Goal: Task Accomplishment & Management: Manage account settings

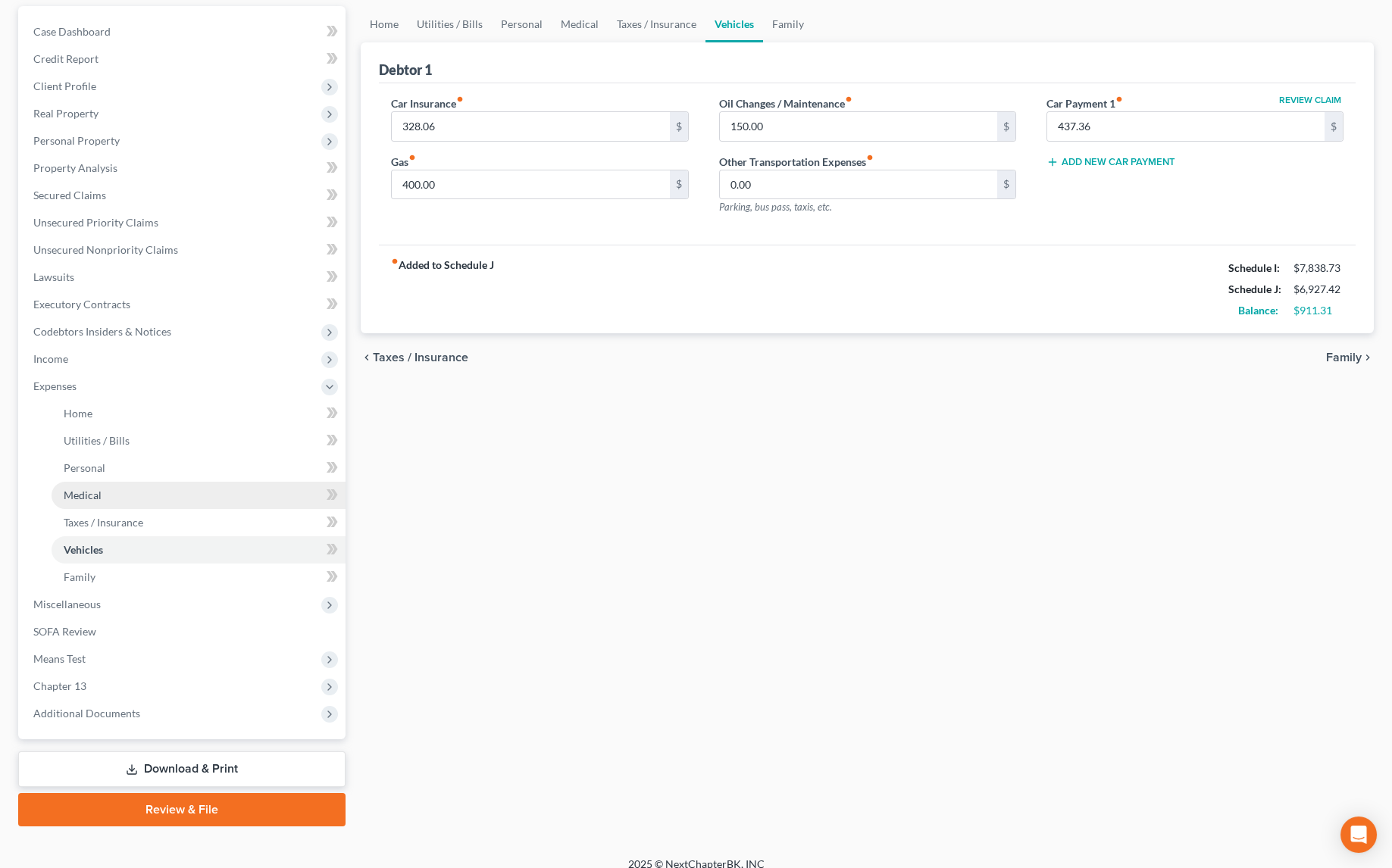
scroll to position [152, 0]
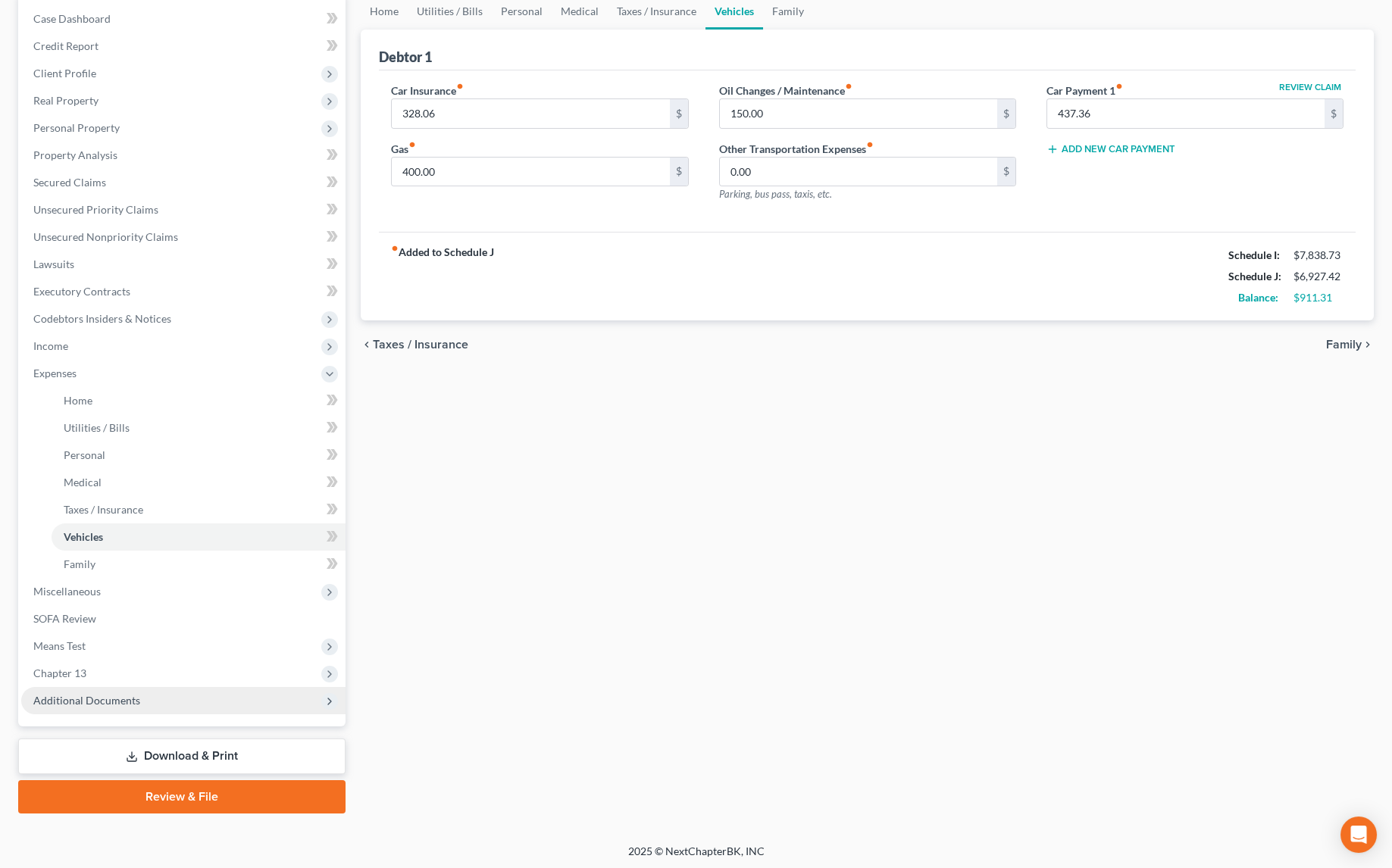
click at [107, 703] on span "Additional Documents" at bounding box center [87, 700] width 107 height 13
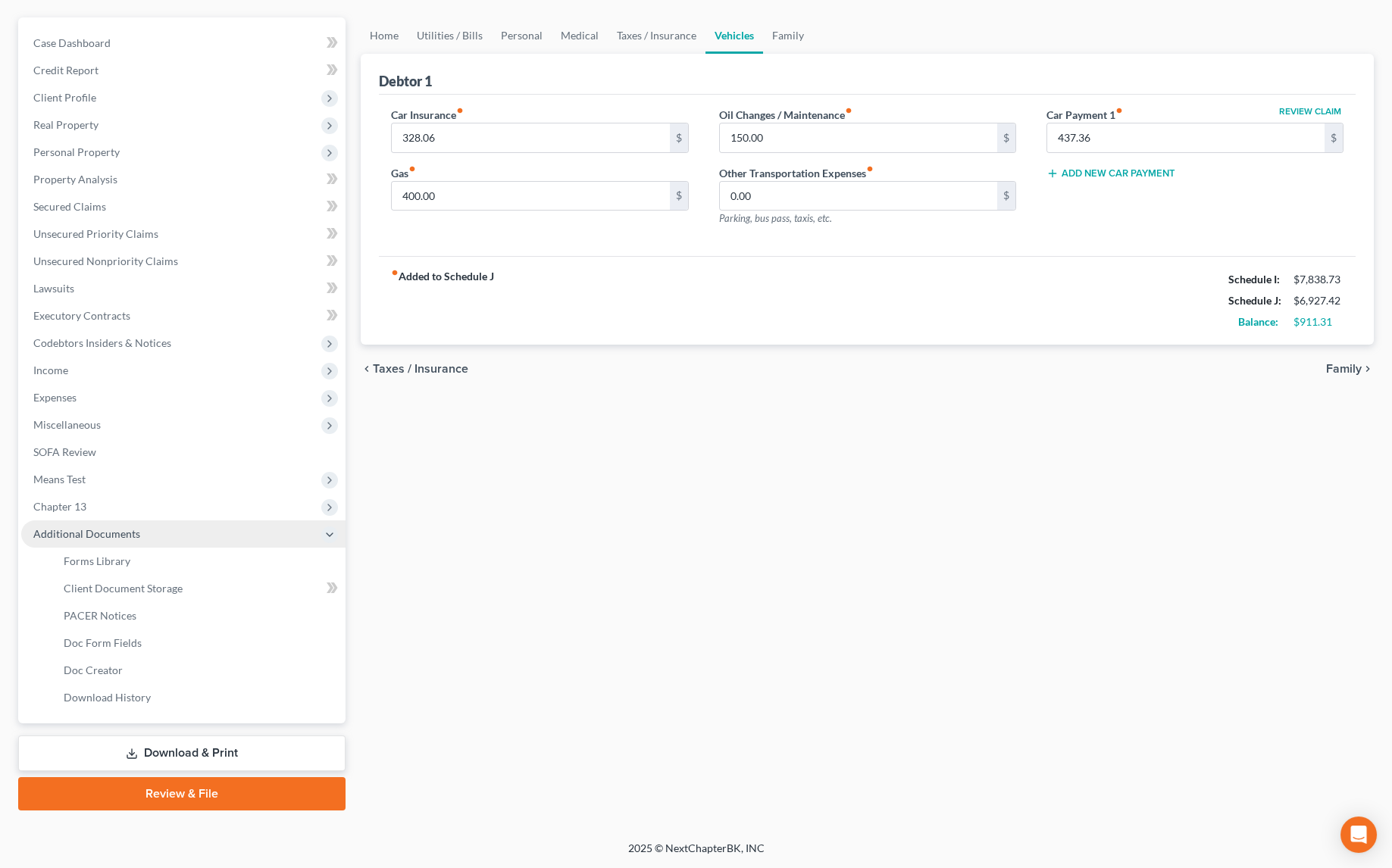
scroll to position [125, 0]
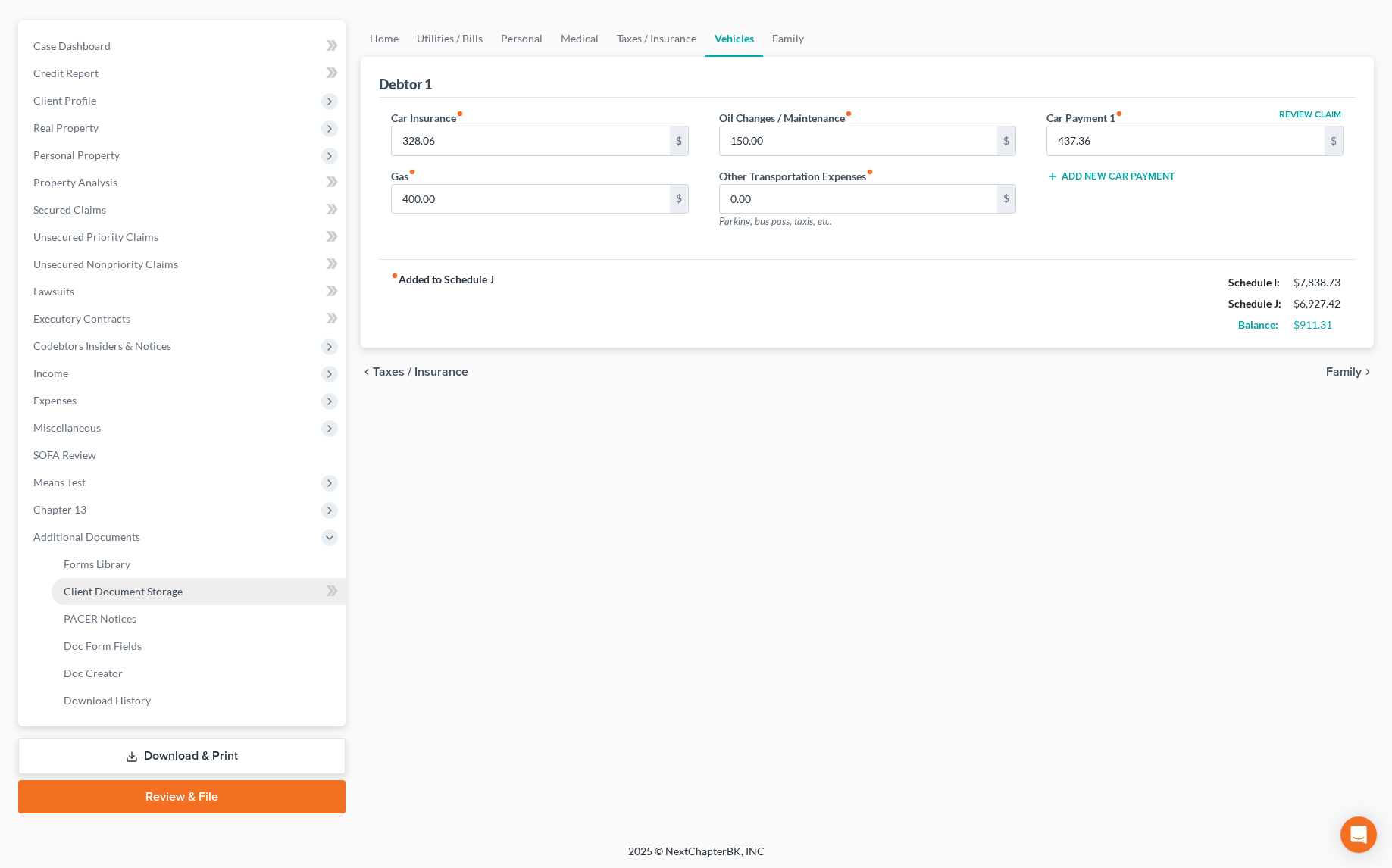
click at [189, 595] on link "Client Document Storage" at bounding box center [199, 591] width 294 height 27
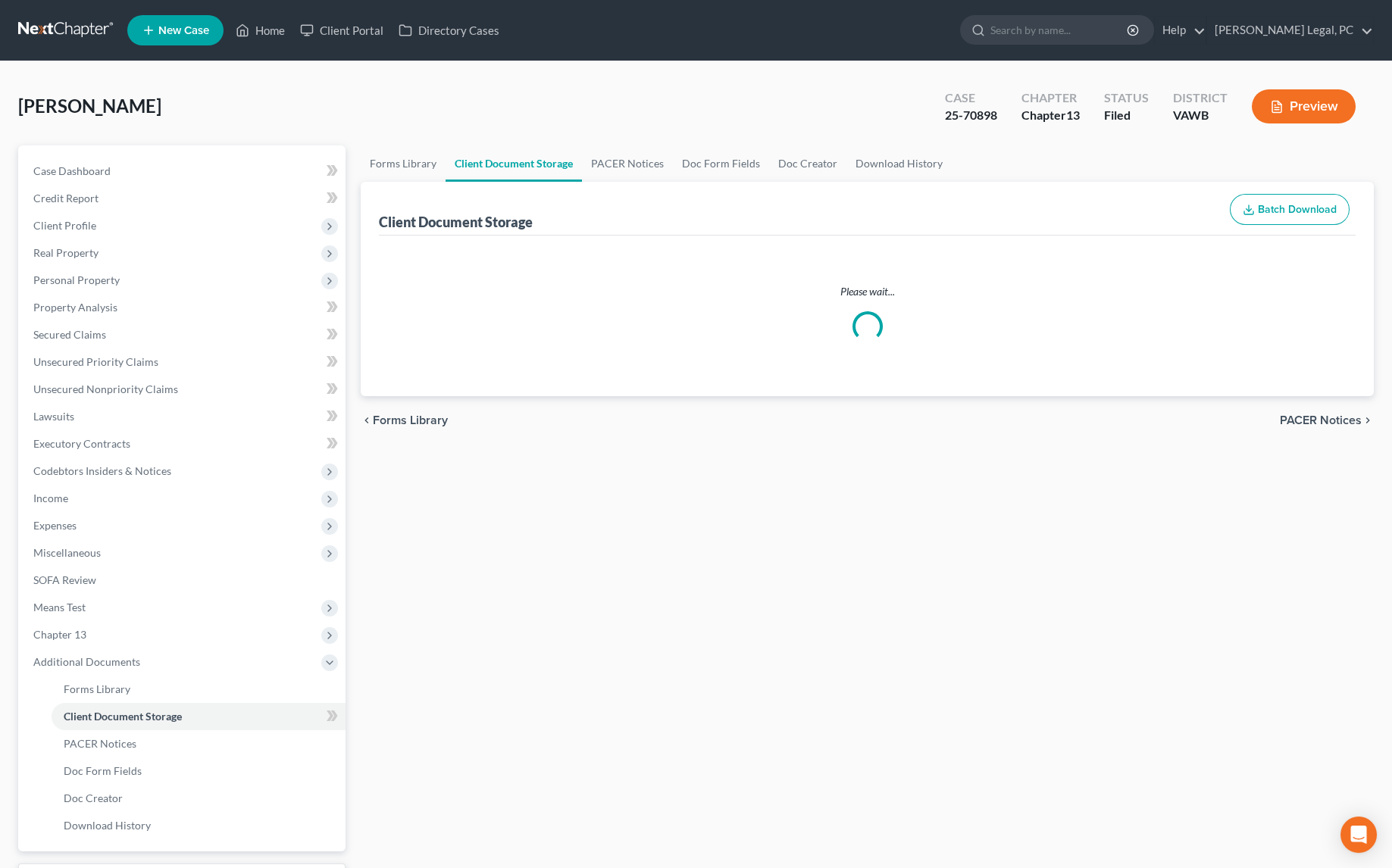
select select "0"
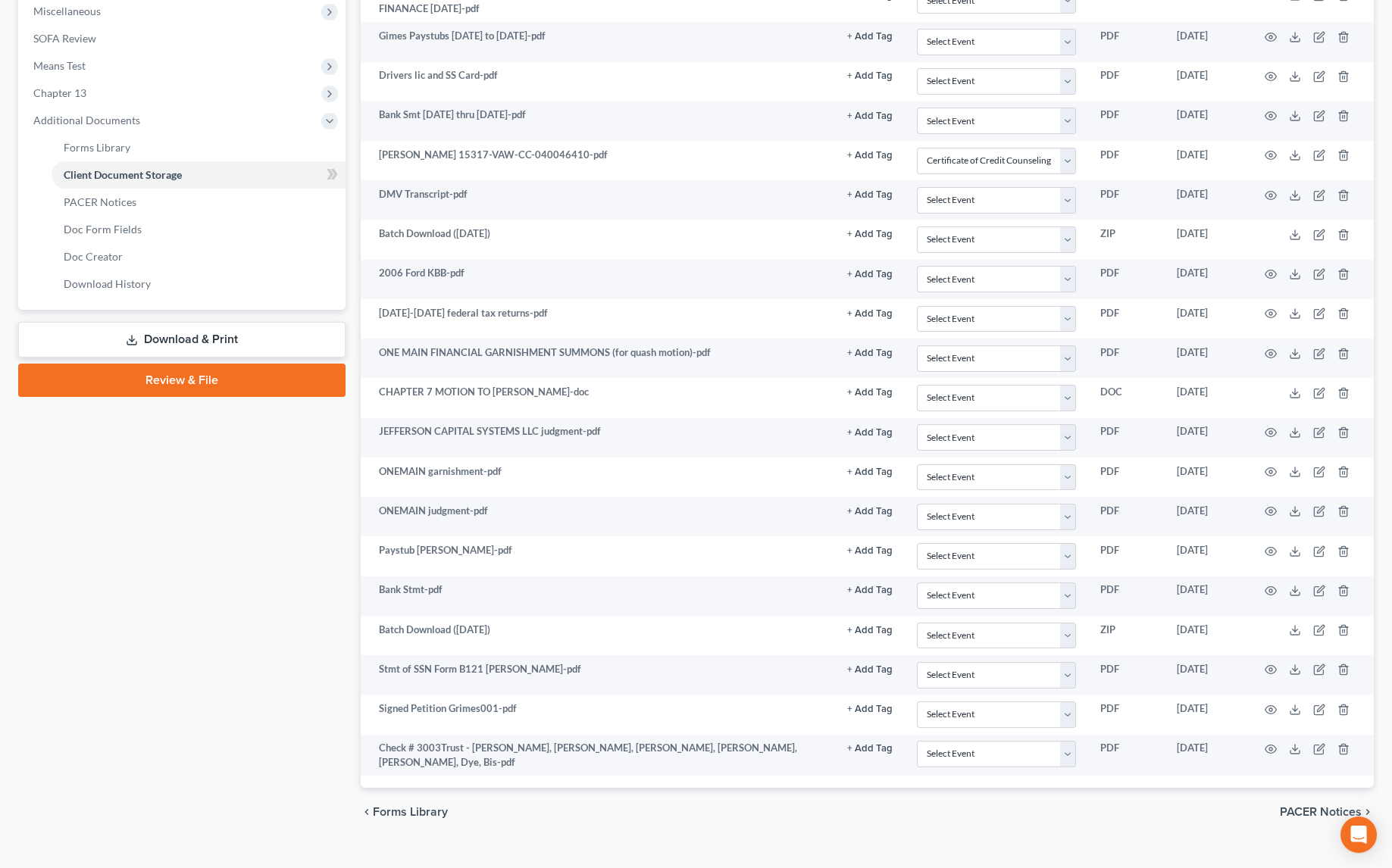
scroll to position [551, 0]
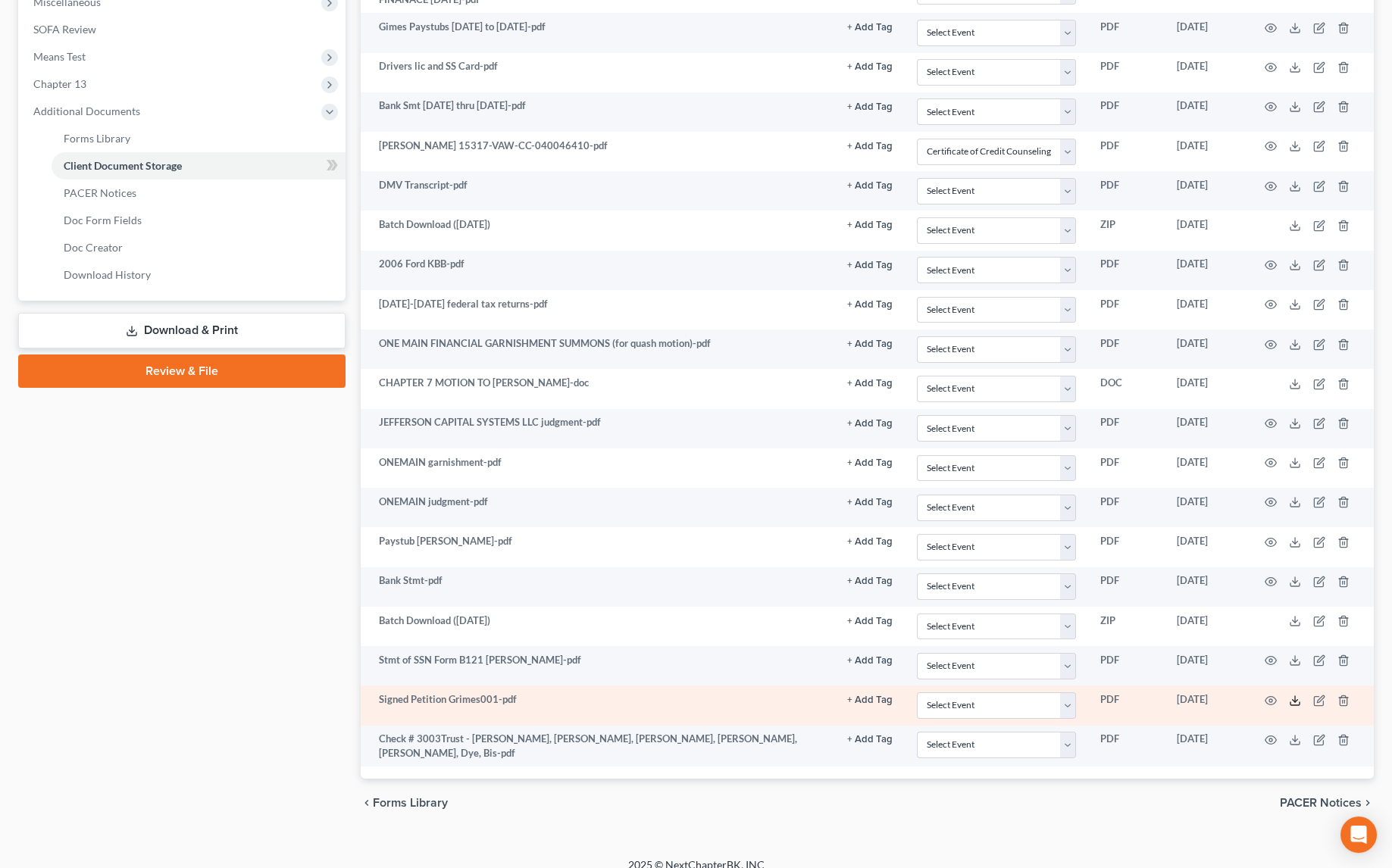
click at [1291, 695] on icon at bounding box center [1294, 700] width 12 height 12
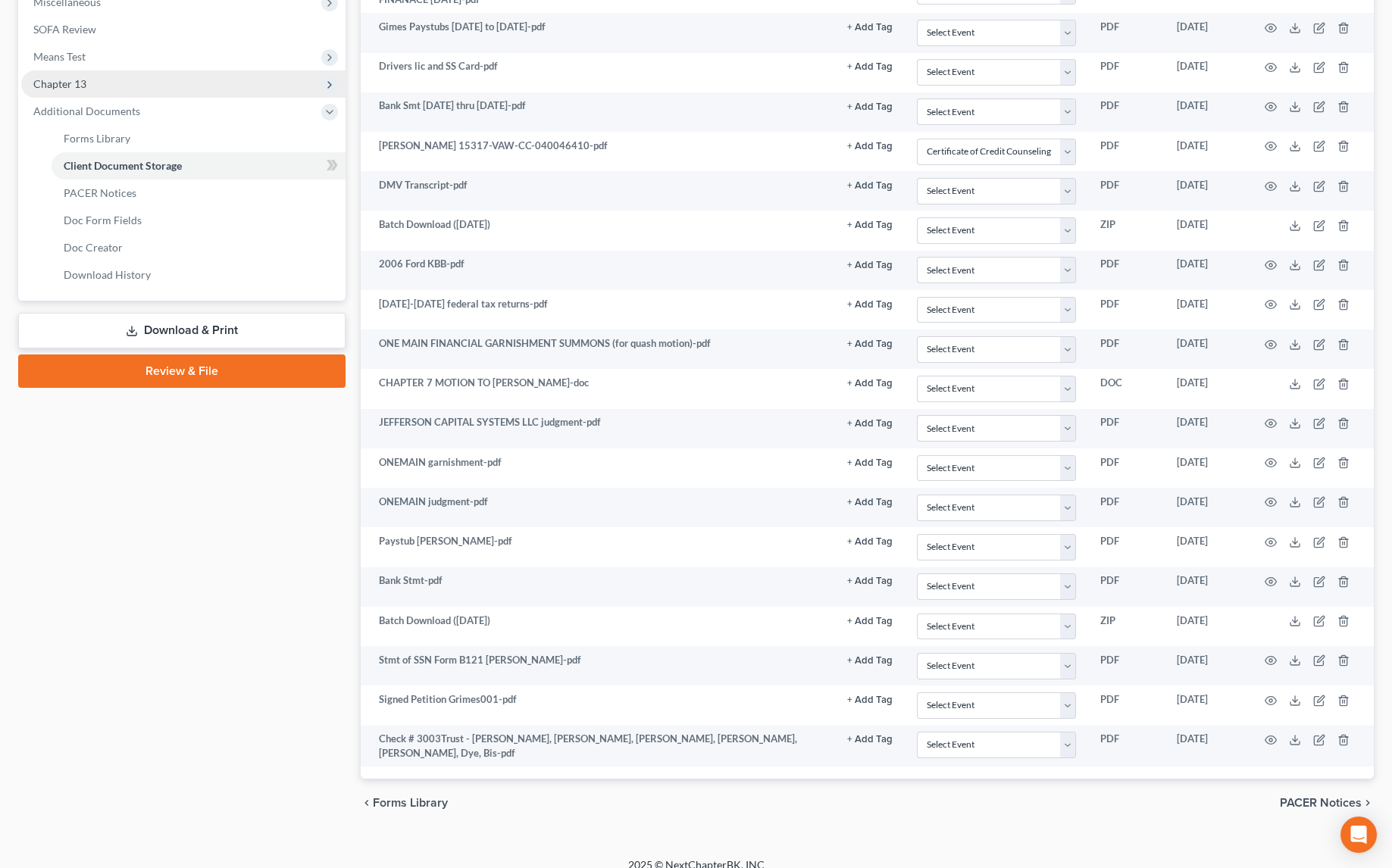
click at [66, 81] on span "Chapter 13" at bounding box center [60, 84] width 53 height 13
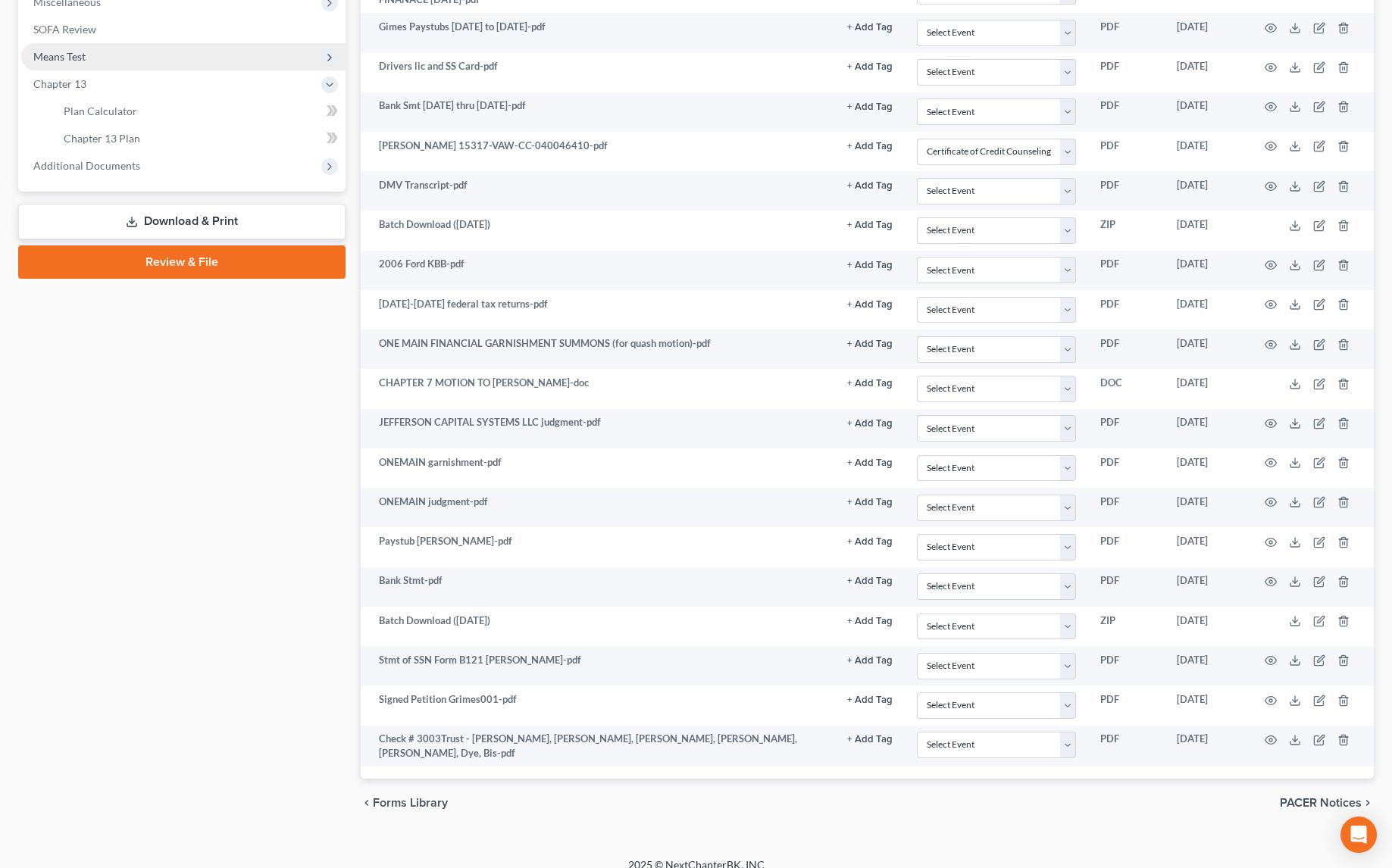
click at [64, 63] on span "Means Test" at bounding box center [183, 56] width 324 height 27
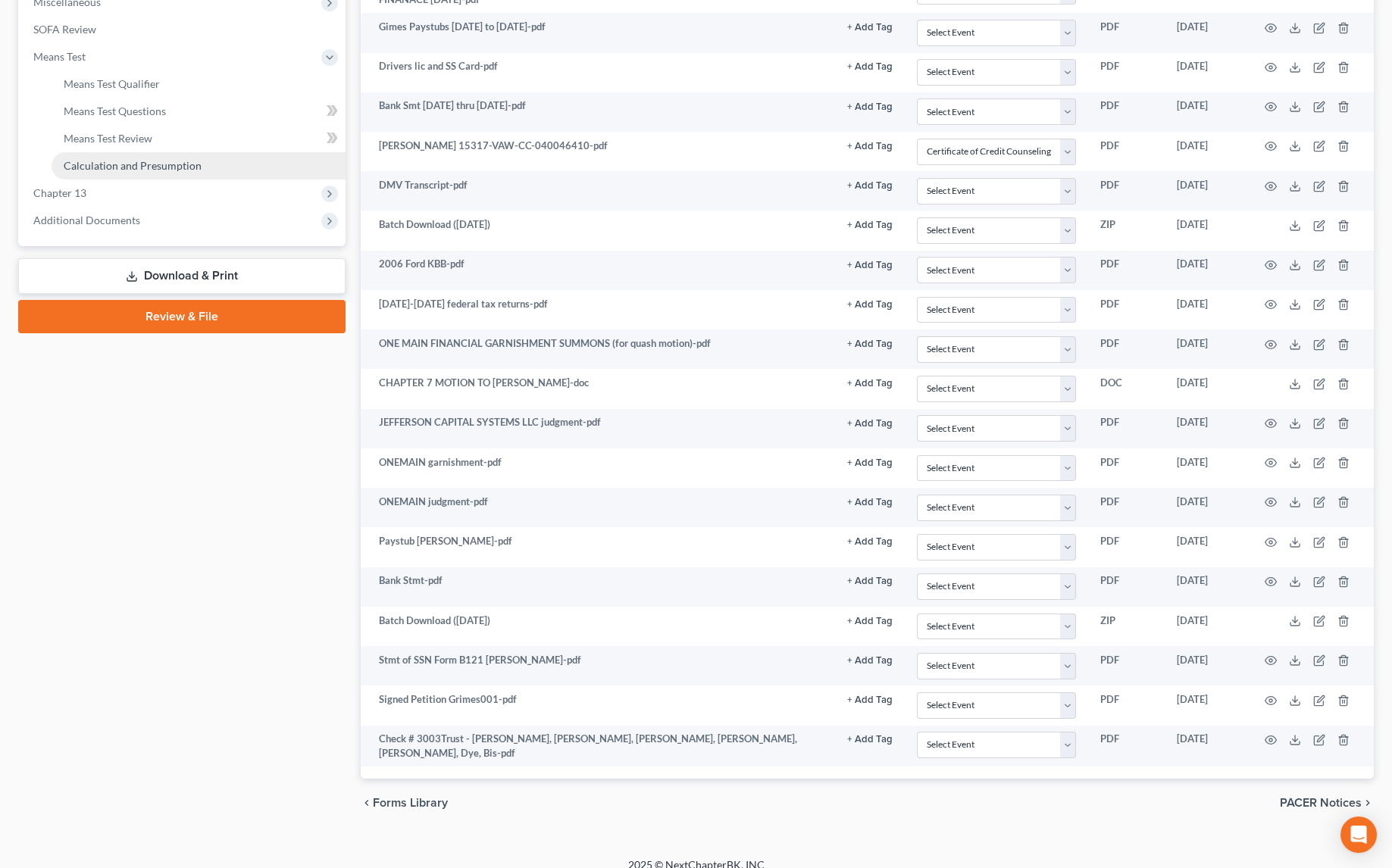
click at [106, 164] on span "Calculation and Presumption" at bounding box center [132, 166] width 138 height 13
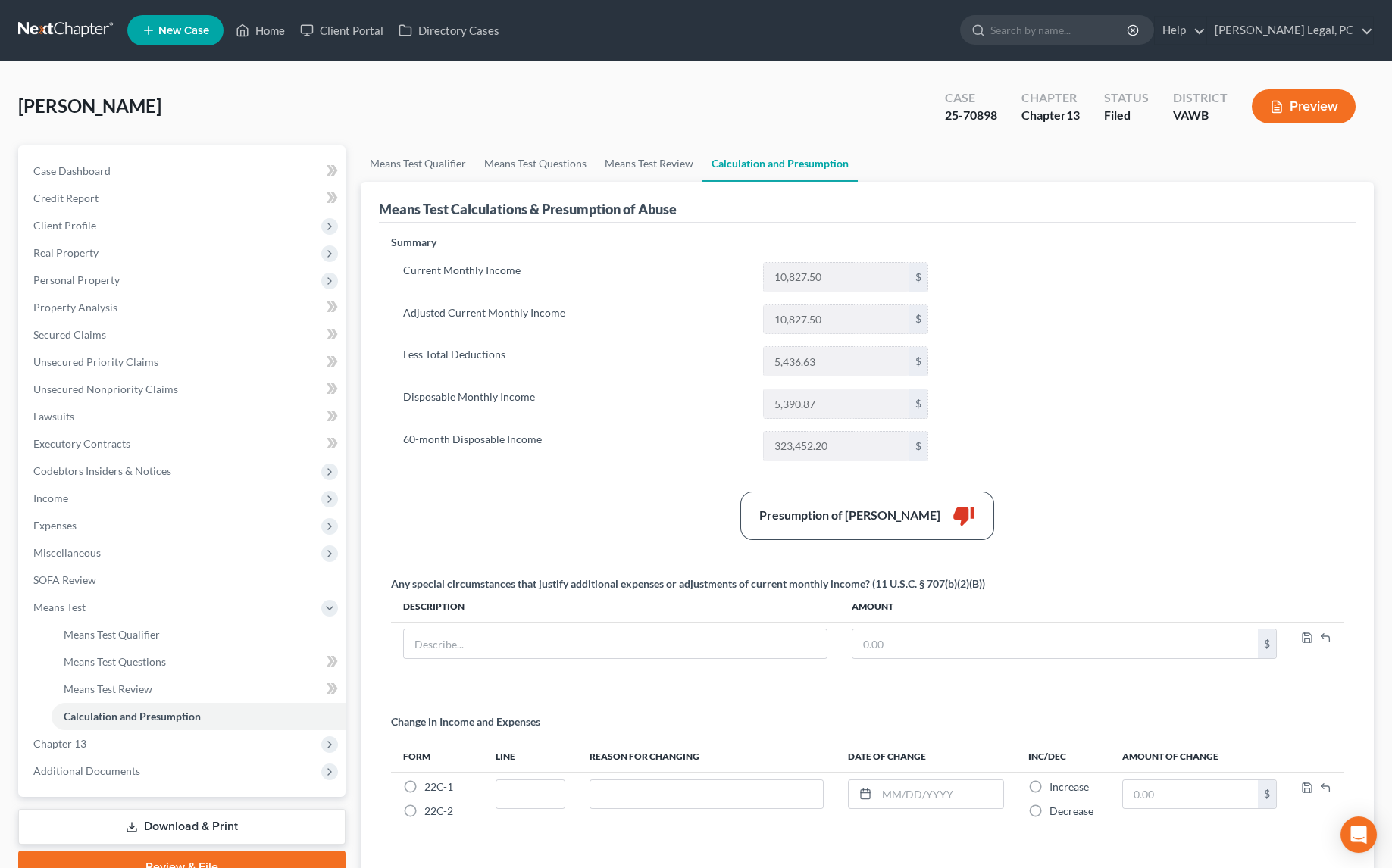
scroll to position [68, 0]
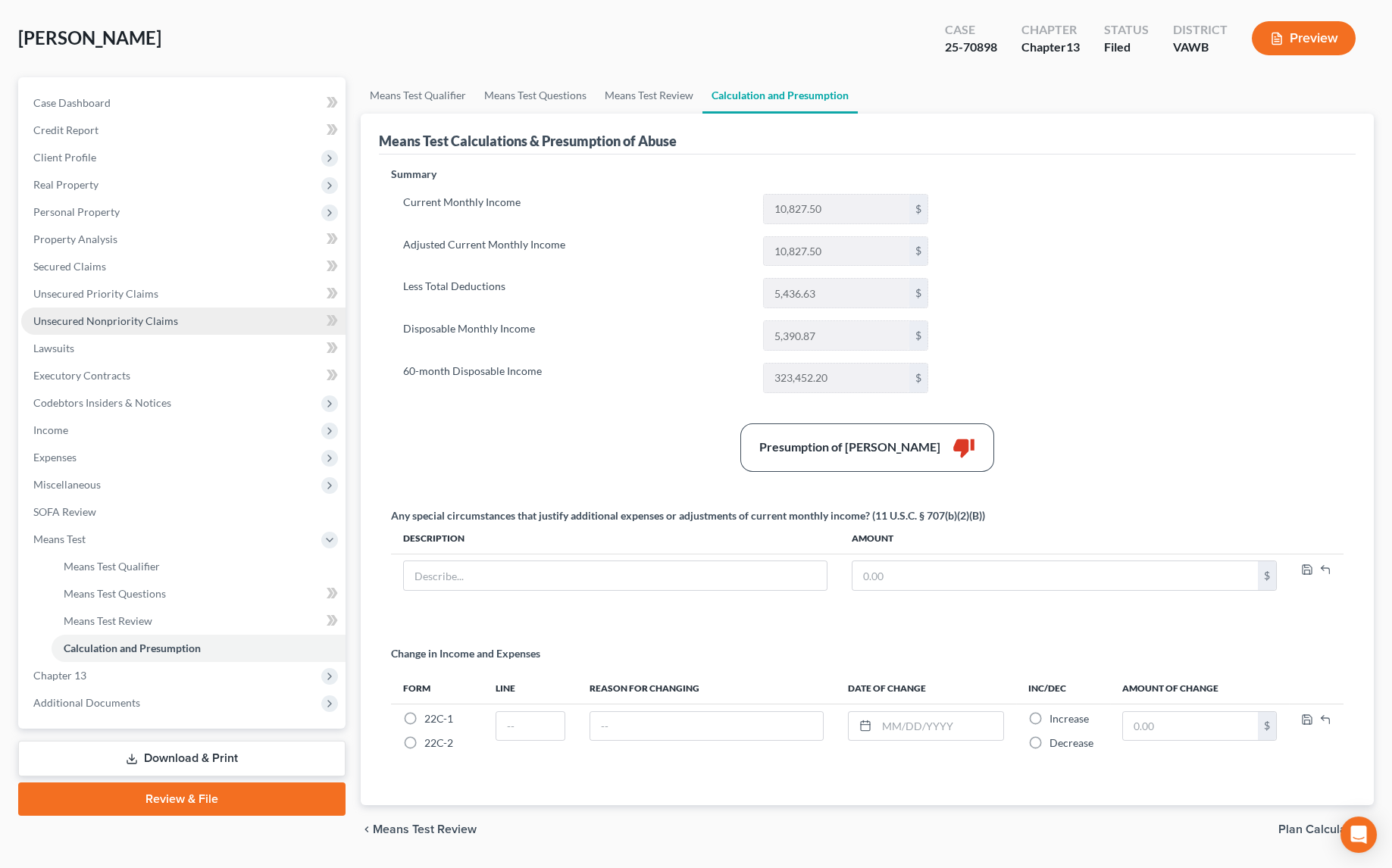
click at [62, 311] on link "Unsecured Nonpriority Claims" at bounding box center [183, 322] width 324 height 27
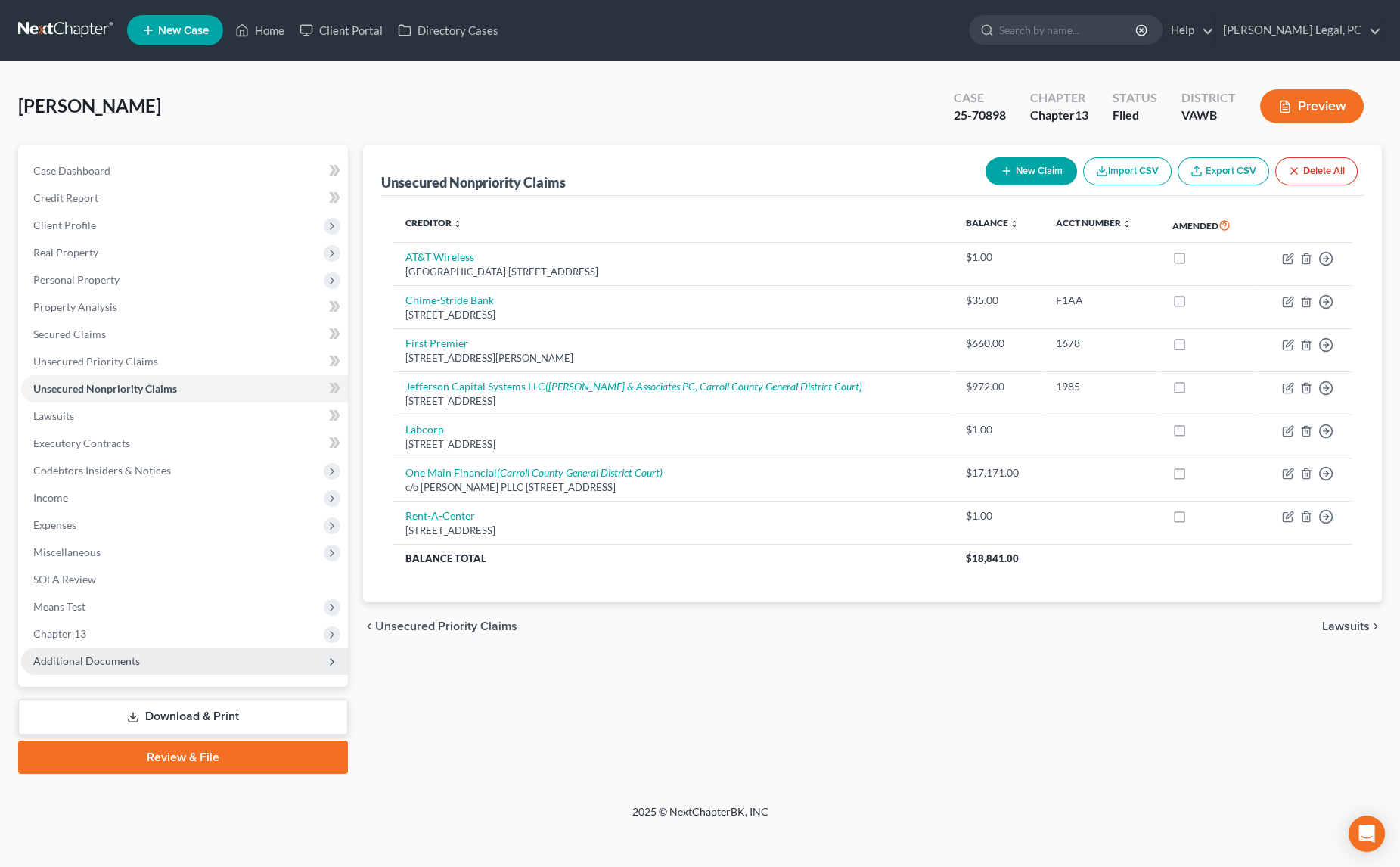
click at [108, 662] on span "Additional Documents" at bounding box center [86, 660] width 106 height 13
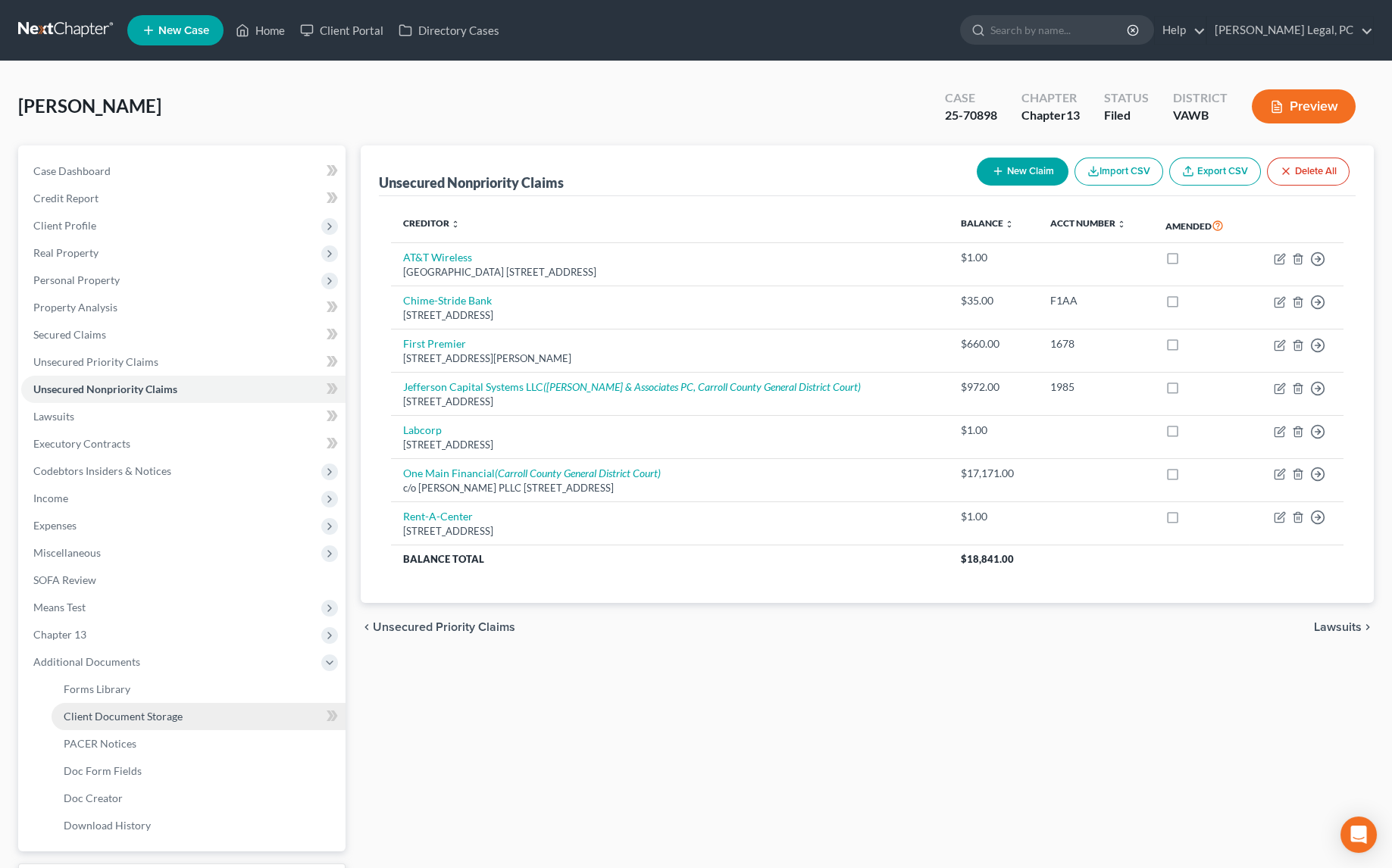
click at [133, 719] on span "Client Document Storage" at bounding box center [123, 716] width 119 height 13
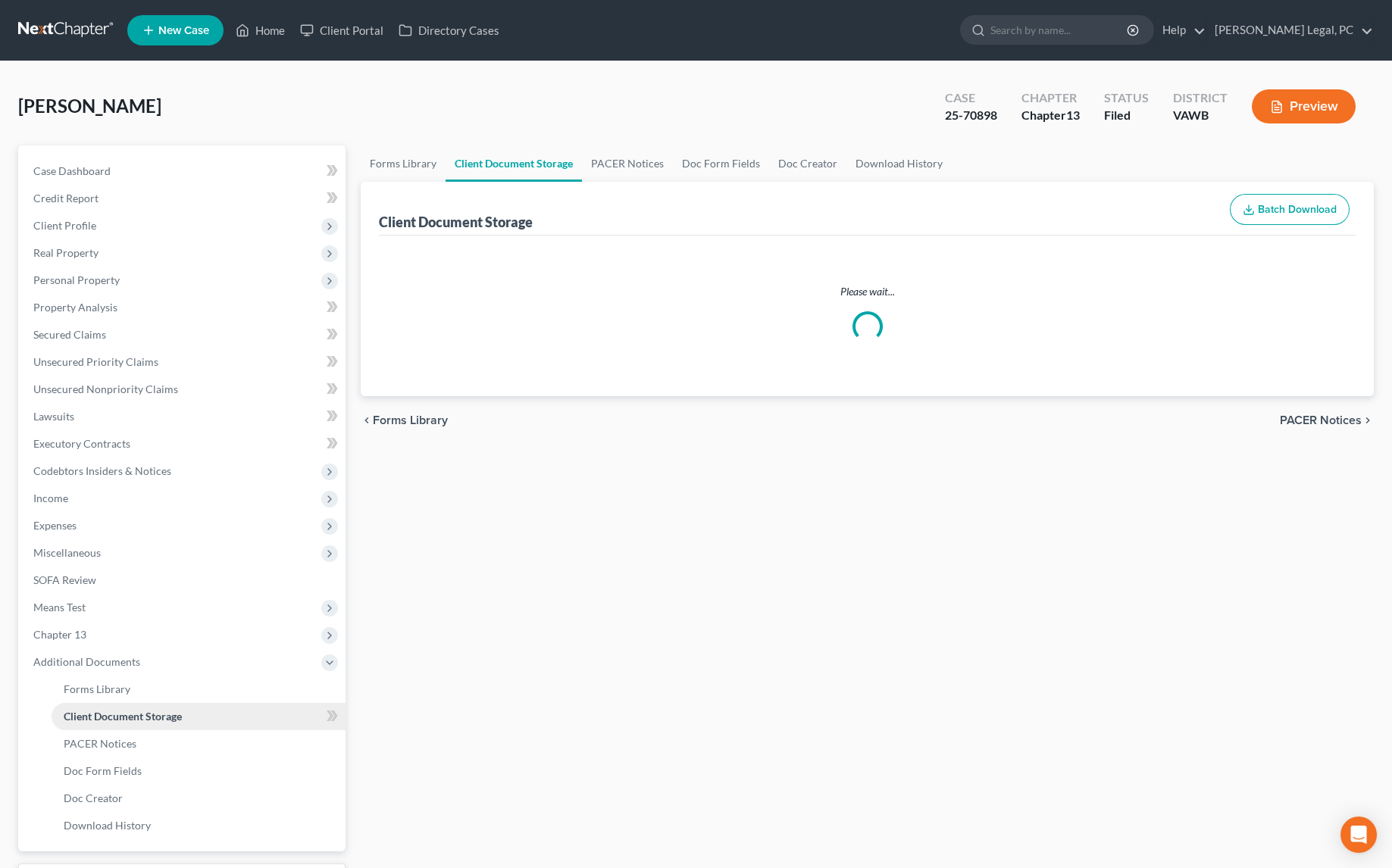
select select "0"
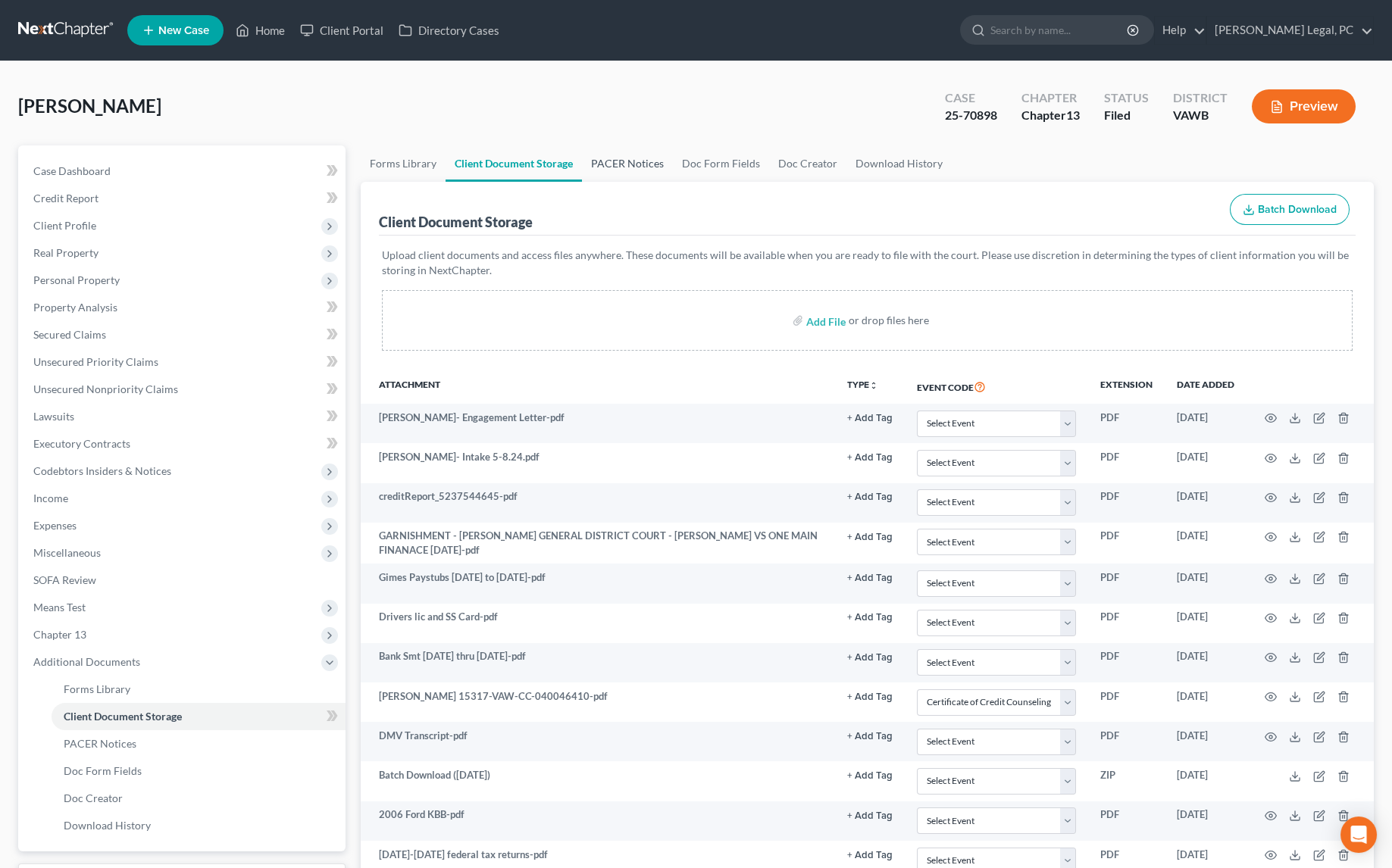
click at [596, 168] on link "PACER Notices" at bounding box center [628, 164] width 91 height 36
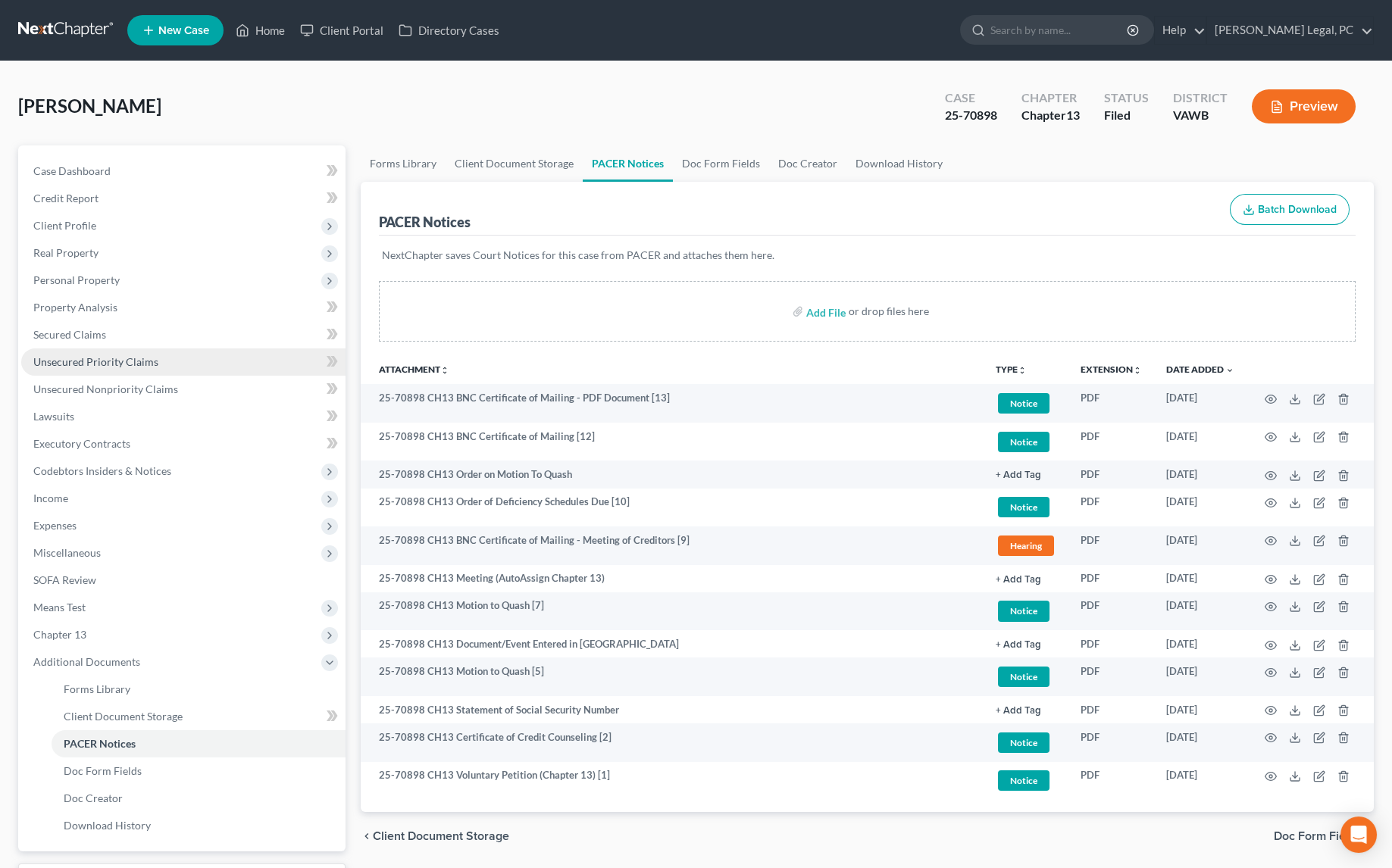
click at [101, 355] on span "Unsecured Priority Claims" at bounding box center [96, 362] width 125 height 13
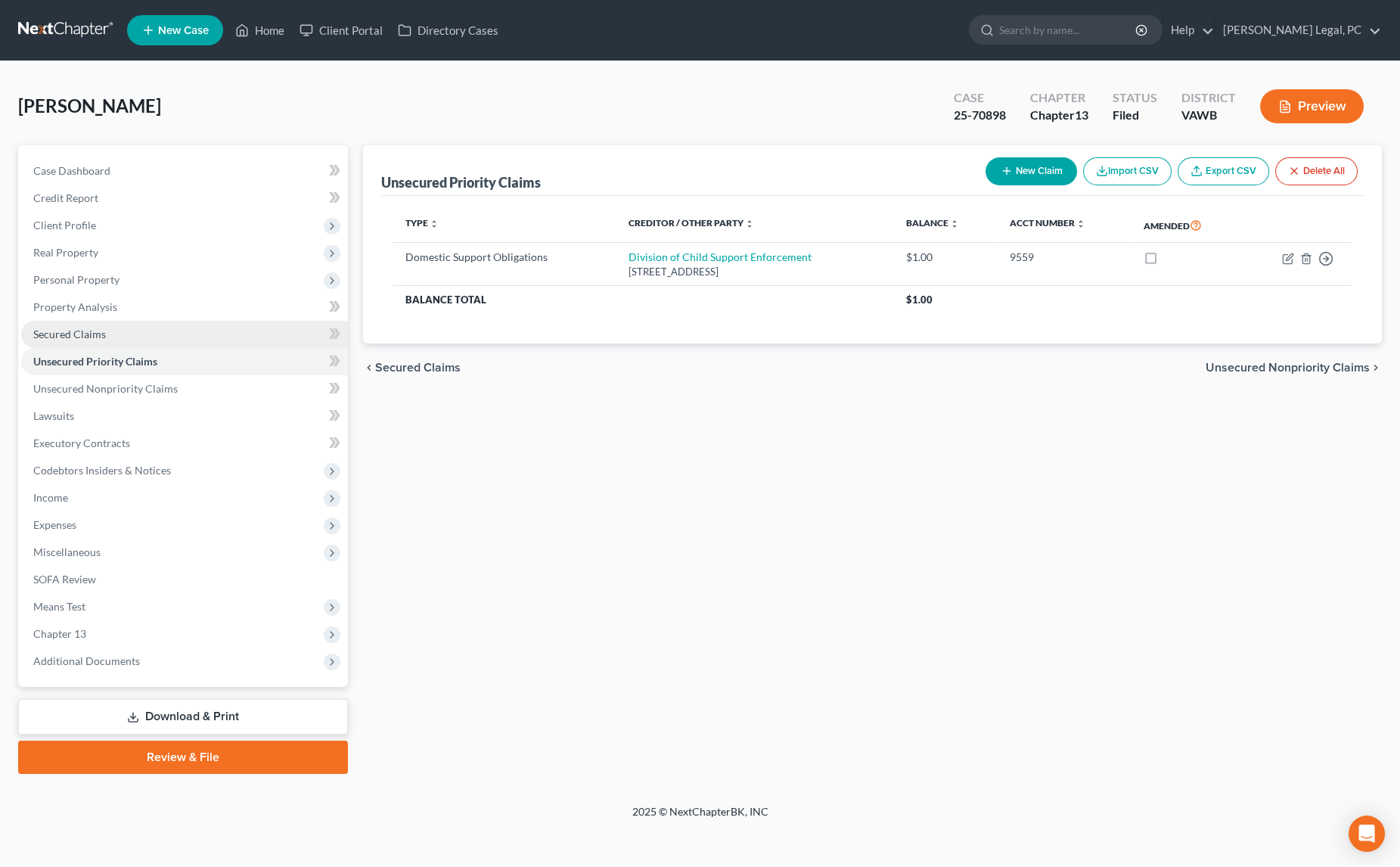
click at [87, 335] on span "Secured Claims" at bounding box center [70, 334] width 73 height 13
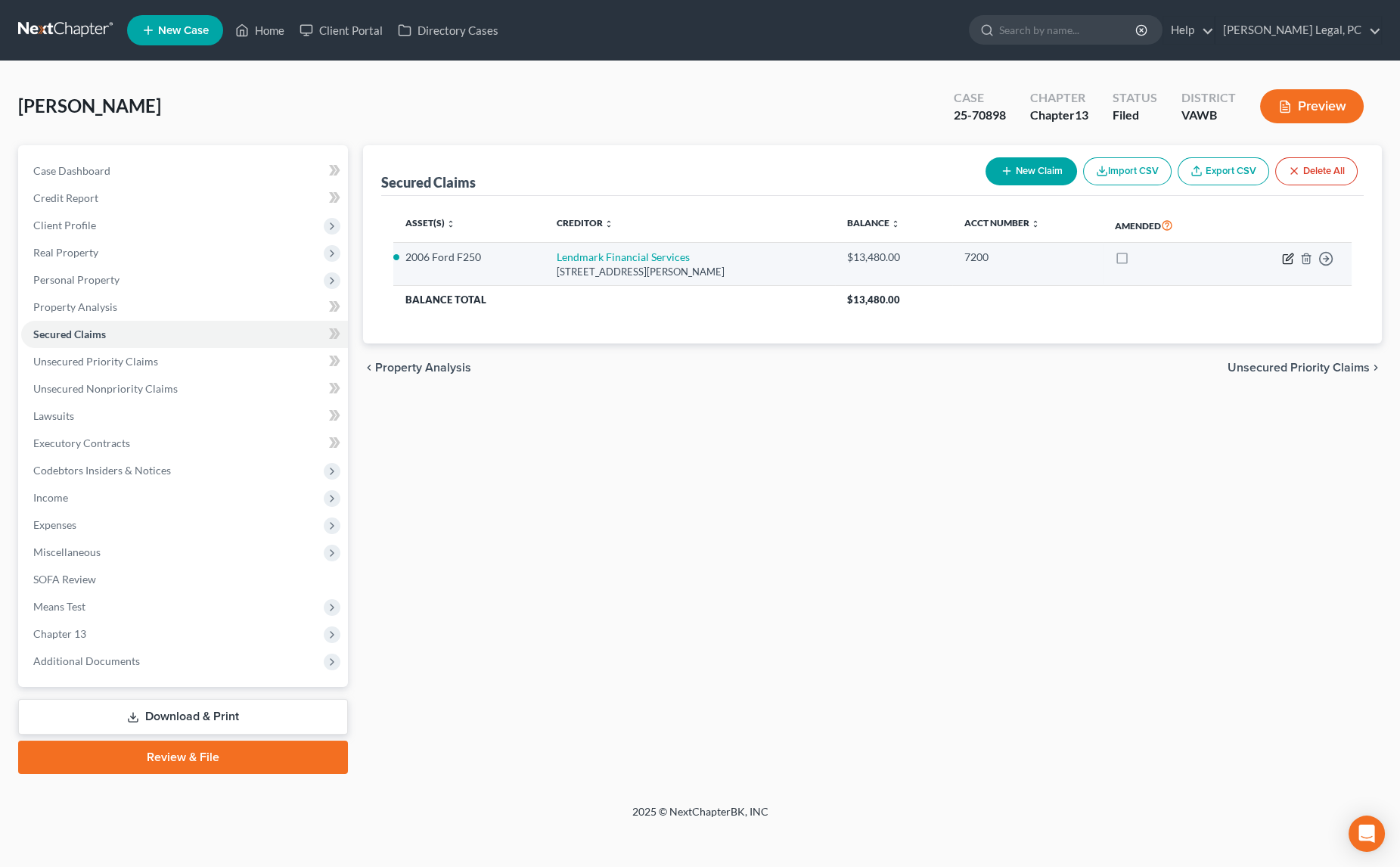
click at [1284, 259] on icon "button" at bounding box center [1287, 258] width 12 height 12
select select "10"
select select "0"
select select "4"
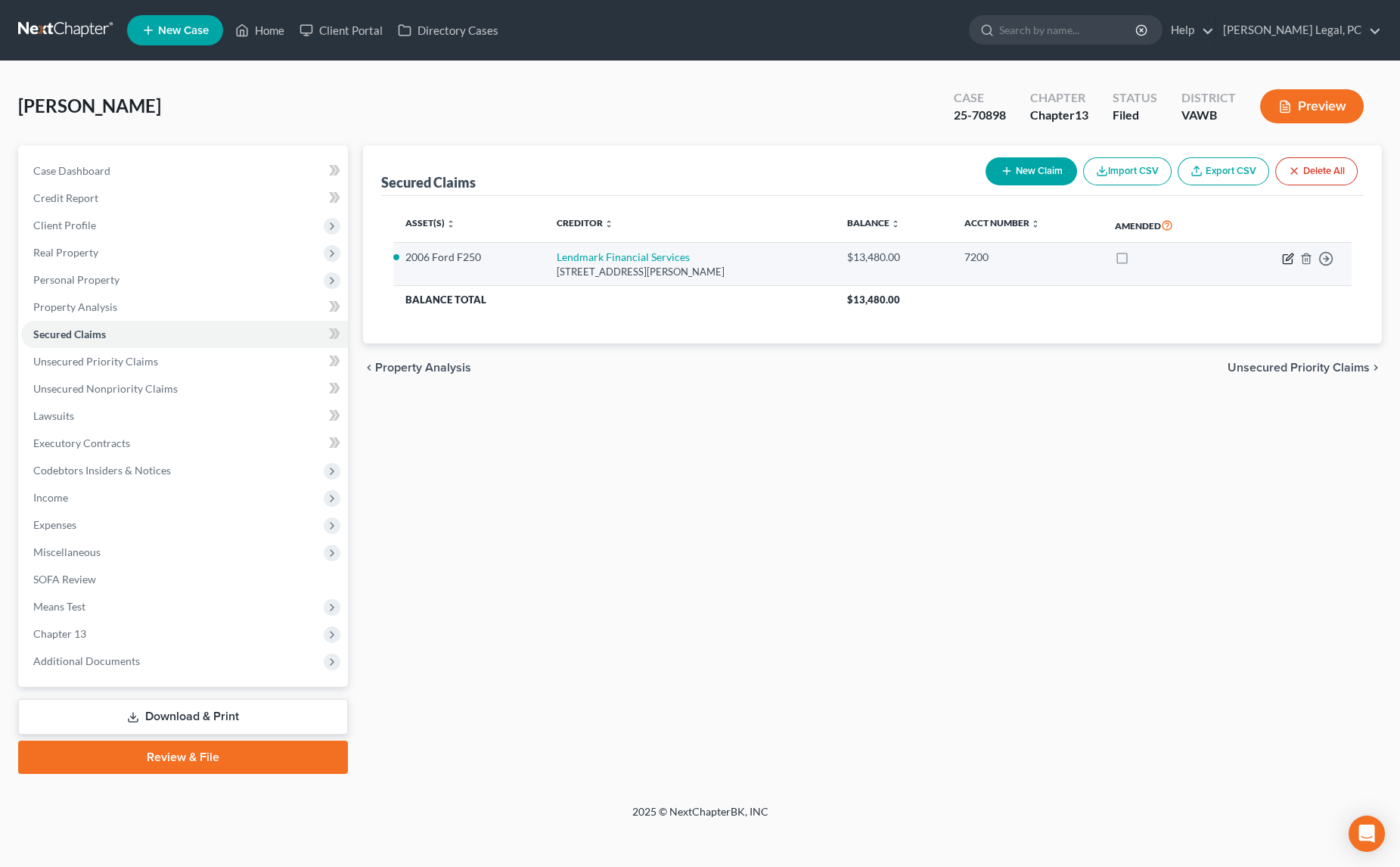
select select "0"
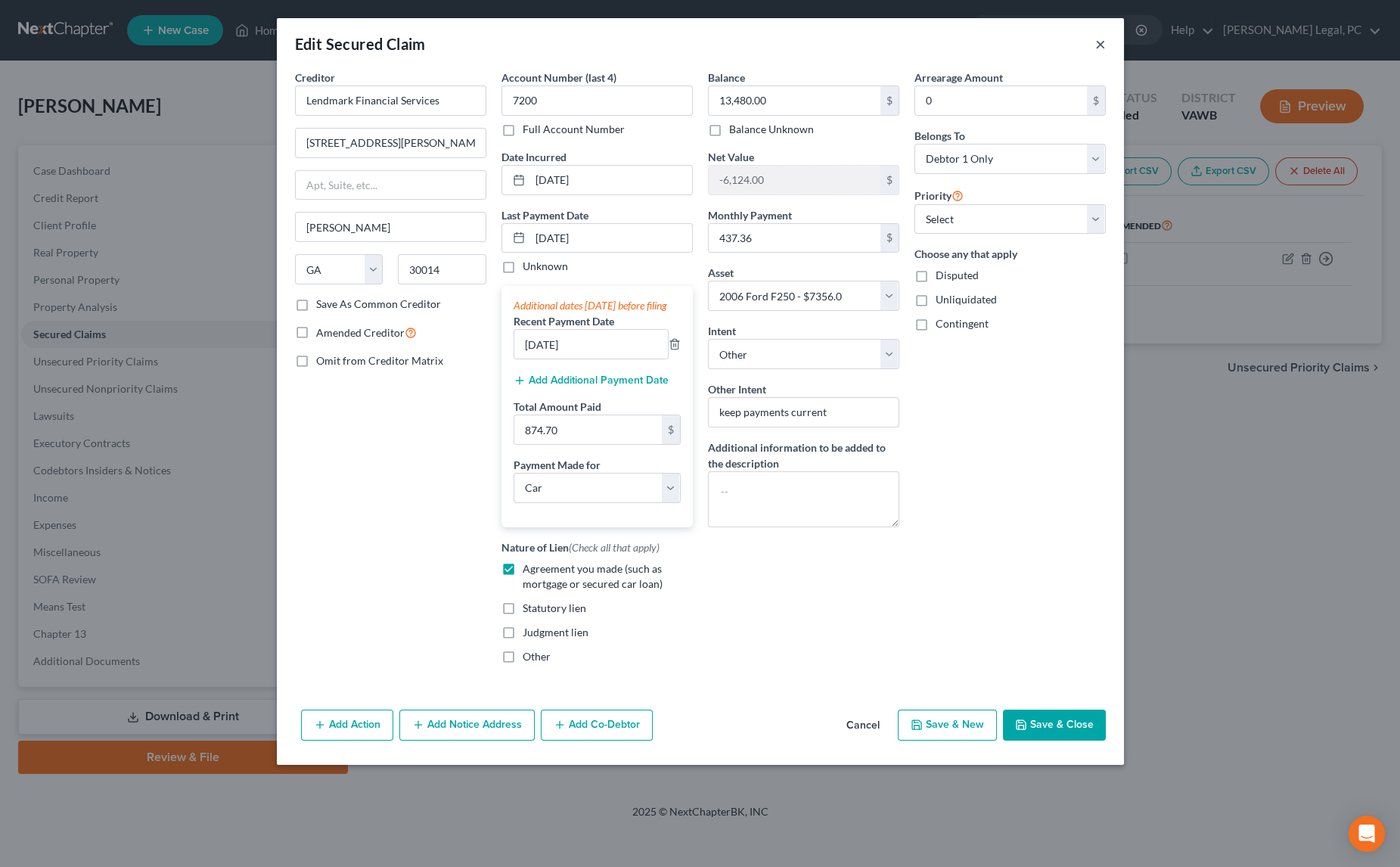
click at [1101, 38] on button "×" at bounding box center [1101, 44] width 11 height 18
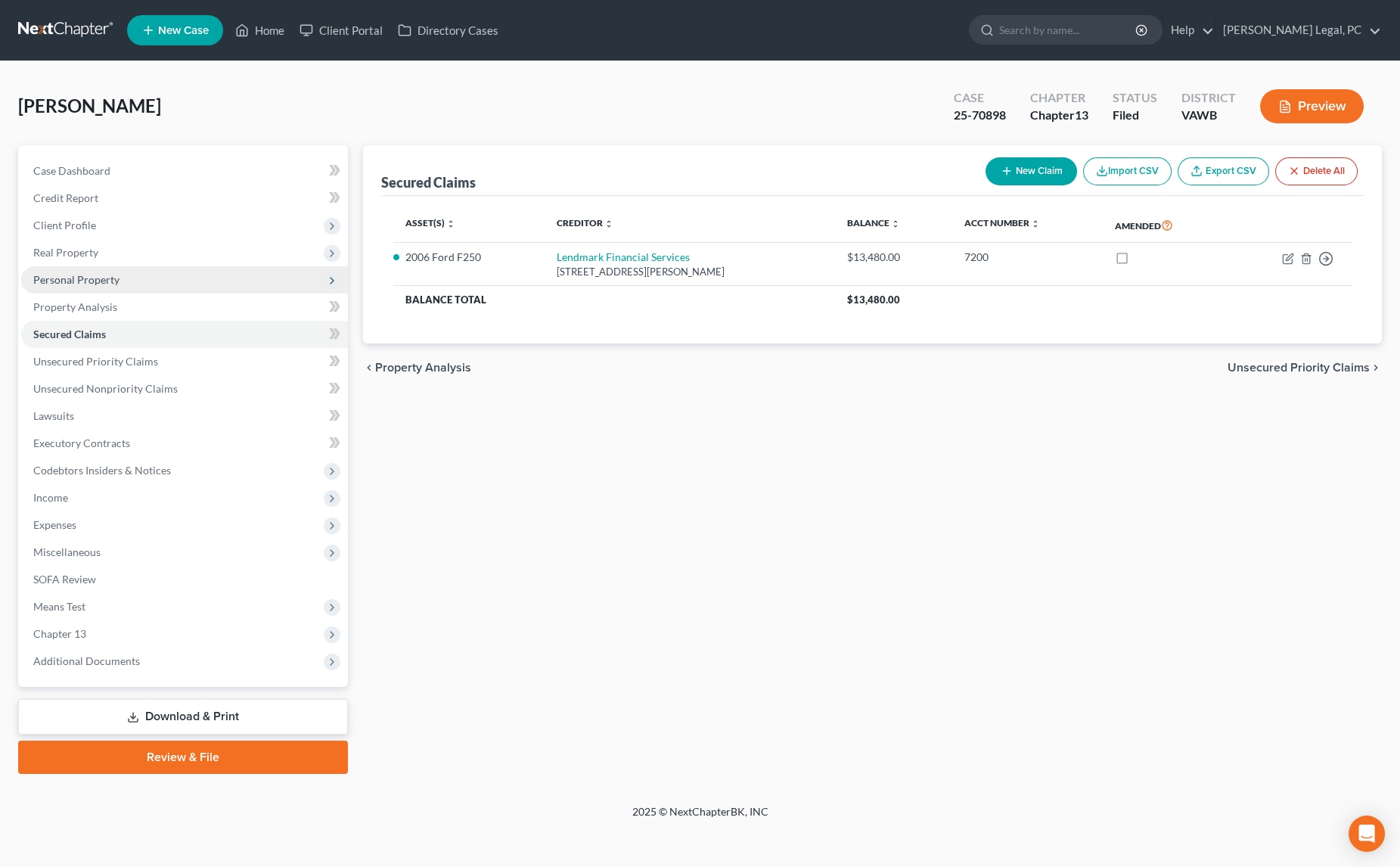
click at [93, 274] on span "Personal Property" at bounding box center [76, 279] width 86 height 13
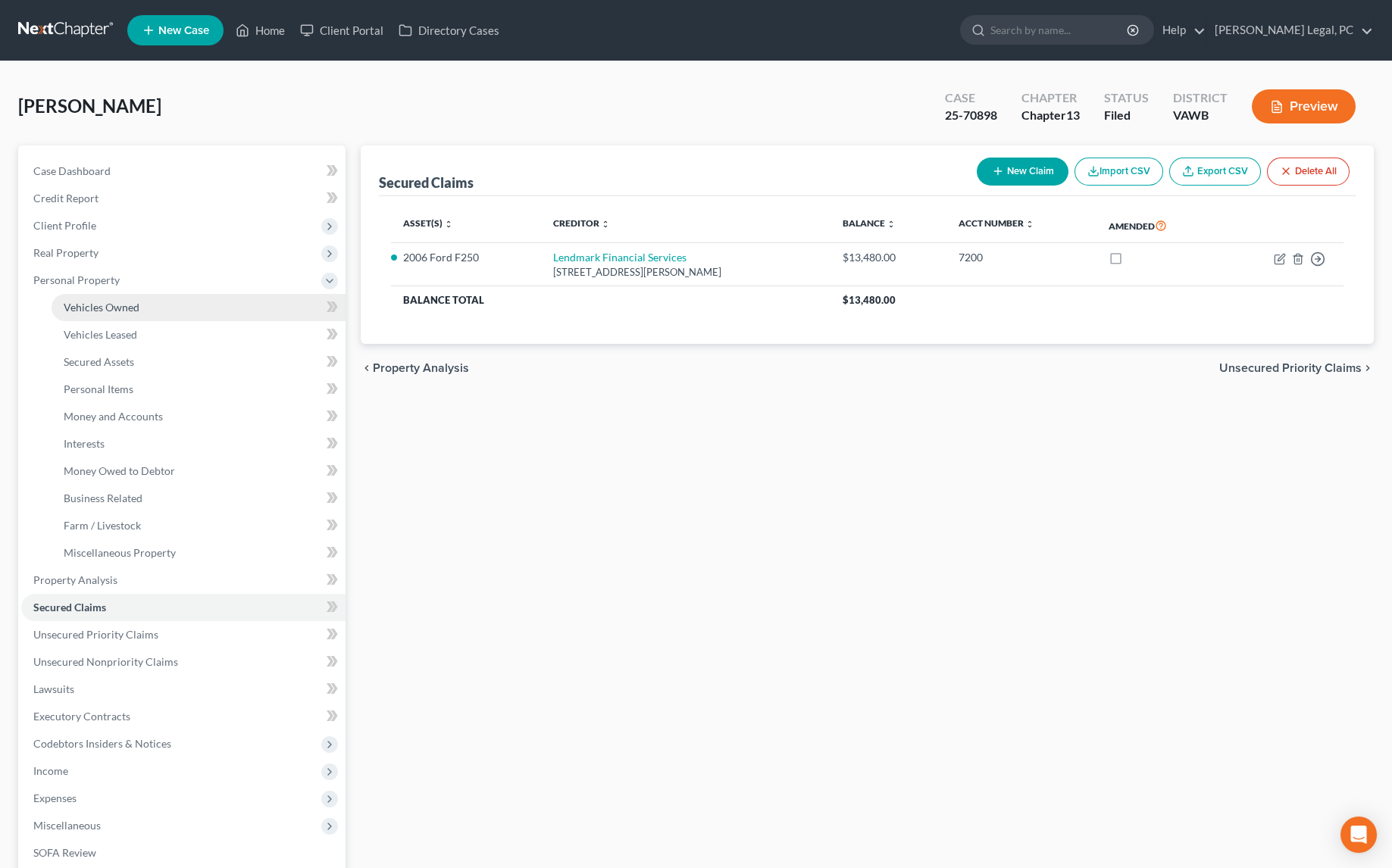
click at [117, 304] on span "Vehicles Owned" at bounding box center [101, 307] width 76 height 13
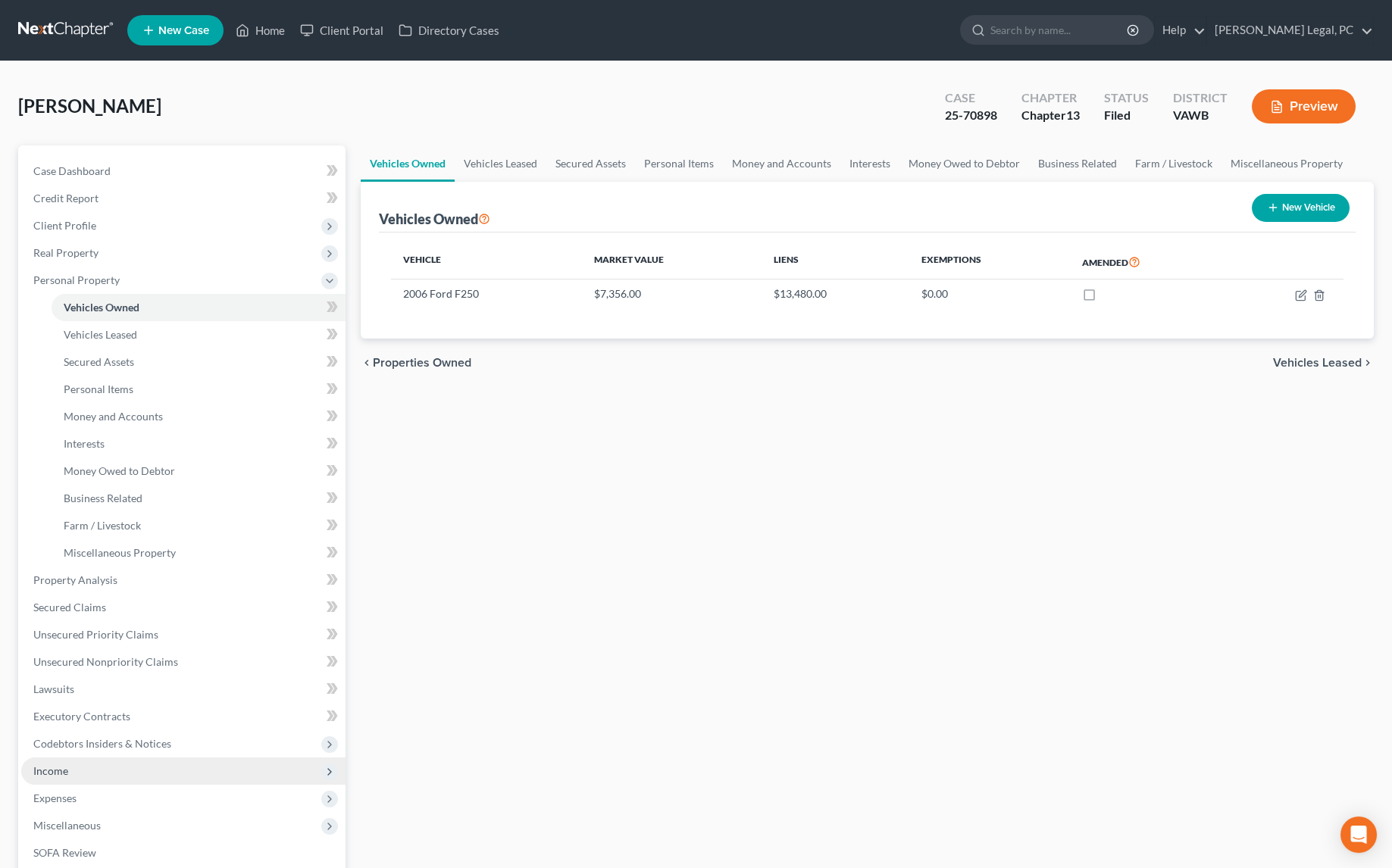
scroll to position [206, 0]
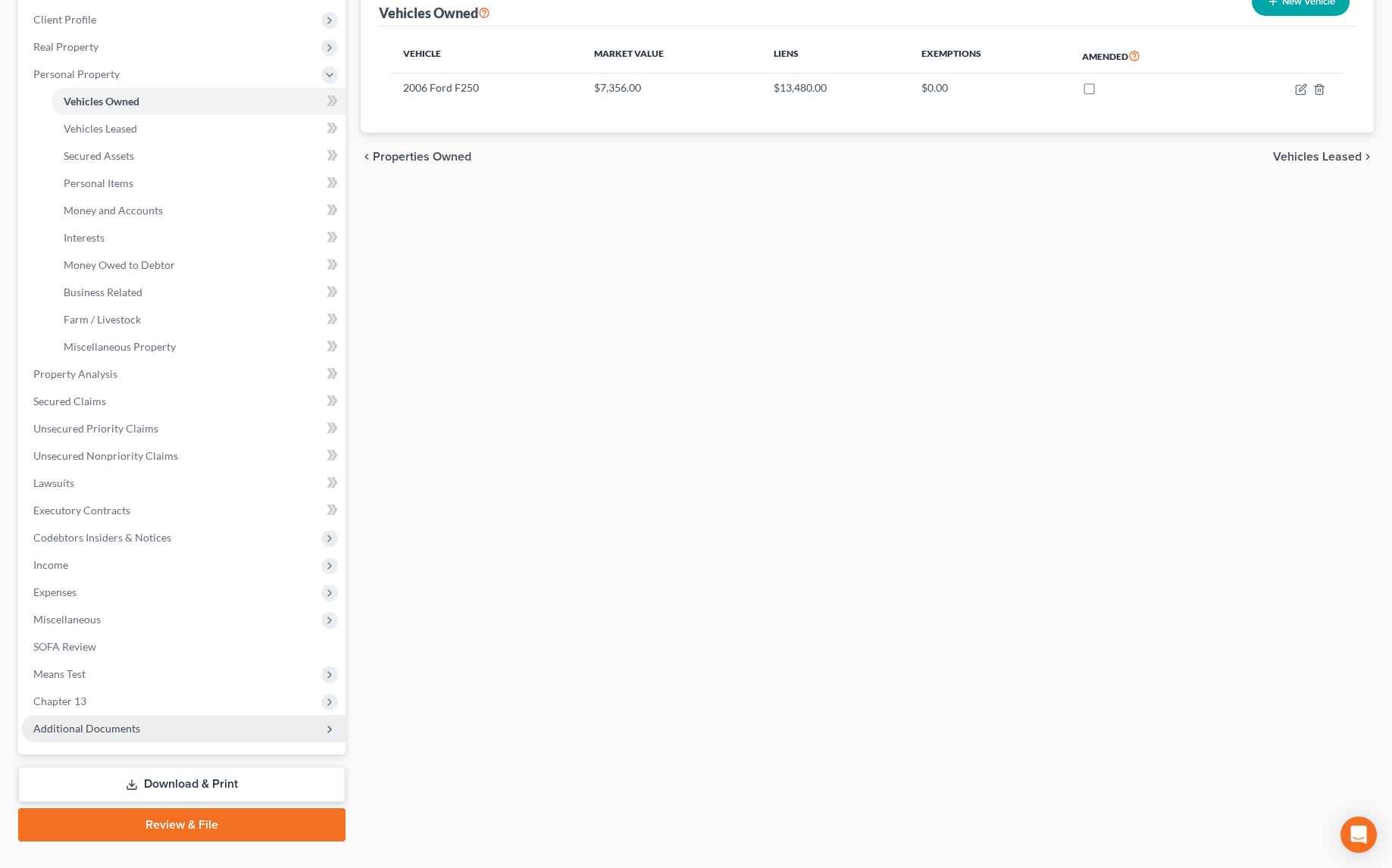
click at [74, 725] on span "Additional Documents" at bounding box center [87, 728] width 107 height 13
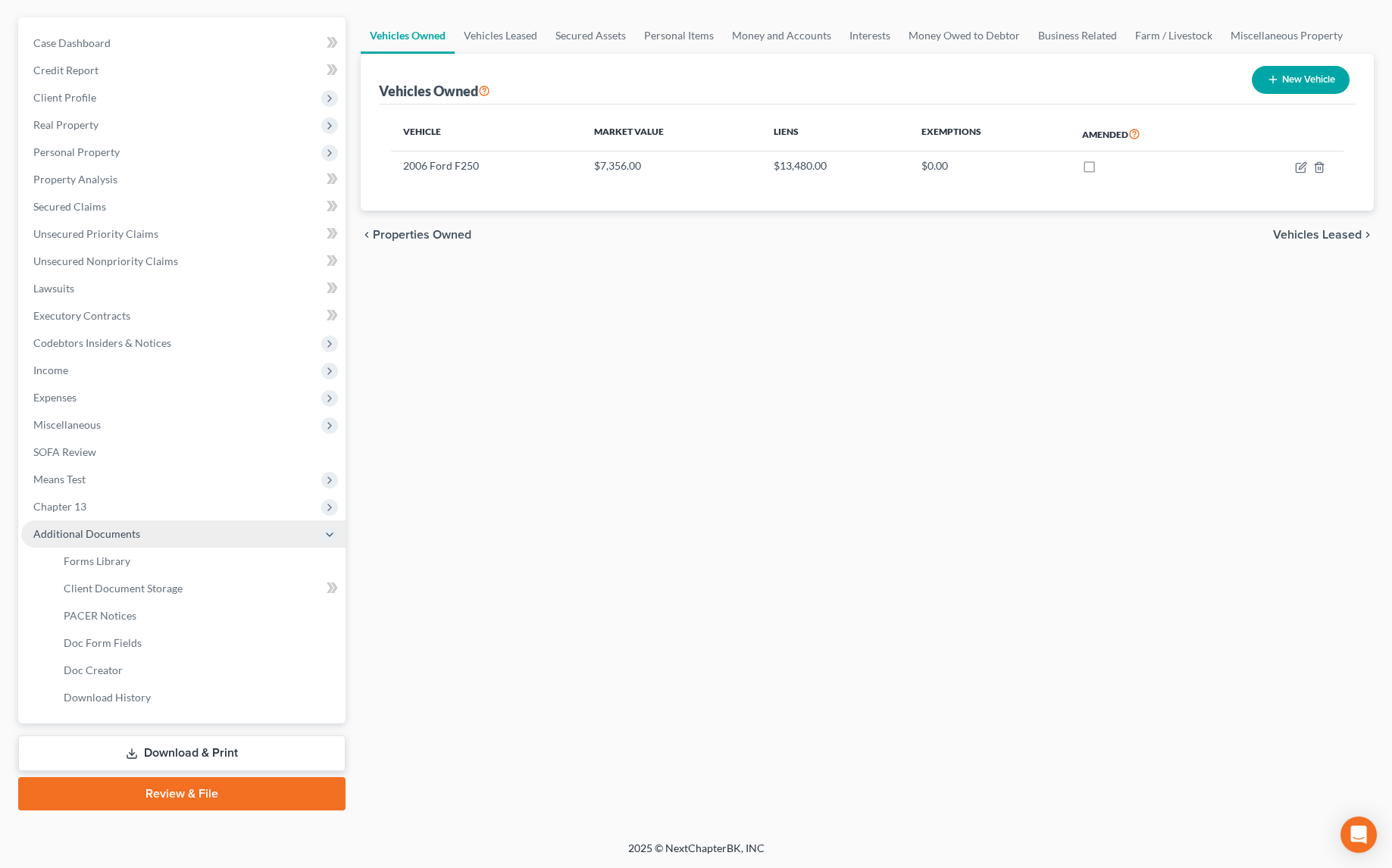
scroll to position [125, 0]
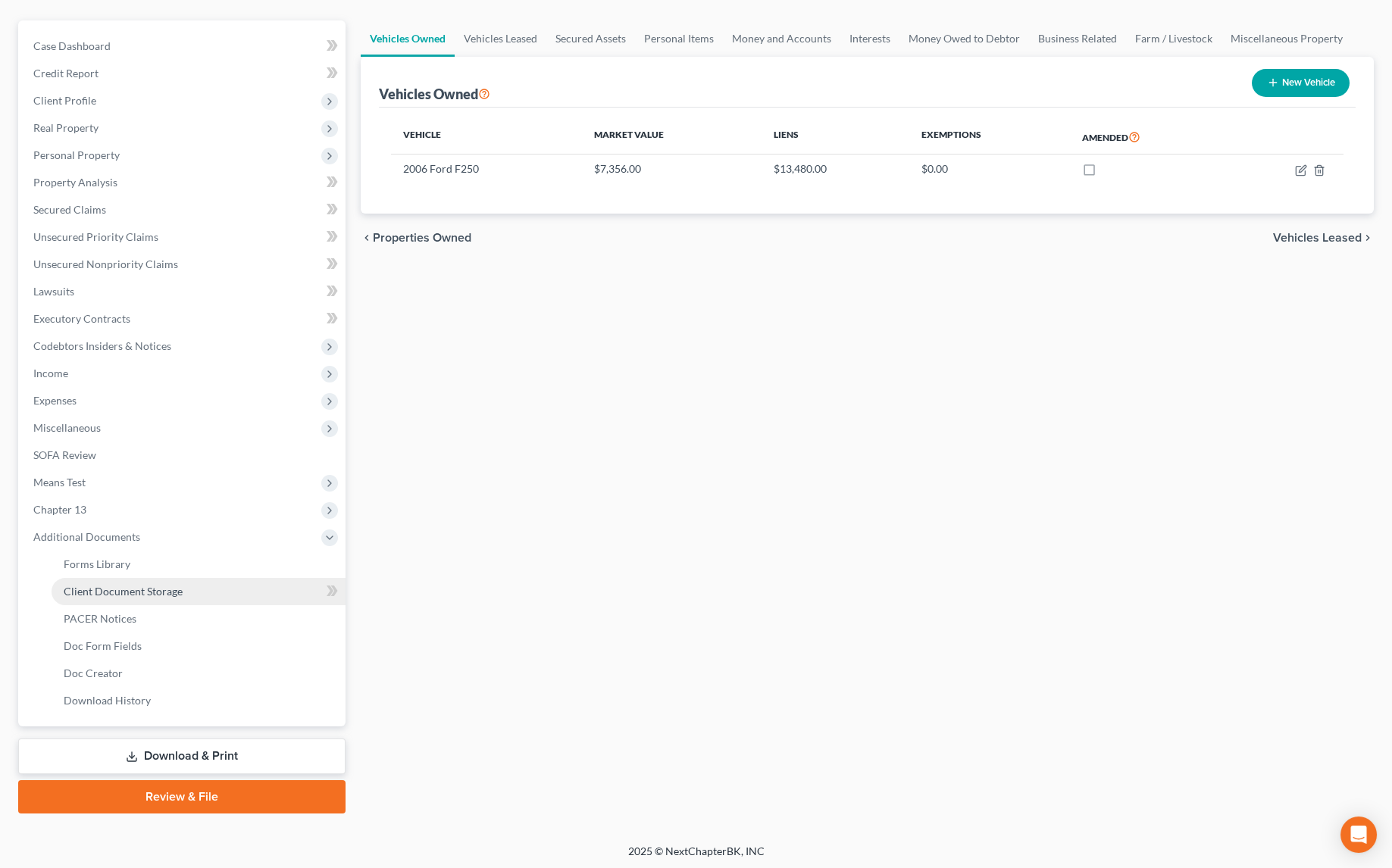
click at [139, 597] on link "Client Document Storage" at bounding box center [199, 591] width 294 height 27
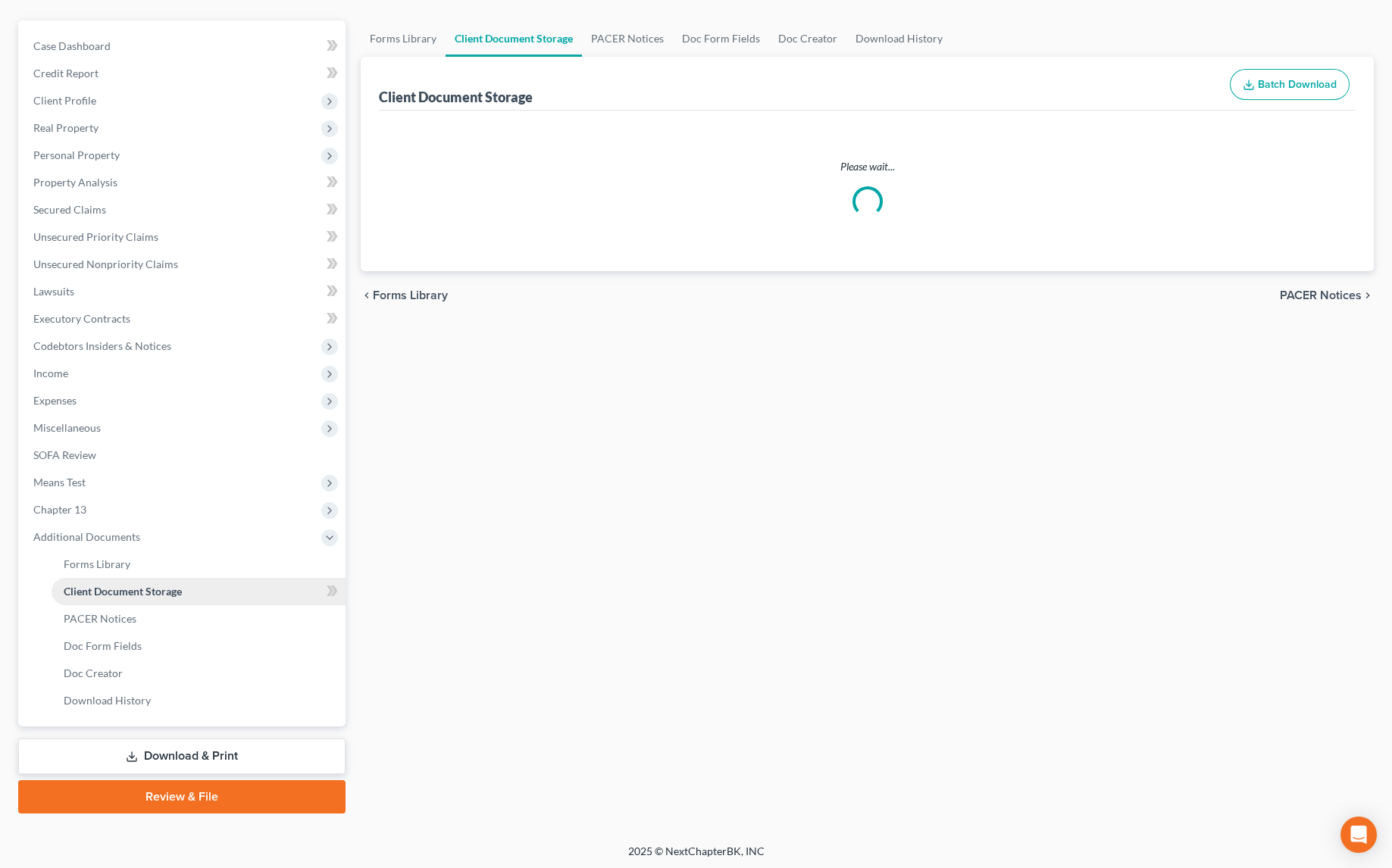
scroll to position [15, 0]
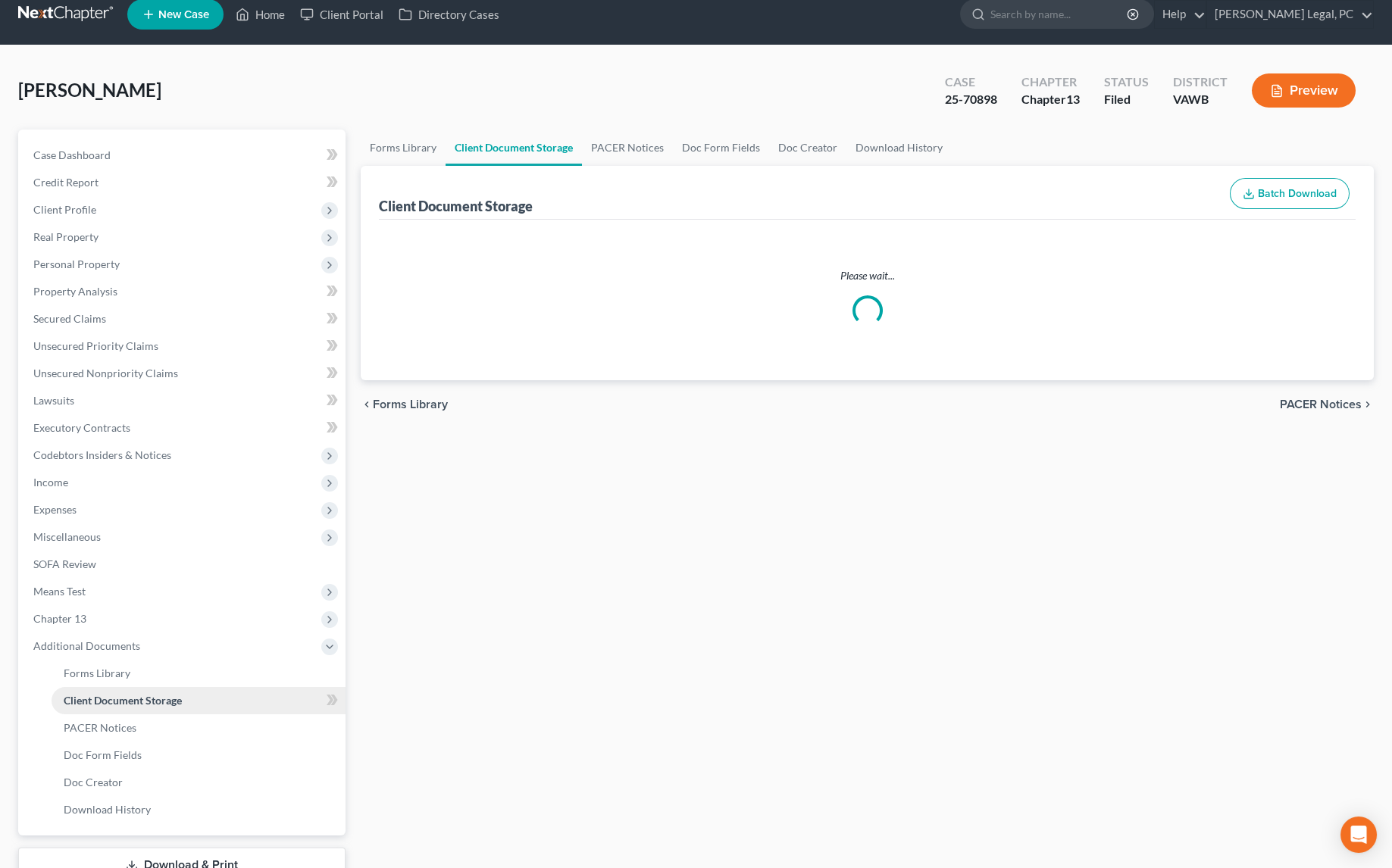
select select "0"
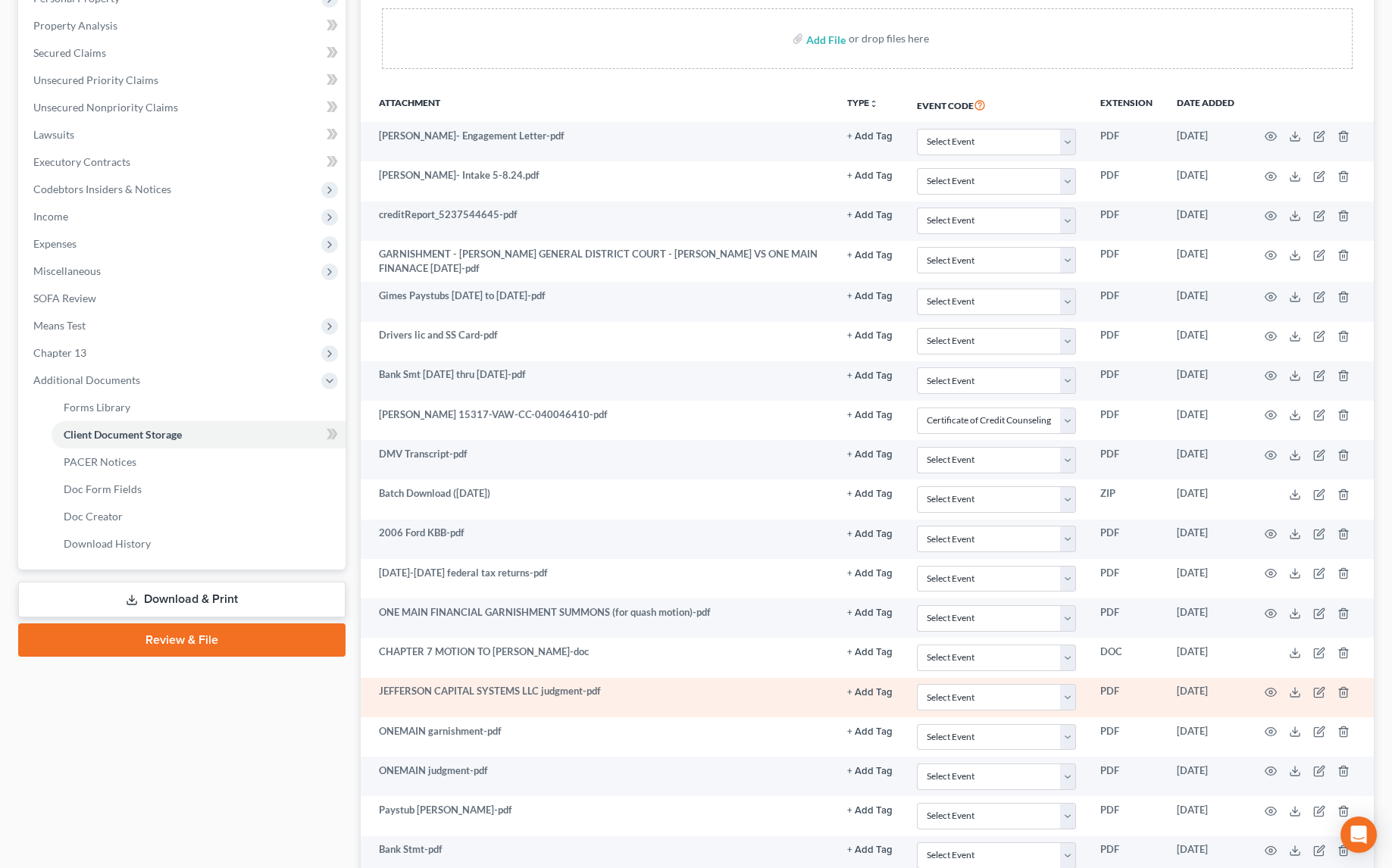
scroll to position [275, 0]
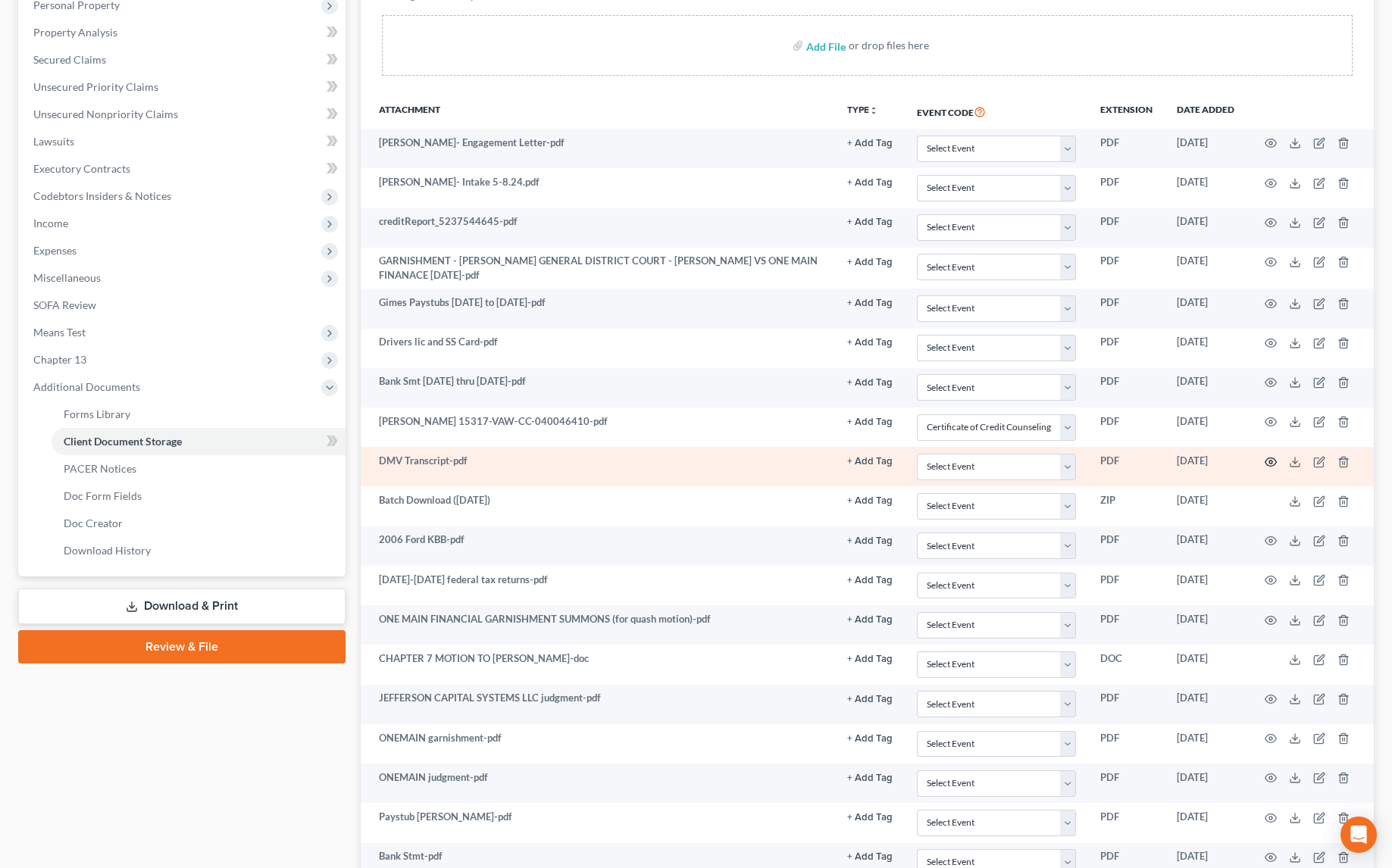
click at [1274, 458] on icon "button" at bounding box center [1271, 461] width 11 height 8
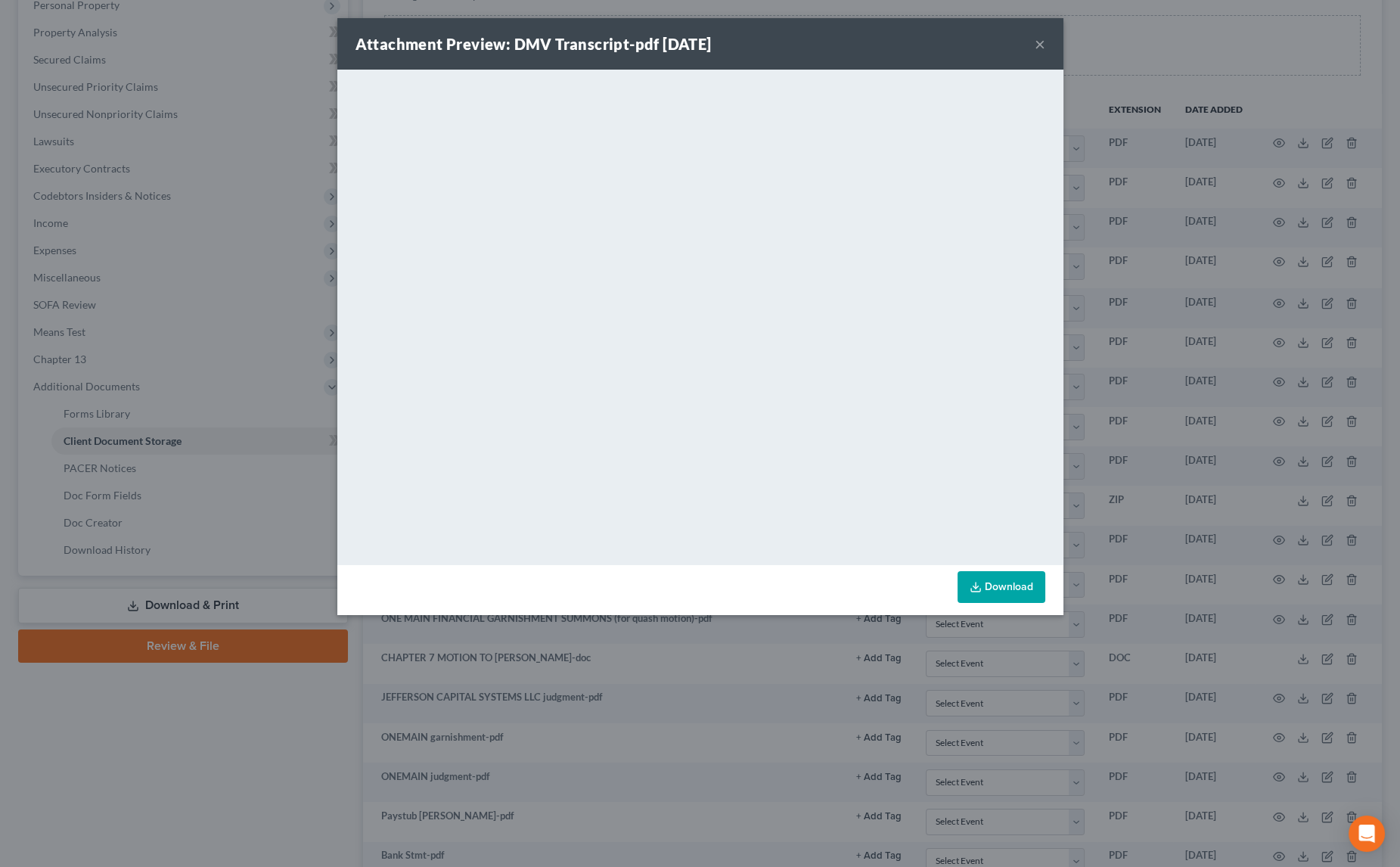
click at [136, 766] on div "Attachment Preview: DMV Transcript-pdf [DATE] × <object ng-attr-data='[URL][DOM…" at bounding box center [700, 433] width 1400 height 867
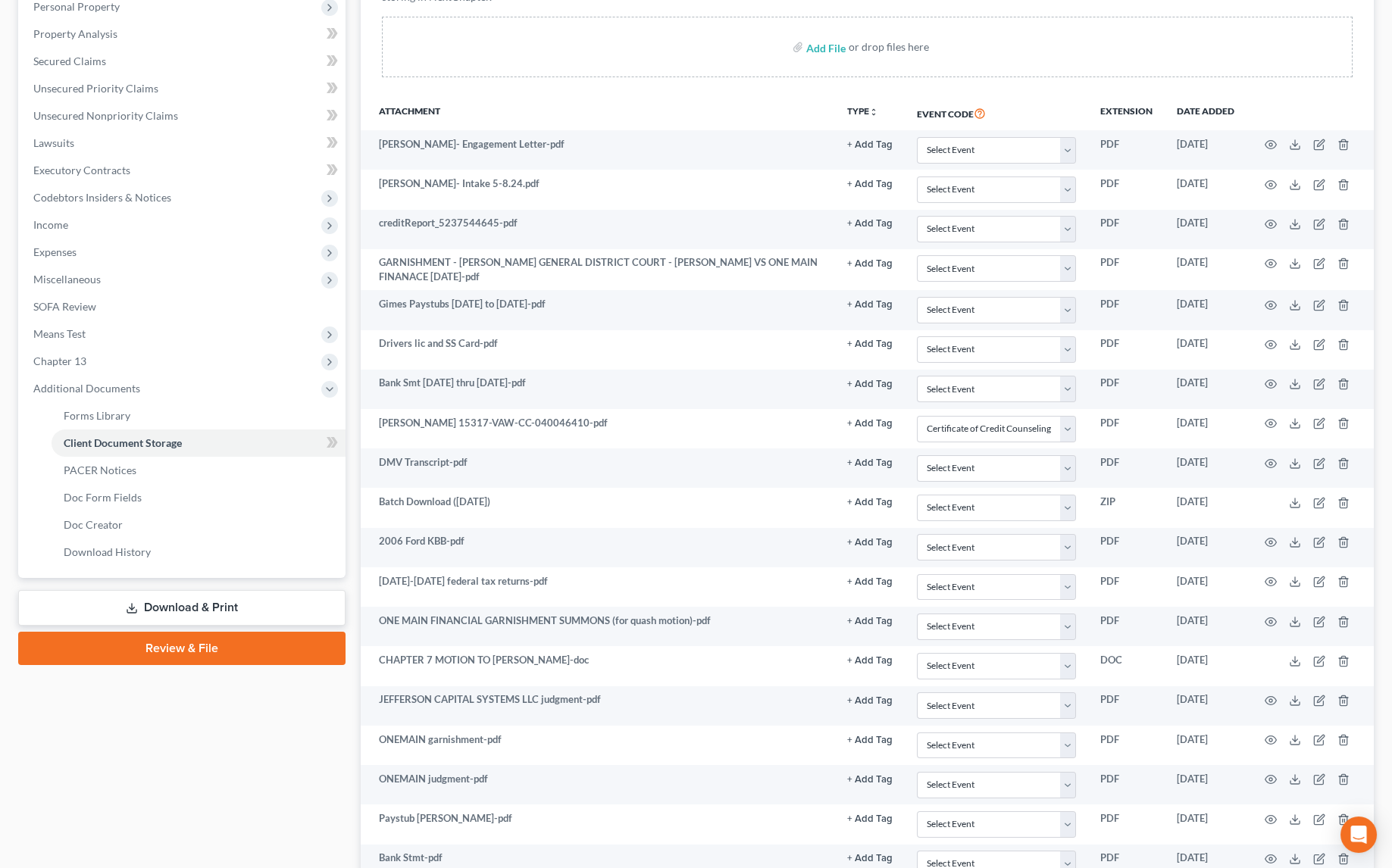
scroll to position [0, 0]
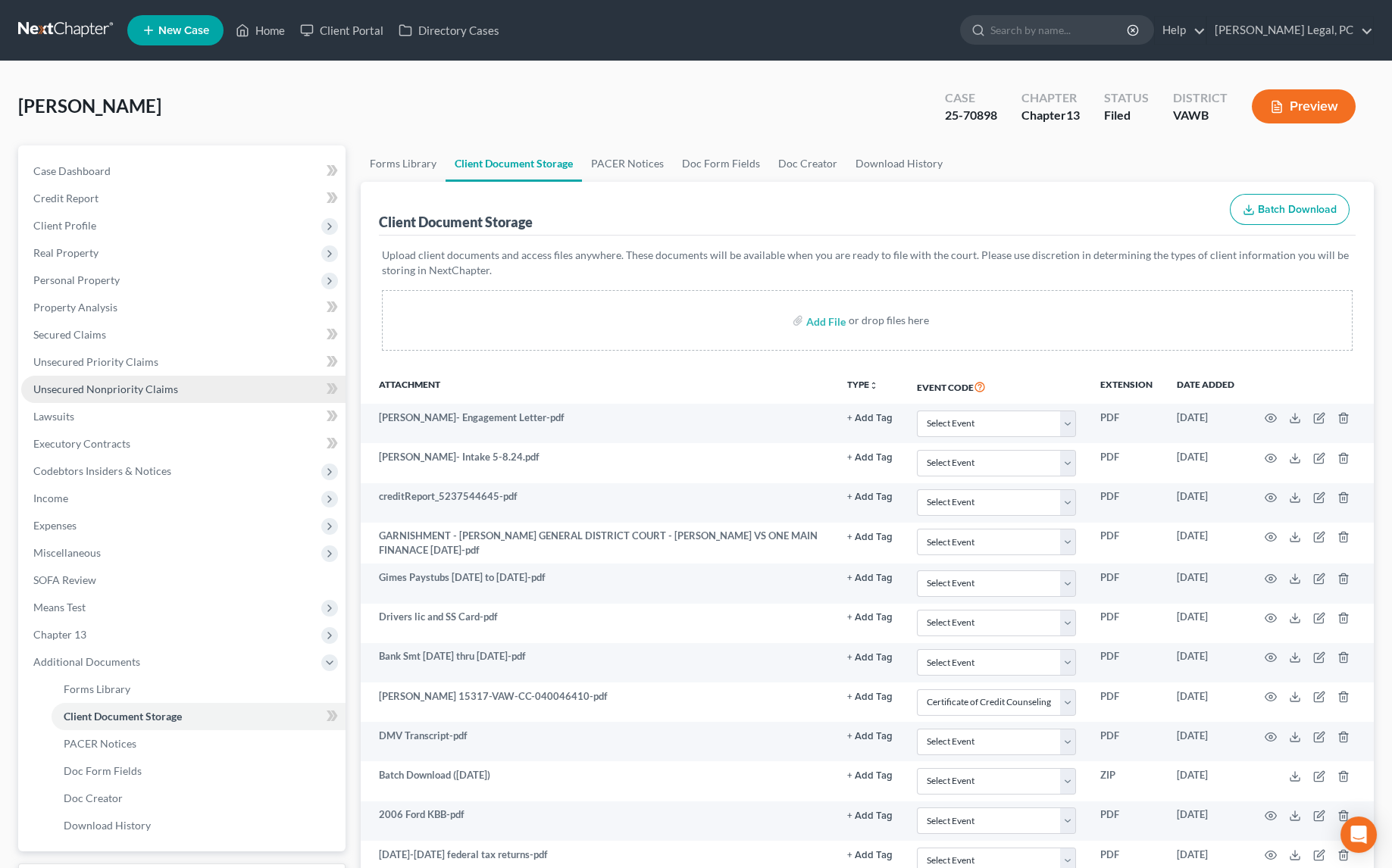
click at [115, 384] on span "Unsecured Nonpriority Claims" at bounding box center [106, 389] width 145 height 13
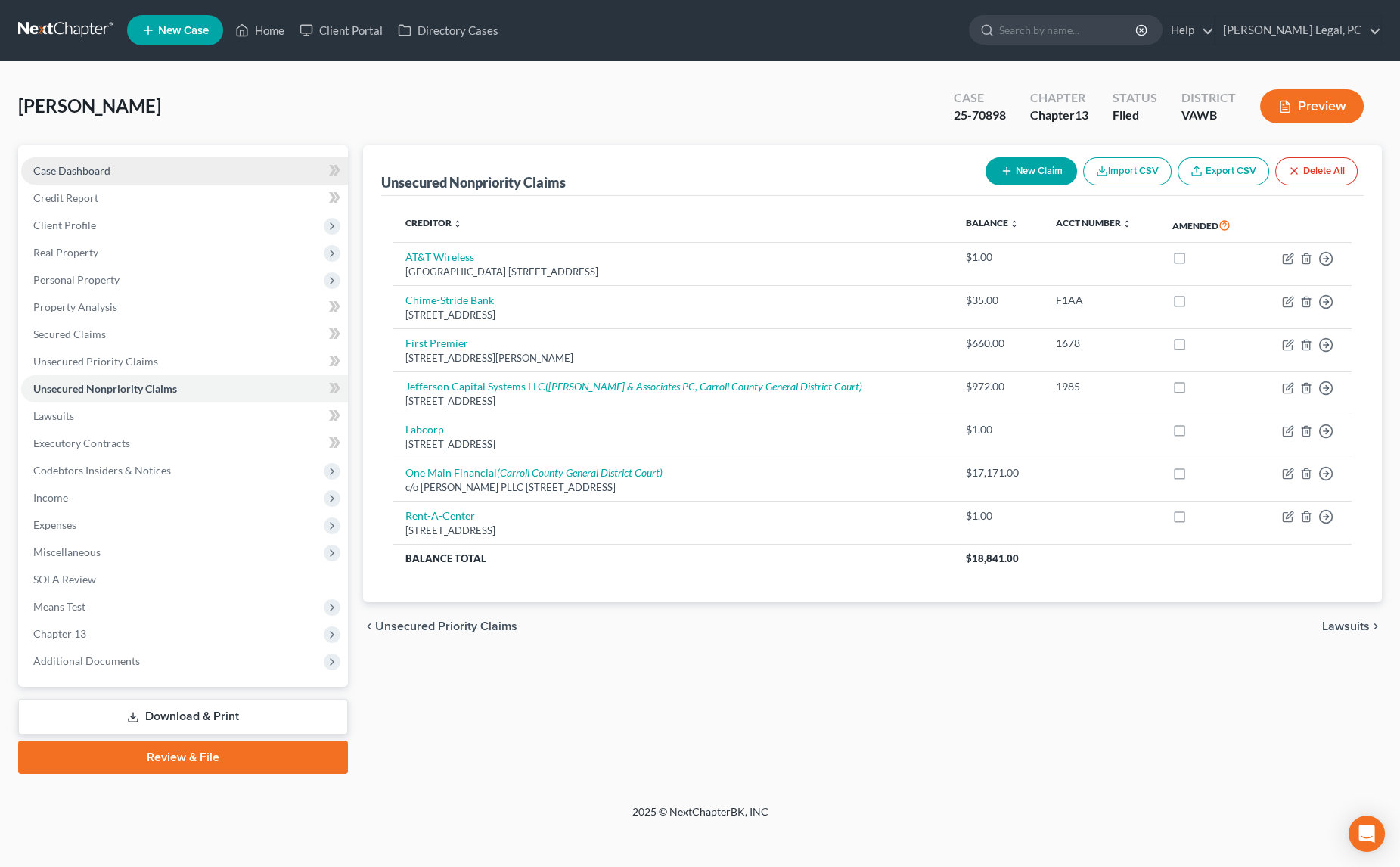
click at [119, 176] on link "Case Dashboard" at bounding box center [184, 171] width 327 height 27
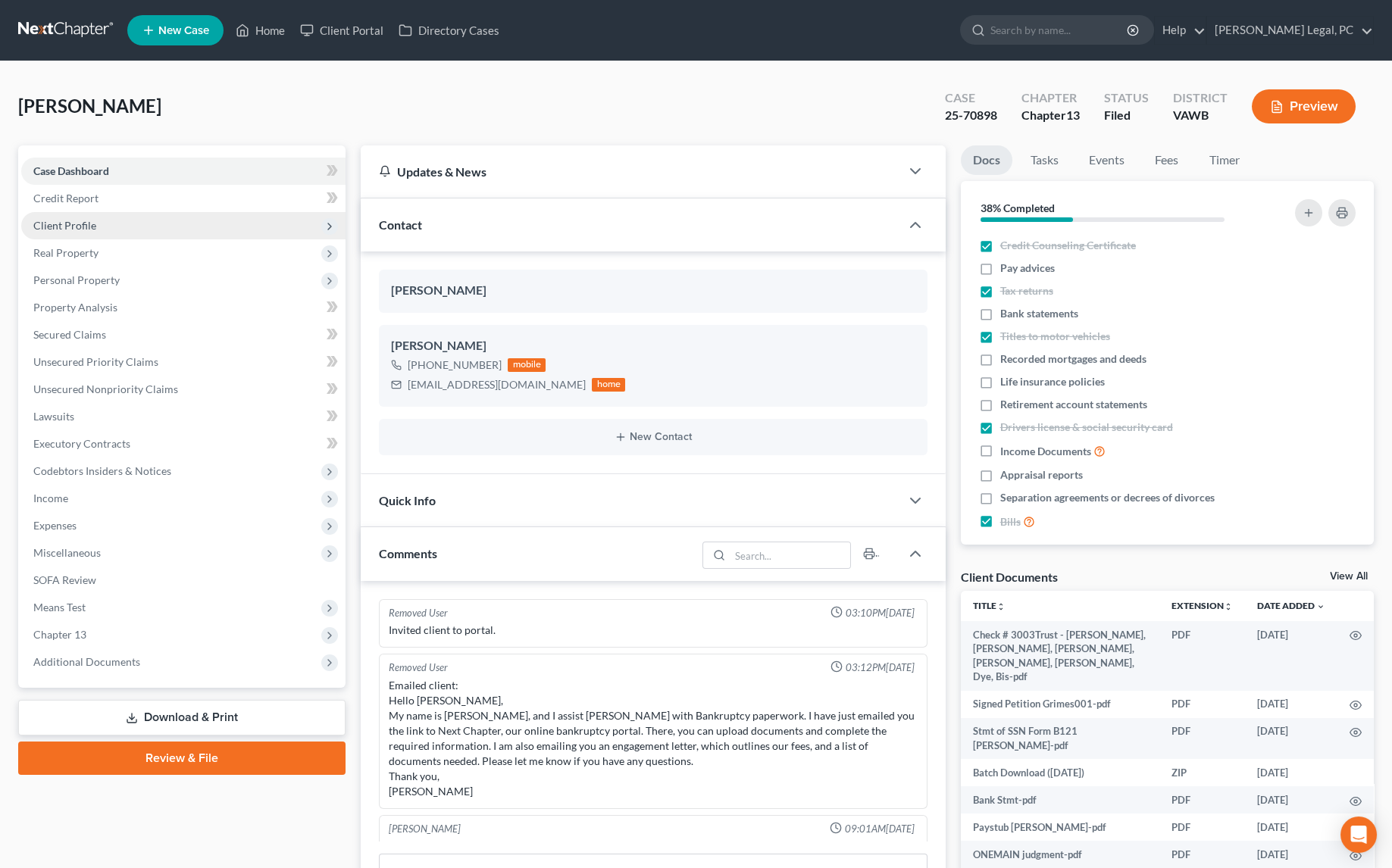
scroll to position [1594, 0]
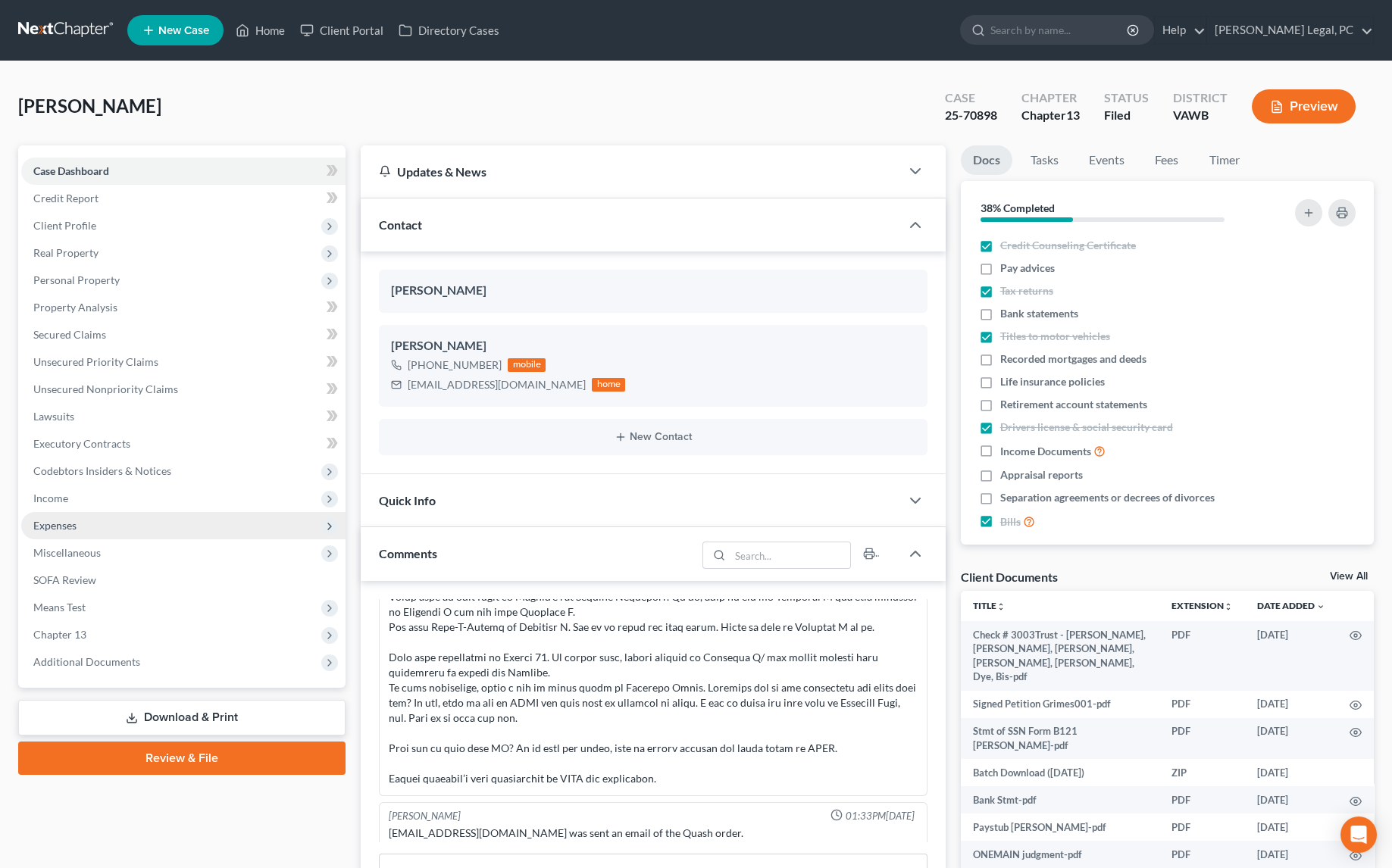
click at [66, 524] on span "Expenses" at bounding box center [55, 526] width 43 height 13
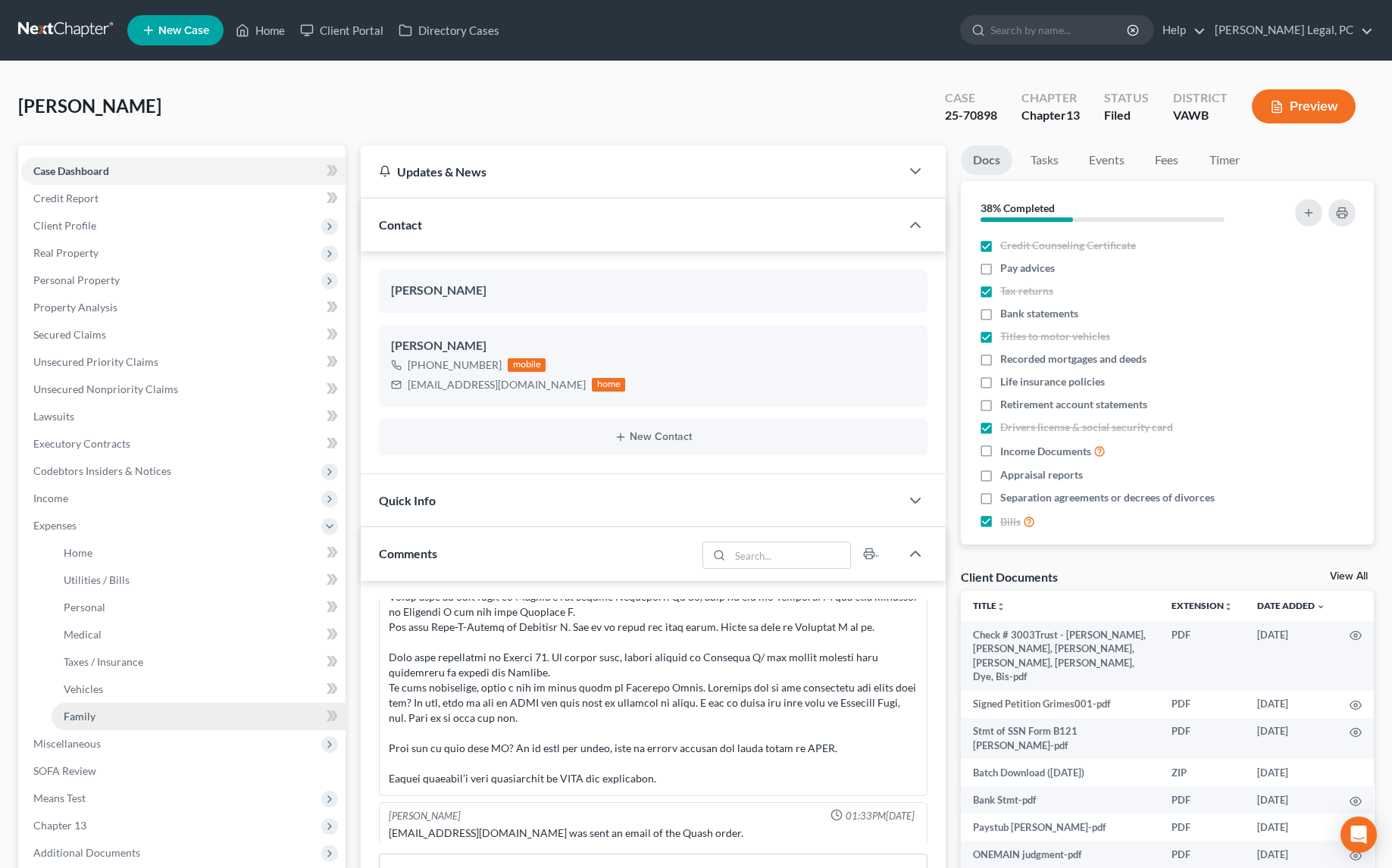
click at [89, 718] on span "Family" at bounding box center [79, 716] width 32 height 13
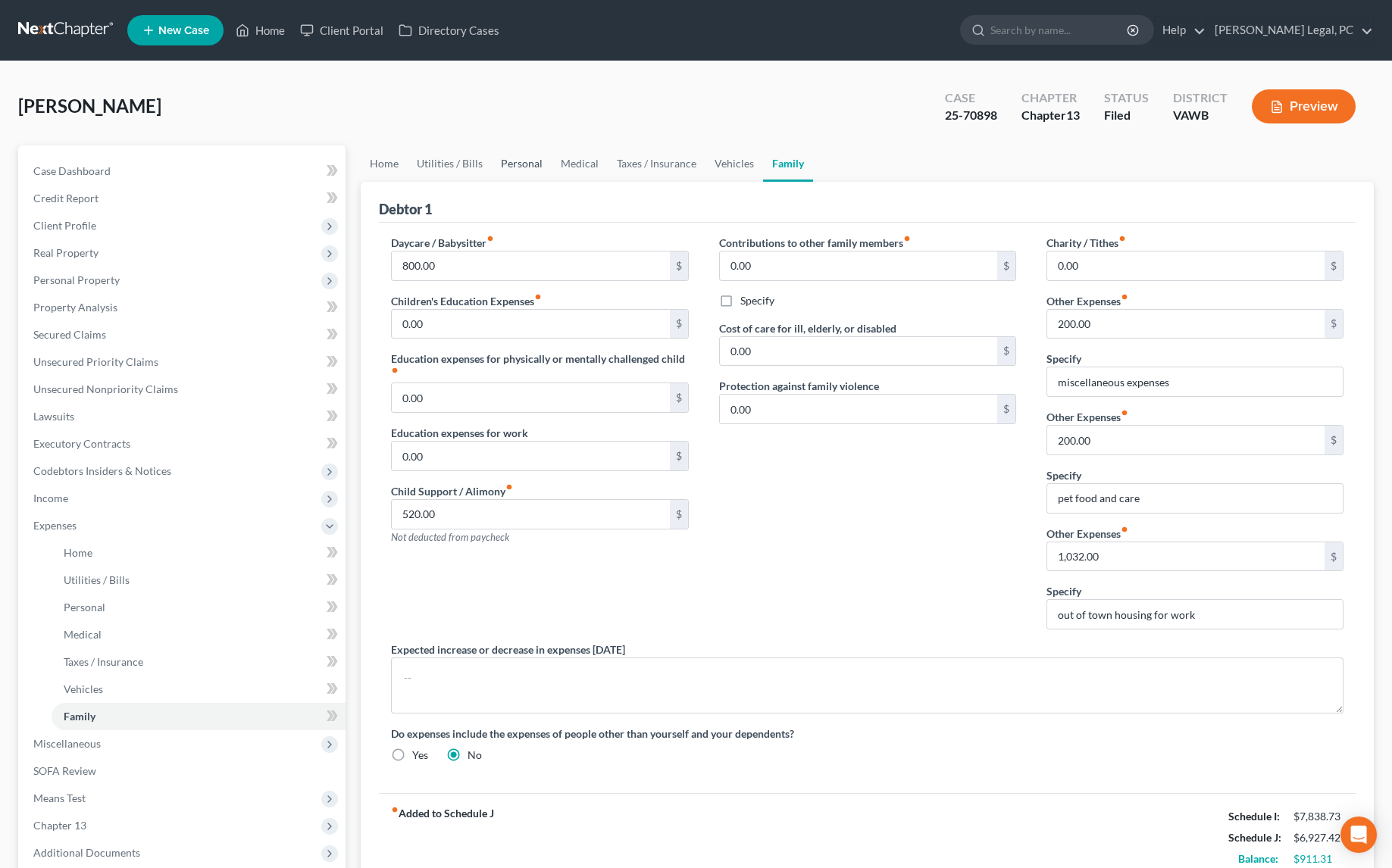
click at [506, 164] on link "Personal" at bounding box center [522, 164] width 60 height 36
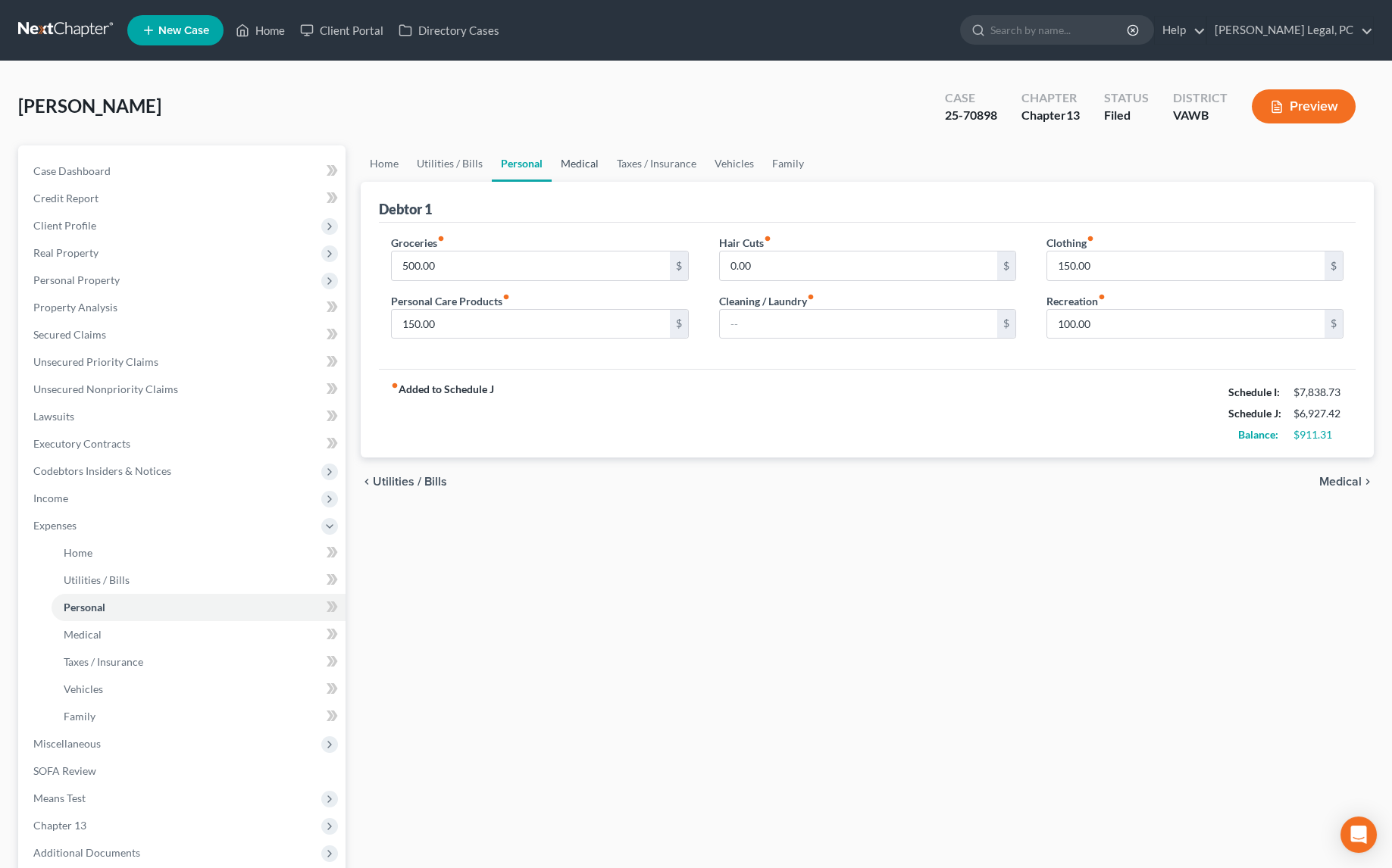
click at [588, 161] on link "Medical" at bounding box center [579, 164] width 56 height 36
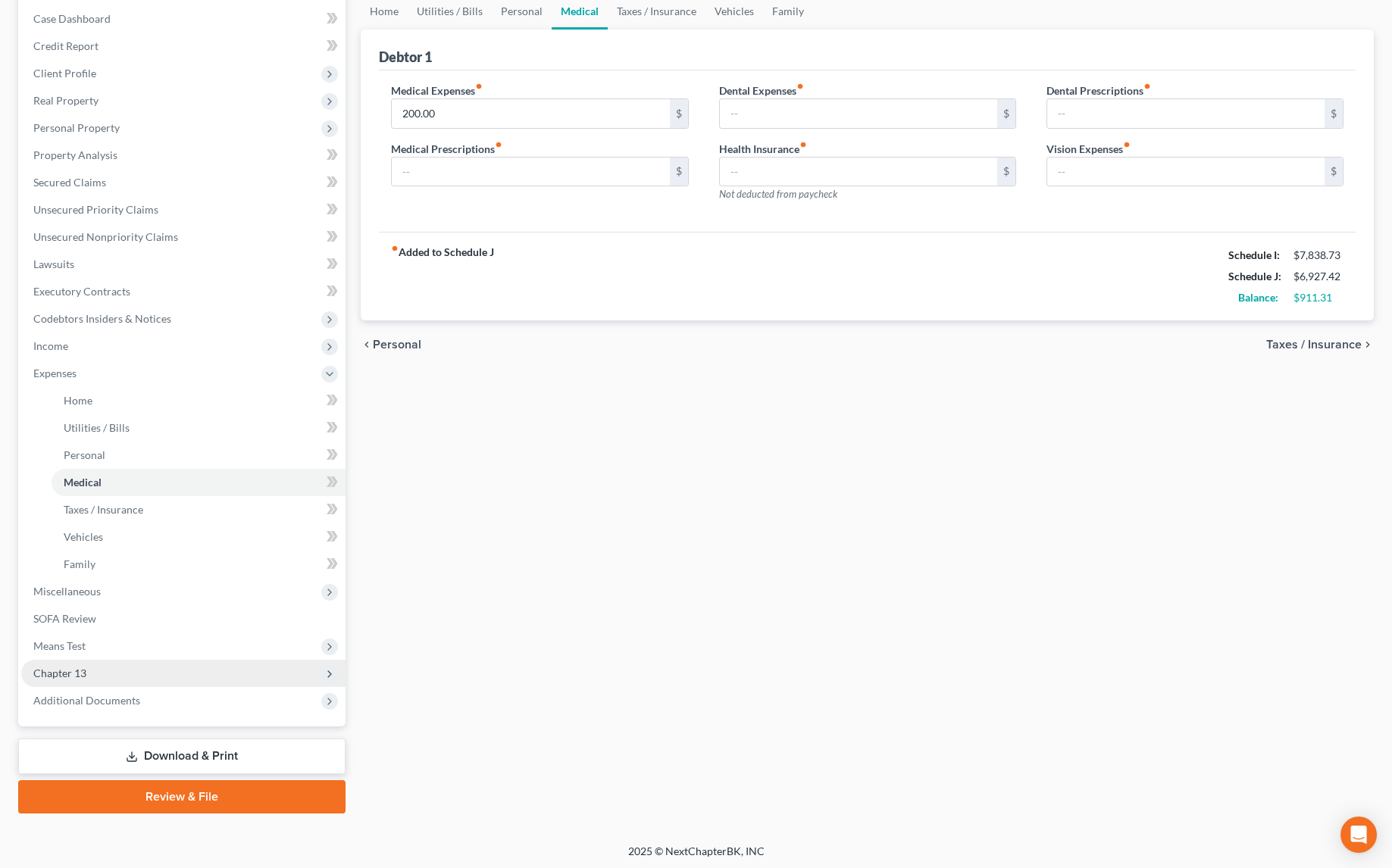
click at [92, 676] on span "Chapter 13" at bounding box center [183, 673] width 324 height 27
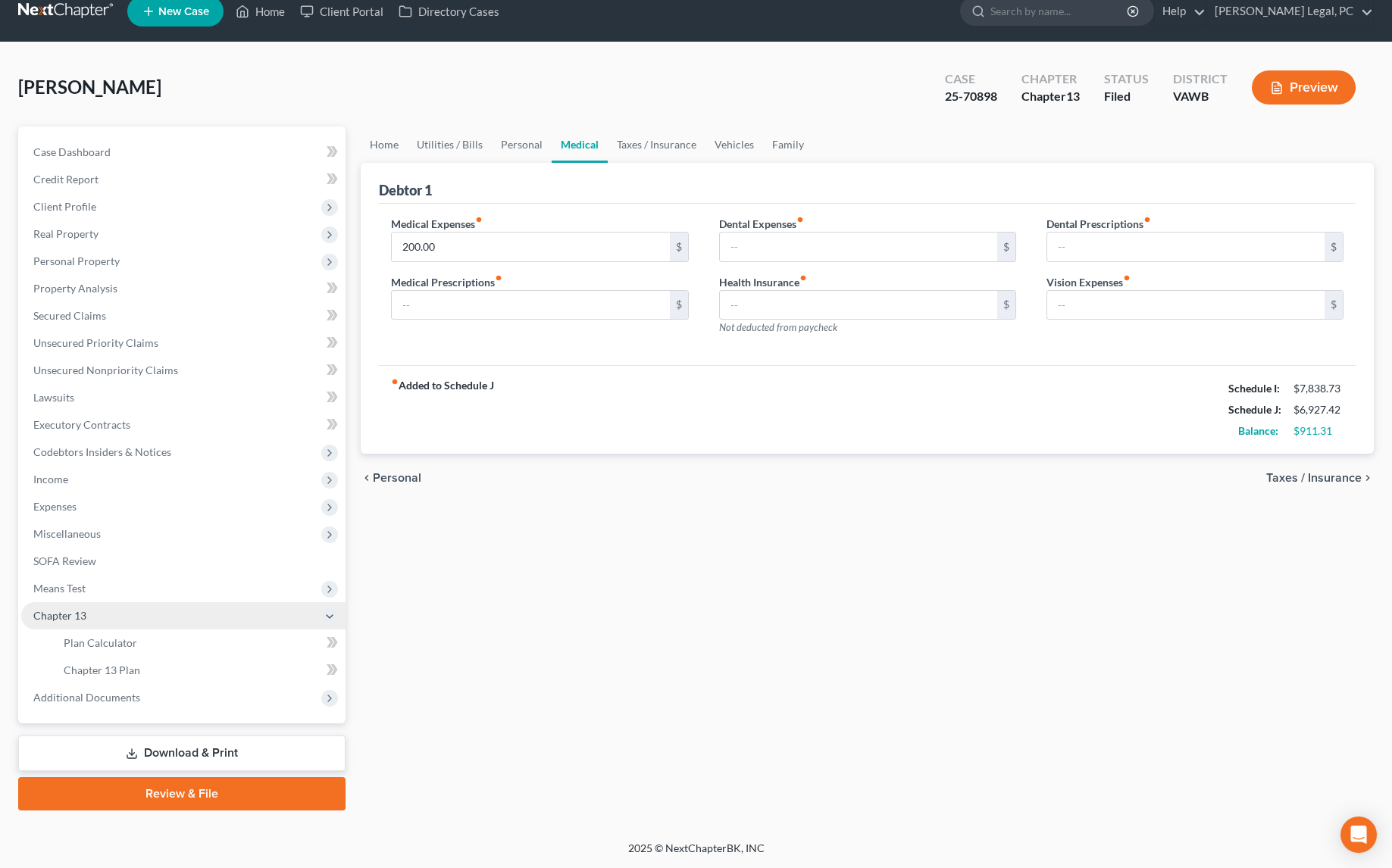
scroll to position [15, 0]
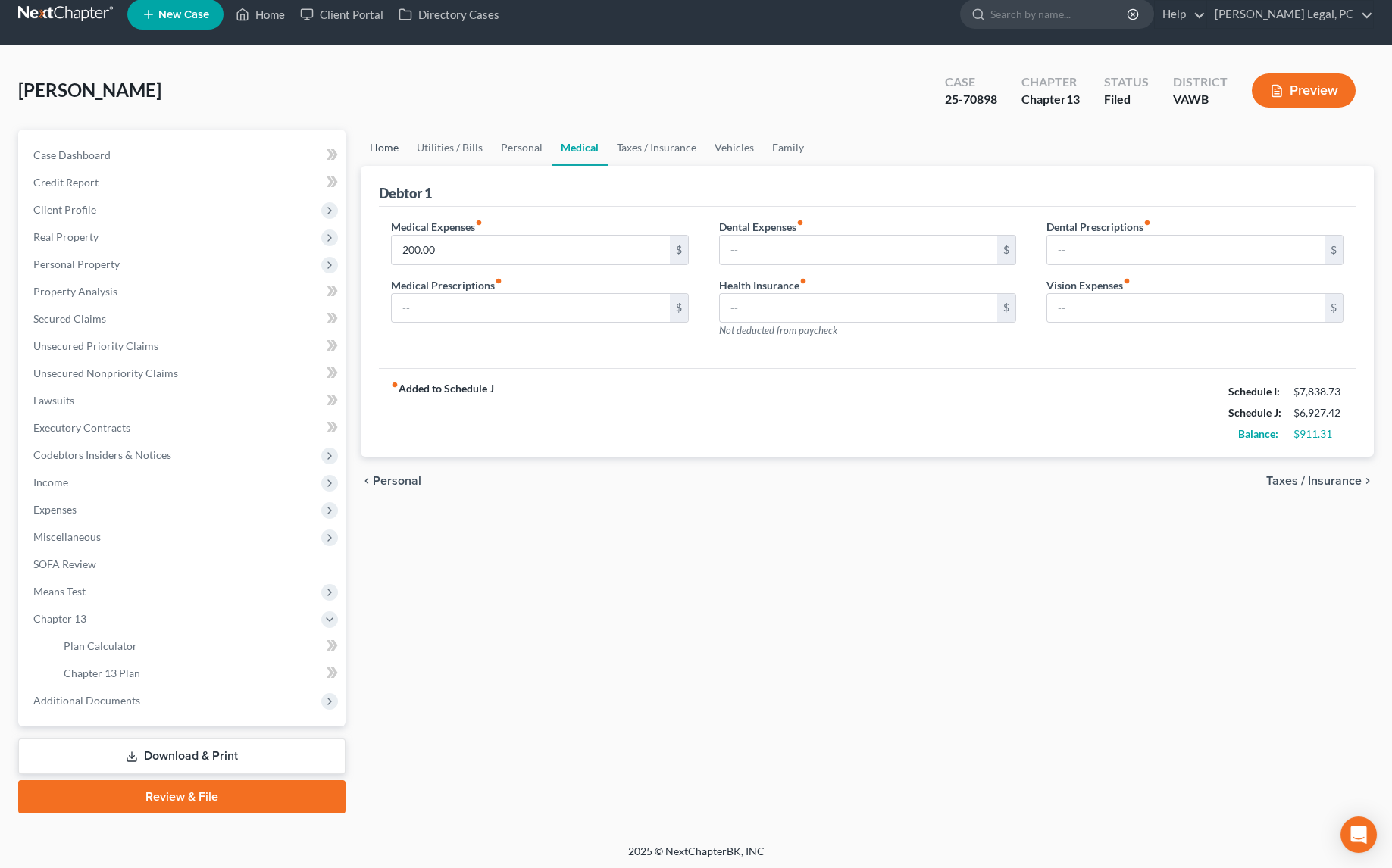
click at [373, 143] on link "Home" at bounding box center [384, 148] width 47 height 36
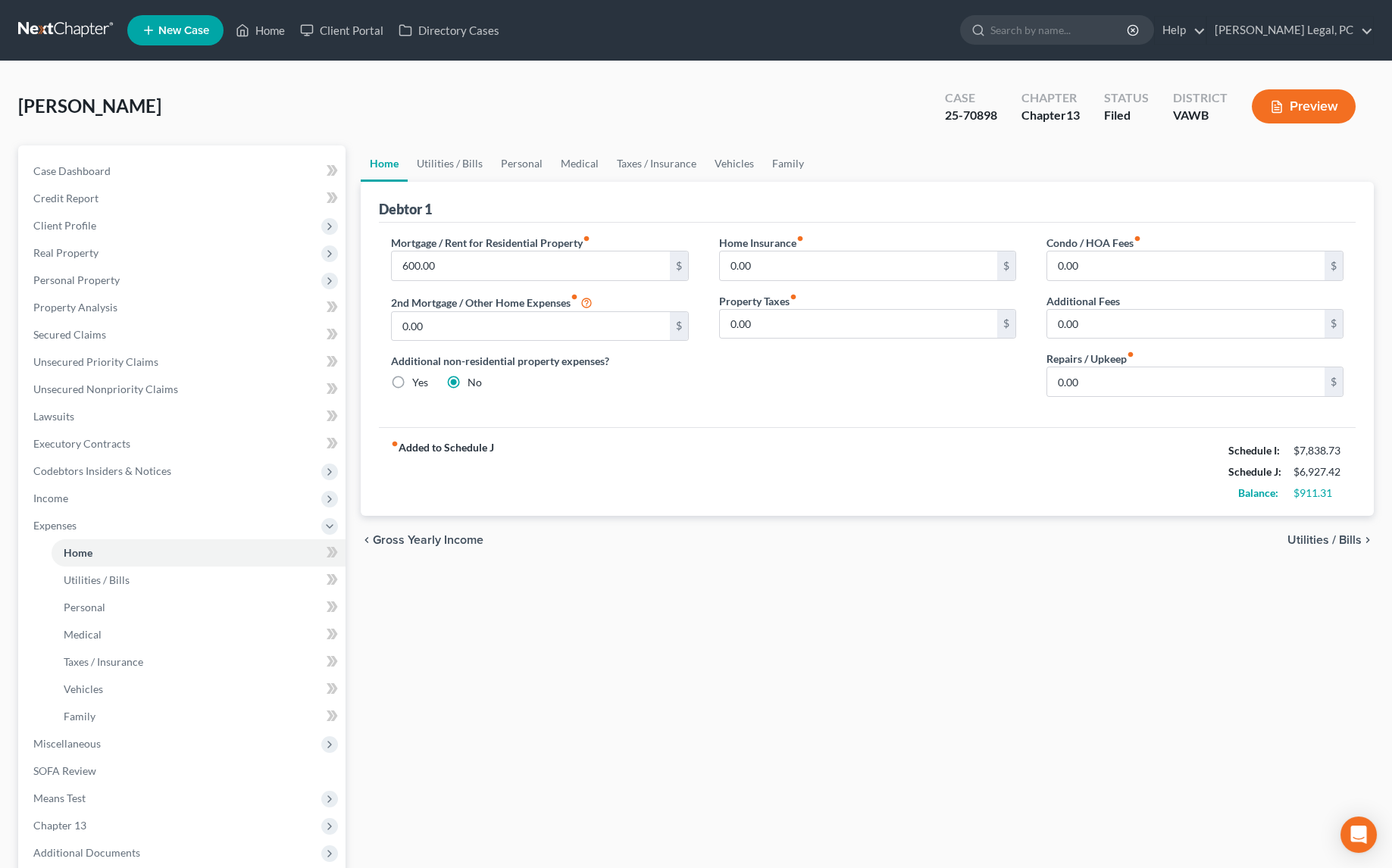
scroll to position [152, 0]
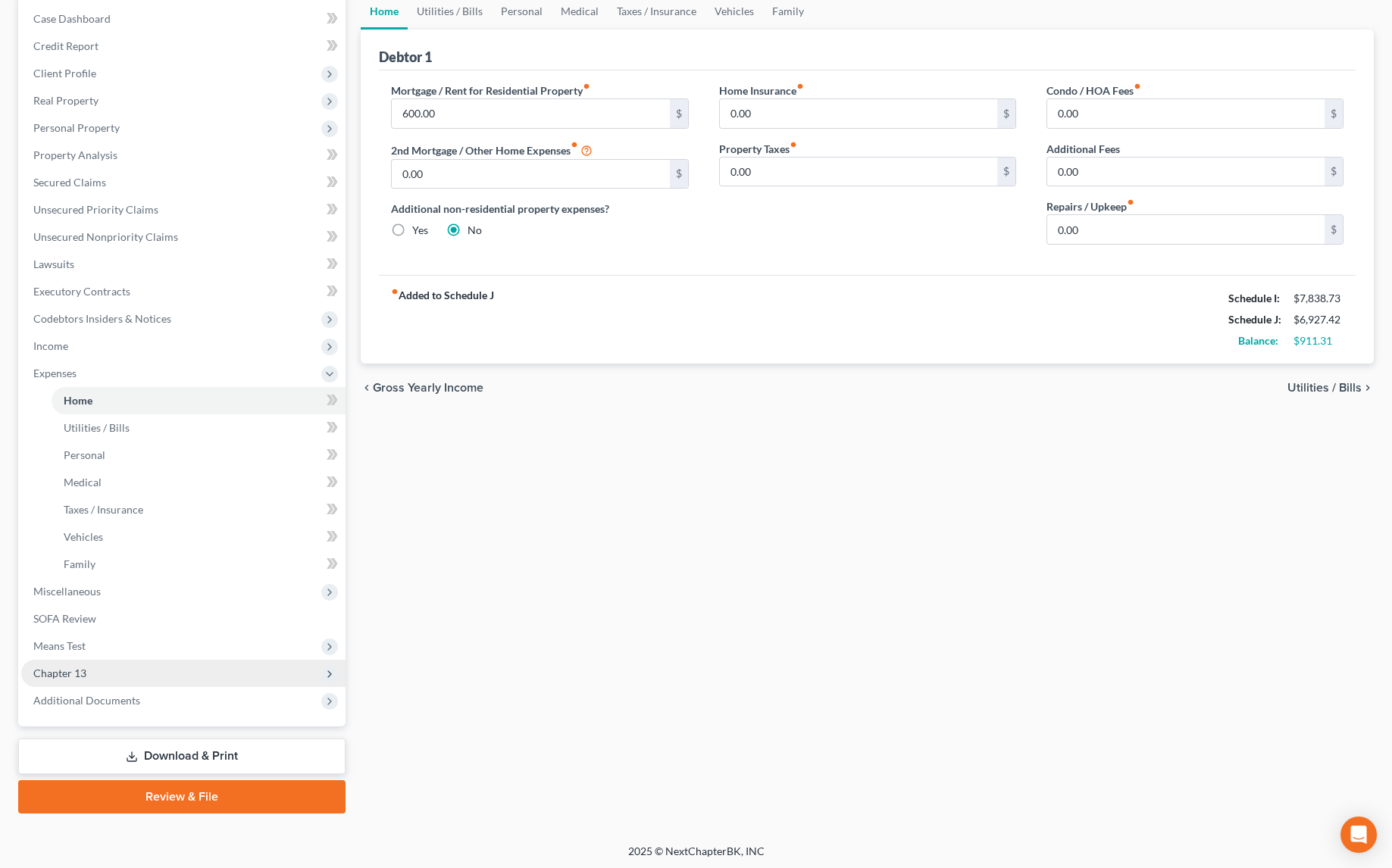
click at [64, 679] on span "Chapter 13" at bounding box center [183, 673] width 324 height 27
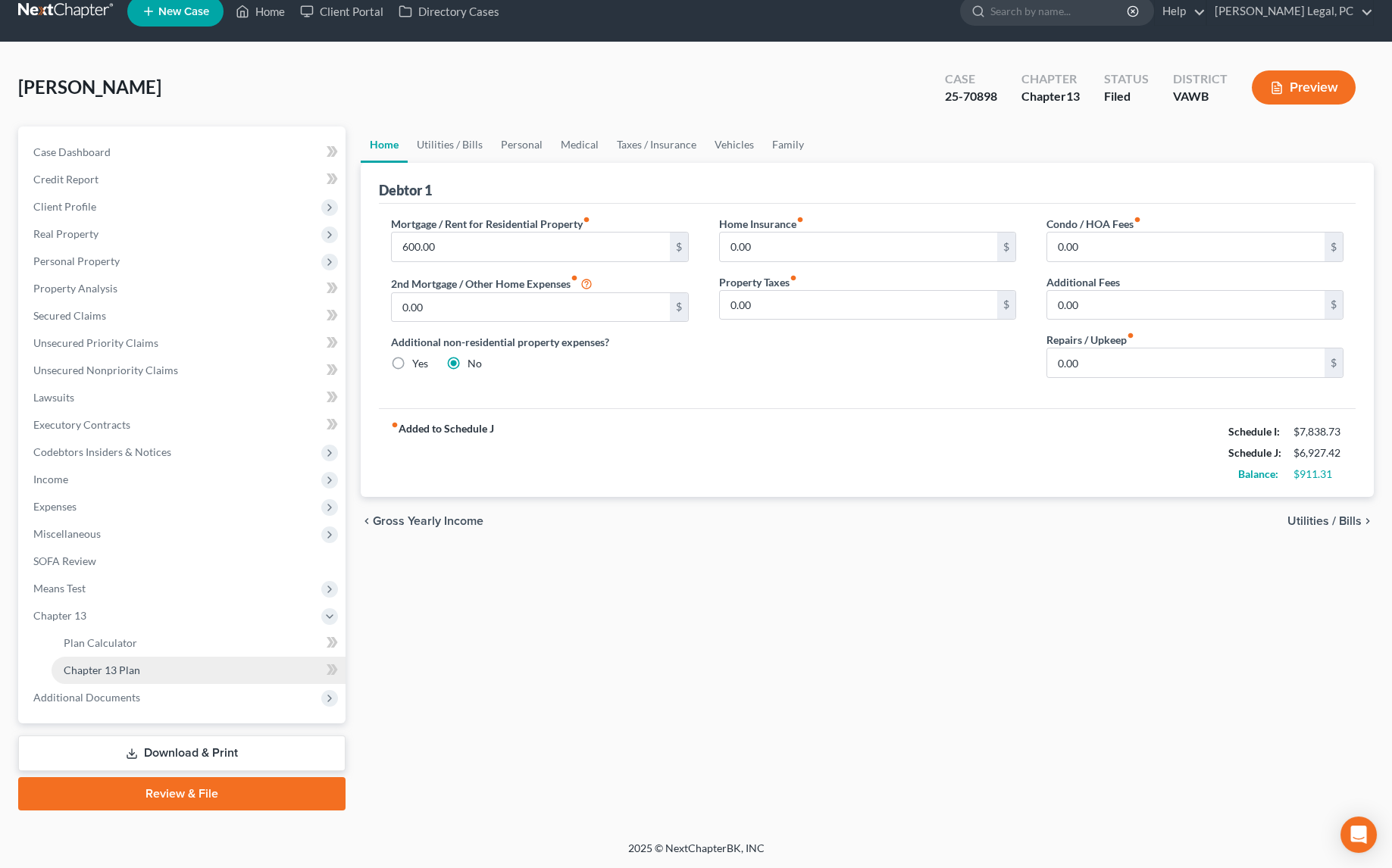
scroll to position [15, 0]
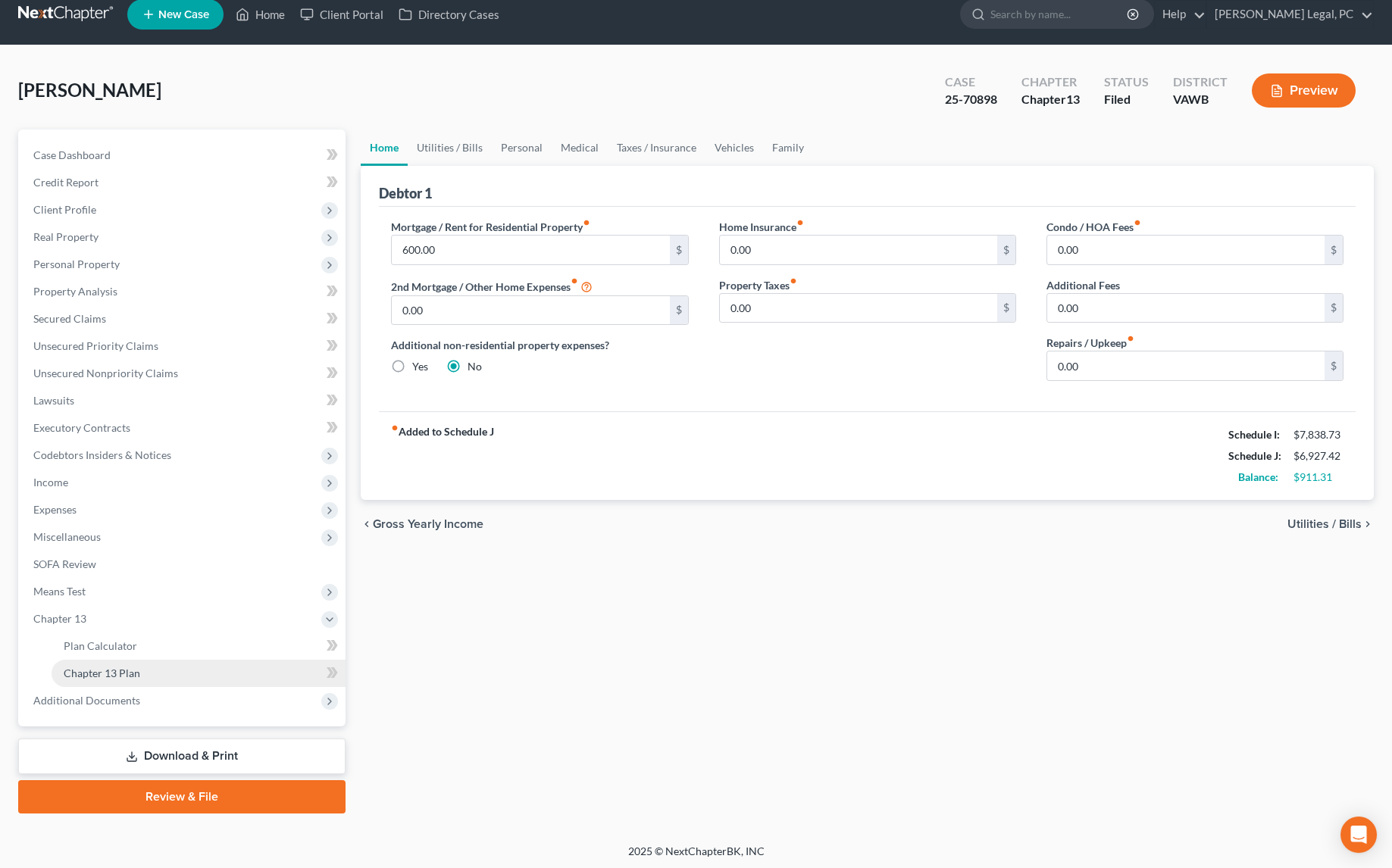
click at [133, 672] on span "Chapter 13 Plan" at bounding box center [102, 673] width 77 height 13
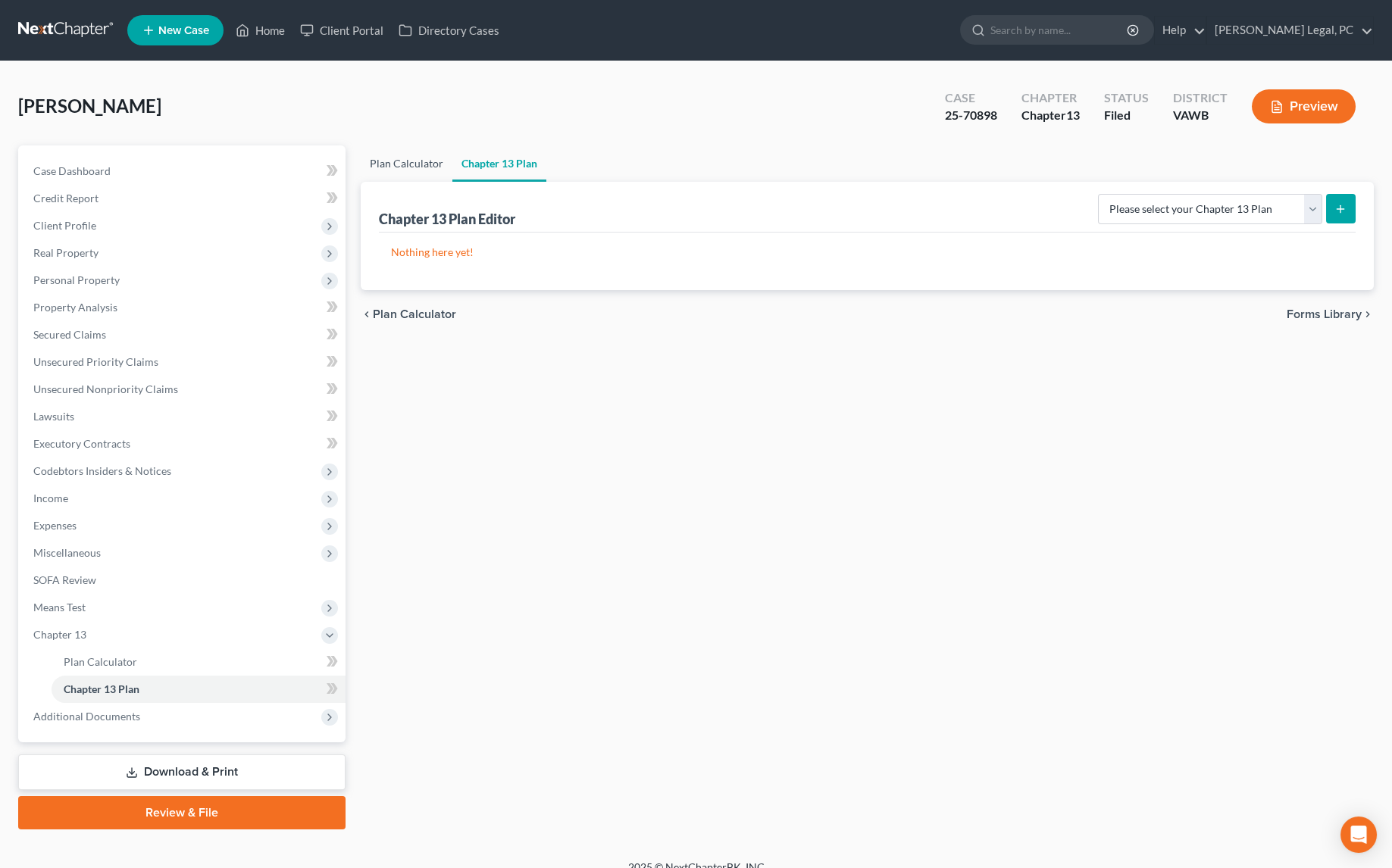
click at [397, 163] on link "Plan Calculator" at bounding box center [406, 164] width 92 height 36
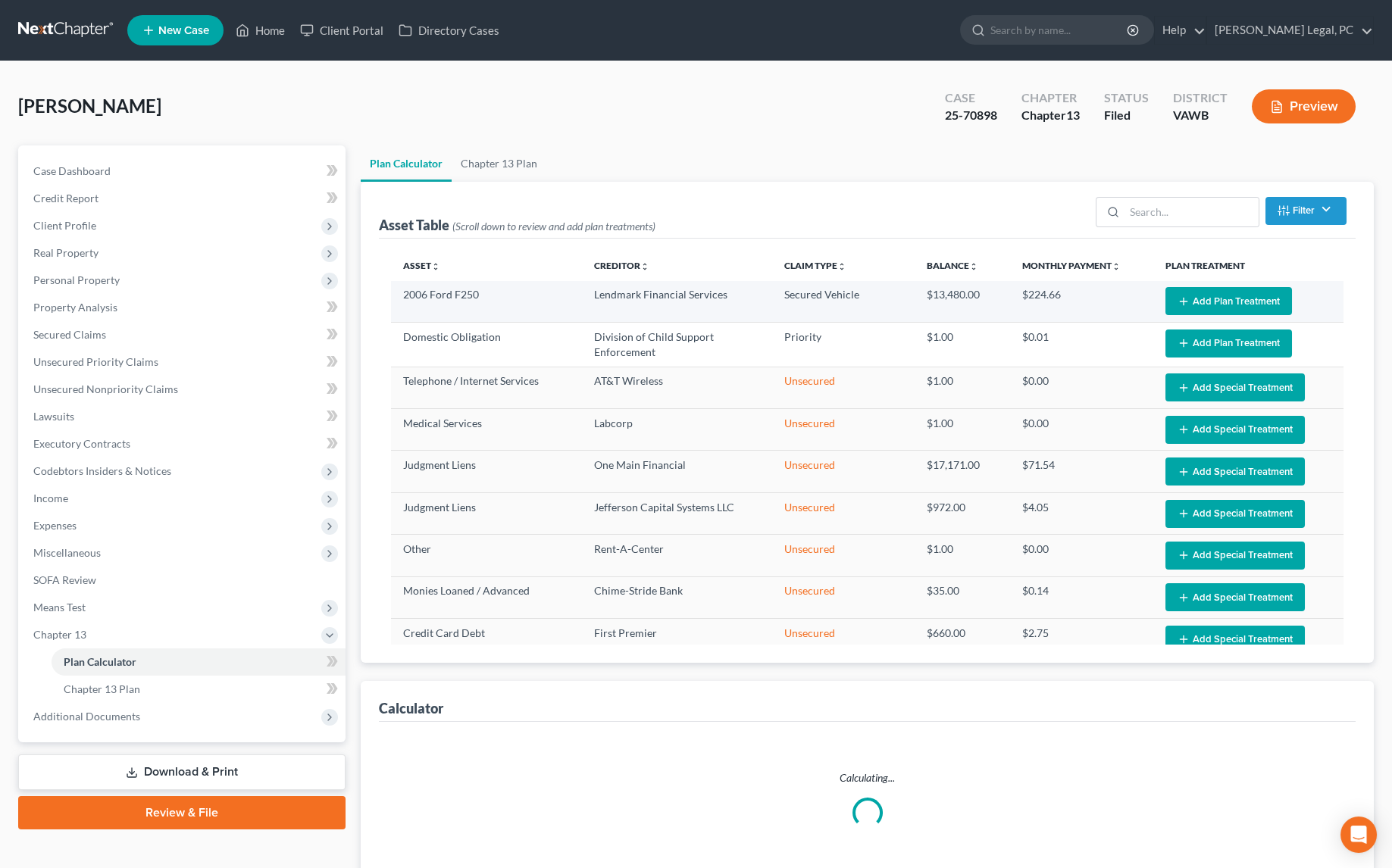
select select "59"
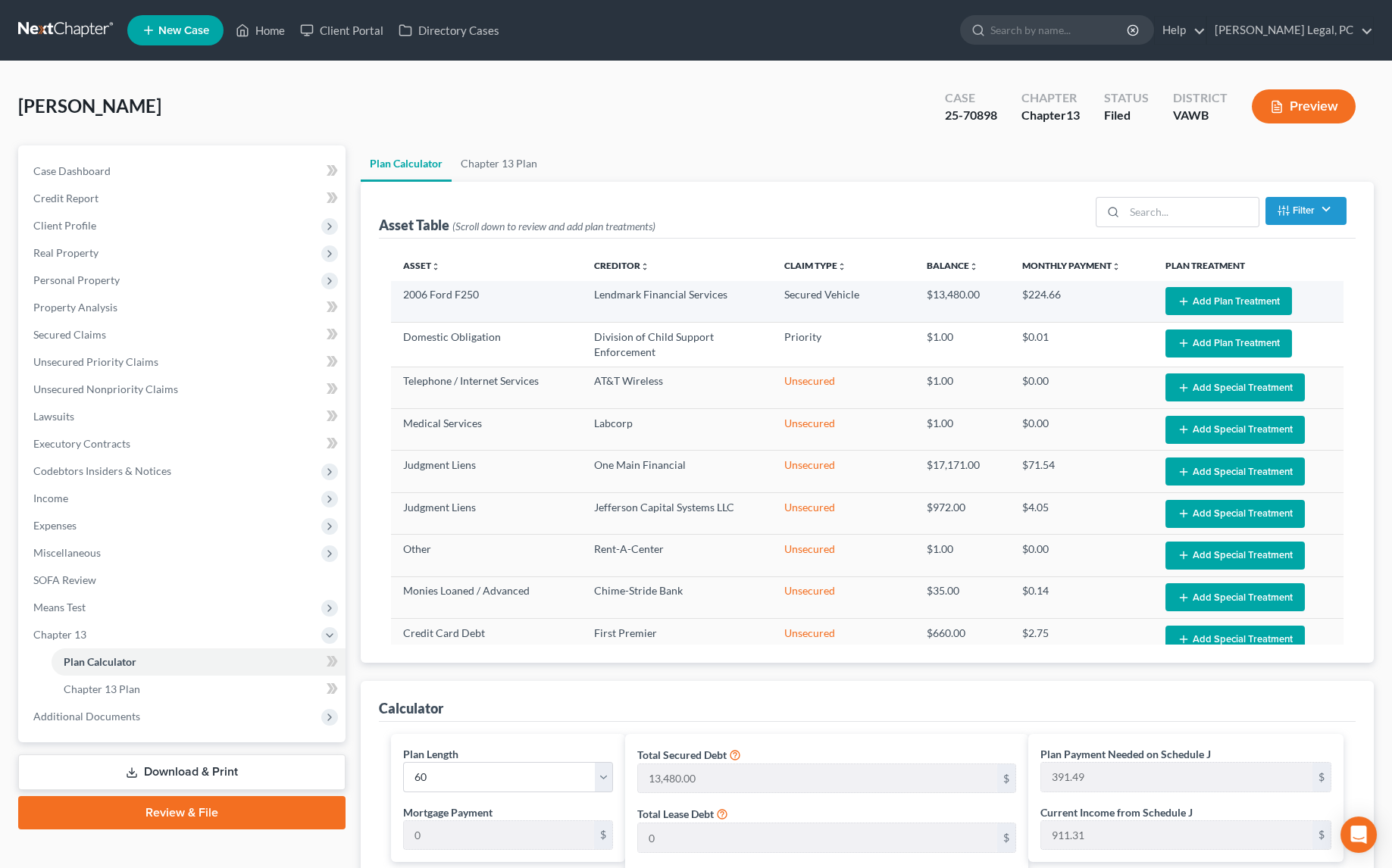
click at [1189, 291] on button "Add Plan Treatment" at bounding box center [1228, 301] width 127 height 28
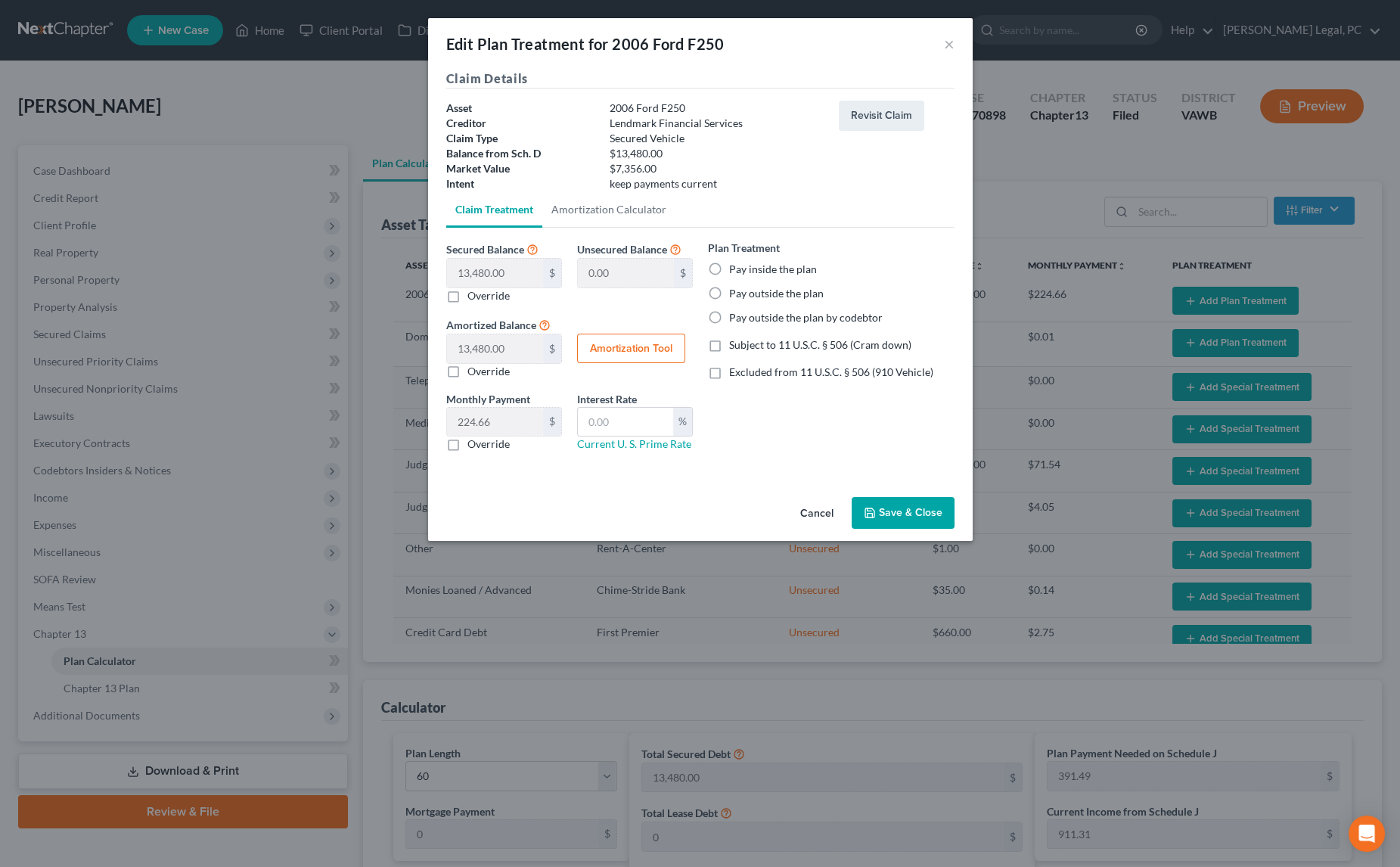
click at [730, 269] on label "Pay inside the plan" at bounding box center [773, 269] width 87 height 15
click at [735, 269] on input "Pay inside the plan" at bounding box center [740, 267] width 10 height 10
radio input "true"
click at [730, 371] on label "Excluded from 11 U.S.C. § 506 (910 Vehicle)" at bounding box center [831, 372] width 205 height 15
click at [735, 371] on input "Excluded from 11 U.S.C. § 506 (910 Vehicle)" at bounding box center [740, 369] width 10 height 10
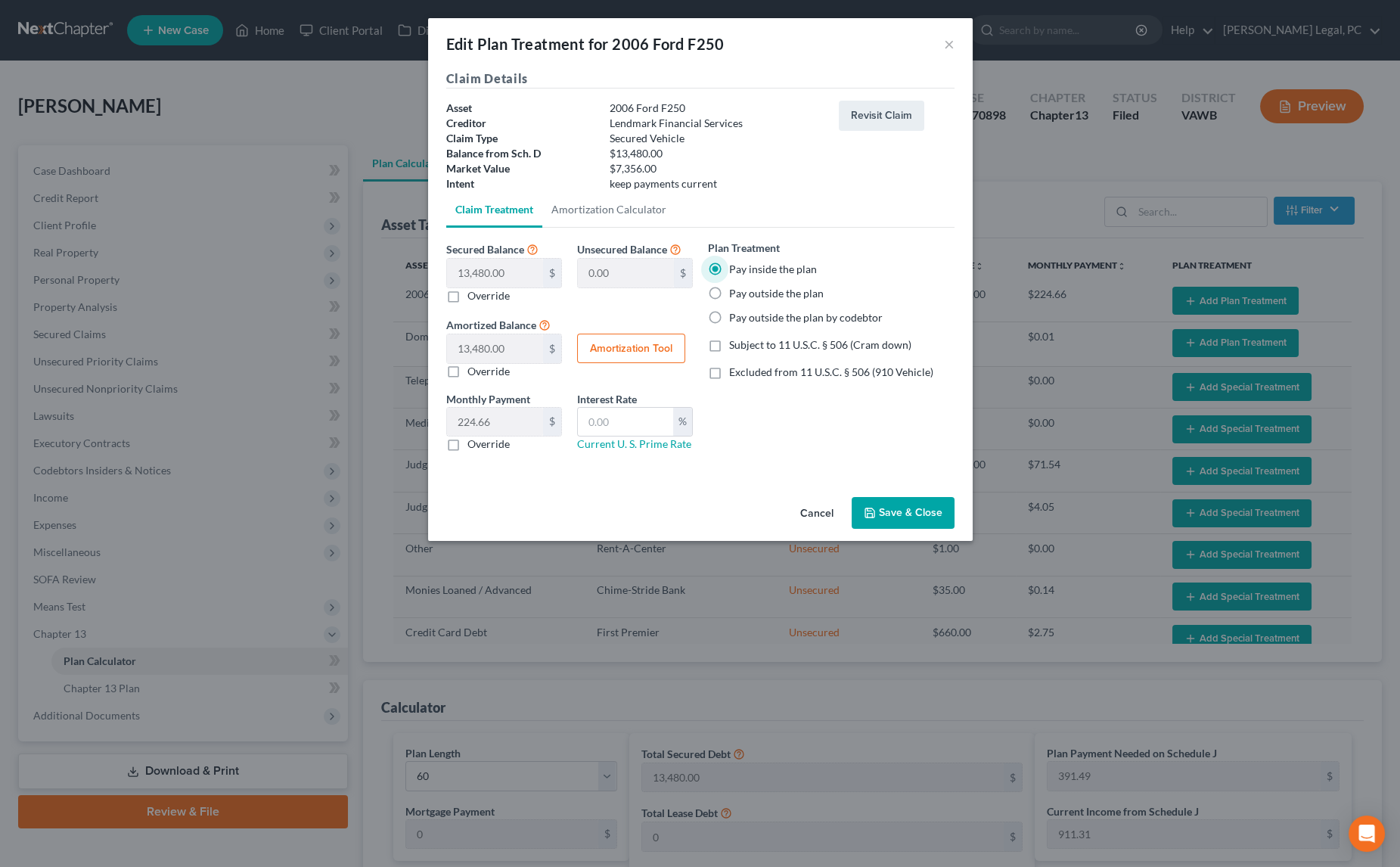
checkbox input "true"
click at [595, 421] on input "text" at bounding box center [625, 422] width 96 height 29
type input "8.25"
click at [604, 350] on button "Amortization Tool" at bounding box center [630, 348] width 108 height 30
type input "13,480.00"
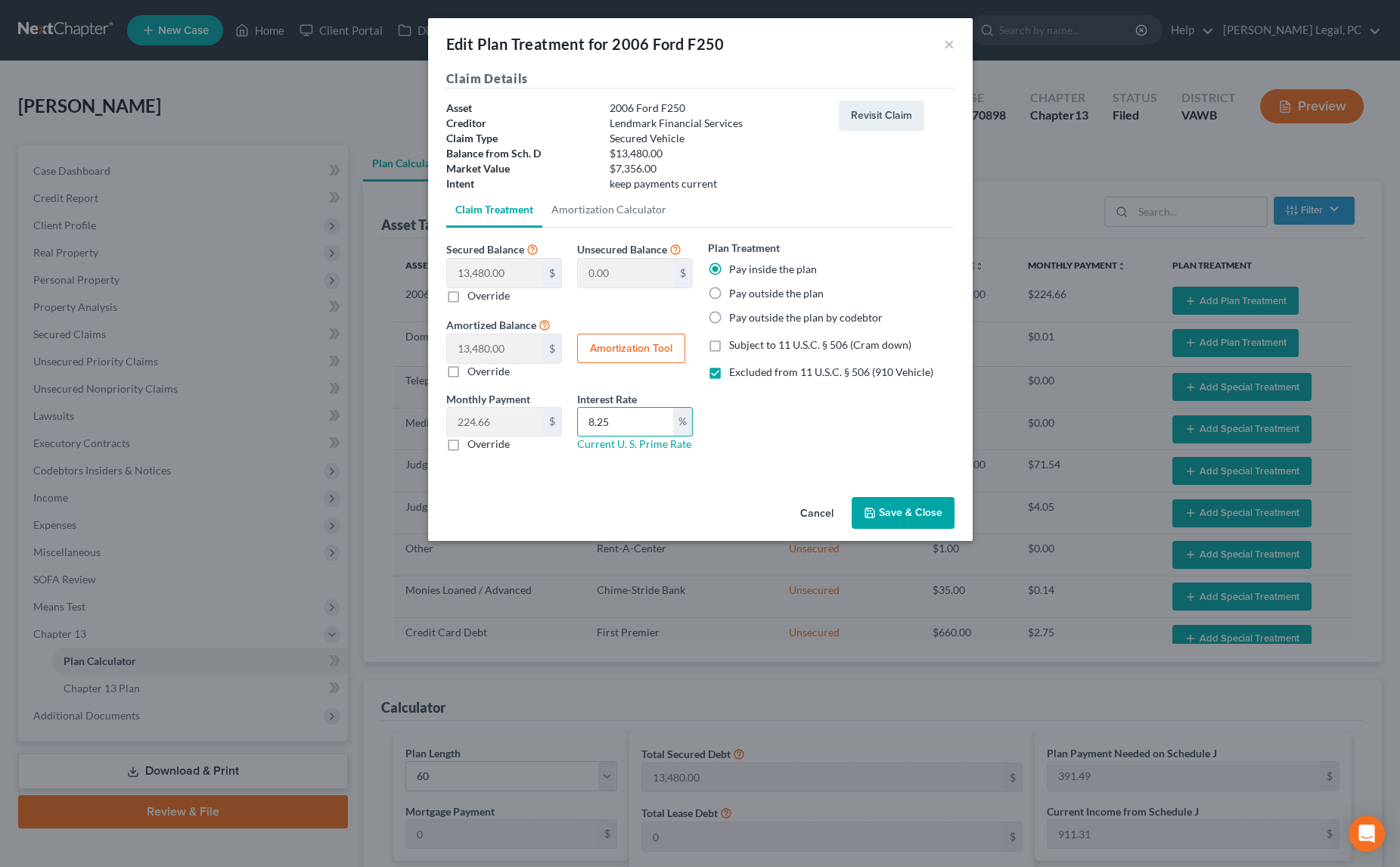
type input "8.25"
type input "60"
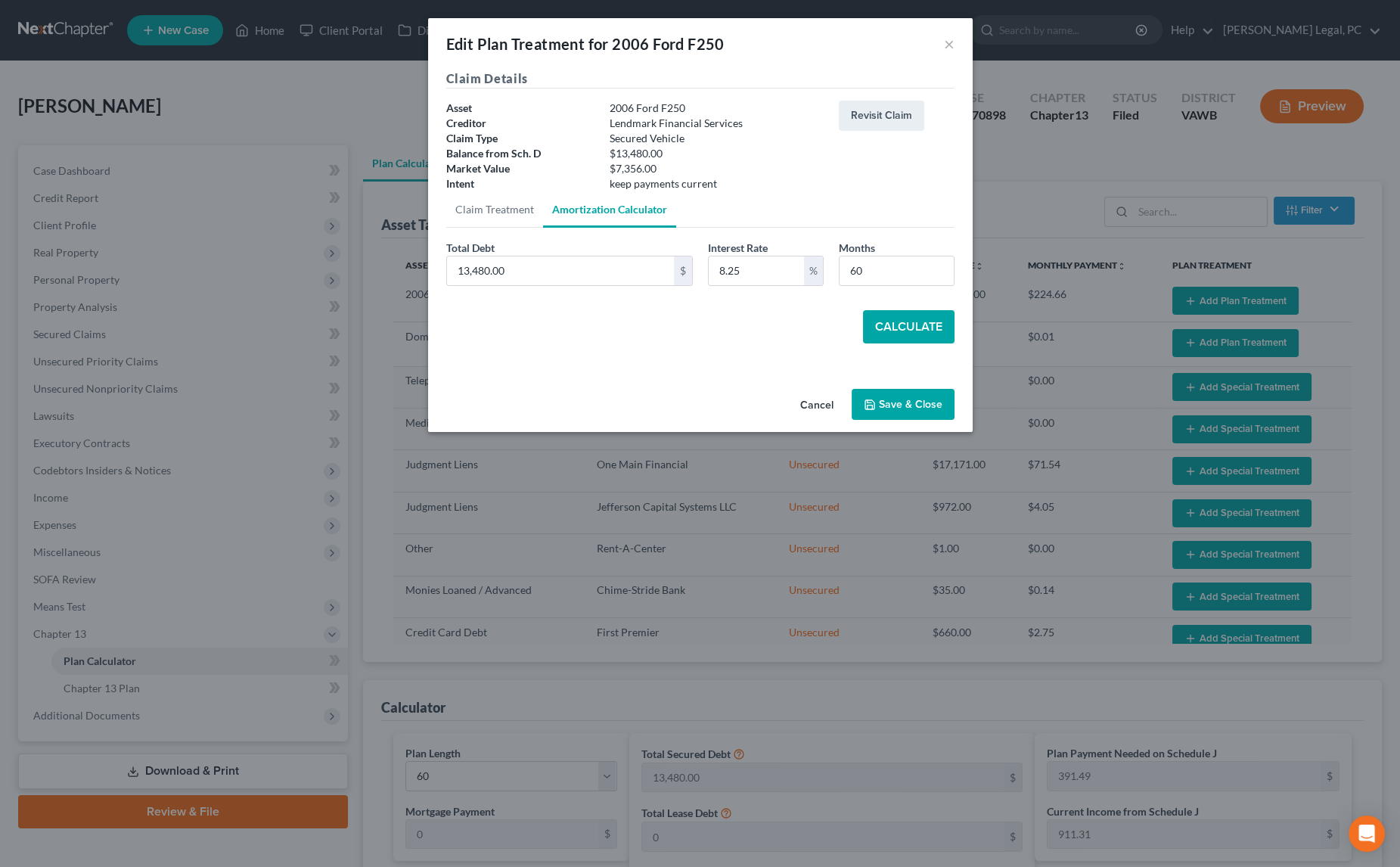
click at [900, 321] on button "Calculate" at bounding box center [909, 327] width 92 height 34
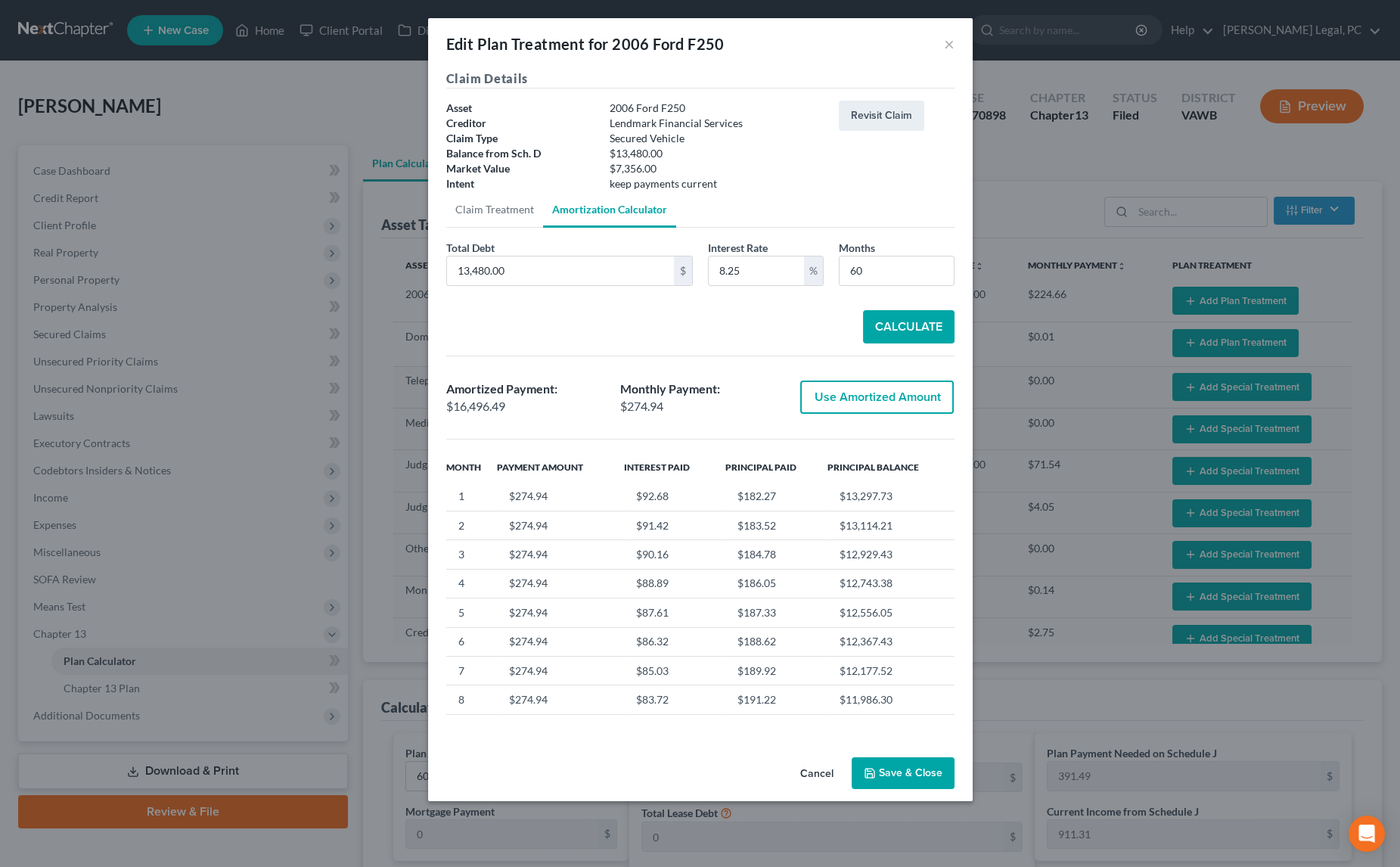
click at [845, 402] on button "Use Amortized Amount" at bounding box center [877, 397] width 154 height 34
type input "16,496.48"
checkbox input "true"
type input "274.94"
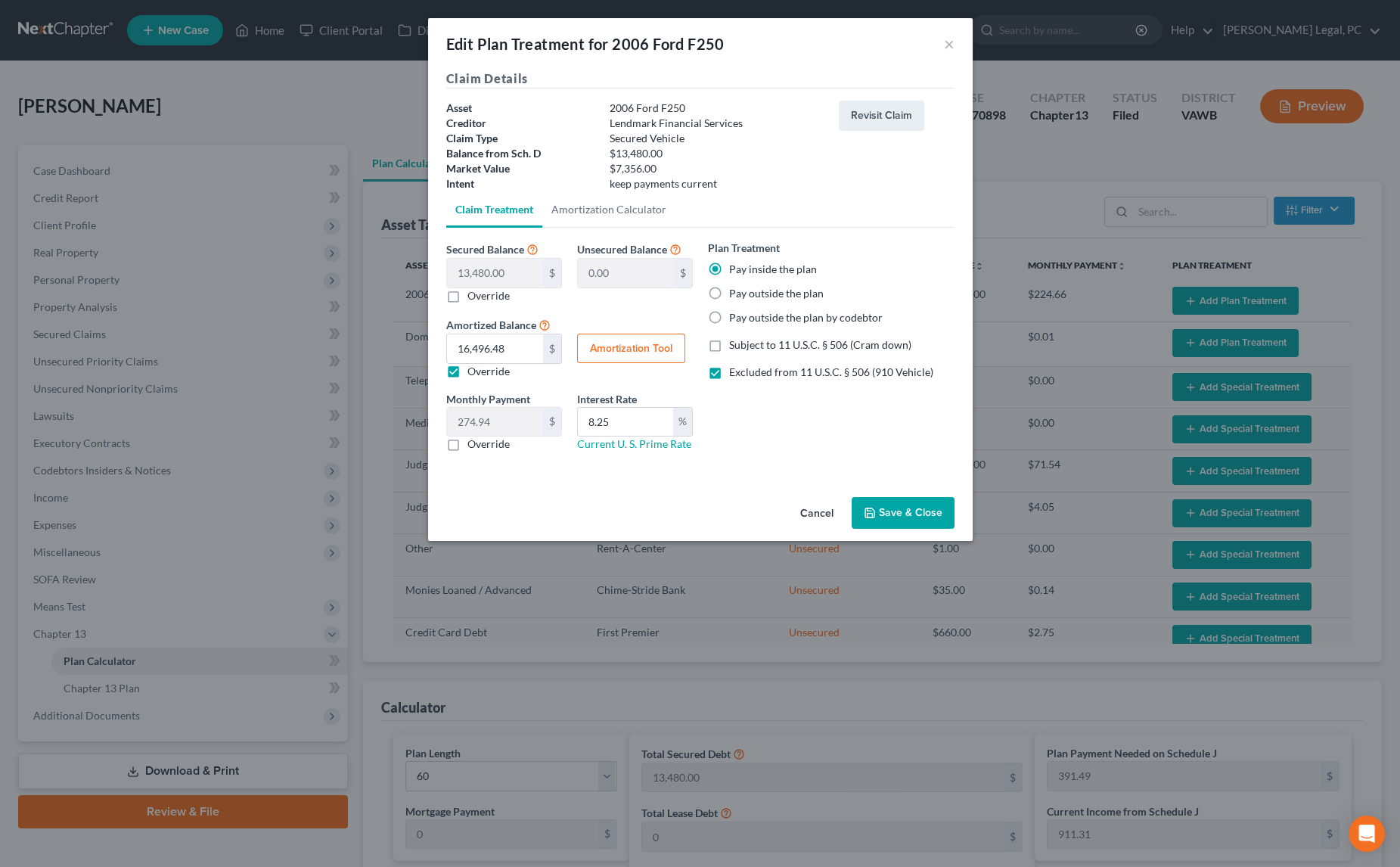
click at [896, 514] on button "Save & Close" at bounding box center [902, 512] width 103 height 32
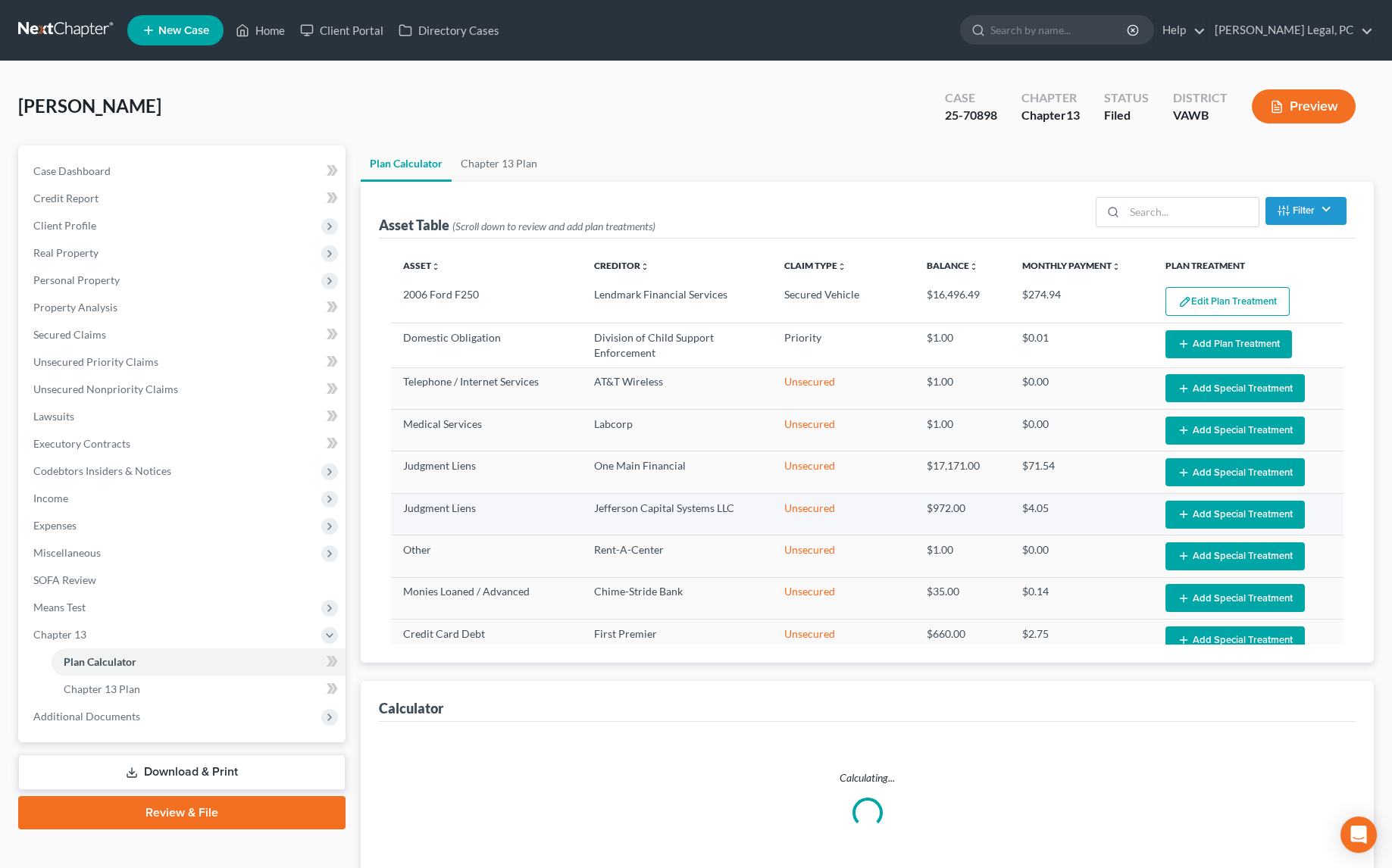
select select "59"
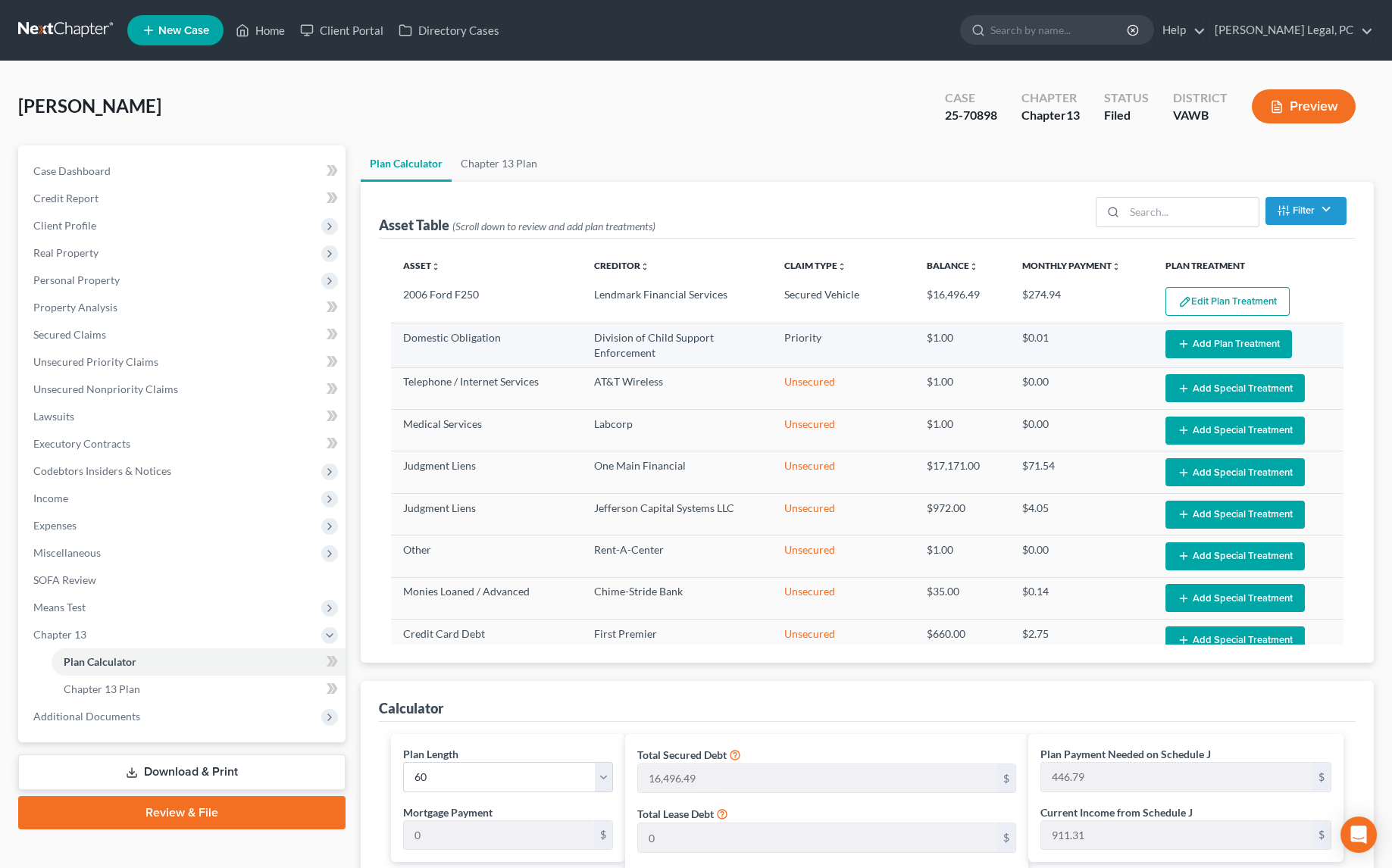
click at [1209, 348] on button "Add Plan Treatment" at bounding box center [1228, 344] width 127 height 28
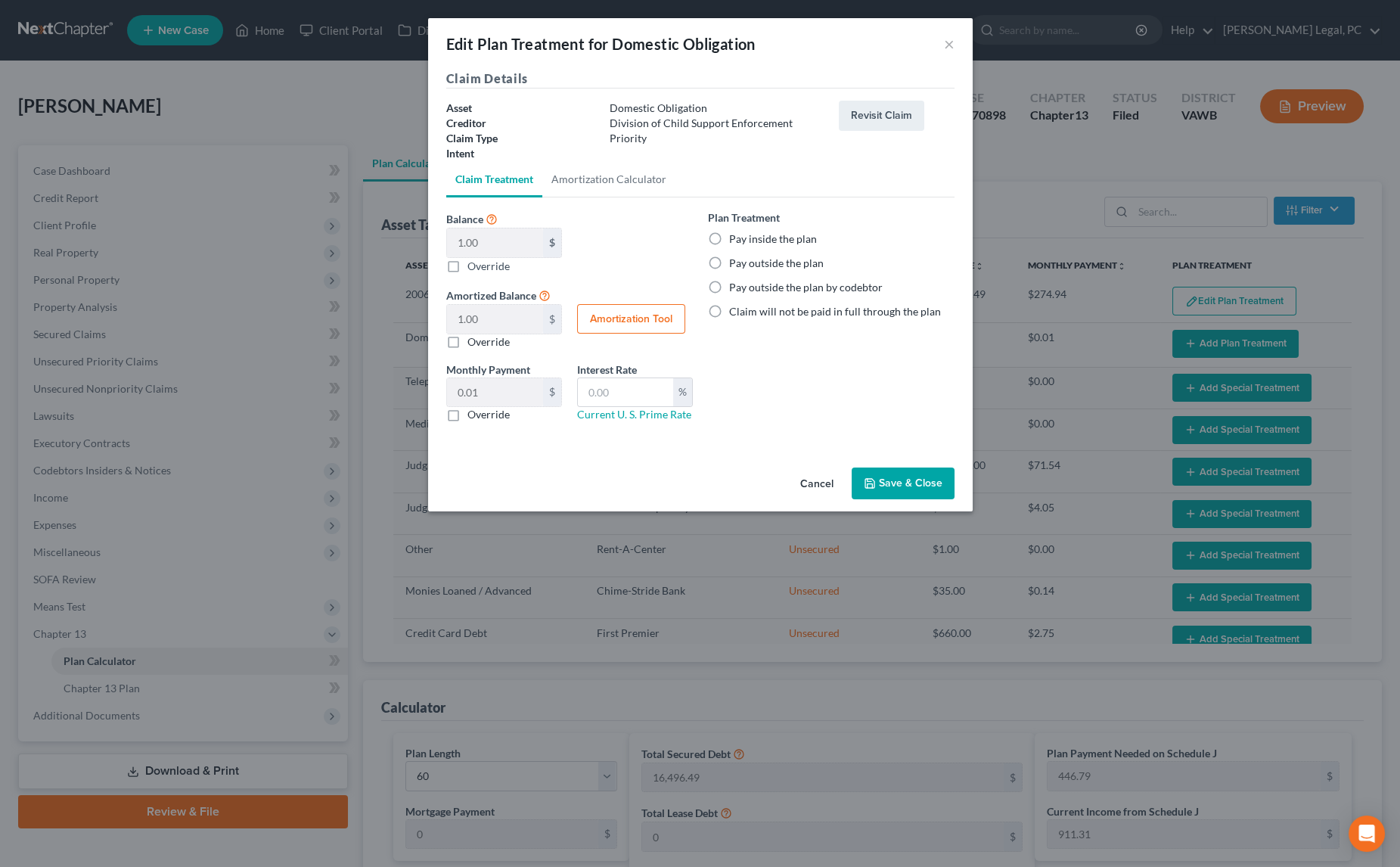
click at [730, 262] on label "Pay outside the plan" at bounding box center [777, 263] width 95 height 15
click at [735, 262] on input "Pay outside the plan" at bounding box center [740, 260] width 10 height 10
radio input "true"
click at [887, 484] on button "Save & Close" at bounding box center [902, 483] width 103 height 32
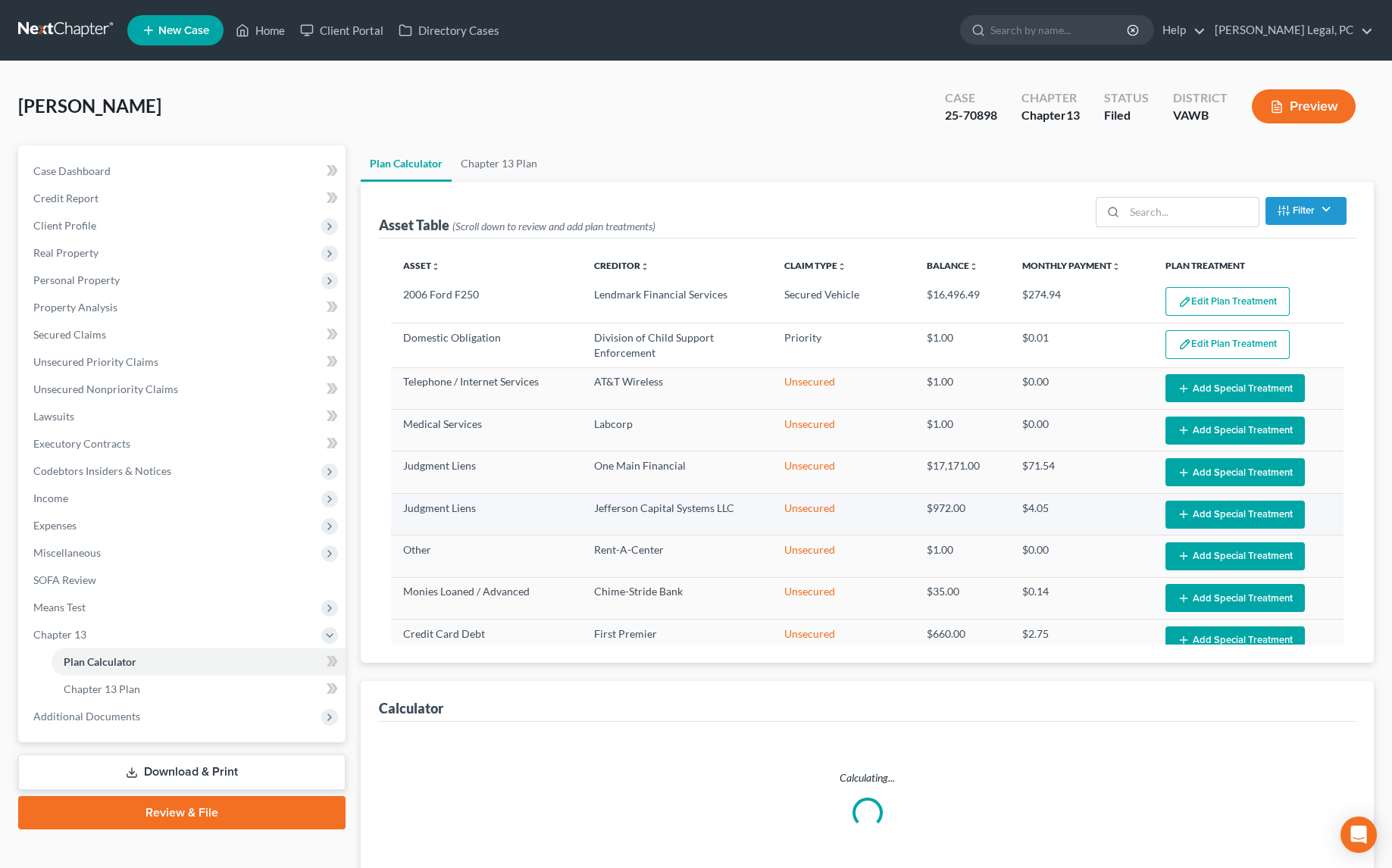
select select "59"
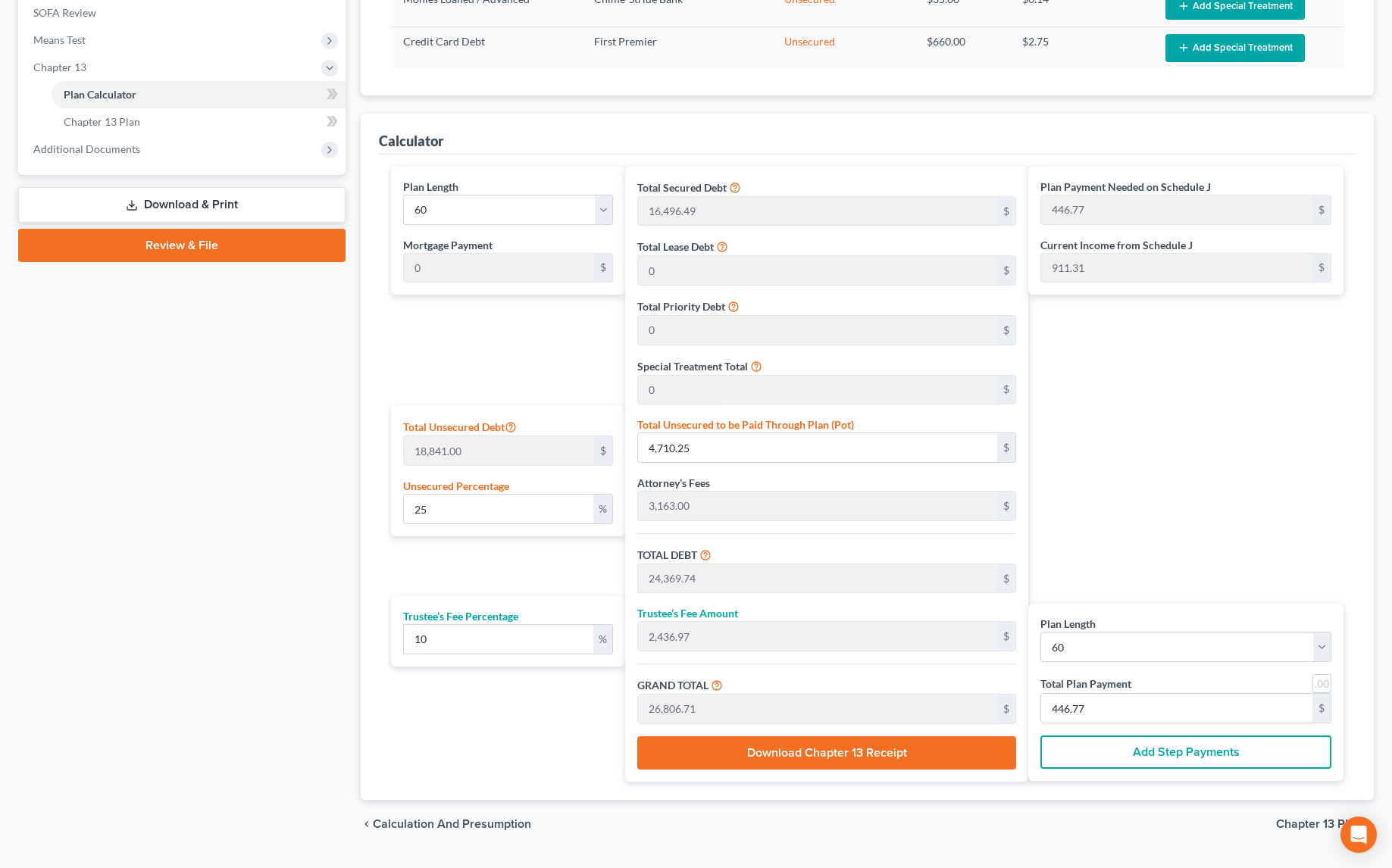
scroll to position [600, 0]
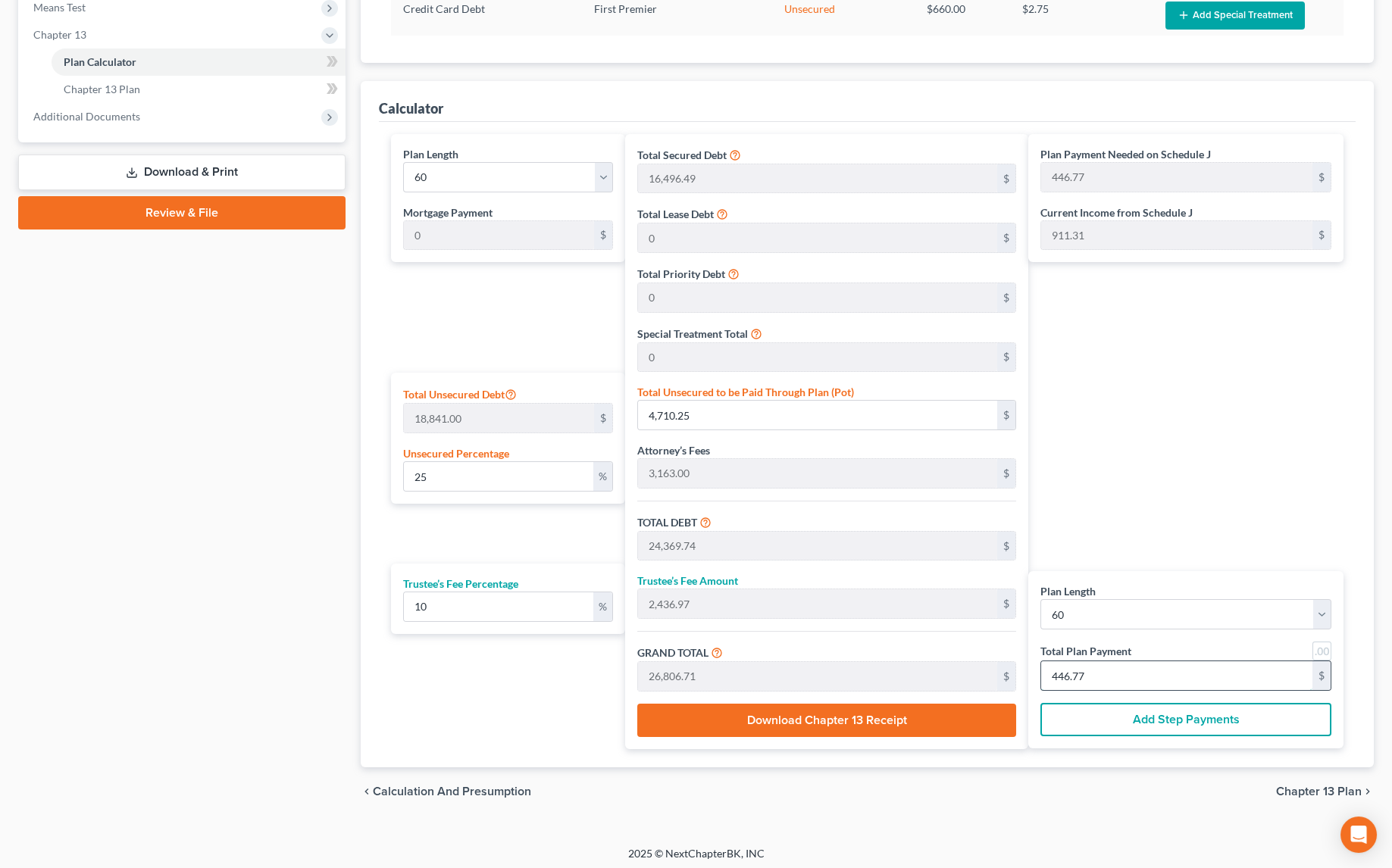
click at [1121, 668] on input "446.77" at bounding box center [1177, 676] width 271 height 29
type input "0"
type input "381.81"
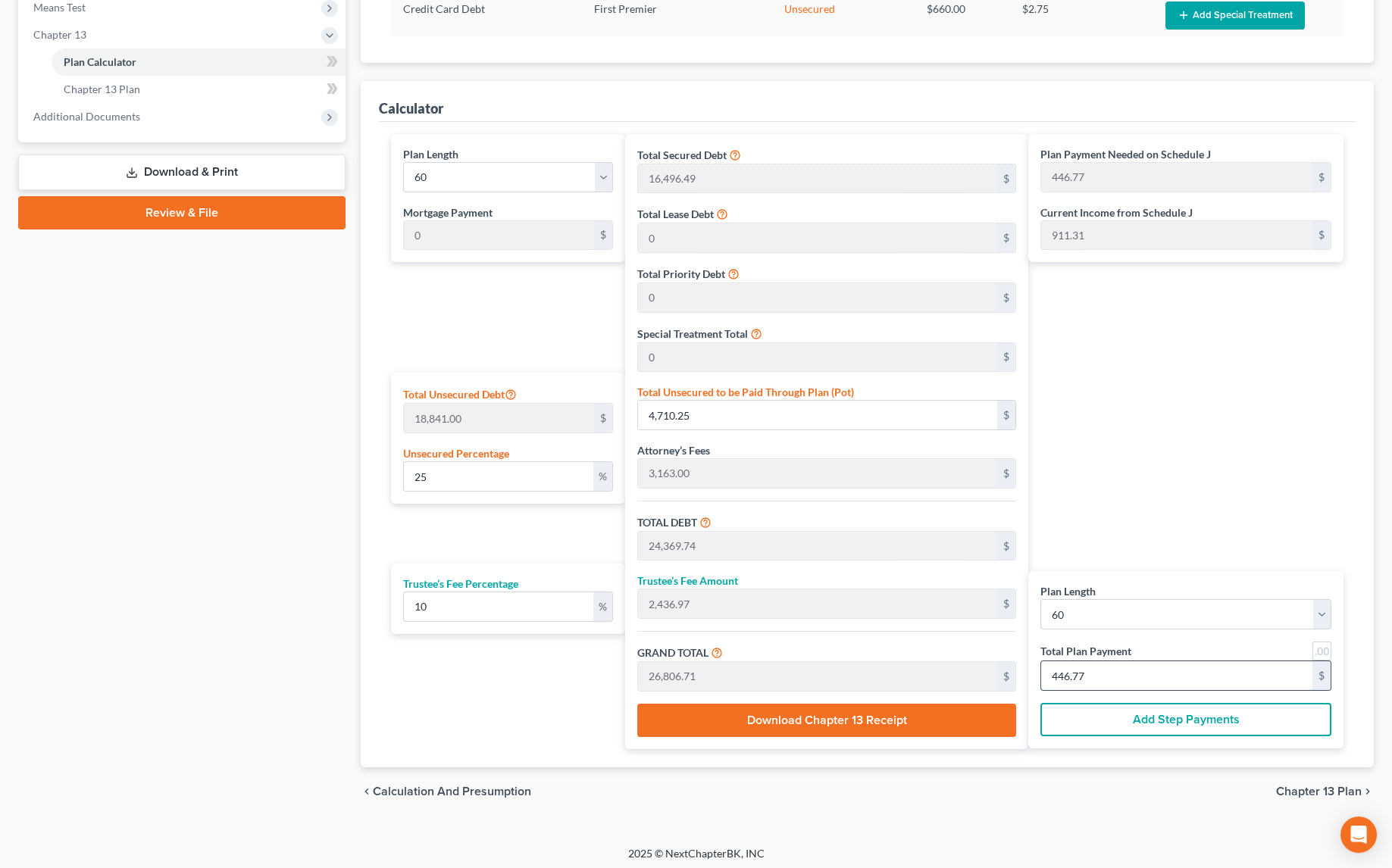
type input "38.18"
type input "420.00"
type input "7"
type input "3,872.72"
type input "387.27"
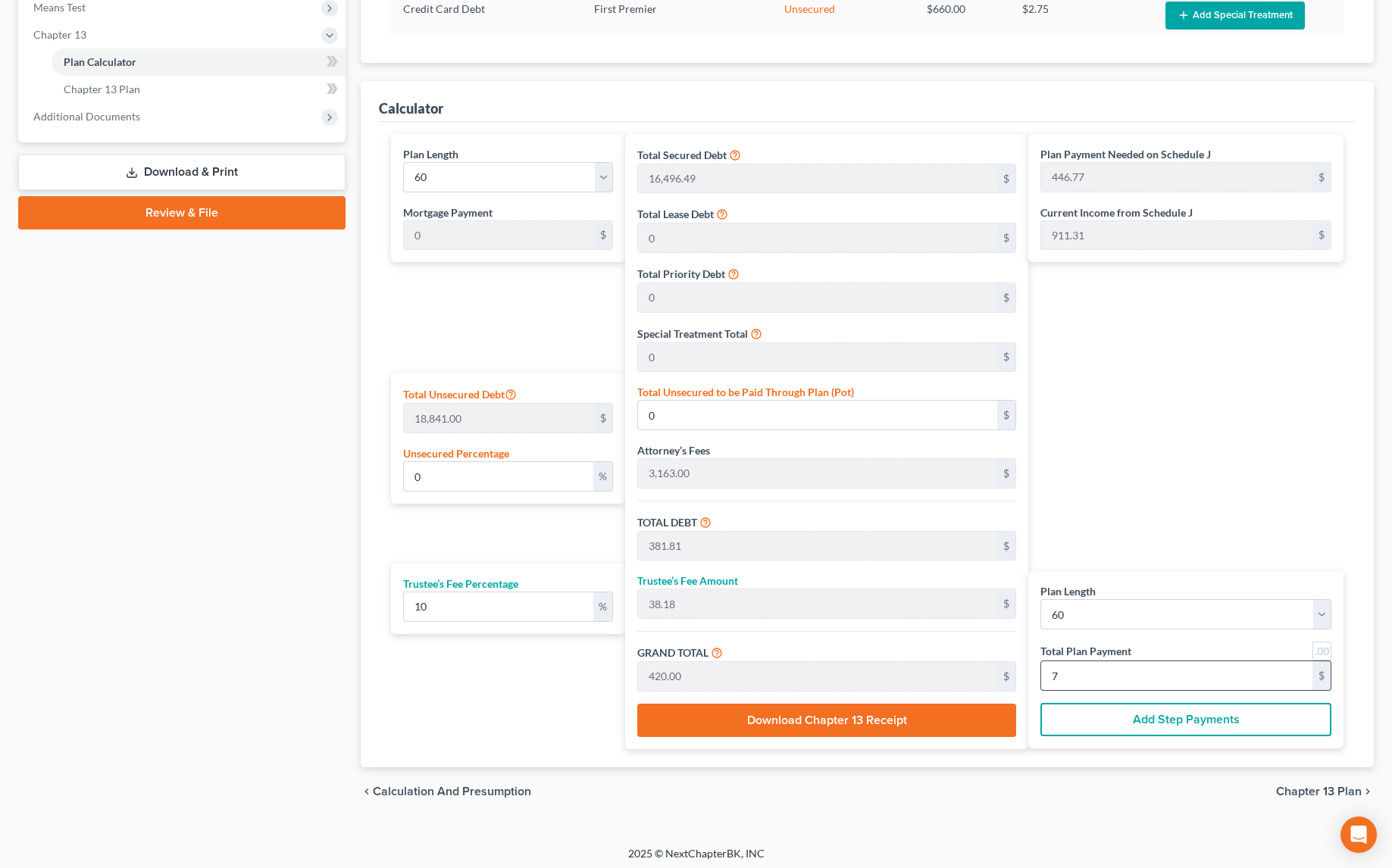
type input "4,260.00"
type input "71"
type input "102.65"
type input "19,340.51"
type input "39,000.00"
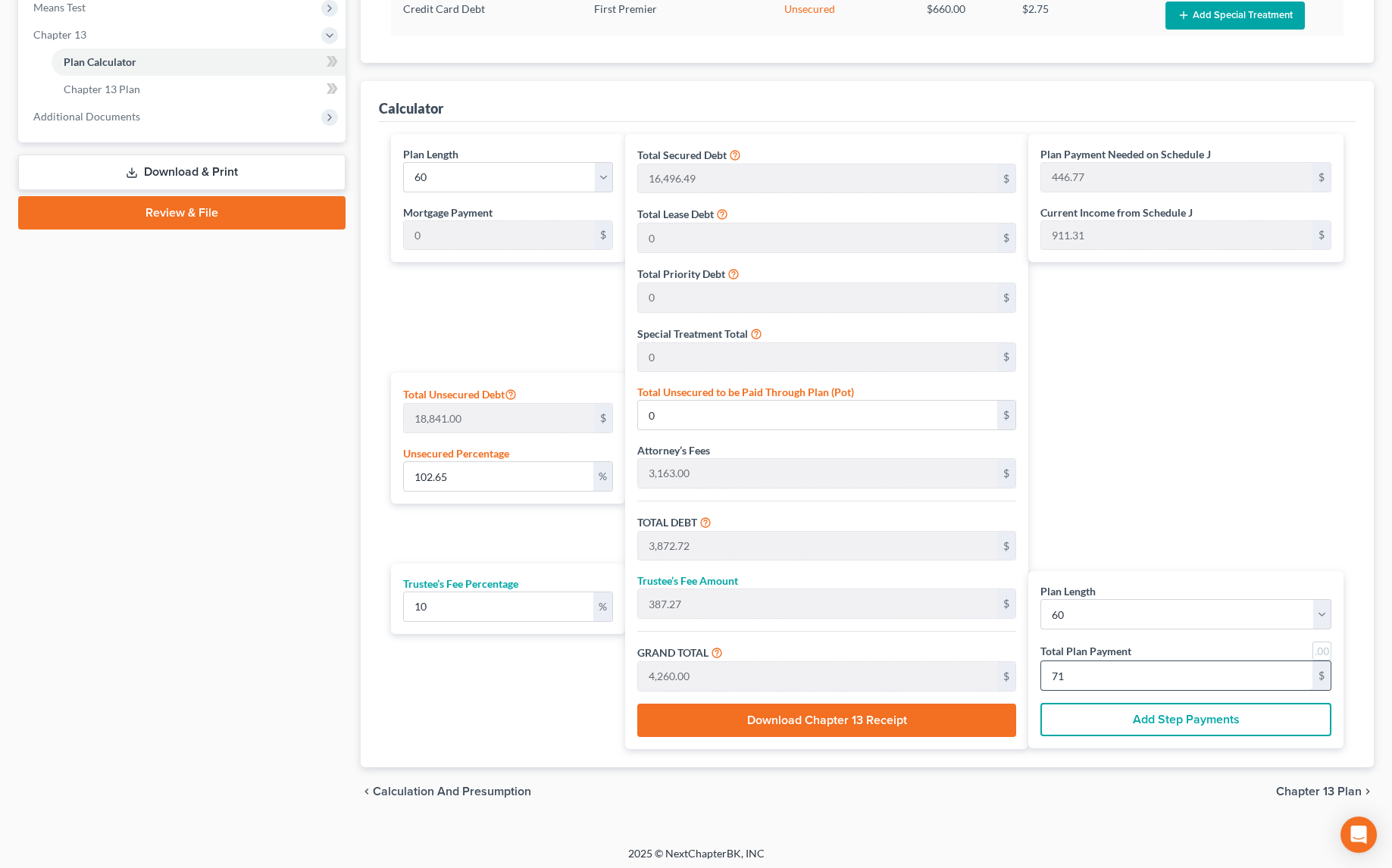
type input "3,900.00"
type input "42,900.00"
type input "715"
click at [1324, 647] on link at bounding box center [1321, 650] width 19 height 19
type input "715.00"
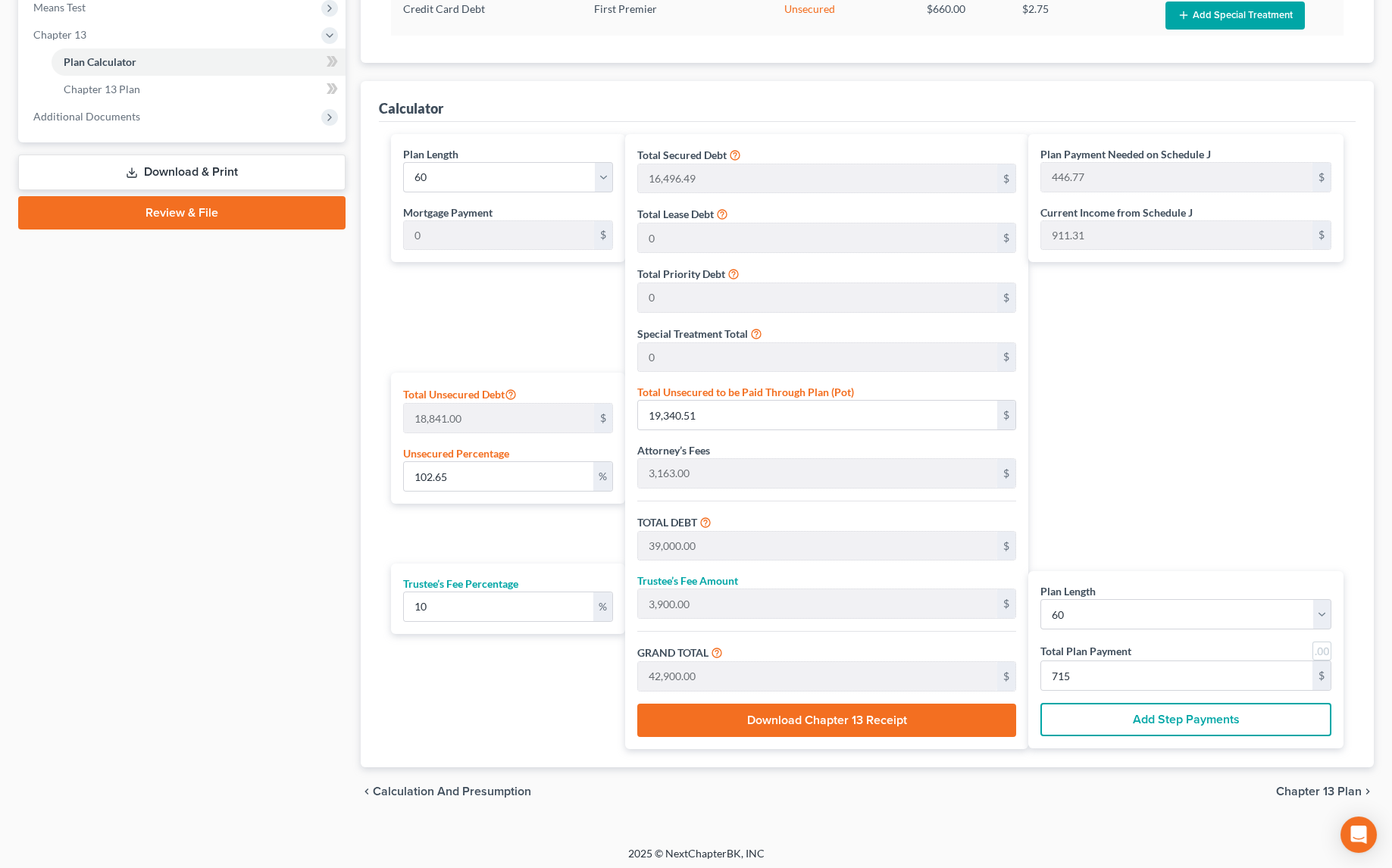
type input "715.00"
click at [1306, 785] on span "Chapter 13 Plan" at bounding box center [1318, 791] width 86 height 12
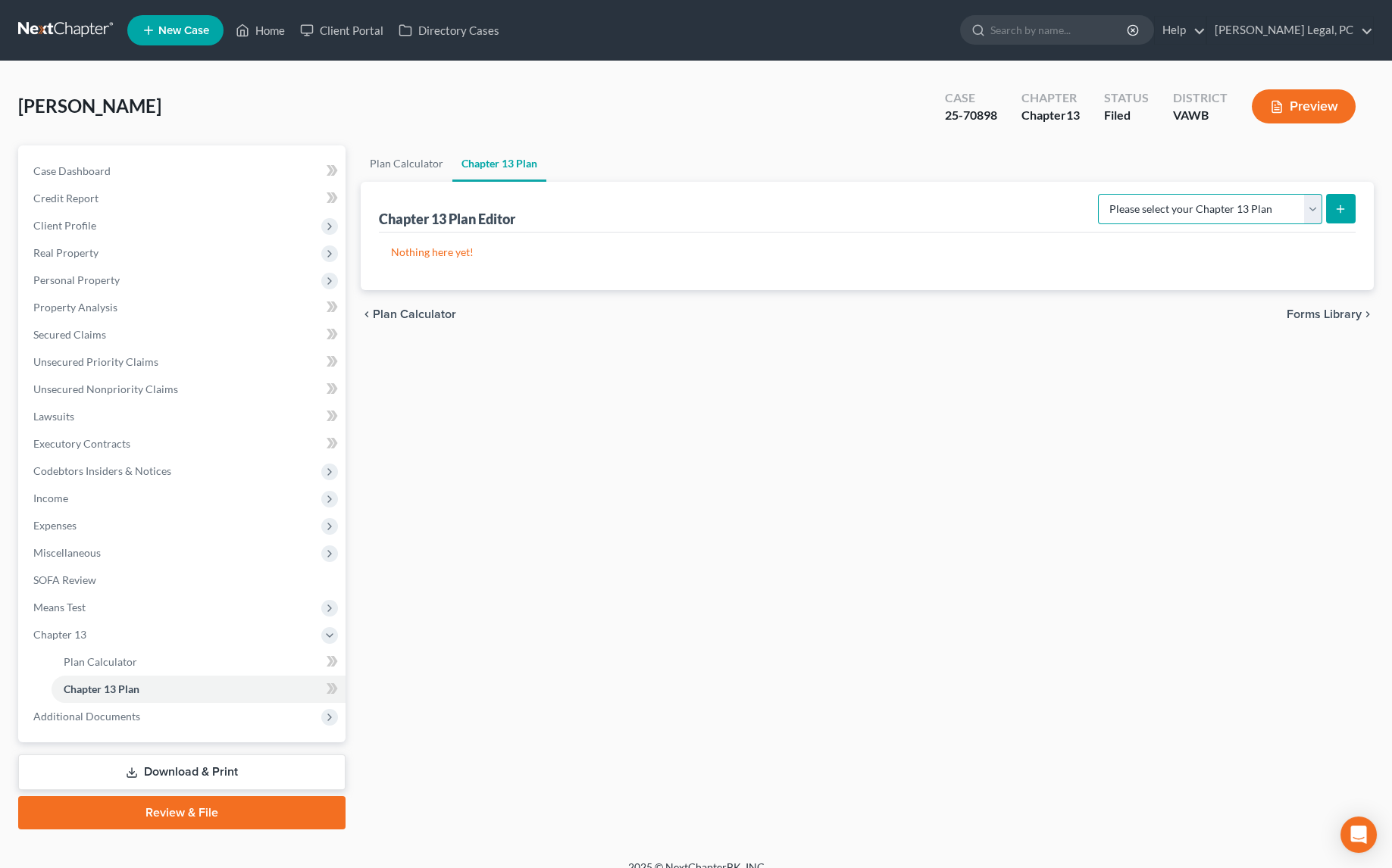
click at [1315, 207] on select "Please select your Chapter 13 Plan National Form Plan - Official Form 113" at bounding box center [1210, 209] width 224 height 30
select select "0"
click at [1104, 194] on select "Please select your Chapter 13 Plan National Form Plan - Official Form 113" at bounding box center [1210, 209] width 224 height 30
click at [1341, 203] on icon "submit" at bounding box center [1339, 209] width 12 height 12
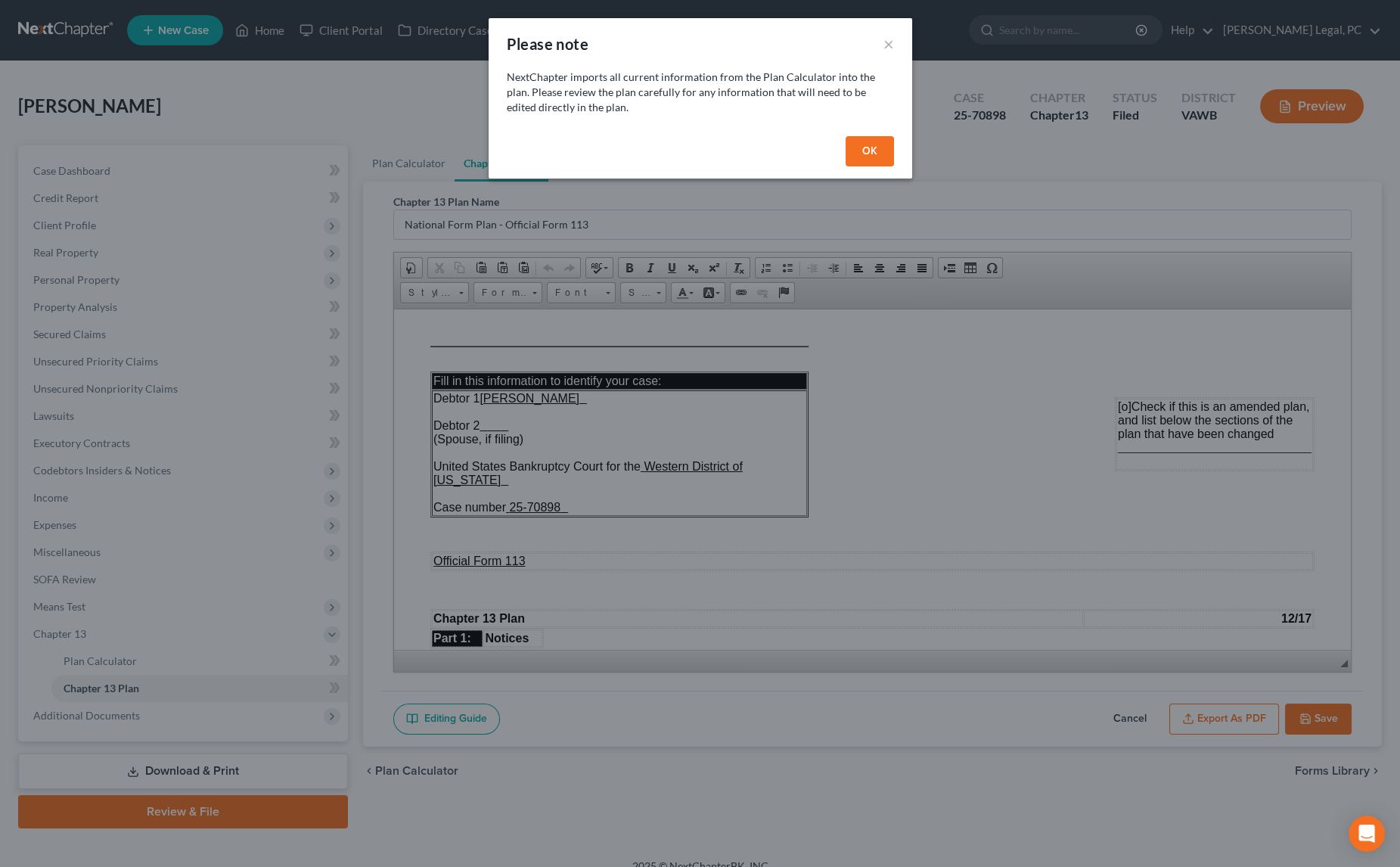
click at [861, 154] on button "OK" at bounding box center [870, 151] width 48 height 30
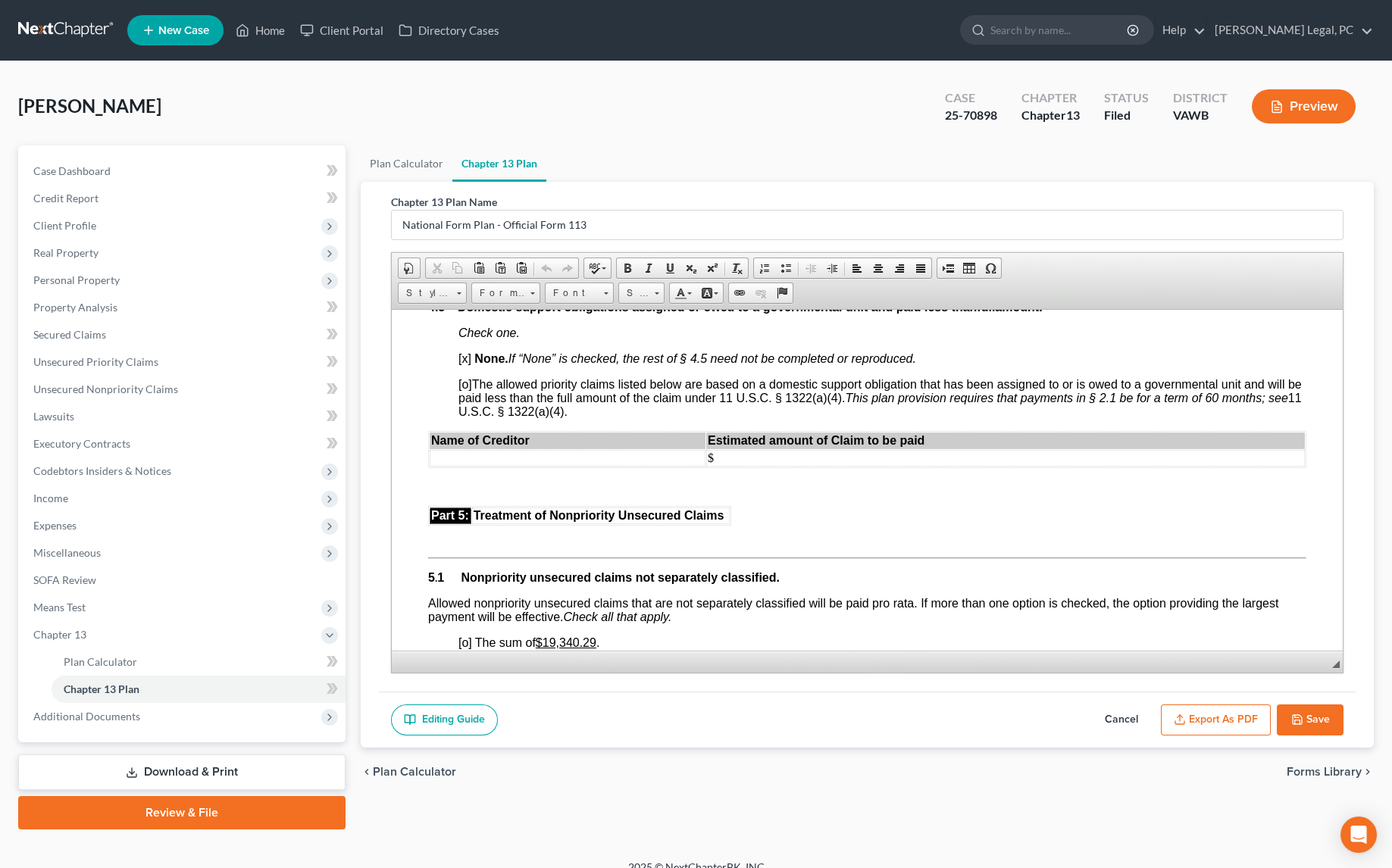
scroll to position [2753, 0]
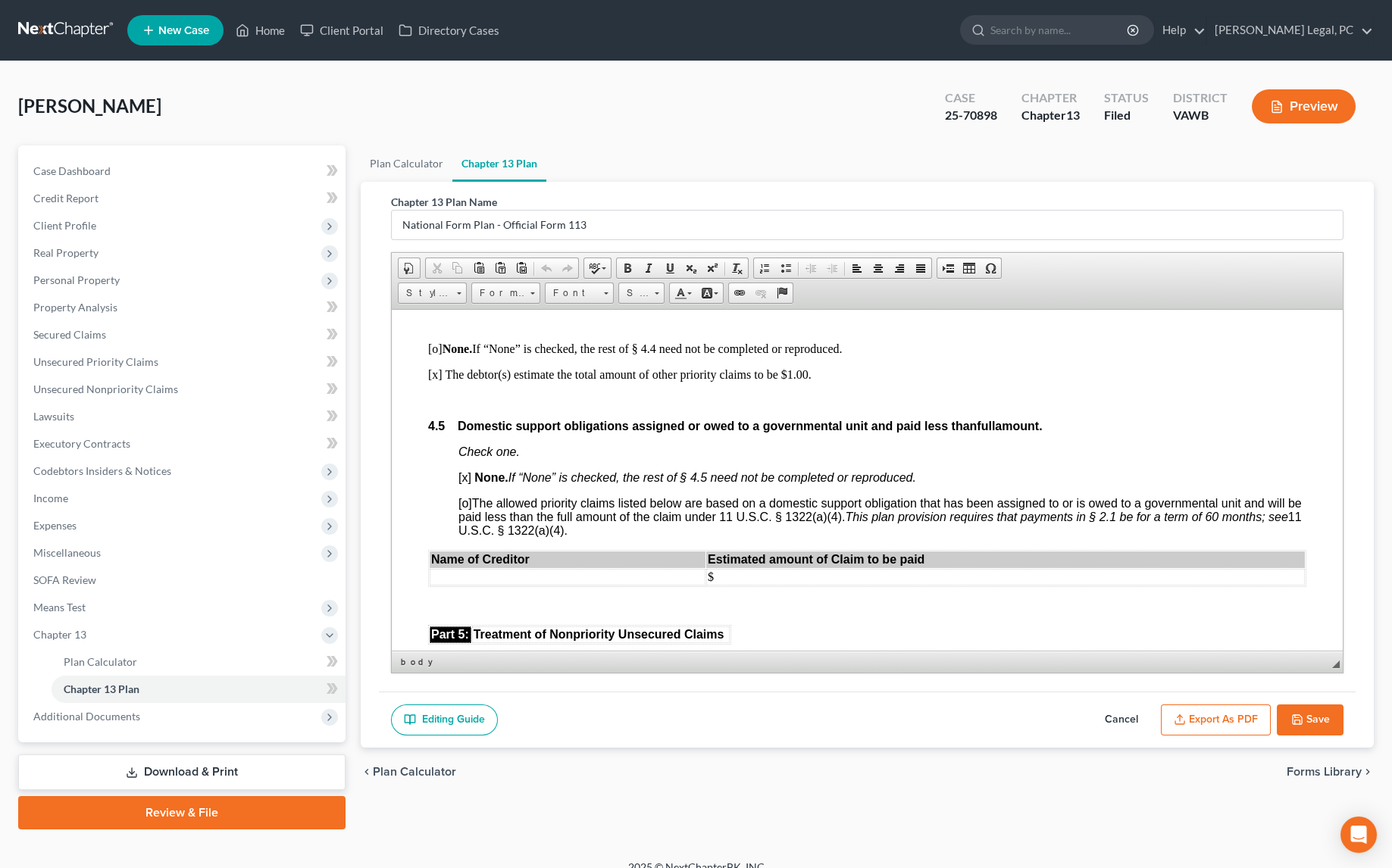
click at [475, 380] on body "Fill in this information to identify your case: Debtor 1 [PERSON_NAME] Debtor 2…" at bounding box center [867, 81] width 878 height 4978
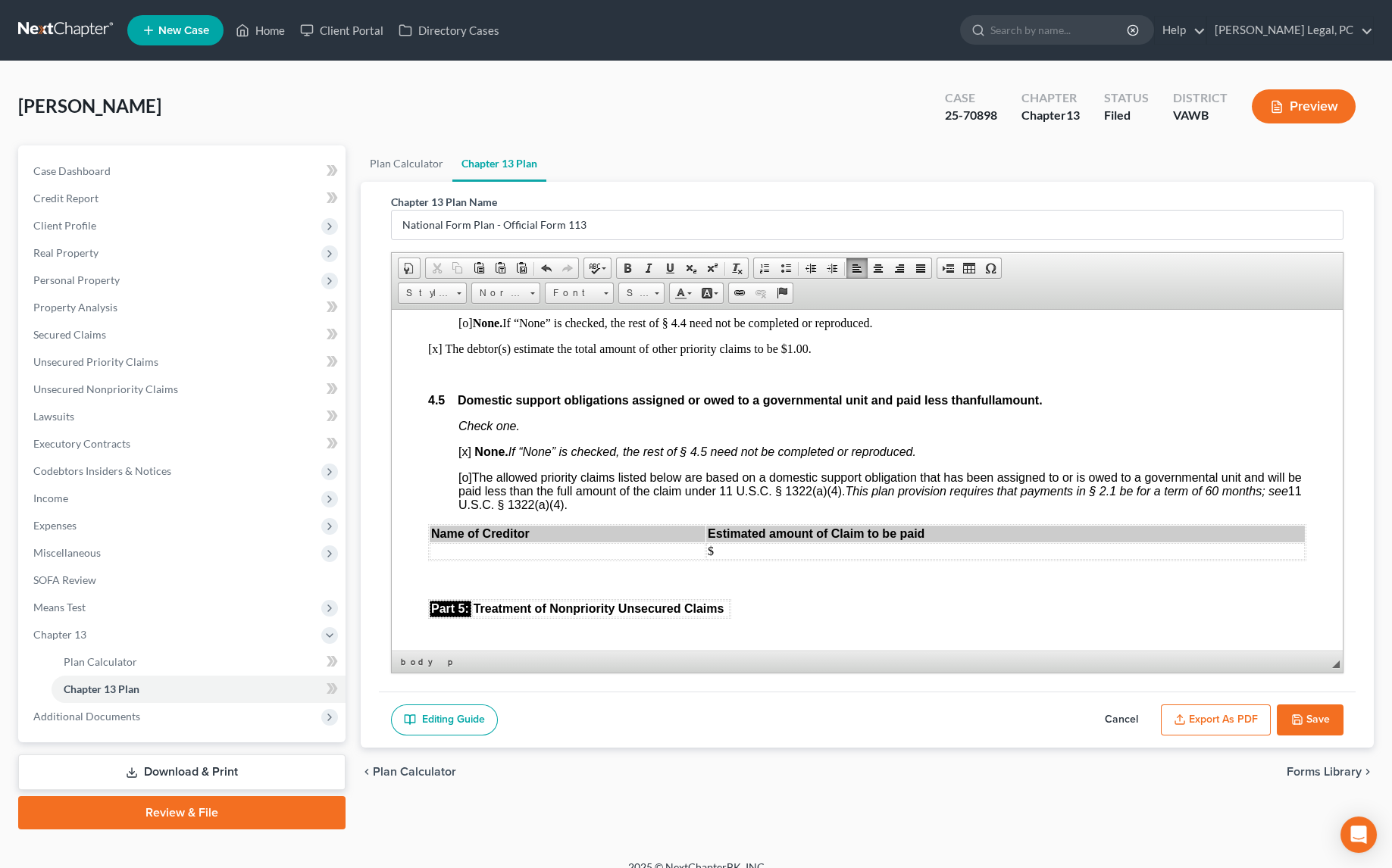
click at [424, 418] on html "Fill in this information to identify your case: Debtor 1 [PERSON_NAME] Debtor 2…" at bounding box center [867, 68] width 951 height 5026
click at [827, 262] on span at bounding box center [831, 268] width 12 height 12
click at [476, 381] on p at bounding box center [867, 373] width 878 height 14
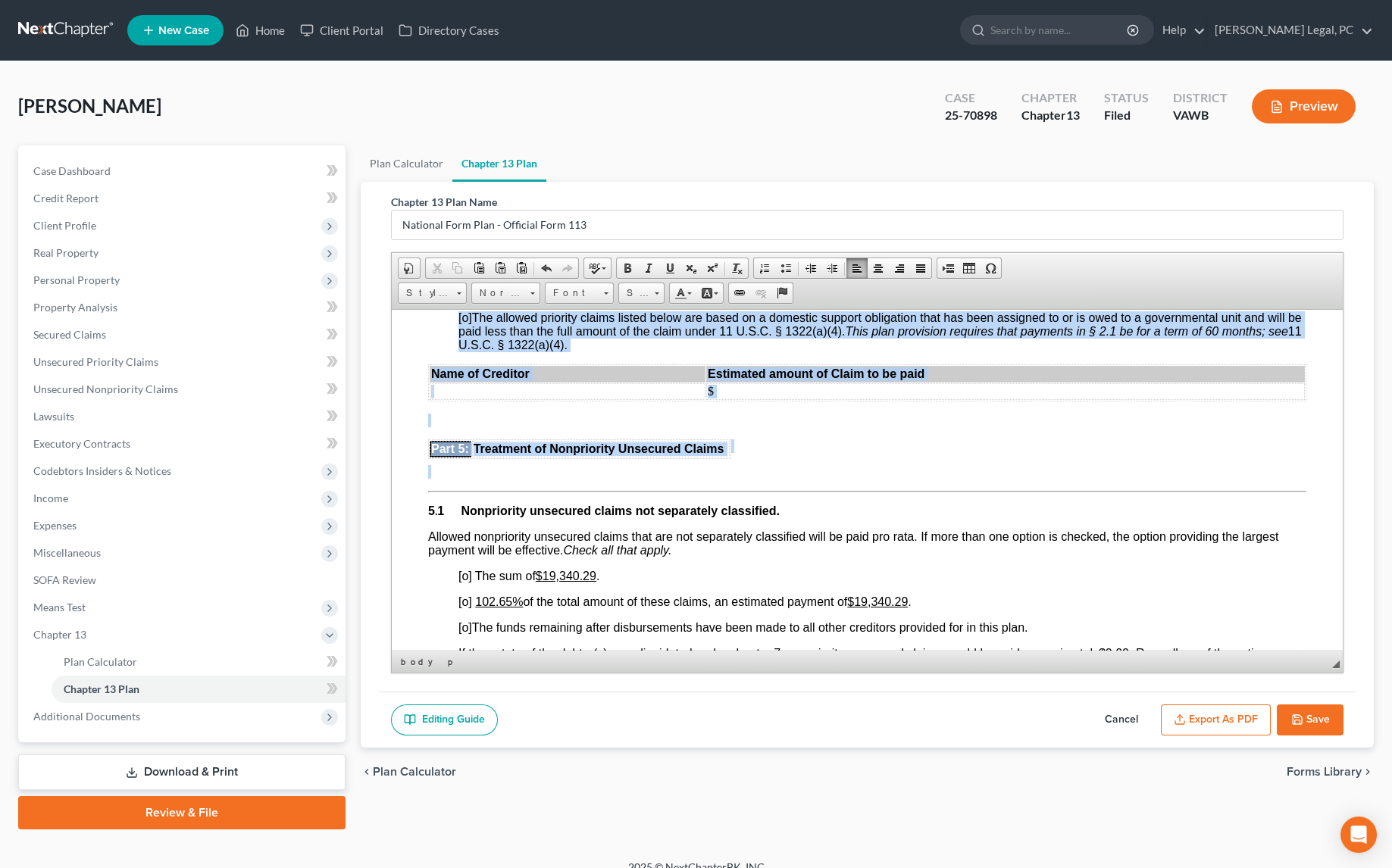
scroll to position [2892, 0]
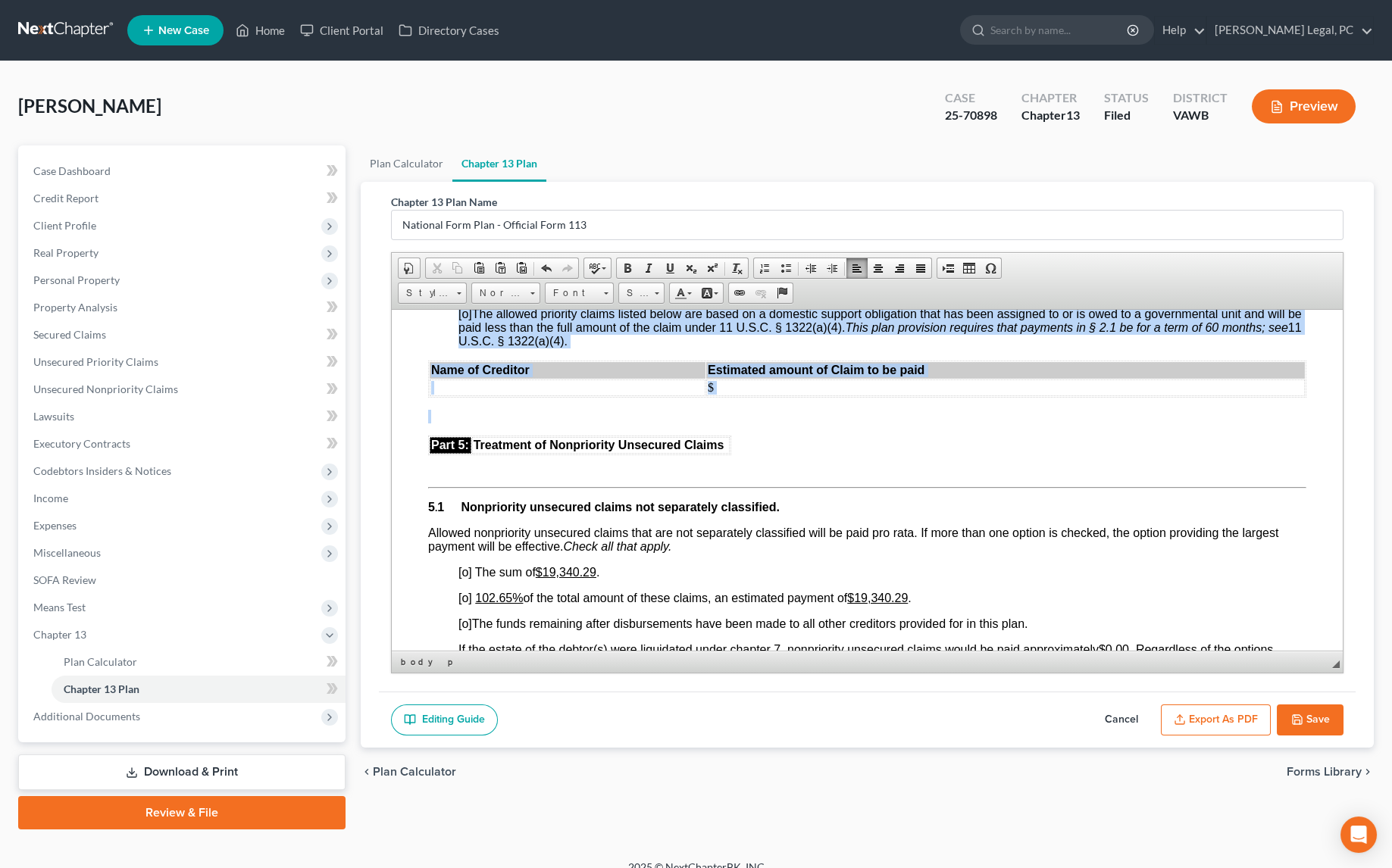
drag, startPoint x: 452, startPoint y: 524, endPoint x: 771, endPoint y: 475, distance: 322.7
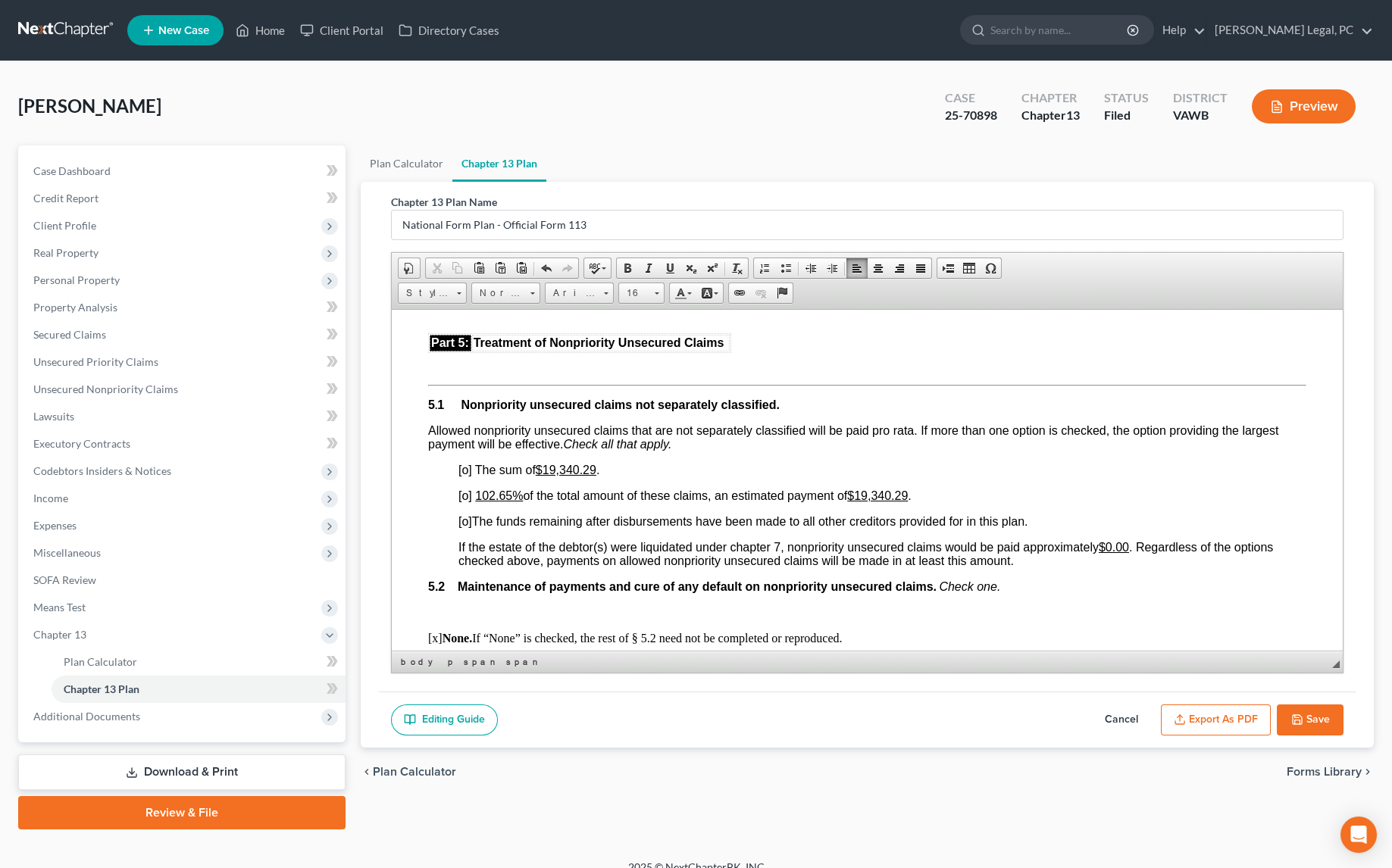
click at [488, 501] on u "102.65%" at bounding box center [498, 495] width 47 height 13
click at [461, 501] on span "[o]" at bounding box center [465, 495] width 14 height 13
click at [864, 501] on u "$19,340.29" at bounding box center [876, 495] width 61 height 13
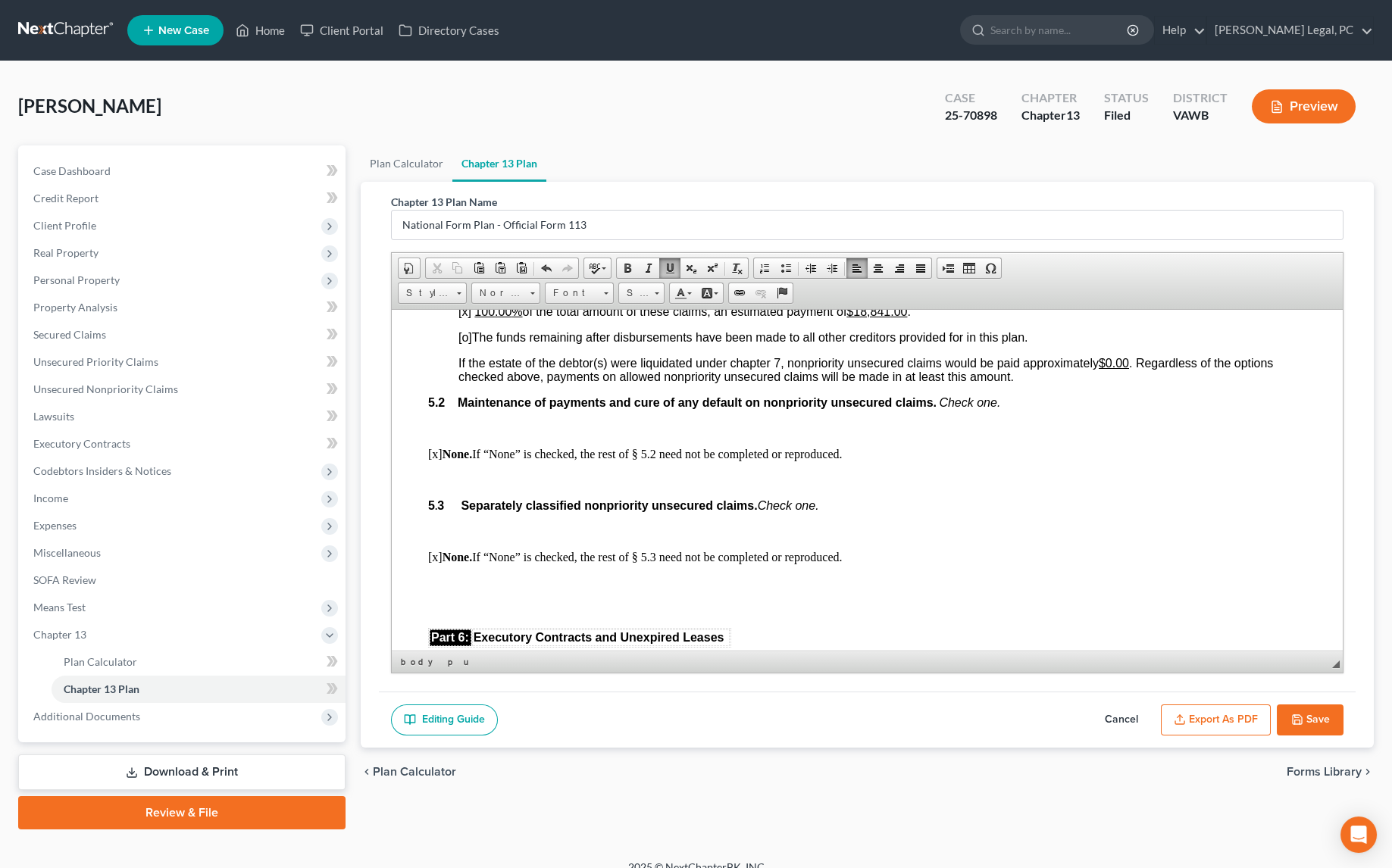
scroll to position [3098, 0]
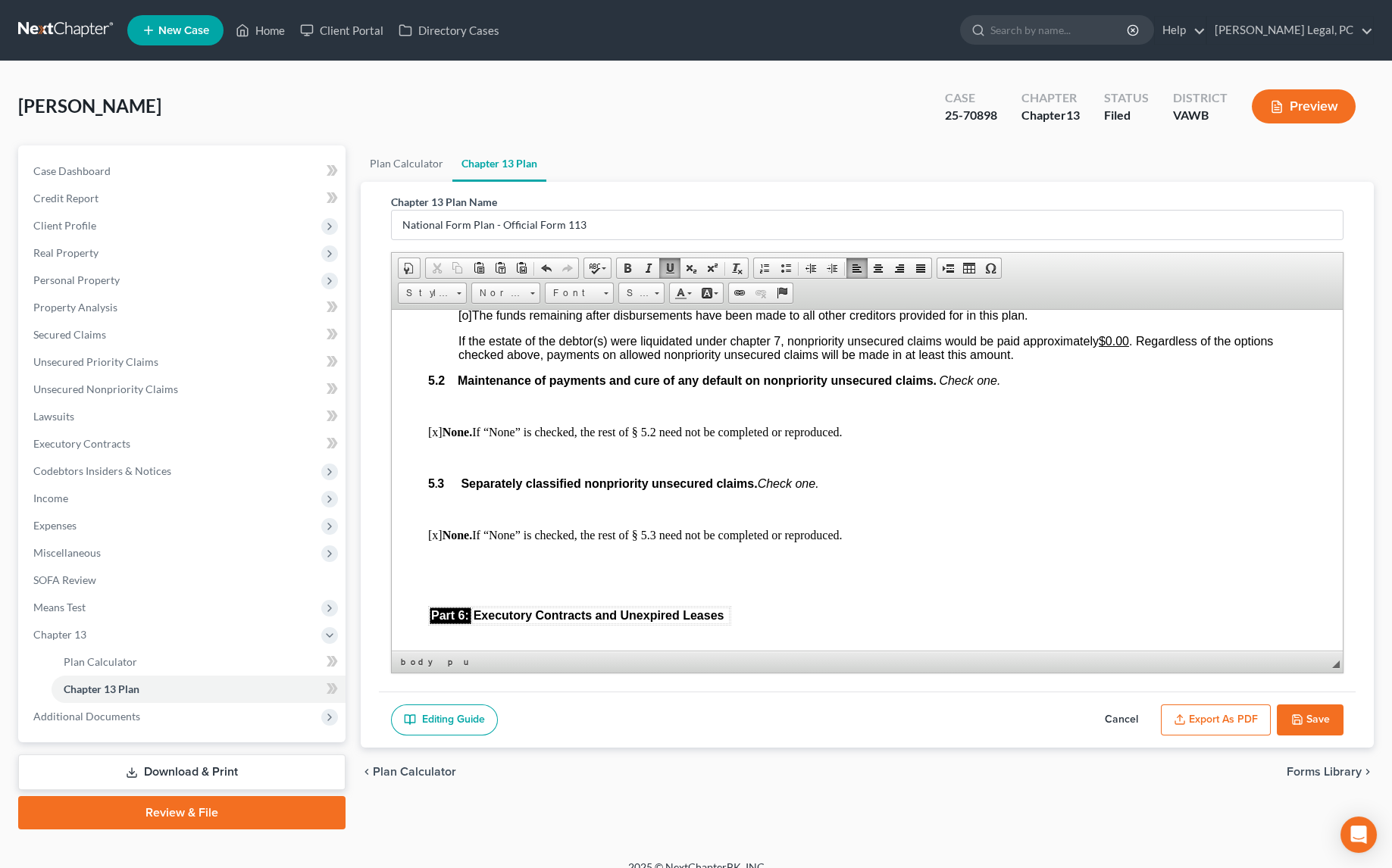
click at [478, 413] on p at bounding box center [882, 405] width 847 height 14
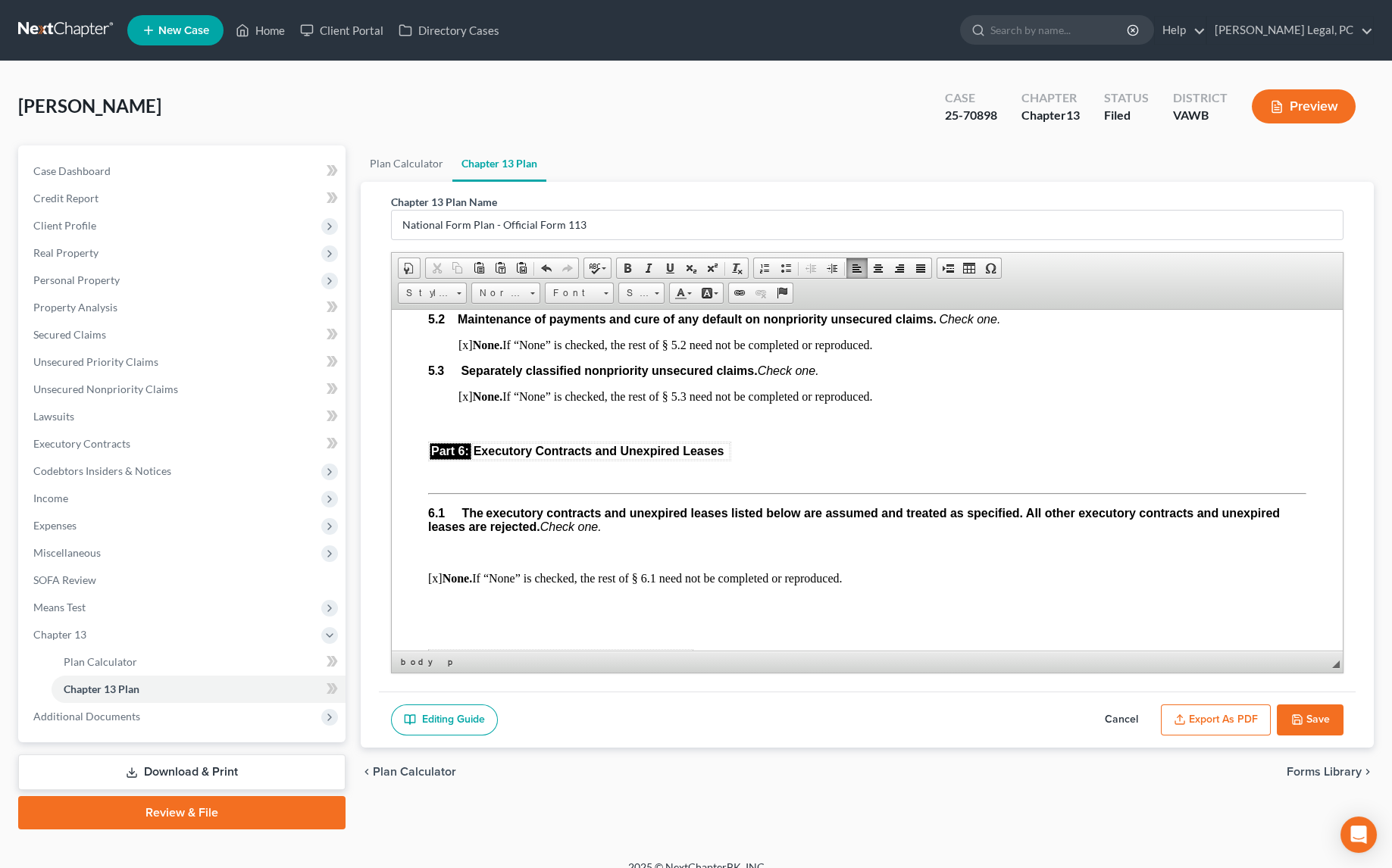
scroll to position [3304, 0]
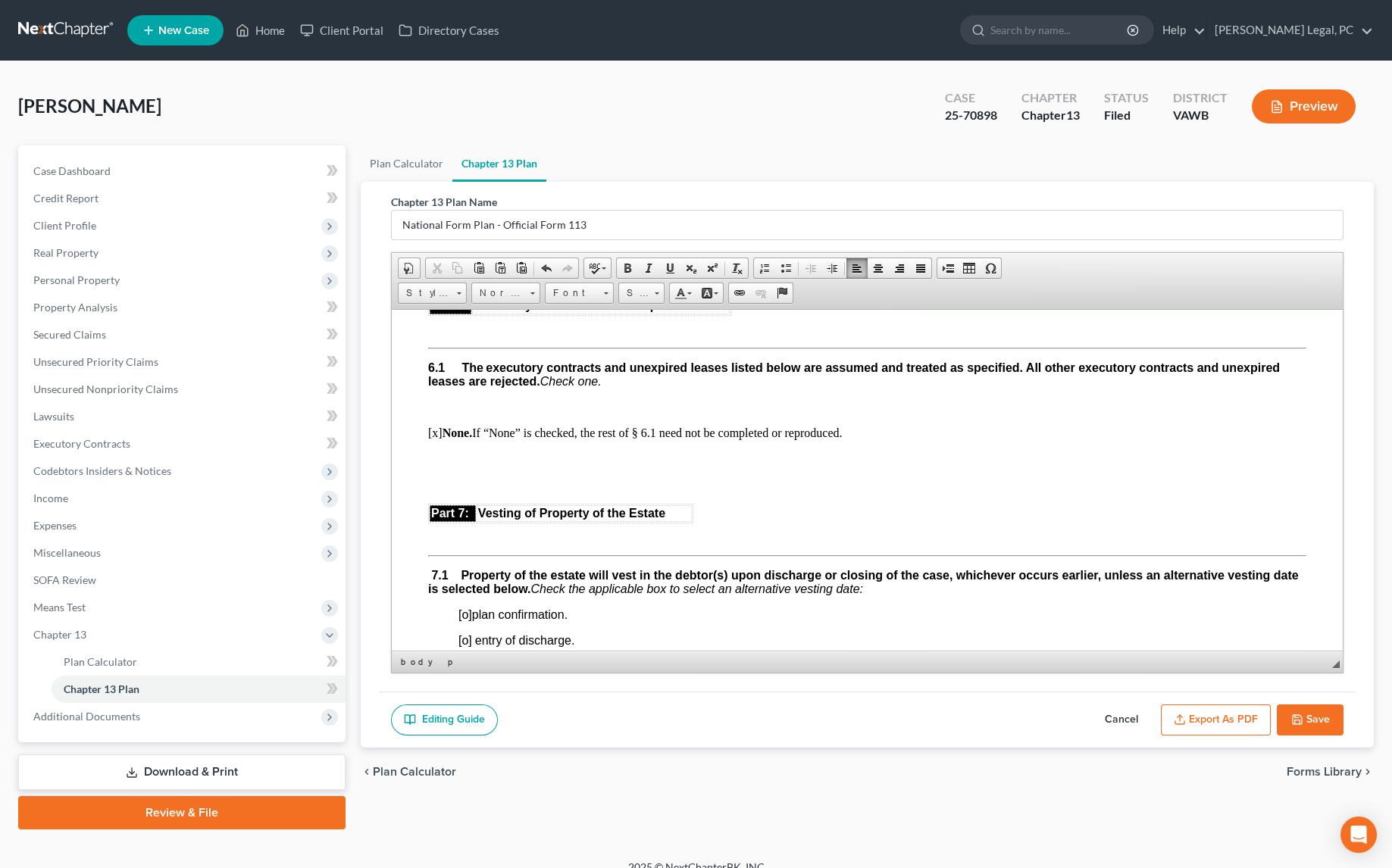
click at [466, 414] on p at bounding box center [882, 406] width 847 height 14
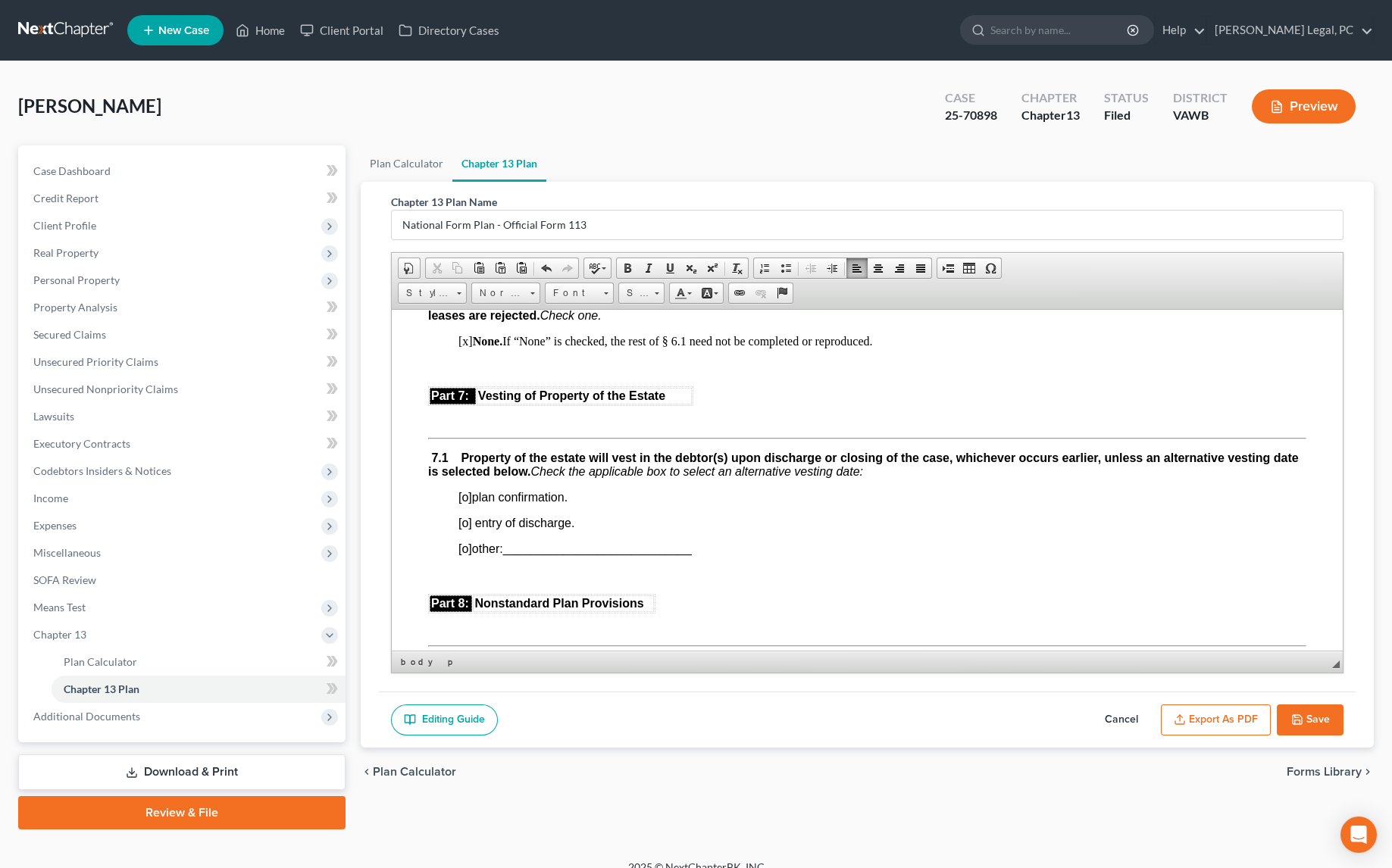
scroll to position [3511, 0]
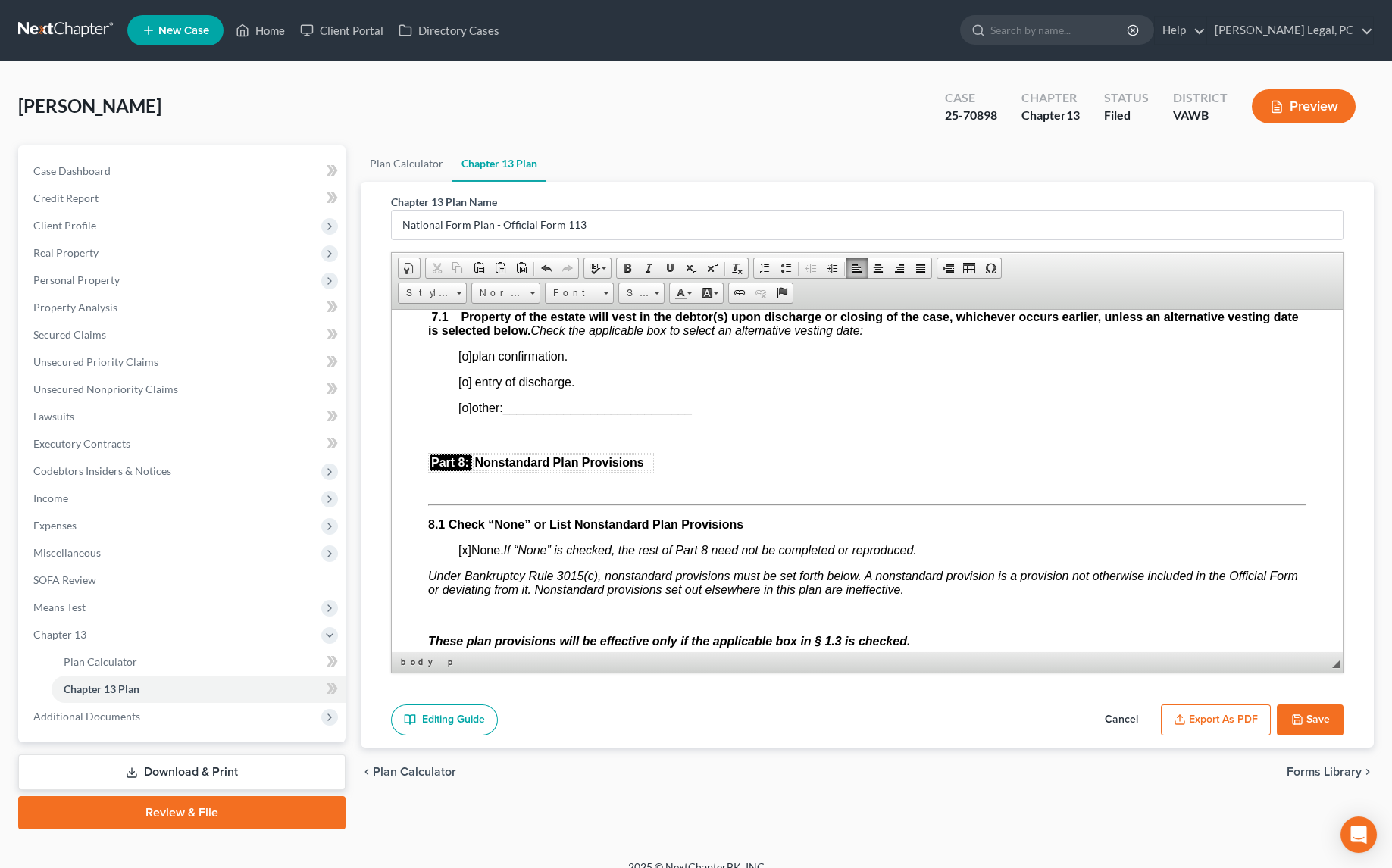
click at [470, 362] on span "[o]" at bounding box center [465, 355] width 14 height 13
click at [474, 414] on span "[o] other: ____________________________" at bounding box center [575, 407] width 233 height 13
copy span "[o]"
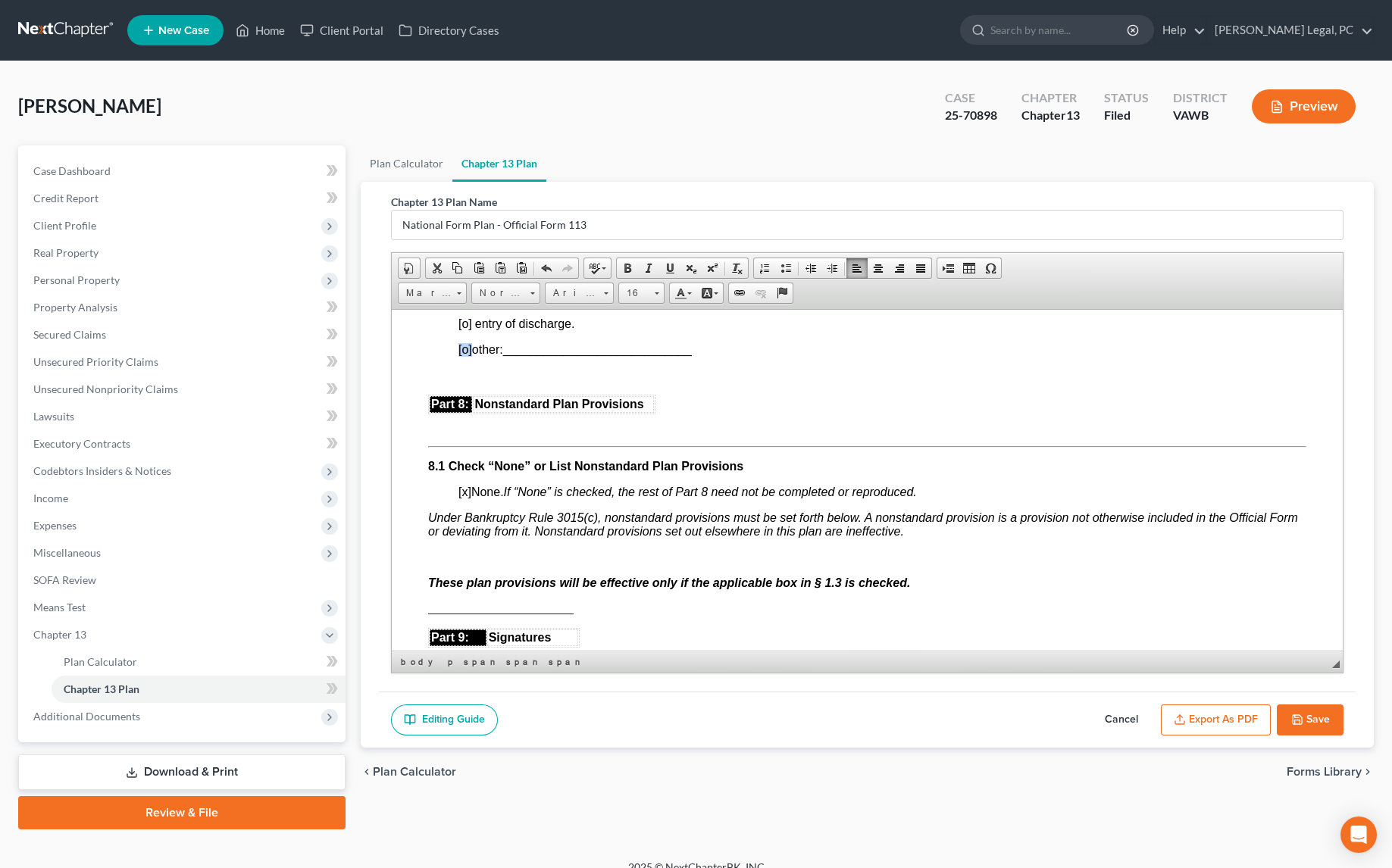
scroll to position [3649, 0]
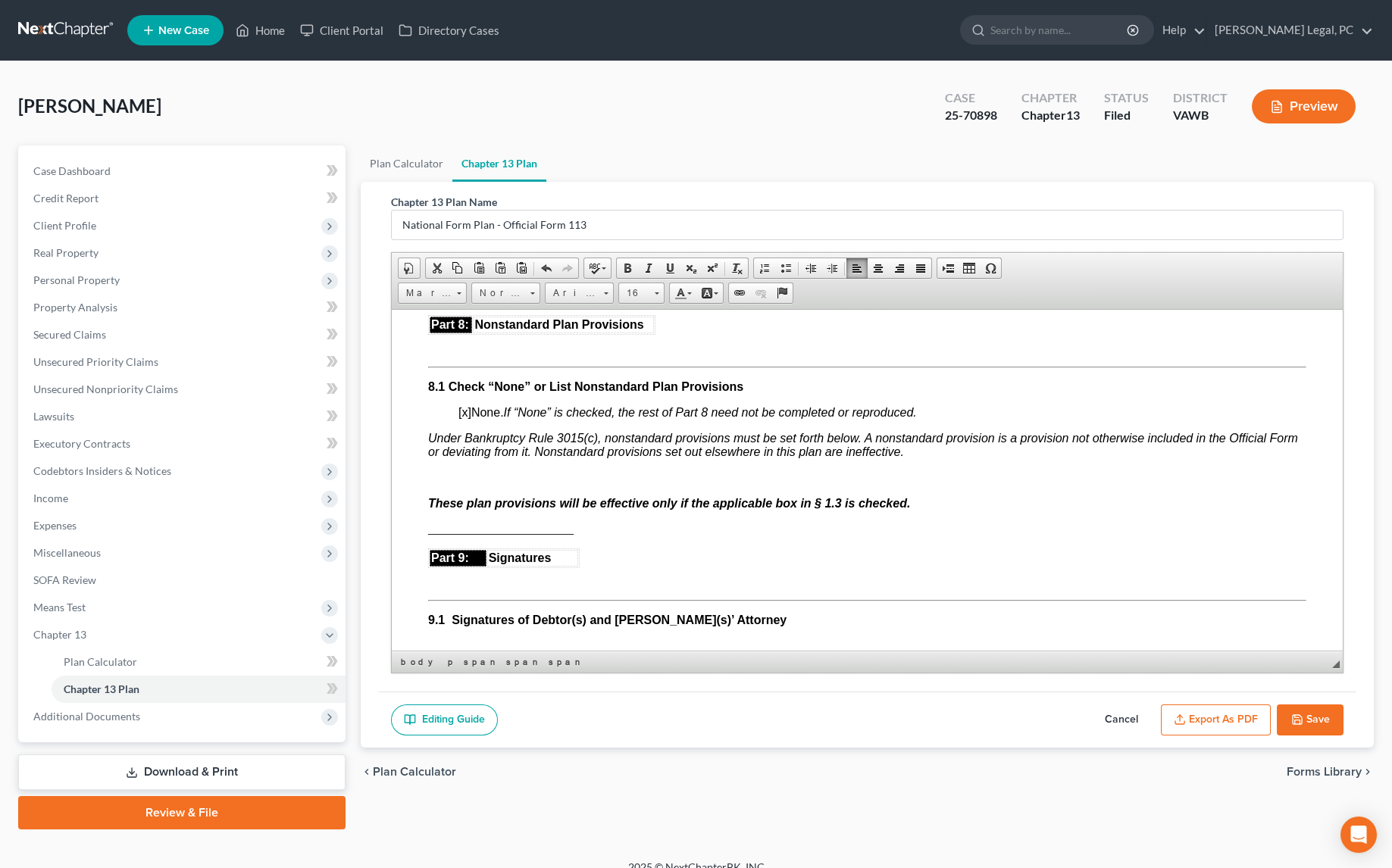
click at [470, 418] on span "[x] None. If “None” is checked, the rest of Part 8 need not be completed or rep…" at bounding box center [687, 412] width 458 height 13
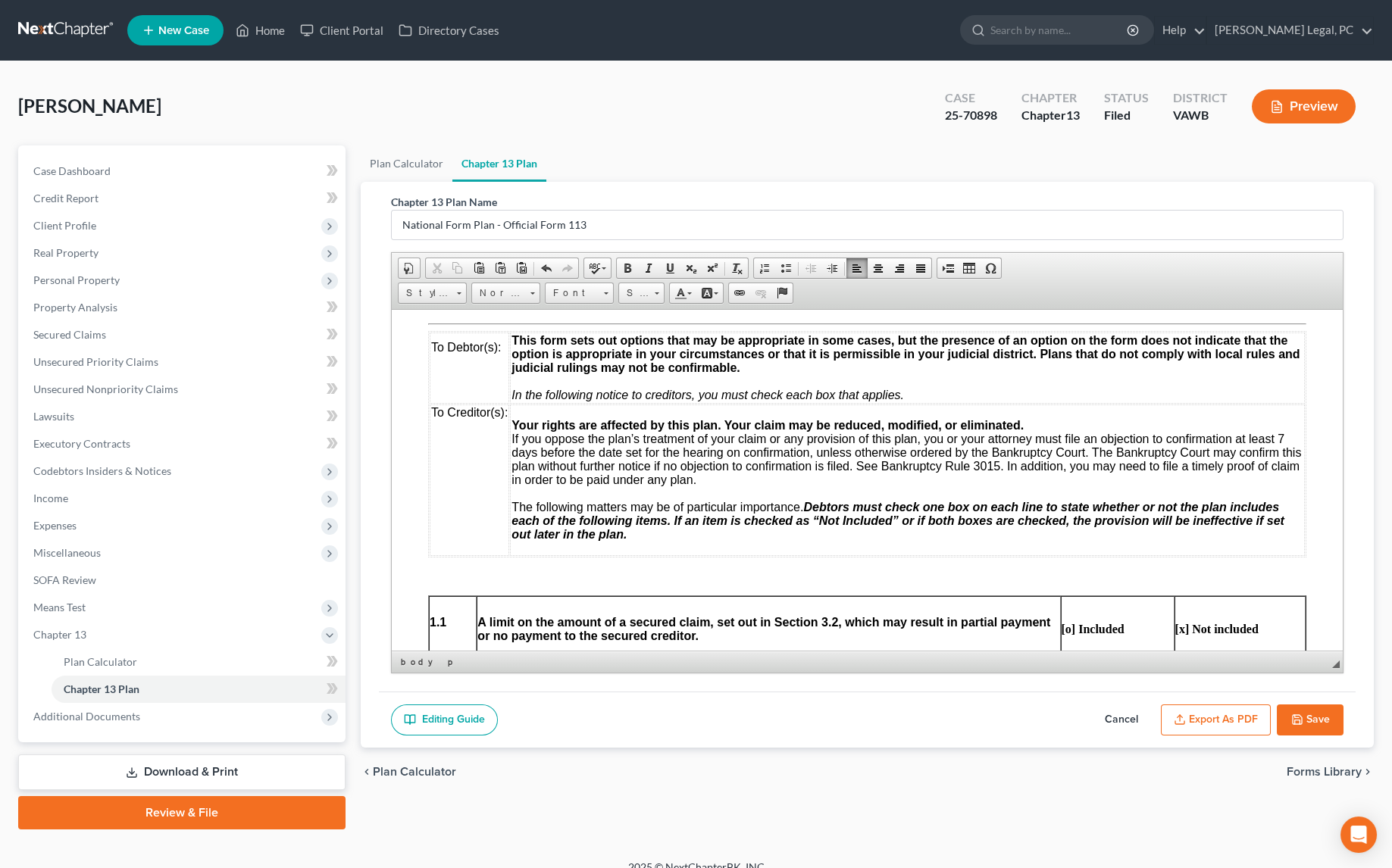
scroll to position [482, 0]
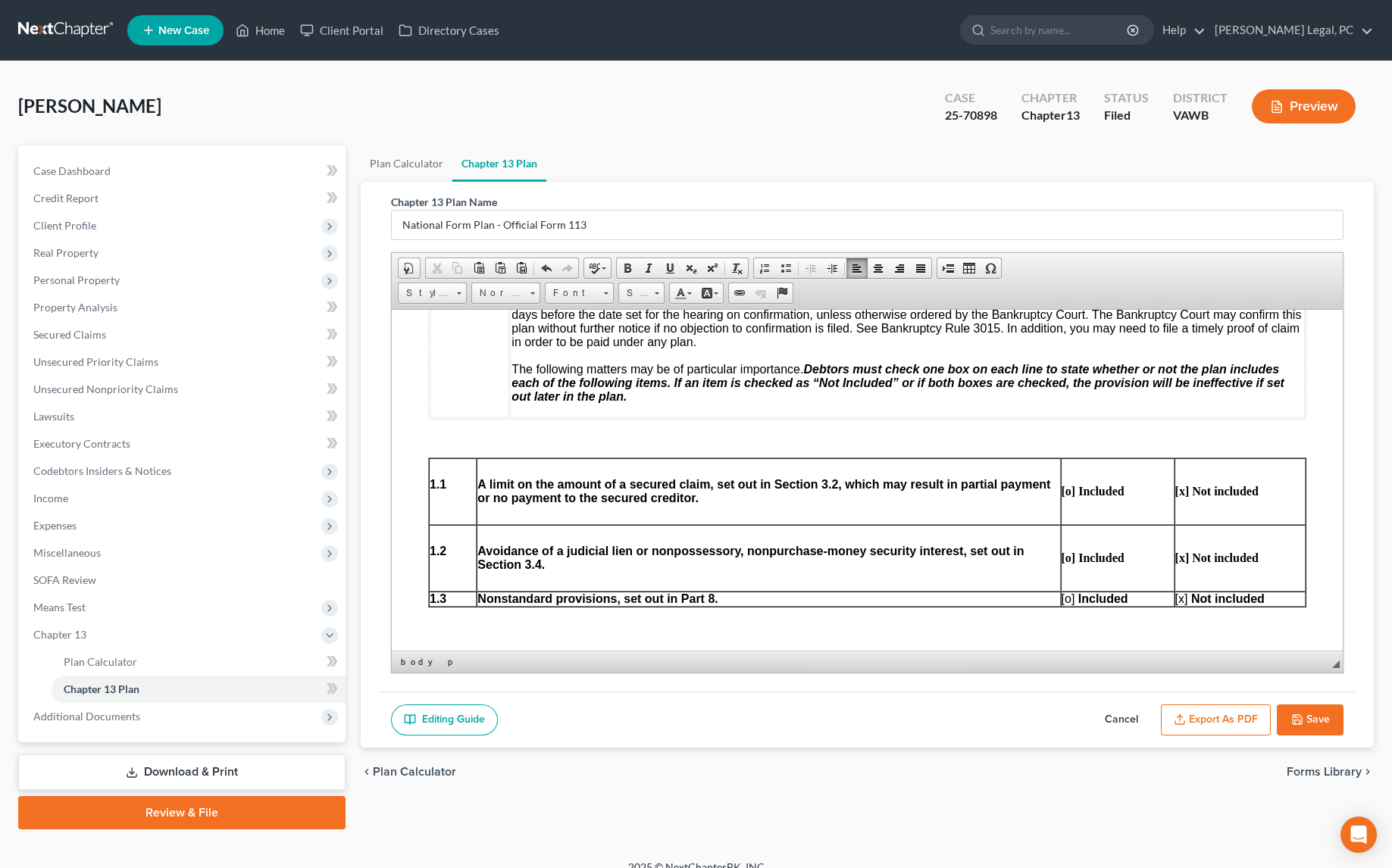
click at [1070, 564] on strong "[o] Included" at bounding box center [1092, 557] width 63 height 13
copy strong "[o]"
click at [1180, 605] on span "[x] Not included" at bounding box center [1220, 597] width 89 height 13
click at [1180, 564] on strong "[x] Not included" at bounding box center [1216, 557] width 83 height 13
copy strong "[x]"
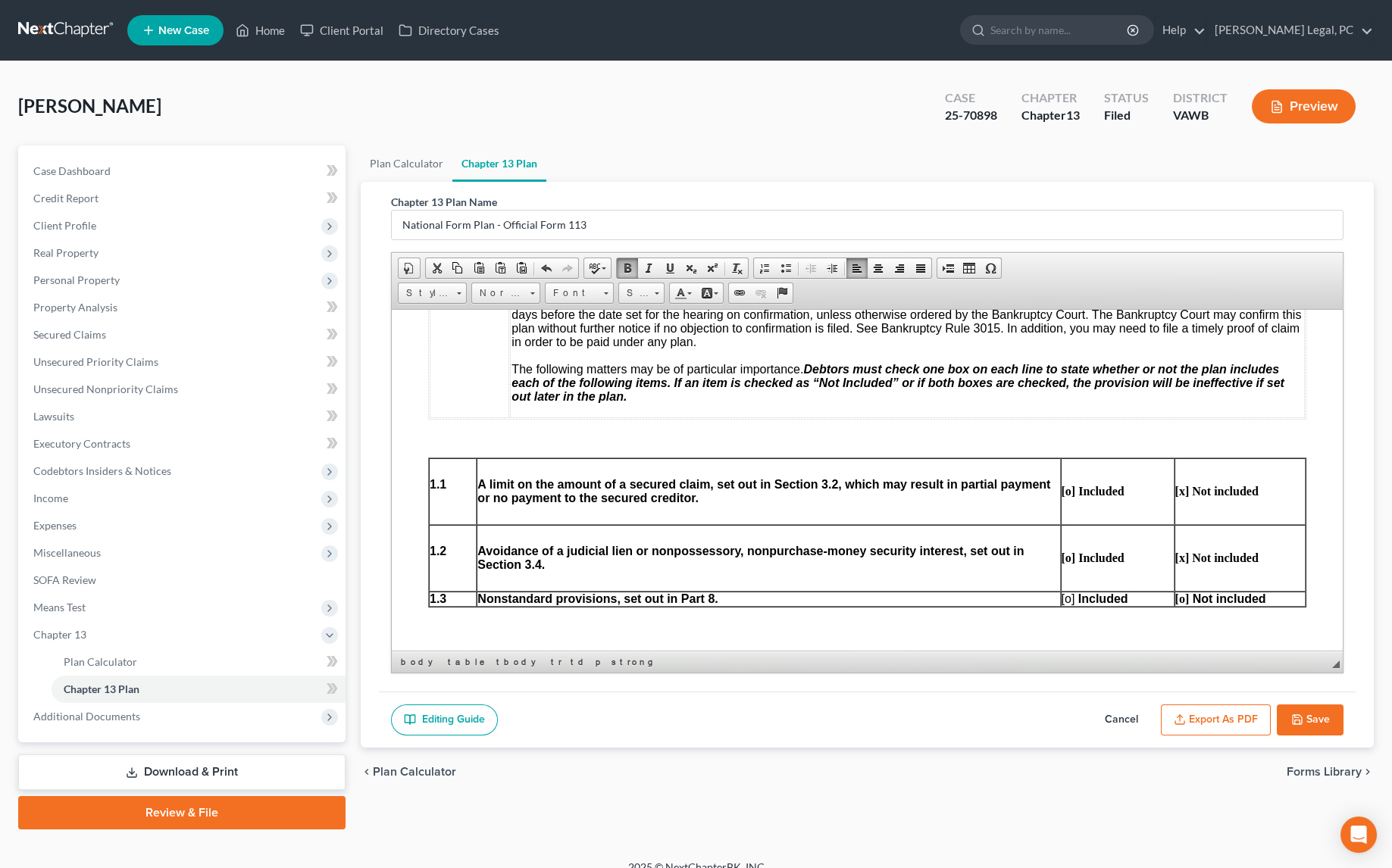
click at [1069, 605] on span "[o] Included" at bounding box center [1094, 597] width 67 height 13
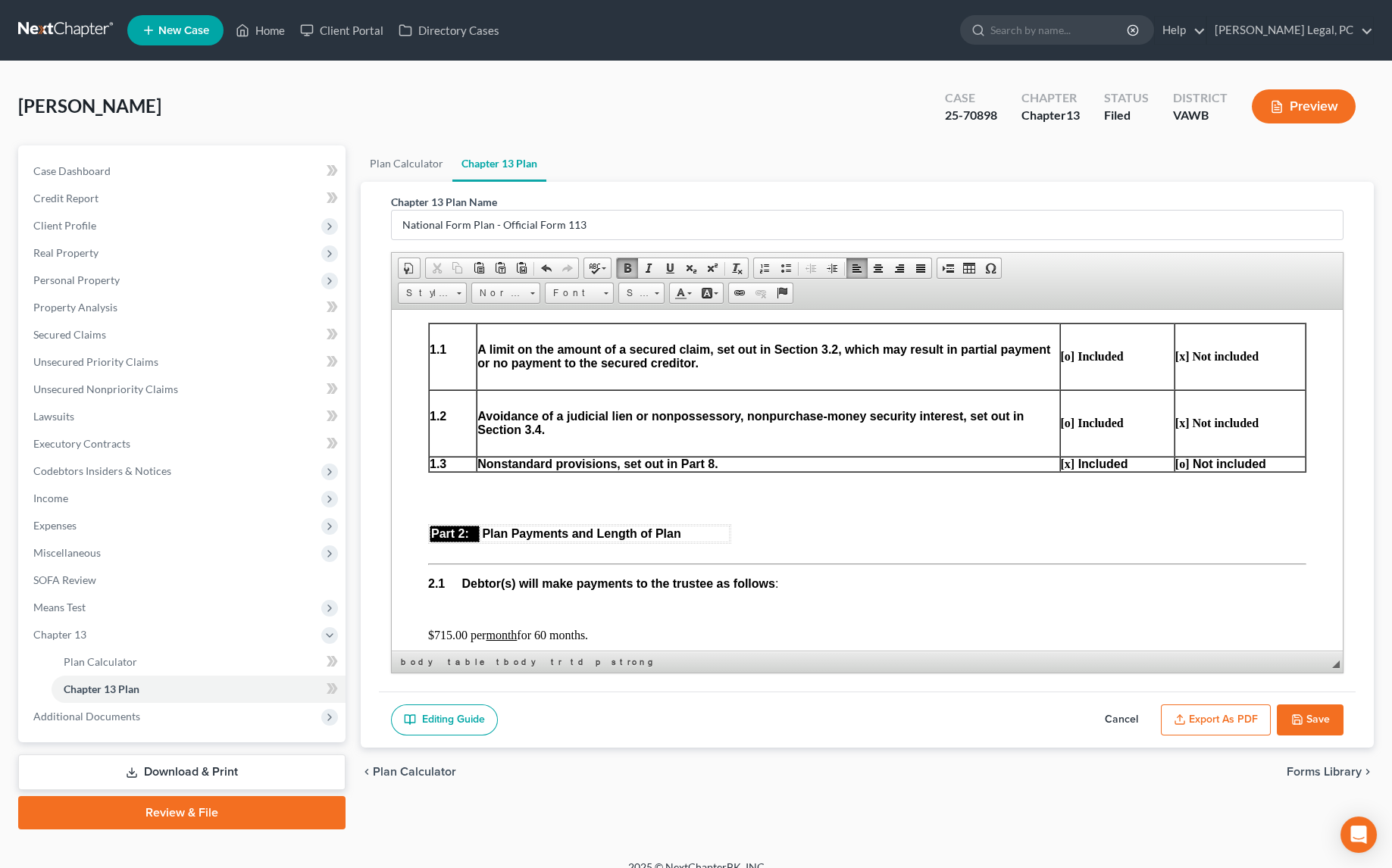
scroll to position [619, 0]
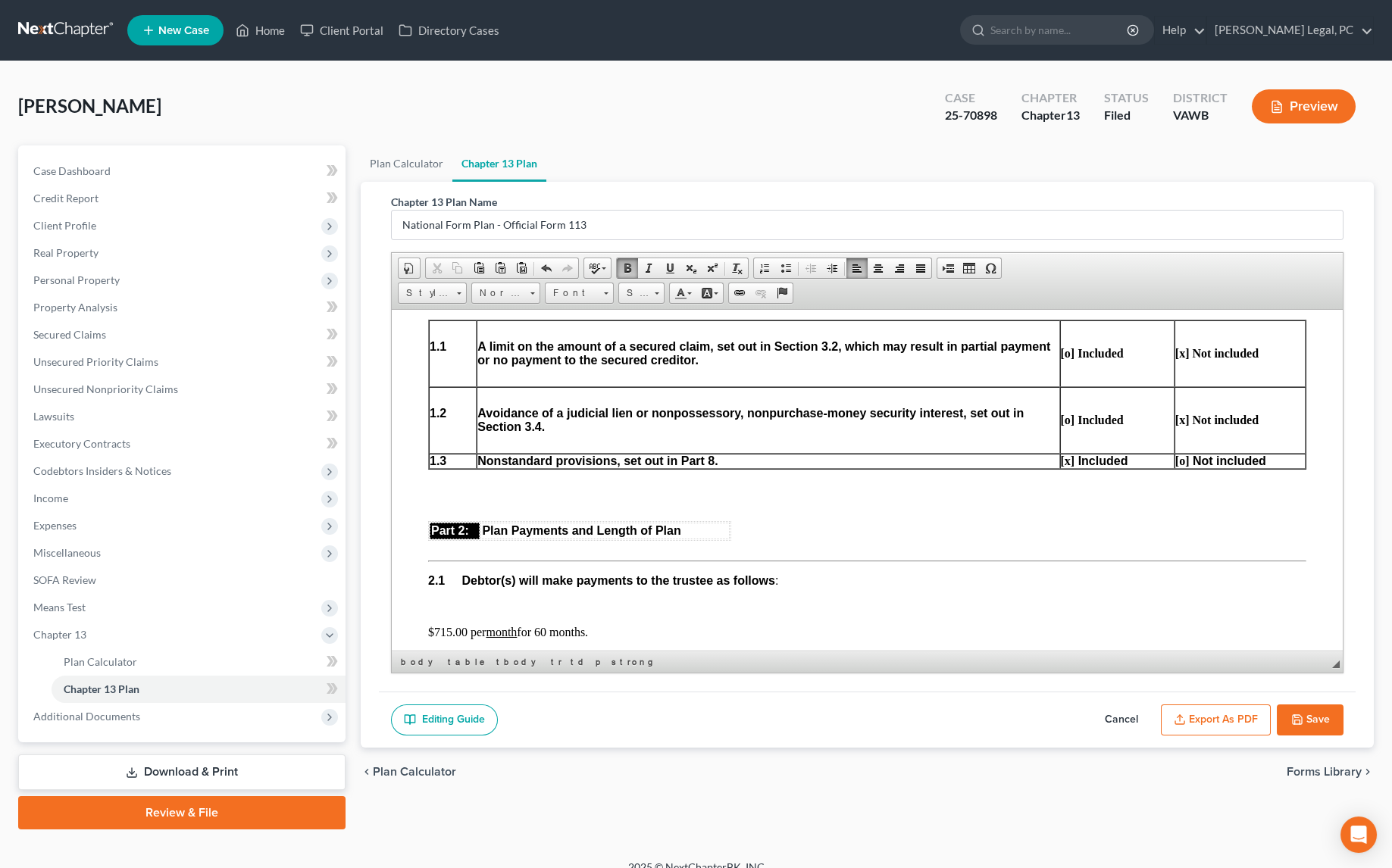
click at [1062, 333] on p at bounding box center [1117, 327] width 113 height 14
click at [1180, 344] on td "[x] Not included" at bounding box center [1240, 352] width 131 height 66
click at [1175, 334] on p at bounding box center [1240, 327] width 129 height 14
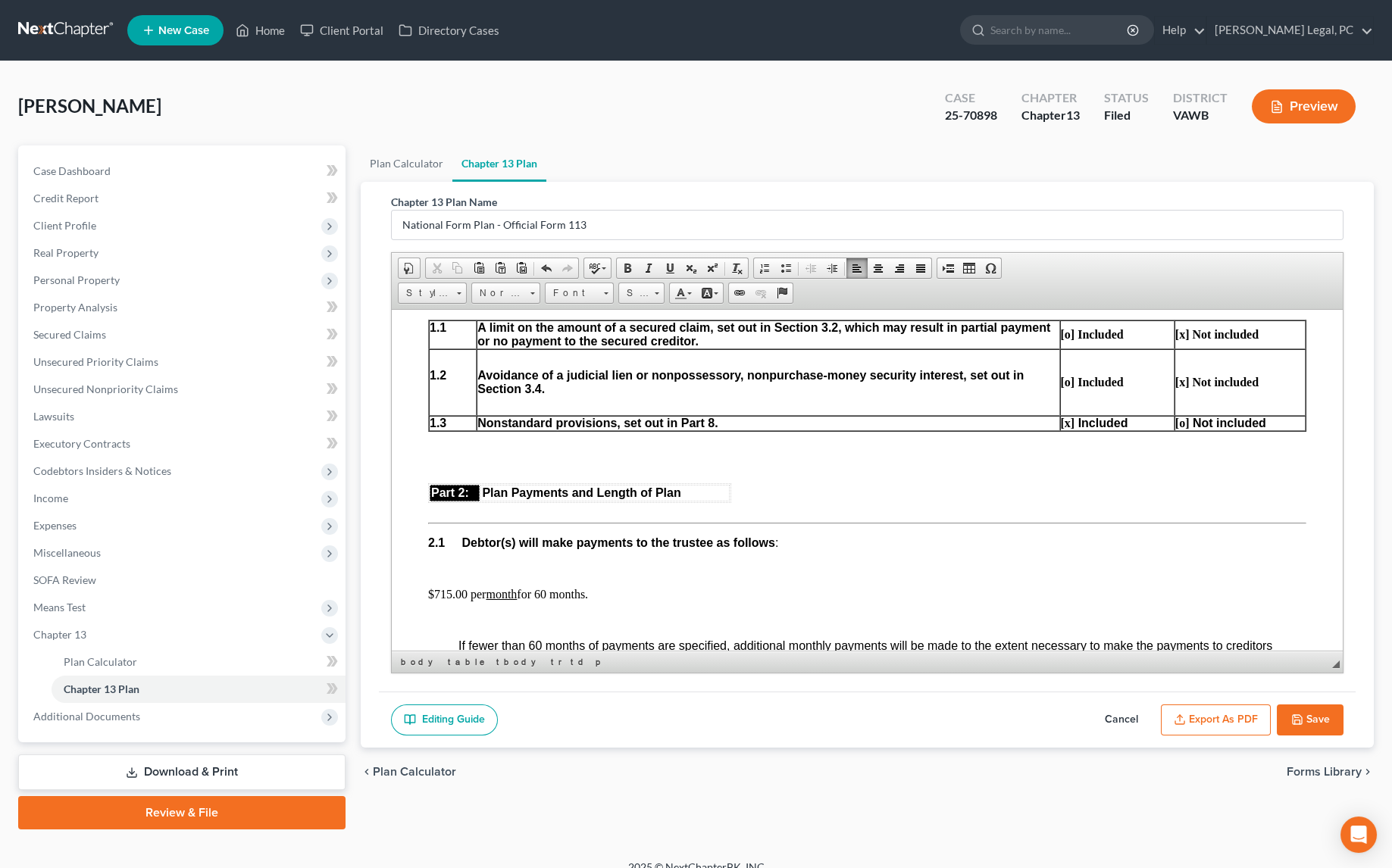
click at [1082, 363] on p at bounding box center [1117, 355] width 113 height 14
click at [1198, 363] on p at bounding box center [1240, 355] width 129 height 14
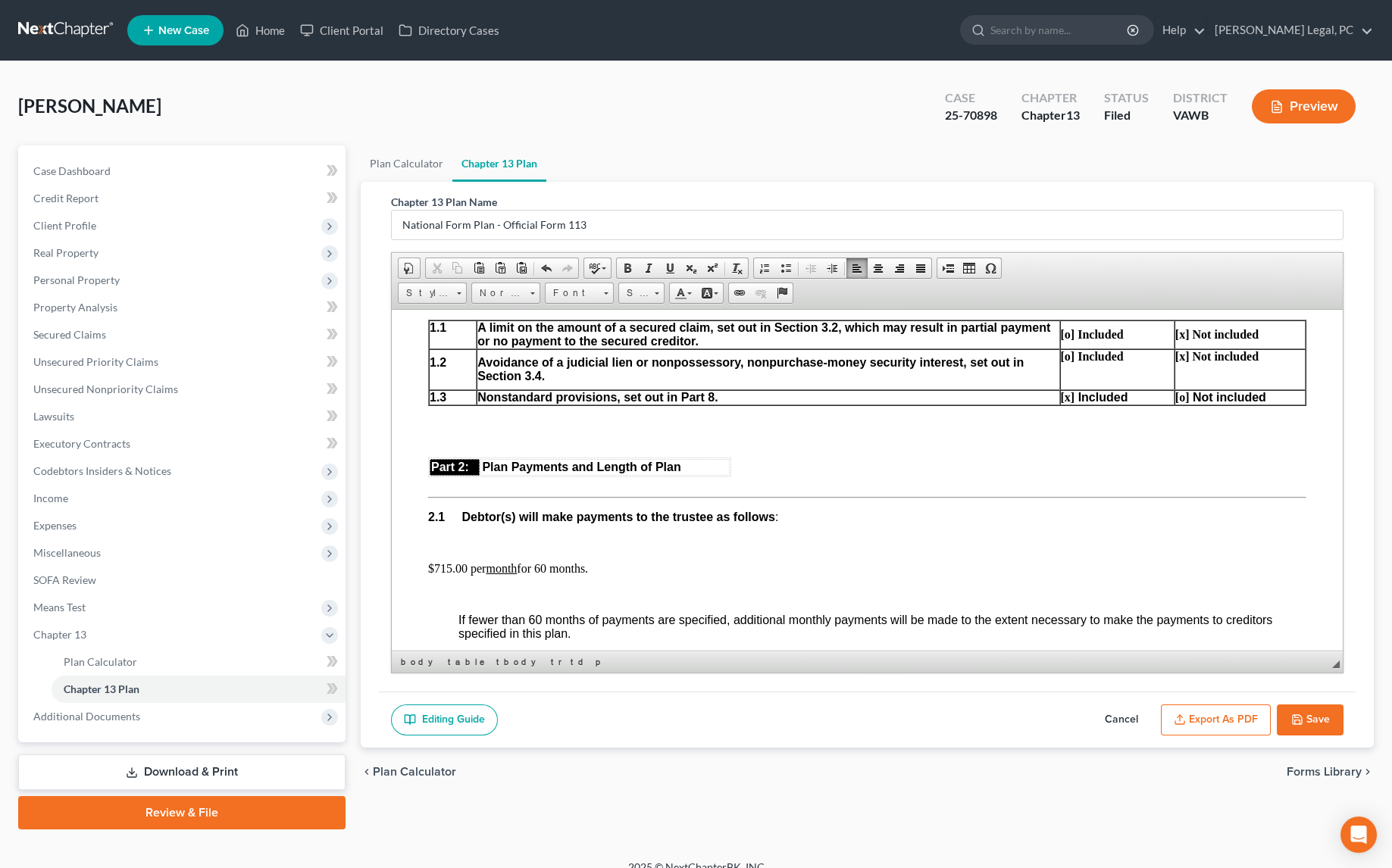
click at [1072, 384] on p at bounding box center [1117, 382] width 113 height 14
click at [1184, 385] on p at bounding box center [1240, 382] width 129 height 14
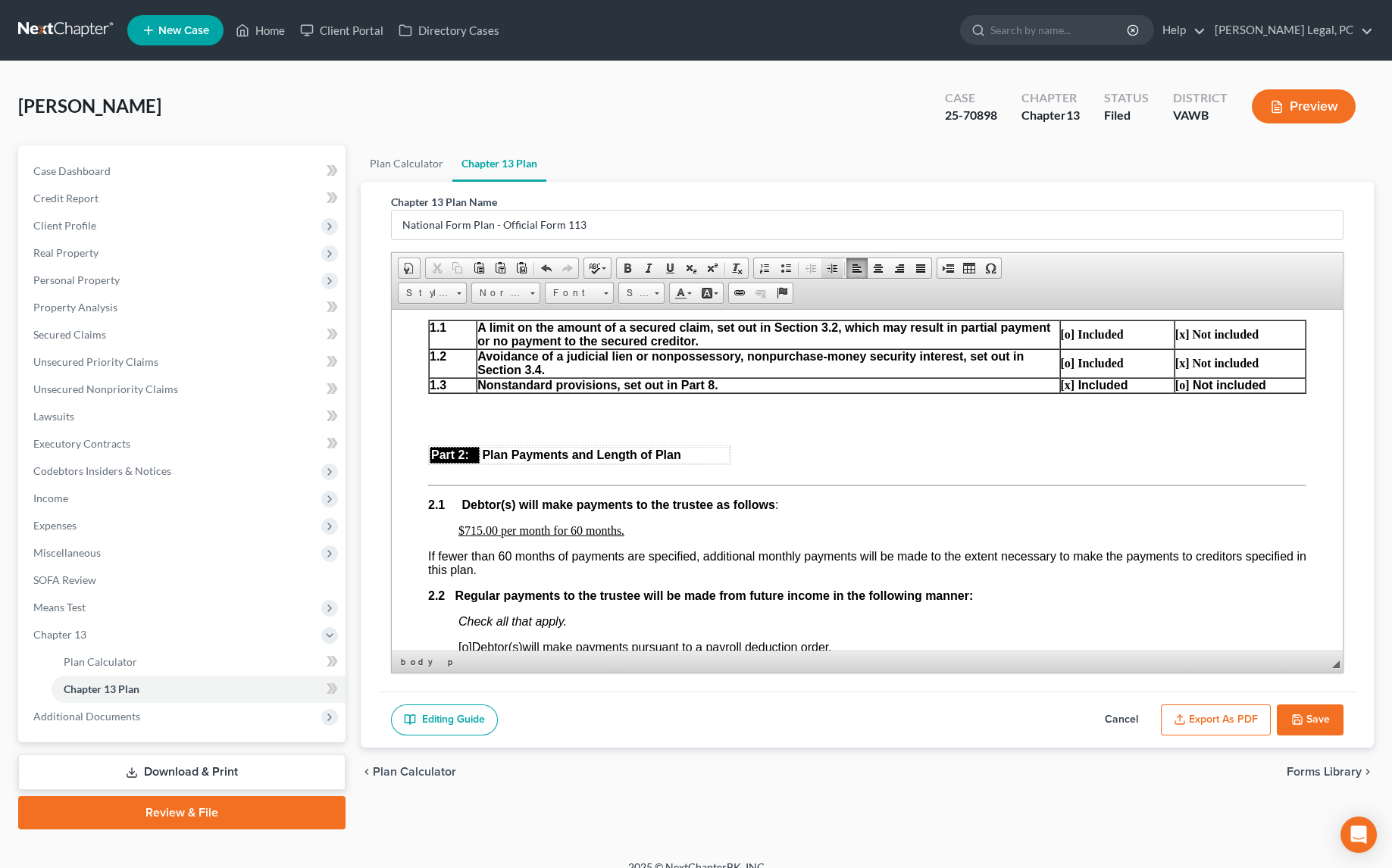
click at [825, 266] on span at bounding box center [831, 268] width 12 height 12
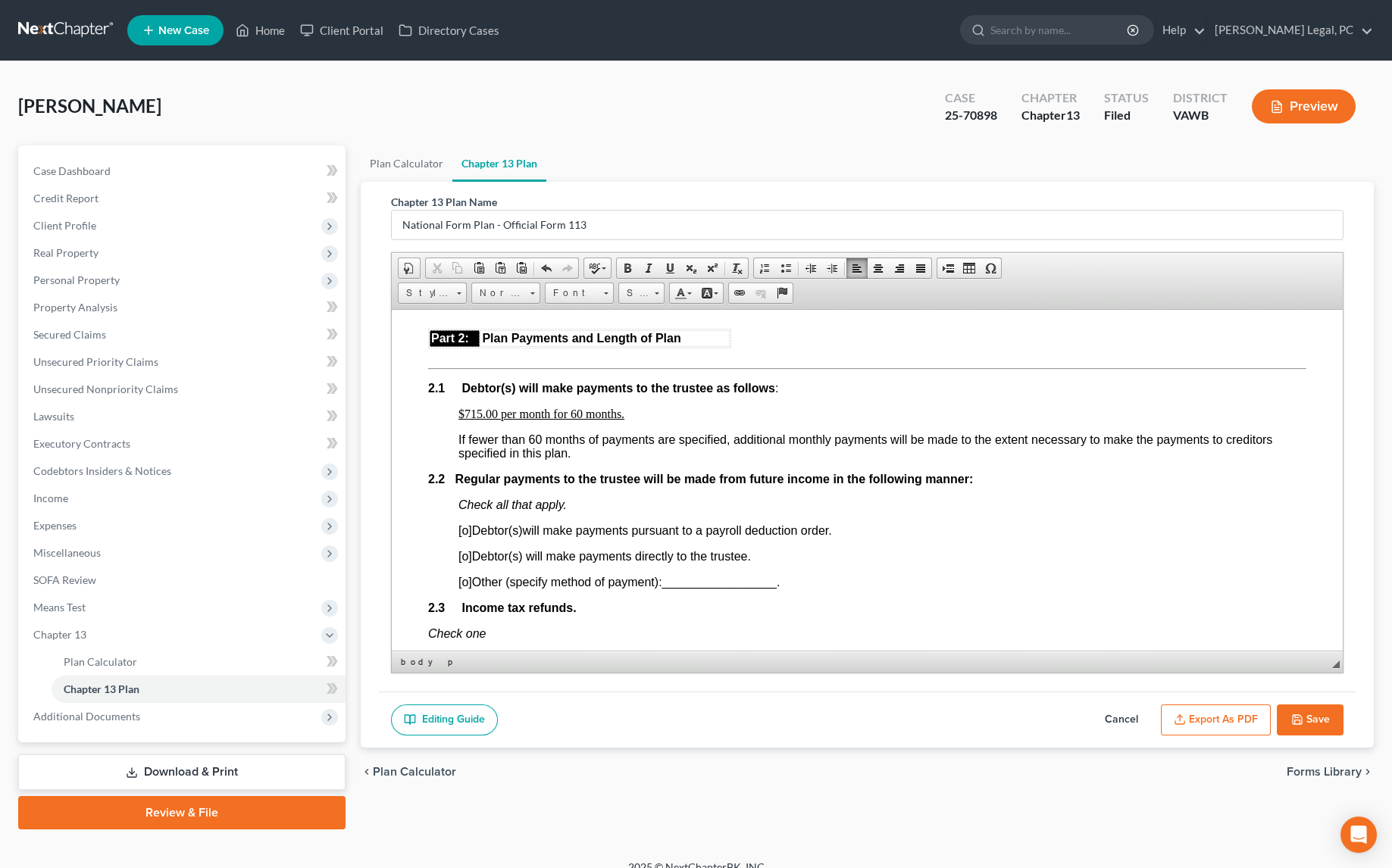
scroll to position [757, 0]
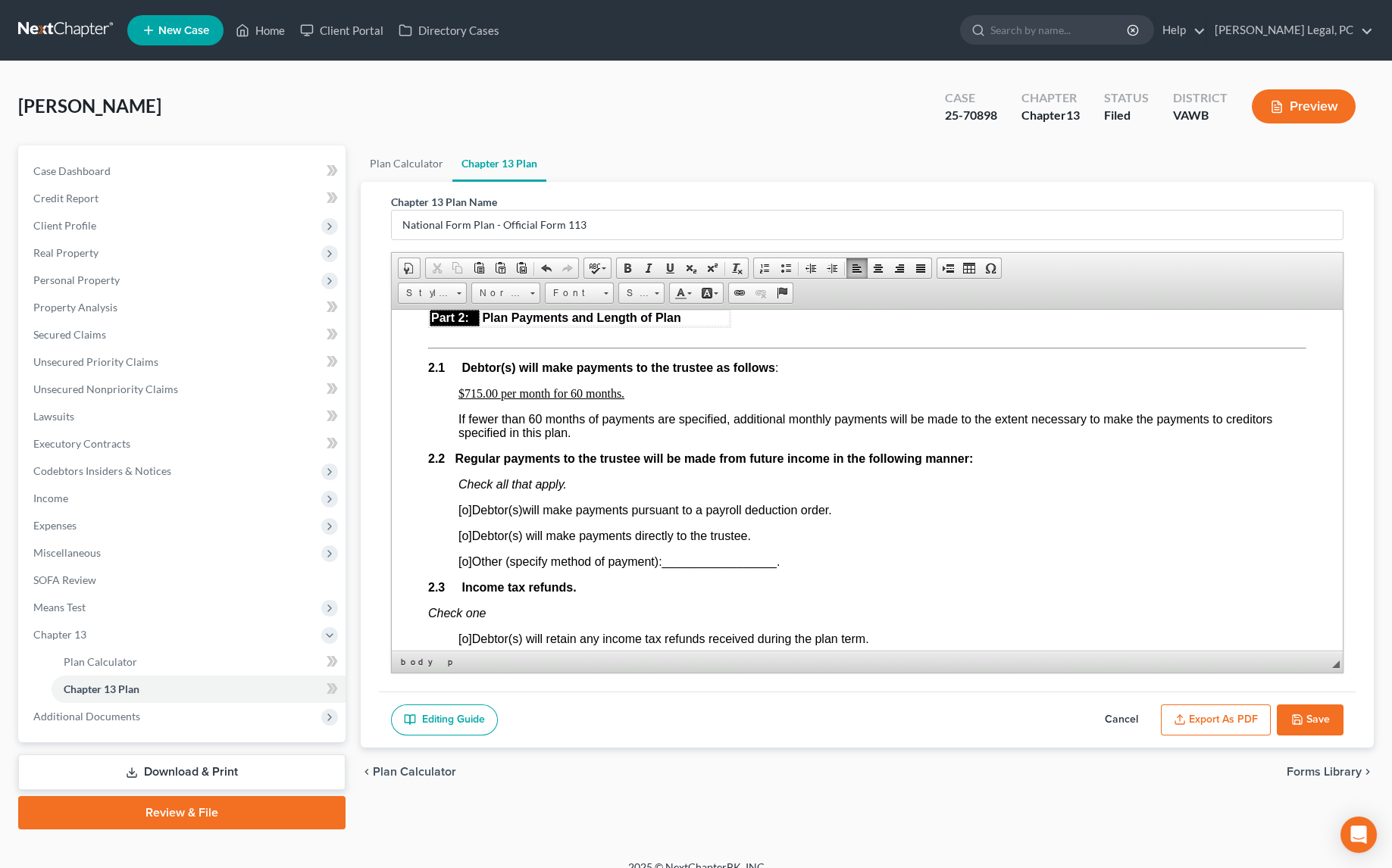
click at [466, 542] on span "[o]" at bounding box center [465, 535] width 14 height 13
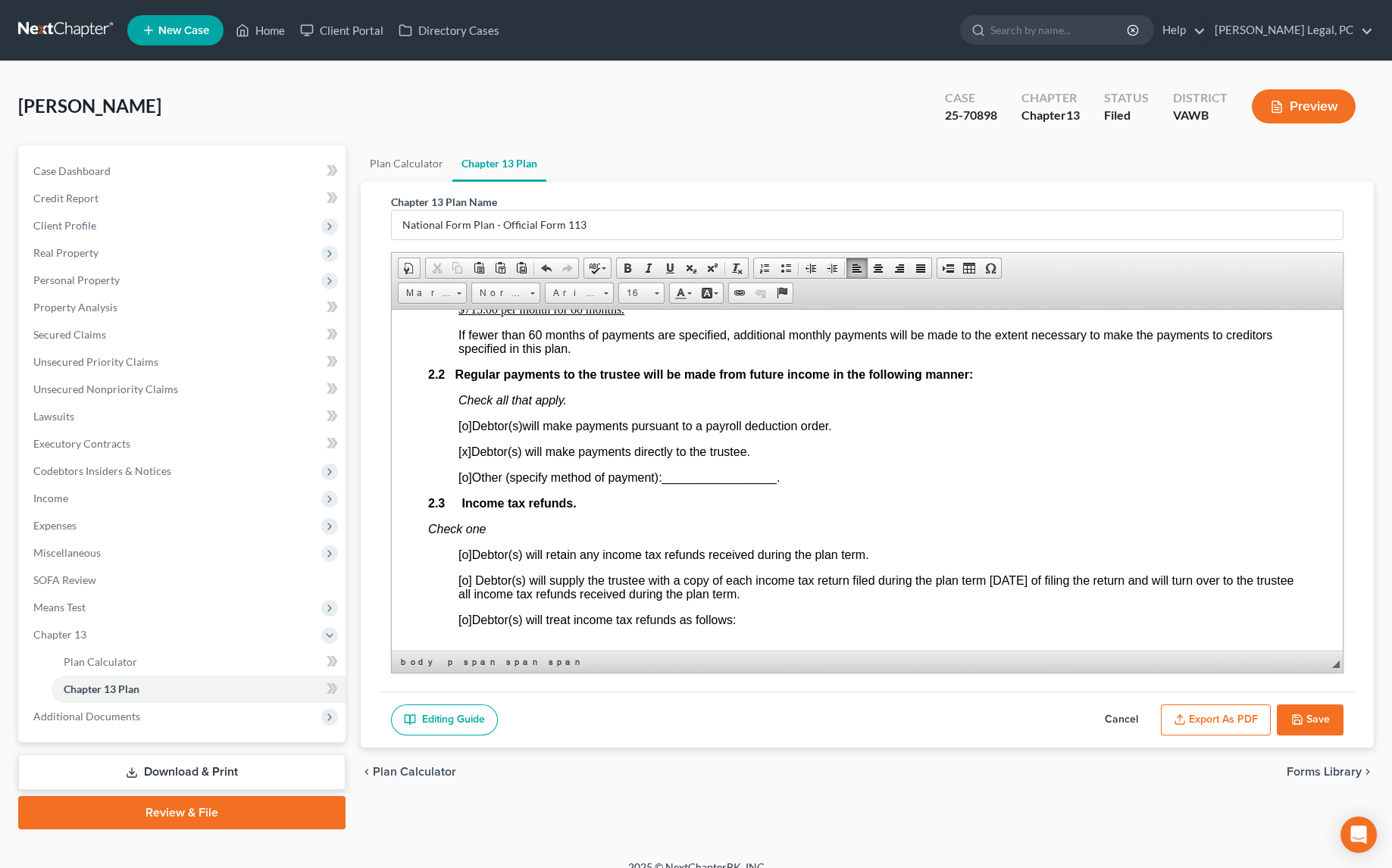
scroll to position [894, 0]
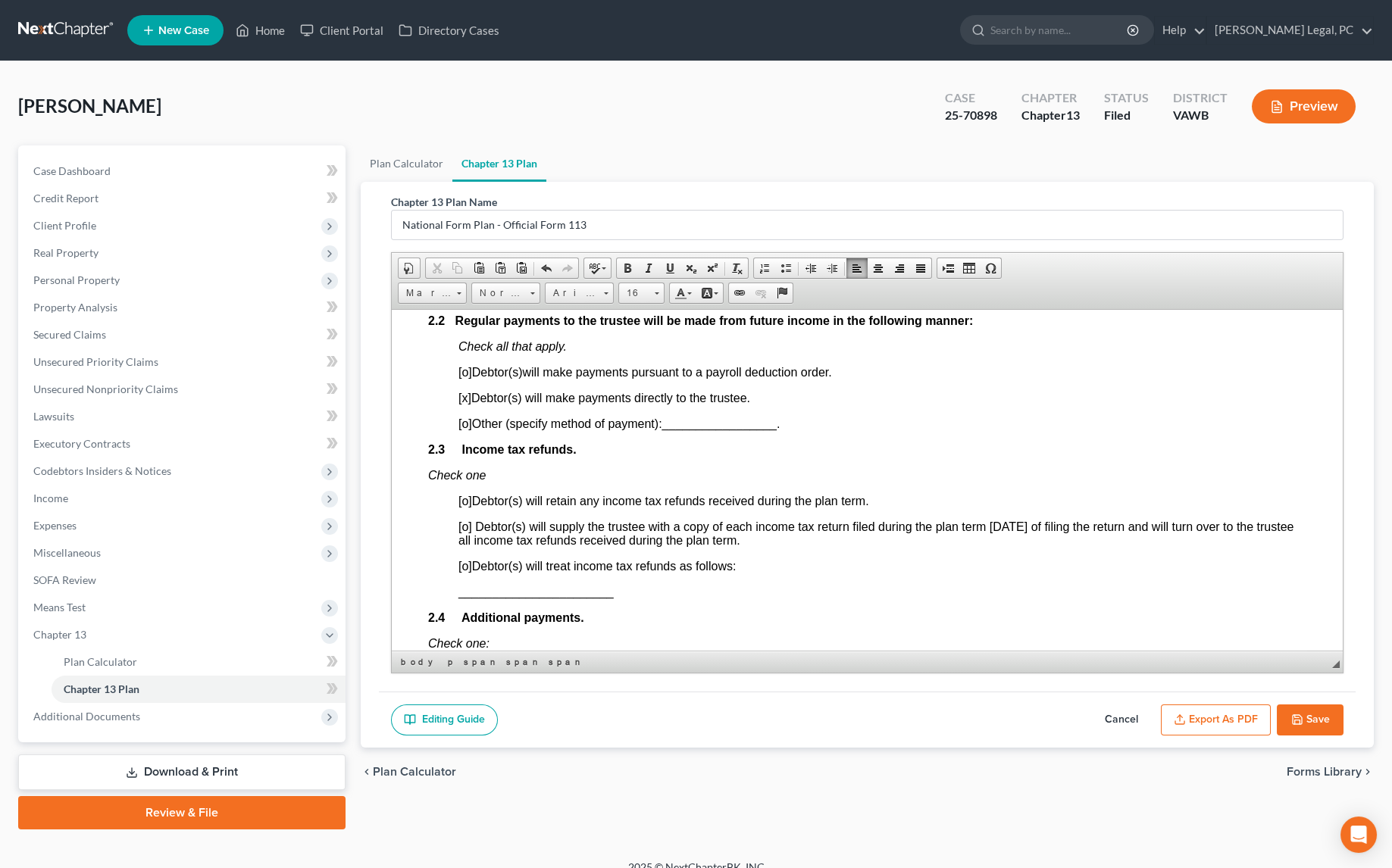
drag, startPoint x: 830, startPoint y: 271, endPoint x: 394, endPoint y: 6, distance: 510.2
click at [830, 271] on span at bounding box center [831, 268] width 12 height 12
click at [466, 506] on span "[o]" at bounding box center [465, 500] width 14 height 13
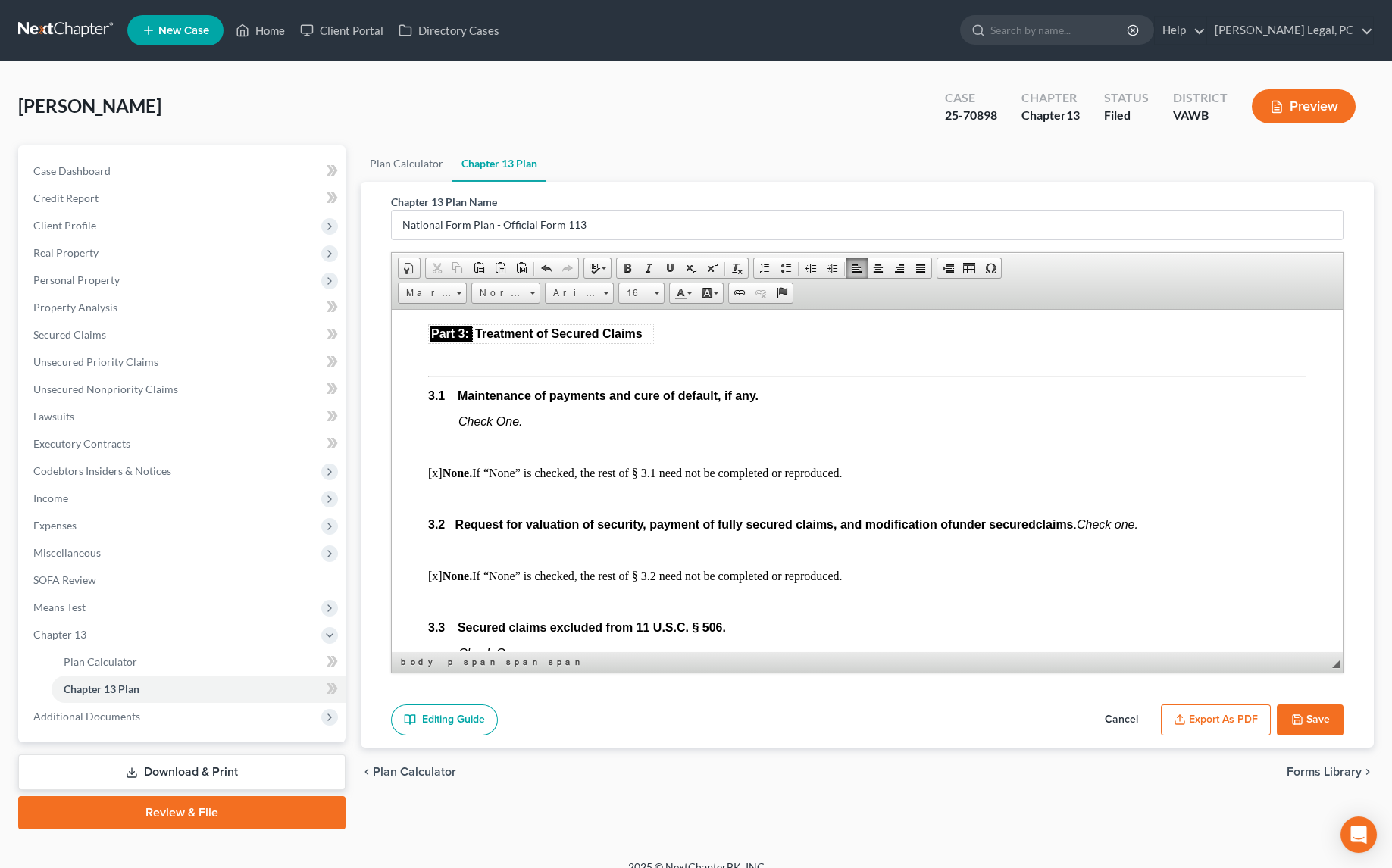
scroll to position [1377, 0]
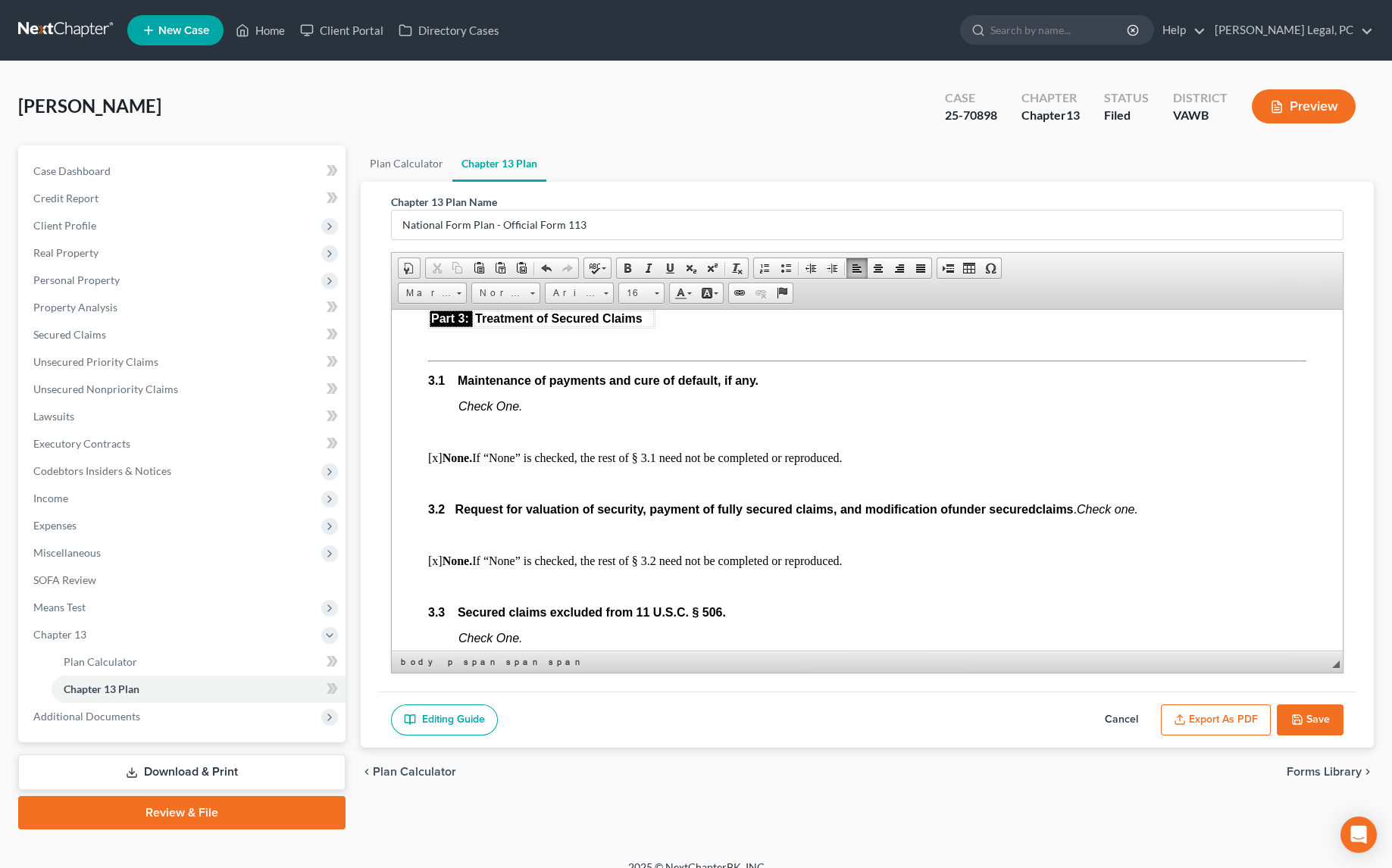
click at [497, 438] on p at bounding box center [867, 431] width 878 height 14
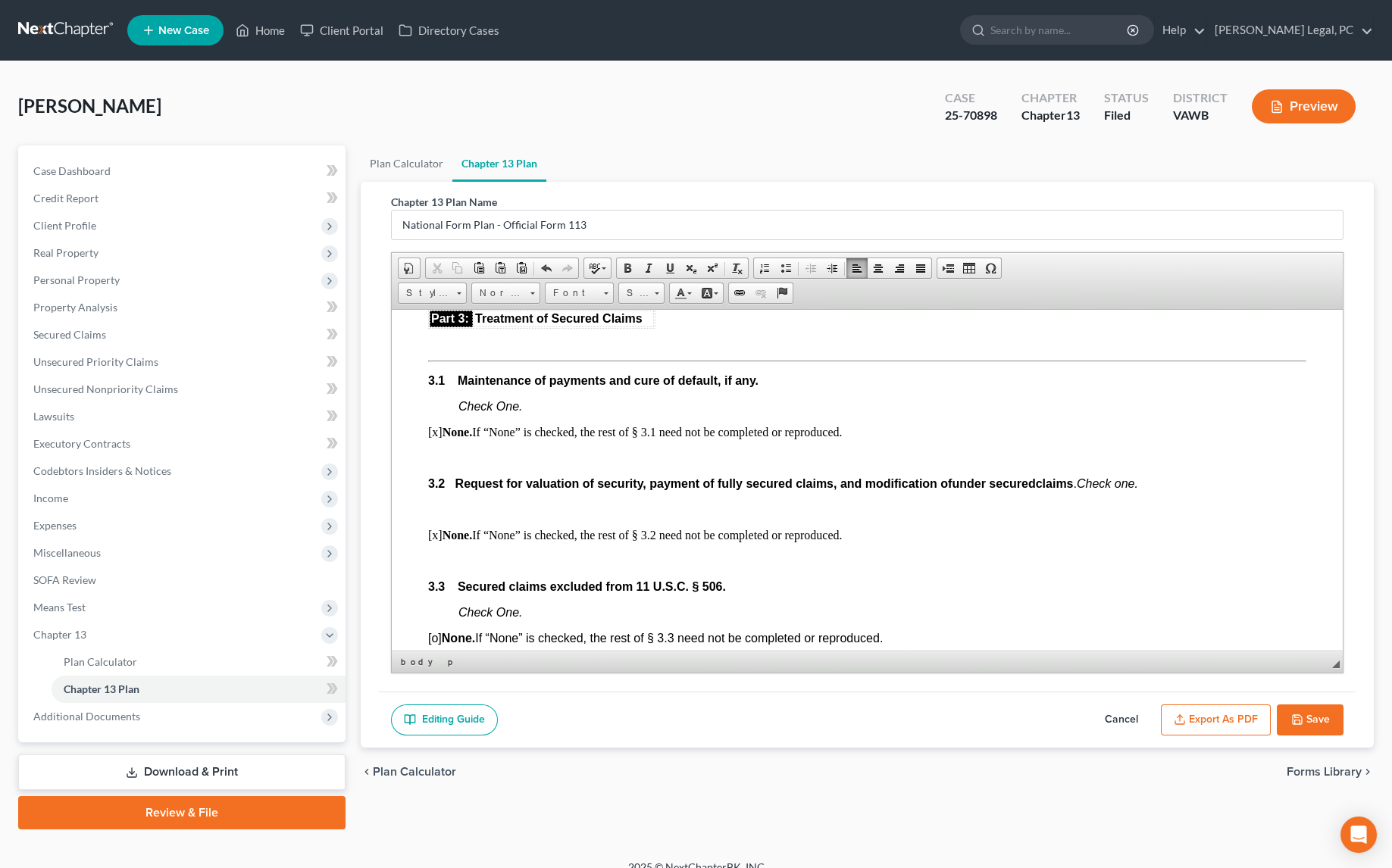
click at [496, 465] on p at bounding box center [867, 457] width 878 height 14
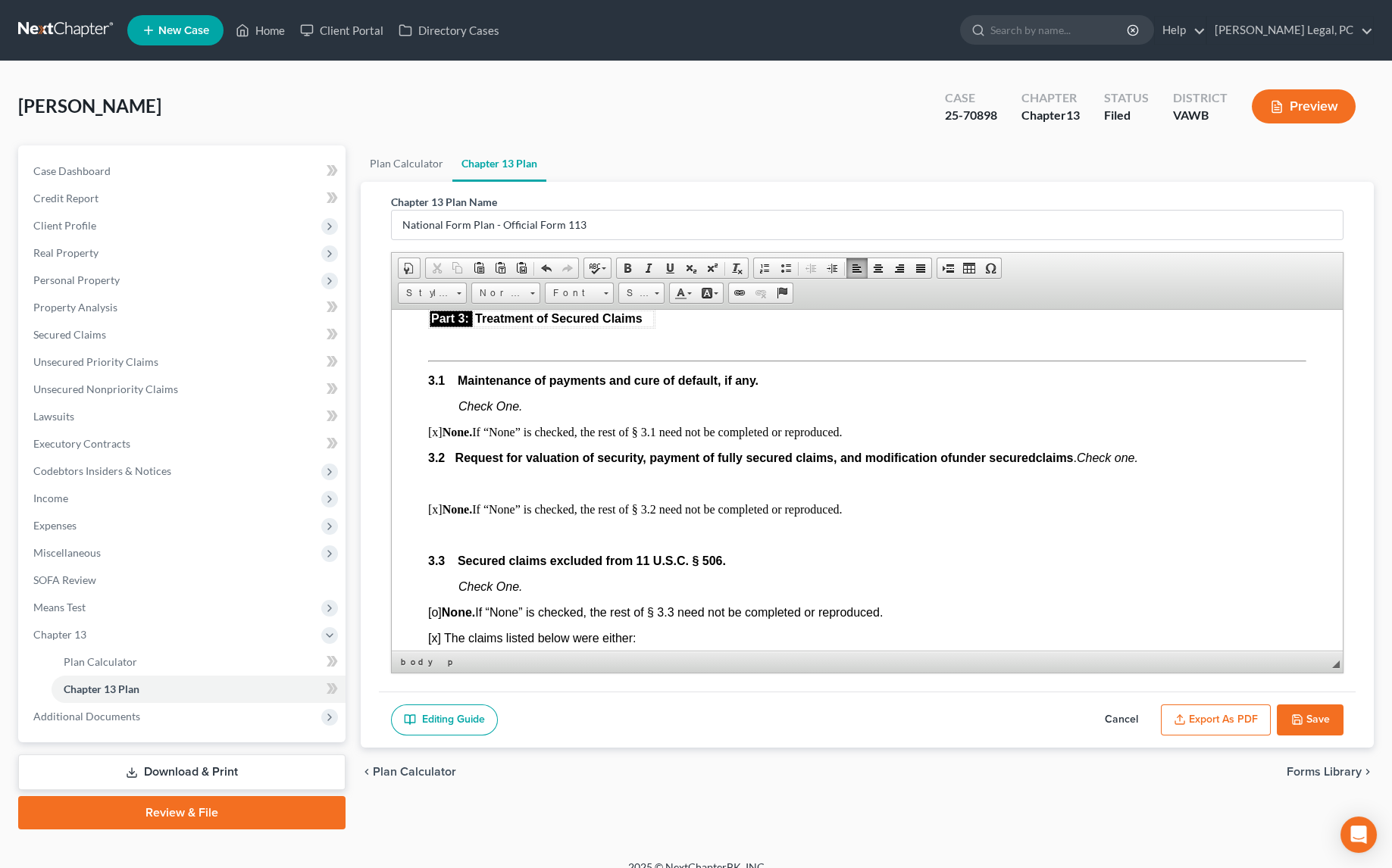
click at [485, 490] on p at bounding box center [867, 483] width 878 height 14
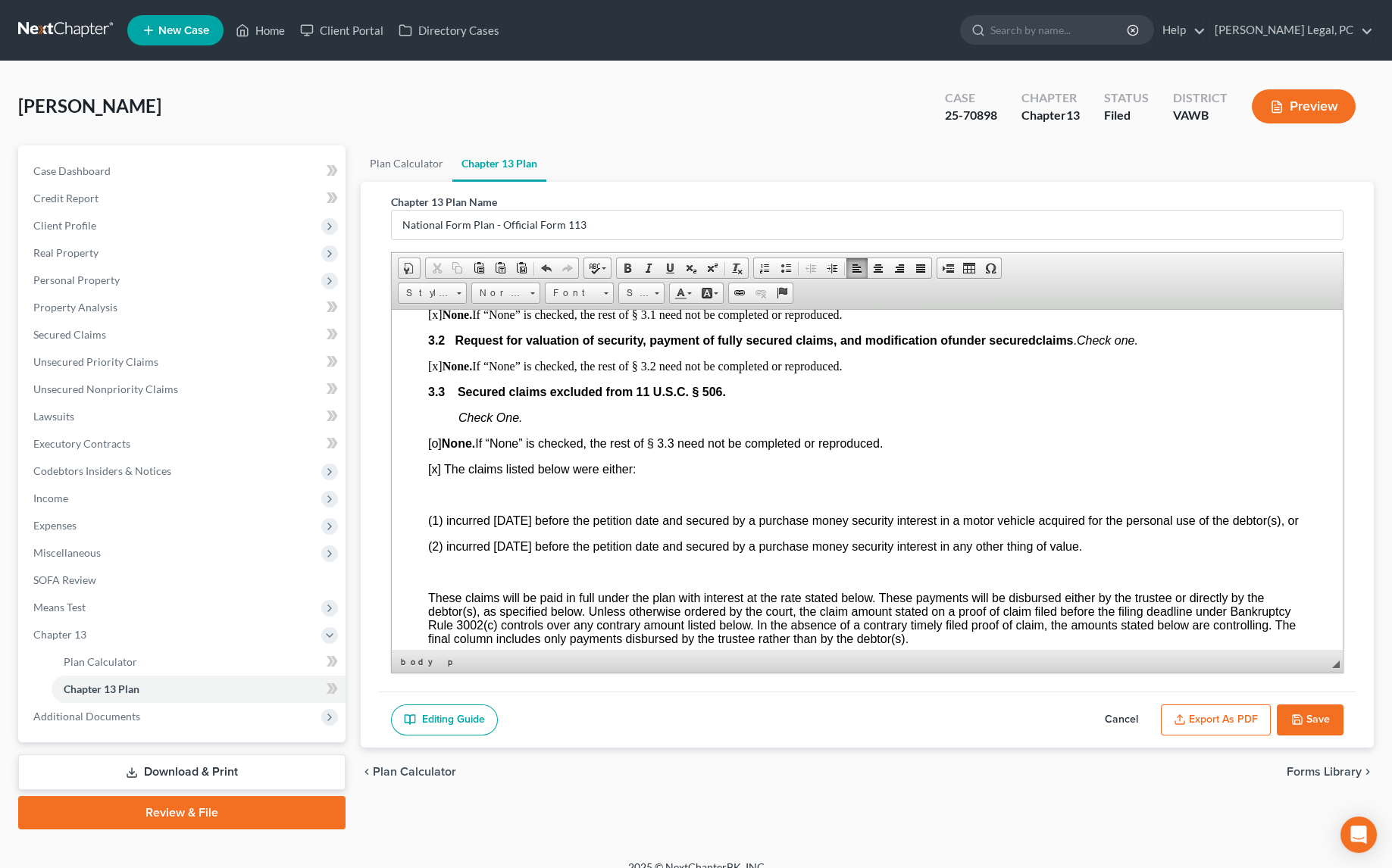
scroll to position [1514, 0]
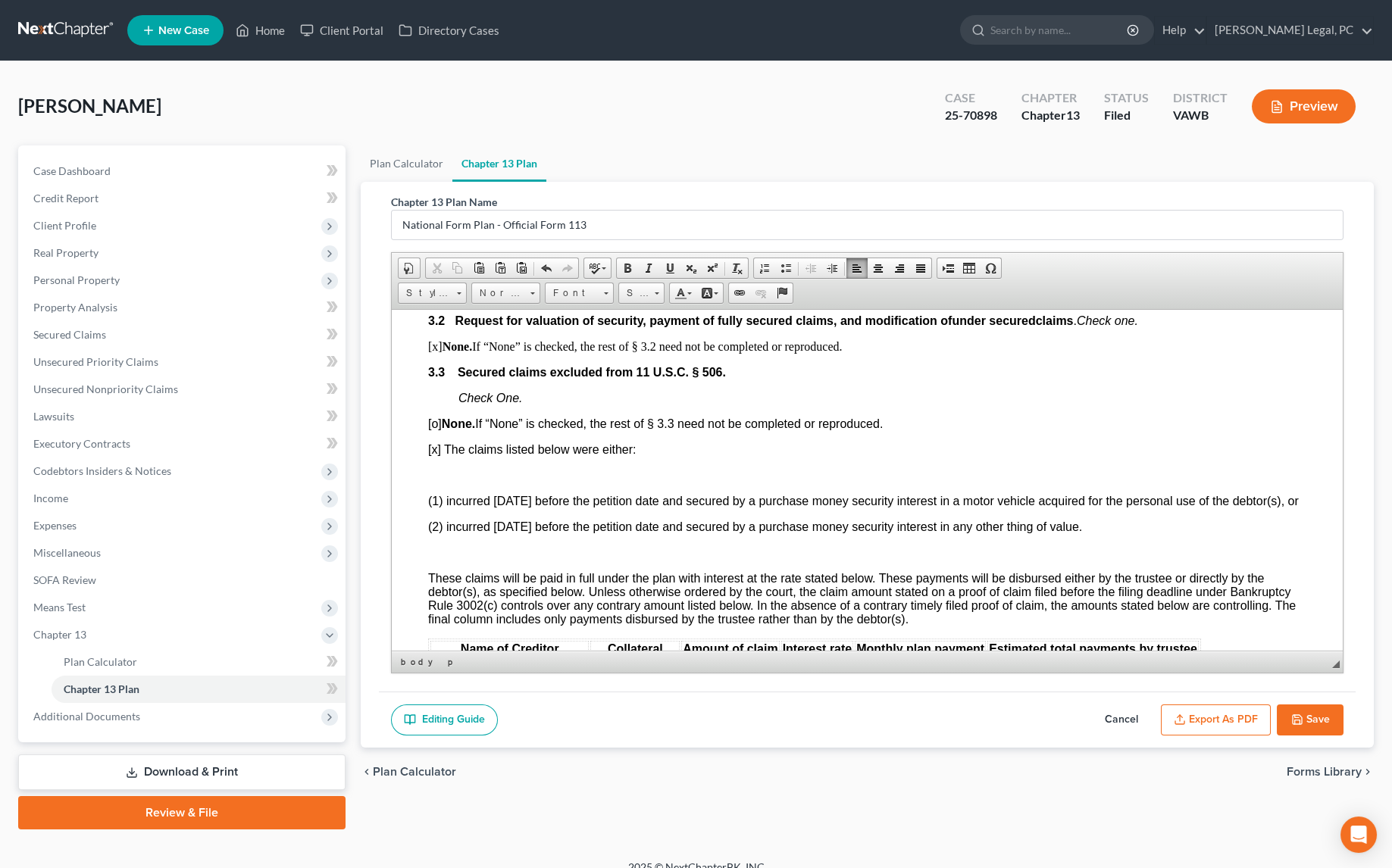
click at [458, 482] on p at bounding box center [867, 475] width 878 height 14
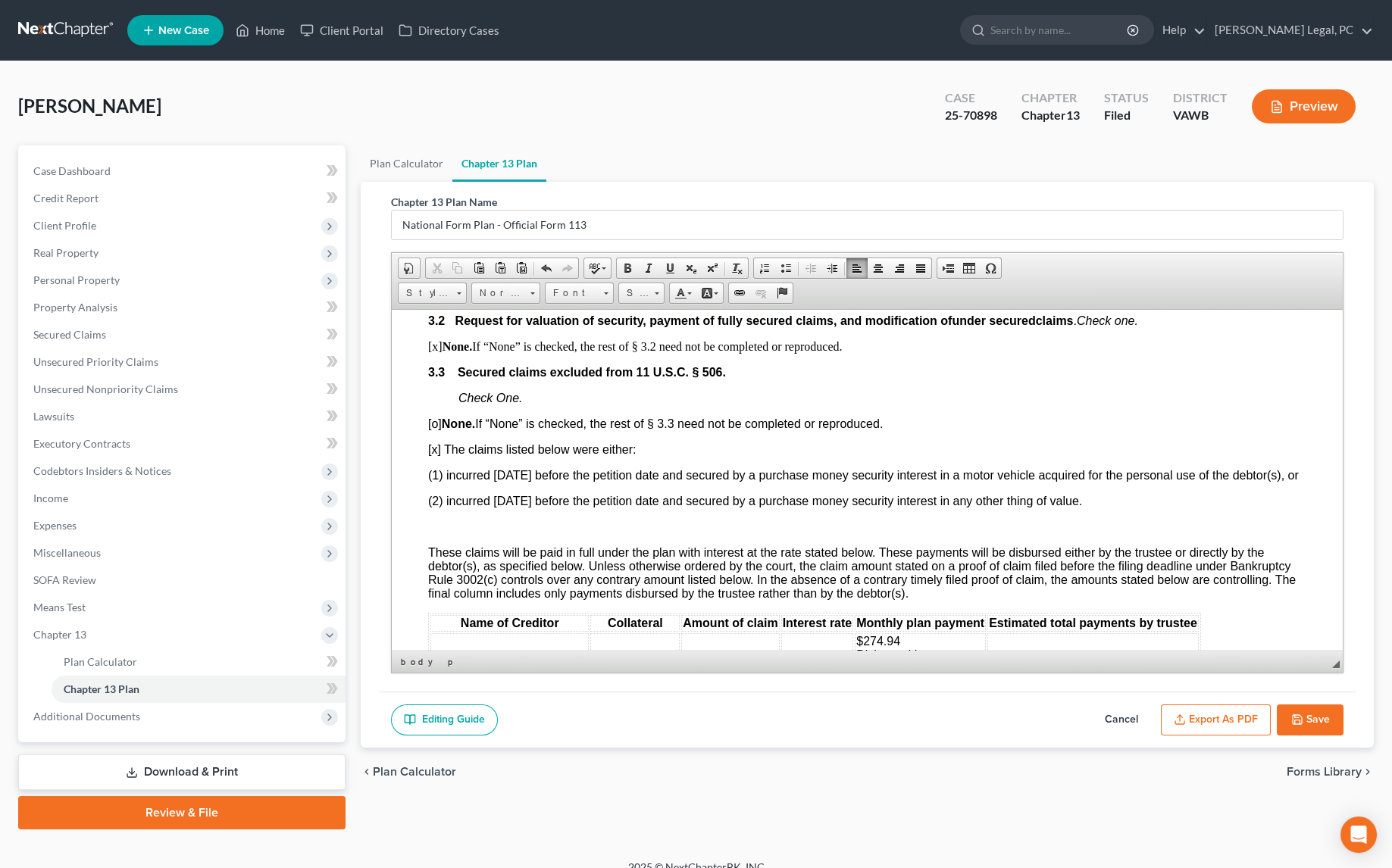
click at [428, 533] on p at bounding box center [867, 526] width 878 height 14
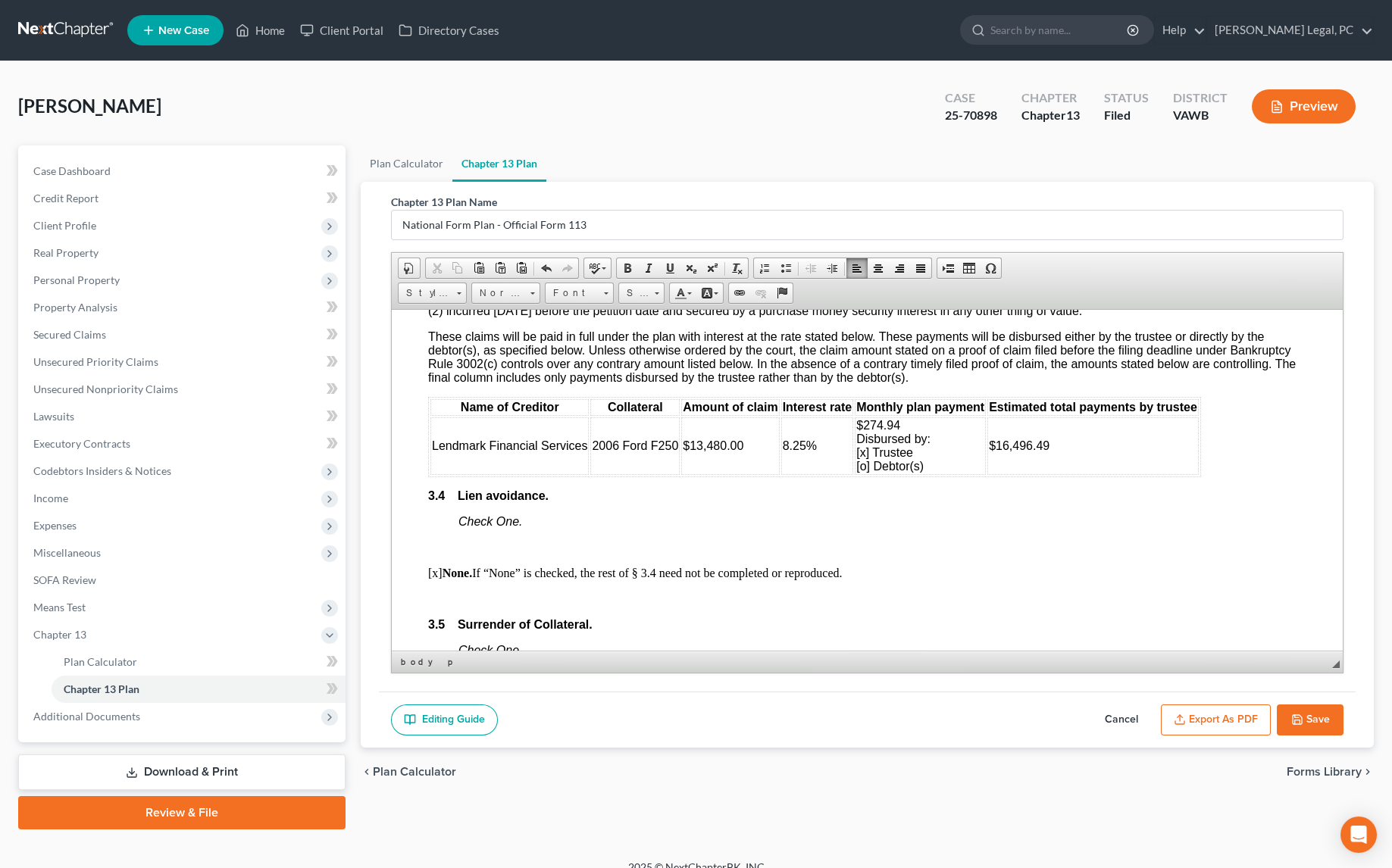
scroll to position [1721, 0]
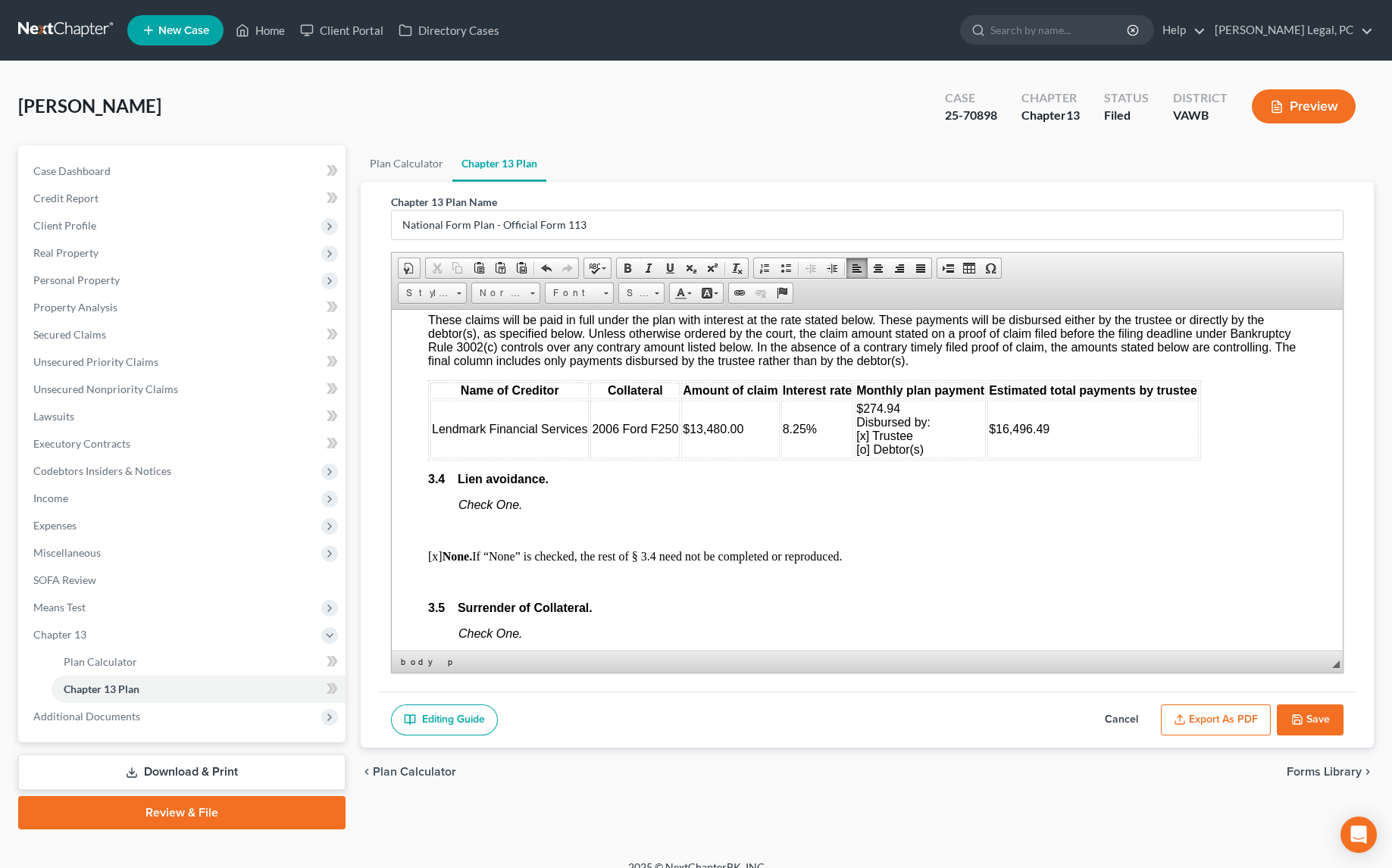
click at [430, 537] on p at bounding box center [867, 530] width 878 height 14
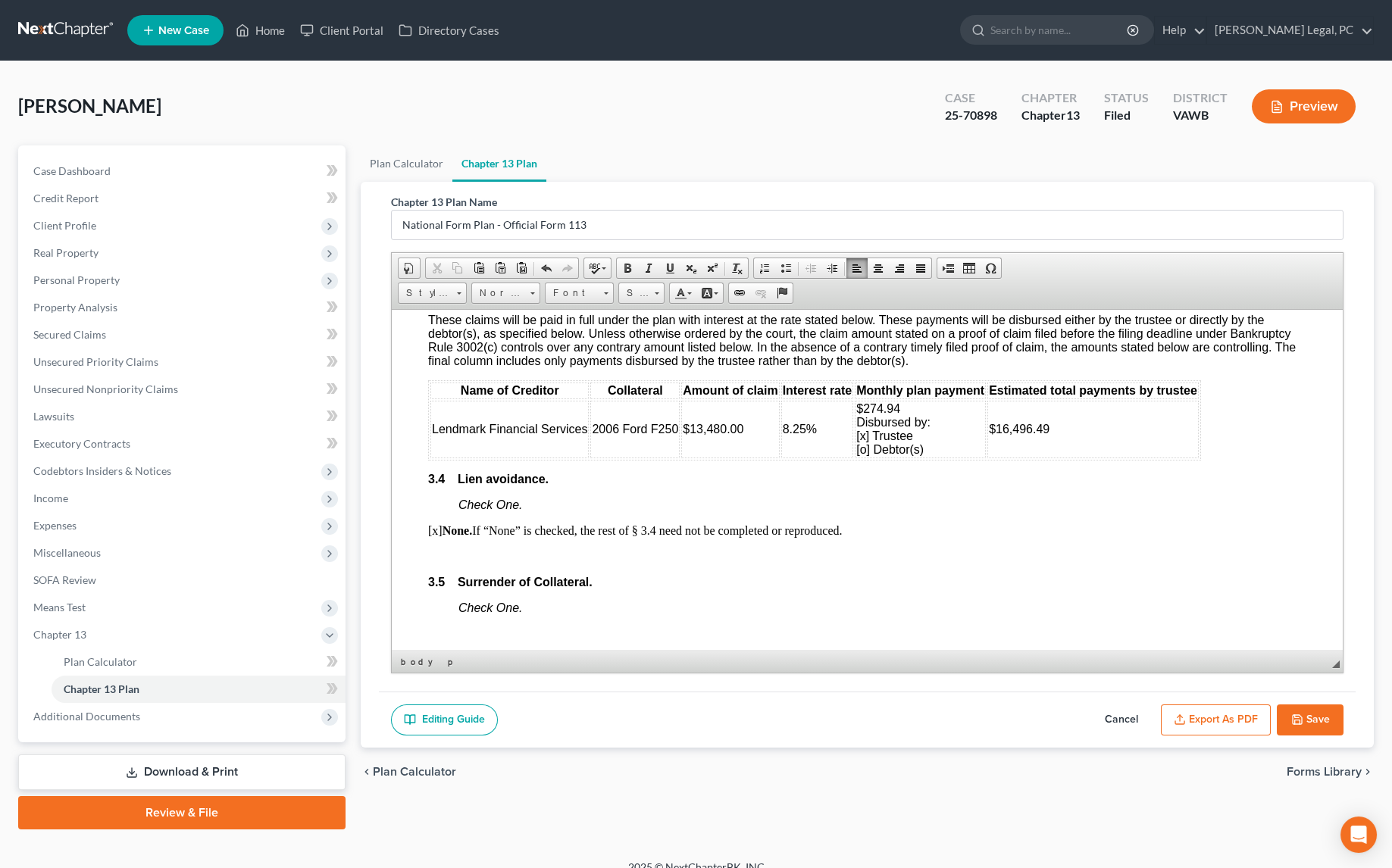
click at [431, 563] on p at bounding box center [867, 556] width 878 height 14
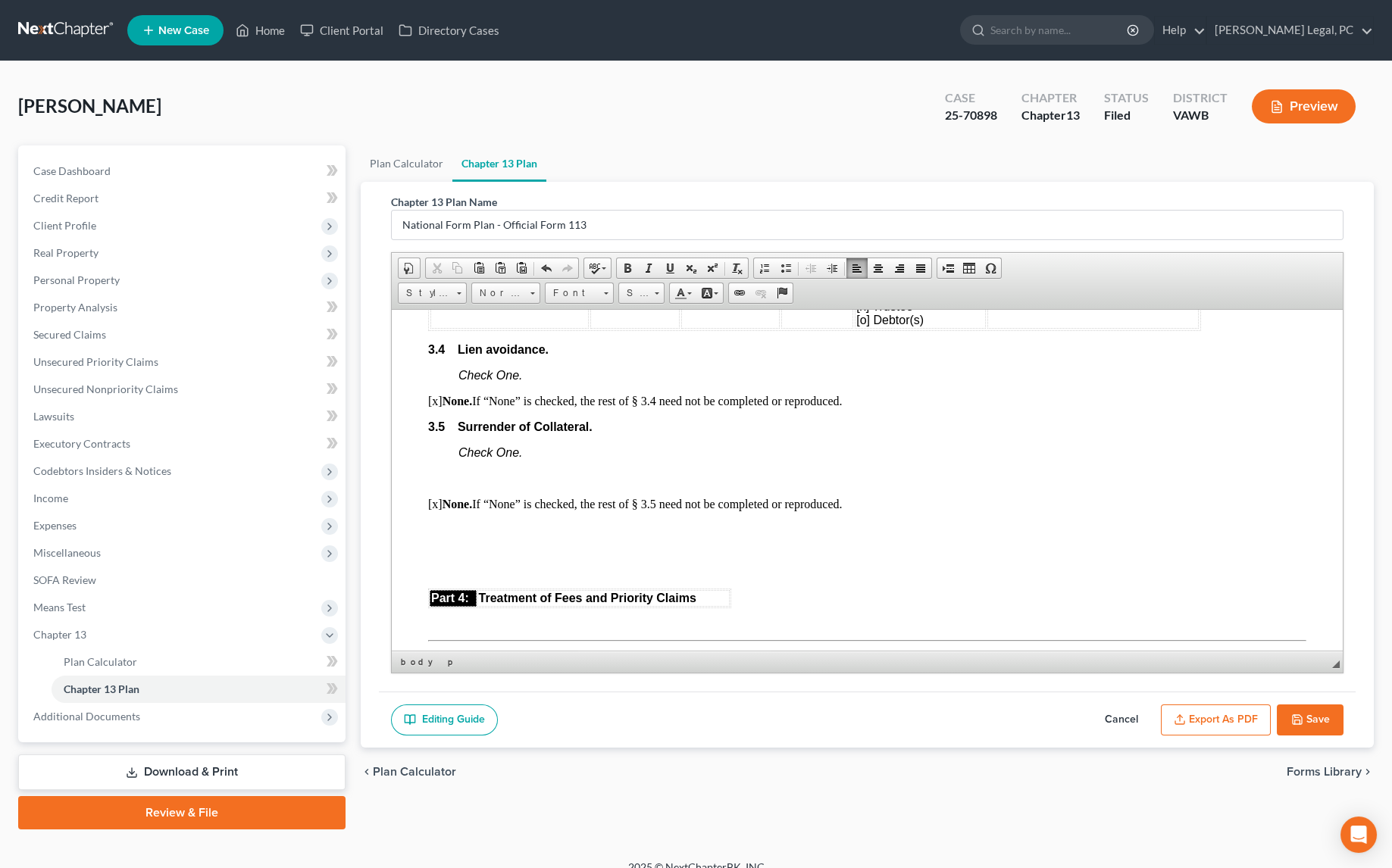
scroll to position [1859, 0]
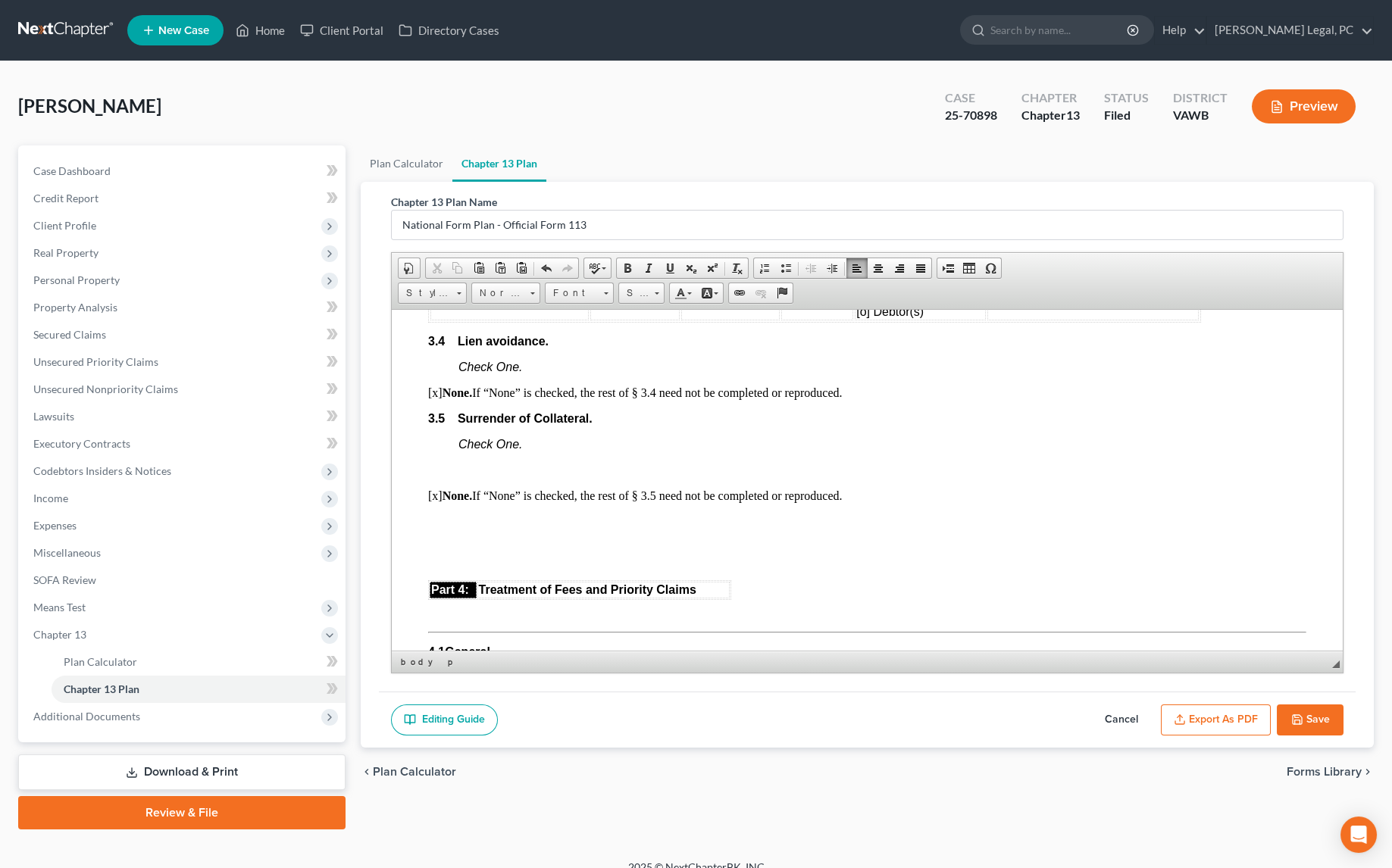
click at [442, 476] on p at bounding box center [867, 469] width 878 height 14
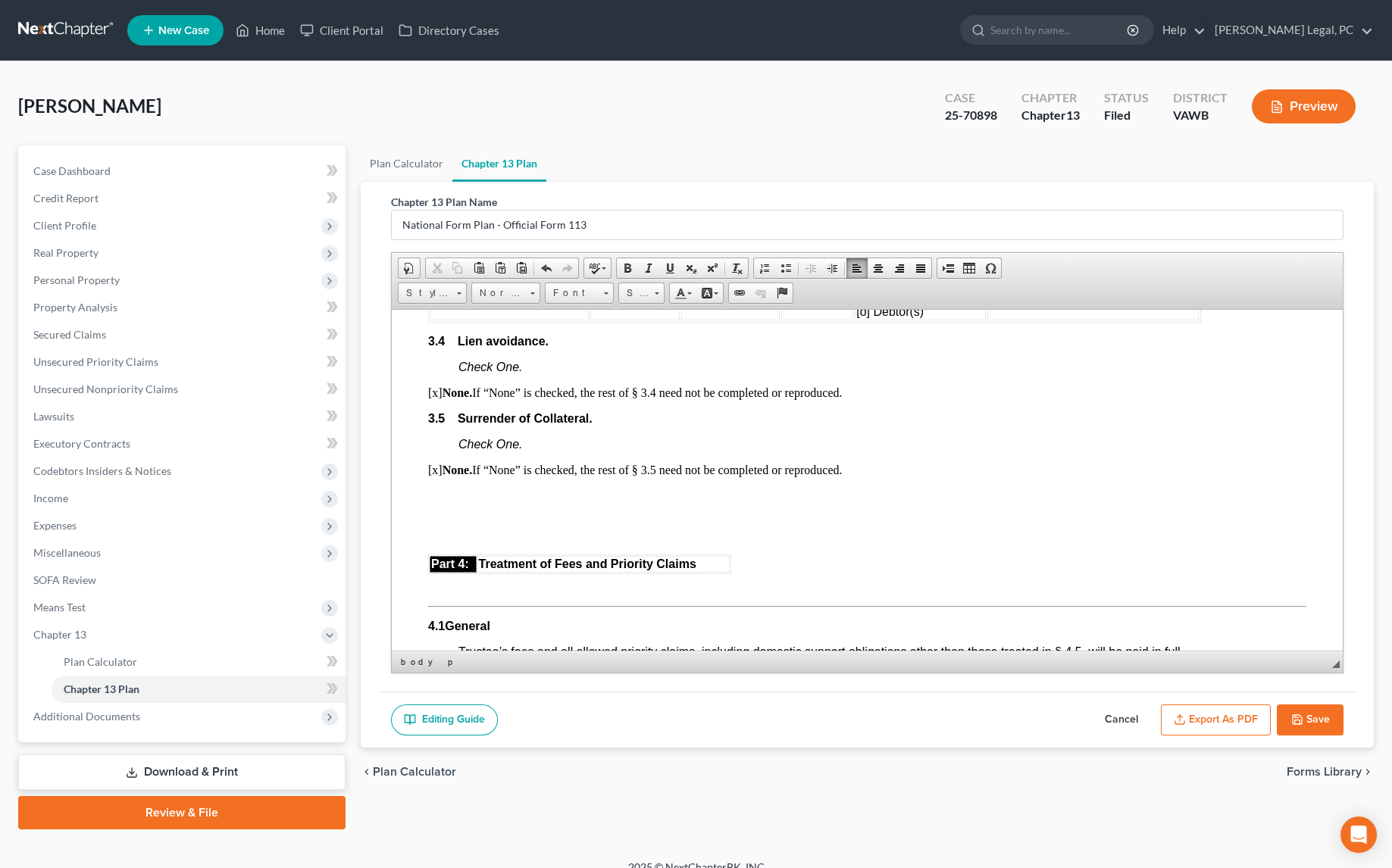
click at [435, 516] on p at bounding box center [867, 502] width 878 height 27
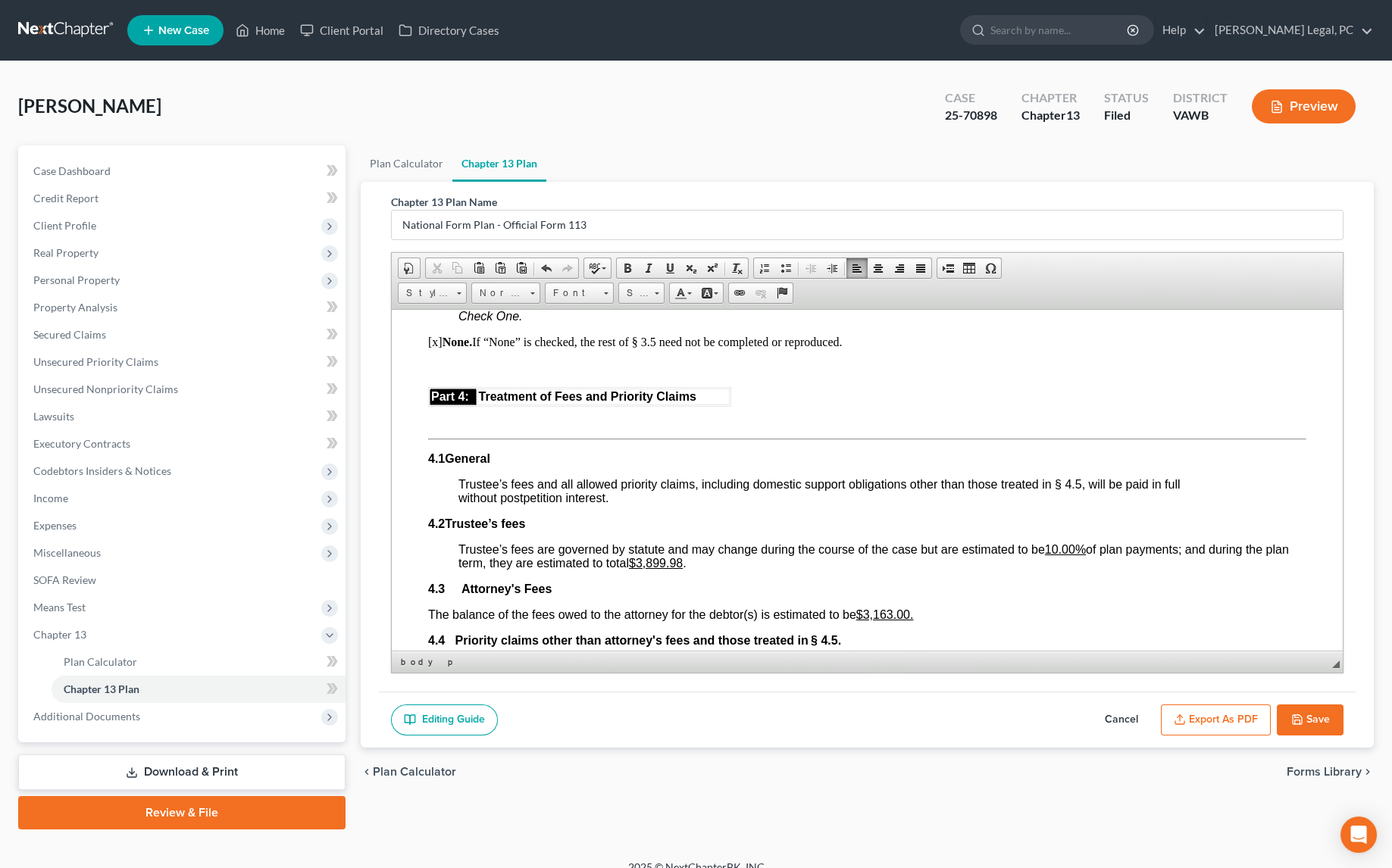
scroll to position [1996, 0]
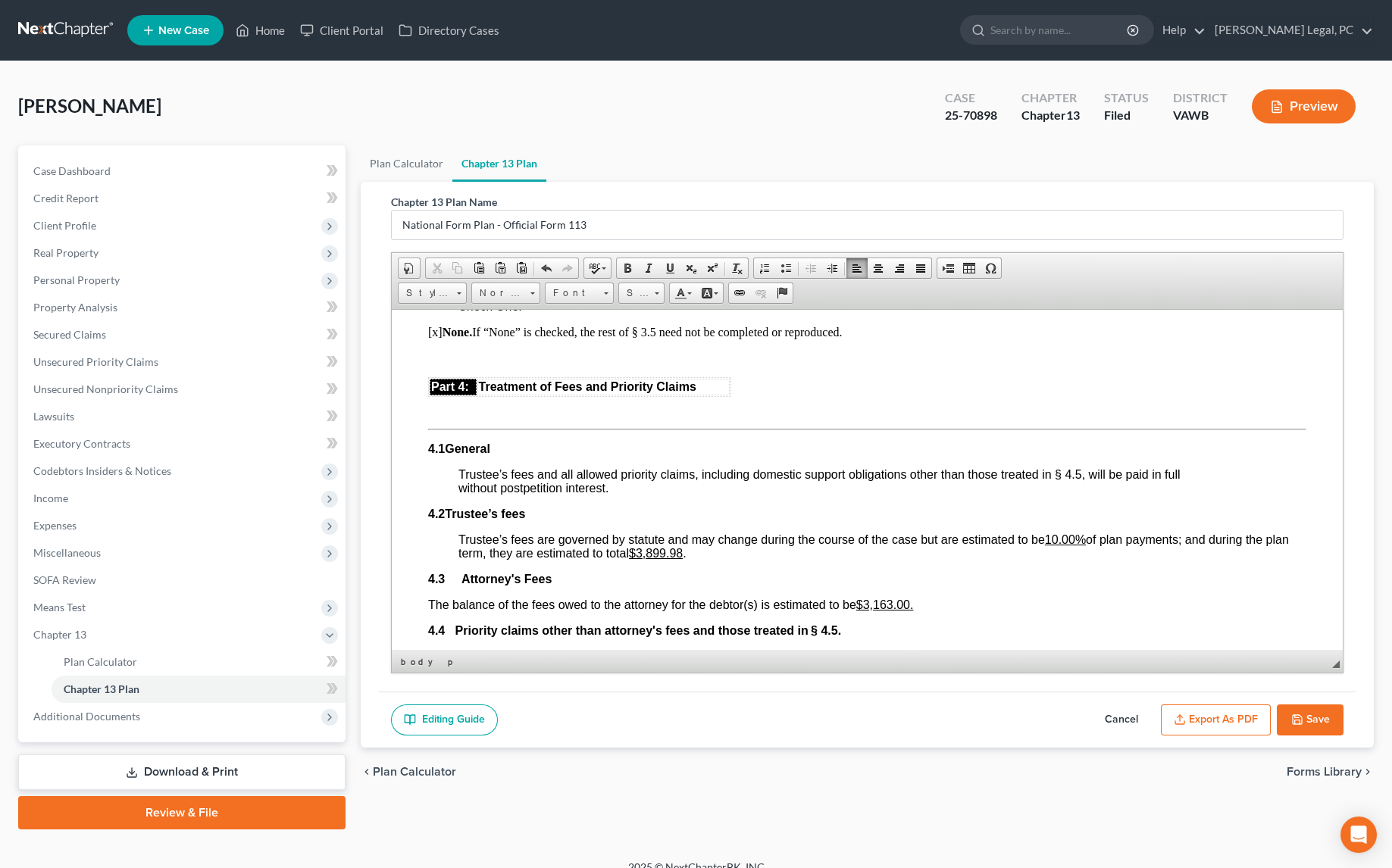
click at [668, 559] on u "$3,899.98" at bounding box center [655, 553] width 54 height 13
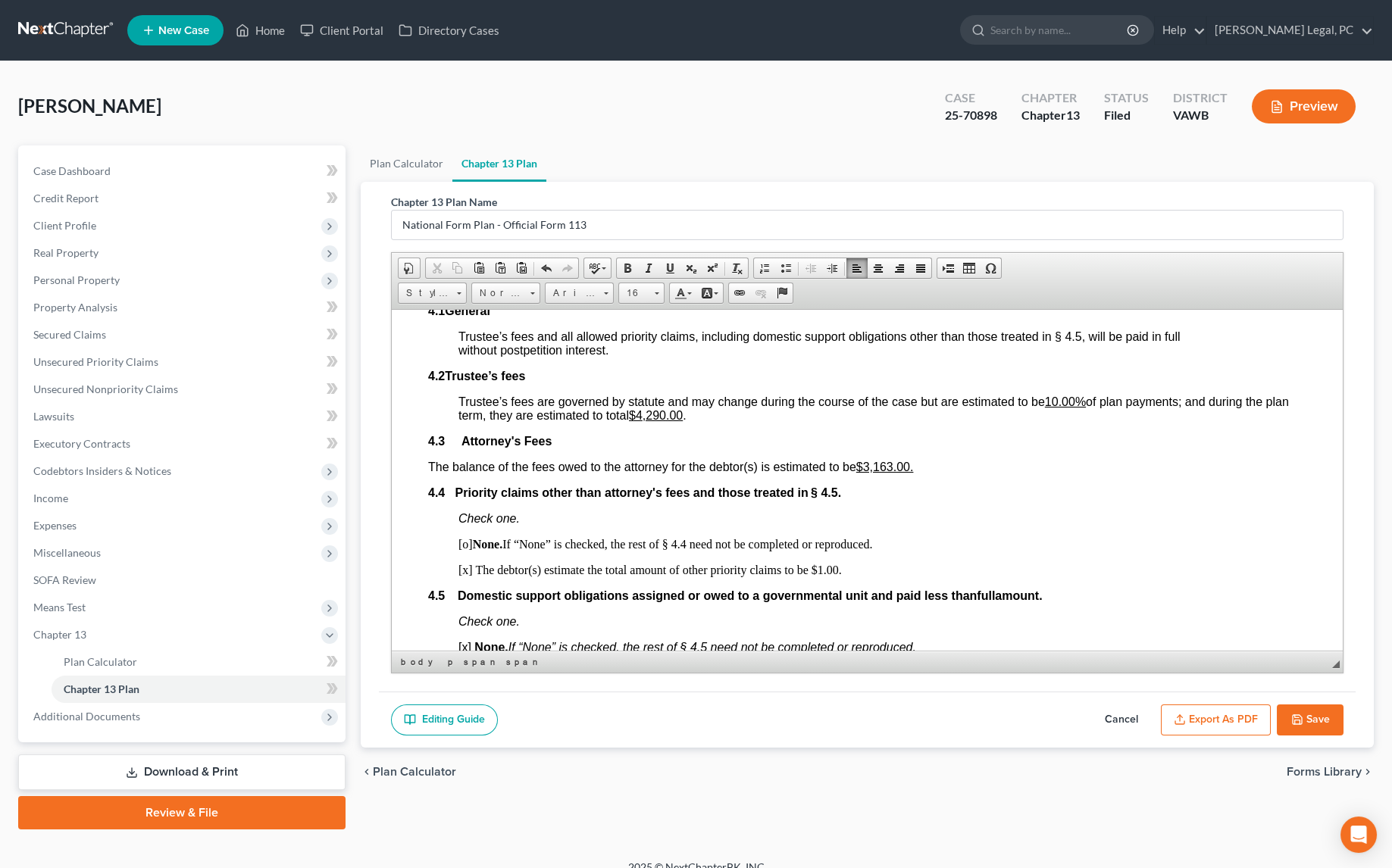
click at [426, 528] on html "Fill in this information to identify your case: Debtor 1 [PERSON_NAME] Debtor 2…" at bounding box center [867, 334] width 951 height 4319
click at [832, 262] on span at bounding box center [831, 268] width 12 height 12
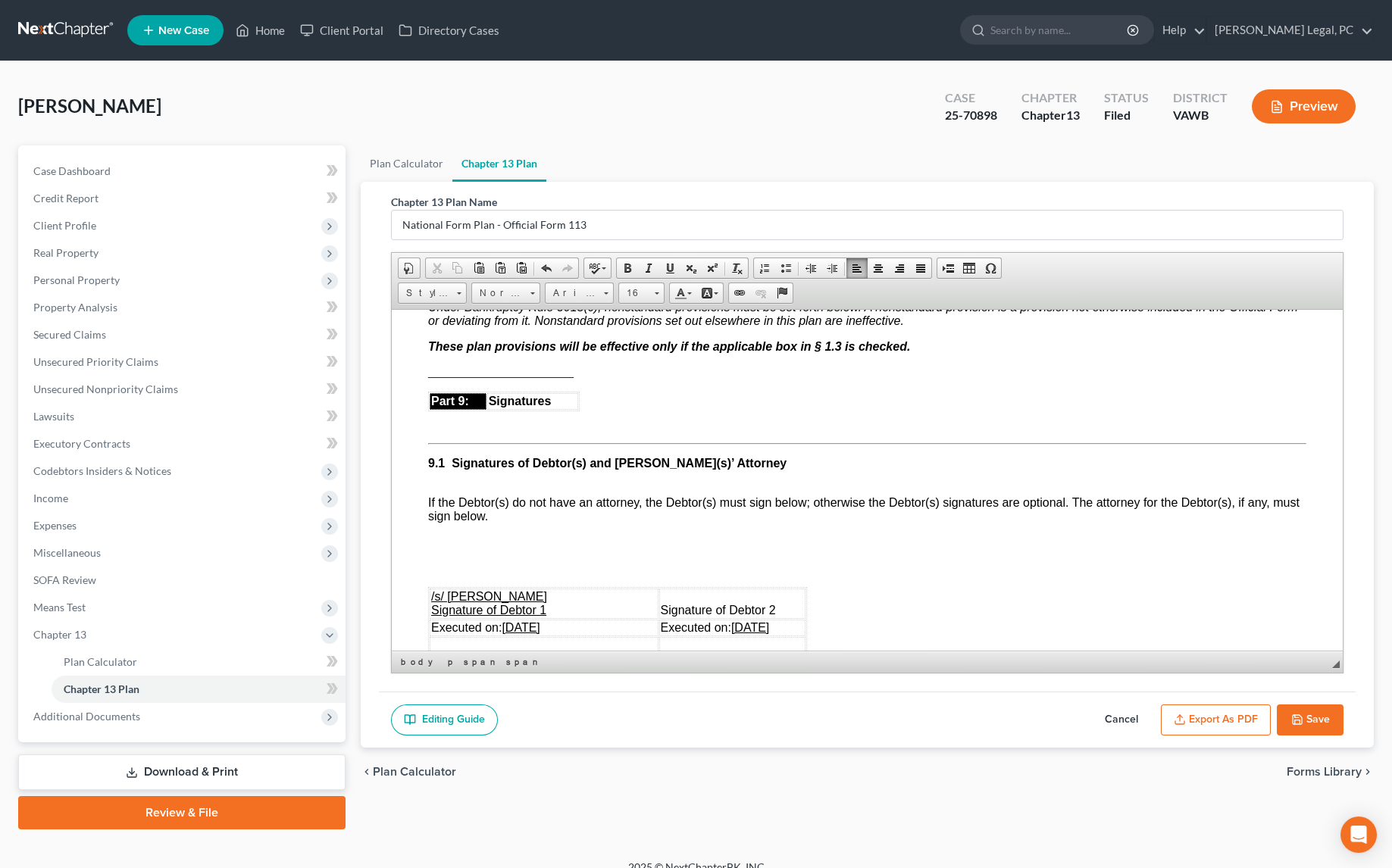
scroll to position [3580, 0]
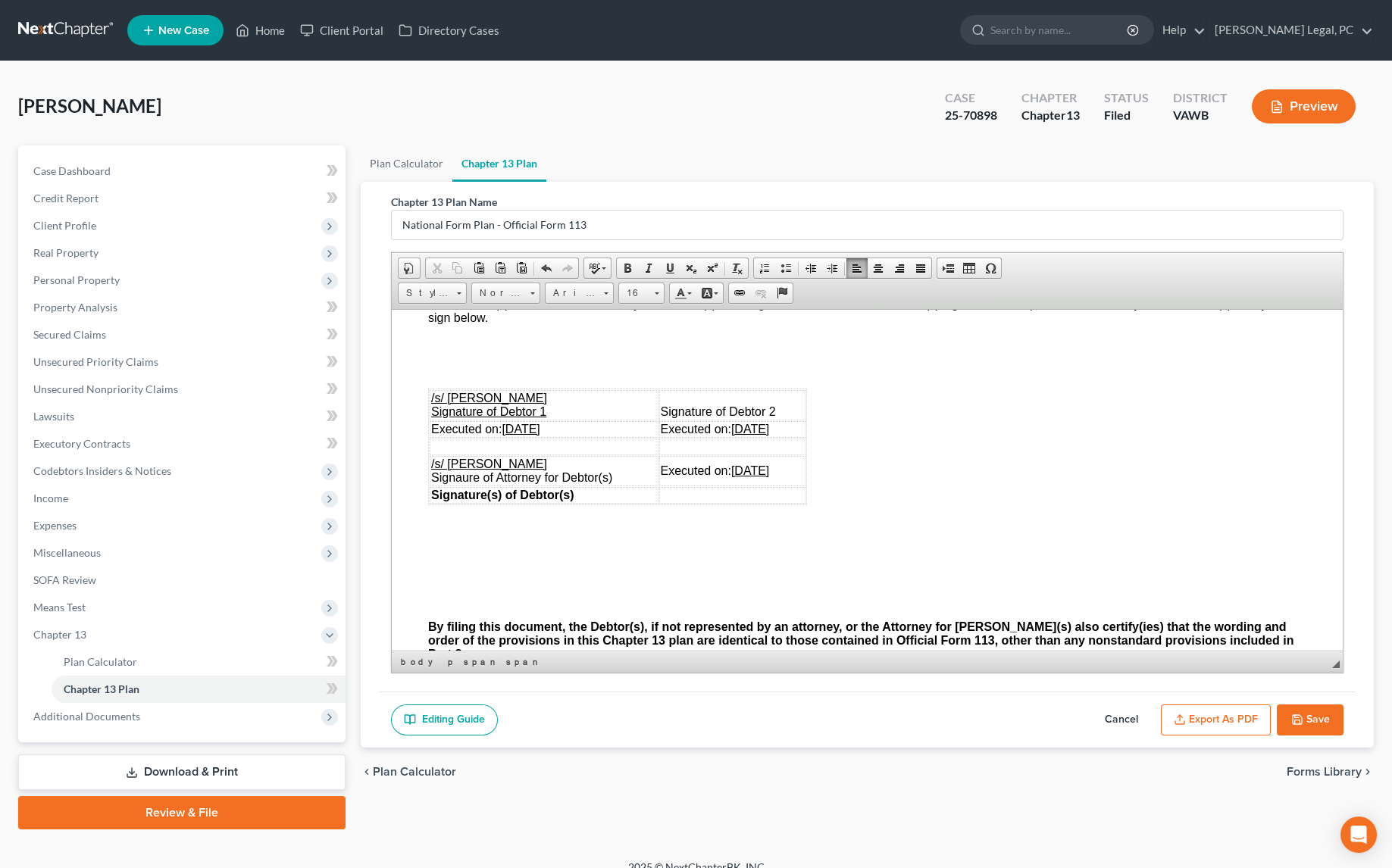
click at [458, 350] on p at bounding box center [867, 342] width 878 height 14
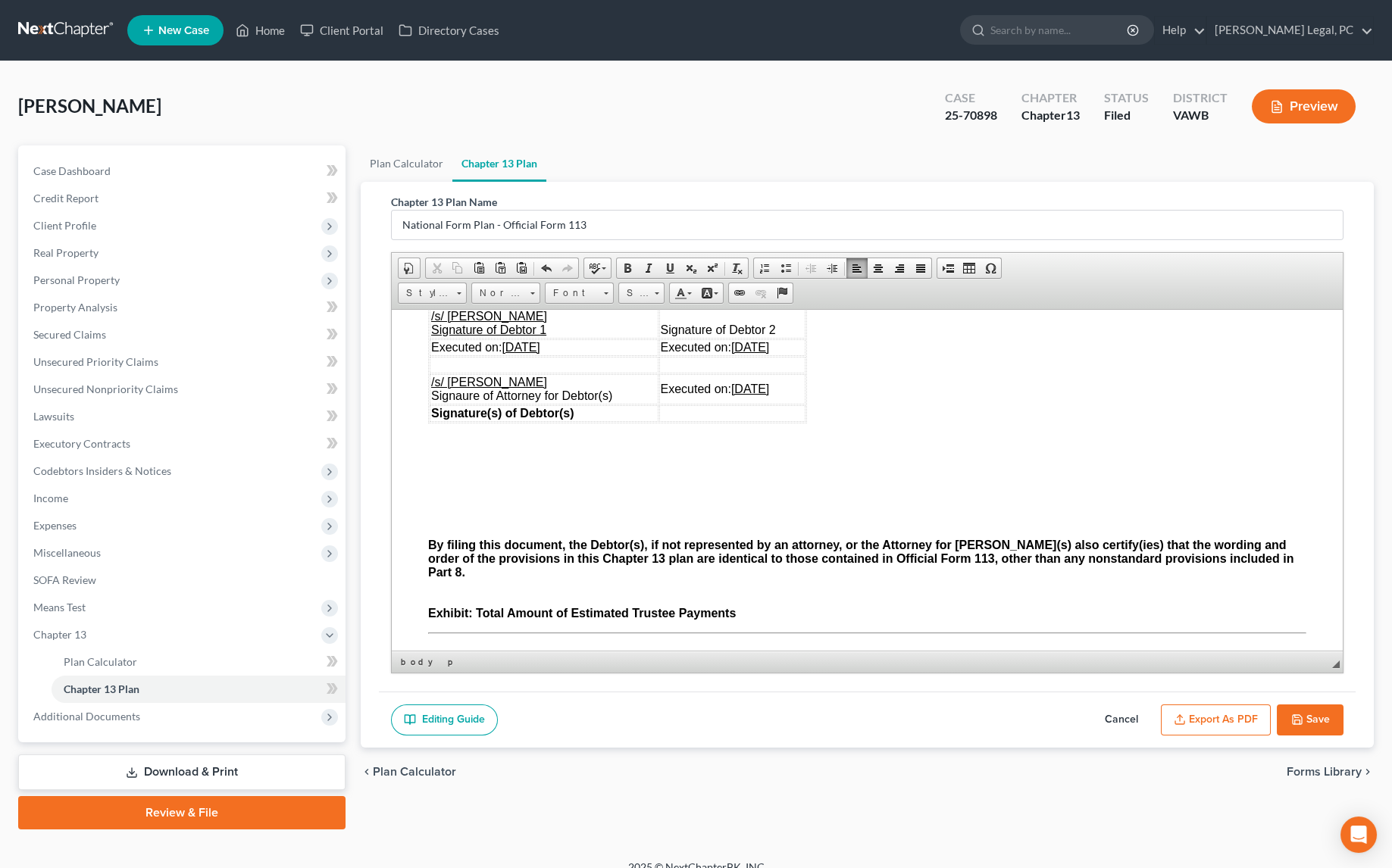
scroll to position [3718, 0]
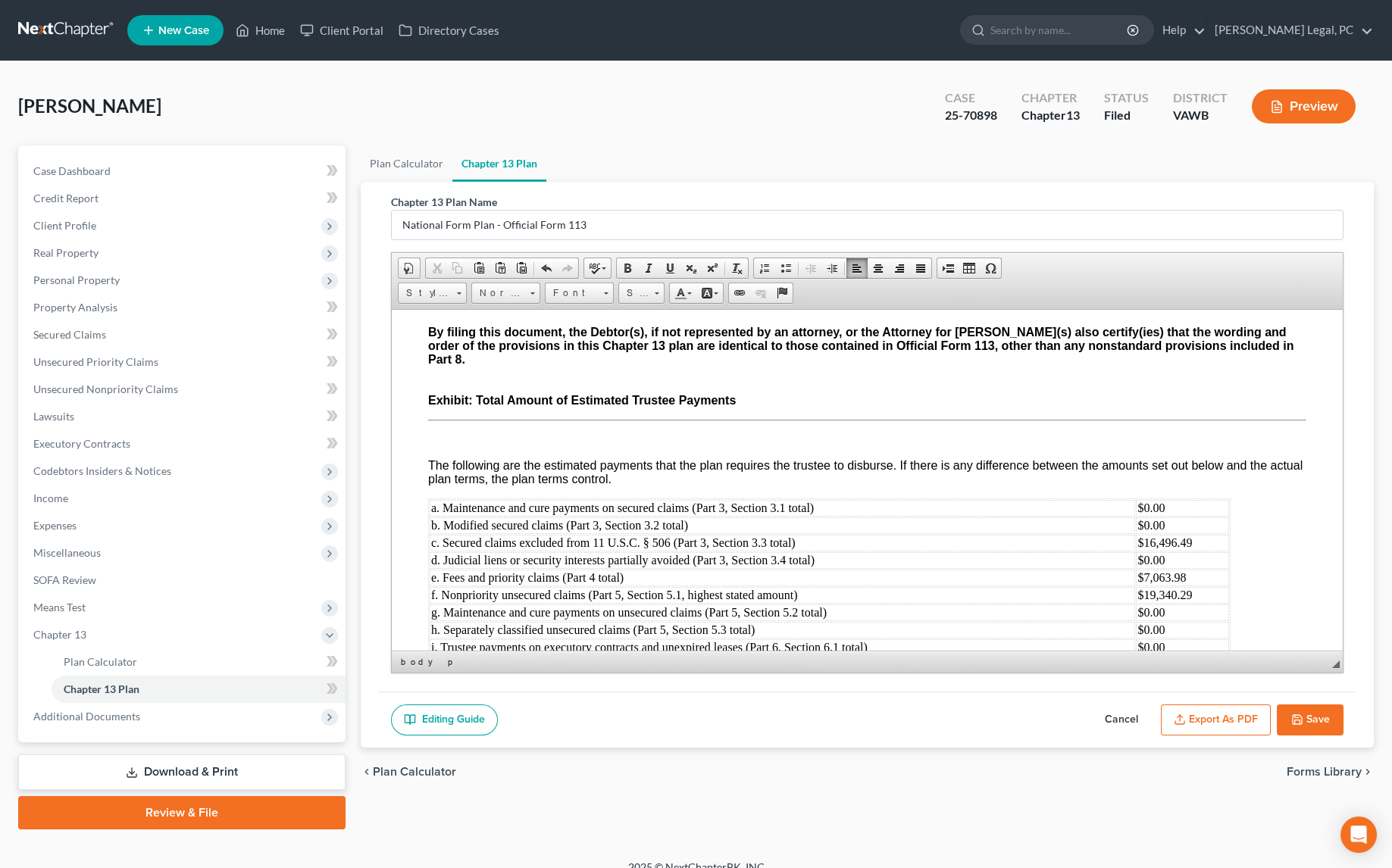
scroll to position [3855, 0]
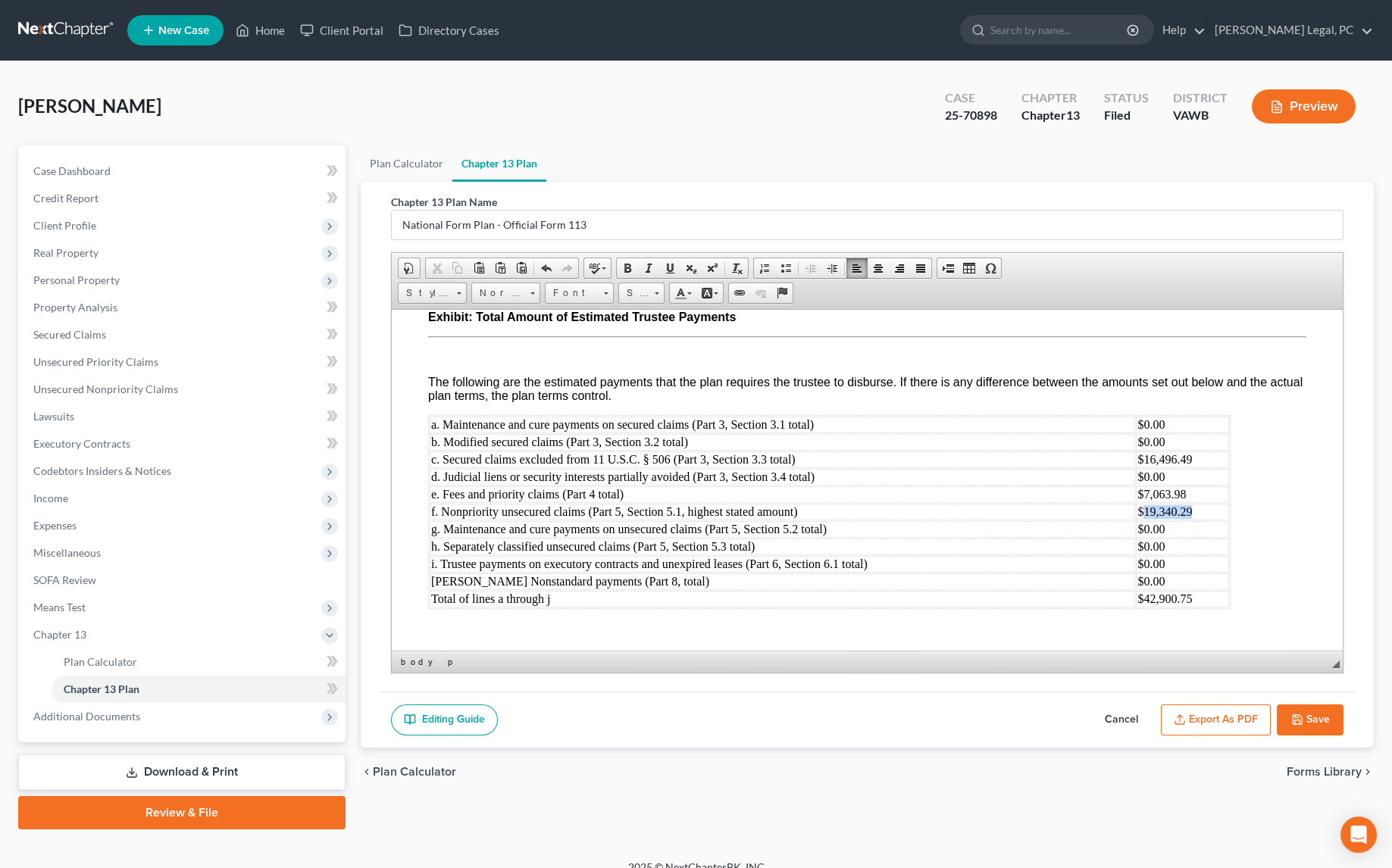
drag, startPoint x: 1193, startPoint y: 589, endPoint x: 1146, endPoint y: 590, distance: 47.0
click at [1146, 519] on td "$19,340.29" at bounding box center [1181, 511] width 92 height 16
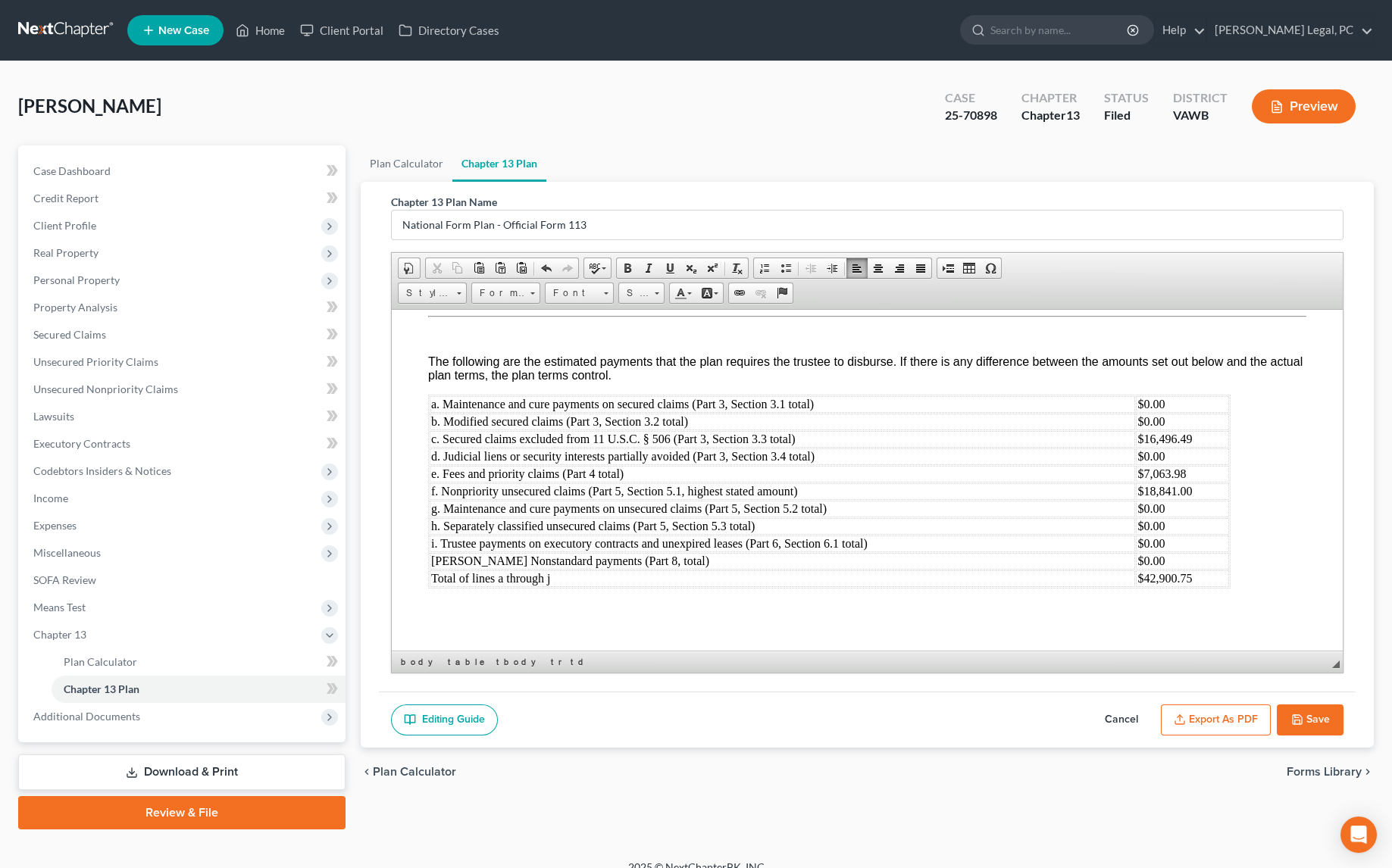
scroll to position [3924, 0]
click at [1210, 587] on td "$42,900.75" at bounding box center [1181, 577] width 92 height 16
click at [1196, 447] on td "$16,496.49" at bounding box center [1181, 438] width 92 height 16
click at [1202, 482] on td "$7,063.98" at bounding box center [1181, 474] width 92 height 16
drag, startPoint x: 1198, startPoint y: 608, endPoint x: 1161, endPoint y: 605, distance: 37.1
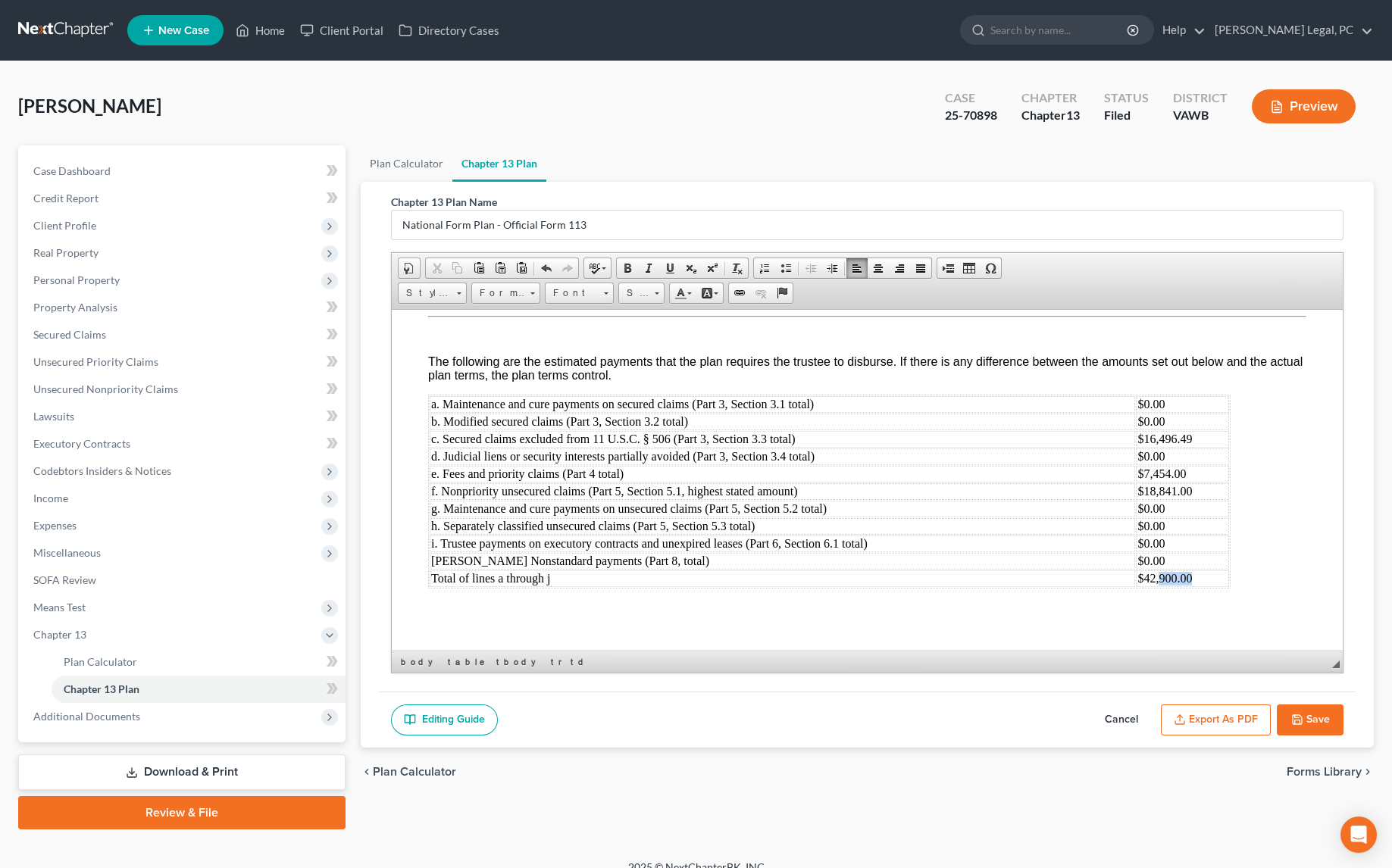
click at [1161, 587] on td "$42,900.00" at bounding box center [1181, 577] width 92 height 16
click at [1296, 725] on button "Save" at bounding box center [1309, 720] width 67 height 32
select select "0"
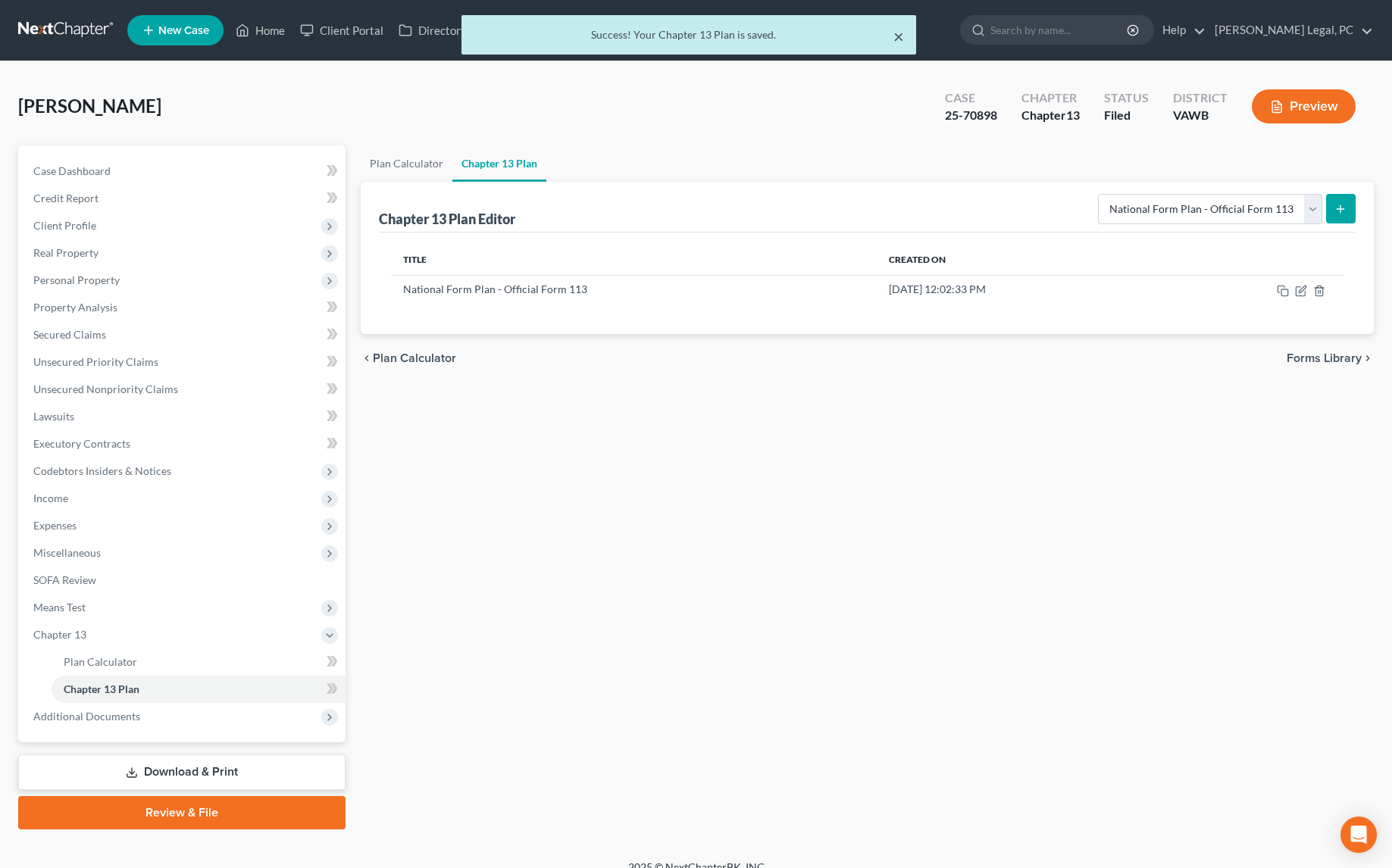
click at [896, 36] on button "×" at bounding box center [898, 36] width 11 height 18
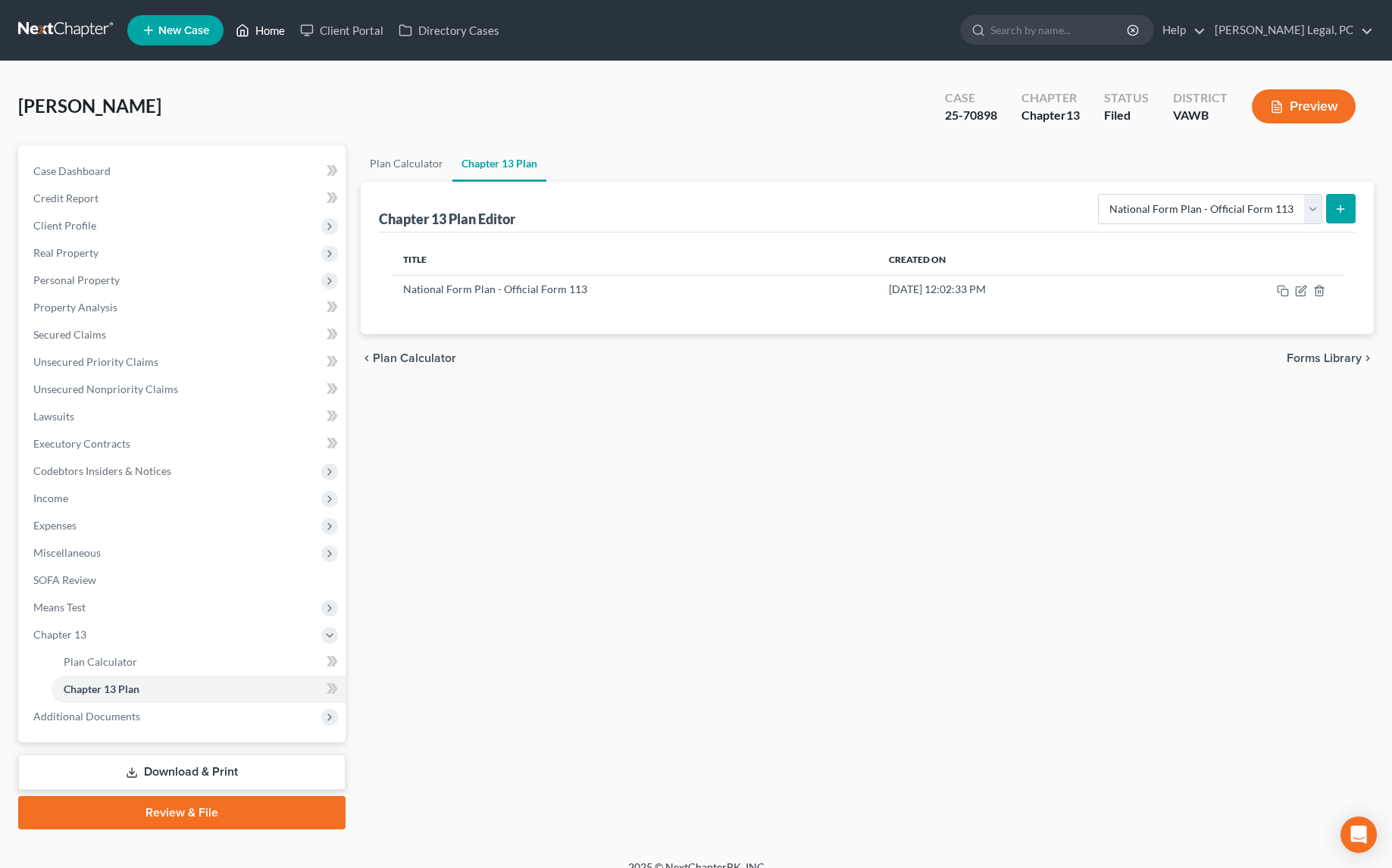
click at [252, 35] on link "Home" at bounding box center [260, 30] width 65 height 27
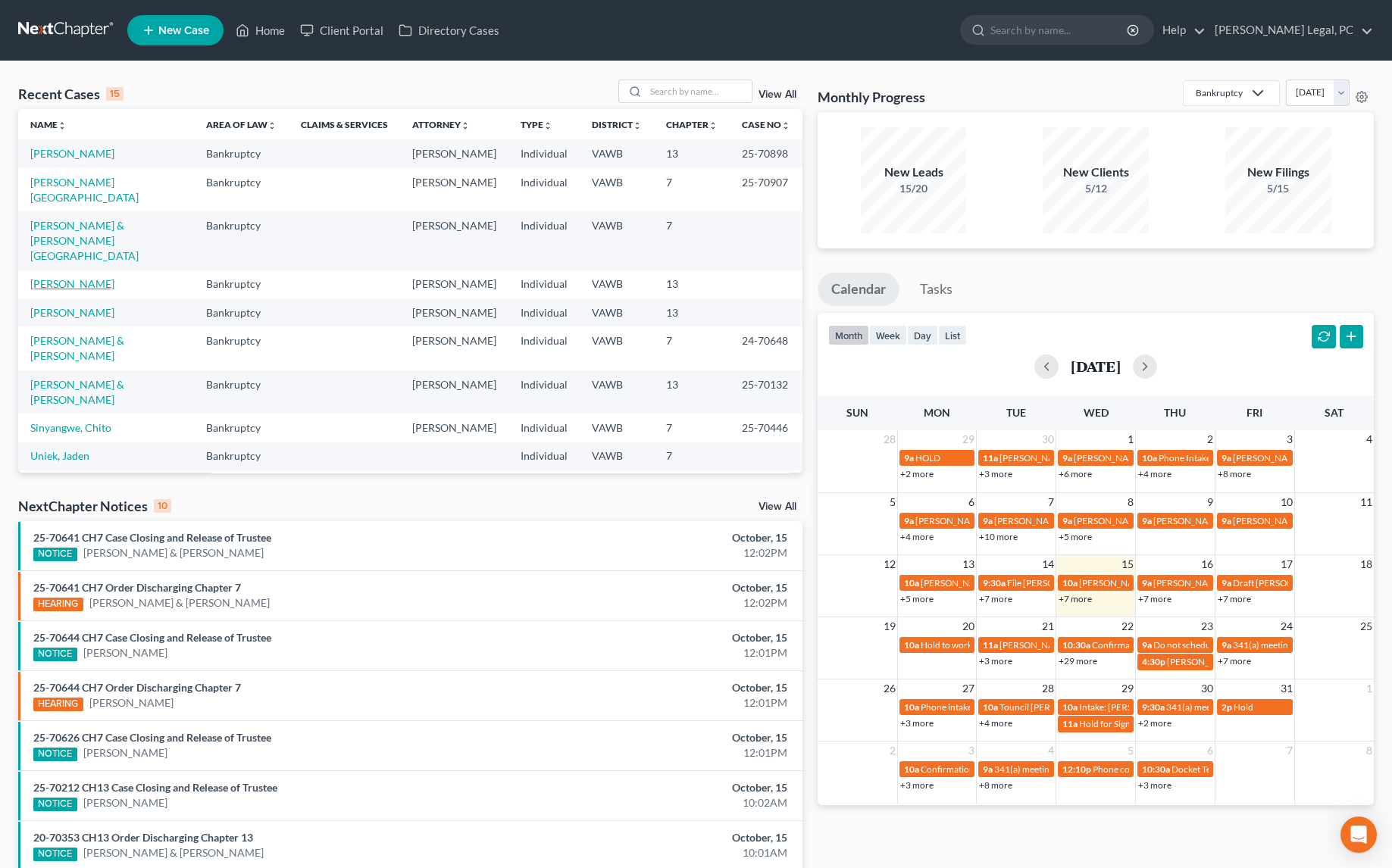
click at [71, 277] on link "[PERSON_NAME]" at bounding box center [72, 283] width 84 height 13
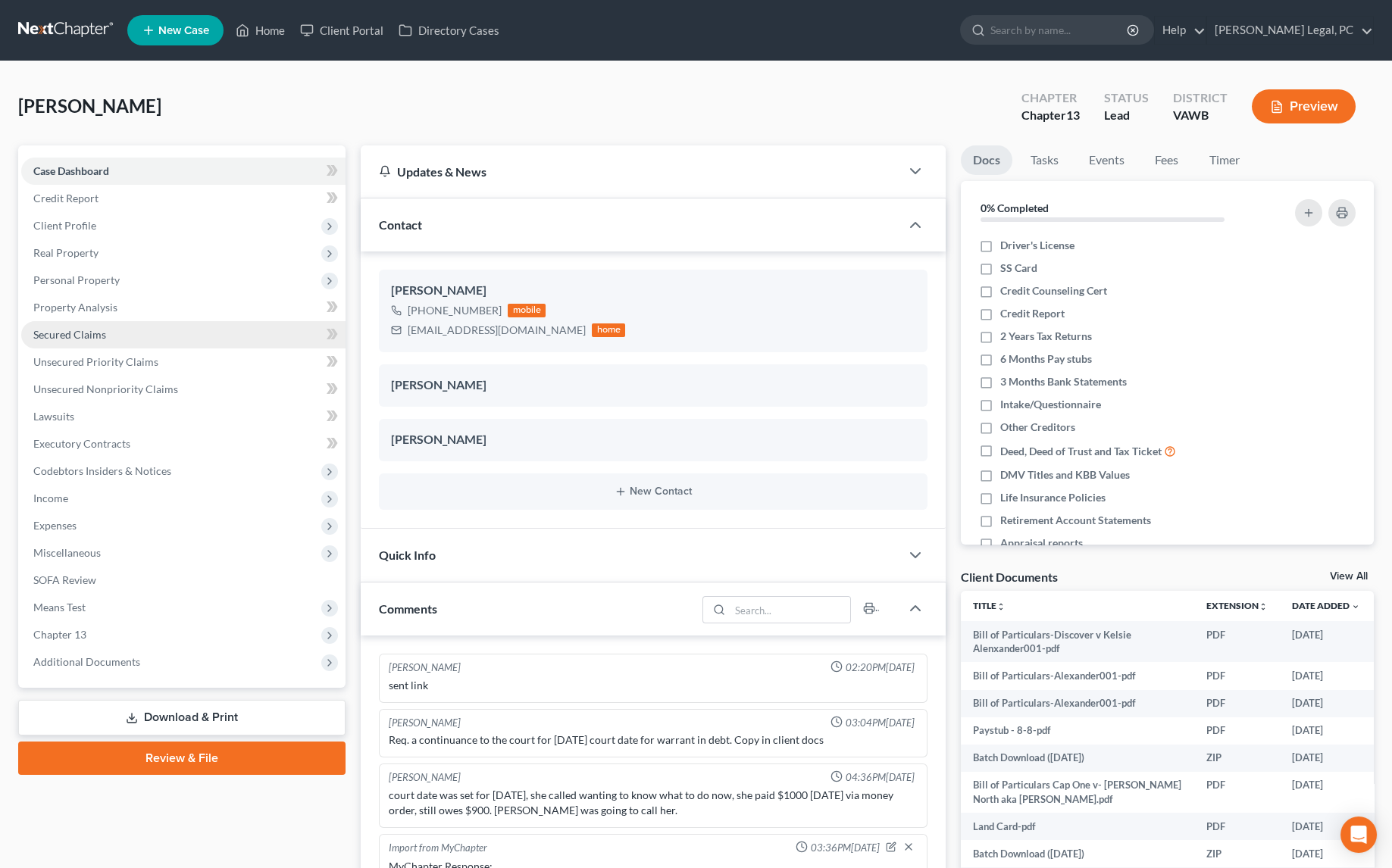
scroll to position [1433, 0]
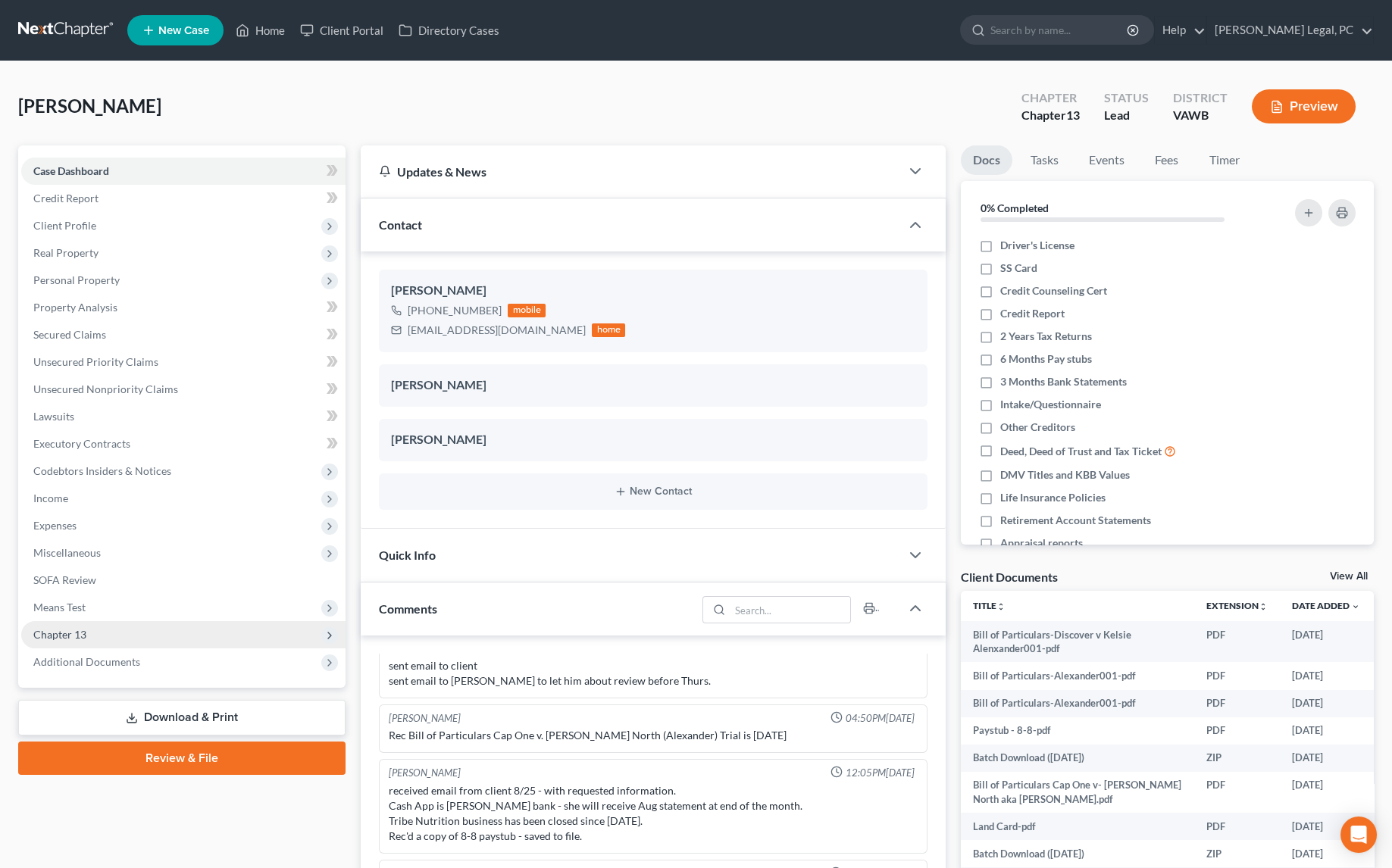
click at [70, 623] on span "Chapter 13" at bounding box center [183, 635] width 324 height 27
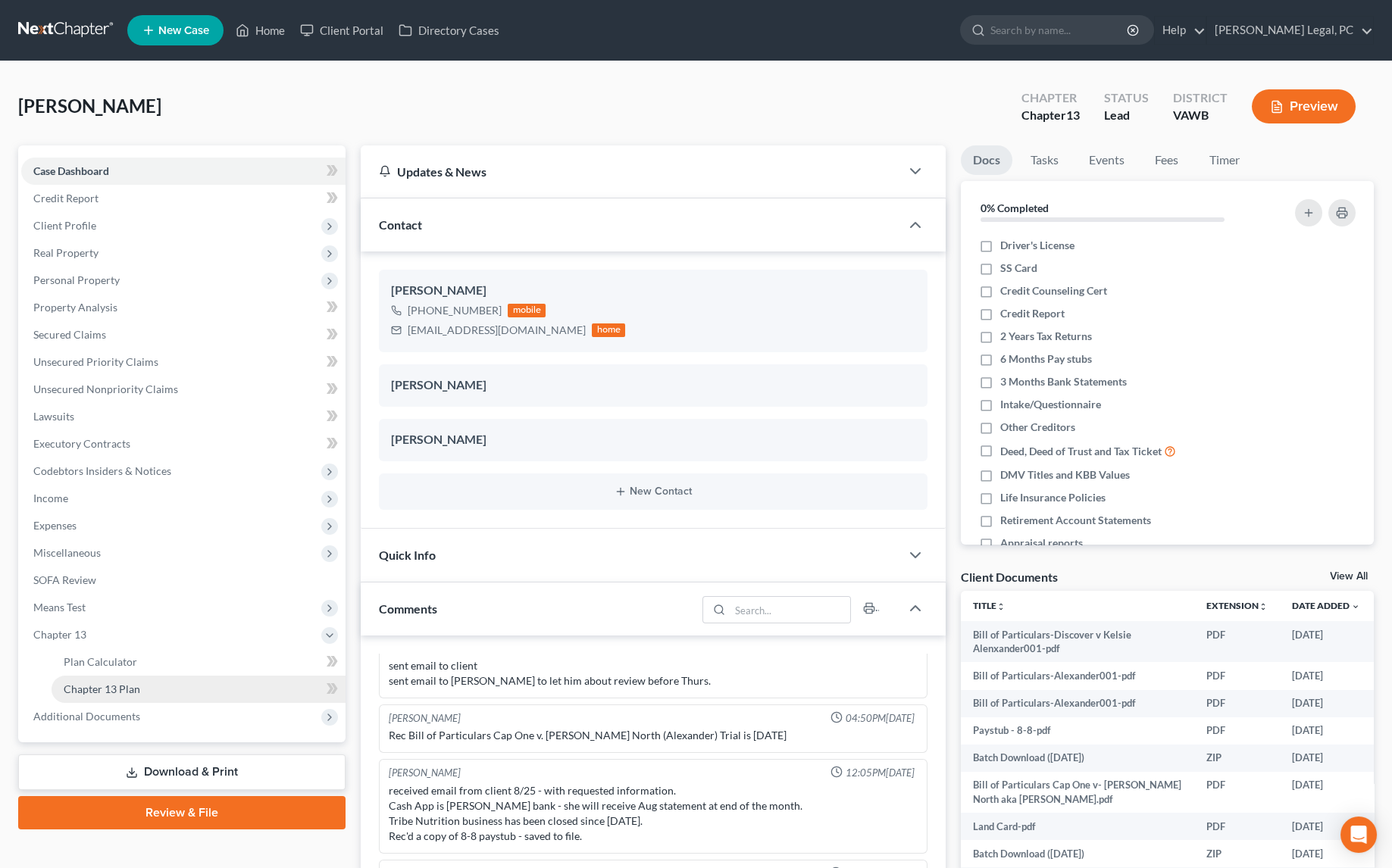
click at [110, 695] on link "Chapter 13 Plan" at bounding box center [199, 689] width 294 height 27
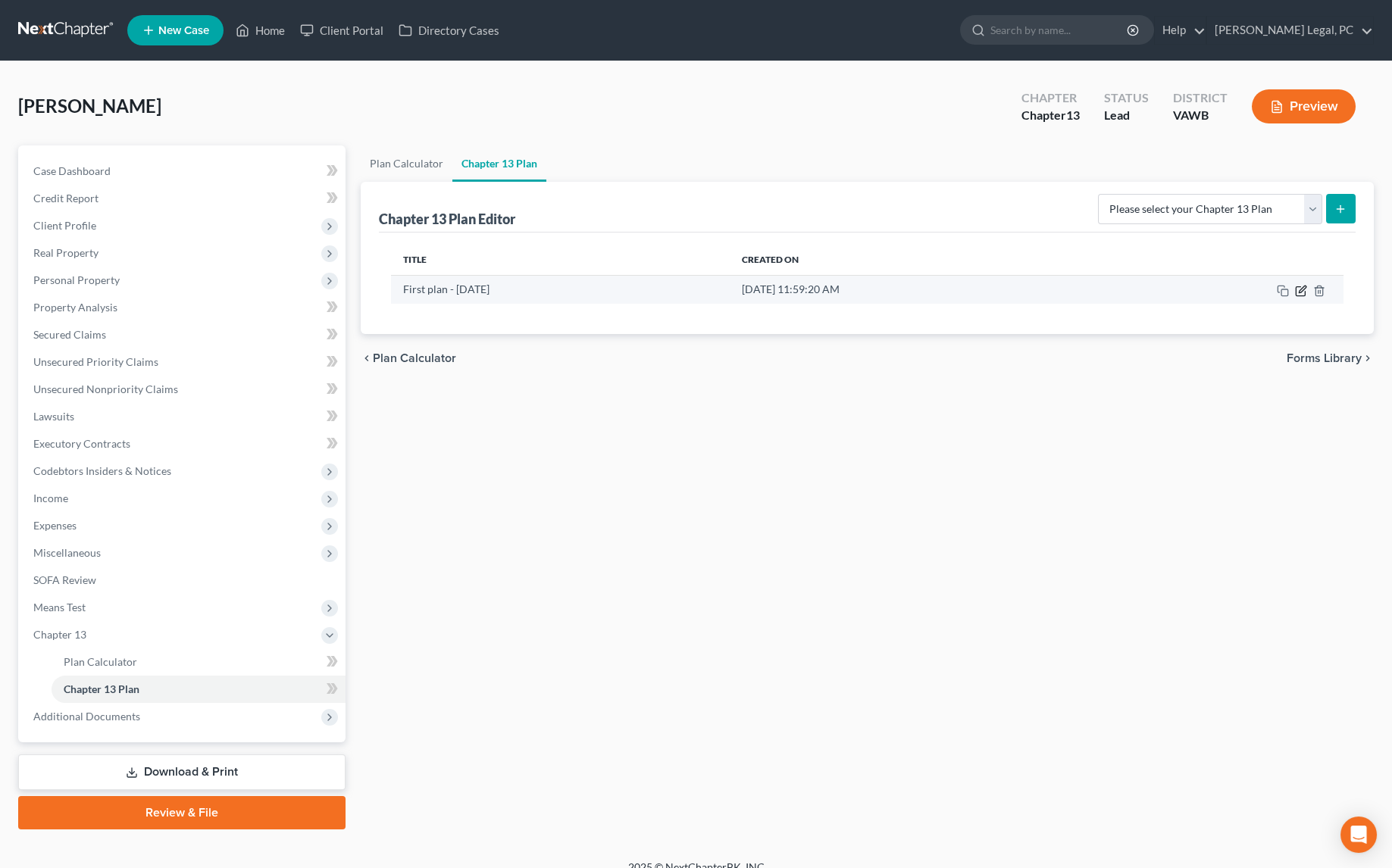
click at [1302, 290] on icon "button" at bounding box center [1300, 291] width 12 height 12
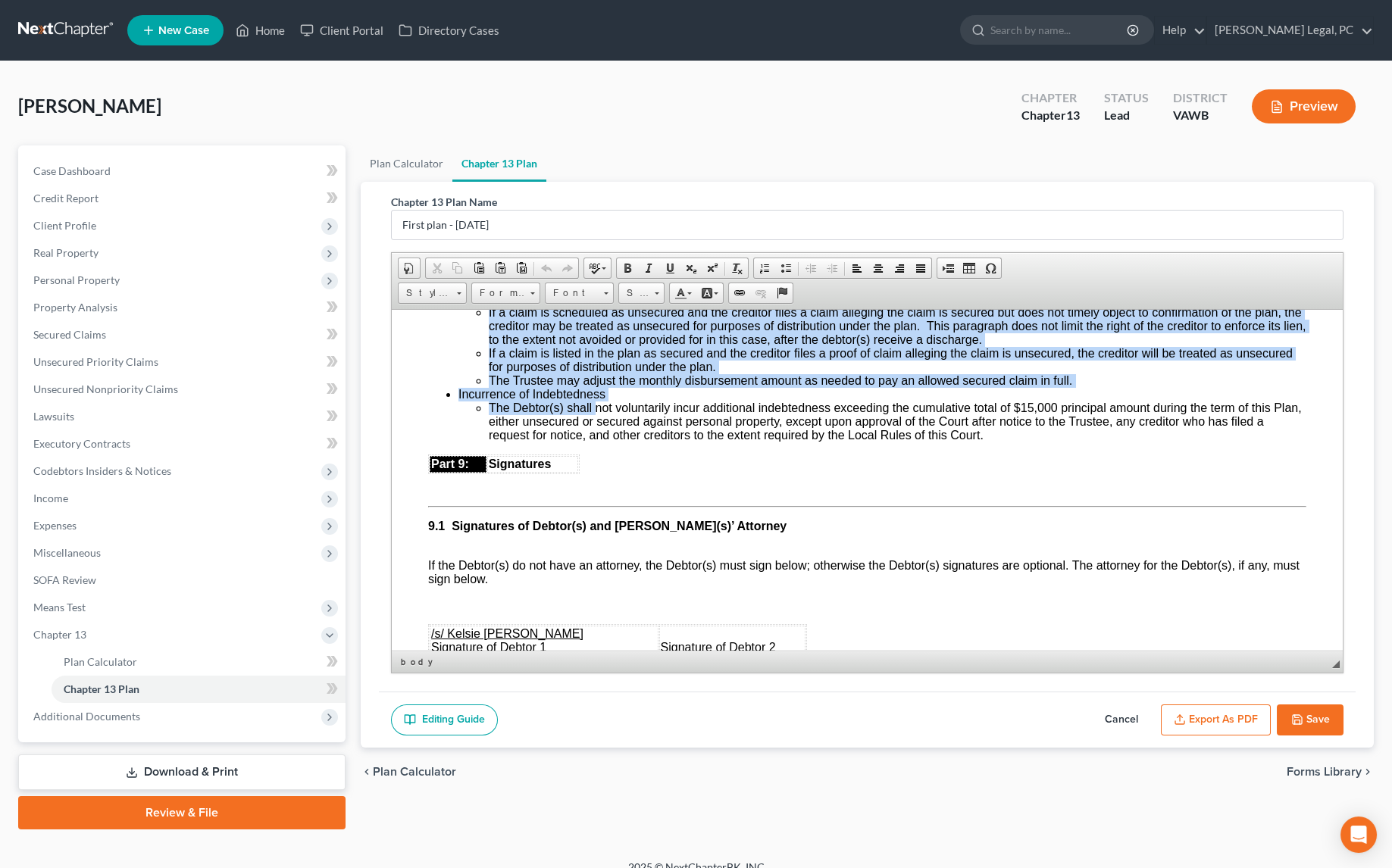
scroll to position [3718, 0]
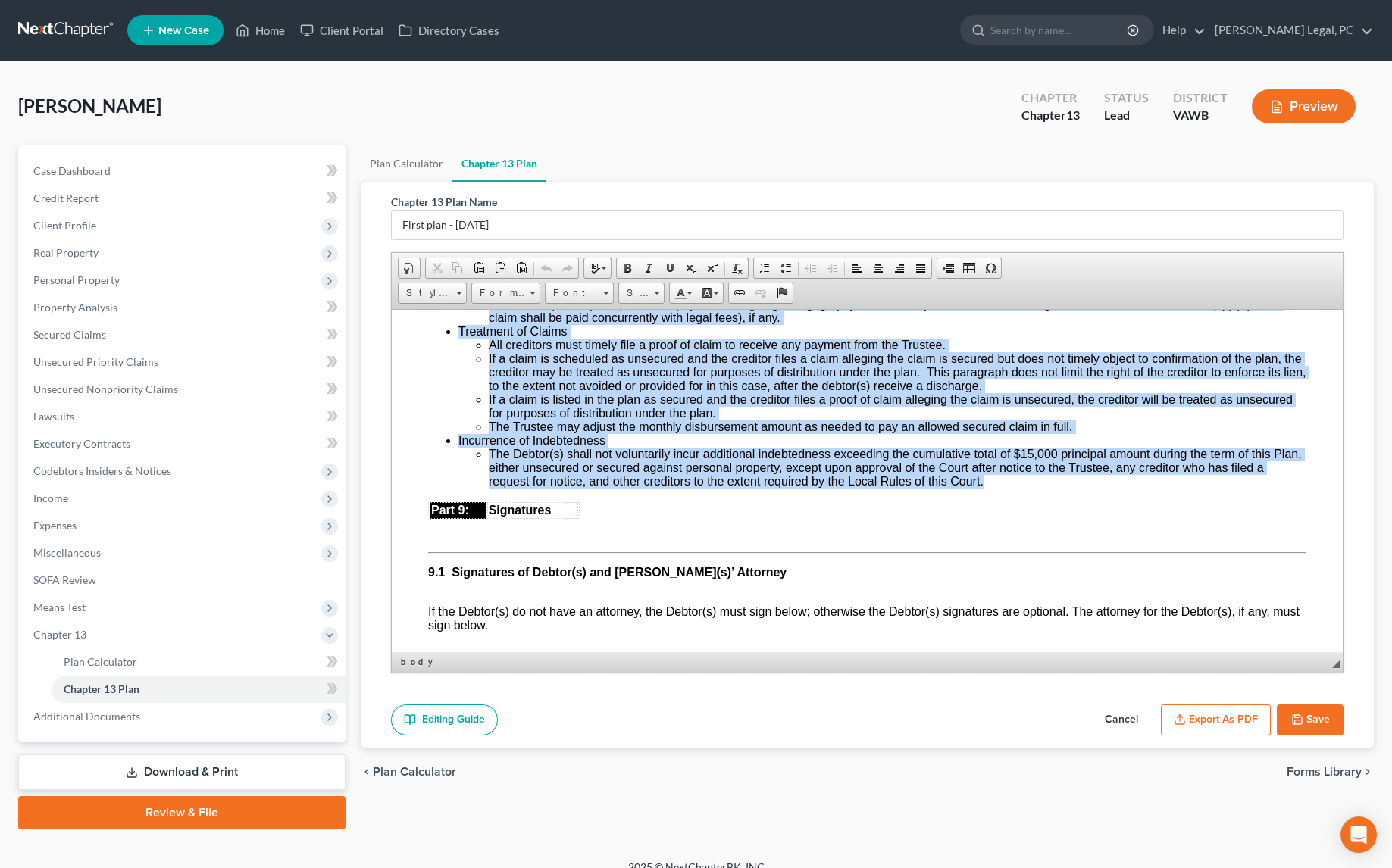
drag, startPoint x: 456, startPoint y: 393, endPoint x: 1046, endPoint y: 560, distance: 613.2
click at [1046, 488] on ul "3.3: Arrearage, if any, will be paid by the Trustee either pro rata with other …" at bounding box center [867, 364] width 878 height 245
copy ul "3.5: Loremipsu, do sit, amet co adip el sed Doeiusm tempor inc utla etdo magna …"
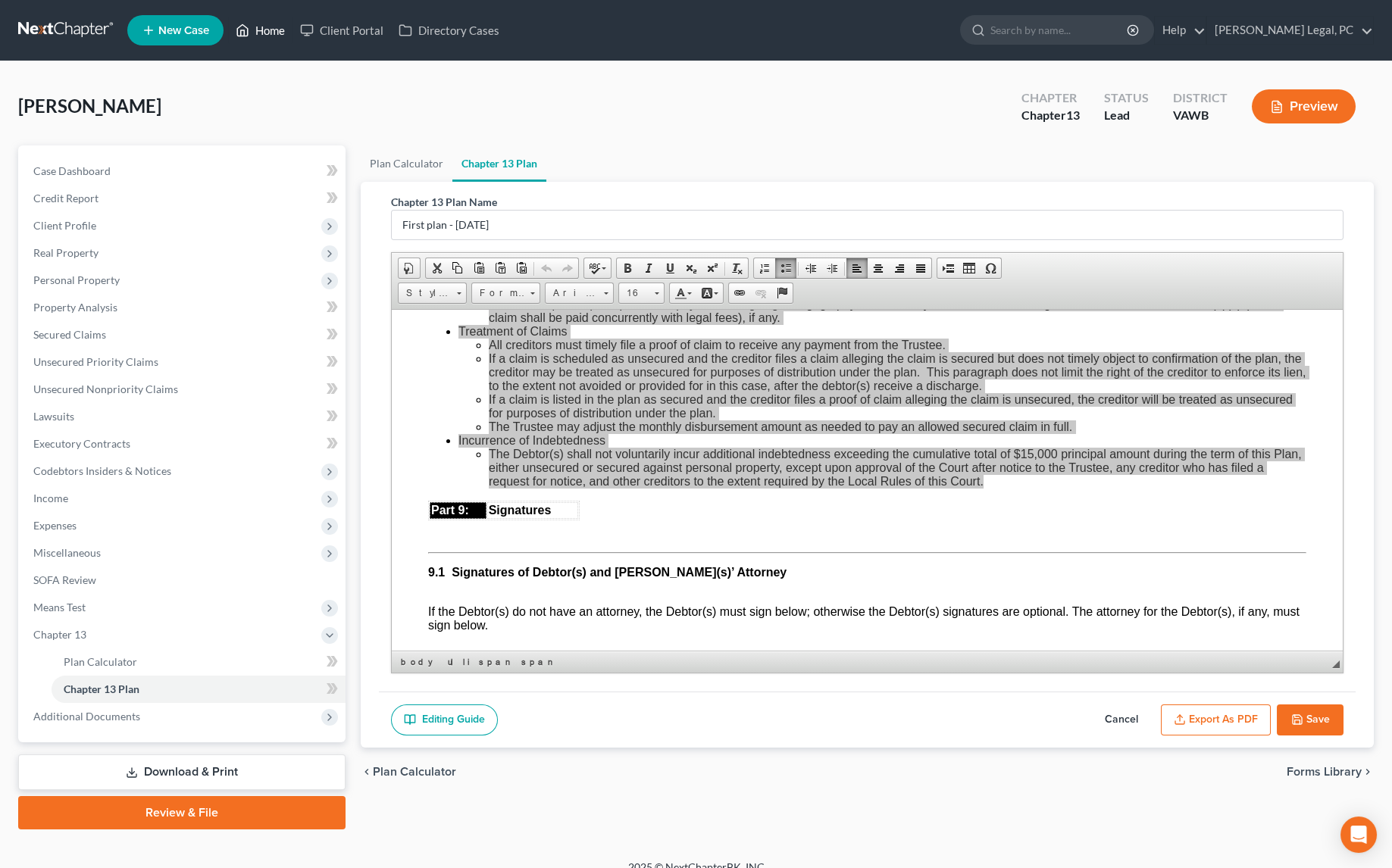
click at [264, 29] on link "Home" at bounding box center [260, 30] width 65 height 27
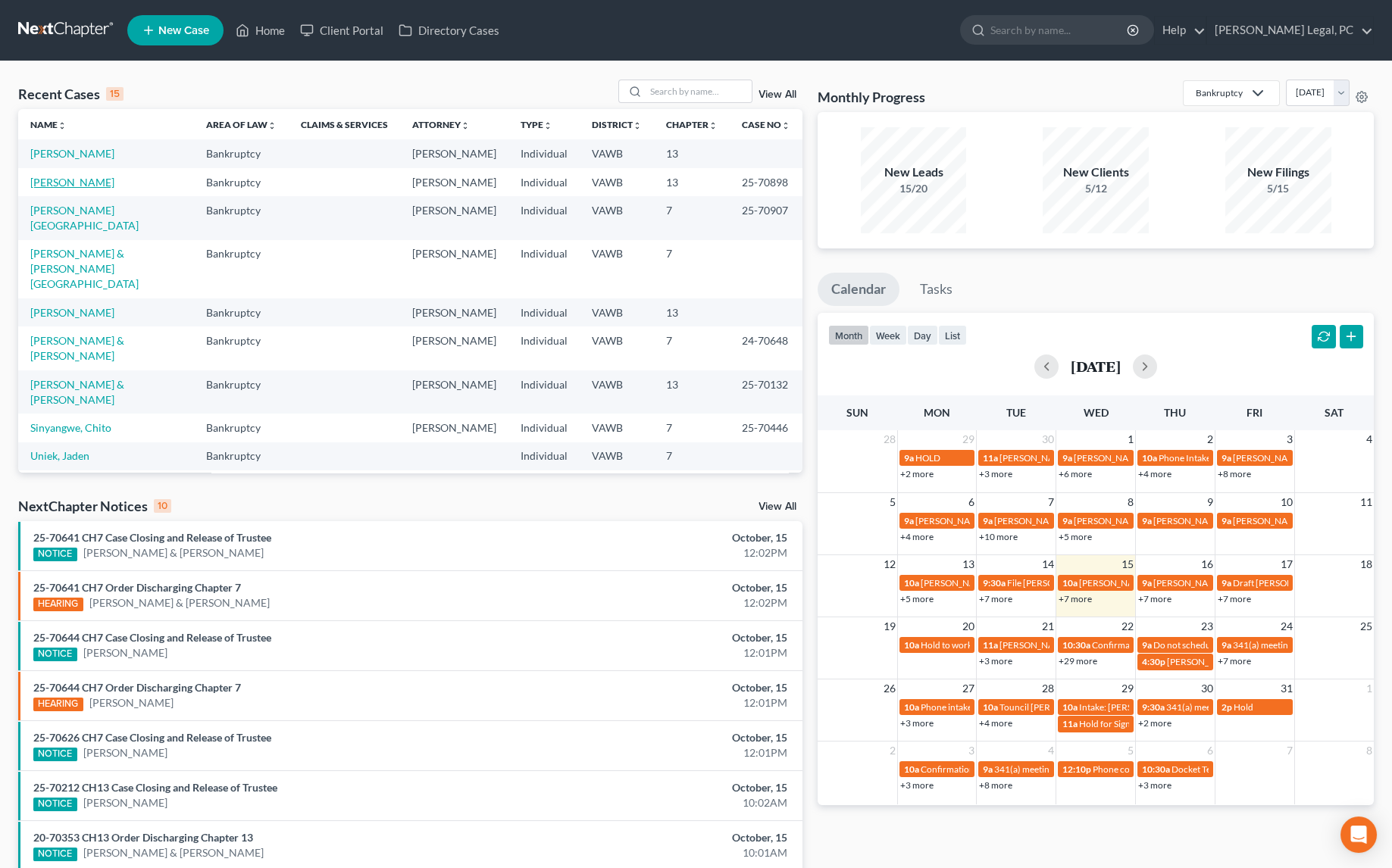
click at [89, 182] on link "[PERSON_NAME]" at bounding box center [72, 182] width 84 height 13
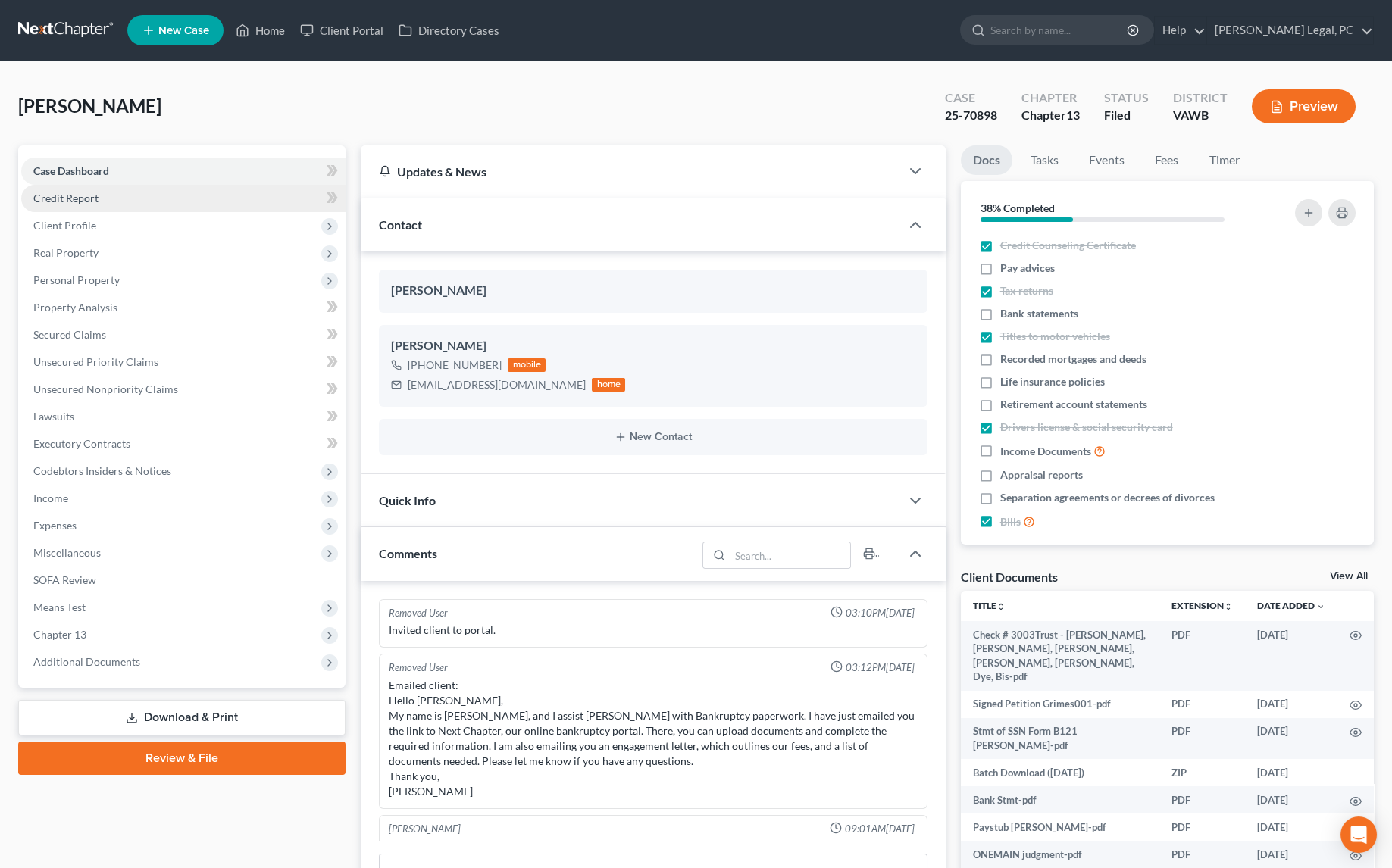
scroll to position [1594, 0]
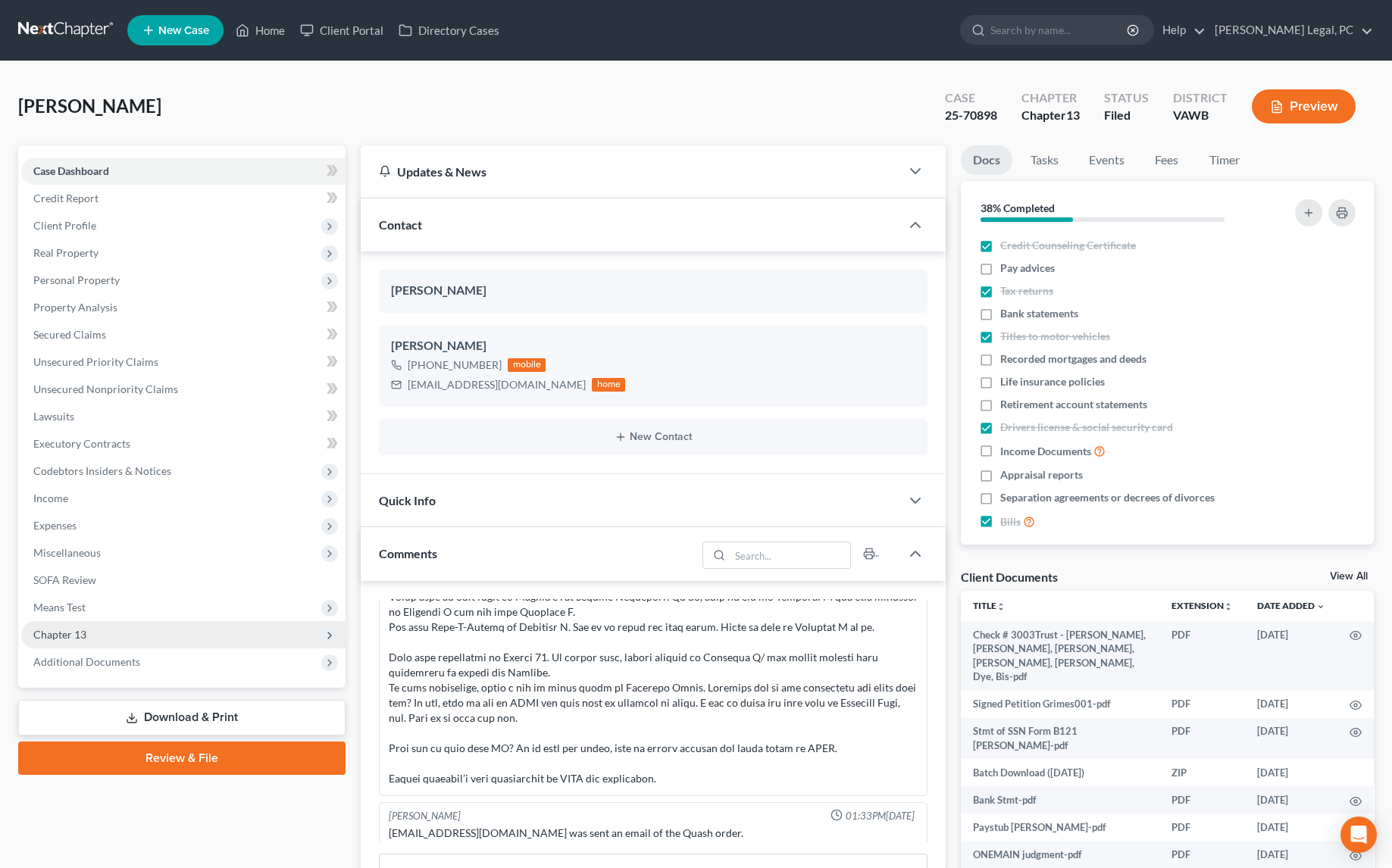
click at [60, 629] on span "Chapter 13" at bounding box center [60, 634] width 53 height 13
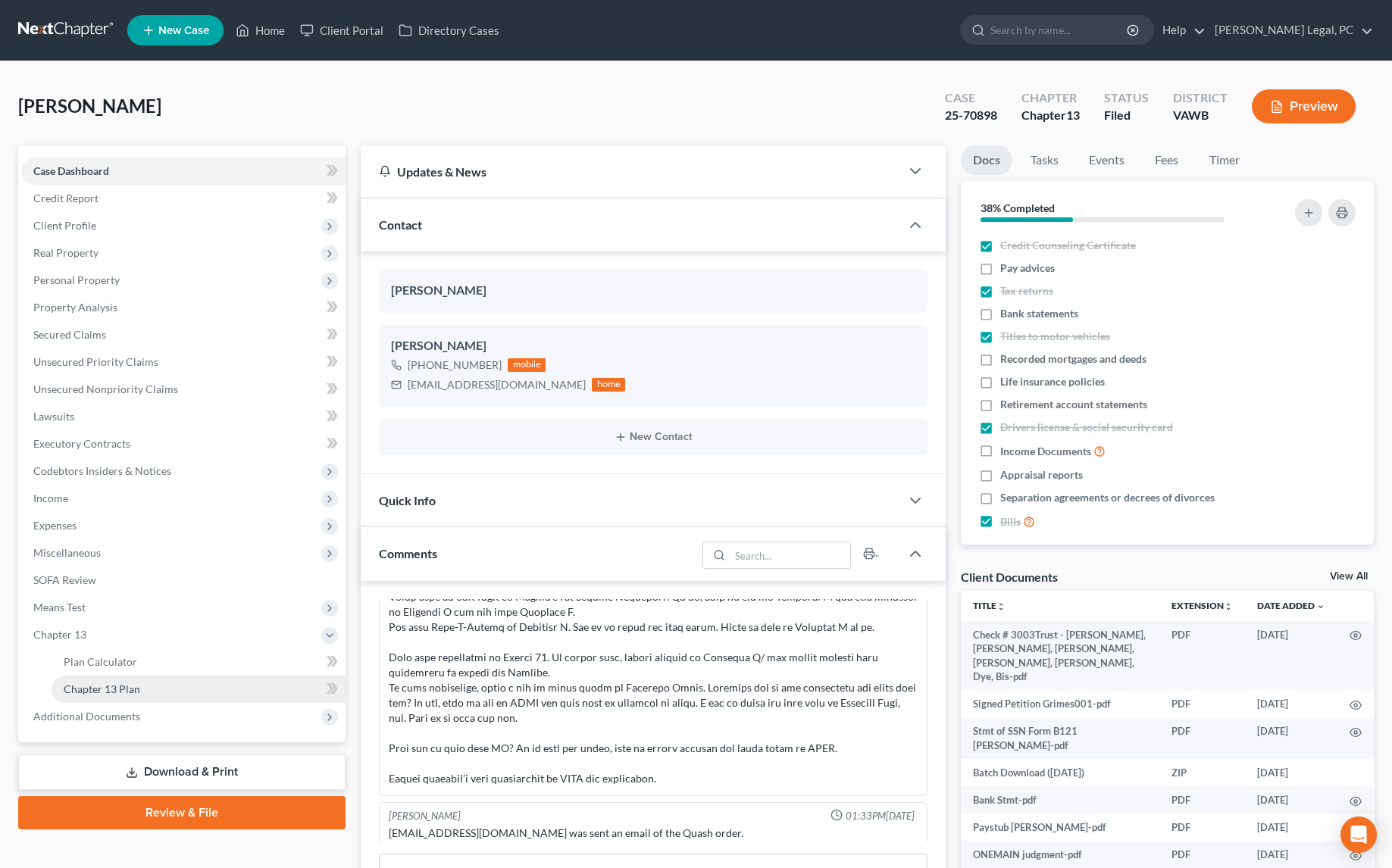
click at [87, 691] on span "Chapter 13 Plan" at bounding box center [102, 689] width 77 height 13
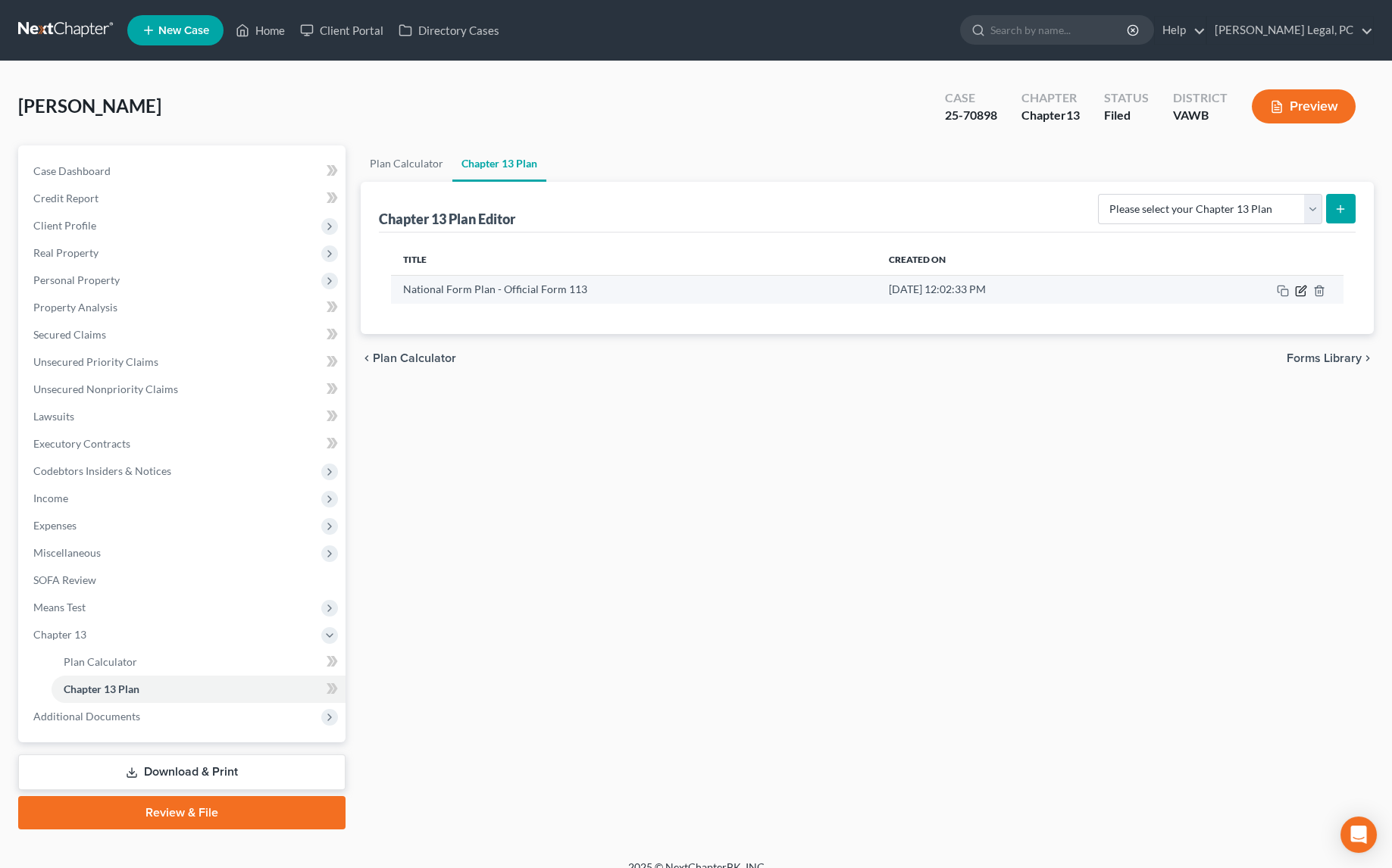
click at [1302, 294] on icon "button" at bounding box center [1300, 291] width 9 height 9
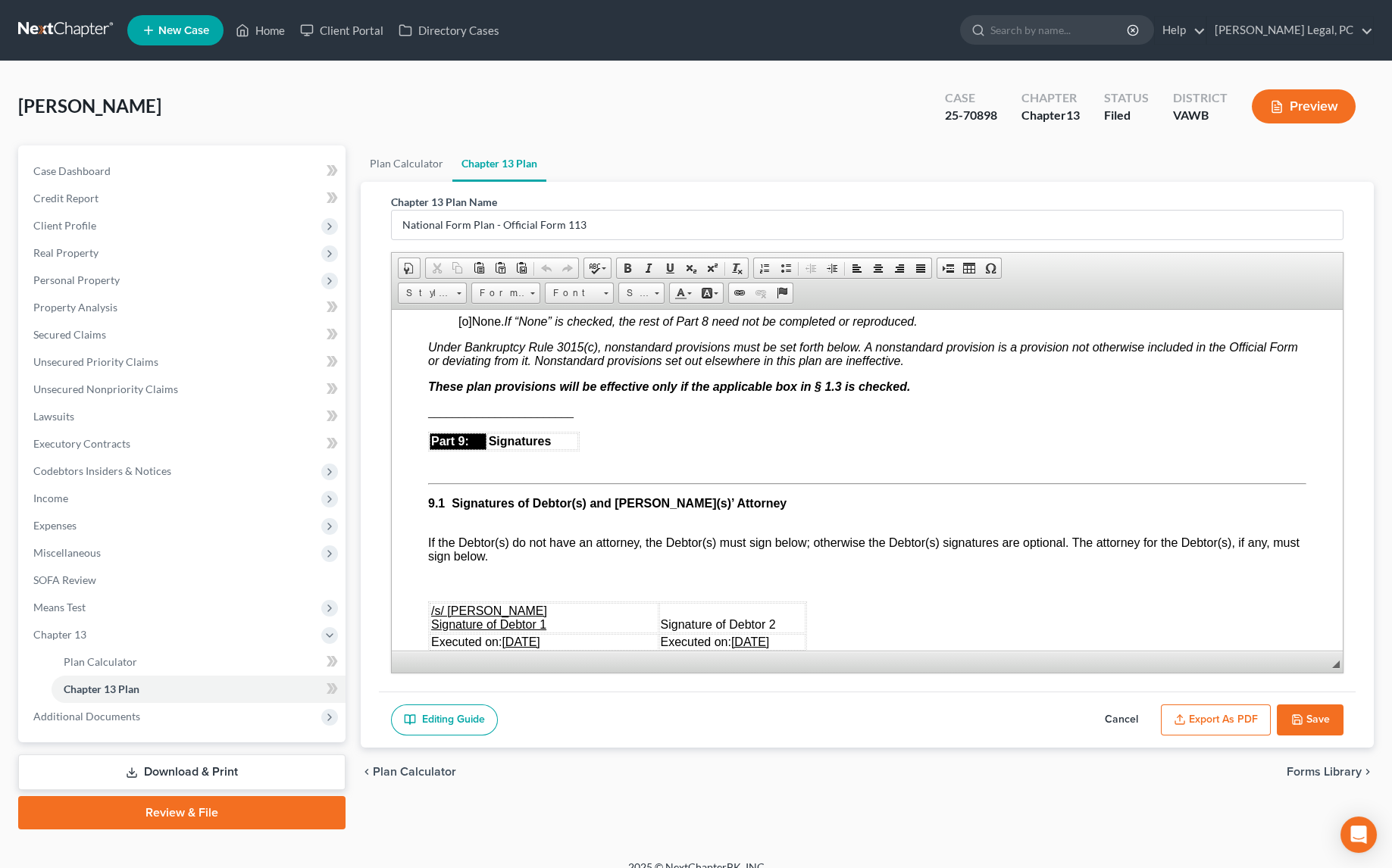
scroll to position [3374, 0]
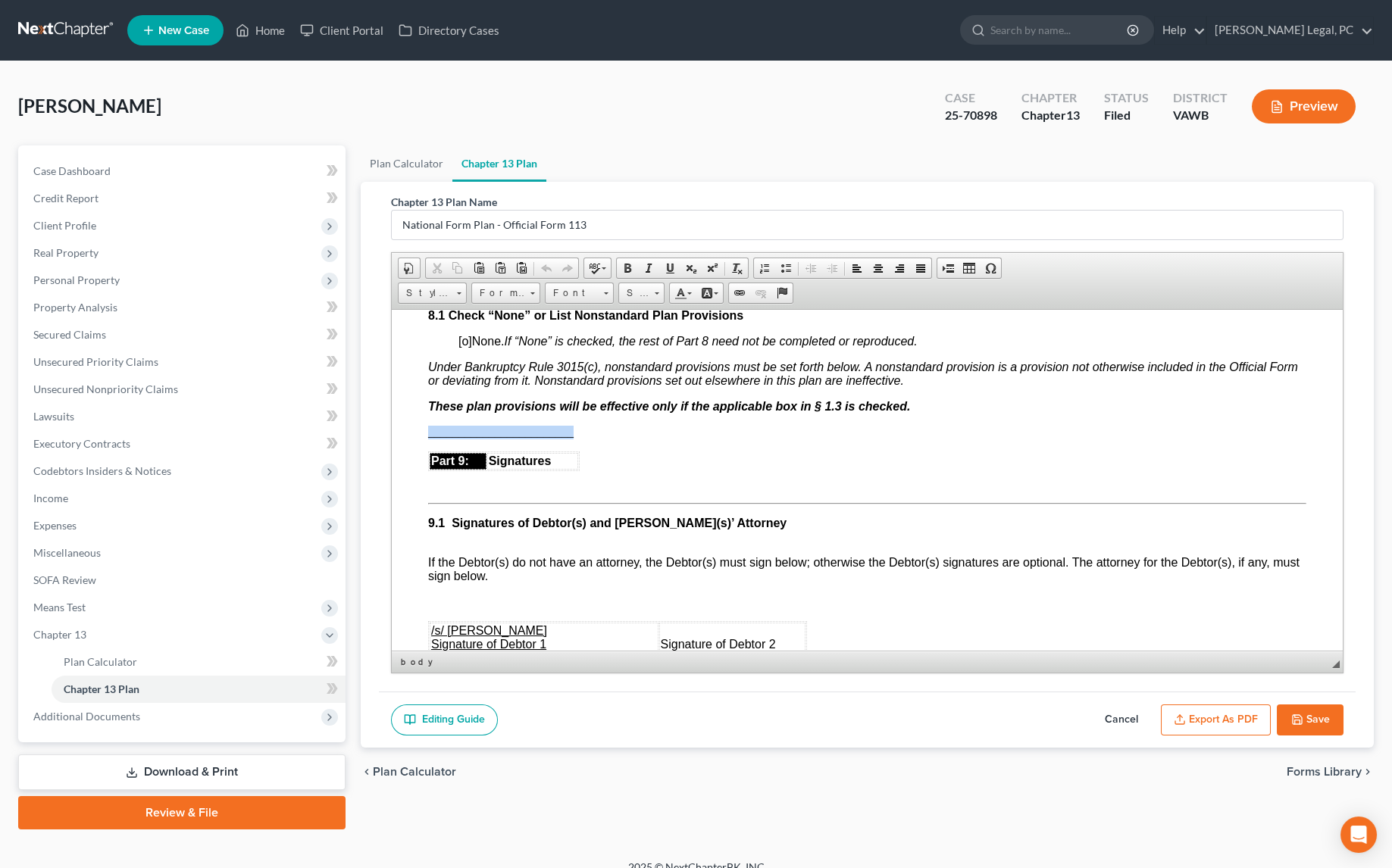
drag, startPoint x: 578, startPoint y: 519, endPoint x: 409, endPoint y: 516, distance: 169.0
paste body
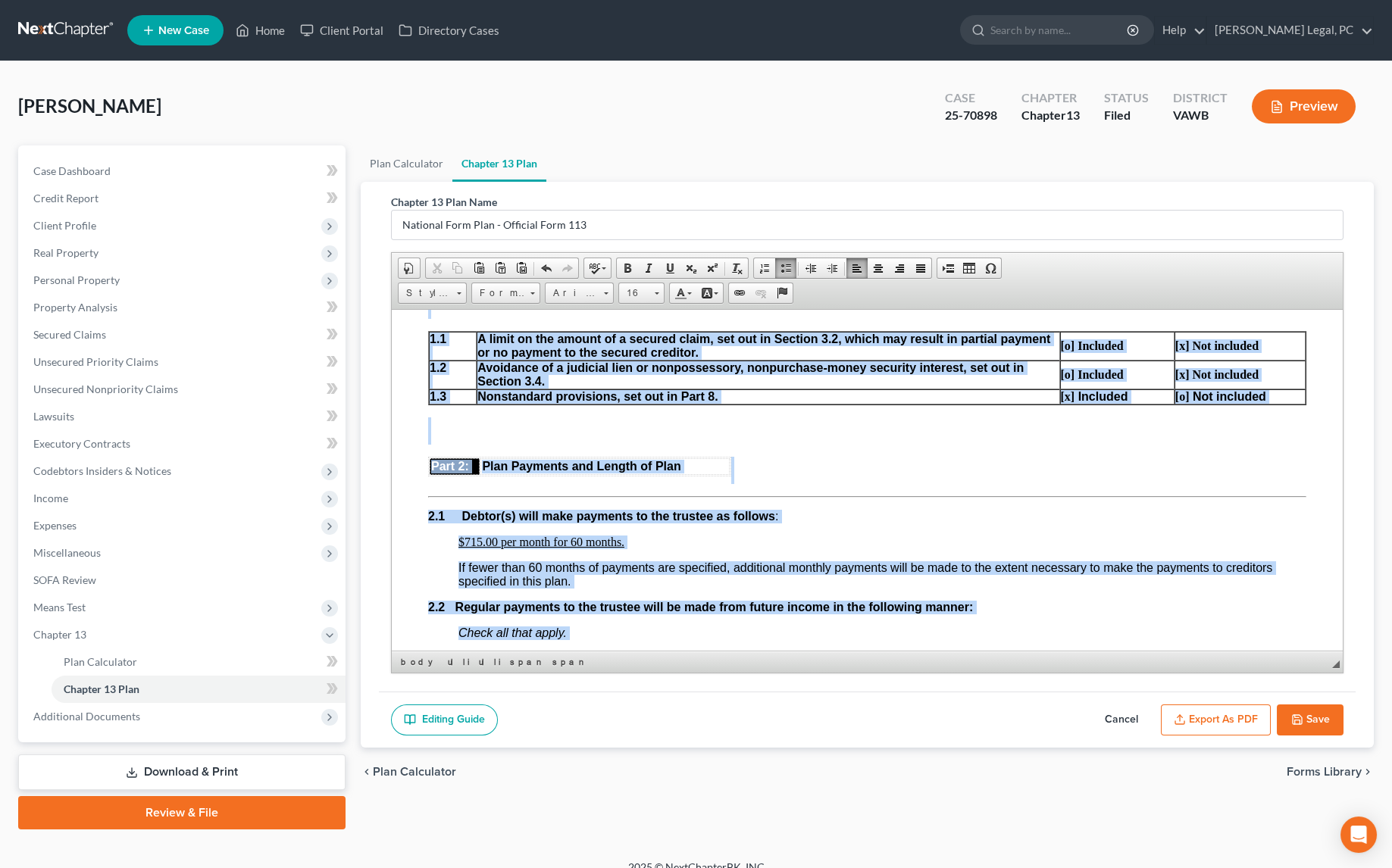
scroll to position [0, 0]
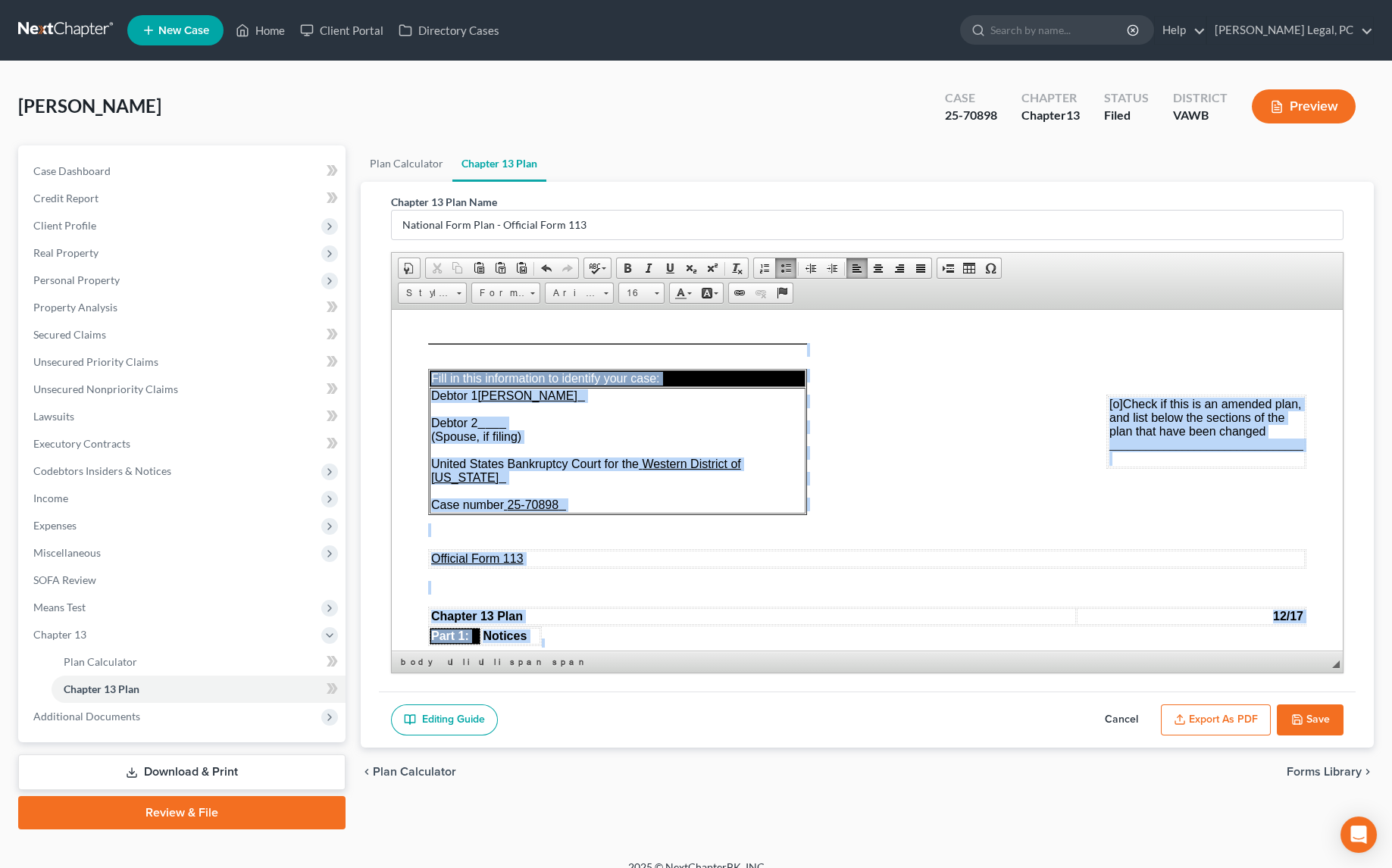
drag, startPoint x: 569, startPoint y: 587, endPoint x: 405, endPoint y: 218, distance: 403.8
click at [594, 283] on span "Font" at bounding box center [572, 293] width 53 height 20
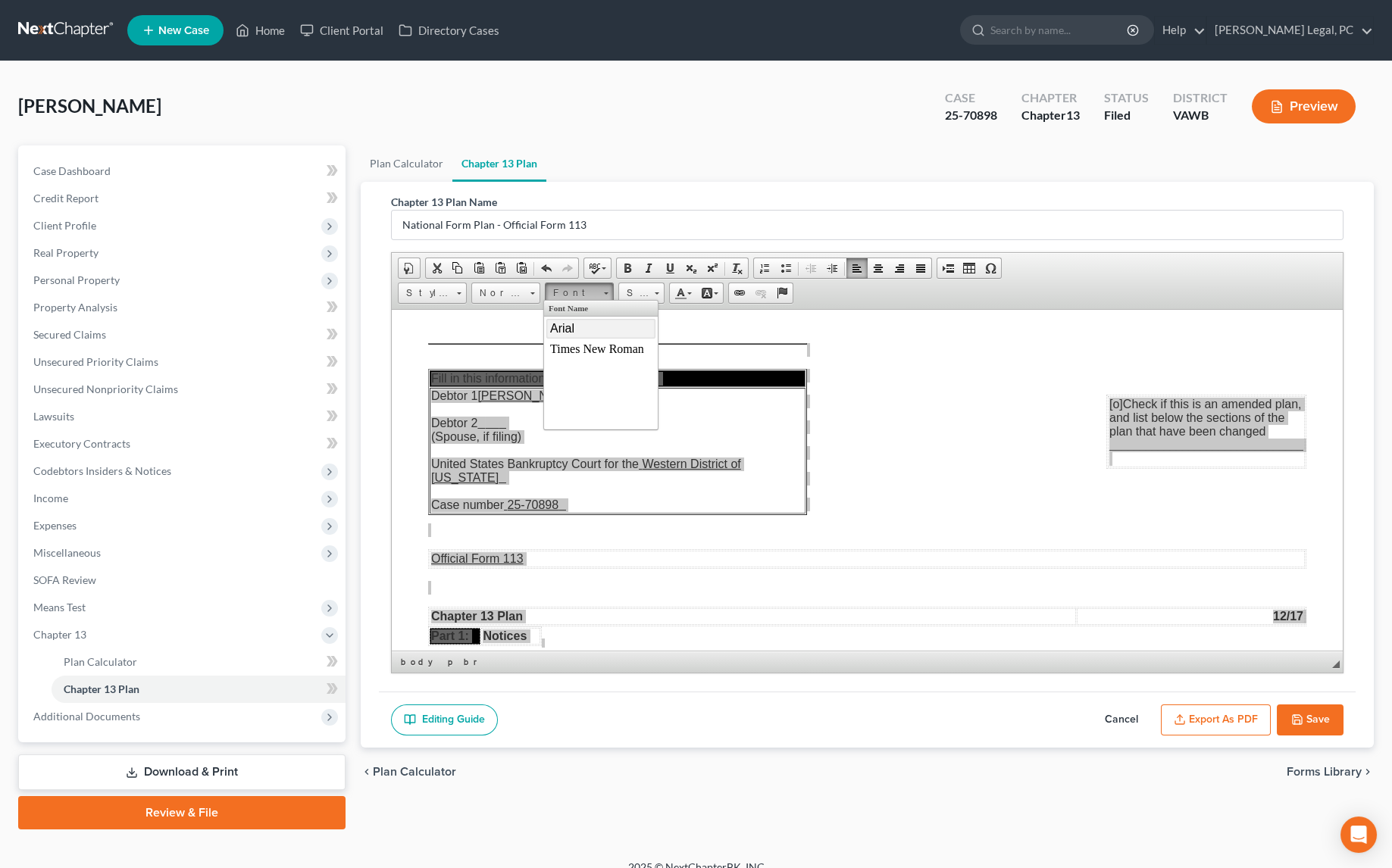
click at [580, 332] on link "Arial" at bounding box center [601, 328] width 109 height 20
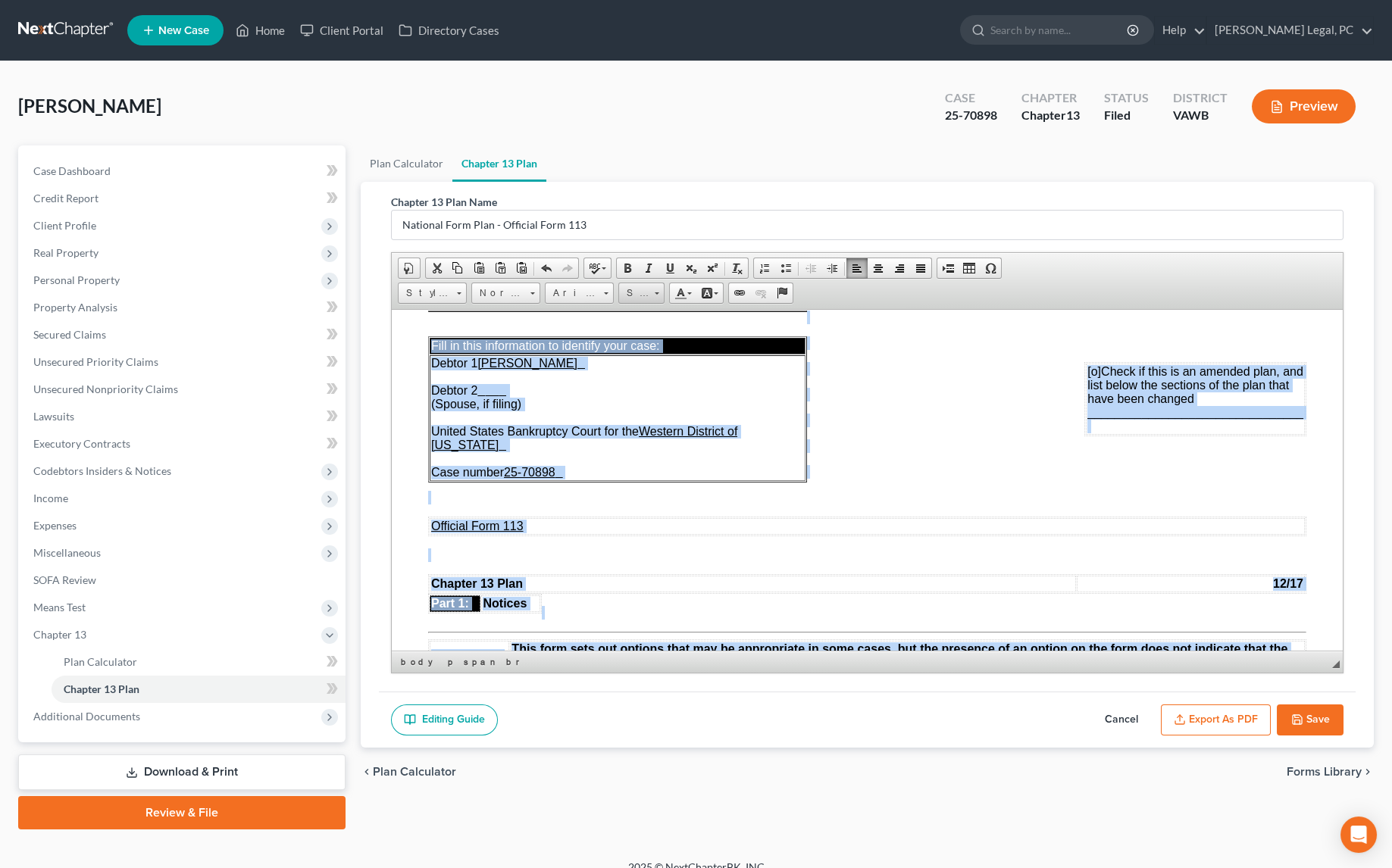
click at [635, 294] on span "Size" at bounding box center [633, 293] width 30 height 20
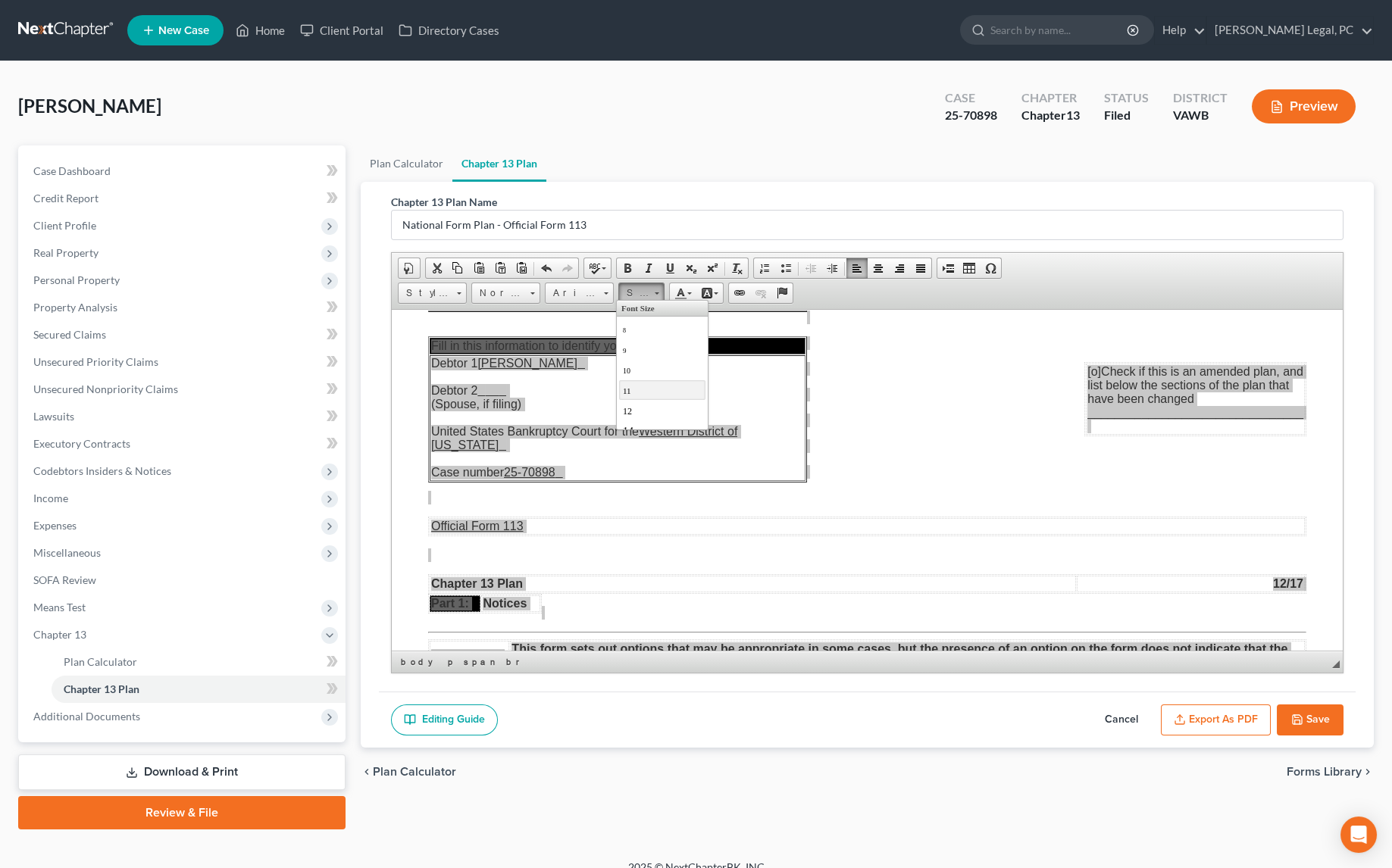
scroll to position [68, 0]
click at [646, 385] on link "16" at bounding box center [661, 383] width 87 height 20
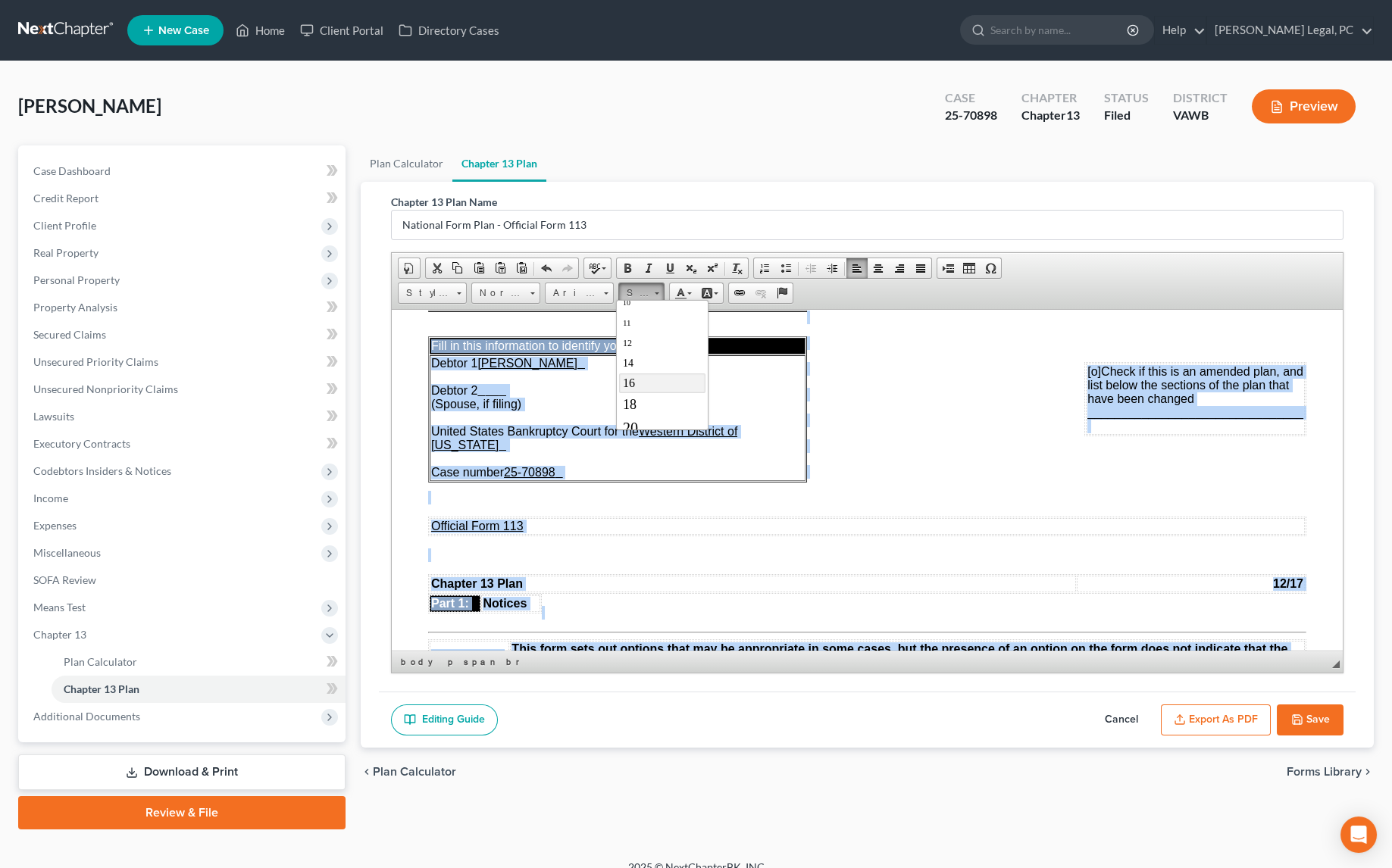
scroll to position [0, 0]
click at [483, 478] on p at bounding box center [867, 471] width 878 height 14
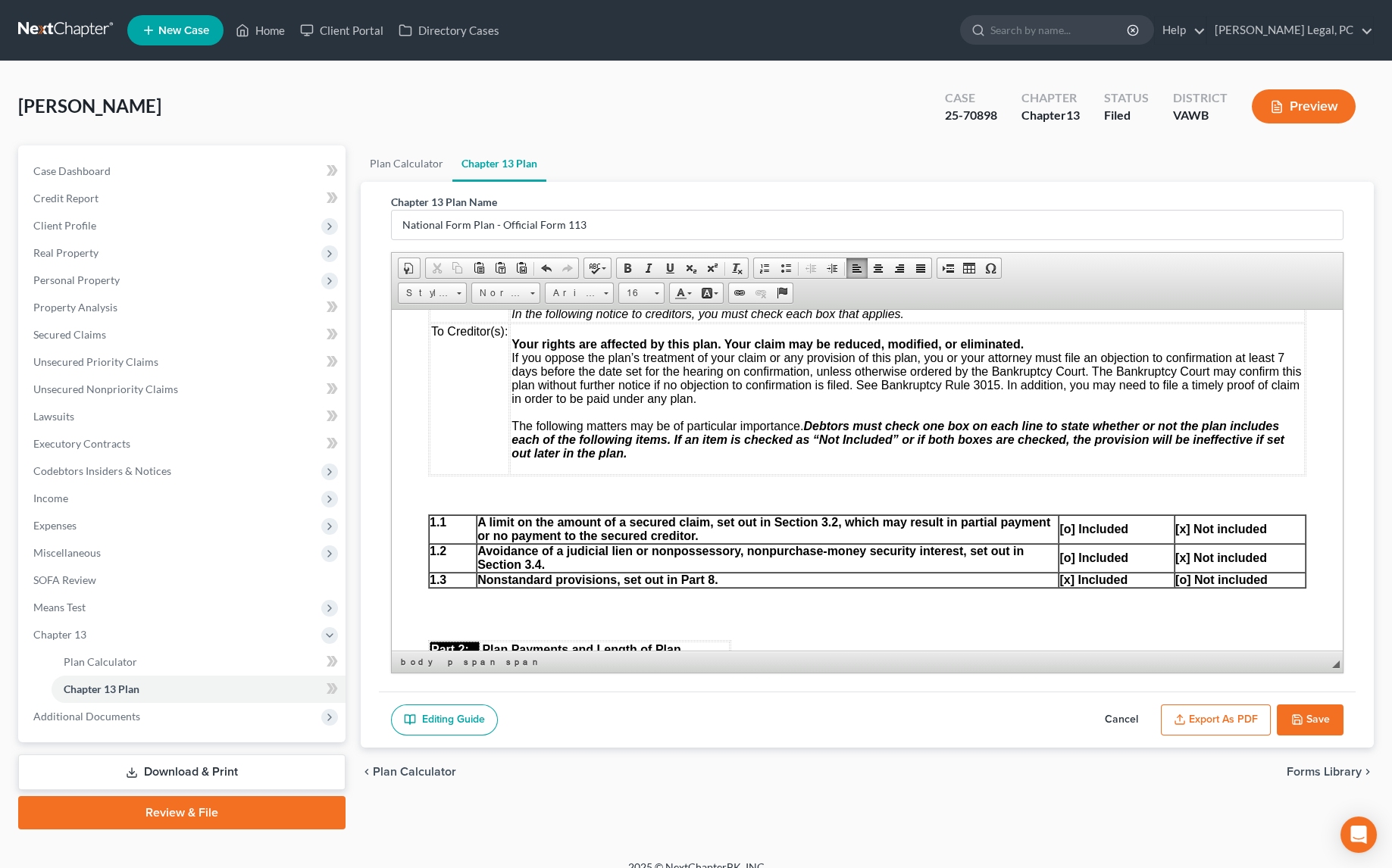
scroll to position [518, 0]
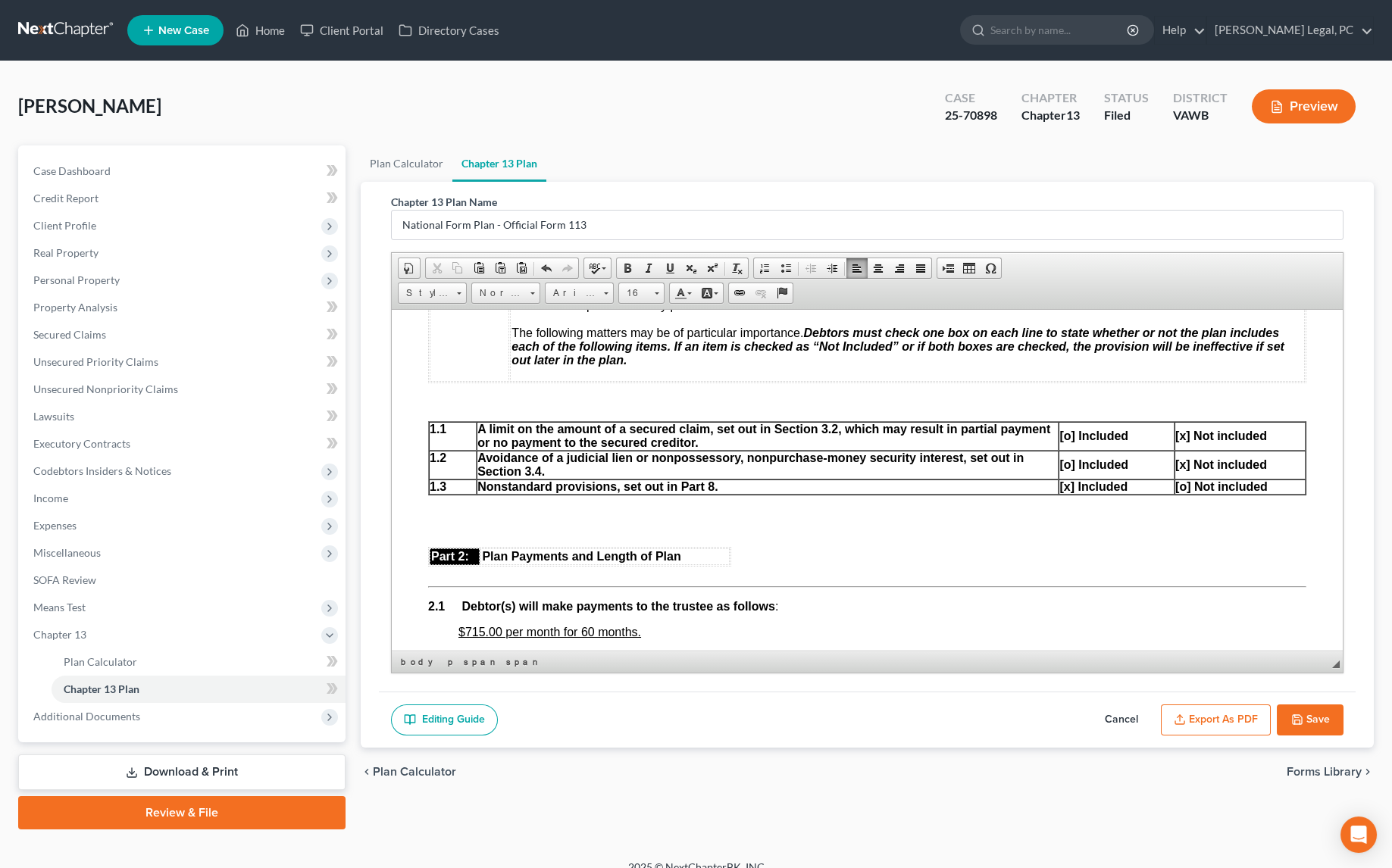
click at [1236, 719] on button "Export as PDF" at bounding box center [1215, 720] width 110 height 32
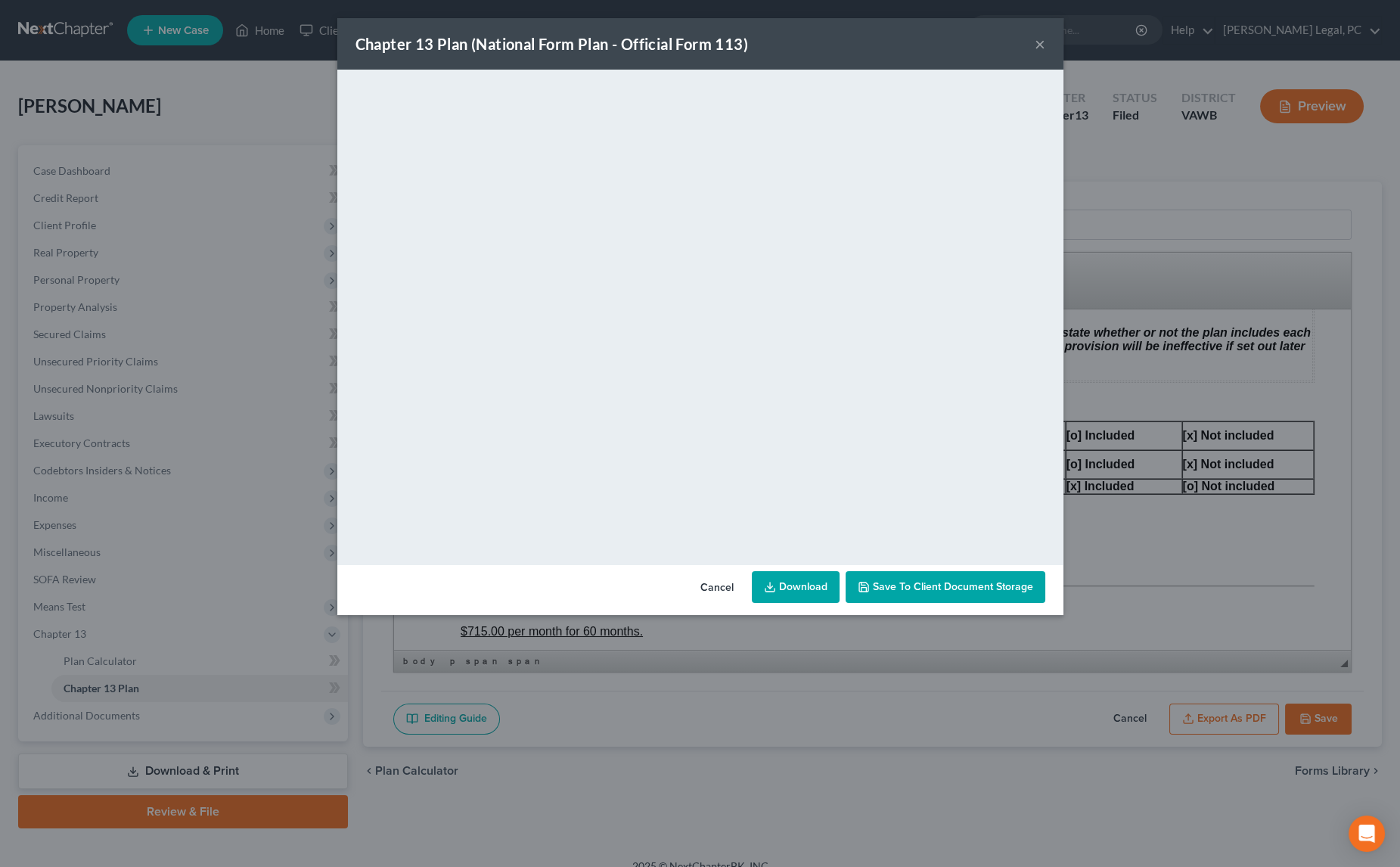
click at [1039, 45] on button "×" at bounding box center [1041, 44] width 11 height 18
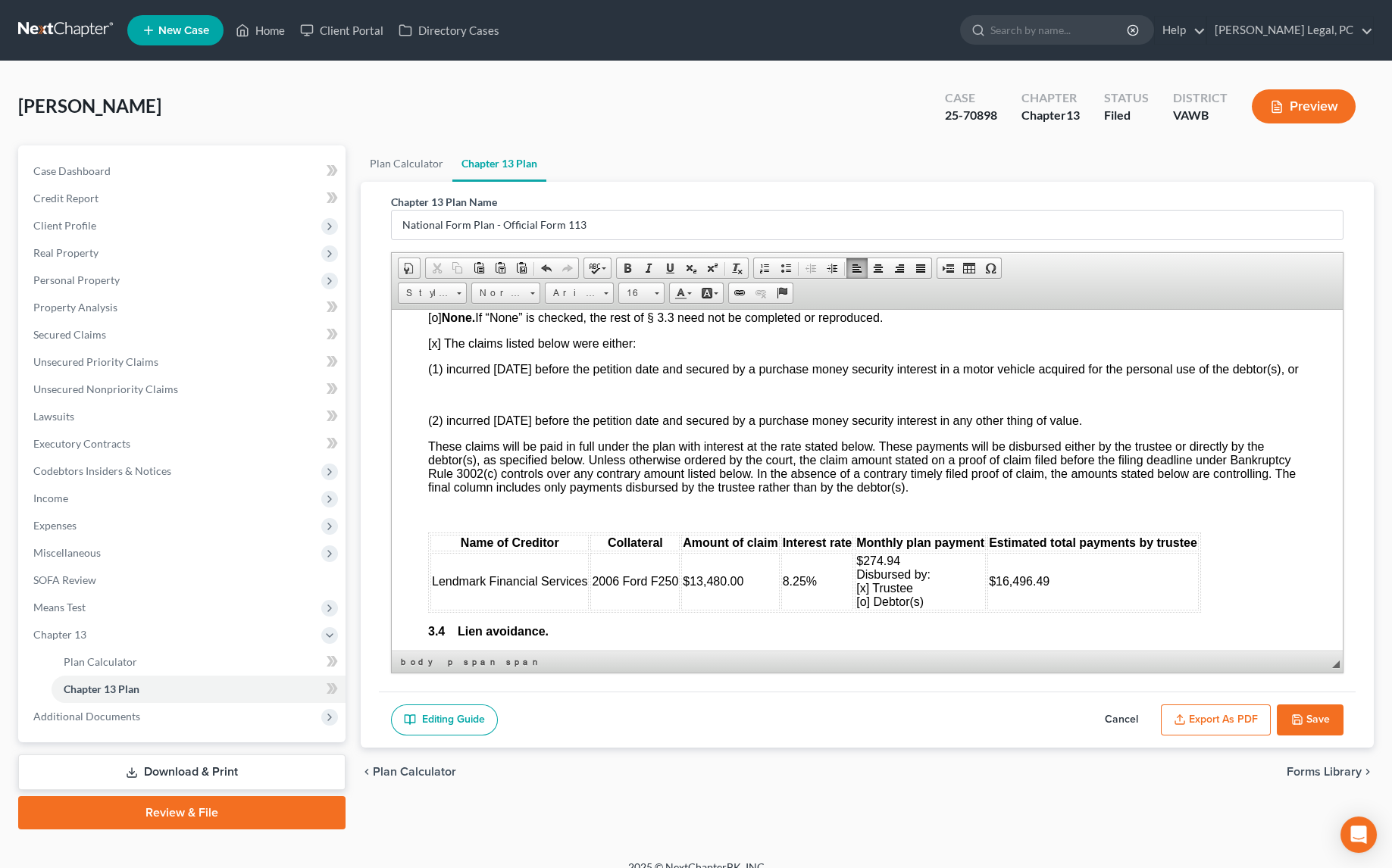
scroll to position [1619, 0]
click at [434, 403] on p at bounding box center [867, 395] width 878 height 14
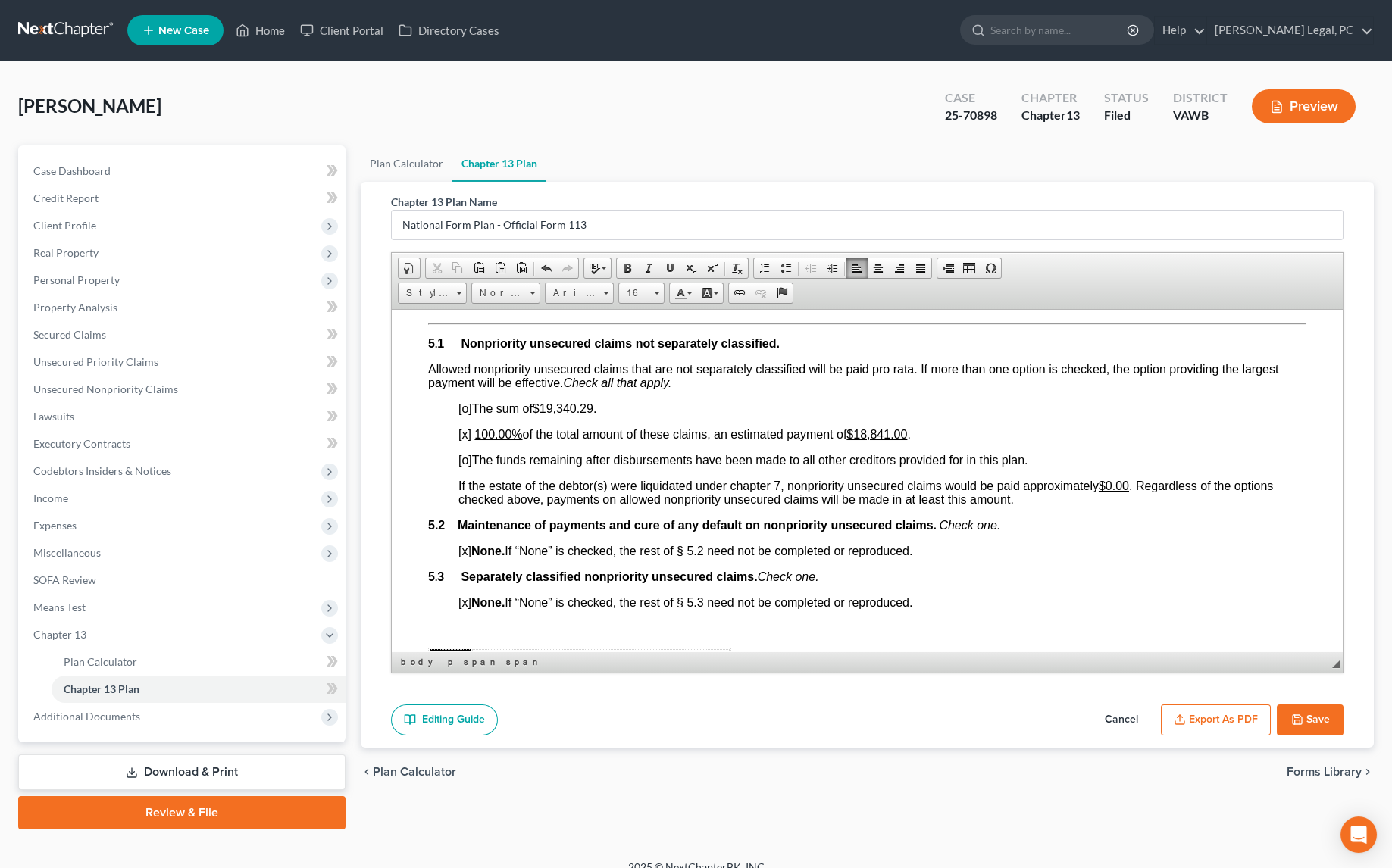
scroll to position [2652, 0]
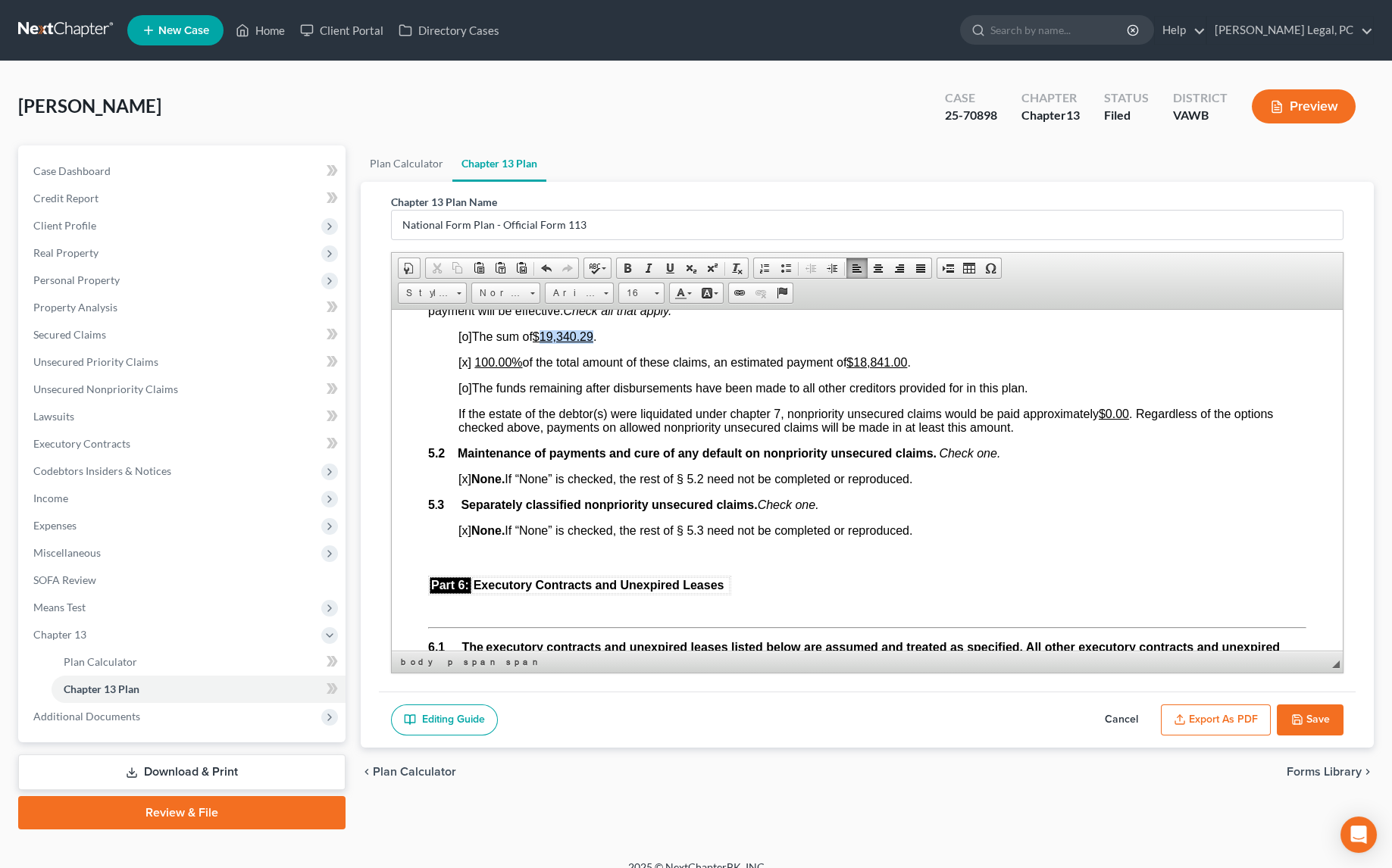
drag, startPoint x: 547, startPoint y: 404, endPoint x: 598, endPoint y: 405, distance: 51.0
click at [593, 342] on u "$19,340.29" at bounding box center [563, 336] width 61 height 13
click at [630, 393] on span "[o] The funds remaining after disbursements have been made to all other credito…" at bounding box center [742, 387] width 569 height 13
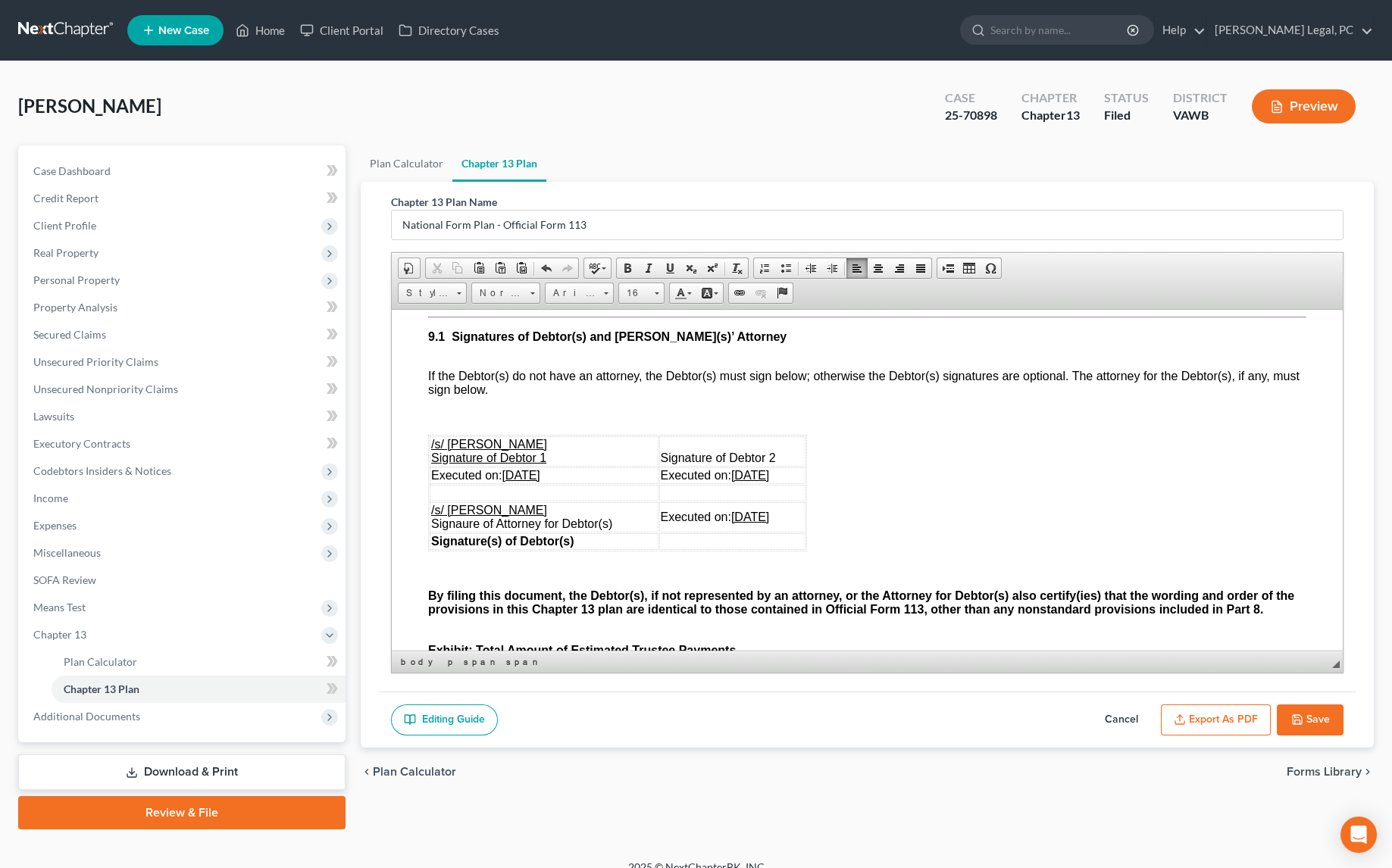
scroll to position [3823, 0]
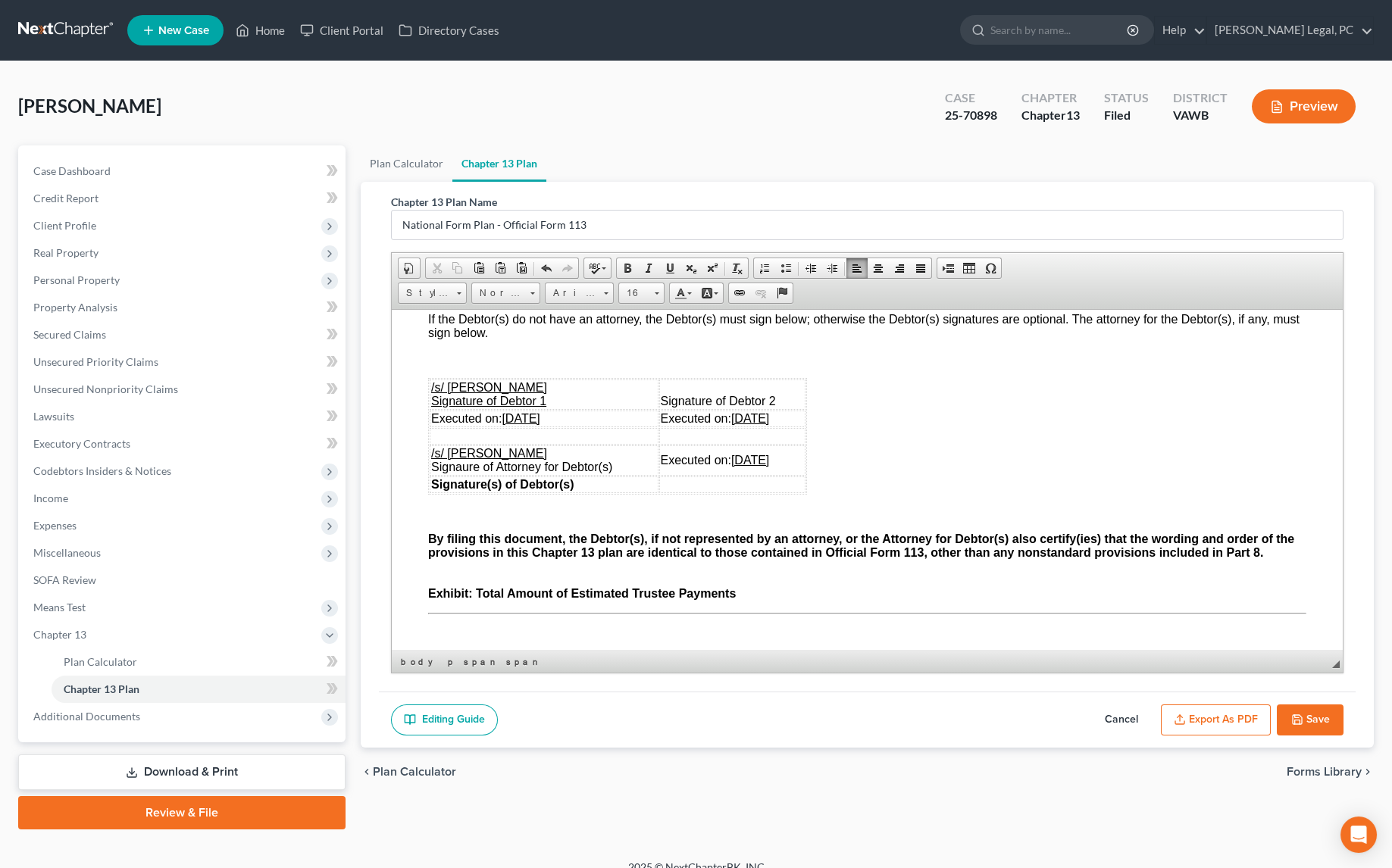
click at [456, 365] on p at bounding box center [867, 358] width 878 height 14
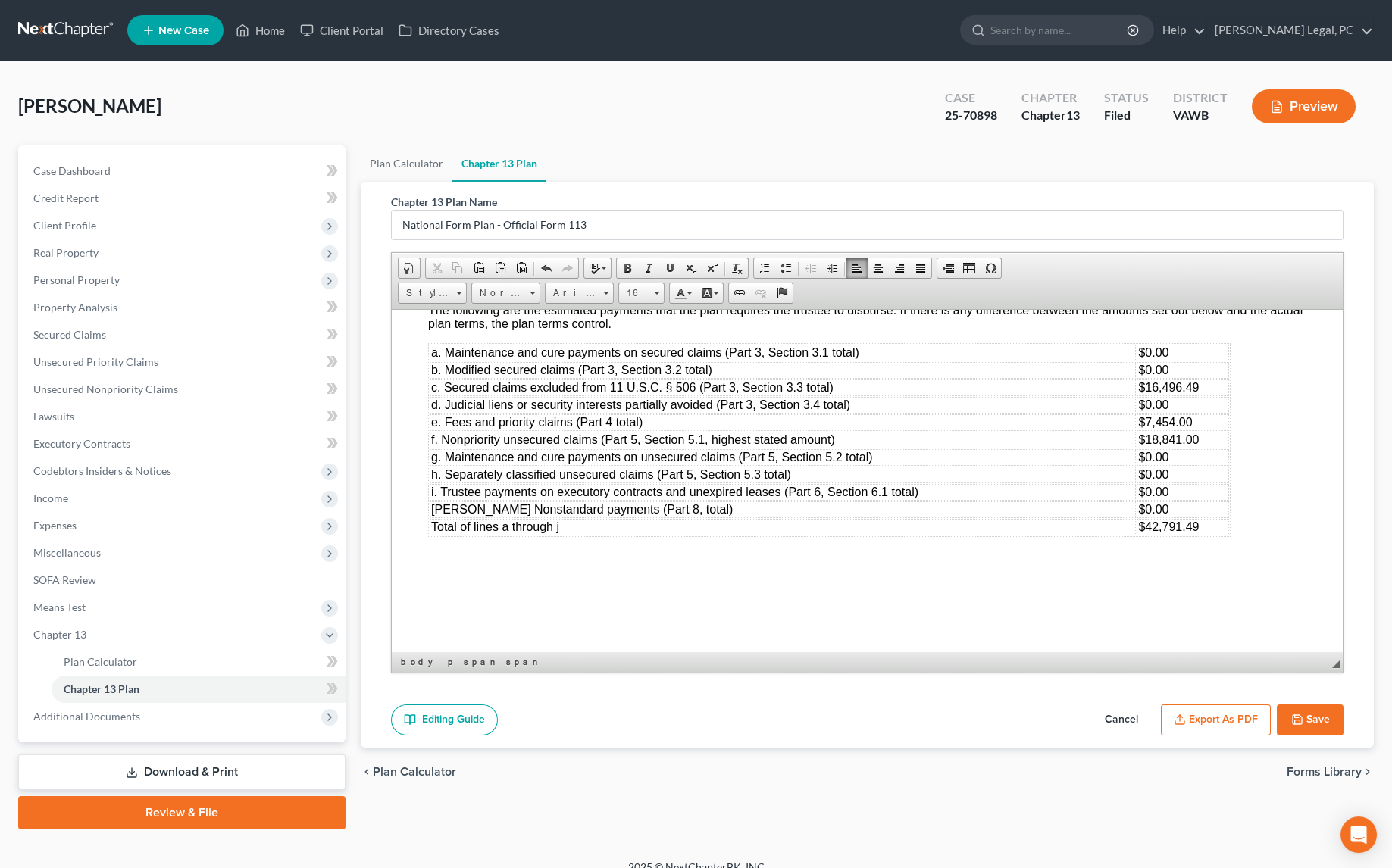
scroll to position [4247, 0]
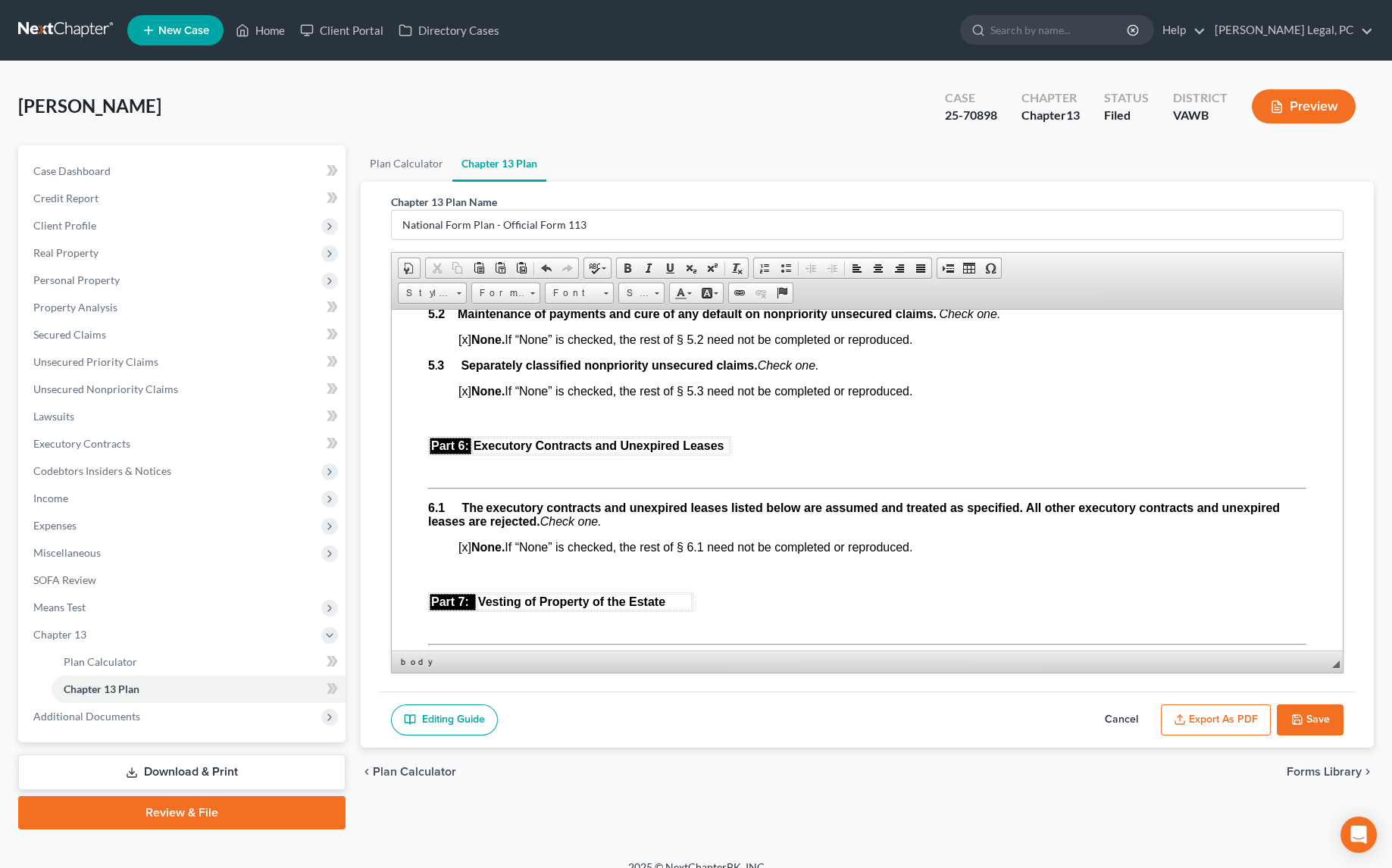
scroll to position [2516, 0]
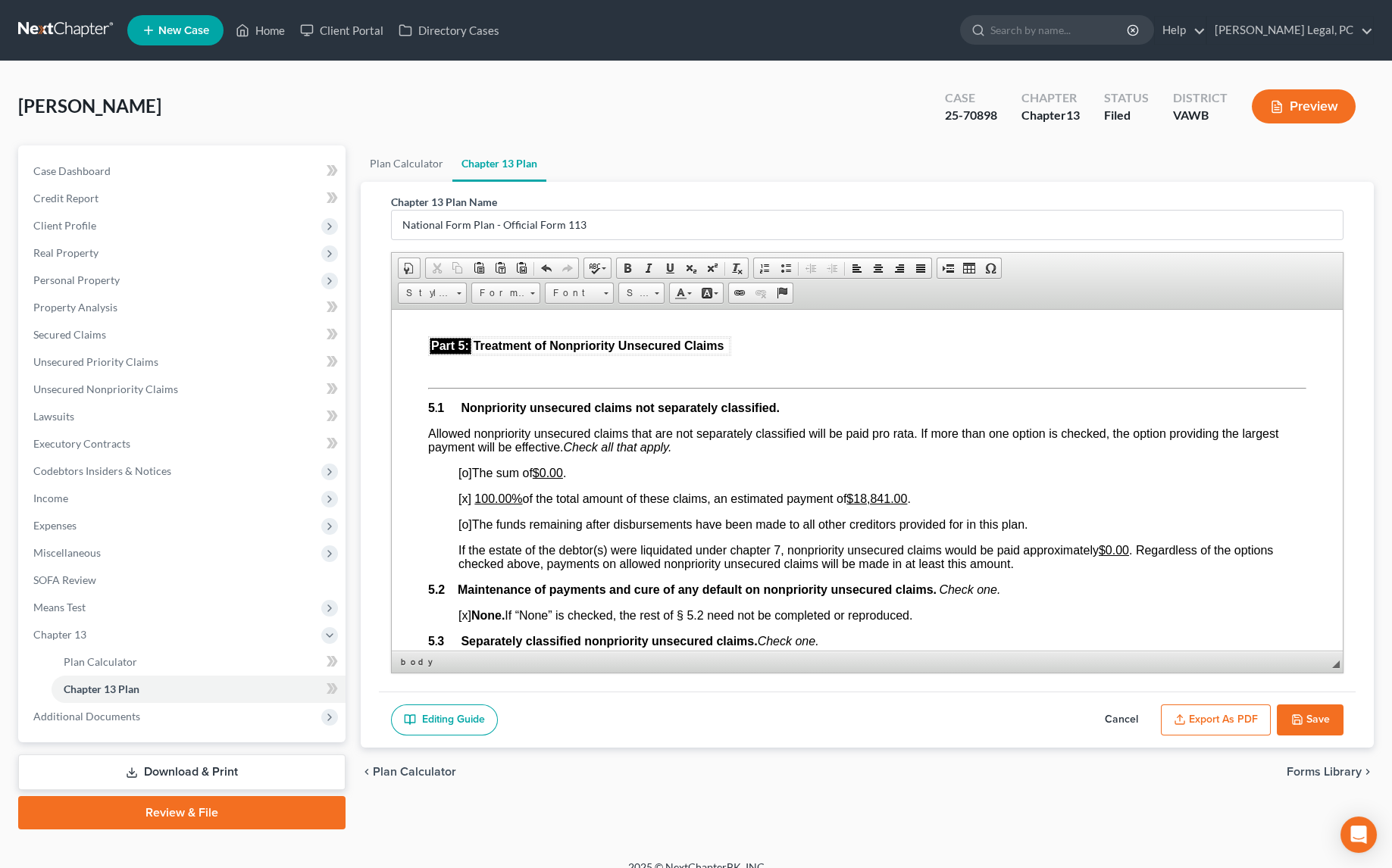
click at [1236, 717] on button "Export as PDF" at bounding box center [1215, 720] width 110 height 32
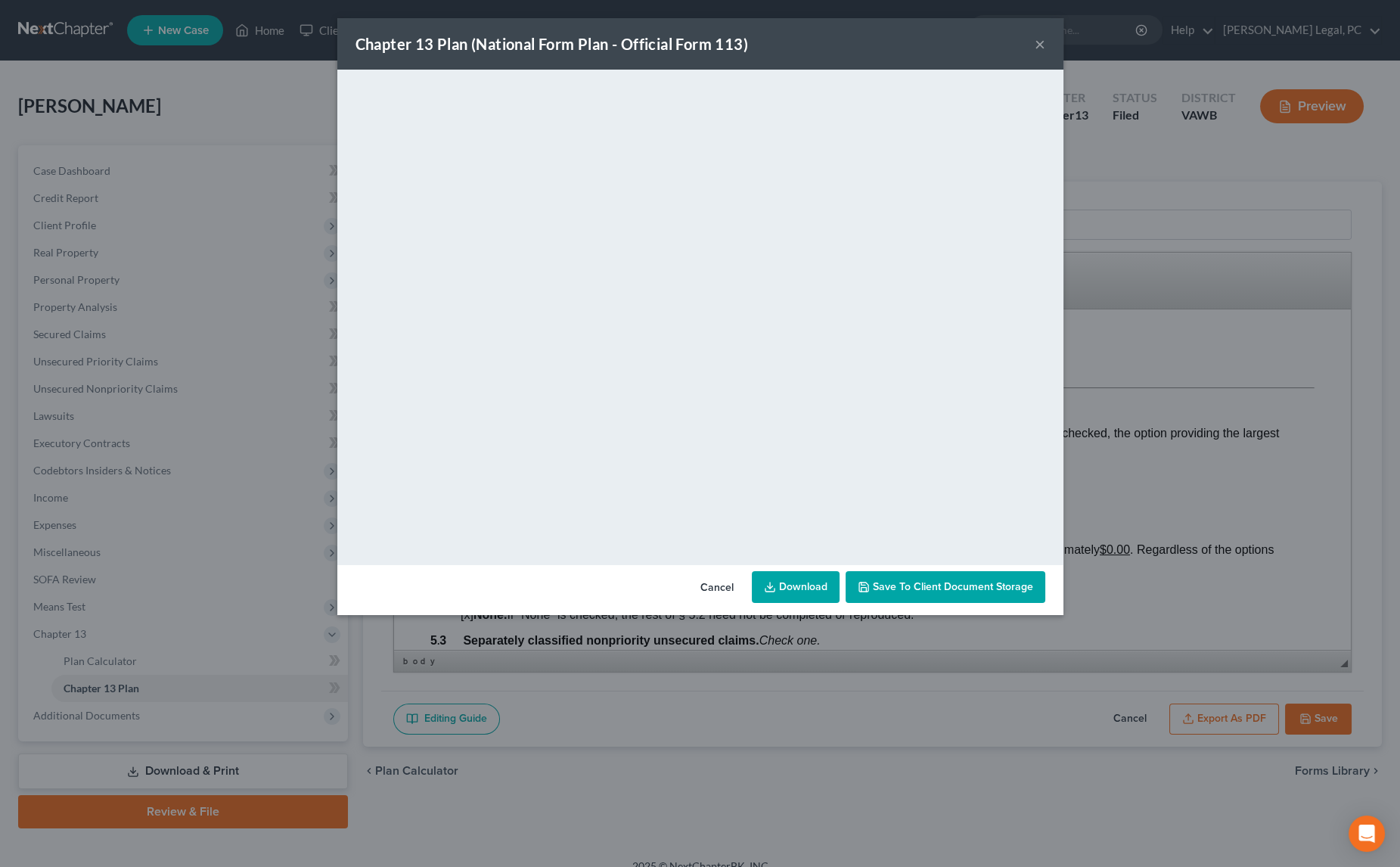
drag, startPoint x: 1041, startPoint y: 45, endPoint x: 1005, endPoint y: 66, distance: 41.7
click at [1041, 45] on button "×" at bounding box center [1041, 44] width 11 height 18
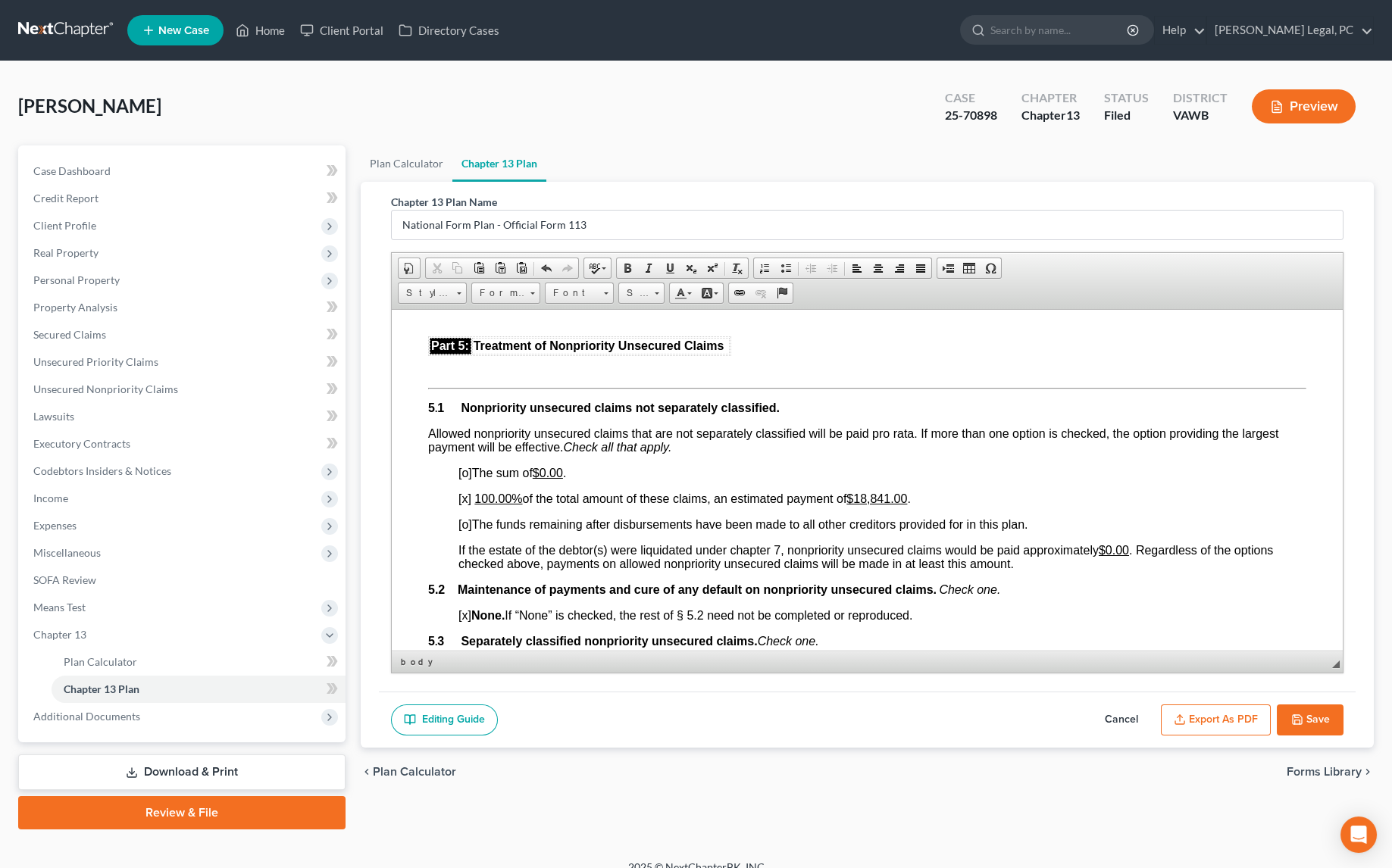
click at [1317, 720] on button "Save" at bounding box center [1309, 720] width 67 height 32
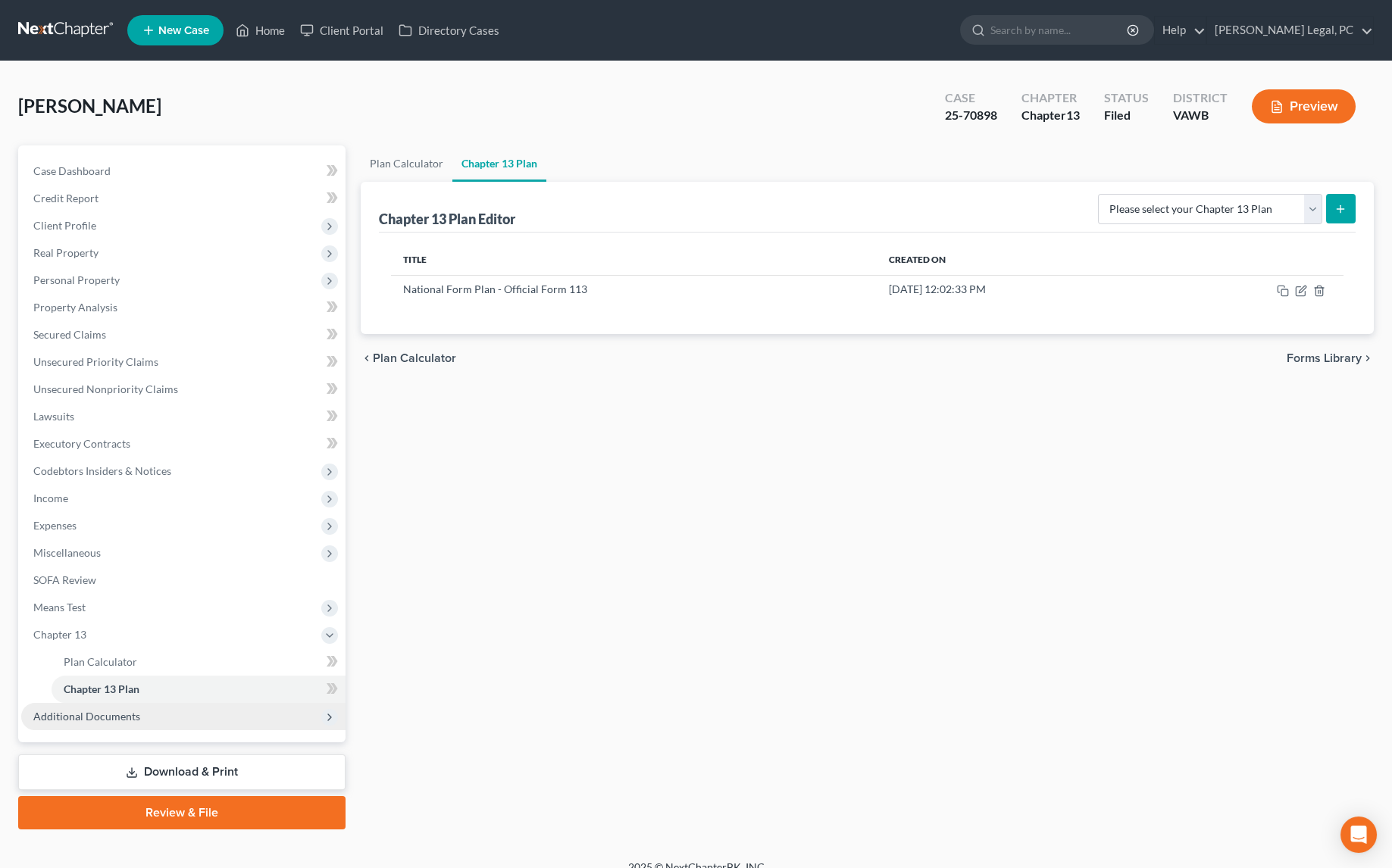
click at [148, 720] on span "Additional Documents" at bounding box center [183, 717] width 324 height 27
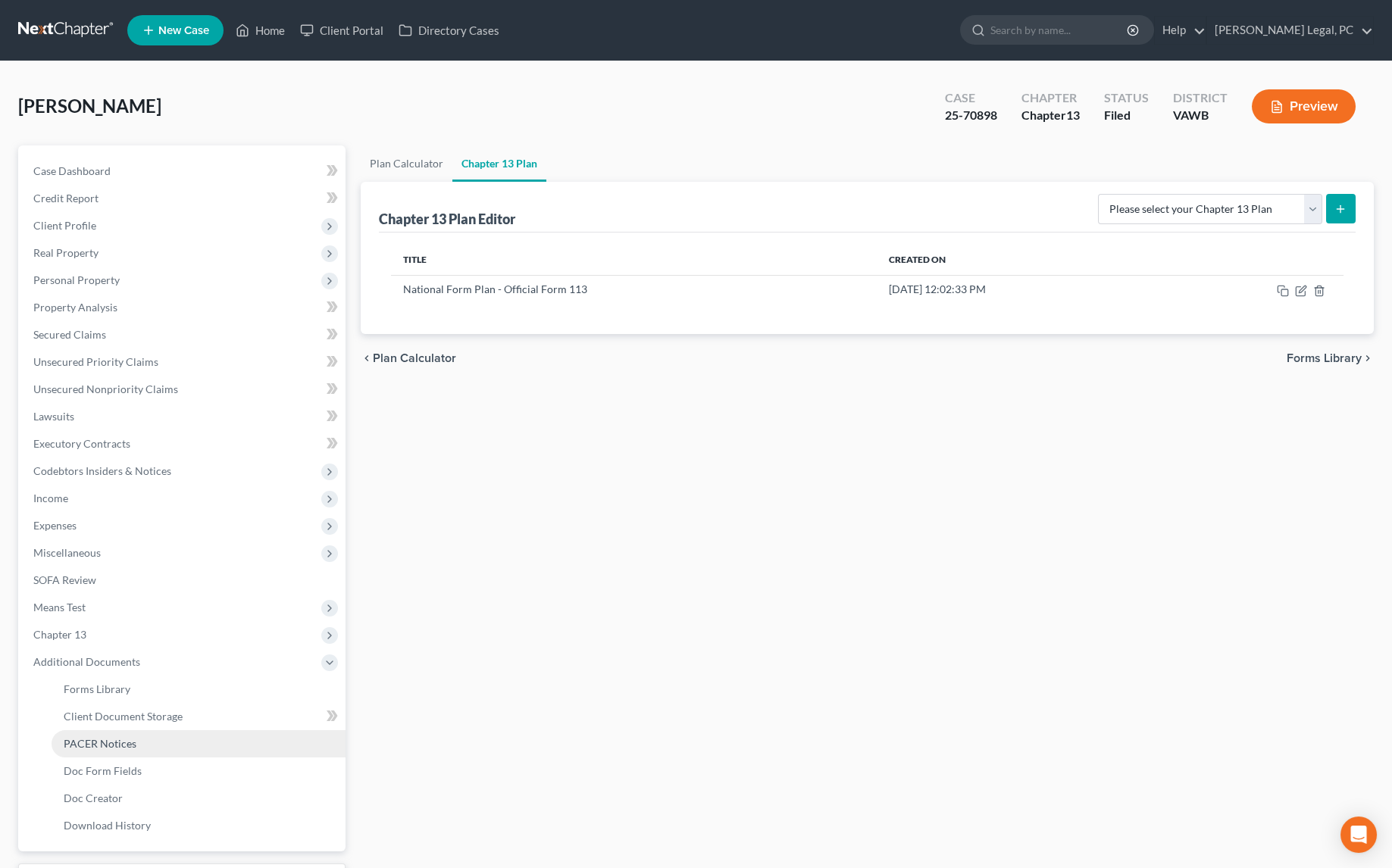
click at [139, 741] on link "PACER Notices" at bounding box center [199, 744] width 294 height 27
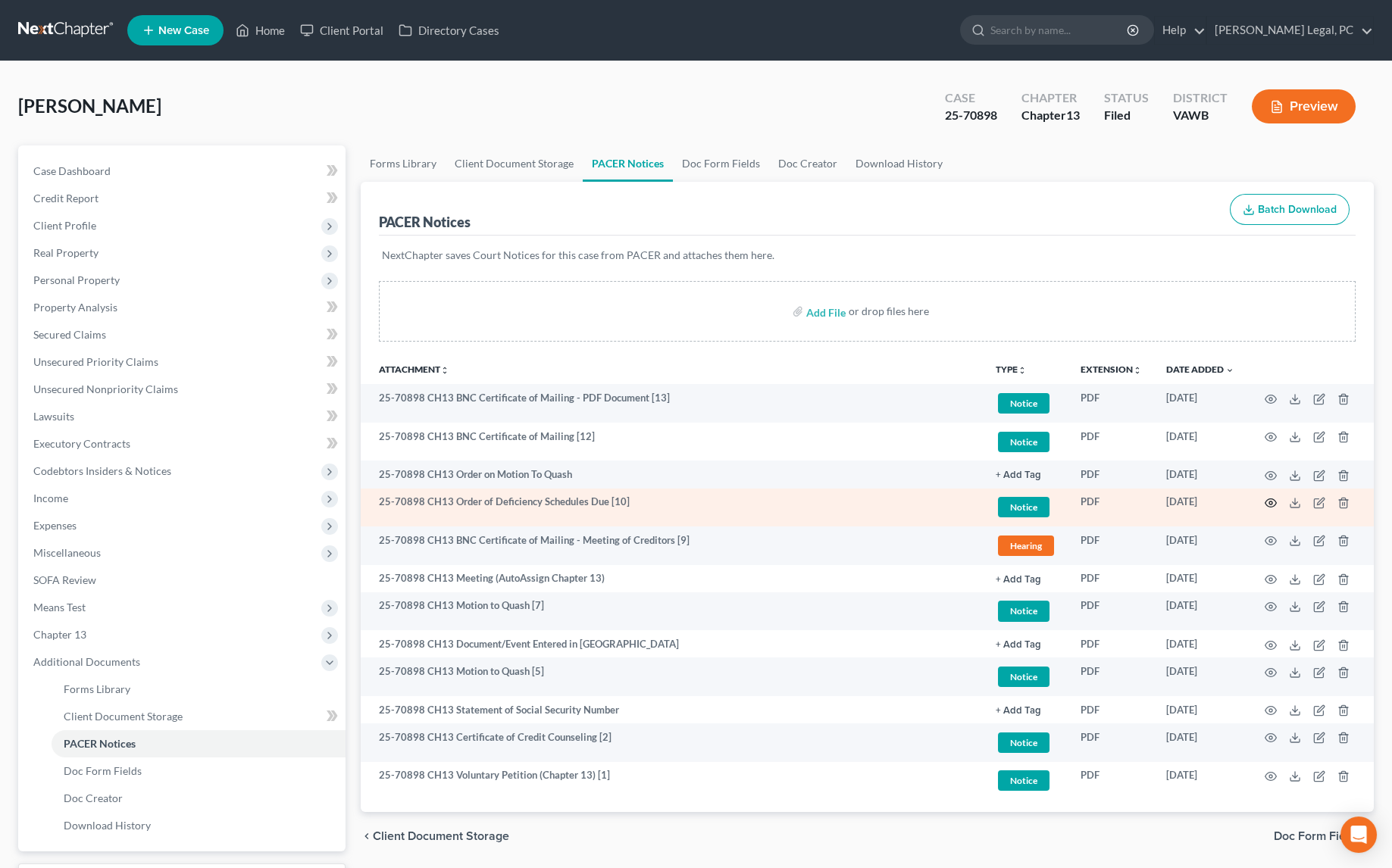
click at [1269, 502] on circle "button" at bounding box center [1270, 502] width 3 height 3
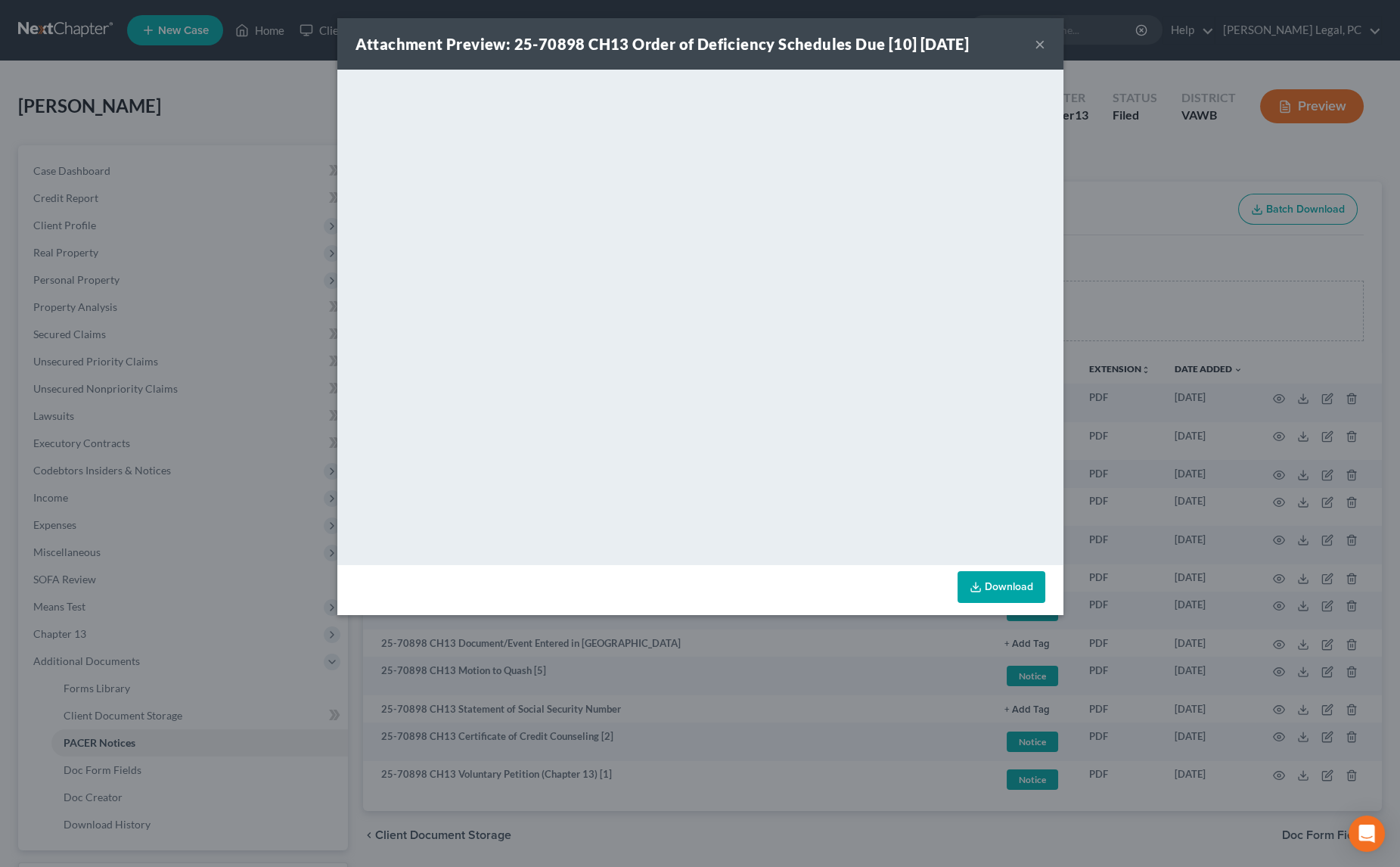
click at [1035, 43] on button "×" at bounding box center [1041, 44] width 11 height 18
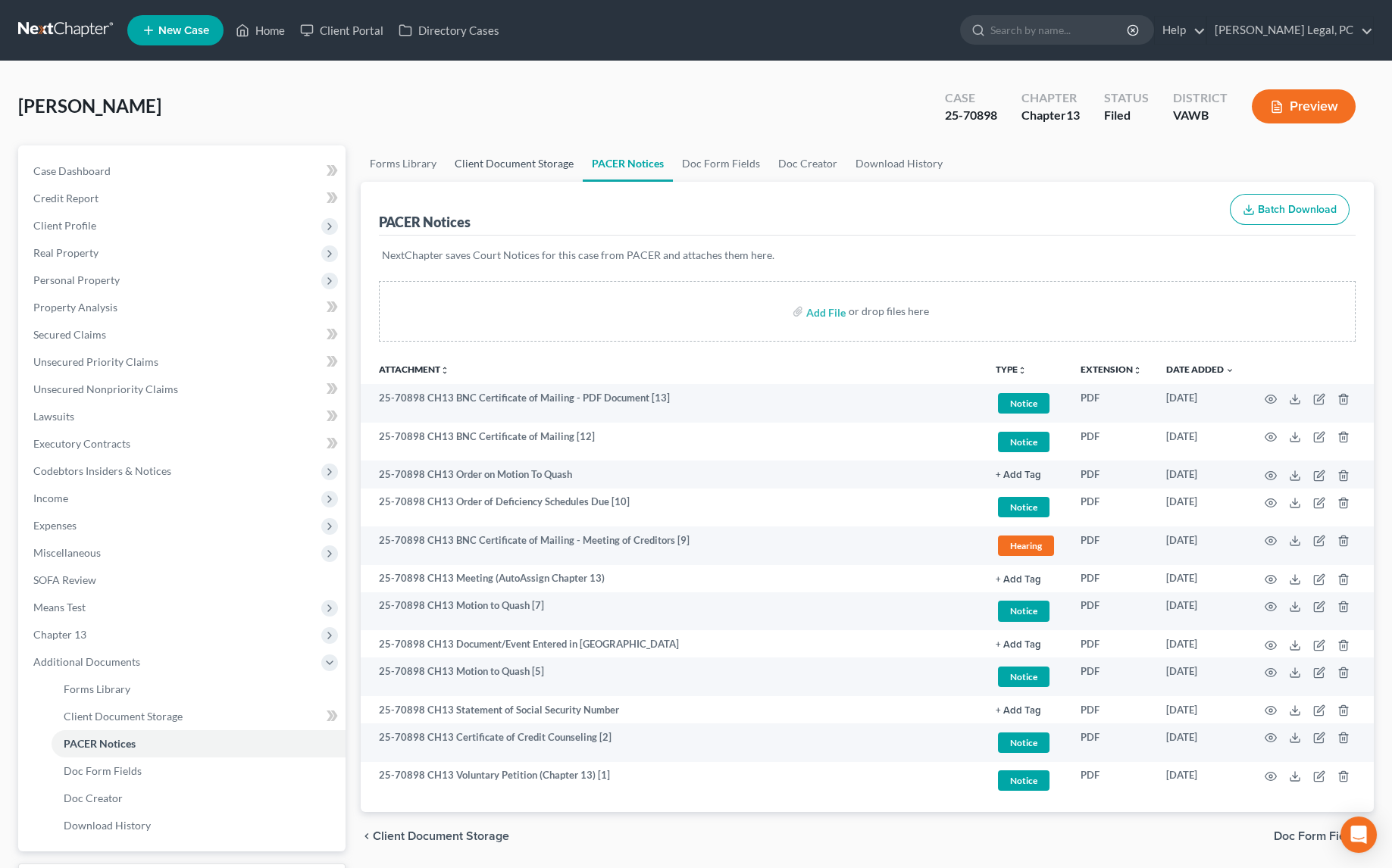
click at [540, 168] on link "Client Document Storage" at bounding box center [514, 164] width 138 height 36
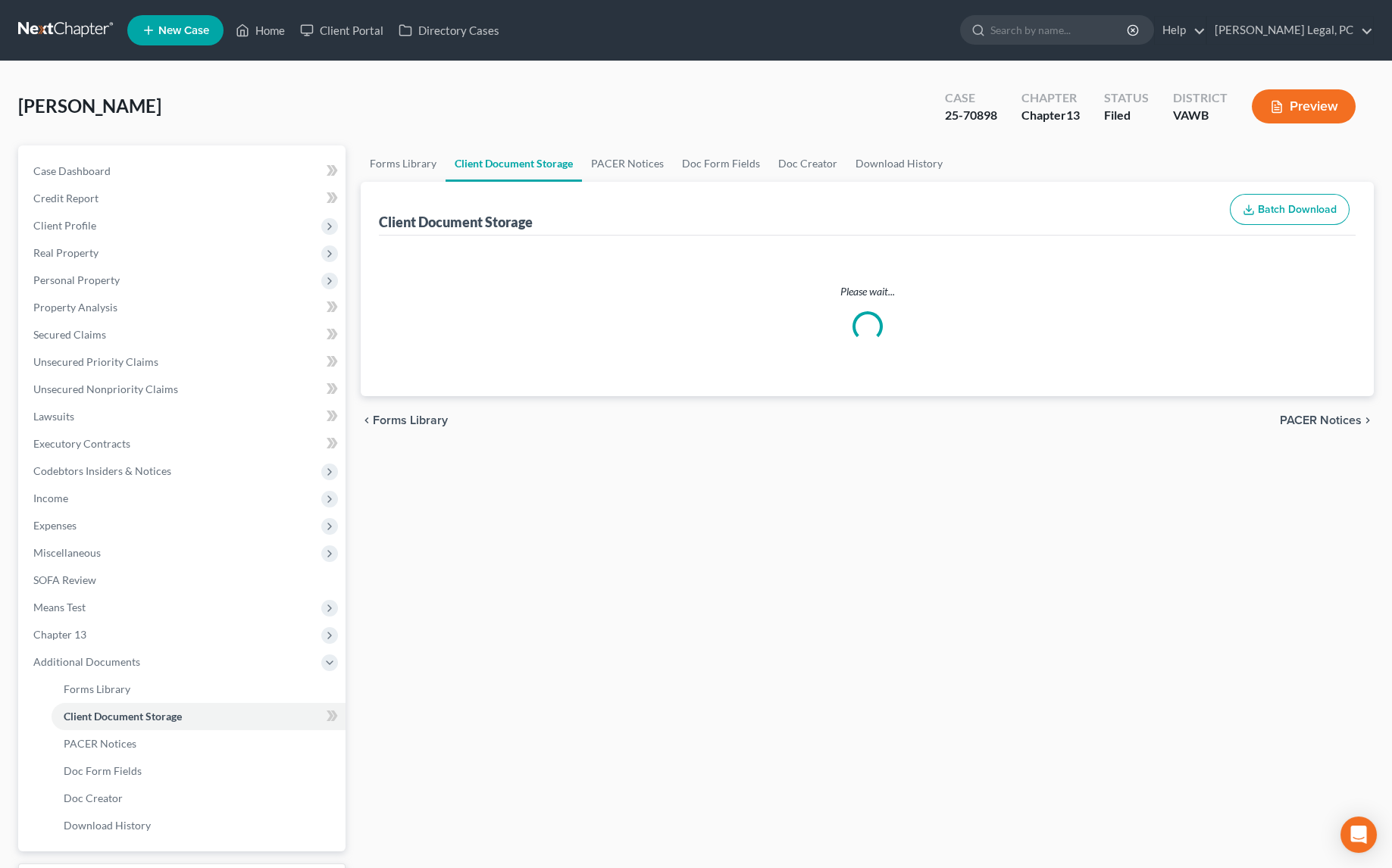
select select "0"
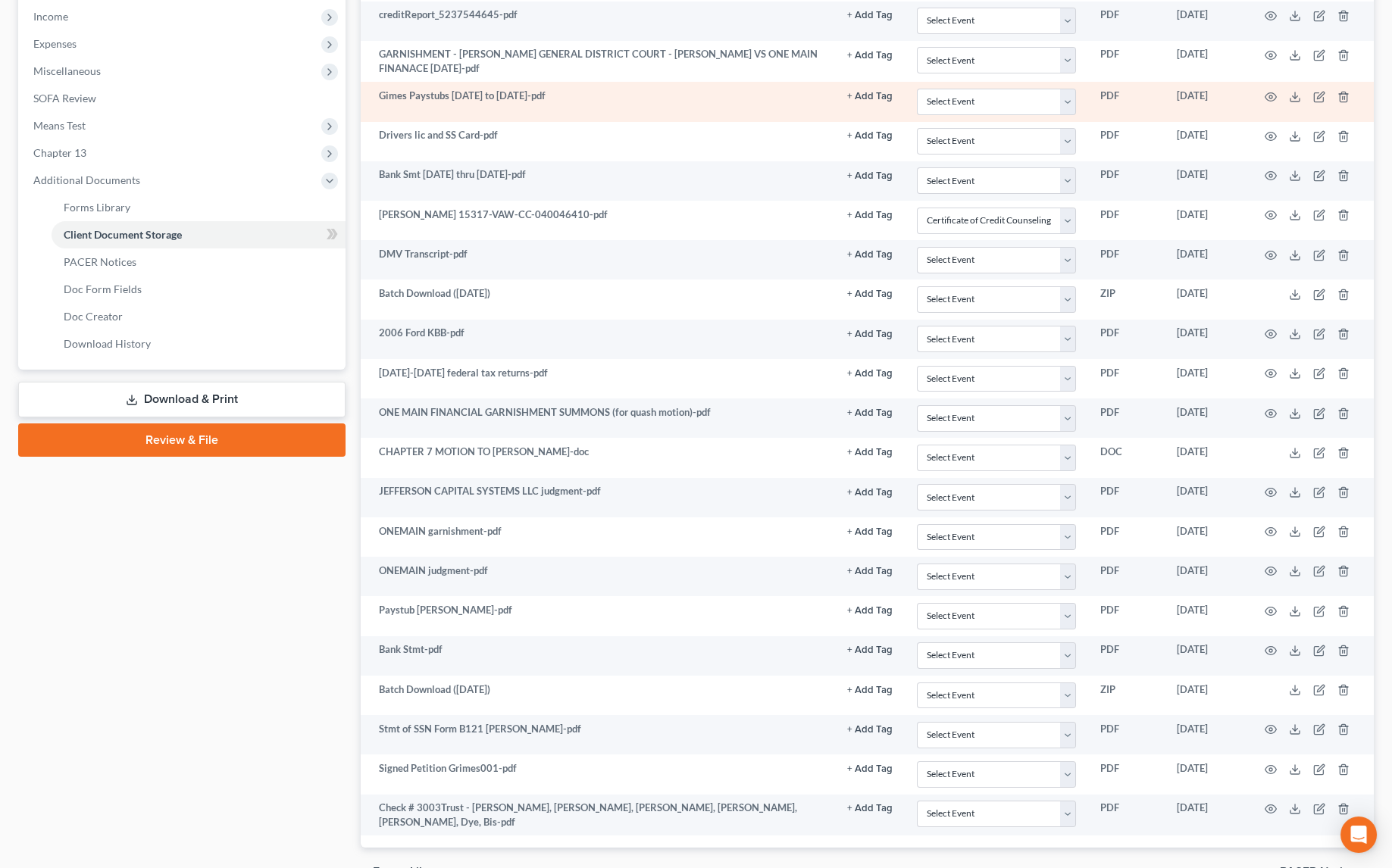
scroll to position [551, 0]
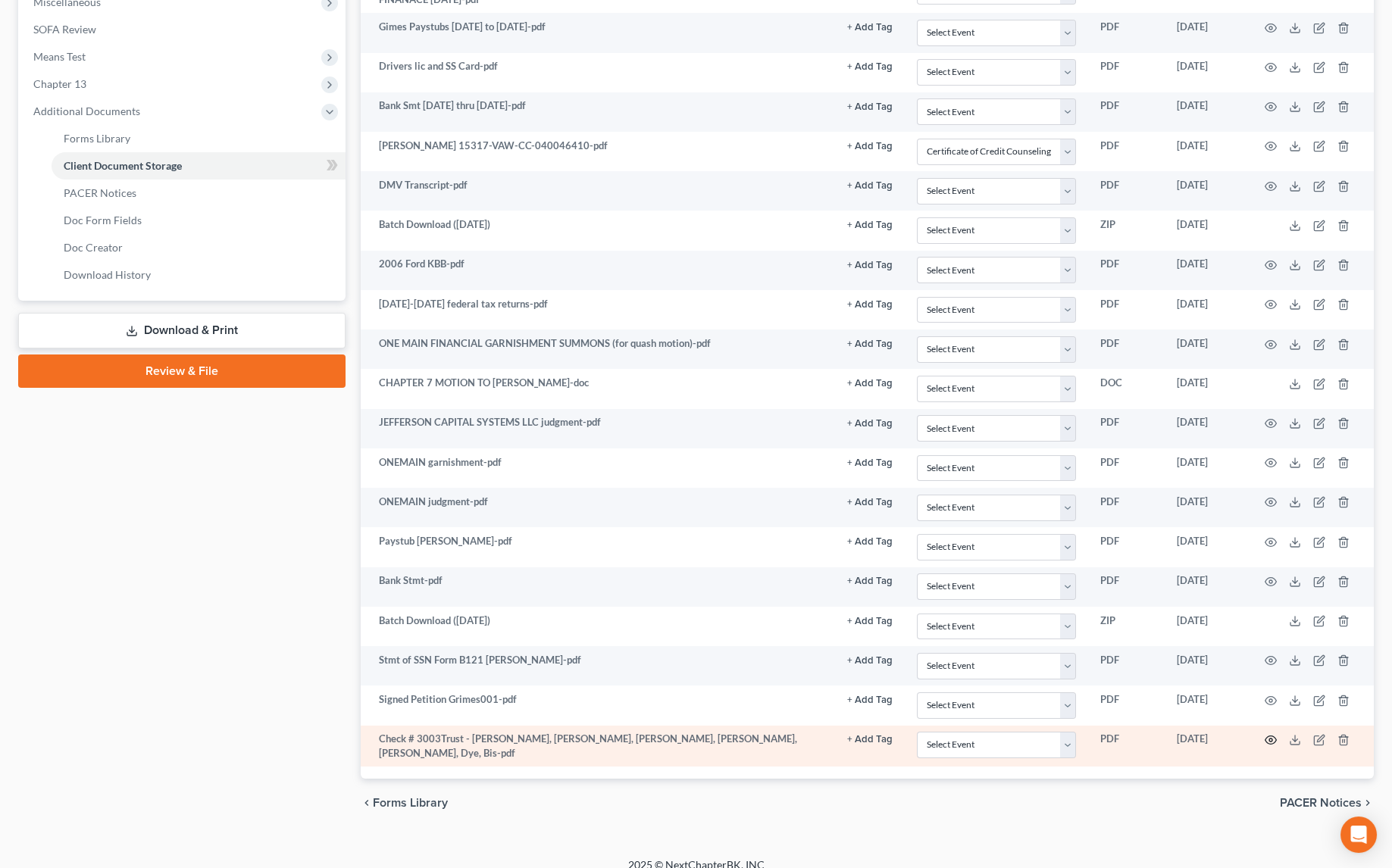
click at [1269, 734] on icon "button" at bounding box center [1270, 740] width 12 height 12
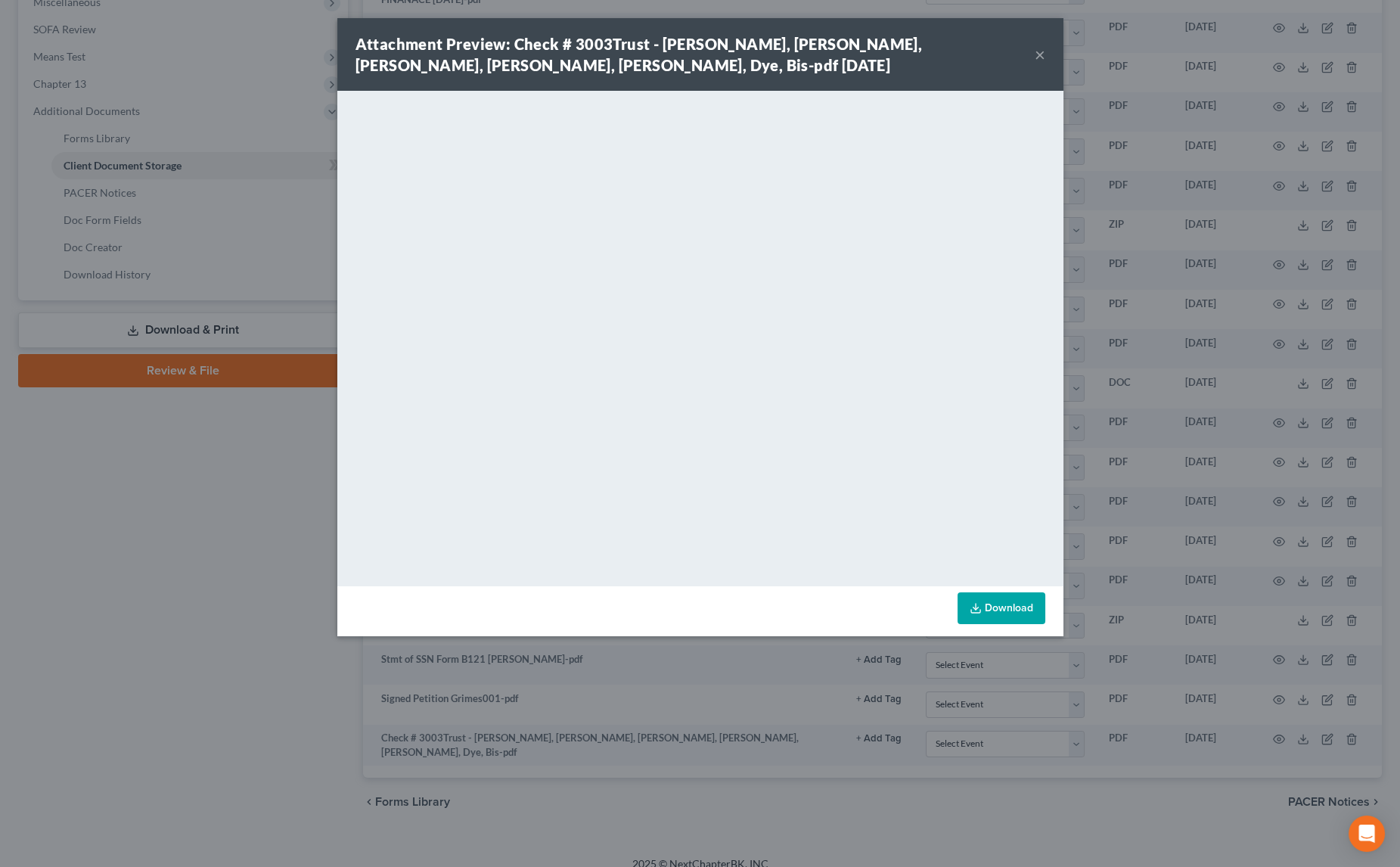
click at [64, 444] on div "Attachment Preview: Check # 3003Trust - [PERSON_NAME], [PERSON_NAME], [PERSON_N…" at bounding box center [700, 433] width 1400 height 867
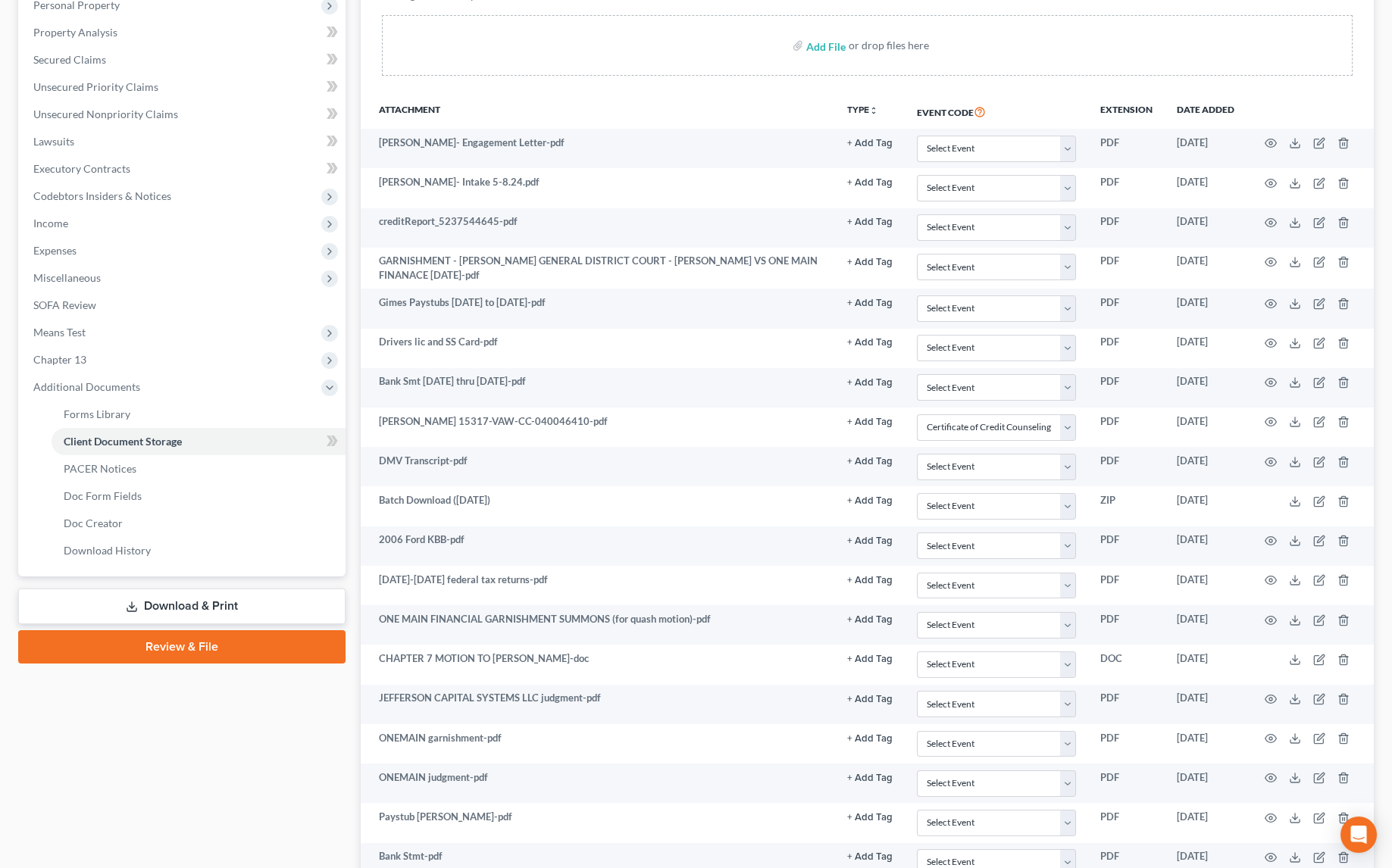
scroll to position [0, 0]
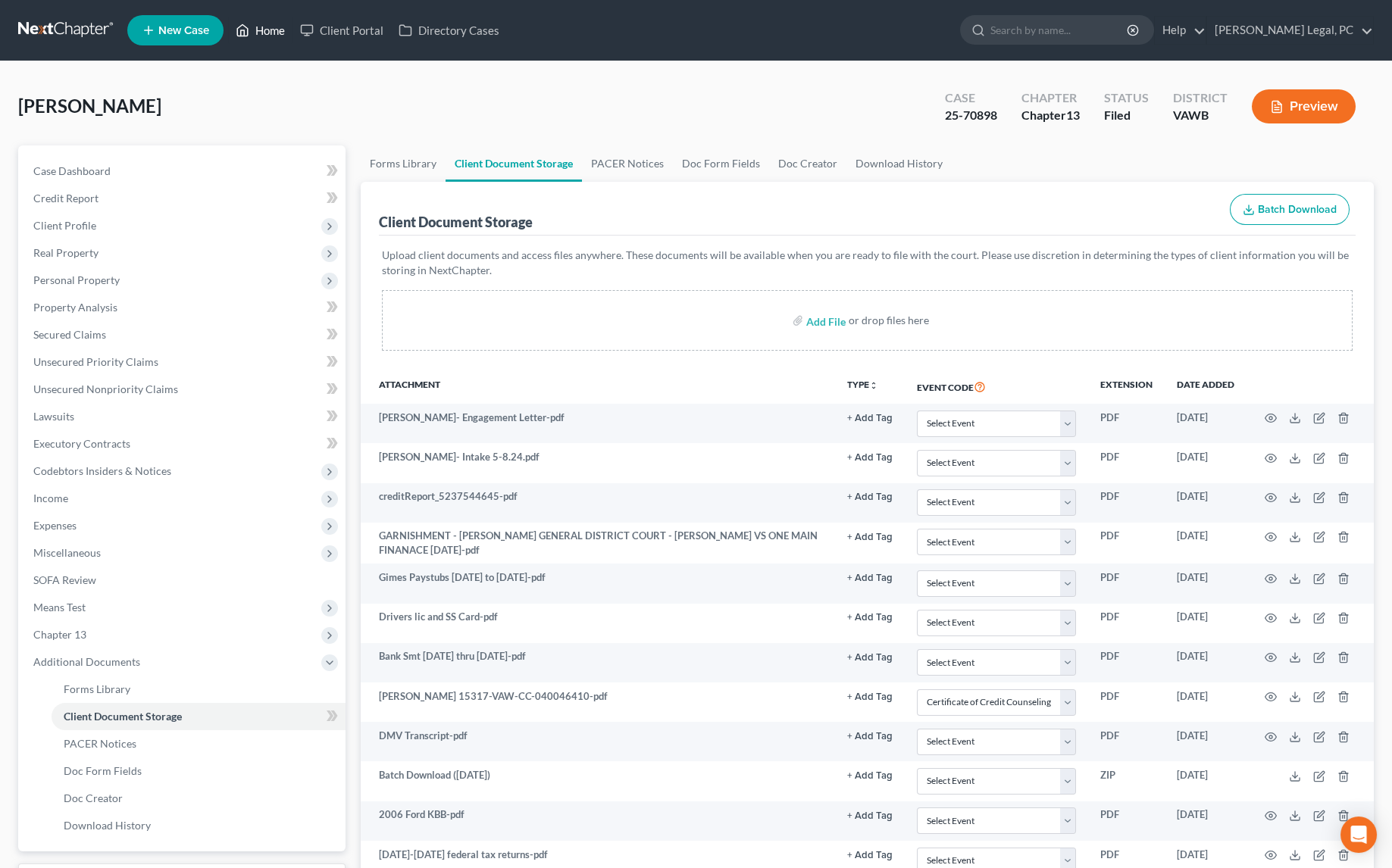
click at [261, 36] on link "Home" at bounding box center [260, 30] width 65 height 27
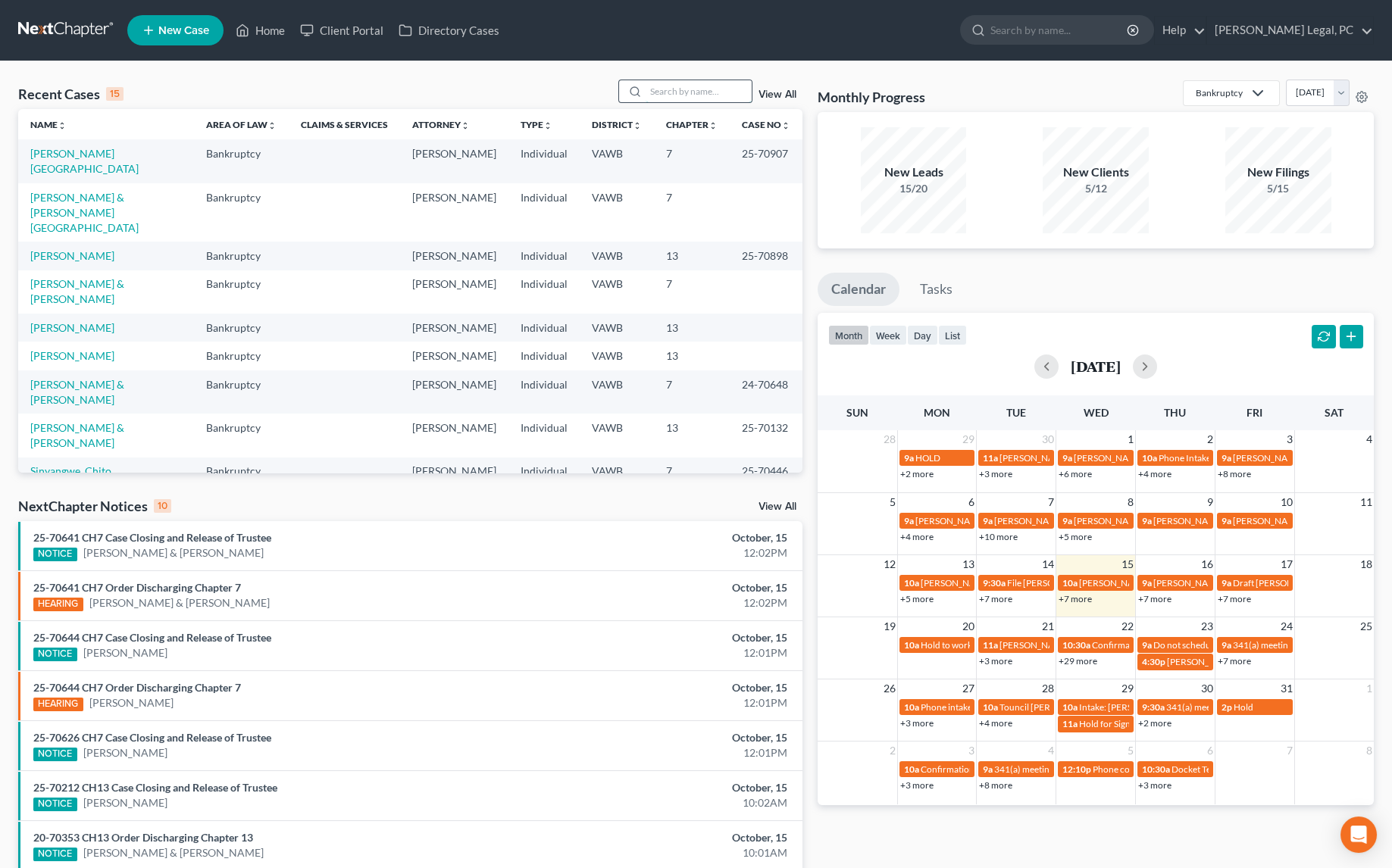
click at [676, 95] on input "search" at bounding box center [698, 91] width 106 height 22
type input "brown"
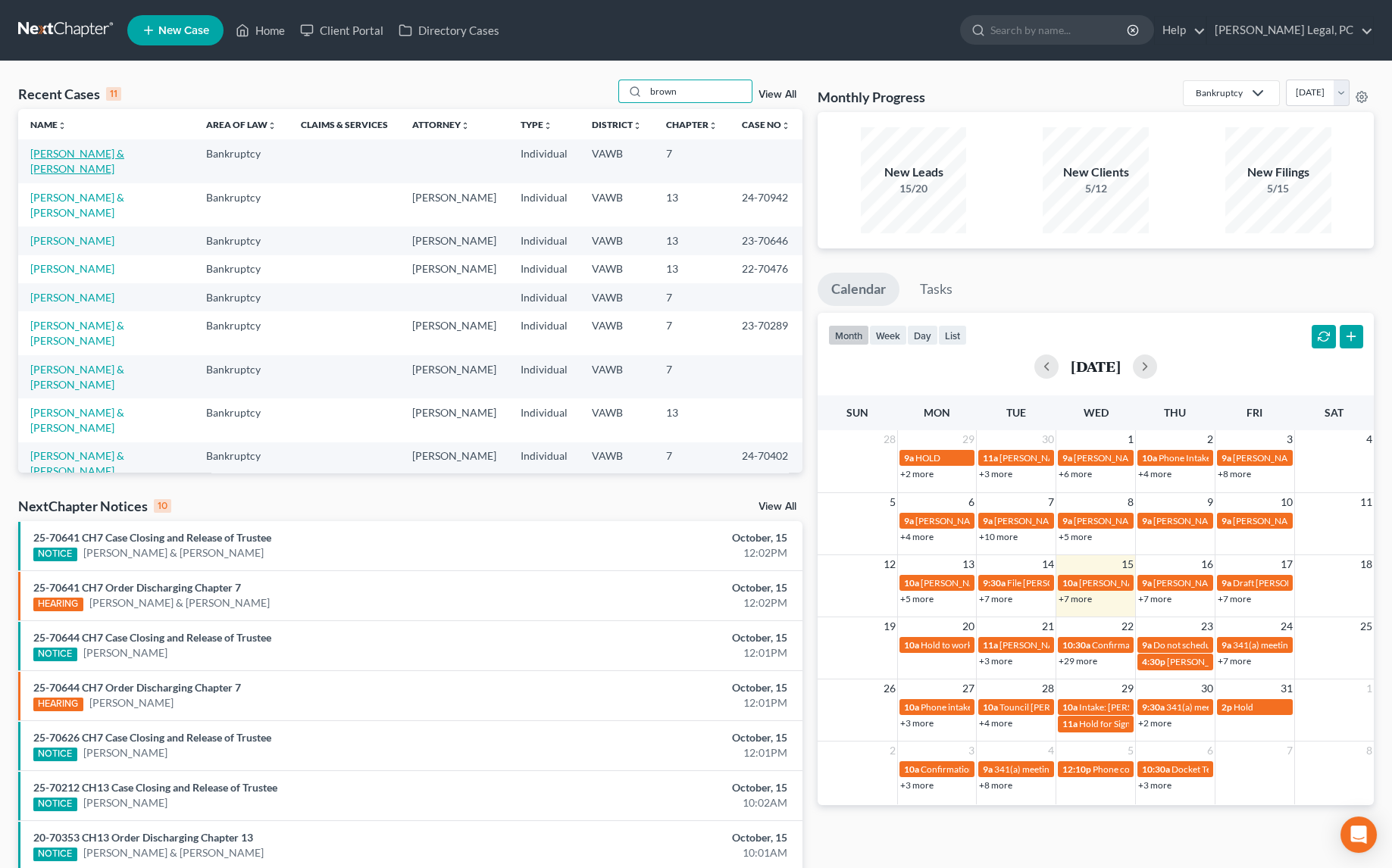
click at [101, 154] on link "[PERSON_NAME] & [PERSON_NAME]" at bounding box center [77, 160] width 94 height 28
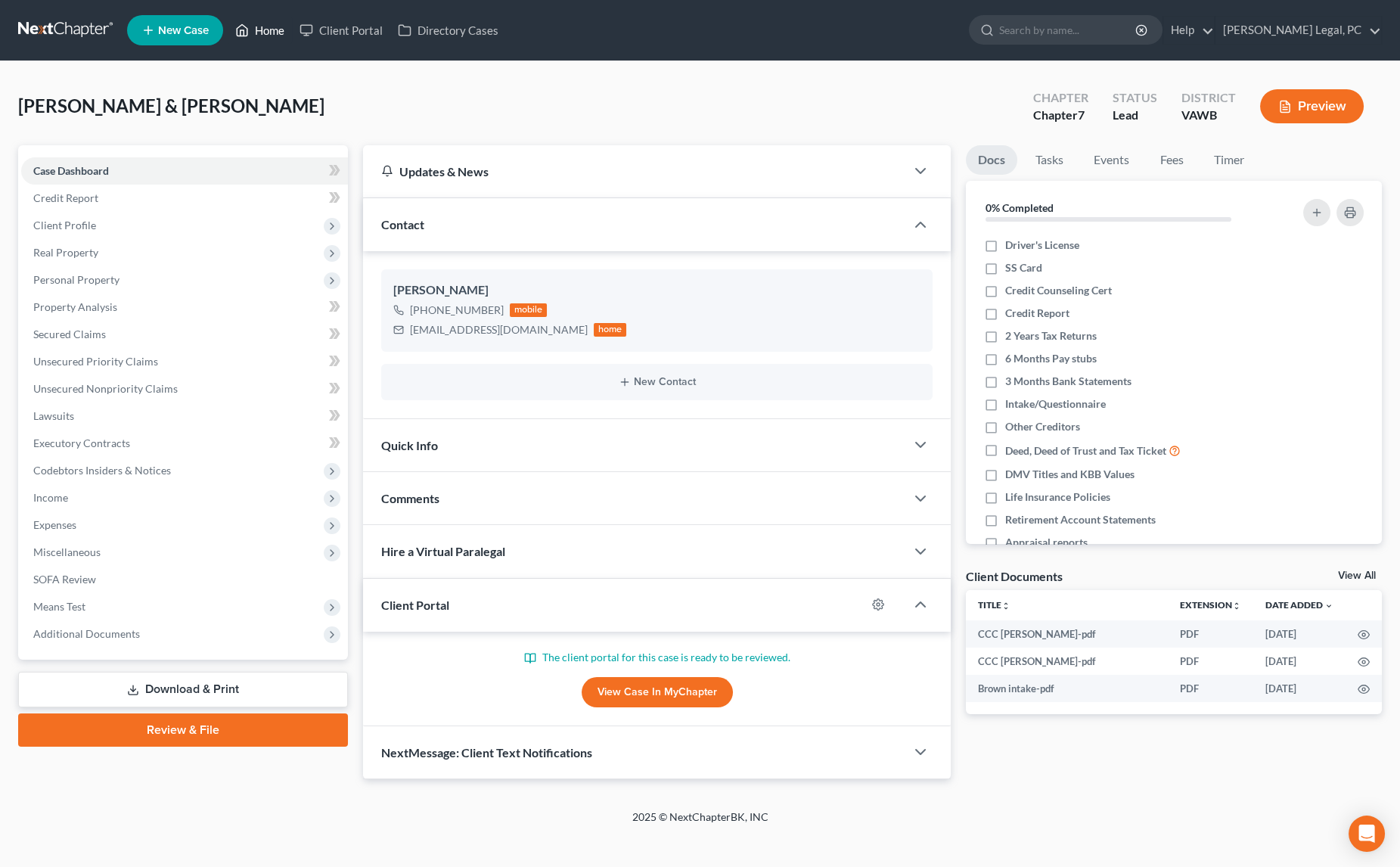
click at [267, 32] on link "Home" at bounding box center [259, 30] width 65 height 27
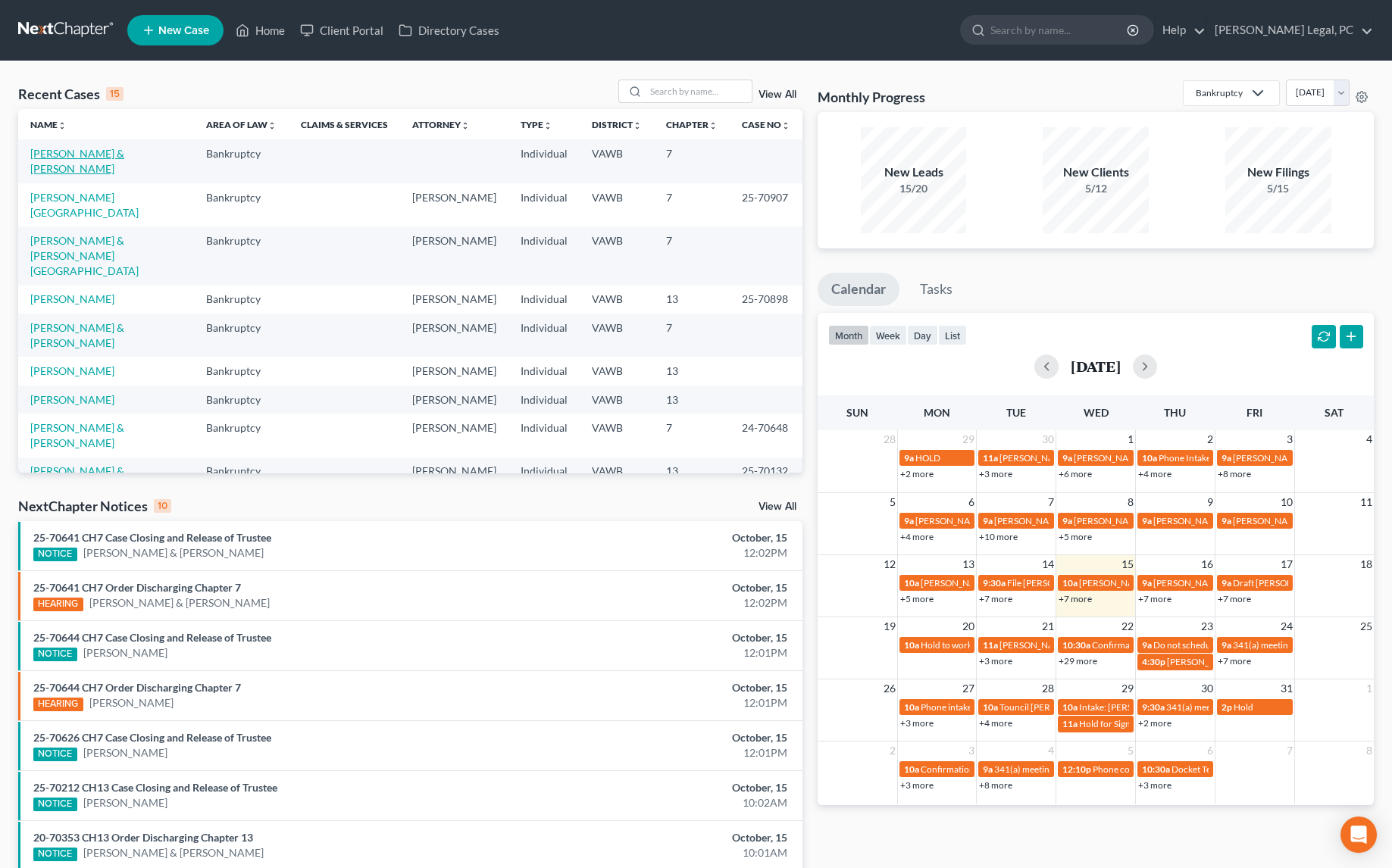
click at [124, 158] on link "[PERSON_NAME] & [PERSON_NAME]" at bounding box center [77, 160] width 94 height 28
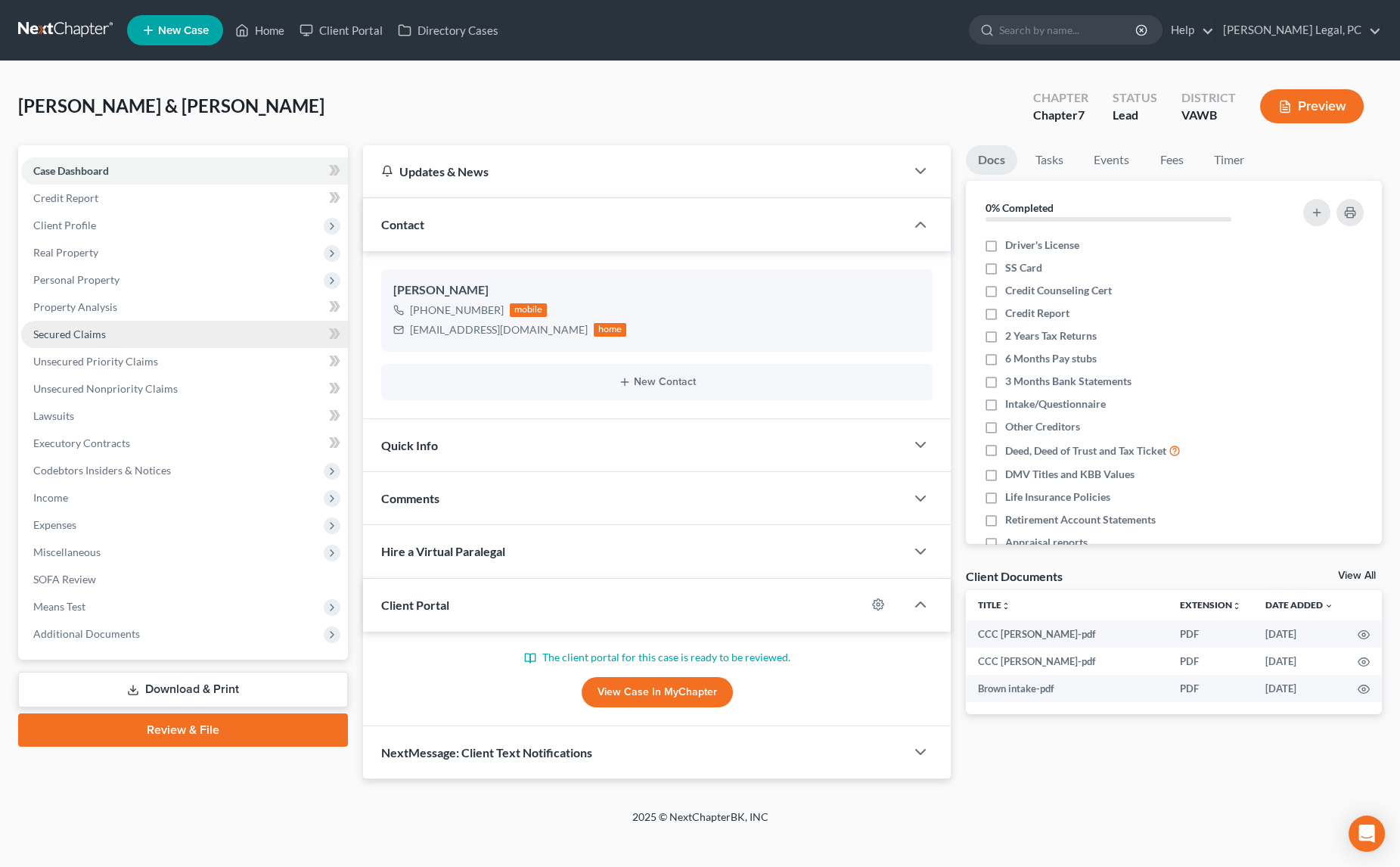
click at [82, 339] on link "Secured Claims" at bounding box center [184, 335] width 327 height 27
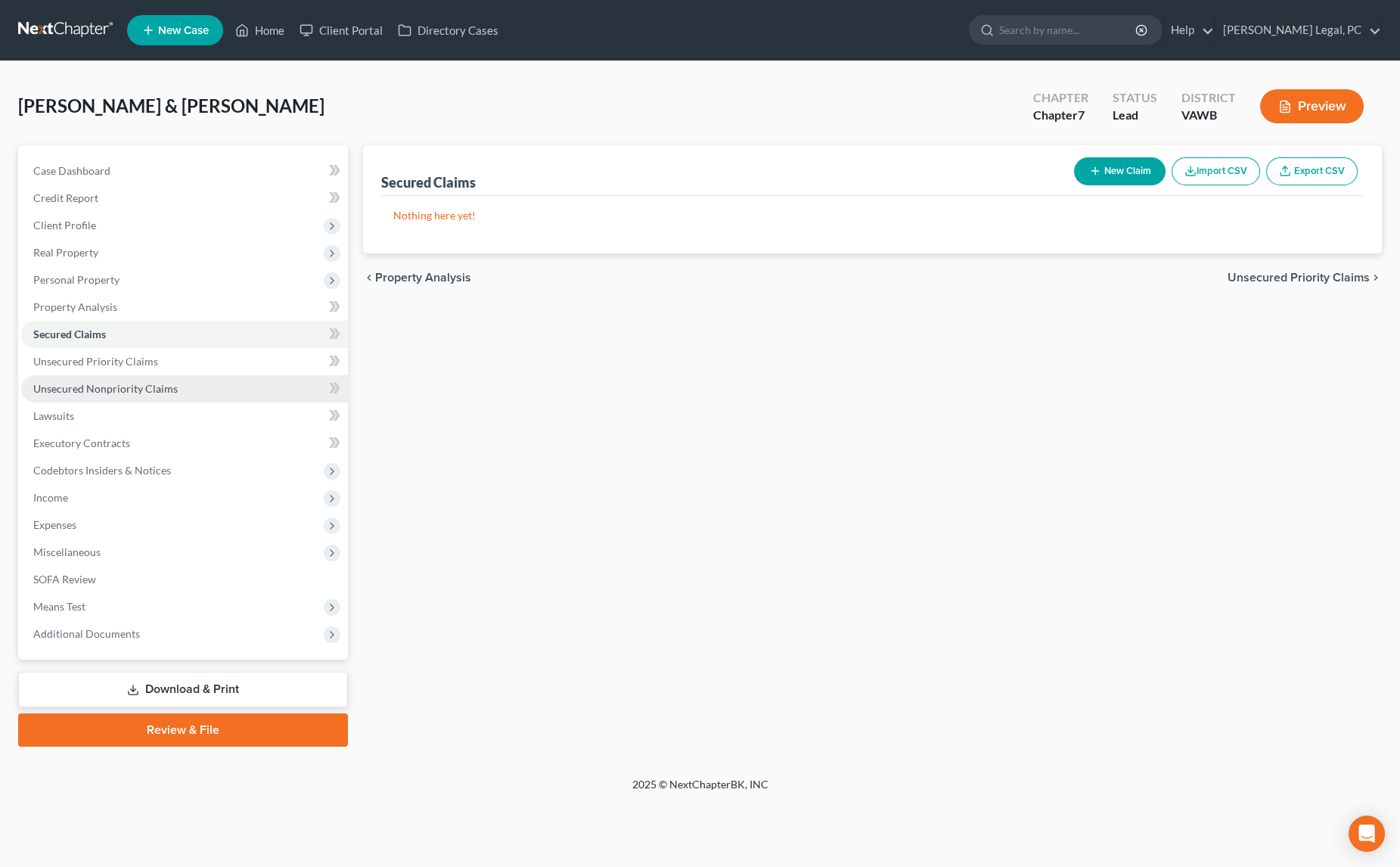
click at [136, 382] on span "Unsecured Nonpriority Claims" at bounding box center [106, 388] width 145 height 13
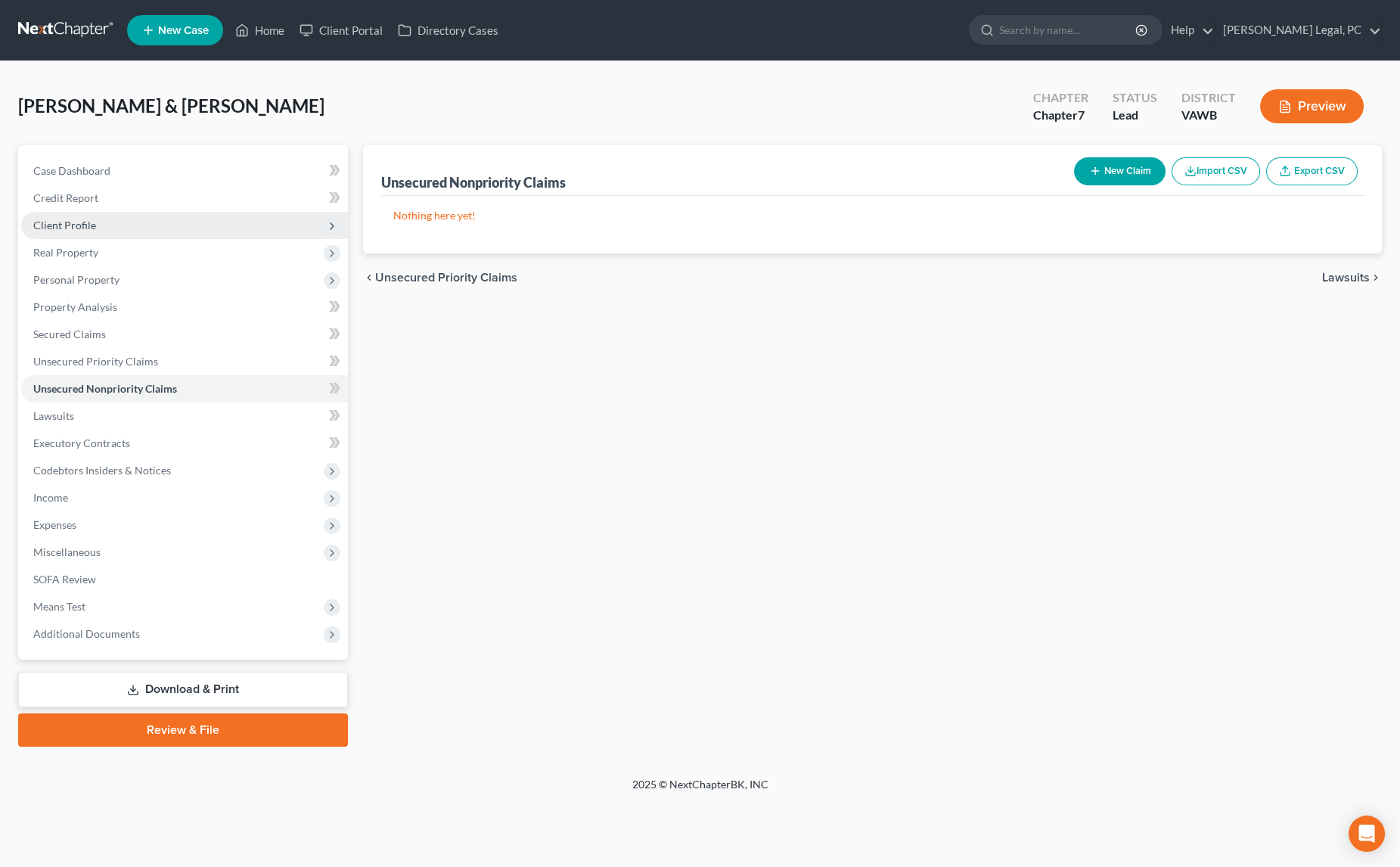
click at [76, 231] on span "Client Profile" at bounding box center [184, 226] width 327 height 27
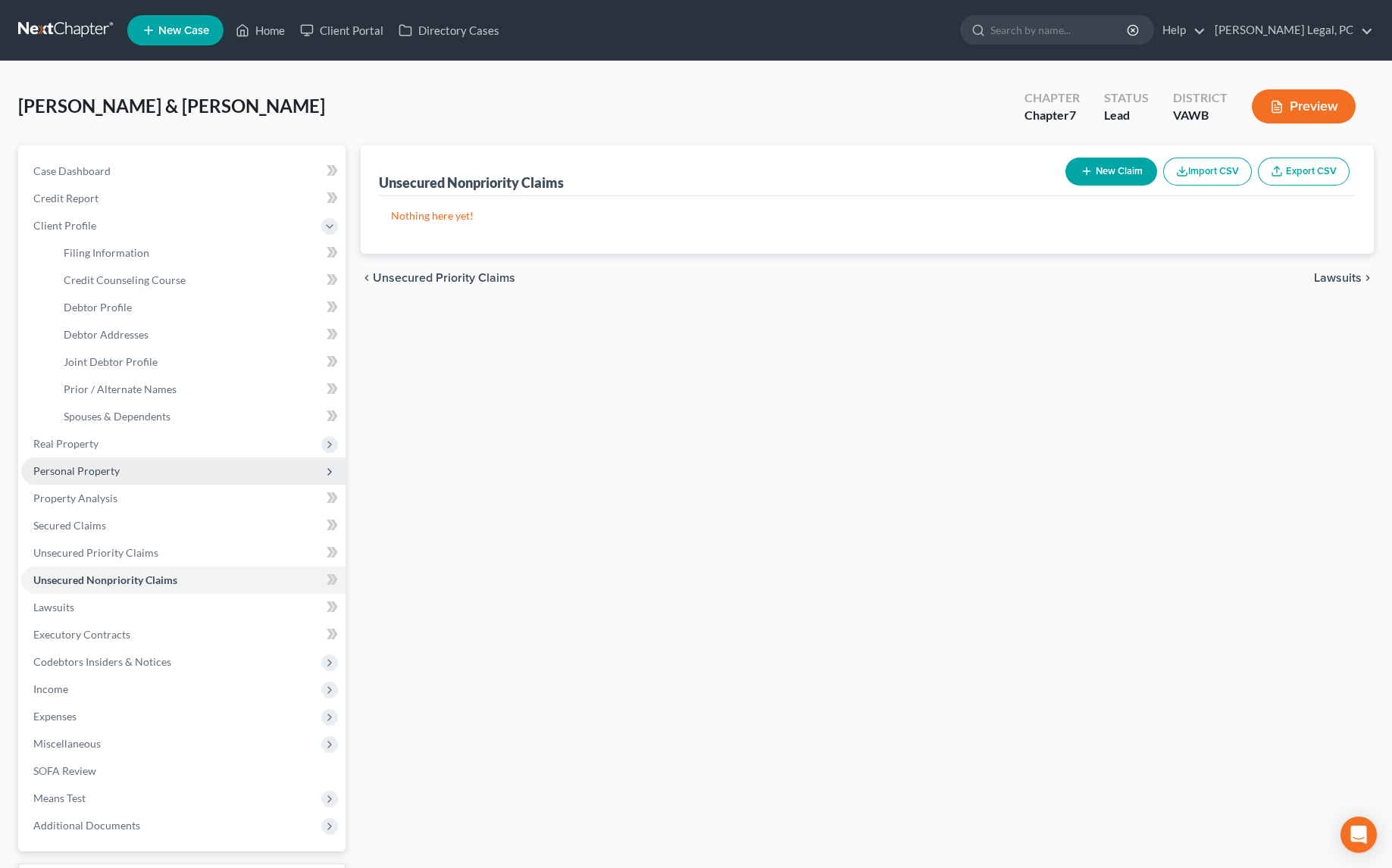
click at [98, 466] on span "Personal Property" at bounding box center [77, 471] width 87 height 13
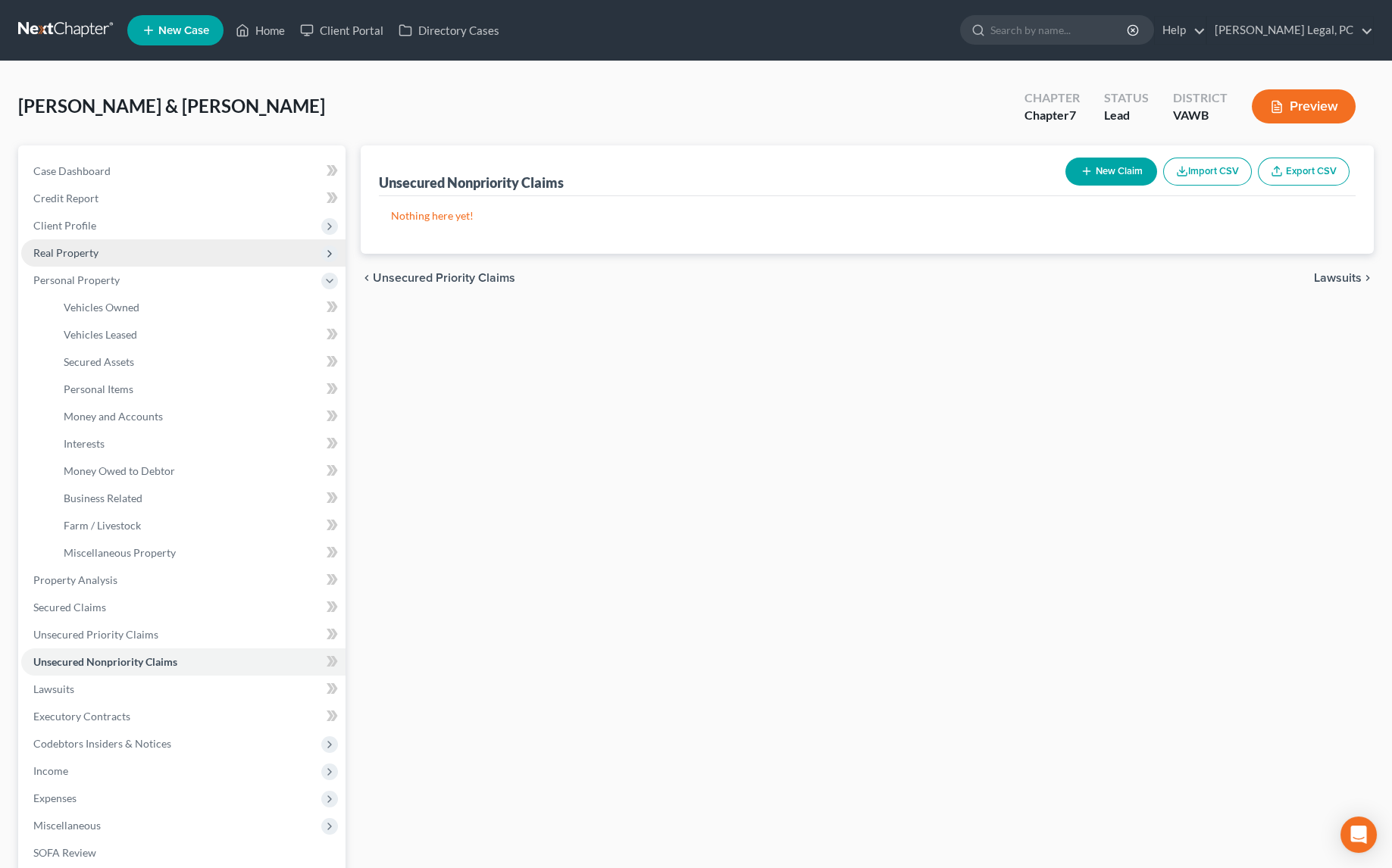
click at [83, 250] on span "Real Property" at bounding box center [67, 252] width 66 height 13
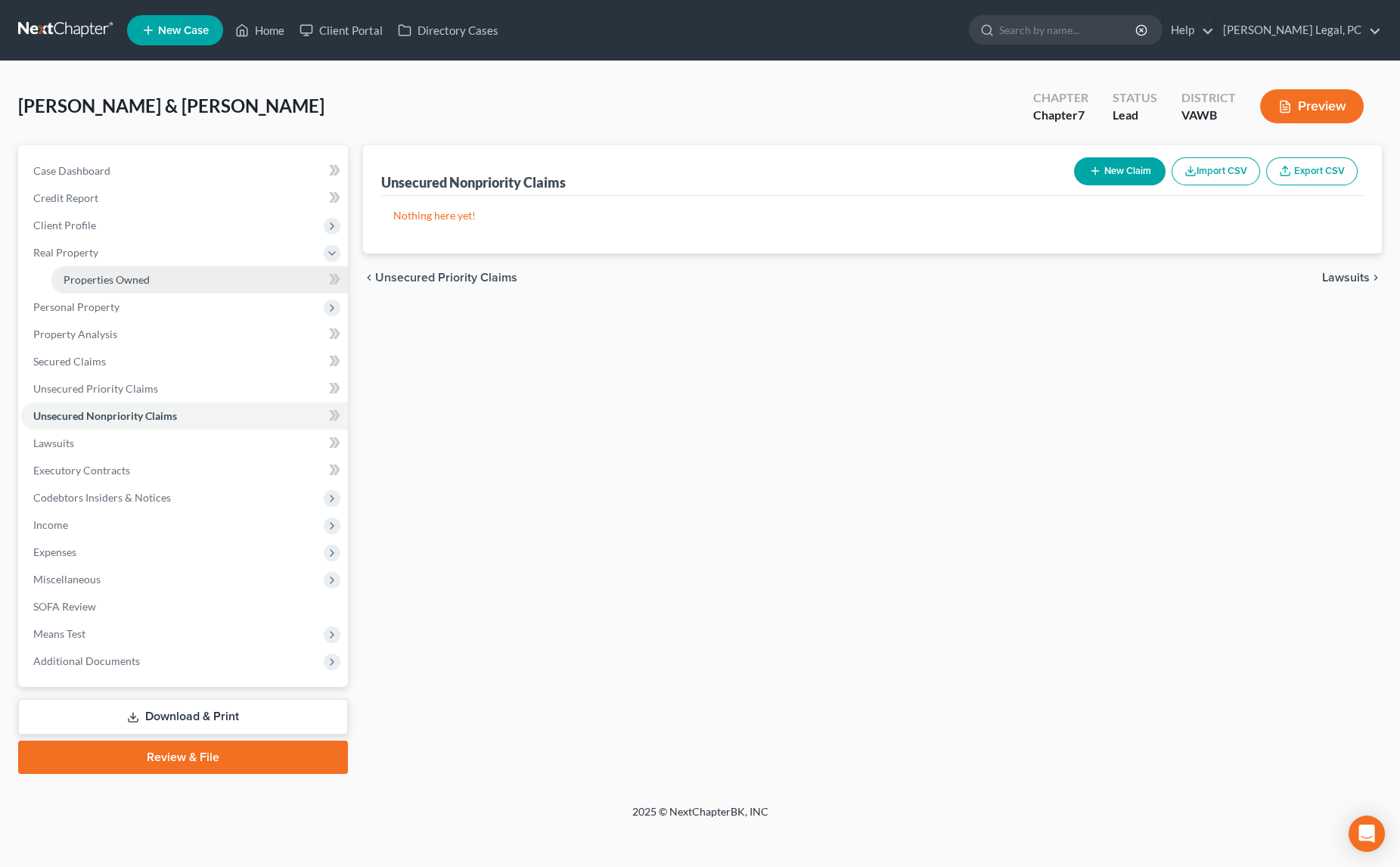
click at [92, 281] on span "Properties Owned" at bounding box center [106, 279] width 86 height 13
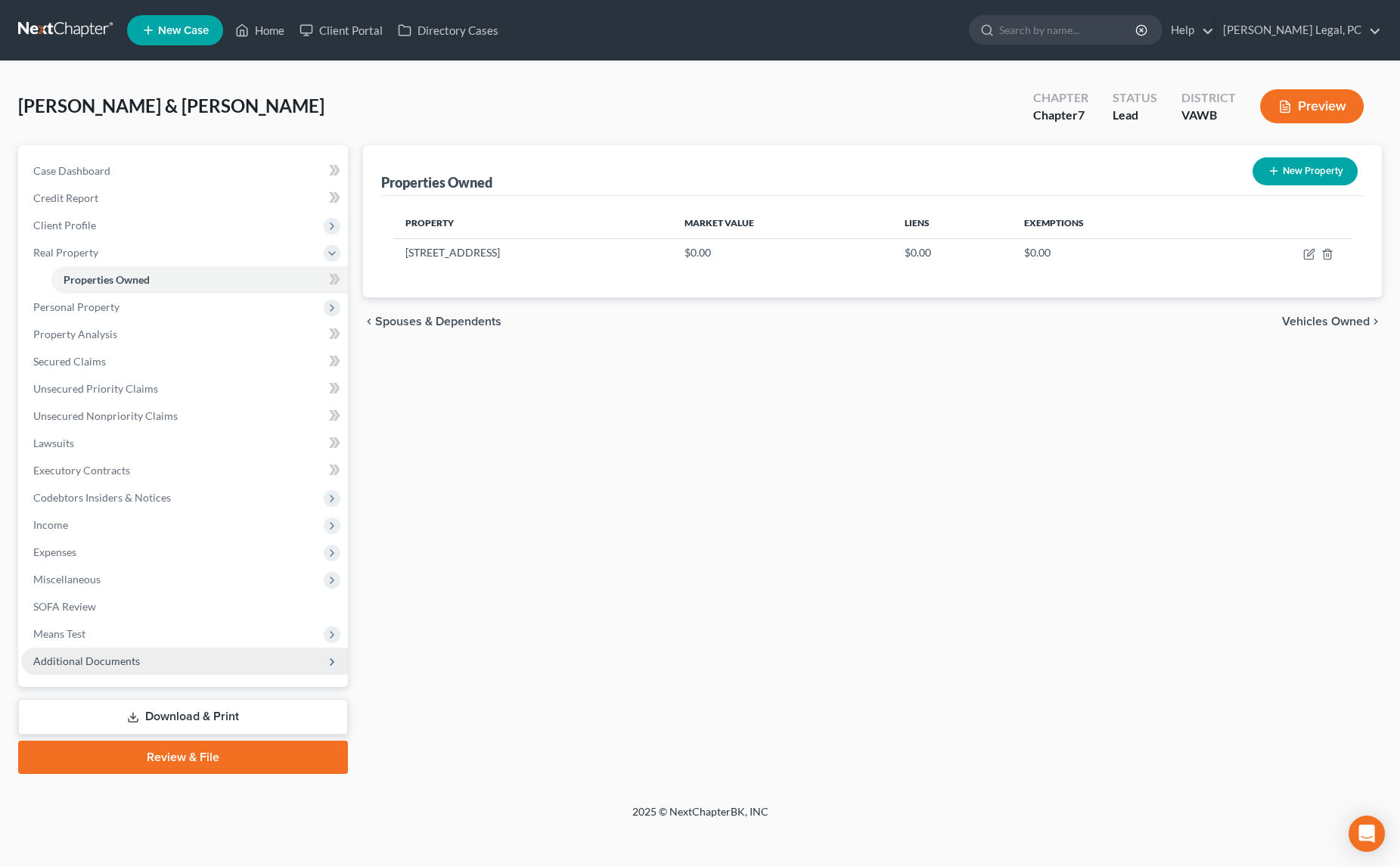
click at [98, 667] on span "Additional Documents" at bounding box center [184, 661] width 327 height 27
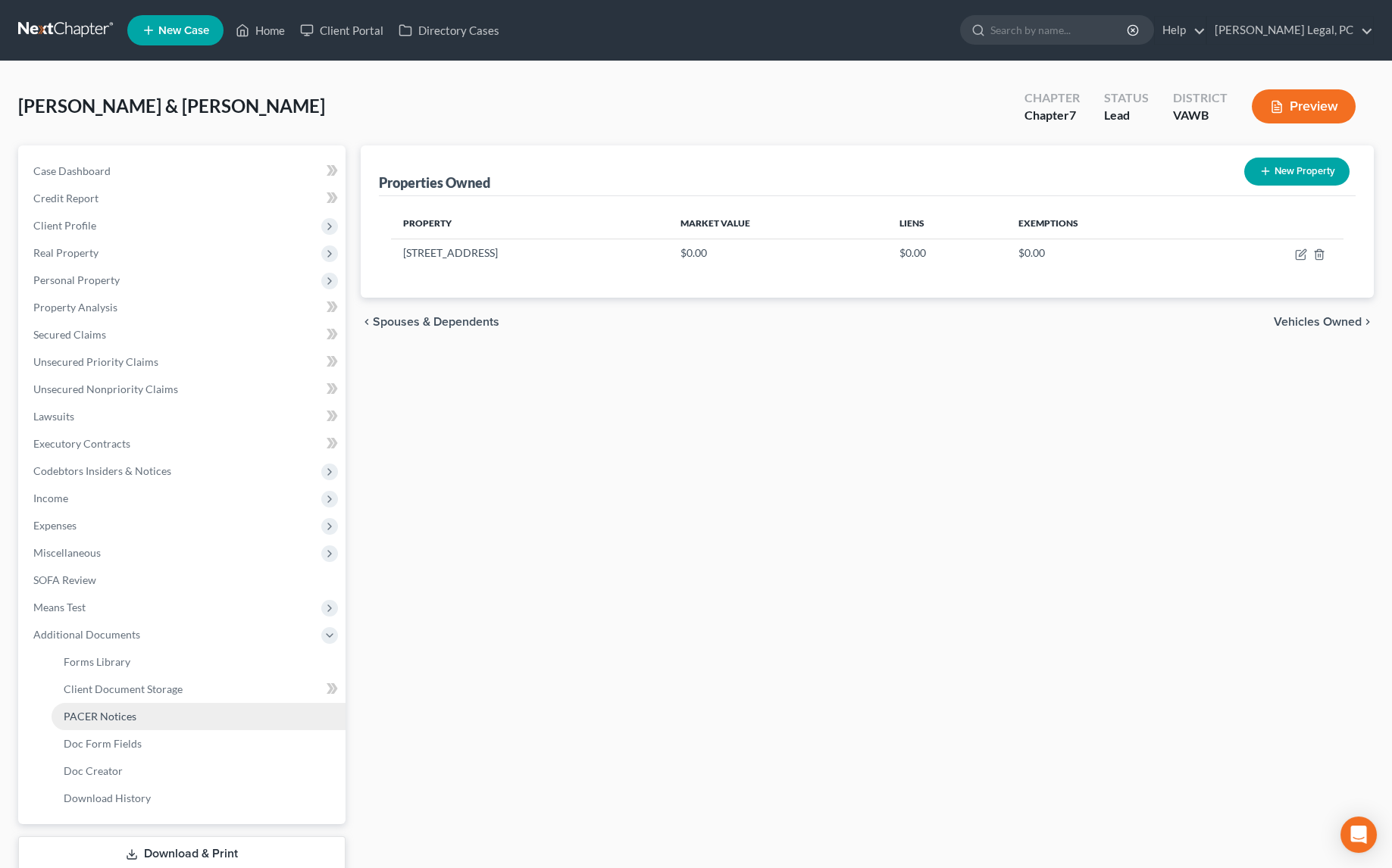
click at [97, 723] on link "PACER Notices" at bounding box center [199, 717] width 294 height 27
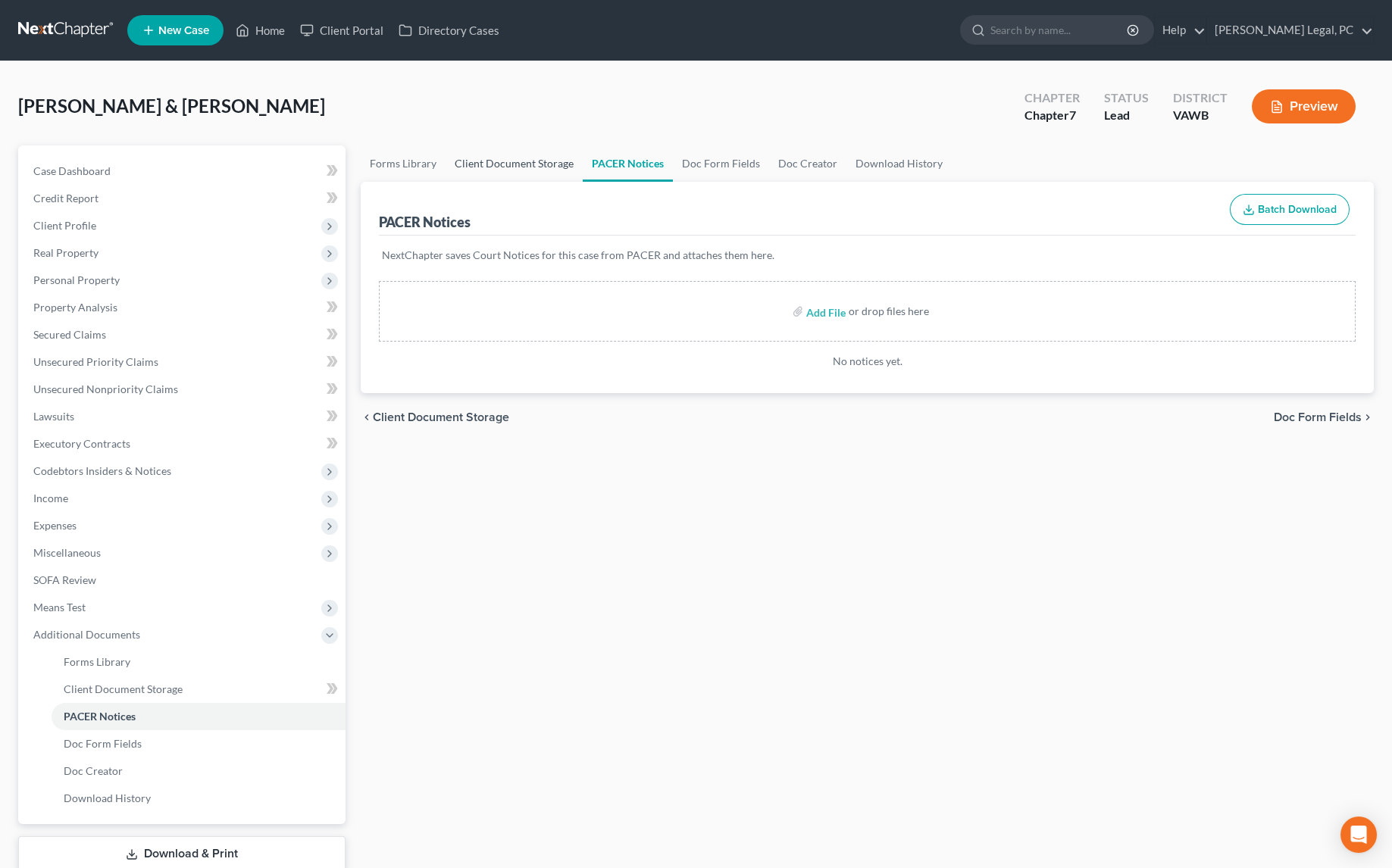
click at [510, 165] on link "Client Document Storage" at bounding box center [514, 164] width 138 height 36
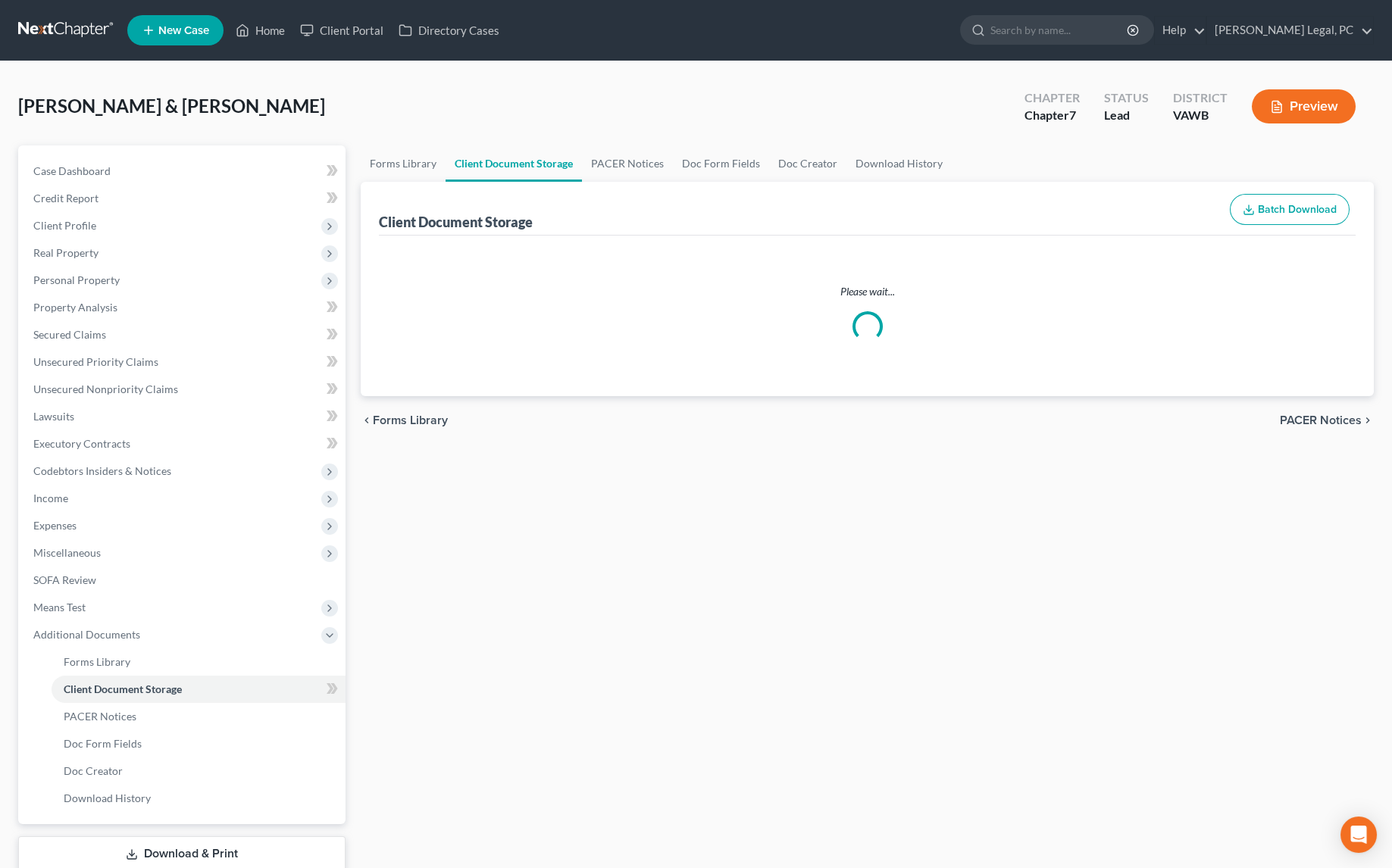
select select "0"
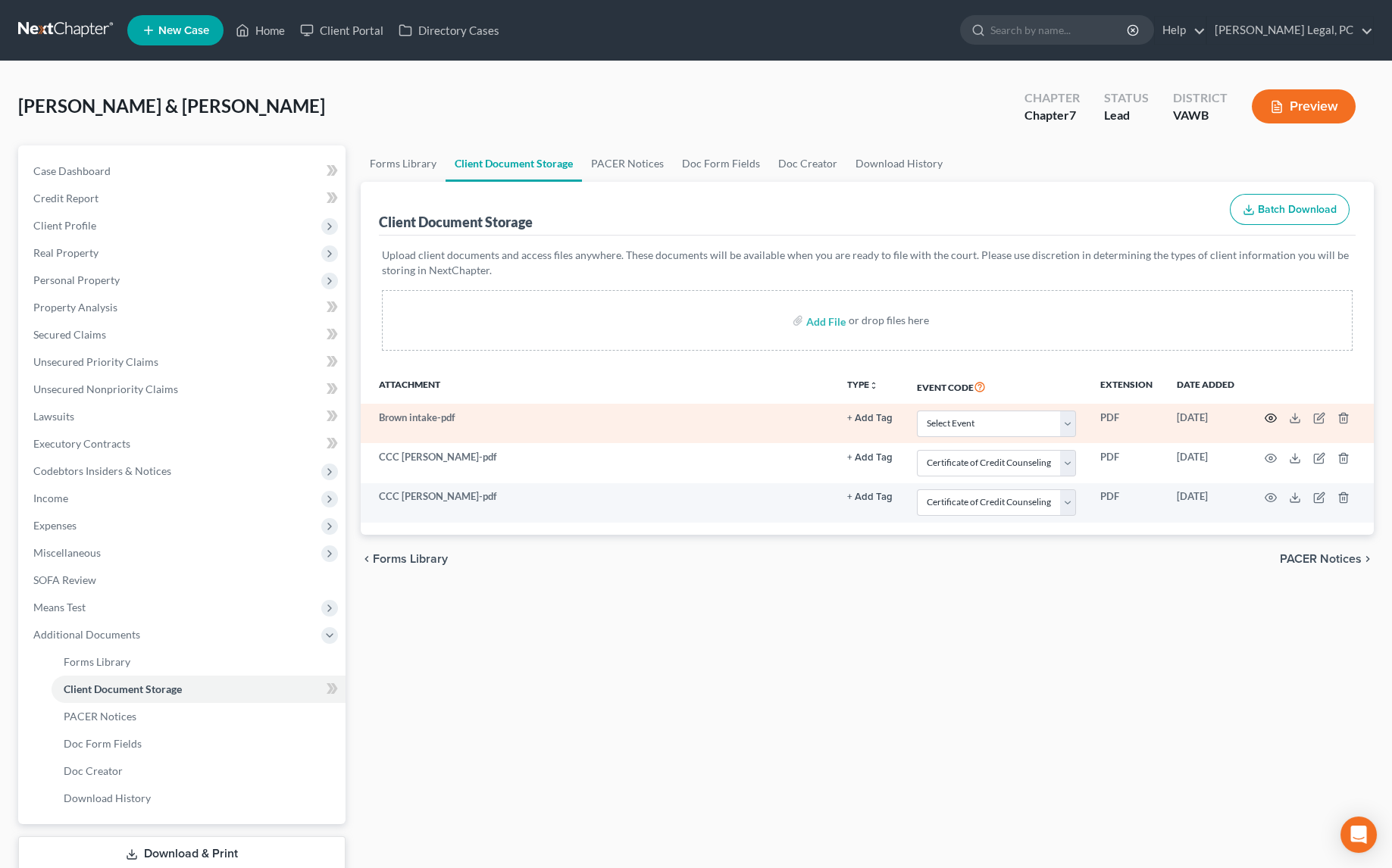
click at [1265, 415] on icon "button" at bounding box center [1271, 418] width 11 height 8
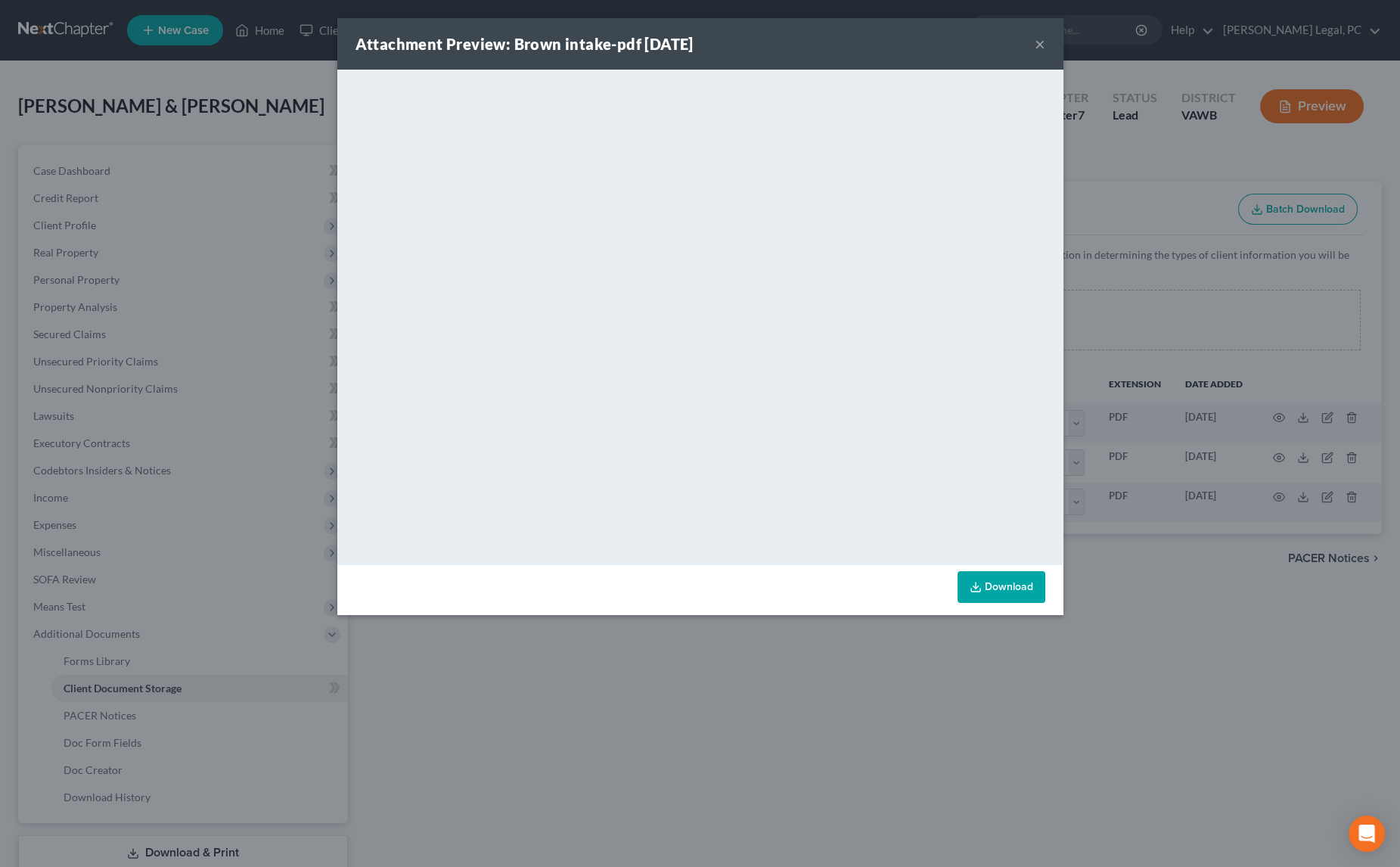
click at [1036, 47] on button "×" at bounding box center [1041, 44] width 11 height 18
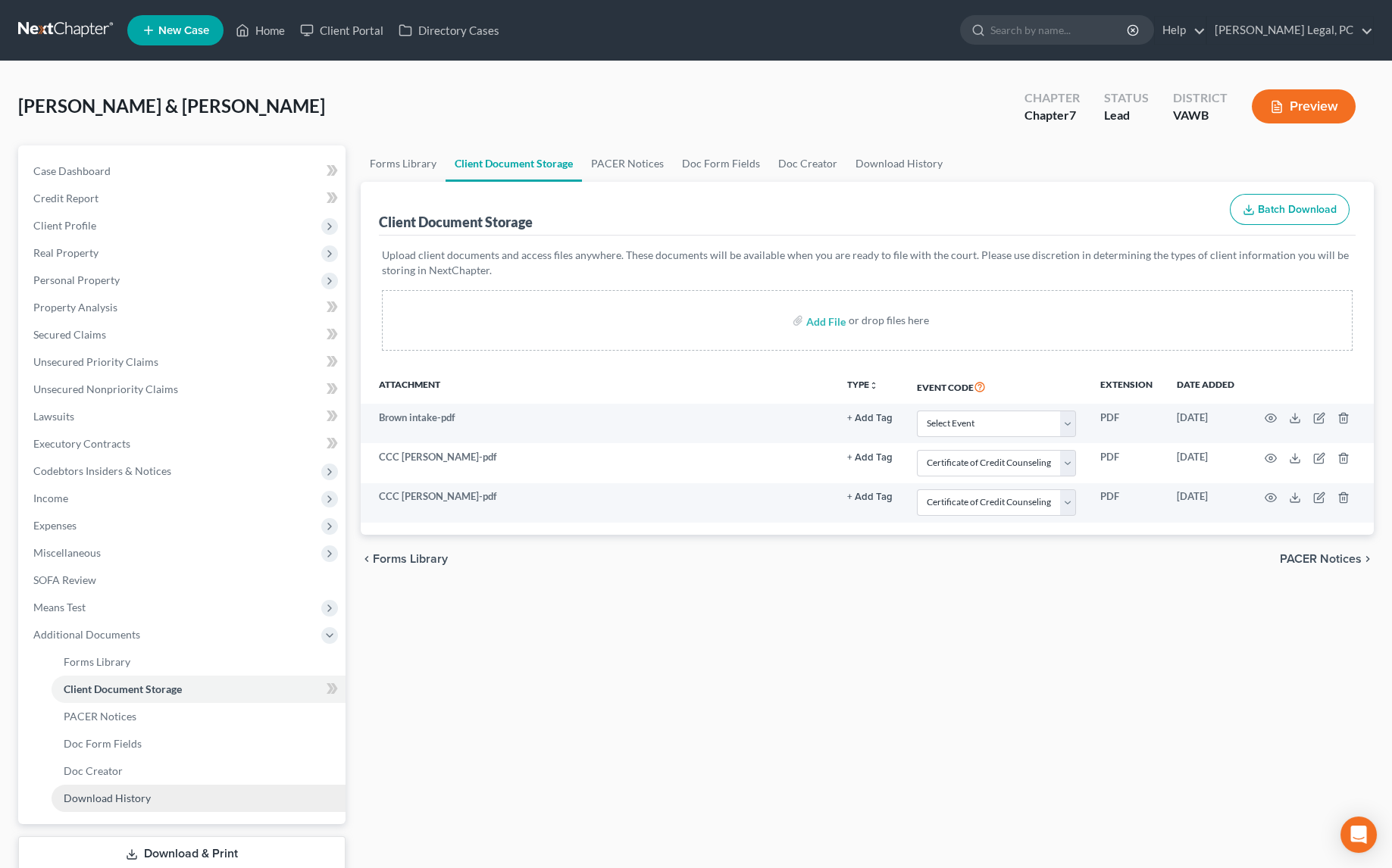
scroll to position [97, 0]
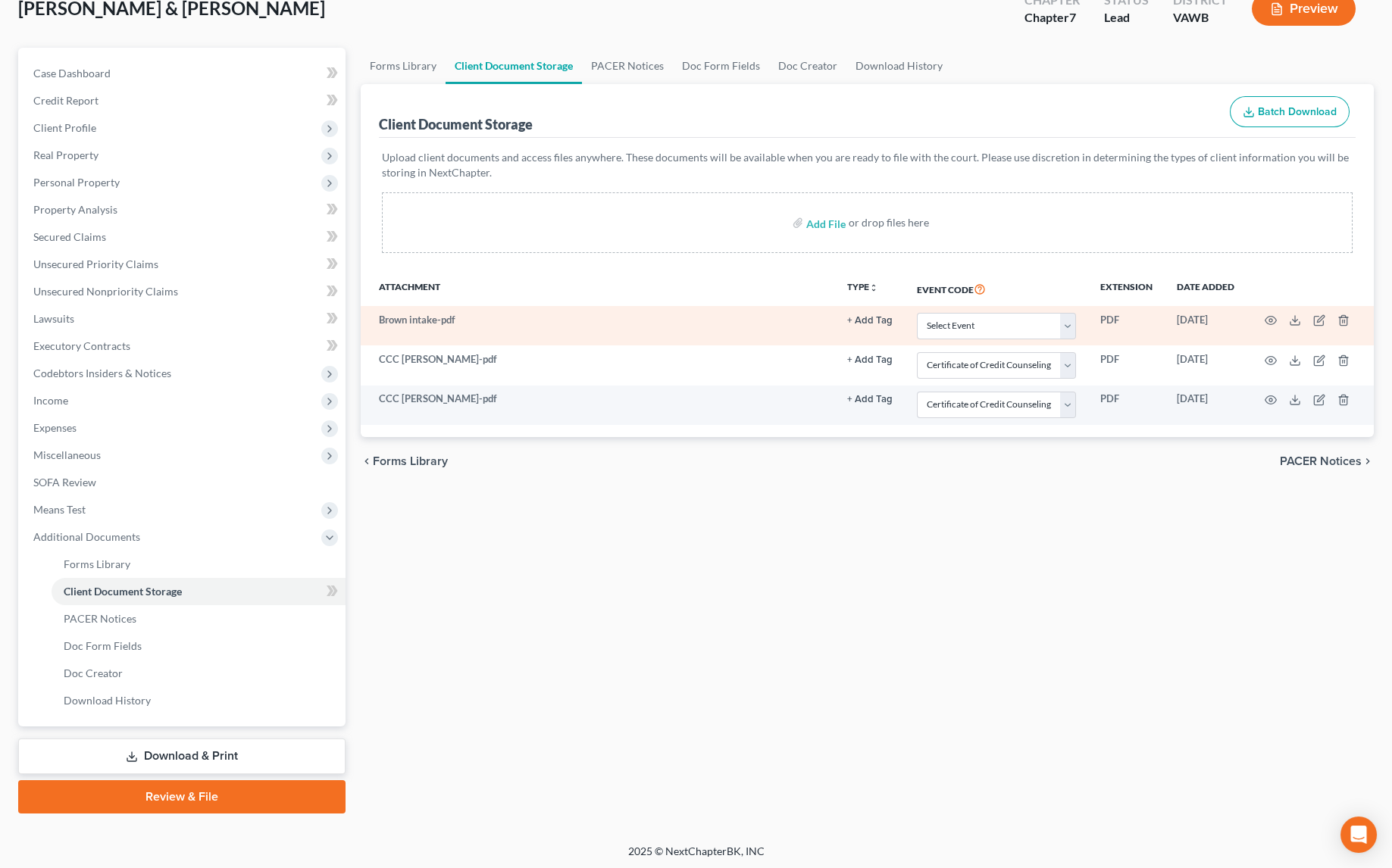
click at [1268, 325] on td at bounding box center [1310, 325] width 128 height 39
click at [1270, 321] on circle "button" at bounding box center [1270, 320] width 3 height 3
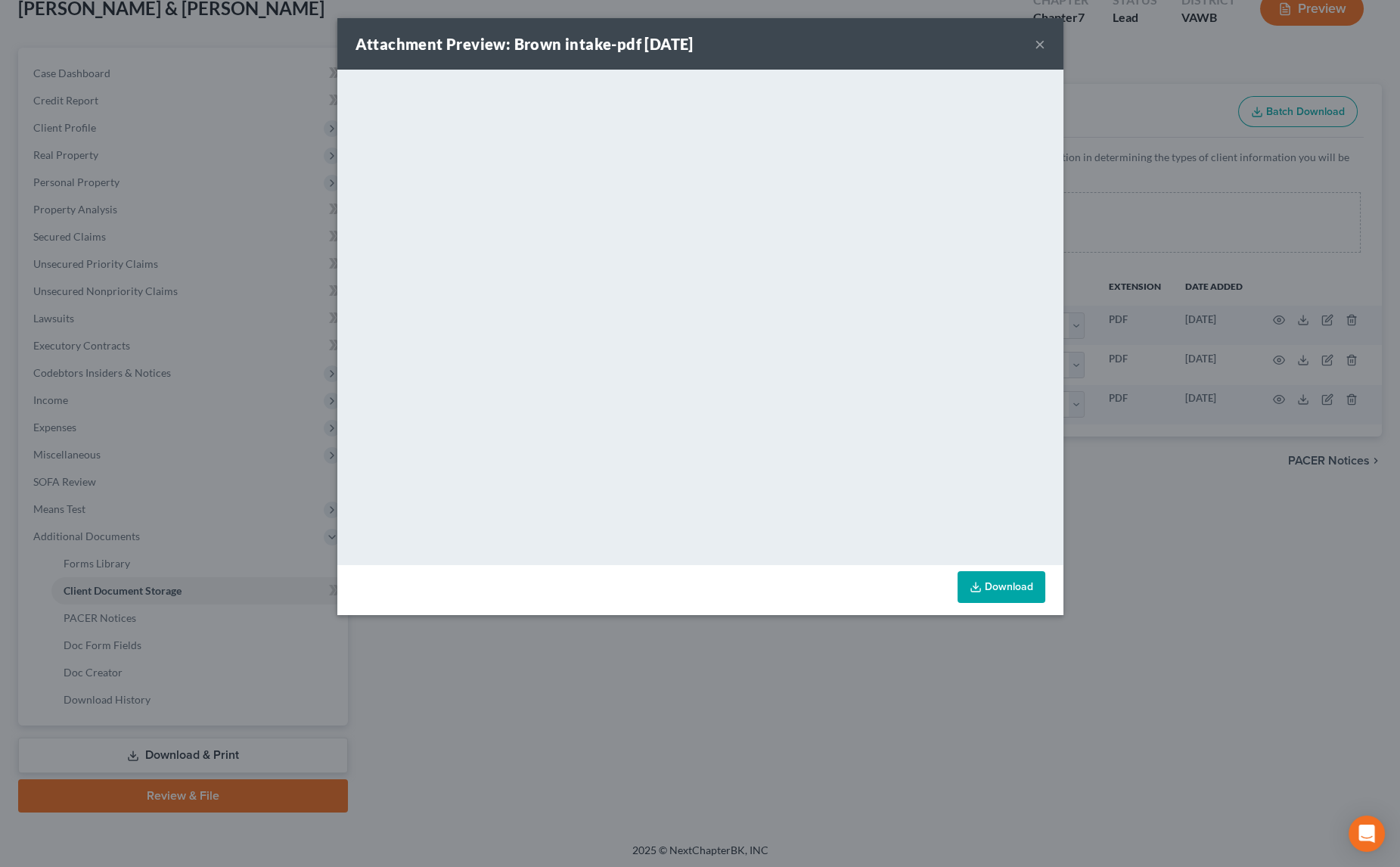
click at [909, 770] on div "Attachment Preview: Brown intake-pdf [DATE] × <object ng-attr-data='[URL][DOMAI…" at bounding box center [700, 433] width 1400 height 867
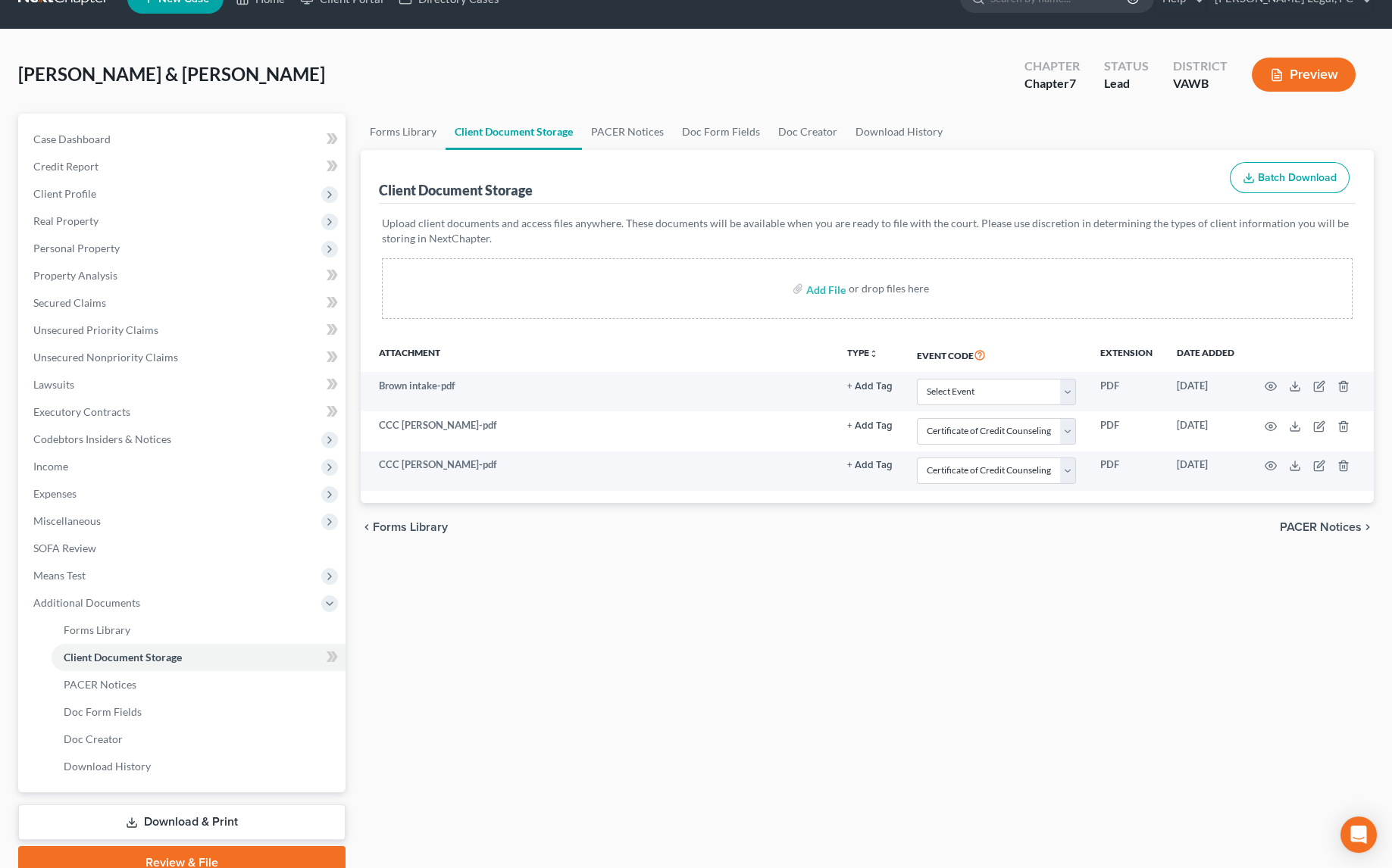
scroll to position [0, 0]
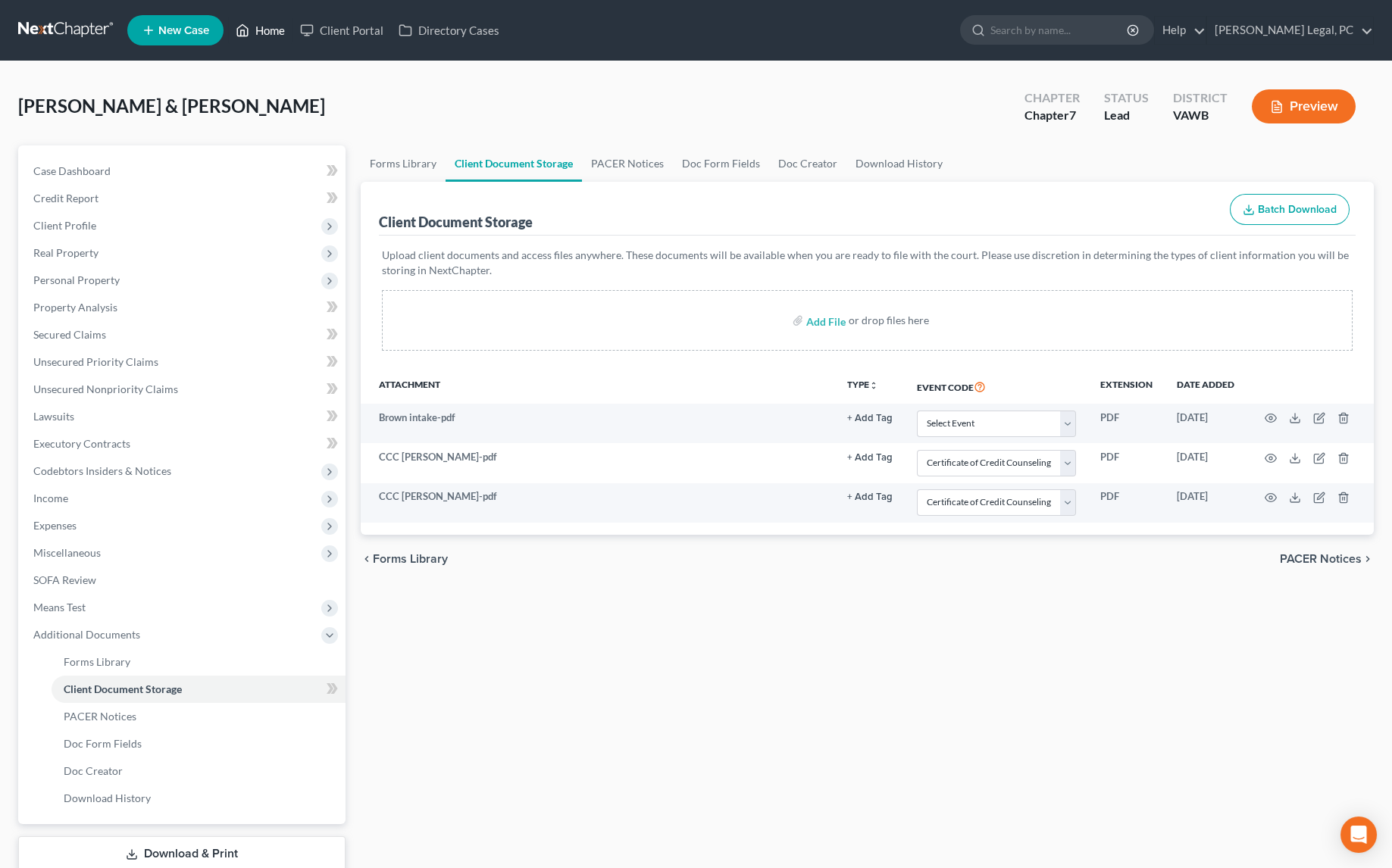
click at [273, 32] on link "Home" at bounding box center [260, 30] width 65 height 27
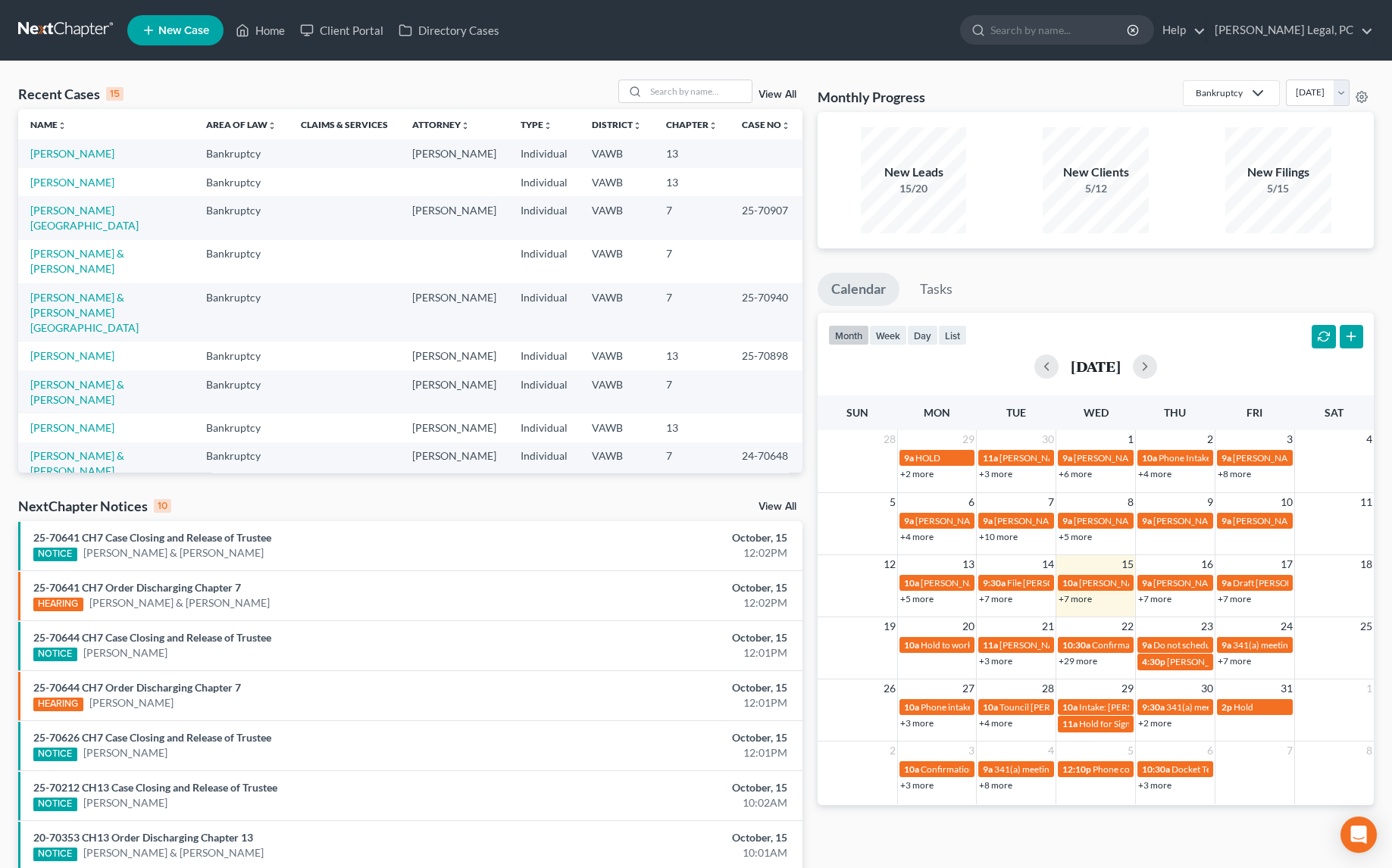
click at [74, 159] on td "[PERSON_NAME]" at bounding box center [106, 153] width 176 height 28
click at [77, 152] on link "[PERSON_NAME]" at bounding box center [72, 153] width 84 height 13
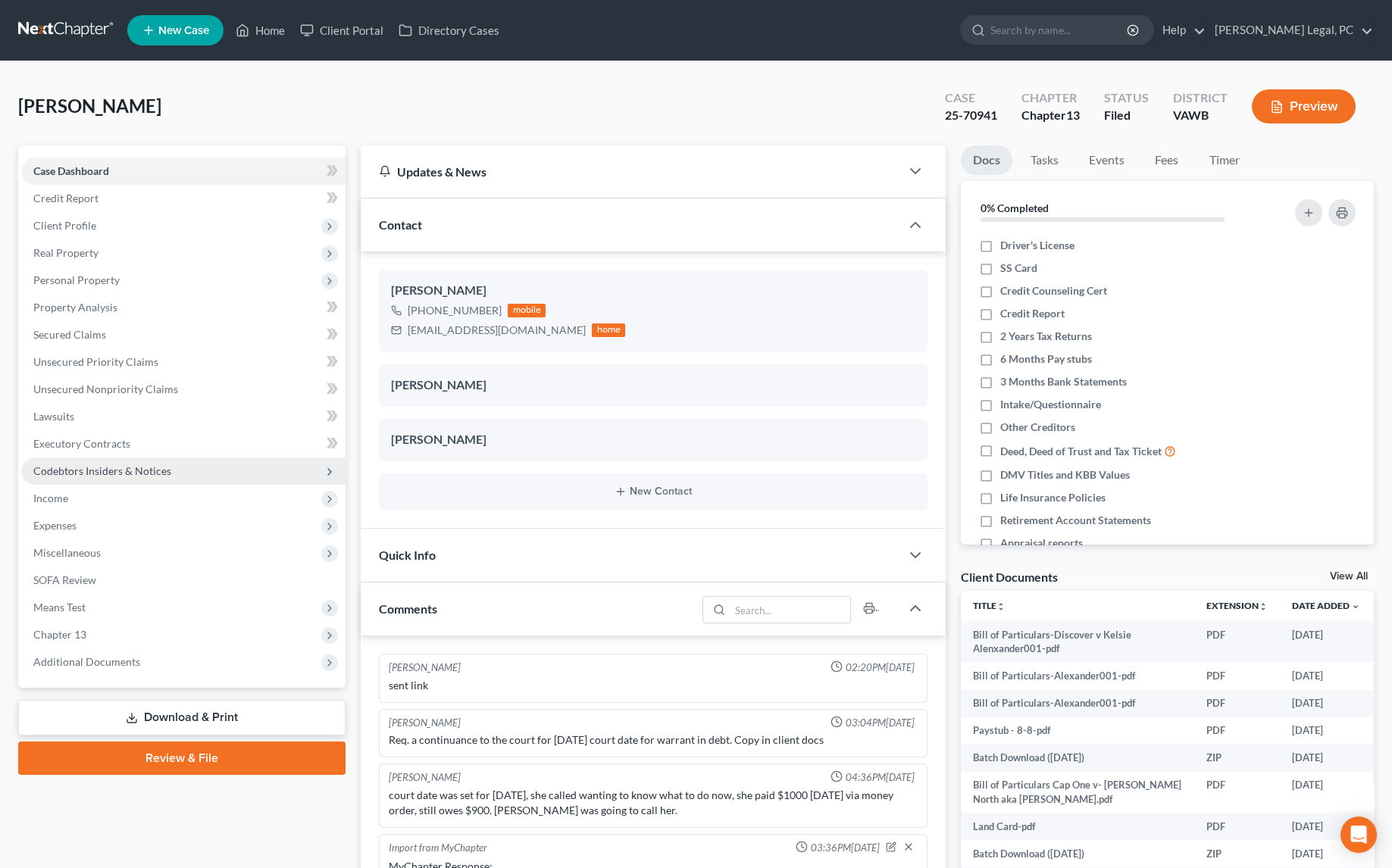
scroll to position [1433, 0]
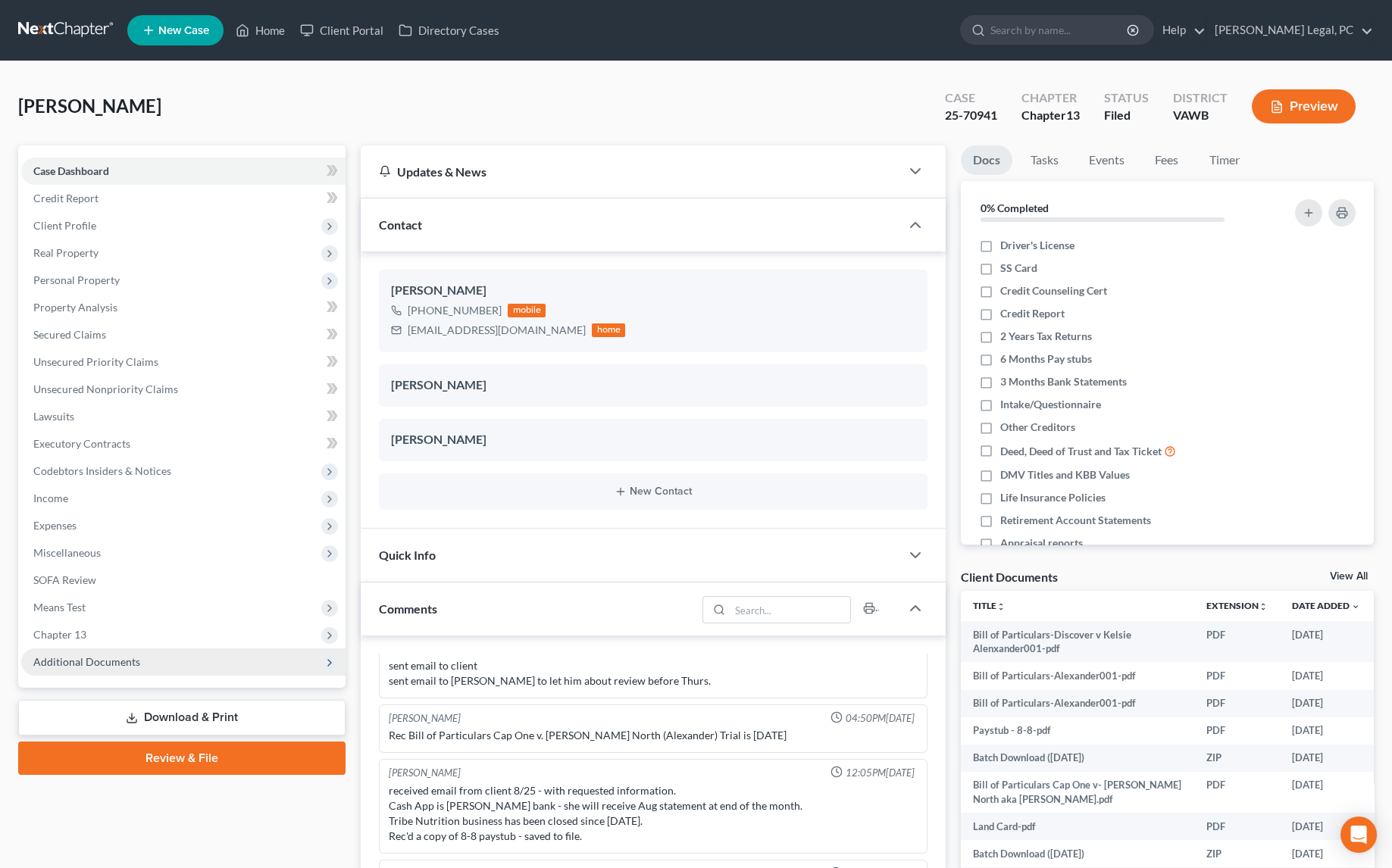
drag, startPoint x: 68, startPoint y: 640, endPoint x: 81, endPoint y: 666, distance: 29.1
click at [69, 640] on span "Chapter 13" at bounding box center [183, 635] width 324 height 27
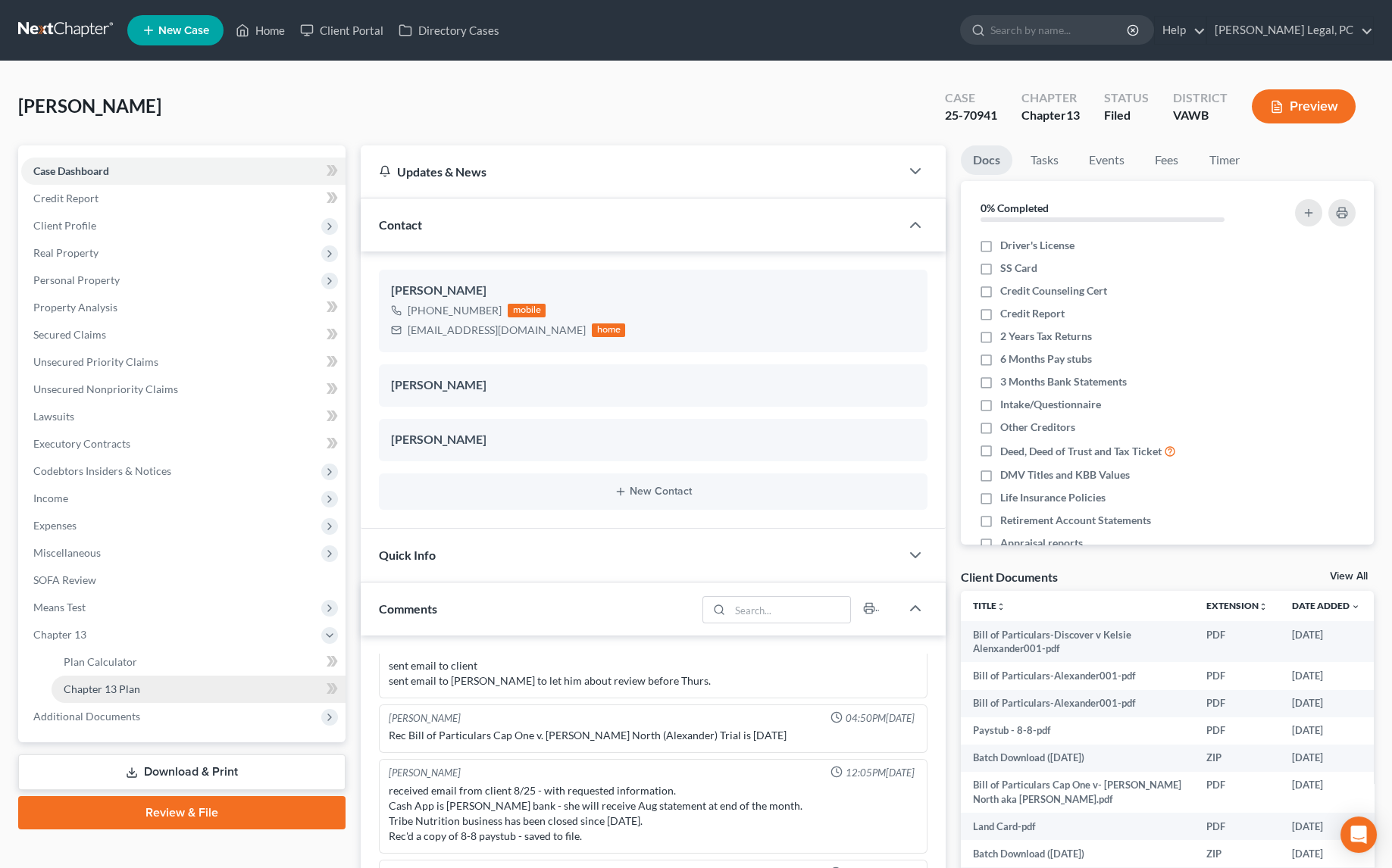
click at [90, 686] on span "Chapter 13 Plan" at bounding box center [102, 689] width 77 height 13
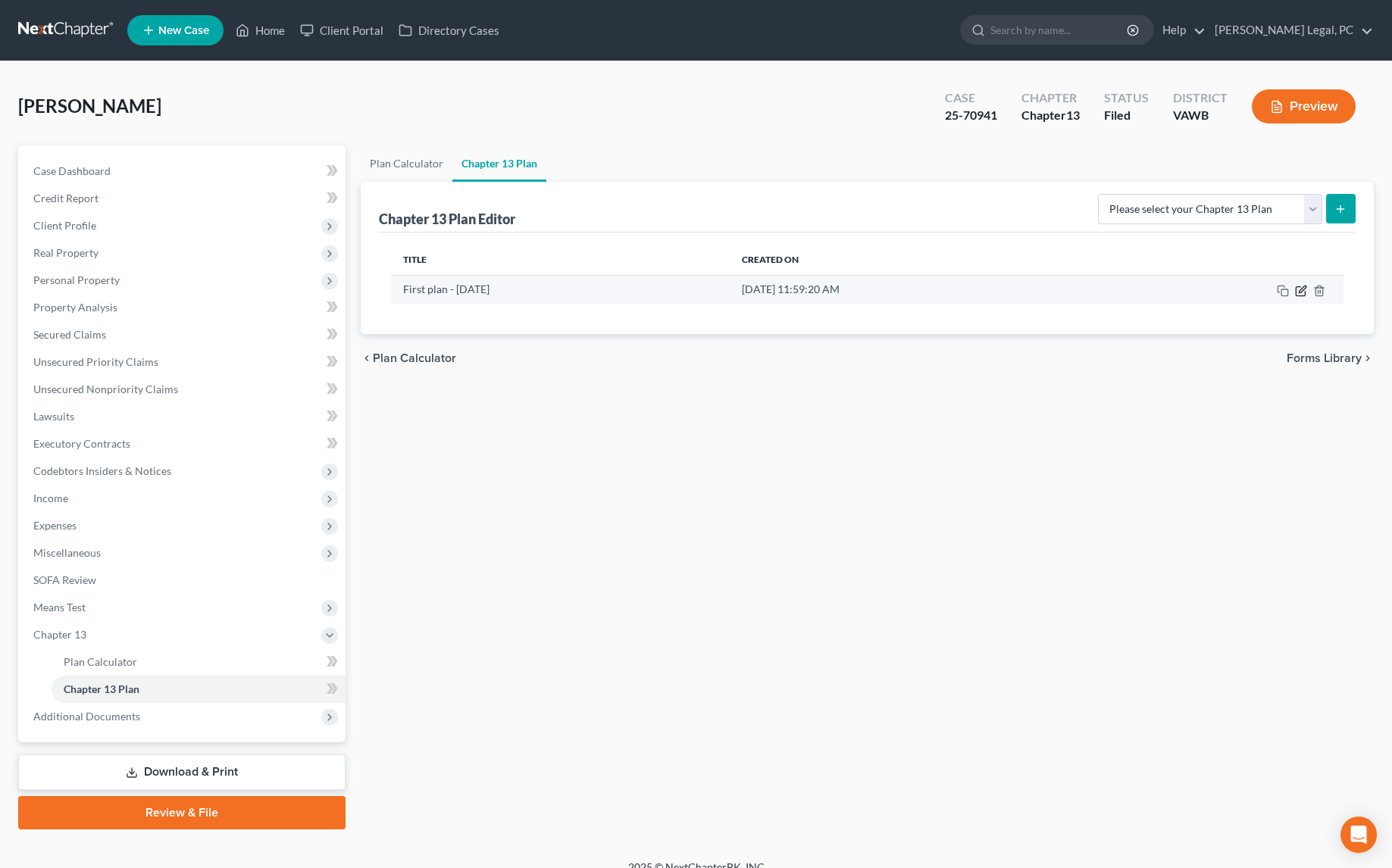
click at [1302, 285] on icon "button" at bounding box center [1301, 288] width 6 height 6
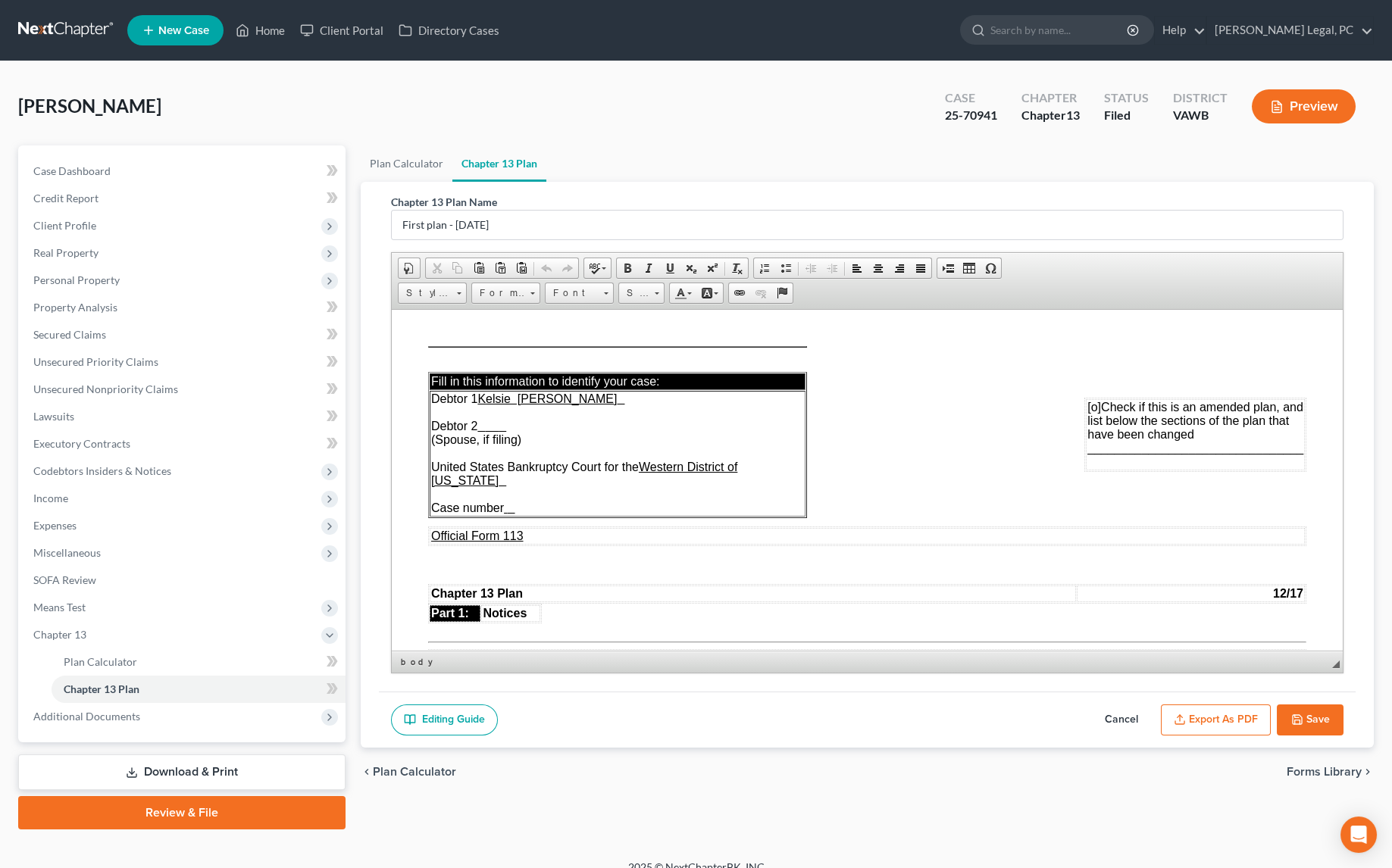
click at [542, 494] on td "Debtor 1 Kelsie [PERSON_NAME] 2 (Spouse, if filing) United States Bankruptcy Co…" at bounding box center [617, 453] width 375 height 126
click at [642, 400] on td "Debtor 1 [PERSON_NAME] [PERSON_NAME] Debtor 2 (Spouse, if filing) United States…" at bounding box center [617, 453] width 375 height 126
click at [498, 431] on u at bounding box center [491, 425] width 14 height 13
click at [1214, 719] on button "Export as PDF" at bounding box center [1215, 720] width 110 height 32
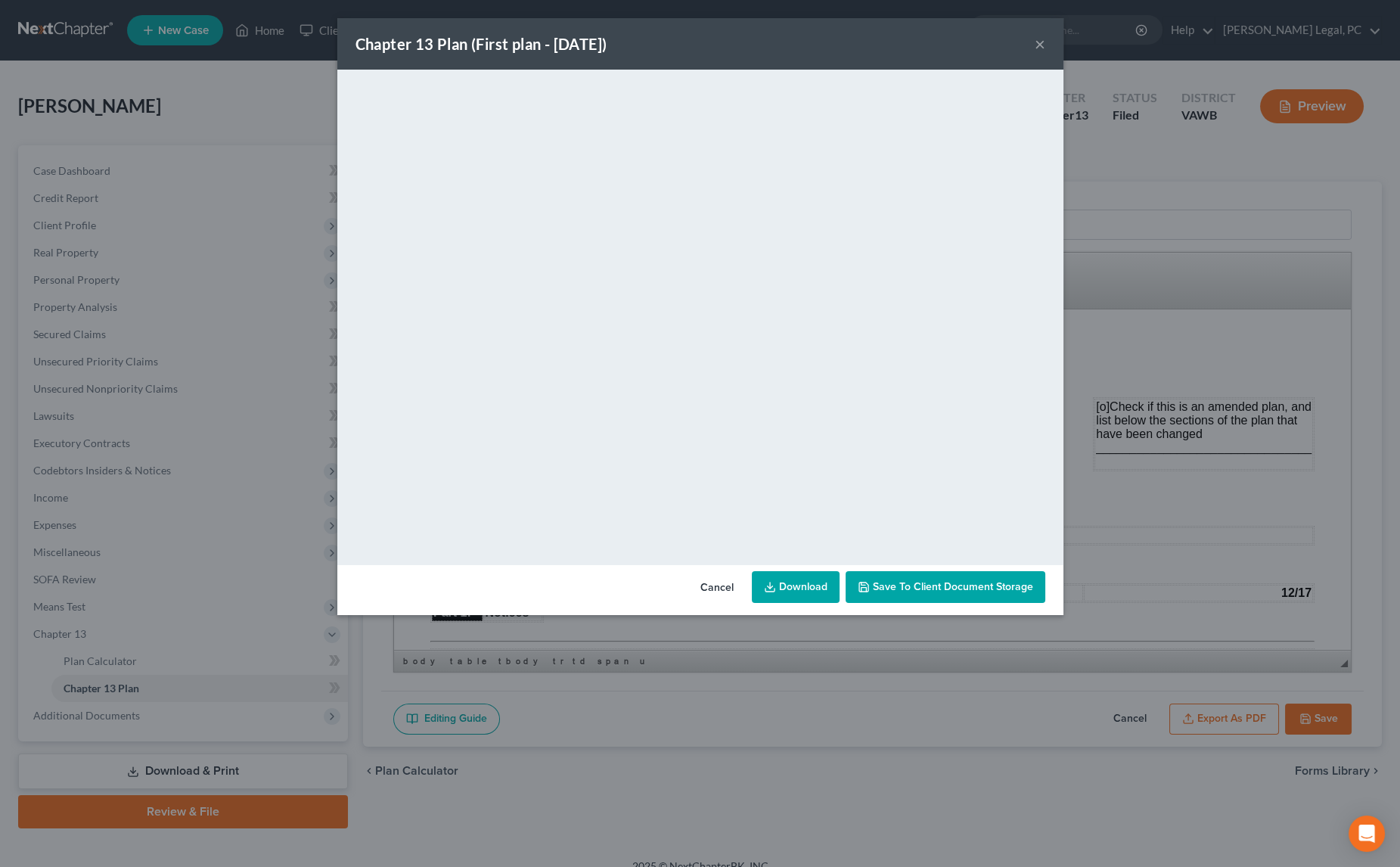
click at [165, 73] on div "Chapter 13 Plan (First plan - [DATE]) × <object ng-attr-data='[URL][DOMAIN_NAME…" at bounding box center [700, 433] width 1400 height 867
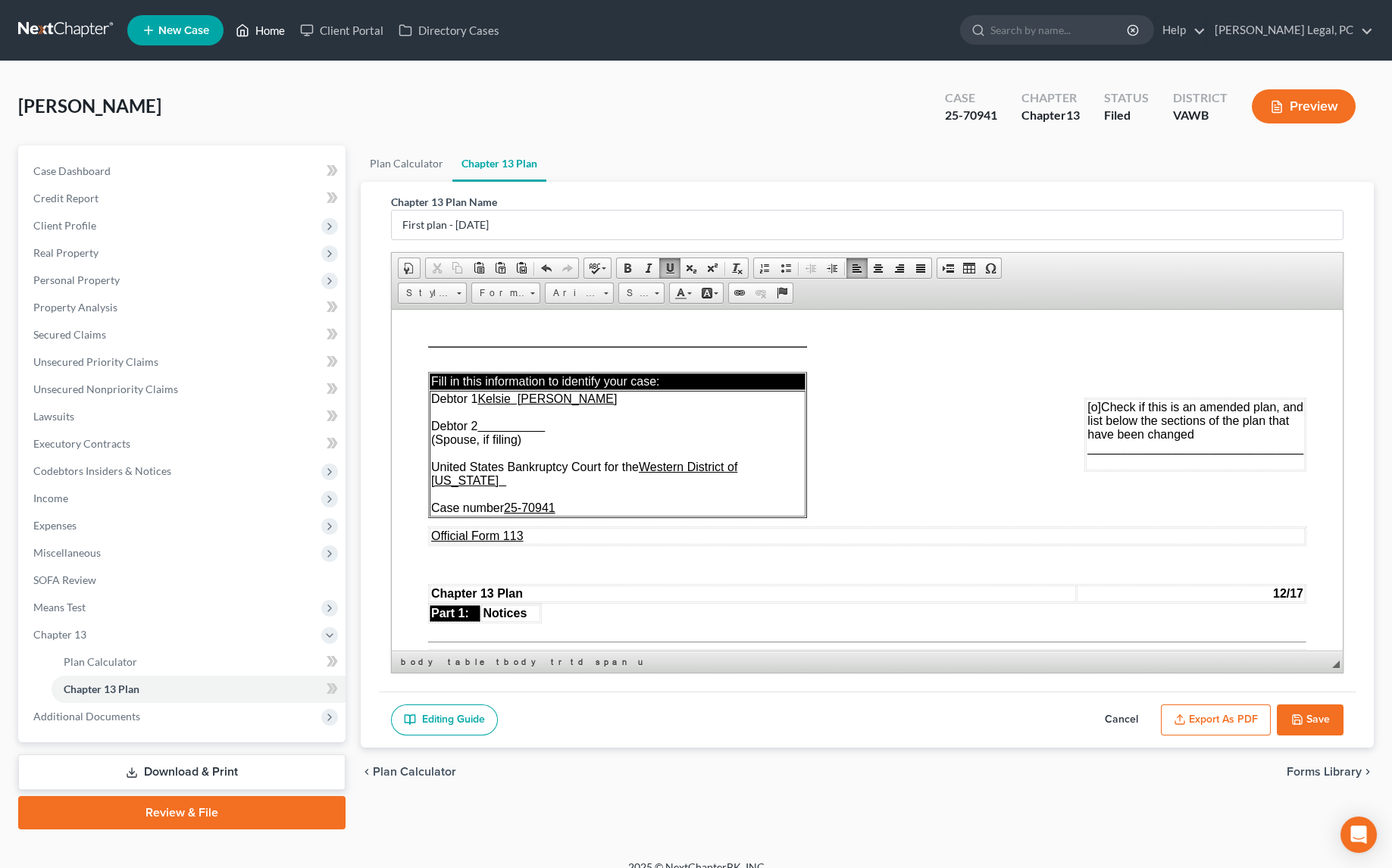
click at [277, 34] on link "Home" at bounding box center [260, 30] width 65 height 27
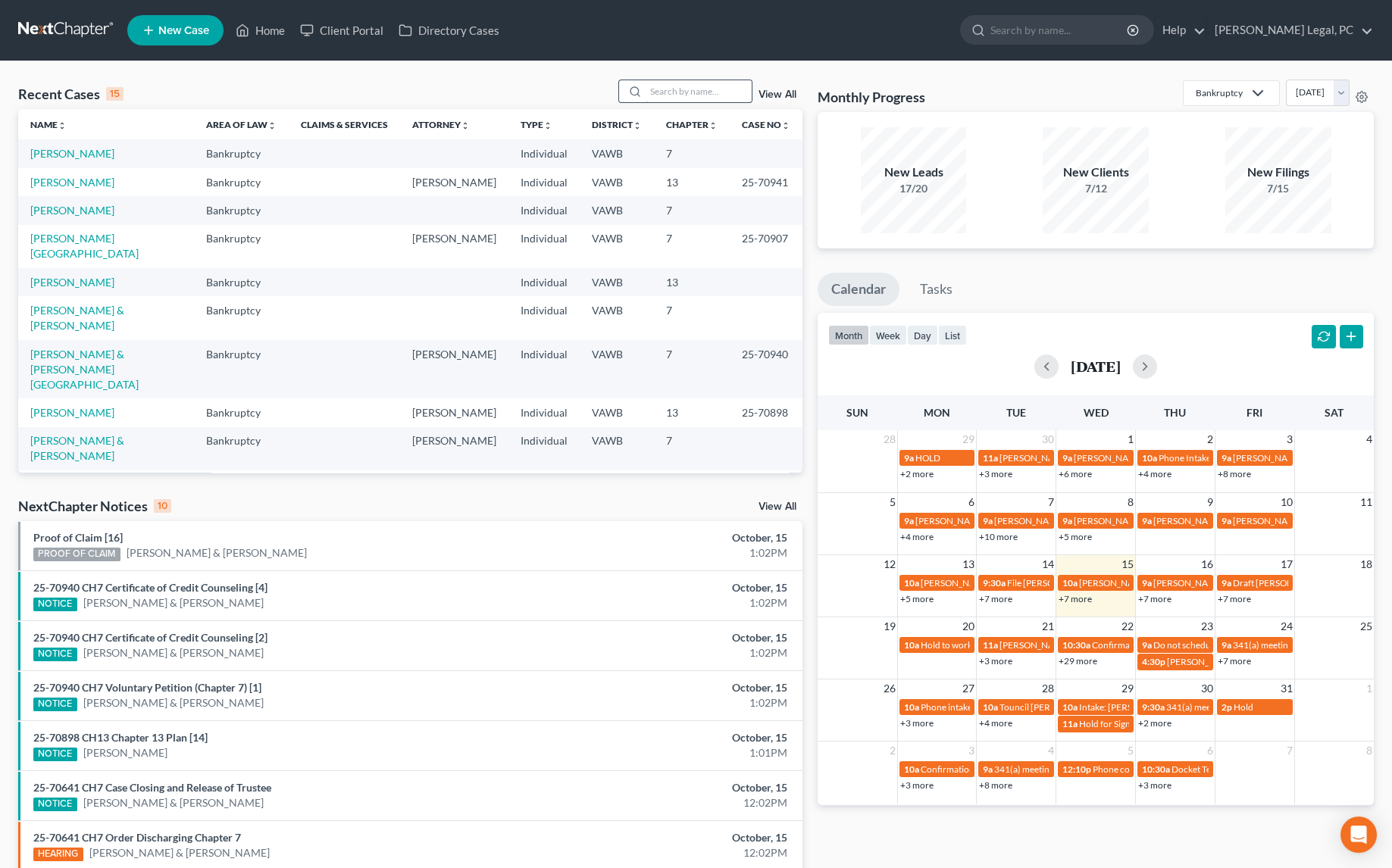
click at [686, 97] on input "search" at bounding box center [698, 91] width 106 height 22
type input "lamb"
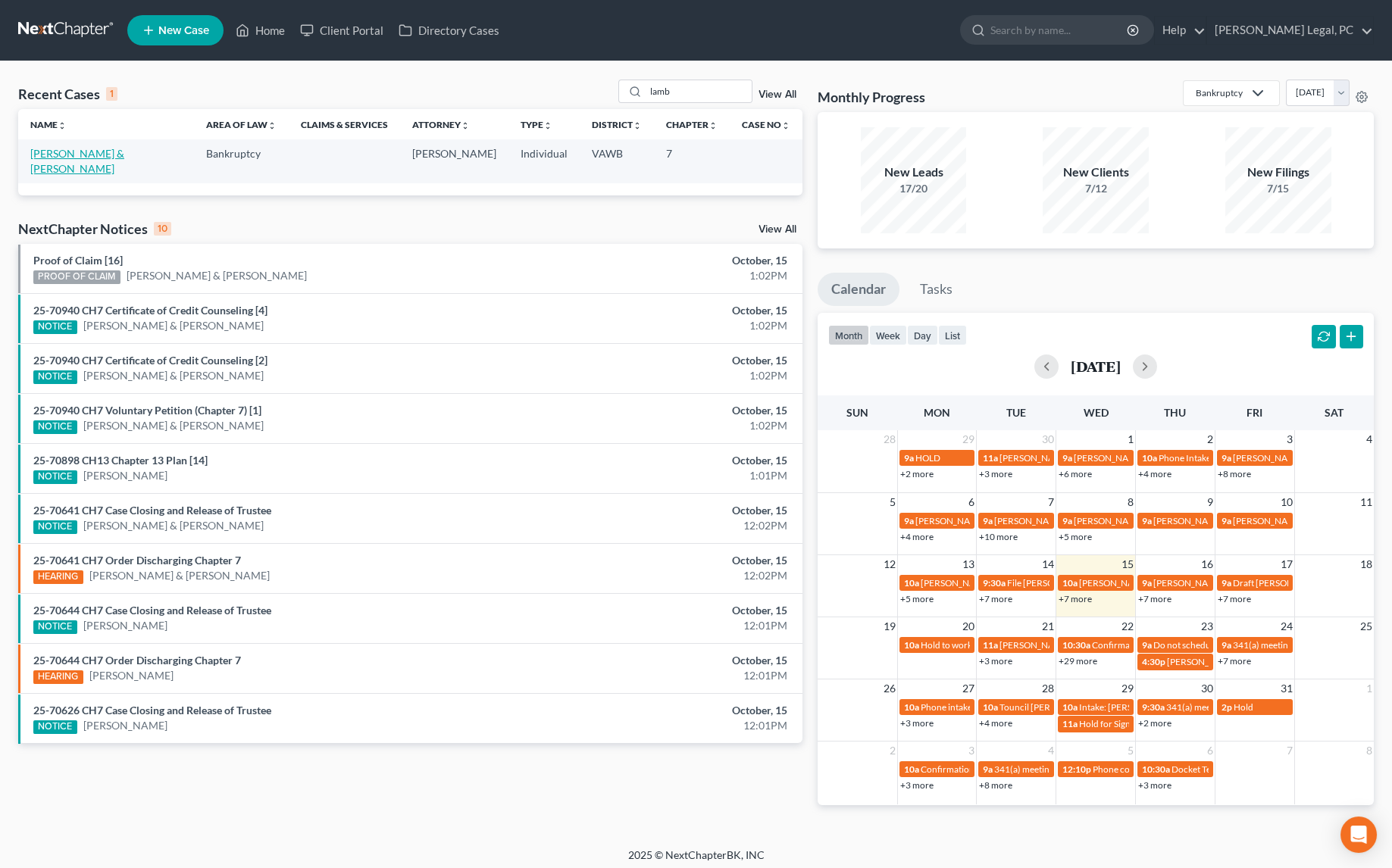
click at [105, 158] on link "[PERSON_NAME] & [PERSON_NAME]" at bounding box center [77, 160] width 94 height 28
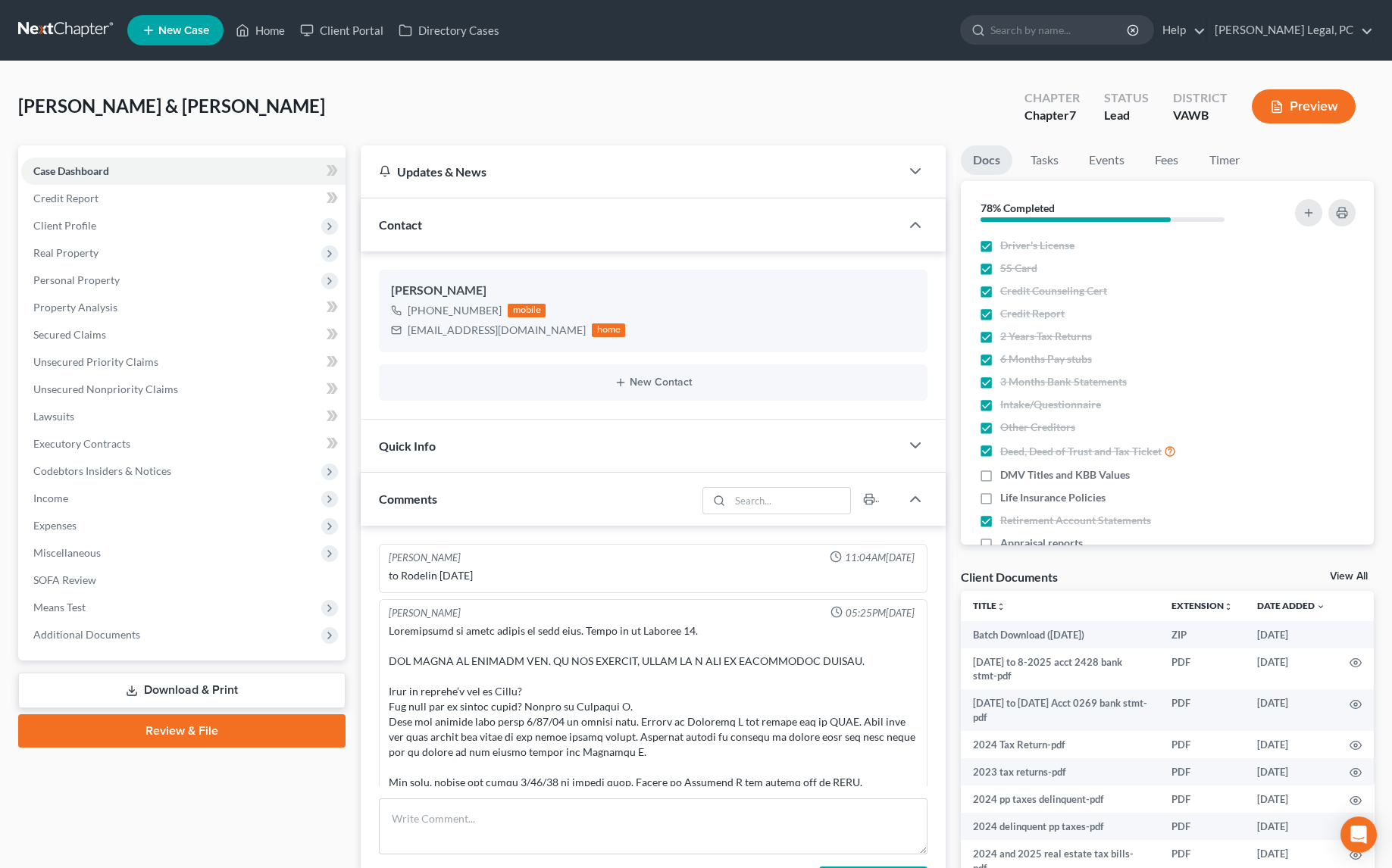
scroll to position [293, 0]
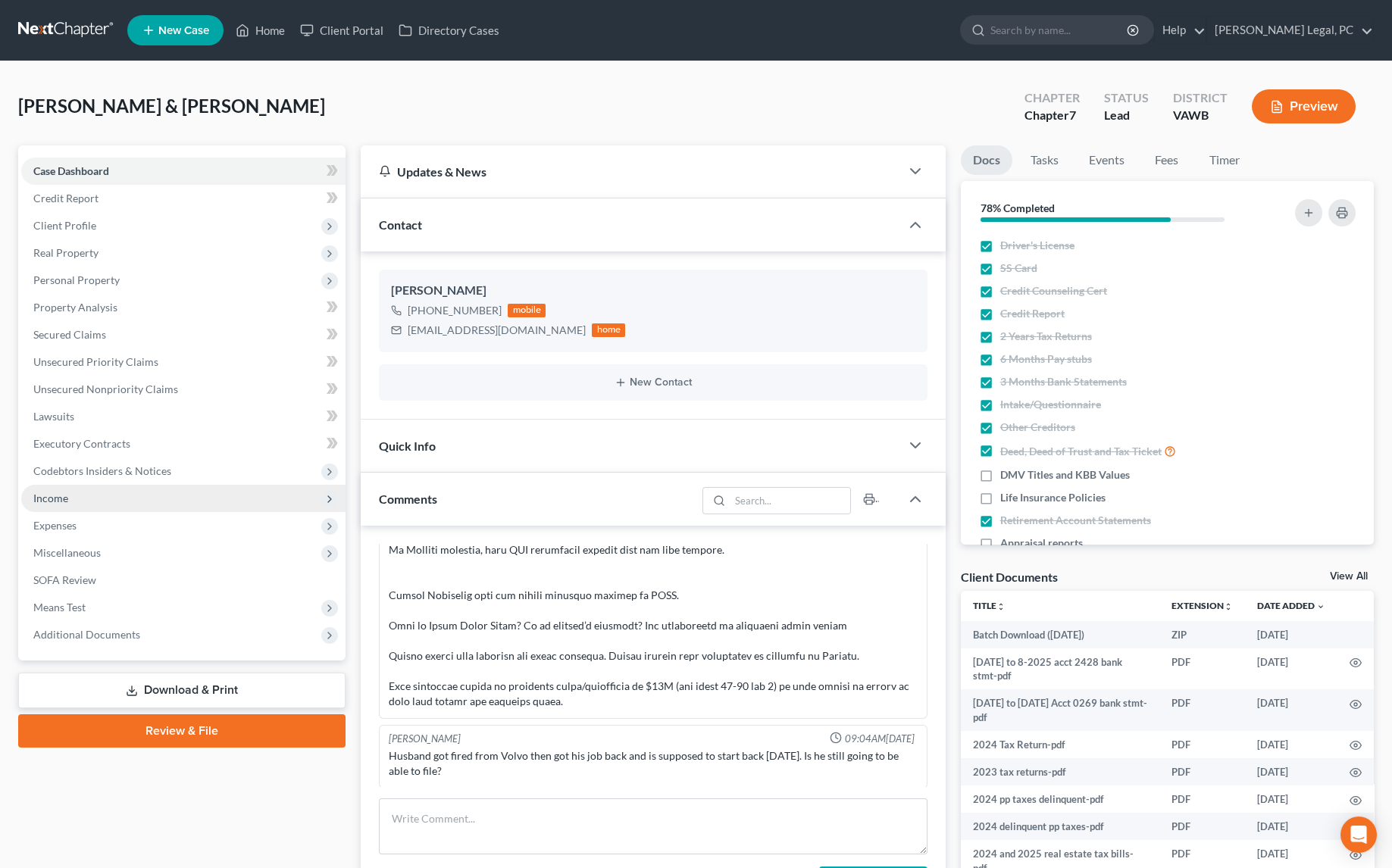
click at [57, 504] on span "Income" at bounding box center [183, 498] width 324 height 27
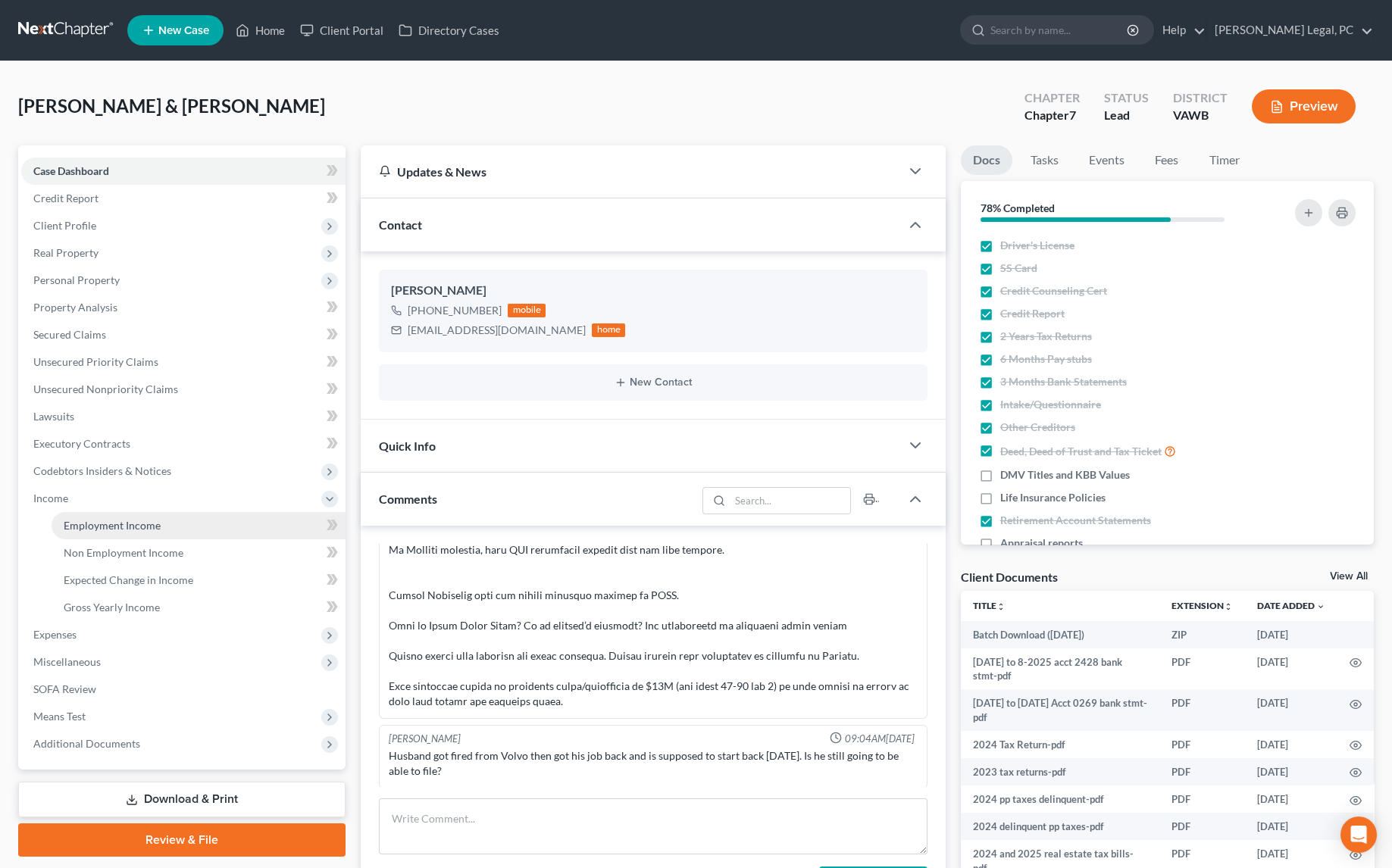
click at [91, 521] on span "Employment Income" at bounding box center [112, 526] width 97 height 13
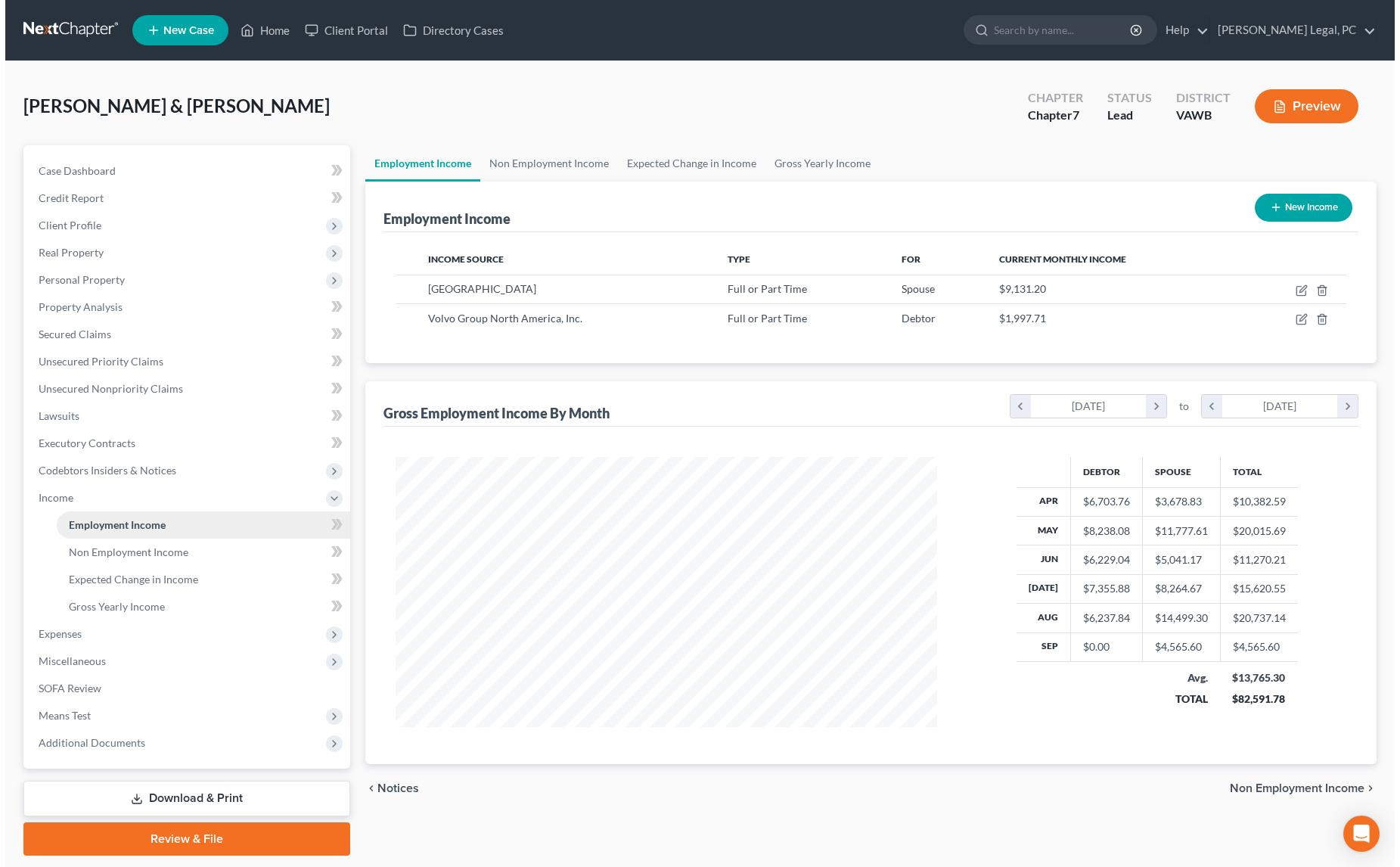
scroll to position [270, 572]
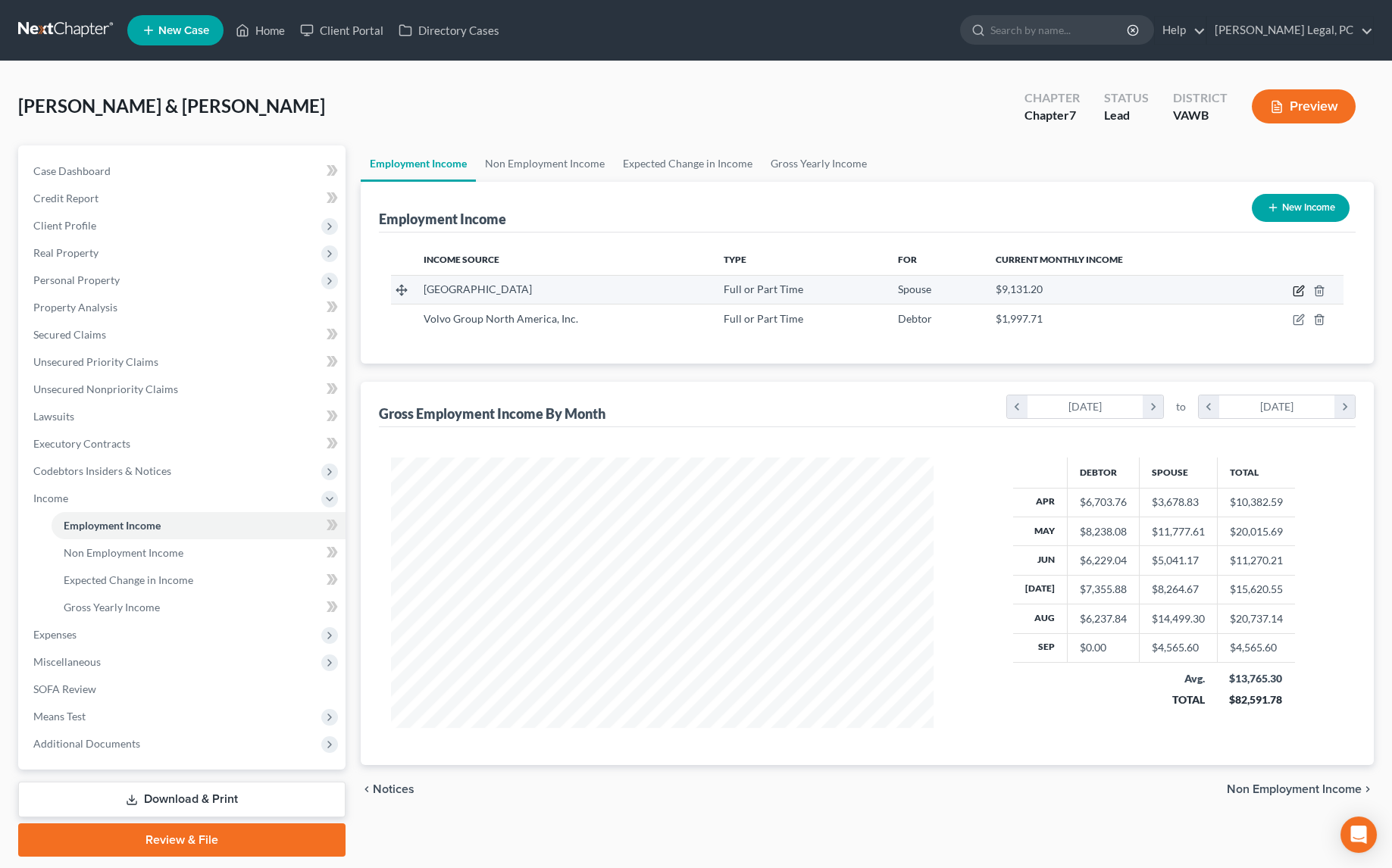
click at [1296, 292] on icon "button" at bounding box center [1298, 291] width 12 height 12
select select "0"
select select "48"
select select "1"
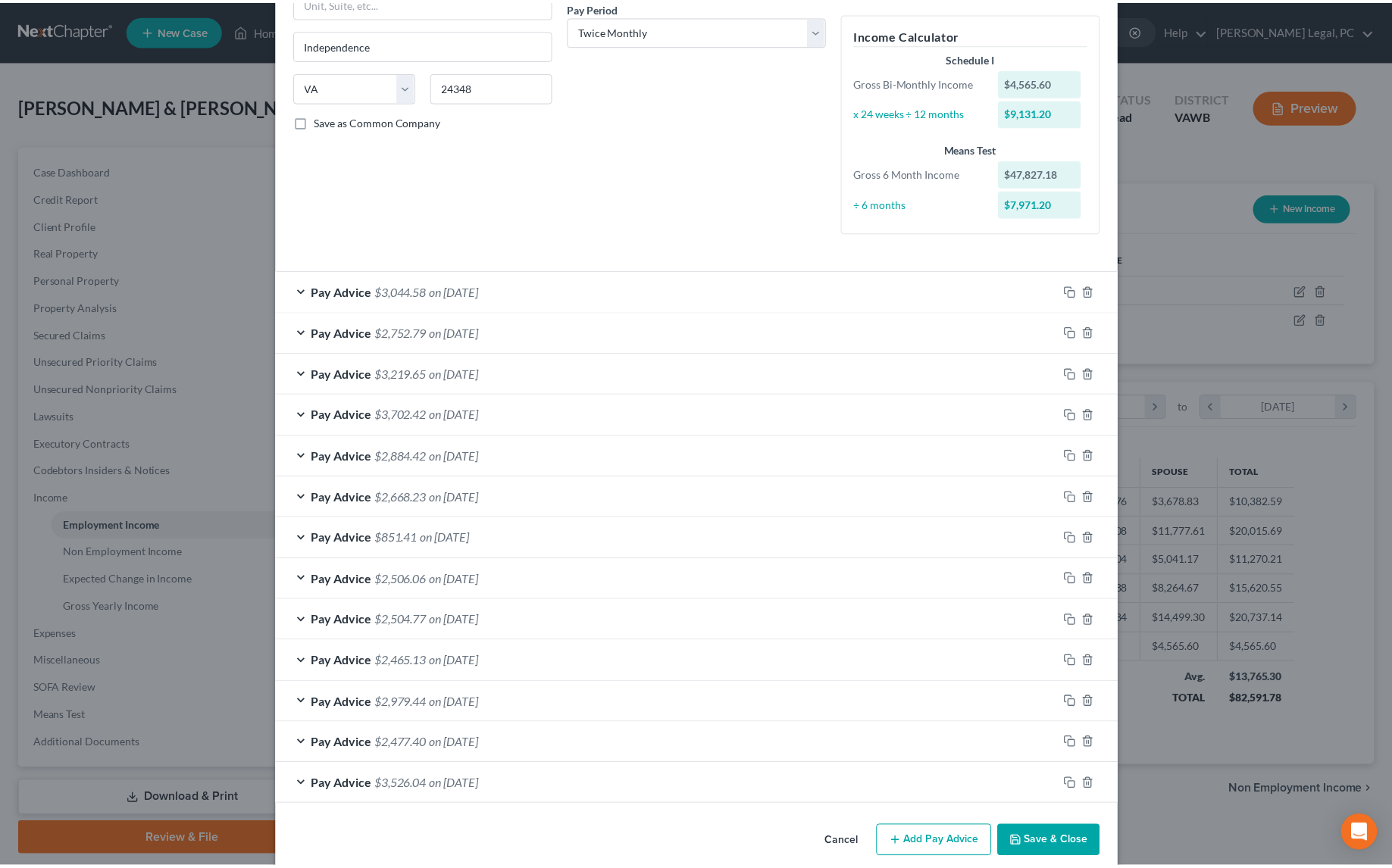
scroll to position [256, 0]
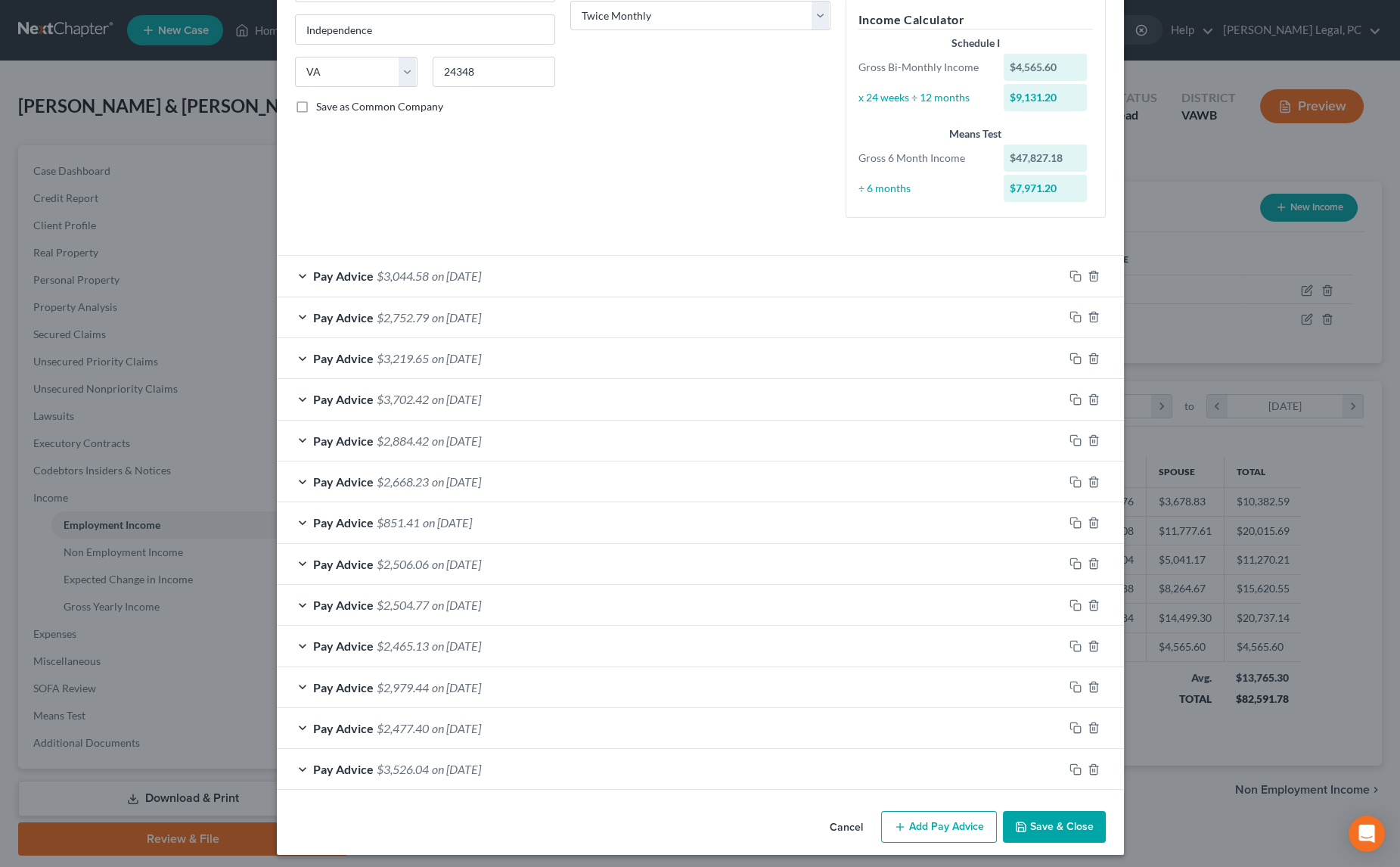
click at [1081, 832] on button "Save & Close" at bounding box center [1054, 826] width 103 height 32
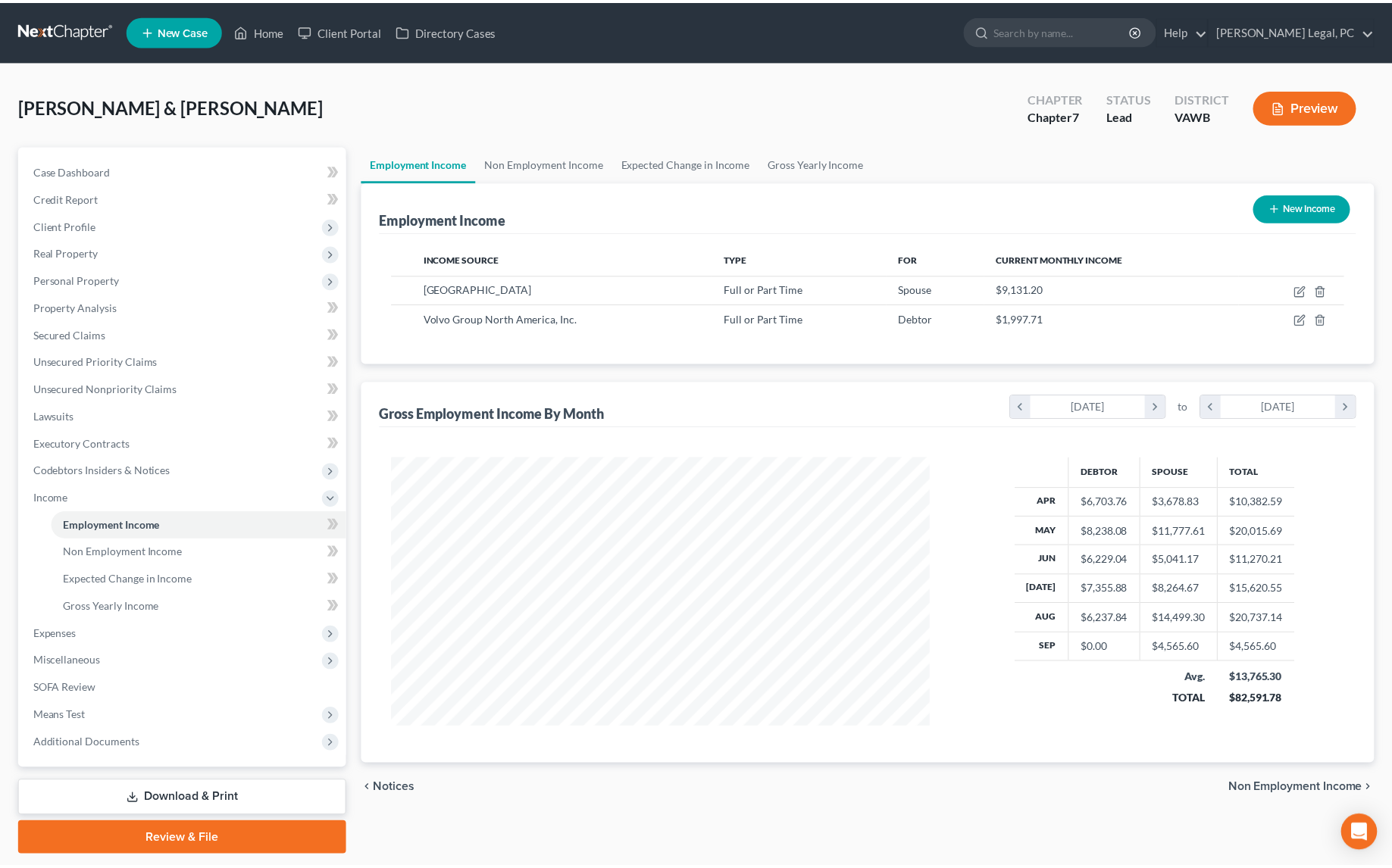
scroll to position [757088, 756942]
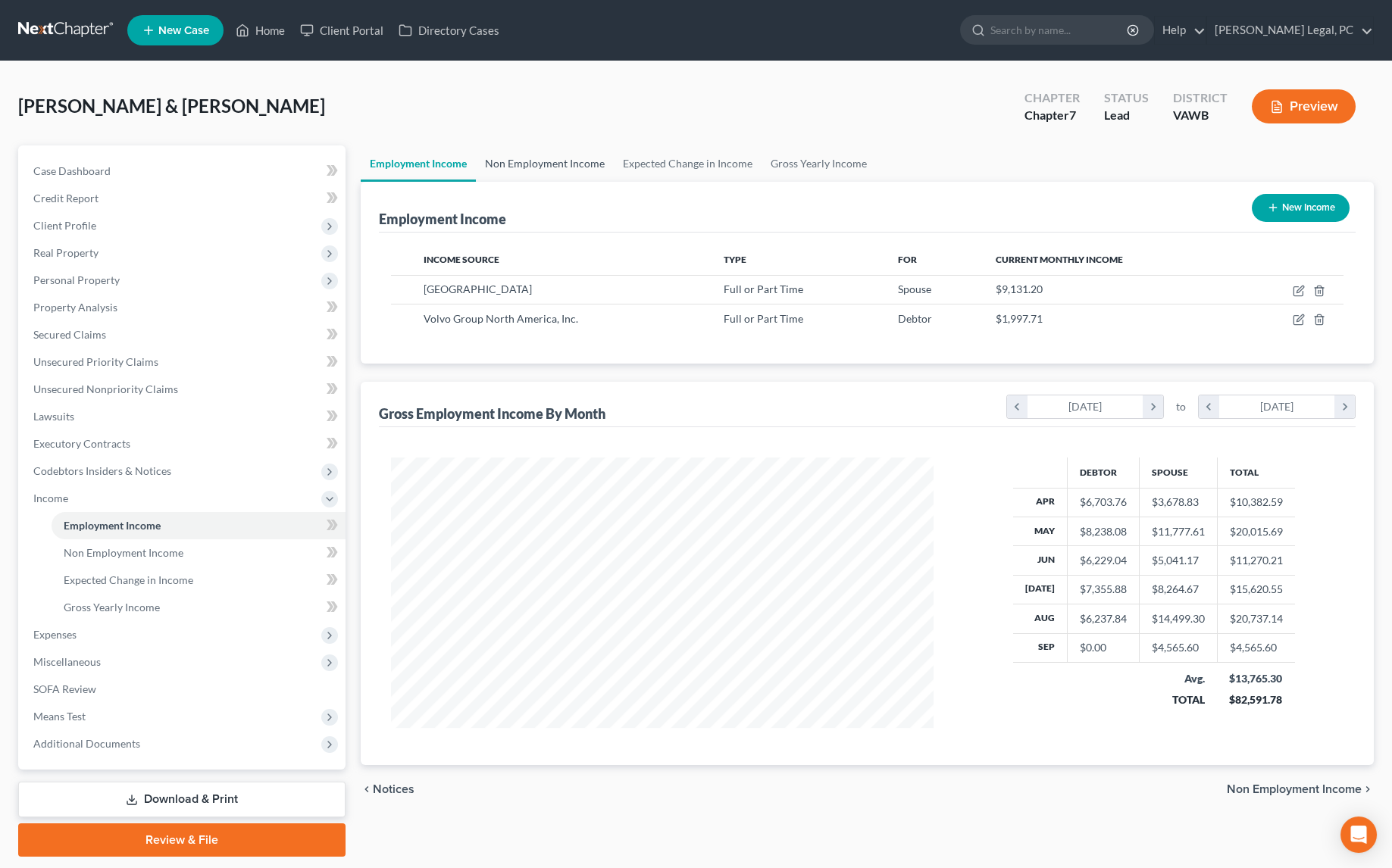
drag, startPoint x: 496, startPoint y: 151, endPoint x: 548, endPoint y: 164, distance: 53.6
click at [496, 151] on link "Non Employment Income" at bounding box center [544, 164] width 138 height 36
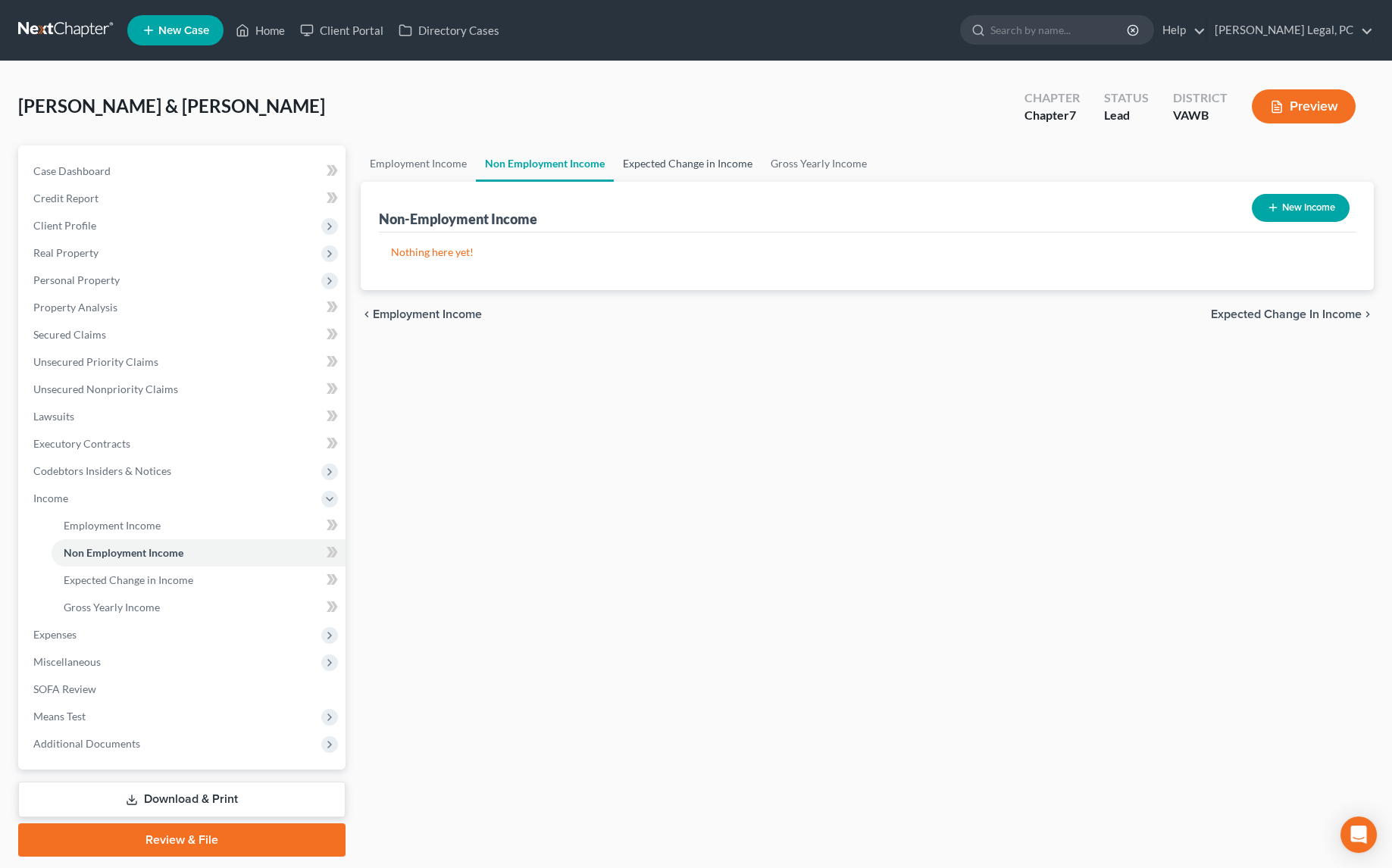
click at [713, 172] on link "Expected Change in Income" at bounding box center [688, 164] width 148 height 36
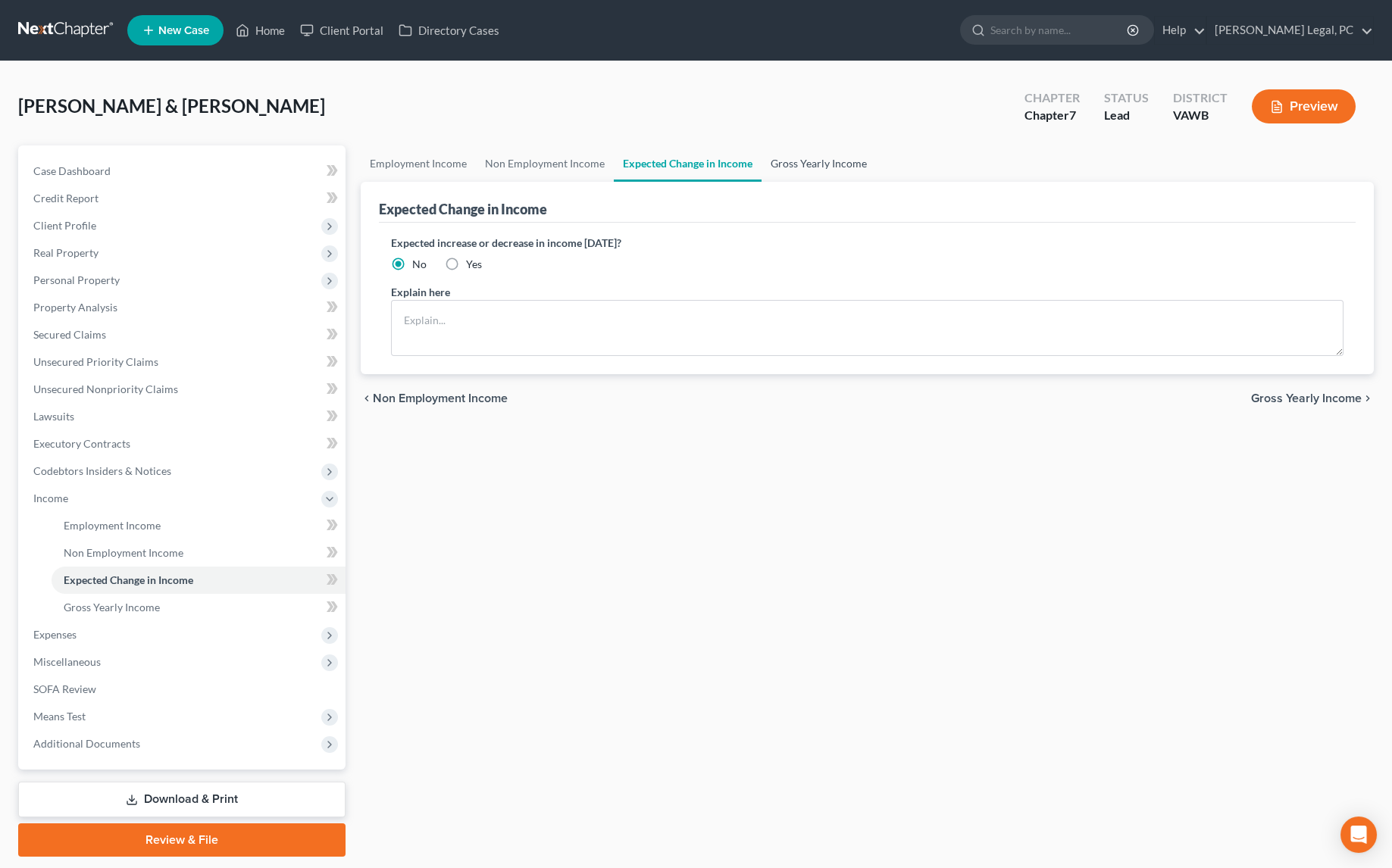
click at [824, 157] on link "Gross Yearly Income" at bounding box center [819, 164] width 115 height 36
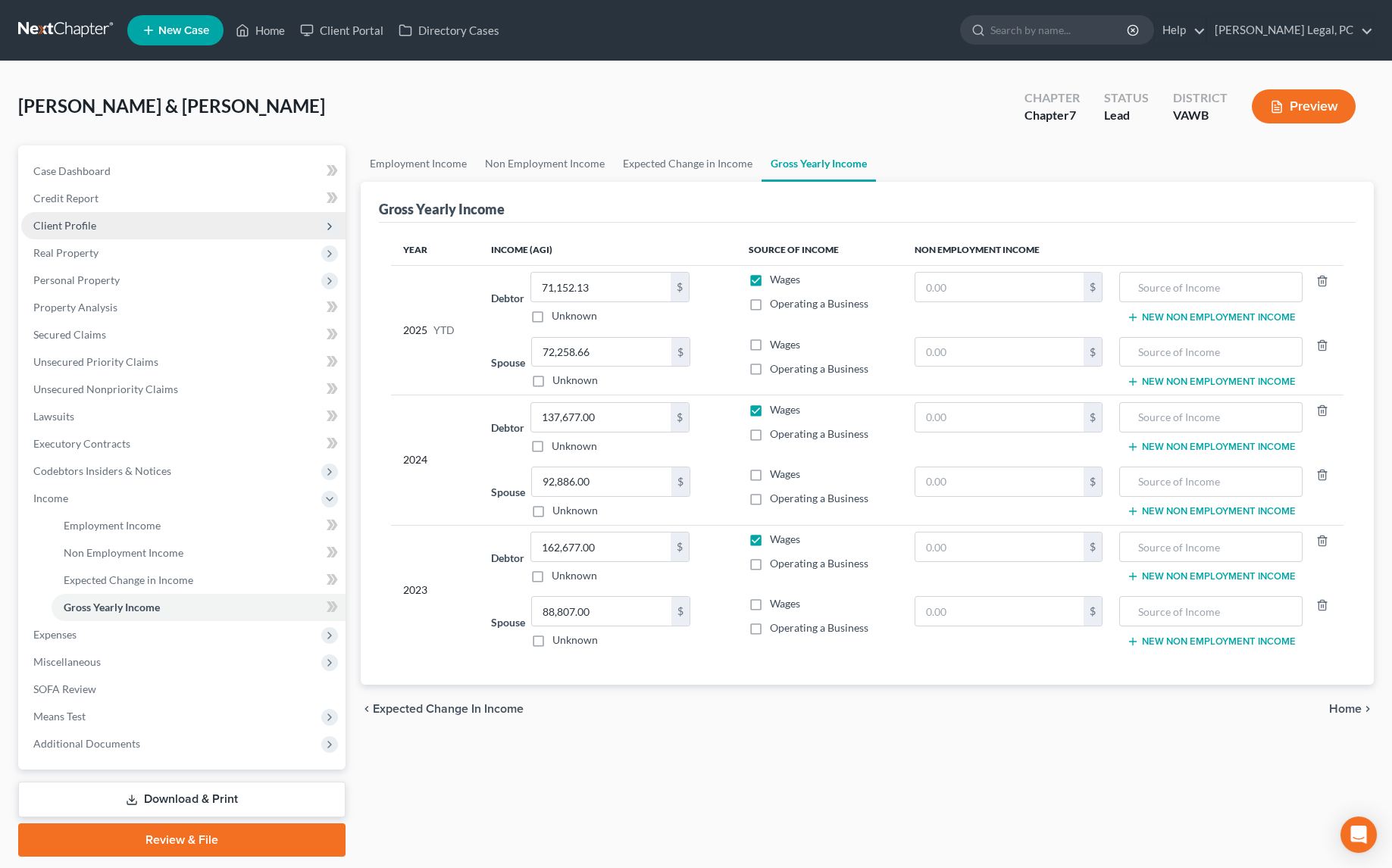
click at [64, 231] on span "Client Profile" at bounding box center [183, 226] width 324 height 27
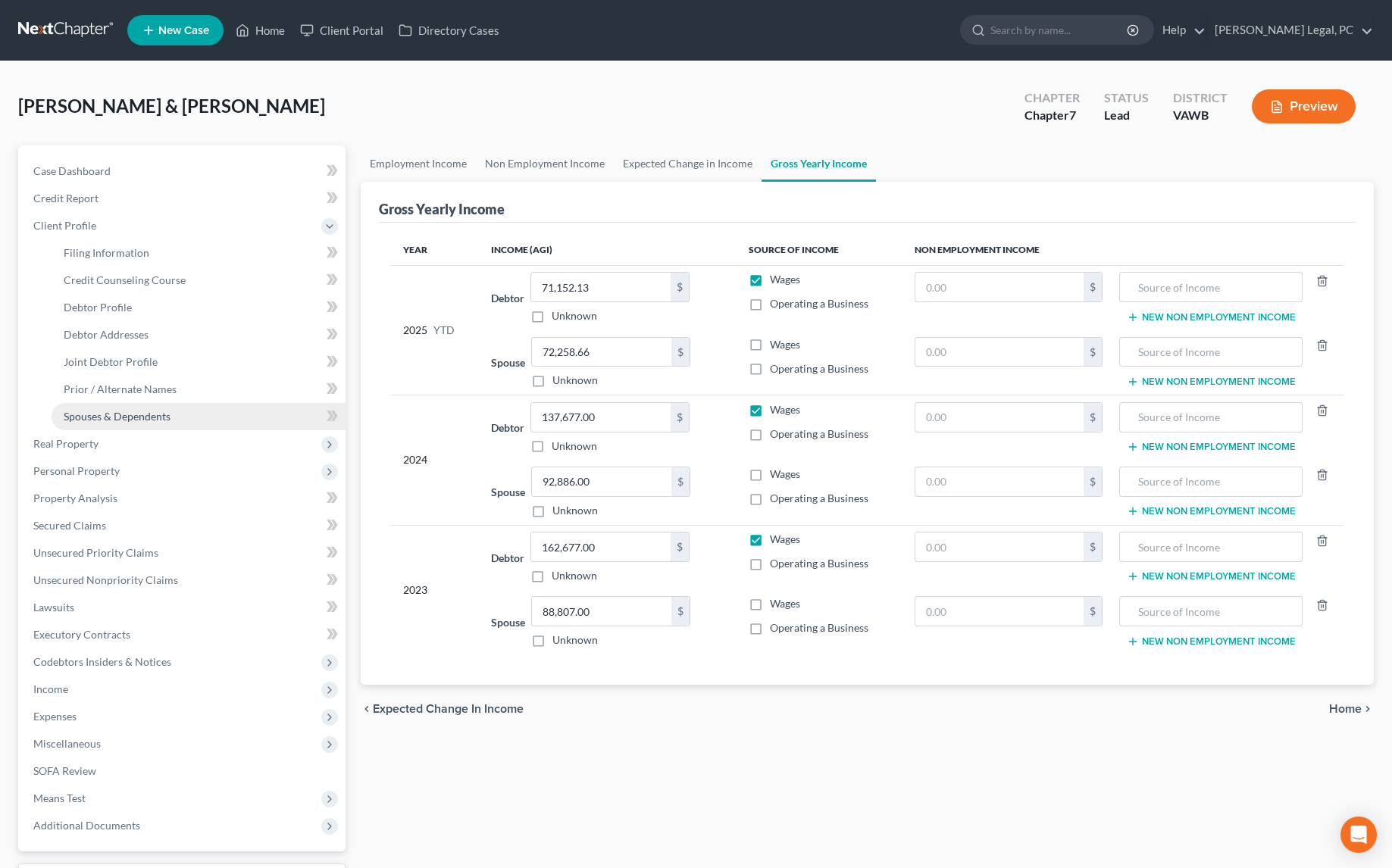
click at [112, 415] on span "Spouses & Dependents" at bounding box center [117, 416] width 107 height 13
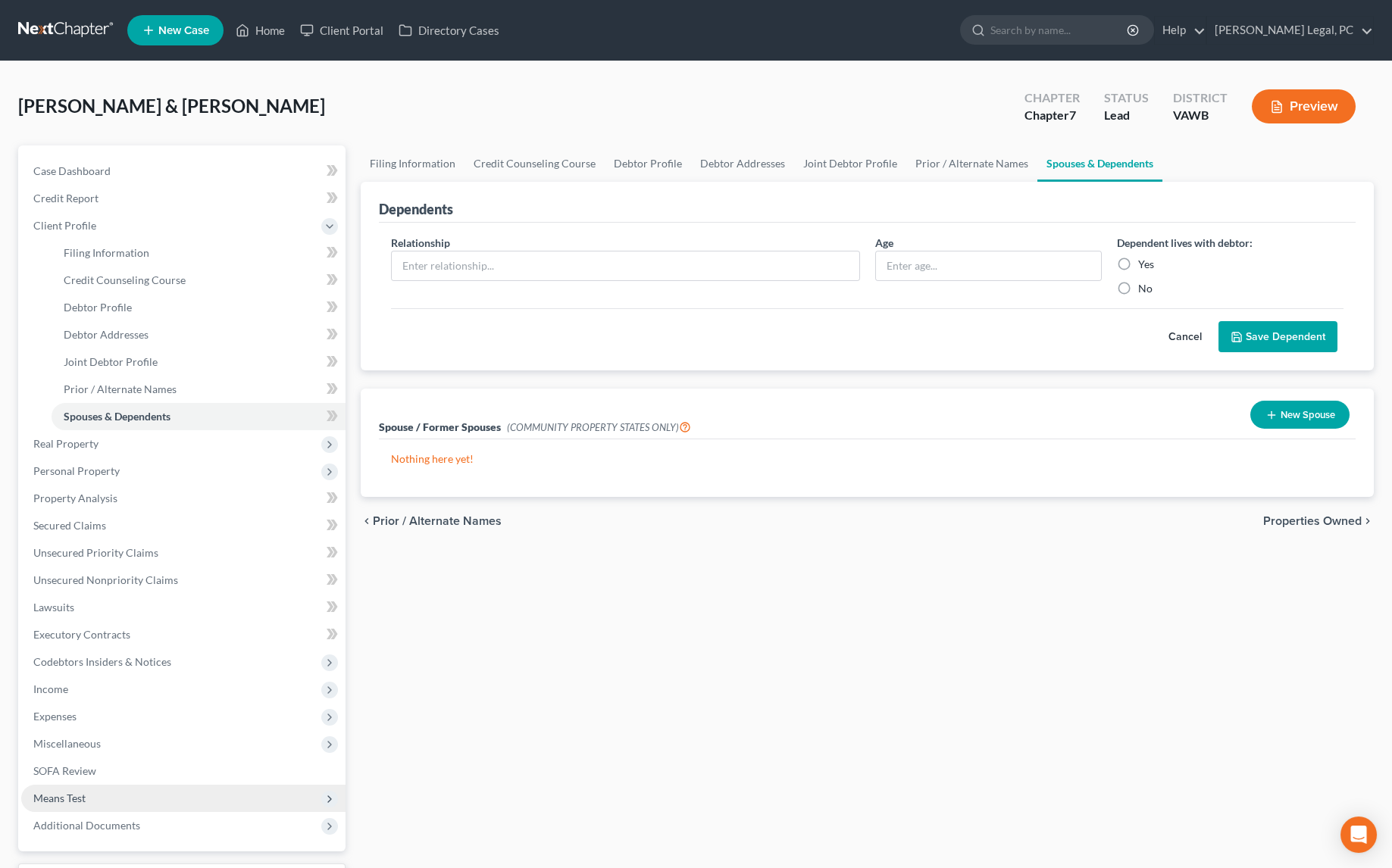
click at [71, 793] on span "Means Test" at bounding box center [59, 798] width 52 height 13
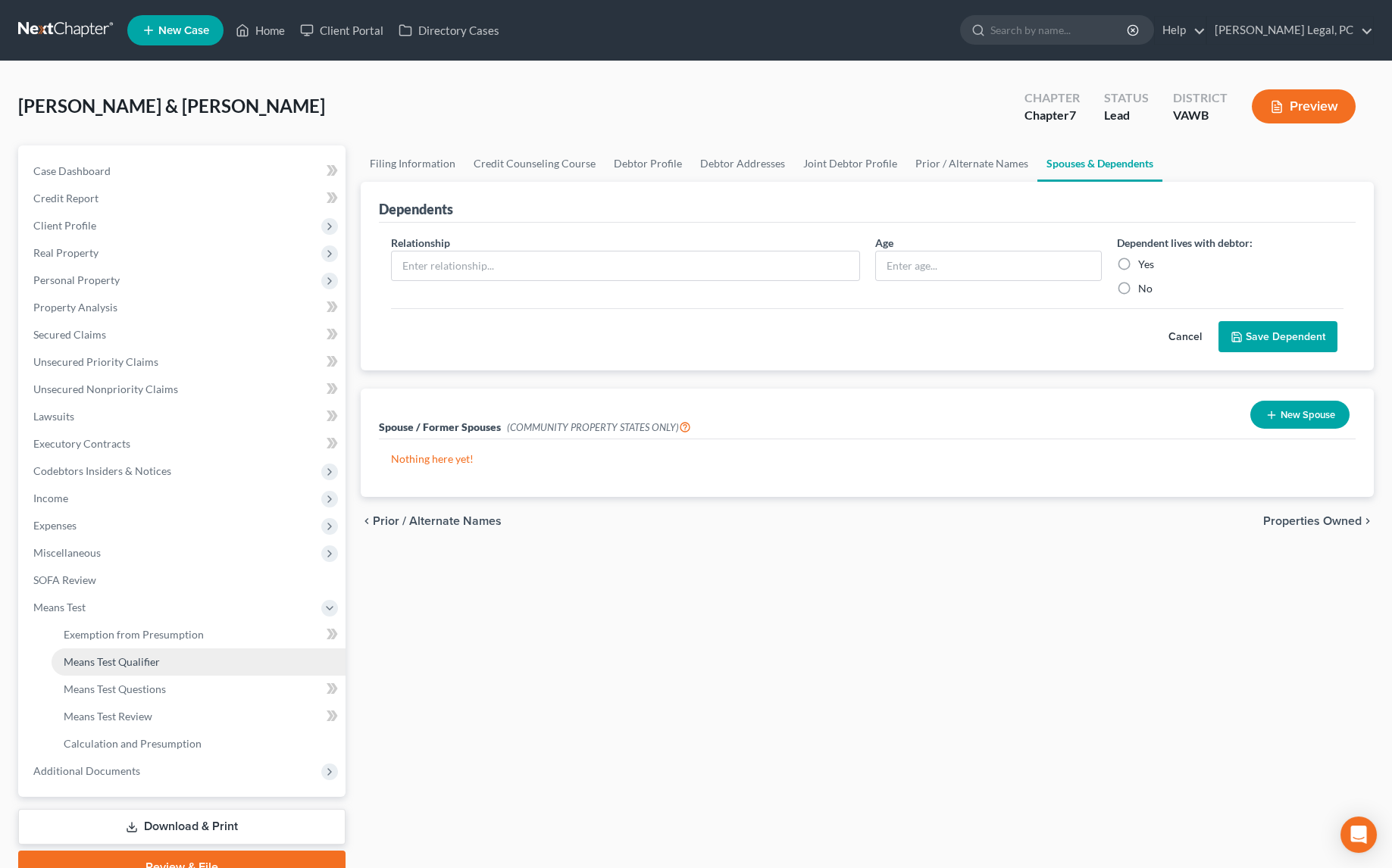
click at [130, 658] on span "Means Test Qualifier" at bounding box center [112, 661] width 97 height 13
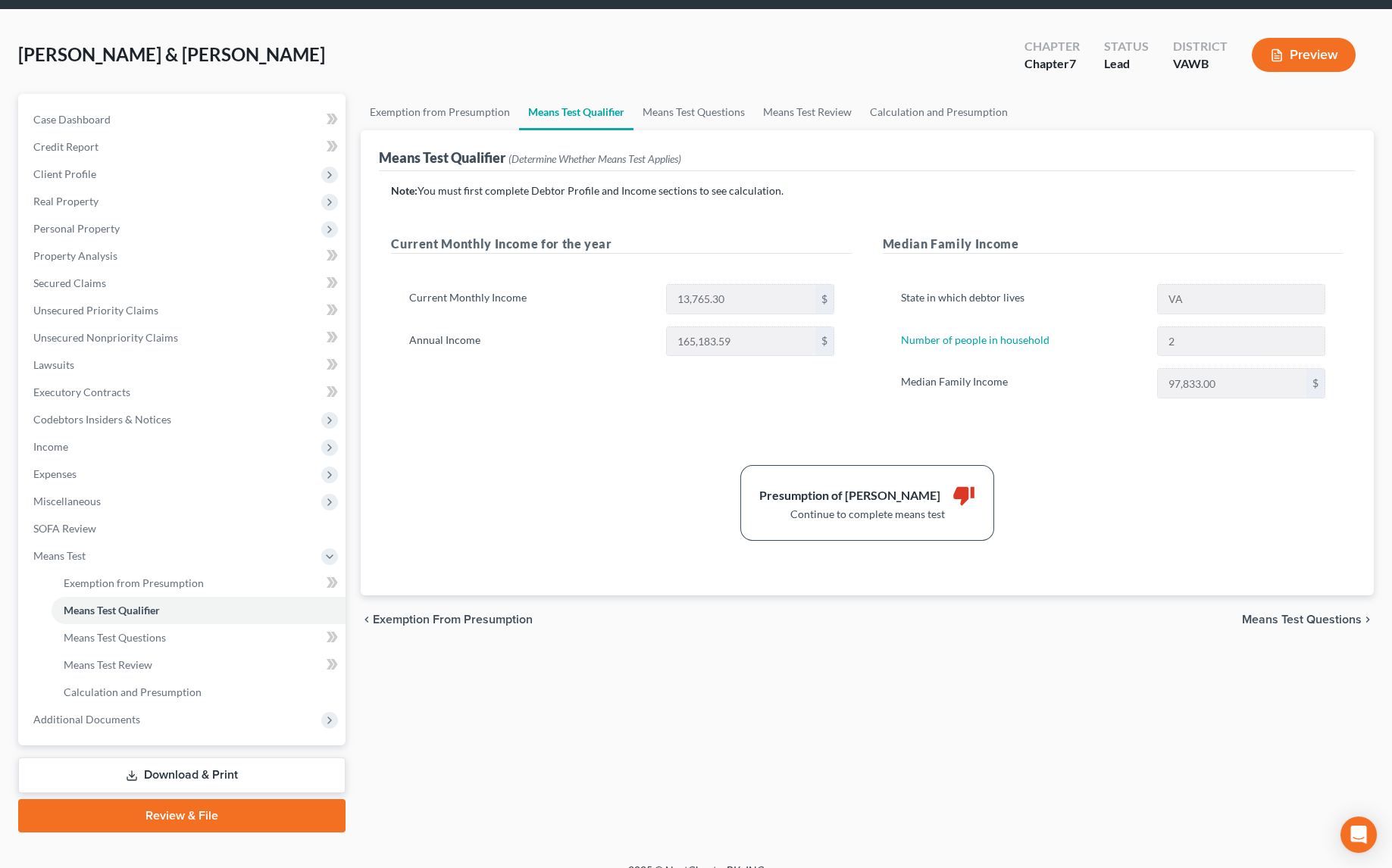
scroll to position [70, 0]
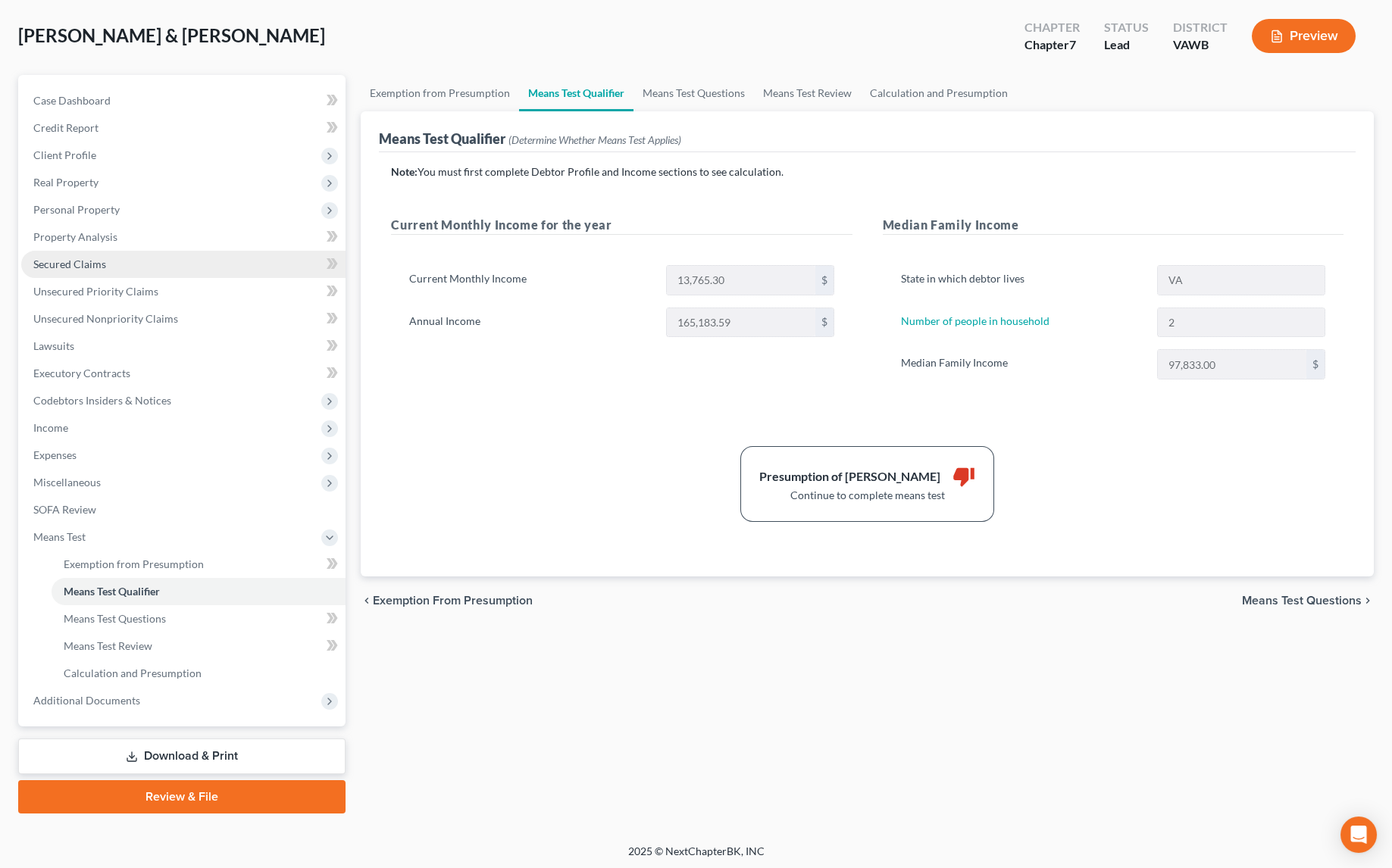
click at [89, 260] on span "Secured Claims" at bounding box center [70, 264] width 73 height 13
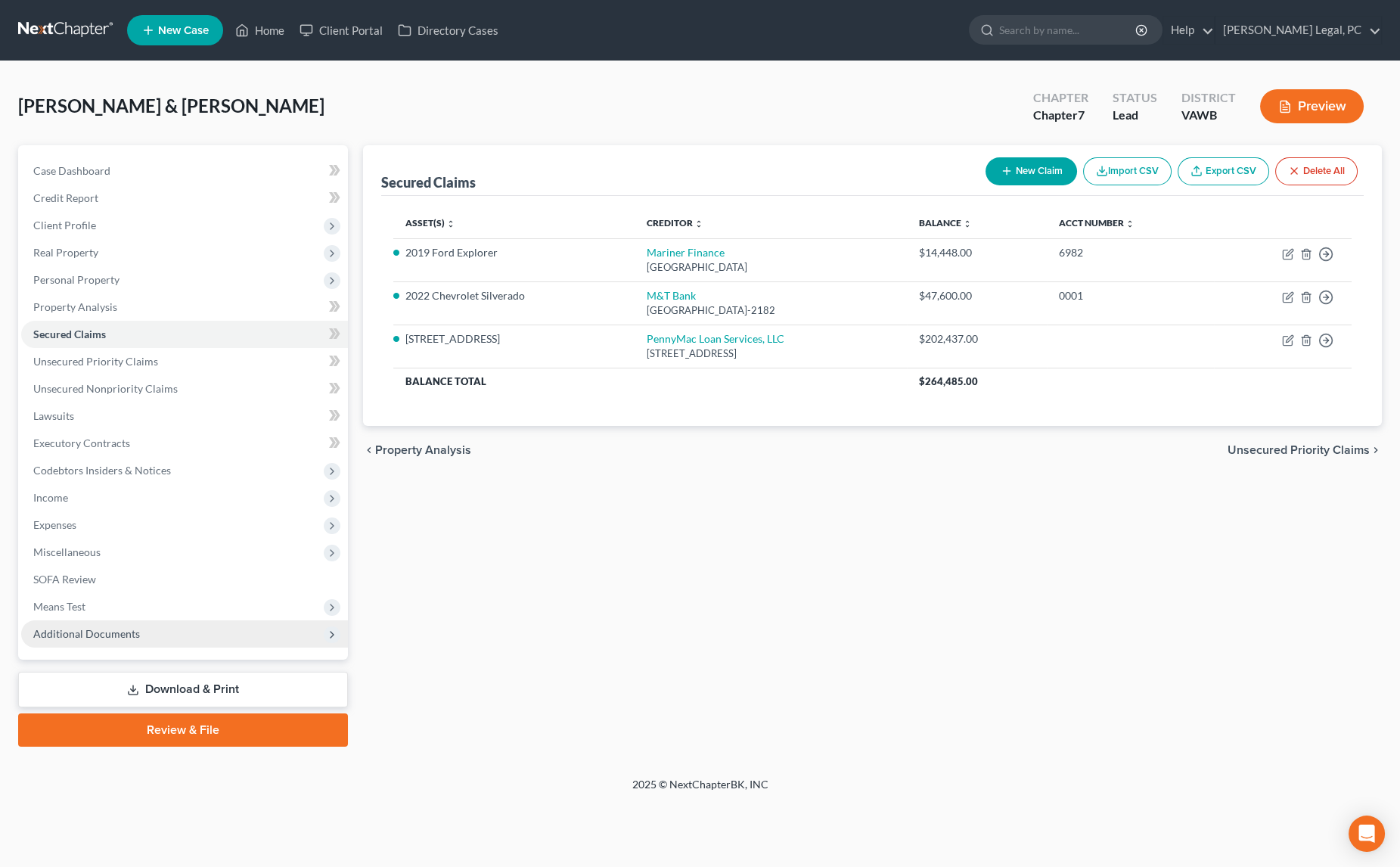
click at [70, 625] on span "Additional Documents" at bounding box center [184, 634] width 327 height 27
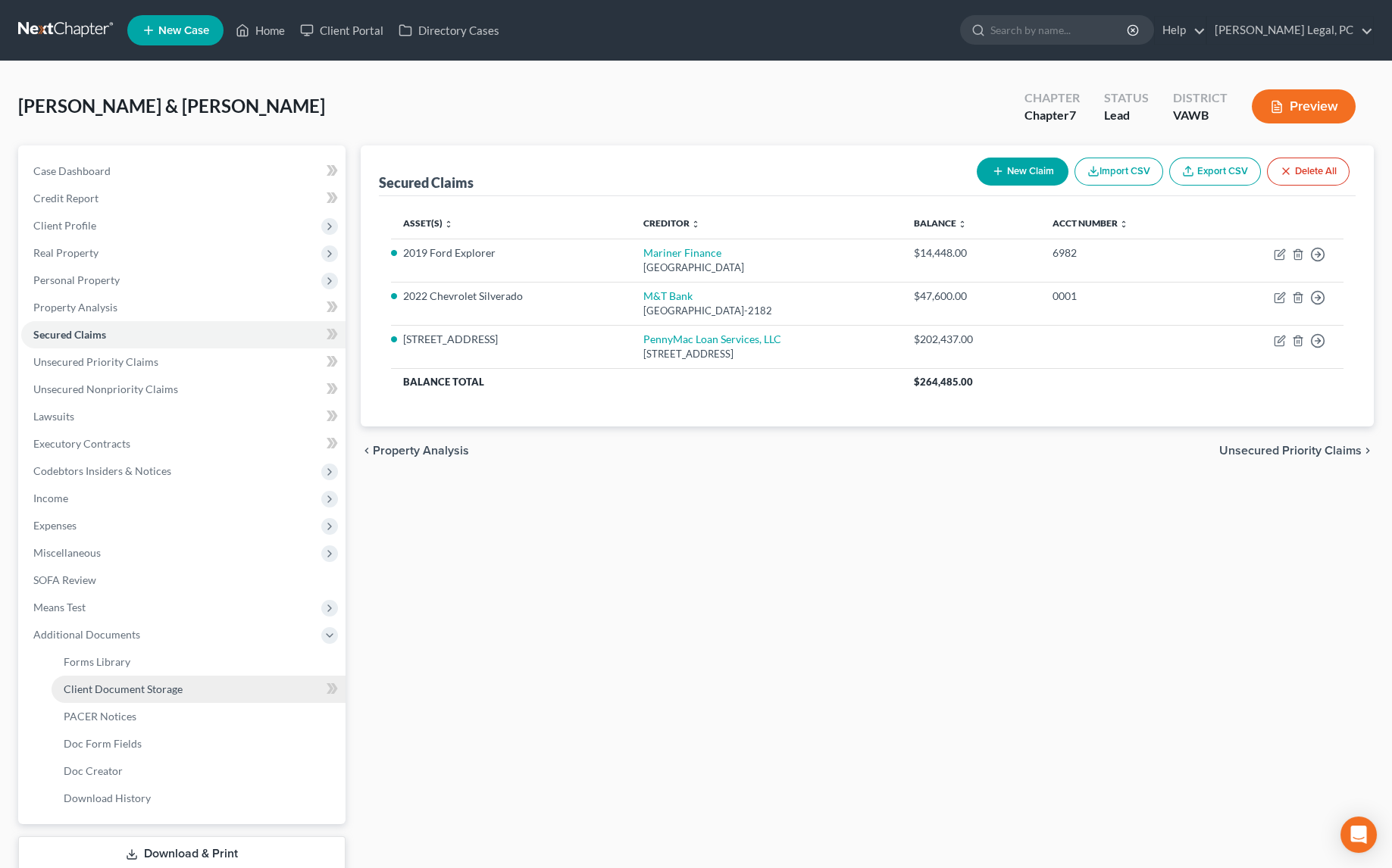
click at [94, 691] on span "Client Document Storage" at bounding box center [123, 689] width 119 height 13
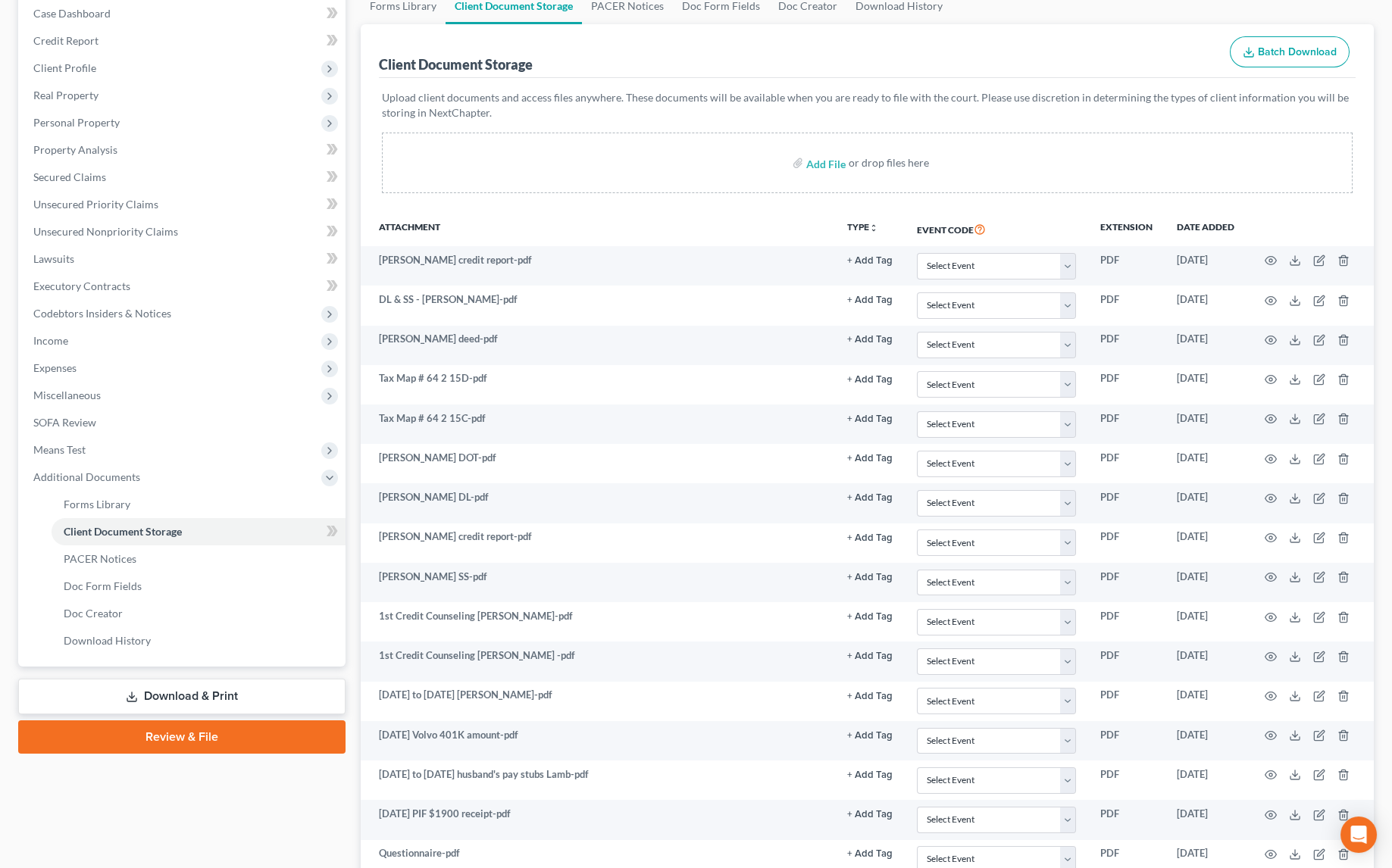
scroll to position [206, 0]
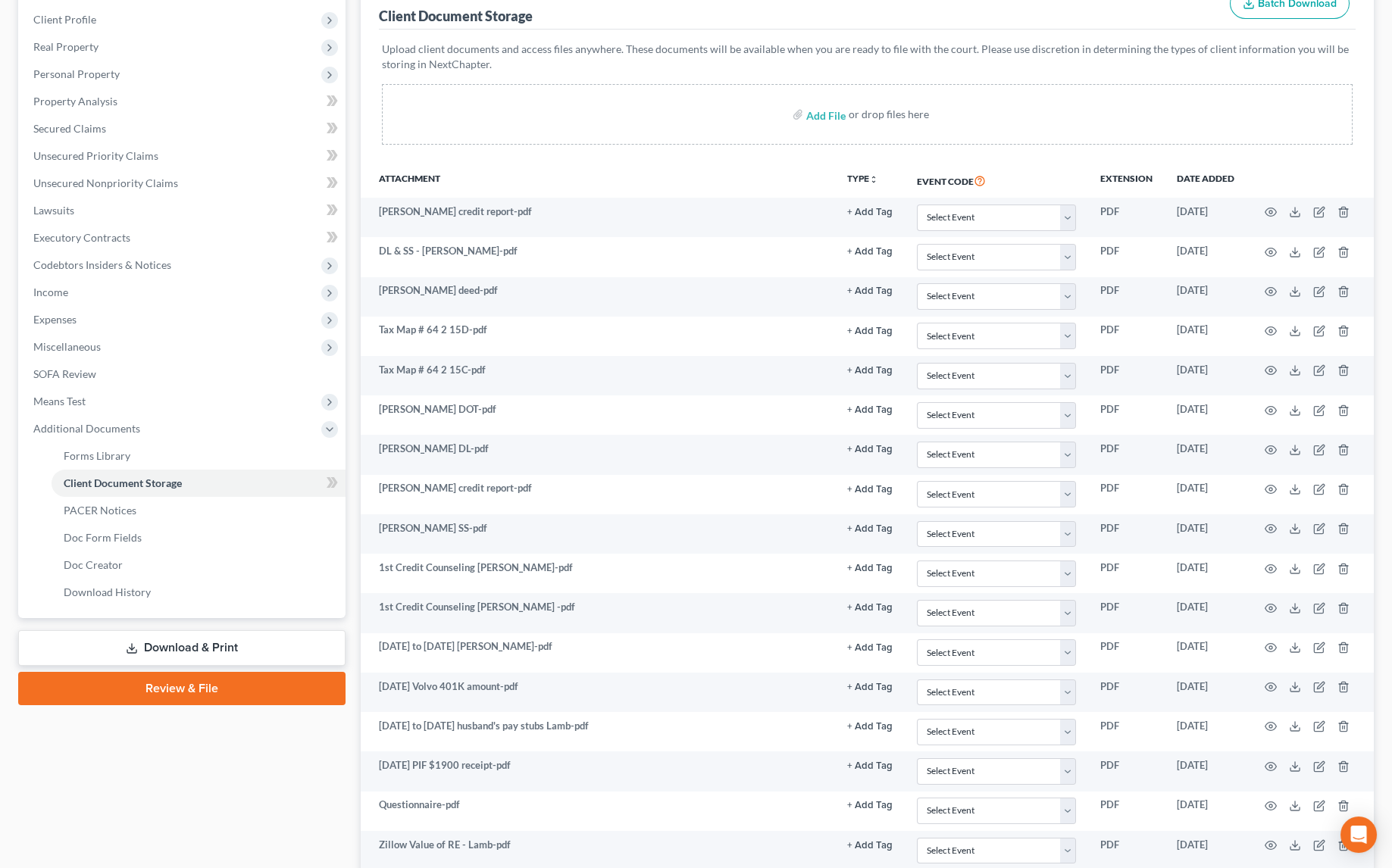
click at [160, 646] on link "Download & Print" at bounding box center [181, 648] width 327 height 36
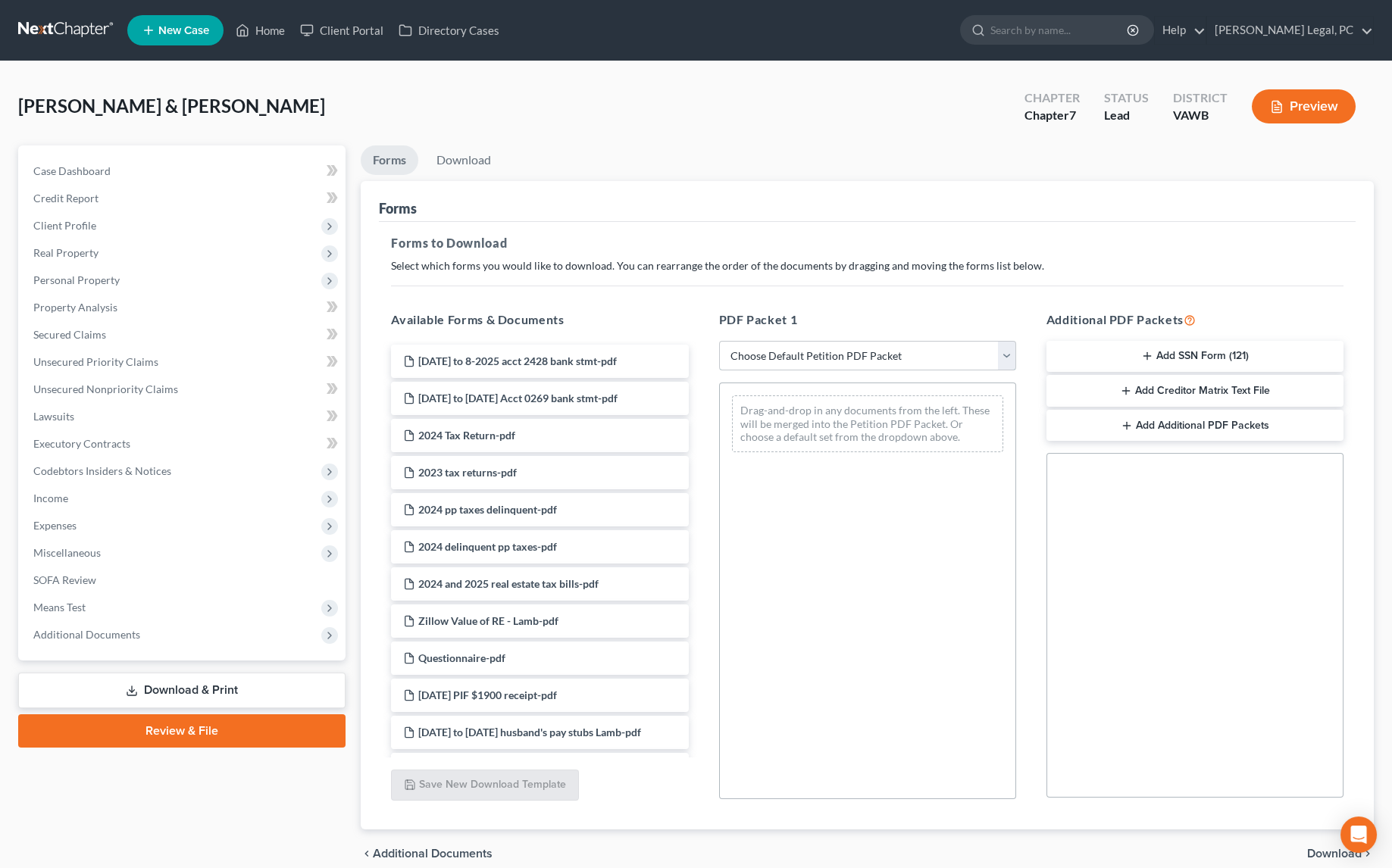
drag, startPoint x: 782, startPoint y: 350, endPoint x: 787, endPoint y: 366, distance: 16.8
click at [782, 350] on select "Choose Default Petition PDF Packet Complete Bankruptcy Petition (all forms and …" at bounding box center [867, 355] width 297 height 30
select select "0"
click at [719, 341] on select "Choose Default Petition PDF Packet Complete Bankruptcy Petition (all forms and …" at bounding box center [867, 355] width 297 height 30
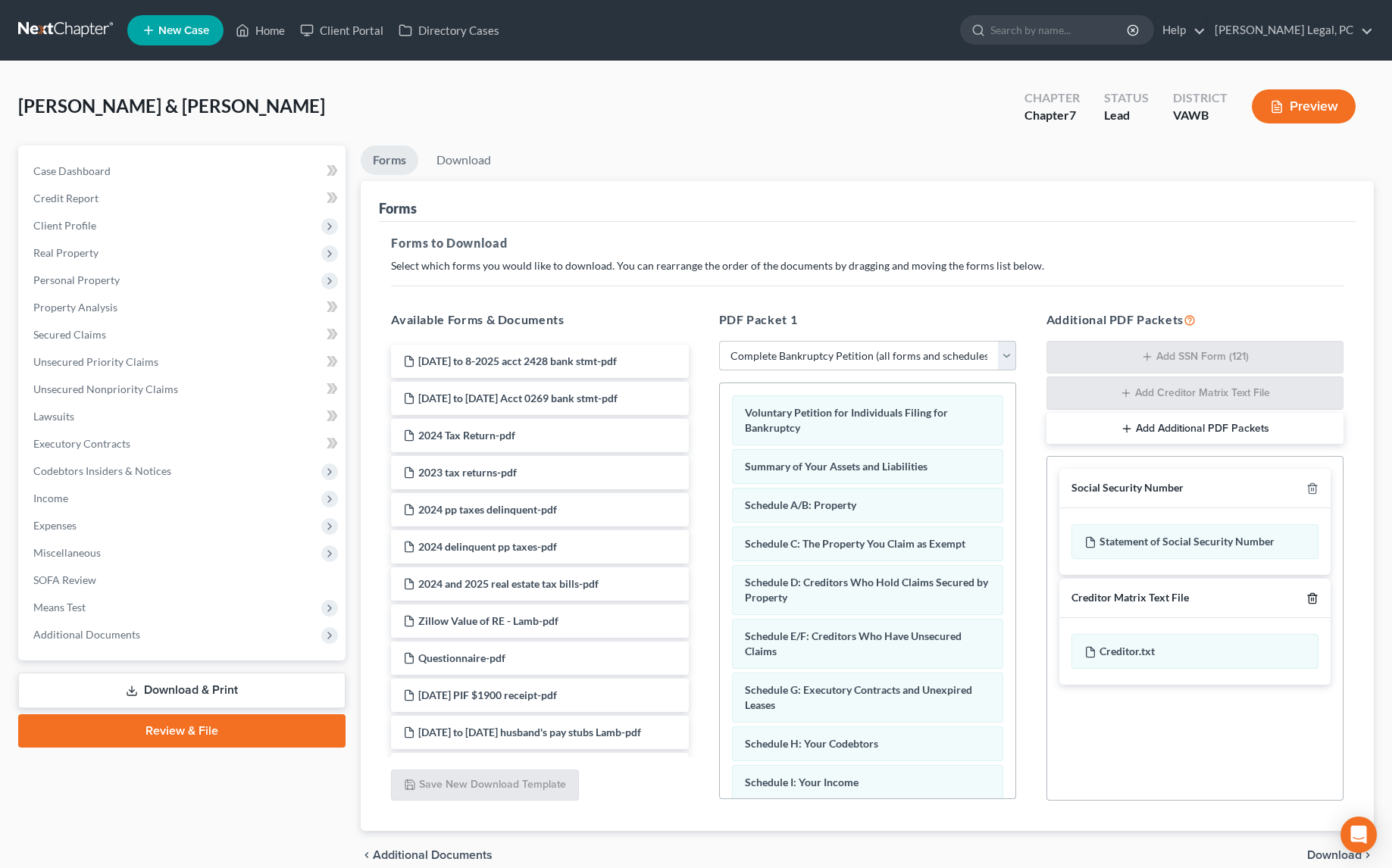
click at [1311, 592] on icon "button" at bounding box center [1312, 597] width 12 height 12
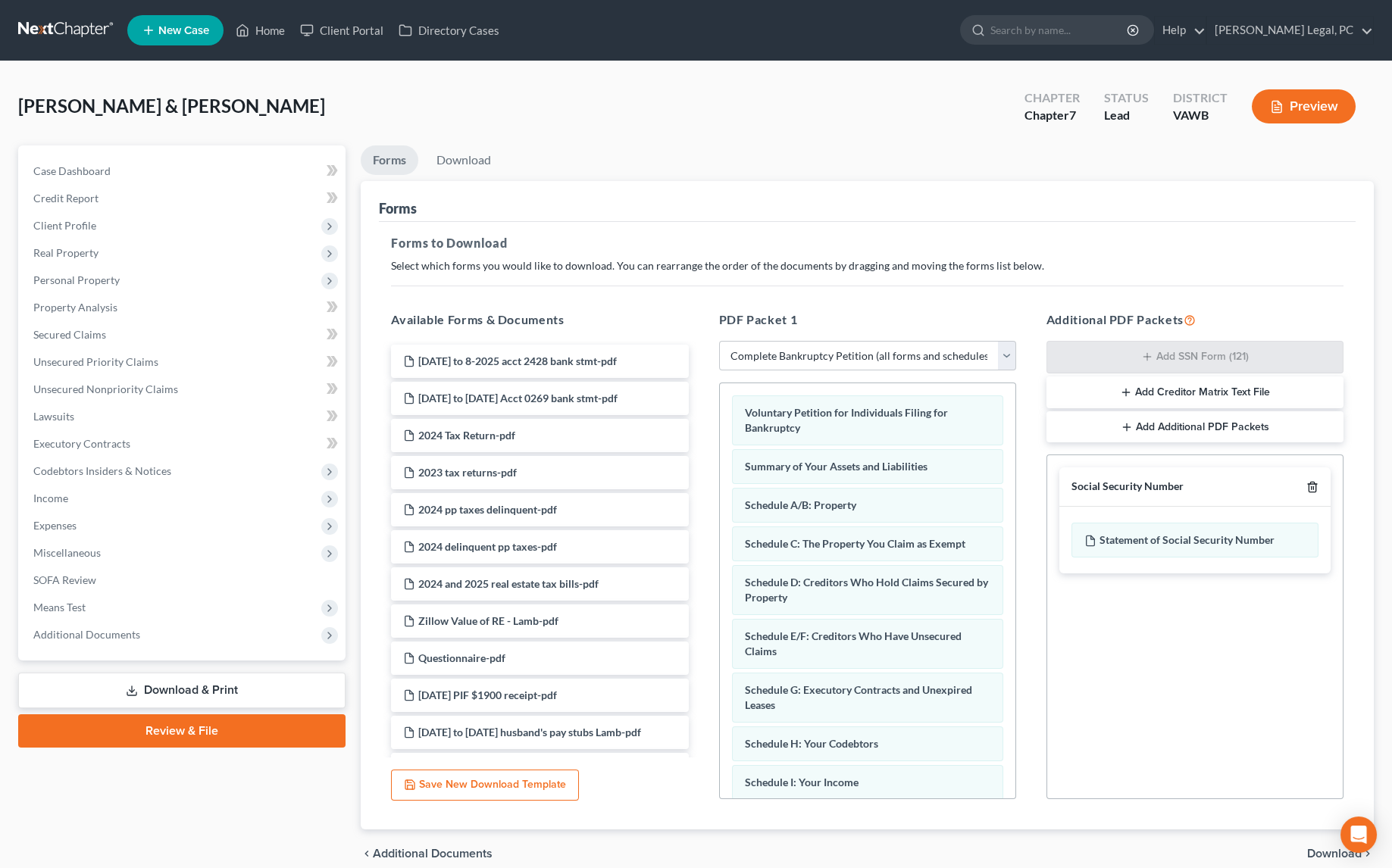
click at [1311, 485] on icon "button" at bounding box center [1312, 486] width 12 height 12
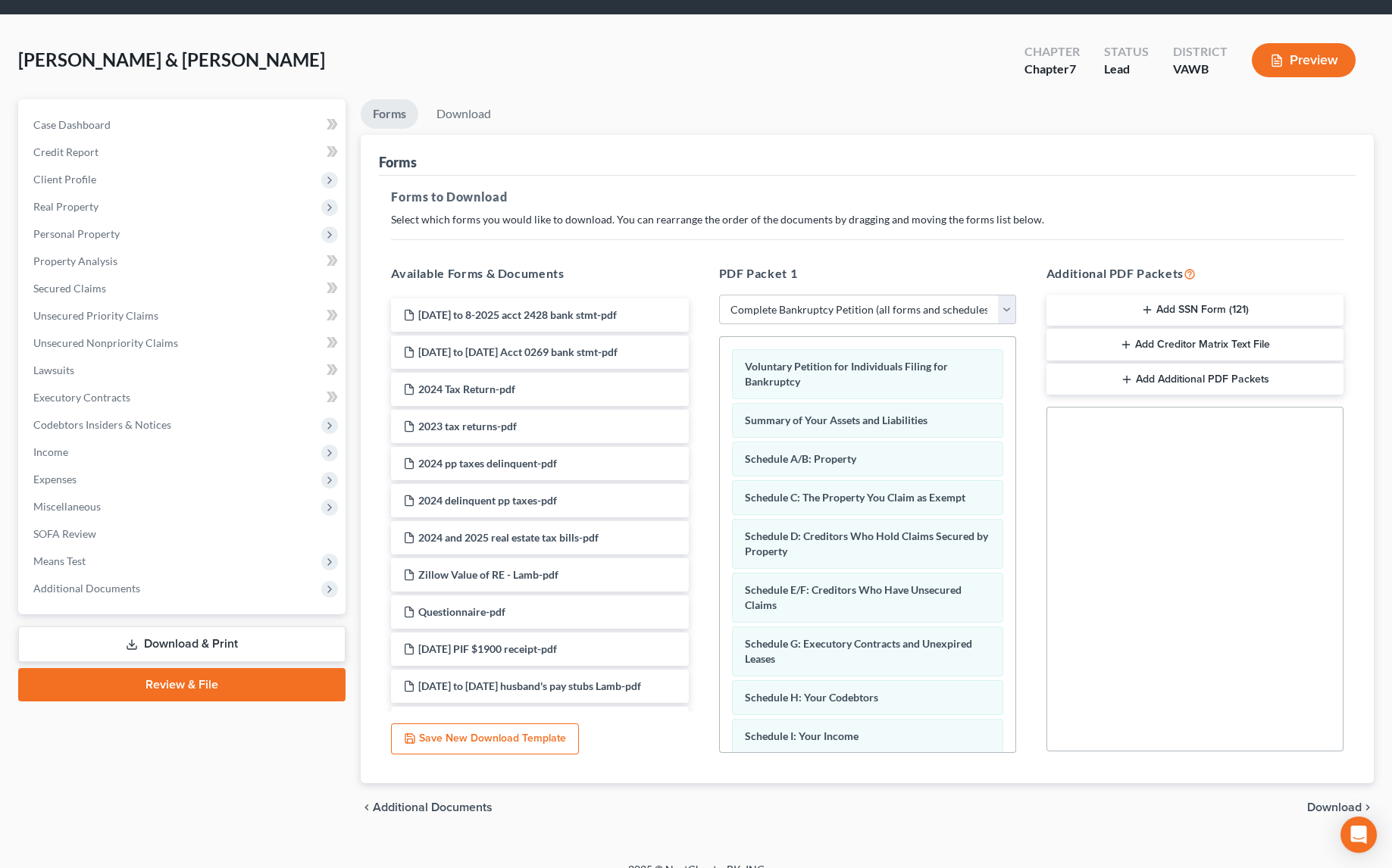
scroll to position [66, 0]
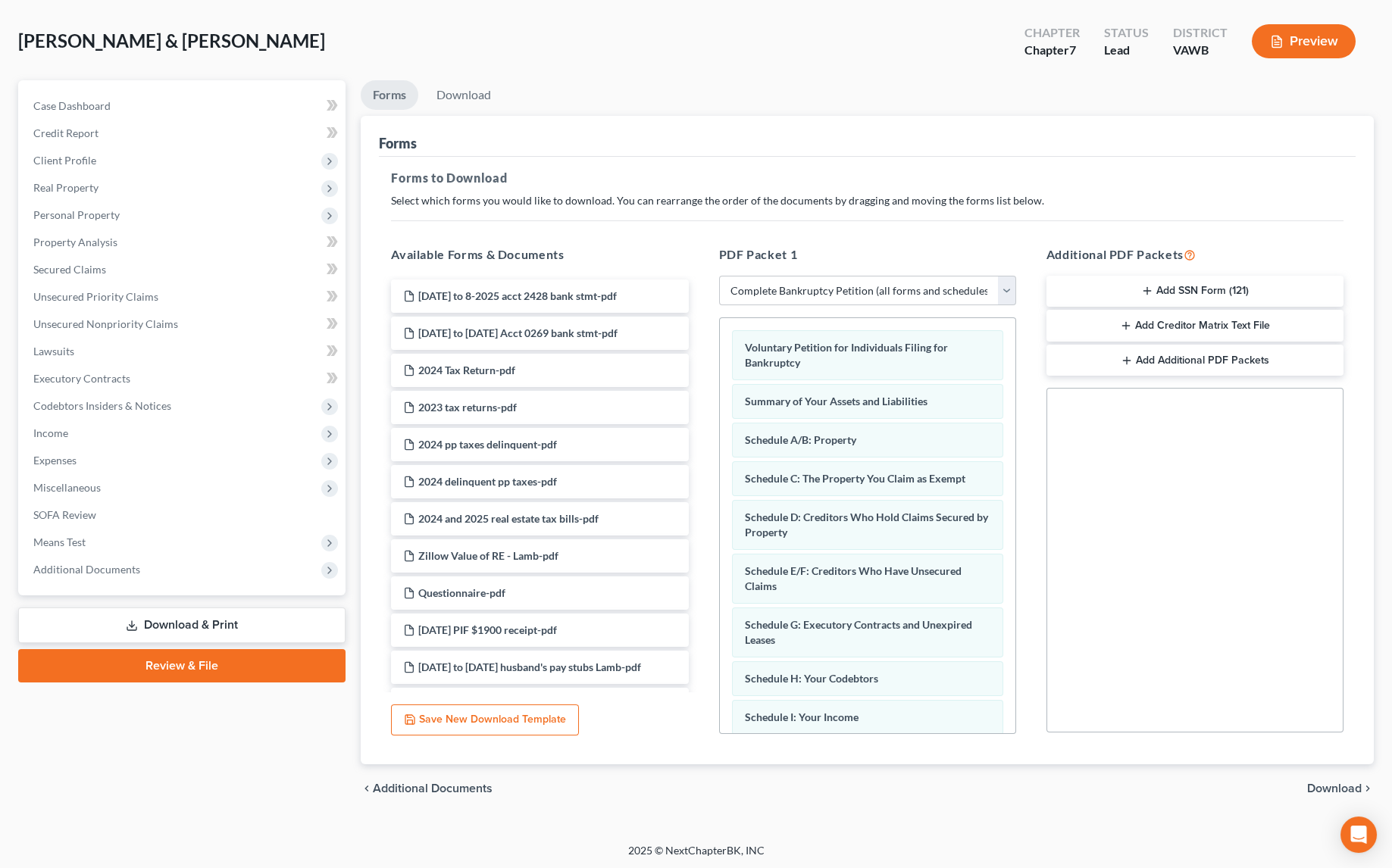
click at [1320, 784] on span "Download" at bounding box center [1334, 788] width 55 height 12
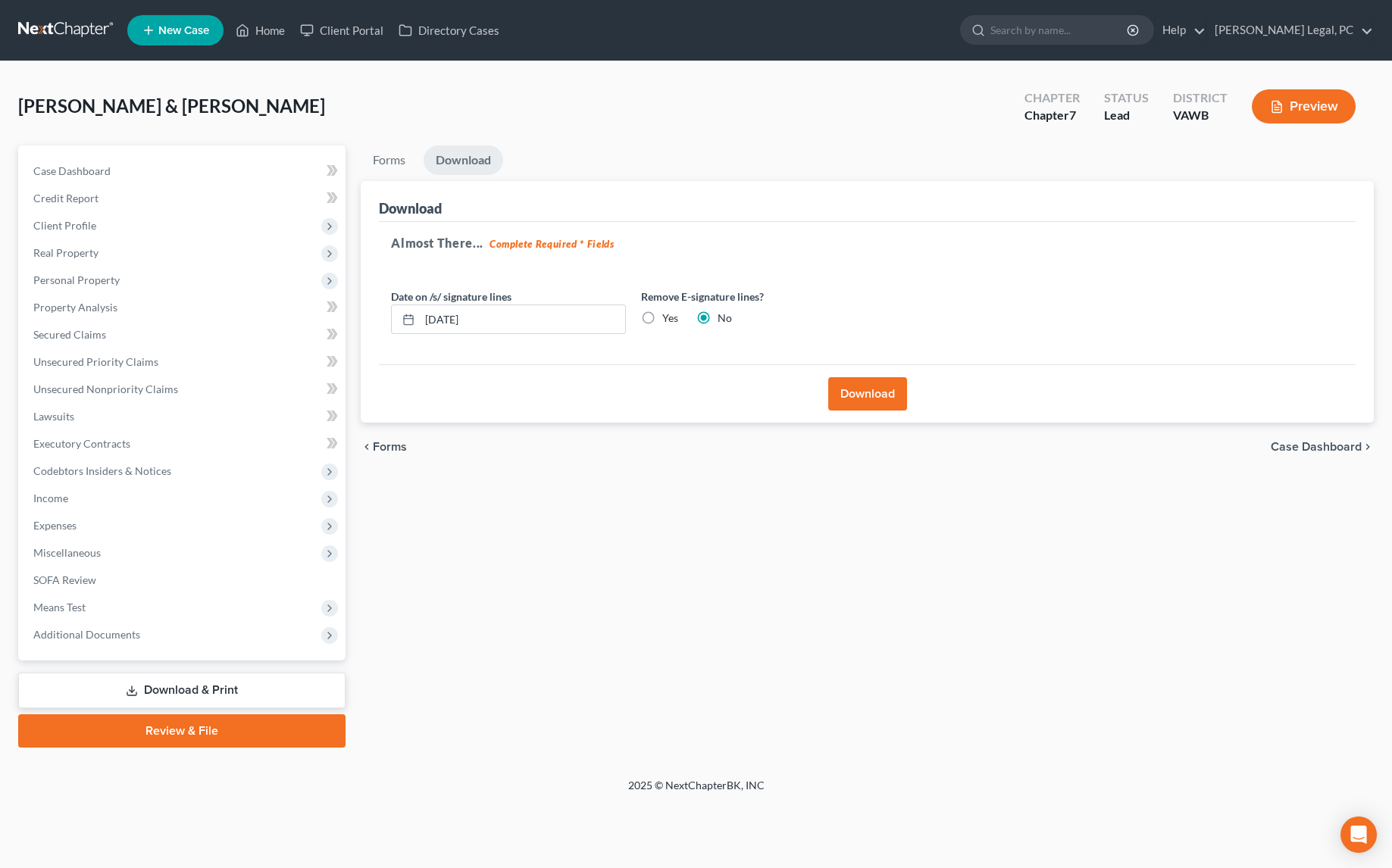
scroll to position [0, 0]
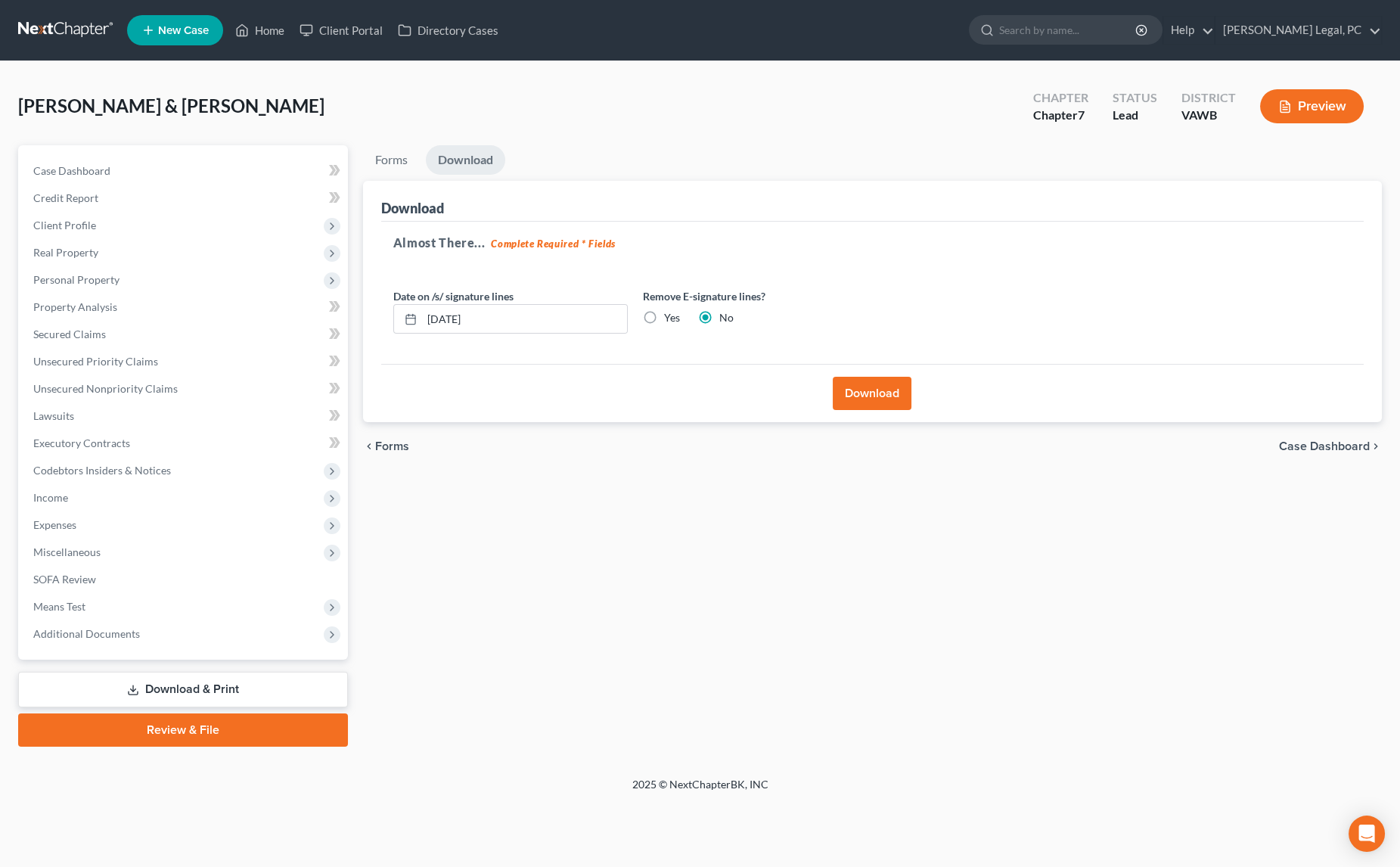
click at [664, 318] on label "Yes" at bounding box center [671, 318] width 15 height 15
click at [670, 318] on input "Yes" at bounding box center [675, 315] width 10 height 10
radio input "true"
radio input "false"
click at [465, 327] on input "[DATE]" at bounding box center [524, 319] width 205 height 29
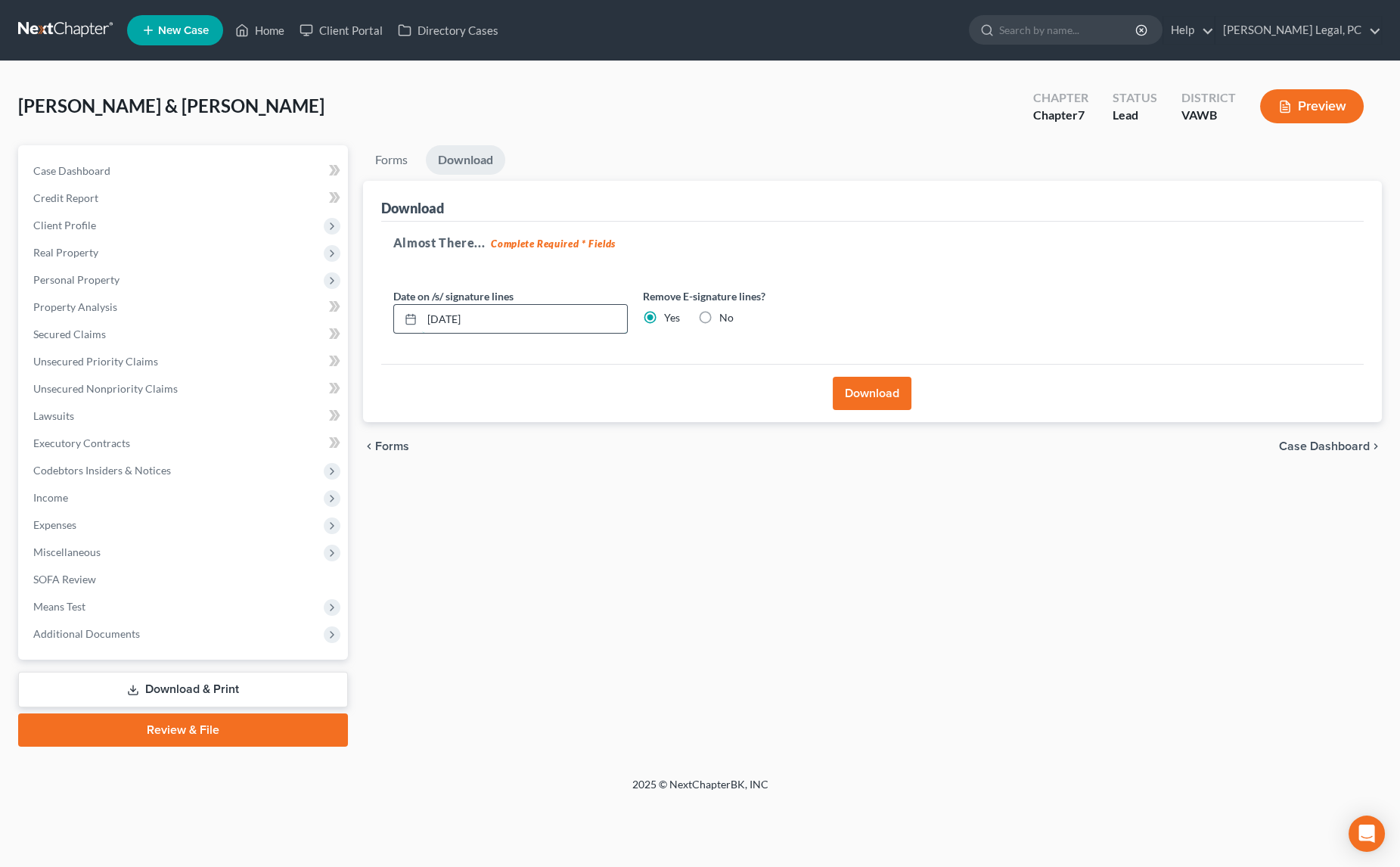
click at [457, 319] on input "[DATE]" at bounding box center [524, 319] width 205 height 29
type input "[DATE]"
click at [867, 385] on button "Download" at bounding box center [872, 393] width 78 height 34
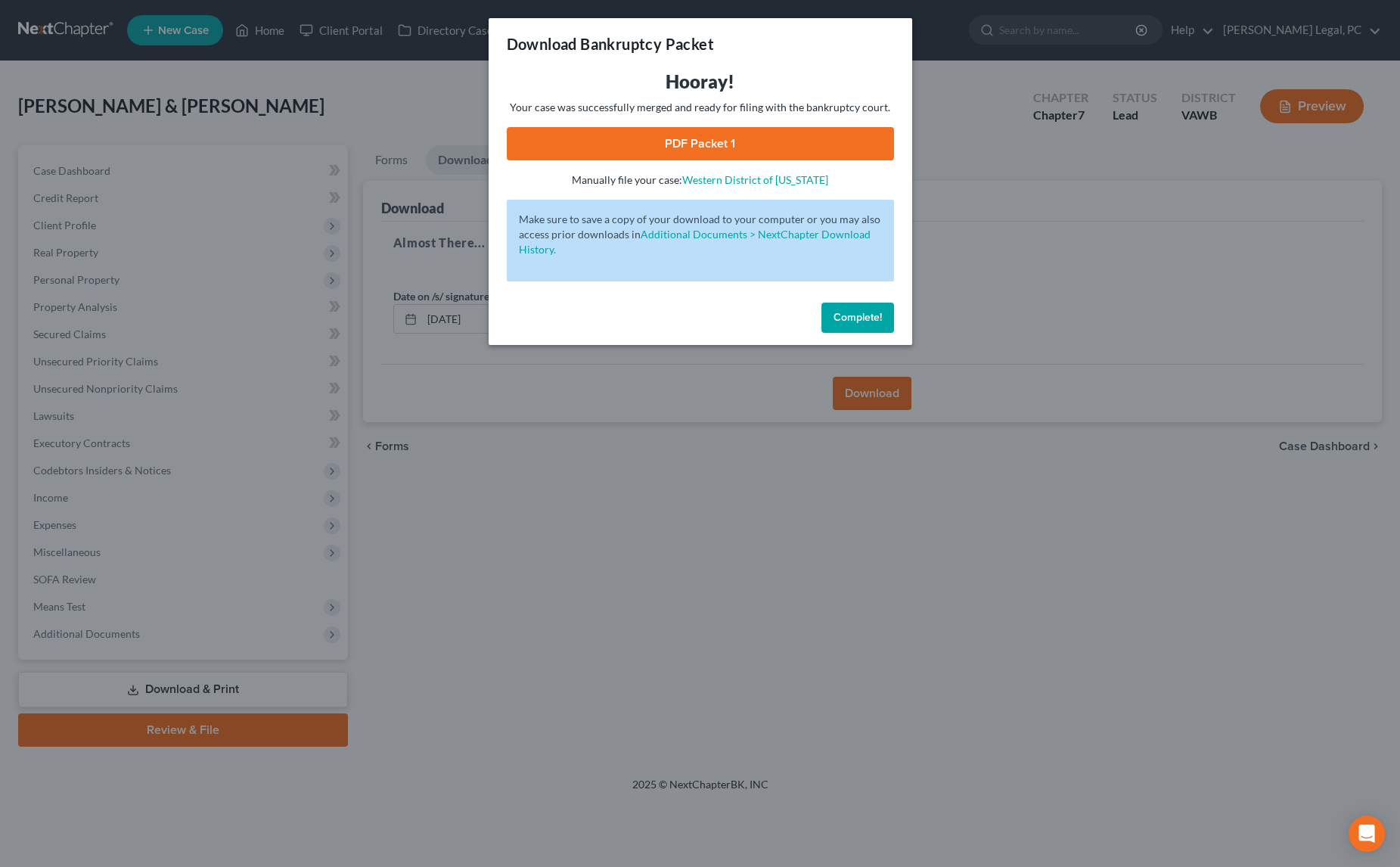
click at [708, 142] on link "PDF Packet 1" at bounding box center [700, 144] width 388 height 34
click at [569, 479] on div "Download Bankruptcy Packet Hooray! Your case was successfully merged and ready …" at bounding box center [700, 433] width 1400 height 867
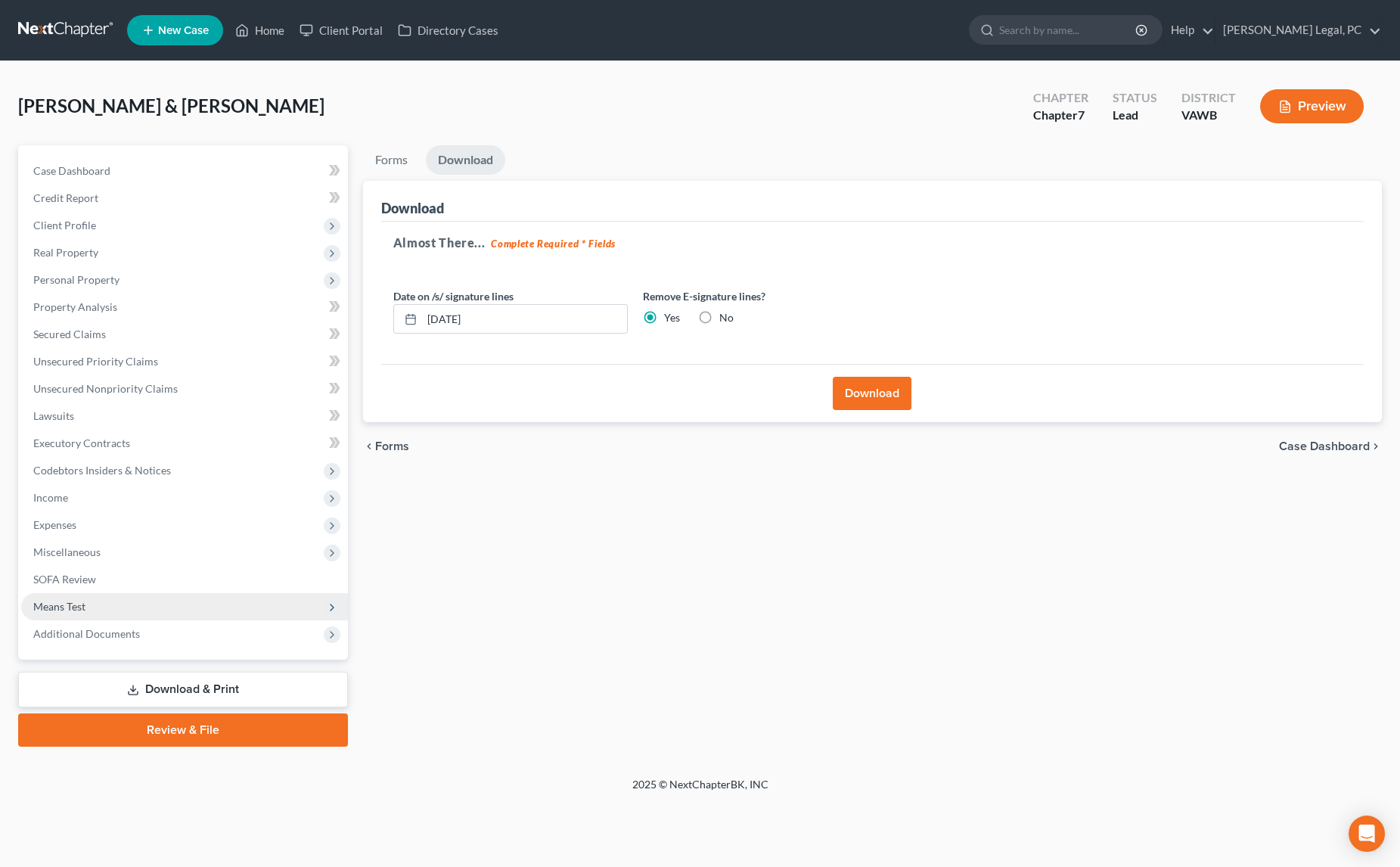
click at [81, 605] on span "Means Test" at bounding box center [59, 606] width 52 height 13
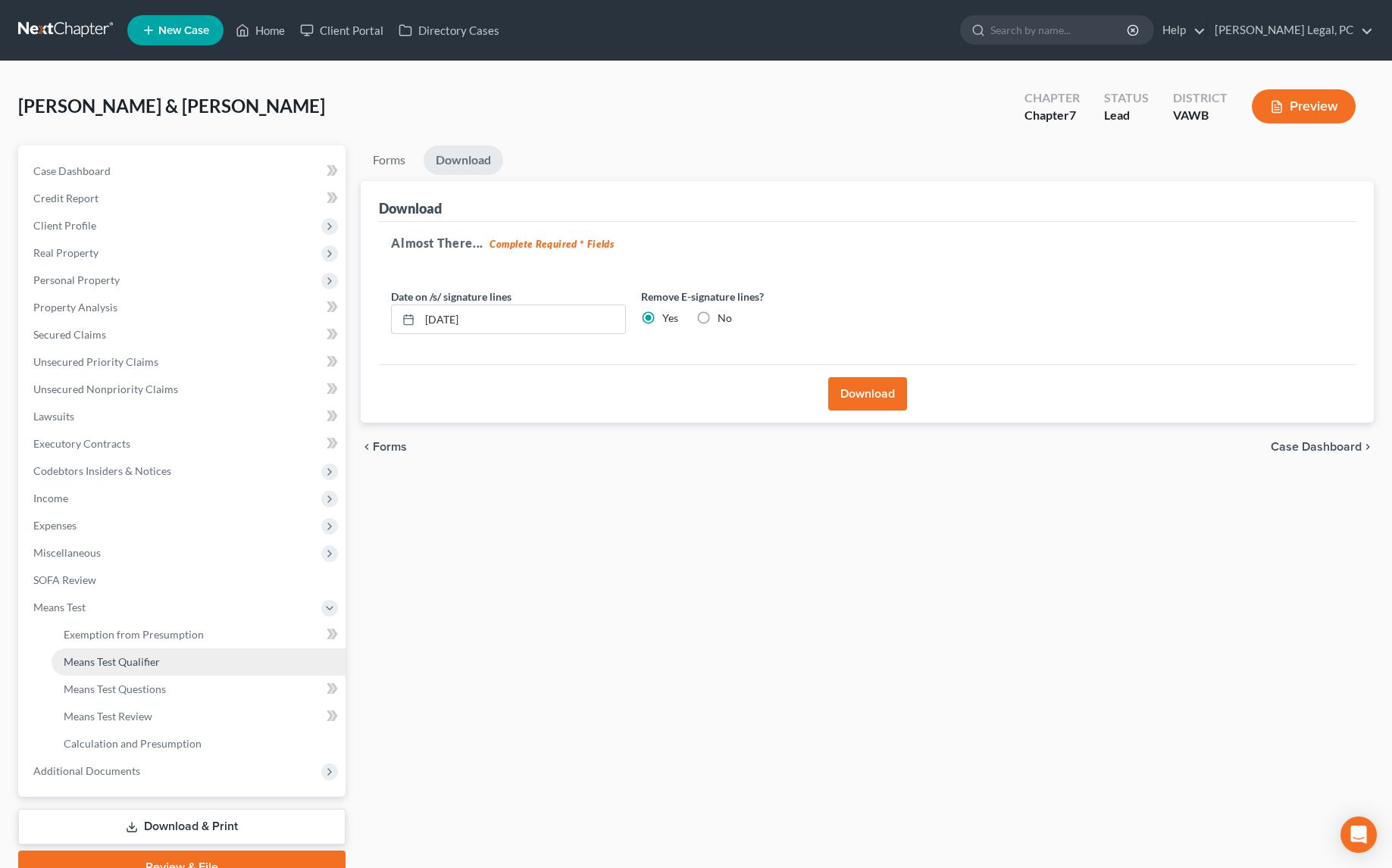
click at [110, 659] on span "Means Test Qualifier" at bounding box center [112, 661] width 97 height 13
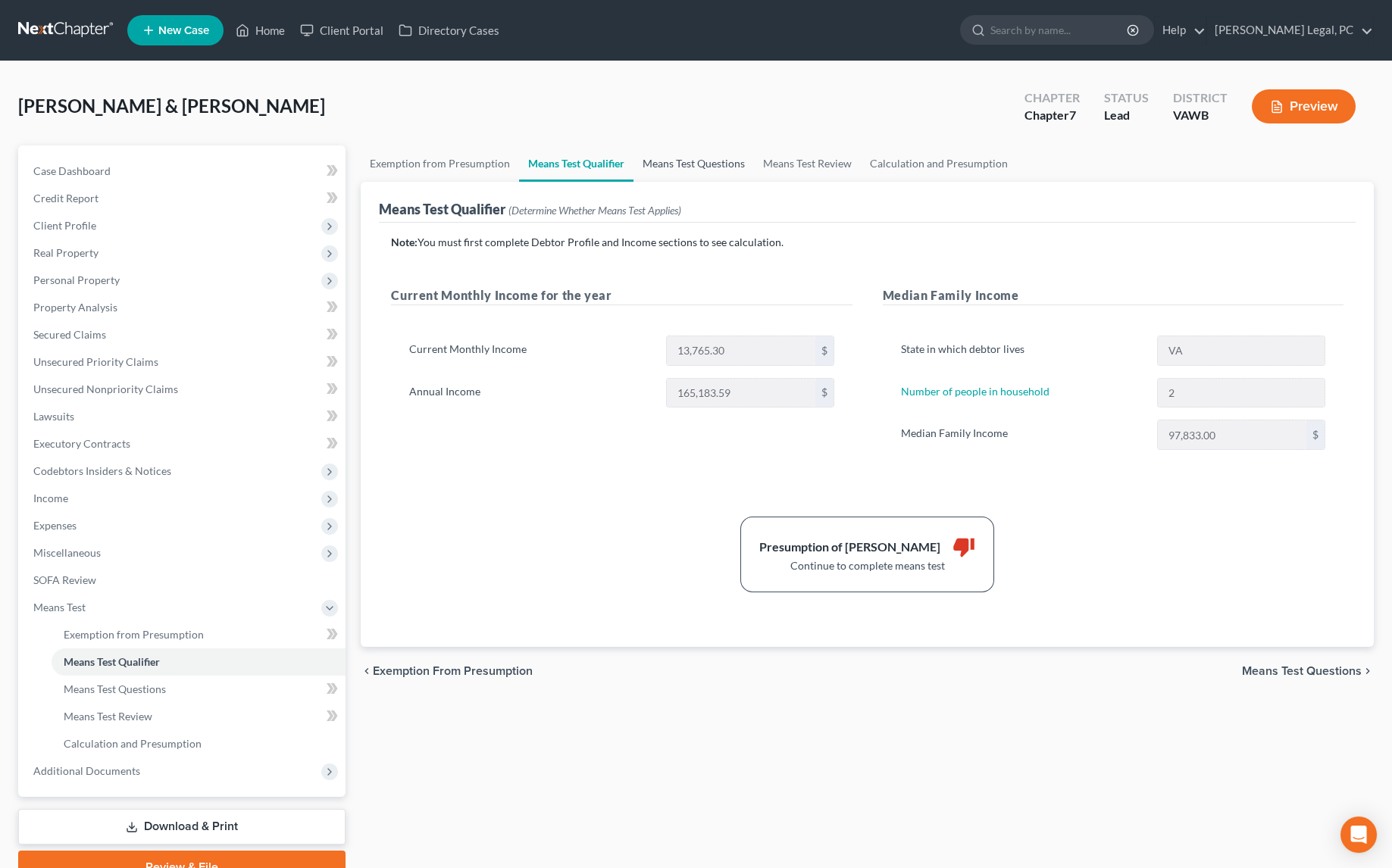
click at [671, 164] on link "Means Test Questions" at bounding box center [693, 164] width 120 height 36
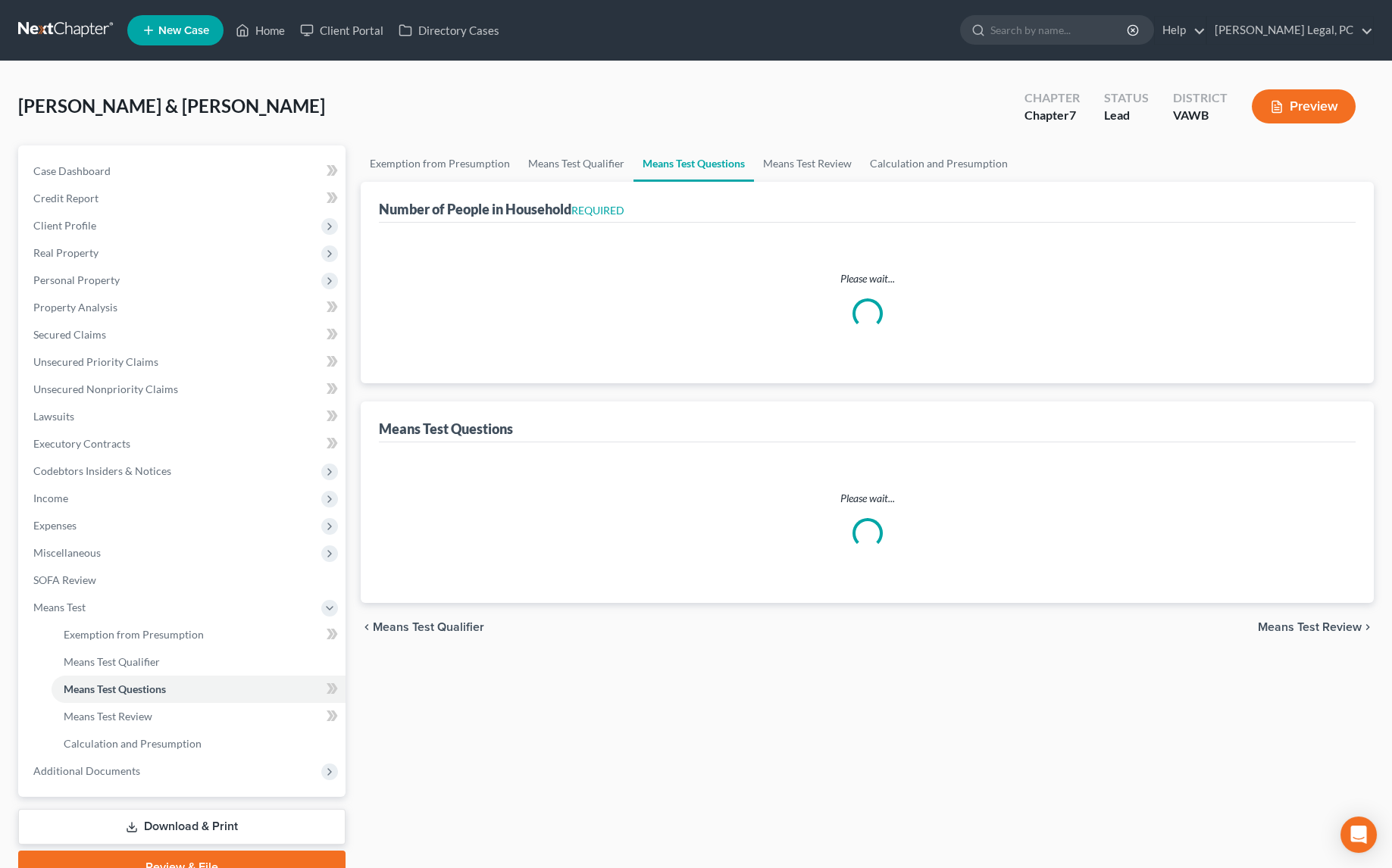
select select "0"
select select "60"
select select "1"
select select "60"
select select "1"
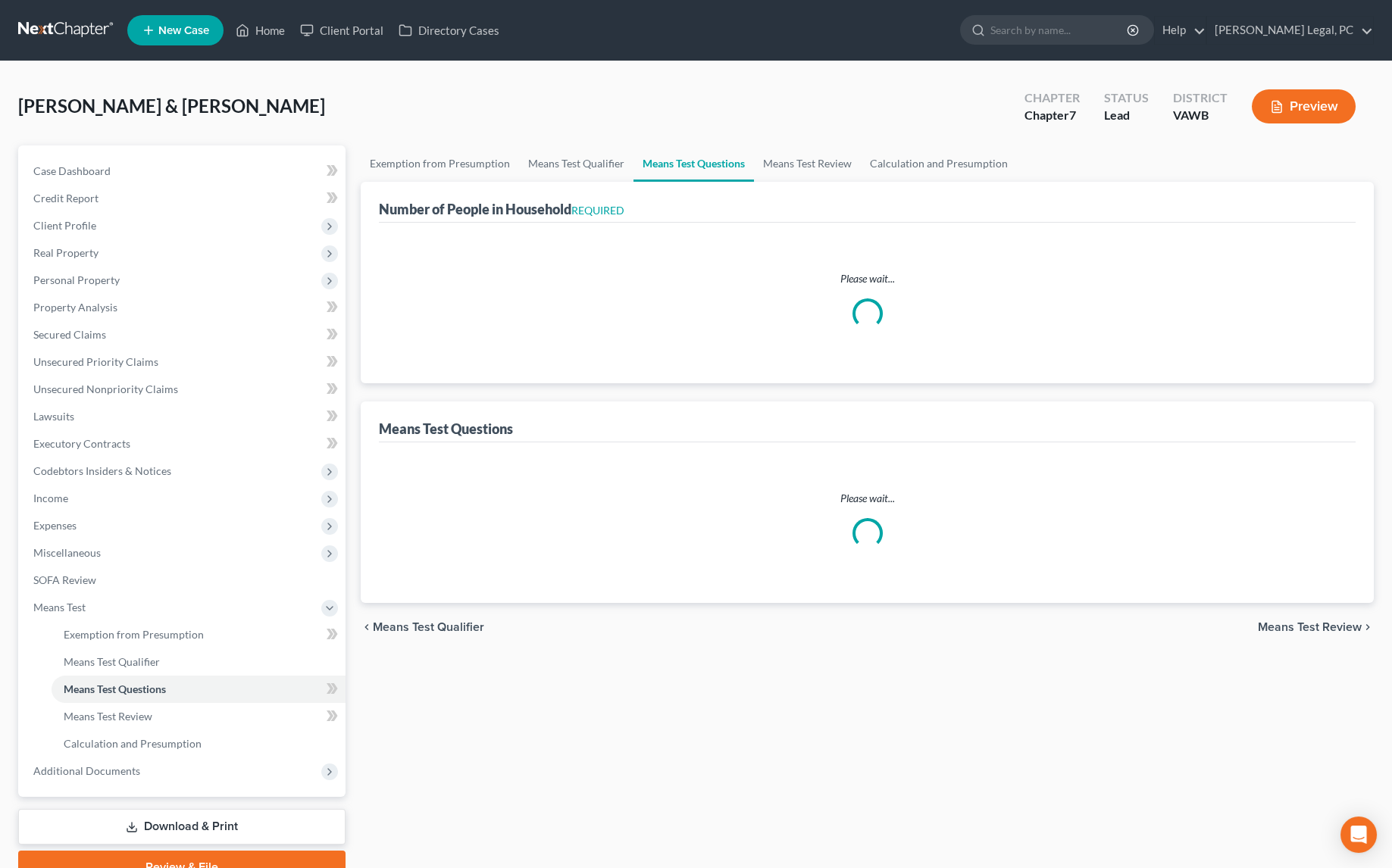
select select "60"
select select "4"
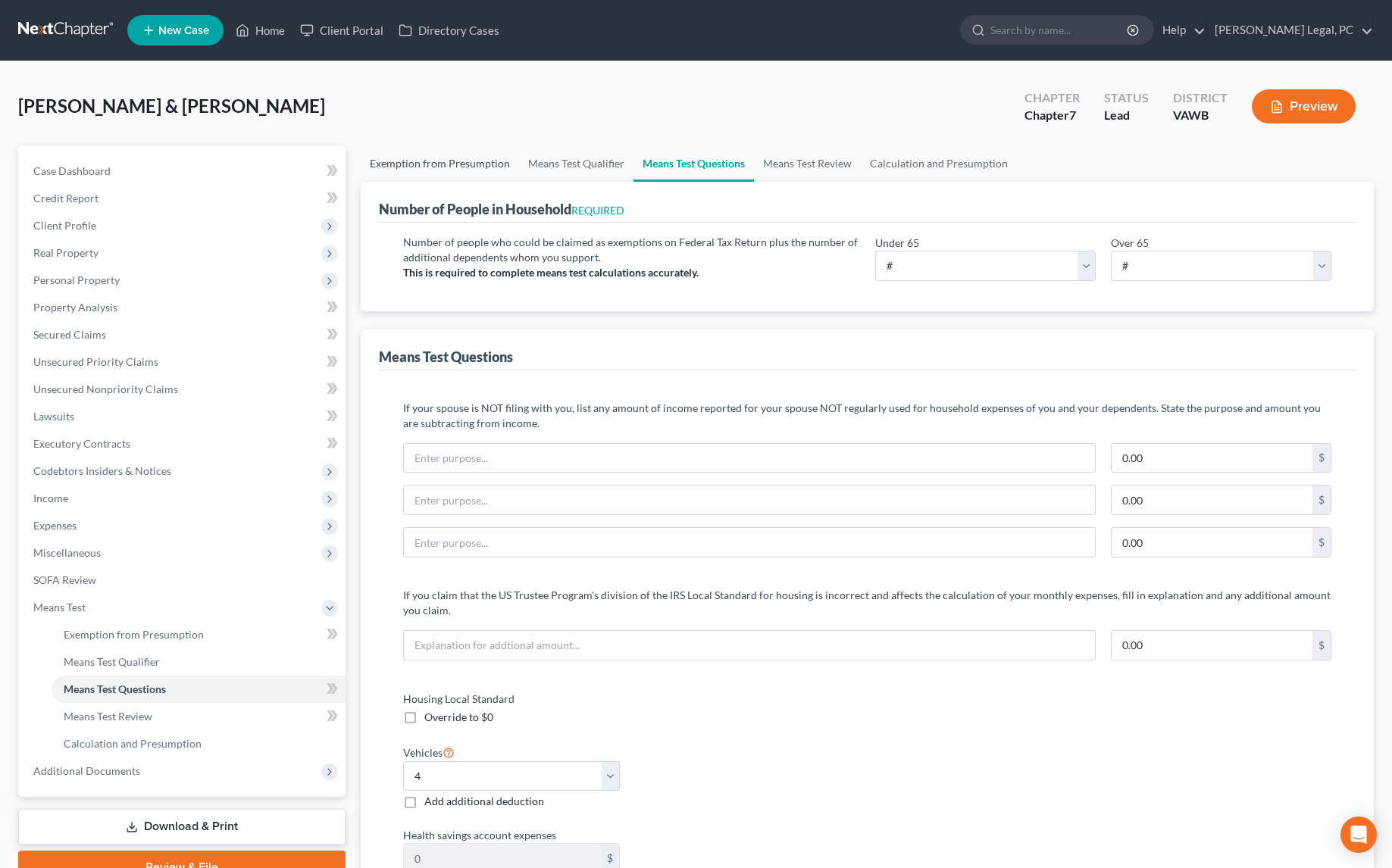
click at [465, 168] on link "Exemption from Presumption" at bounding box center [440, 164] width 159 height 36
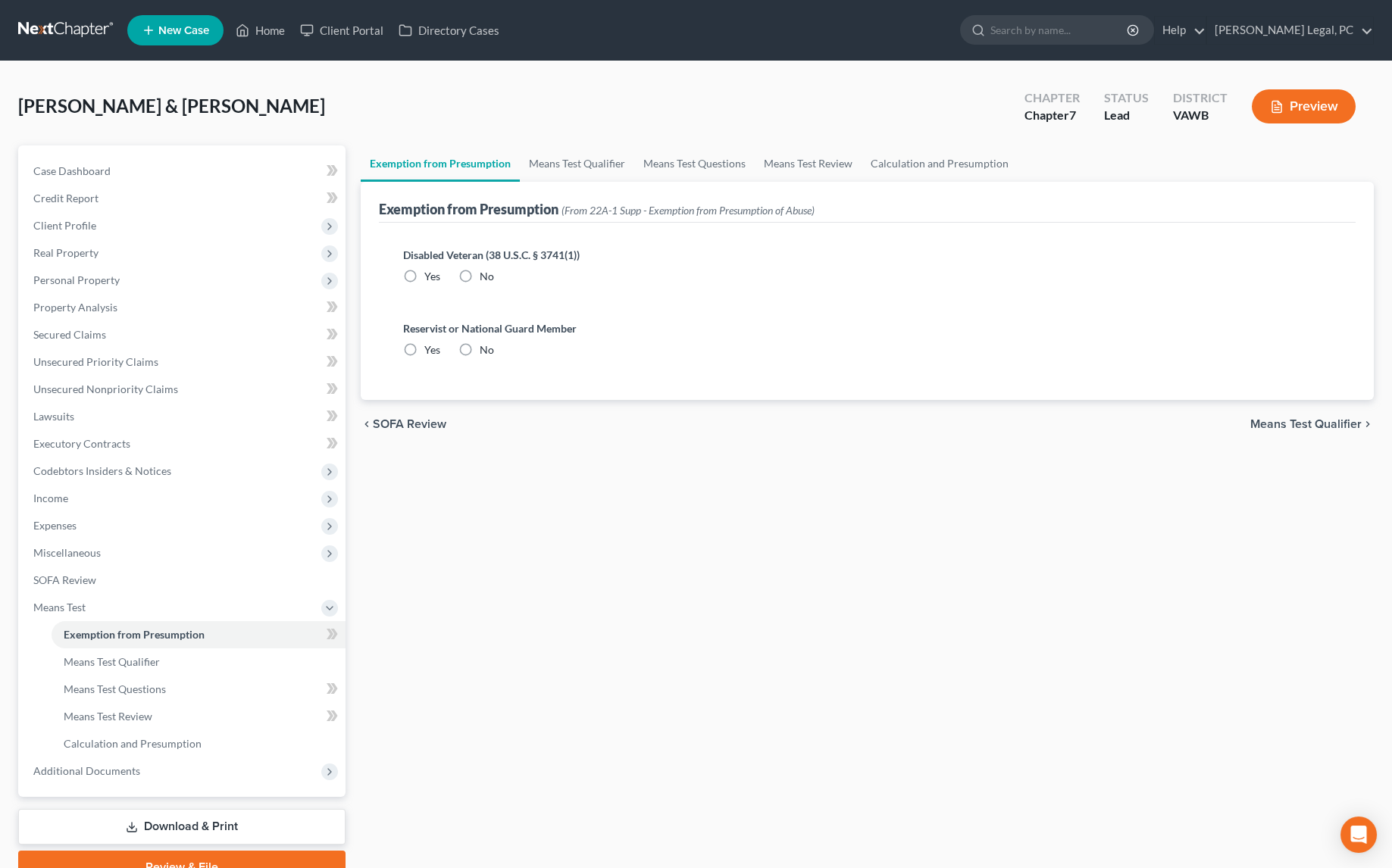
radio input "true"
click at [553, 166] on link "Means Test Qualifier" at bounding box center [577, 164] width 115 height 36
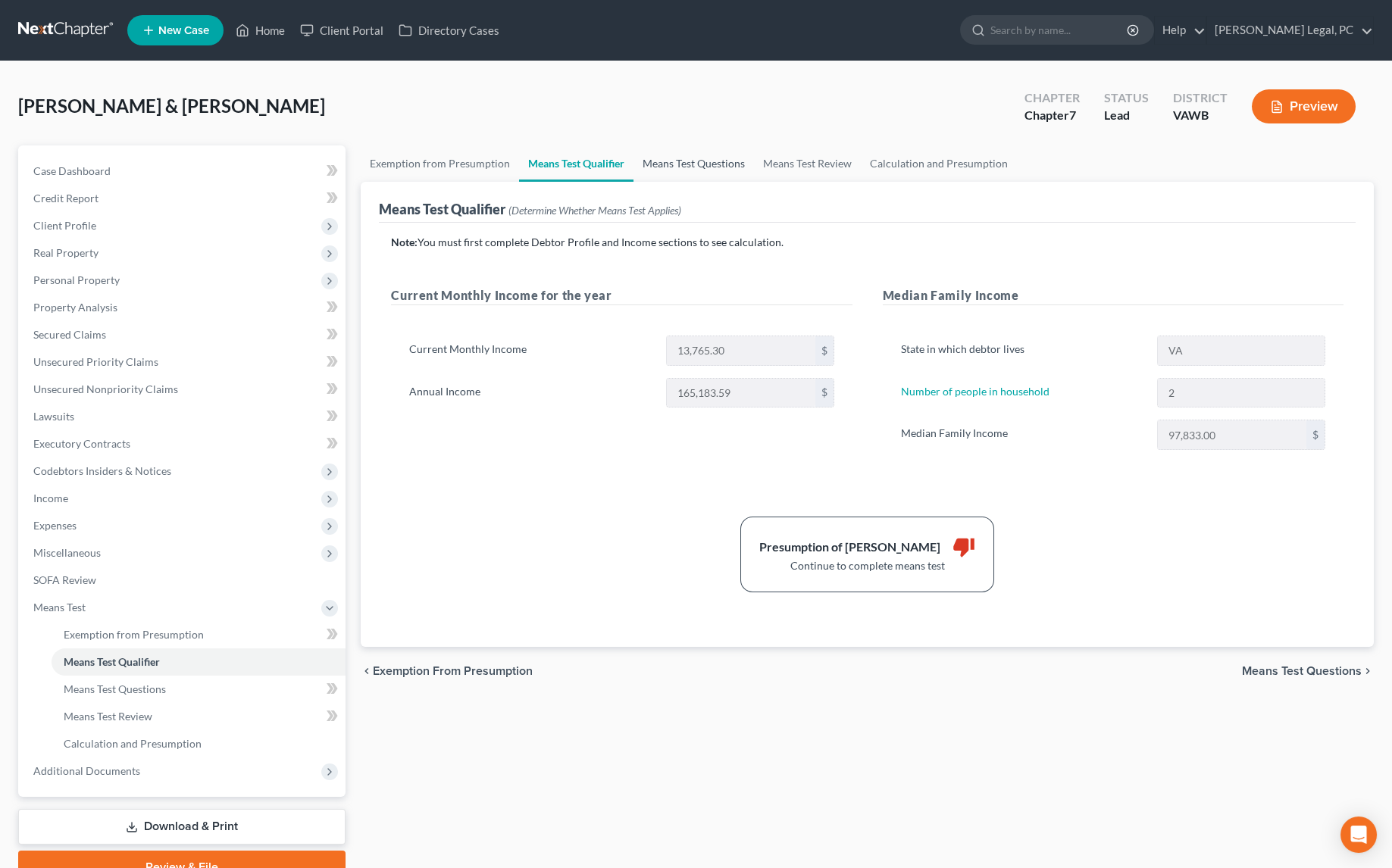
click at [693, 171] on link "Means Test Questions" at bounding box center [693, 164] width 120 height 36
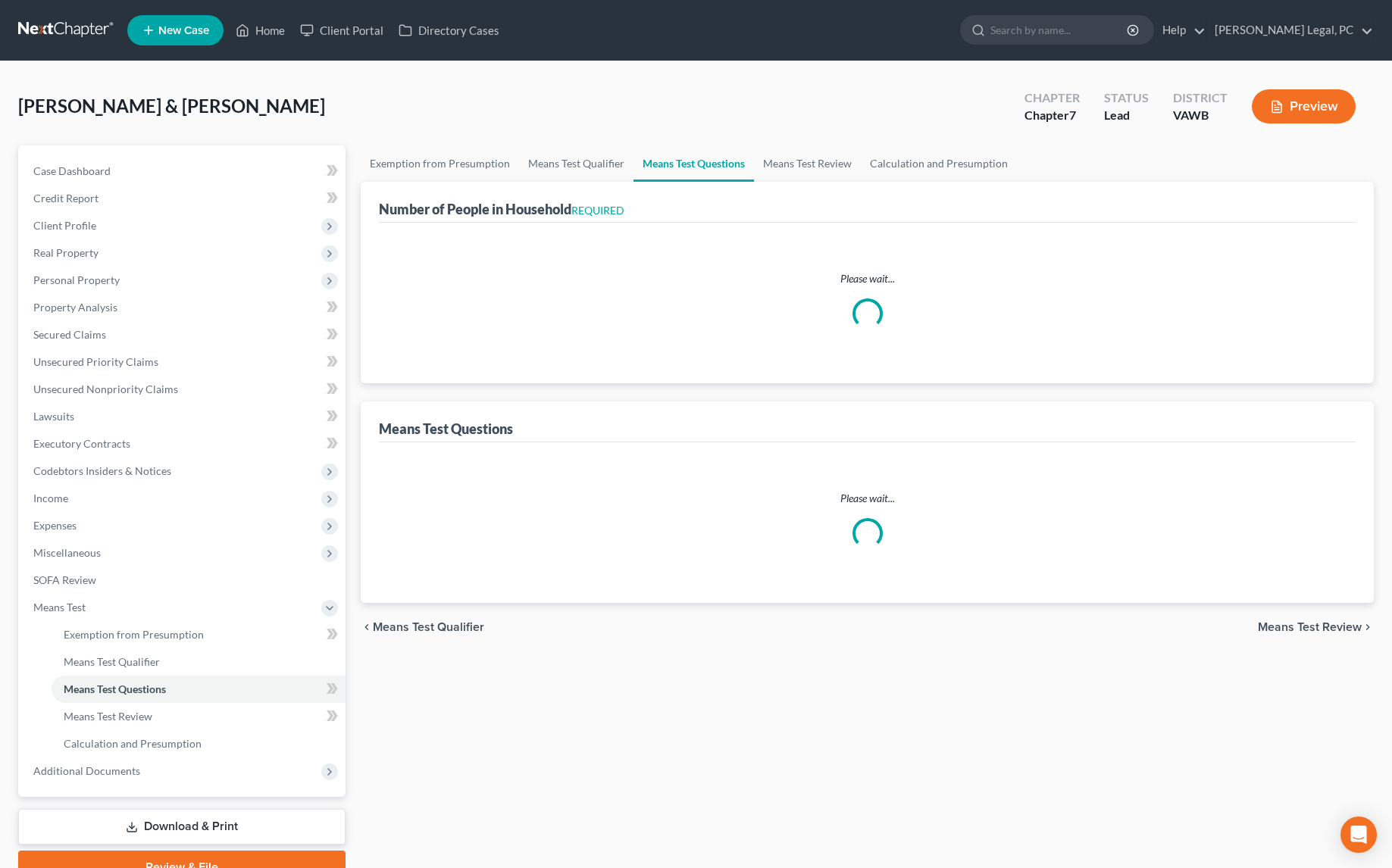
select select "0"
select select "60"
select select "1"
select select "60"
select select "1"
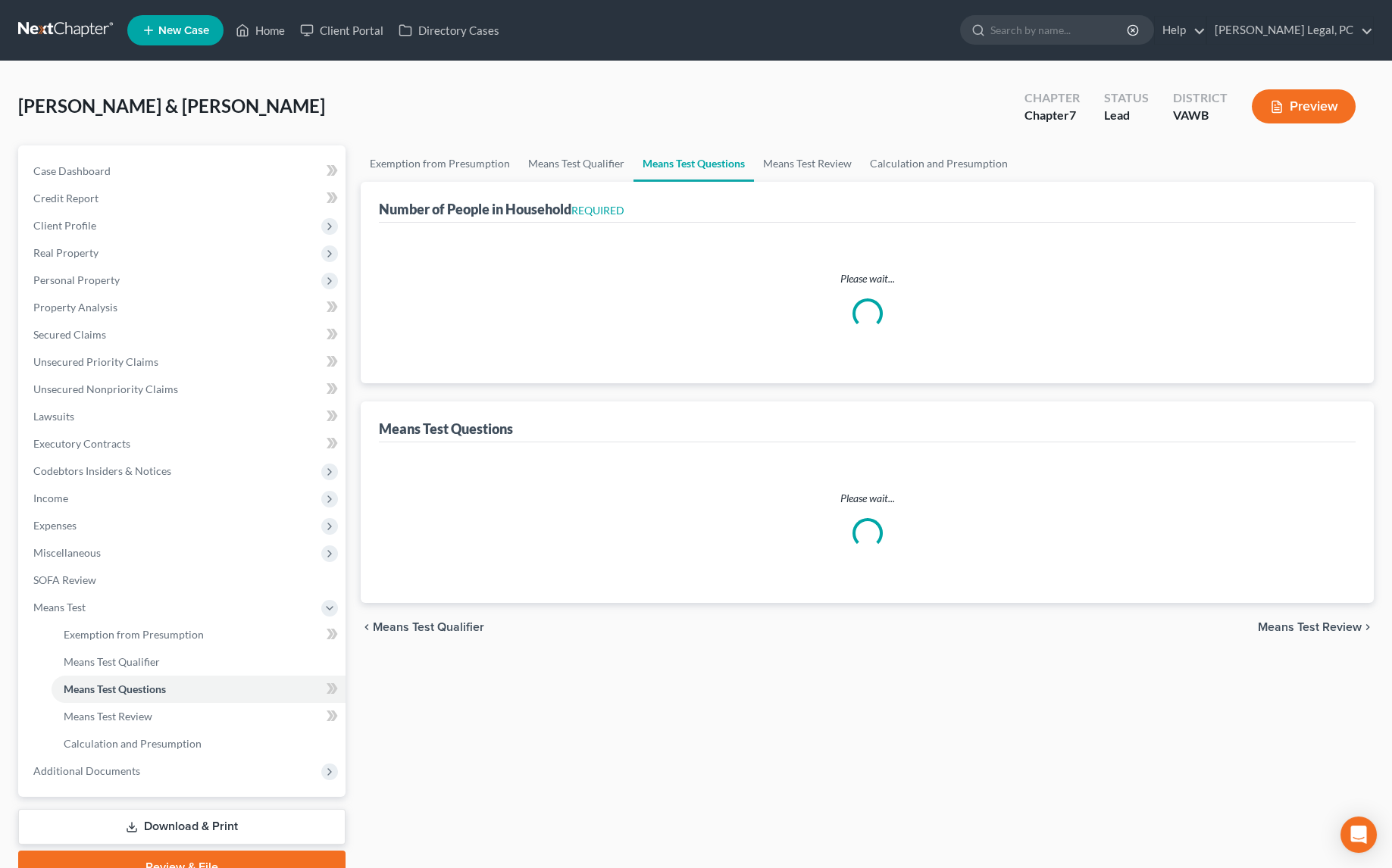
select select "60"
select select "4"
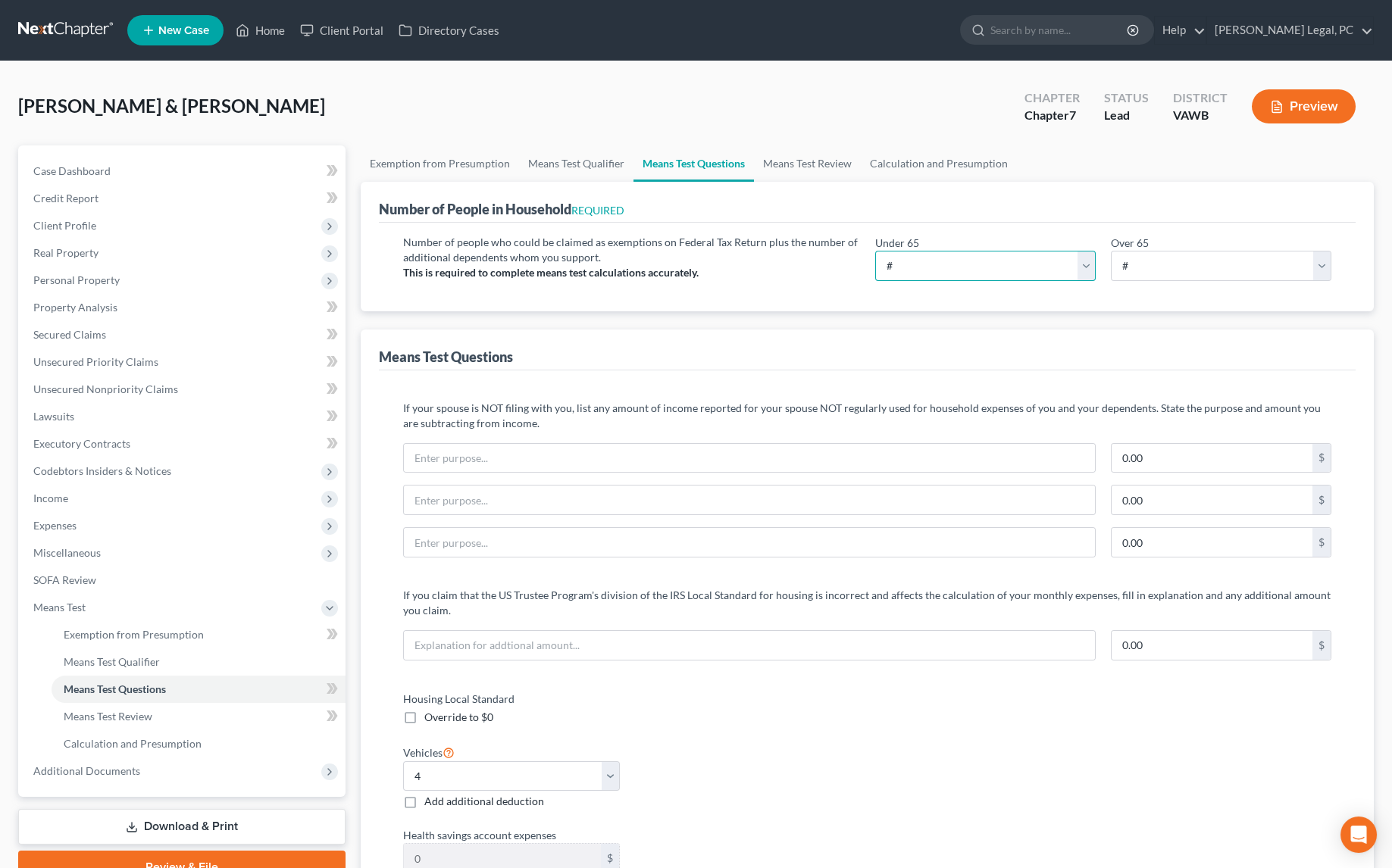
click at [1083, 258] on select "# 0 1 2 3 4 5 6 7 8 9 10" at bounding box center [985, 265] width 220 height 30
select select "2"
click at [875, 250] on select "# 0 1 2 3 4 5 6 7 8 9 10" at bounding box center [985, 265] width 220 height 30
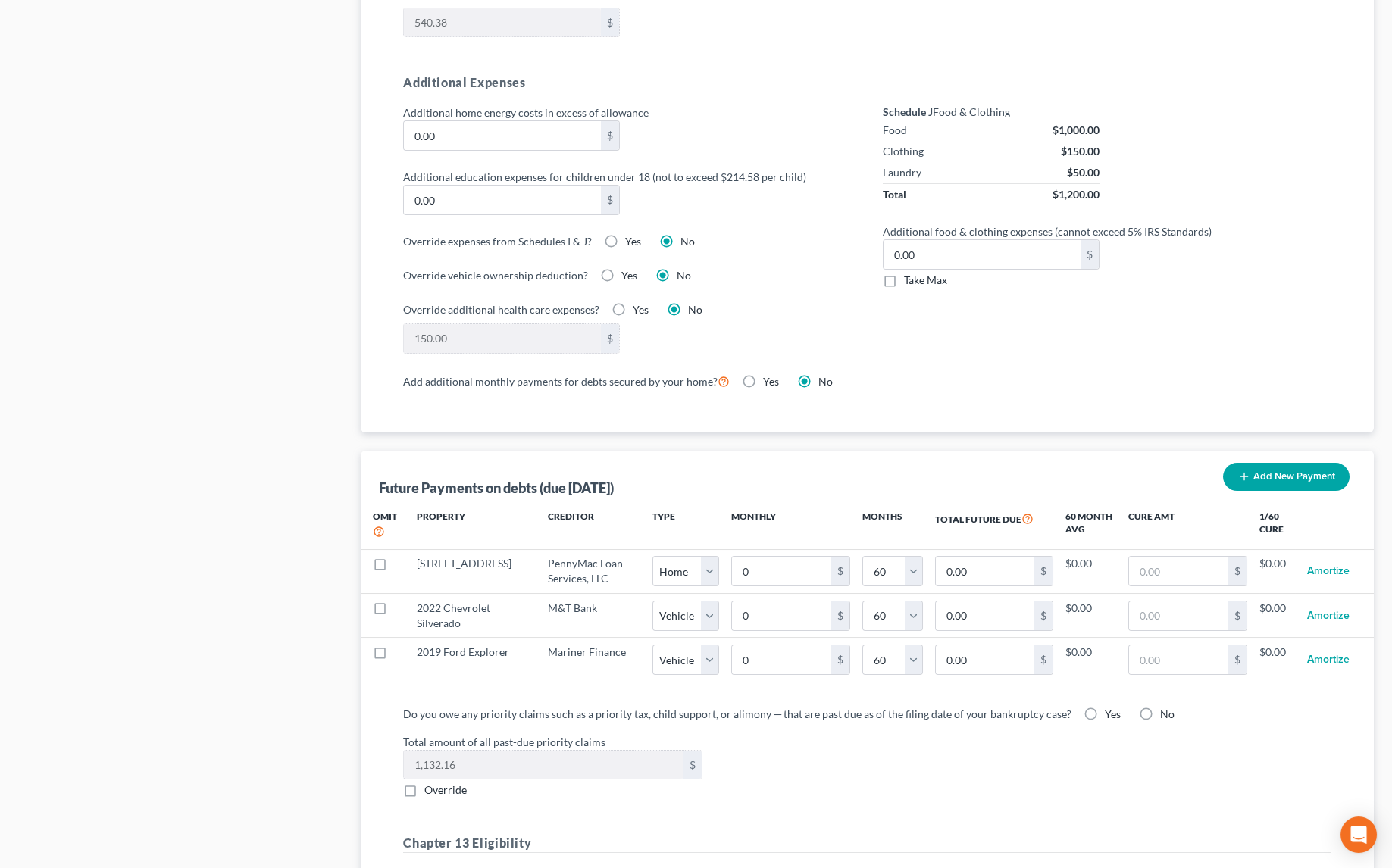
scroll to position [1101, 0]
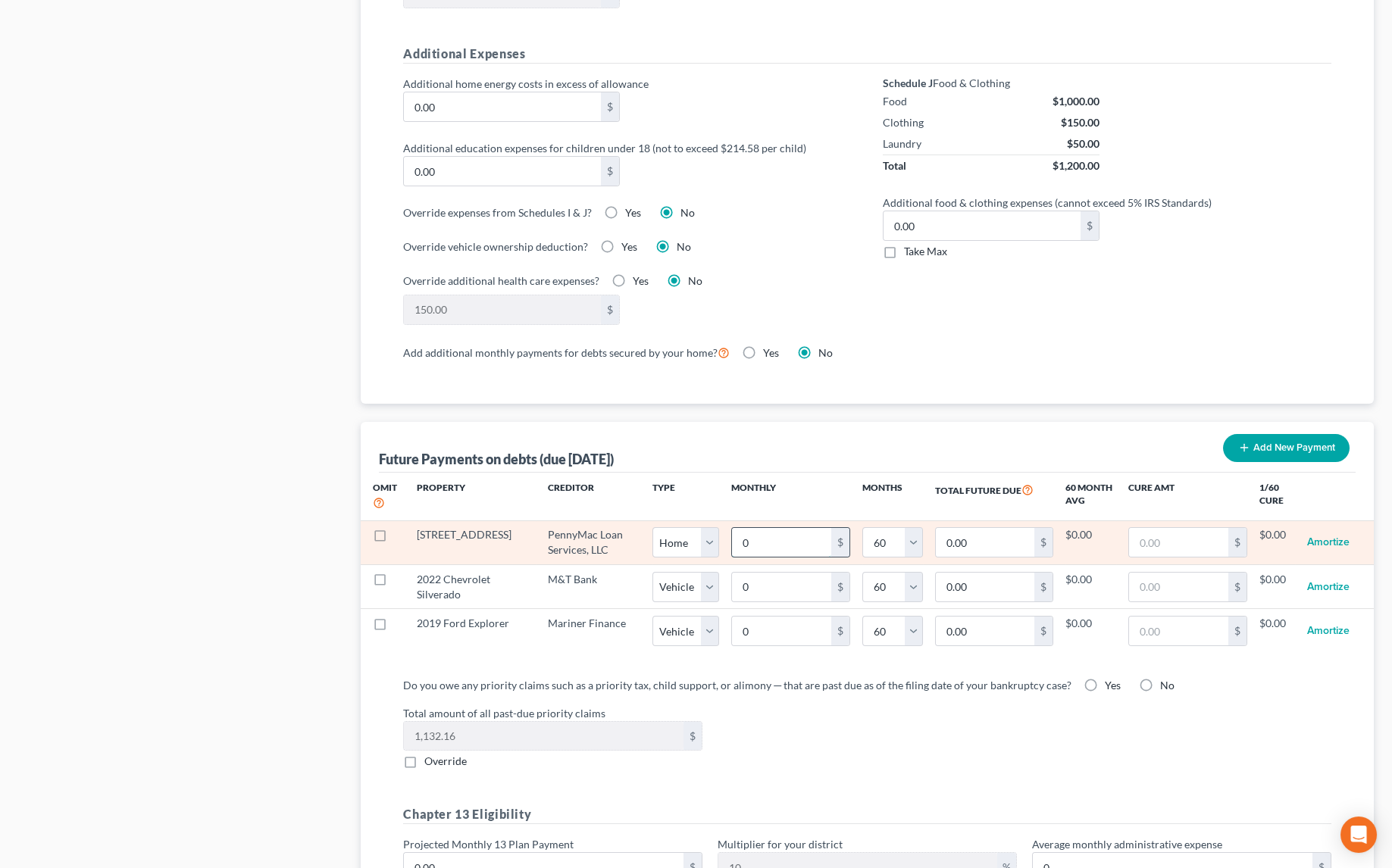
click at [764, 528] on input "0" at bounding box center [781, 543] width 98 height 29
type input "1"
type input "60.00"
type input "15"
type input "900.00"
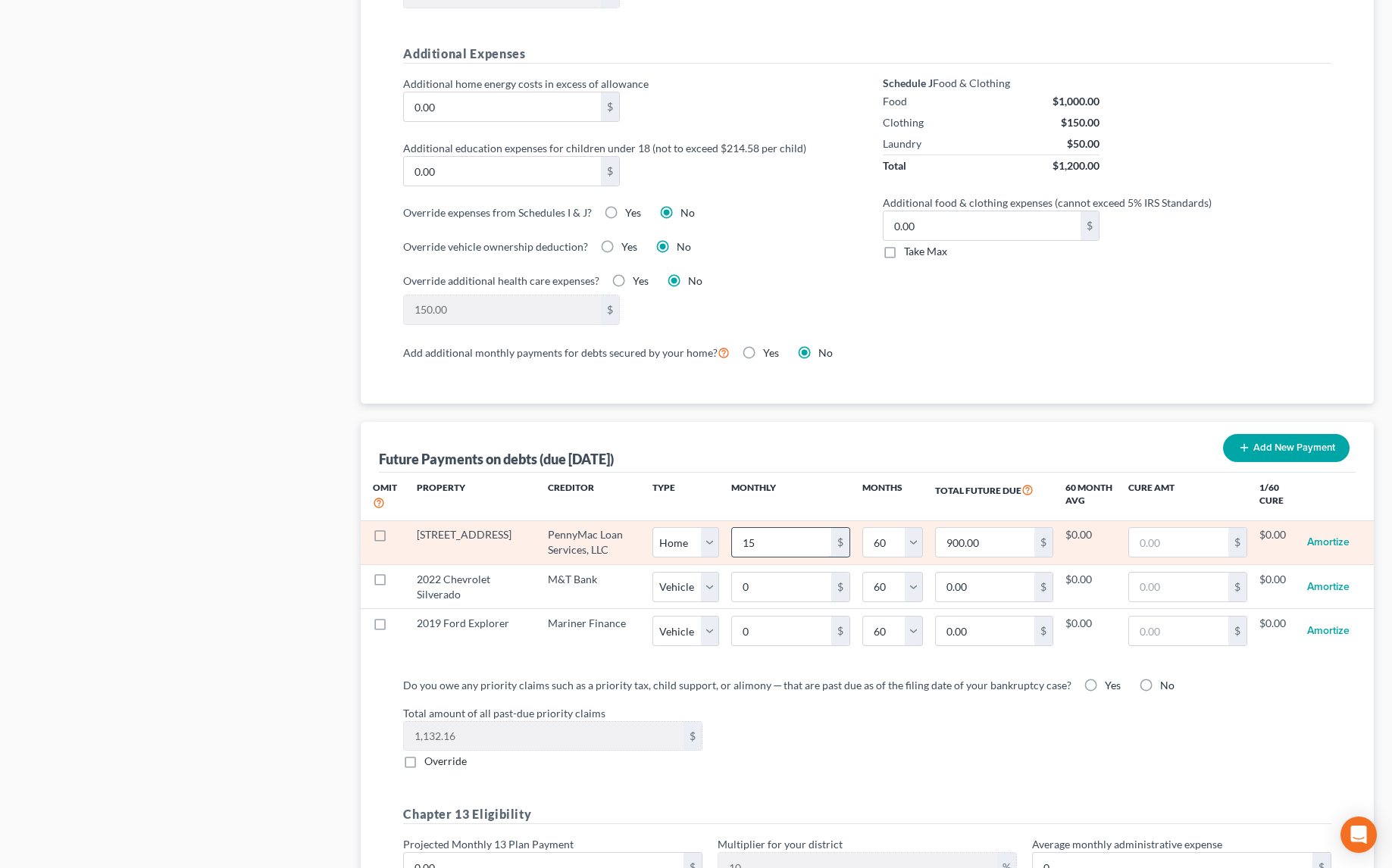
type input "153"
type input "9,180.00"
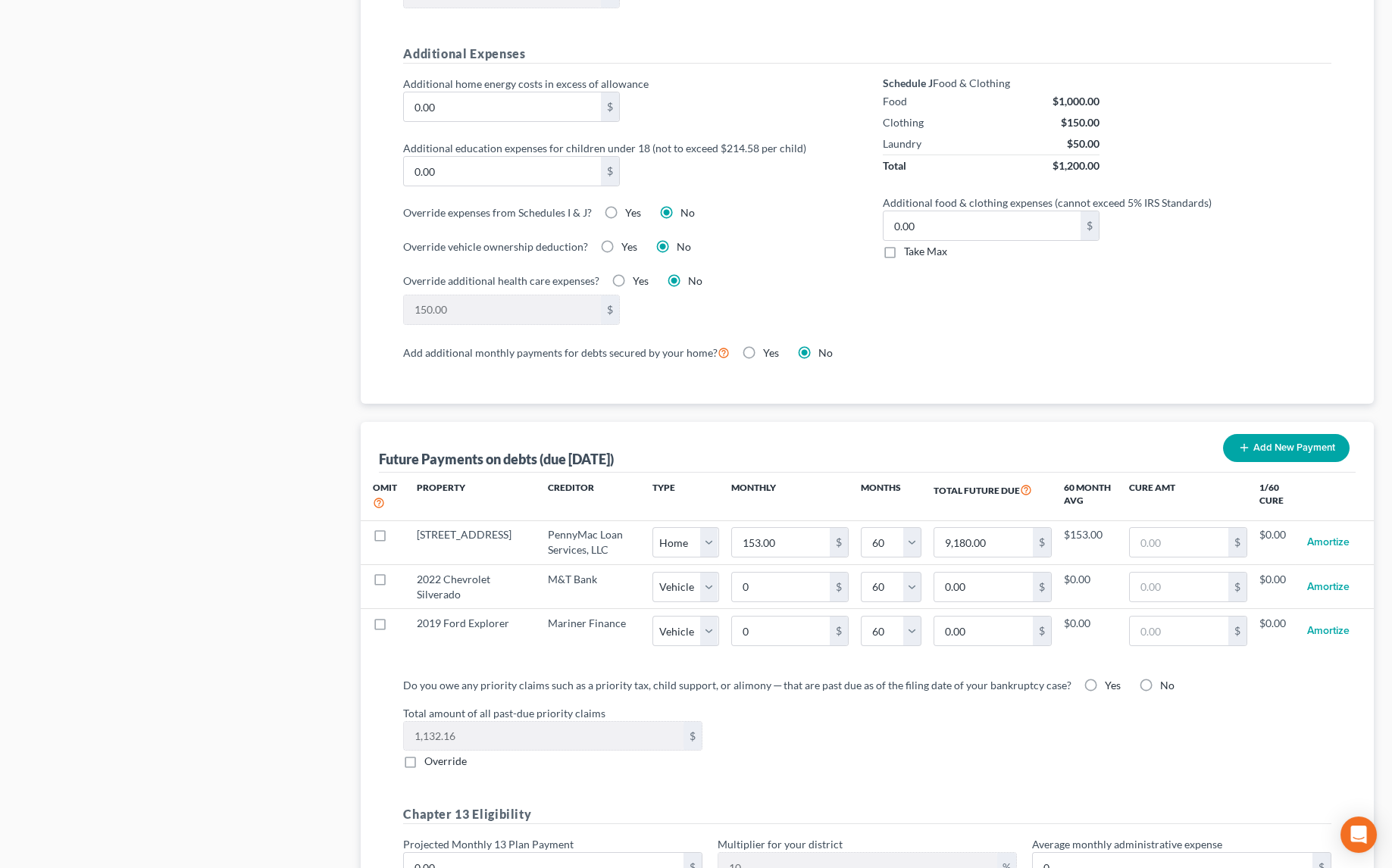
select select "0"
select select "60"
select select "0"
select select "60"
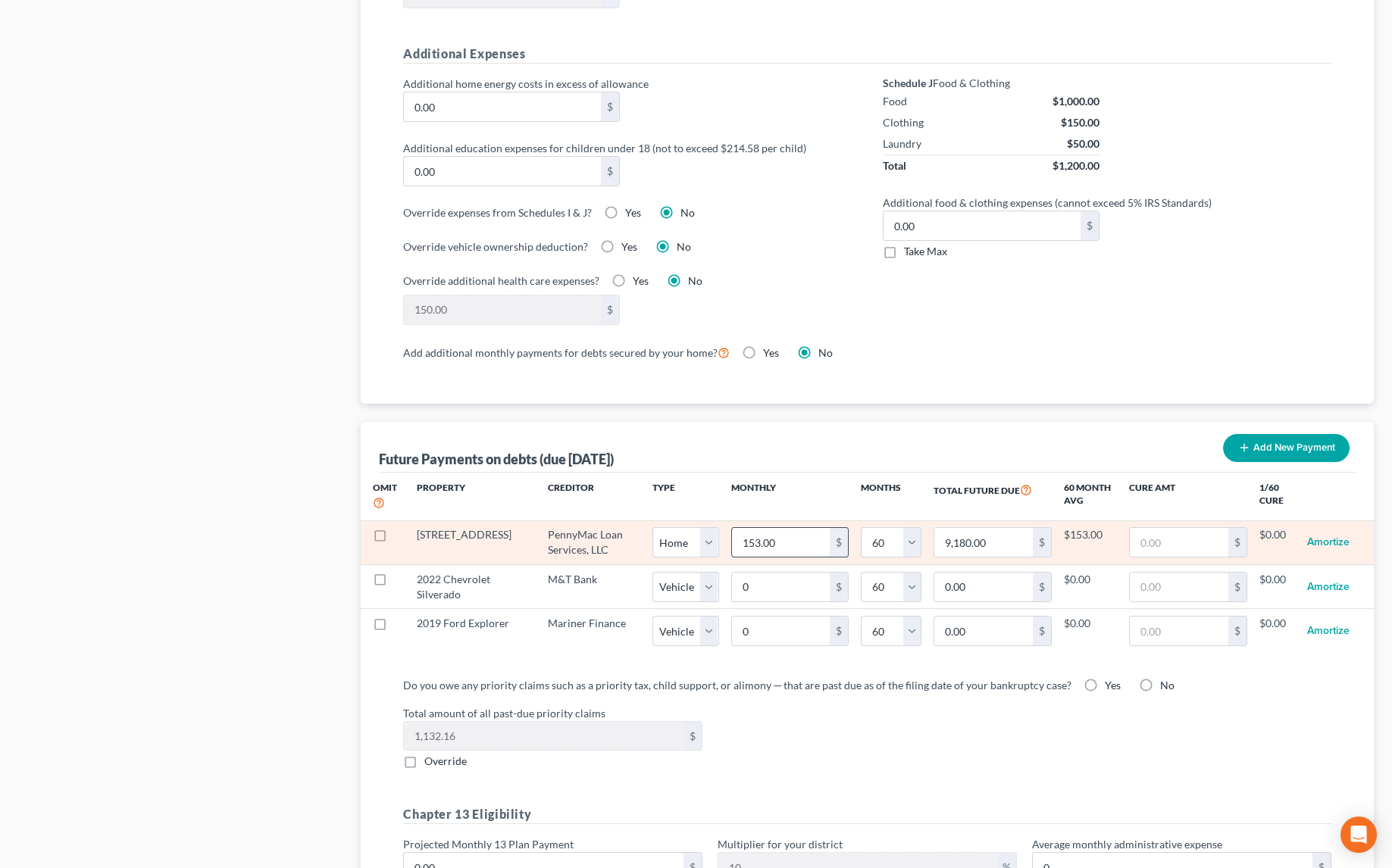
click at [775, 528] on input "153.00" at bounding box center [781, 543] width 98 height 29
type input "1"
type input "60.00"
type input "15"
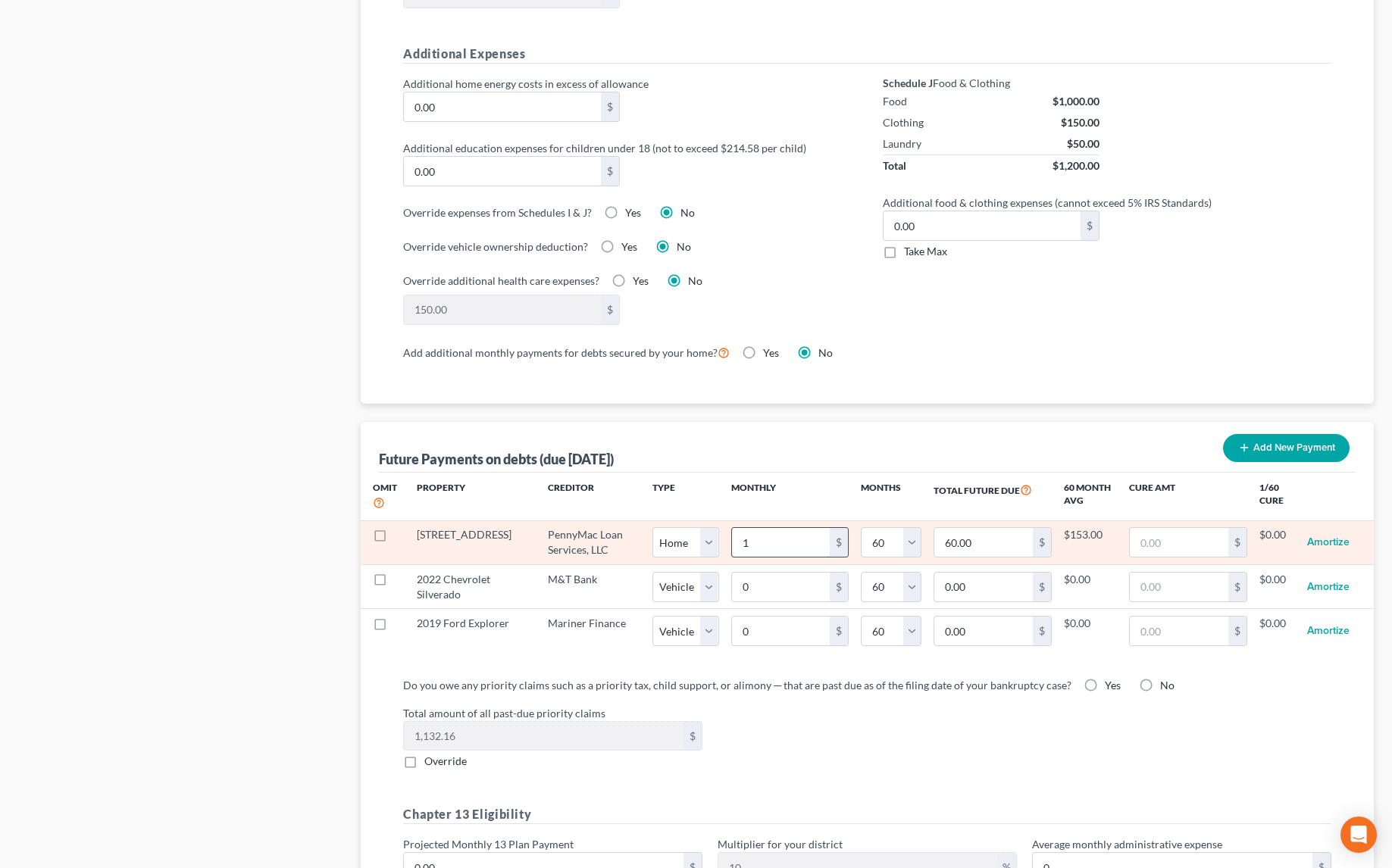
type input "900.00"
type input "153"
type input "9,180.00"
type input "1539"
type input "92,340.00"
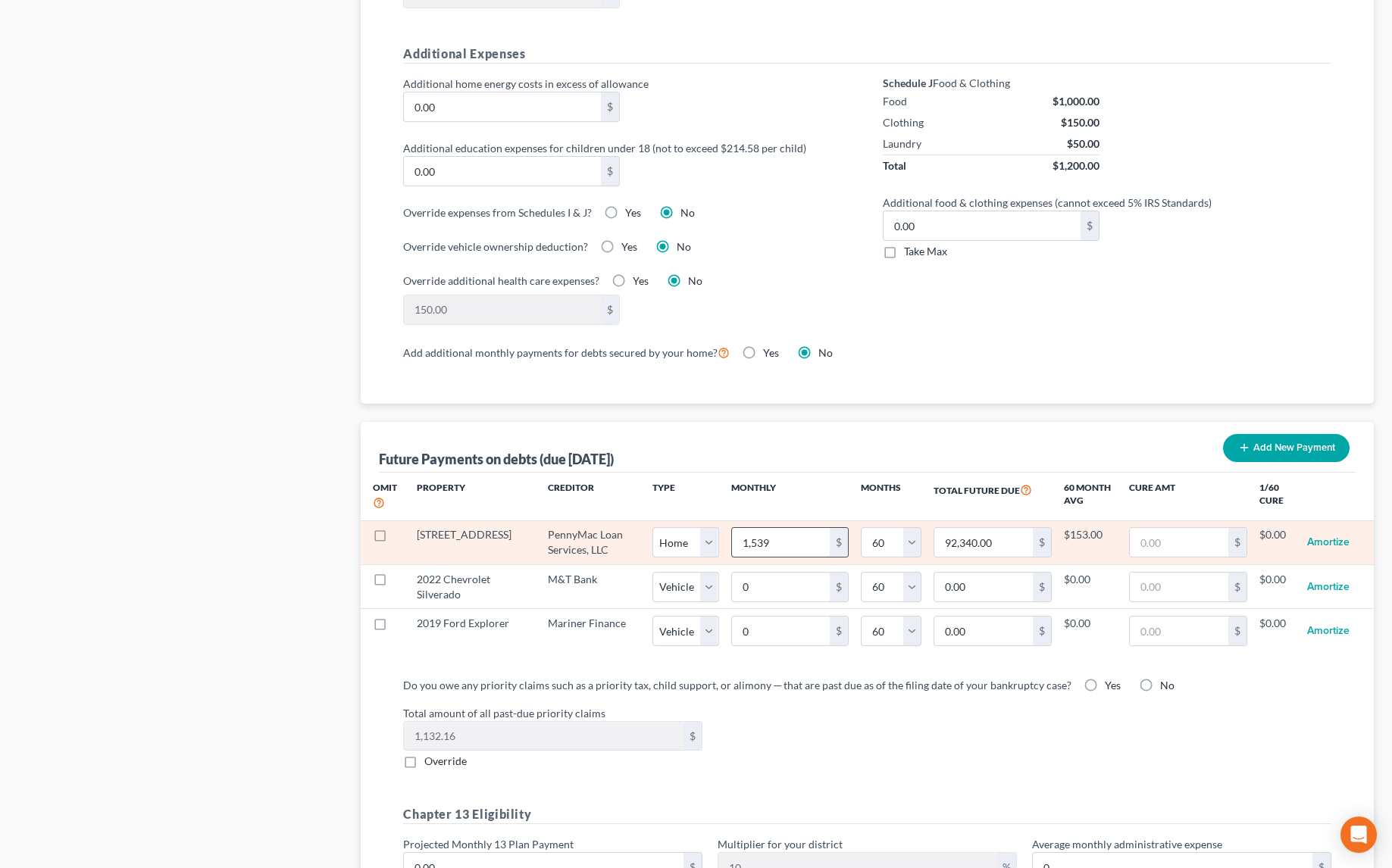
type input "1,539."
select select "0"
select select "60"
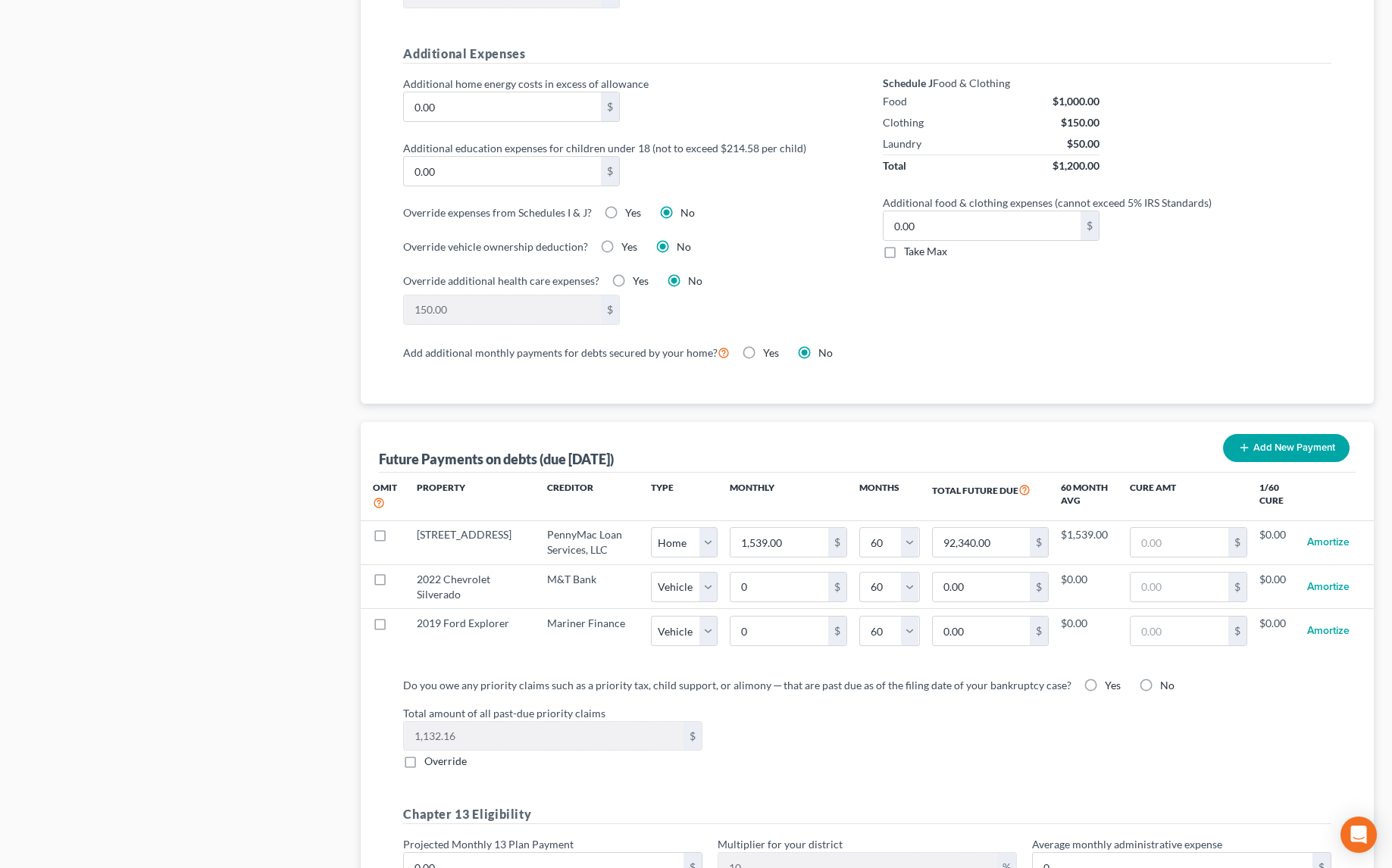
select select "0"
select select "60"
select select "0"
select select "60"
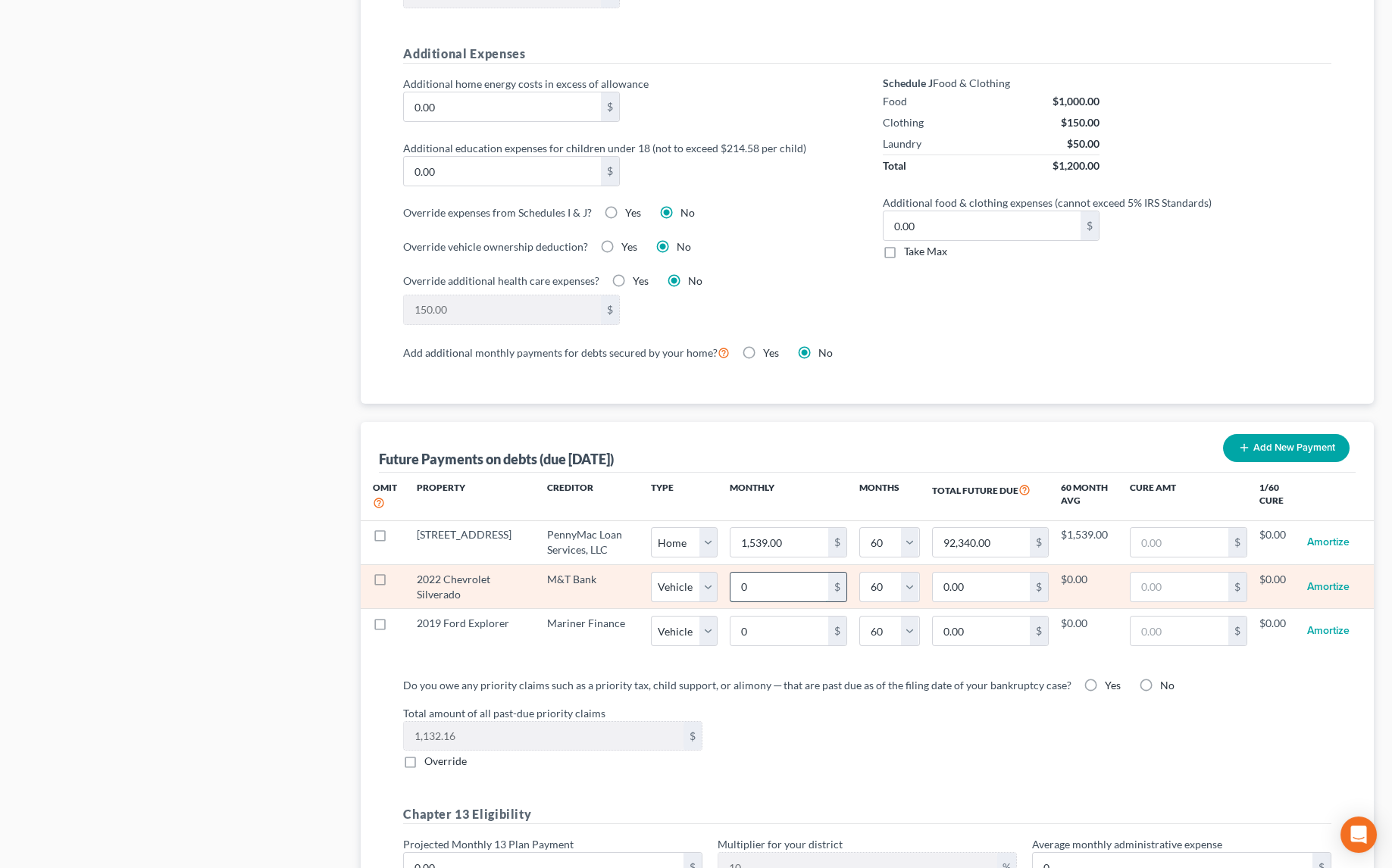
click at [772, 573] on input "0" at bounding box center [779, 587] width 97 height 29
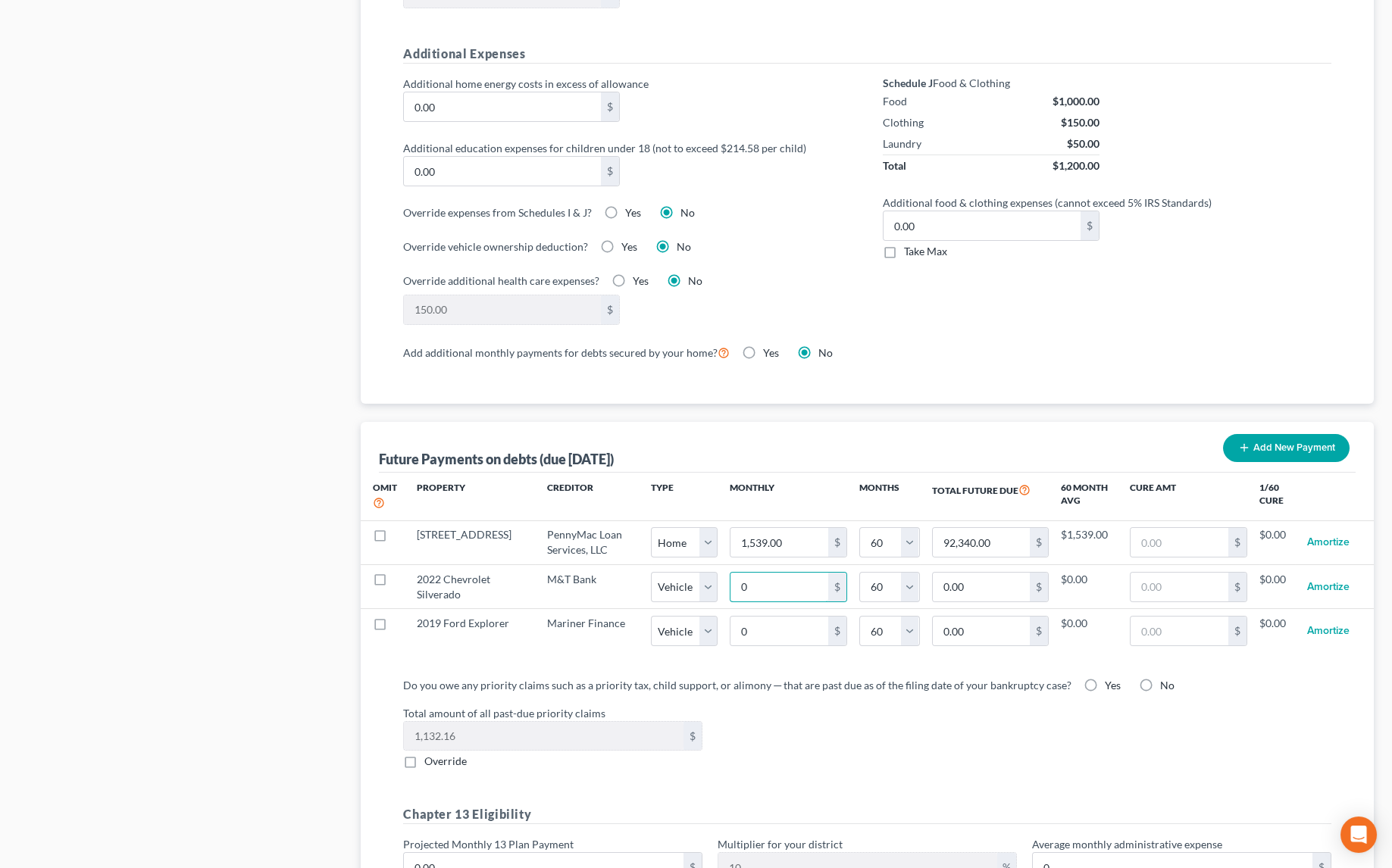
type input "8"
type input "480.00"
type input "87"
type input "5,220.00"
type input "878"
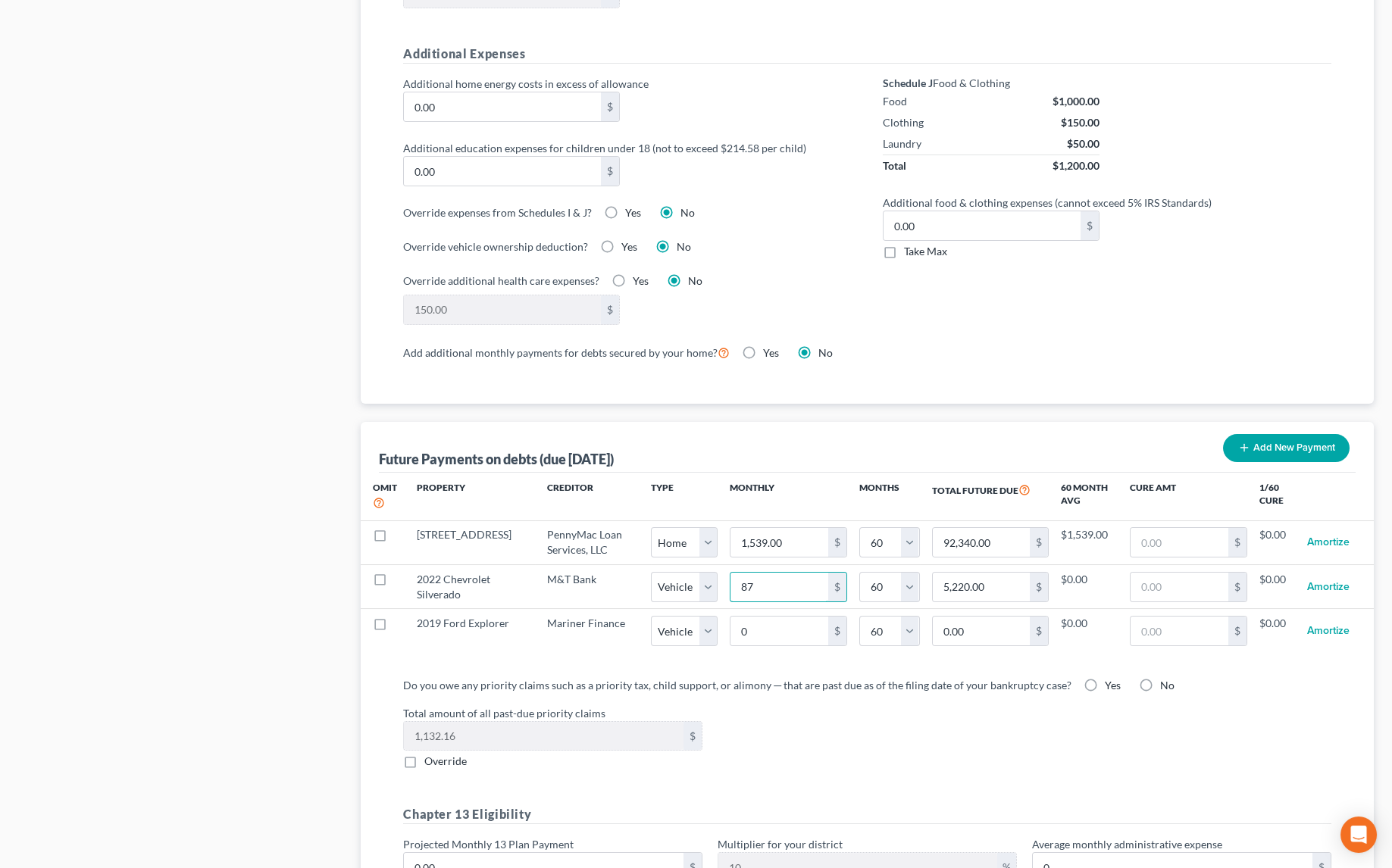
type input "52,680.00"
select select "1"
select select "60"
select select "1"
select select "60"
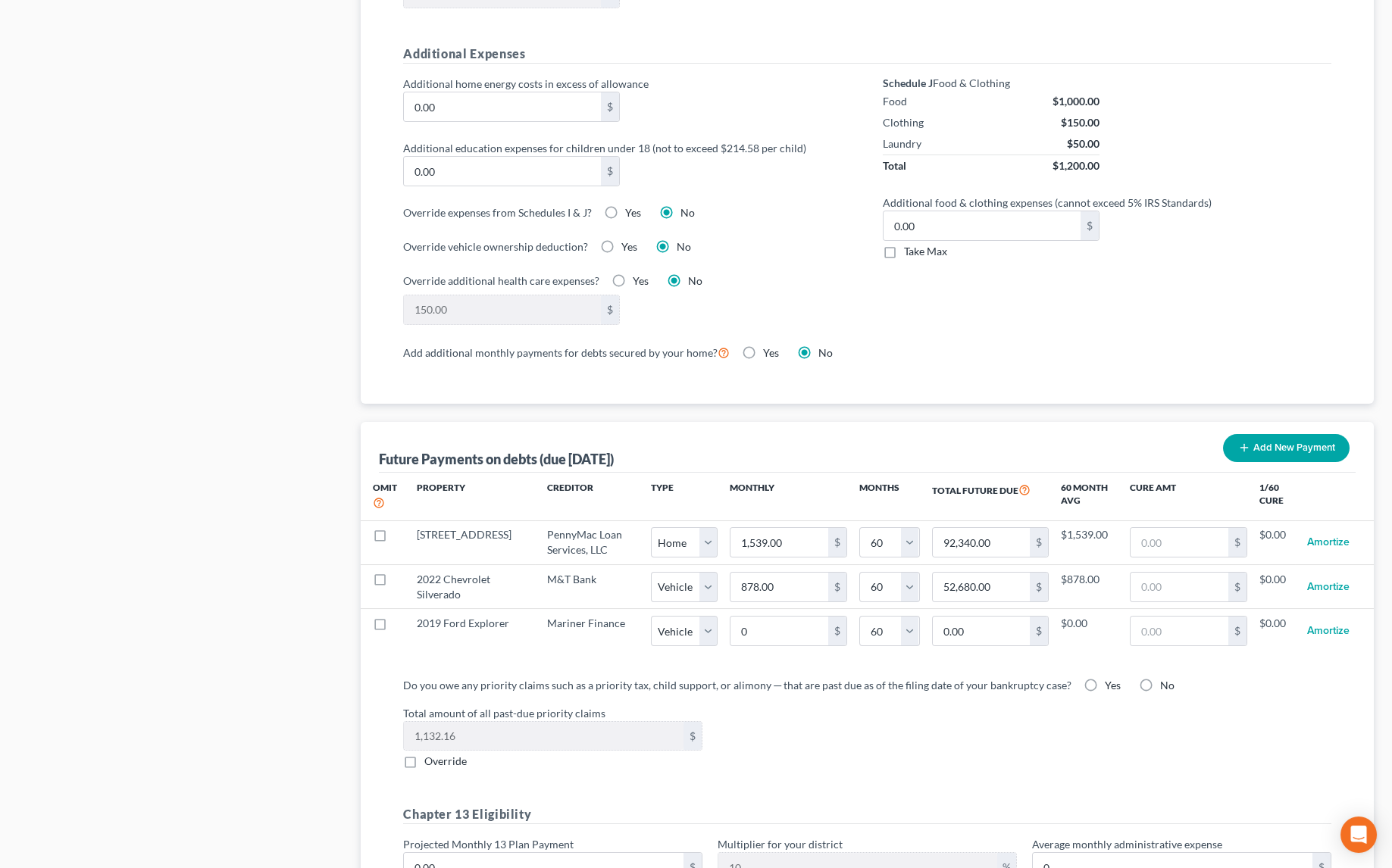
select select "1"
select select "60"
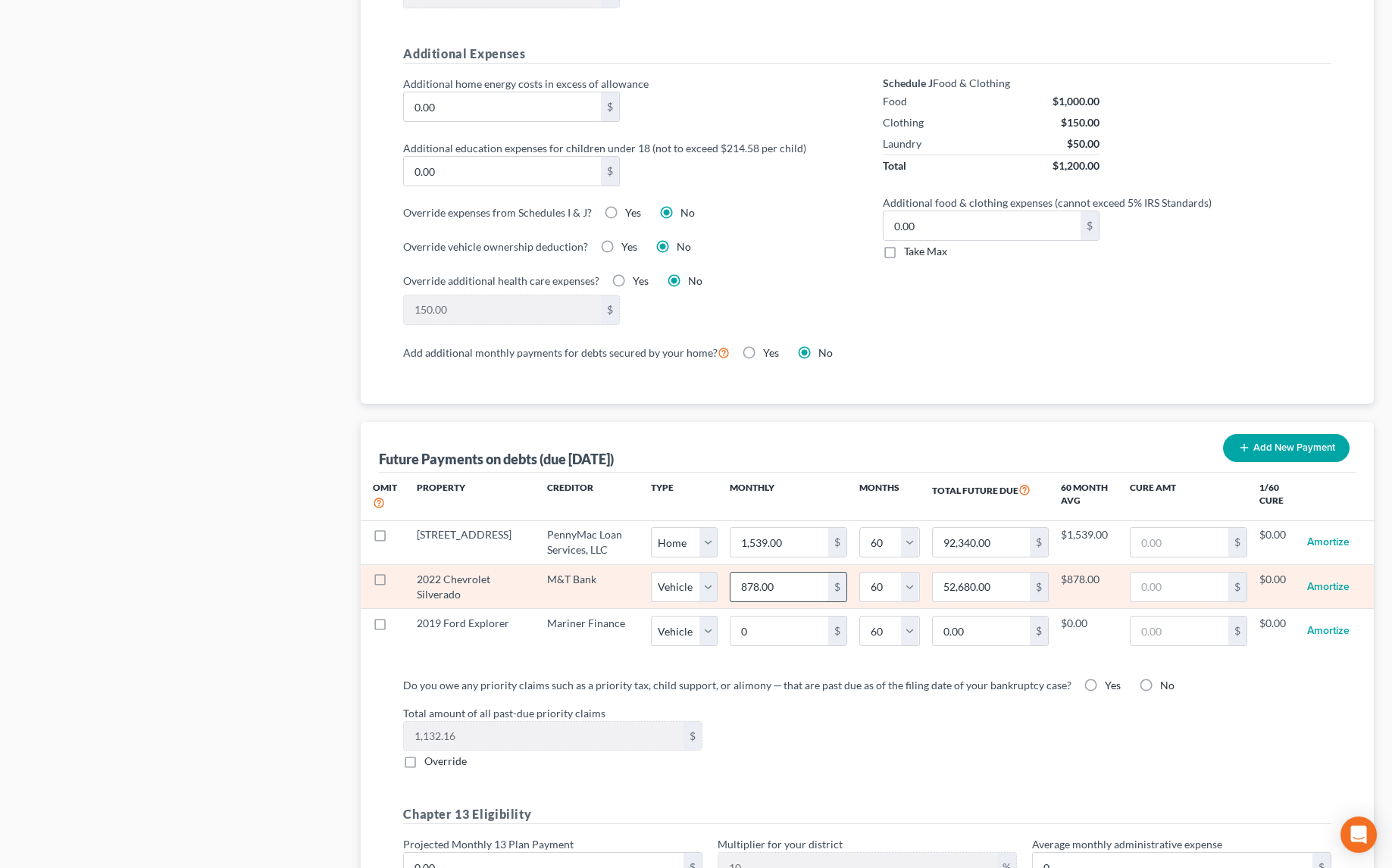
click at [800, 579] on input "878.00" at bounding box center [779, 587] width 97 height 29
type input "8"
type input "480.00"
type input "87"
type input "5,220.00"
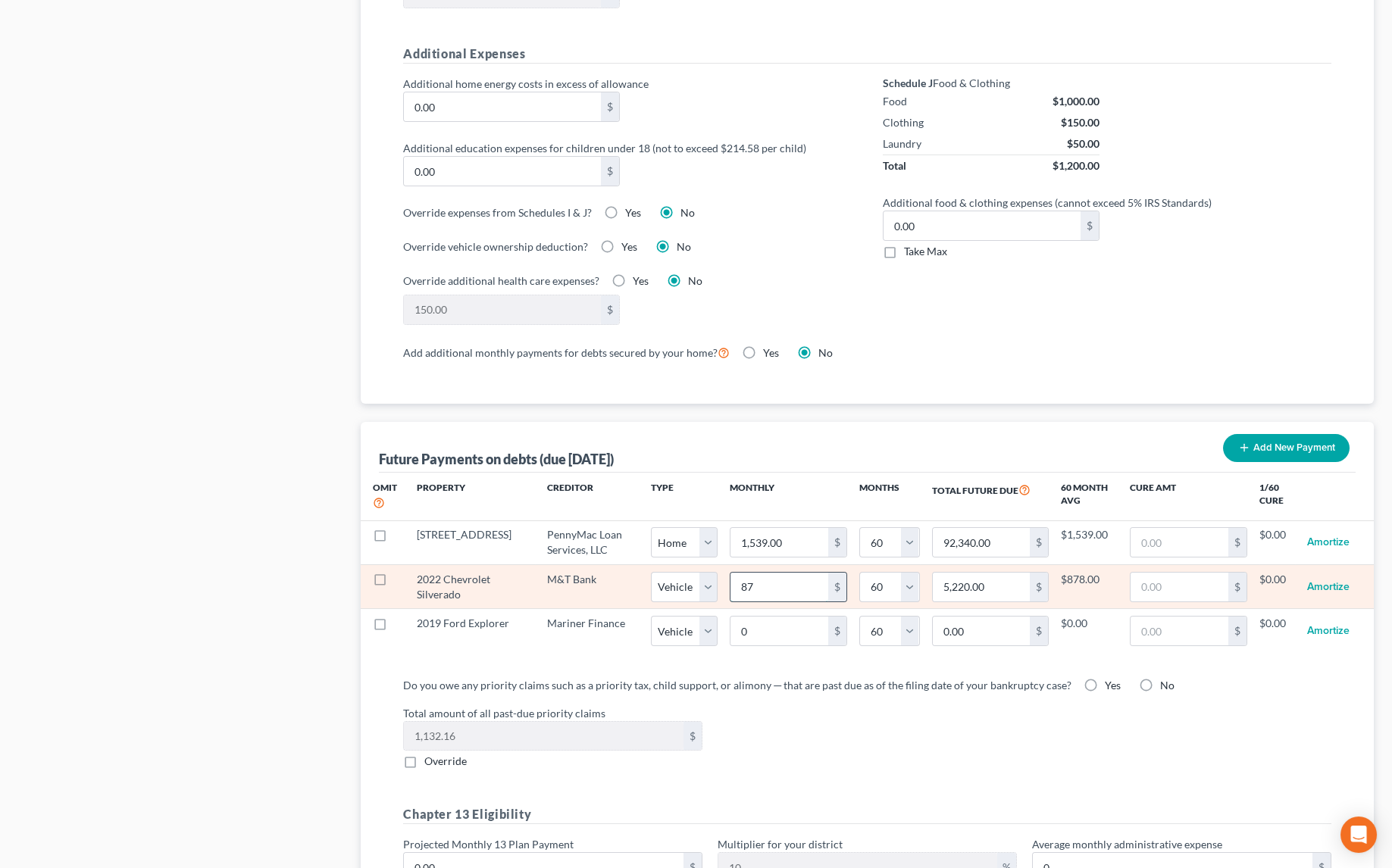
type input "879"
type input "52,740.00"
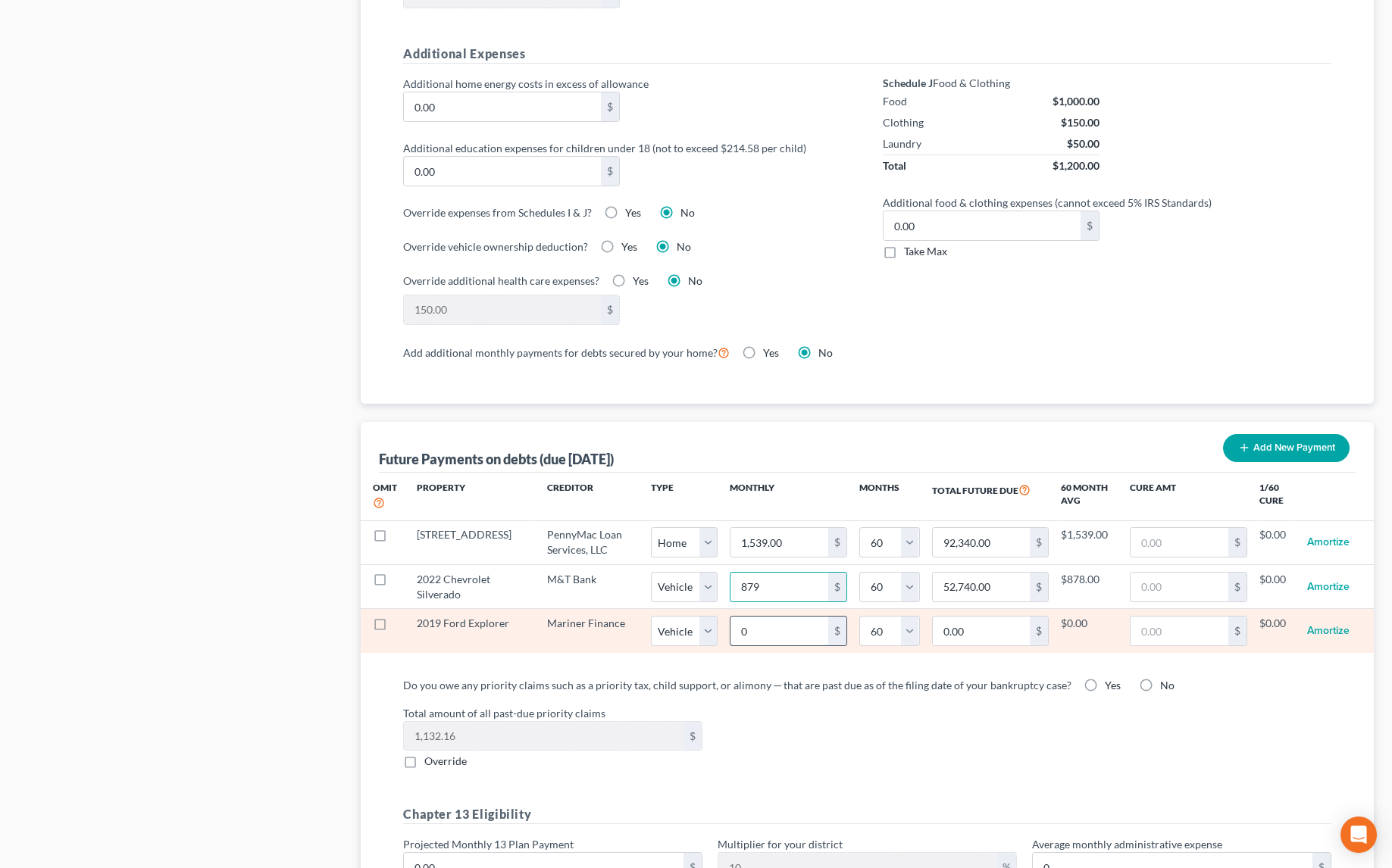
select select "1"
select select "60"
click at [801, 620] on input "0" at bounding box center [779, 631] width 97 height 29
select select "1"
select select "60"
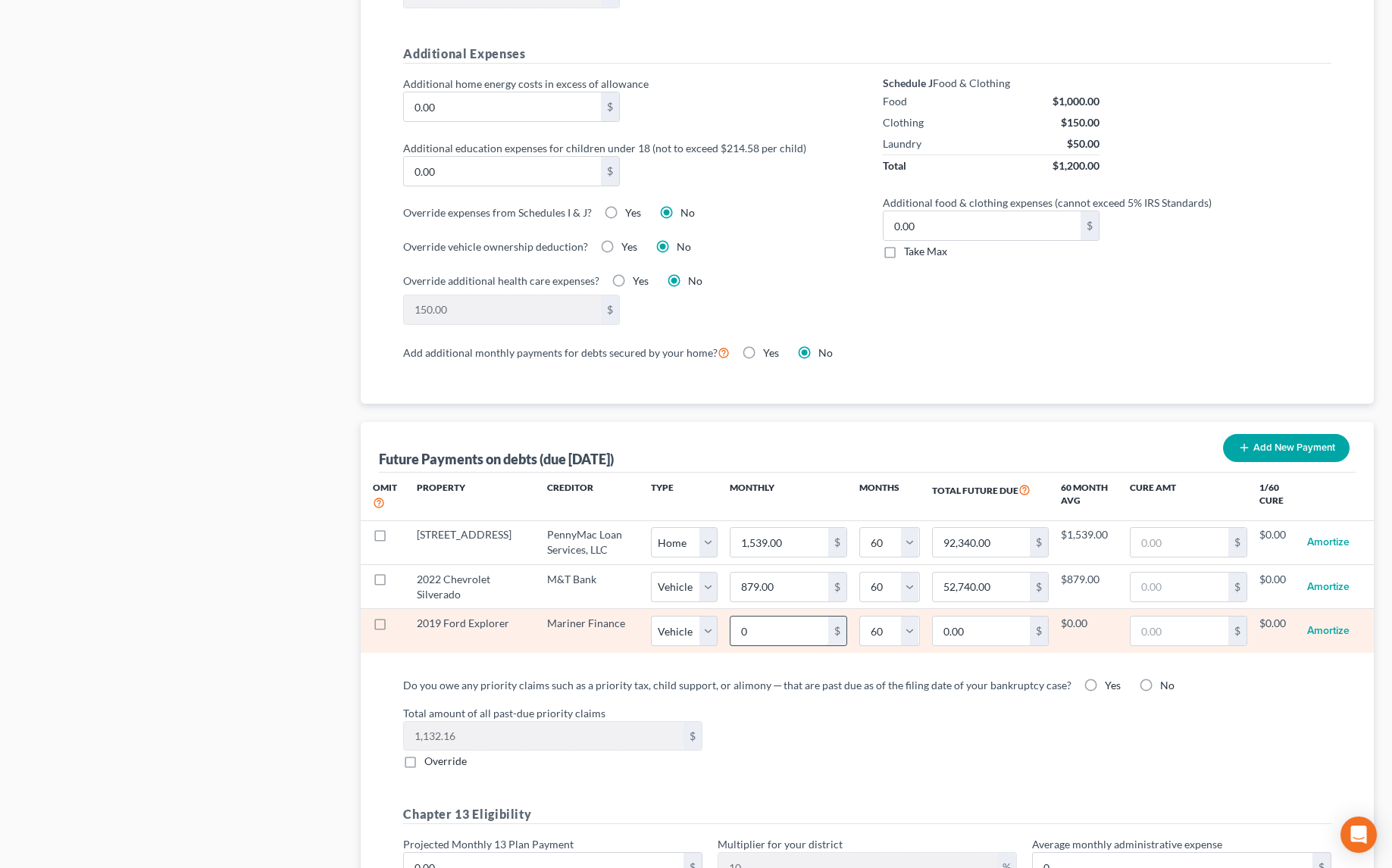
select select "1"
select select "60"
type input "4"
type input "240.00"
type input "41"
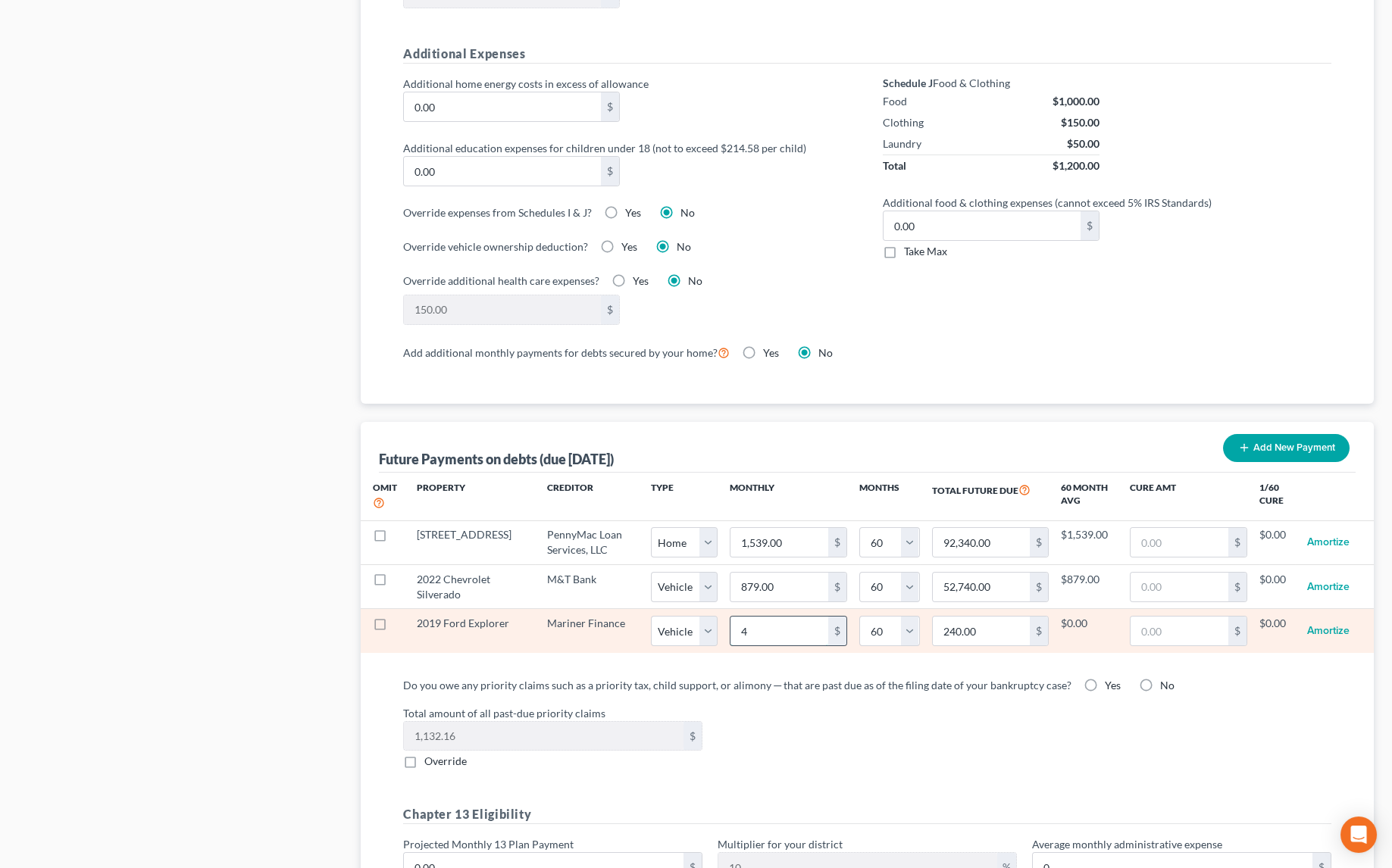
type input "2,460.00"
type input "413"
type input "24,780.00"
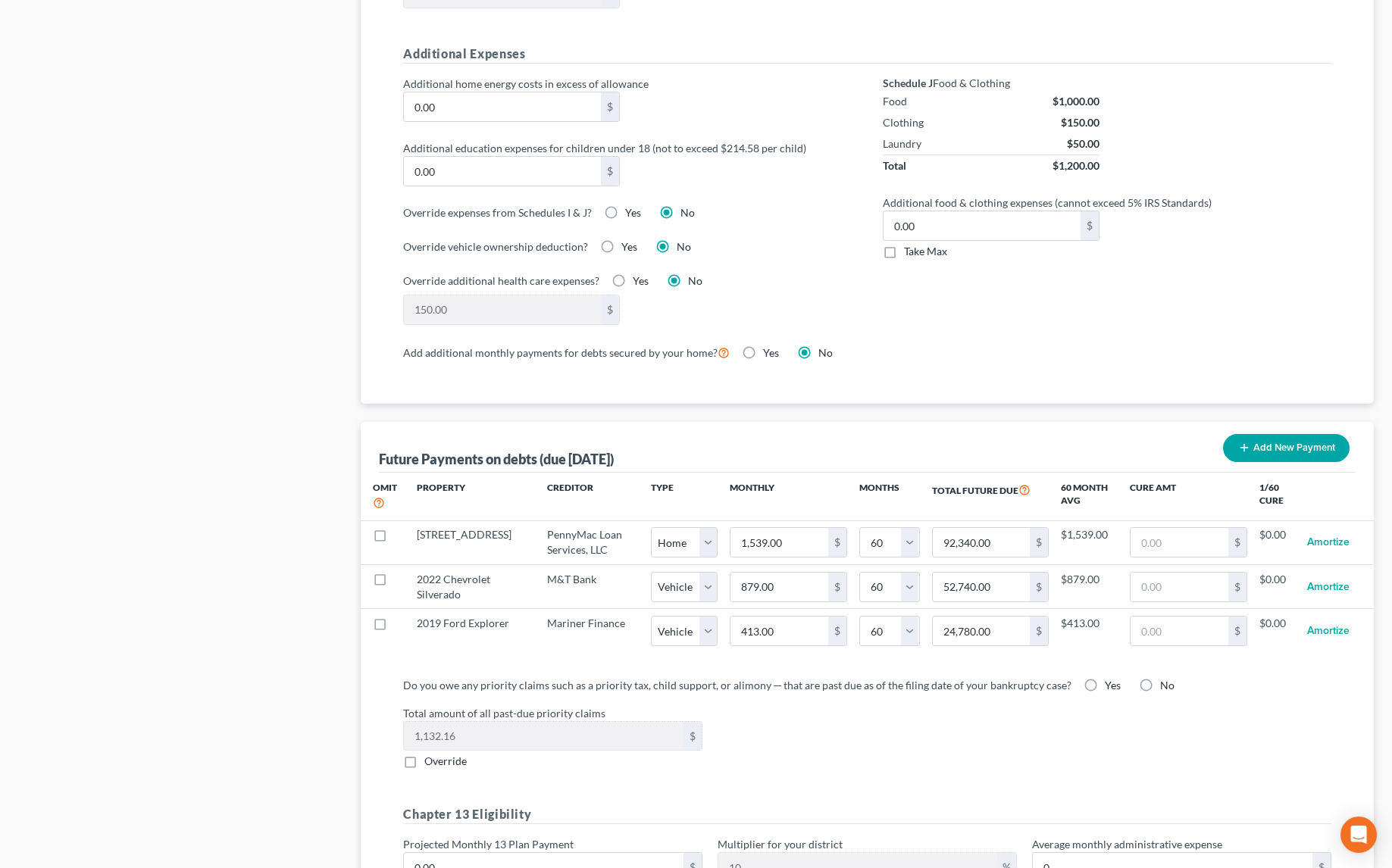
select select "1"
select select "60"
click at [881, 687] on div "Do you owe any priority claims such as a priority tax, child support, or alimon…" at bounding box center [866, 722] width 928 height 92
select select "1"
select select "60"
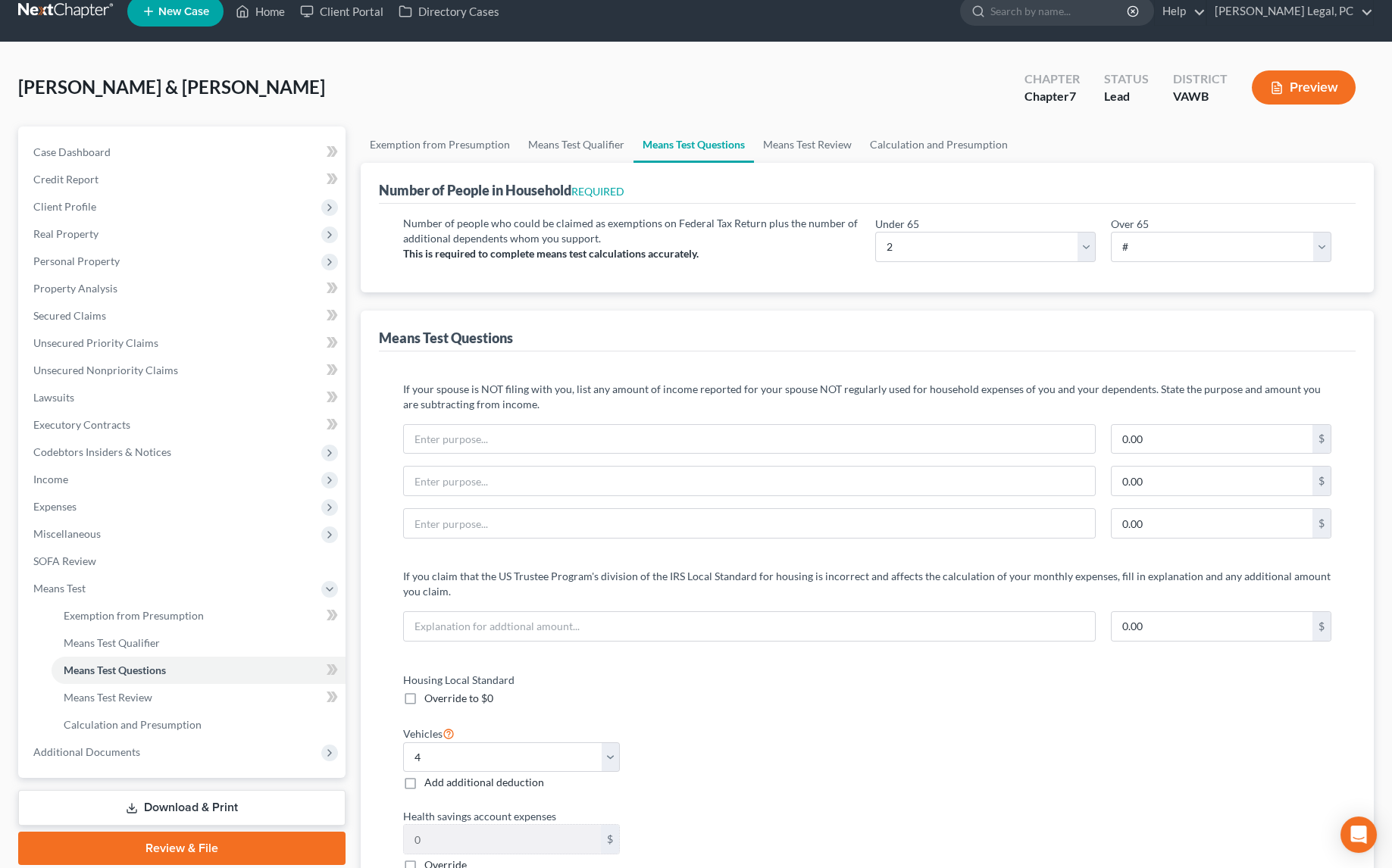
scroll to position [0, 0]
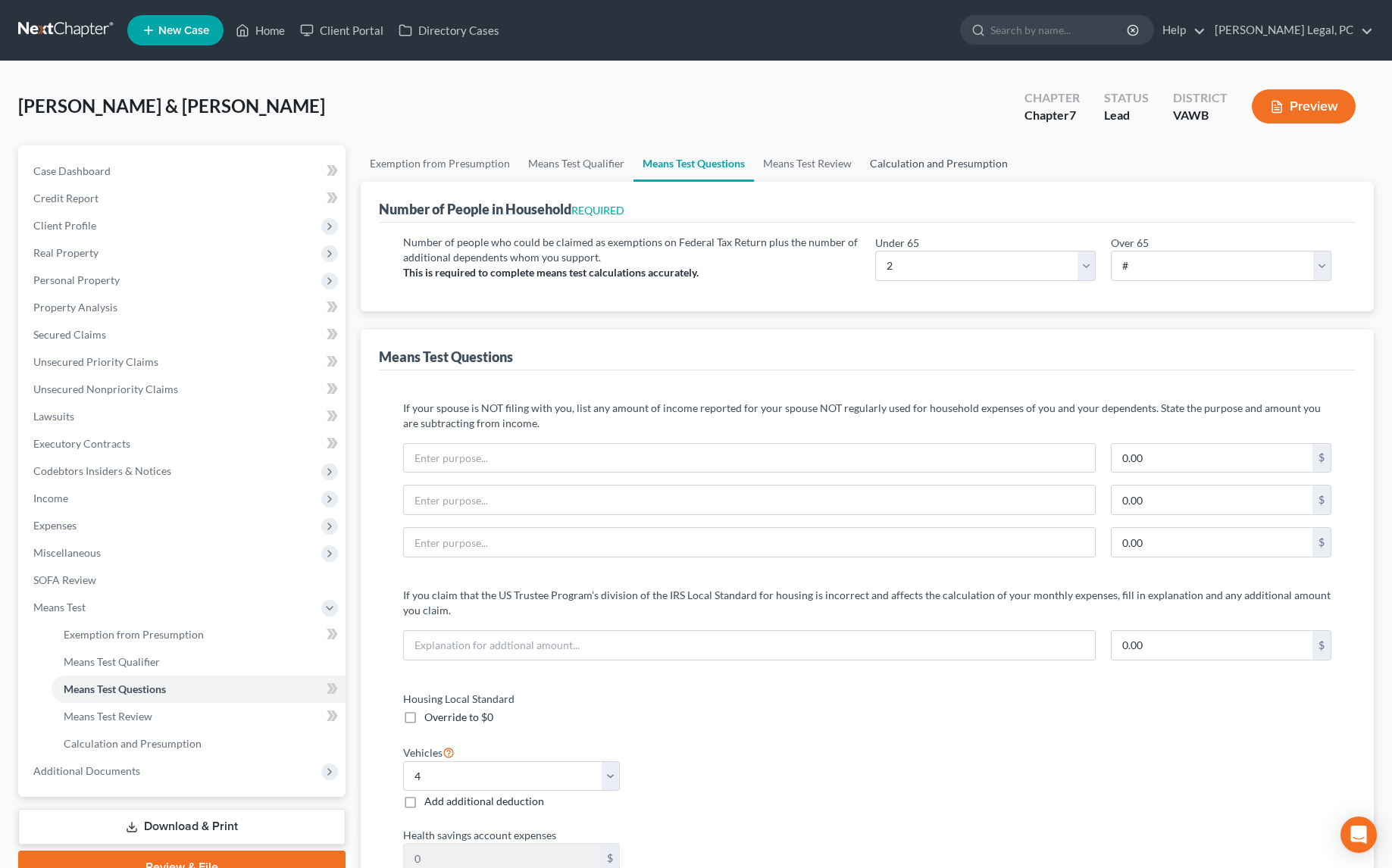
click at [909, 171] on link "Calculation and Presumption" at bounding box center [938, 164] width 156 height 36
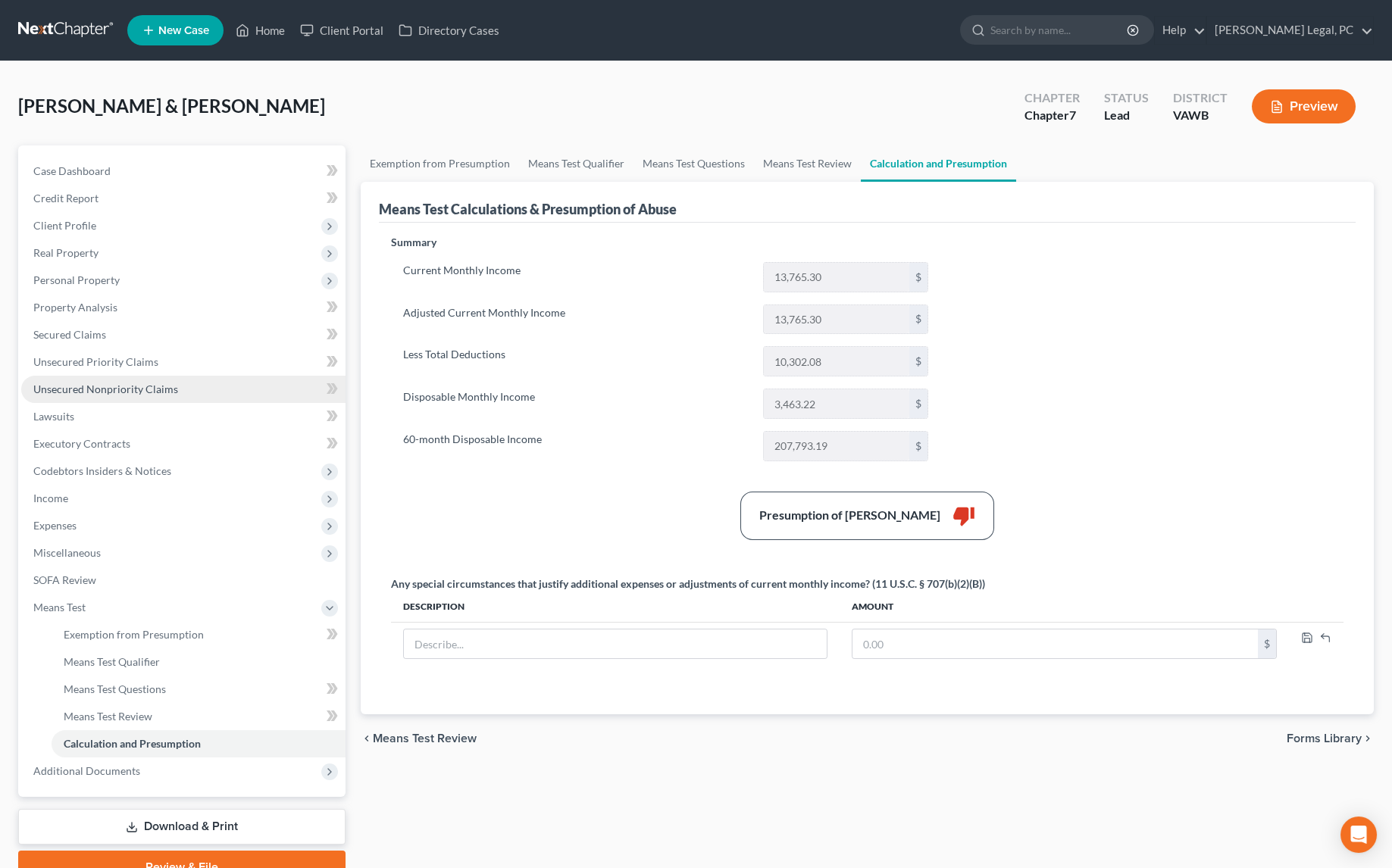
click at [105, 396] on link "Unsecured Nonpriority Claims" at bounding box center [183, 389] width 324 height 27
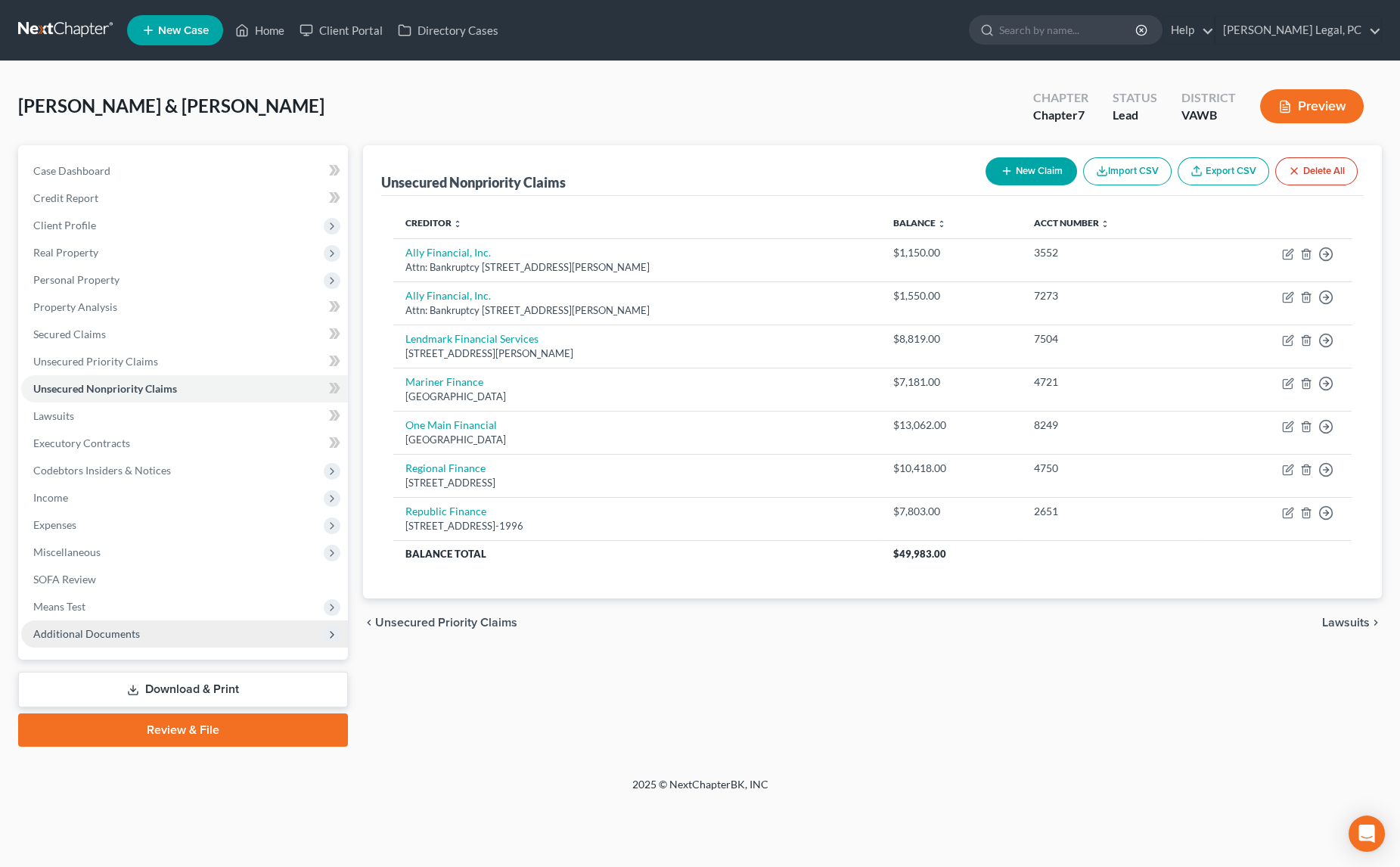
click at [76, 627] on span "Additional Documents" at bounding box center [86, 633] width 106 height 13
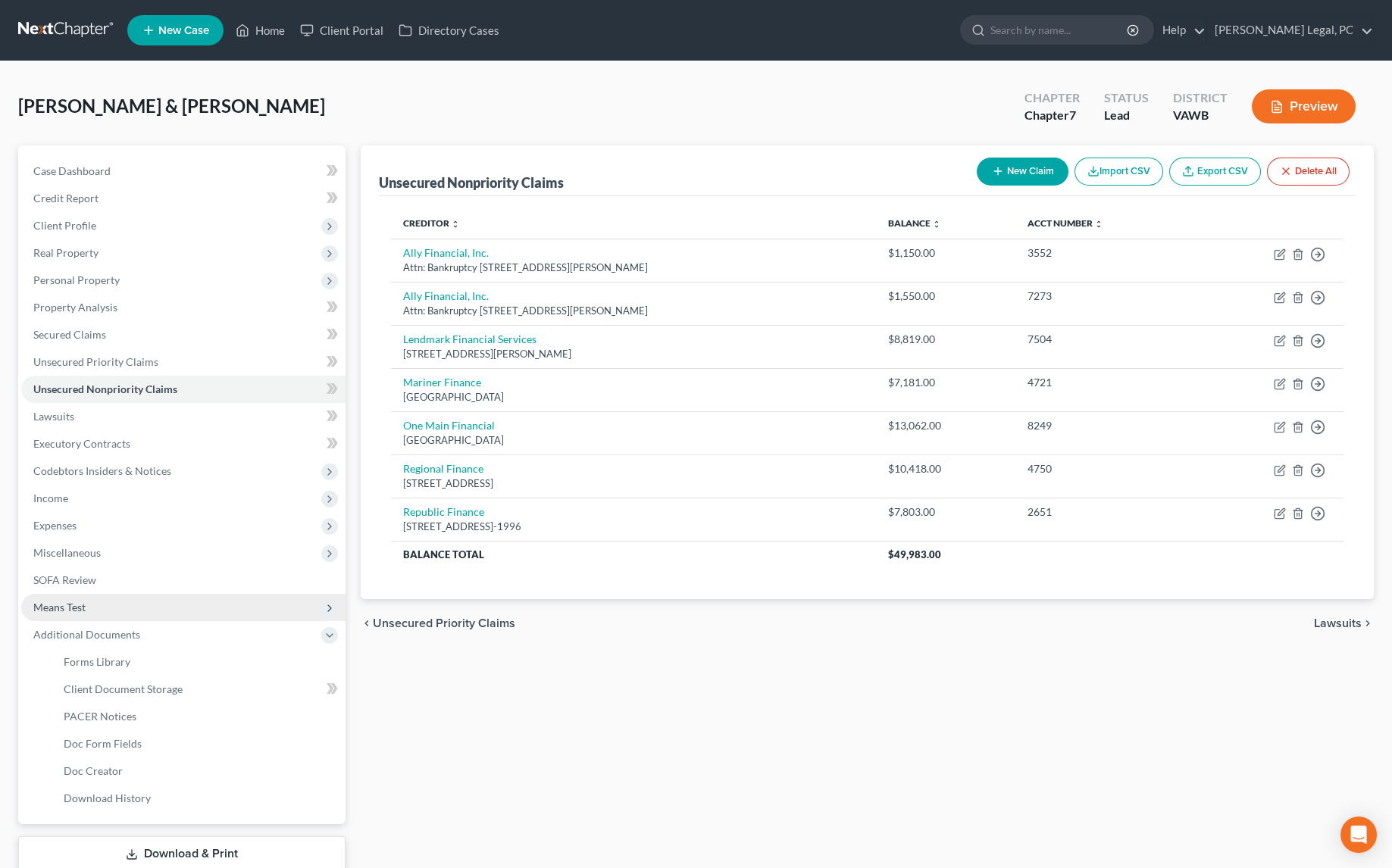
click at [83, 616] on span "Means Test" at bounding box center [183, 608] width 324 height 27
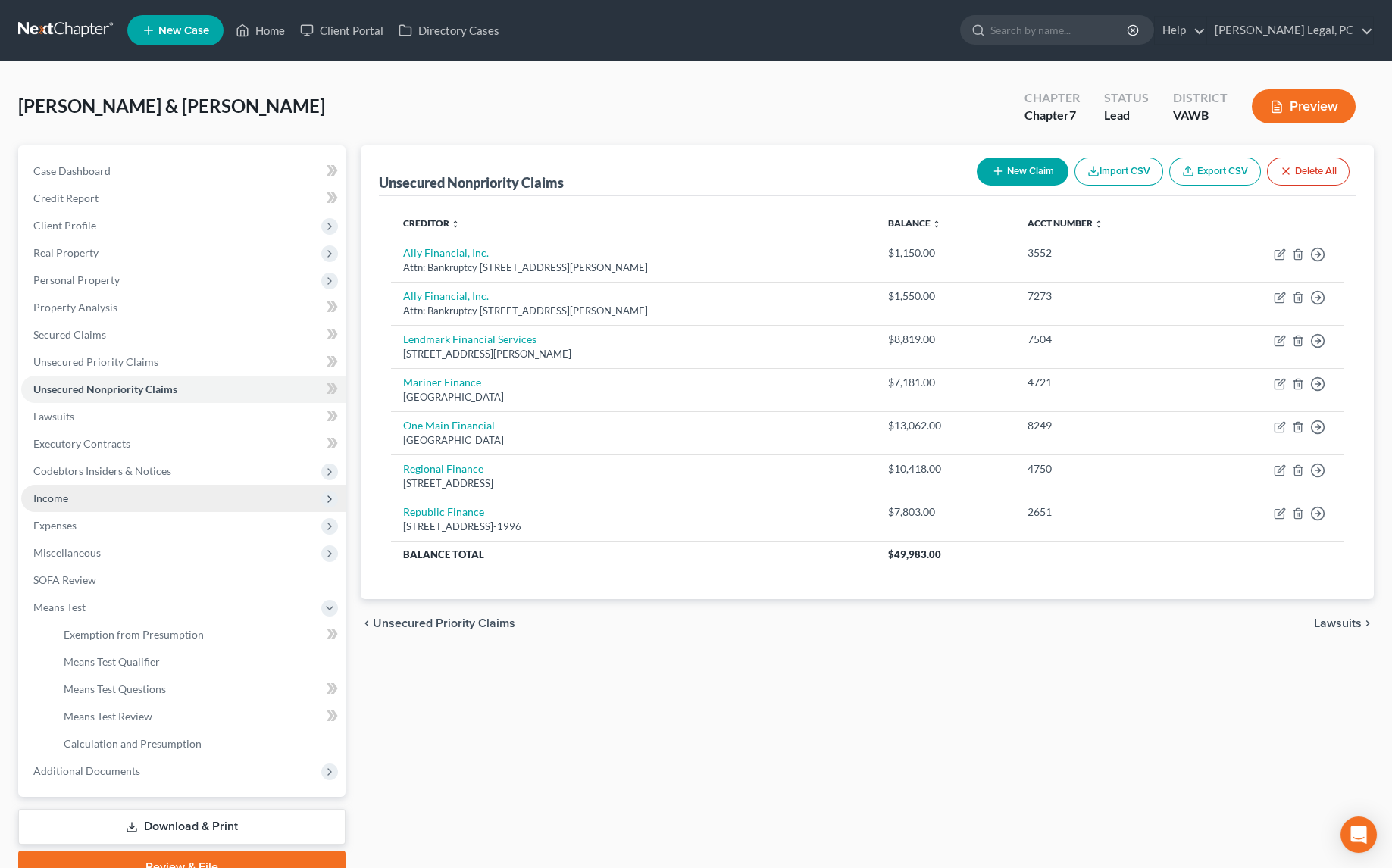
click at [78, 502] on span "Income" at bounding box center [183, 498] width 324 height 27
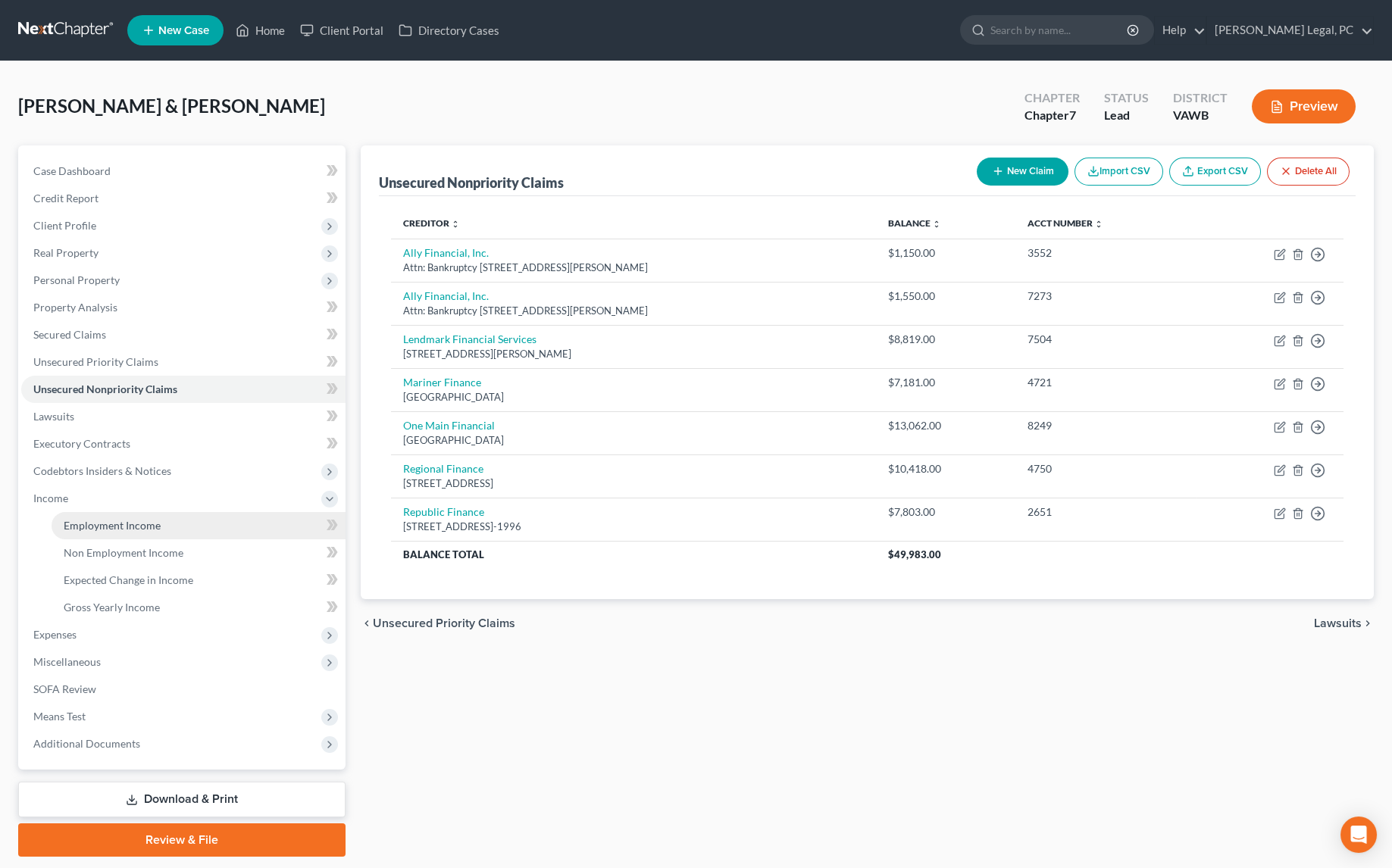
click at [93, 522] on span "Employment Income" at bounding box center [112, 526] width 97 height 13
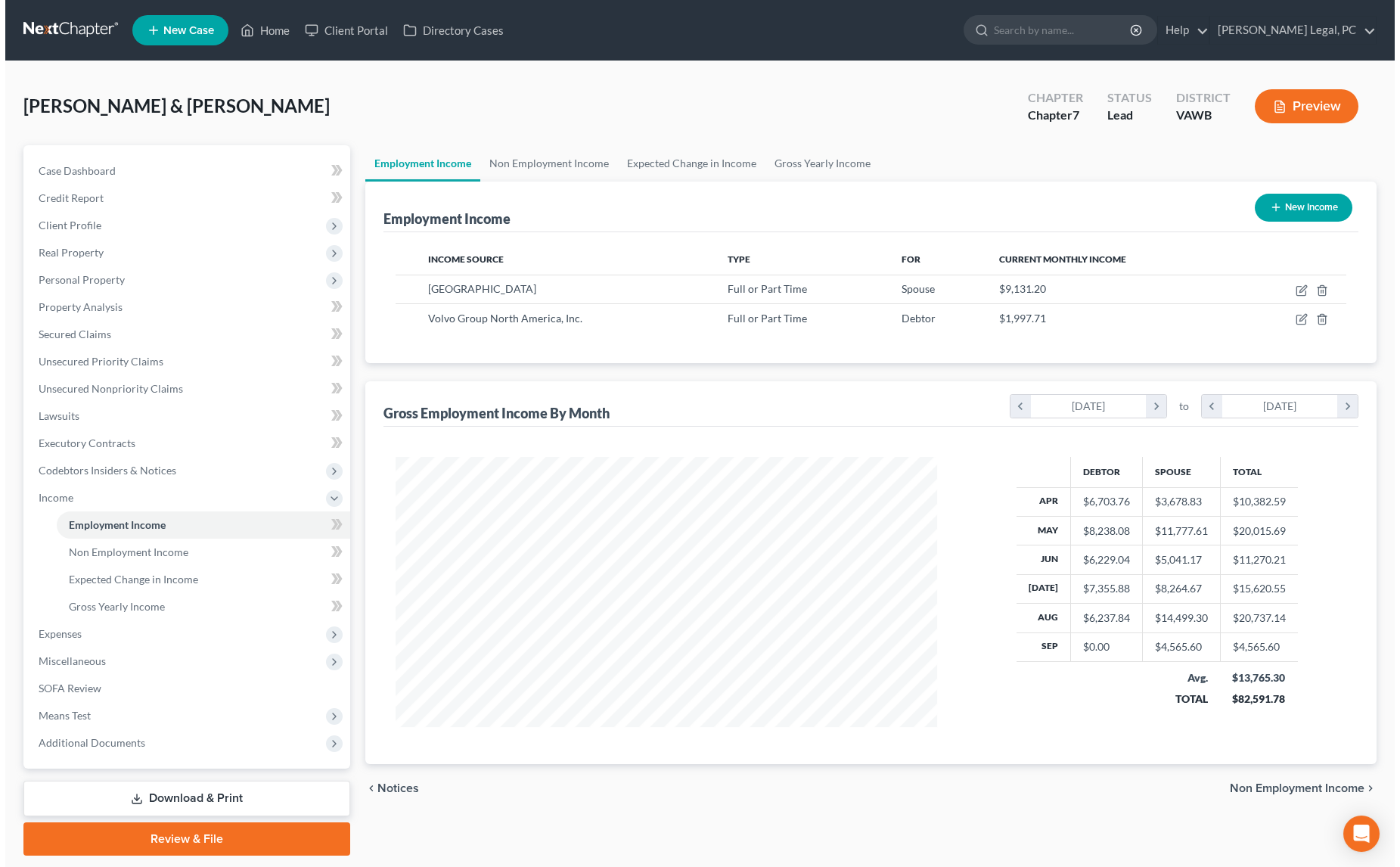
scroll to position [270, 572]
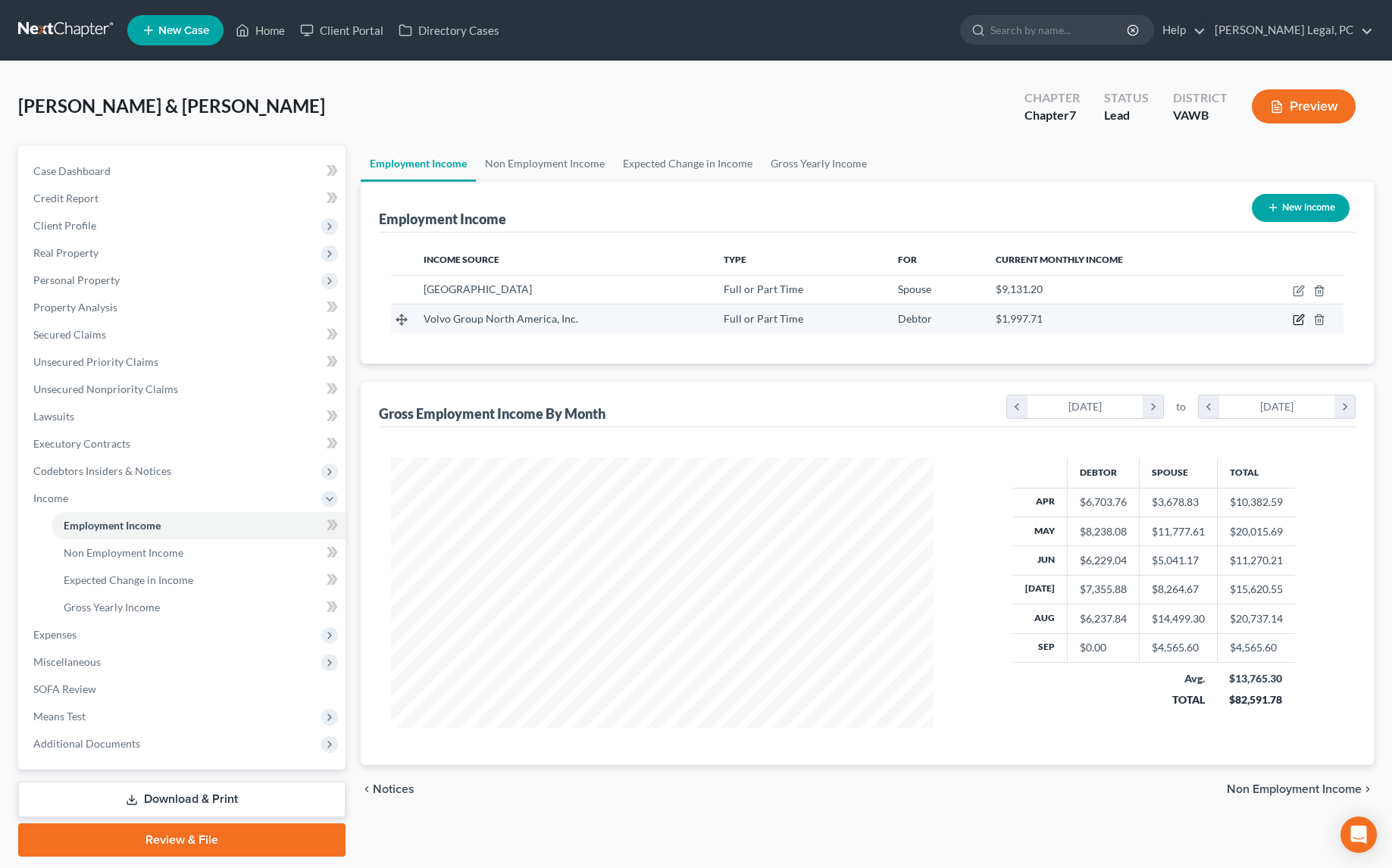
click at [1295, 322] on icon "button" at bounding box center [1298, 319] width 12 height 12
select select "0"
select select "28"
select select "3"
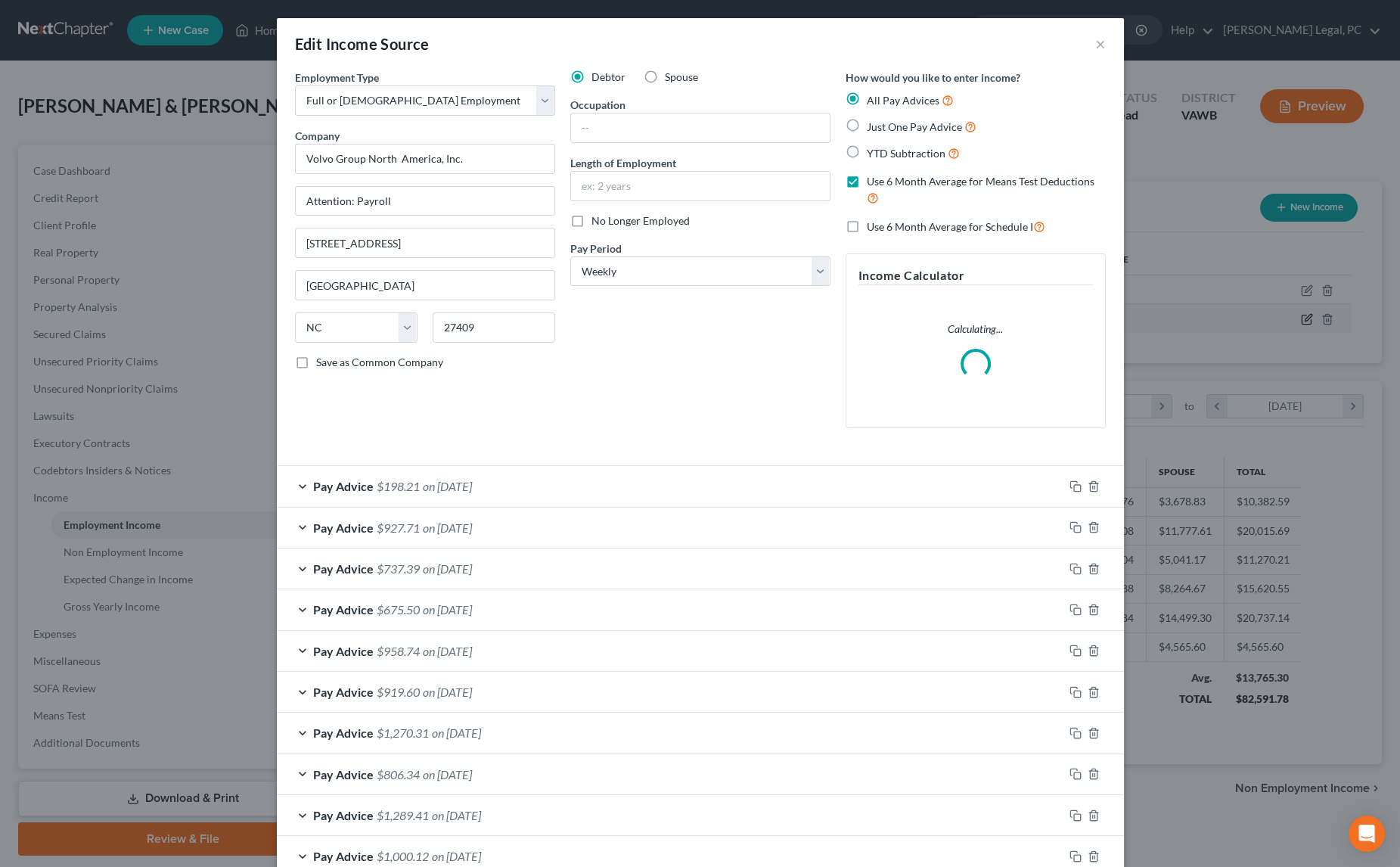
scroll to position [272, 577]
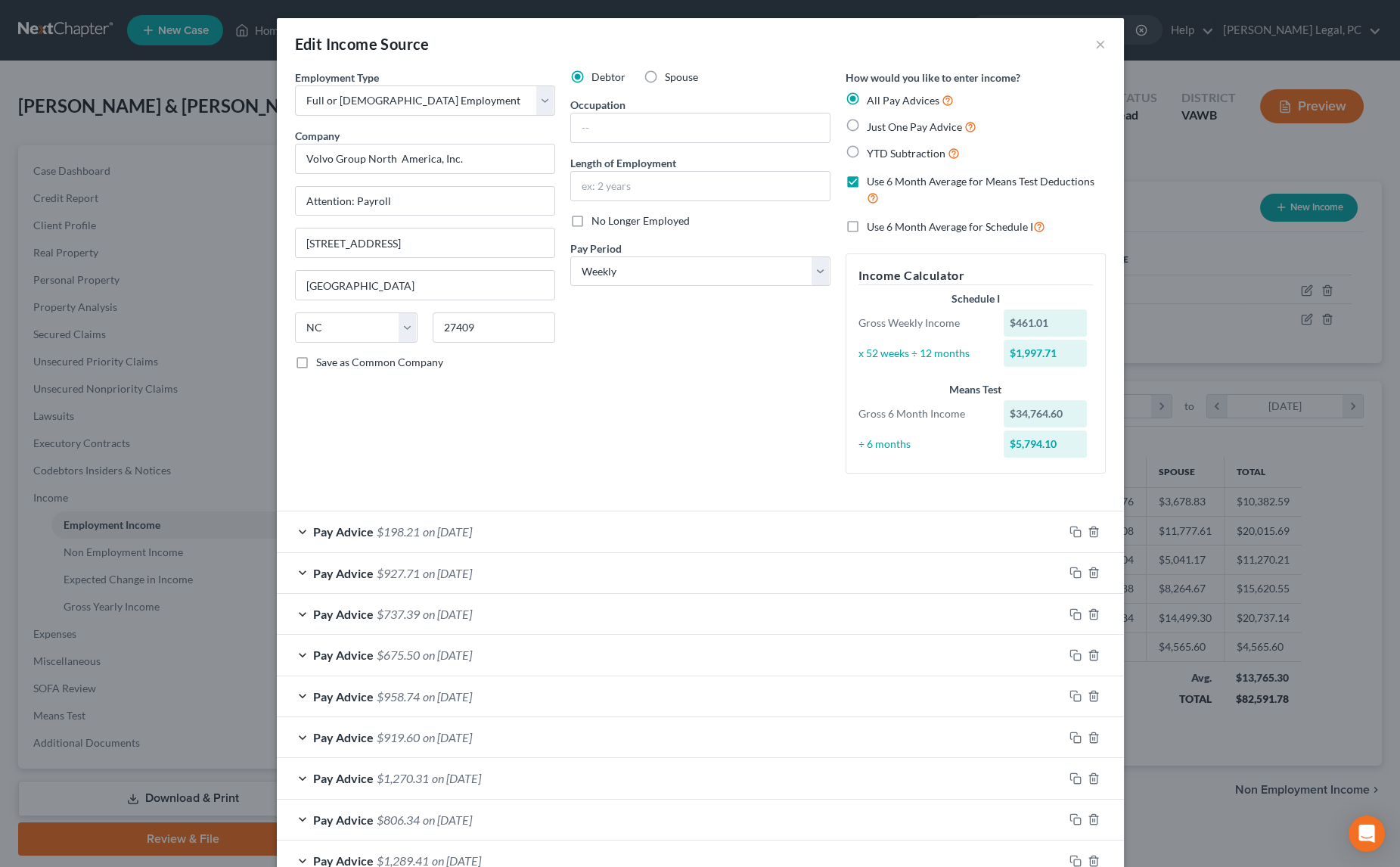
click at [867, 224] on label "Use 6 Month Average for Schedule I" at bounding box center [956, 226] width 178 height 17
click at [873, 224] on input "Use 6 Month Average for Schedule I" at bounding box center [878, 222] width 10 height 10
checkbox input "true"
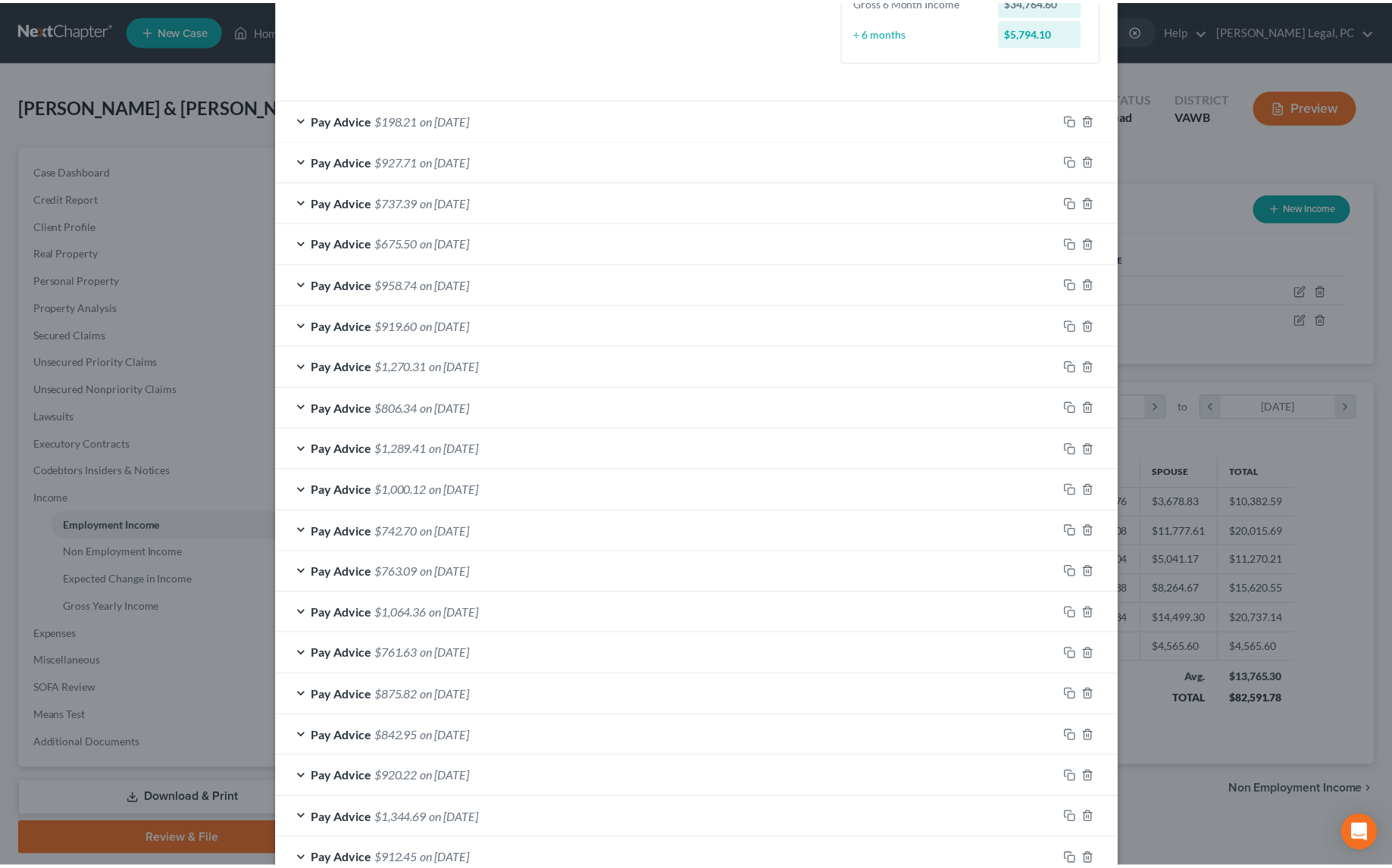
scroll to position [623, 0]
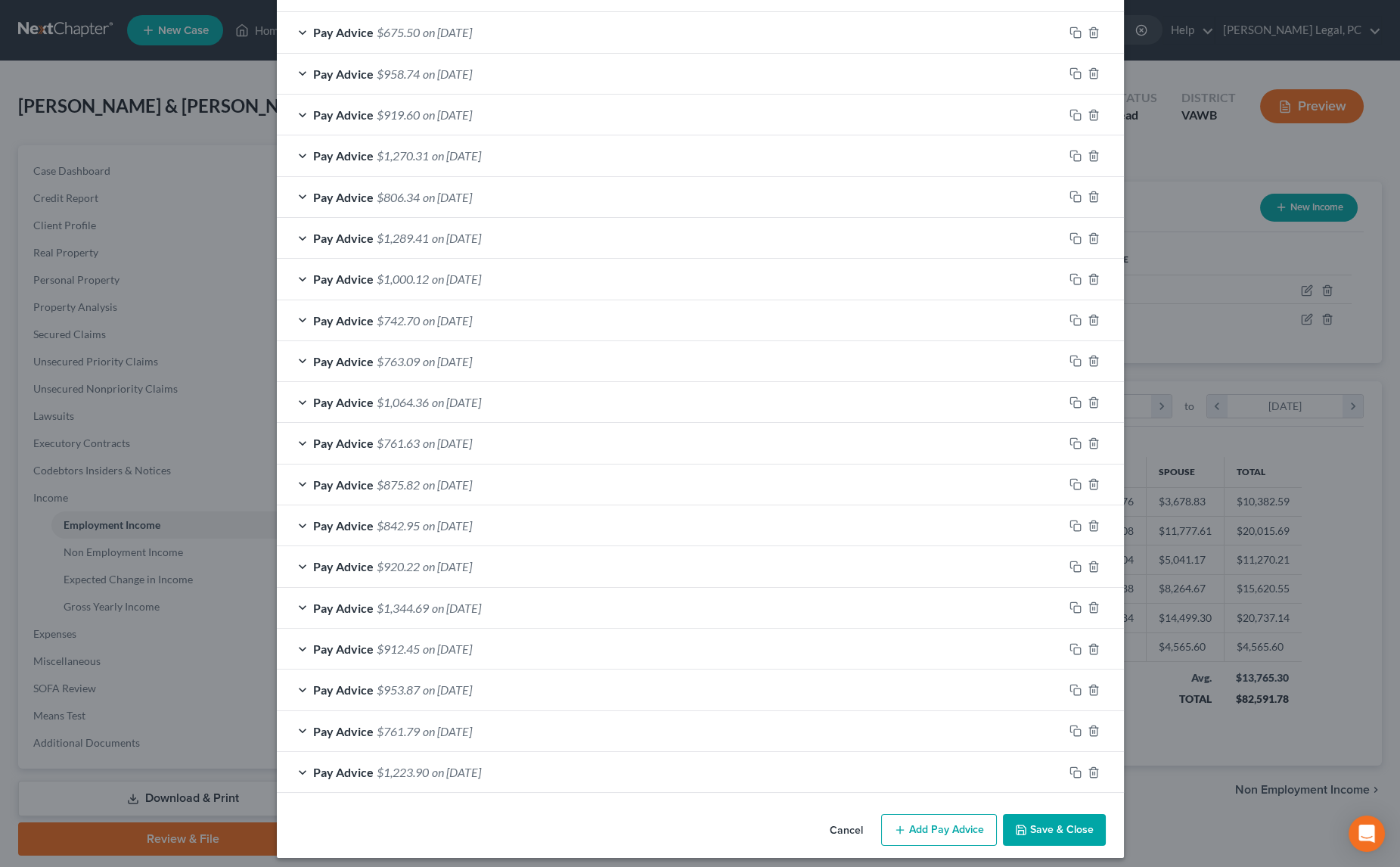
click at [1036, 815] on button "Save & Close" at bounding box center [1054, 830] width 103 height 32
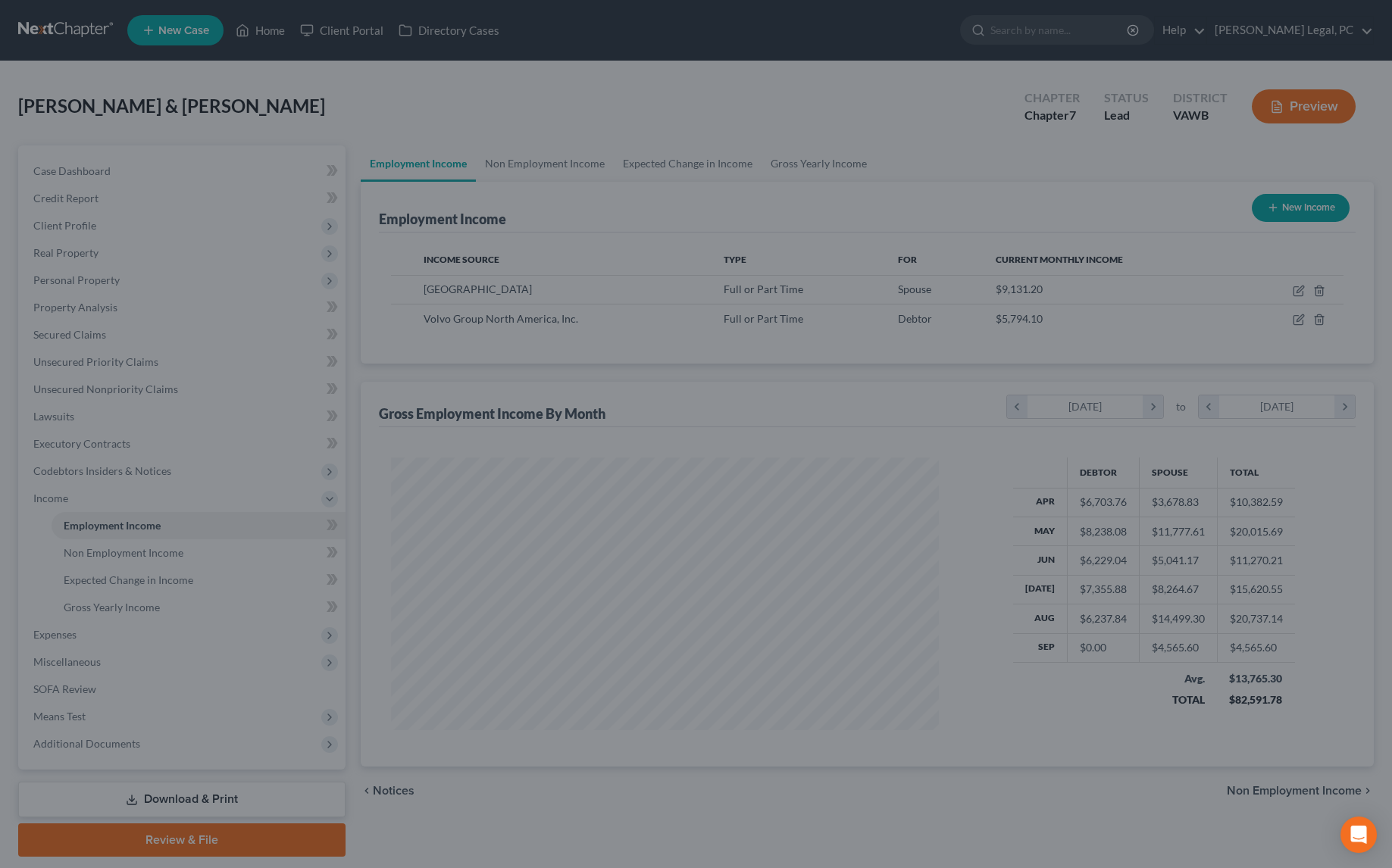
scroll to position [757088, 756942]
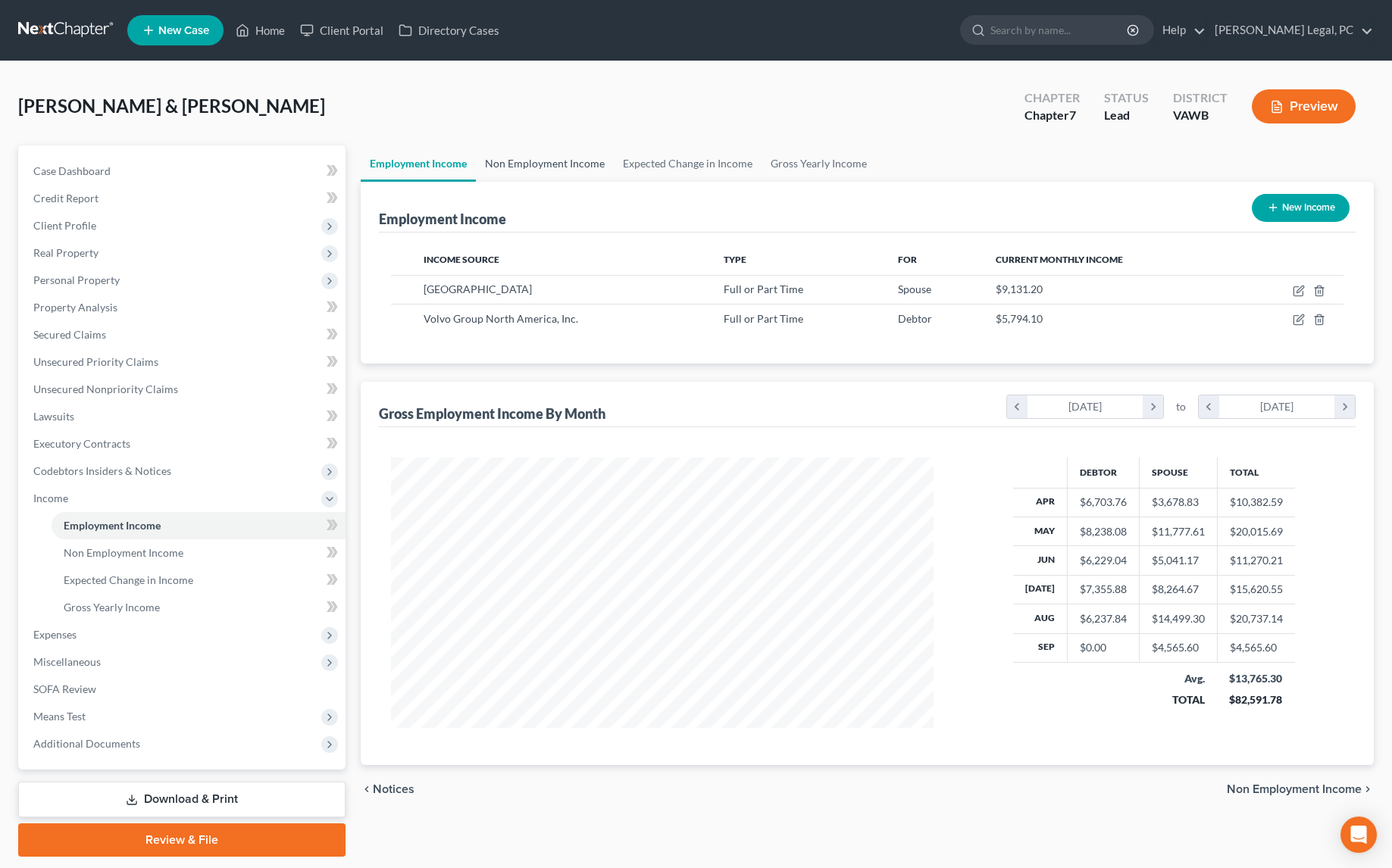
click at [561, 158] on link "Non Employment Income" at bounding box center [544, 164] width 138 height 36
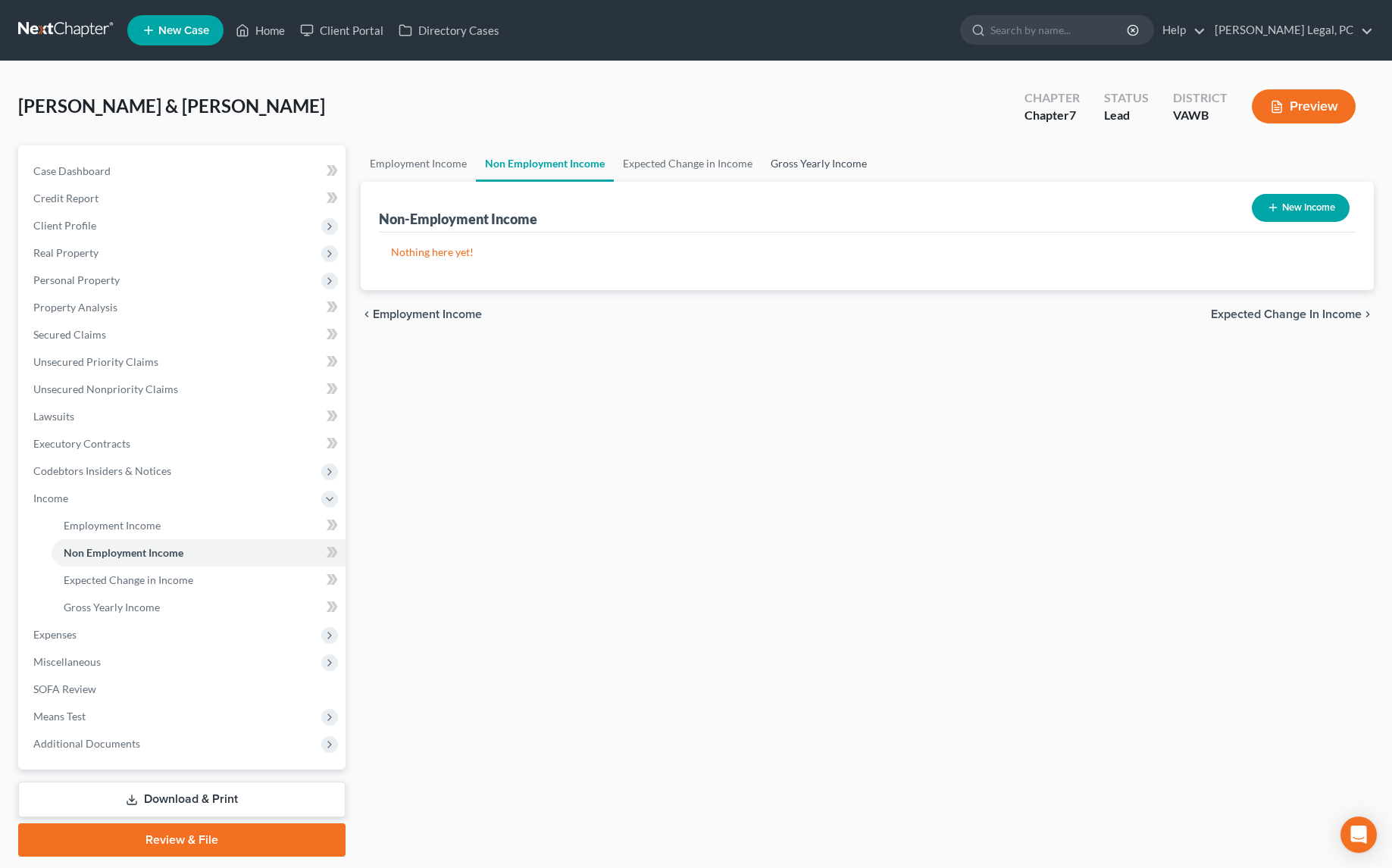
click at [815, 162] on link "Gross Yearly Income" at bounding box center [819, 164] width 115 height 36
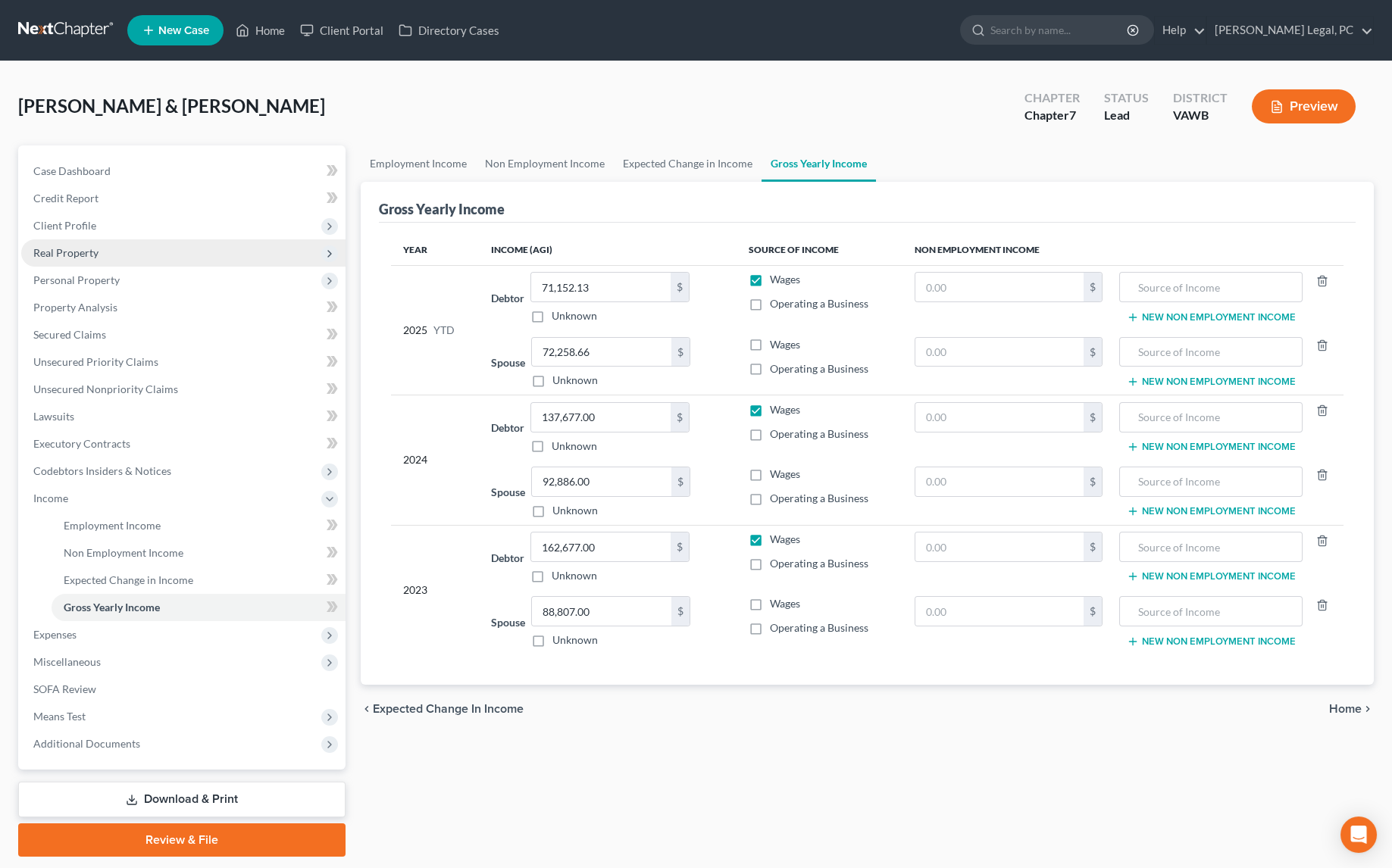
click at [85, 259] on span "Real Property" at bounding box center [183, 253] width 324 height 27
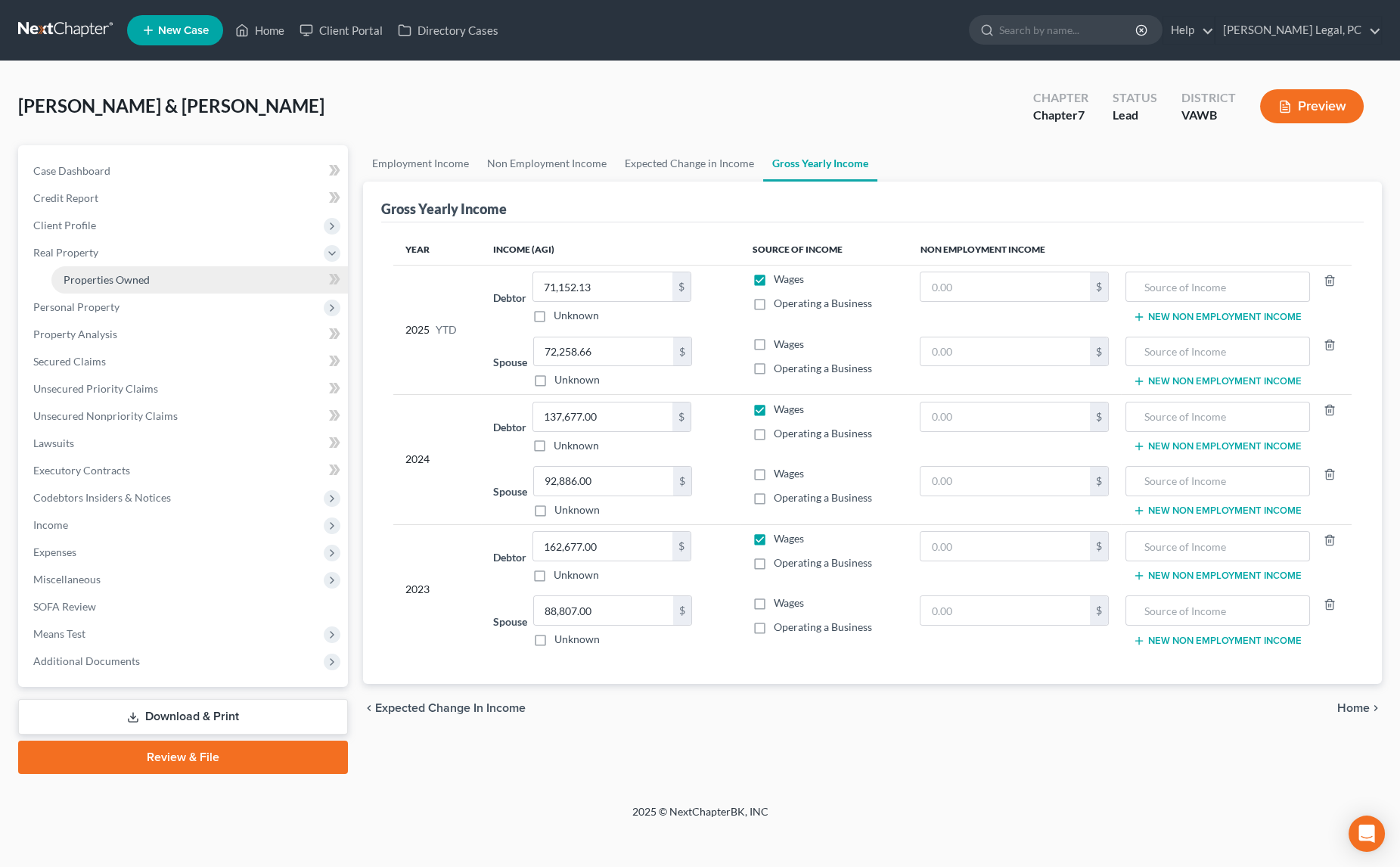
click at [113, 275] on span "Properties Owned" at bounding box center [106, 279] width 86 height 13
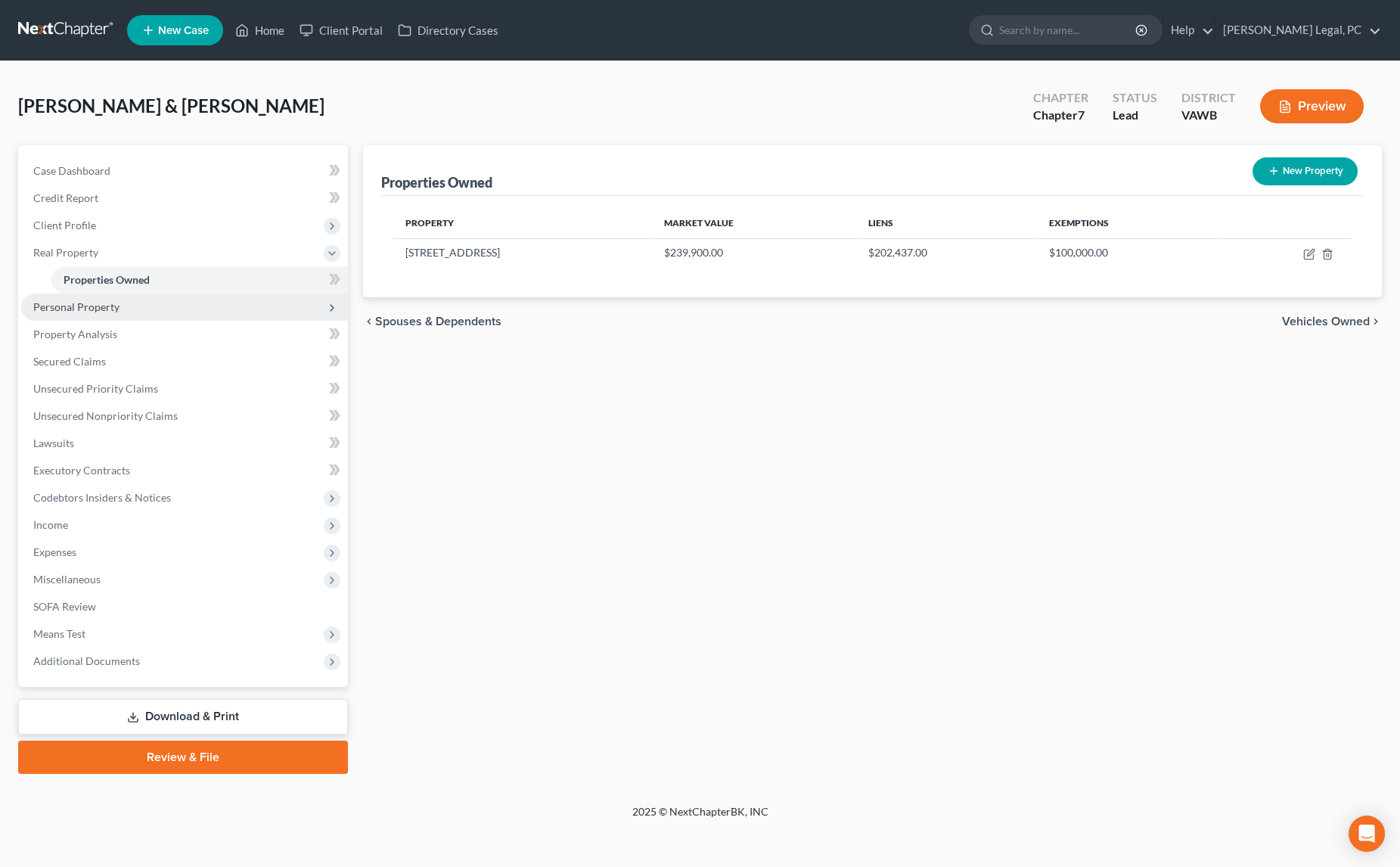
click at [85, 312] on span "Personal Property" at bounding box center [184, 307] width 327 height 27
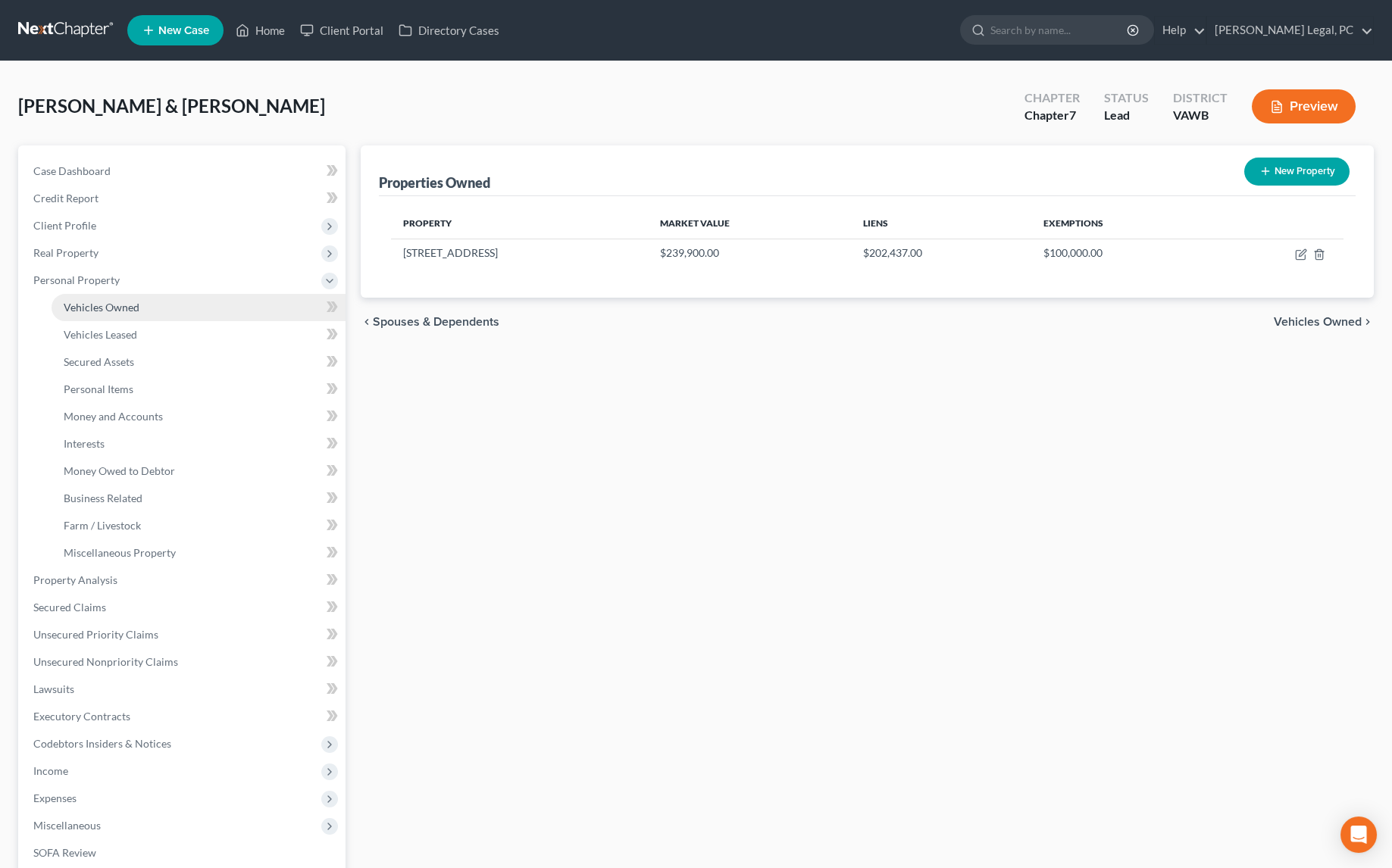
click at [94, 308] on span "Vehicles Owned" at bounding box center [101, 307] width 76 height 13
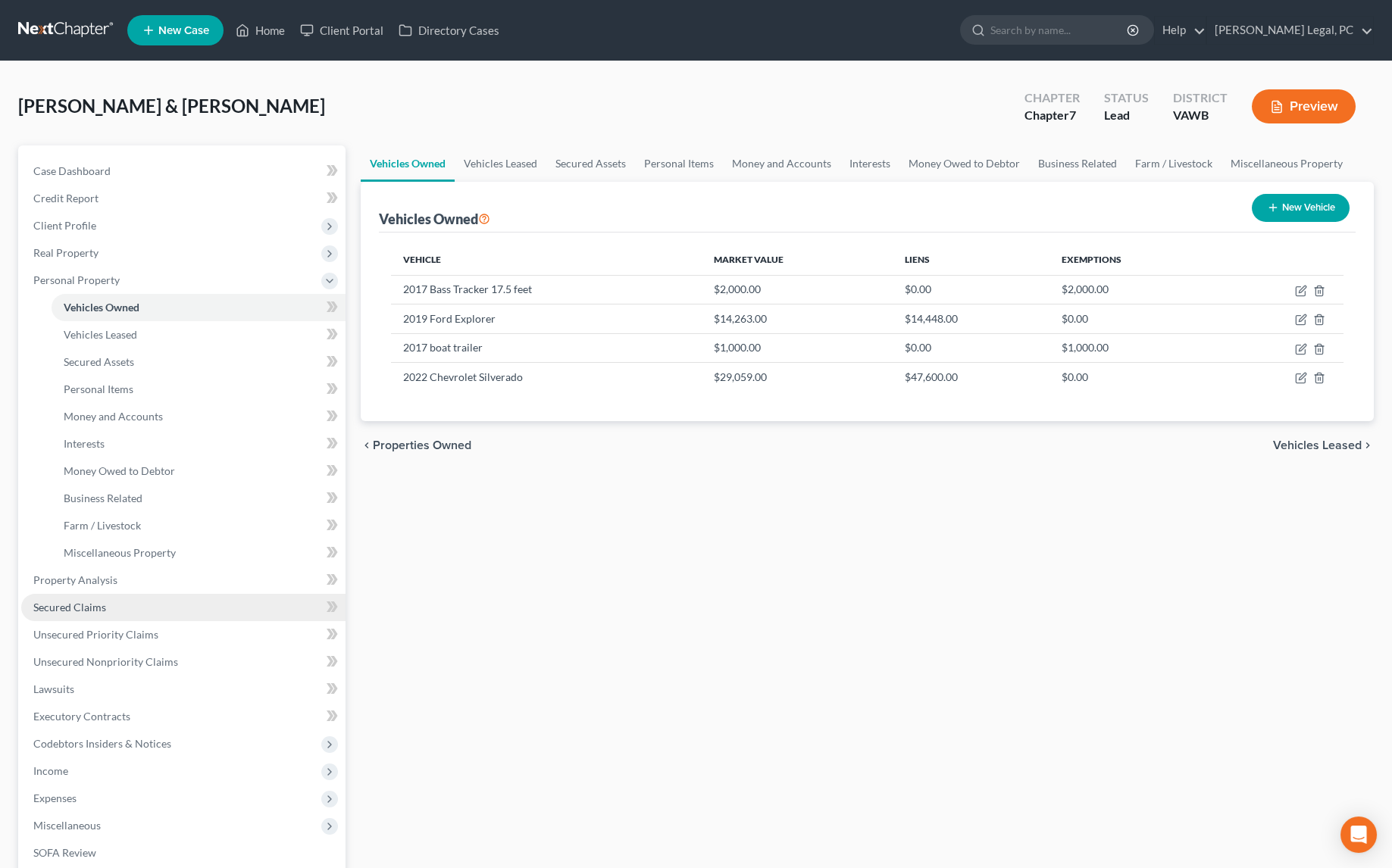
click at [70, 603] on span "Secured Claims" at bounding box center [70, 607] width 73 height 13
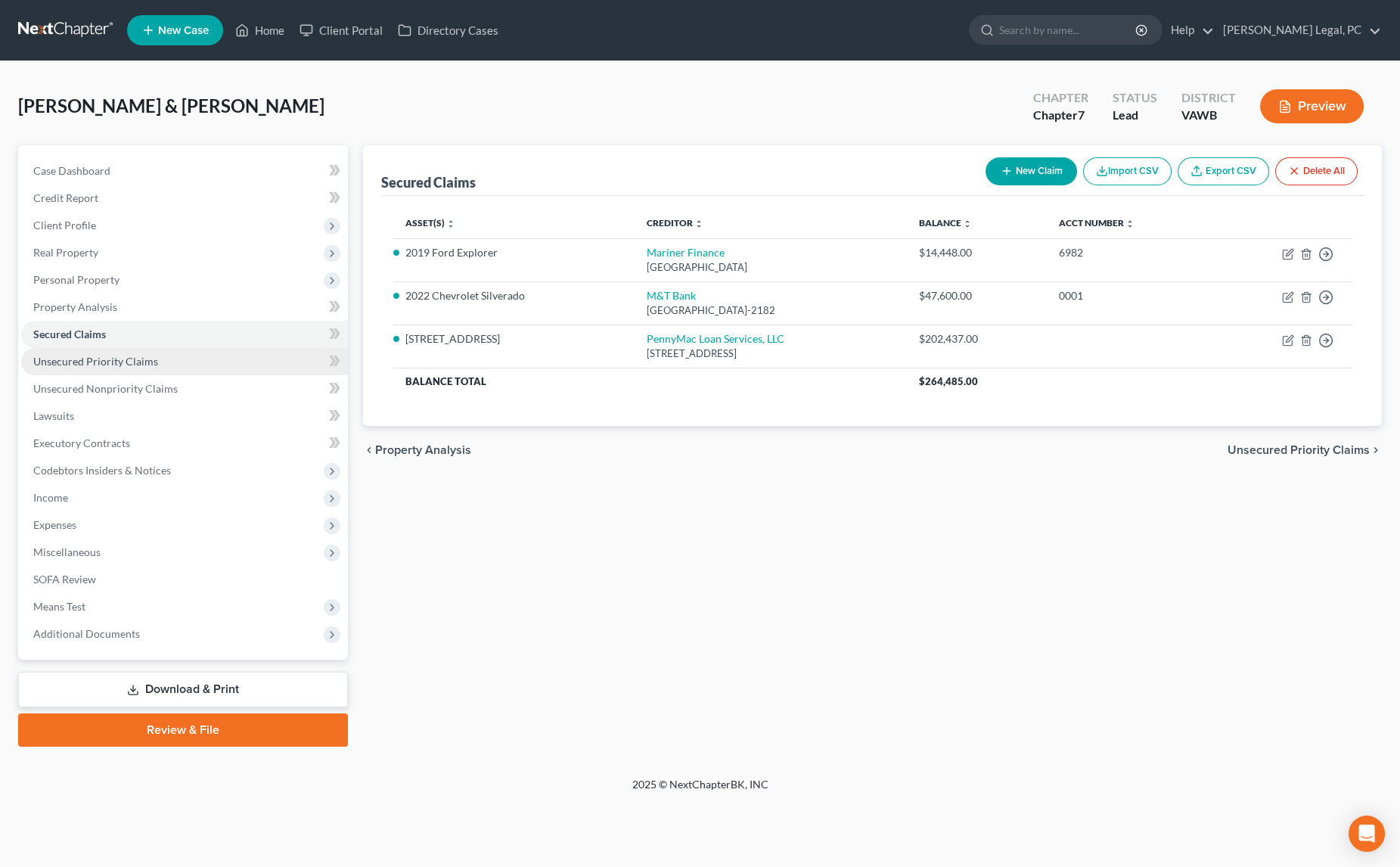
click at [96, 368] on link "Unsecured Priority Claims" at bounding box center [184, 362] width 327 height 27
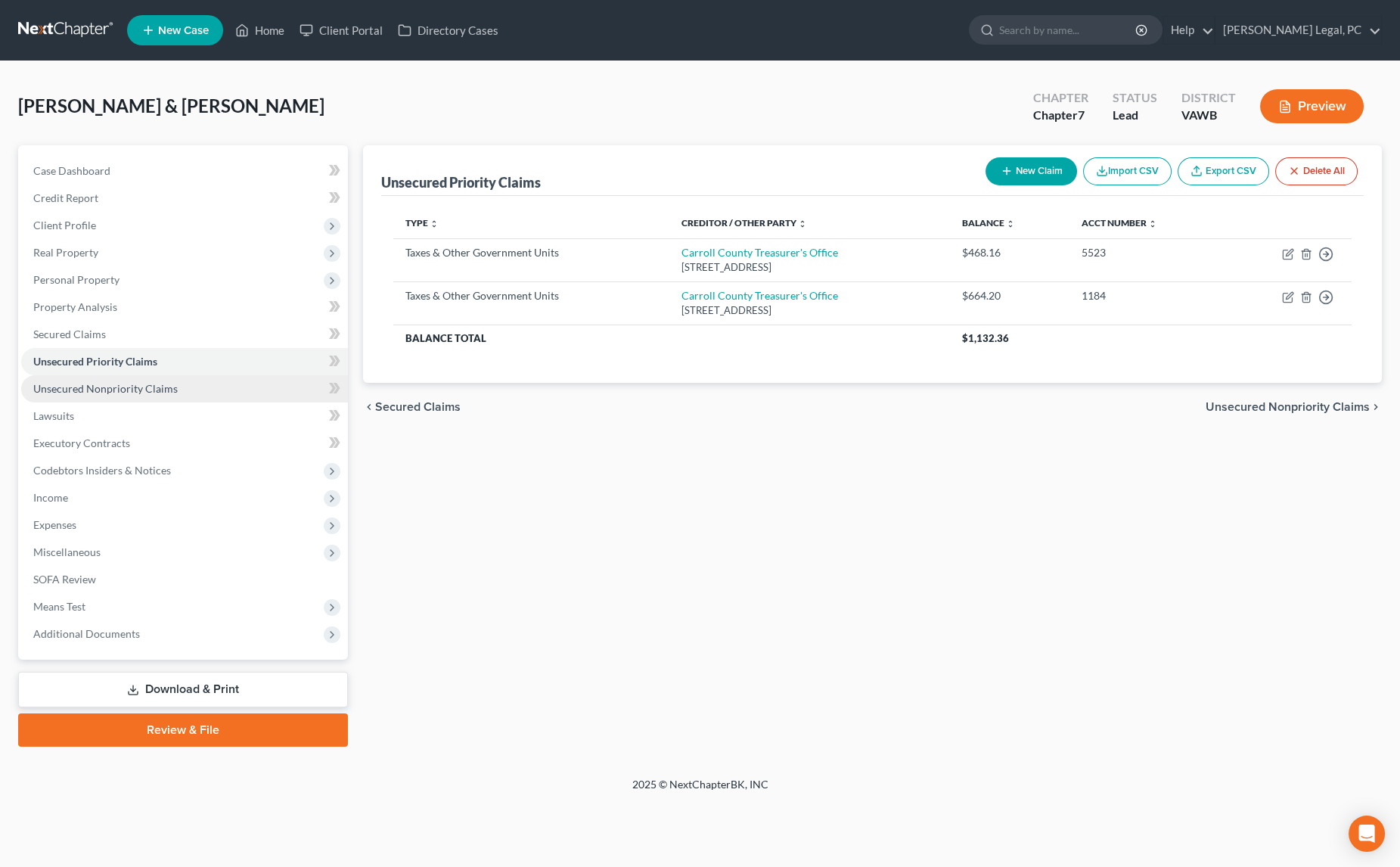
click at [100, 383] on span "Unsecured Nonpriority Claims" at bounding box center [106, 388] width 145 height 13
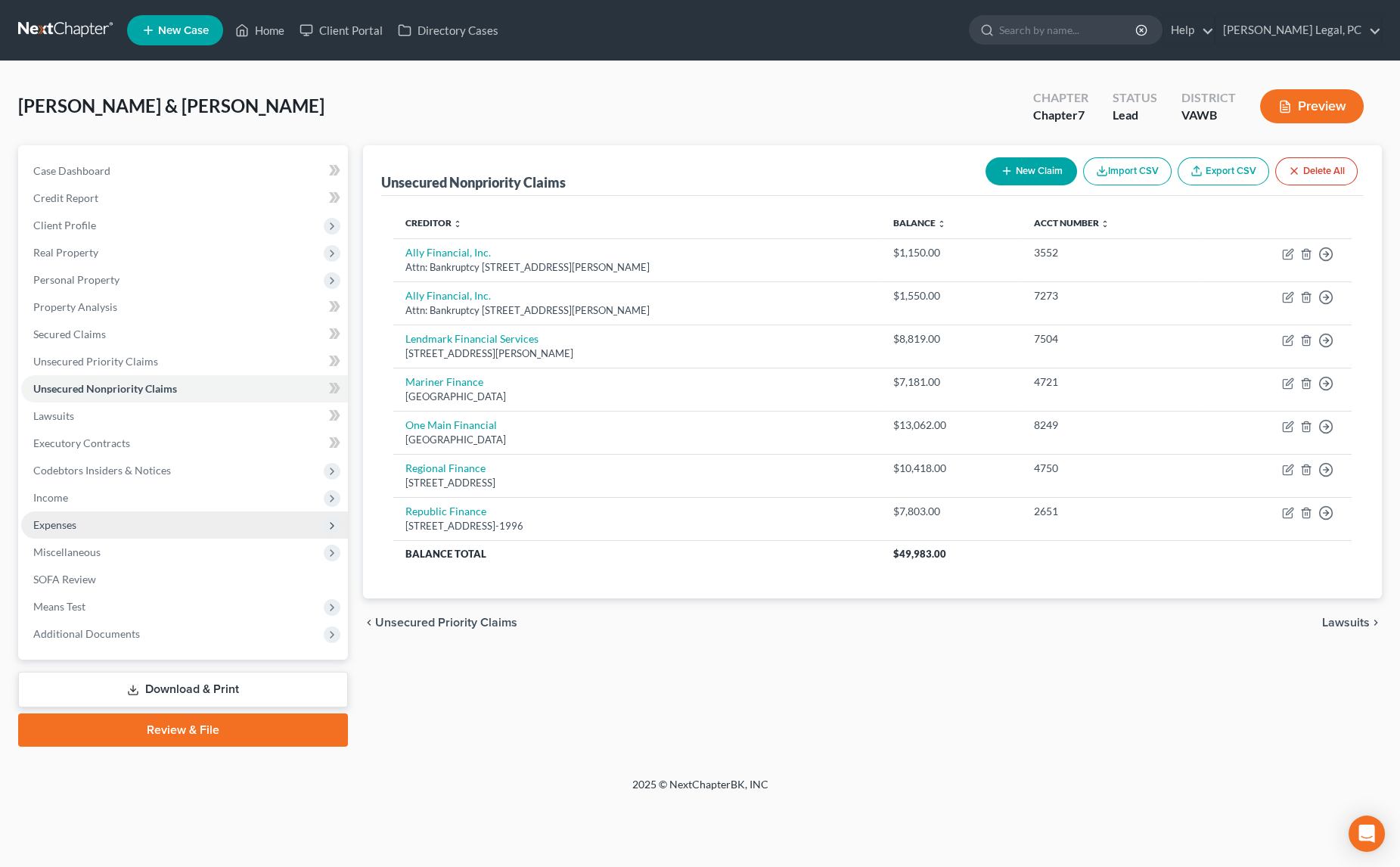
click at [70, 523] on span "Expenses" at bounding box center [55, 525] width 43 height 13
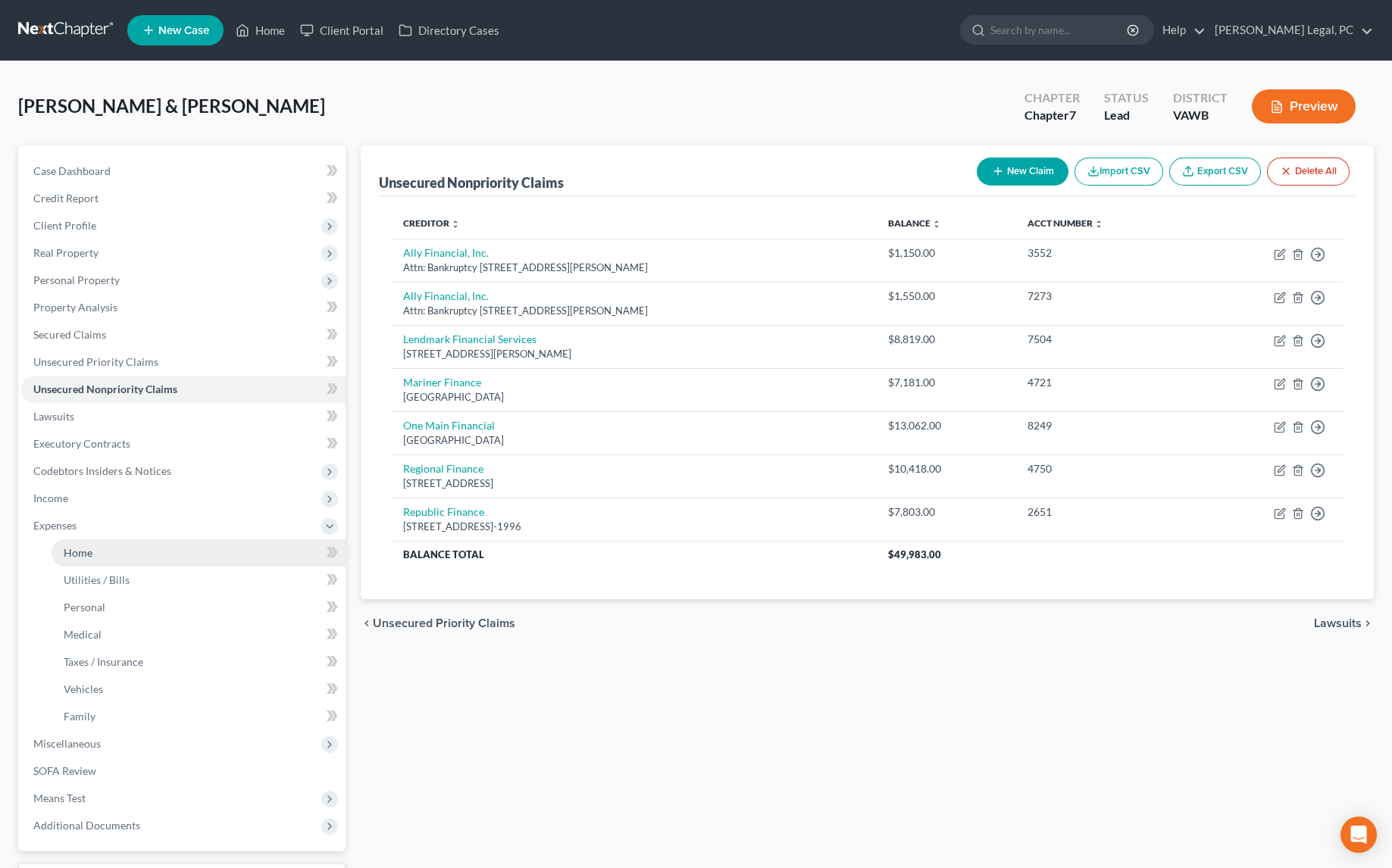
click at [101, 548] on link "Home" at bounding box center [199, 553] width 294 height 27
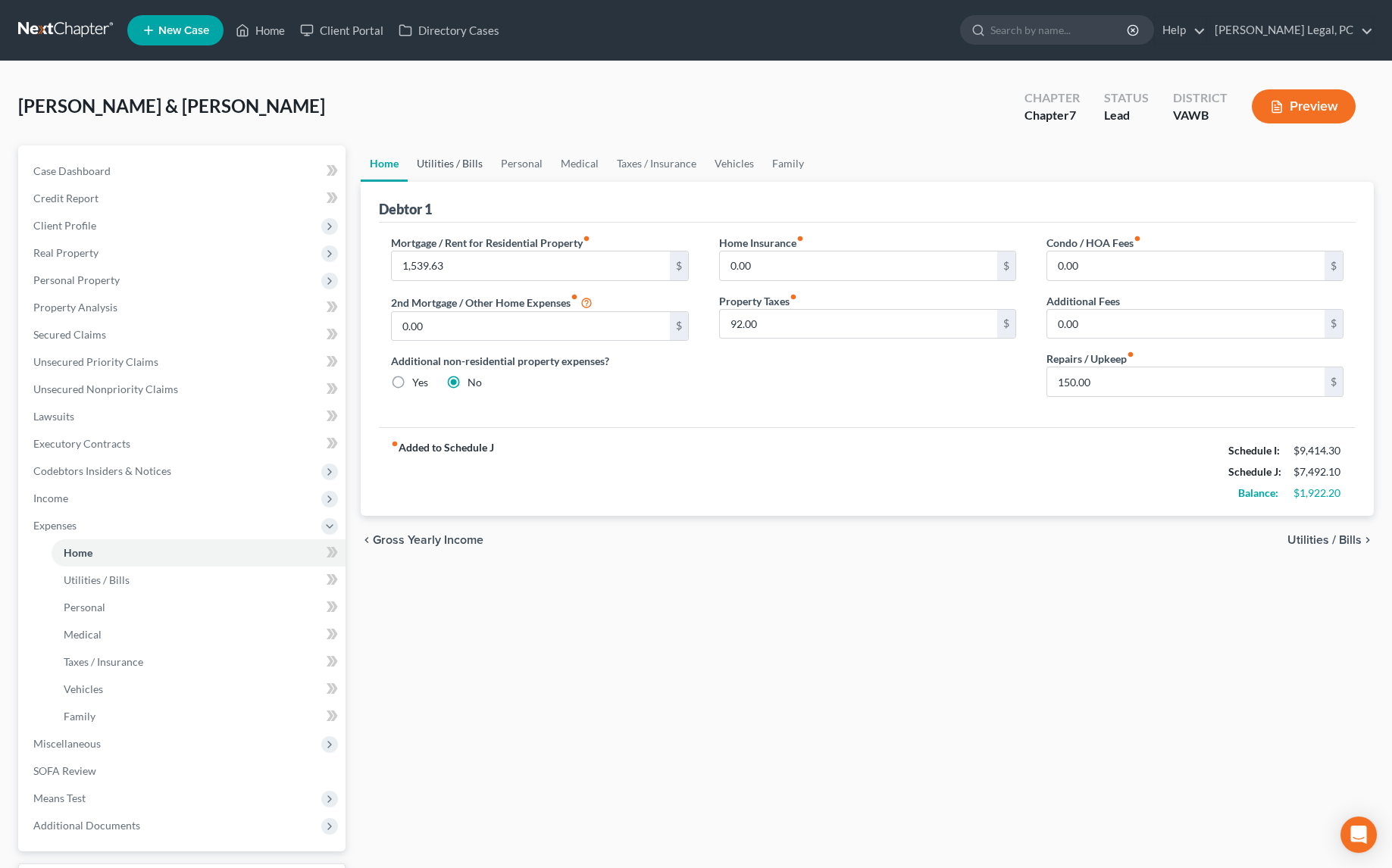
click at [464, 164] on link "Utilities / Bills" at bounding box center [449, 164] width 84 height 36
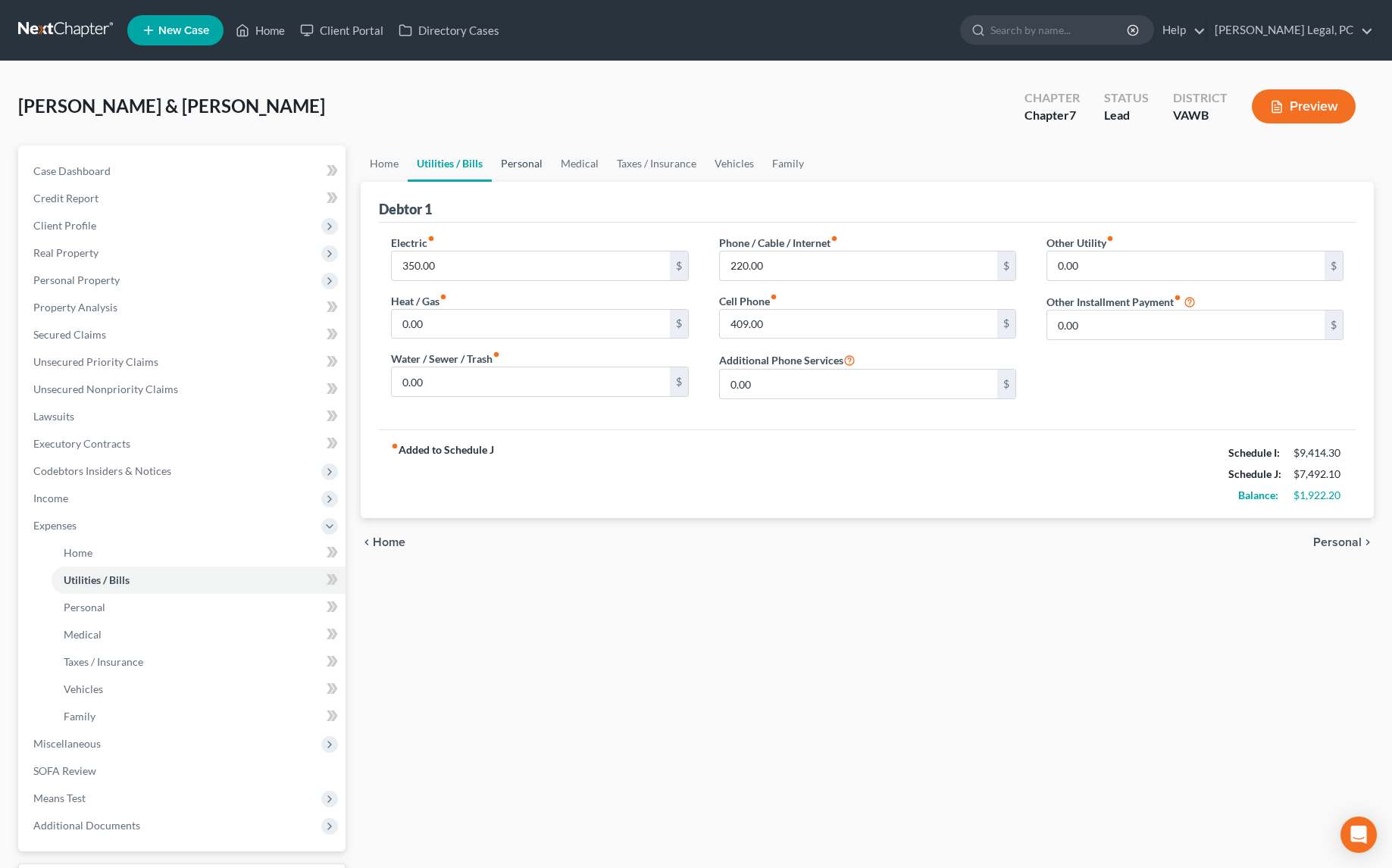
click at [520, 151] on link "Personal" at bounding box center [522, 164] width 60 height 36
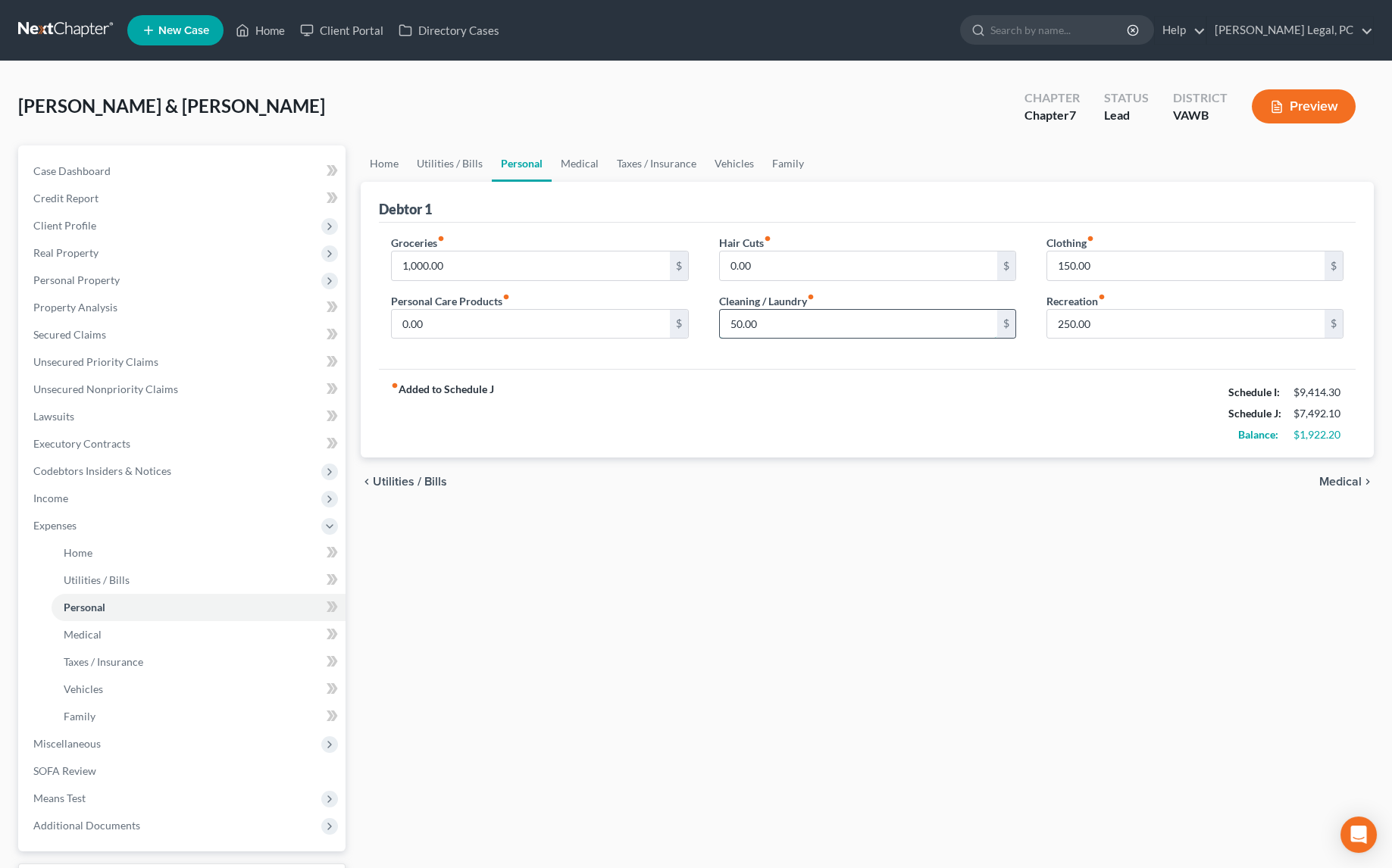
click at [824, 326] on input "50.00" at bounding box center [858, 324] width 277 height 29
click at [1155, 267] on input "150.00" at bounding box center [1185, 266] width 277 height 29
type input "200"
click at [547, 326] on input "0.00" at bounding box center [530, 324] width 277 height 29
type input "200"
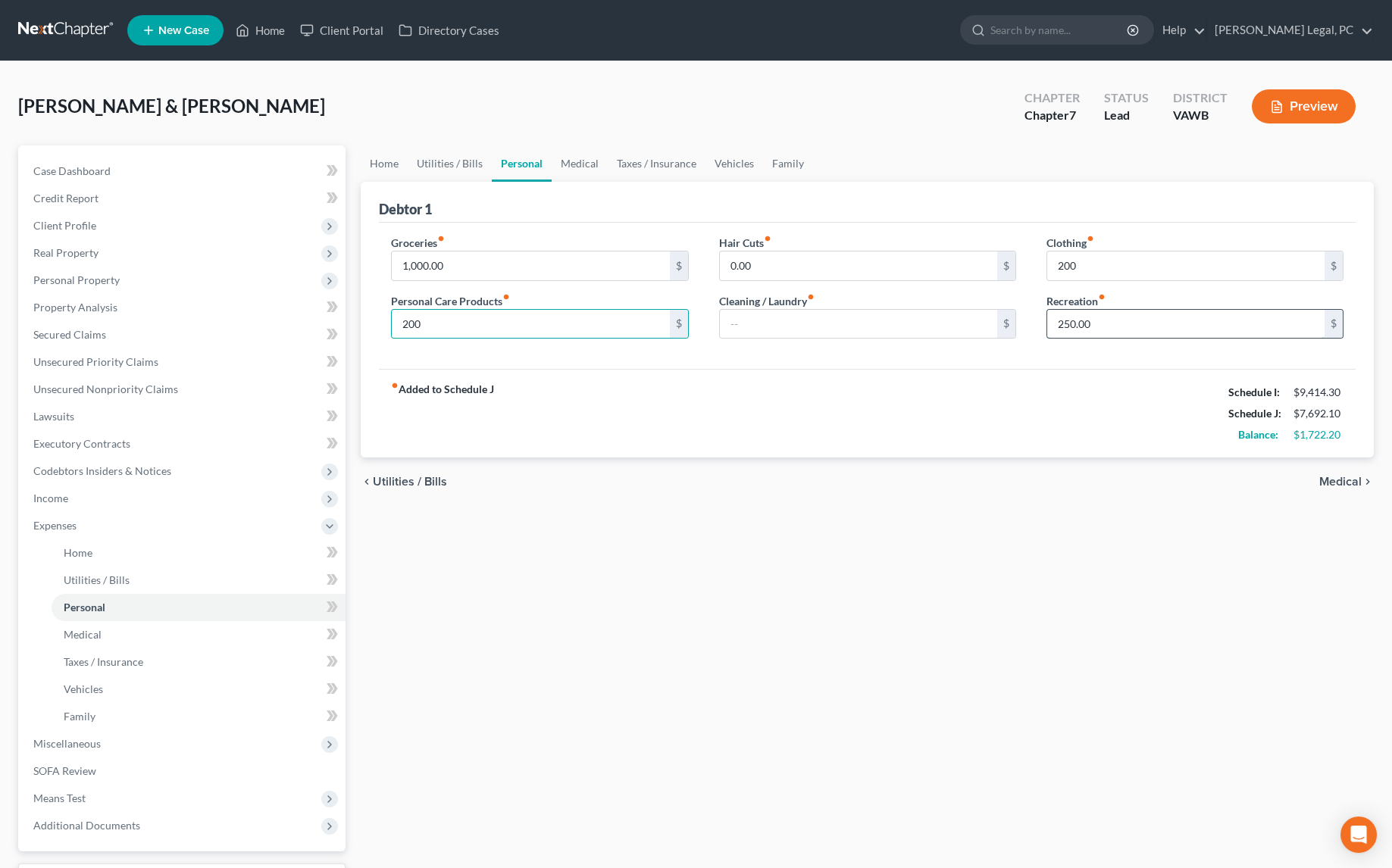
click at [1116, 322] on input "250.00" at bounding box center [1185, 324] width 277 height 29
type input "150"
click at [1017, 360] on div "Groceries fiber_manual_record 1,000.00 $ Personal Care Products fiber_manual_re…" at bounding box center [867, 295] width 977 height 147
click at [575, 164] on link "Medical" at bounding box center [579, 164] width 56 height 36
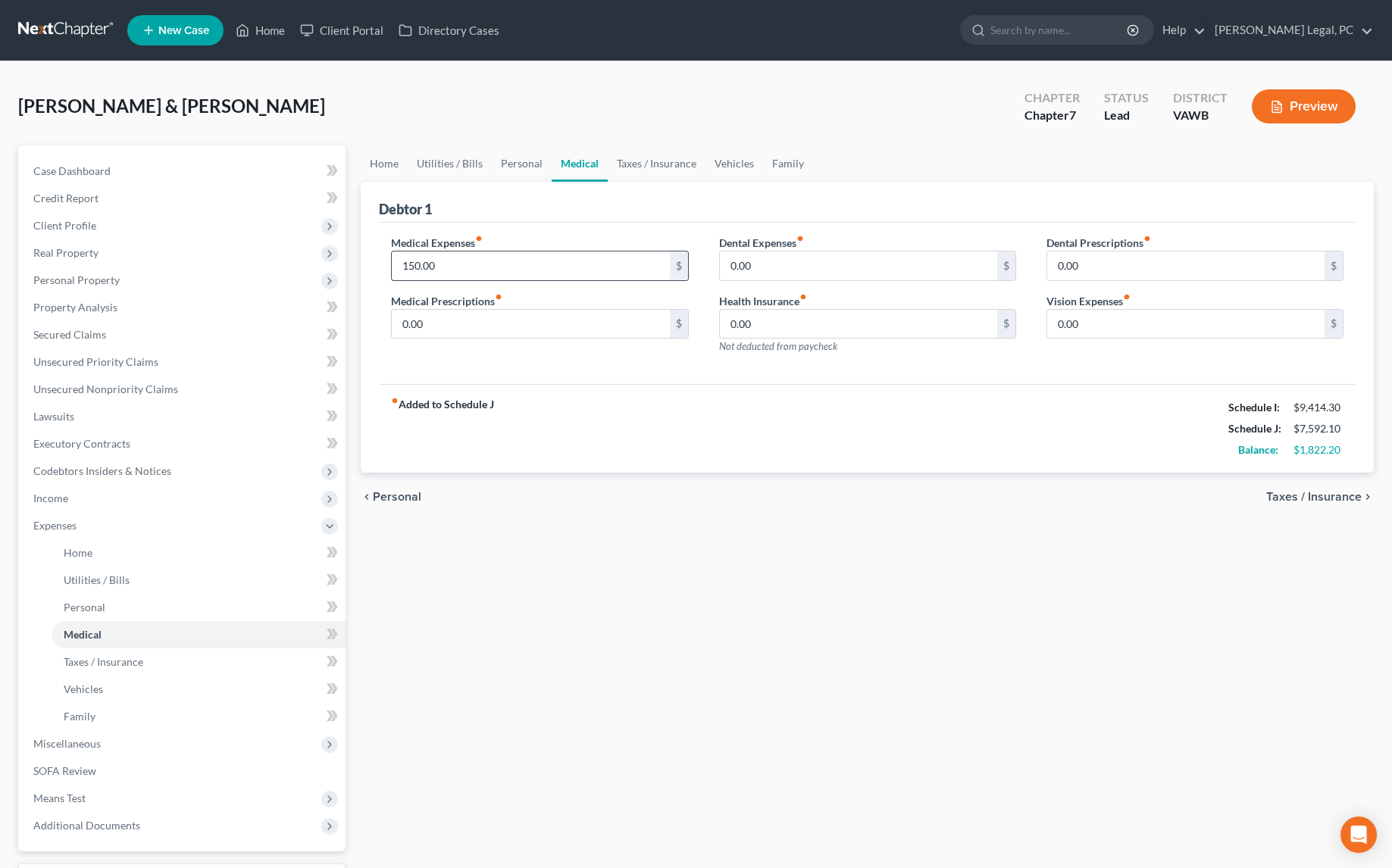
click at [481, 266] on input "150.00" at bounding box center [530, 266] width 277 height 29
type input "250"
click at [627, 168] on link "Taxes / Insurance" at bounding box center [656, 164] width 97 height 36
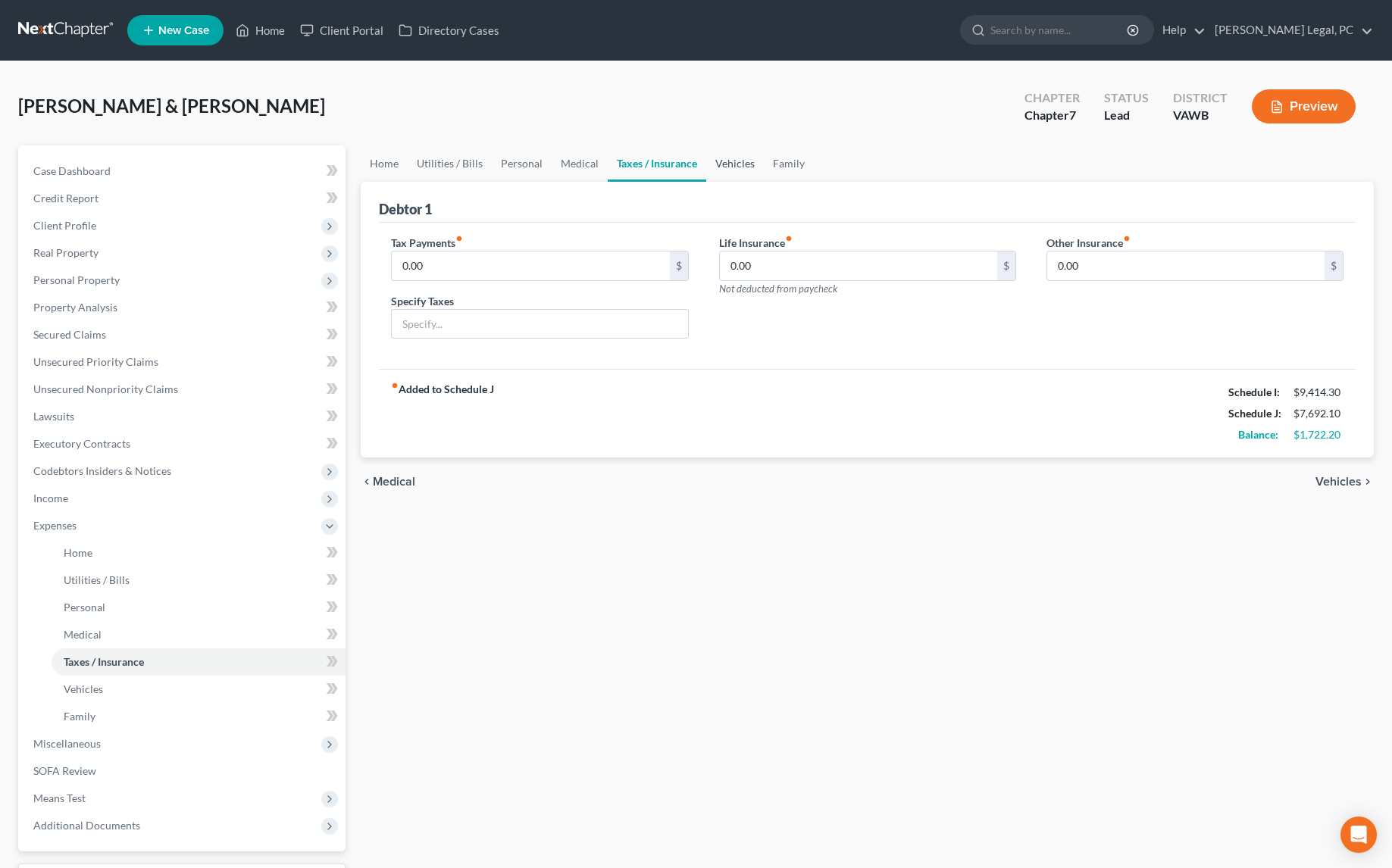
click at [746, 164] on link "Vehicles" at bounding box center [734, 164] width 57 height 36
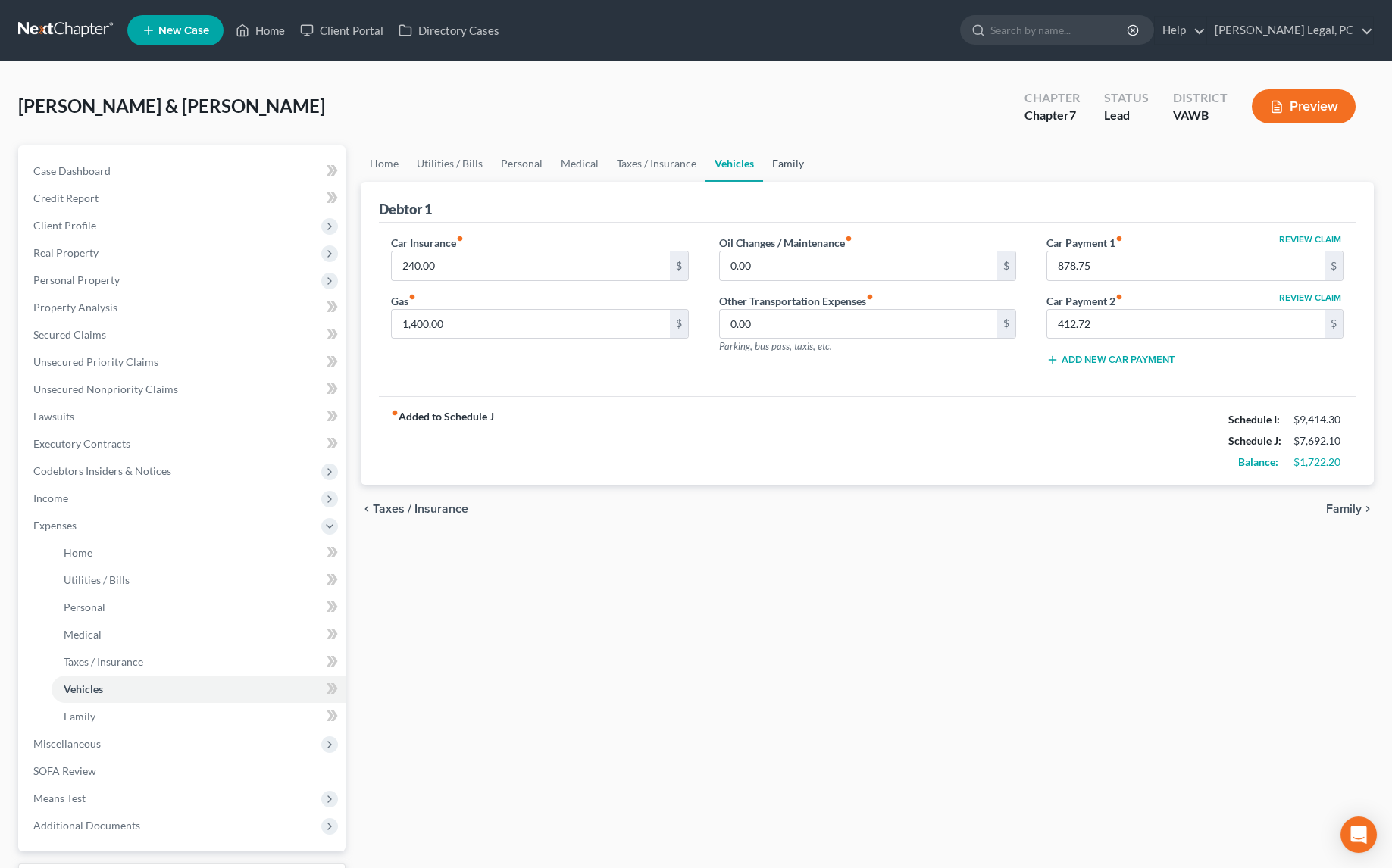
click at [792, 162] on link "Family" at bounding box center [787, 164] width 50 height 36
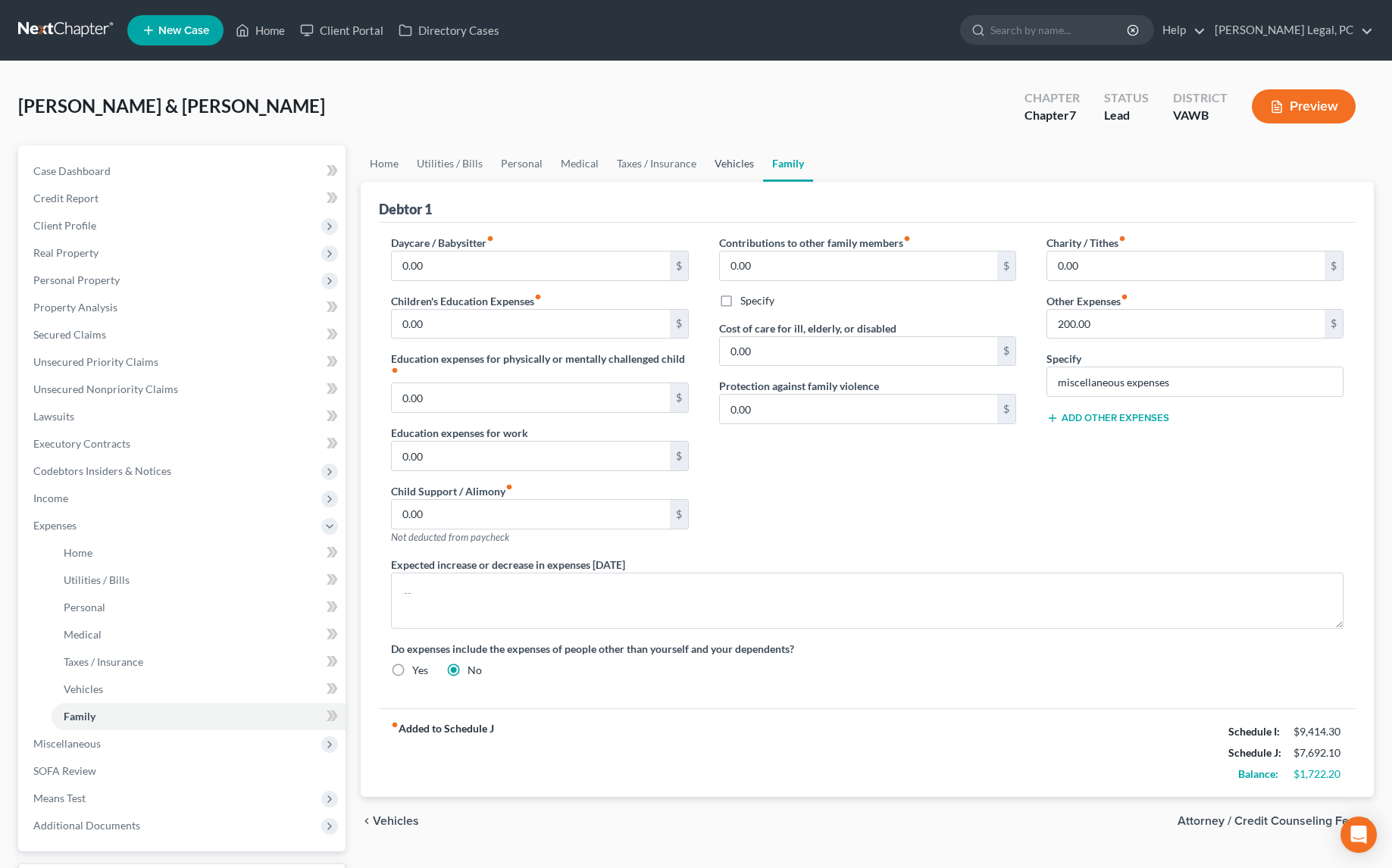
click at [724, 165] on link "Vehicles" at bounding box center [733, 164] width 57 height 36
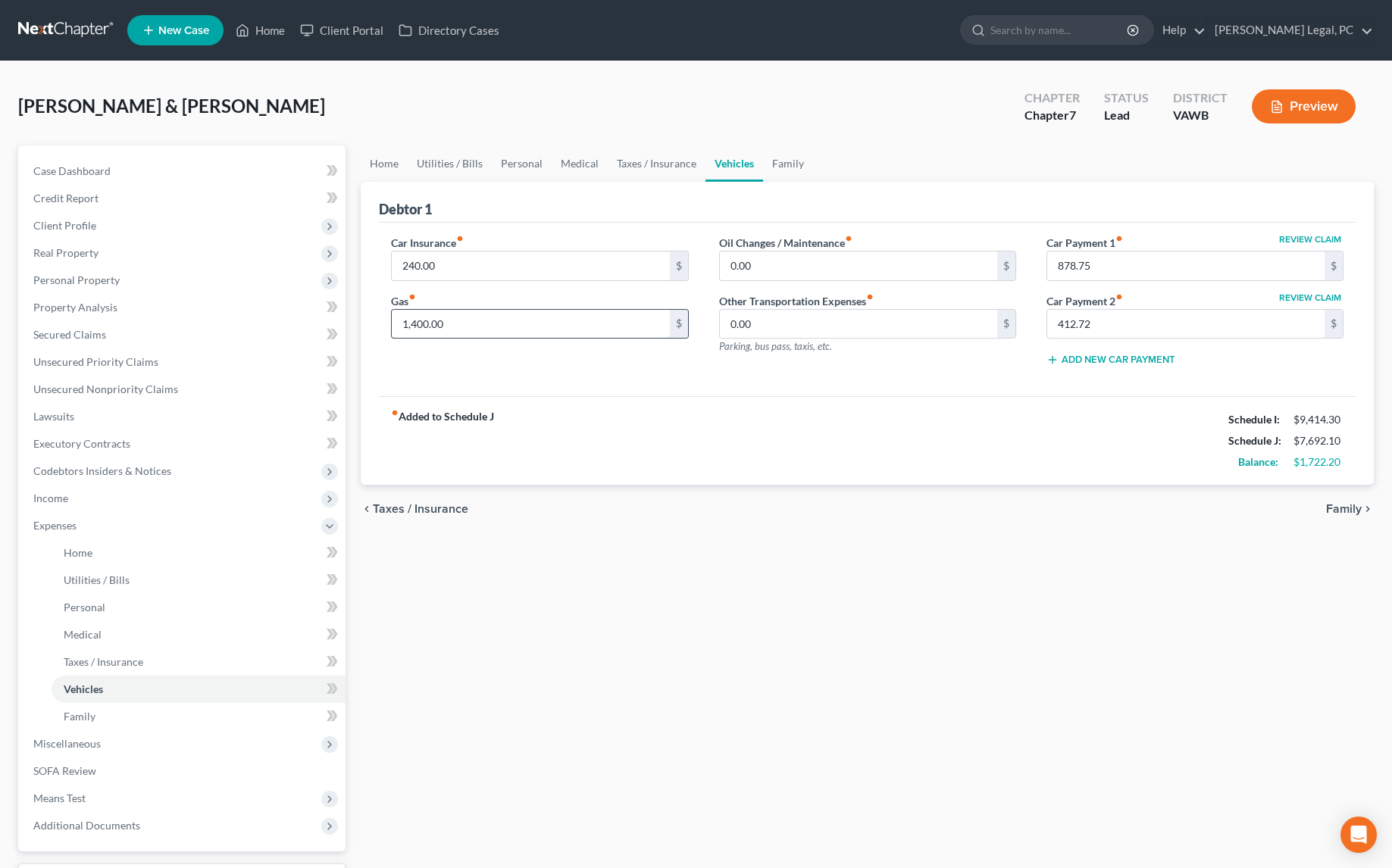
click at [492, 313] on input "1,400.00" at bounding box center [530, 324] width 277 height 29
type input "800"
click at [735, 407] on div "fiber_manual_record Added to Schedule J Schedule I: $9,414.30 Schedule J: $7,09…" at bounding box center [867, 440] width 977 height 88
click at [787, 164] on link "Family" at bounding box center [787, 164] width 50 height 36
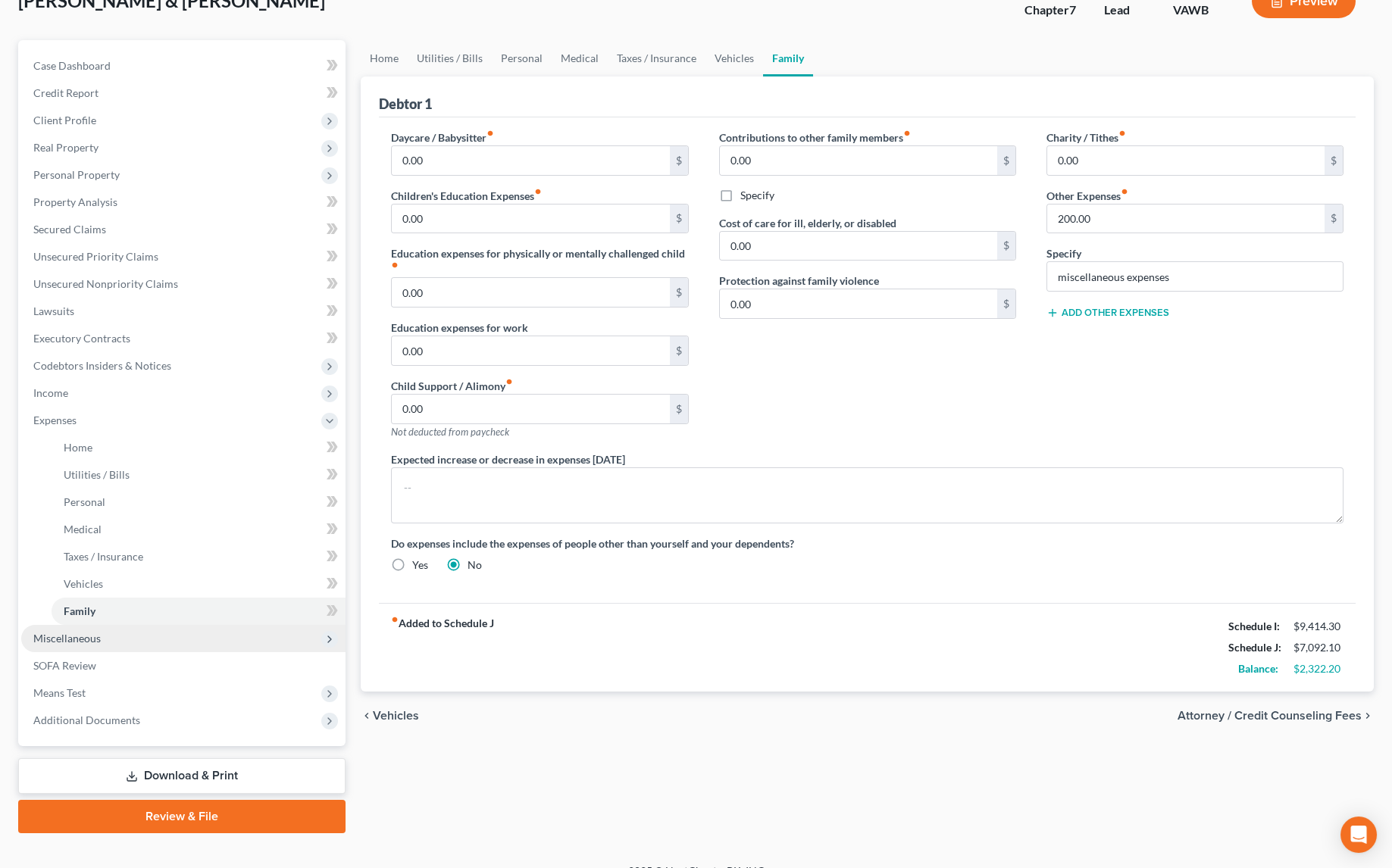
scroll to position [125, 0]
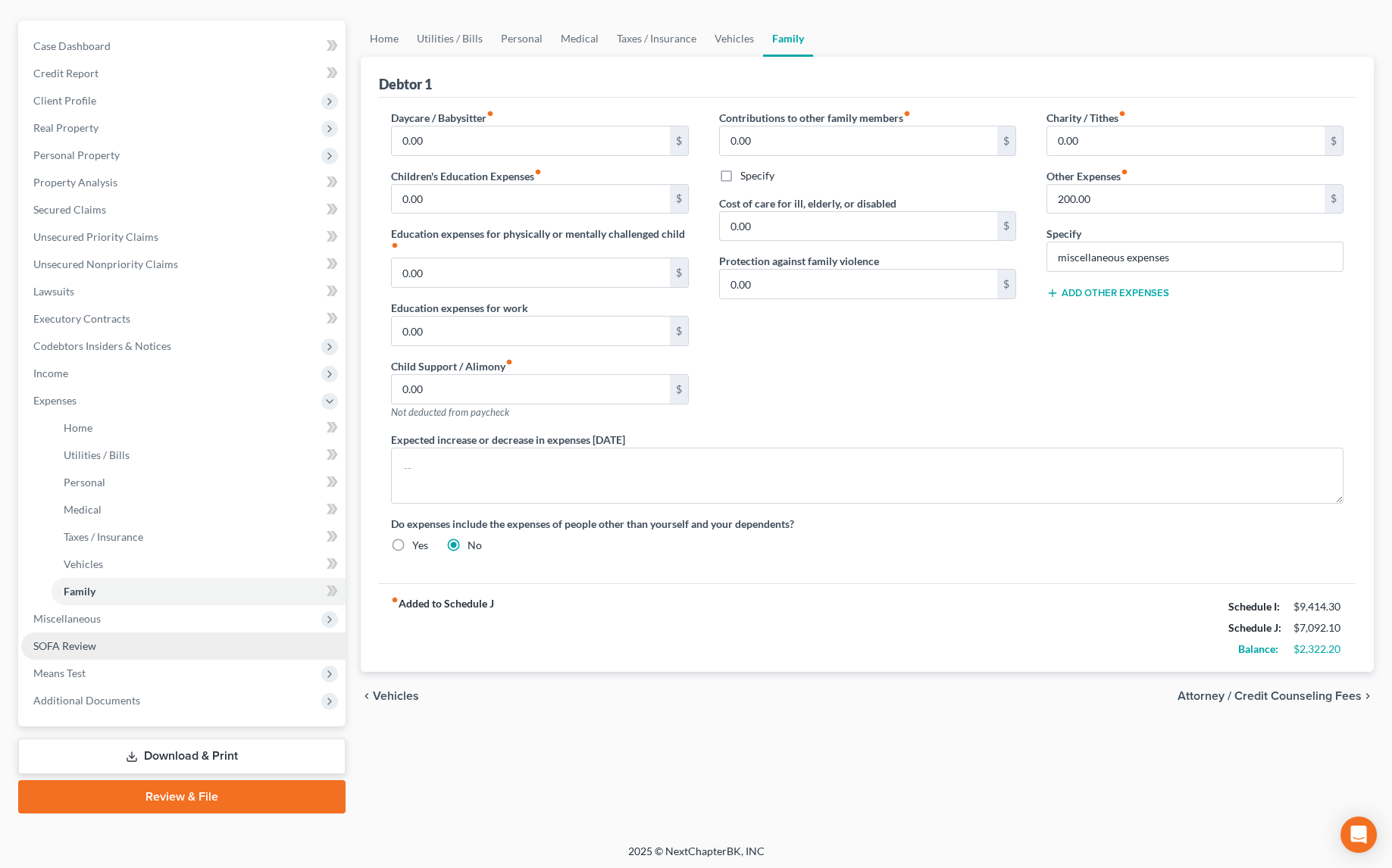
click at [106, 632] on link "SOFA Review" at bounding box center [183, 646] width 324 height 27
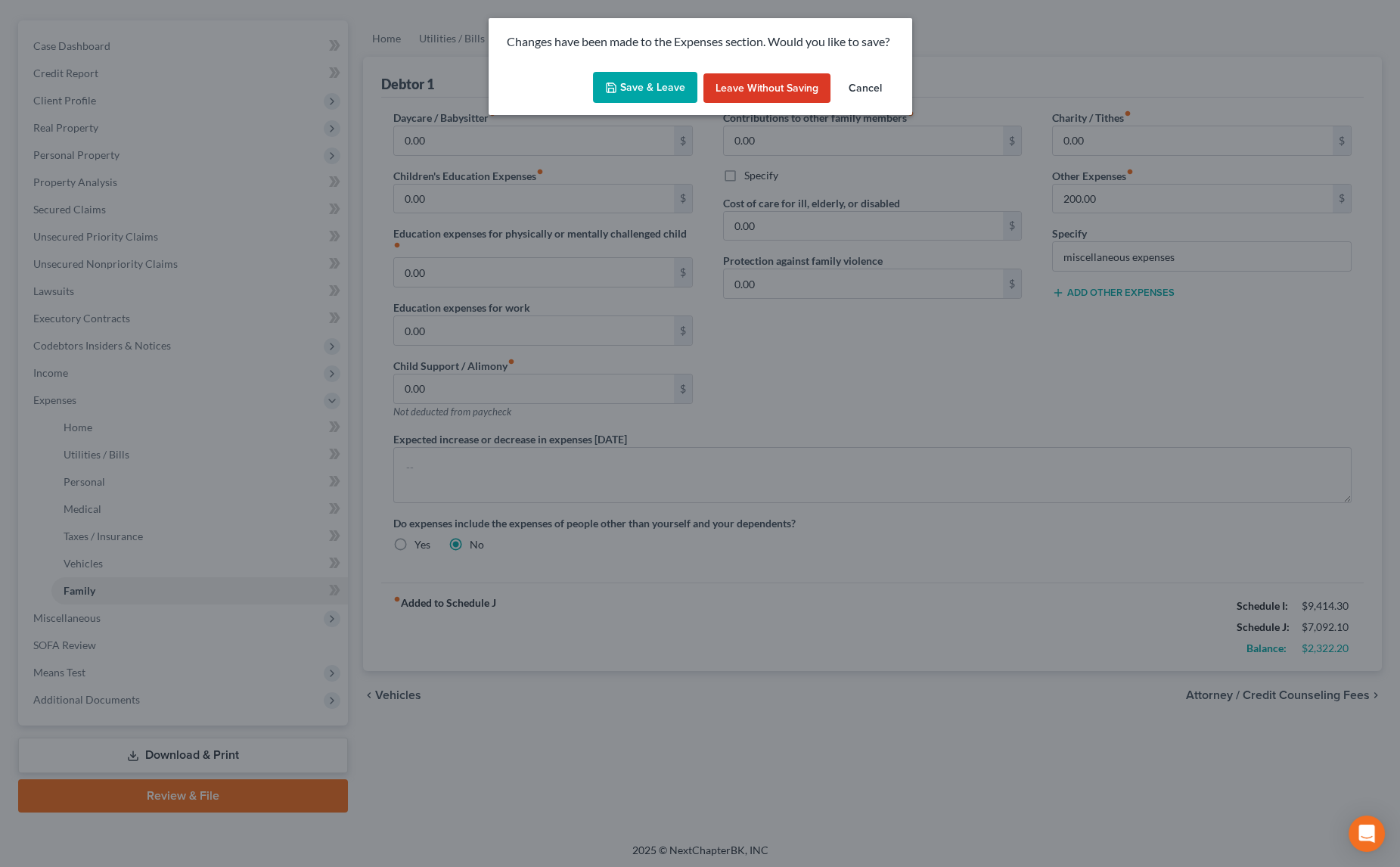
click at [656, 94] on button "Save & Leave" at bounding box center [645, 87] width 105 height 32
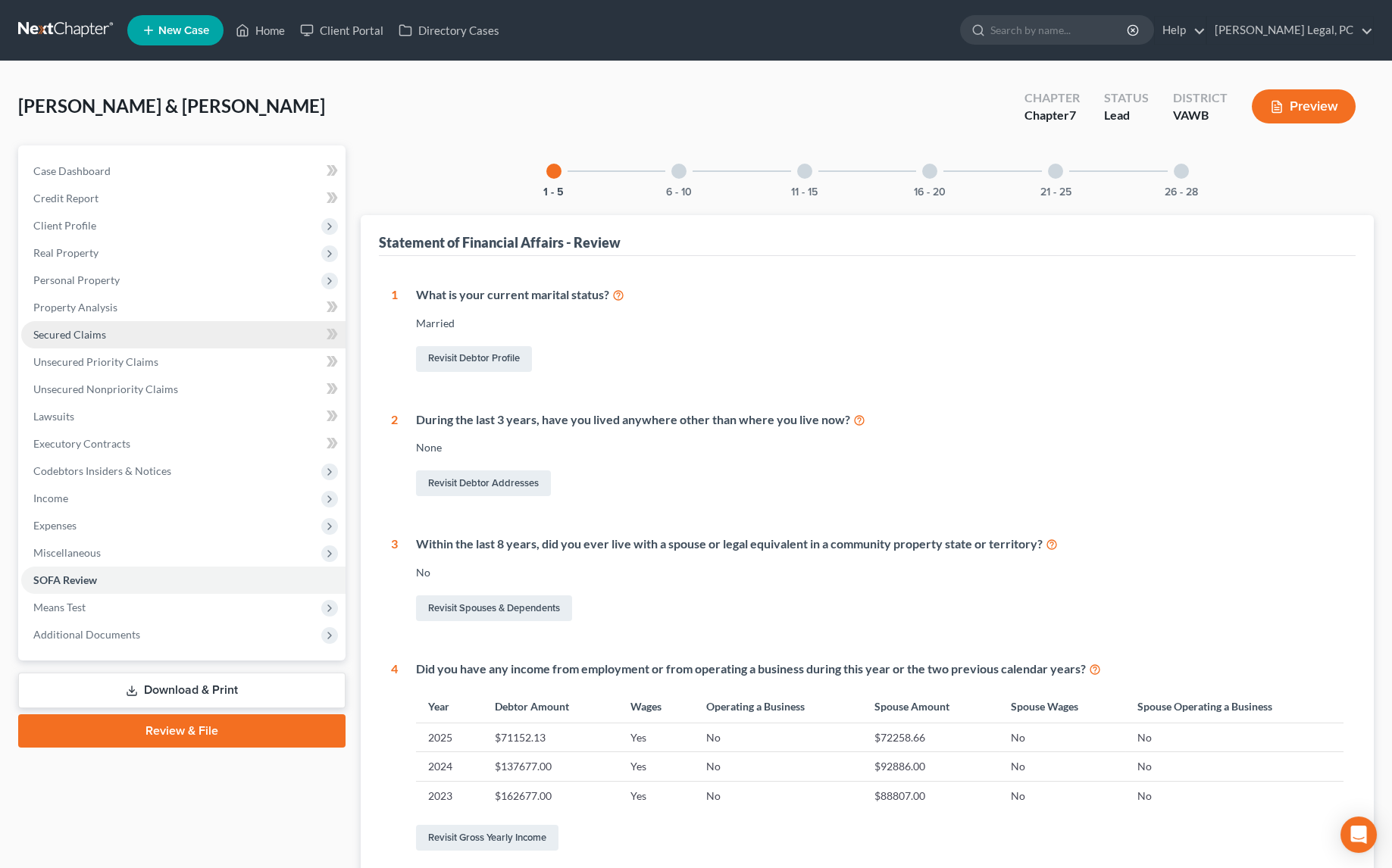
click at [103, 339] on span "Secured Claims" at bounding box center [70, 334] width 73 height 13
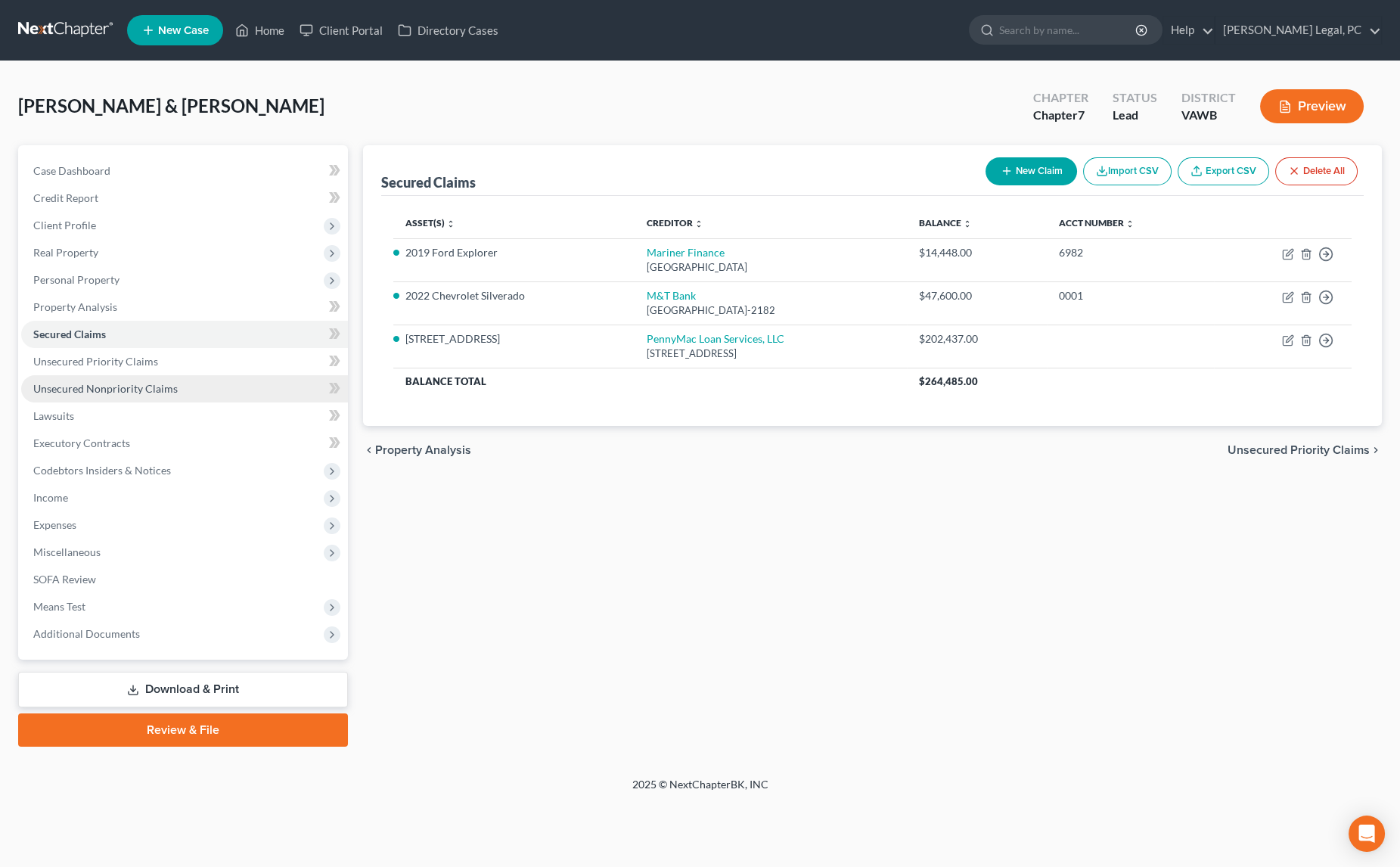
click at [121, 388] on span "Unsecured Nonpriority Claims" at bounding box center [106, 388] width 145 height 13
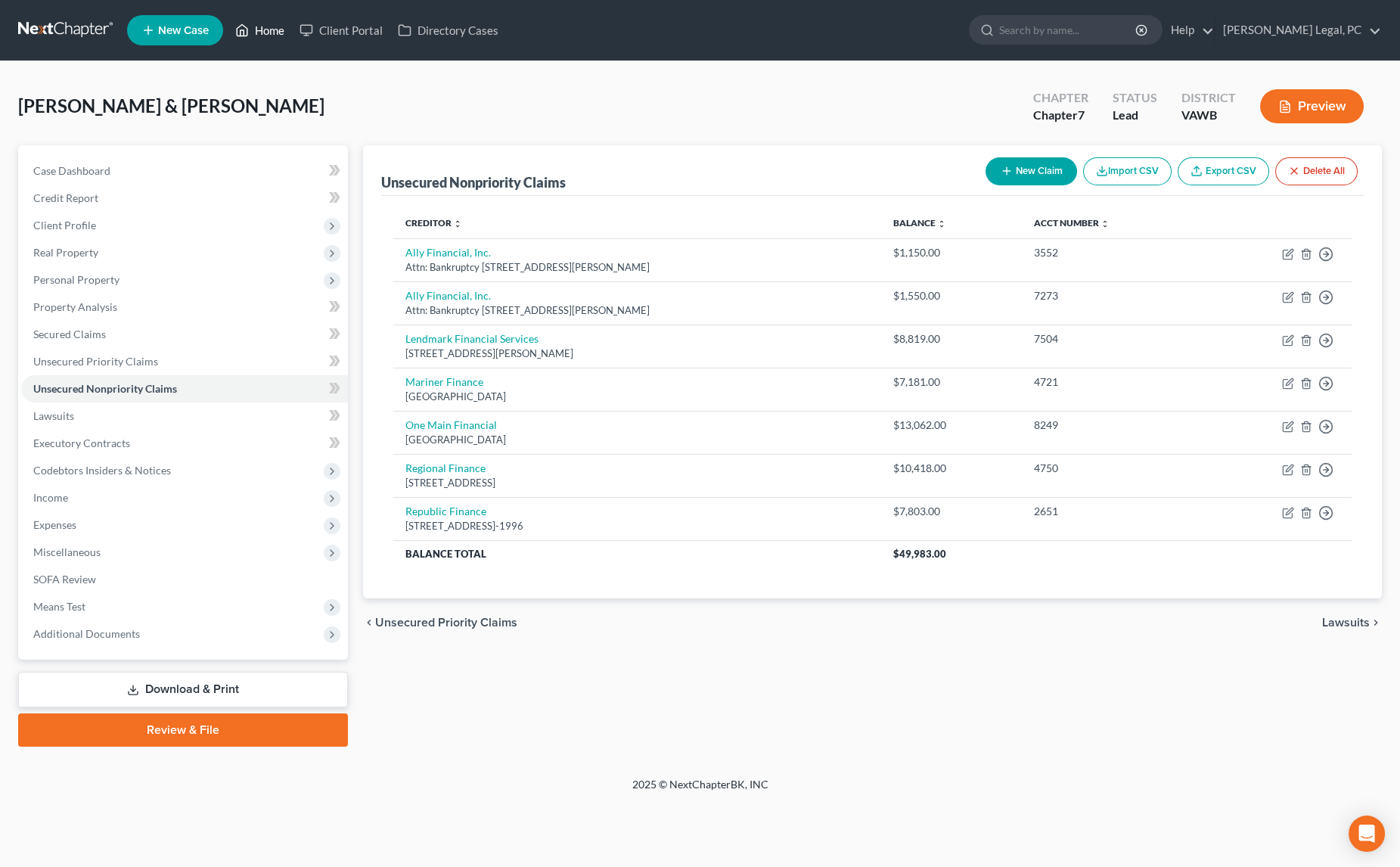
click at [268, 24] on link "Home" at bounding box center [259, 30] width 65 height 27
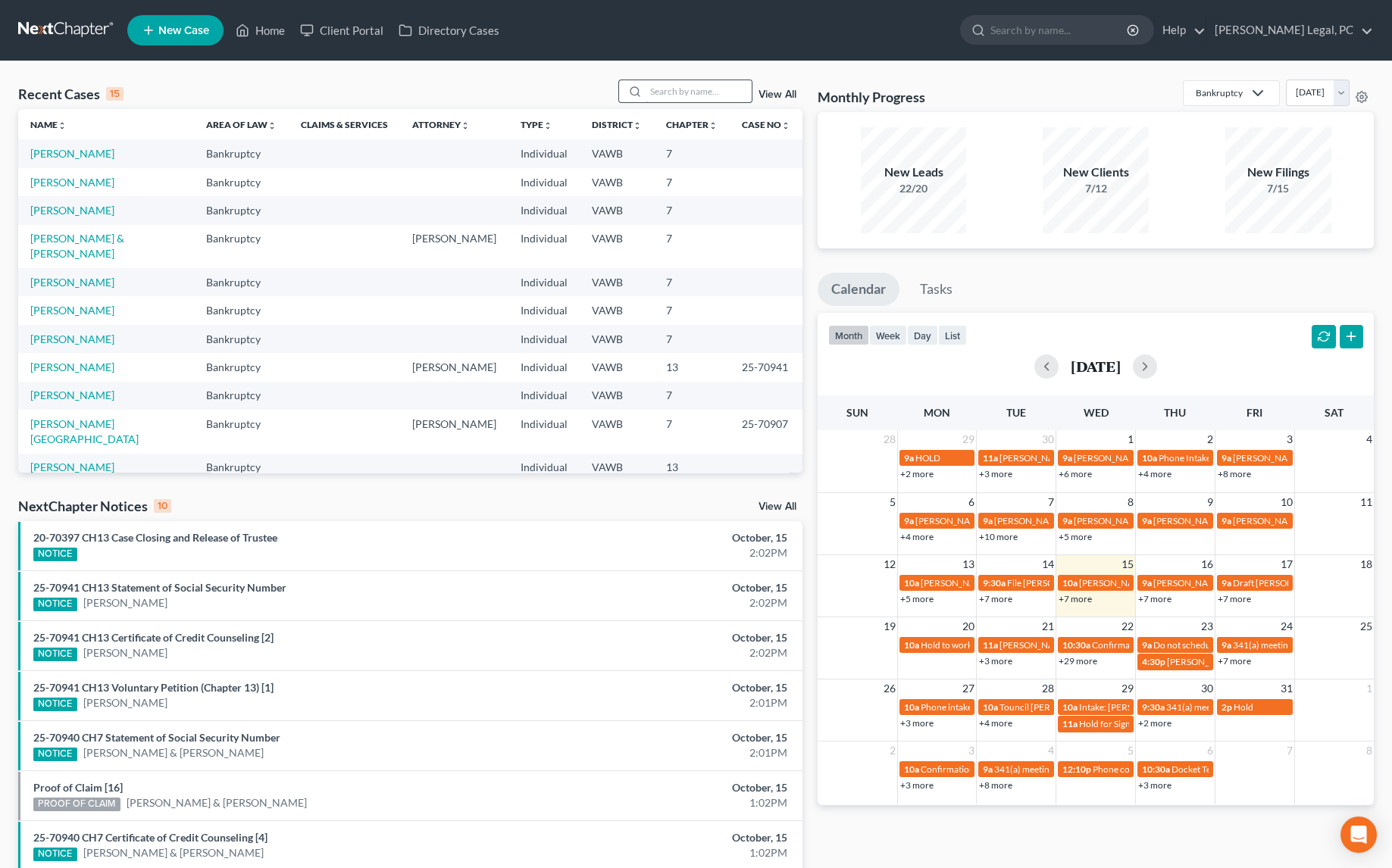
click at [672, 86] on input "search" at bounding box center [698, 91] width 106 height 22
type input "[PERSON_NAME]"
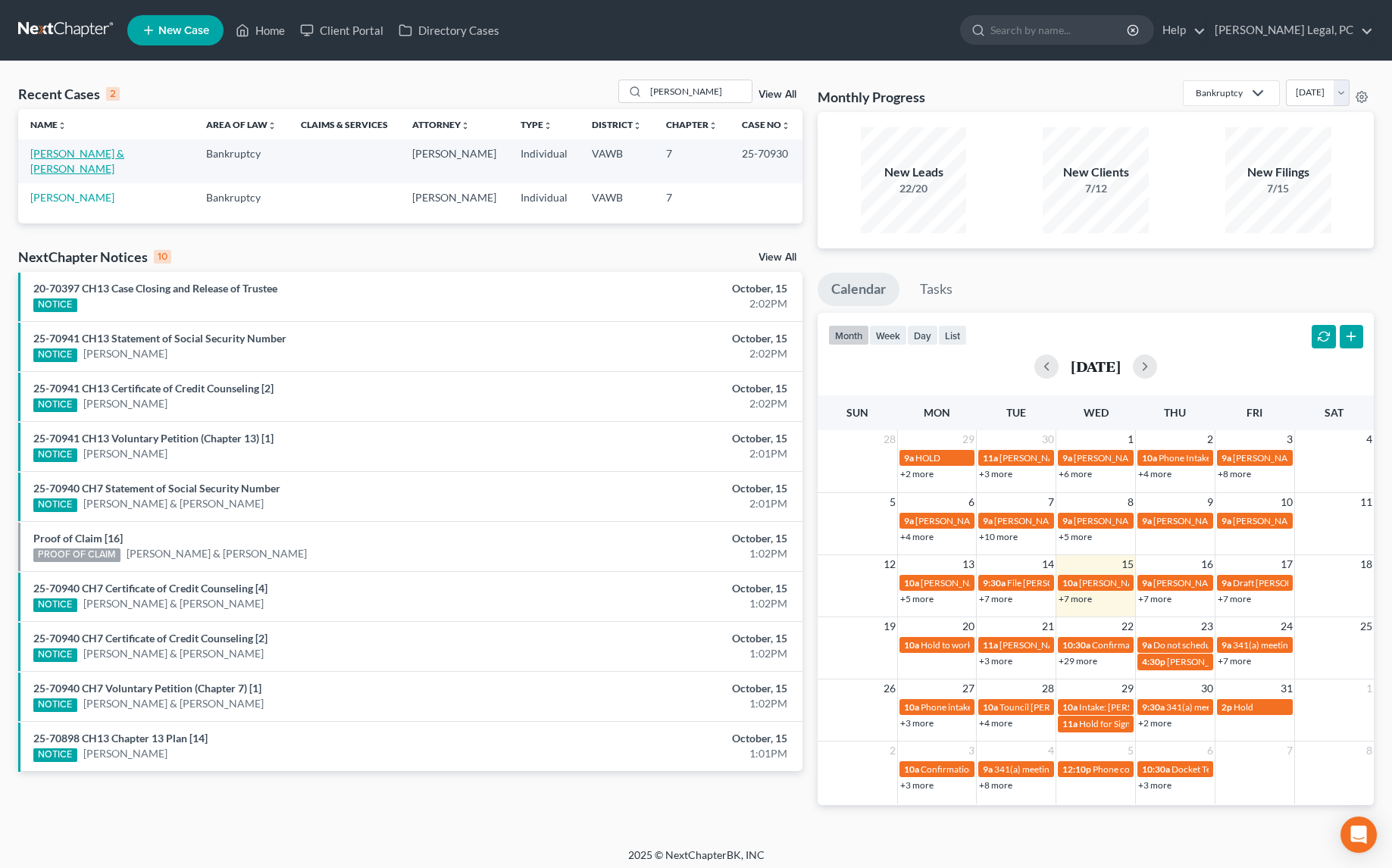
click at [83, 147] on link "[PERSON_NAME] & [PERSON_NAME]" at bounding box center [77, 160] width 94 height 28
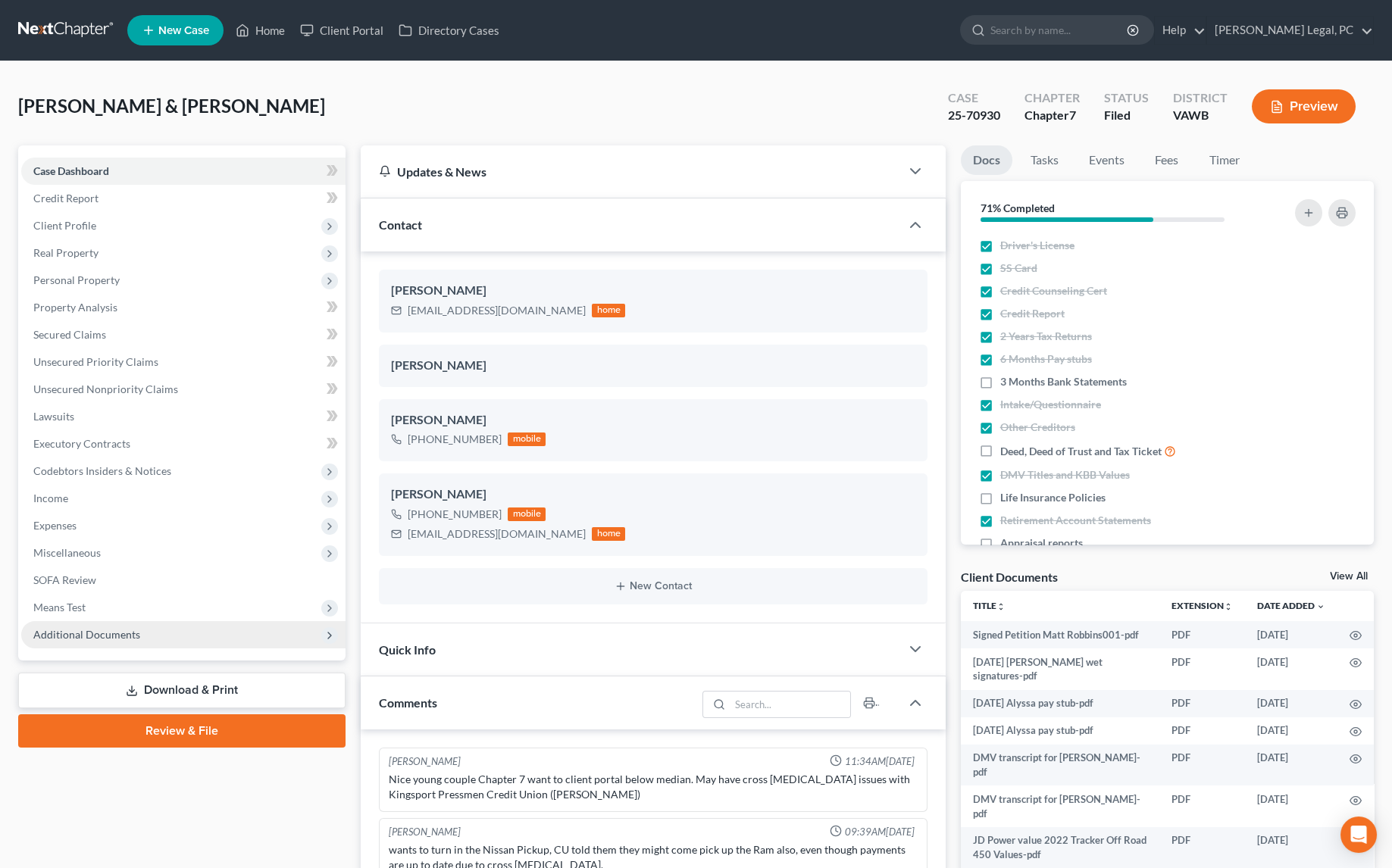
scroll to position [1874, 0]
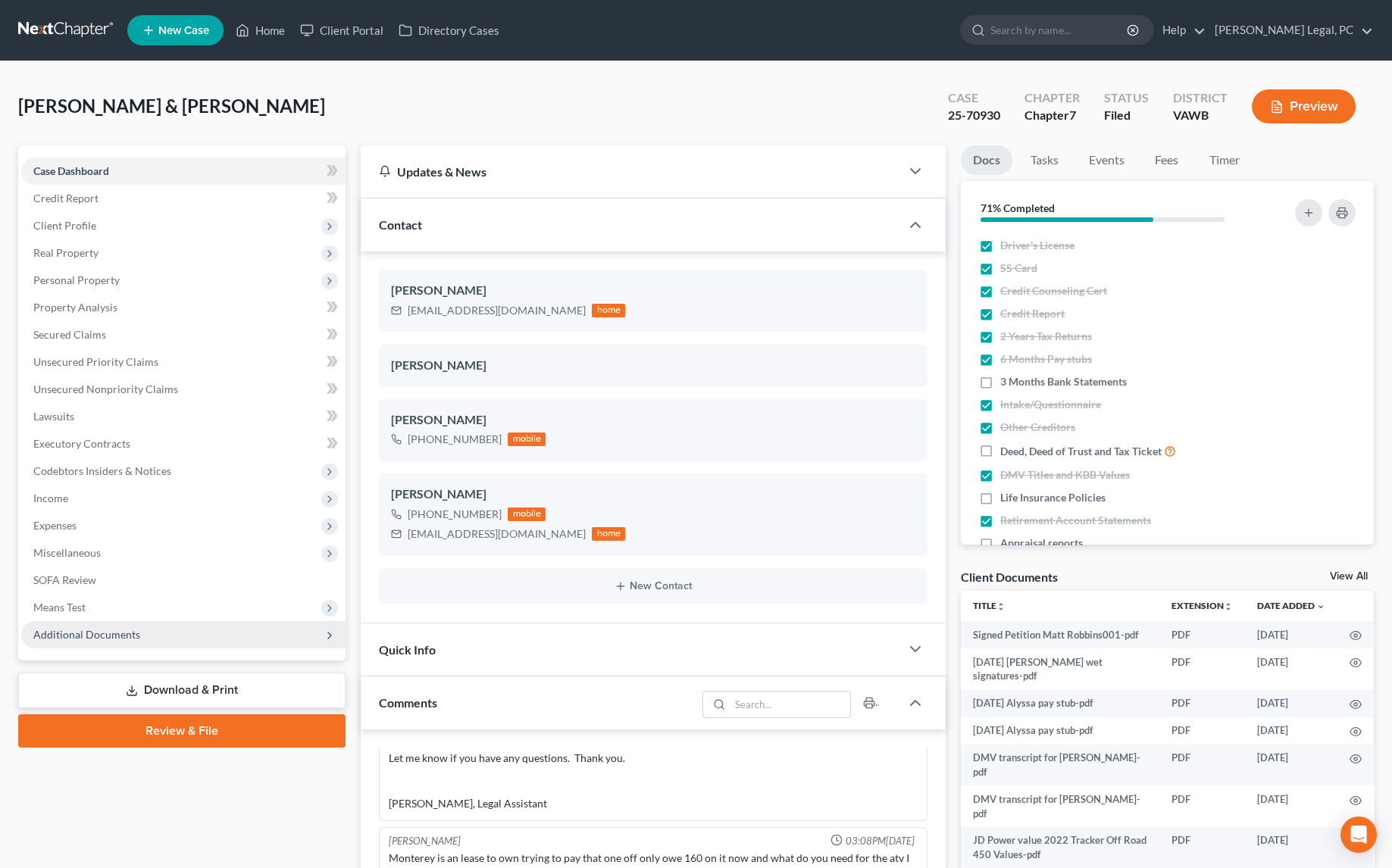
click at [59, 634] on span "Additional Documents" at bounding box center [87, 634] width 107 height 13
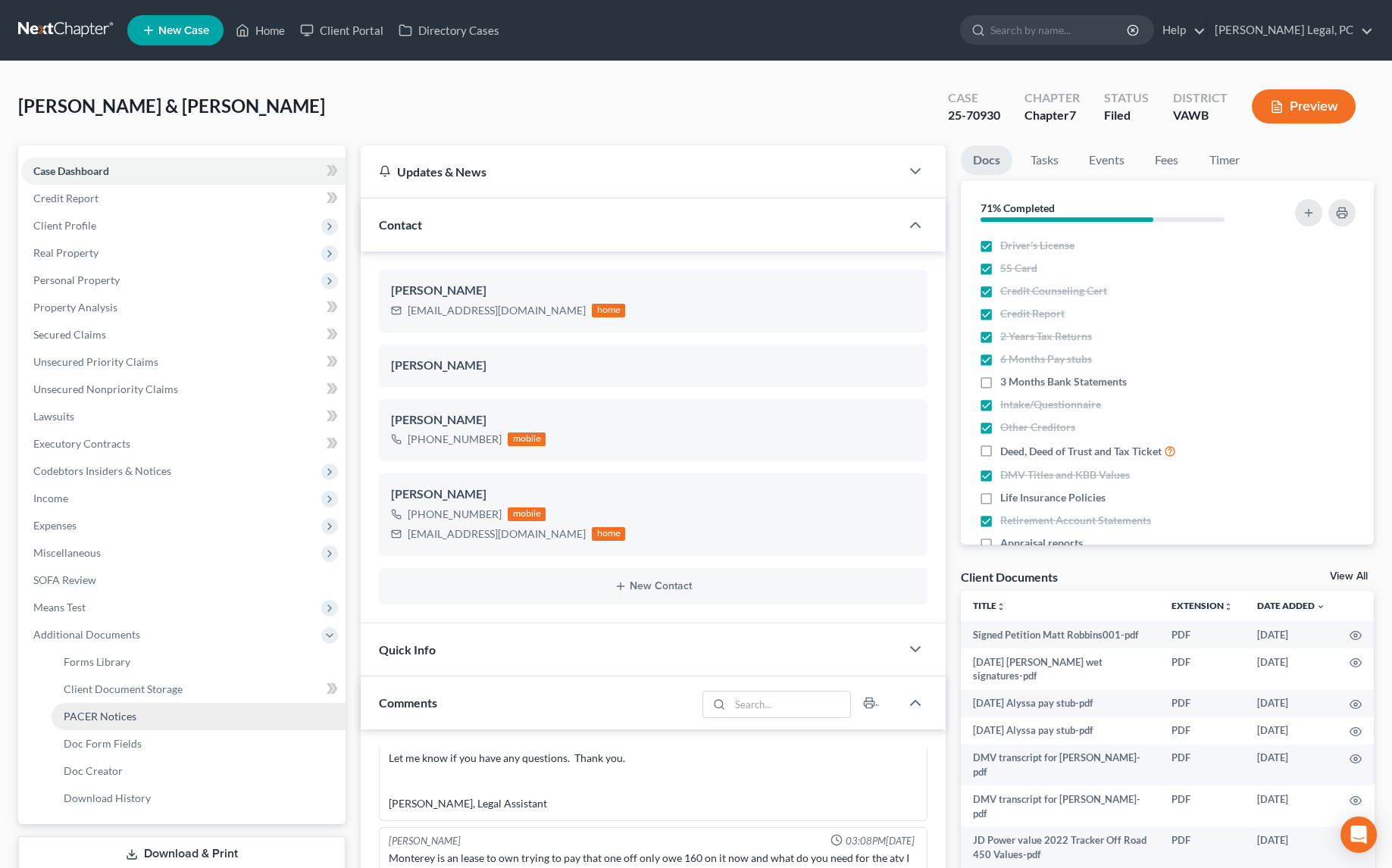
click at [96, 710] on span "PACER Notices" at bounding box center [100, 716] width 73 height 13
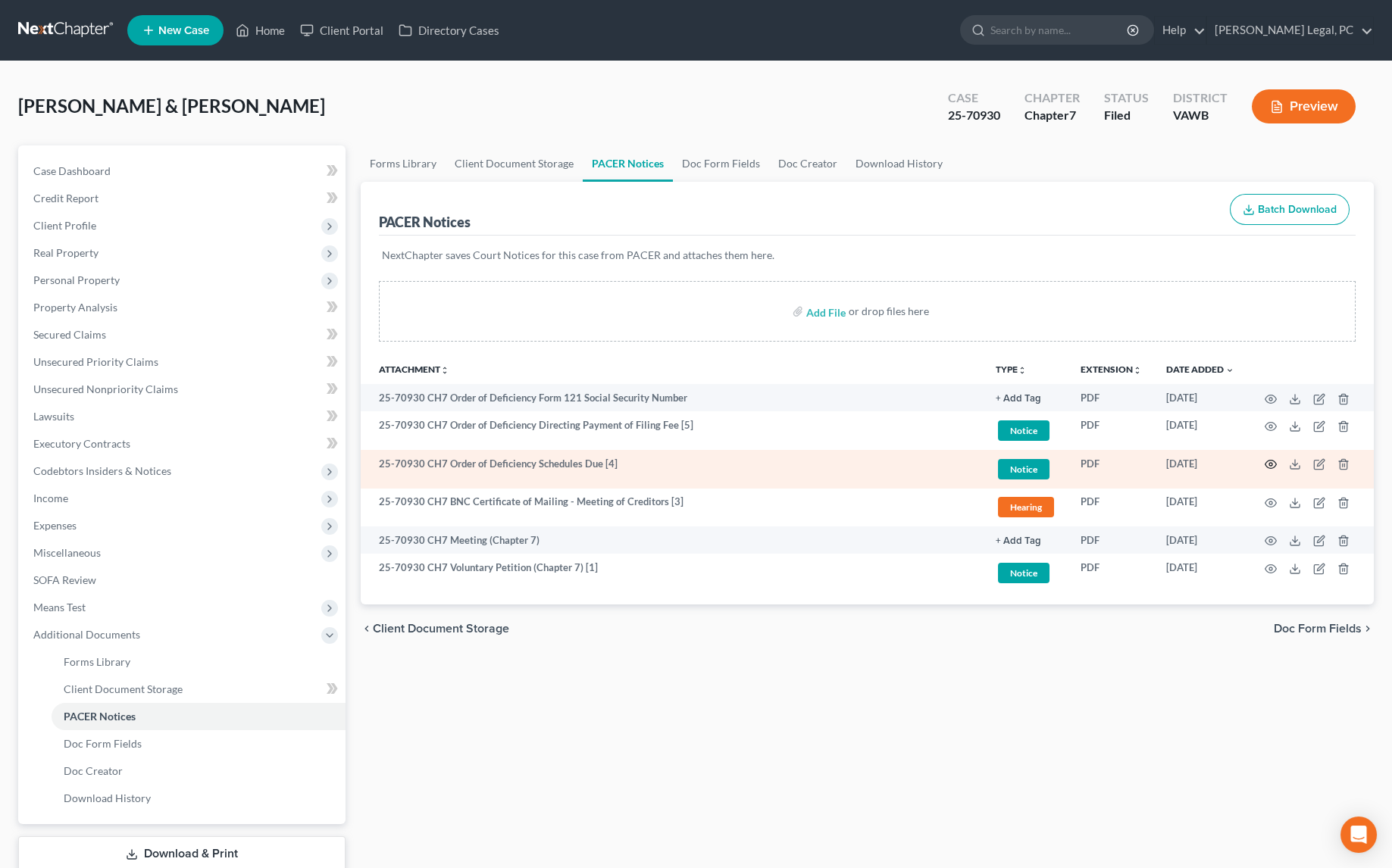
click at [1267, 465] on icon "button" at bounding box center [1271, 465] width 11 height 8
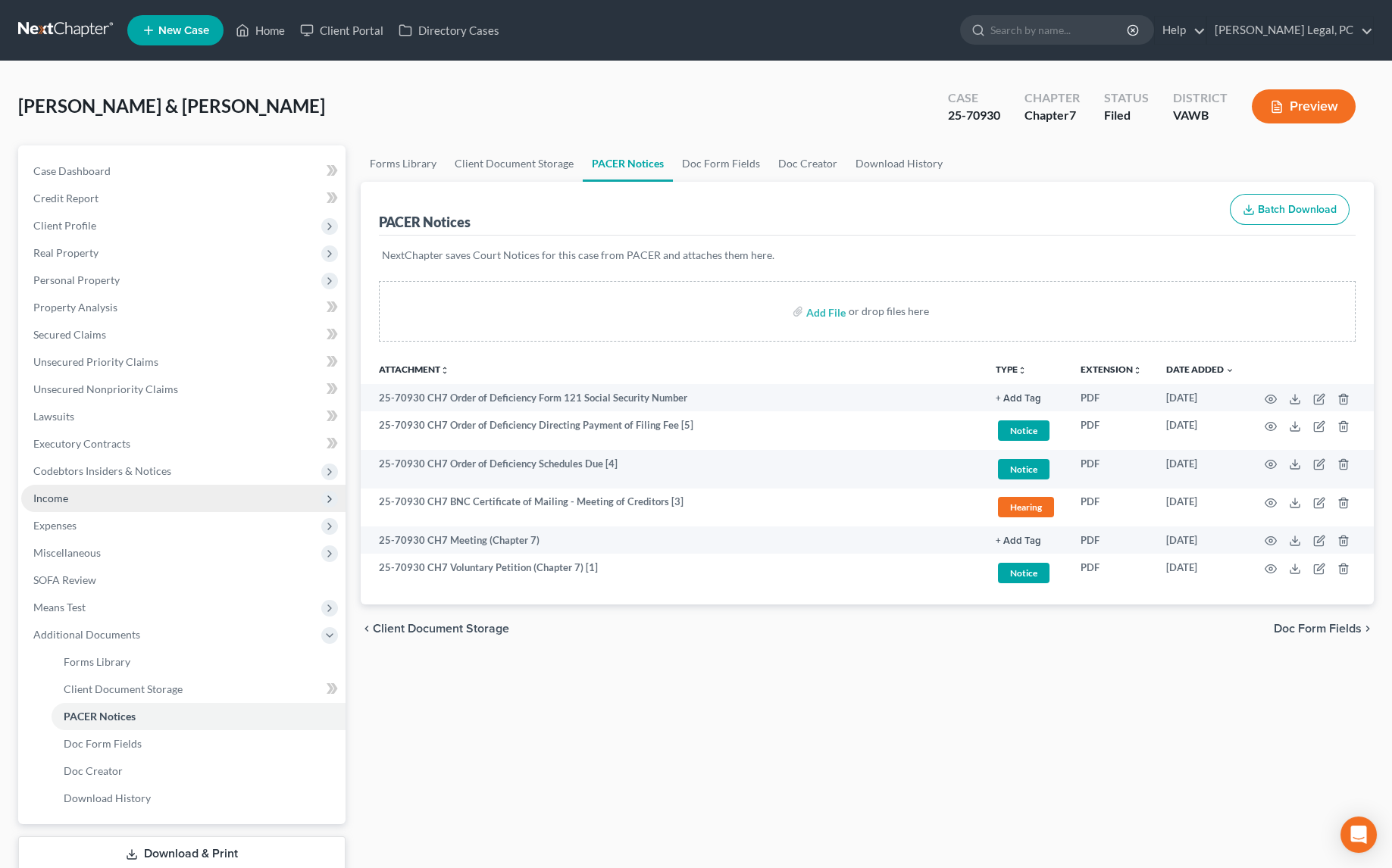
click at [52, 497] on span "Income" at bounding box center [51, 498] width 35 height 13
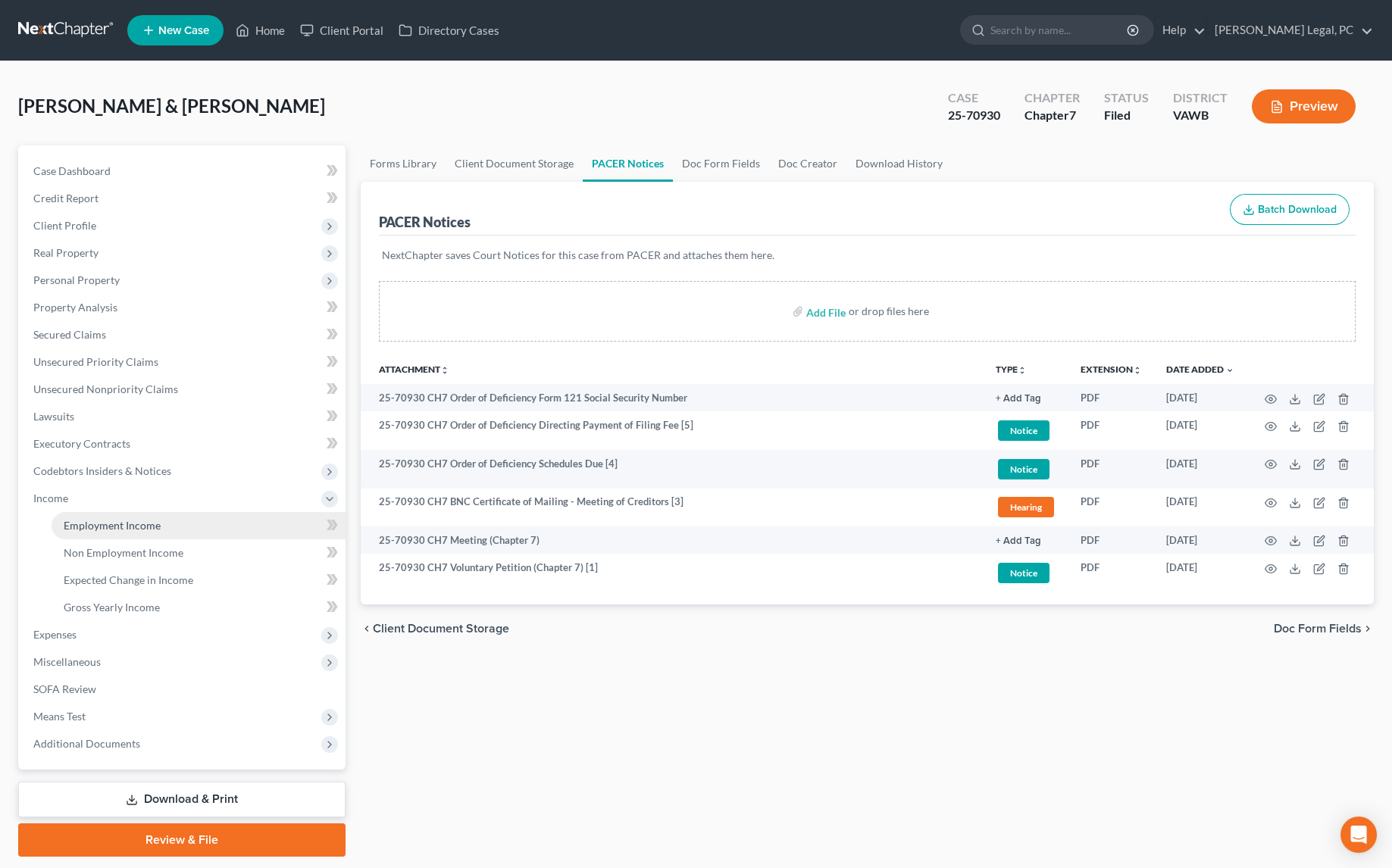
click at [107, 519] on span "Employment Income" at bounding box center [112, 526] width 97 height 13
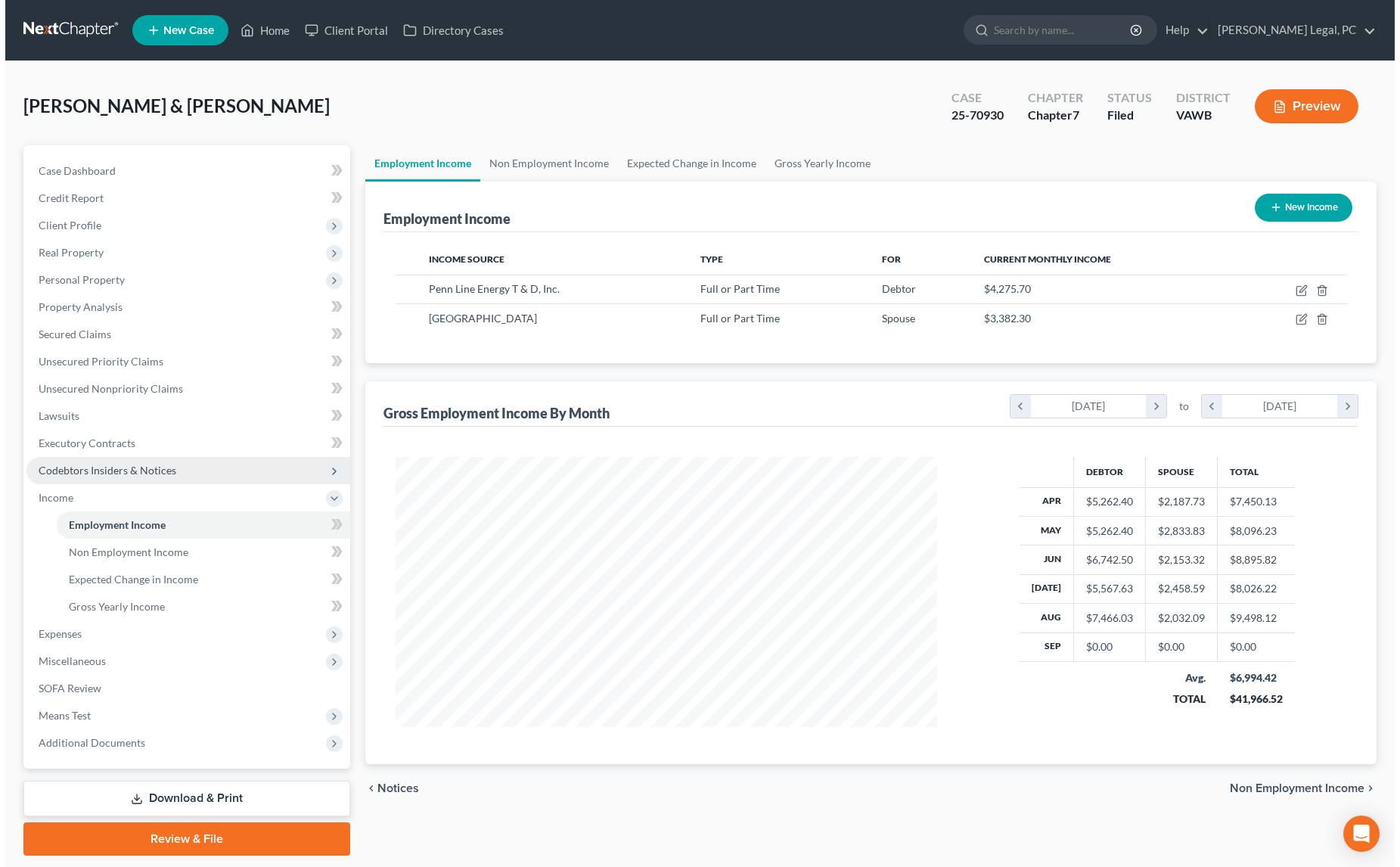
scroll to position [270, 572]
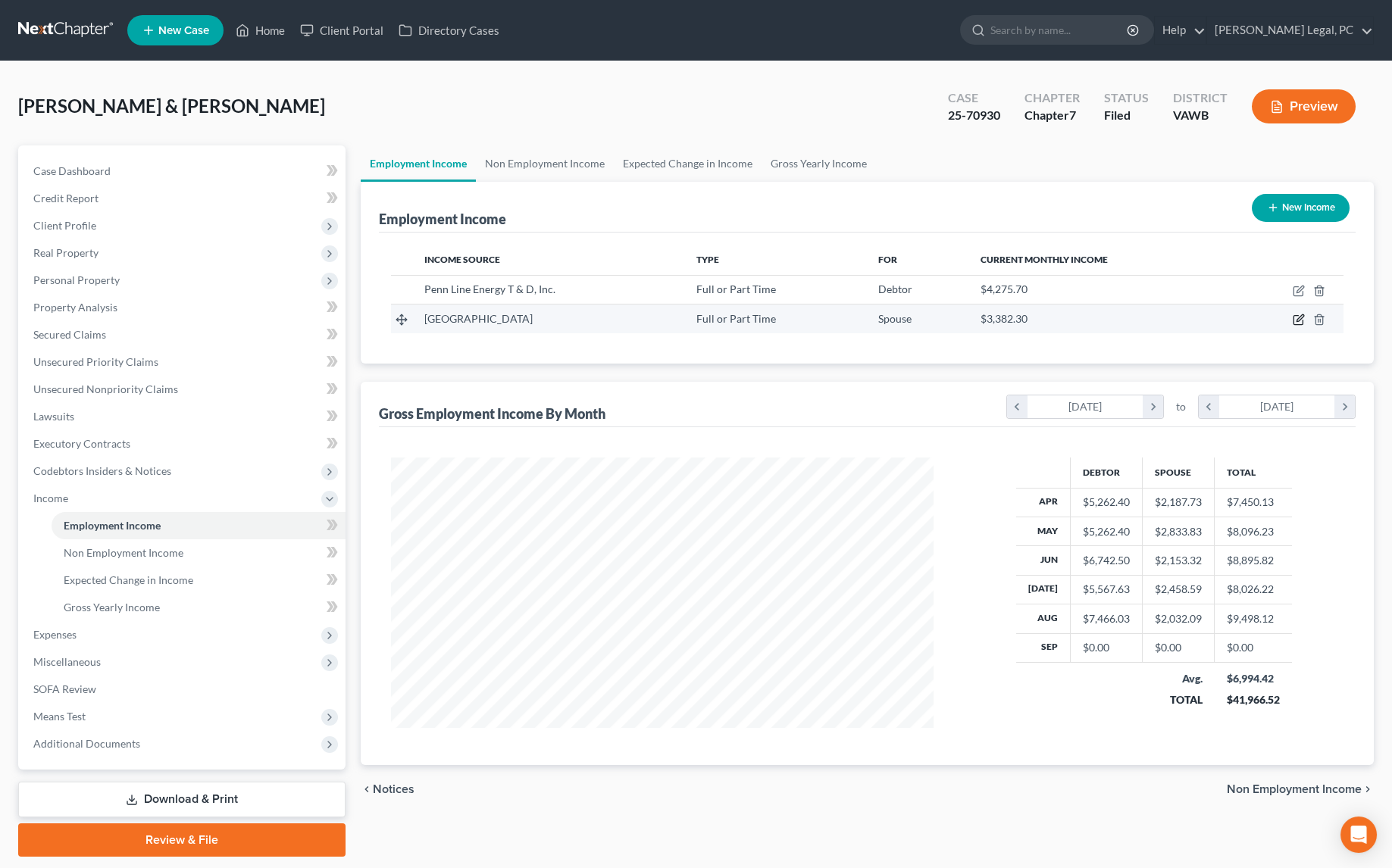
click at [1297, 322] on icon "button" at bounding box center [1298, 319] width 12 height 12
select select "0"
select select "48"
select select "3"
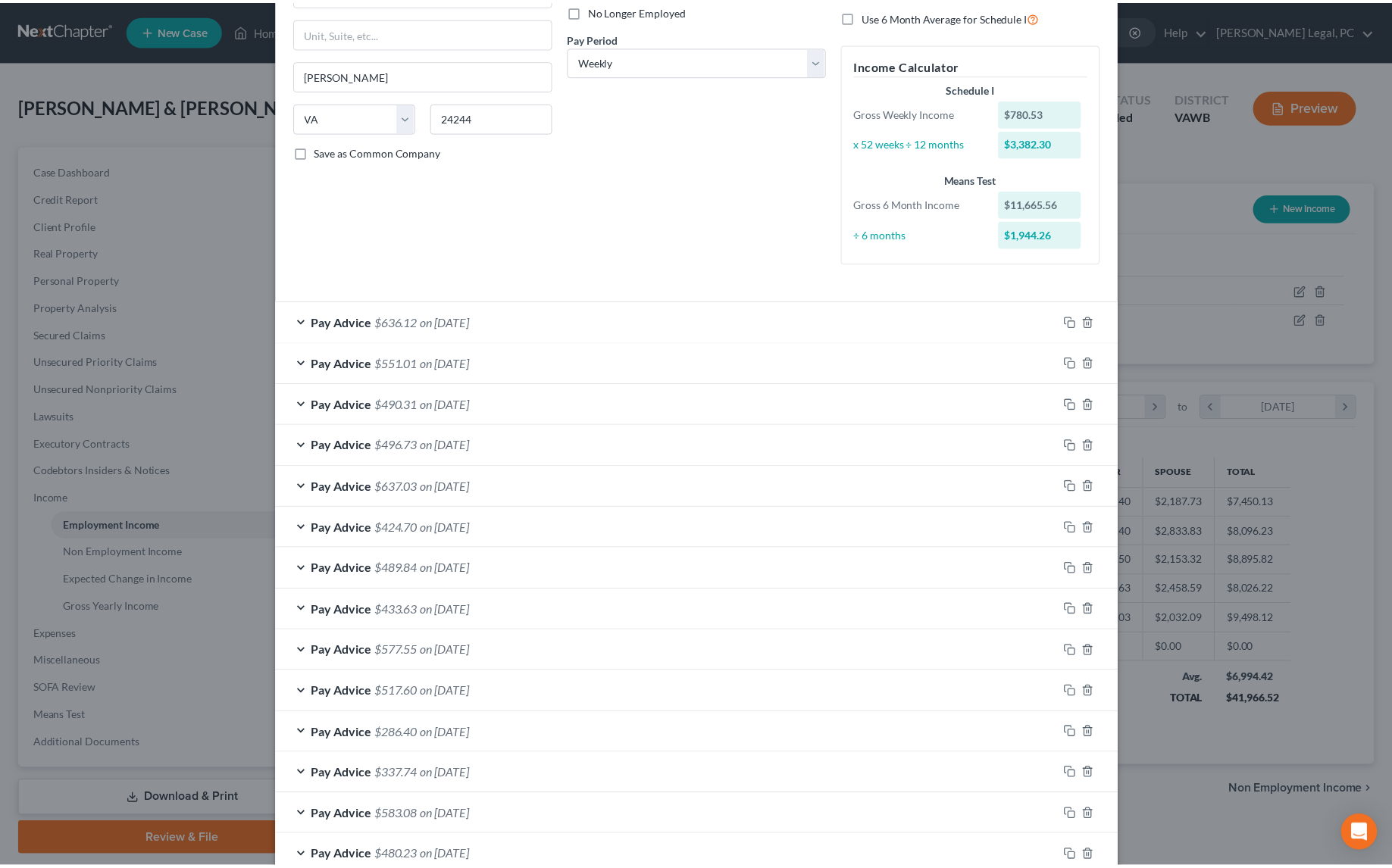
scroll to position [0, 0]
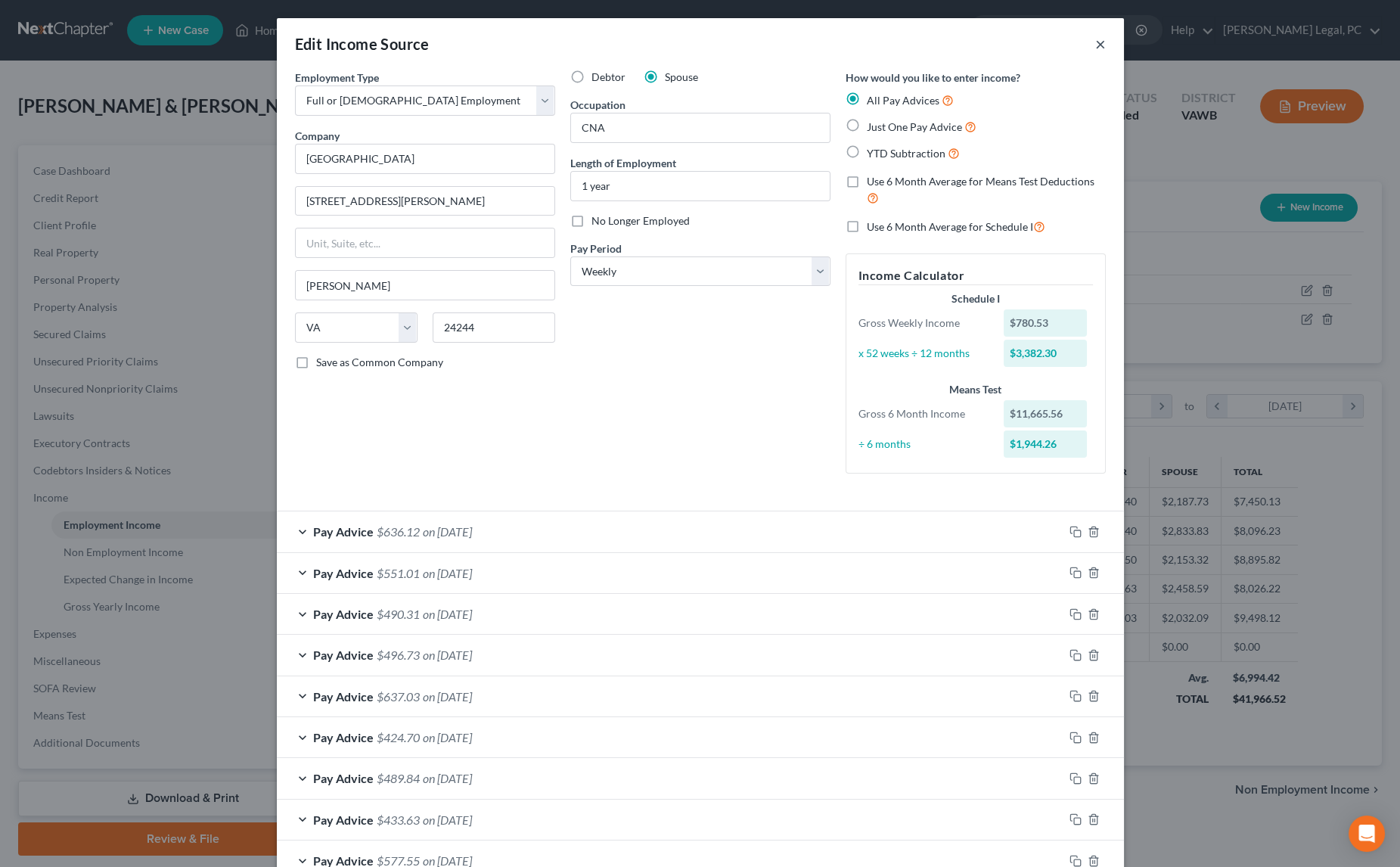
click at [1086, 45] on div "Edit Income Source ×" at bounding box center [700, 44] width 847 height 52
click at [1096, 43] on button "×" at bounding box center [1101, 44] width 11 height 18
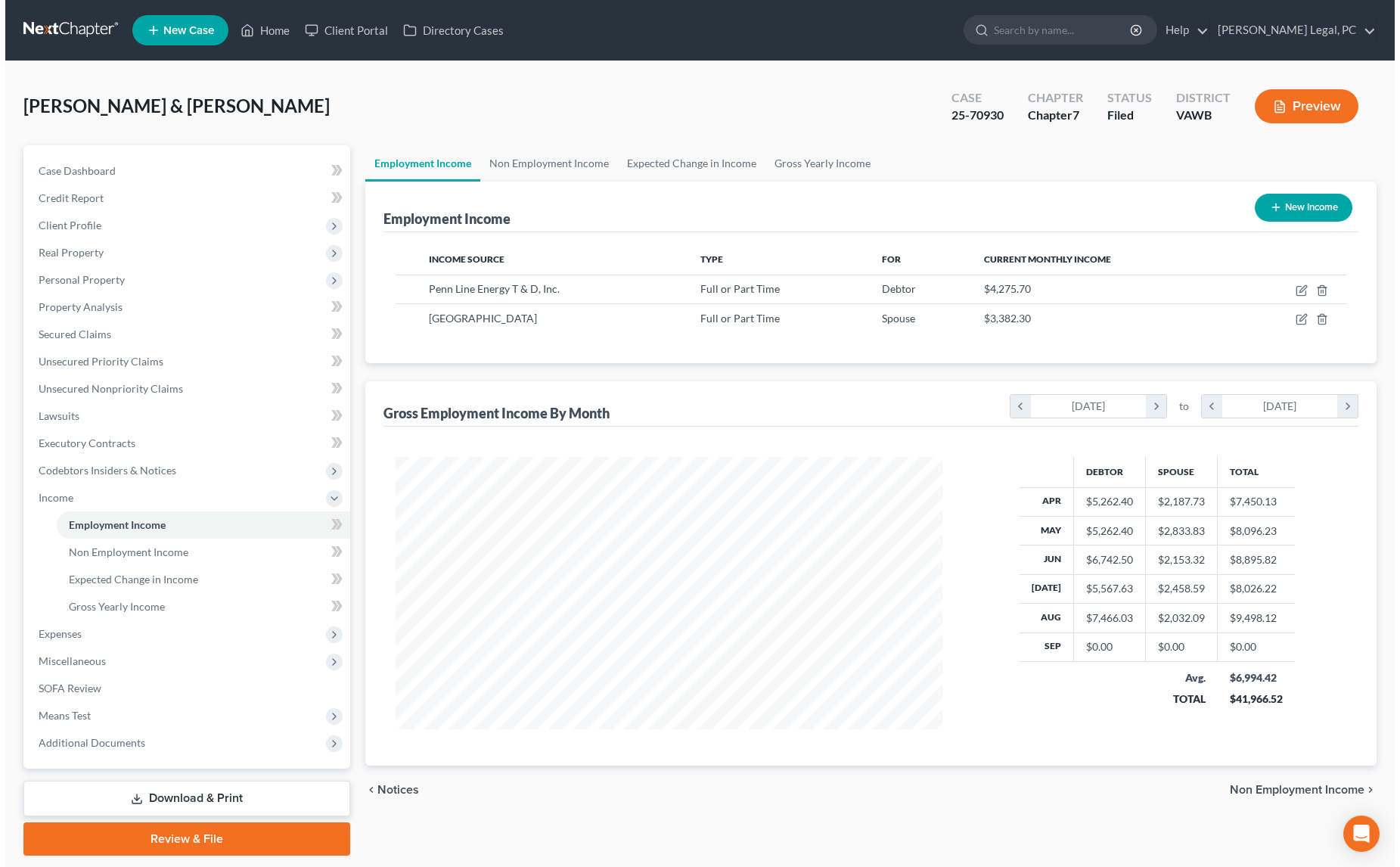
scroll to position [756216, 755851]
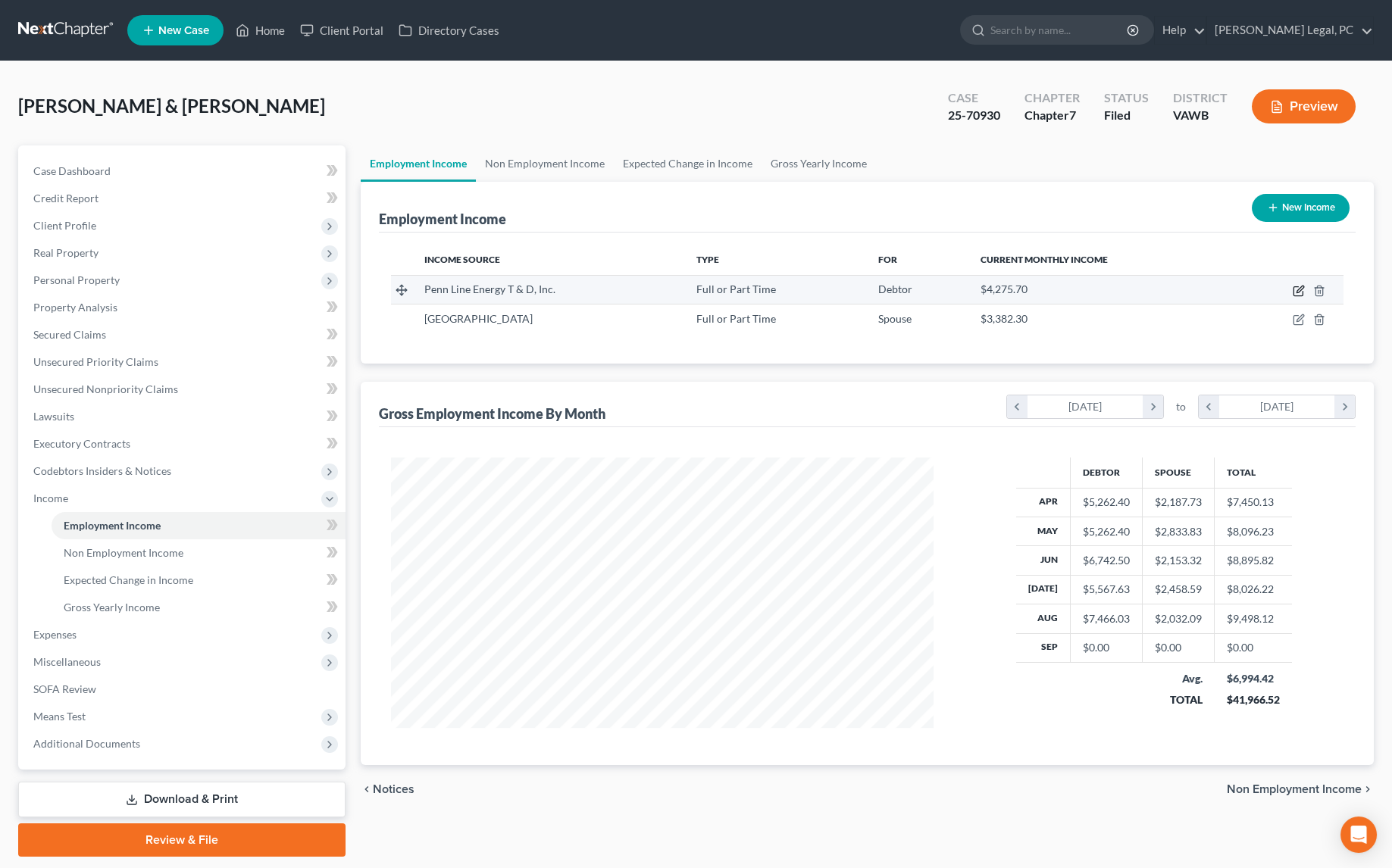
click at [1295, 288] on icon "button" at bounding box center [1298, 291] width 12 height 12
select select "0"
select select "39"
select select "3"
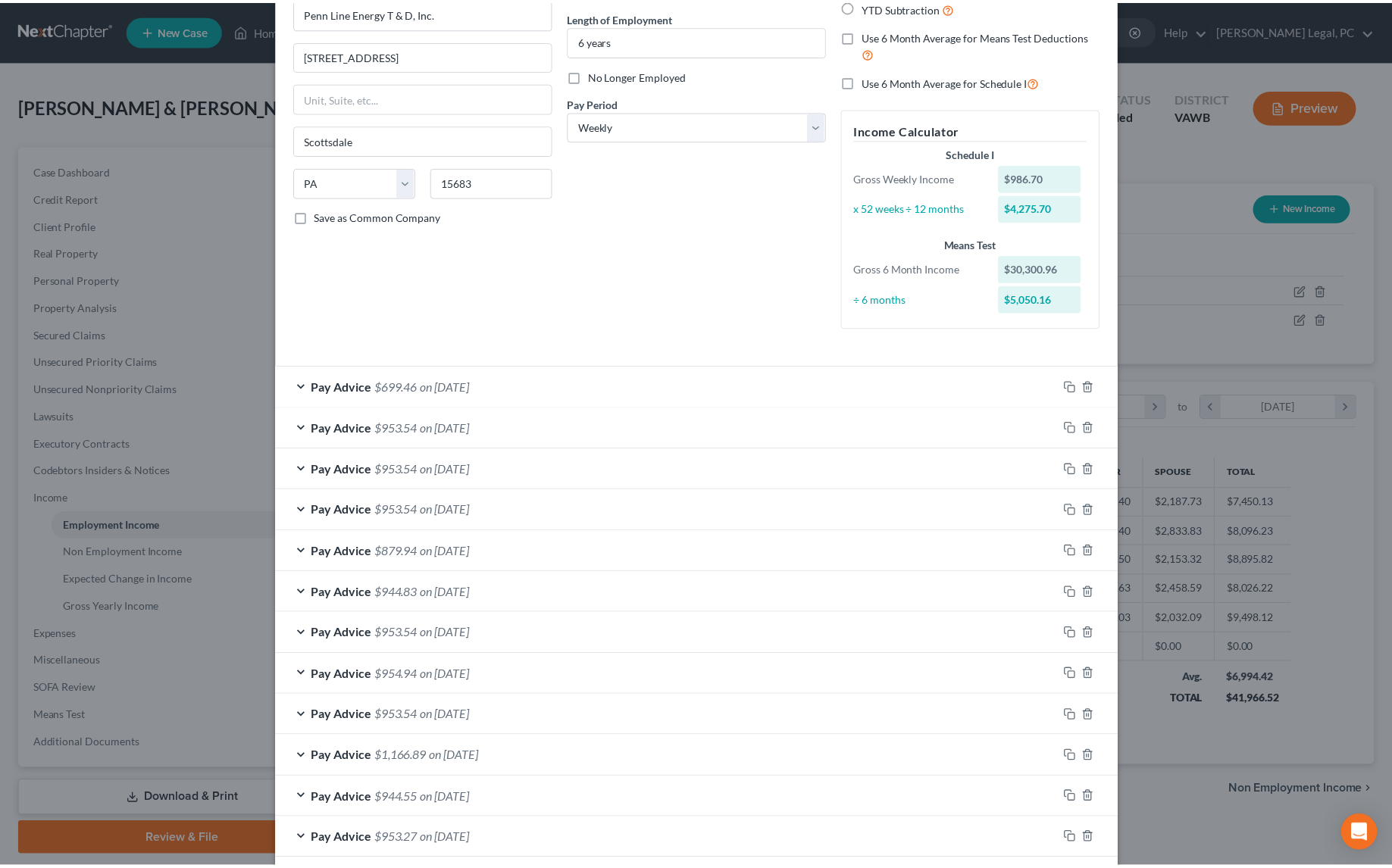
scroll to position [0, 0]
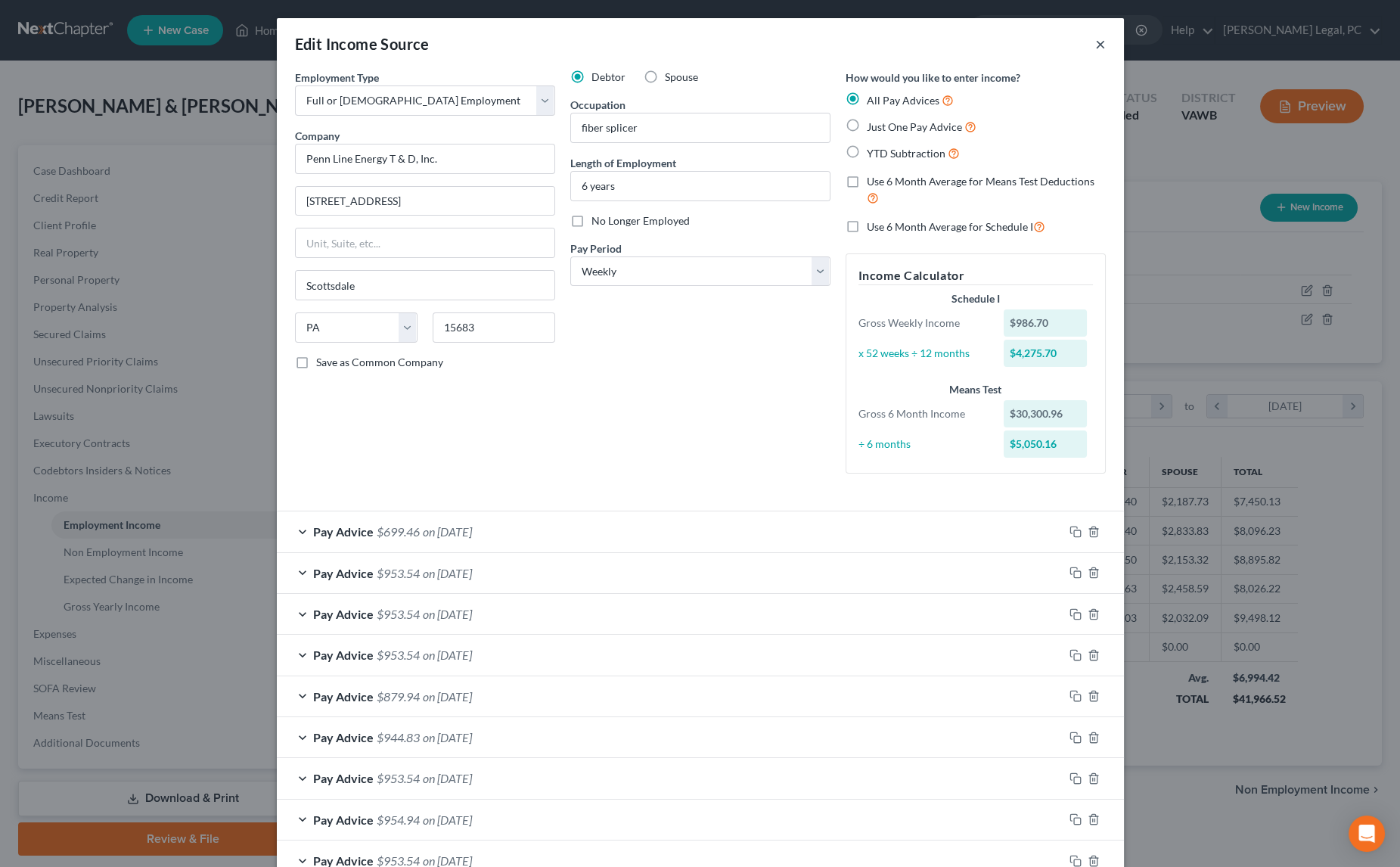
click at [1095, 48] on button "×" at bounding box center [1101, 44] width 11 height 18
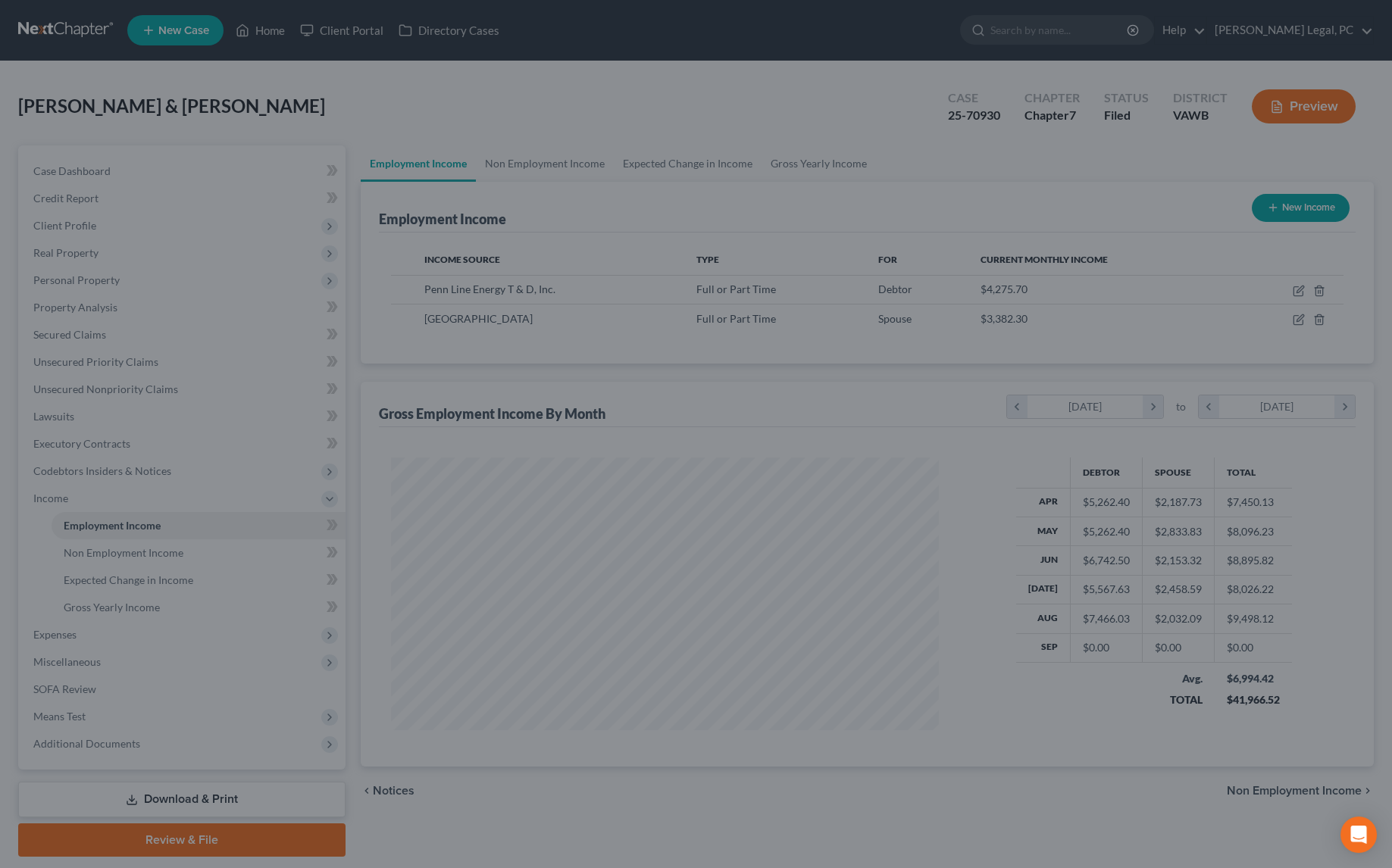
scroll to position [757088, 756942]
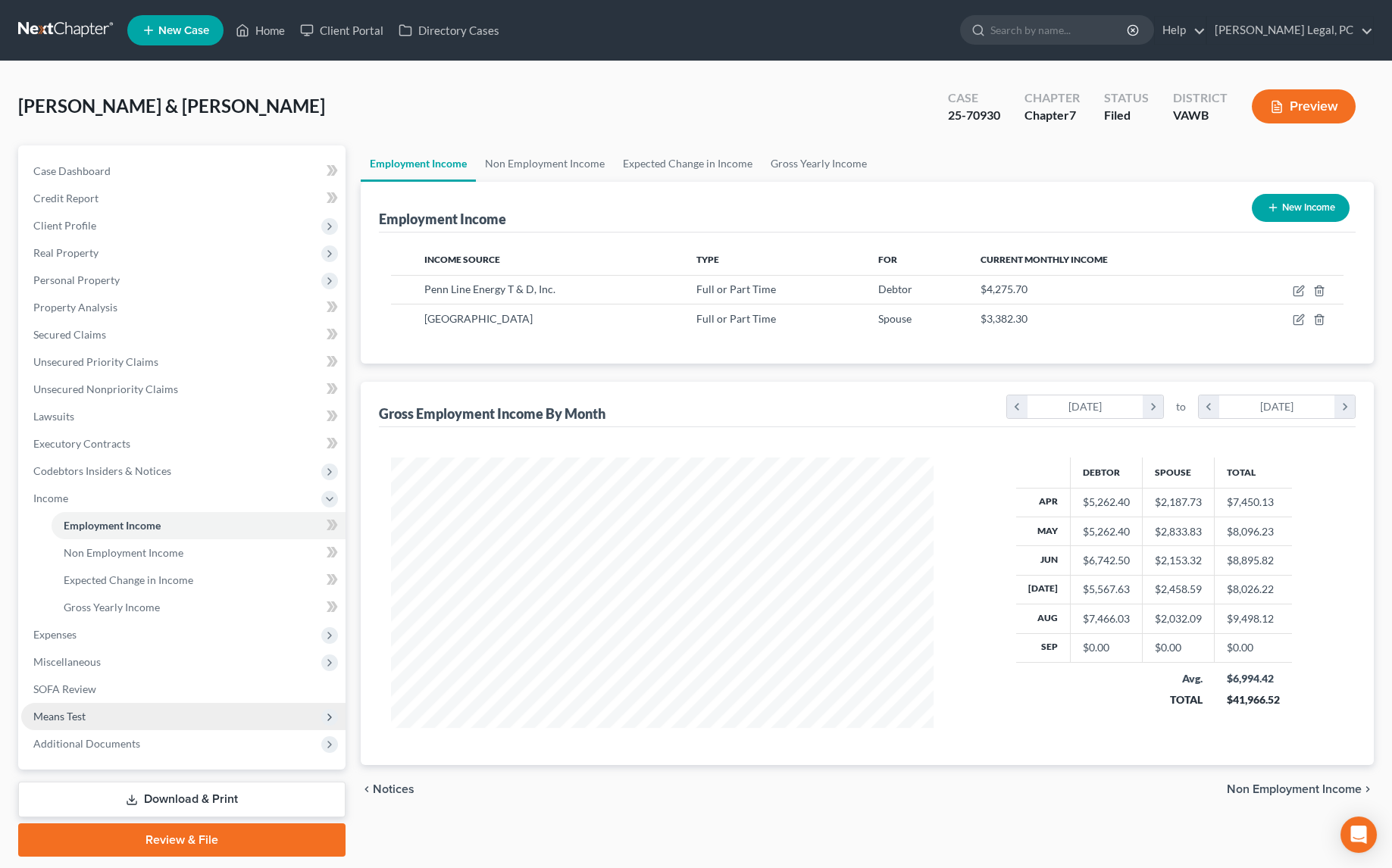
click at [53, 712] on span "Means Test" at bounding box center [59, 716] width 52 height 13
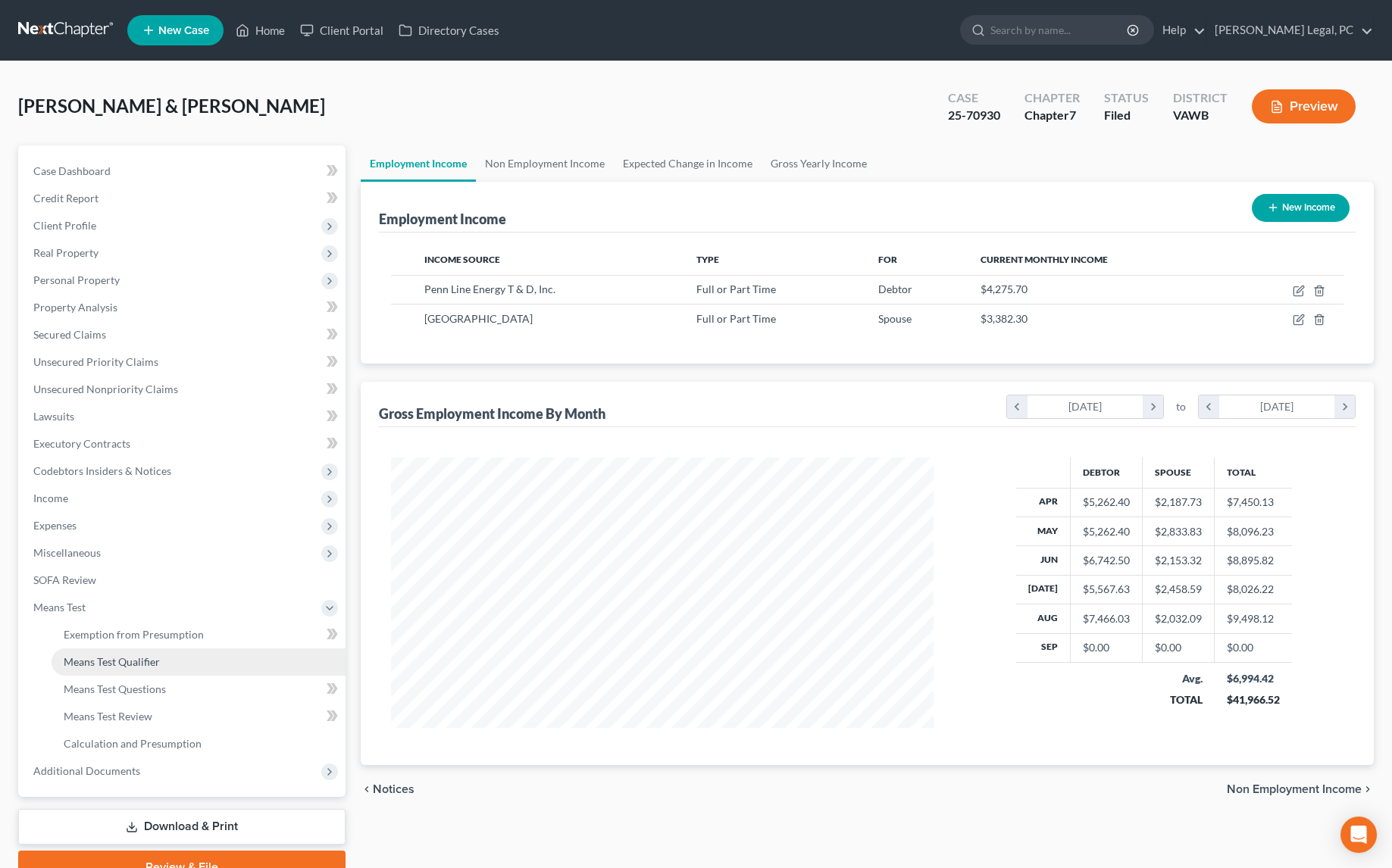
click at [94, 664] on span "Means Test Qualifier" at bounding box center [112, 661] width 97 height 13
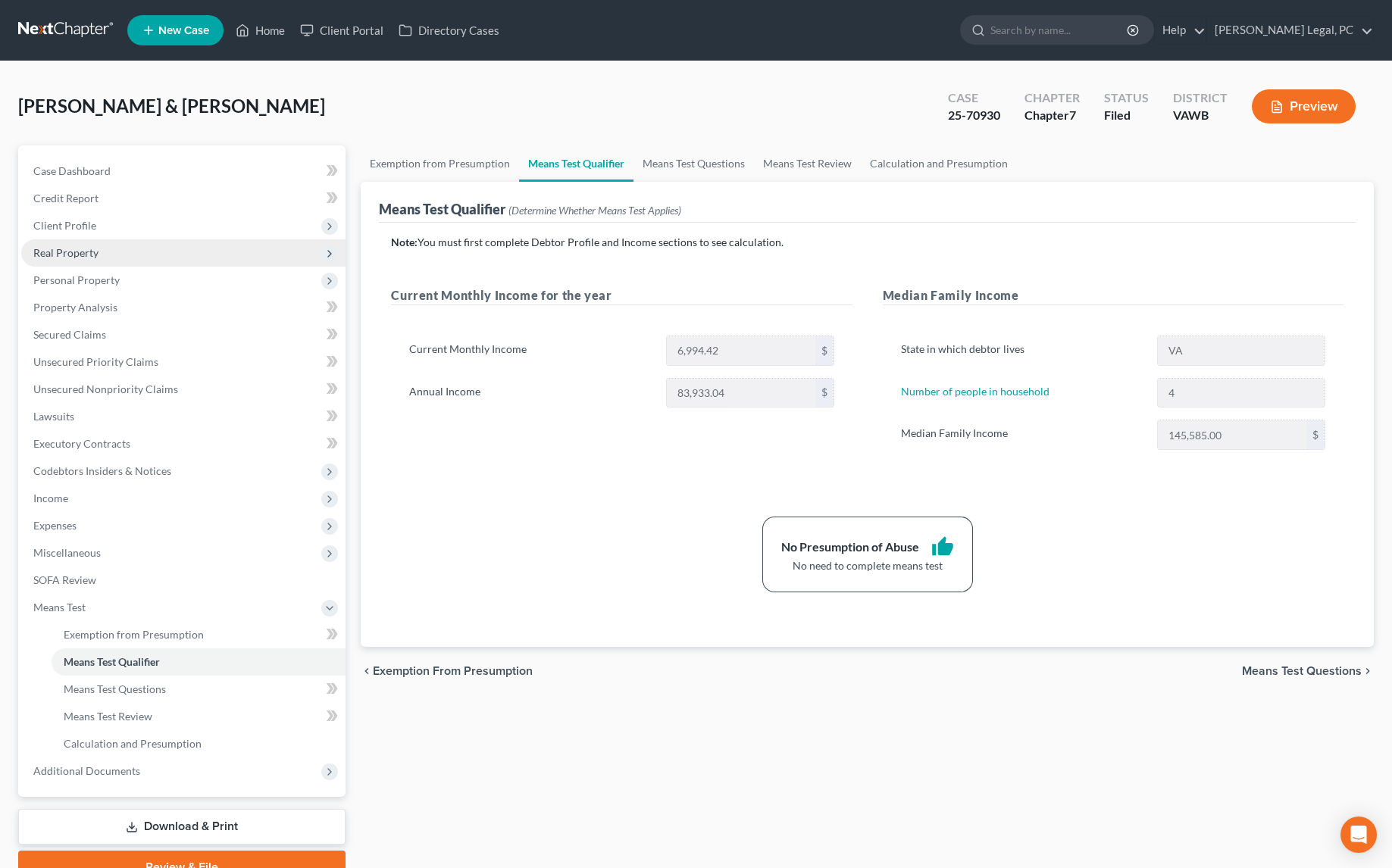
click at [63, 250] on span "Real Property" at bounding box center [67, 252] width 66 height 13
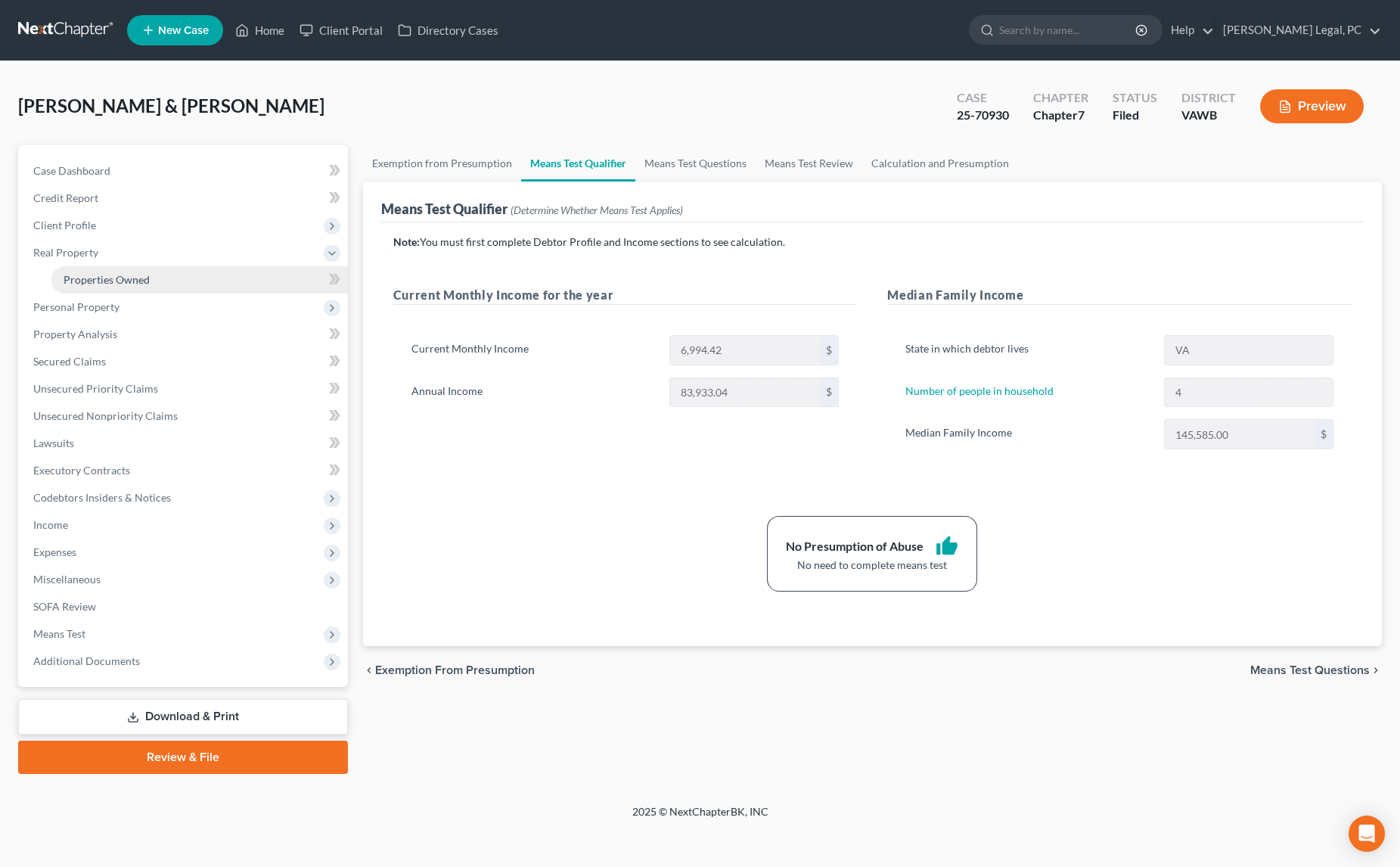
click at [96, 275] on span "Properties Owned" at bounding box center [106, 279] width 86 height 13
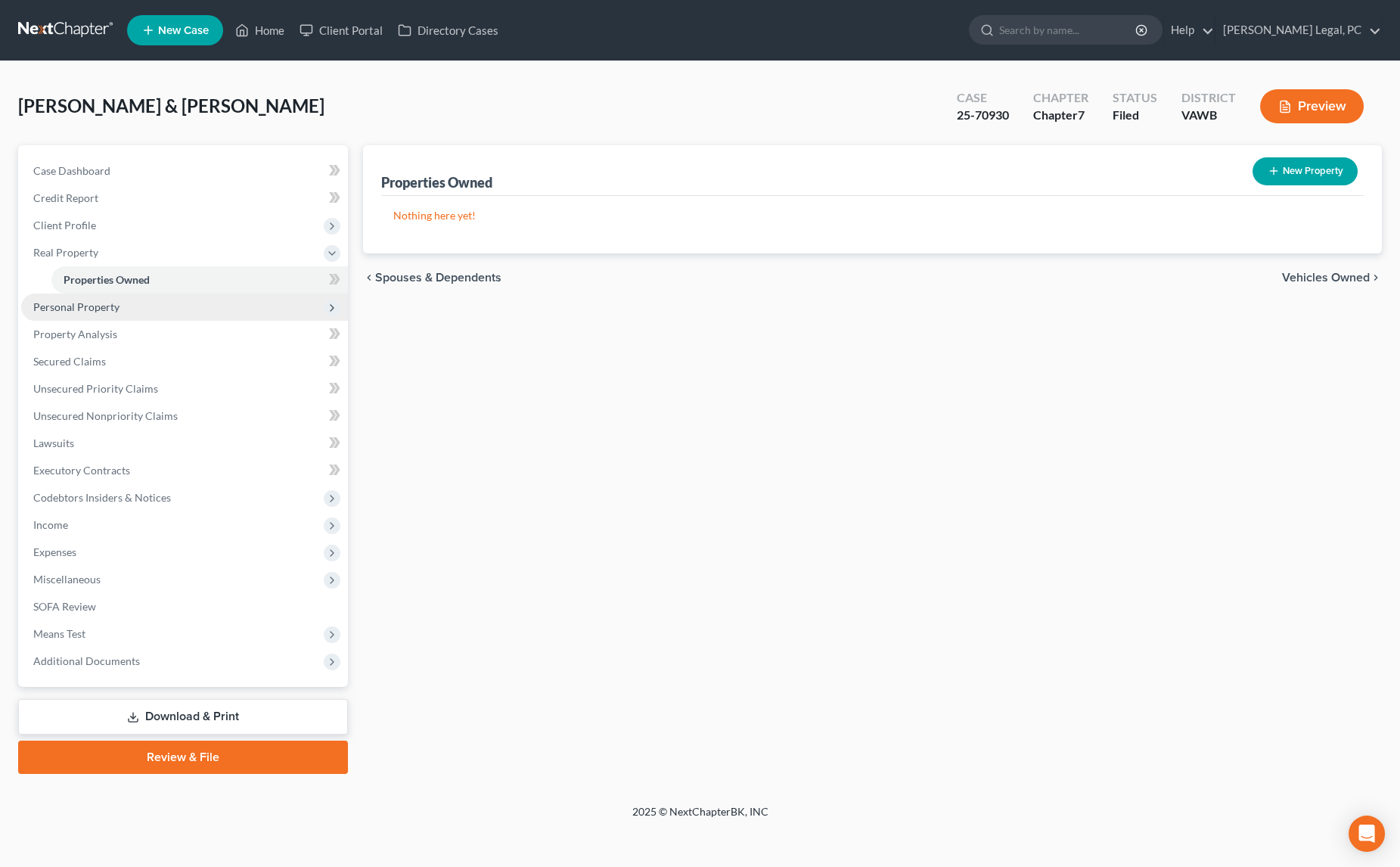
click at [62, 294] on span "Personal Property" at bounding box center [184, 307] width 327 height 27
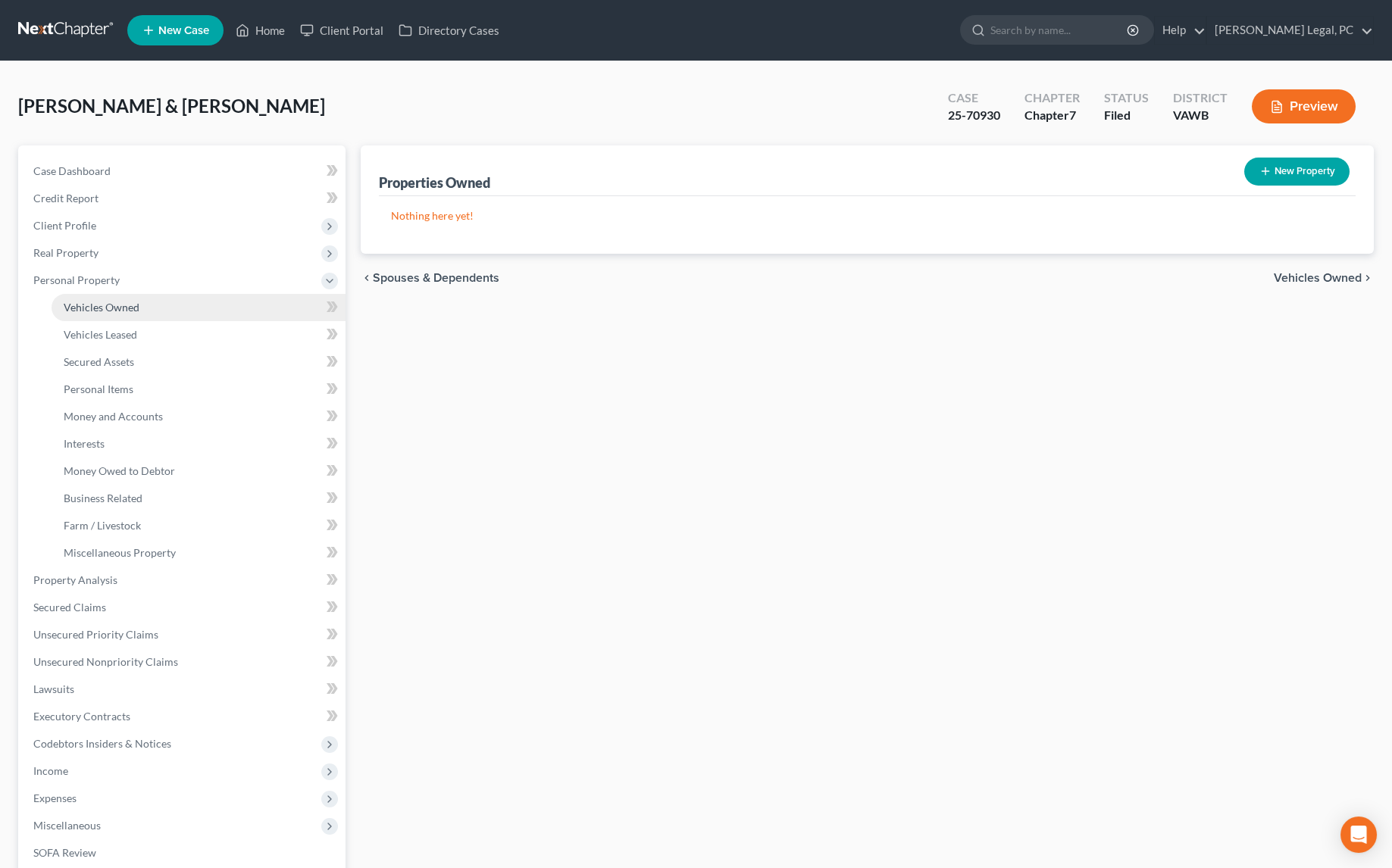
click at [96, 308] on span "Vehicles Owned" at bounding box center [101, 307] width 76 height 13
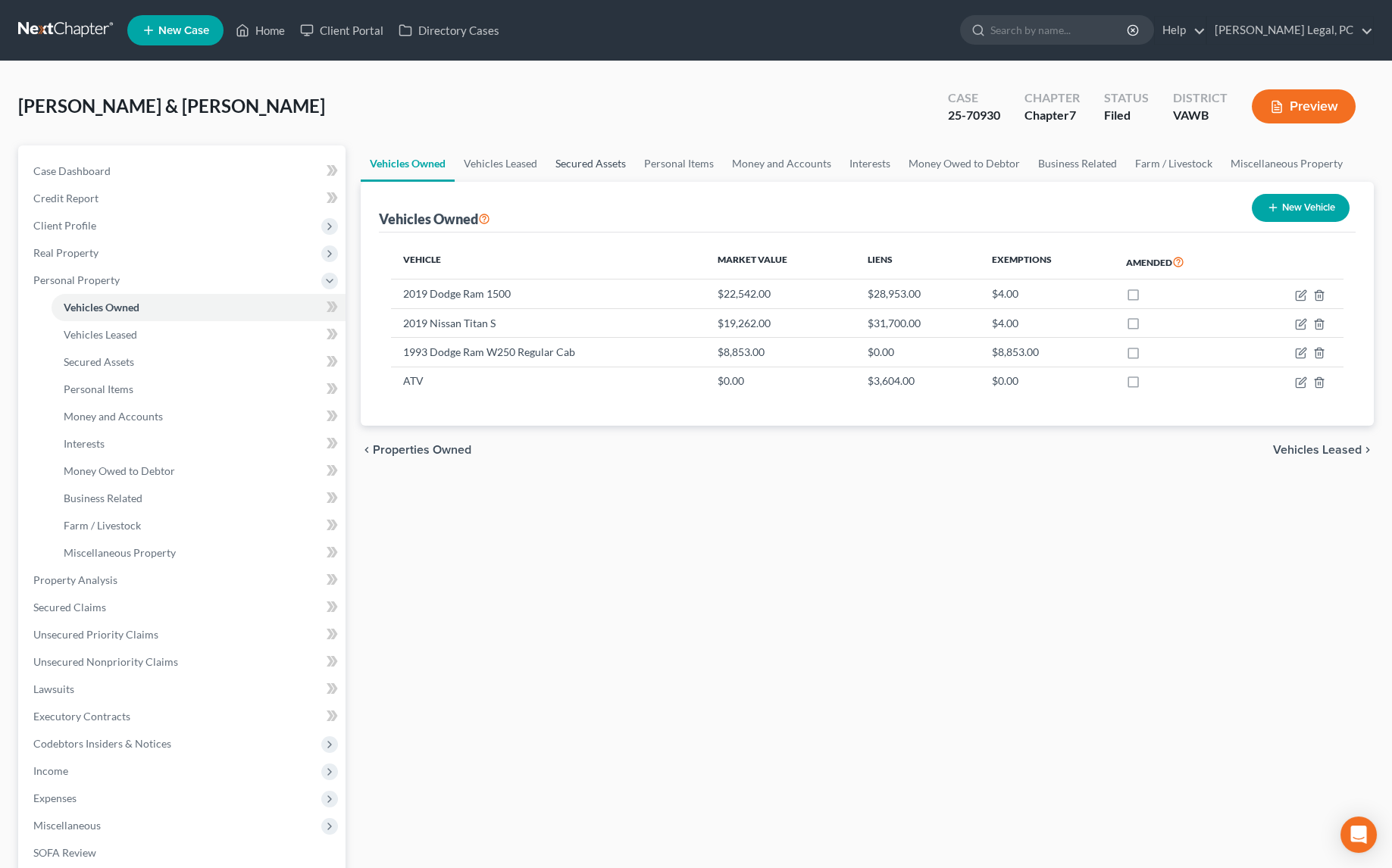
click at [614, 162] on link "Secured Assets" at bounding box center [590, 164] width 88 height 36
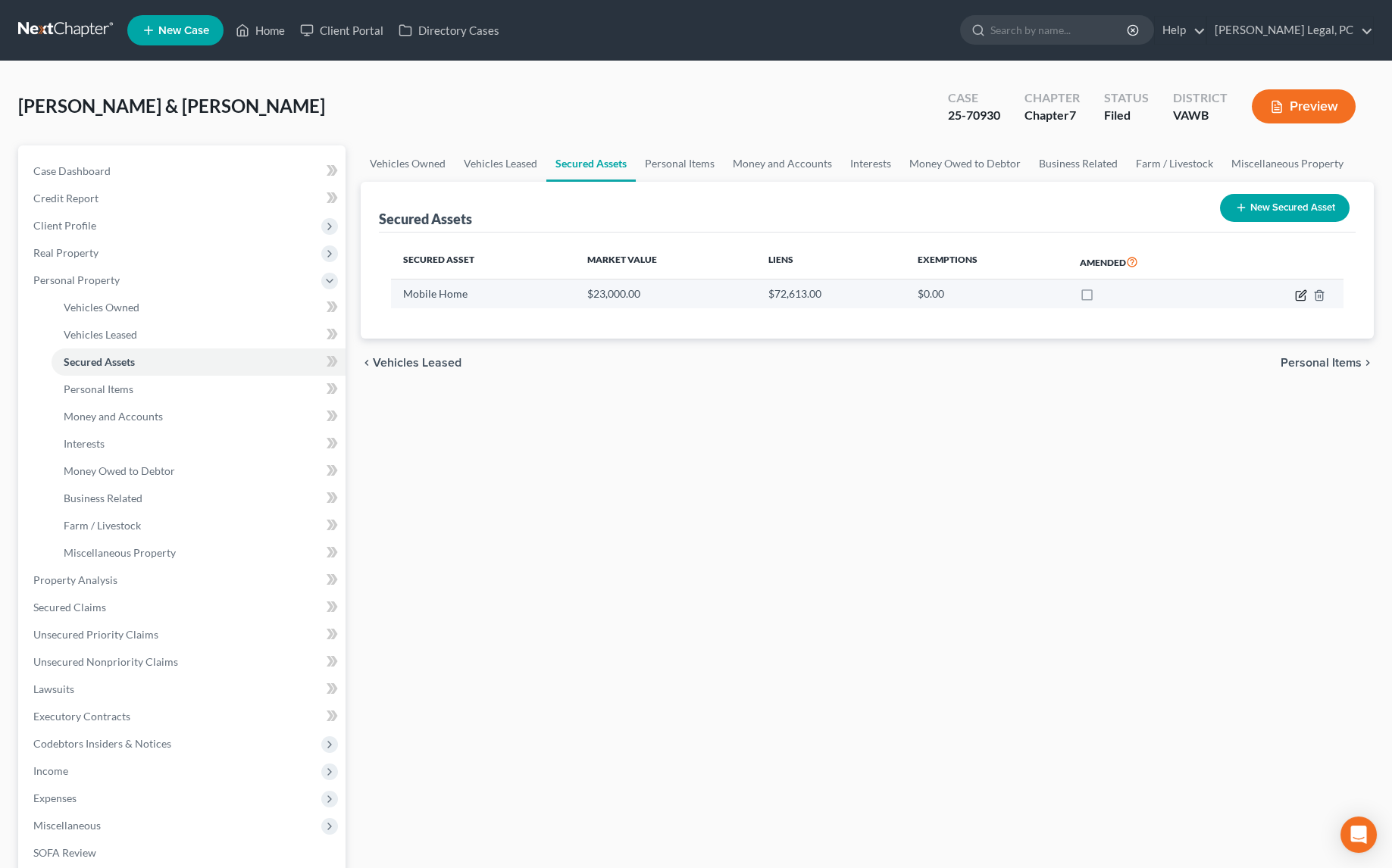
click at [1298, 295] on icon "button" at bounding box center [1301, 292] width 6 height 6
select select "other"
select select "1"
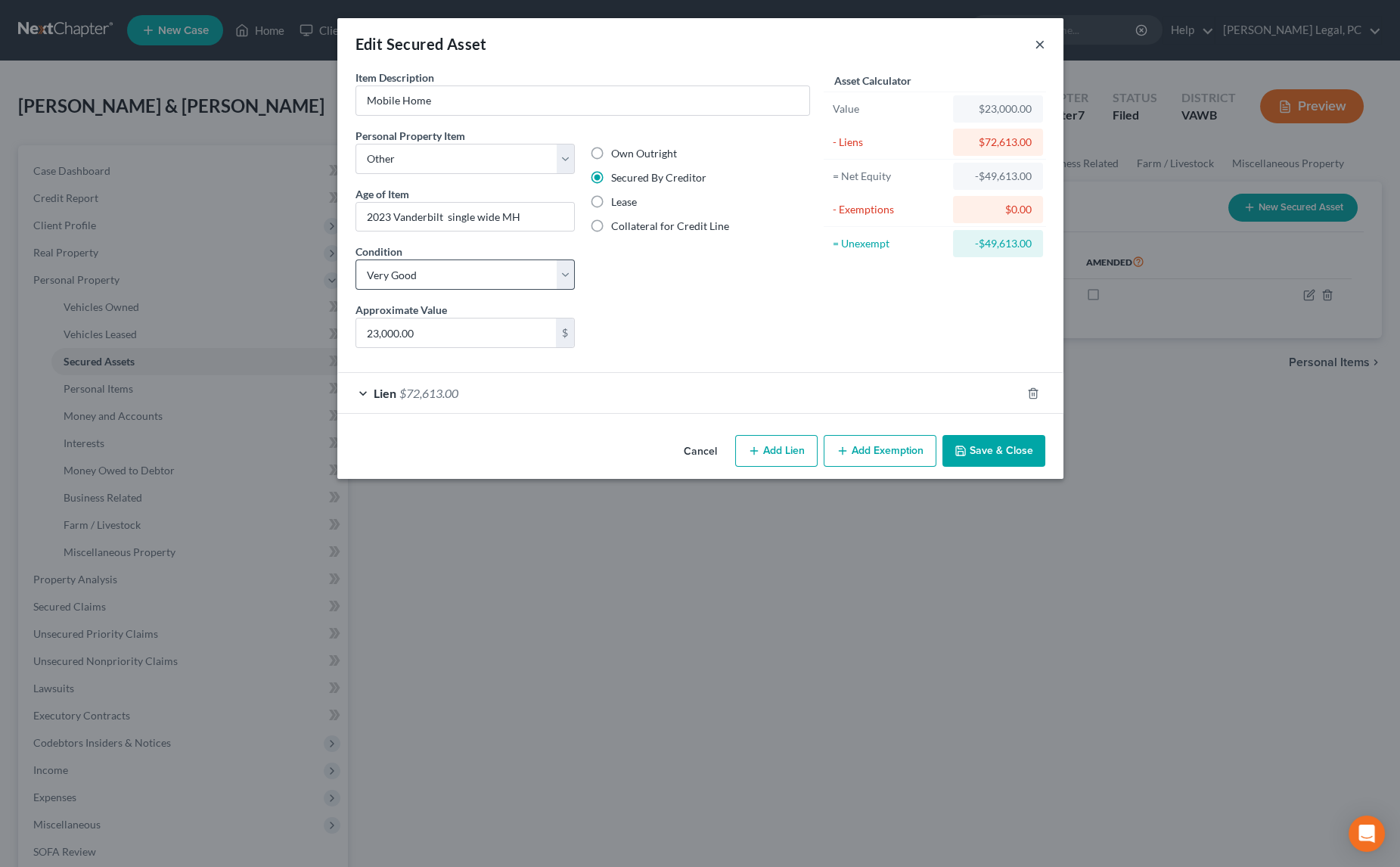
drag, startPoint x: 1040, startPoint y: 43, endPoint x: 378, endPoint y: 272, distance: 700.5
click at [1040, 43] on button "×" at bounding box center [1041, 44] width 11 height 18
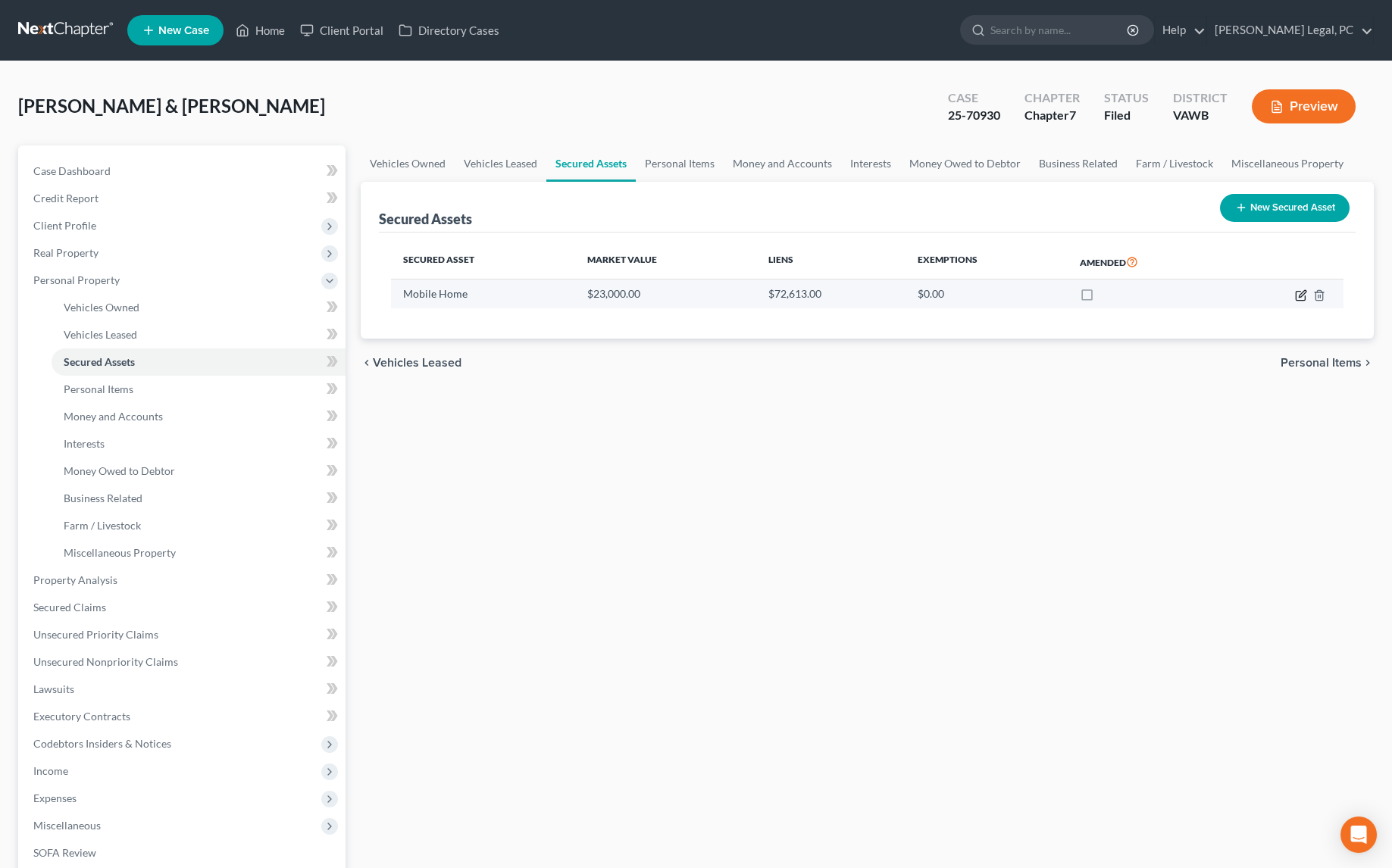
click at [1296, 291] on icon "button" at bounding box center [1300, 295] width 9 height 9
select select "other"
select select "1"
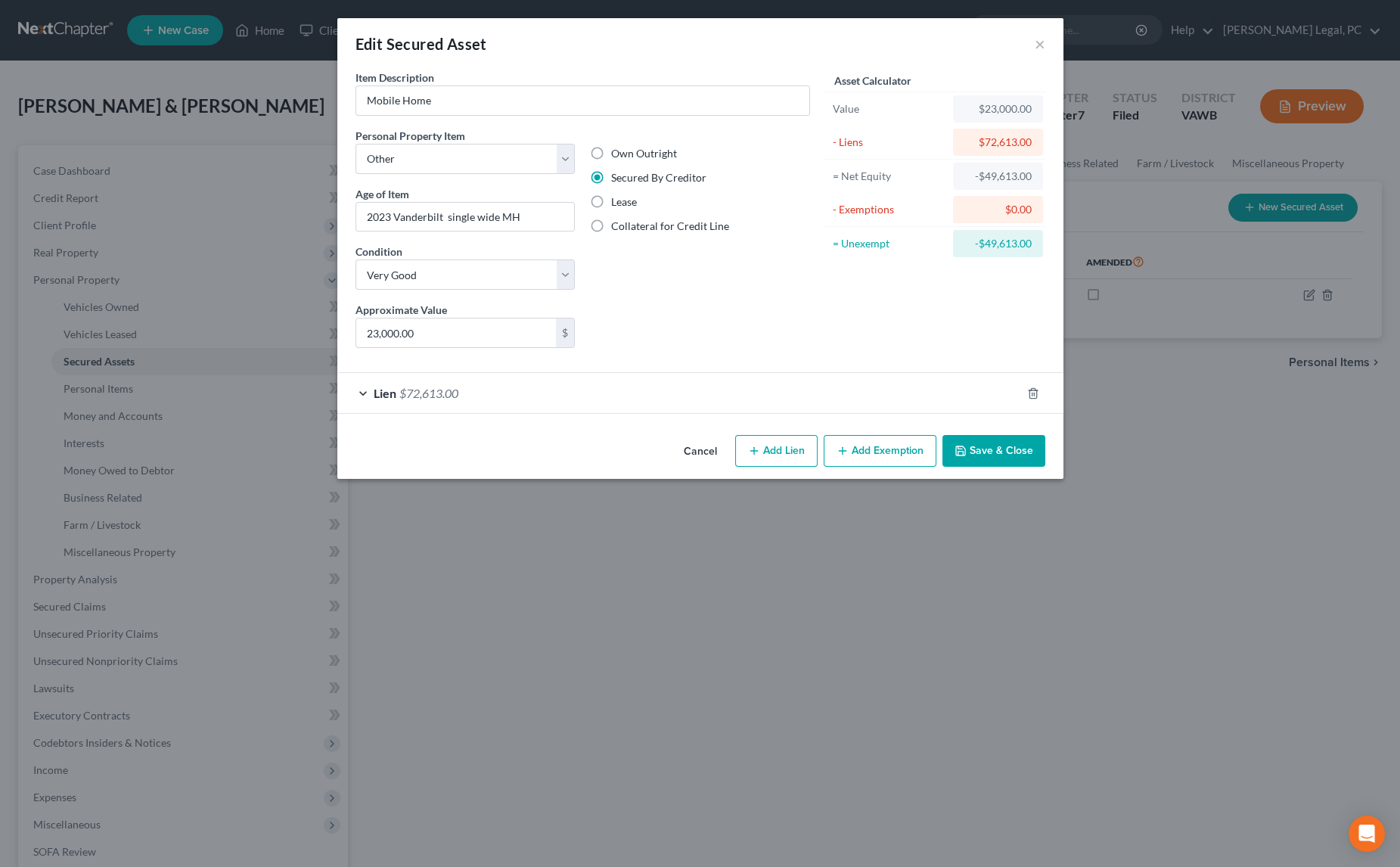
drag, startPoint x: 1002, startPoint y: 436, endPoint x: 307, endPoint y: 549, distance: 704.1
click at [1002, 436] on button "Save & Close" at bounding box center [993, 450] width 103 height 32
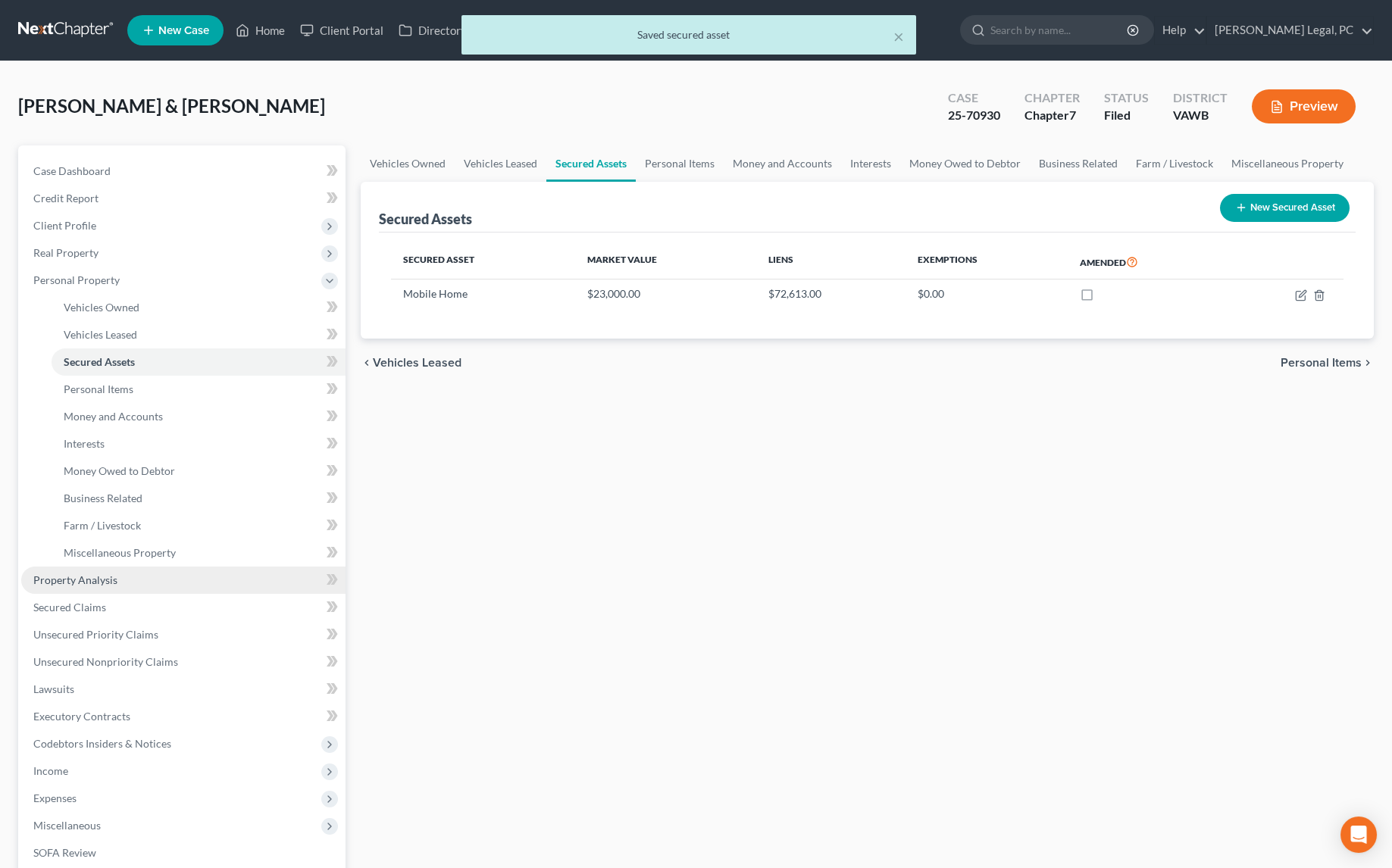
click at [92, 587] on link "Property Analysis" at bounding box center [183, 580] width 324 height 27
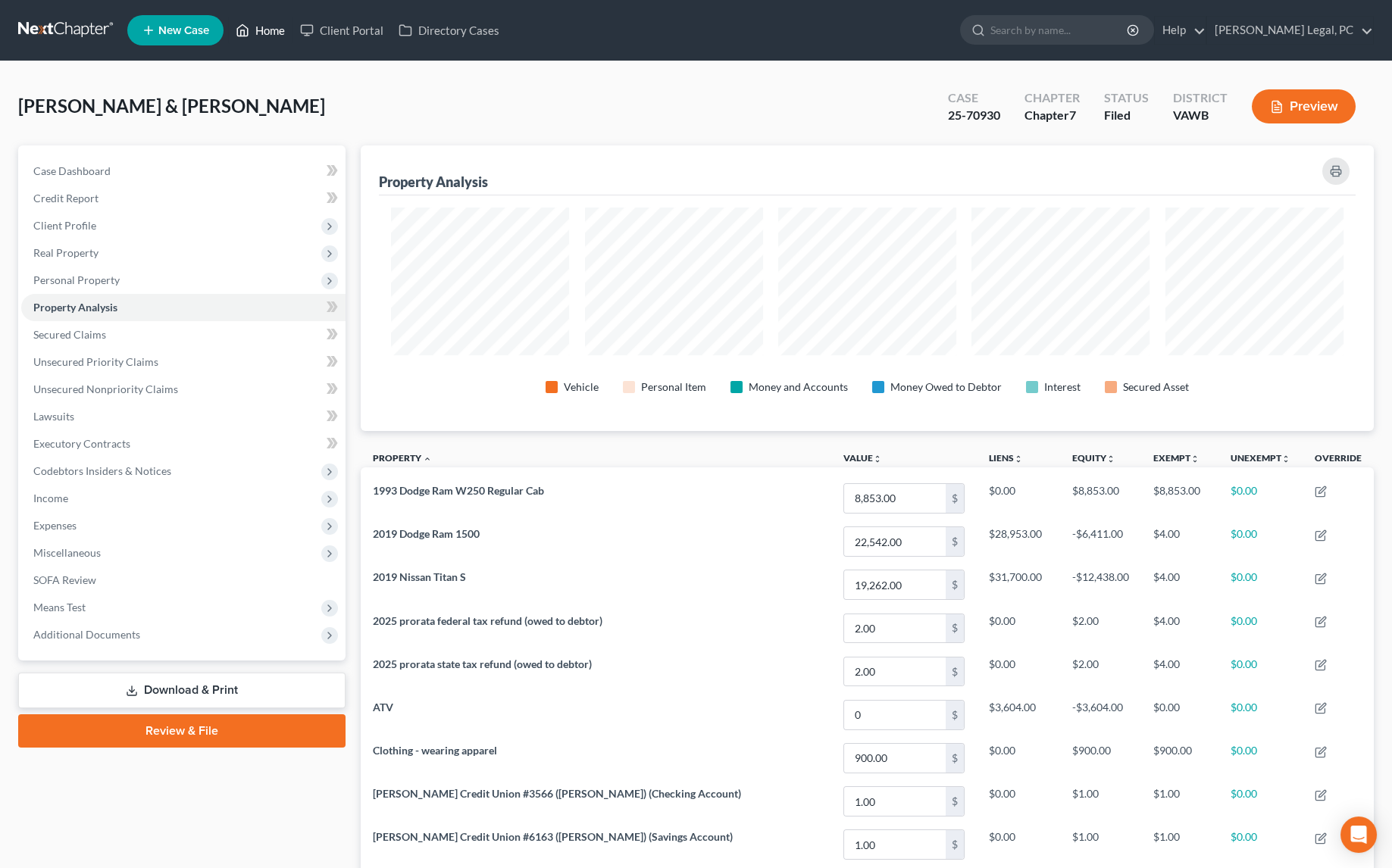
click at [276, 29] on link "Home" at bounding box center [260, 30] width 65 height 27
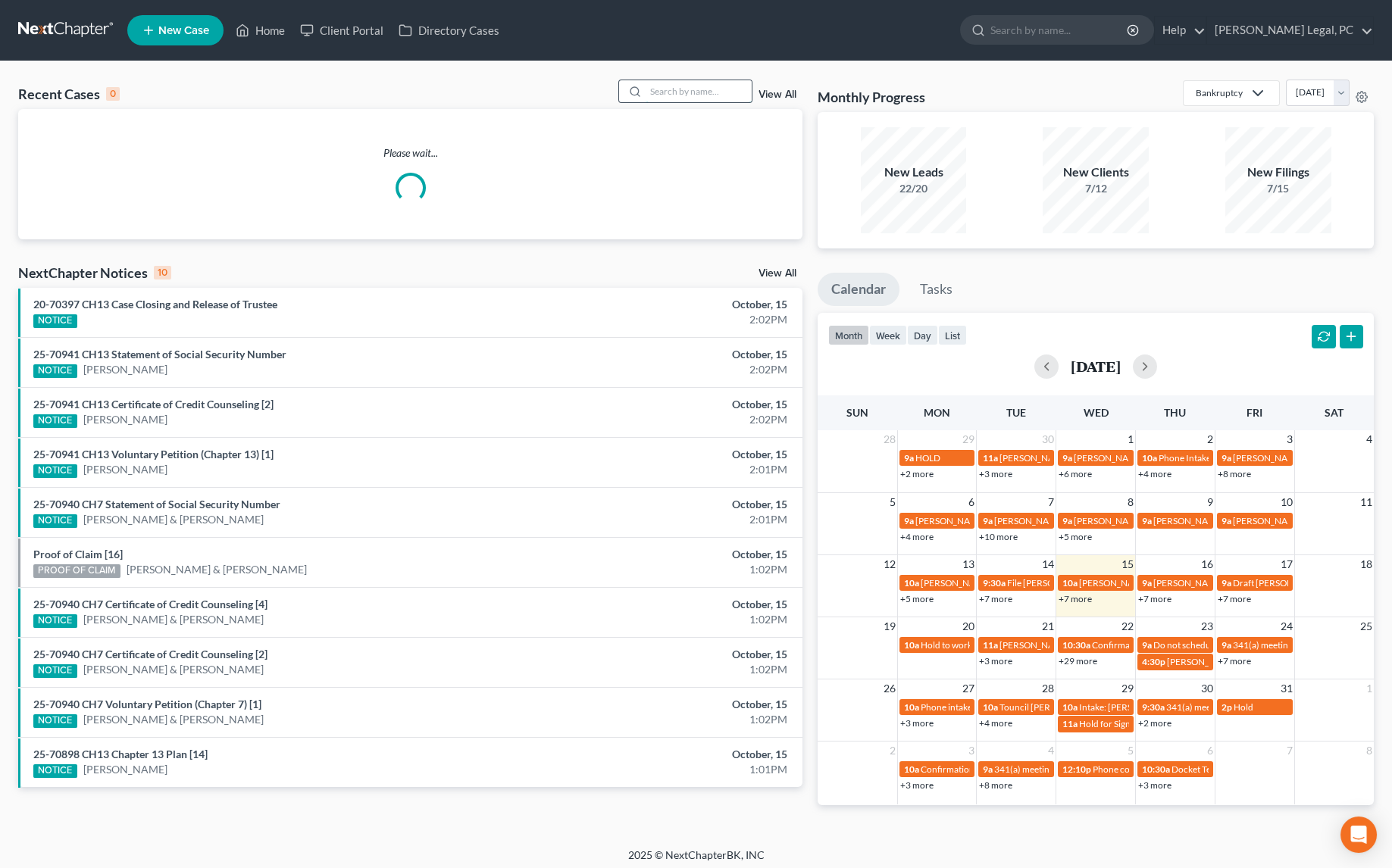
click at [703, 93] on input "search" at bounding box center [698, 91] width 106 height 22
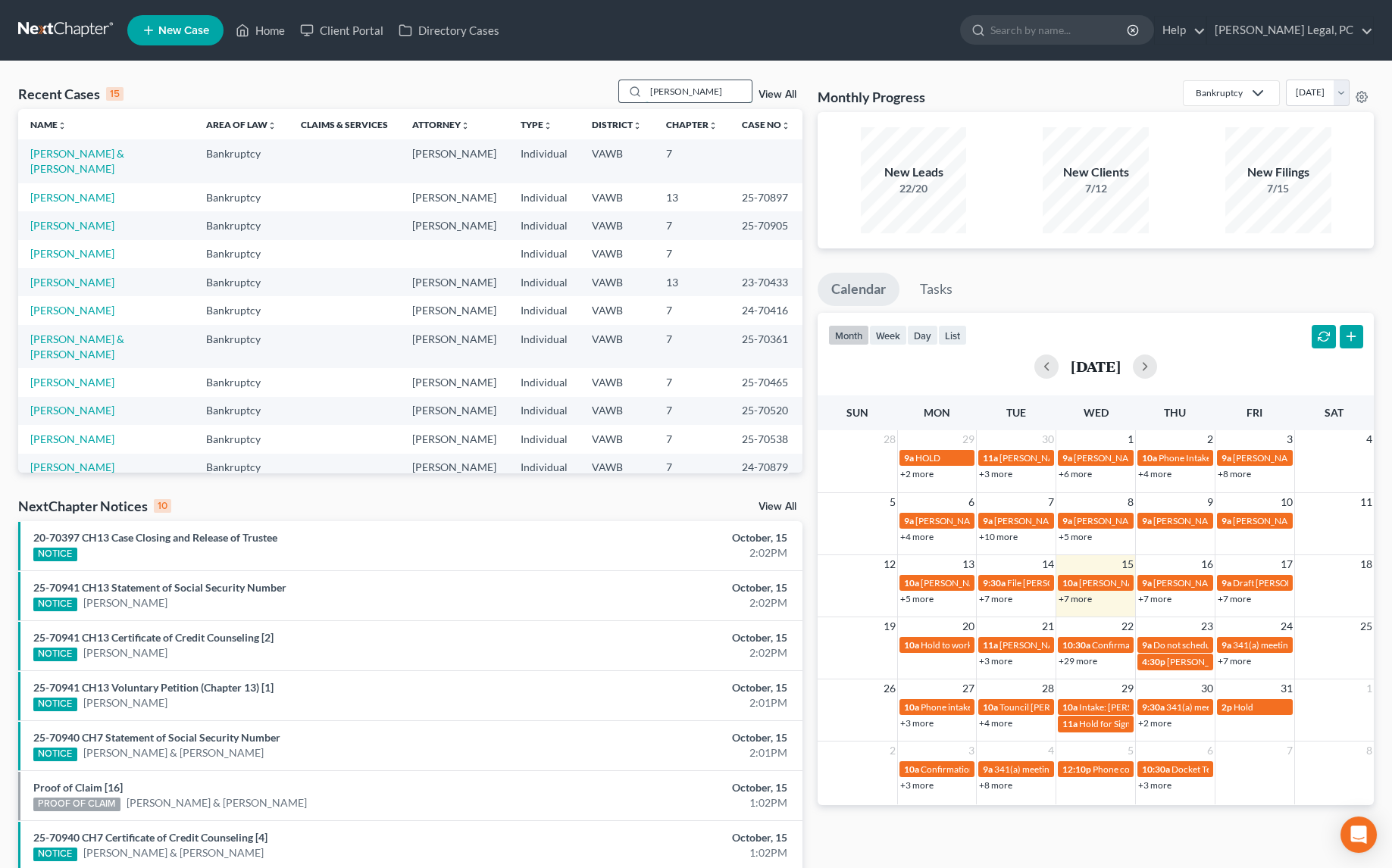
click at [700, 86] on input "[PERSON_NAME]" at bounding box center [698, 91] width 106 height 22
type input "[PERSON_NAME]"
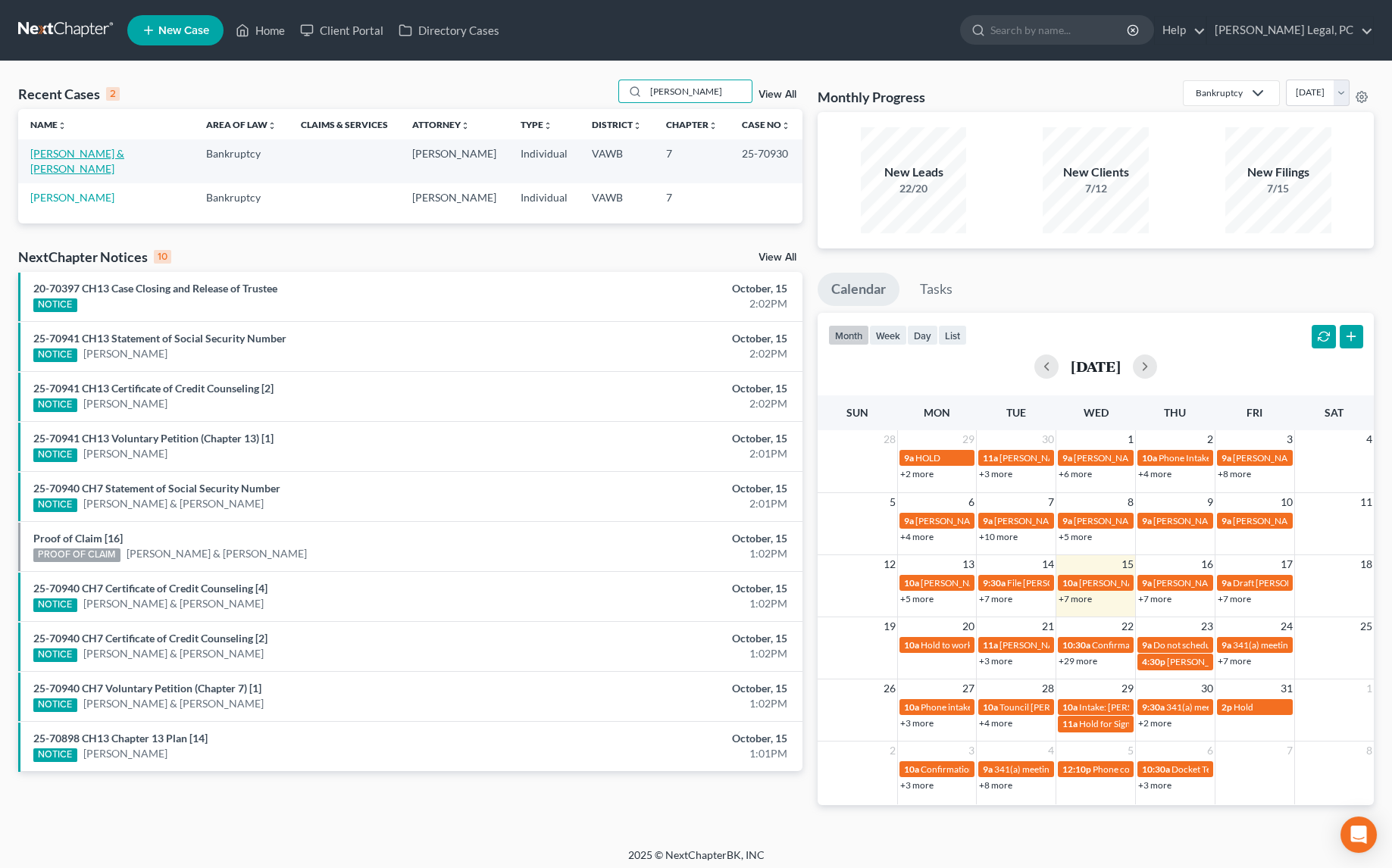
click at [120, 147] on link "[PERSON_NAME] & [PERSON_NAME]" at bounding box center [77, 160] width 94 height 28
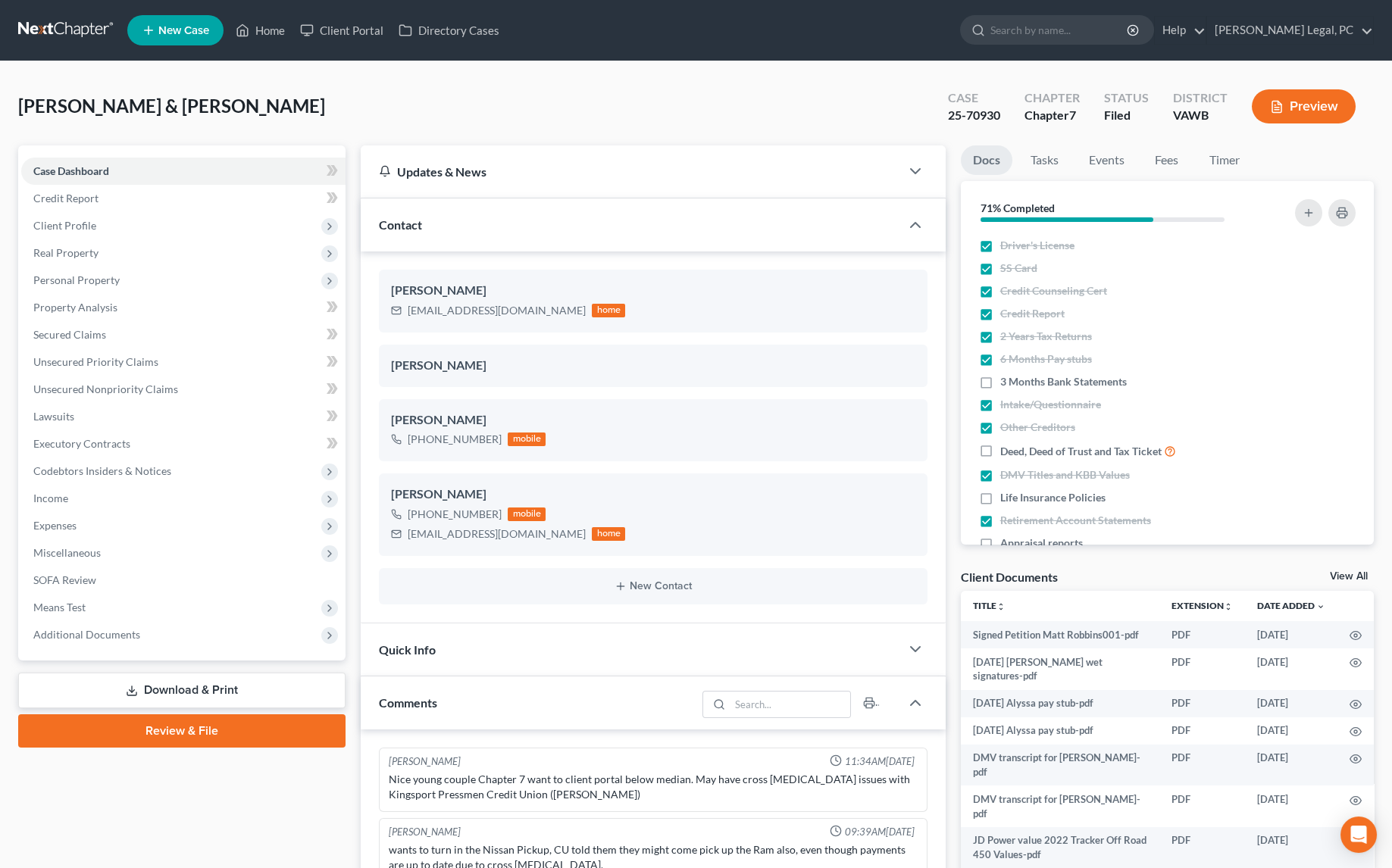
scroll to position [1874, 0]
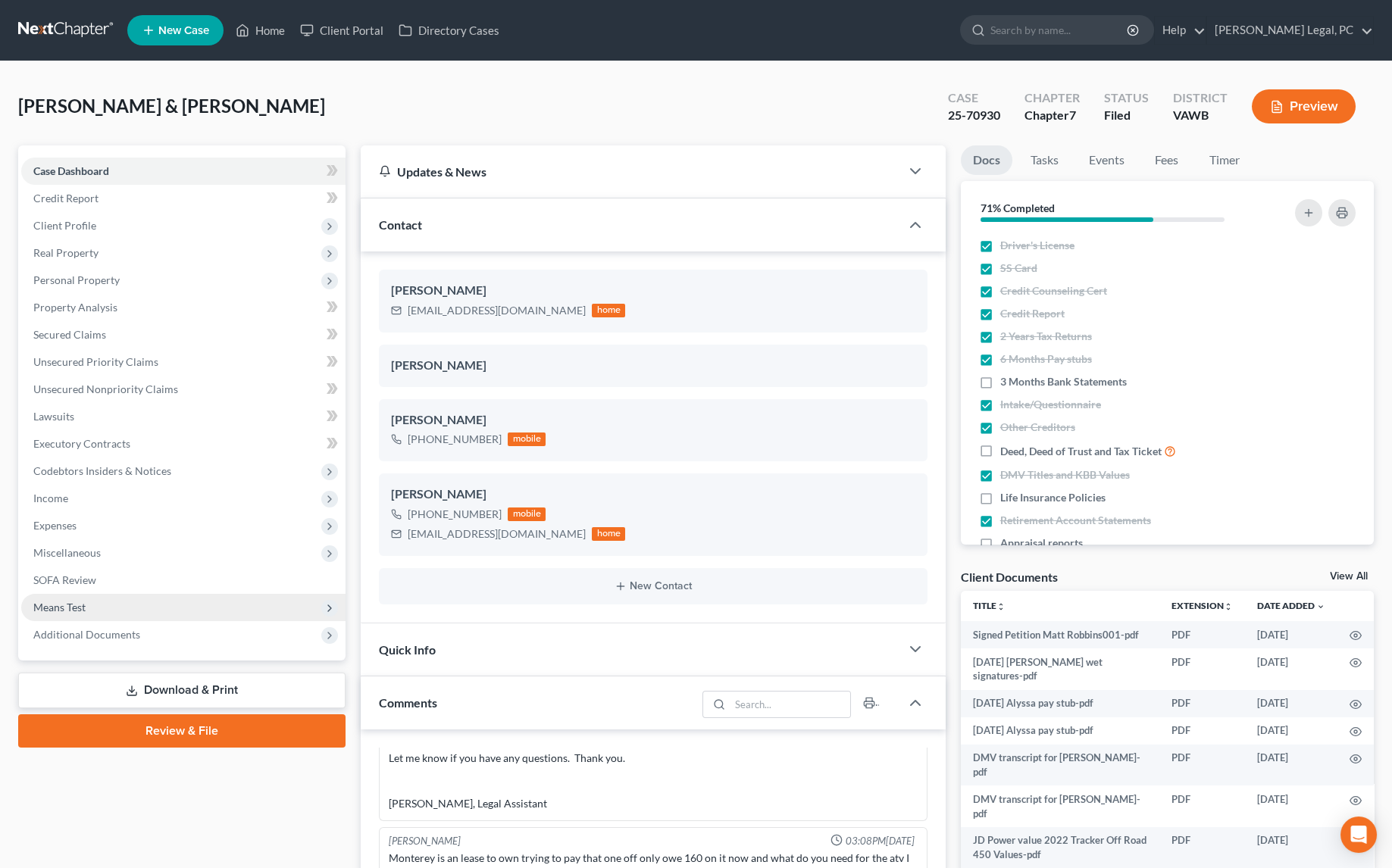
drag, startPoint x: 34, startPoint y: 634, endPoint x: 43, endPoint y: 601, distance: 34.2
click at [35, 633] on span "Additional Documents" at bounding box center [87, 634] width 107 height 13
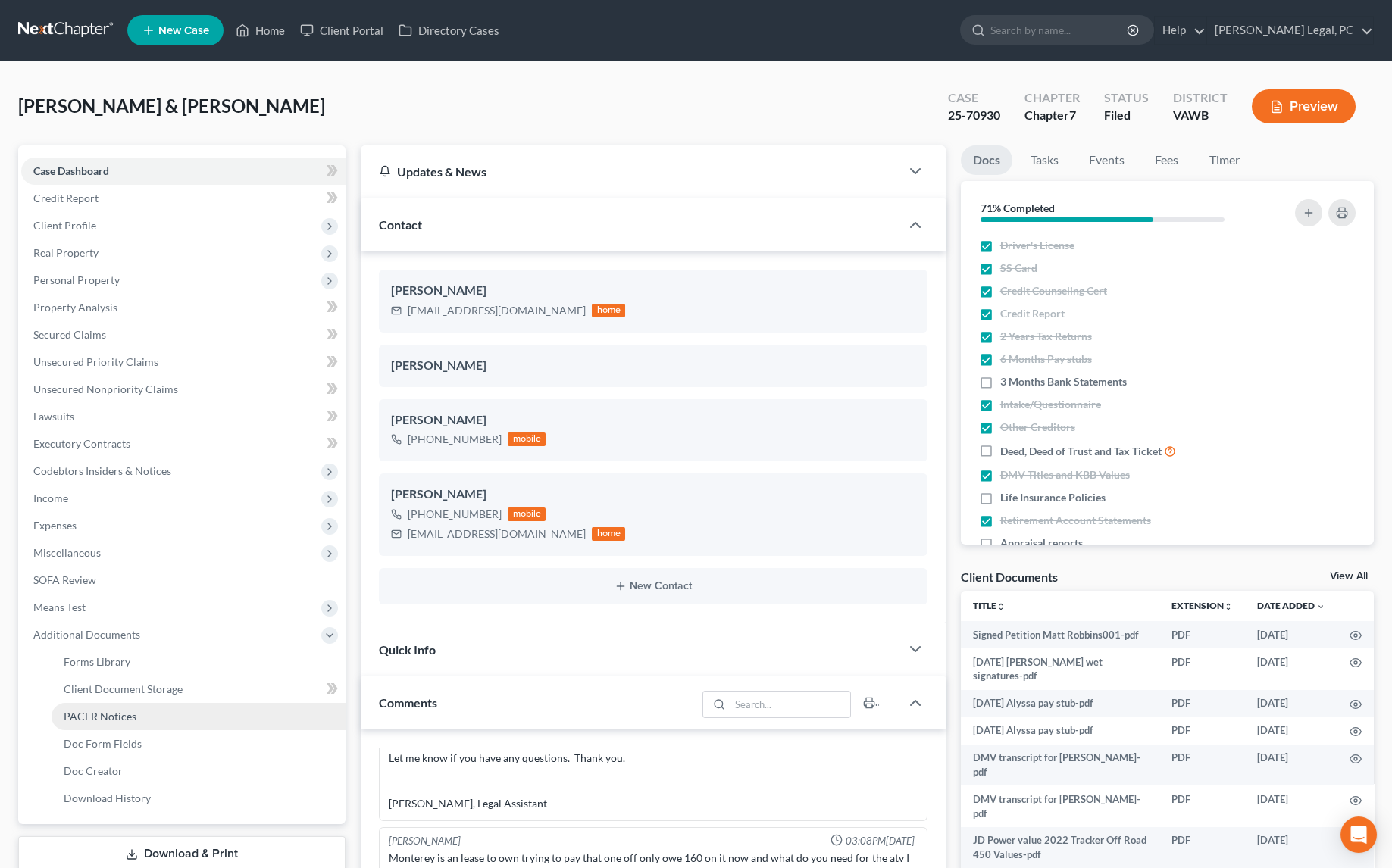
click at [113, 712] on span "PACER Notices" at bounding box center [100, 716] width 73 height 13
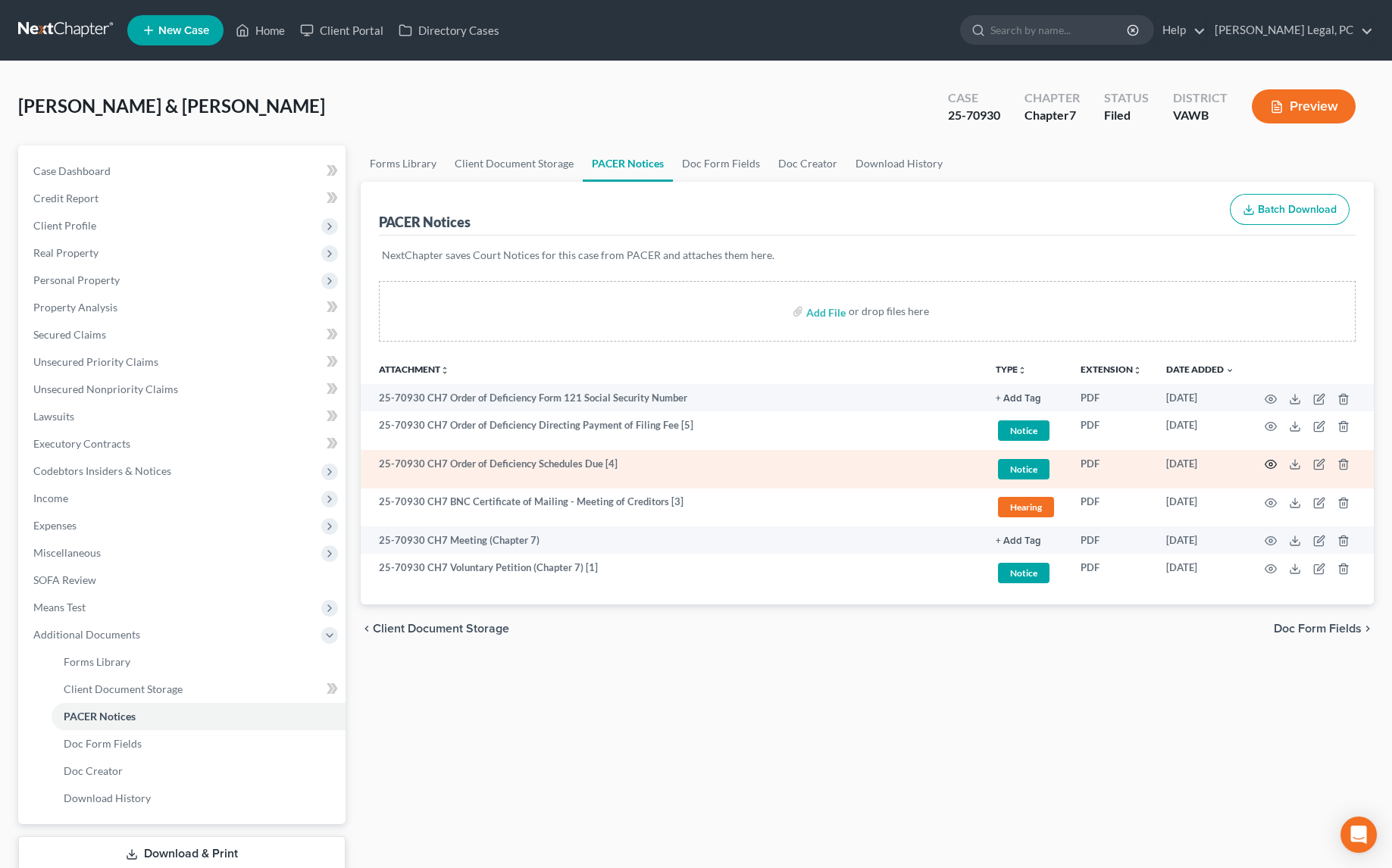
click at [1271, 463] on circle "button" at bounding box center [1270, 464] width 3 height 3
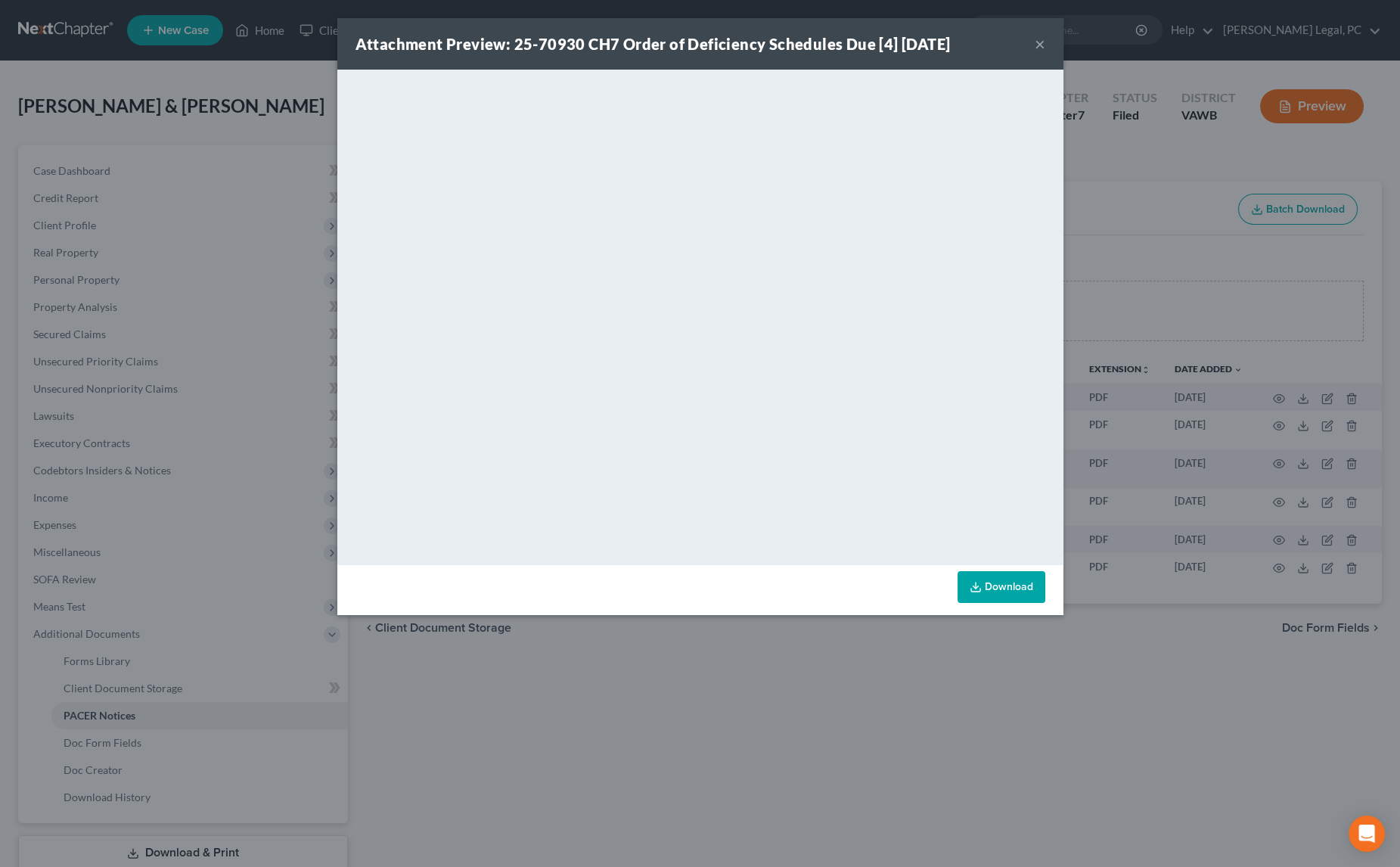
click at [1035, 46] on button "×" at bounding box center [1041, 44] width 11 height 18
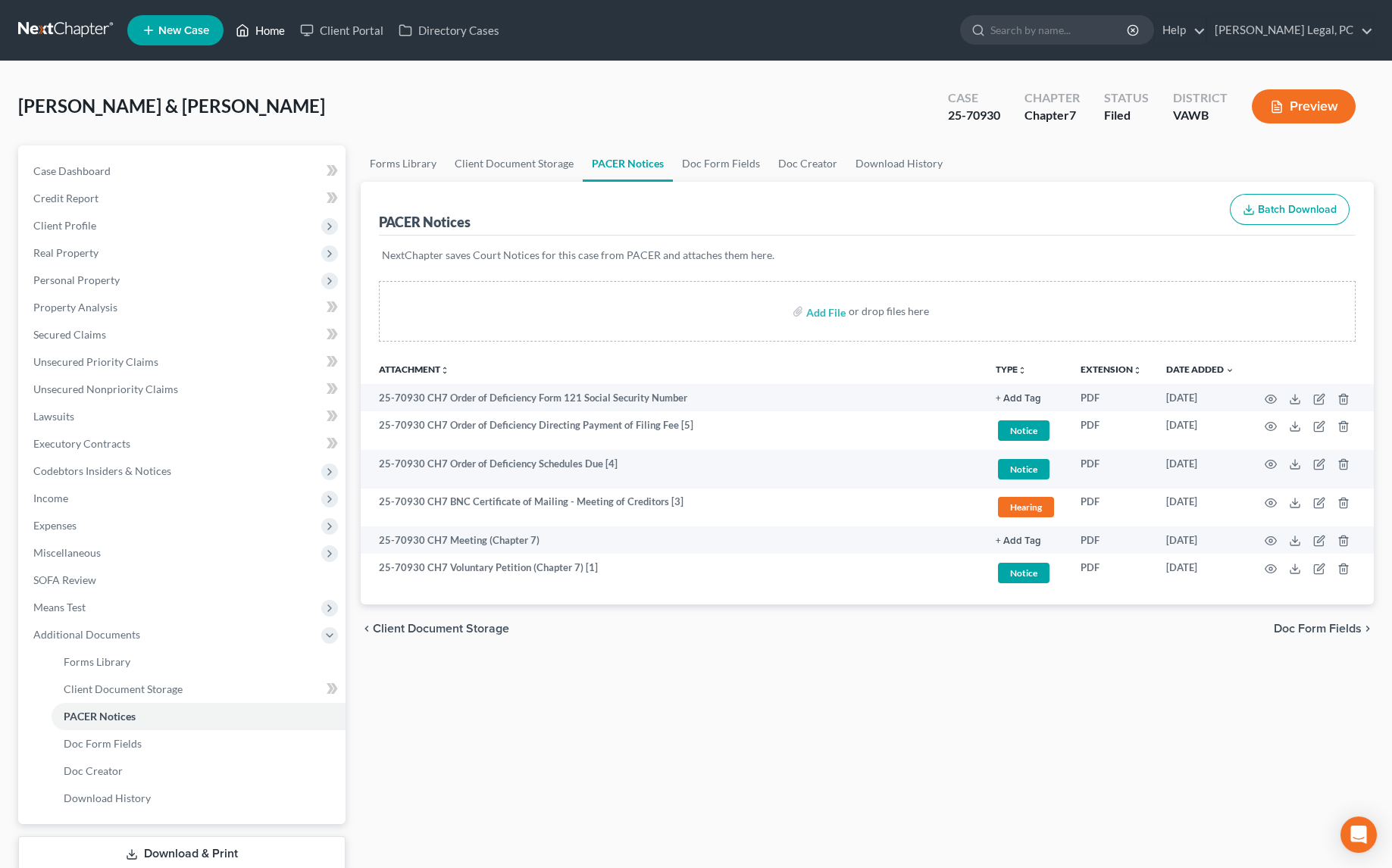
click at [263, 36] on link "Home" at bounding box center [260, 30] width 65 height 27
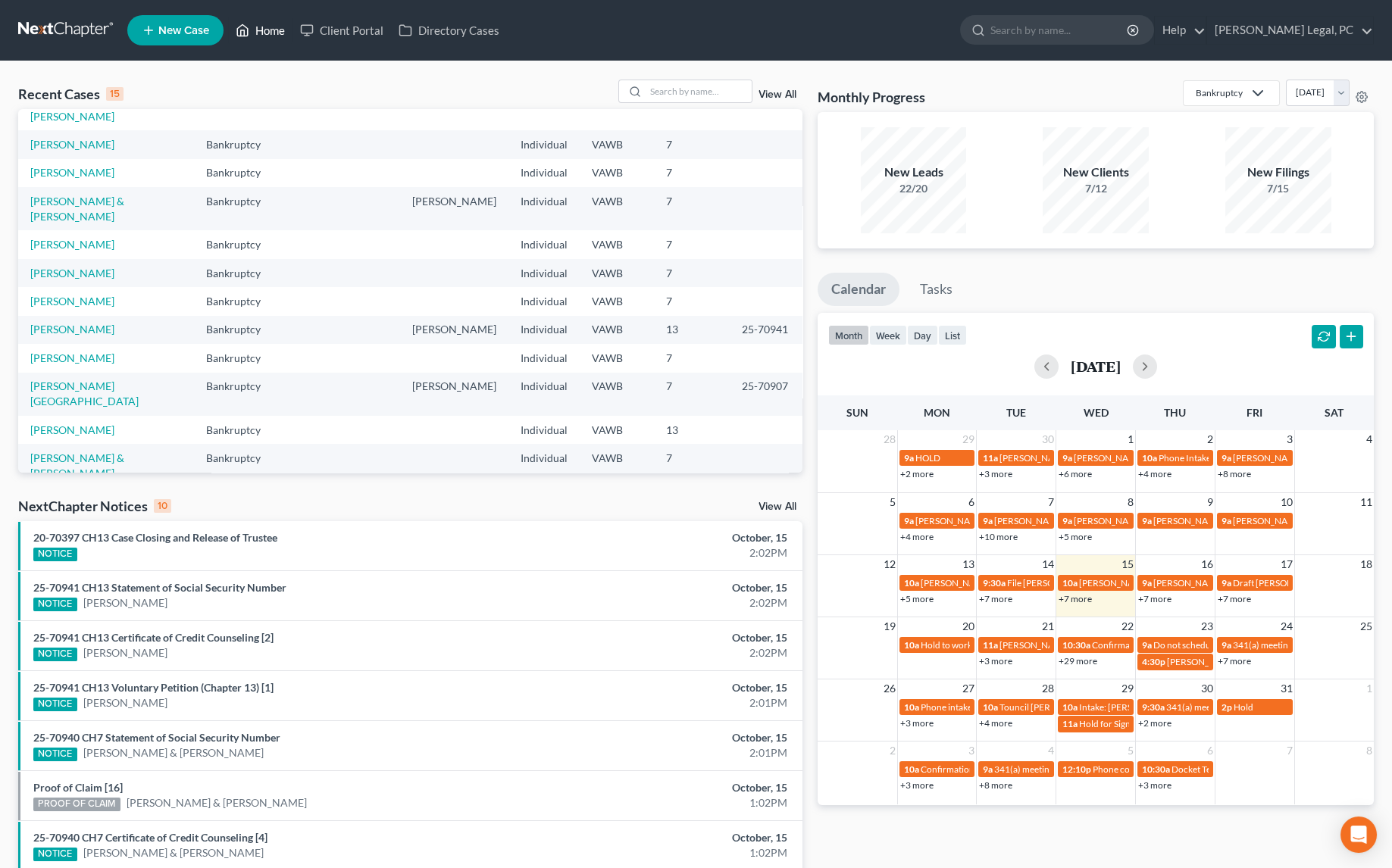
scroll to position [133, 0]
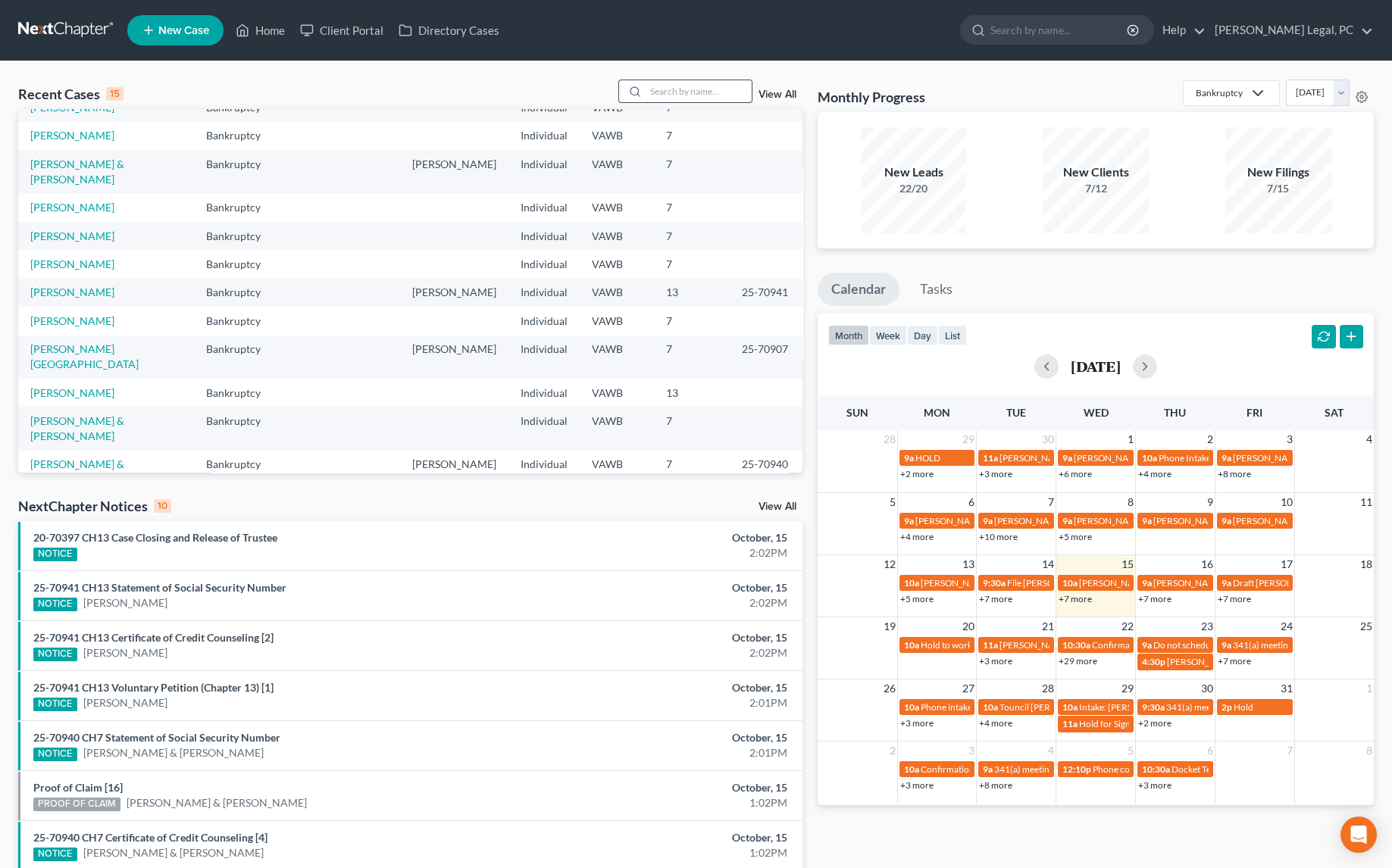
click at [717, 93] on input "search" at bounding box center [698, 91] width 106 height 22
type input "[PERSON_NAME]"
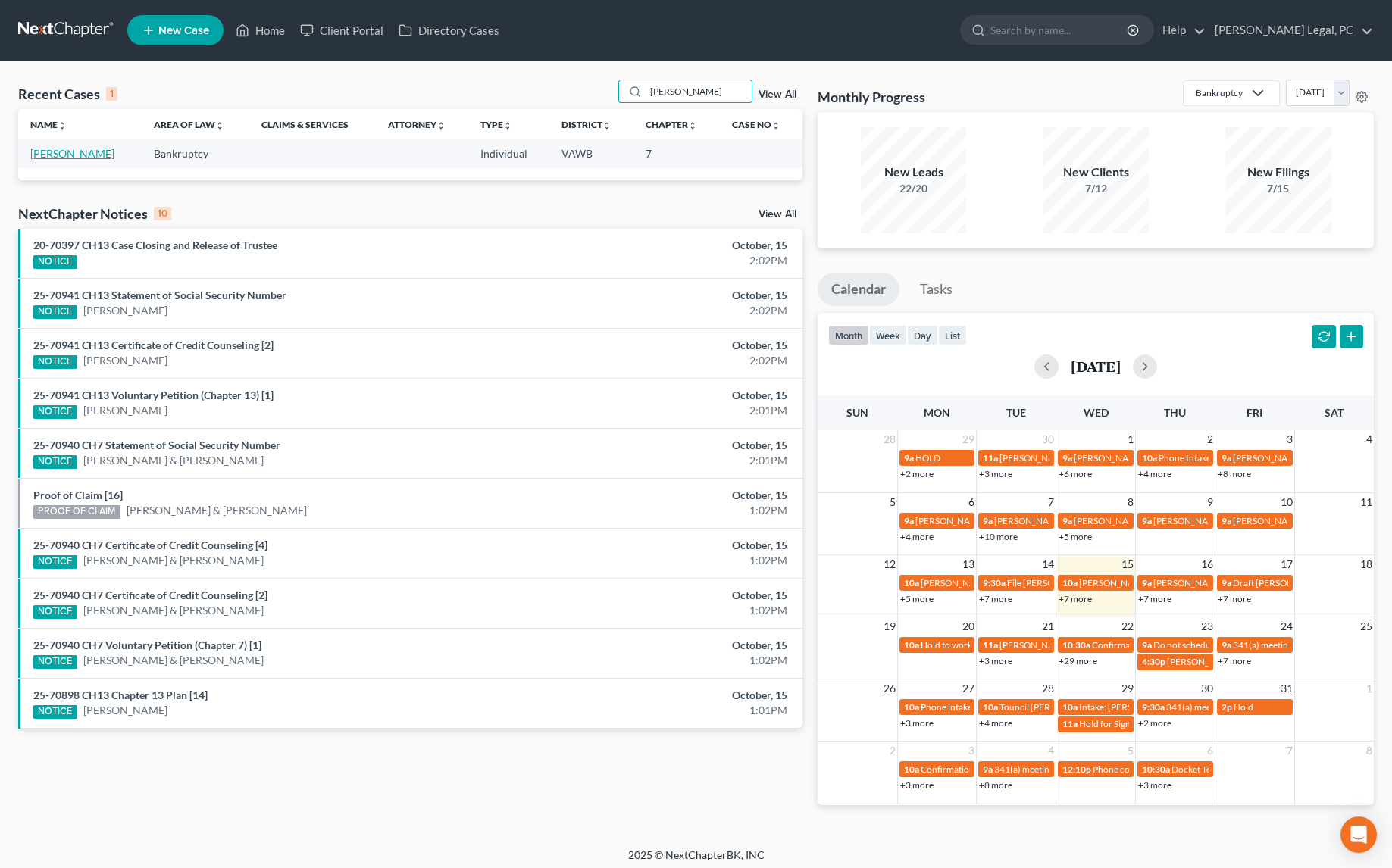
click at [93, 156] on link "[PERSON_NAME]" at bounding box center [72, 153] width 84 height 13
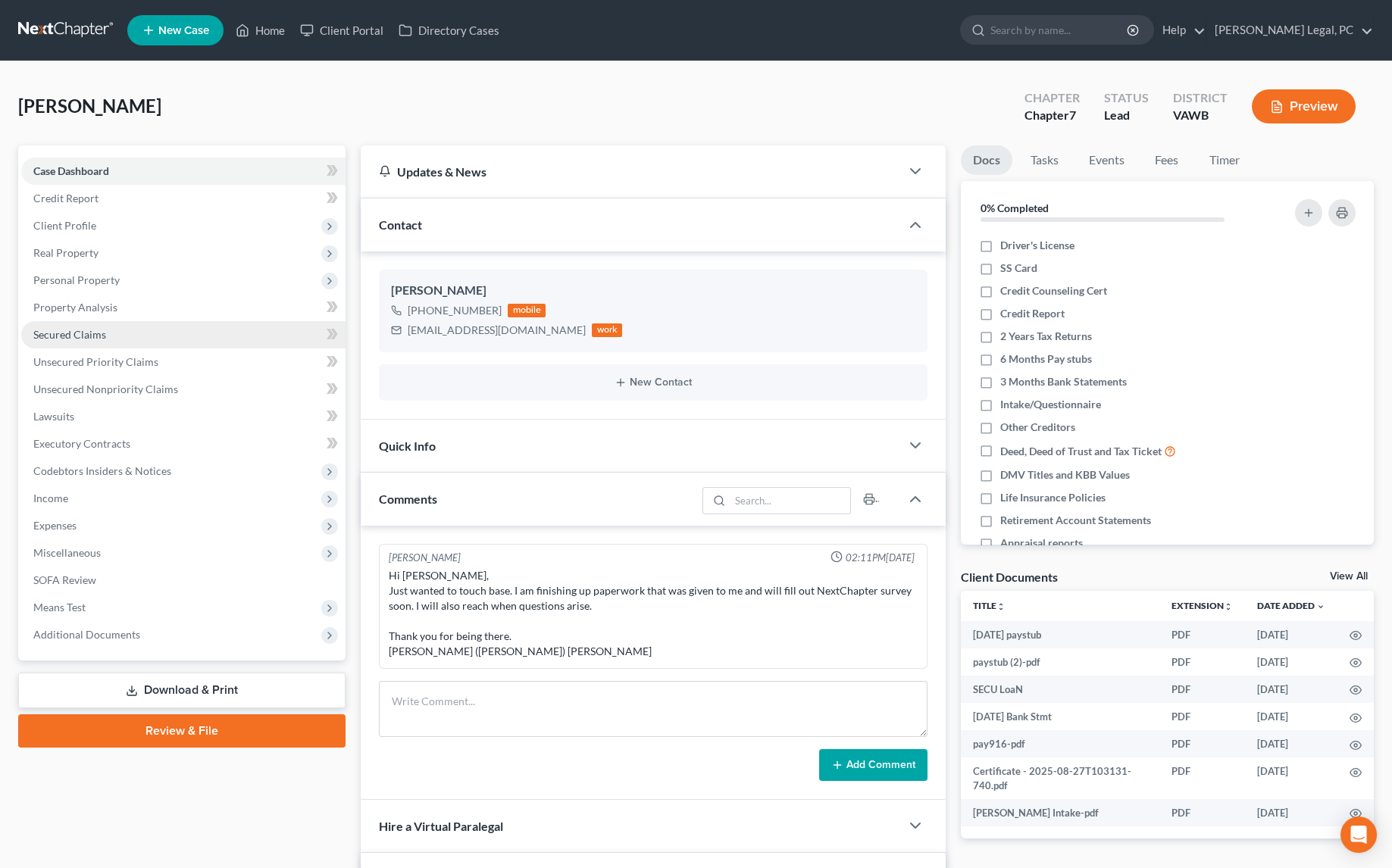
click at [68, 334] on span "Secured Claims" at bounding box center [70, 334] width 73 height 13
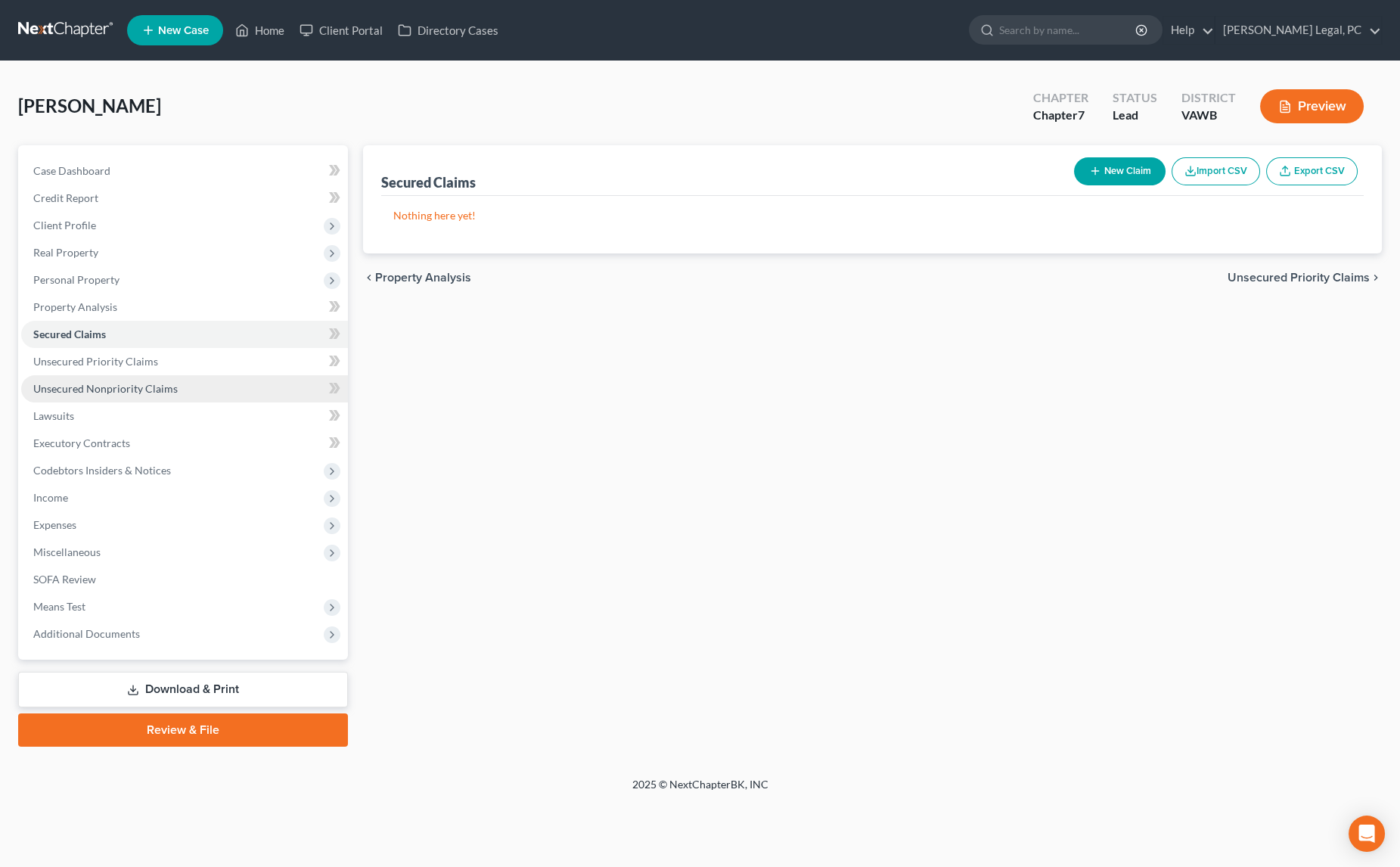
click at [100, 376] on link "Unsecured Nonpriority Claims" at bounding box center [184, 388] width 327 height 27
click at [115, 355] on span "Unsecured Priority Claims" at bounding box center [96, 361] width 125 height 13
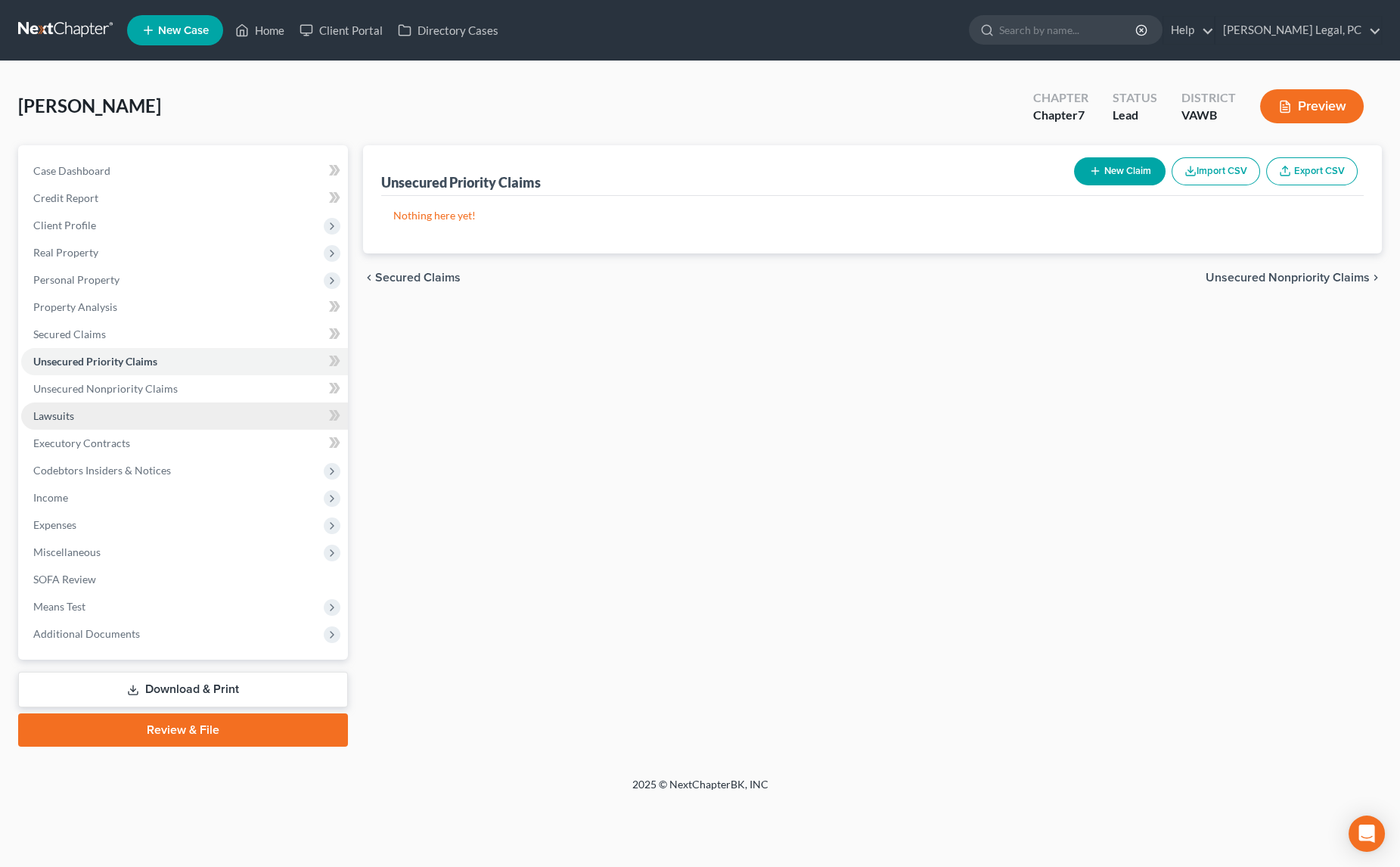
click at [82, 418] on link "Lawsuits" at bounding box center [184, 416] width 327 height 27
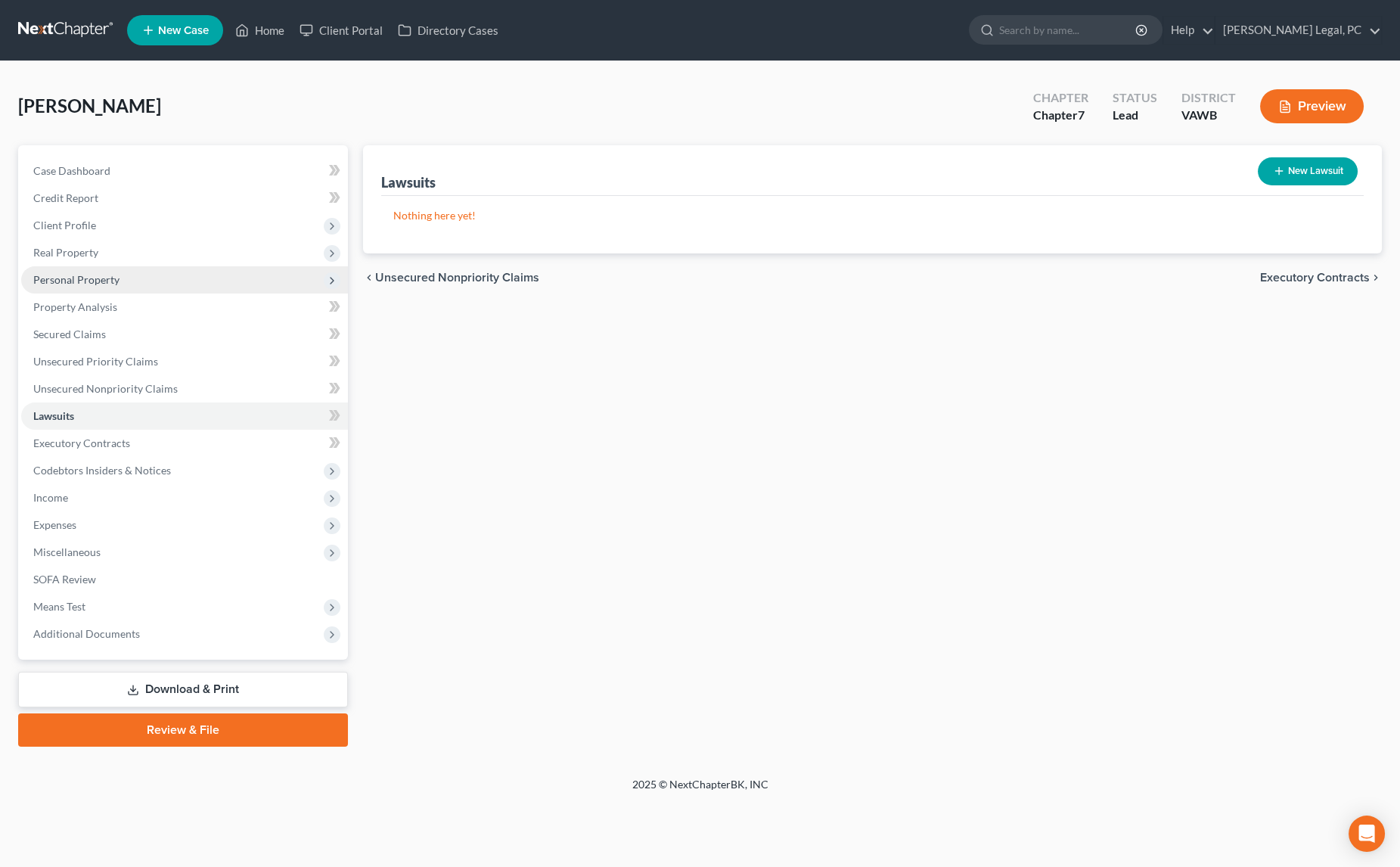
click at [65, 280] on span "Personal Property" at bounding box center [76, 279] width 86 height 13
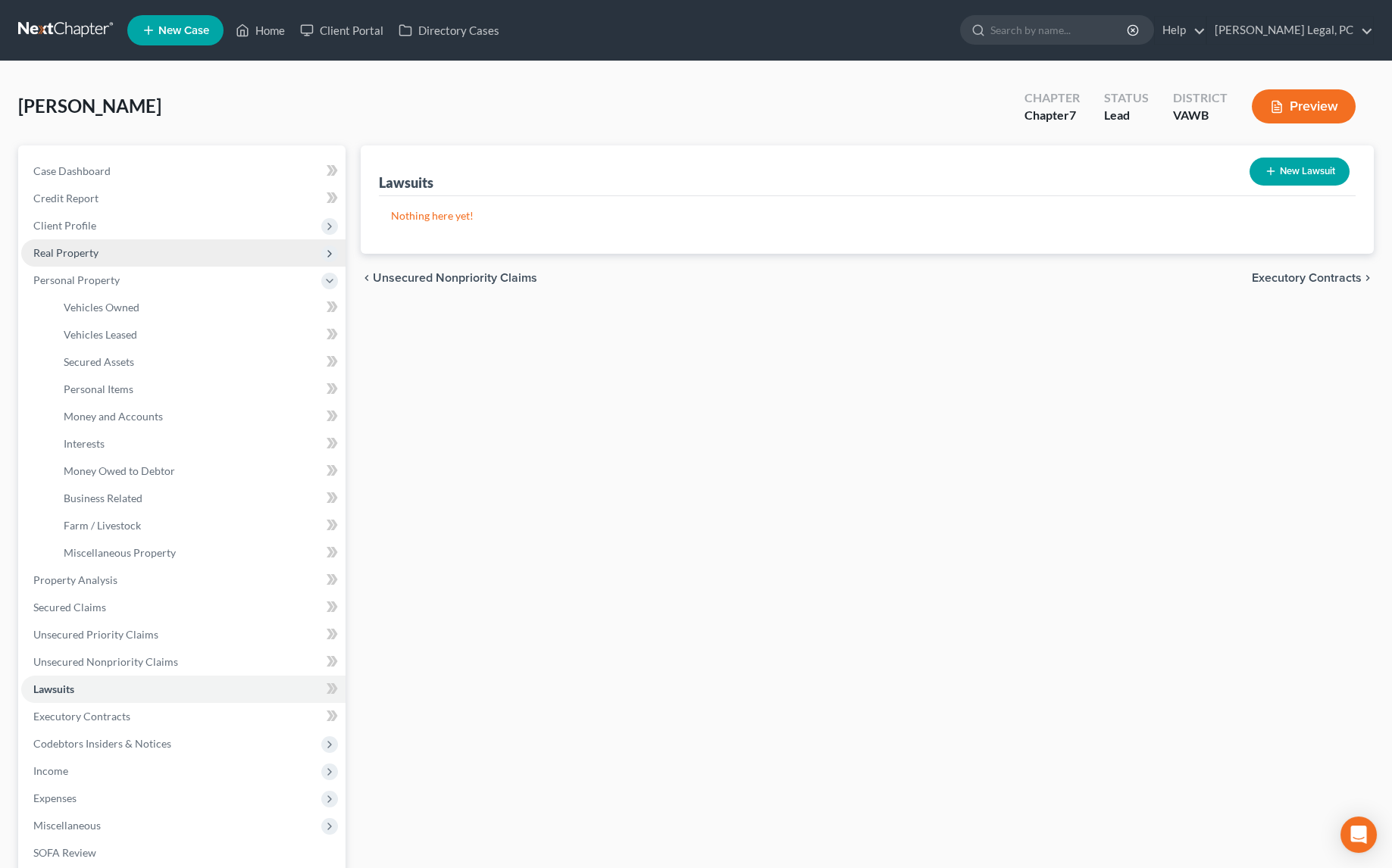
click at [82, 250] on span "Real Property" at bounding box center [67, 252] width 66 height 13
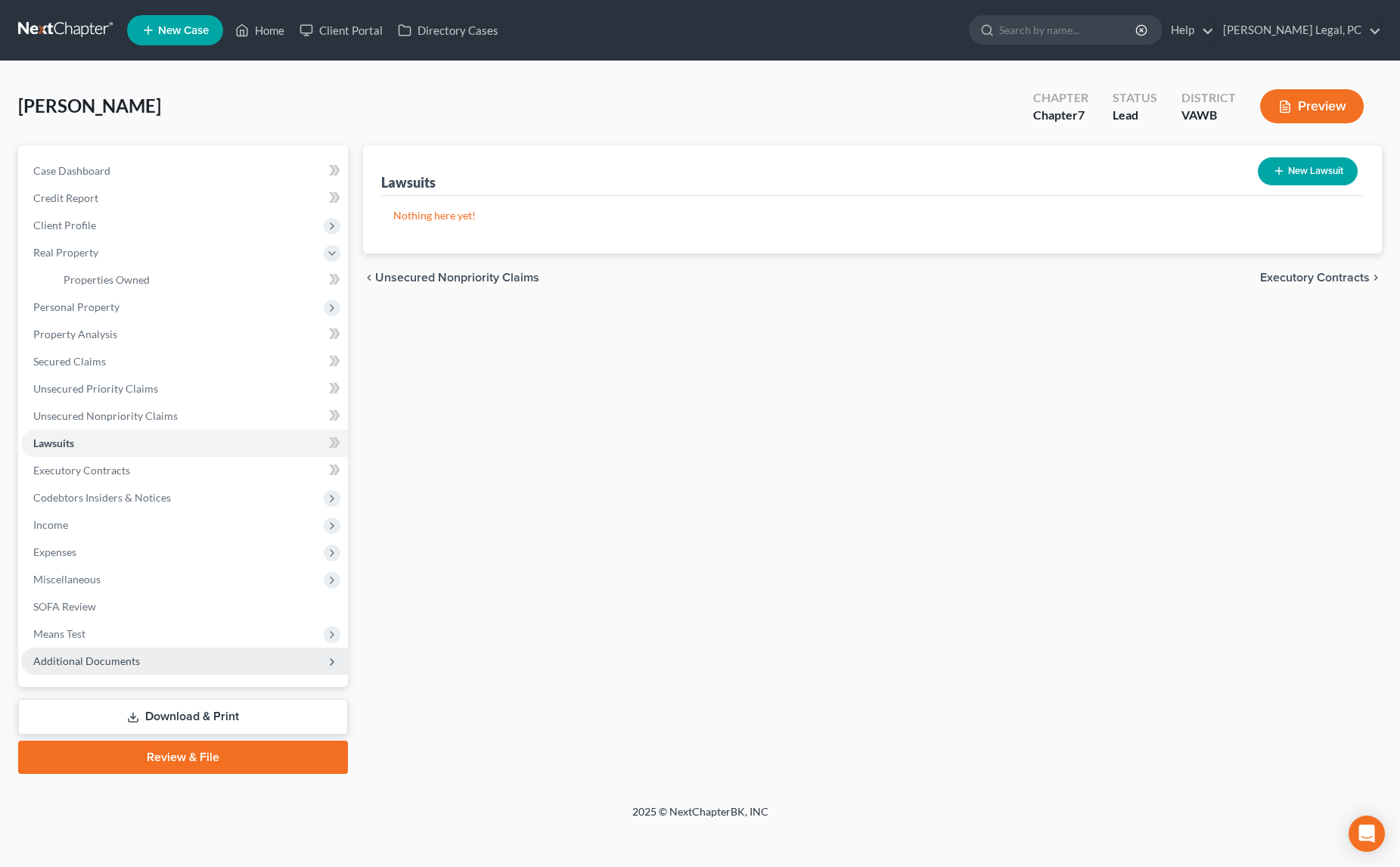
click at [72, 652] on span "Additional Documents" at bounding box center [184, 661] width 327 height 27
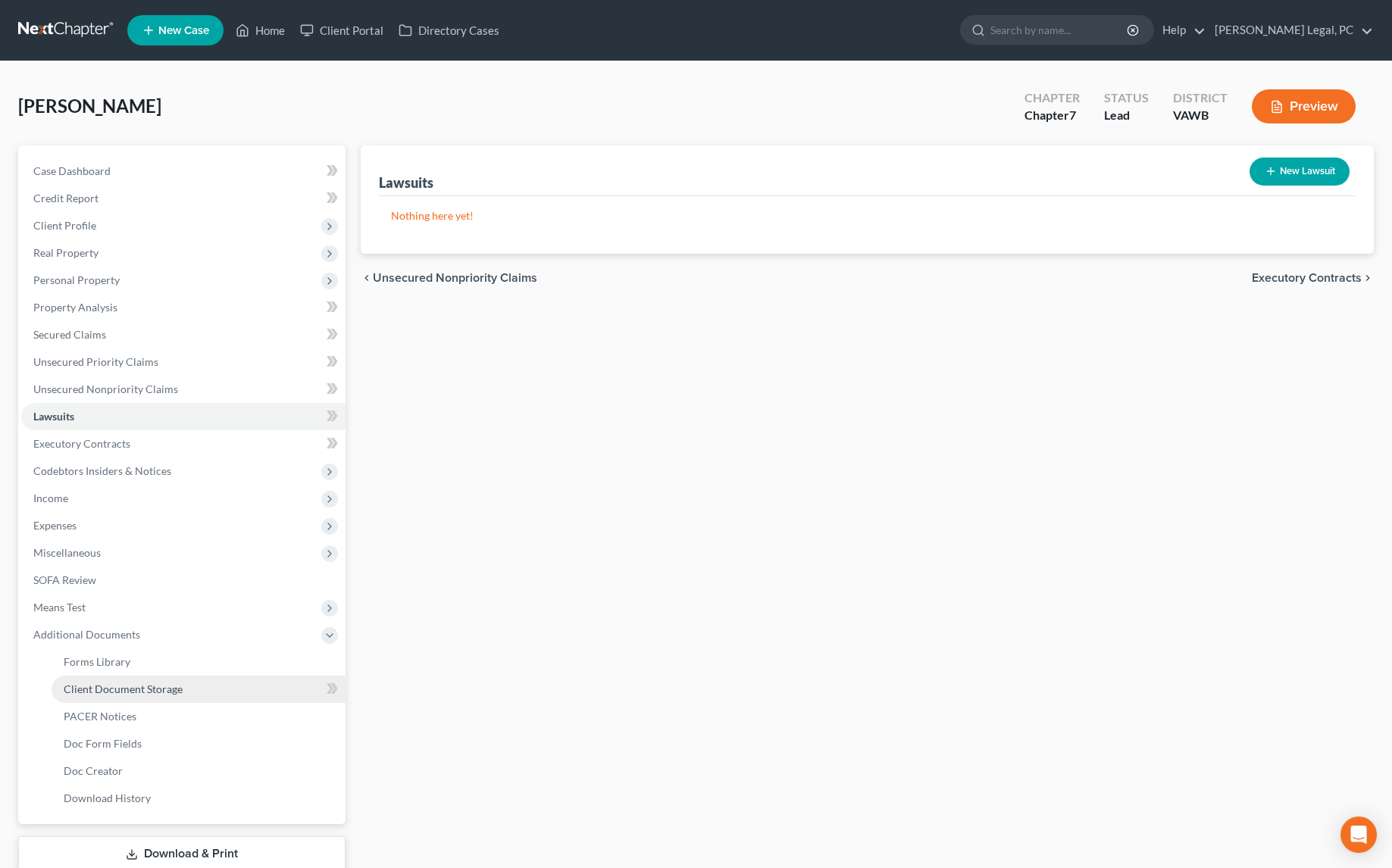
click at [92, 683] on span "Client Document Storage" at bounding box center [123, 689] width 119 height 13
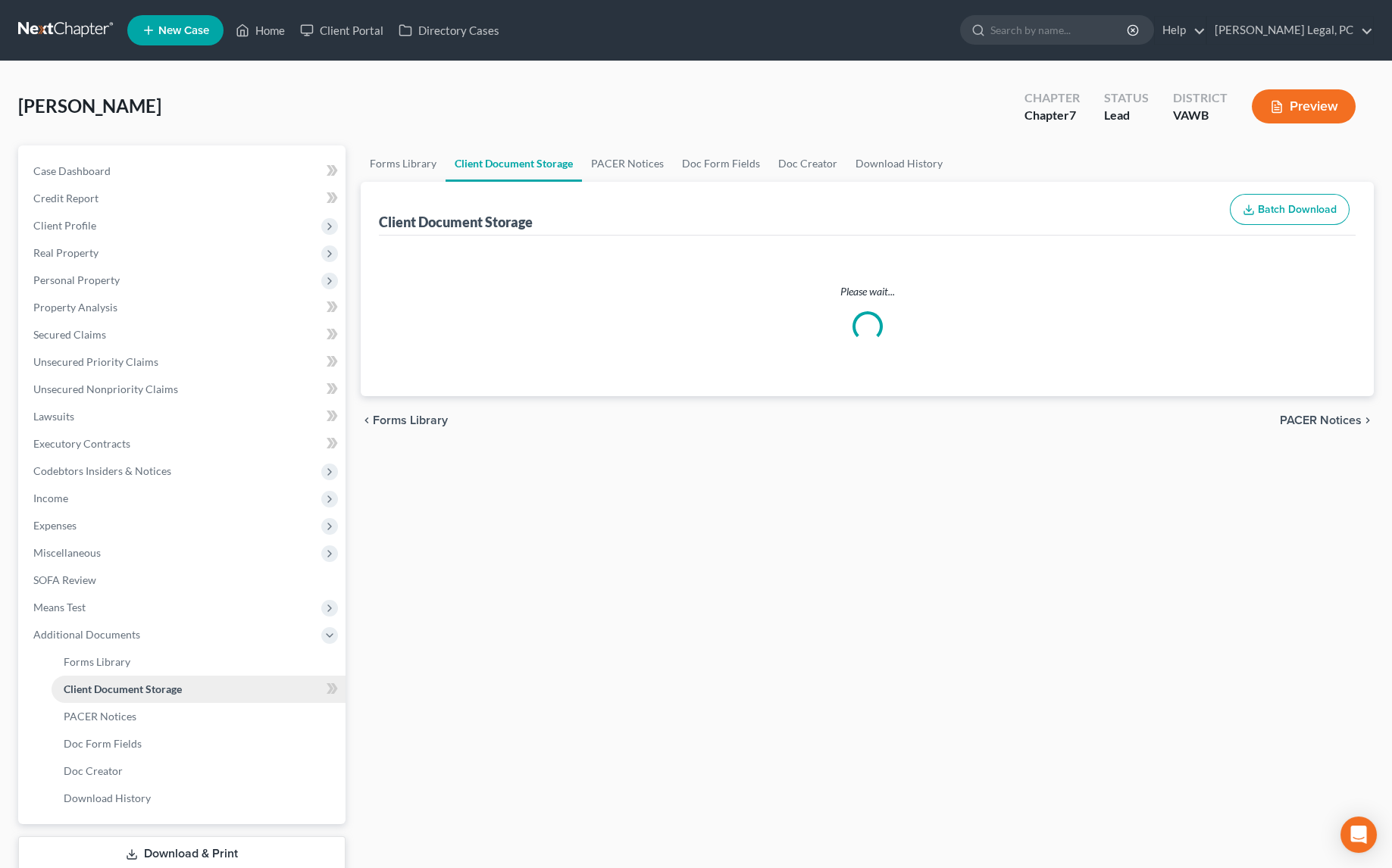
select select "0"
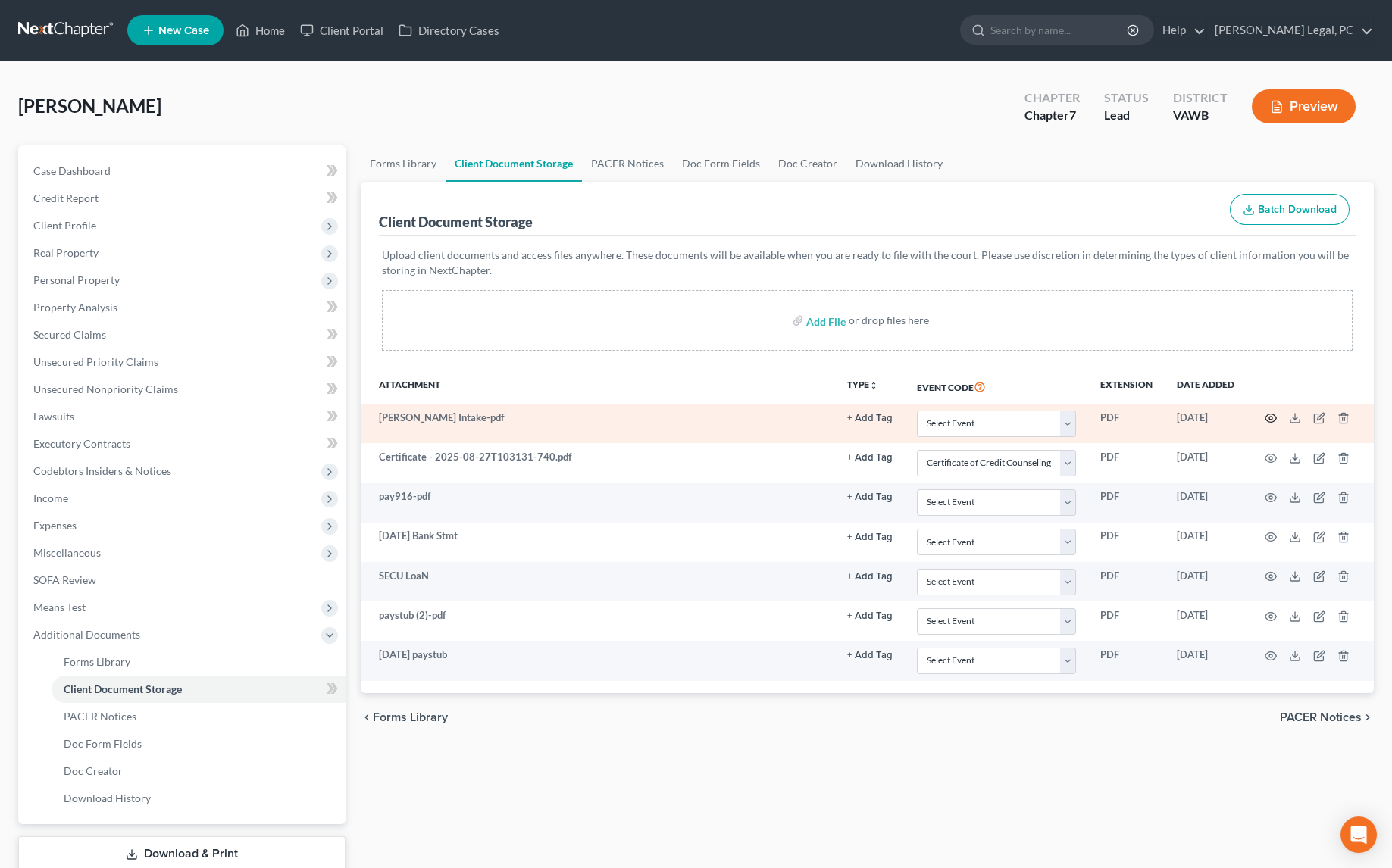
click at [1270, 418] on circle "button" at bounding box center [1270, 417] width 3 height 3
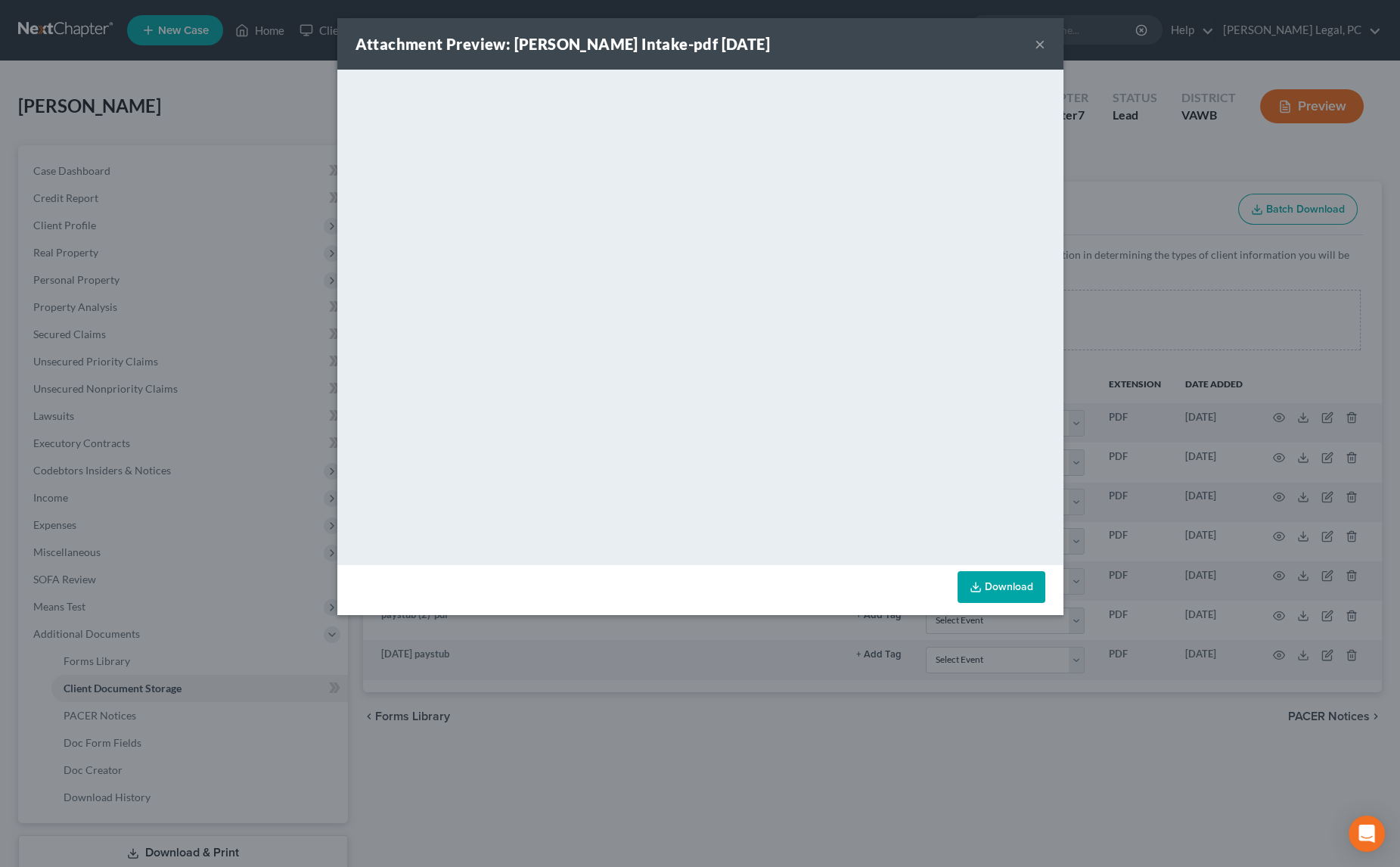
click at [1037, 43] on button "×" at bounding box center [1041, 44] width 11 height 18
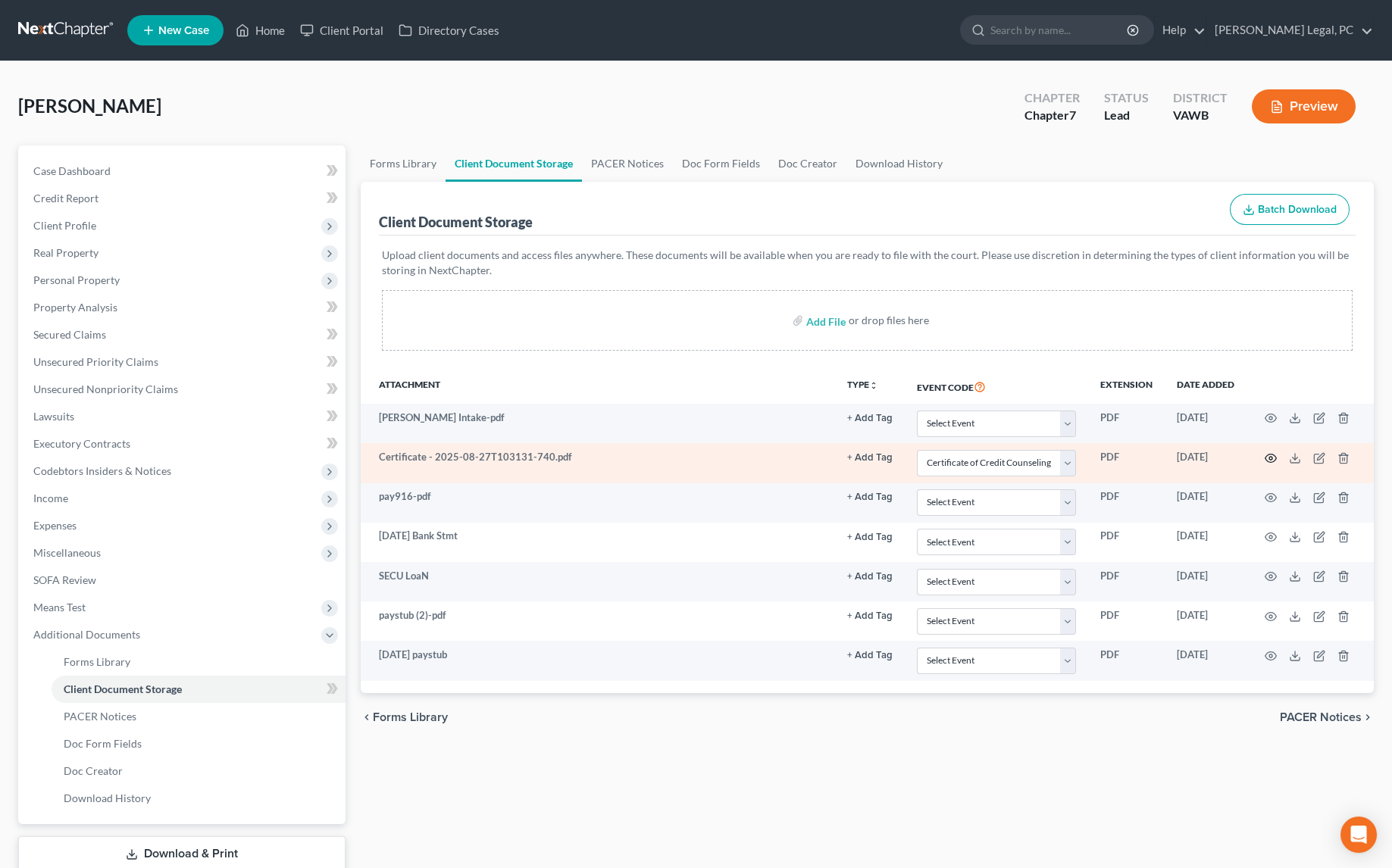
click at [1273, 452] on icon "button" at bounding box center [1270, 457] width 12 height 12
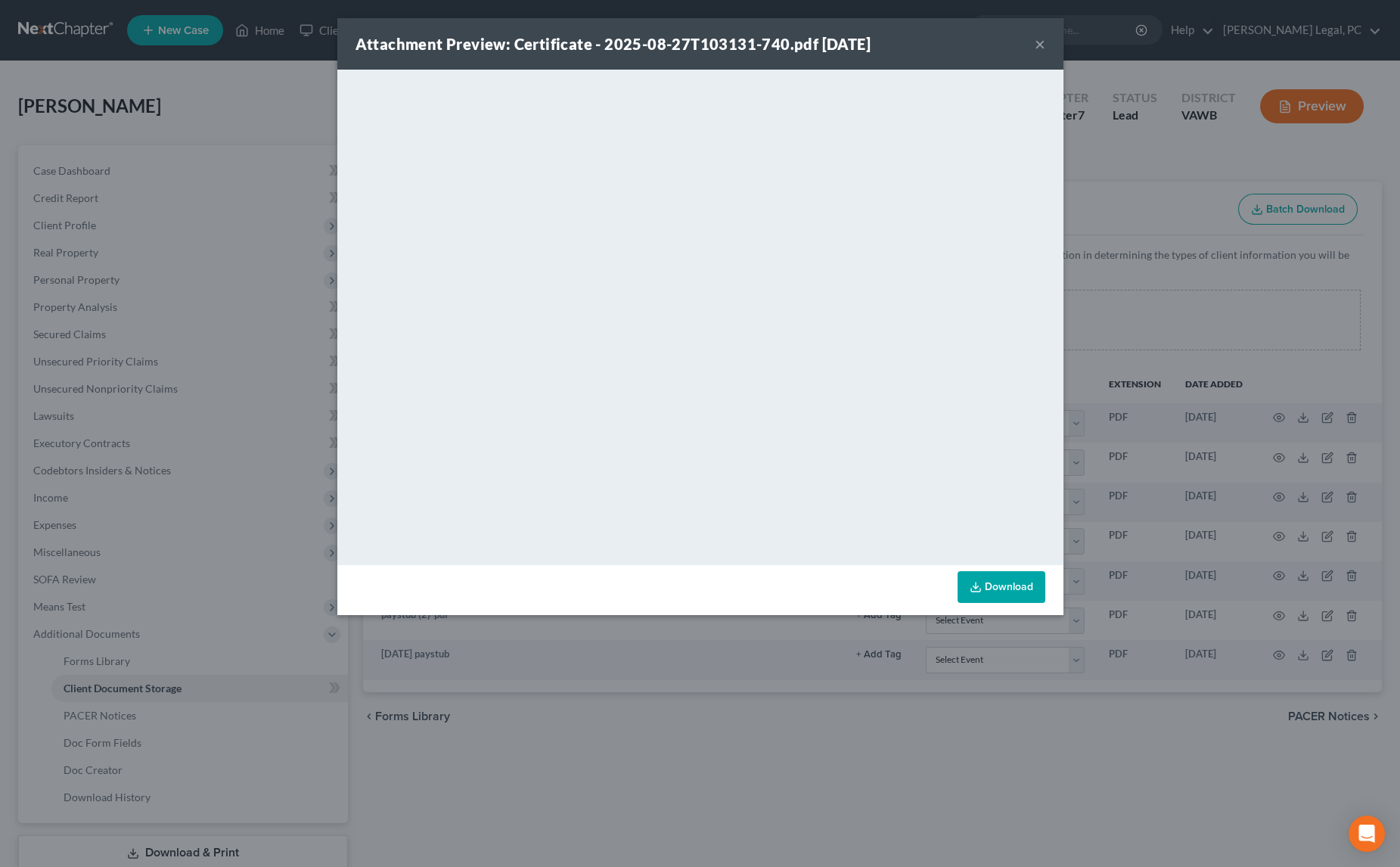
click at [1039, 47] on button "×" at bounding box center [1041, 44] width 11 height 18
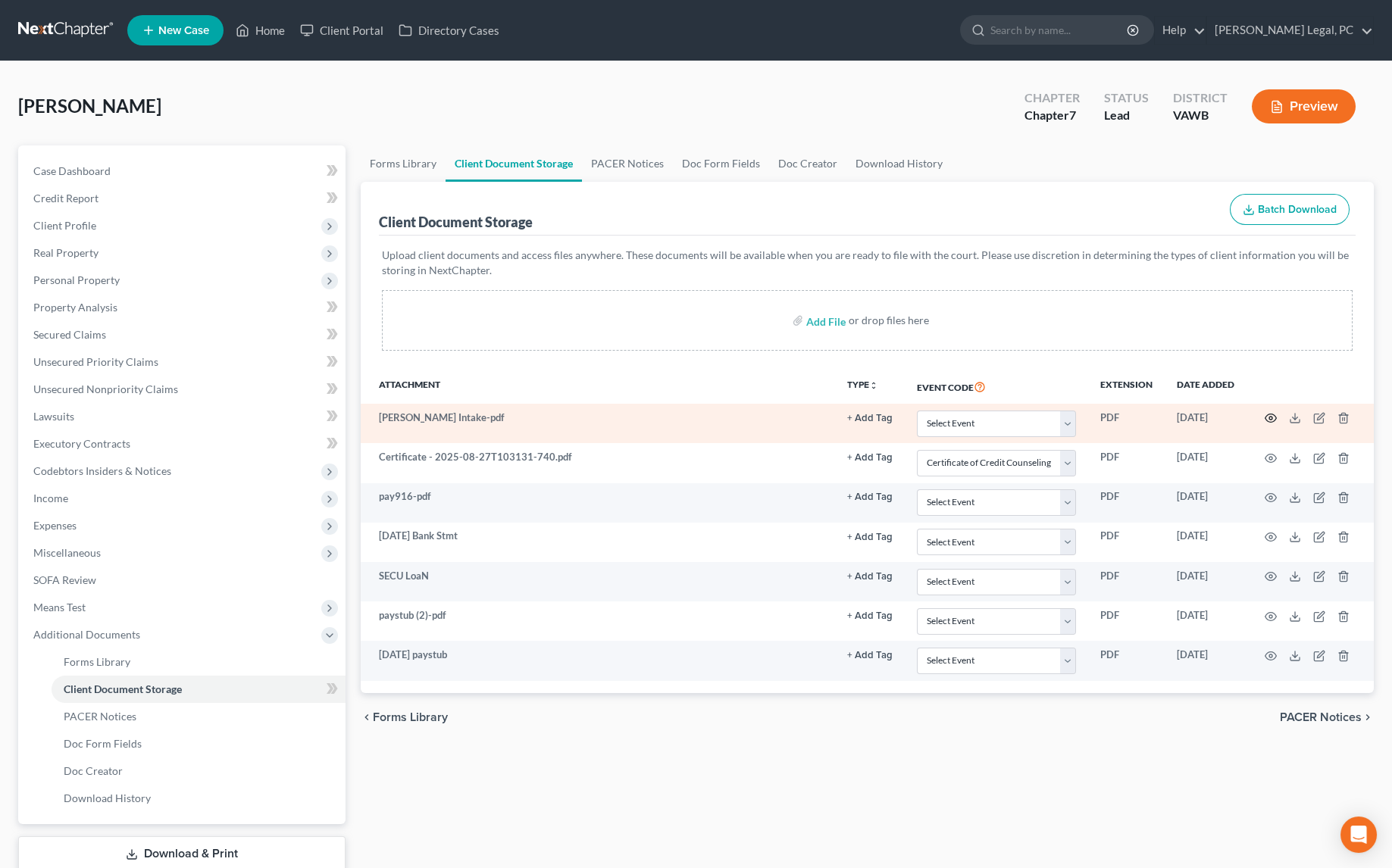
click at [1271, 416] on icon "button" at bounding box center [1270, 417] width 12 height 12
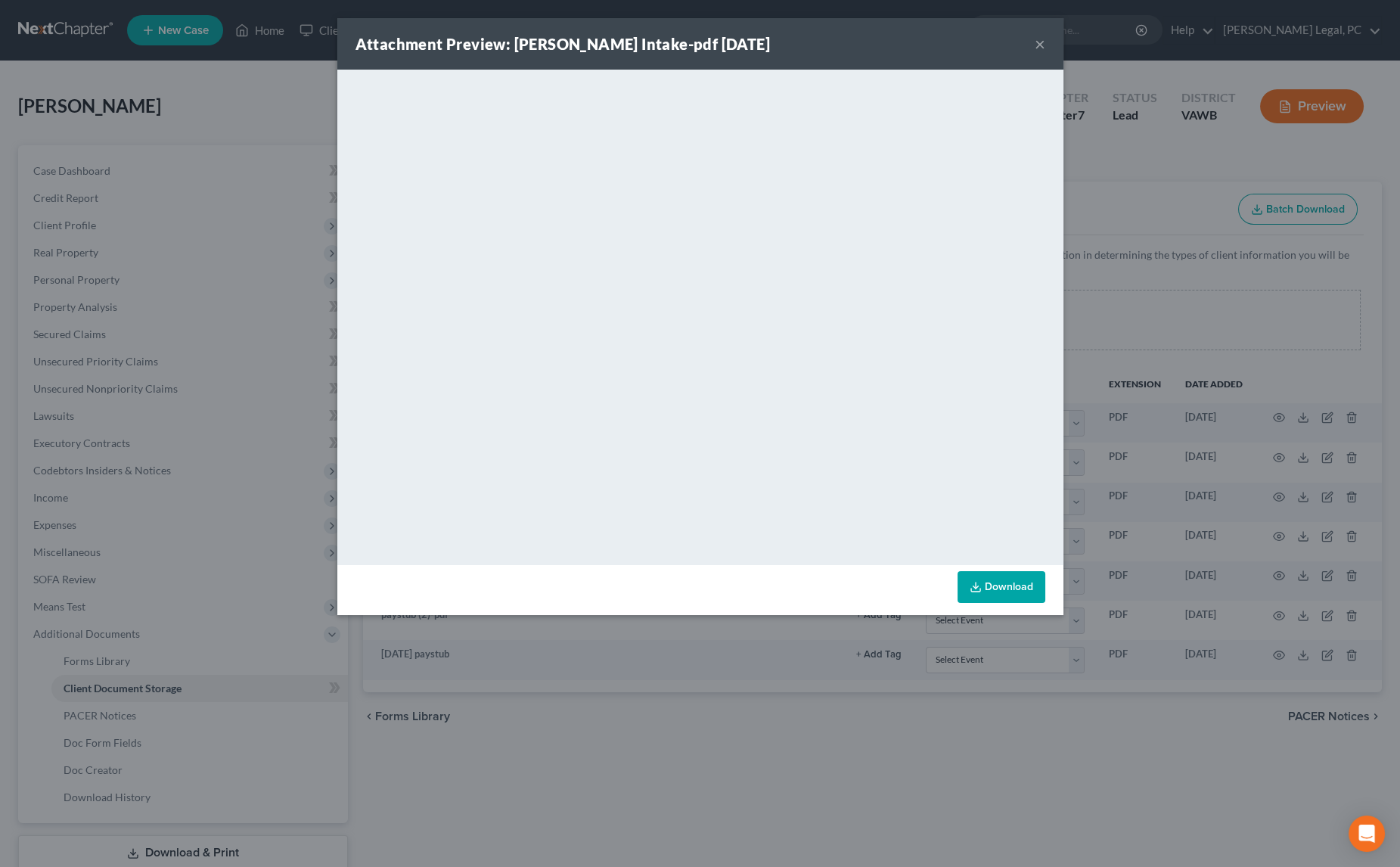
click at [1040, 49] on button "×" at bounding box center [1041, 44] width 11 height 18
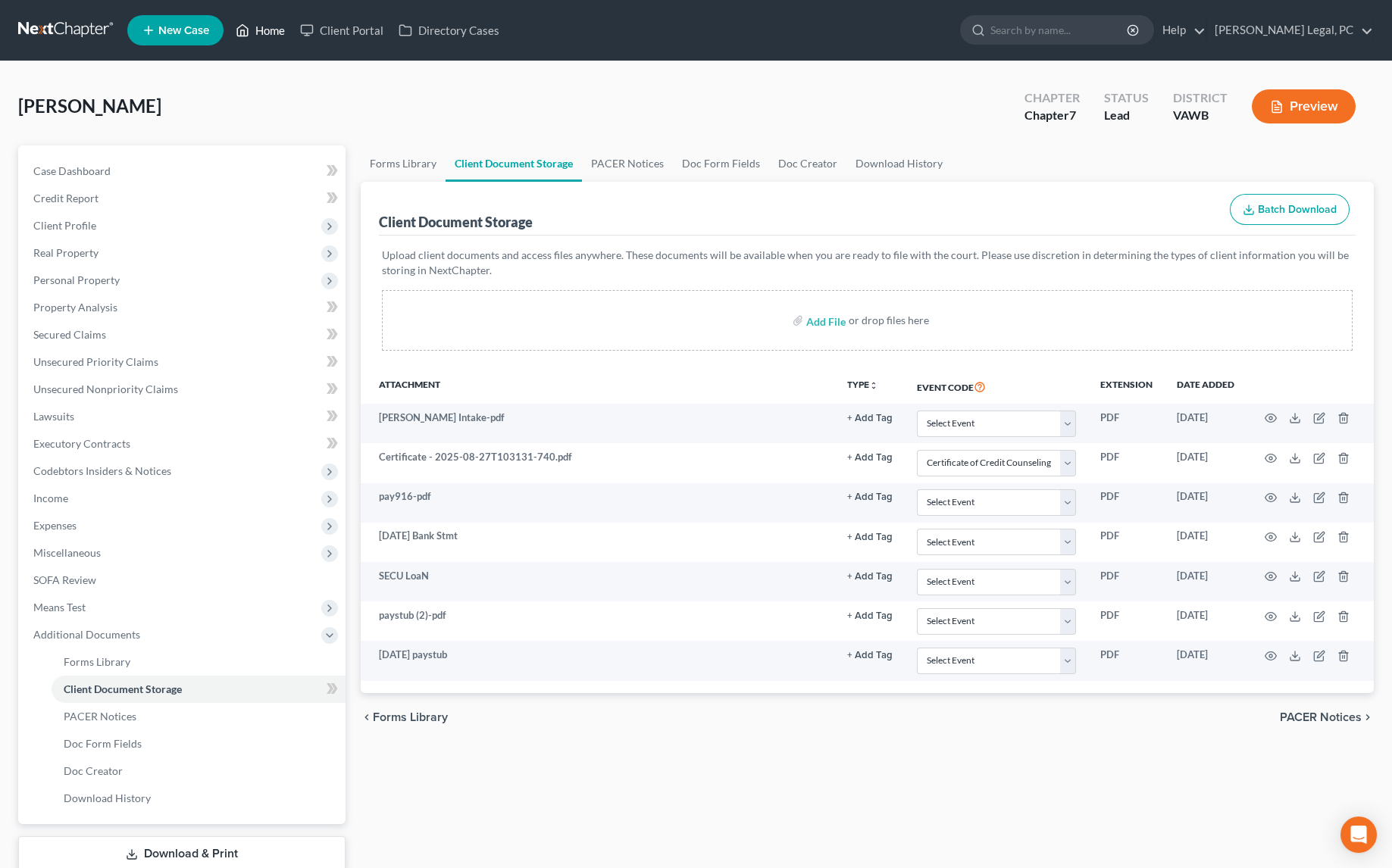
click at [284, 35] on link "Home" at bounding box center [260, 30] width 65 height 27
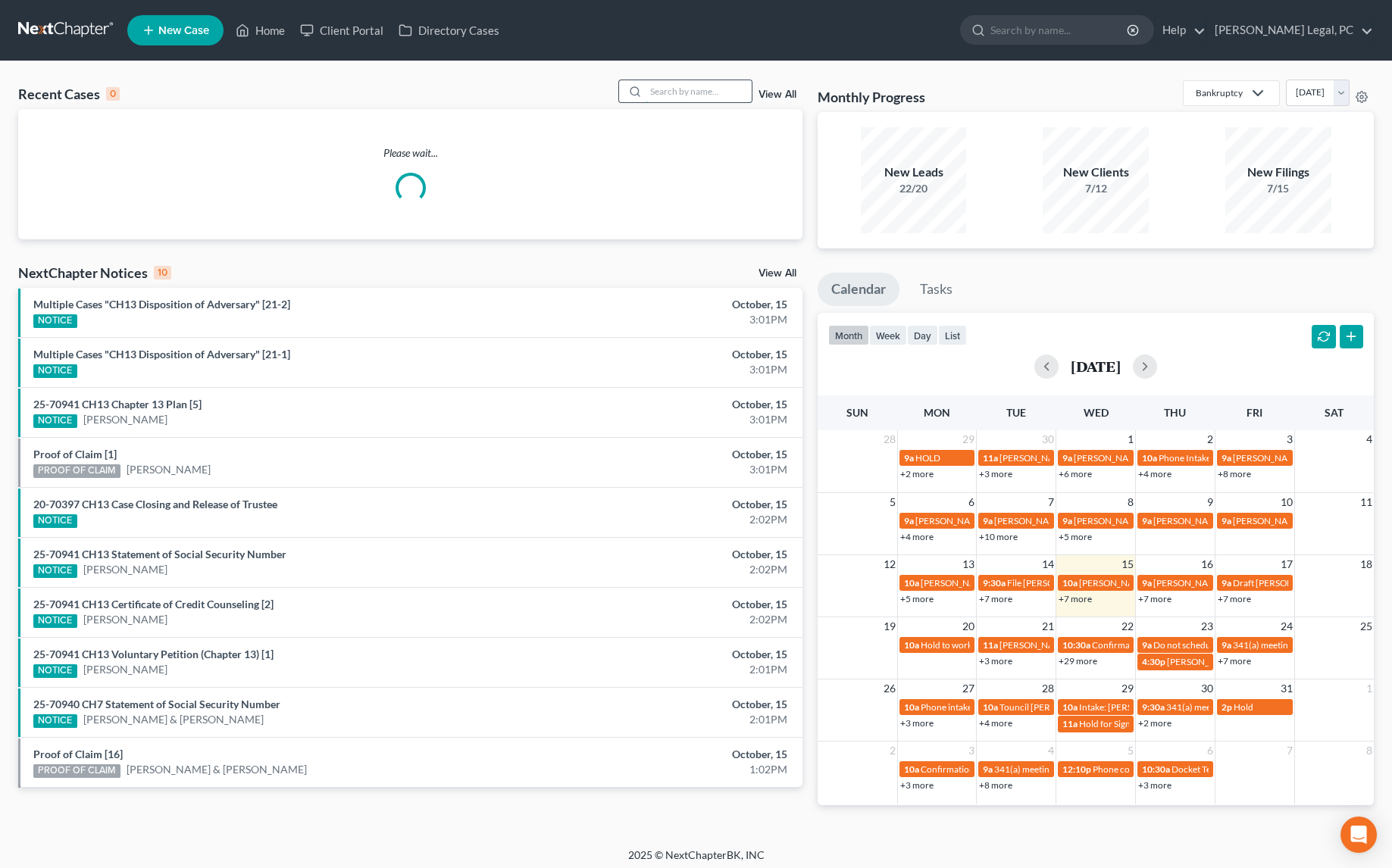
click at [671, 89] on input "search" at bounding box center [698, 91] width 106 height 22
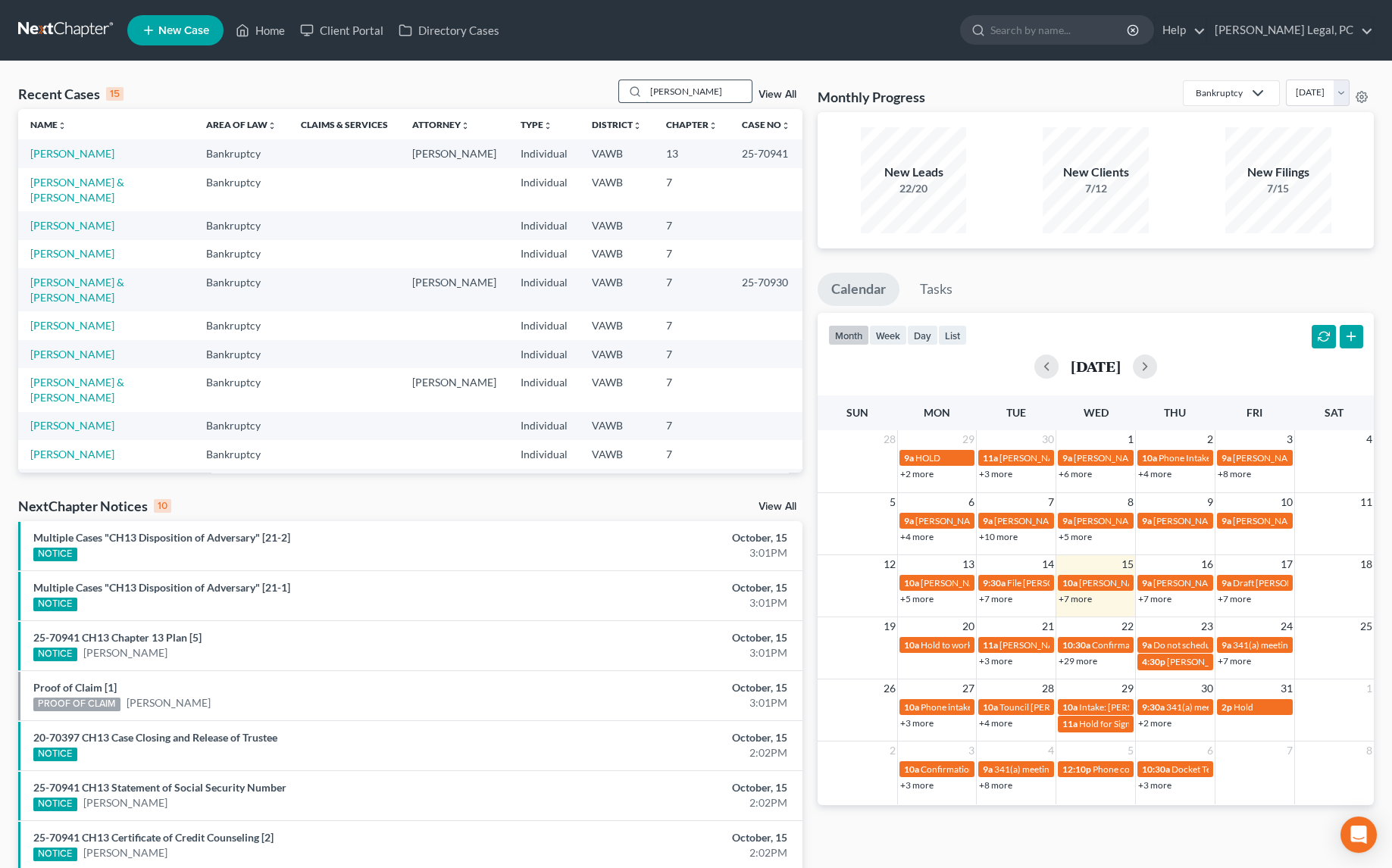
type input "[PERSON_NAME]"
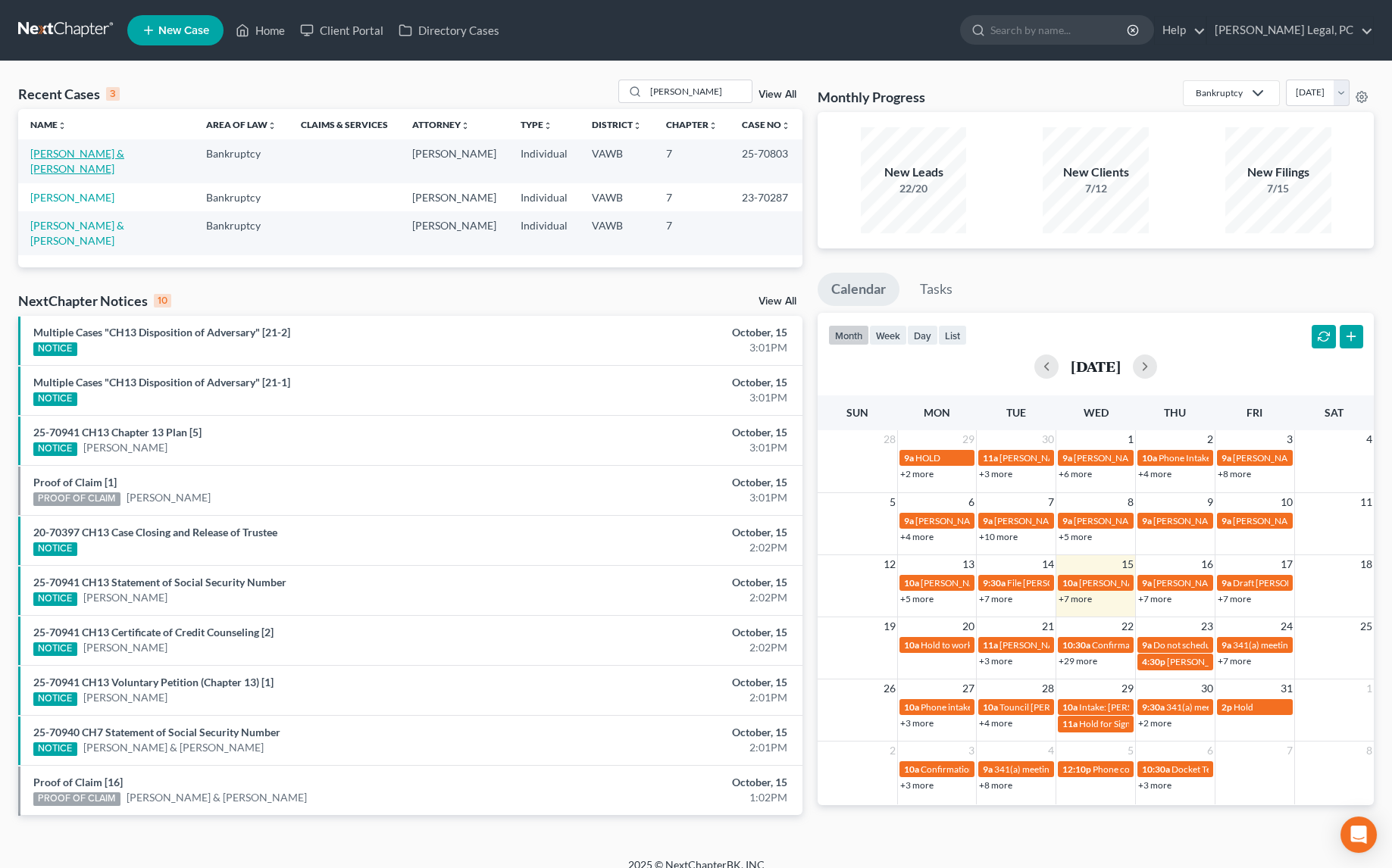
click at [115, 150] on link "[PERSON_NAME] & [PERSON_NAME]" at bounding box center [77, 160] width 94 height 28
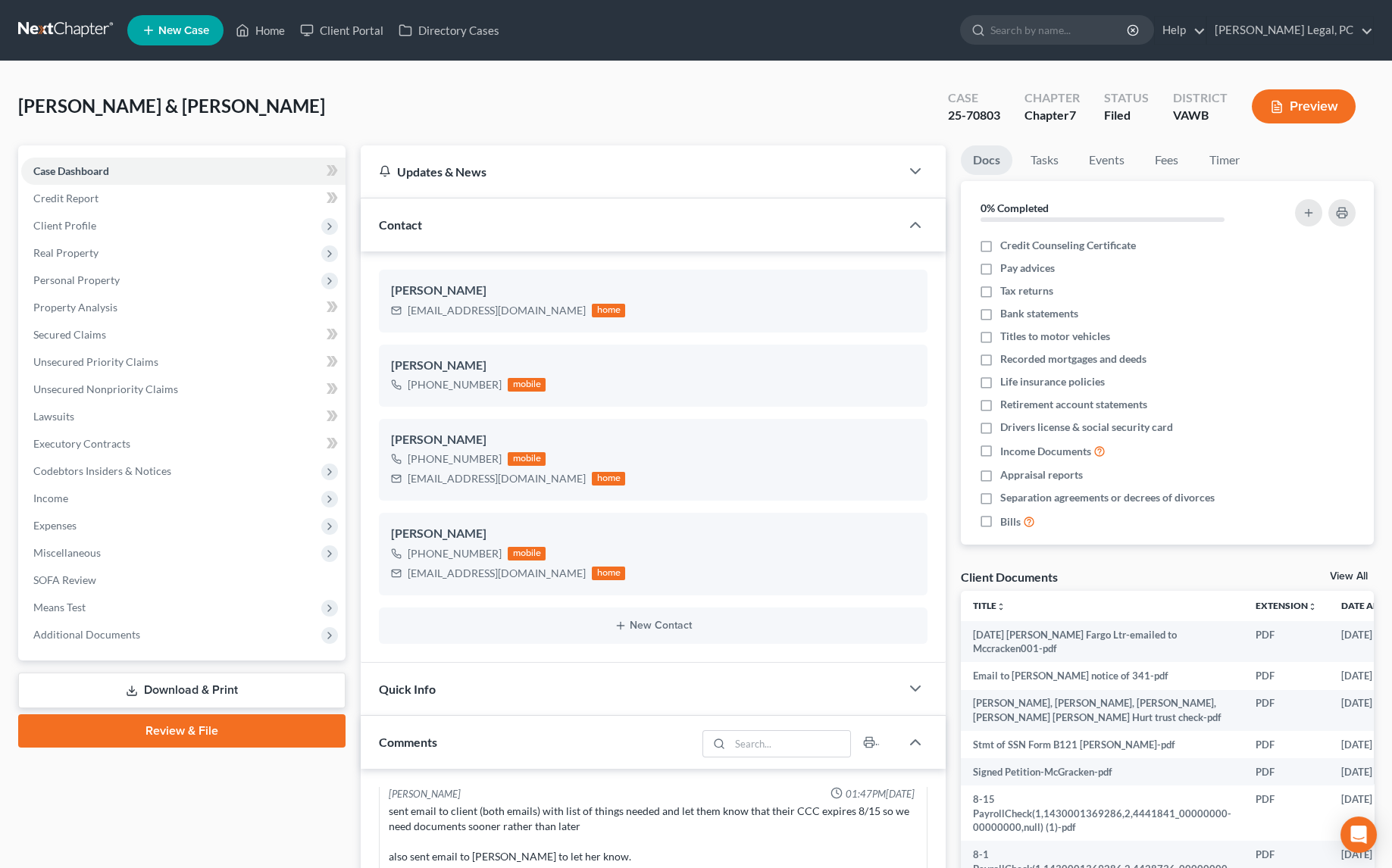
drag, startPoint x: 124, startPoint y: 633, endPoint x: 114, endPoint y: 663, distance: 31.6
click at [124, 633] on span "Additional Documents" at bounding box center [87, 634] width 107 height 13
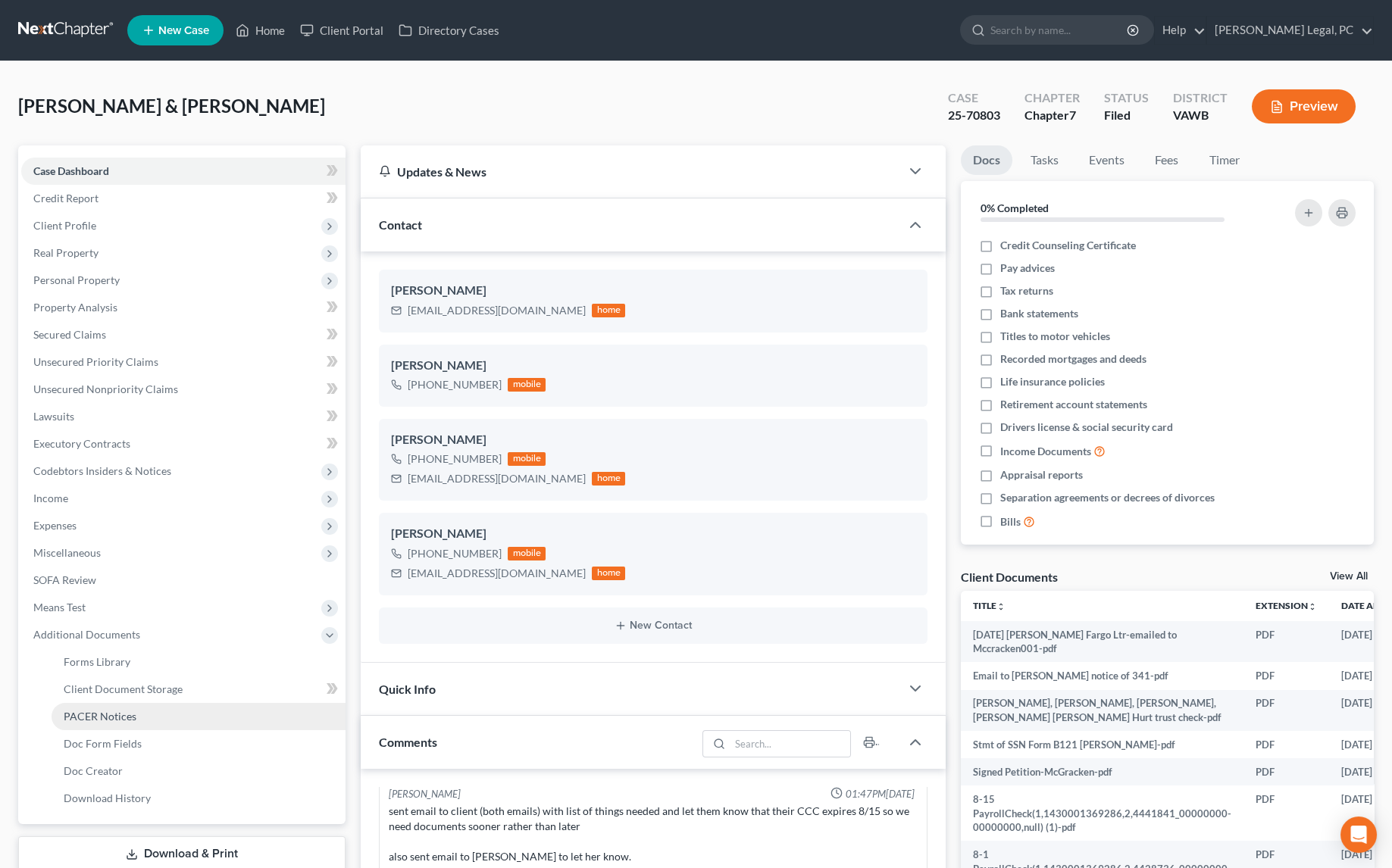
click at [107, 710] on span "PACER Notices" at bounding box center [100, 716] width 73 height 13
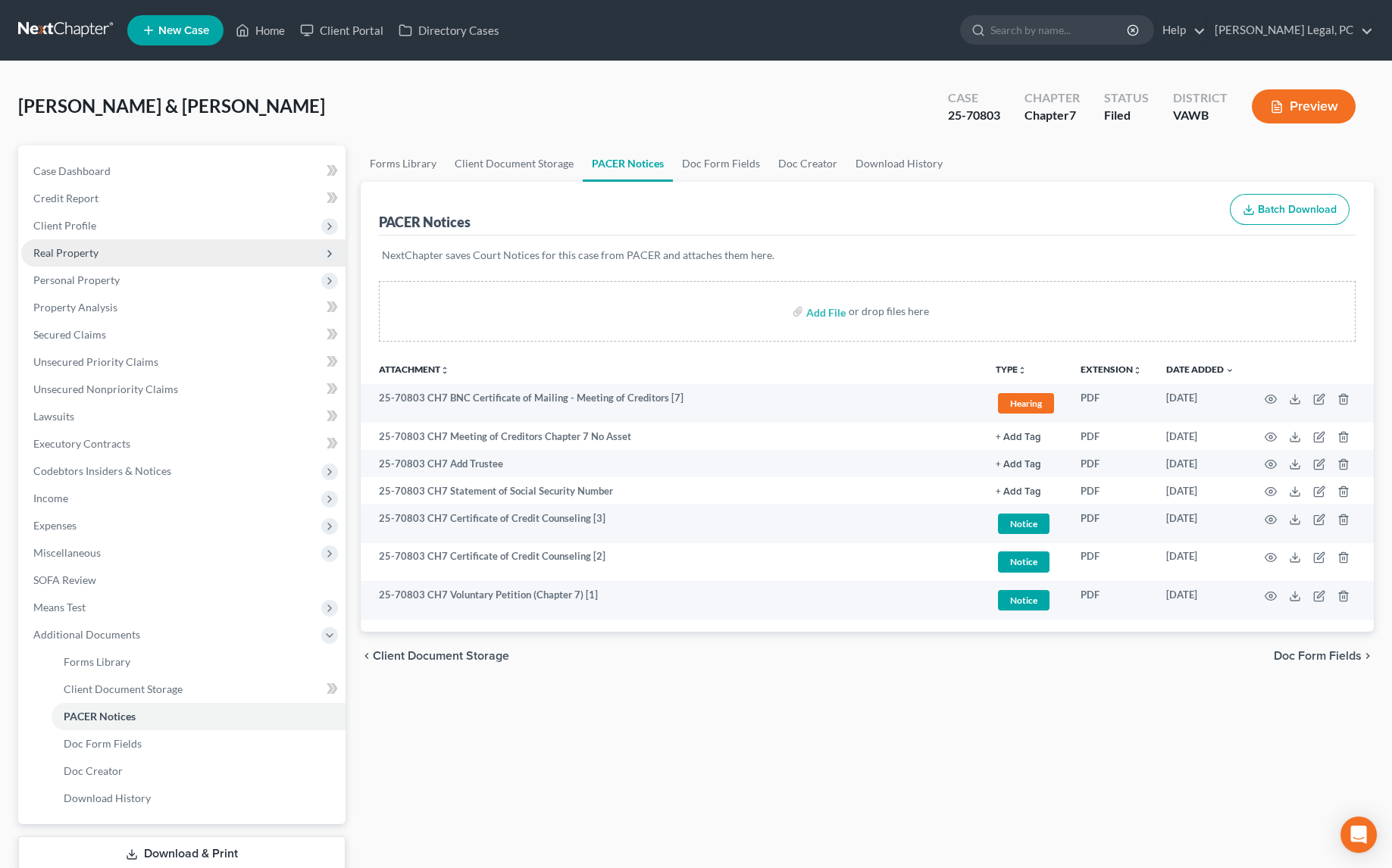
click at [81, 257] on span "Real Property" at bounding box center [67, 252] width 66 height 13
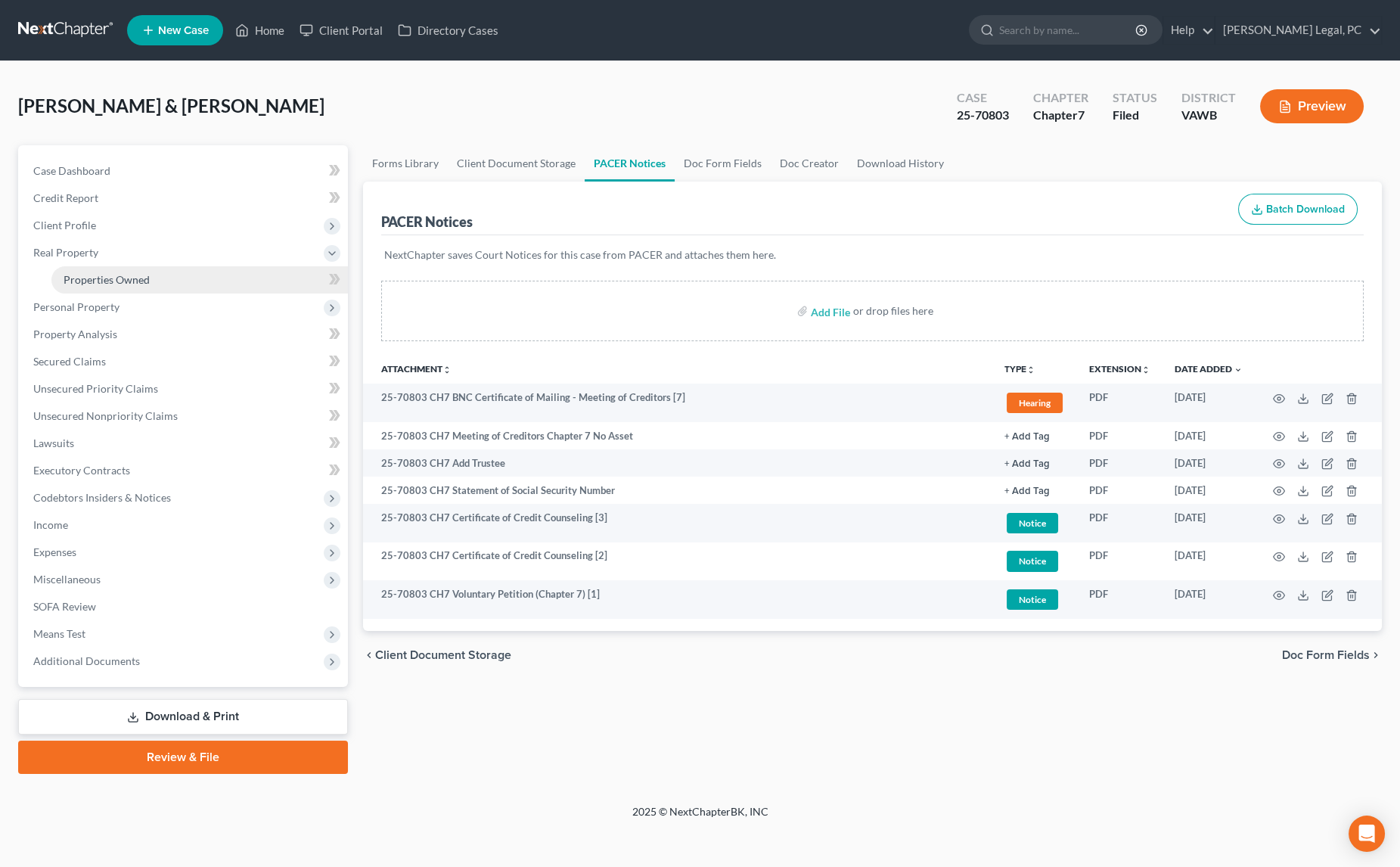
click at [146, 270] on link "Properties Owned" at bounding box center [200, 280] width 297 height 27
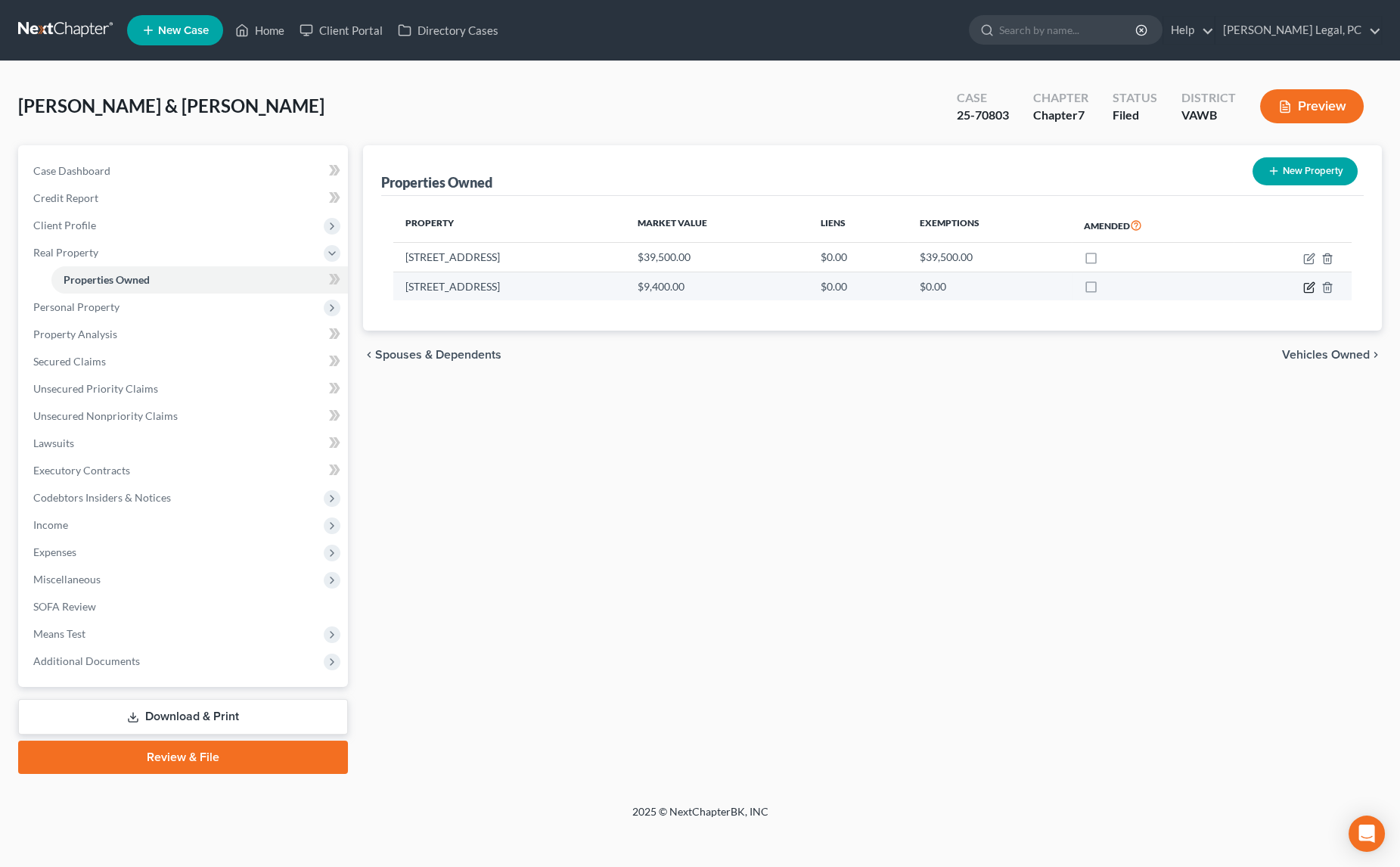
click at [1307, 289] on icon "button" at bounding box center [1309, 287] width 12 height 12
select select "48"
select select "2"
select select "5"
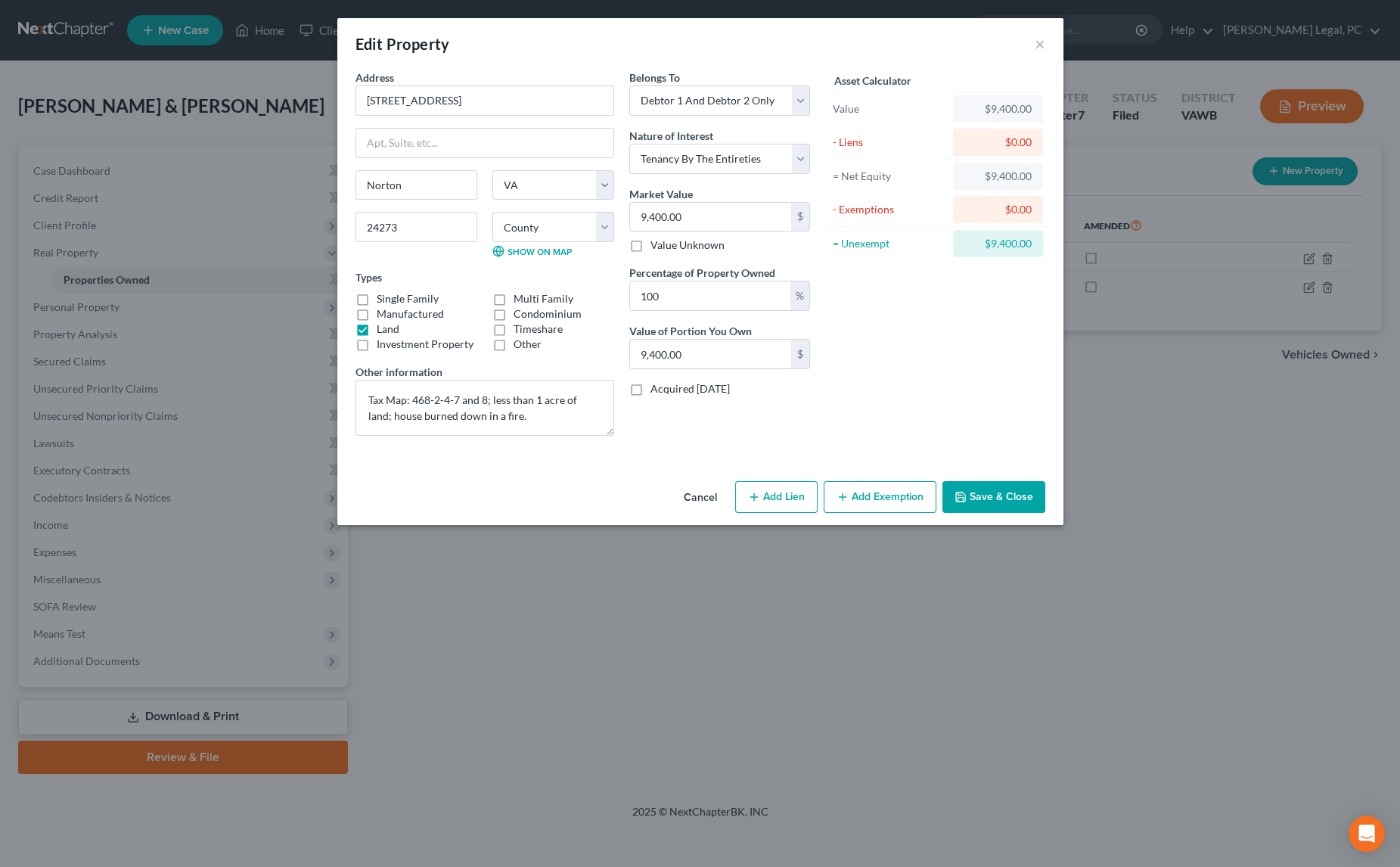
click at [869, 494] on button "Add Exemption" at bounding box center [881, 497] width 113 height 32
select select "2"
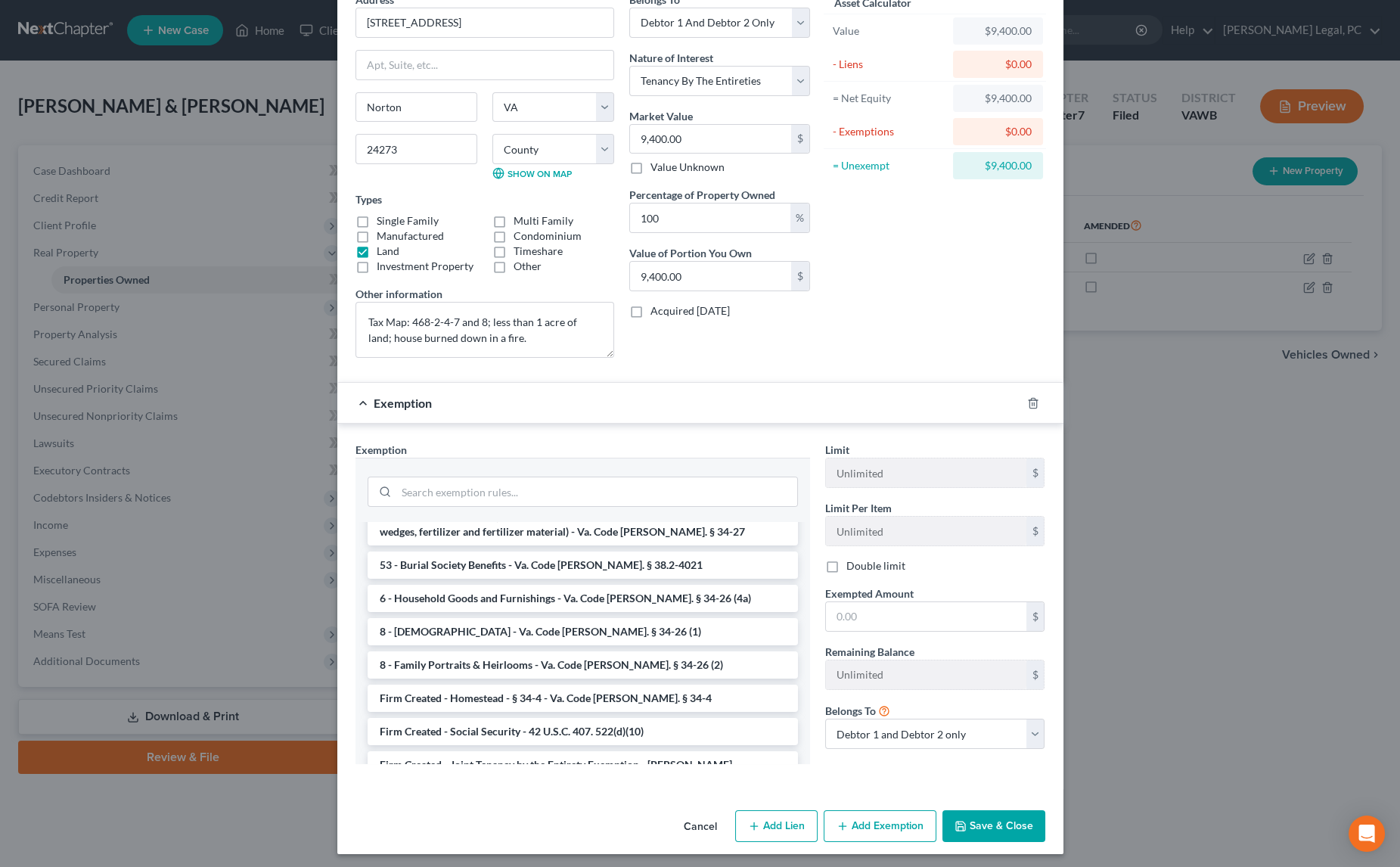
scroll to position [1965, 0]
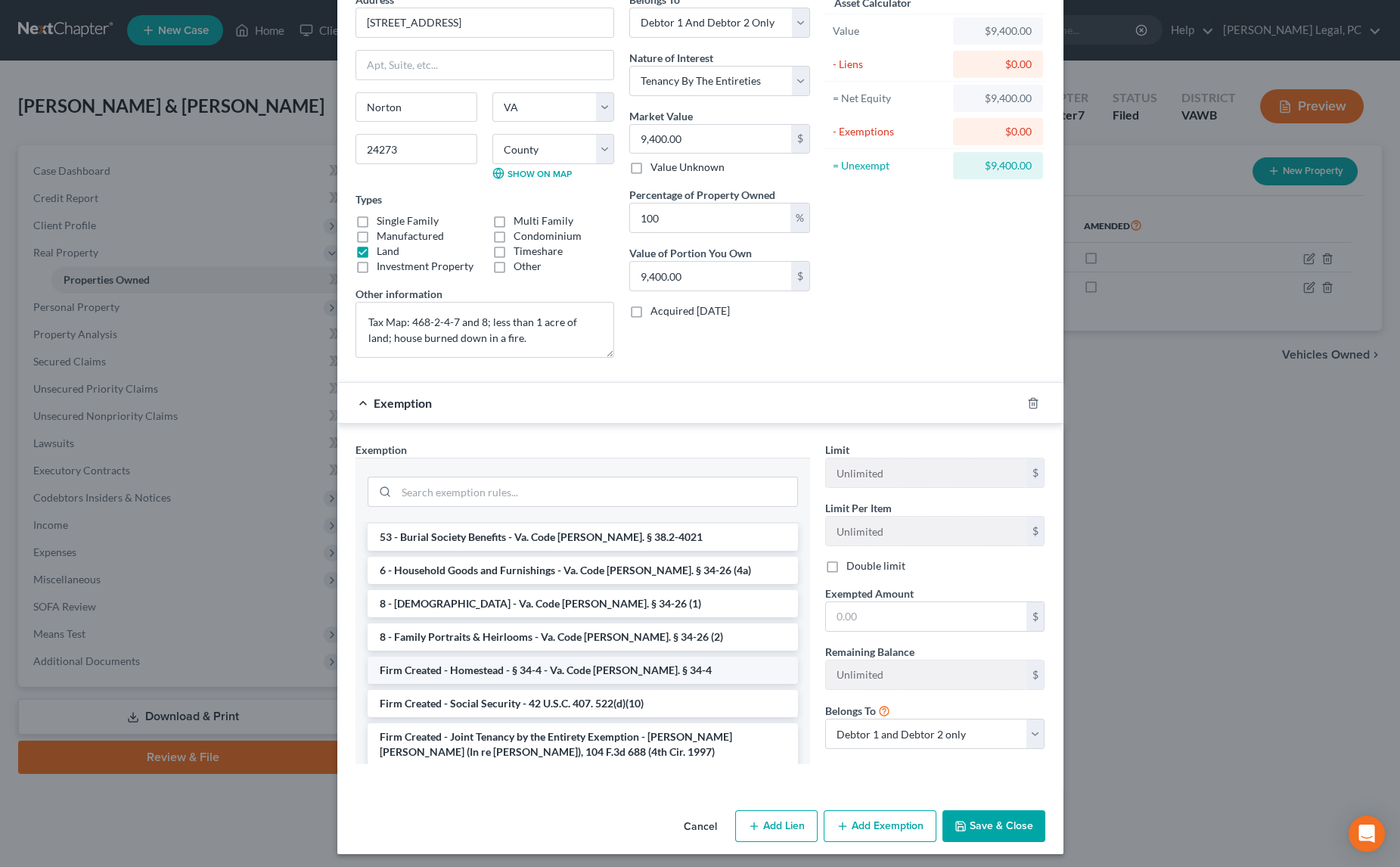
click at [579, 657] on li "Firm Created - Homestead - § 34-4 - Va. Code [PERSON_NAME]. § 34-4" at bounding box center [582, 670] width 430 height 27
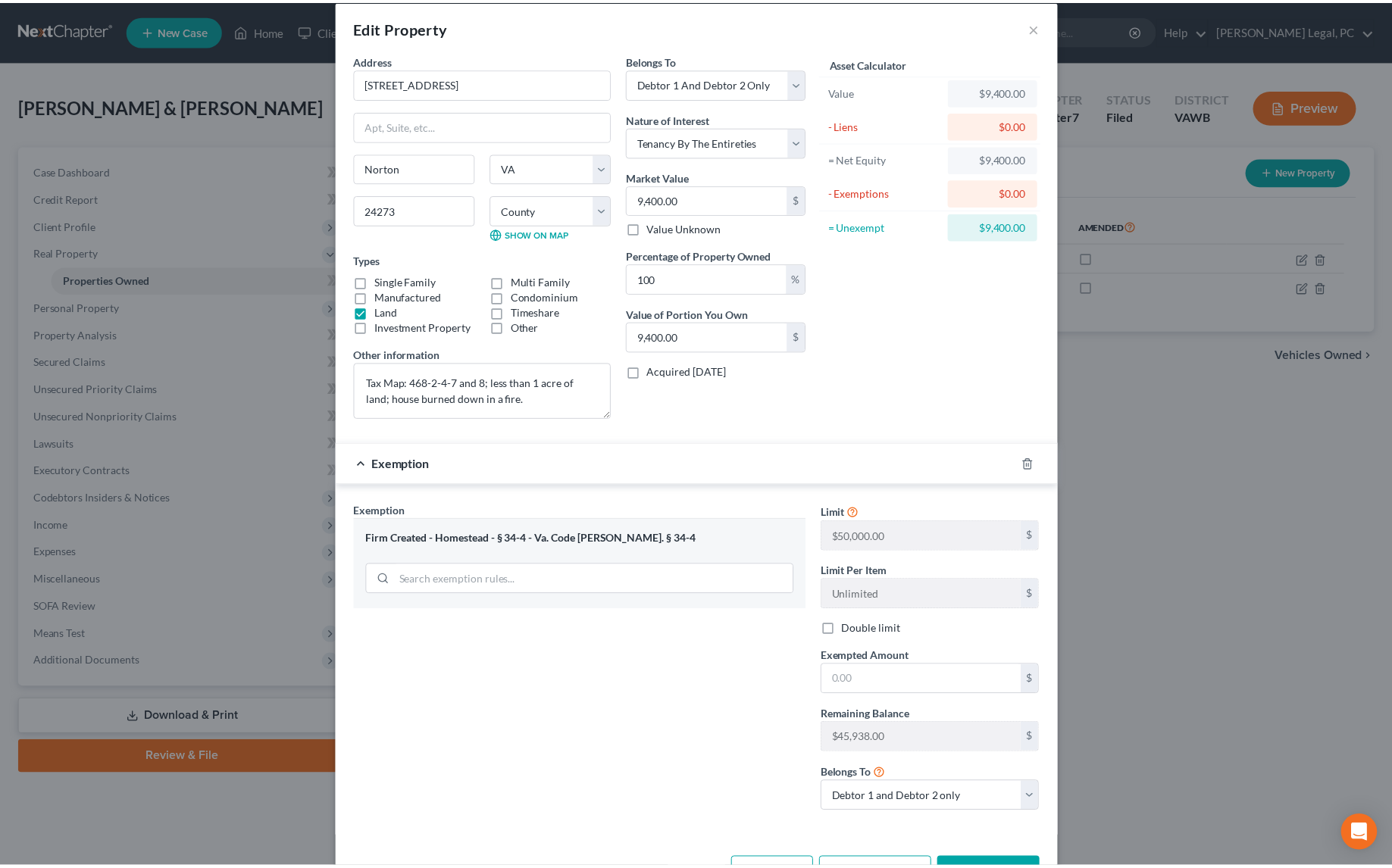
scroll to position [0, 0]
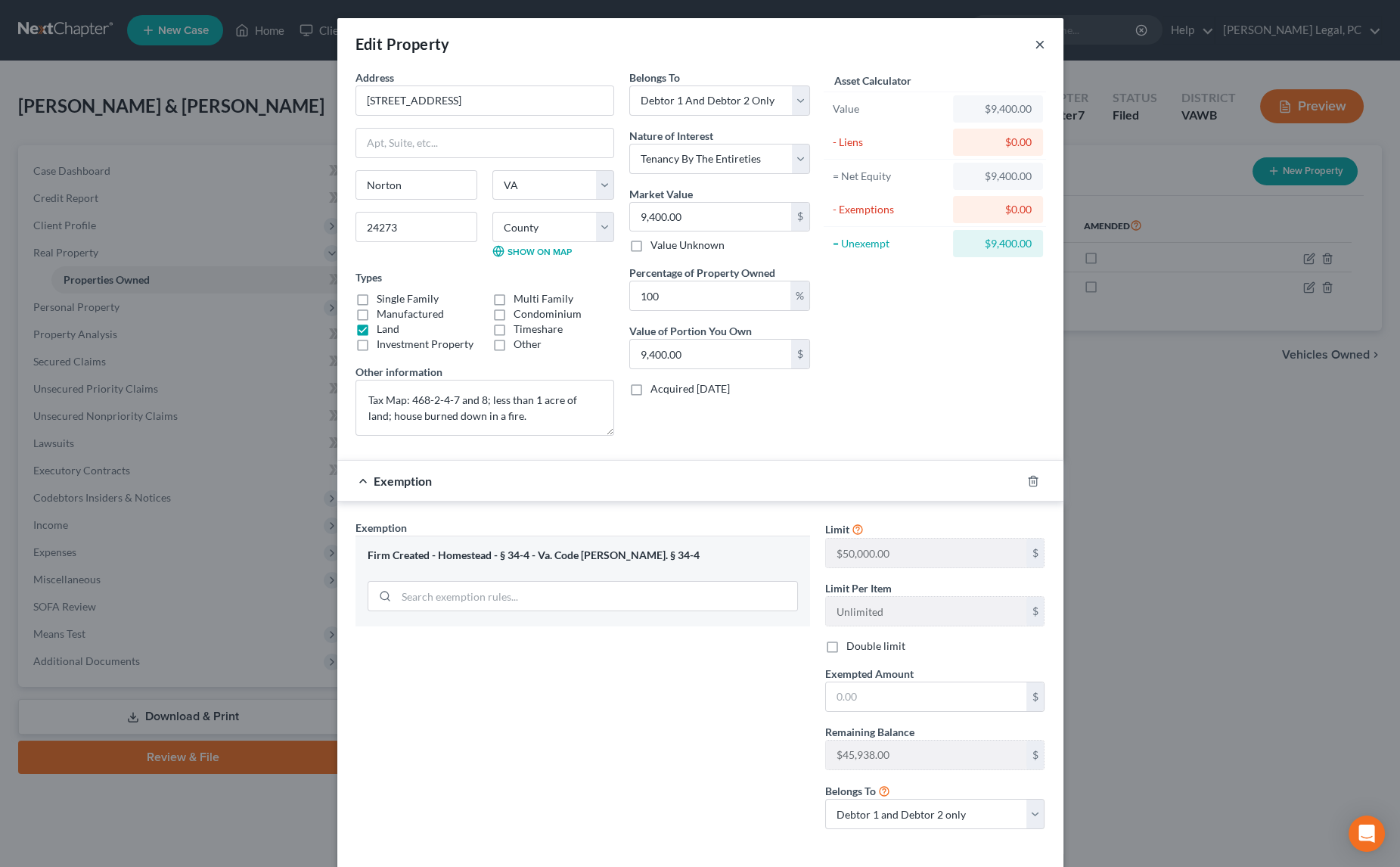
drag, startPoint x: 1032, startPoint y: 45, endPoint x: 359, endPoint y: 292, distance: 716.9
click at [1035, 44] on button "×" at bounding box center [1041, 44] width 11 height 18
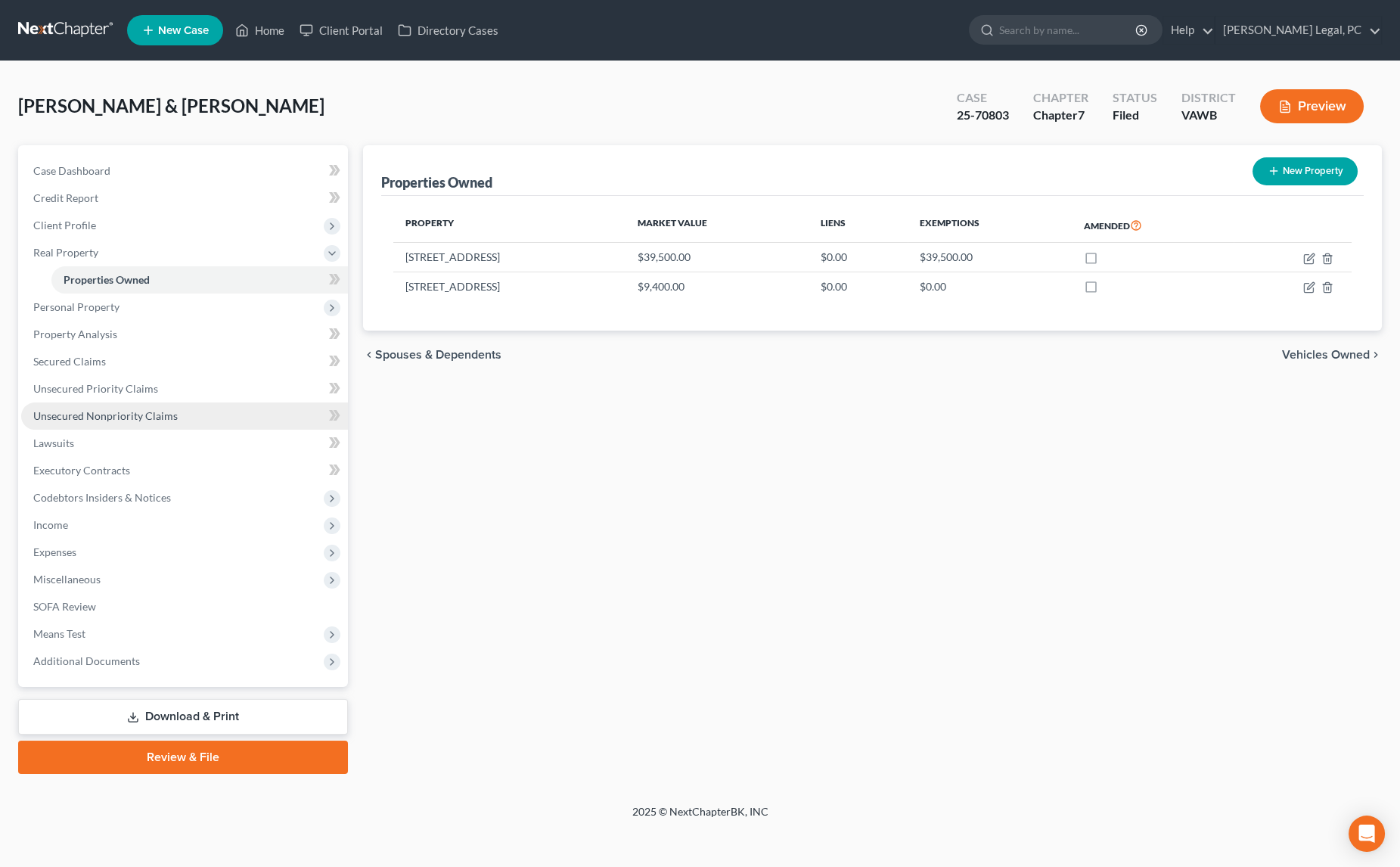
click at [92, 409] on span "Unsecured Nonpriority Claims" at bounding box center [106, 416] width 145 height 13
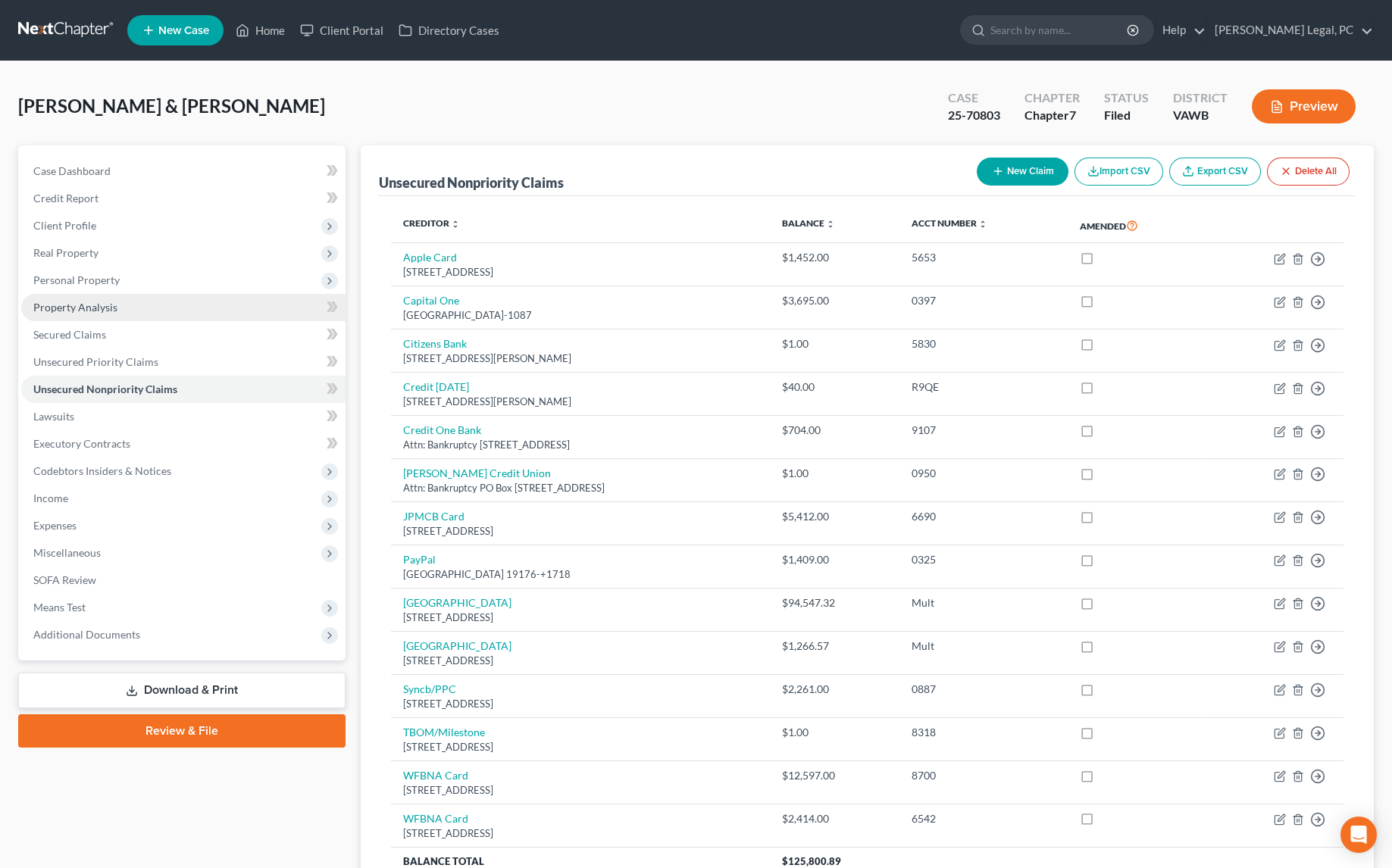
click at [97, 310] on span "Property Analysis" at bounding box center [76, 307] width 84 height 13
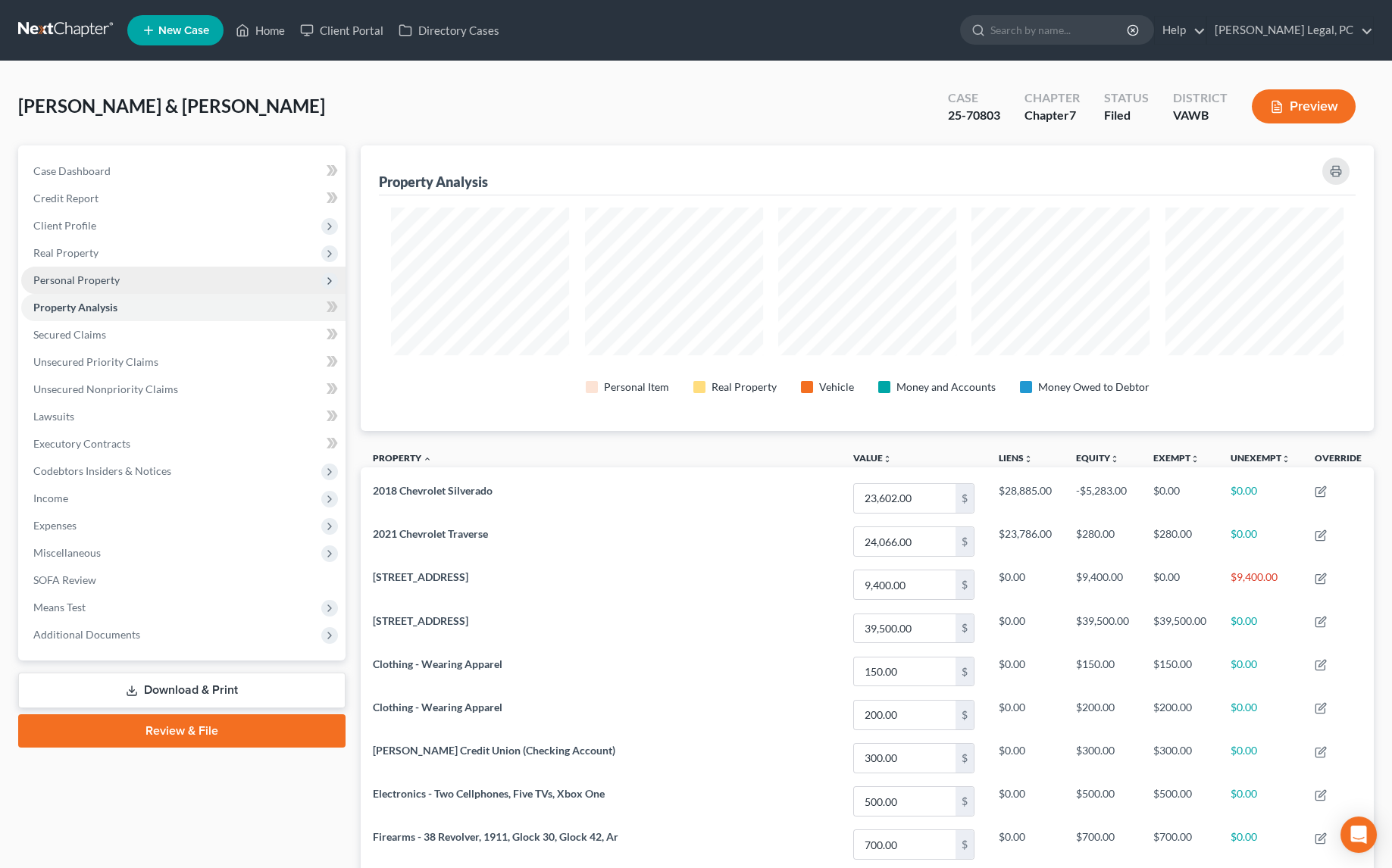
click at [107, 281] on span "Personal Property" at bounding box center [77, 280] width 87 height 13
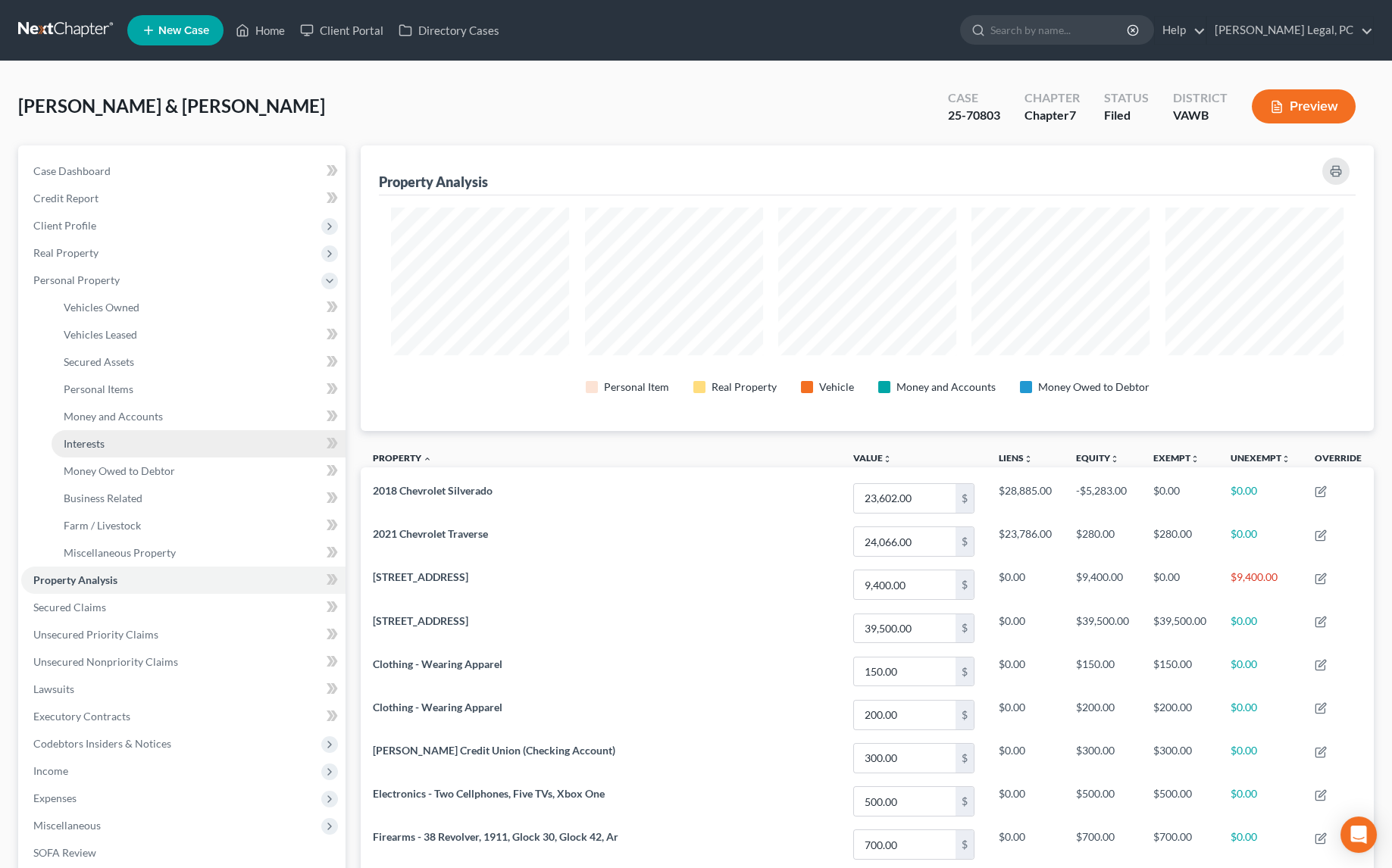
click at [111, 434] on link "Interests" at bounding box center [199, 444] width 294 height 27
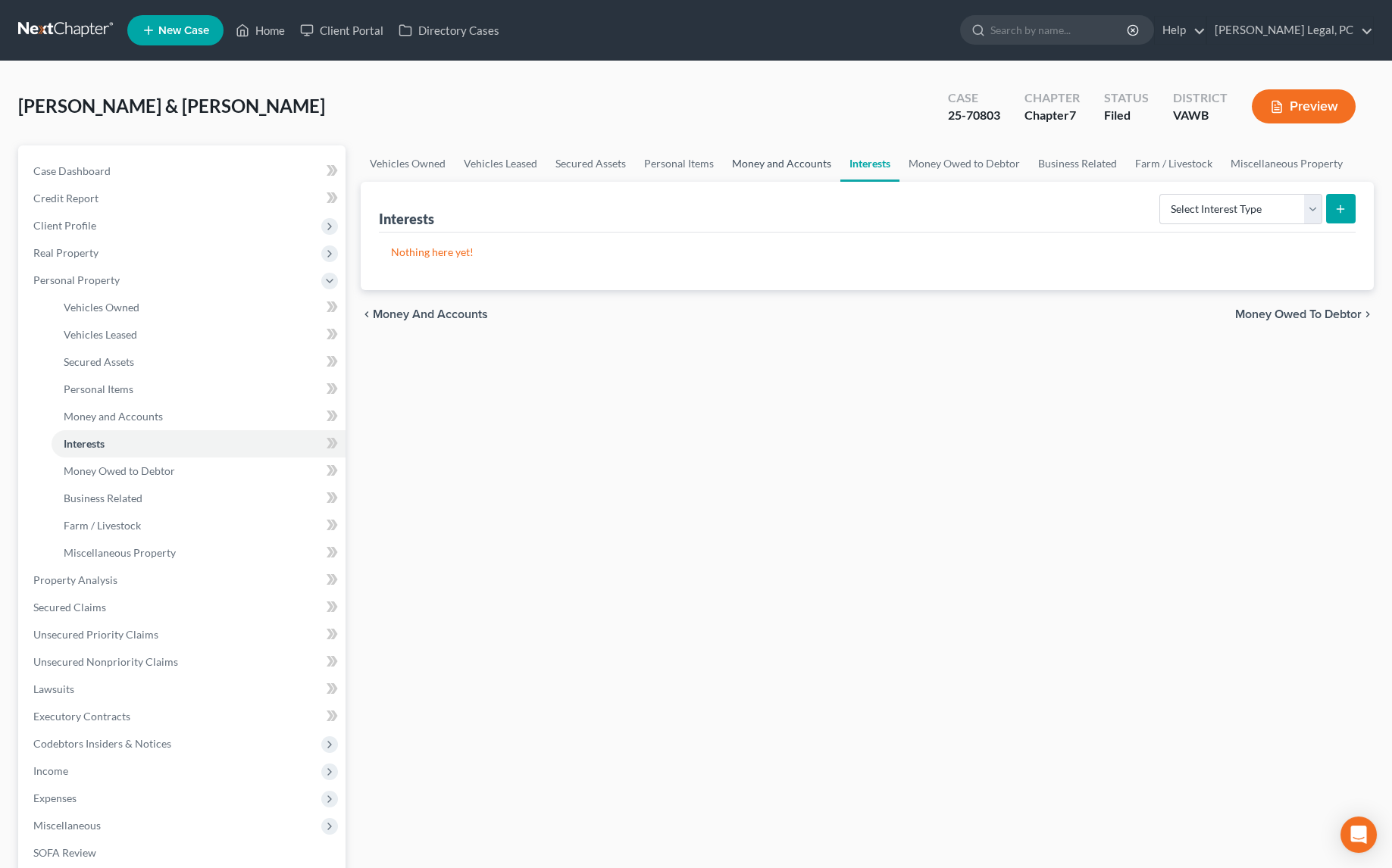
drag, startPoint x: 789, startPoint y: 168, endPoint x: 841, endPoint y: 168, distance: 52.0
click at [789, 168] on link "Money and Accounts" at bounding box center [781, 164] width 118 height 36
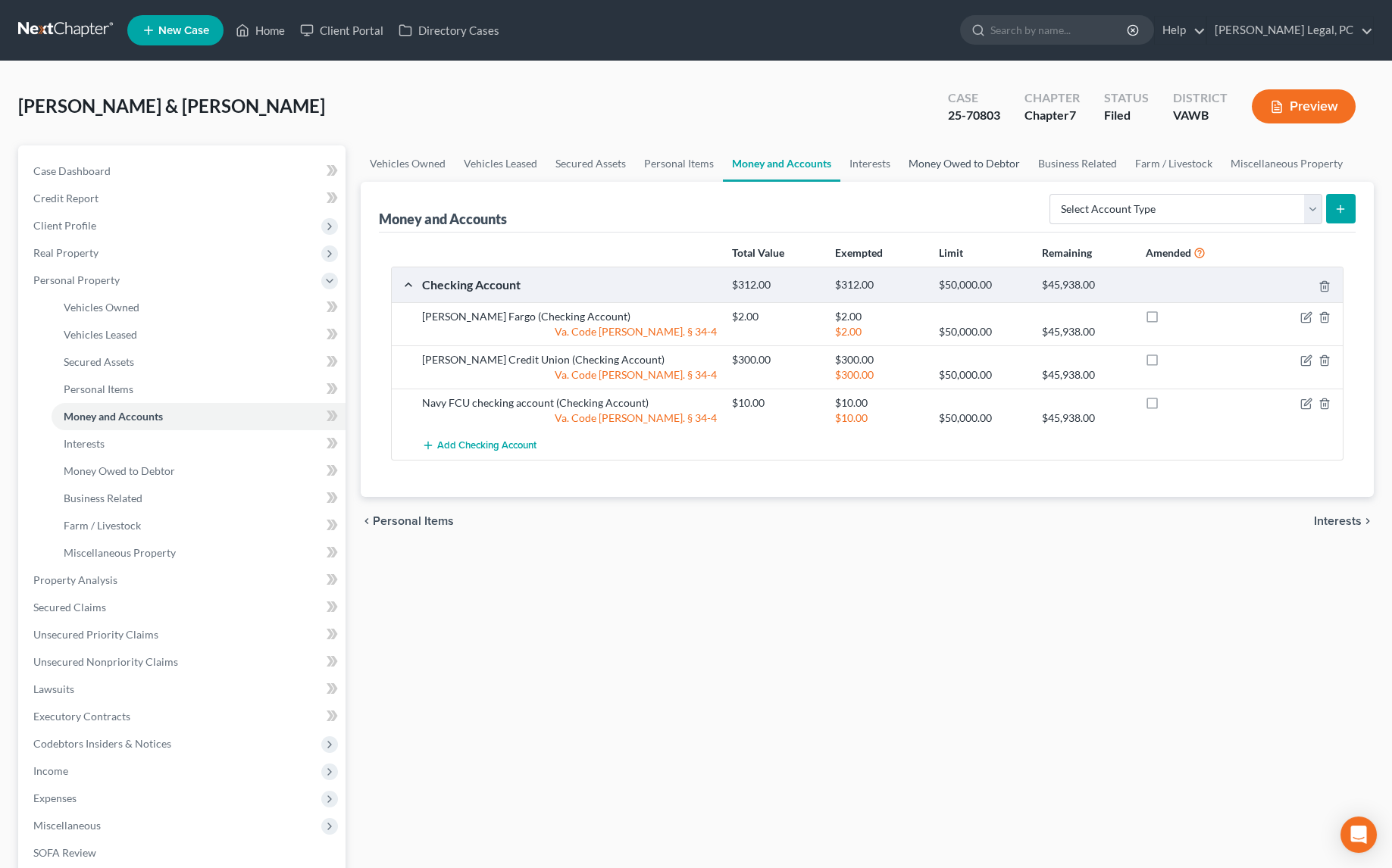
click at [937, 165] on link "Money Owed to Debtor" at bounding box center [964, 164] width 129 height 36
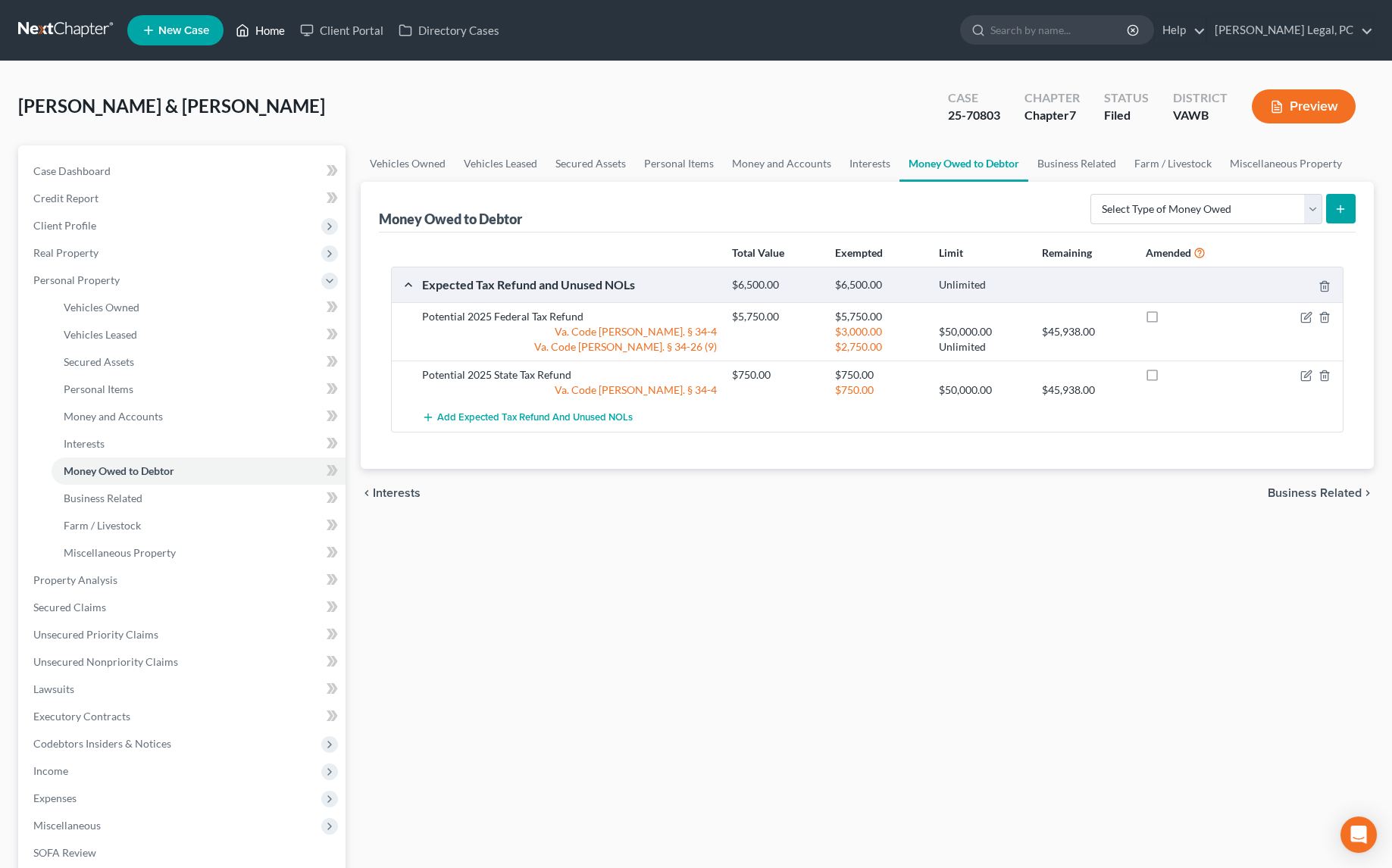
click at [249, 34] on icon at bounding box center [243, 30] width 11 height 11
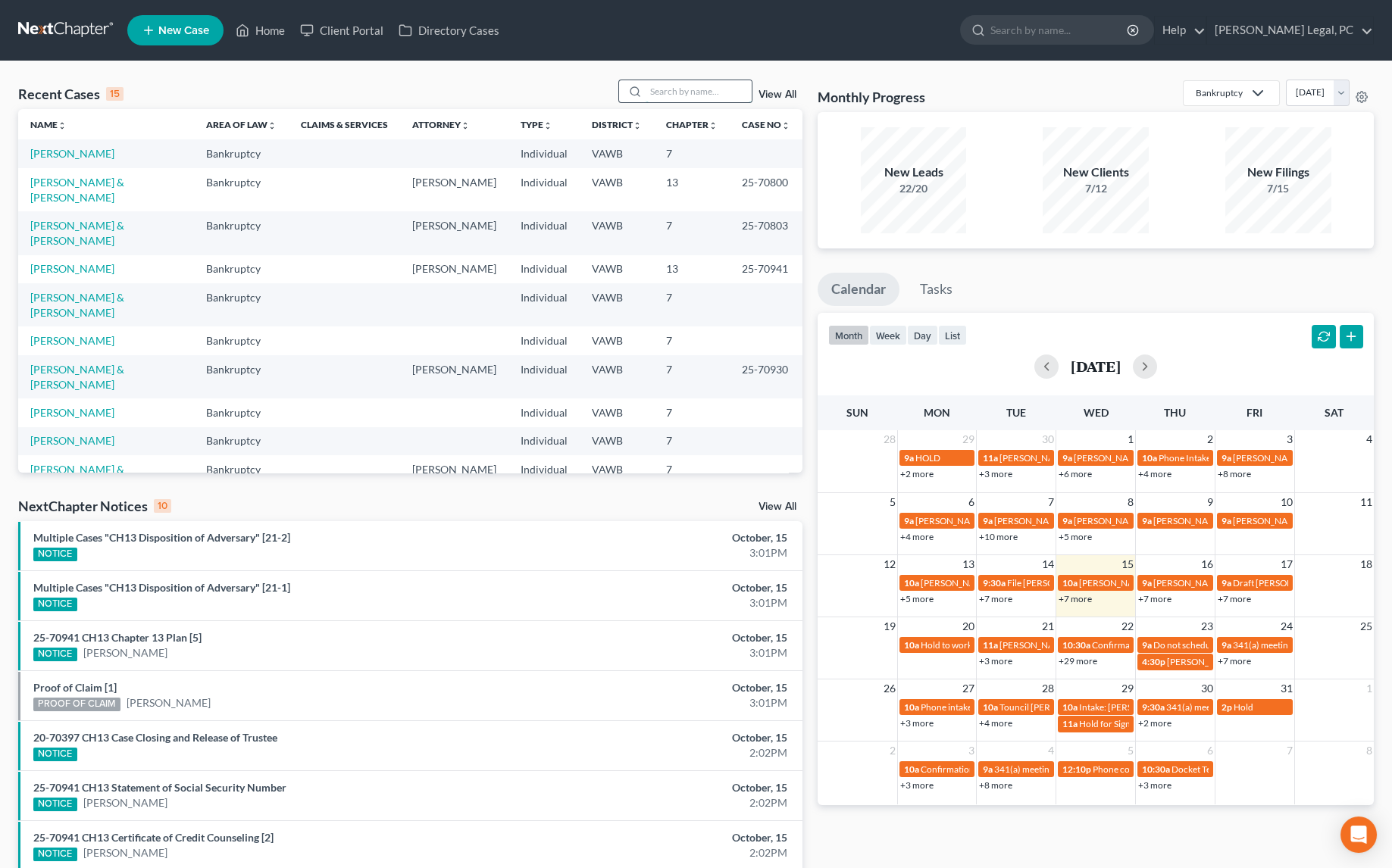
click at [671, 86] on input "search" at bounding box center [698, 91] width 106 height 22
type input "[PERSON_NAME]"
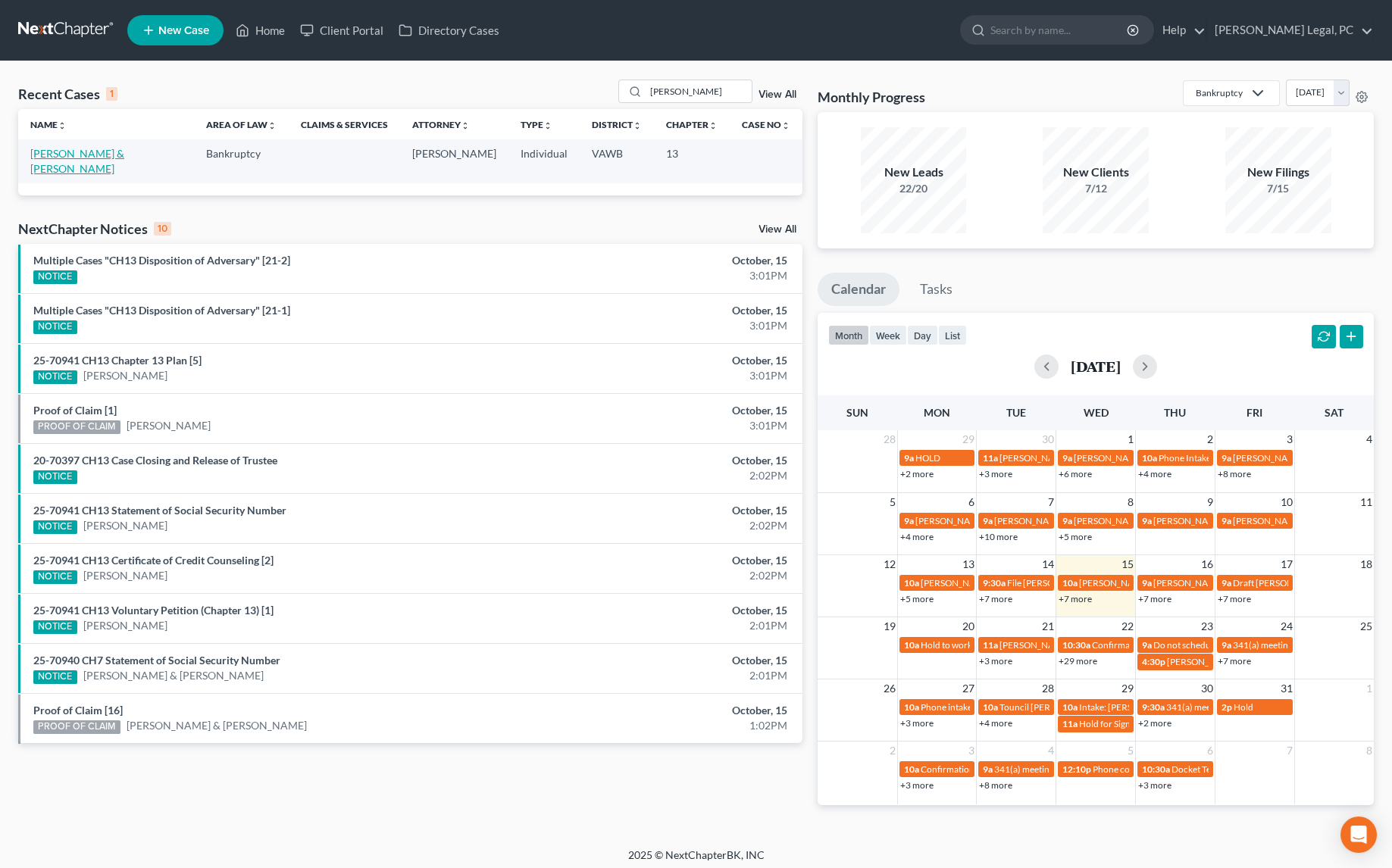
click at [118, 150] on link "[PERSON_NAME] & [PERSON_NAME]" at bounding box center [77, 160] width 94 height 28
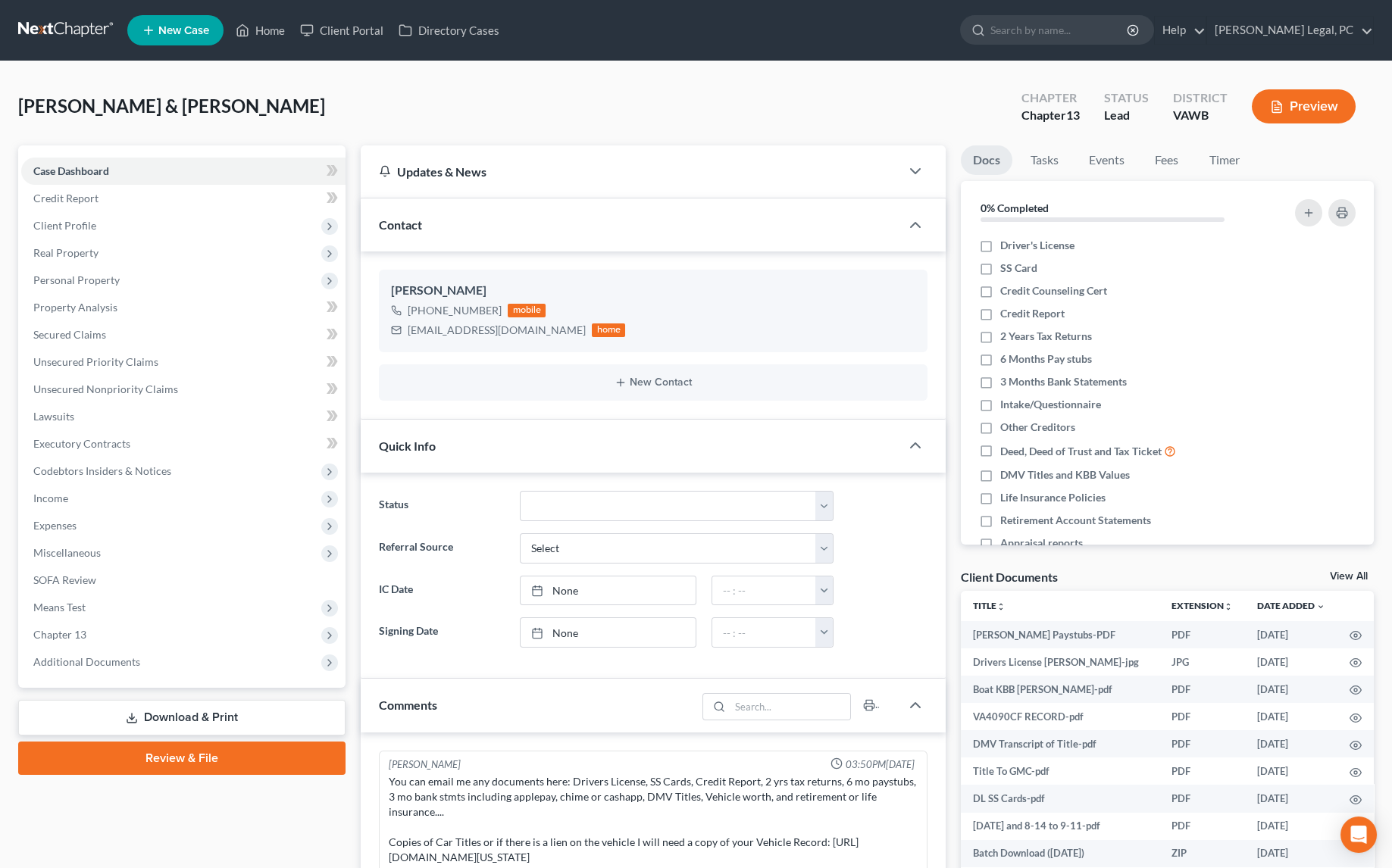
scroll to position [789, 0]
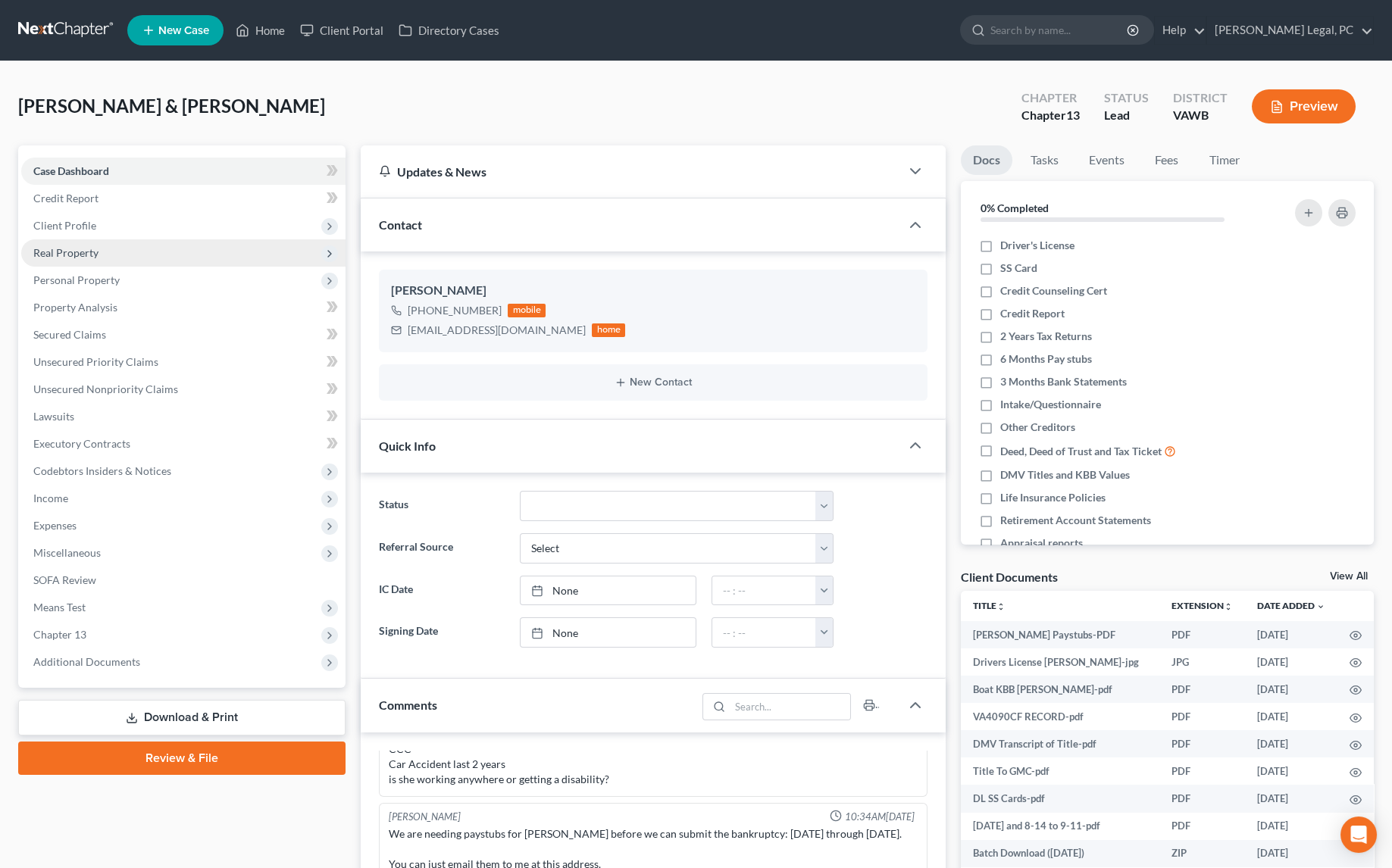
click at [61, 231] on span "Client Profile" at bounding box center [183, 226] width 324 height 27
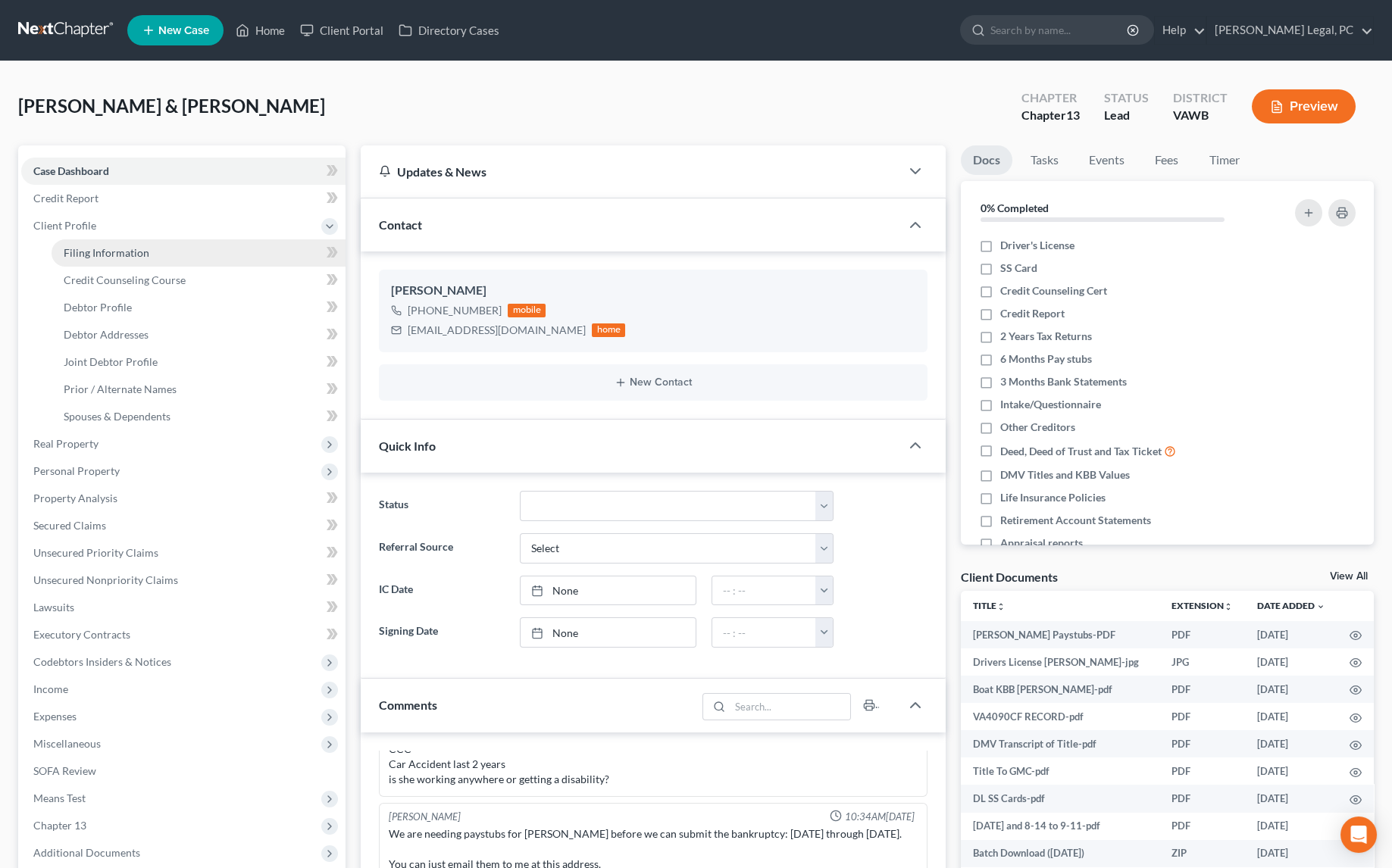
click at [135, 263] on link "Filing Information" at bounding box center [199, 253] width 294 height 27
select select "1"
select select "3"
select select "84"
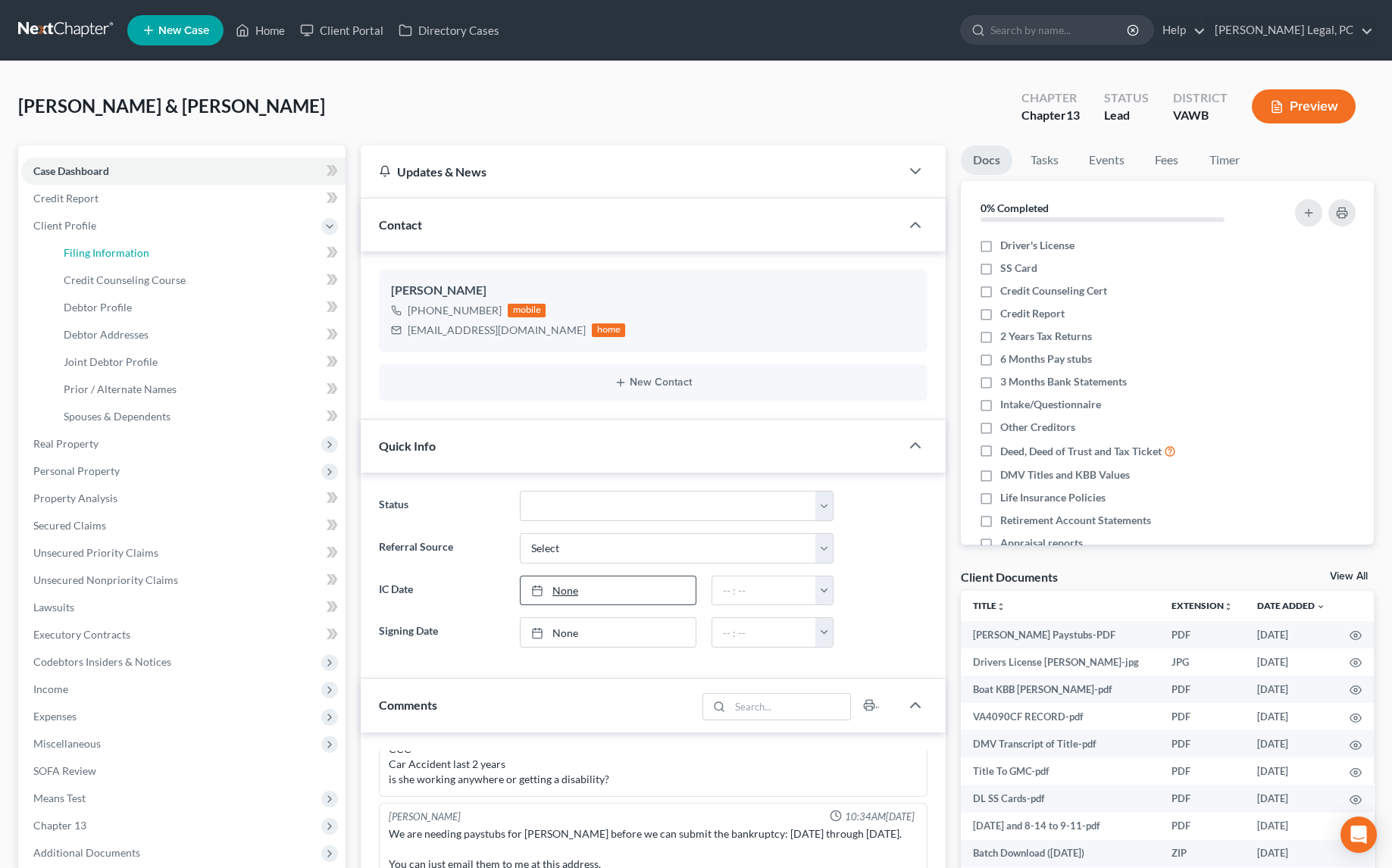
select select "0"
select select "48"
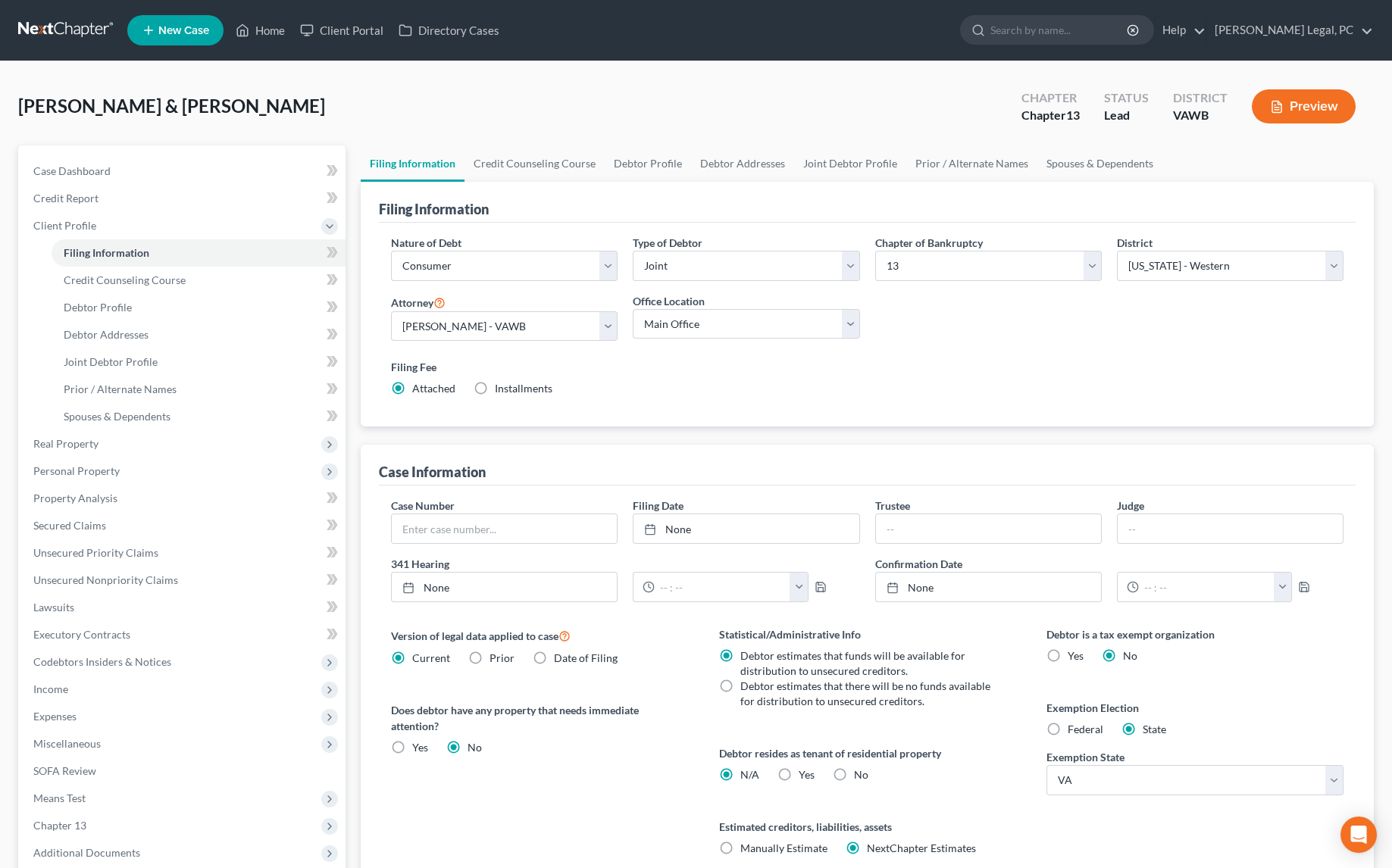
click at [798, 772] on label "Yes Yes" at bounding box center [805, 774] width 15 height 15
click at [804, 772] on input "Yes Yes" at bounding box center [809, 771] width 10 height 10
radio input "true"
radio input "false"
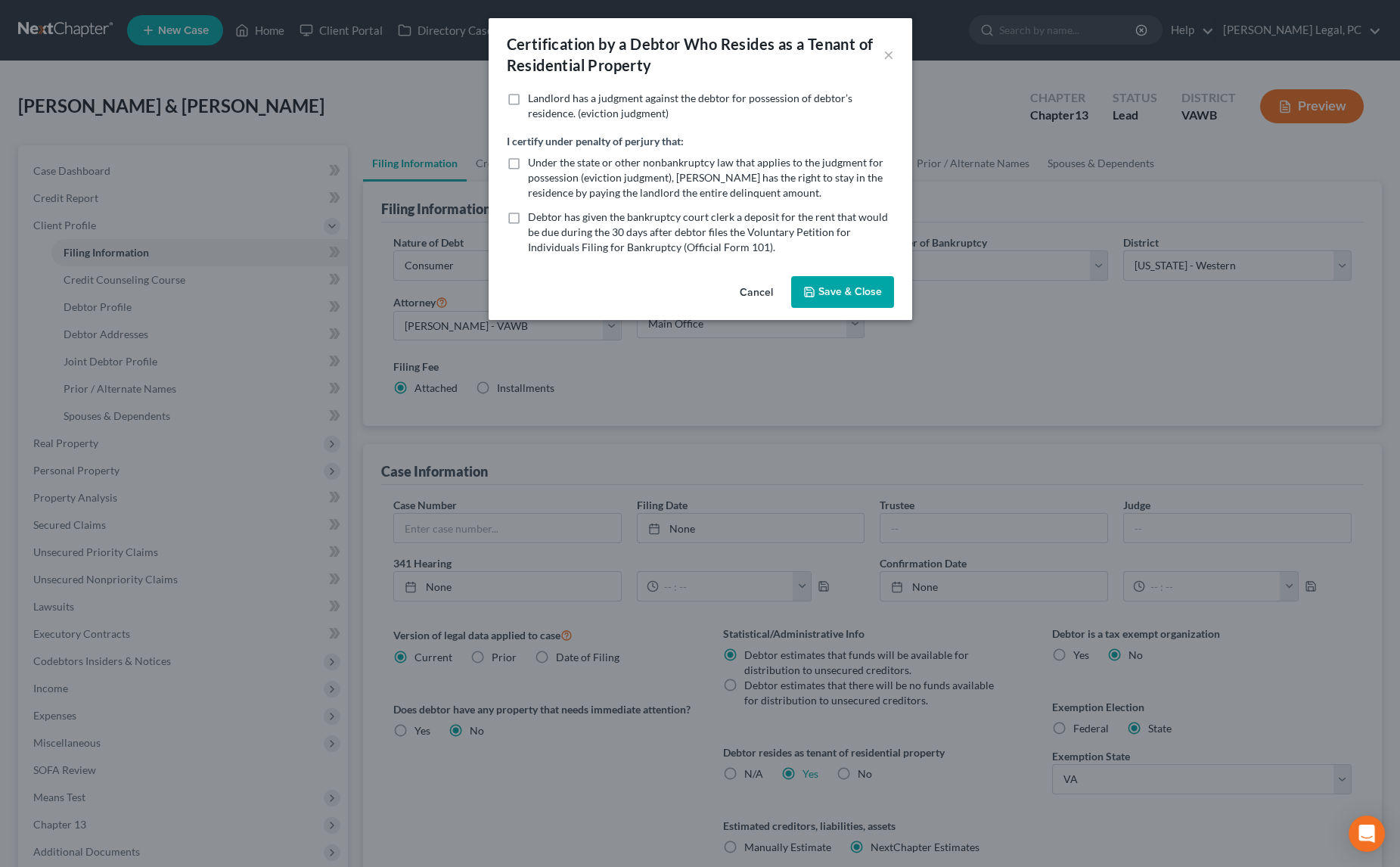
click at [837, 292] on button "Save & Close" at bounding box center [842, 292] width 103 height 32
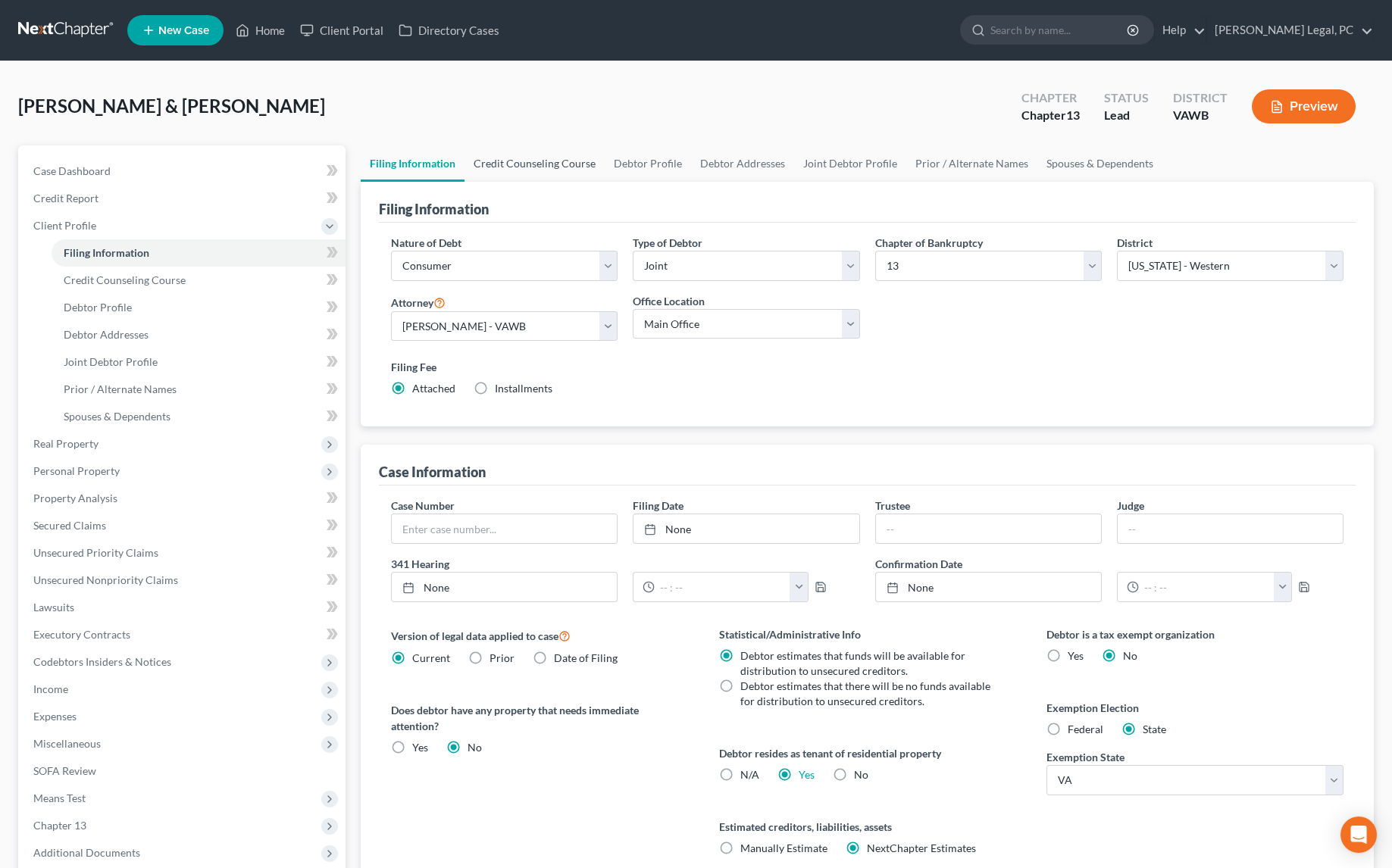
click at [557, 162] on link "Credit Counseling Course" at bounding box center [535, 164] width 140 height 36
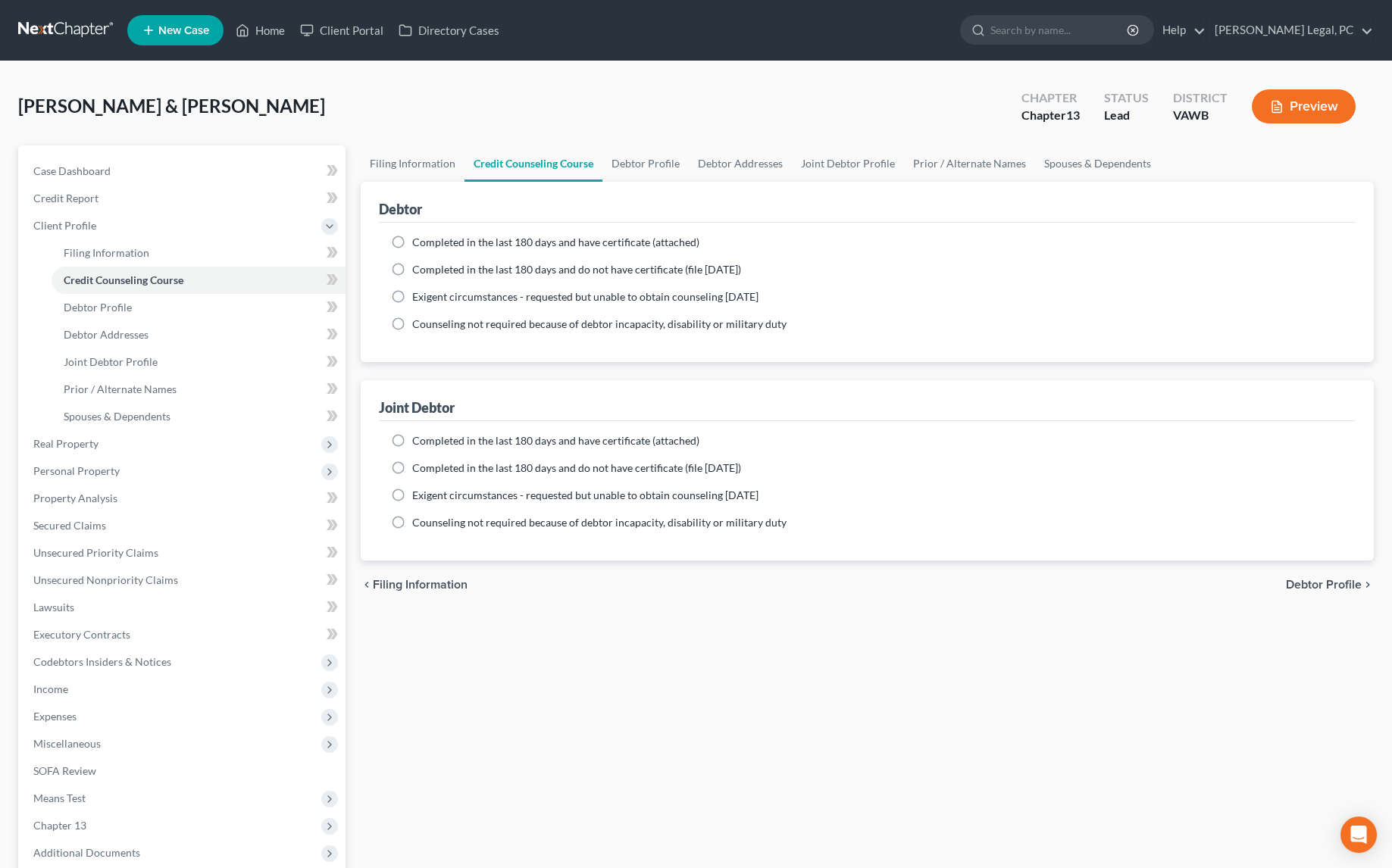
drag, startPoint x: 399, startPoint y: 241, endPoint x: 410, endPoint y: 402, distance: 161.4
click at [412, 241] on label "Completed in the last 180 days and have certificate (attached)" at bounding box center [555, 242] width 287 height 15
click at [418, 241] on input "Completed in the last 180 days and have certificate (attached)" at bounding box center [423, 240] width 10 height 10
radio input "true"
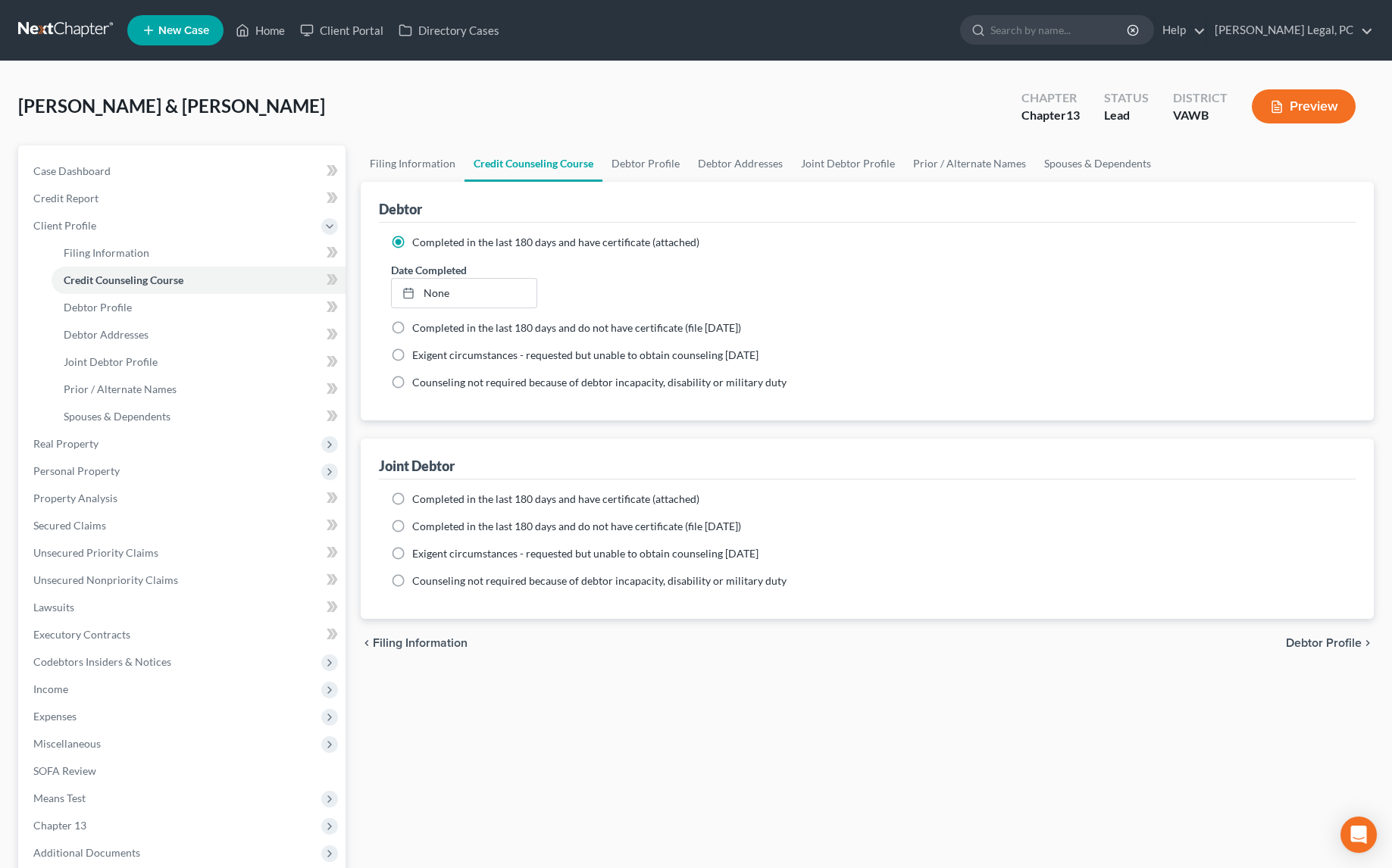
click at [412, 492] on label "Completed in the last 180 days and have certificate (attached)" at bounding box center [555, 499] width 287 height 15
click at [418, 492] on input "Completed in the last 180 days and have certificate (attached)" at bounding box center [423, 496] width 10 height 10
radio input "true"
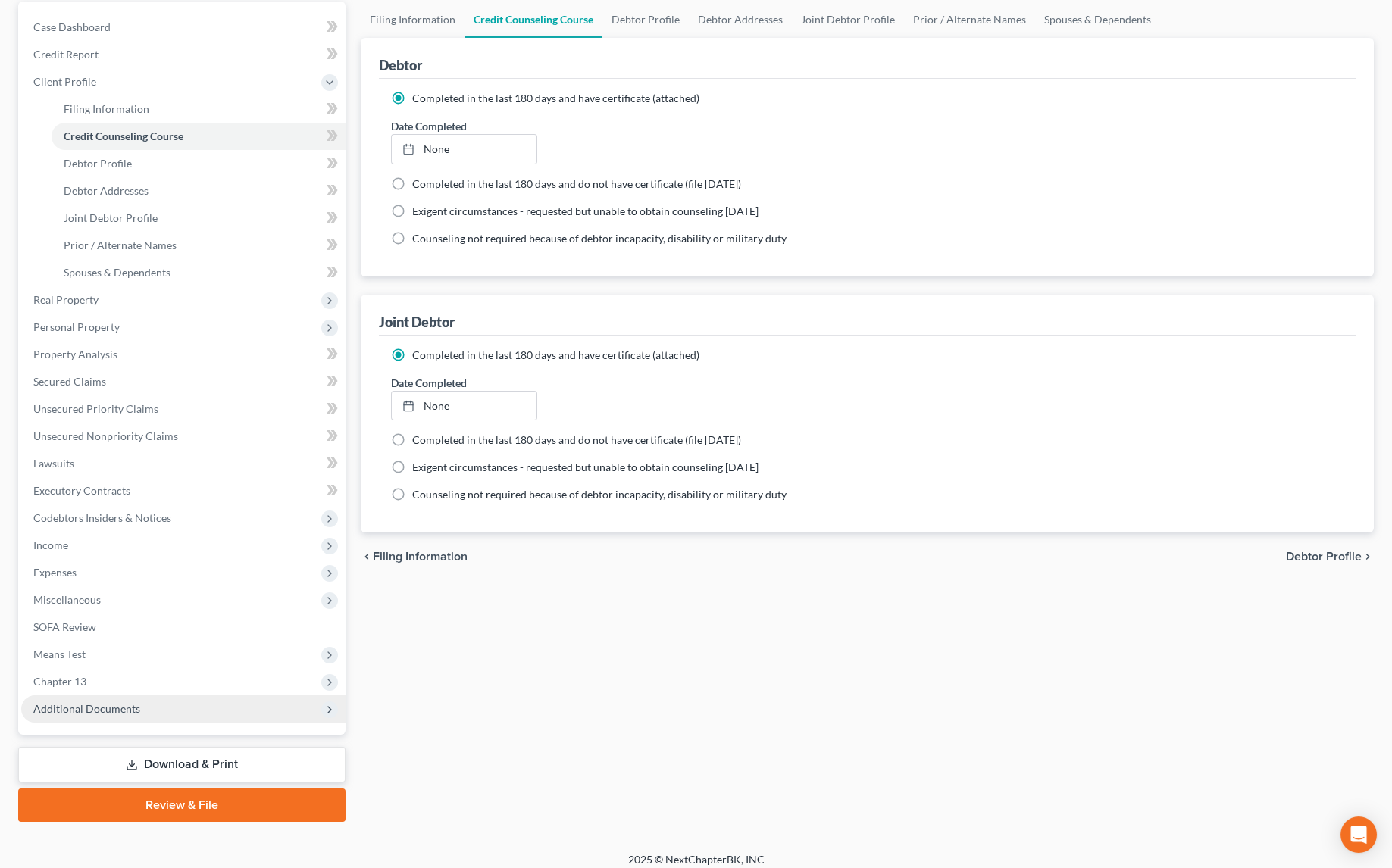
scroll to position [152, 0]
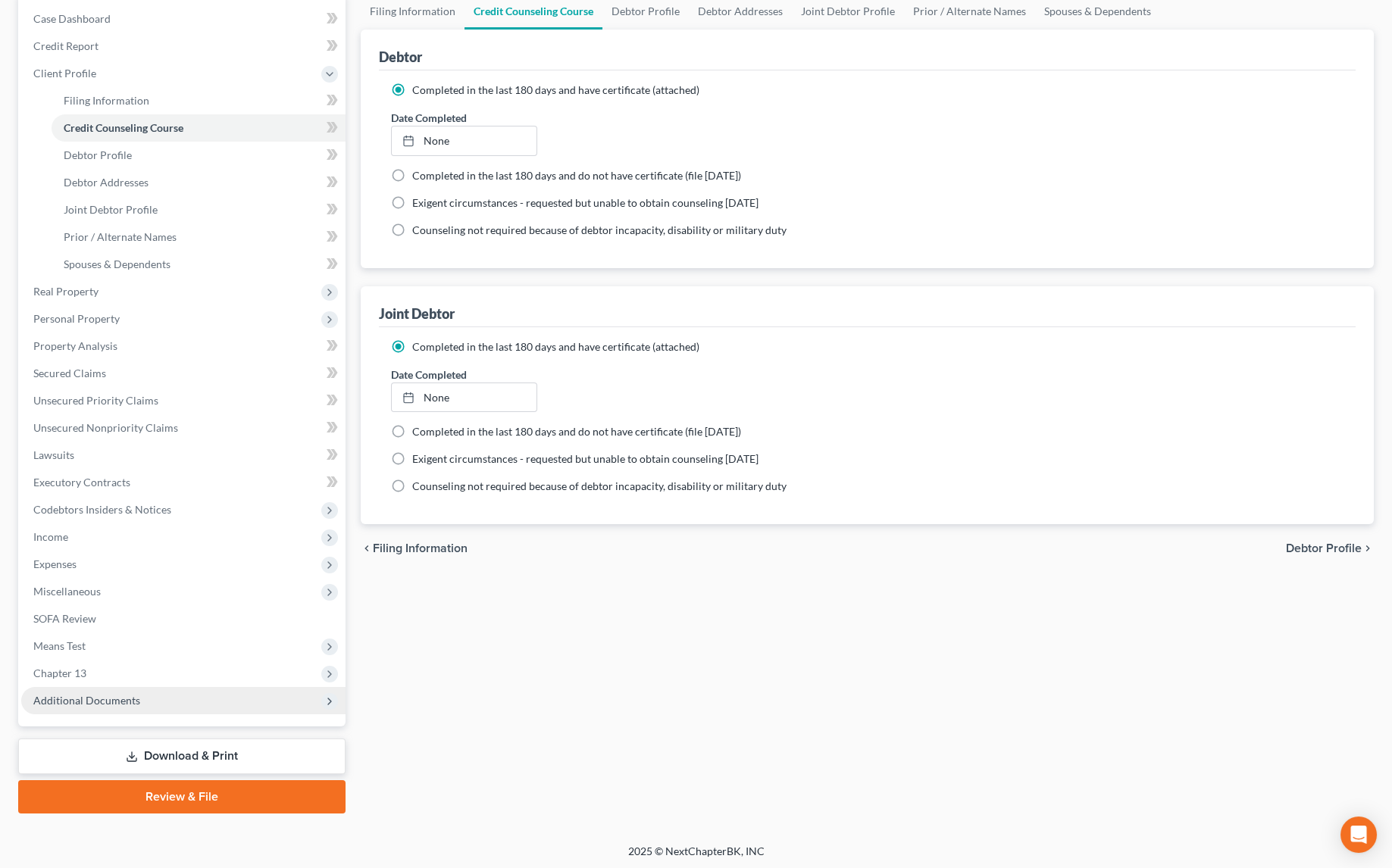
click at [97, 706] on span "Additional Documents" at bounding box center [183, 700] width 324 height 27
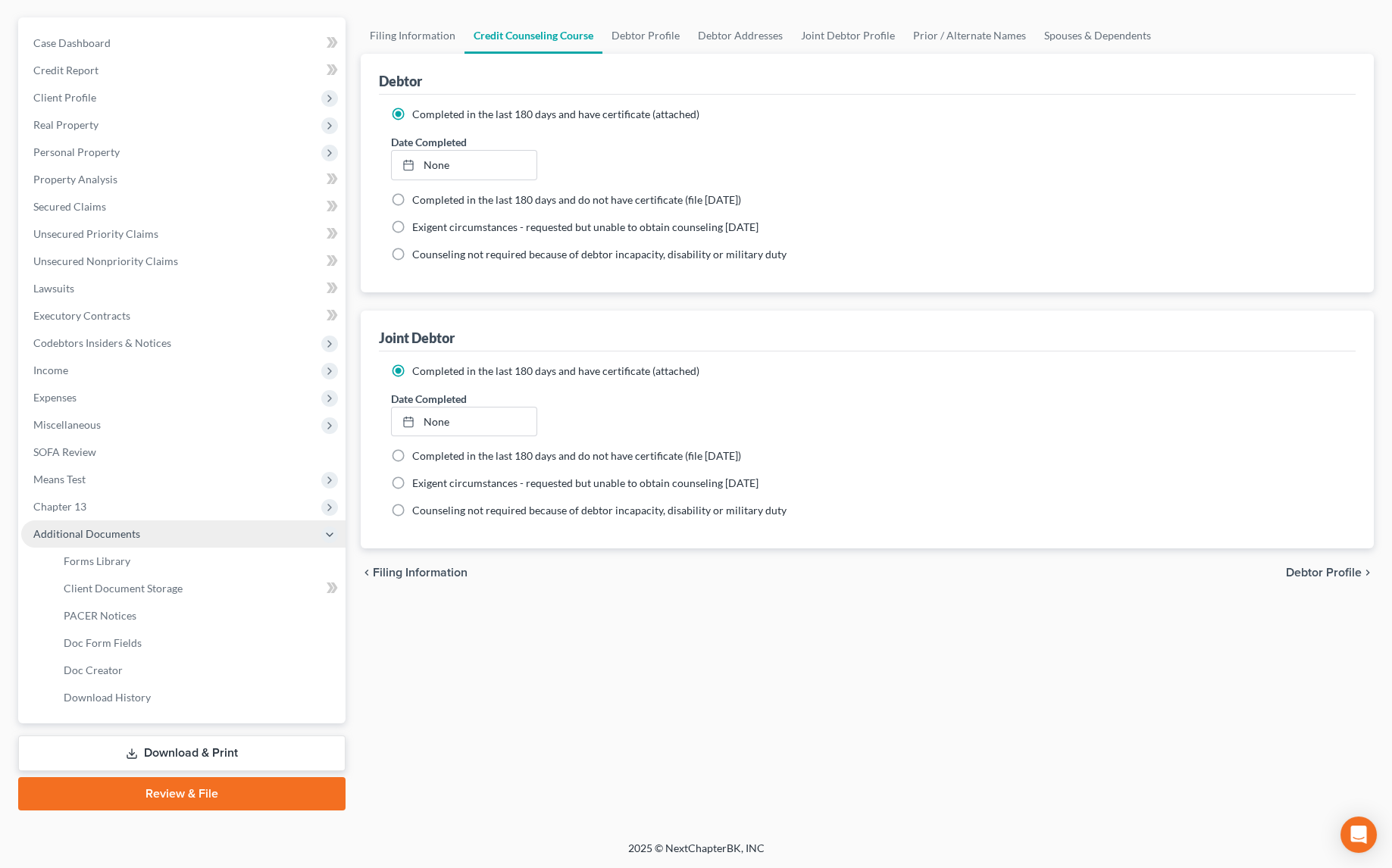
scroll to position [125, 0]
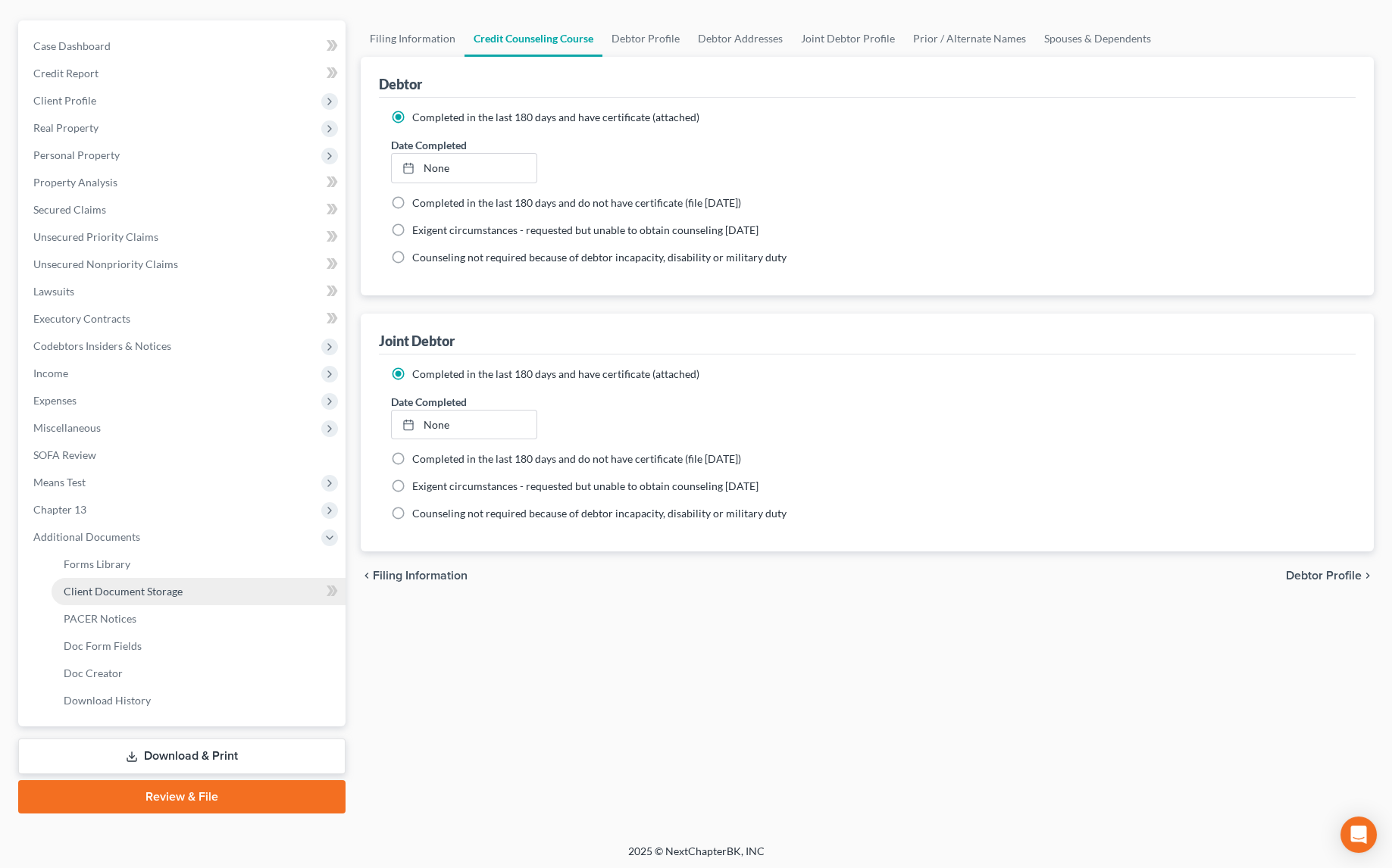
click at [159, 601] on link "Client Document Storage" at bounding box center [199, 591] width 294 height 27
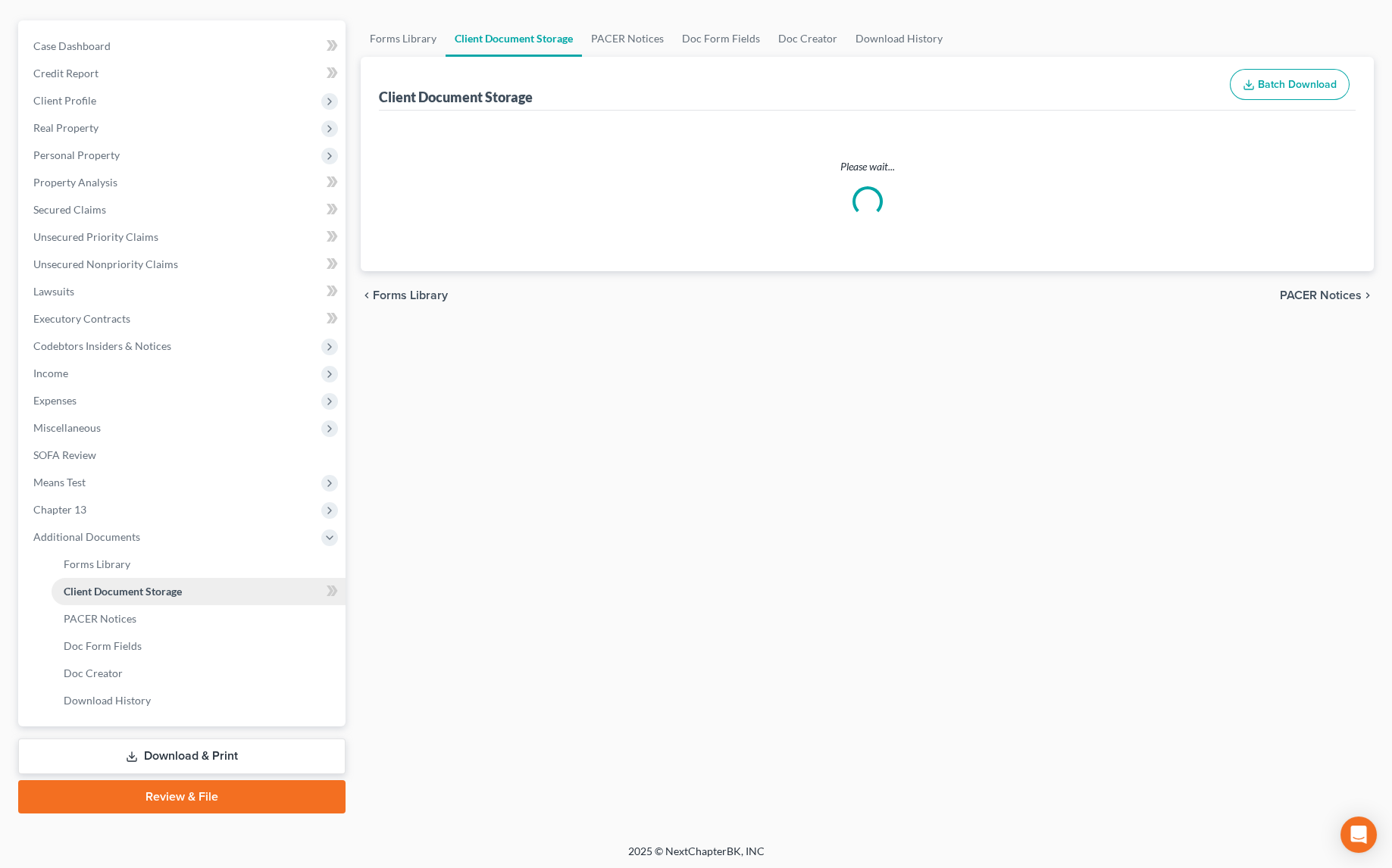
scroll to position [36, 0]
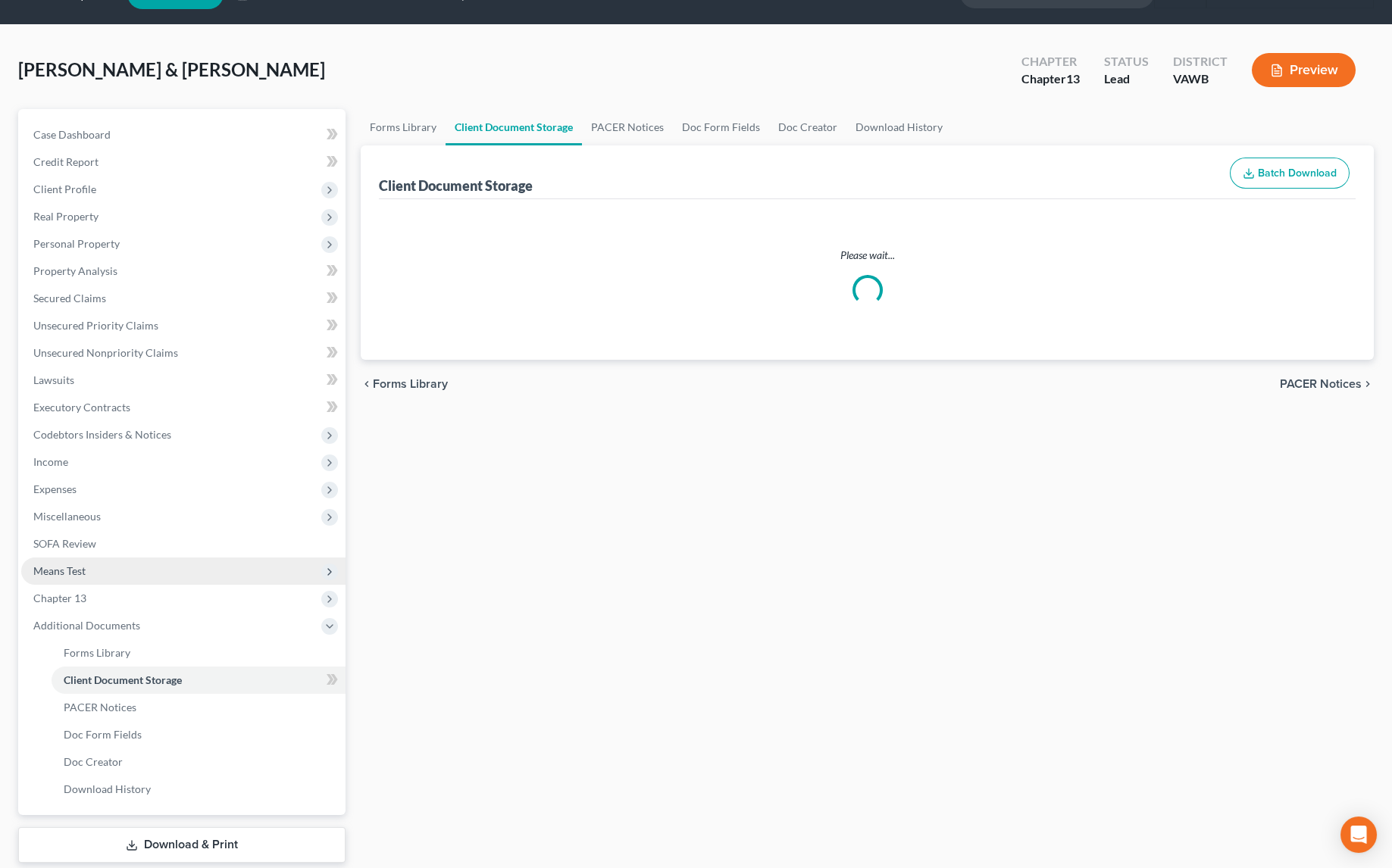
select select "0"
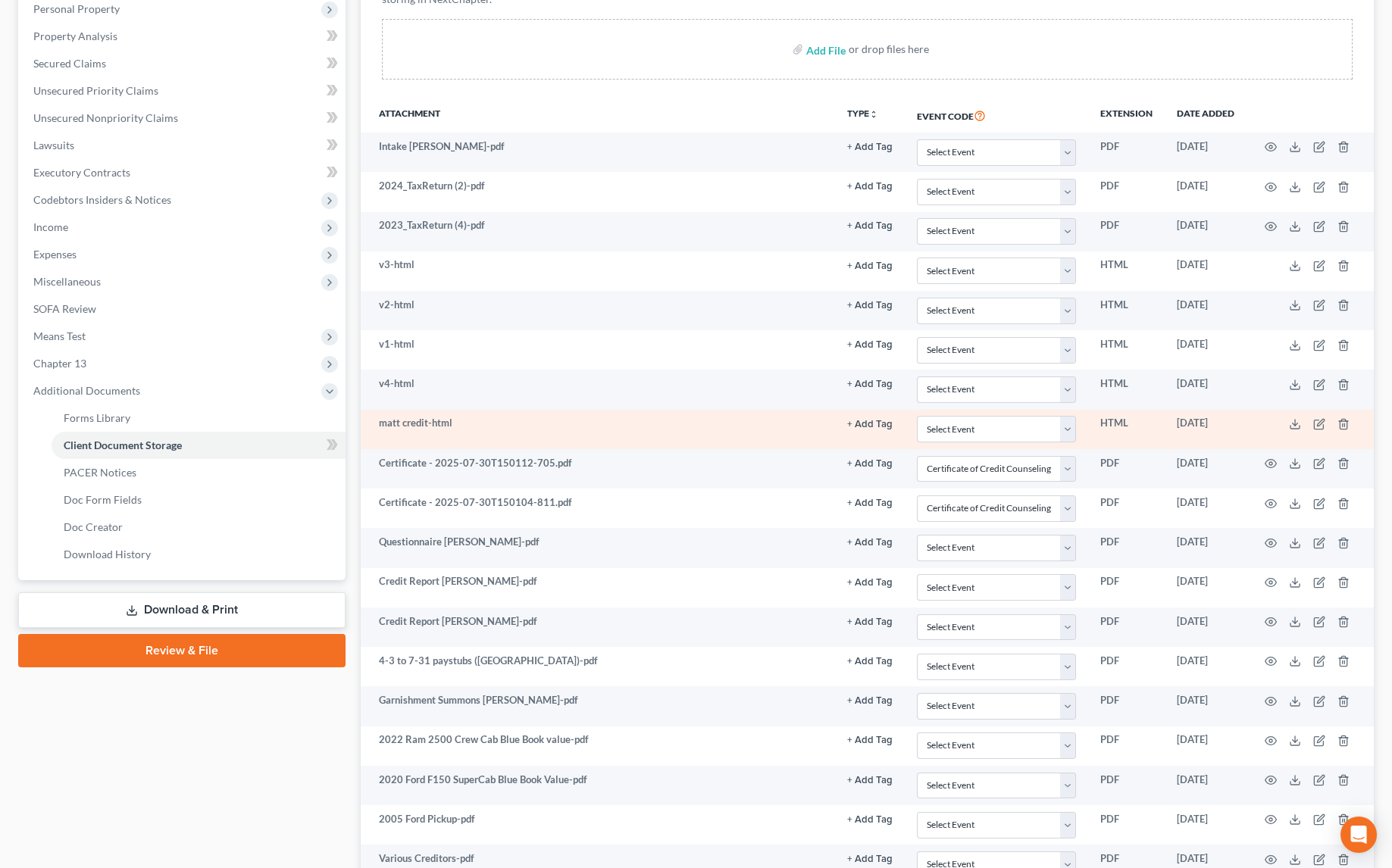
scroll to position [275, 0]
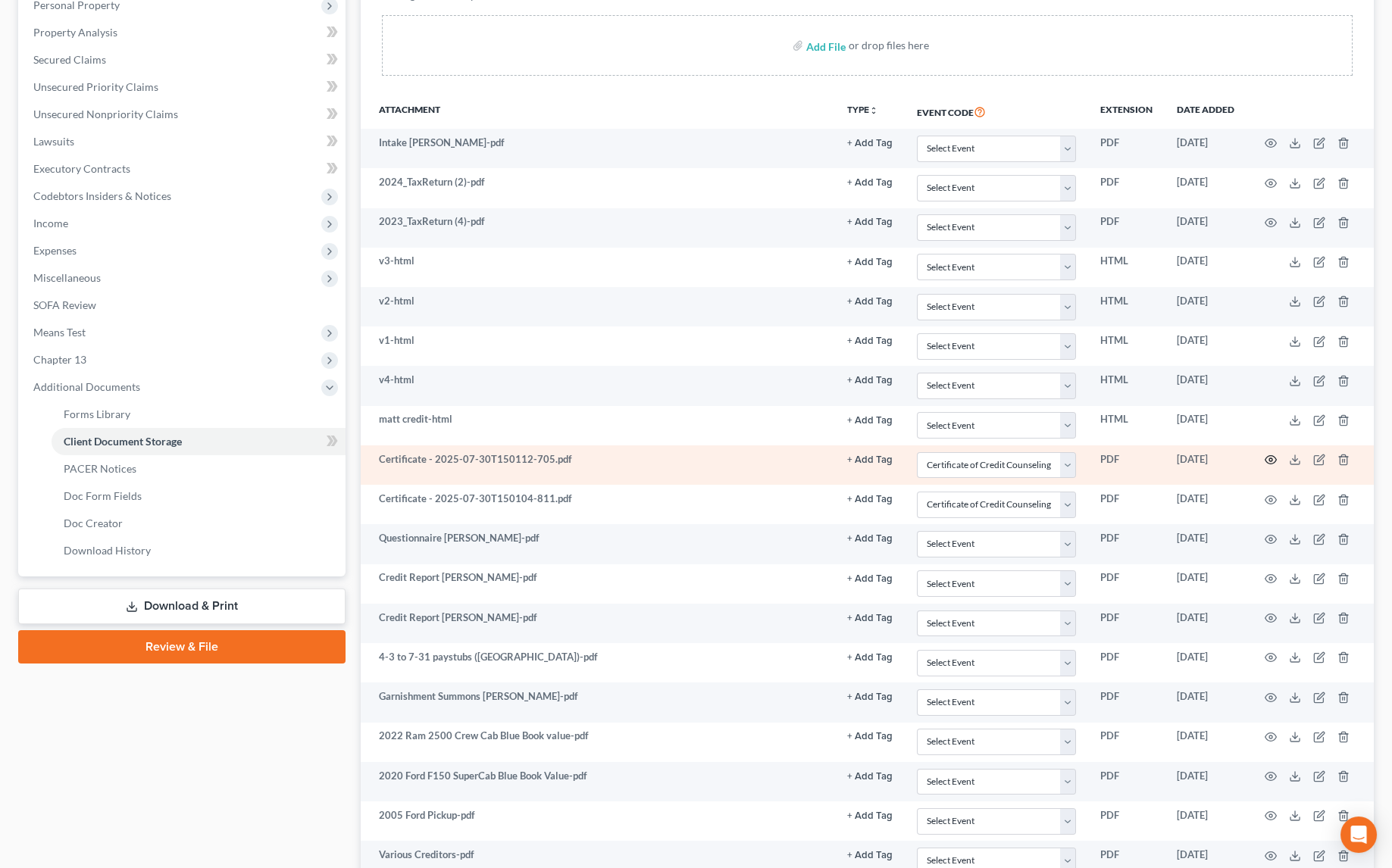
click at [1272, 454] on icon "button" at bounding box center [1270, 459] width 12 height 12
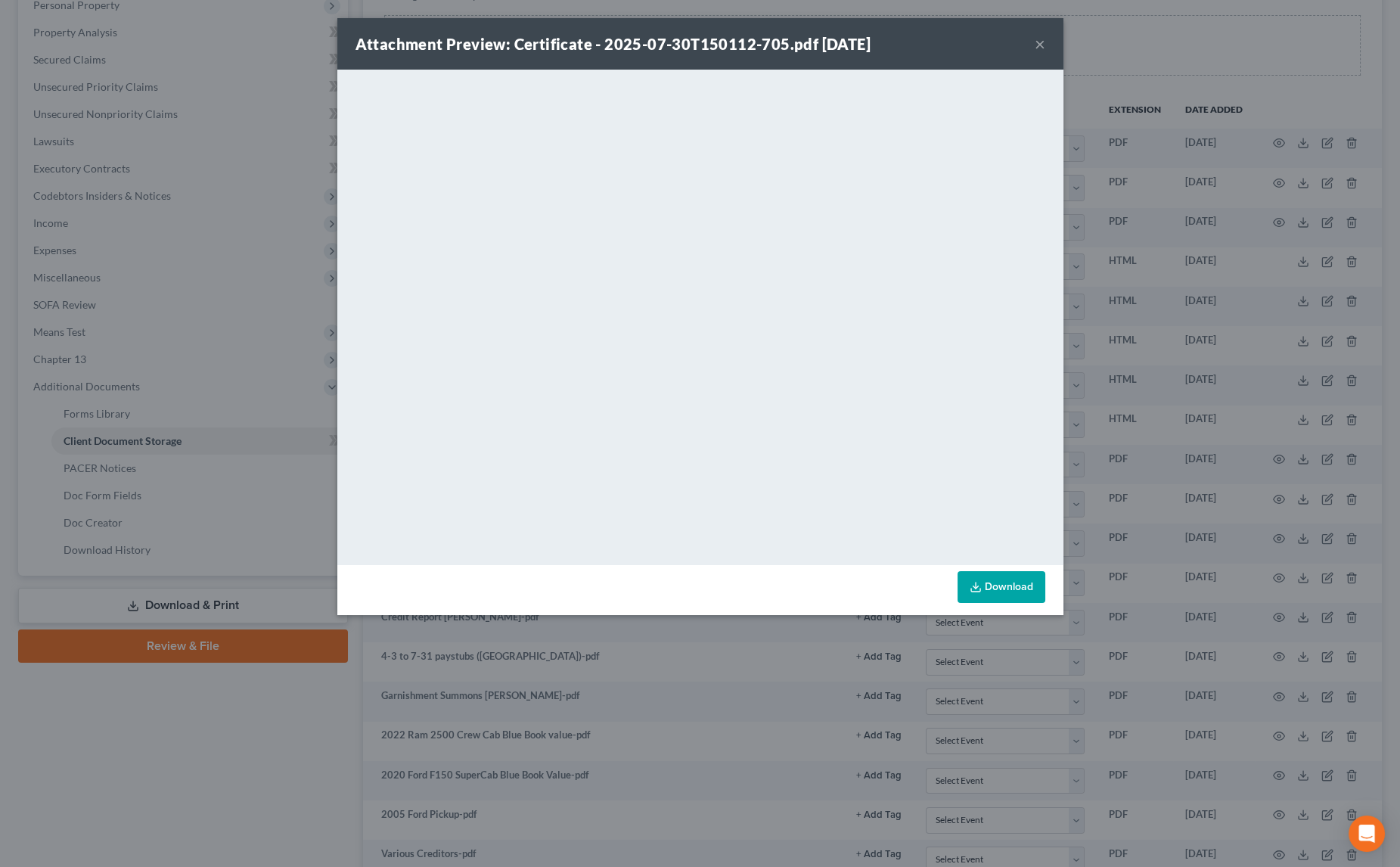
click at [1040, 45] on button "×" at bounding box center [1041, 44] width 11 height 18
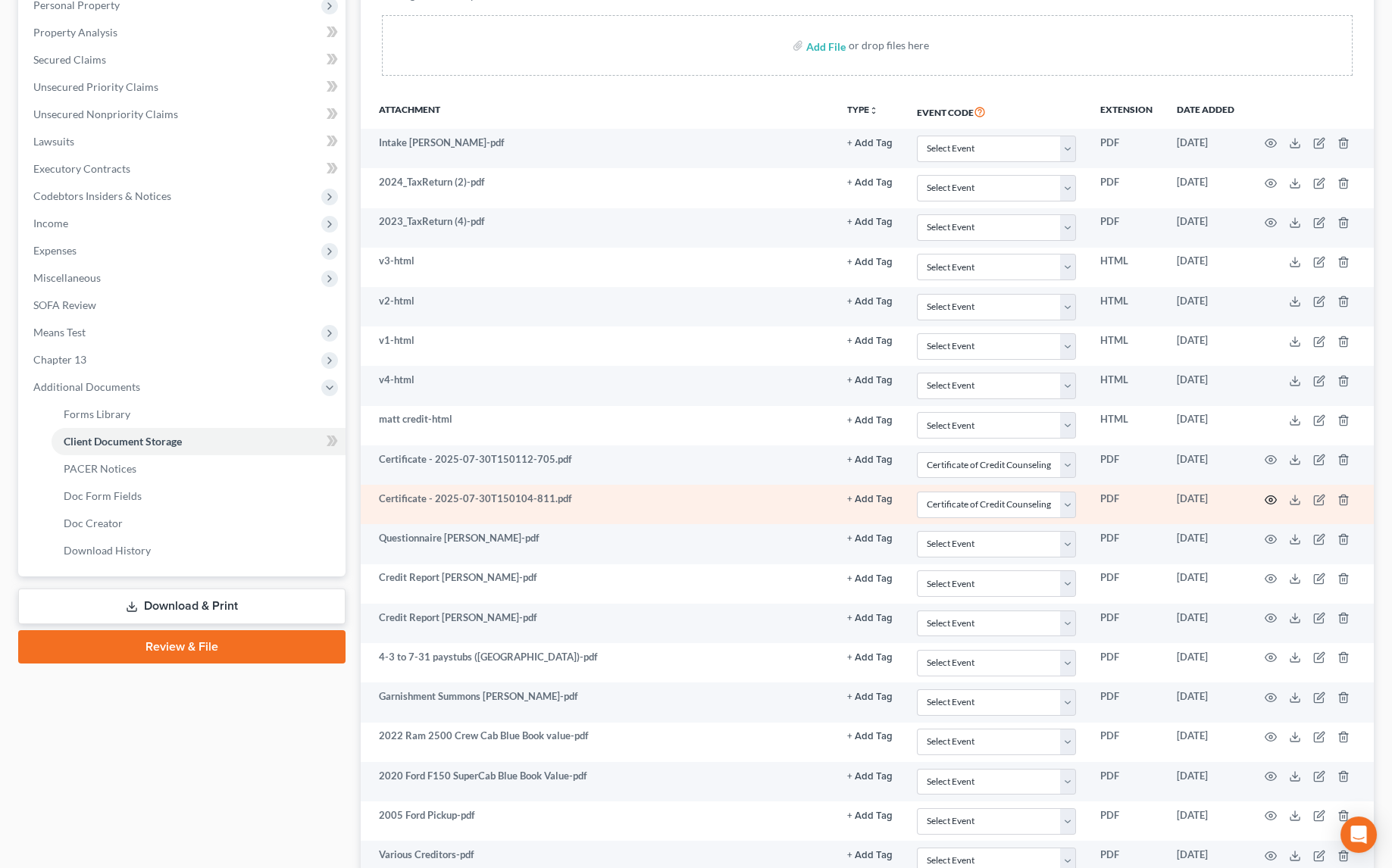
click at [1265, 494] on icon "button" at bounding box center [1270, 499] width 12 height 12
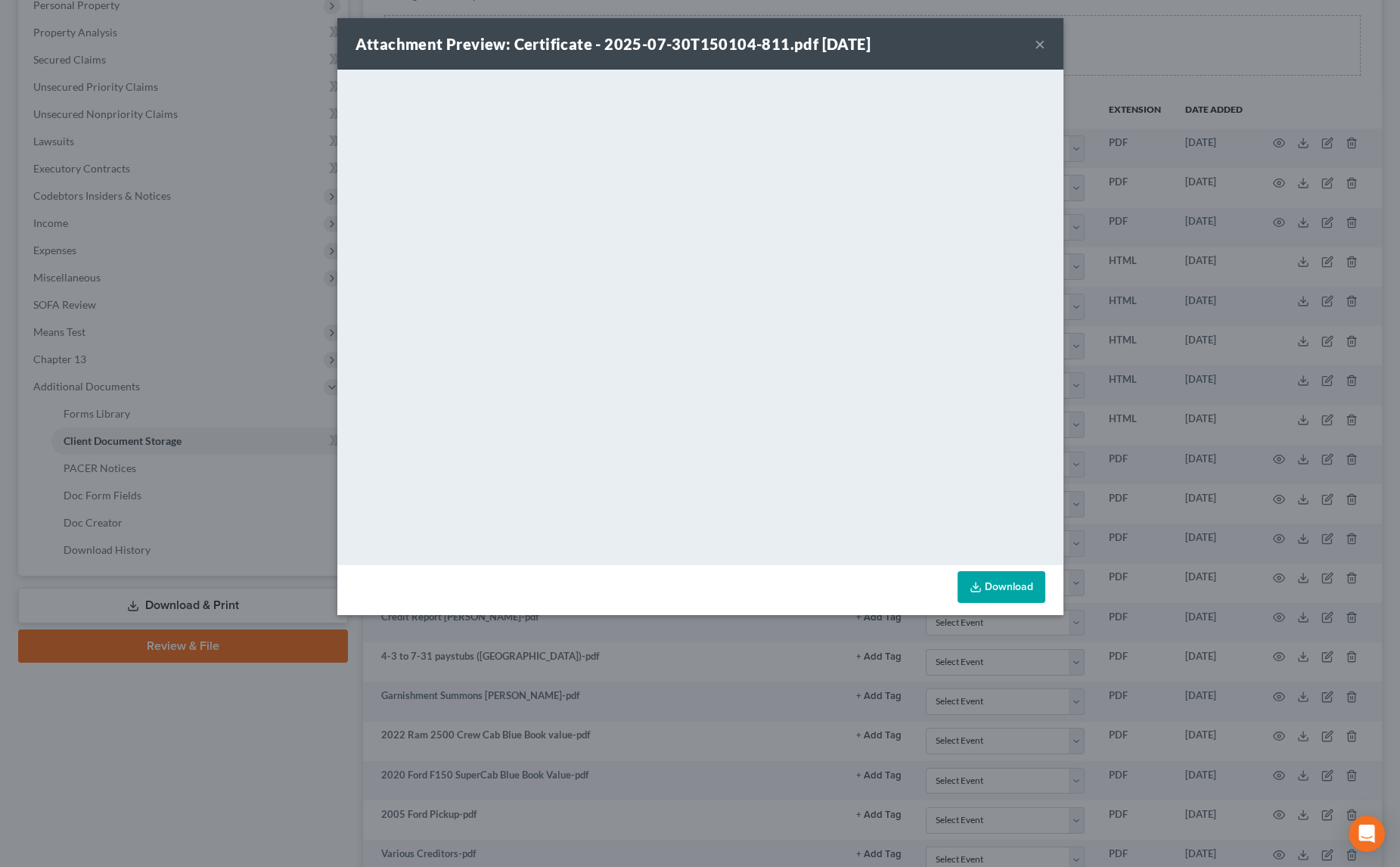
click at [83, 806] on div "Attachment Preview: Certificate - 2025-07-30T150104-811.pdf [DATE] × <object ng…" at bounding box center [700, 433] width 1400 height 867
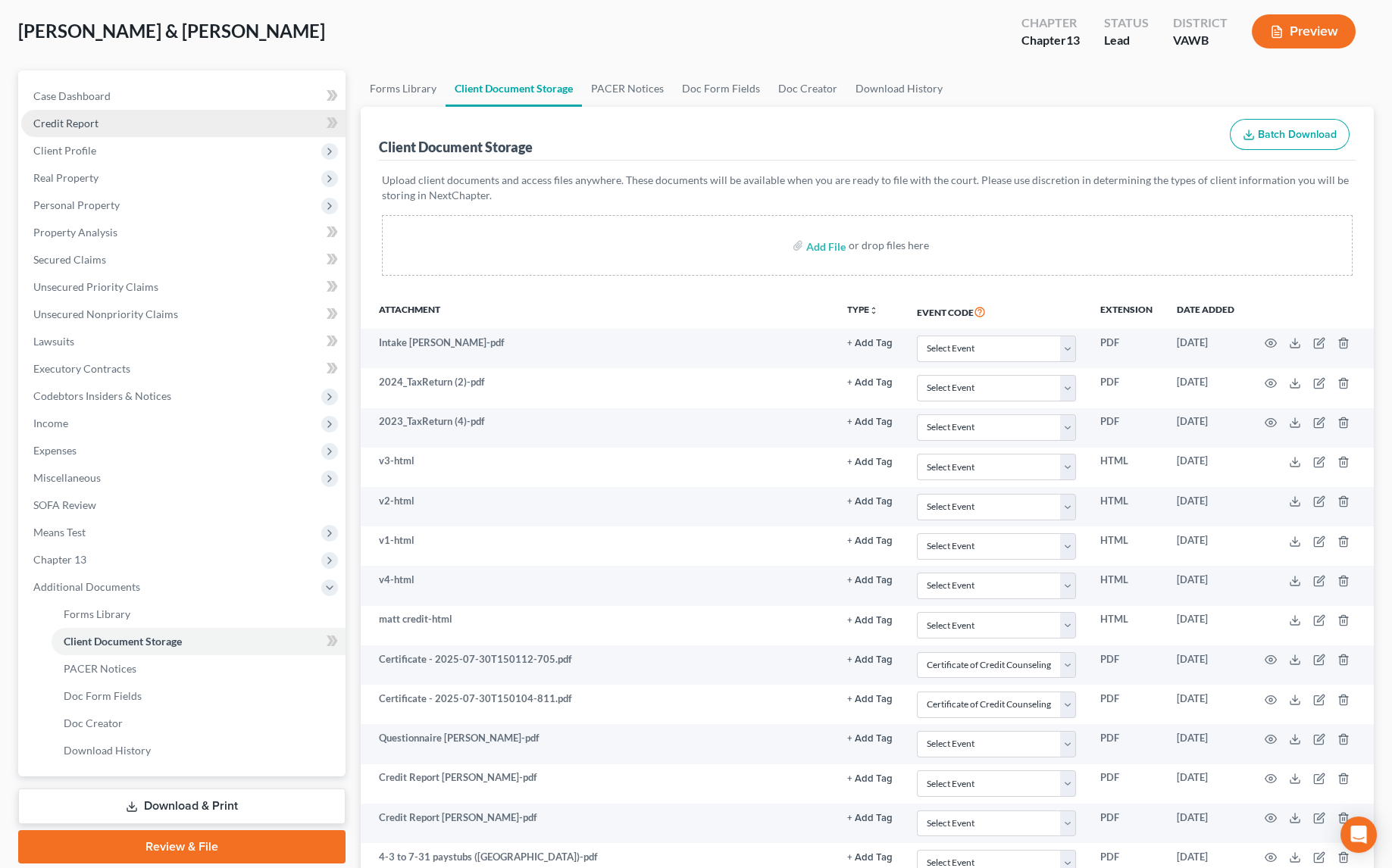
scroll to position [68, 0]
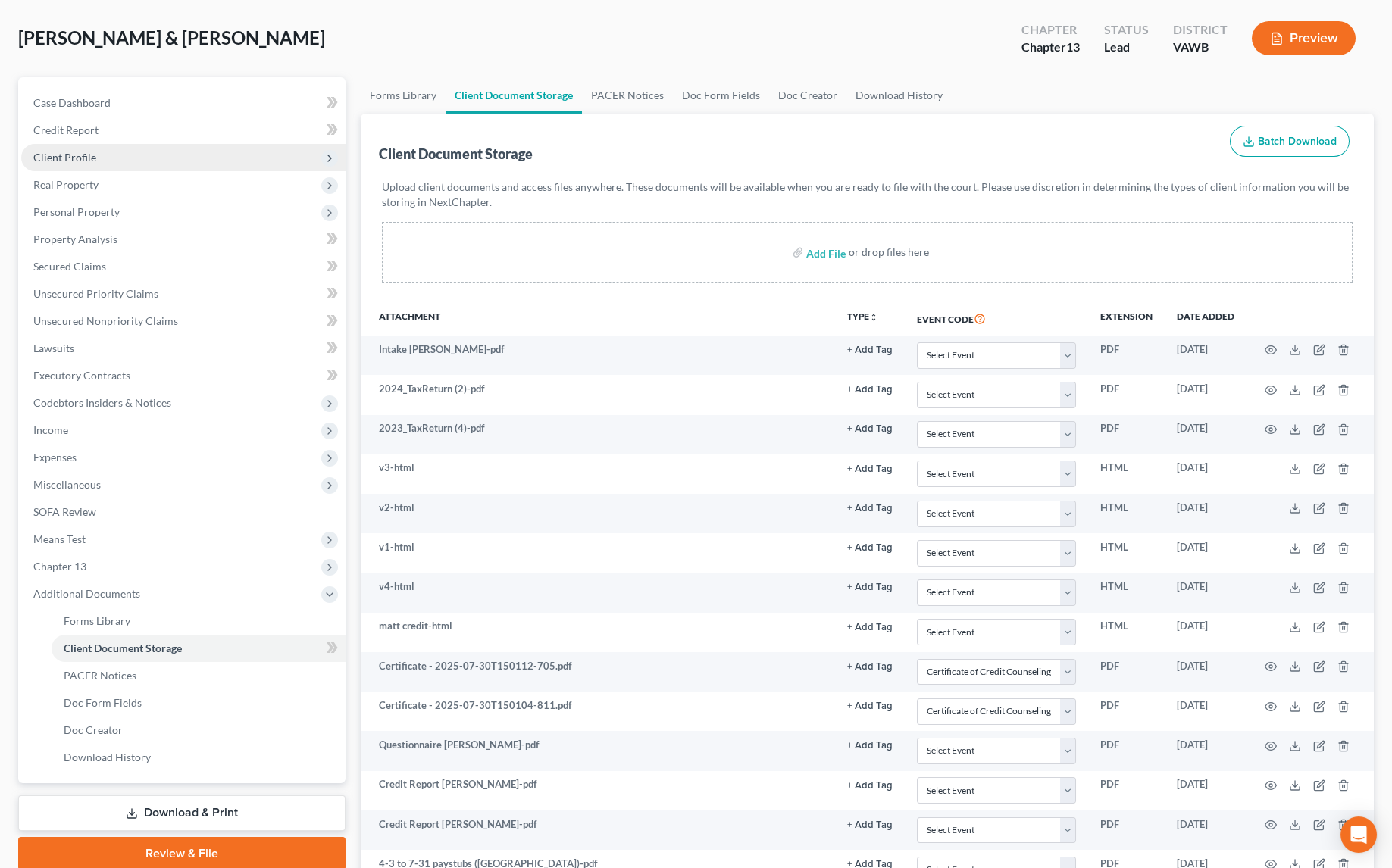
click at [59, 160] on span "Client Profile" at bounding box center [65, 157] width 63 height 13
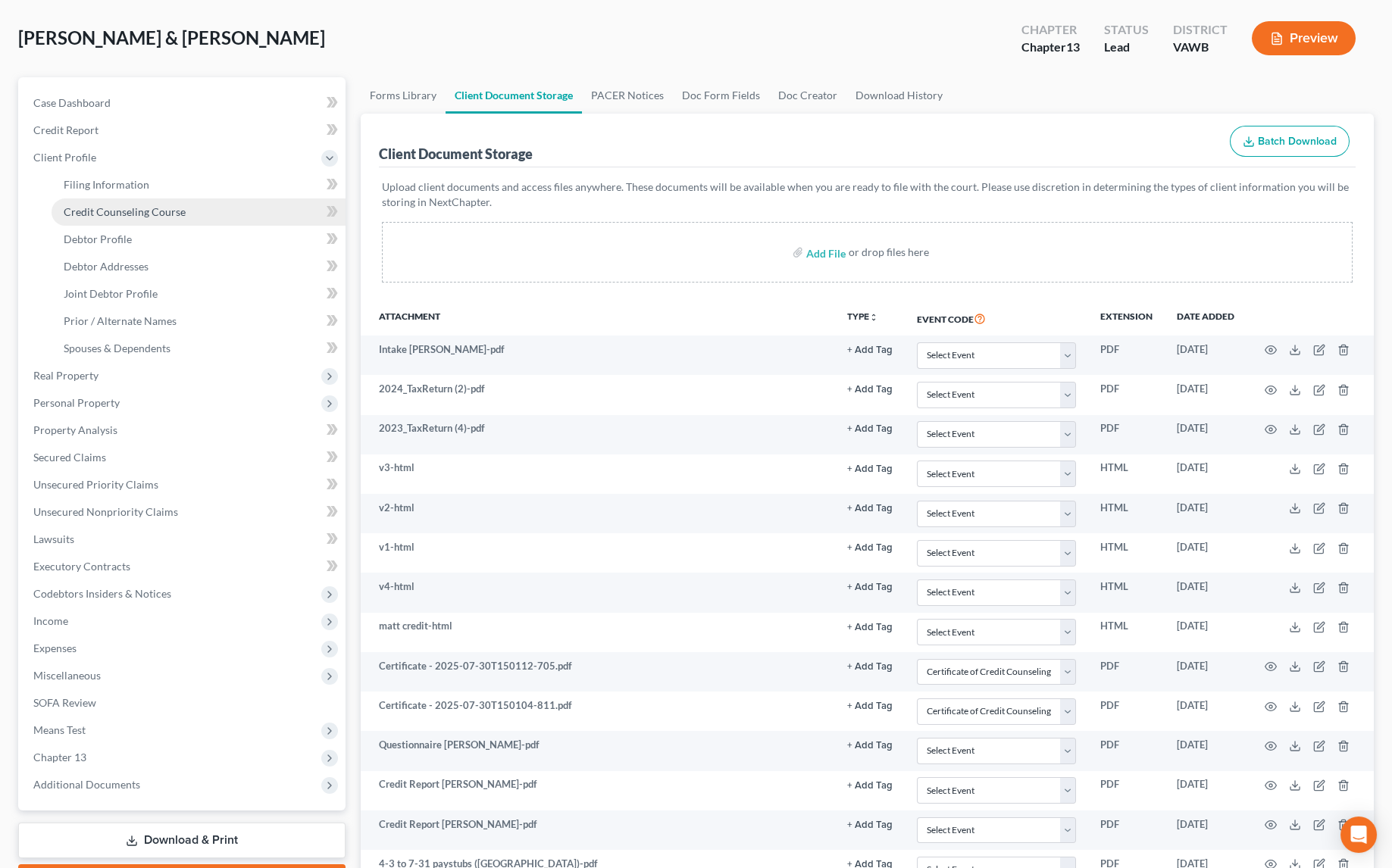
click at [122, 221] on link "Credit Counseling Course" at bounding box center [199, 212] width 294 height 27
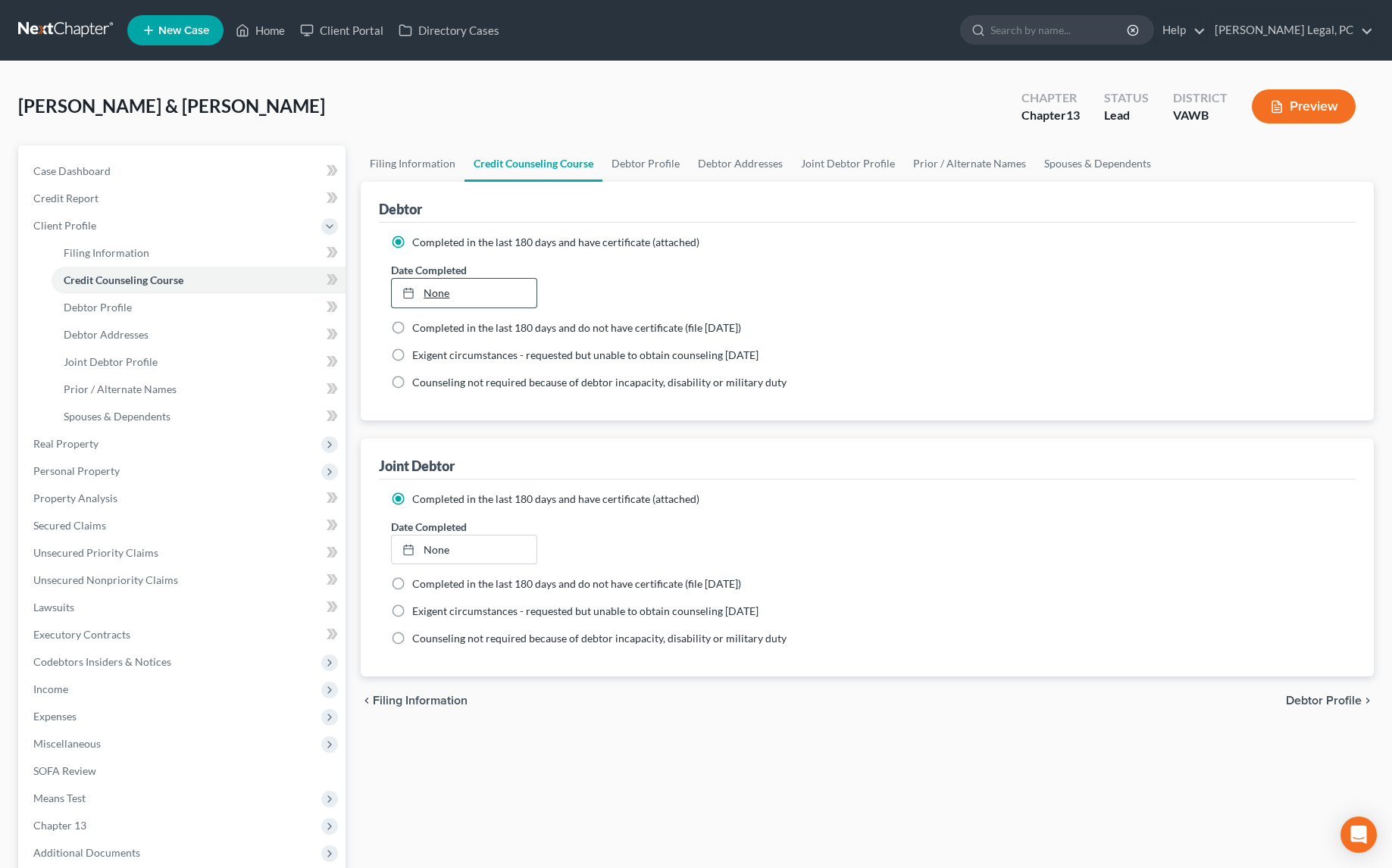
type input "[DATE]"
click at [445, 298] on link "None" at bounding box center [464, 293] width 145 height 29
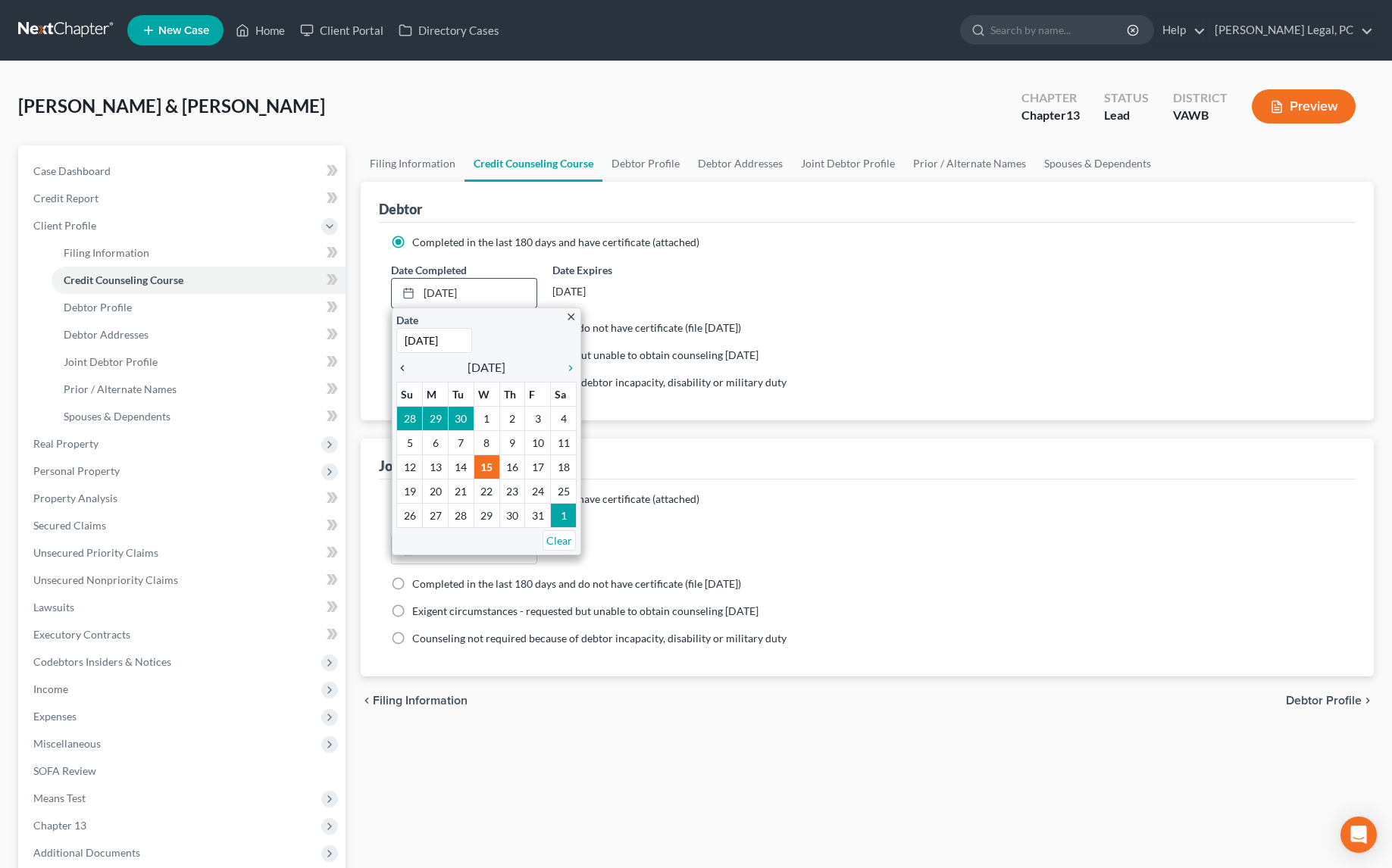
click at [405, 363] on icon "chevron_left" at bounding box center [406, 367] width 20 height 12
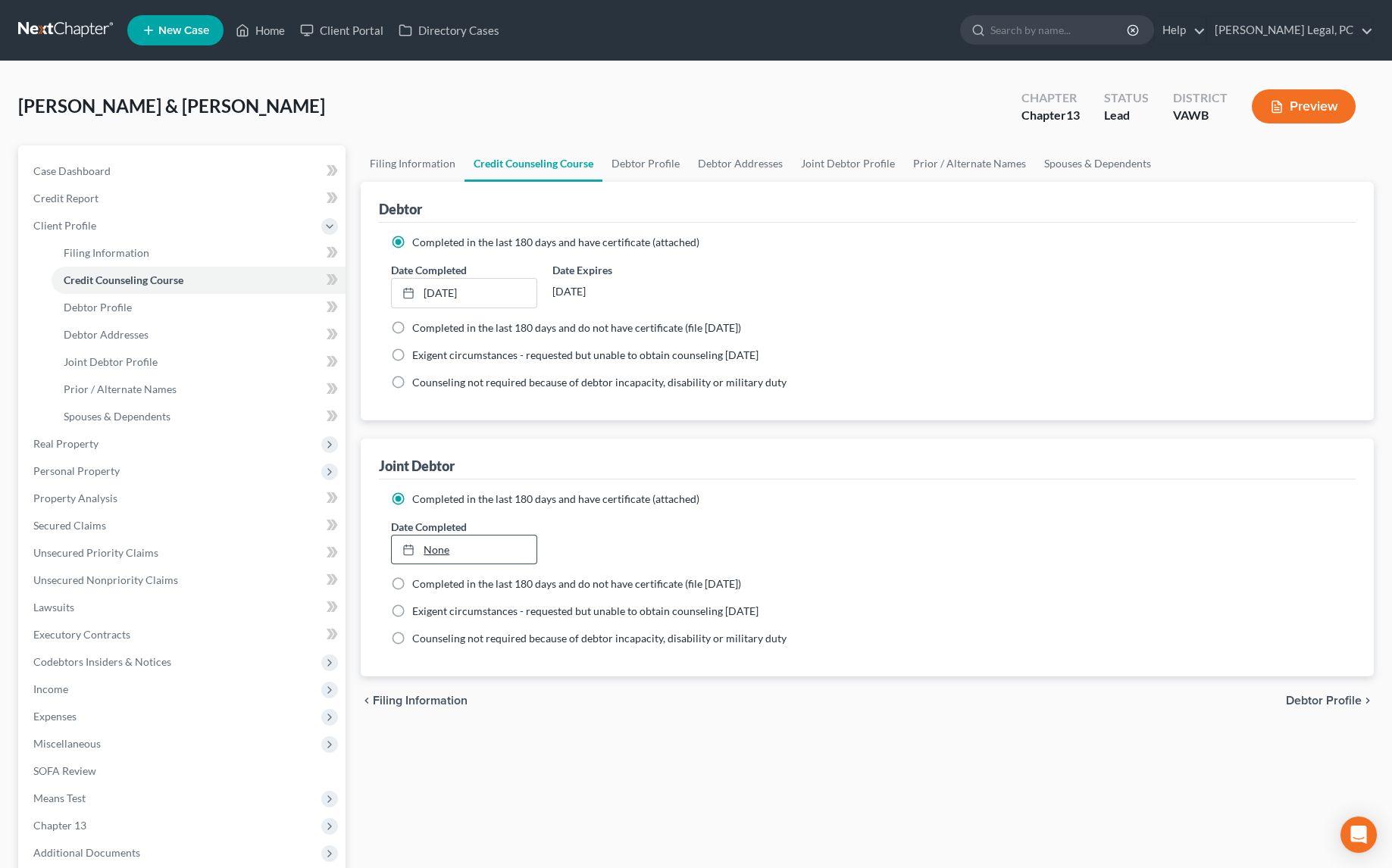
click at [430, 556] on link "None" at bounding box center [464, 550] width 145 height 29
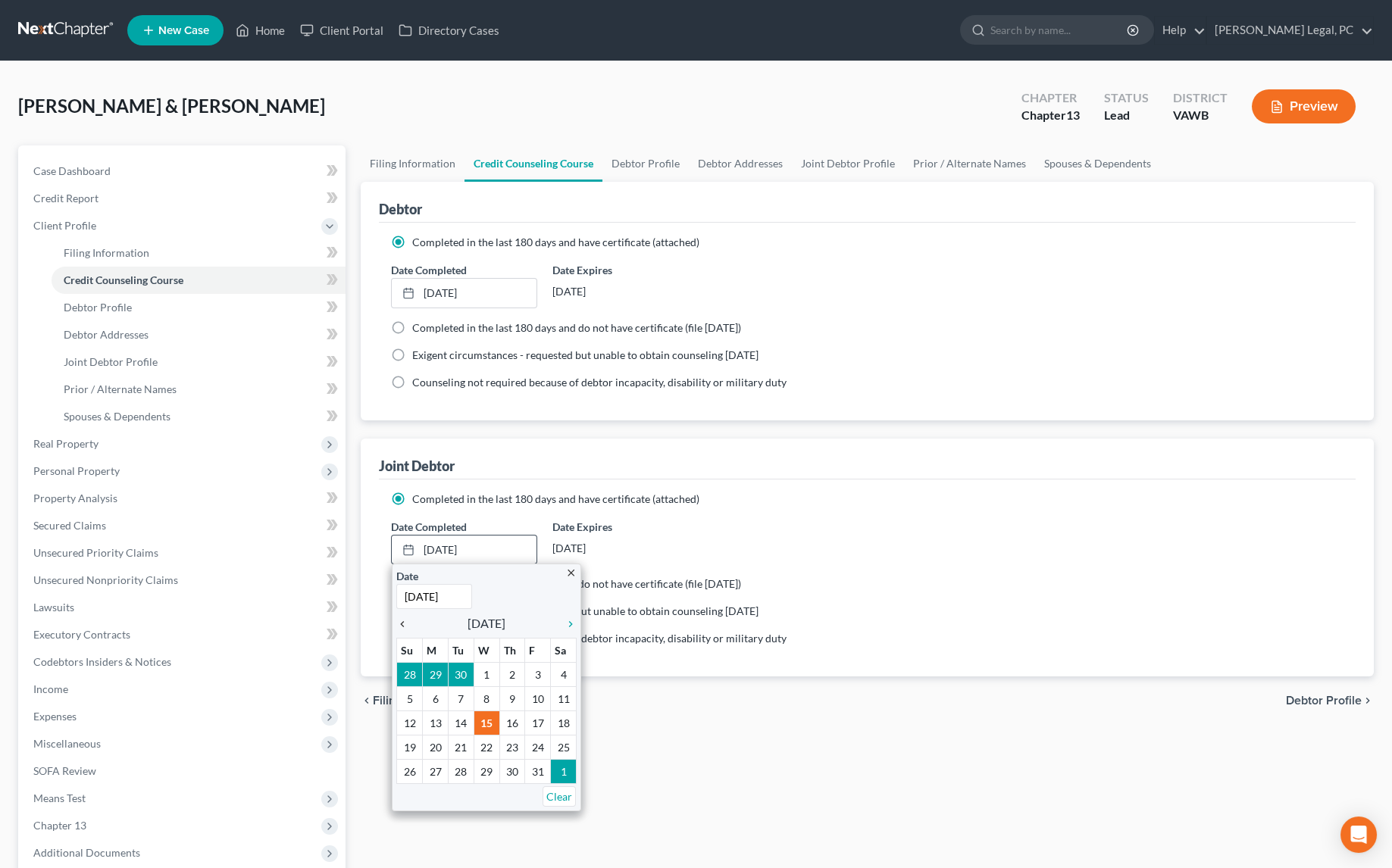
click at [401, 620] on icon "chevron_left" at bounding box center [406, 624] width 20 height 12
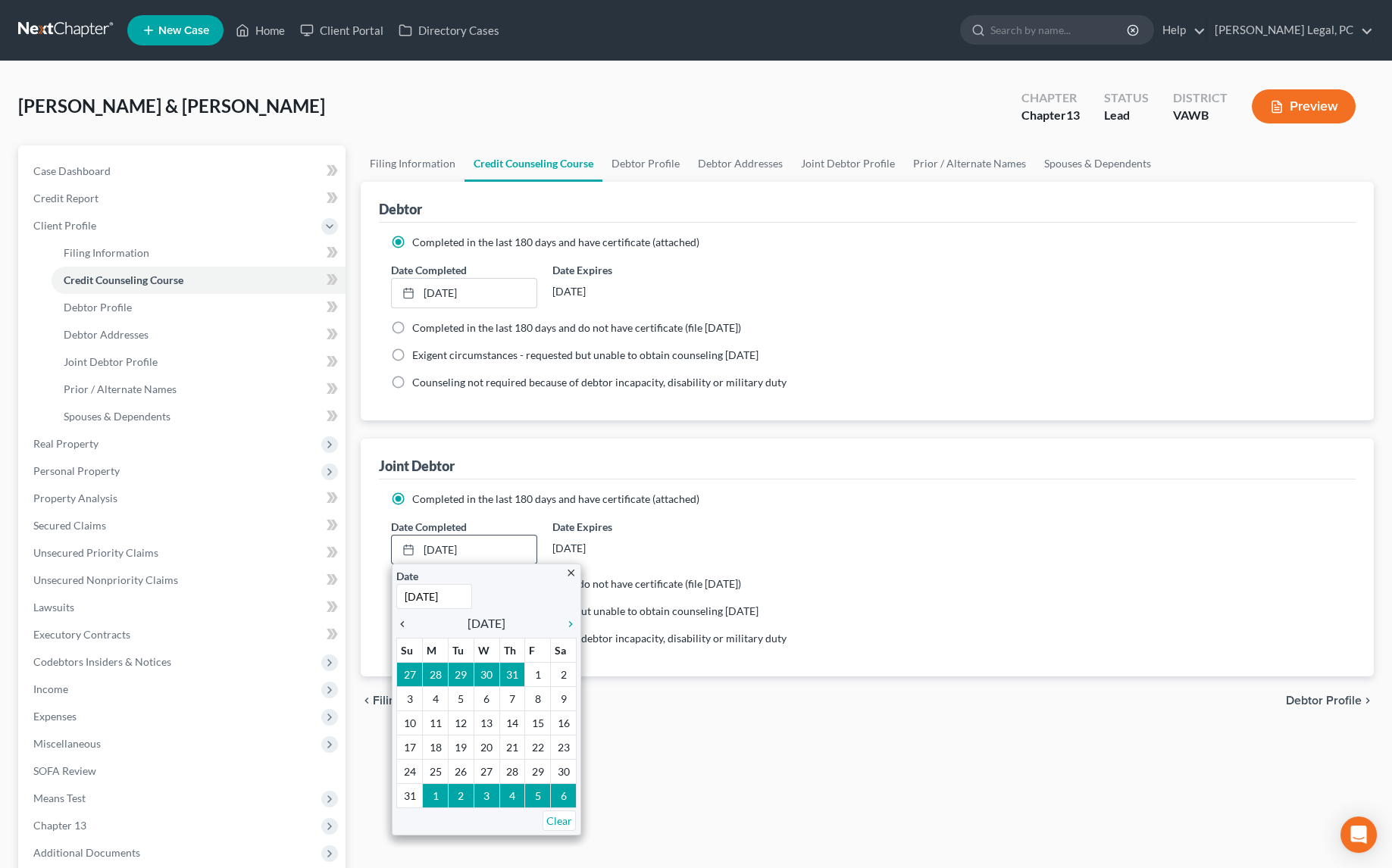
click at [401, 620] on icon "chevron_left" at bounding box center [406, 624] width 20 height 12
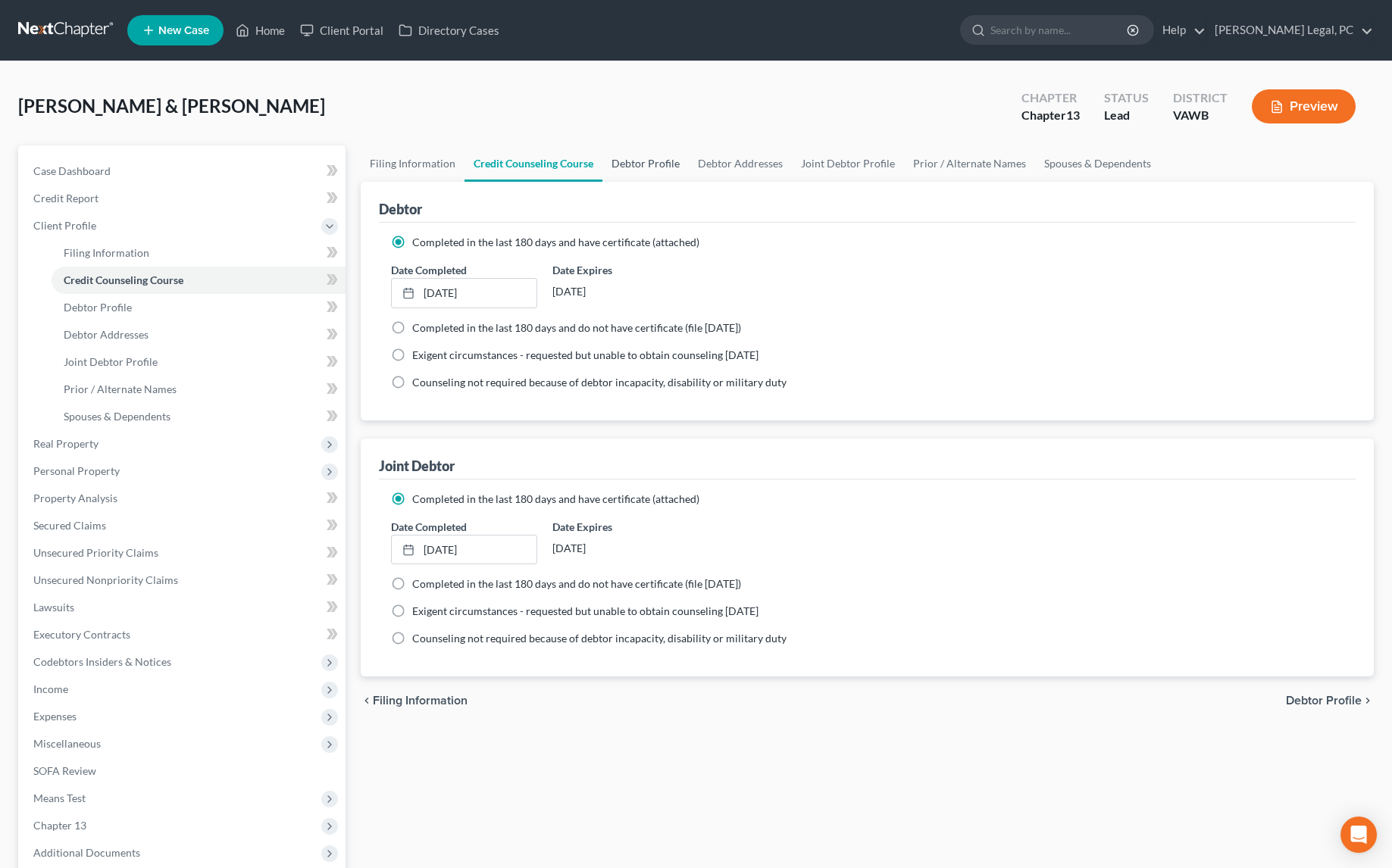
click at [665, 159] on link "Debtor Profile" at bounding box center [645, 164] width 87 height 36
select select "1"
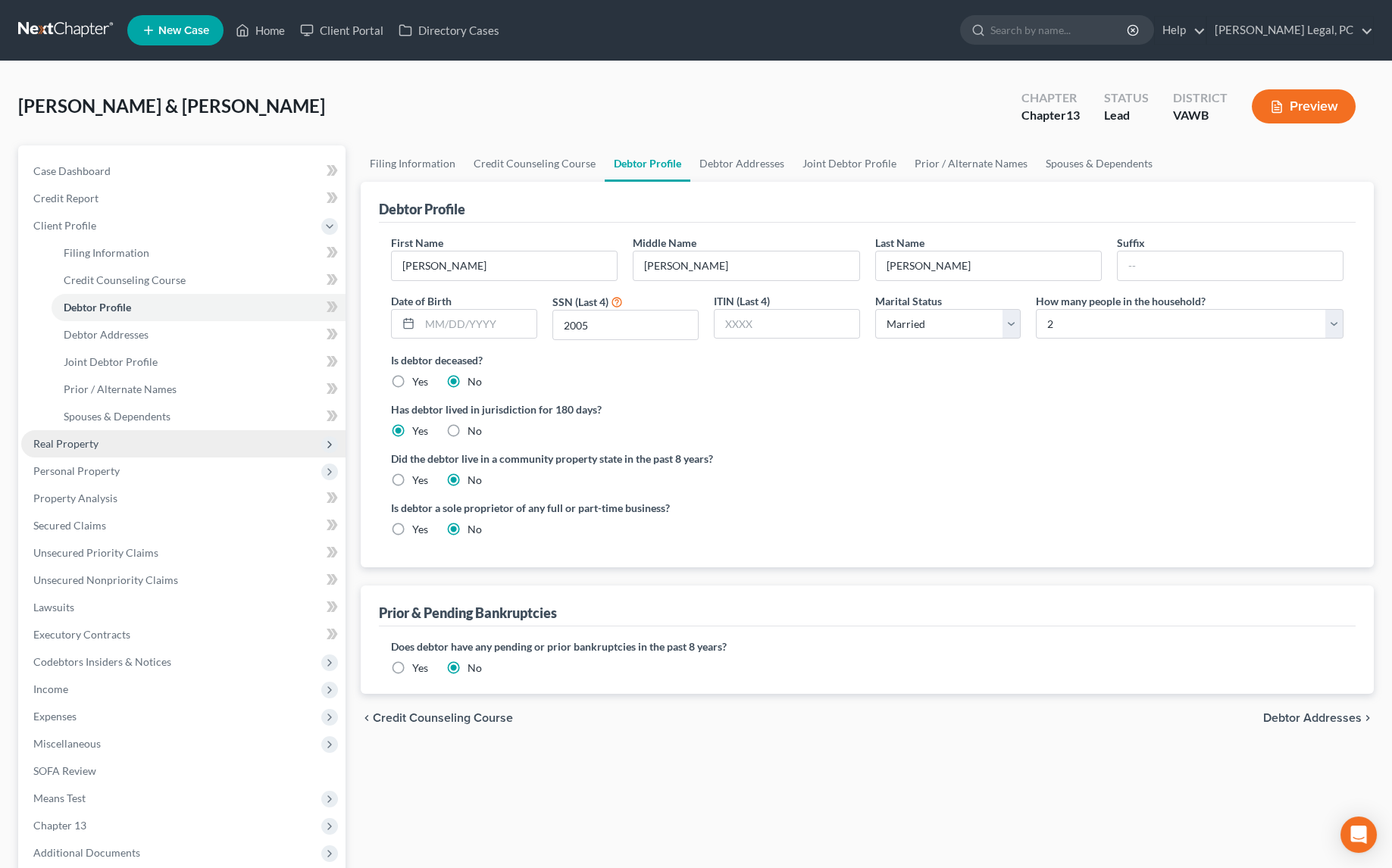
click at [79, 447] on span "Real Property" at bounding box center [67, 444] width 66 height 13
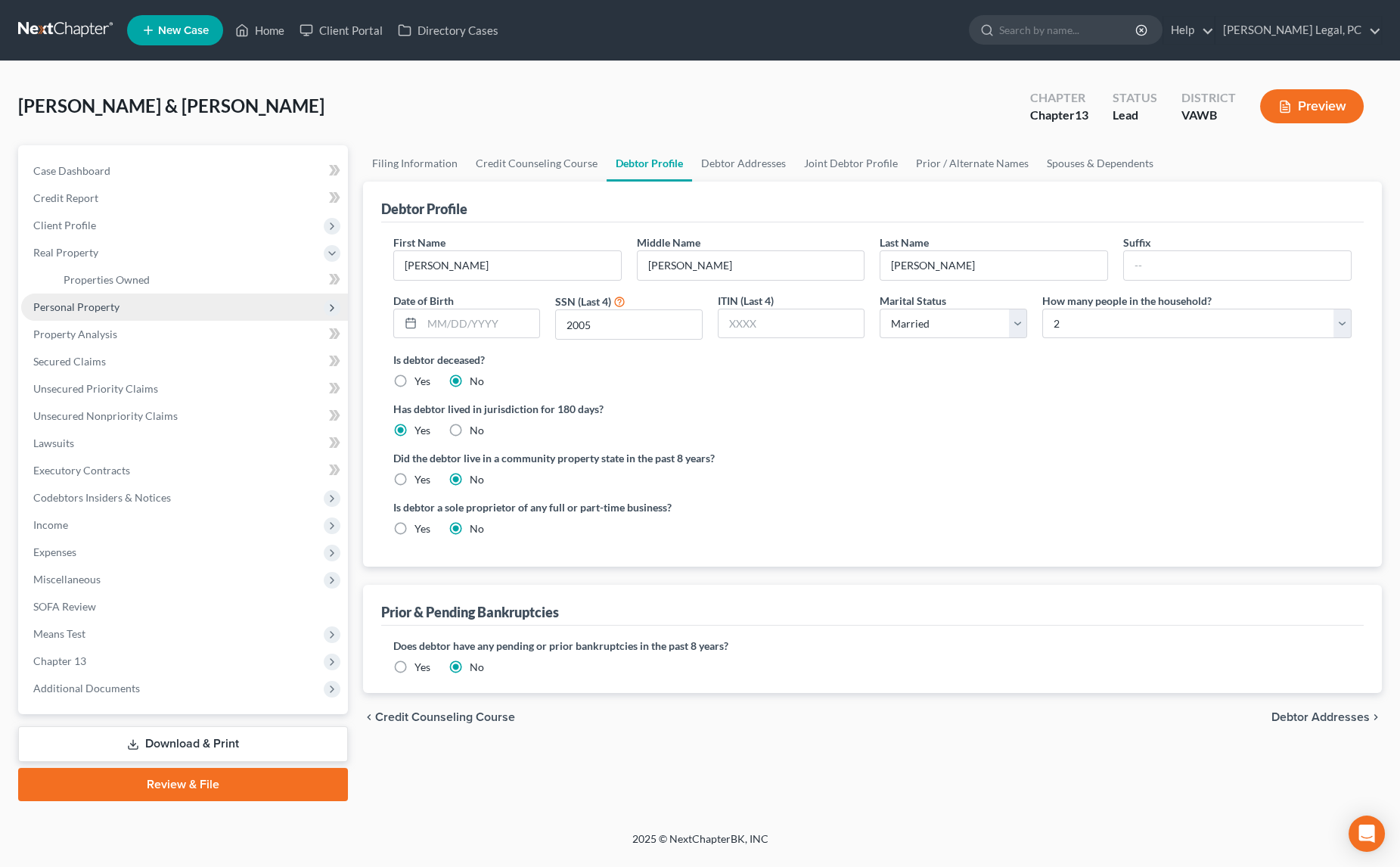
click at [81, 298] on span "Personal Property" at bounding box center [184, 307] width 327 height 27
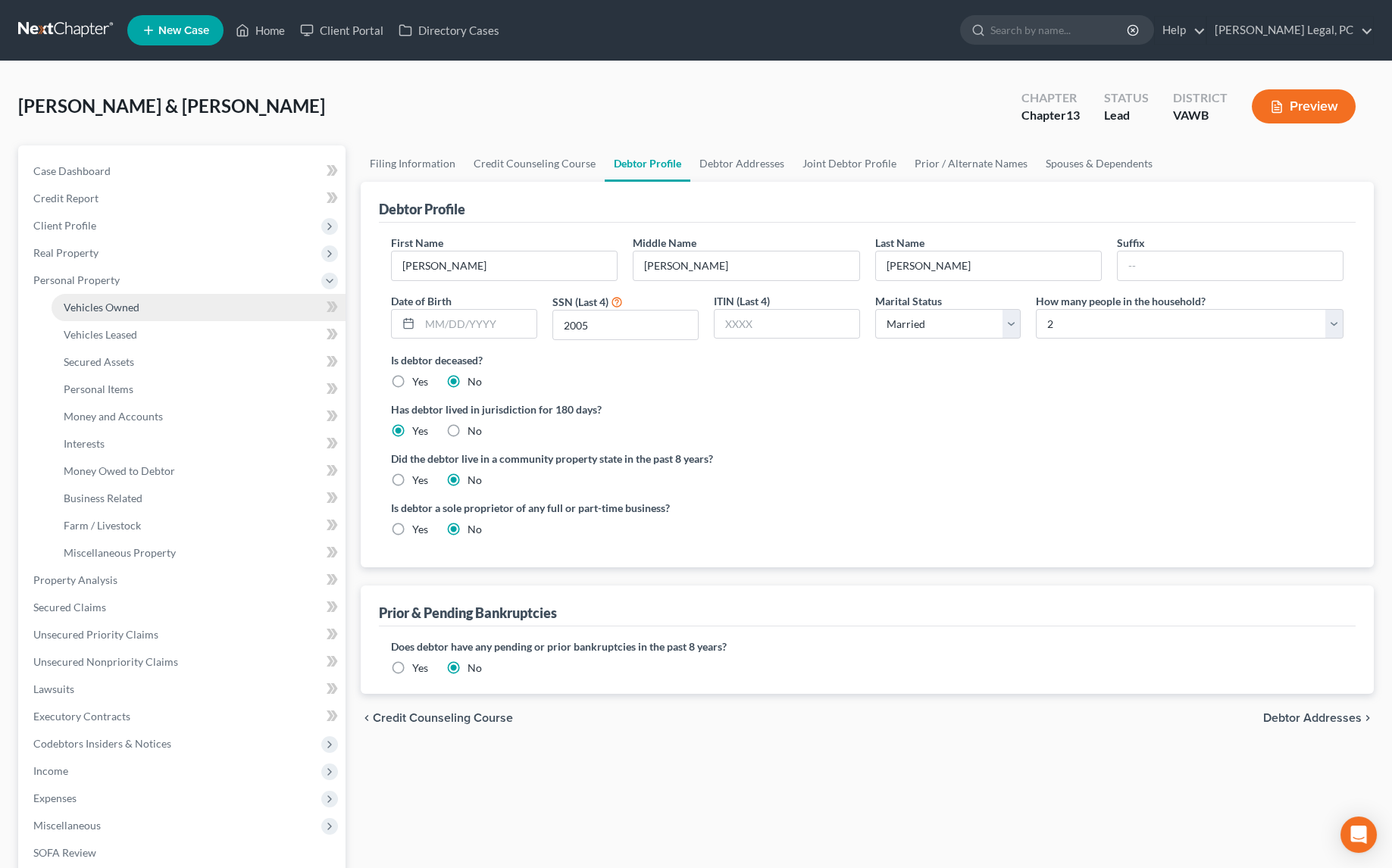
click at [92, 310] on span "Vehicles Owned" at bounding box center [101, 307] width 76 height 13
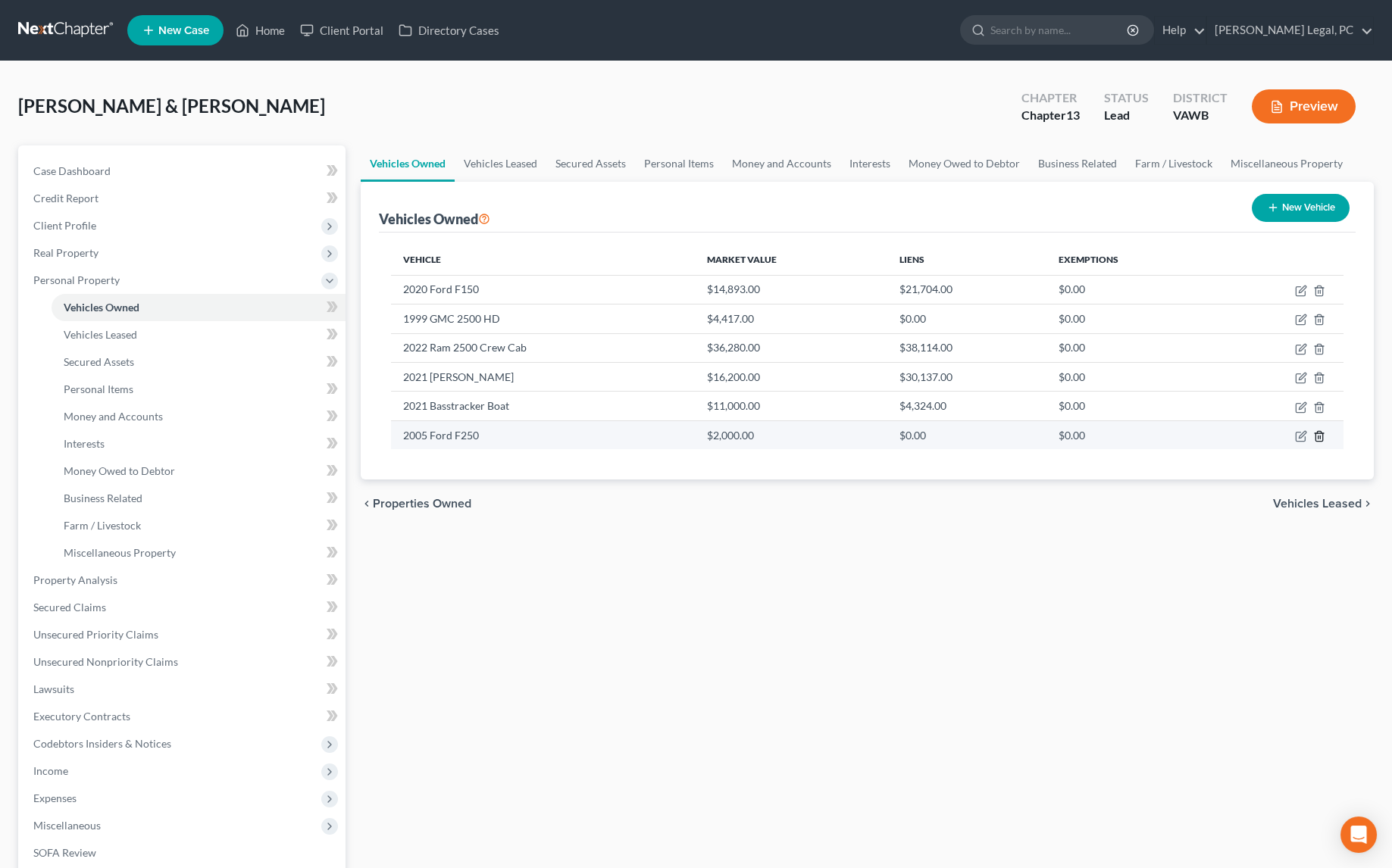
click at [1317, 436] on icon "button" at bounding box center [1318, 435] width 12 height 12
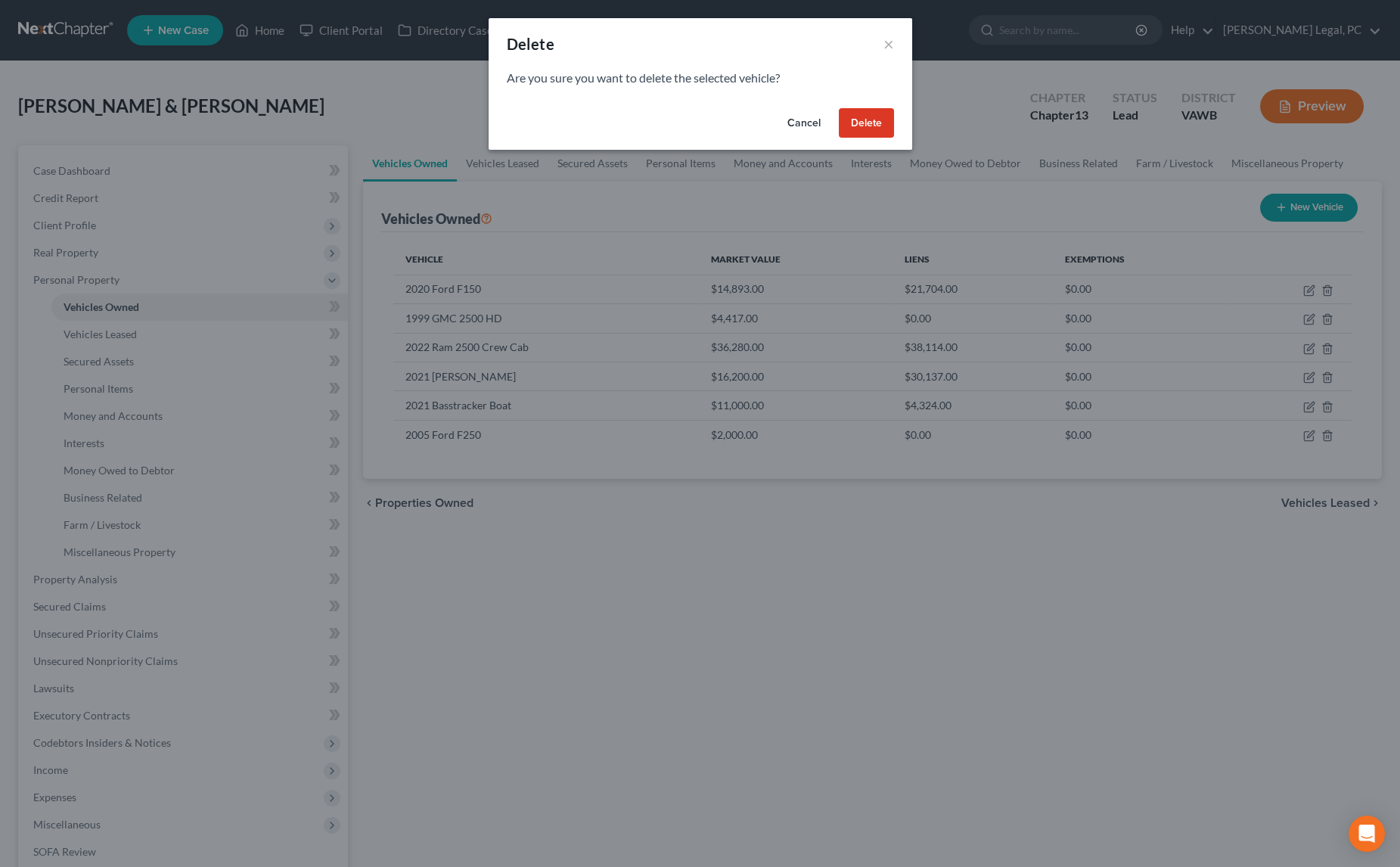
click at [868, 127] on button "Delete" at bounding box center [866, 123] width 55 height 30
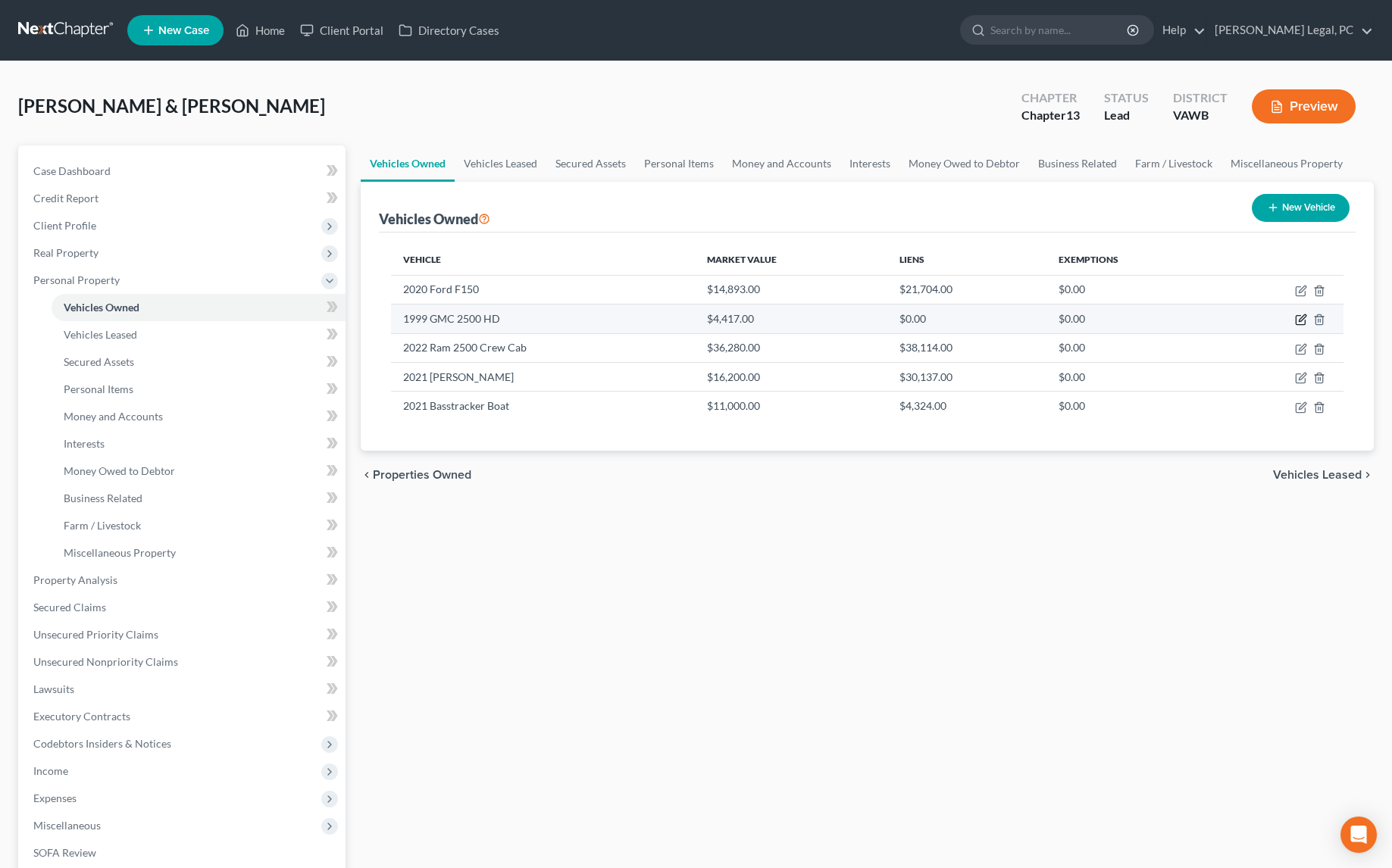
click at [1301, 317] on icon "button" at bounding box center [1301, 318] width 6 height 6
select select "0"
select select "27"
select select "2"
select select "1"
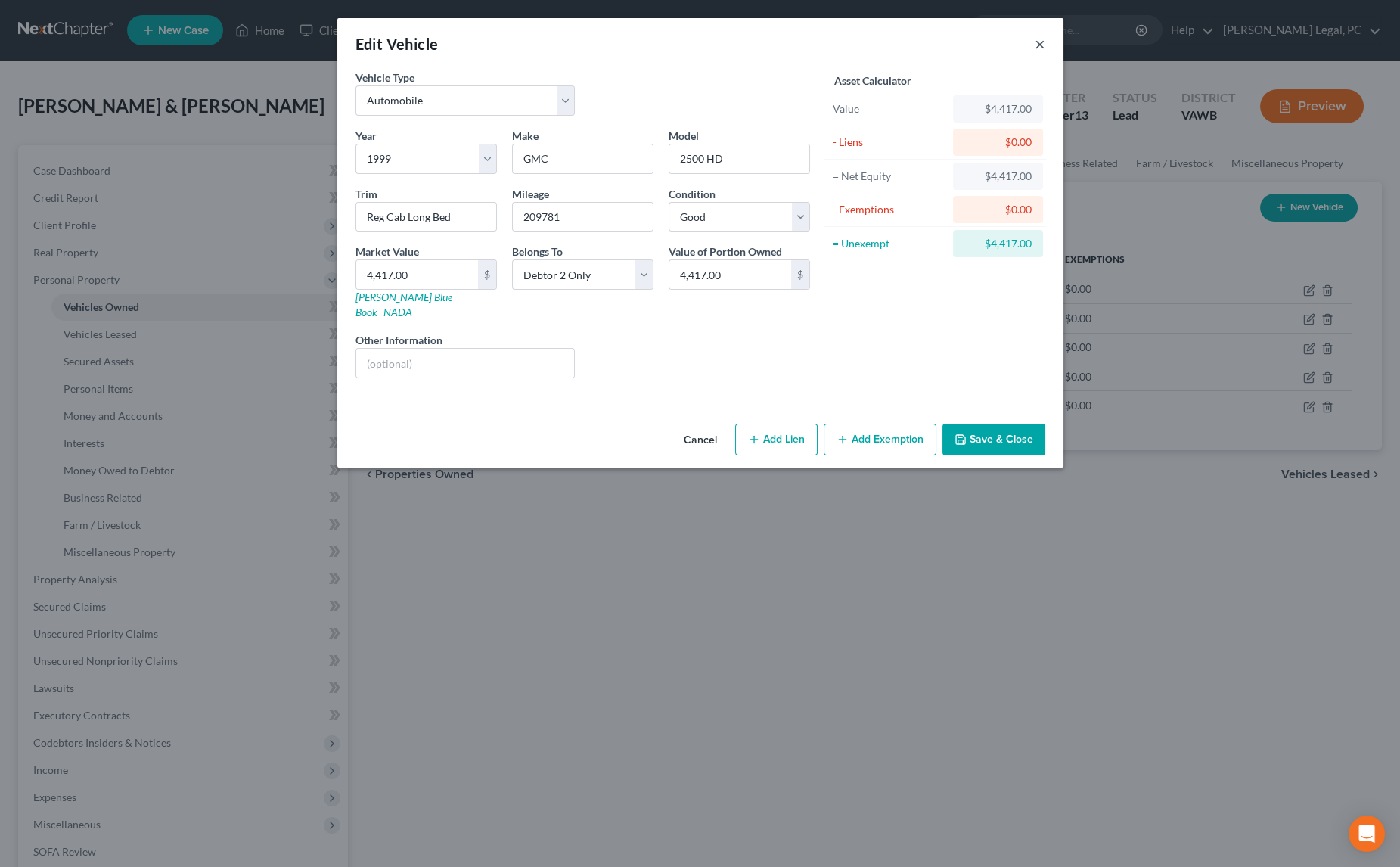
click at [1042, 43] on button "×" at bounding box center [1041, 44] width 11 height 18
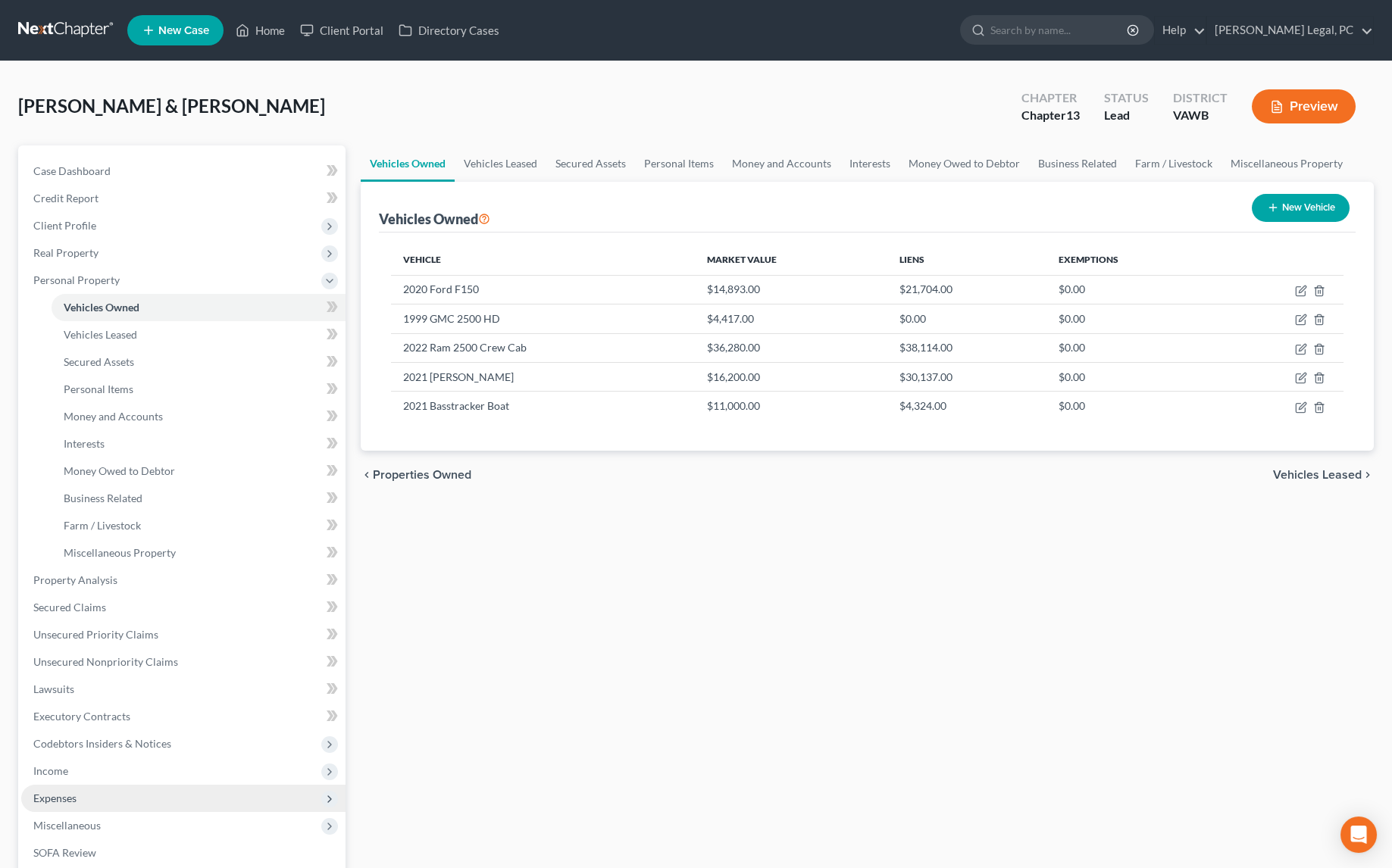
scroll to position [234, 0]
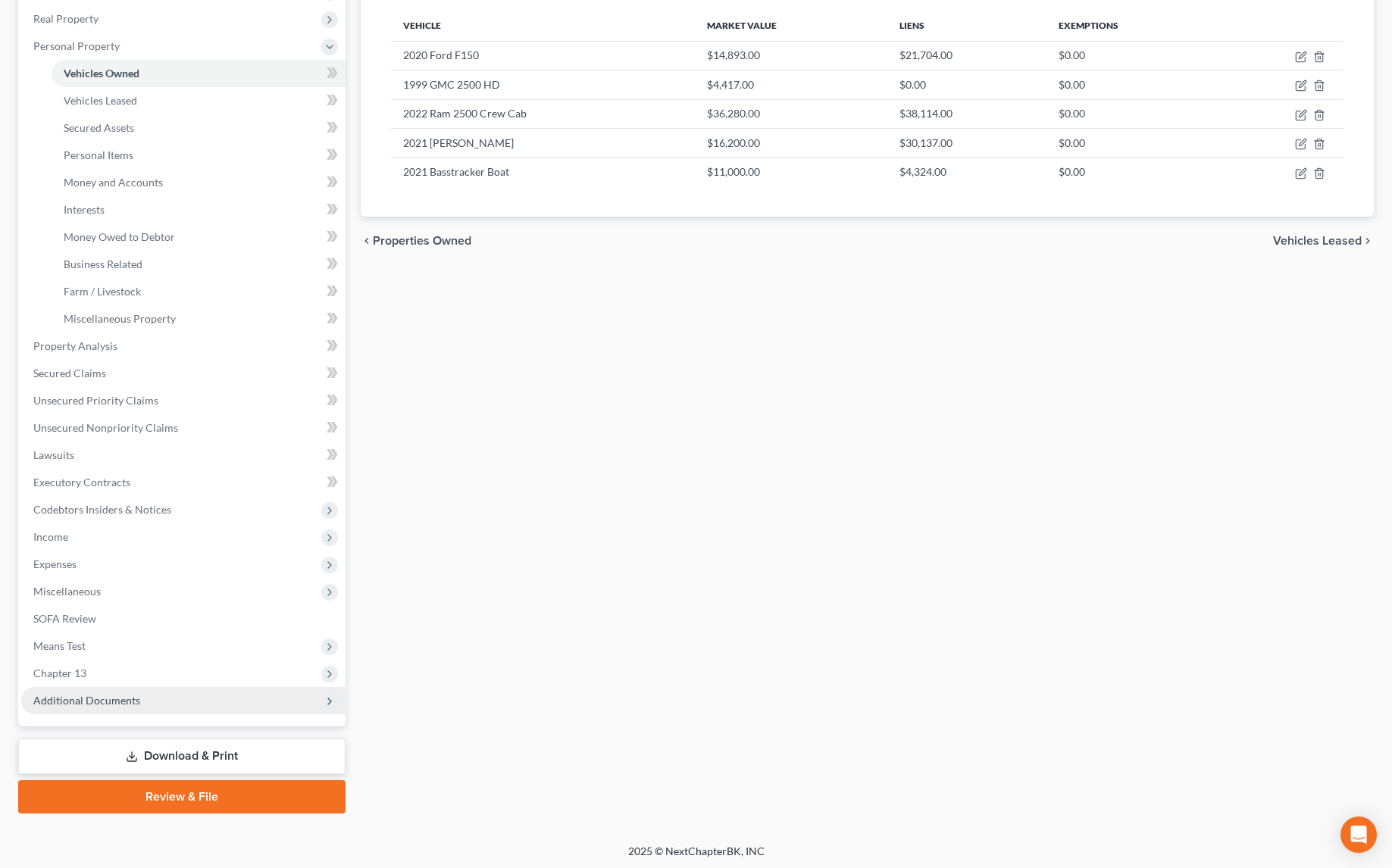
click at [101, 700] on span "Additional Documents" at bounding box center [87, 700] width 107 height 13
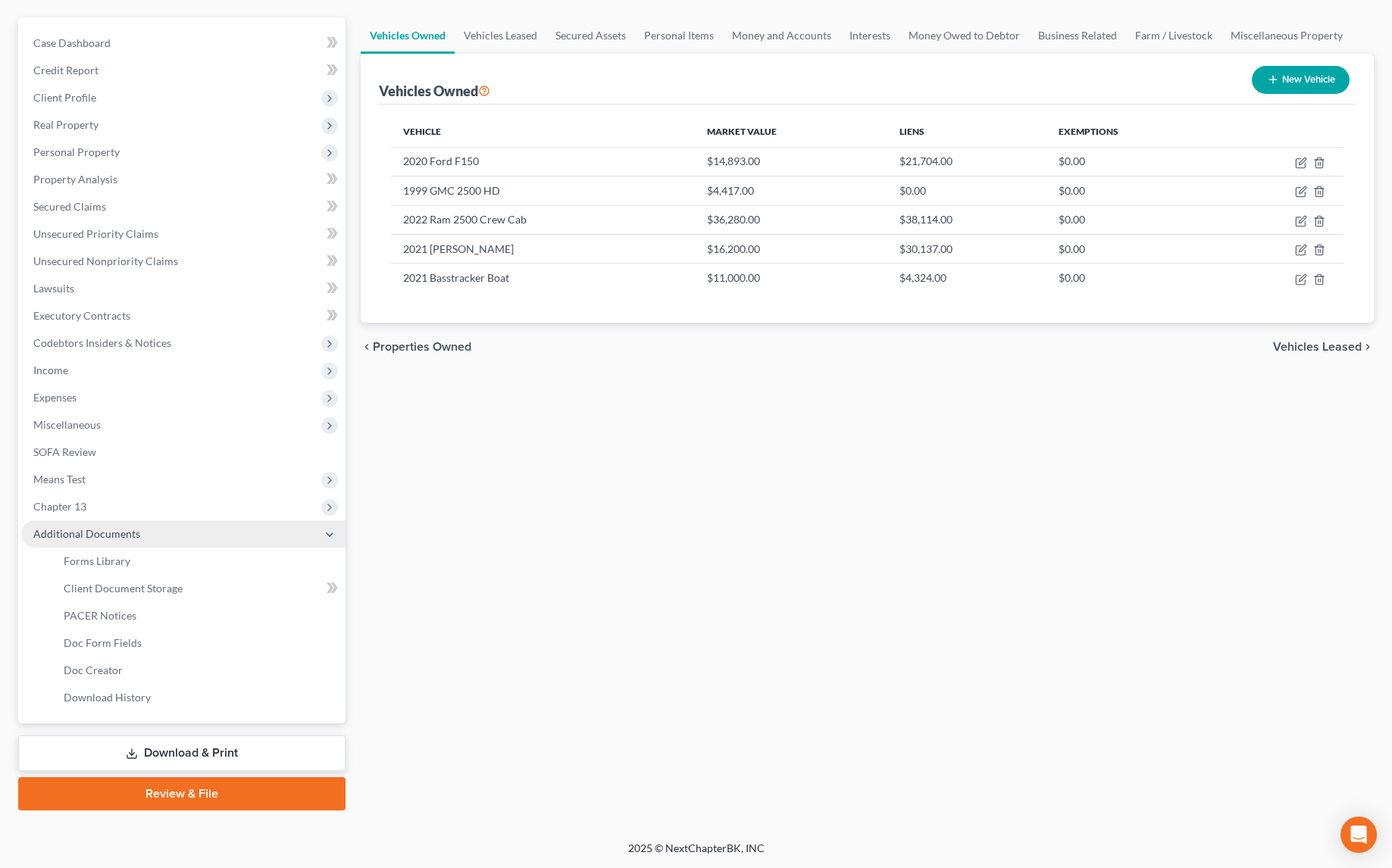
scroll to position [125, 0]
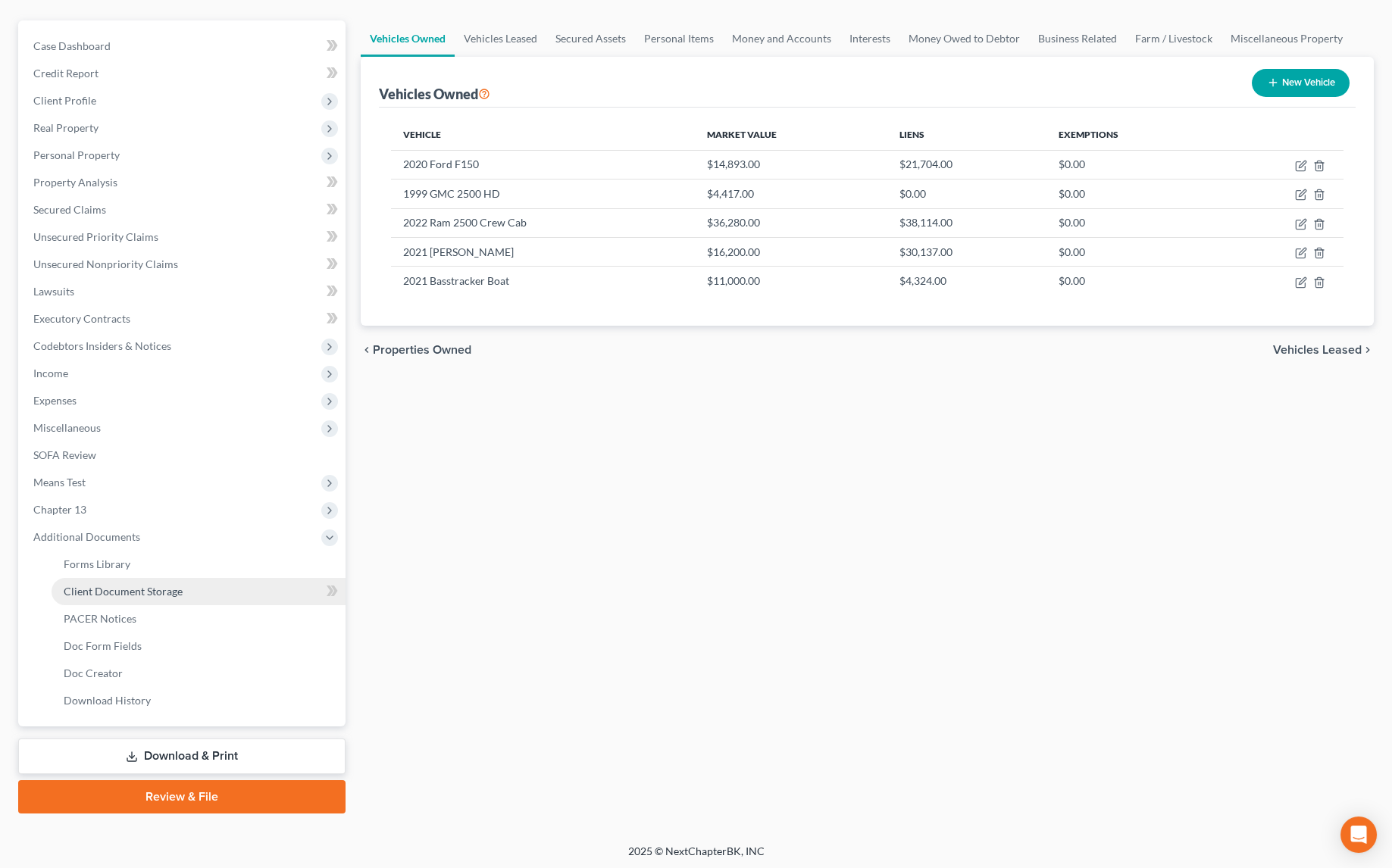
click at [170, 599] on link "Client Document Storage" at bounding box center [199, 591] width 294 height 27
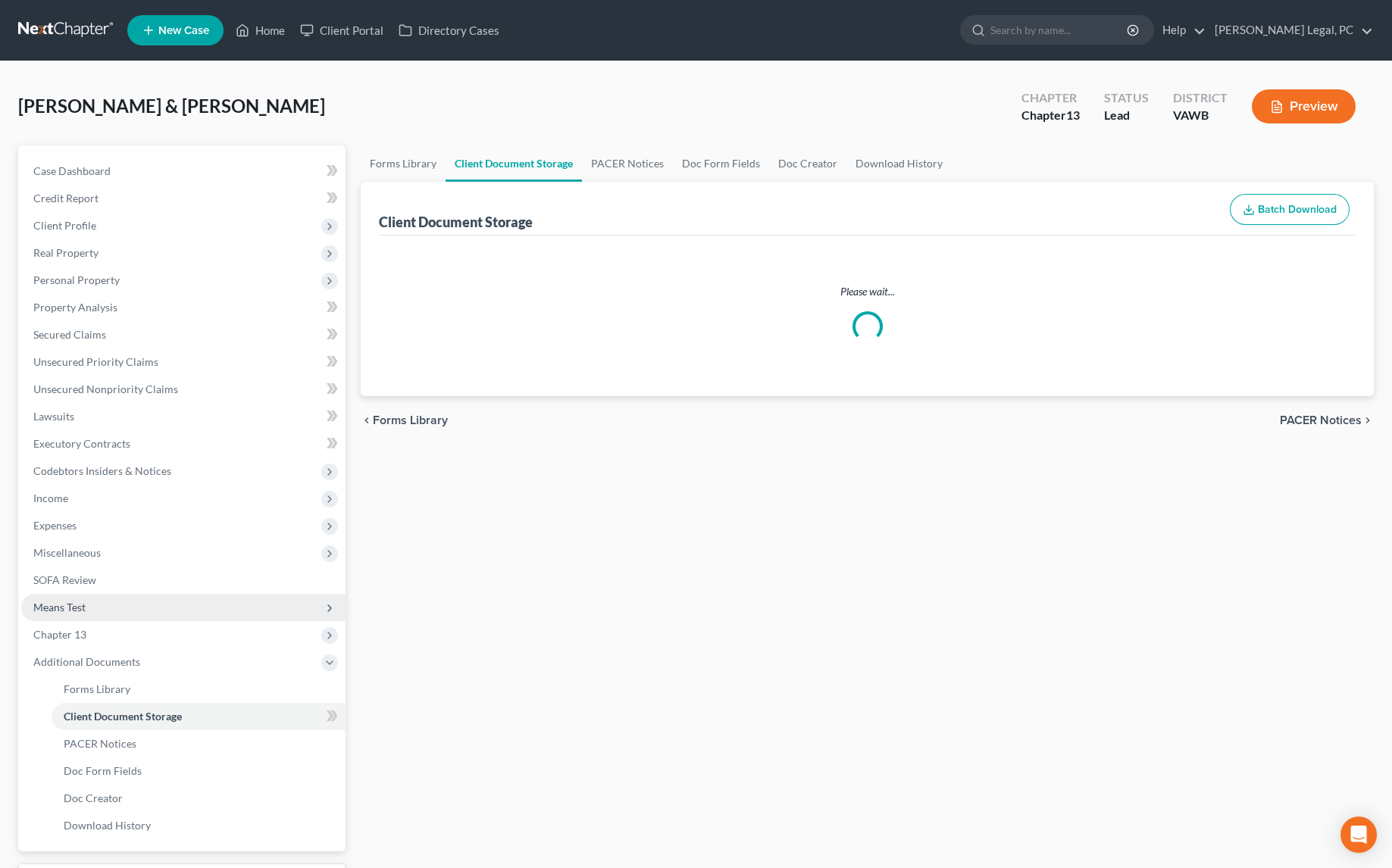
select select "0"
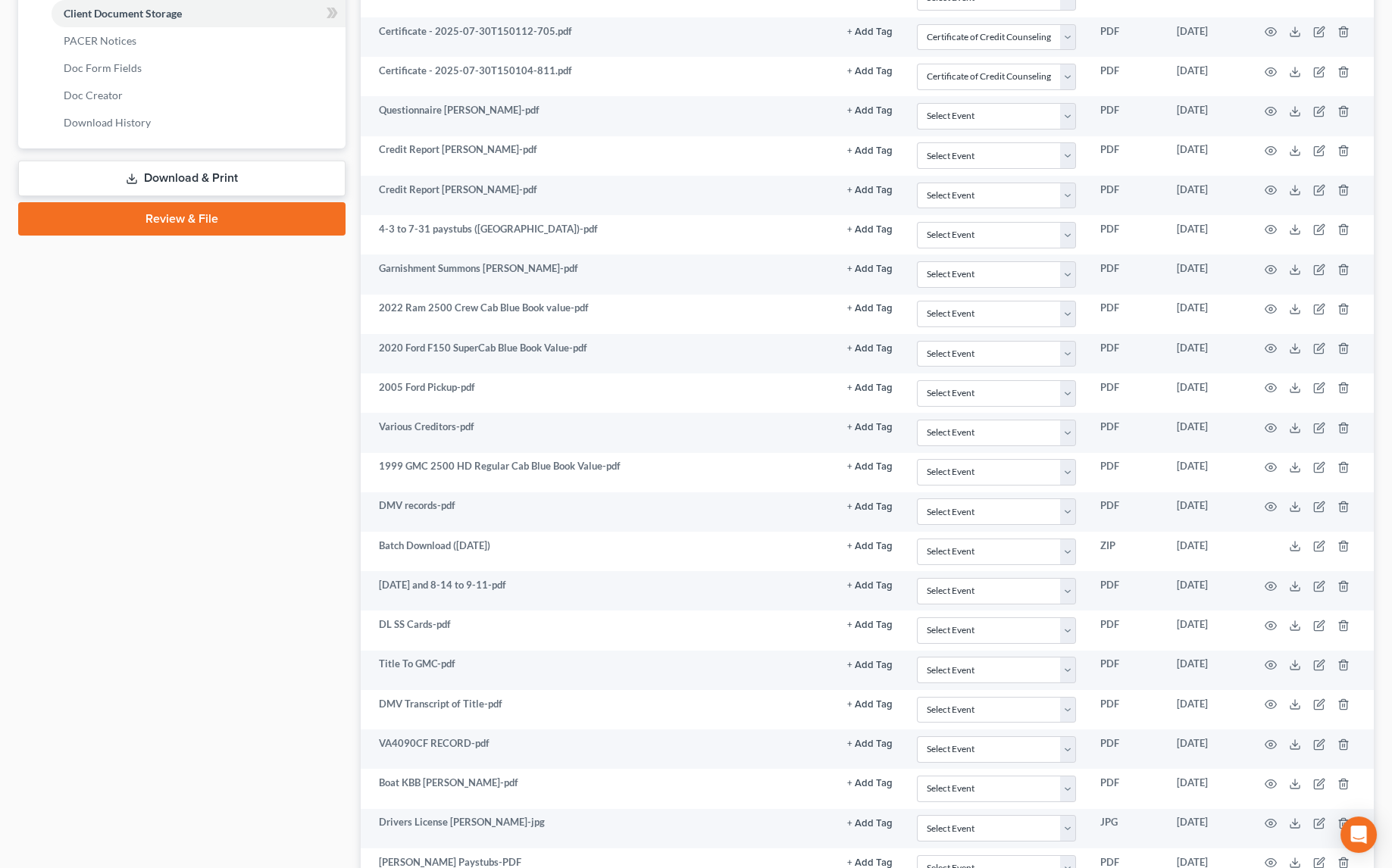
scroll to position [757, 0]
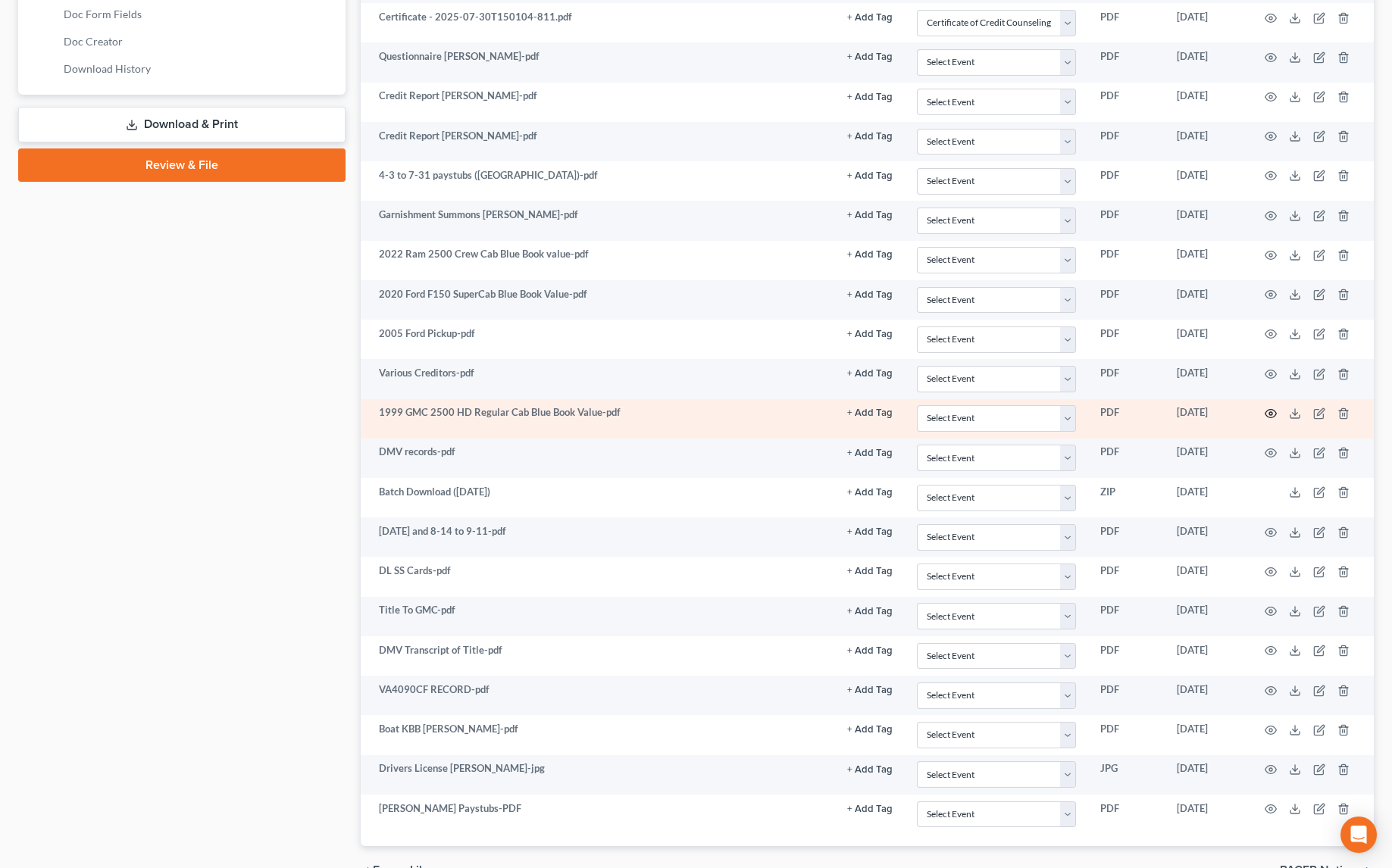
click at [1267, 407] on icon "button" at bounding box center [1270, 413] width 12 height 12
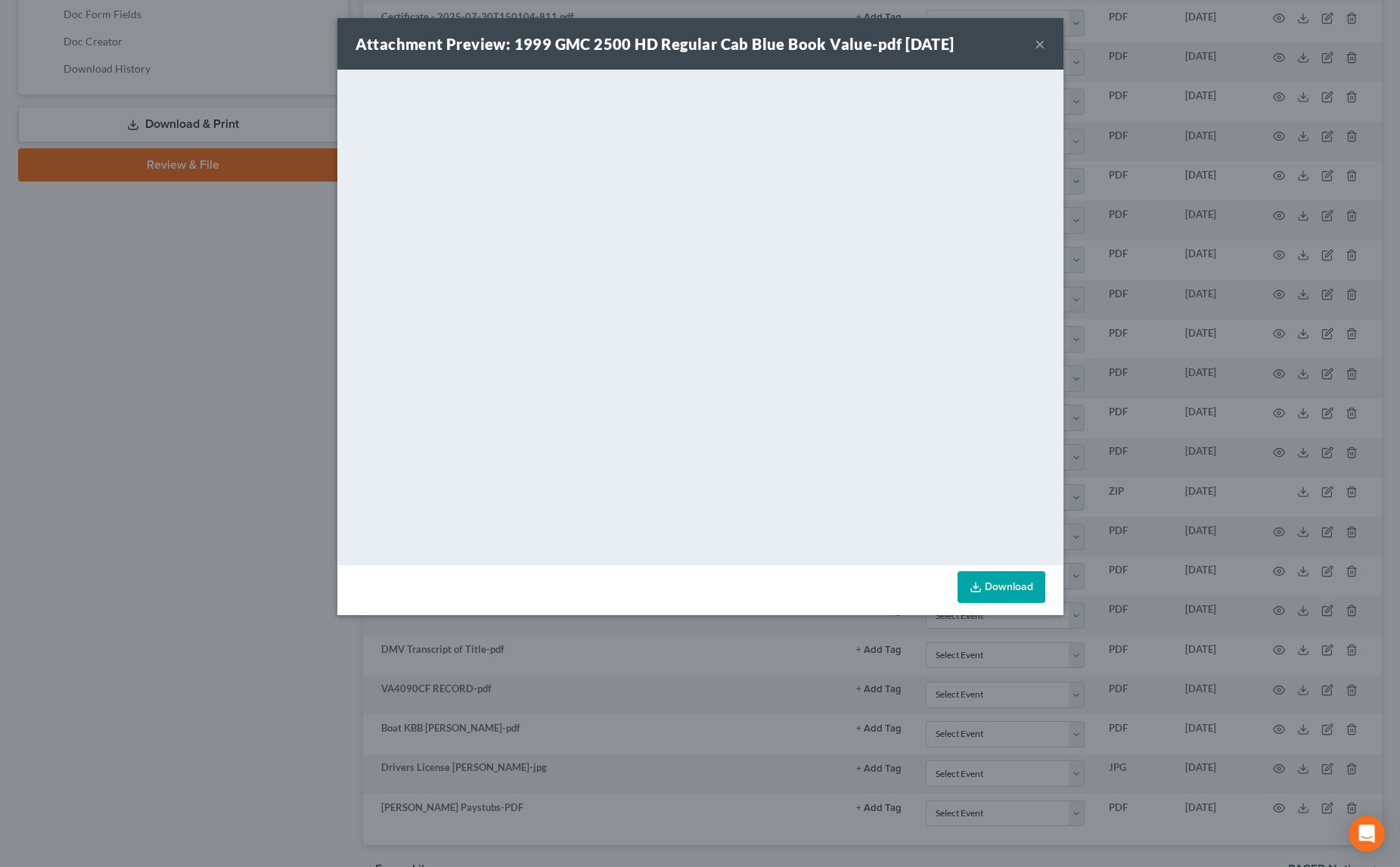
click at [164, 325] on div "Attachment Preview: 1999 GMC 2500 HD Regular Cab Blue Book Value-pdf [DATE] × D…" at bounding box center [700, 433] width 1400 height 867
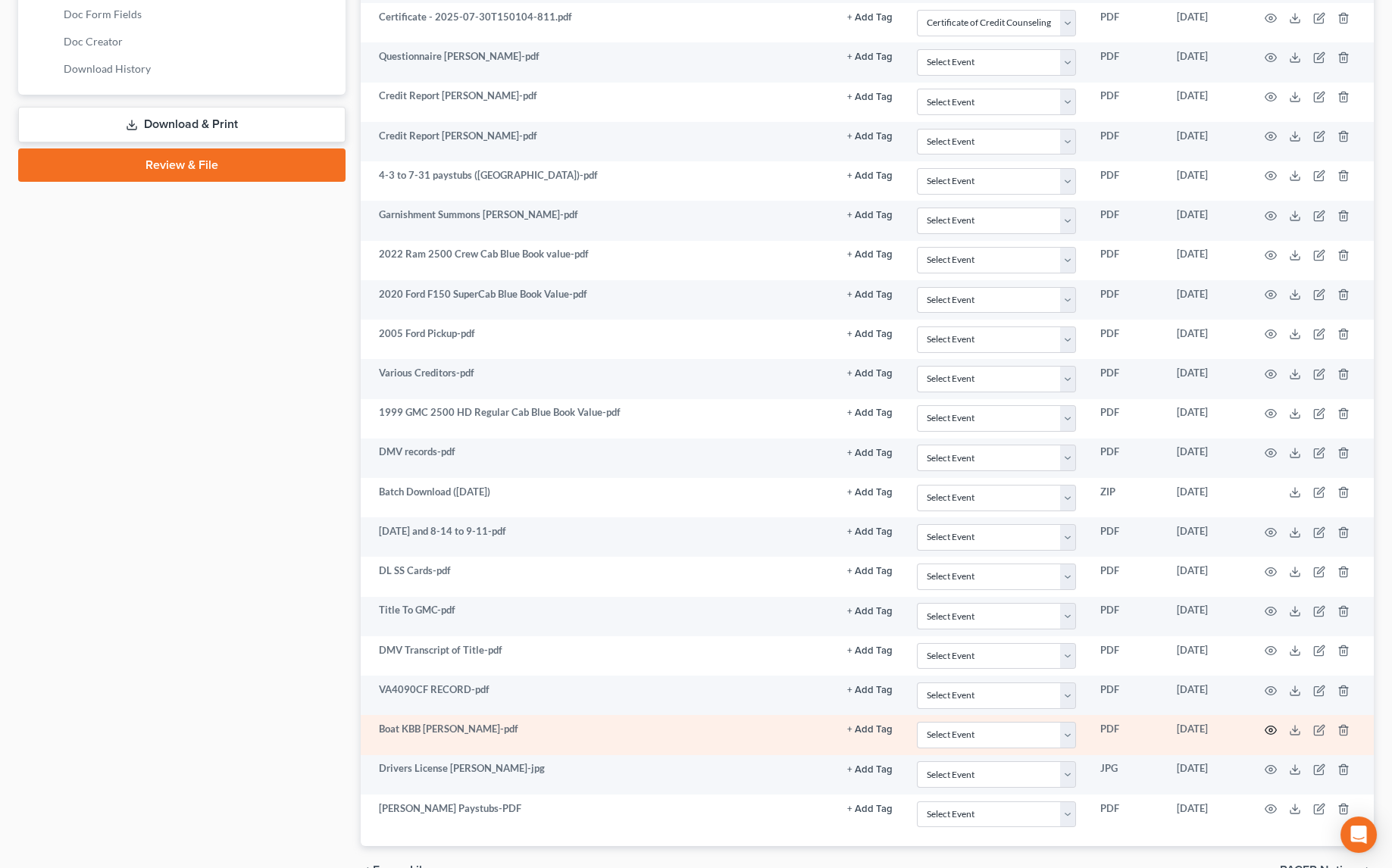
click at [1270, 724] on icon "button" at bounding box center [1270, 730] width 12 height 12
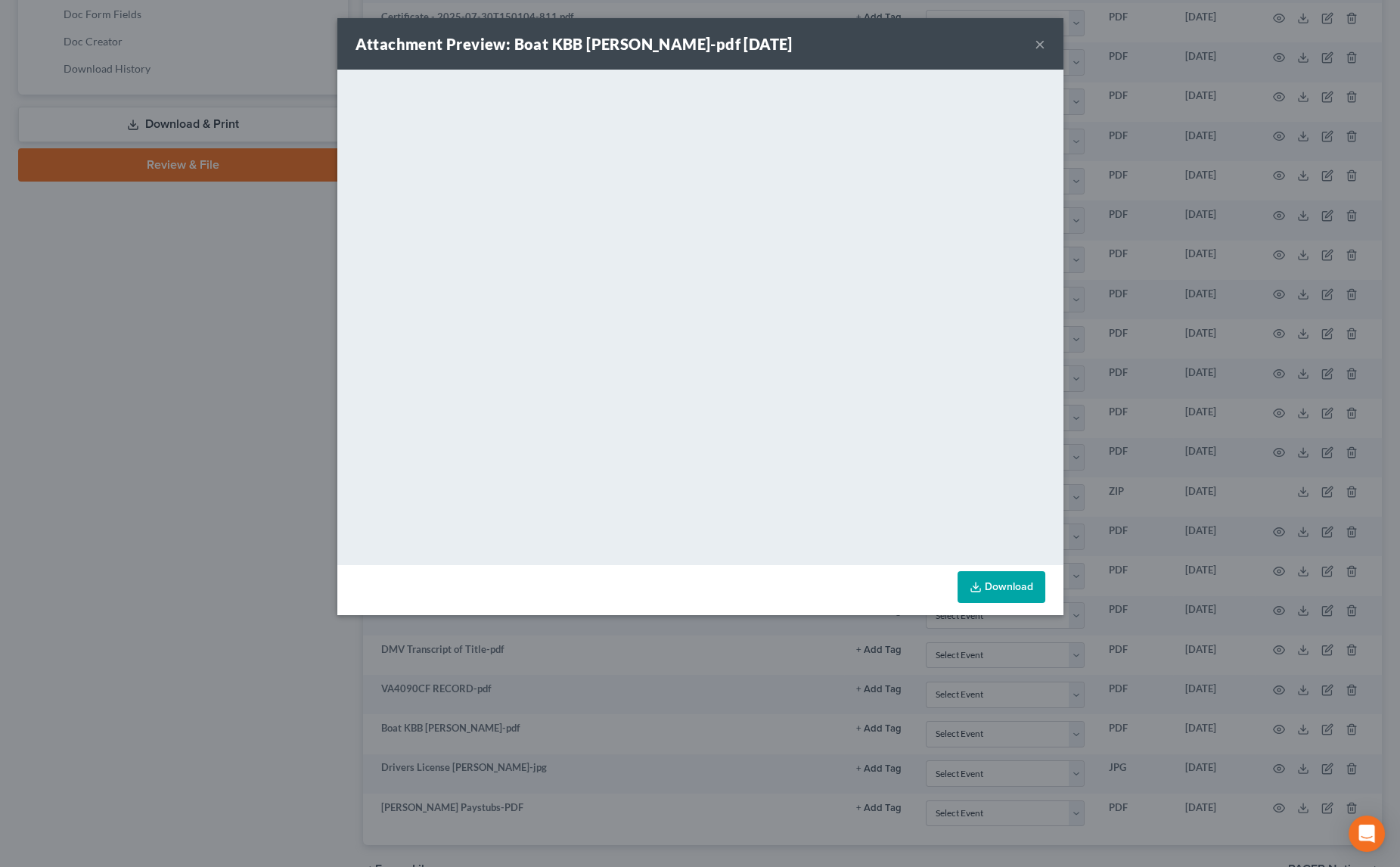
click at [220, 416] on div "Attachment Preview: Boat KBB [PERSON_NAME]-pdf [DATE] × <object ng-attr-data='[…" at bounding box center [700, 433] width 1400 height 867
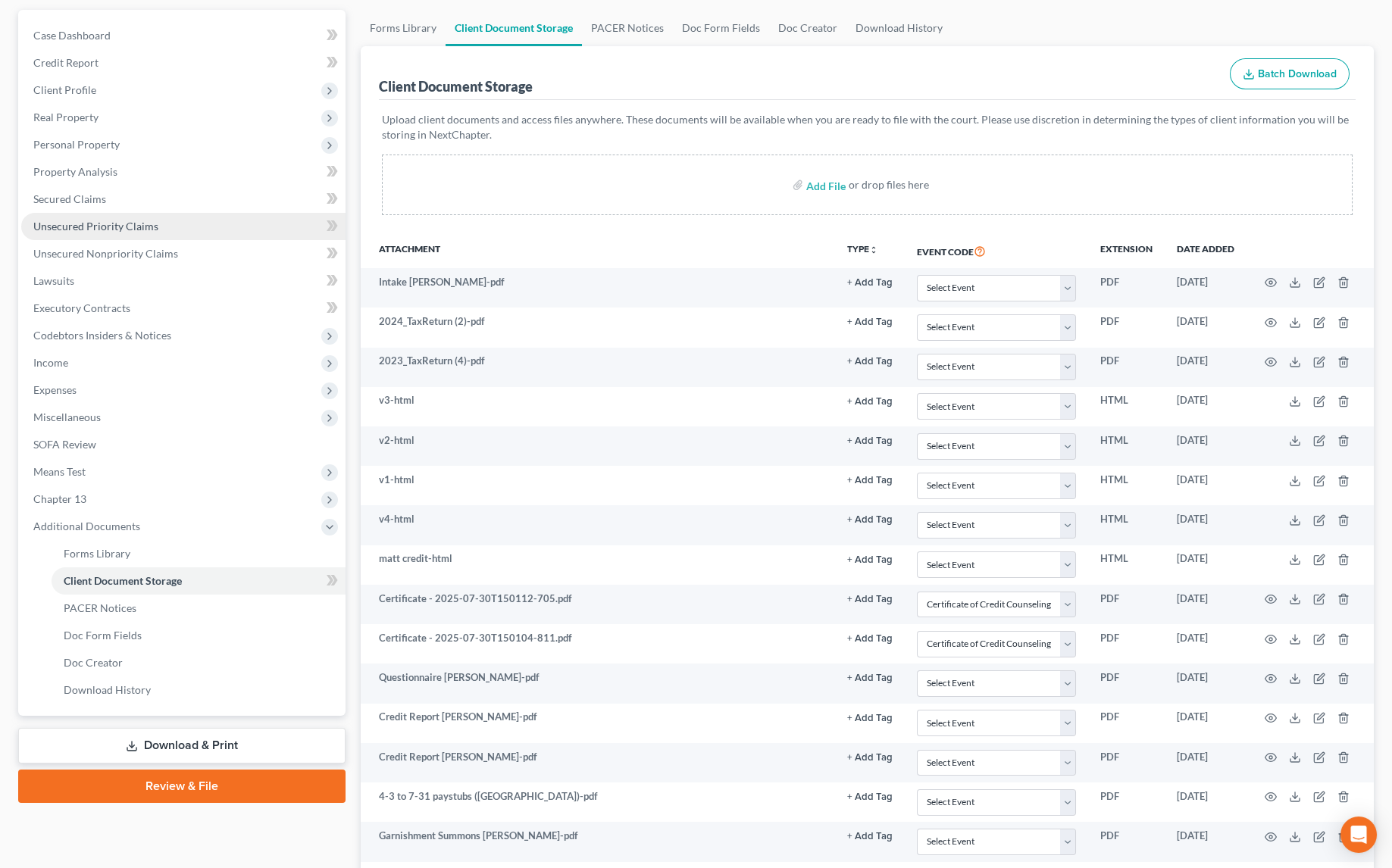
scroll to position [68, 0]
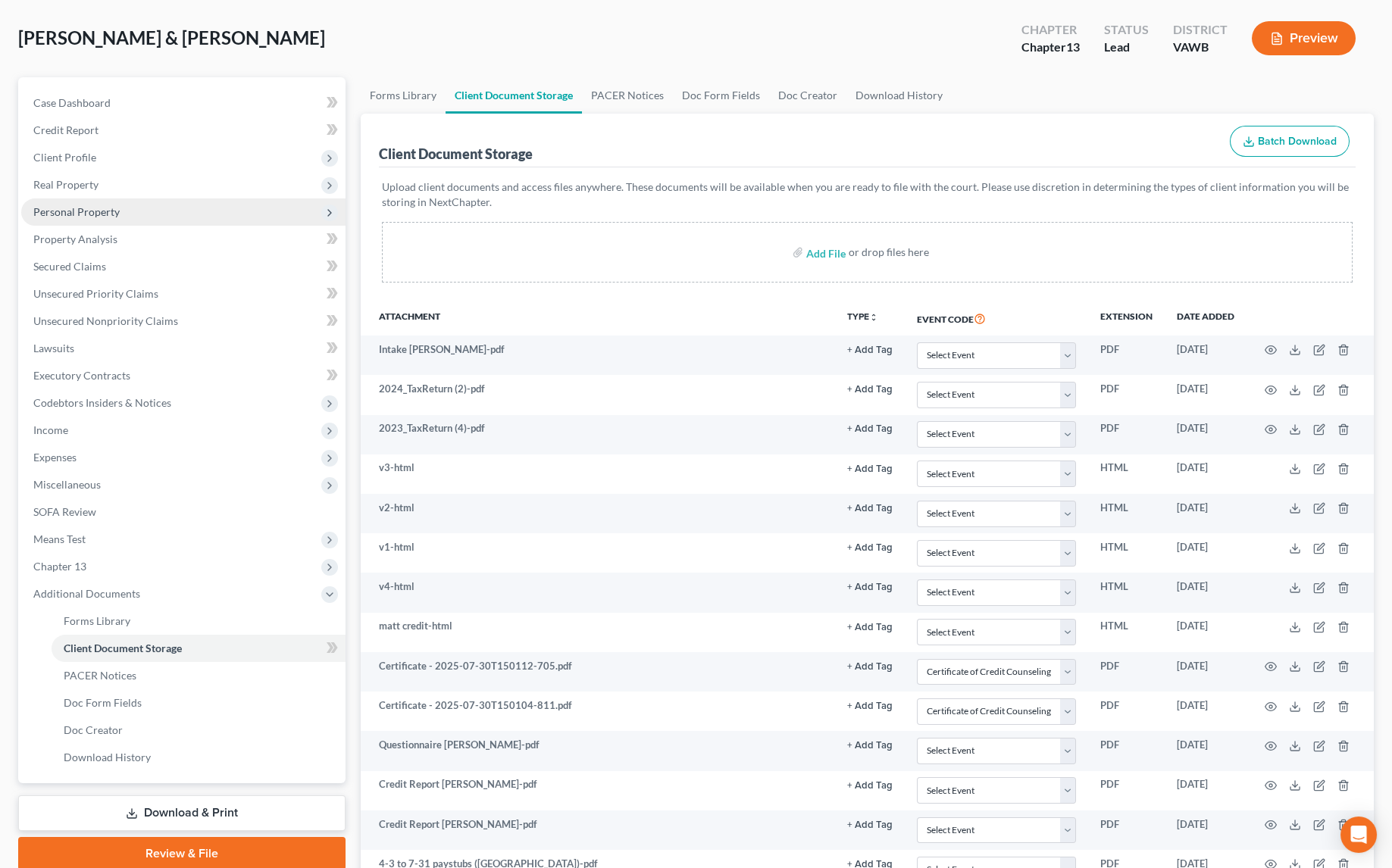
click at [68, 205] on span "Personal Property" at bounding box center [77, 211] width 87 height 13
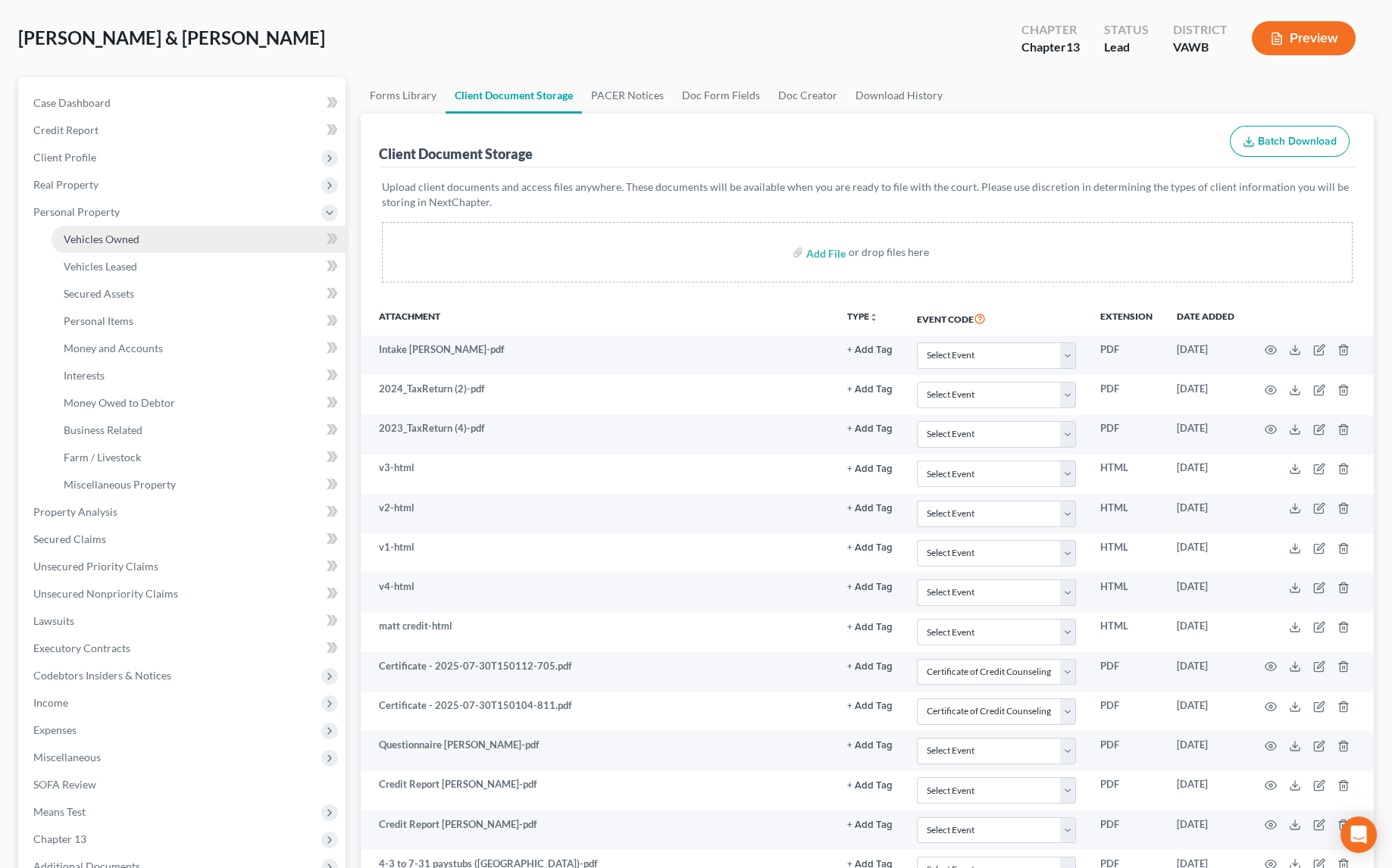
click at [105, 239] on span "Vehicles Owned" at bounding box center [101, 239] width 76 height 13
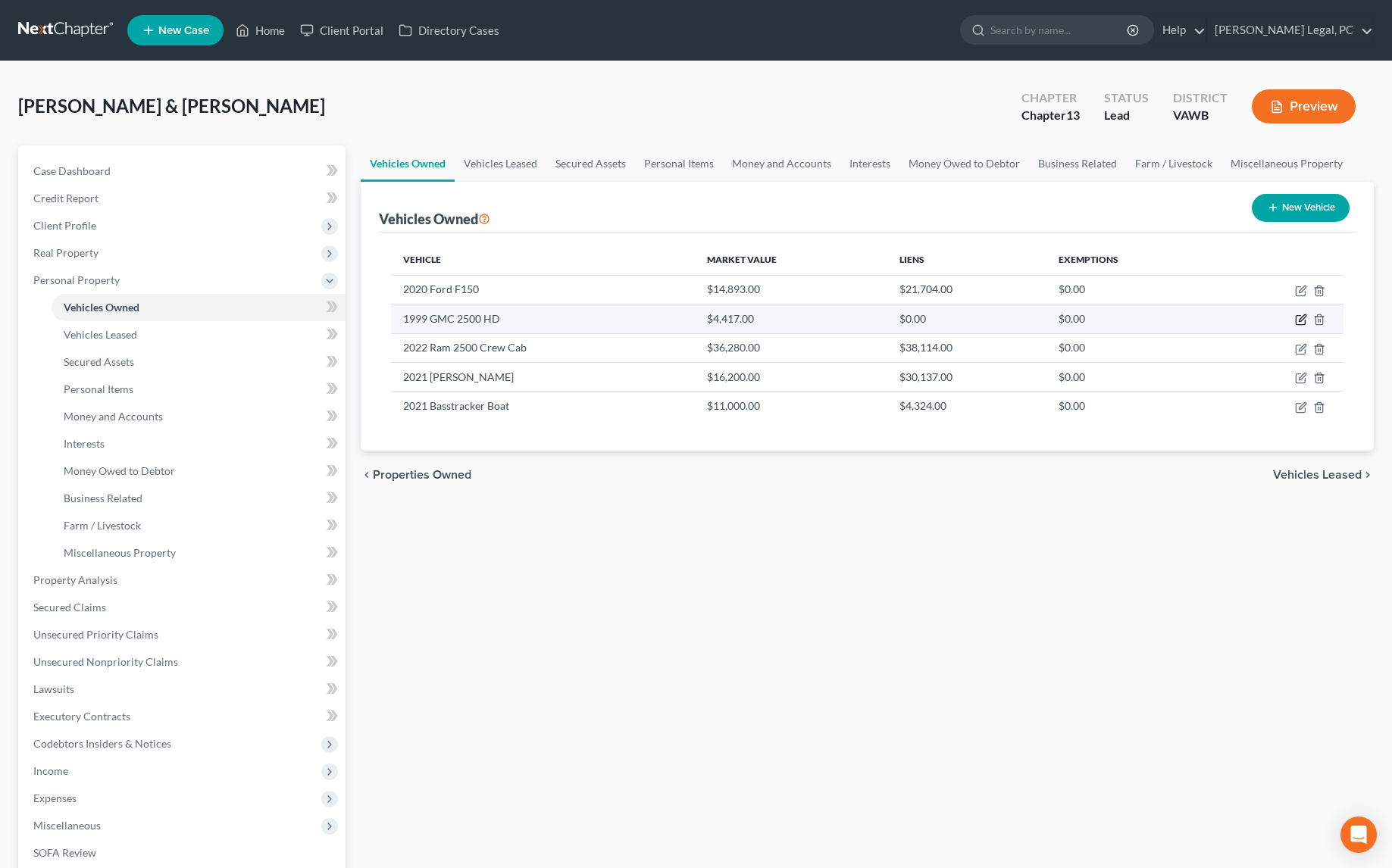
click at [1300, 314] on icon "button" at bounding box center [1300, 319] width 12 height 12
select select "0"
select select "27"
select select "2"
select select "1"
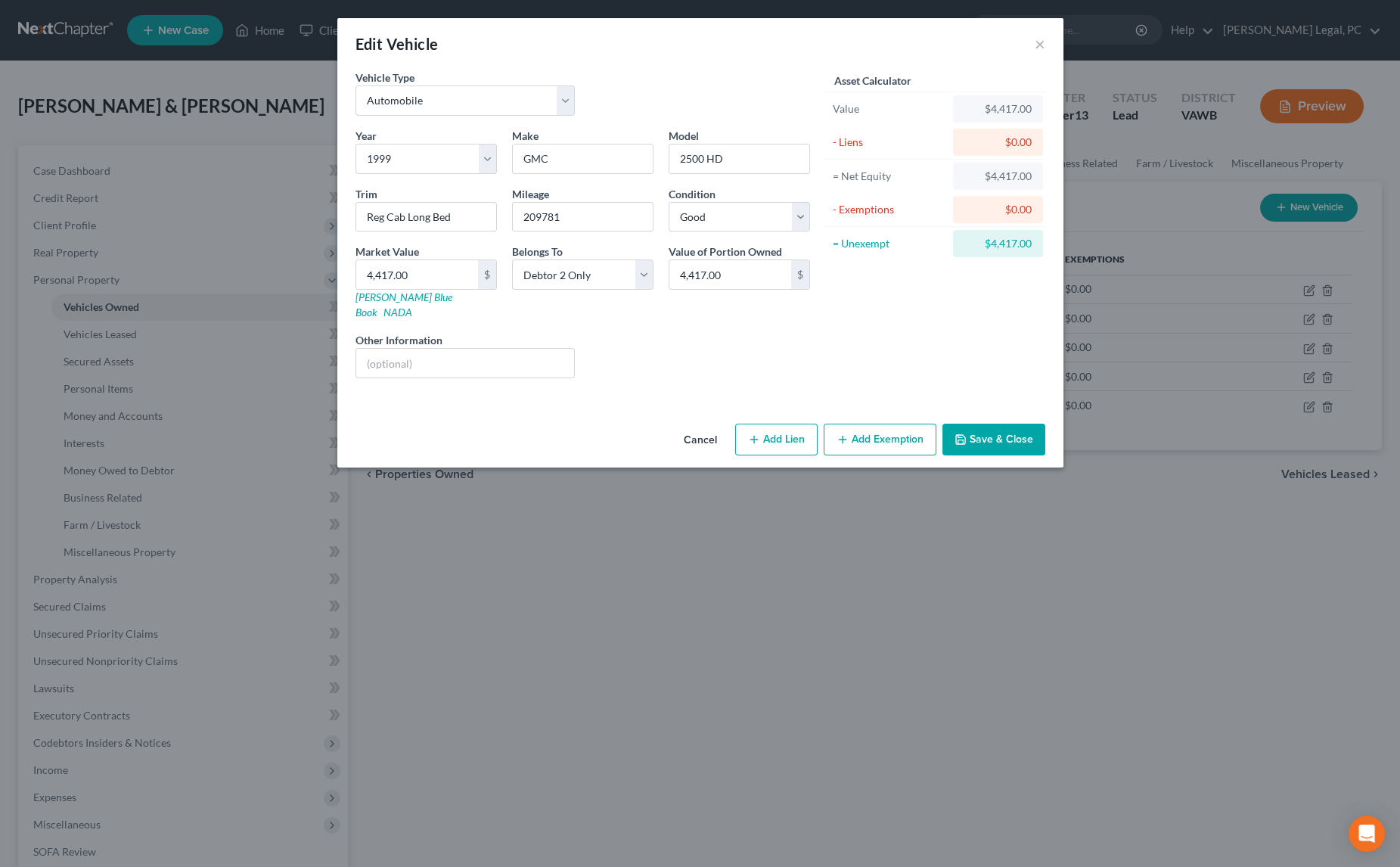
click at [864, 426] on button "Add Exemption" at bounding box center [881, 439] width 113 height 32
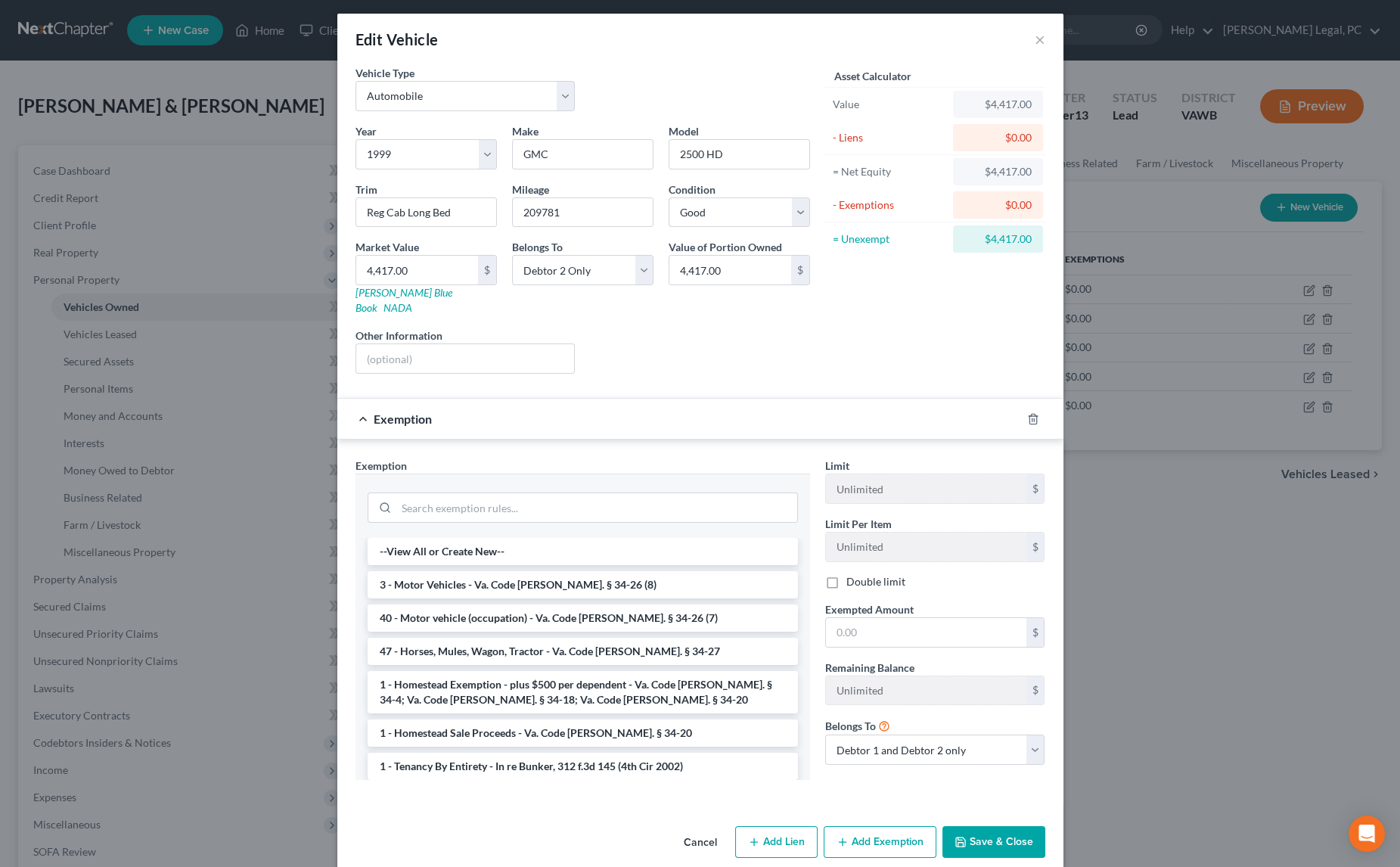
scroll to position [5, 0]
click at [676, 571] on li "3 - Motor Vehicles - Va. Code [PERSON_NAME]. § 34-26 (8)" at bounding box center [582, 585] width 430 height 27
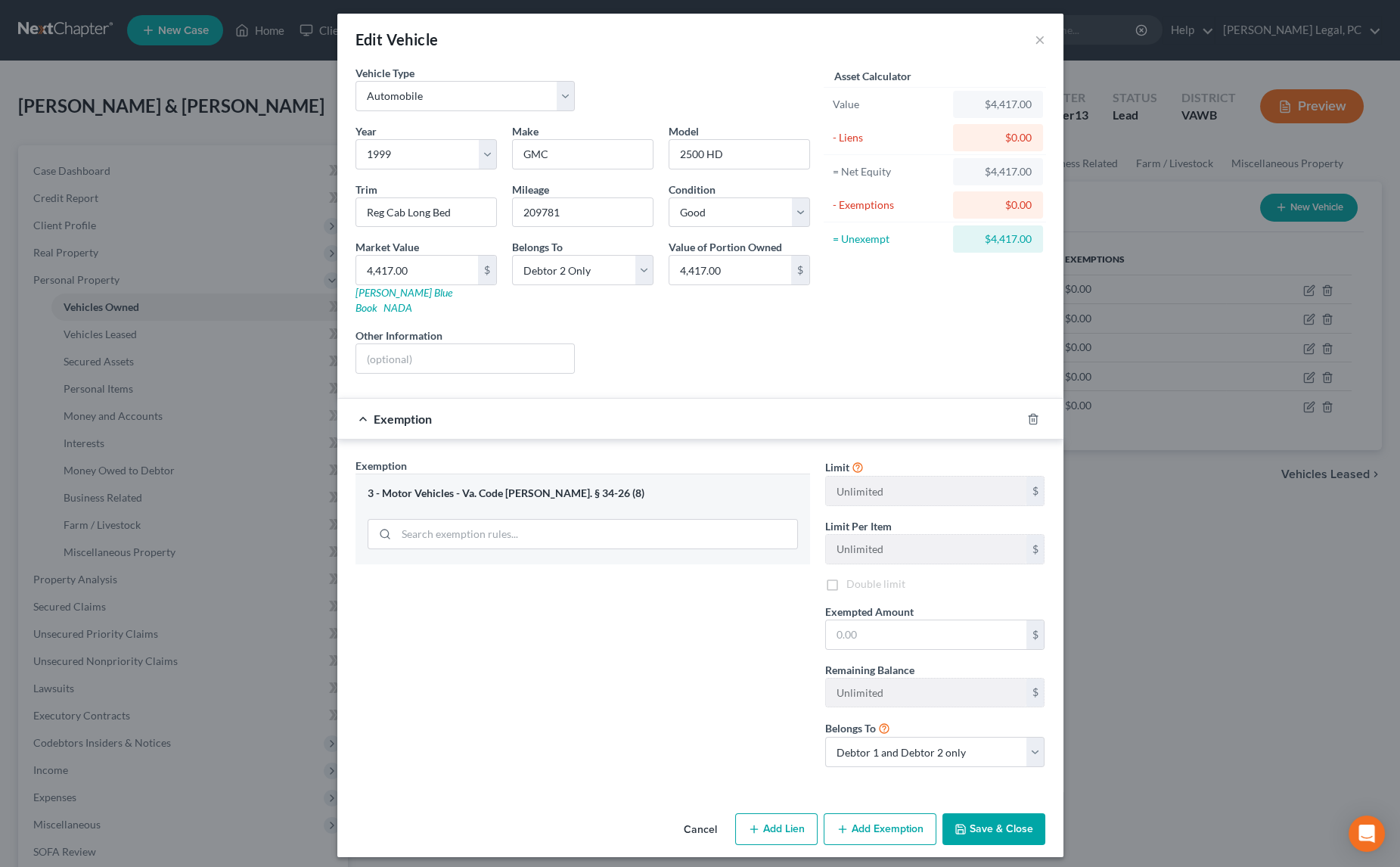
scroll to position [0, 0]
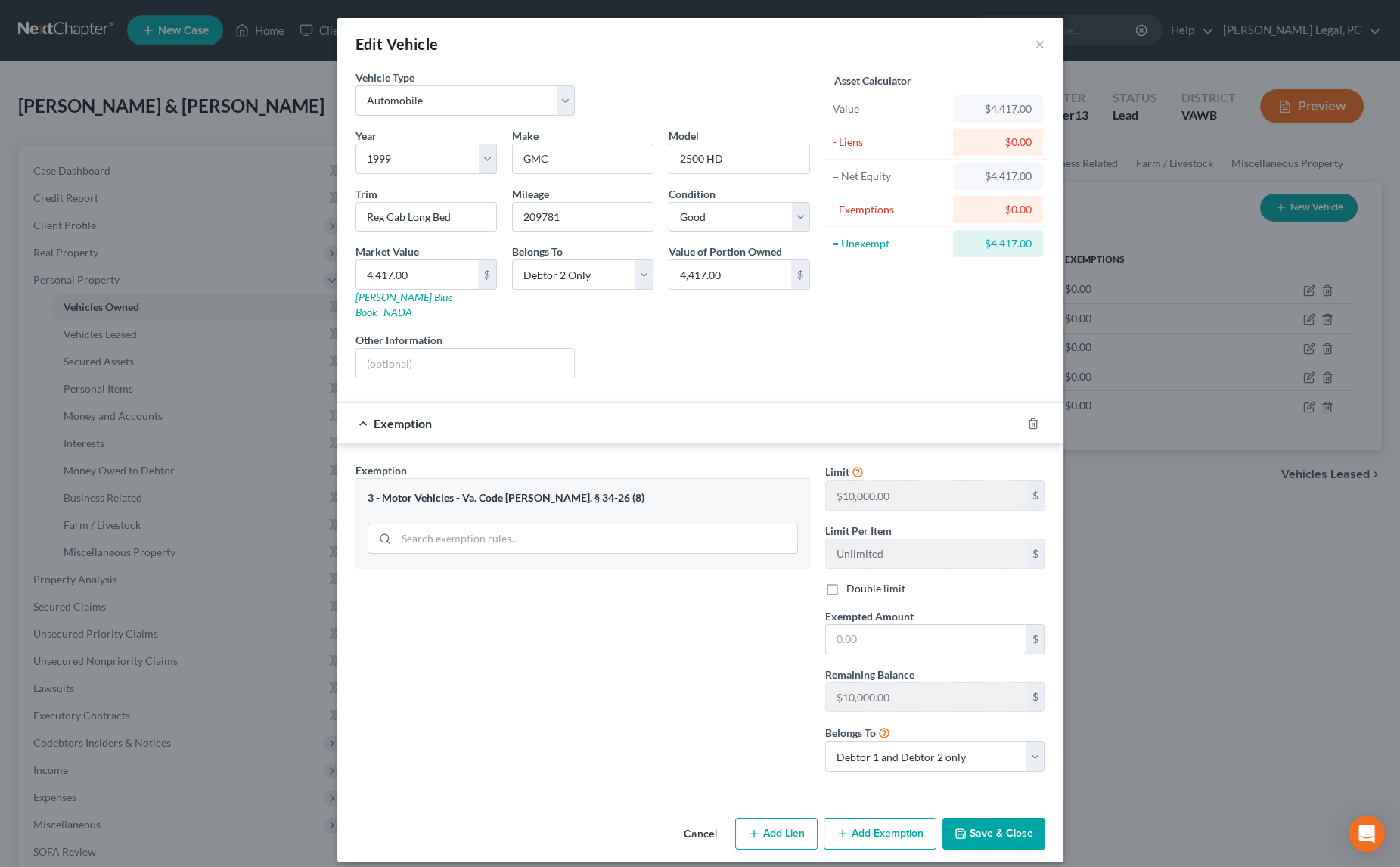
drag, startPoint x: 887, startPoint y: 623, endPoint x: 880, endPoint y: 654, distance: 31.8
click at [887, 625] on input "text" at bounding box center [926, 640] width 200 height 29
click at [846, 741] on select "Debtor 1 only Debtor 2 only Debtor 1 and Debtor 2 only" at bounding box center [935, 756] width 220 height 30
select select "1"
click at [825, 741] on select "Debtor 1 only Debtor 2 only Debtor 1 and Debtor 2 only" at bounding box center [935, 756] width 220 height 30
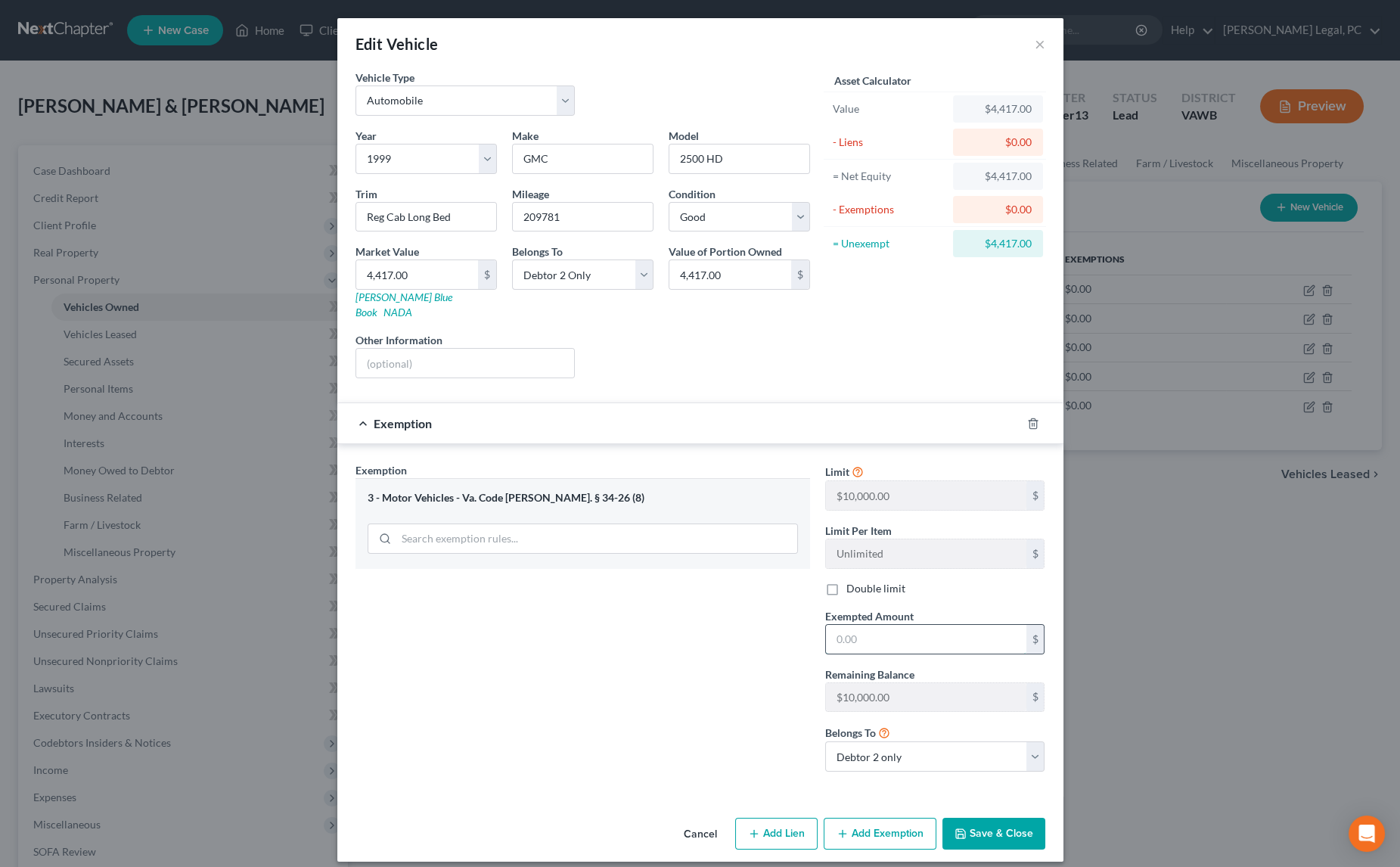
click at [856, 625] on input "text" at bounding box center [926, 640] width 200 height 29
type input "4,417"
click at [978, 826] on button "Save & Close" at bounding box center [993, 833] width 103 height 32
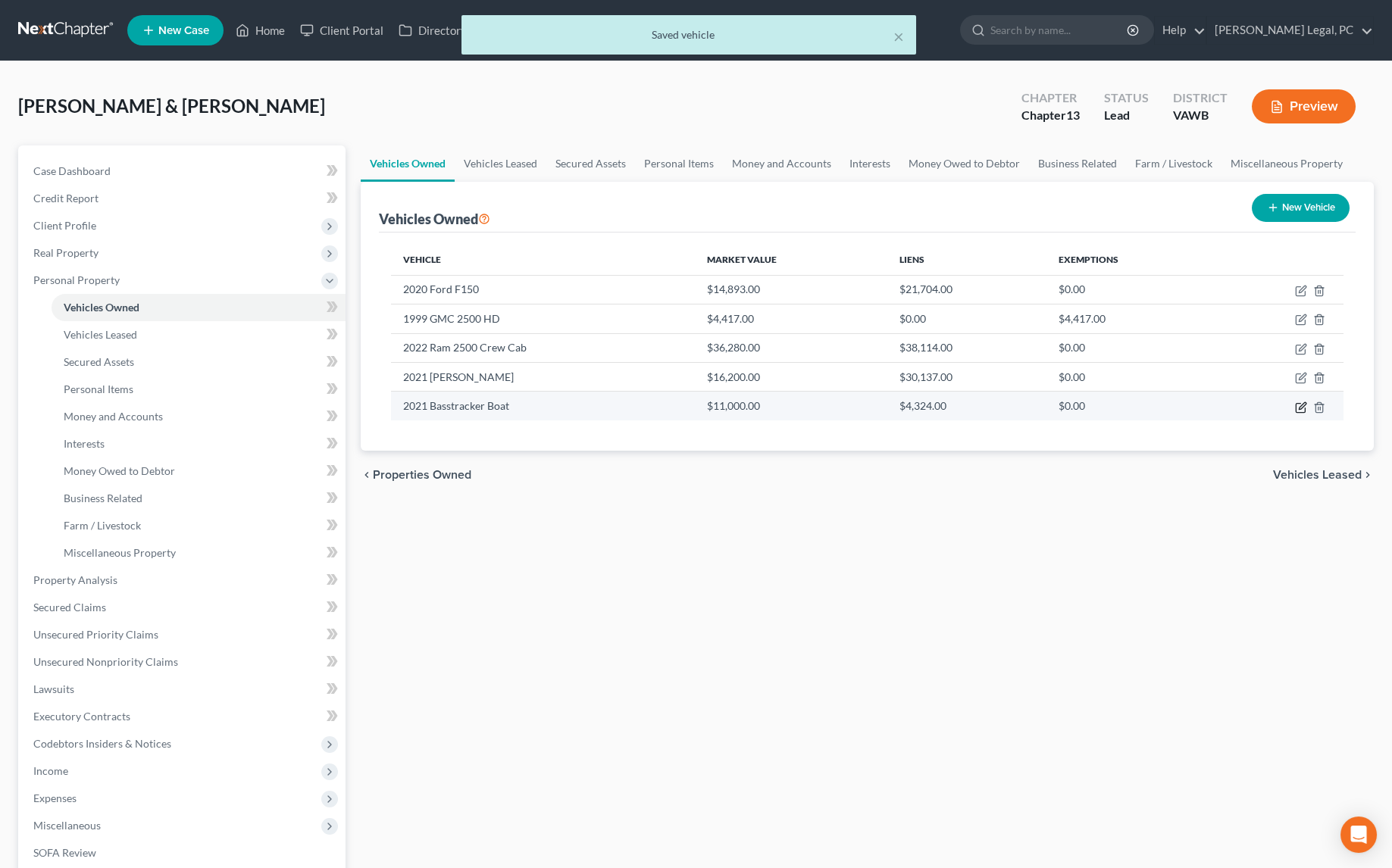
click at [1295, 405] on icon "button" at bounding box center [1300, 407] width 9 height 9
select select "3"
select select "5"
select select "2"
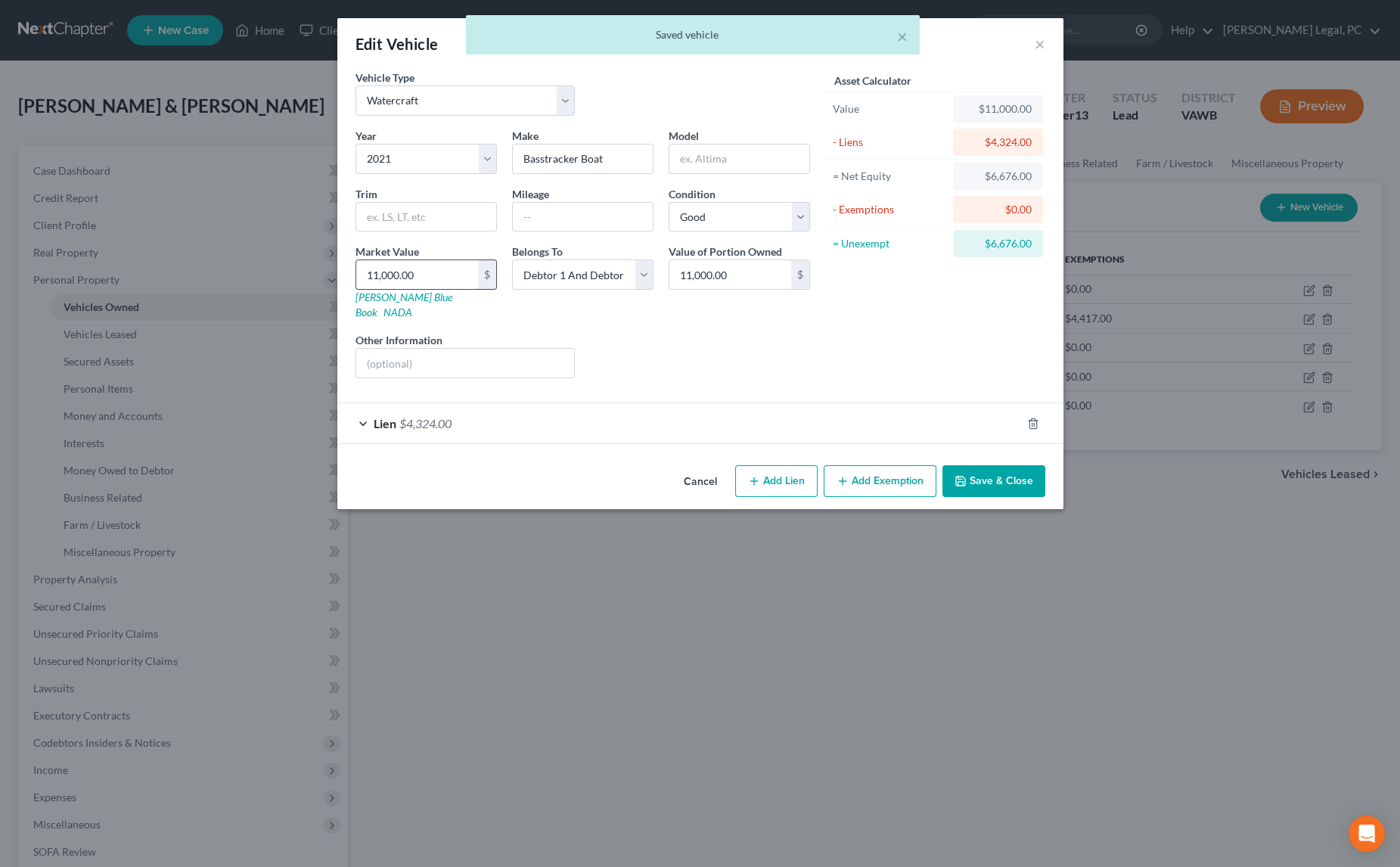
click at [431, 264] on input "11,000.00" at bounding box center [418, 275] width 122 height 29
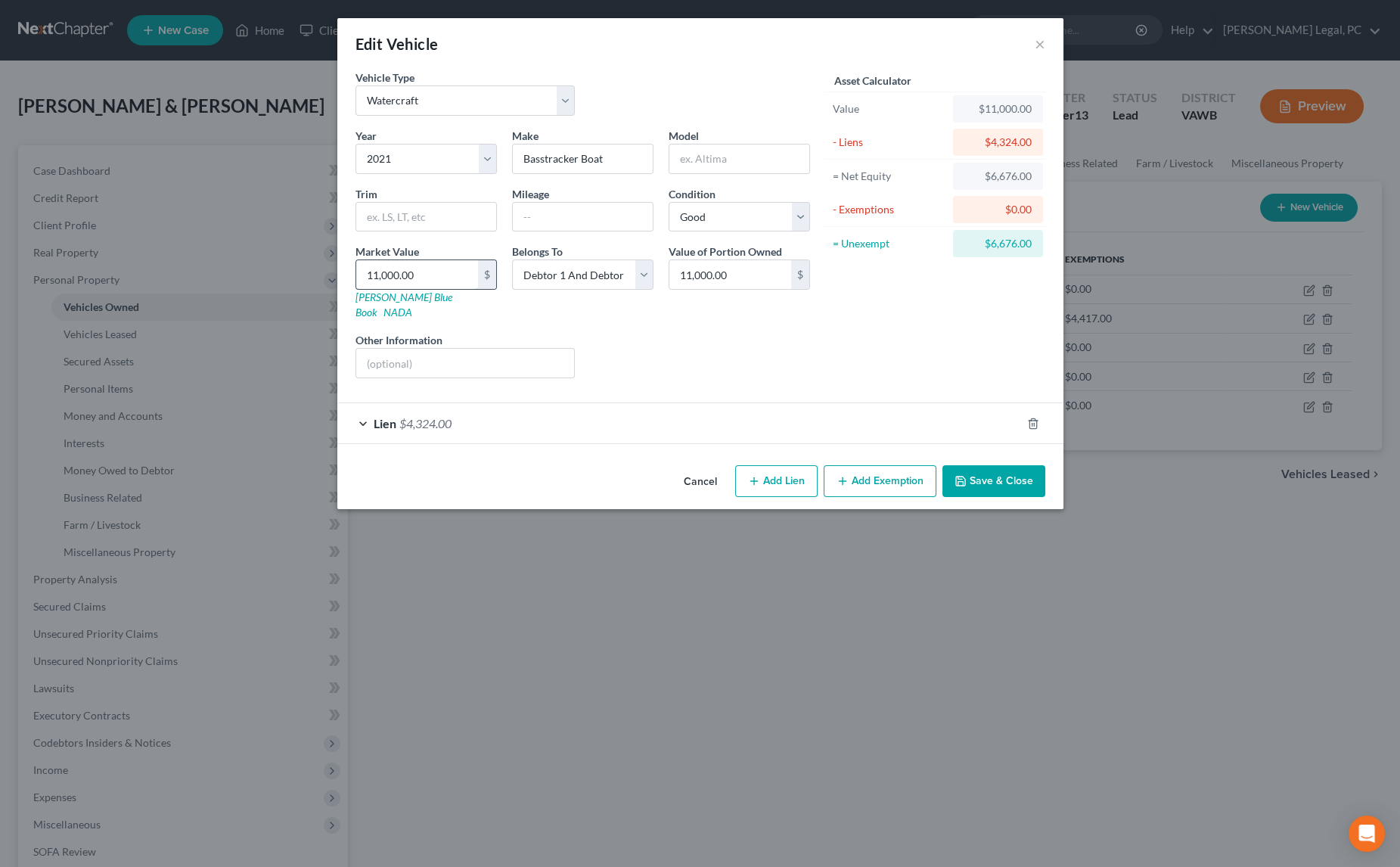
type input "7"
type input "7.00"
type input "70"
type input "70.00"
click at [852, 465] on button "Add Exemption" at bounding box center [881, 480] width 113 height 32
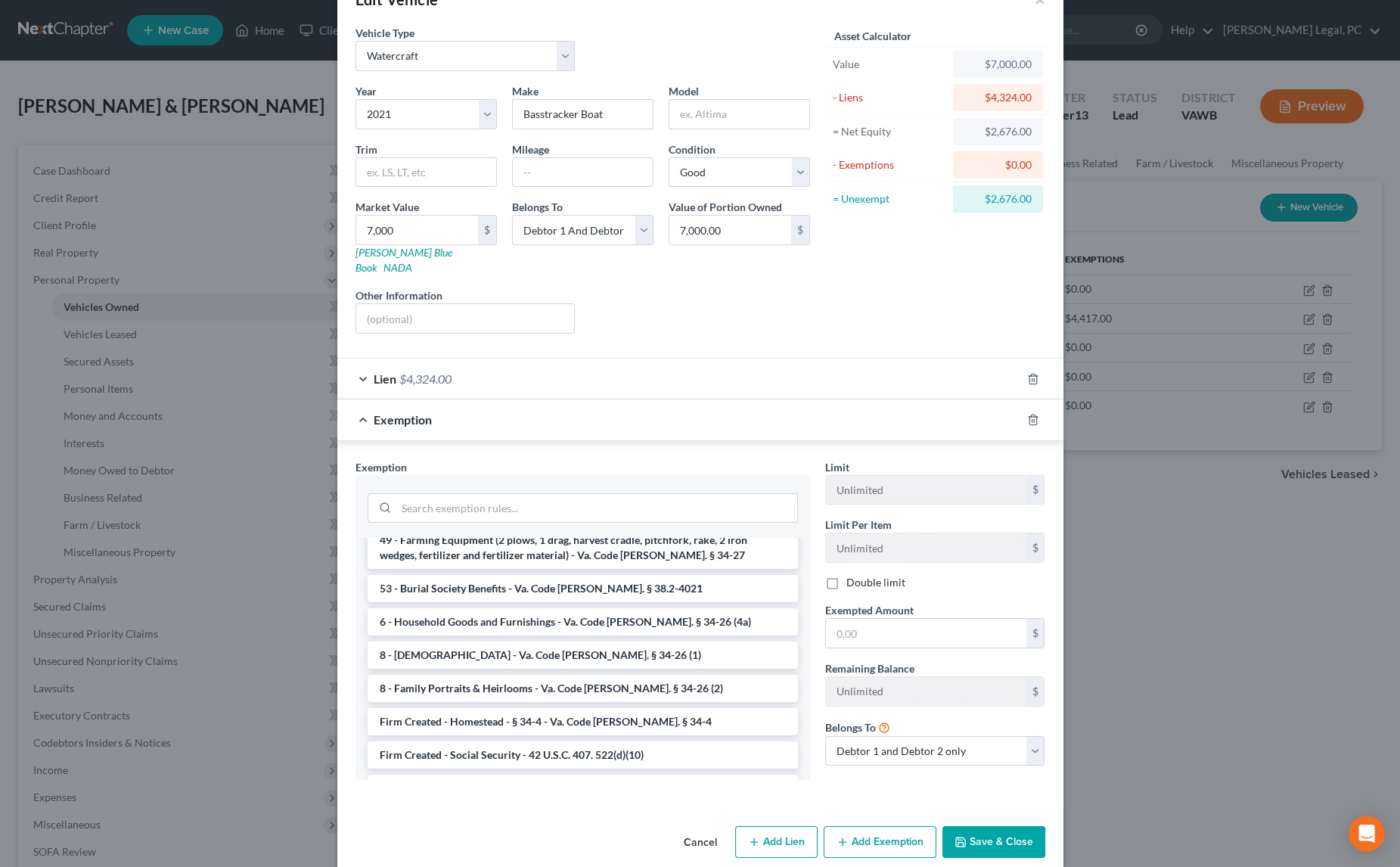
scroll to position [1998, 0]
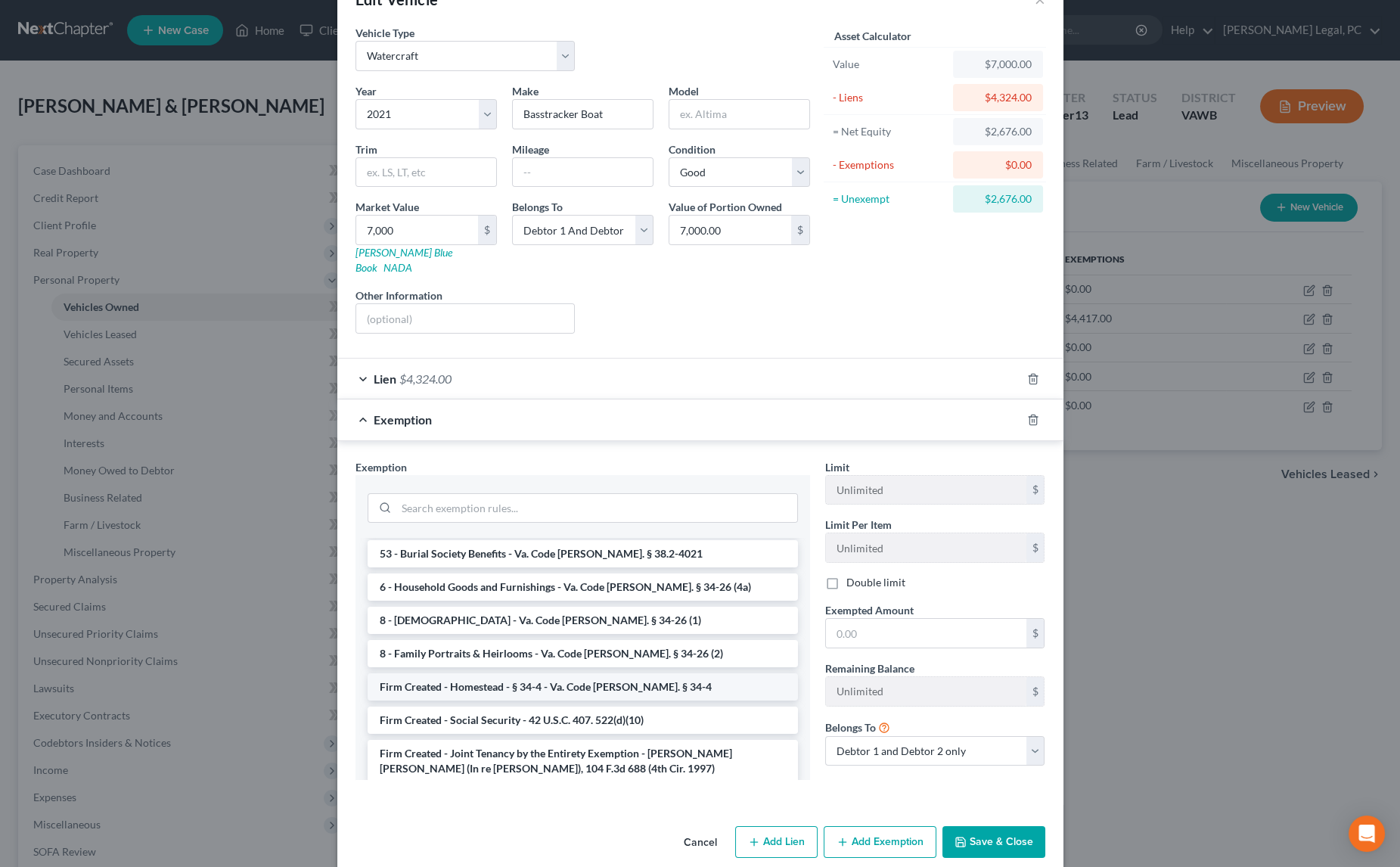
click at [632, 673] on li "Firm Created - Homestead - § 34-4 - Va. Code [PERSON_NAME]. § 34-4" at bounding box center [582, 687] width 430 height 27
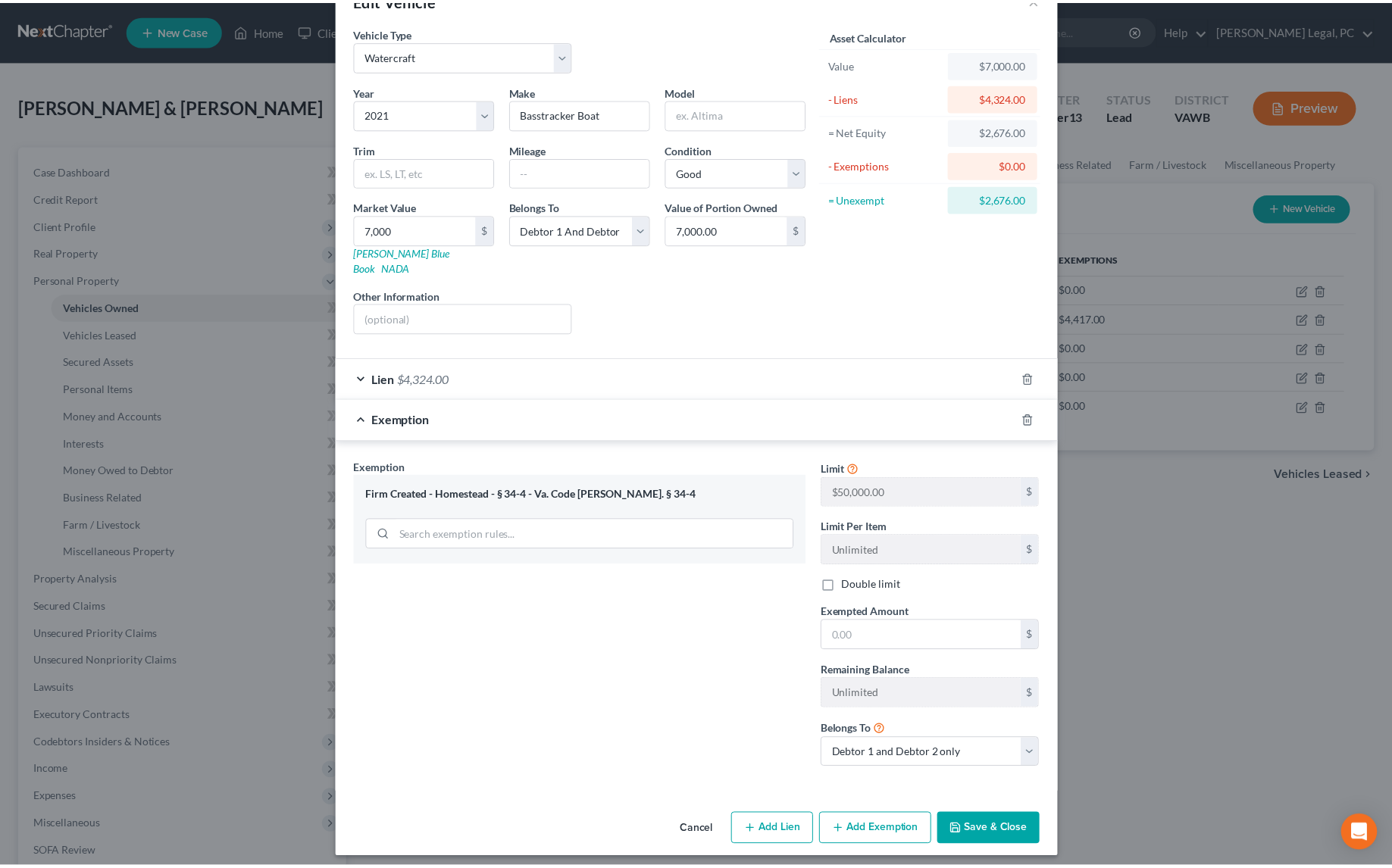
scroll to position [31, 0]
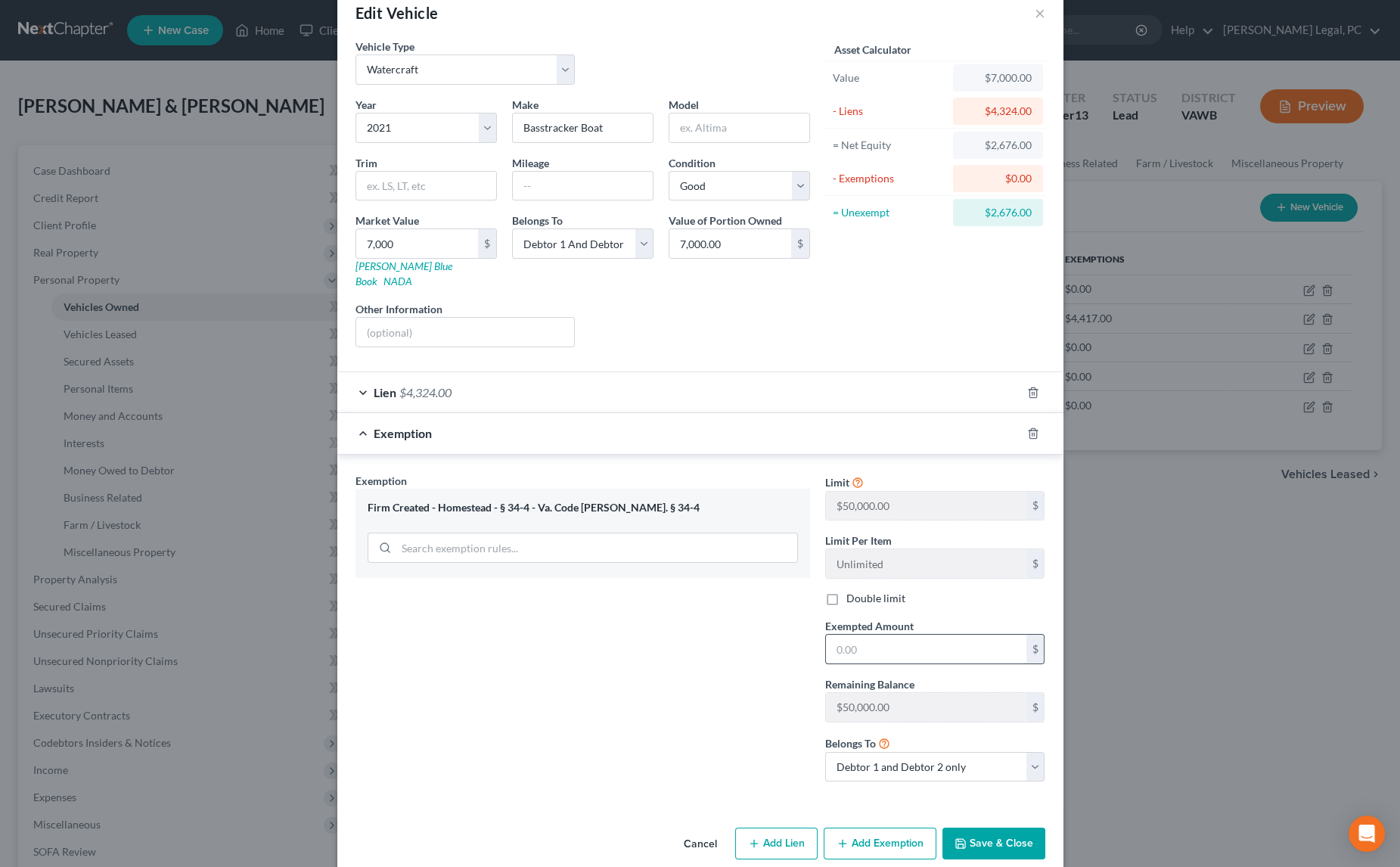
click at [873, 635] on input "text" at bounding box center [926, 650] width 200 height 29
click at [980, 828] on button "Save & Close" at bounding box center [993, 843] width 103 height 32
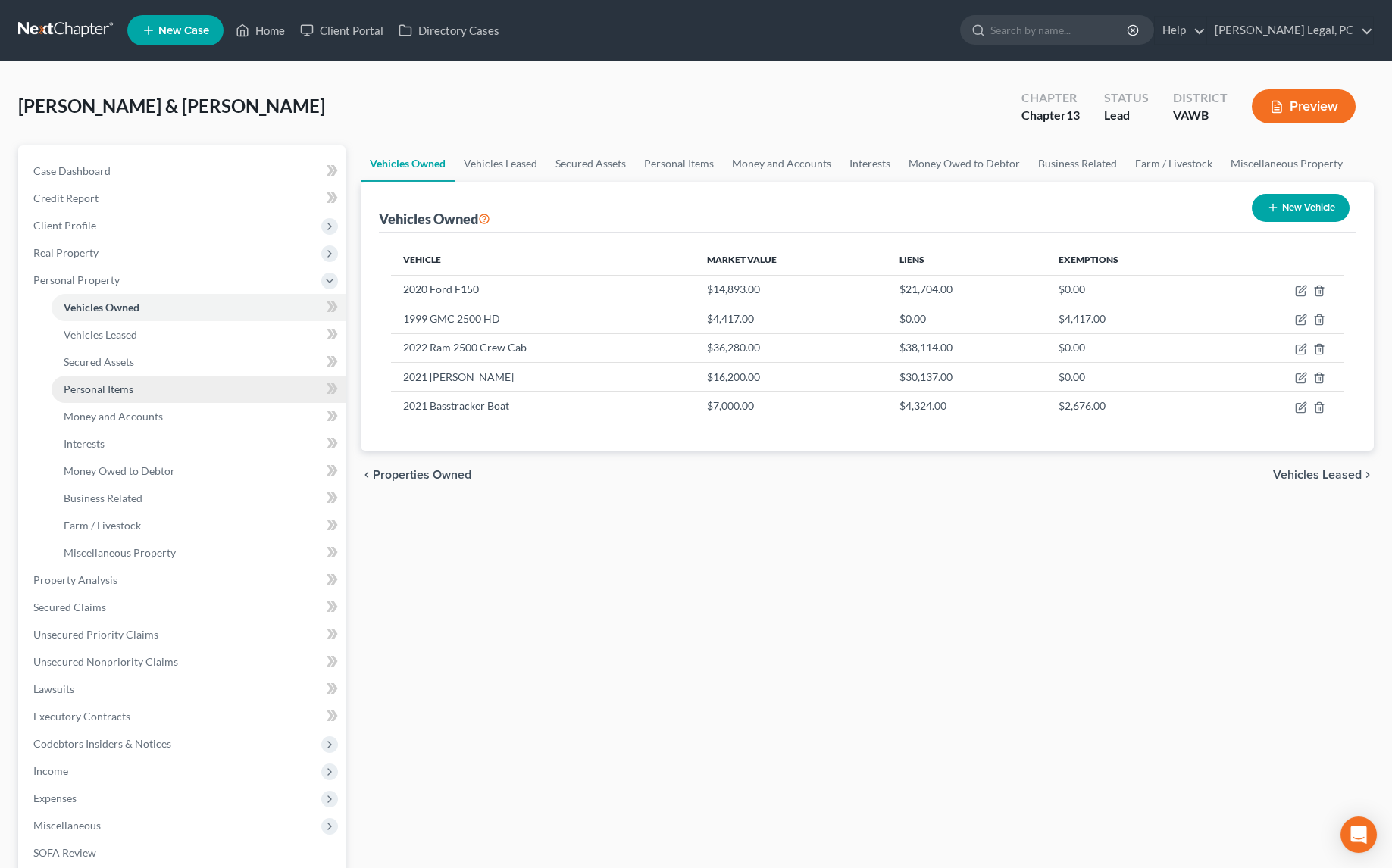
drag, startPoint x: 115, startPoint y: 393, endPoint x: 162, endPoint y: 401, distance: 47.7
click at [115, 393] on link "Personal Items" at bounding box center [199, 389] width 294 height 27
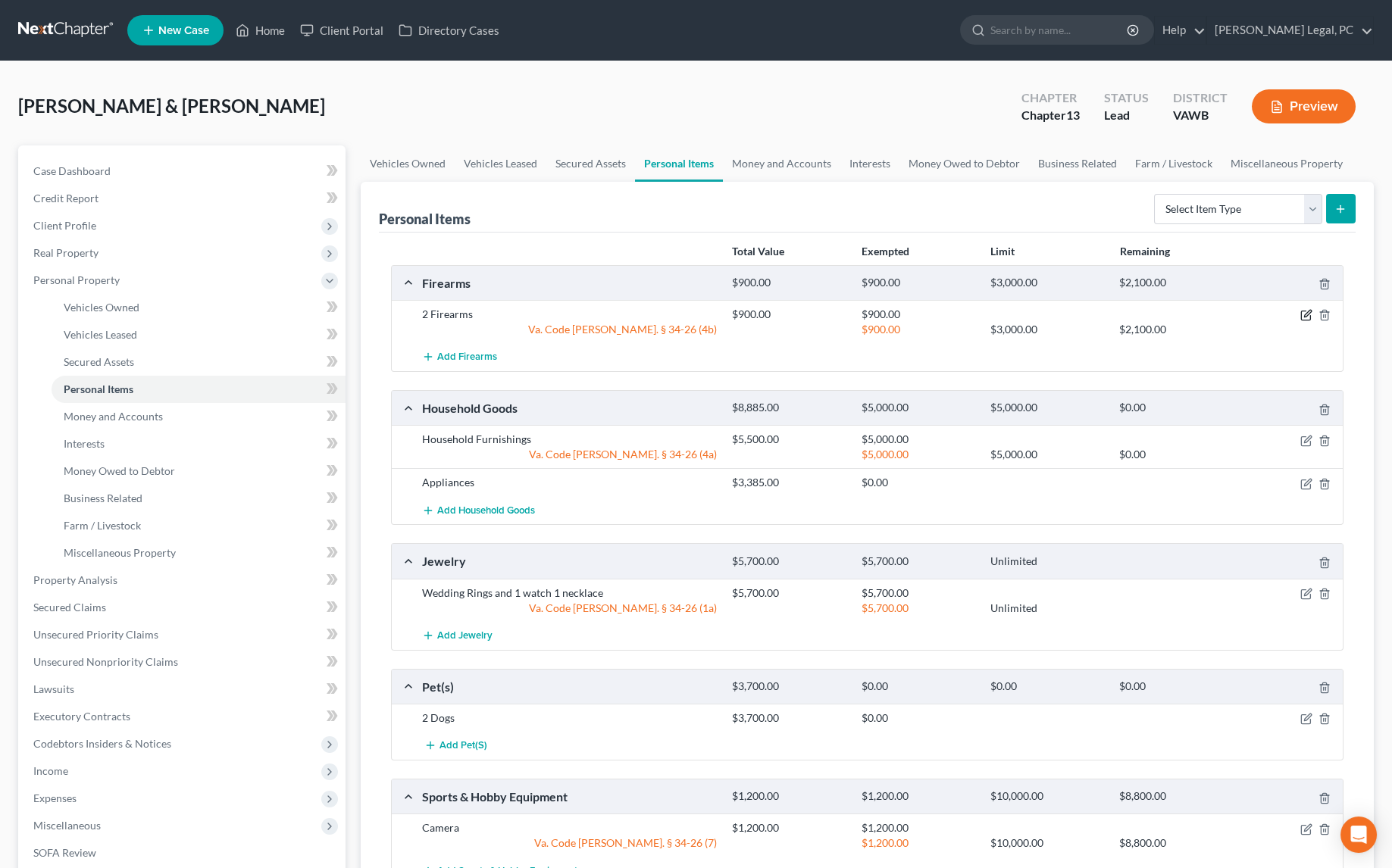
click at [1306, 312] on icon "button" at bounding box center [1305, 314] width 12 height 12
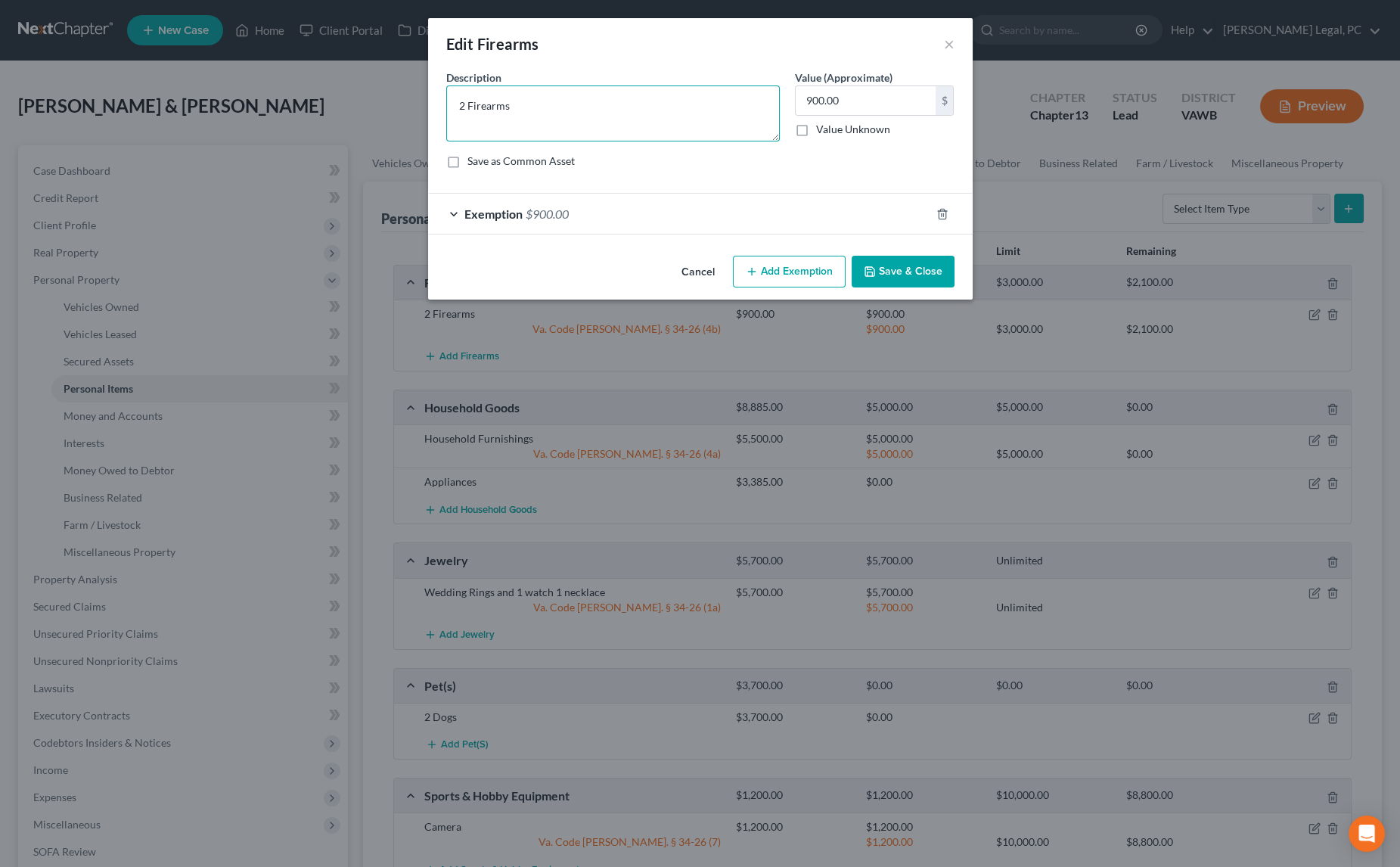
drag, startPoint x: 530, startPoint y: 108, endPoint x: 277, endPoint y: 137, distance: 254.7
click at [277, 135] on div "Edit Firearms × An exemption set must first be selected from the Filing Informa…" at bounding box center [700, 433] width 1400 height 867
click at [891, 279] on button "Save & Close" at bounding box center [902, 271] width 103 height 32
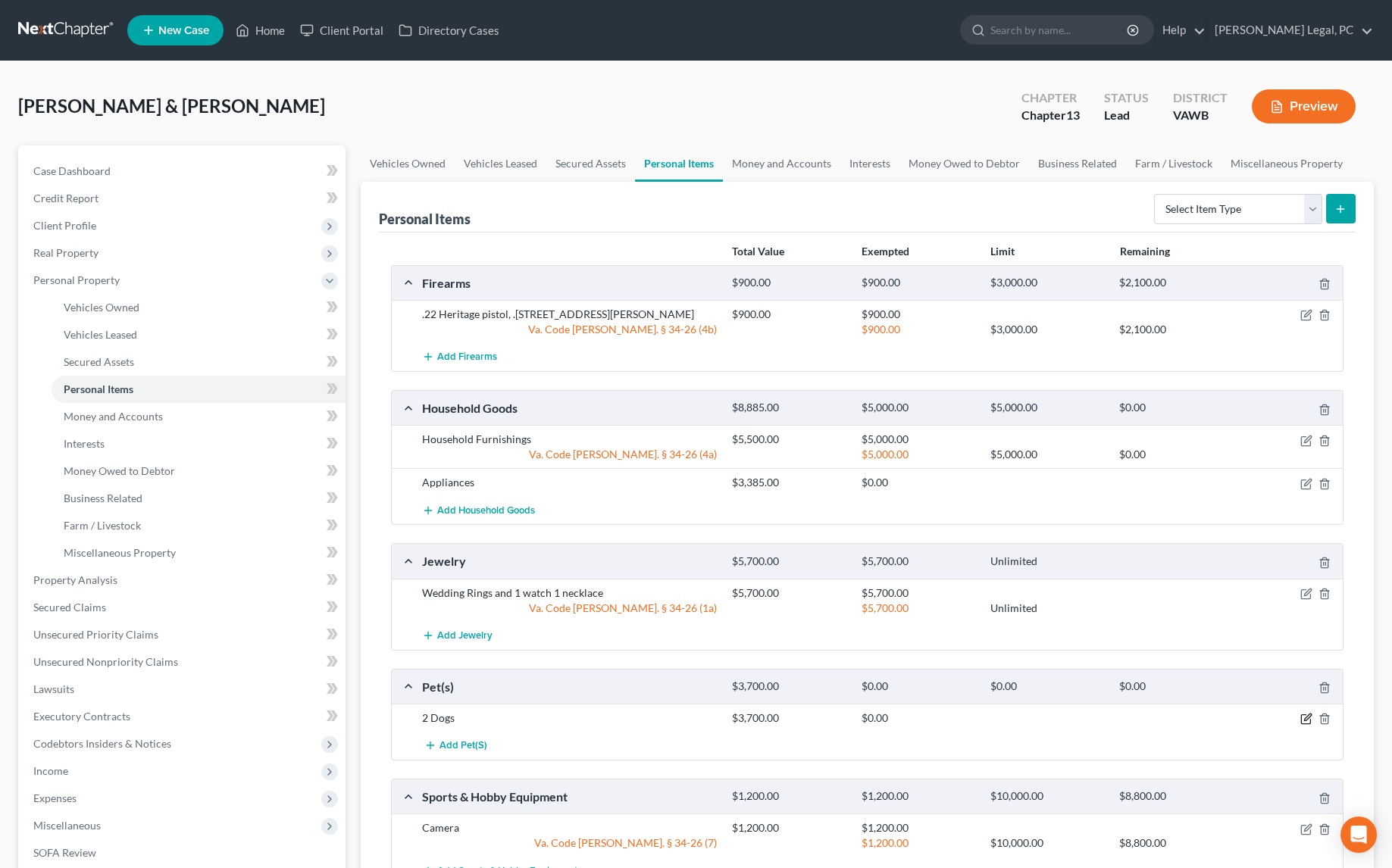
click at [1310, 713] on icon "button" at bounding box center [1305, 718] width 12 height 12
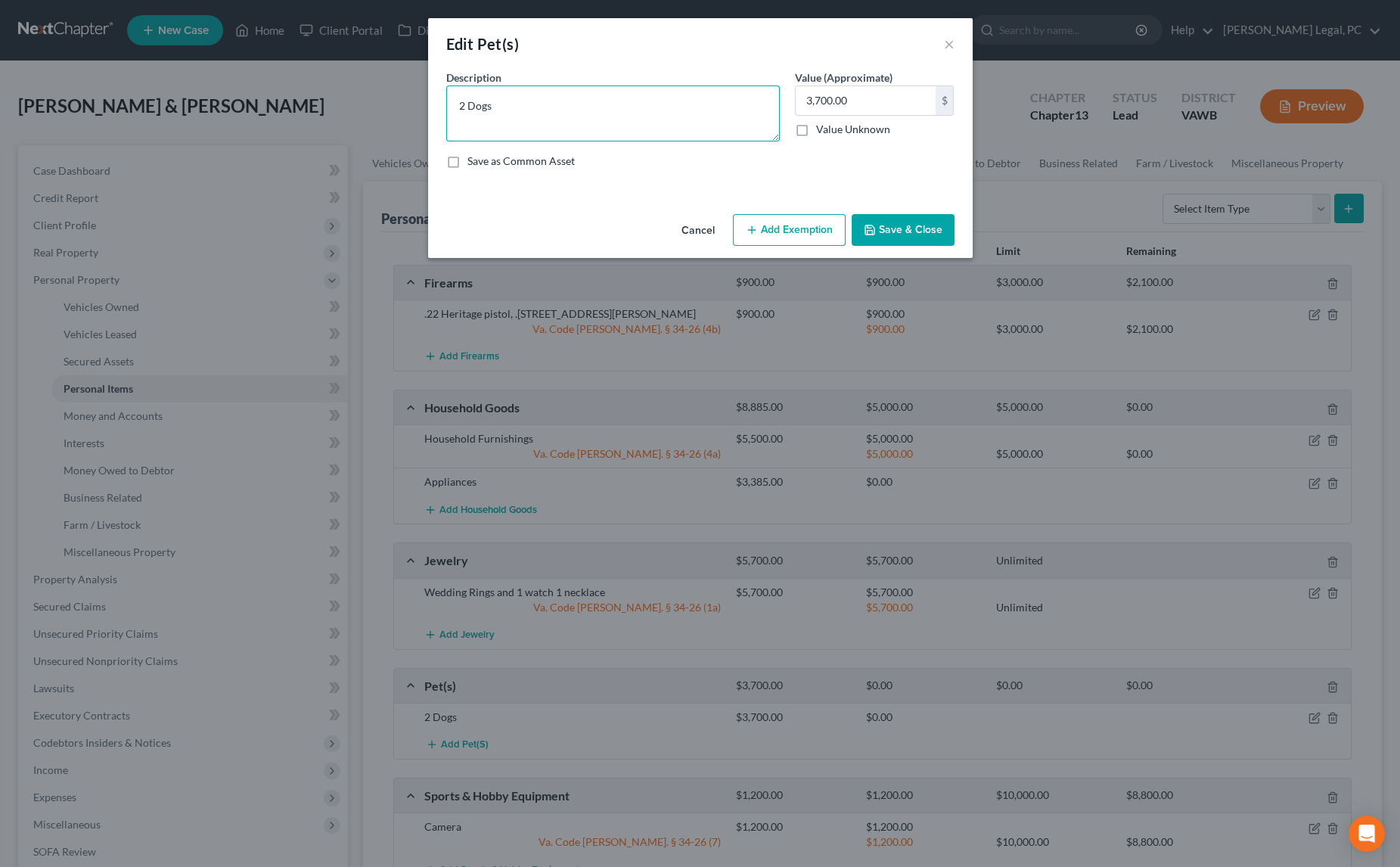
click at [650, 111] on textarea "2 Dogs" at bounding box center [613, 114] width 334 height 56
drag, startPoint x: 650, startPoint y: 111, endPoint x: 315, endPoint y: 142, distance: 336.4
click at [315, 142] on div "Edit Pet(s) × An exemption set must first be selected from the Filing Informati…" at bounding box center [700, 433] width 1400 height 867
click at [861, 92] on input "3,700.00" at bounding box center [866, 101] width 140 height 29
click at [778, 236] on button "Add Exemption" at bounding box center [790, 229] width 113 height 32
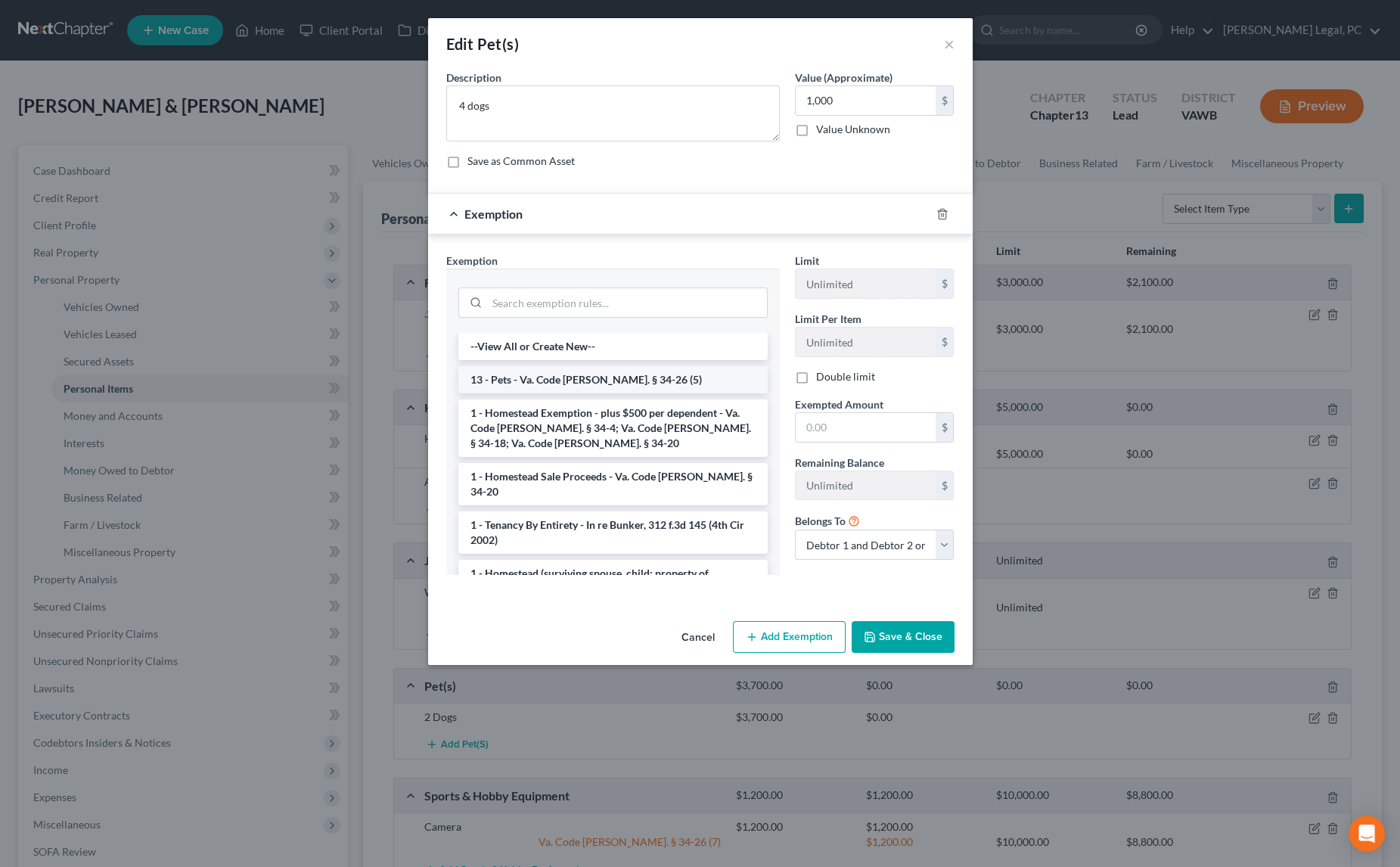
click at [658, 380] on li "13 - Pets - Va. Code [PERSON_NAME]. § 34-26 (5)" at bounding box center [613, 379] width 309 height 27
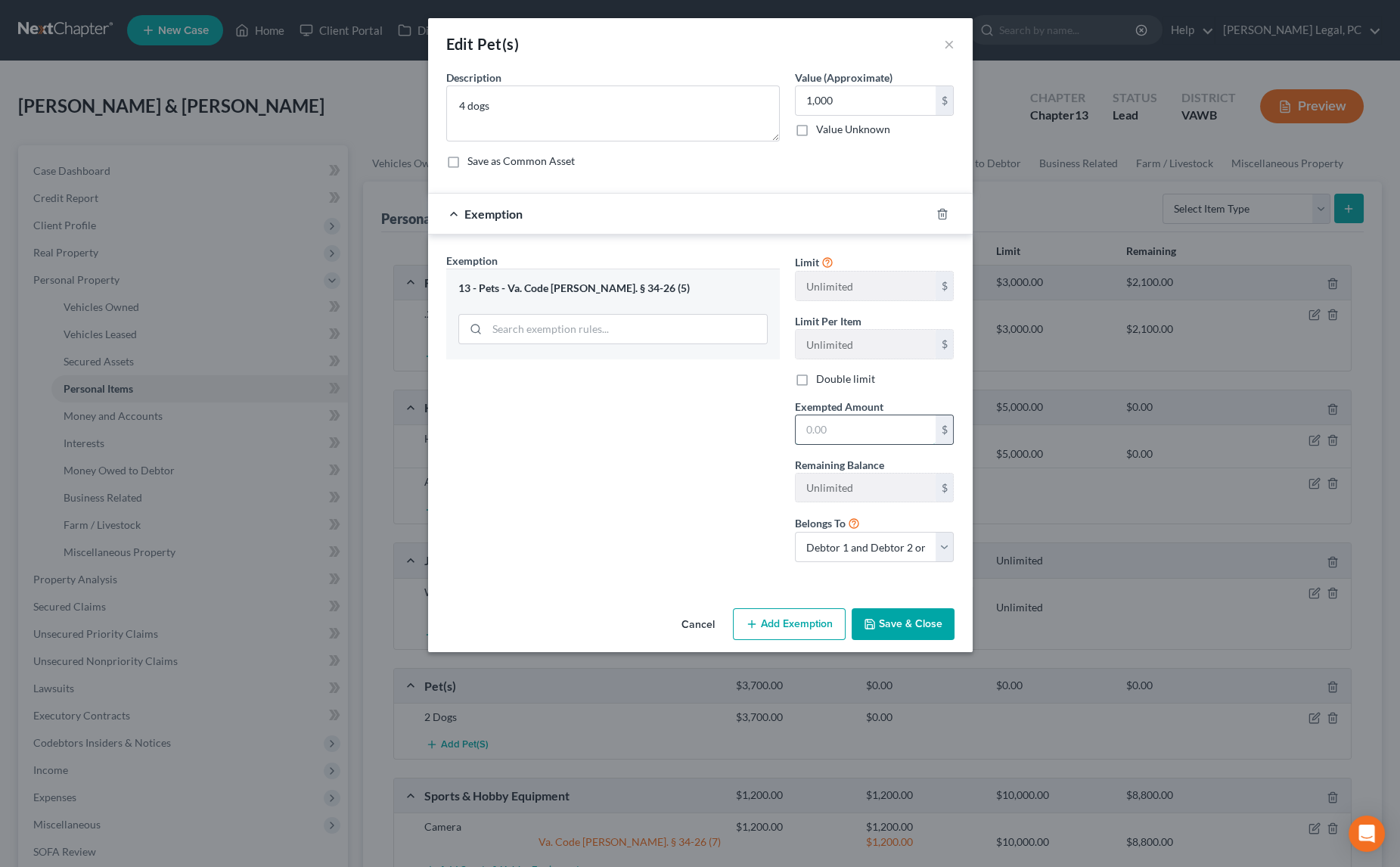
click at [835, 431] on input "text" at bounding box center [866, 430] width 140 height 29
click at [666, 472] on div "Exemption Set must be selected for CA. Exemption * 13 - Pets - Va. Code [PERSON…" at bounding box center [612, 413] width 348 height 321
drag, startPoint x: 867, startPoint y: 620, endPoint x: 855, endPoint y: 633, distance: 17.7
click at [868, 620] on icon "button" at bounding box center [870, 623] width 12 height 12
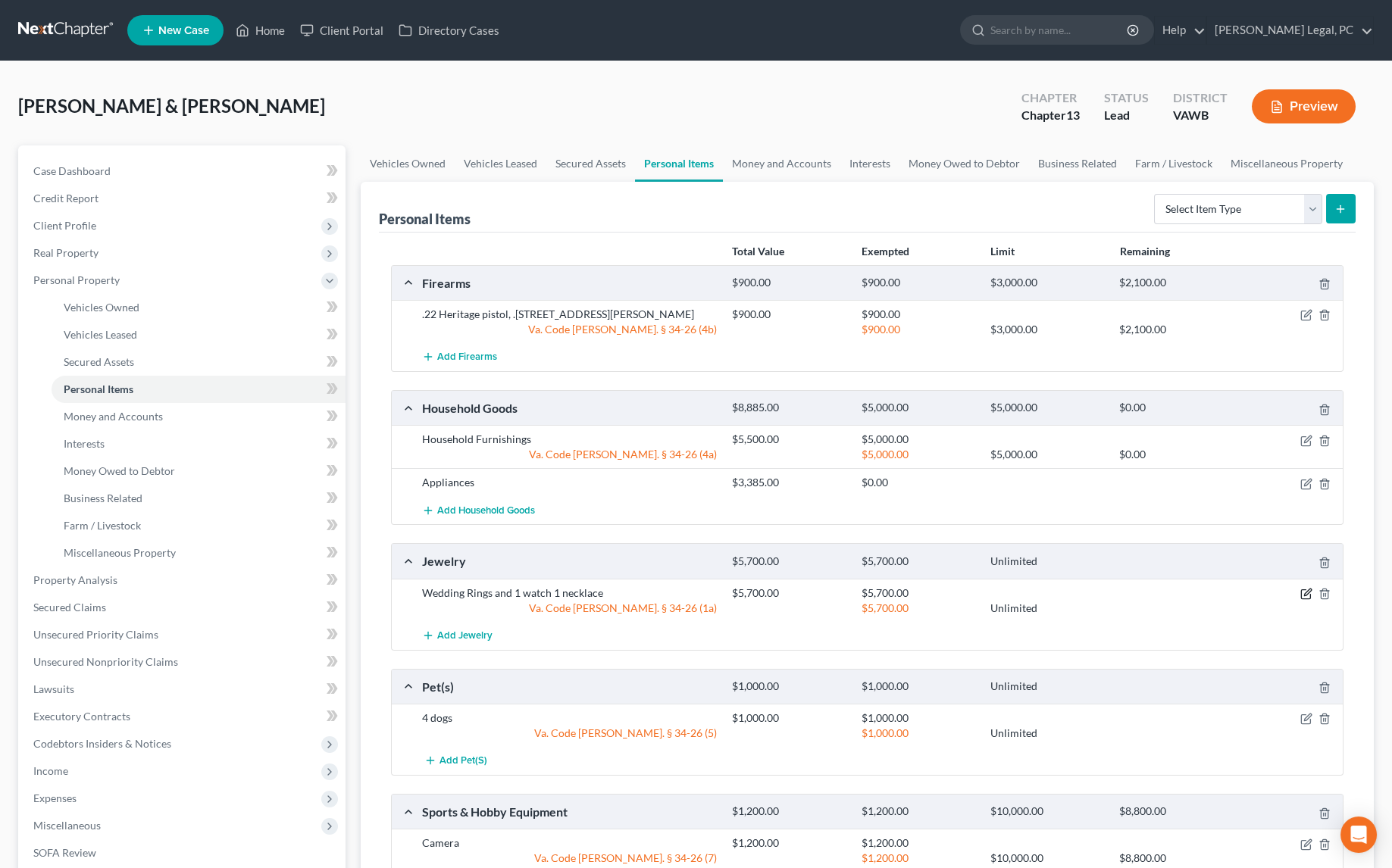
click at [1302, 592] on icon "button" at bounding box center [1305, 595] width 9 height 9
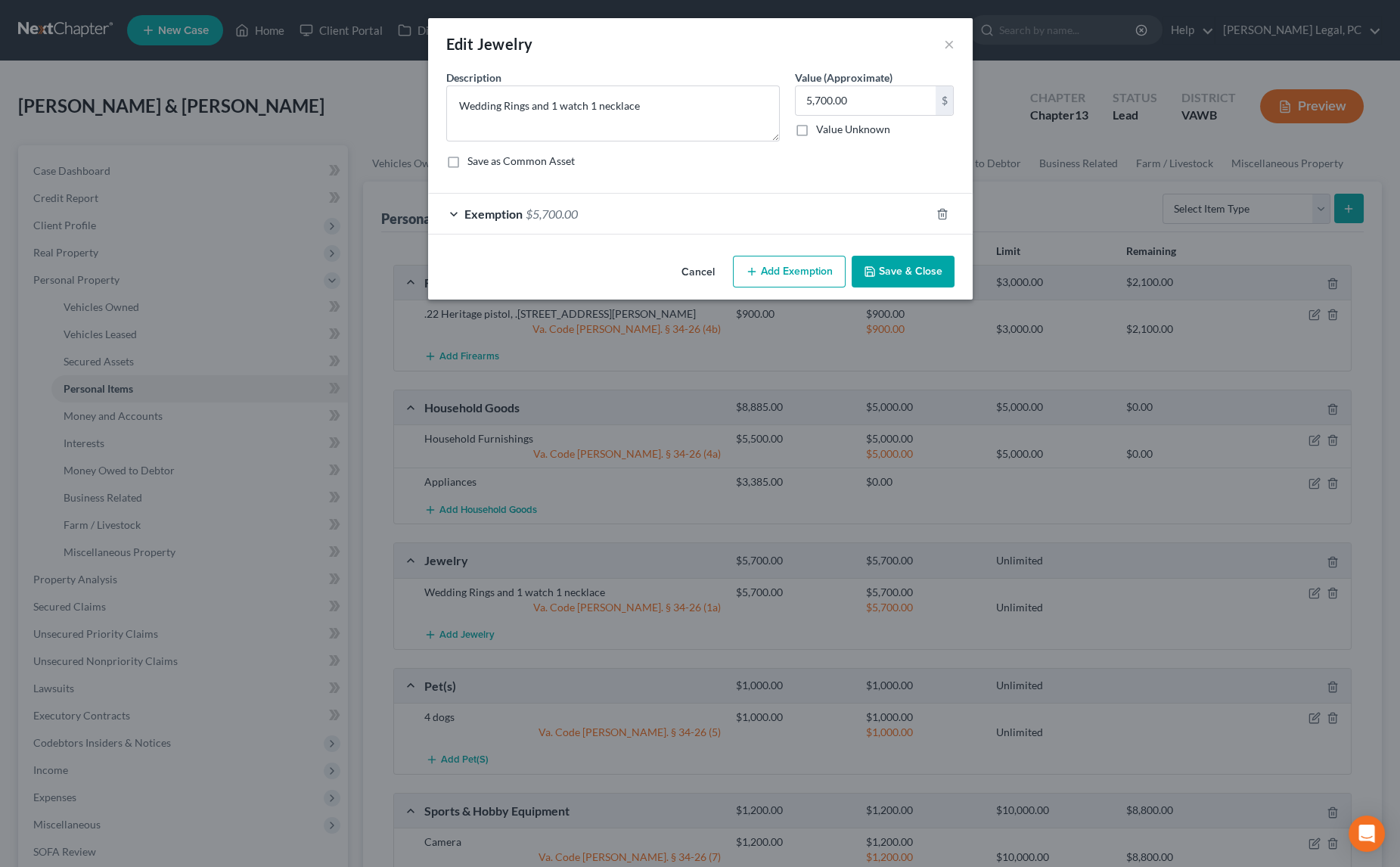
click at [660, 209] on div "Exemption $5,700.00" at bounding box center [680, 214] width 502 height 40
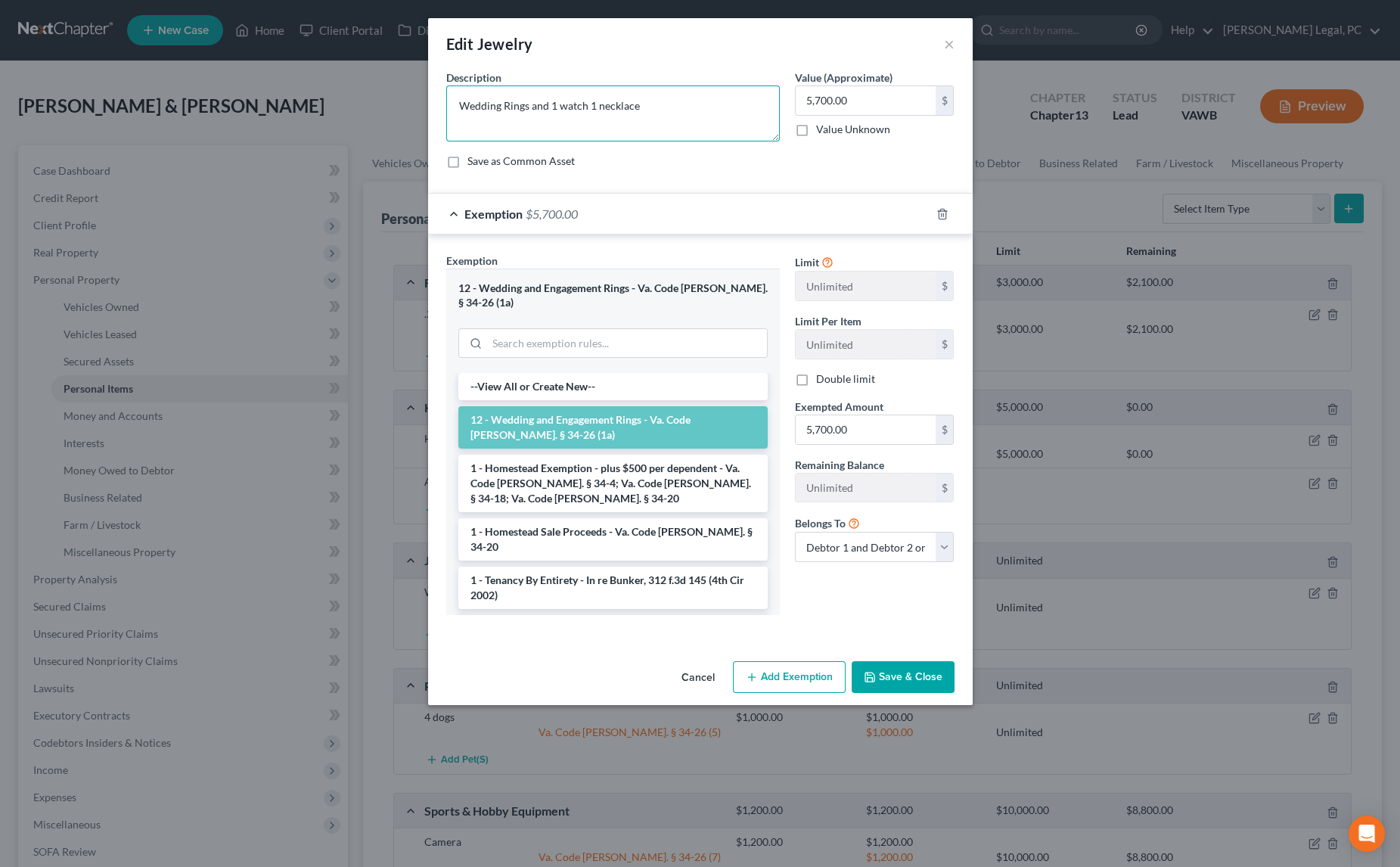
drag, startPoint x: 665, startPoint y: 108, endPoint x: 528, endPoint y: 106, distance: 137.0
click at [528, 106] on textarea "Wedding Rings and 1 watch 1 necklace" at bounding box center [613, 114] width 334 height 56
click at [901, 661] on button "Save & Close" at bounding box center [902, 677] width 103 height 32
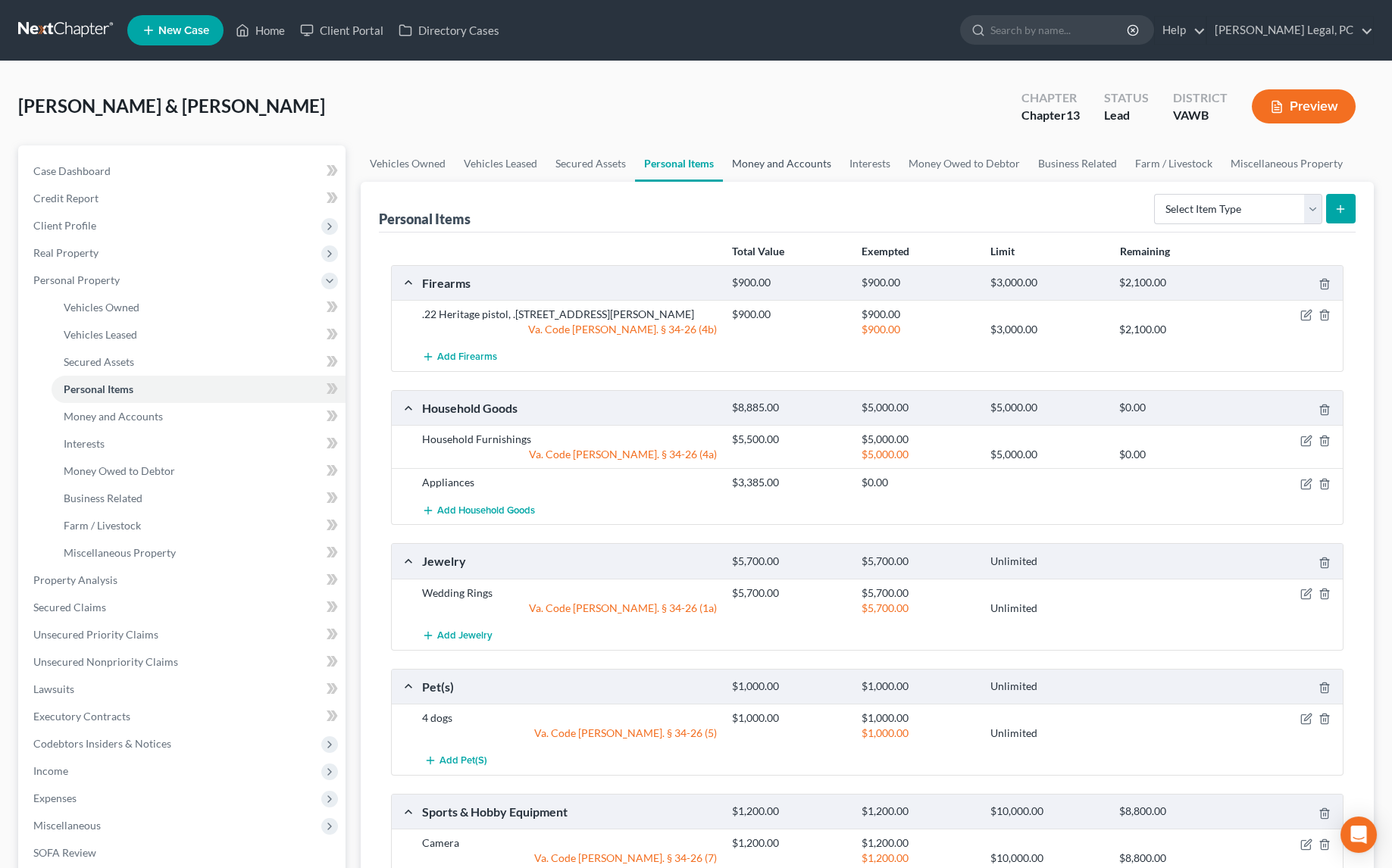
click at [787, 167] on link "Money and Accounts" at bounding box center [781, 164] width 118 height 36
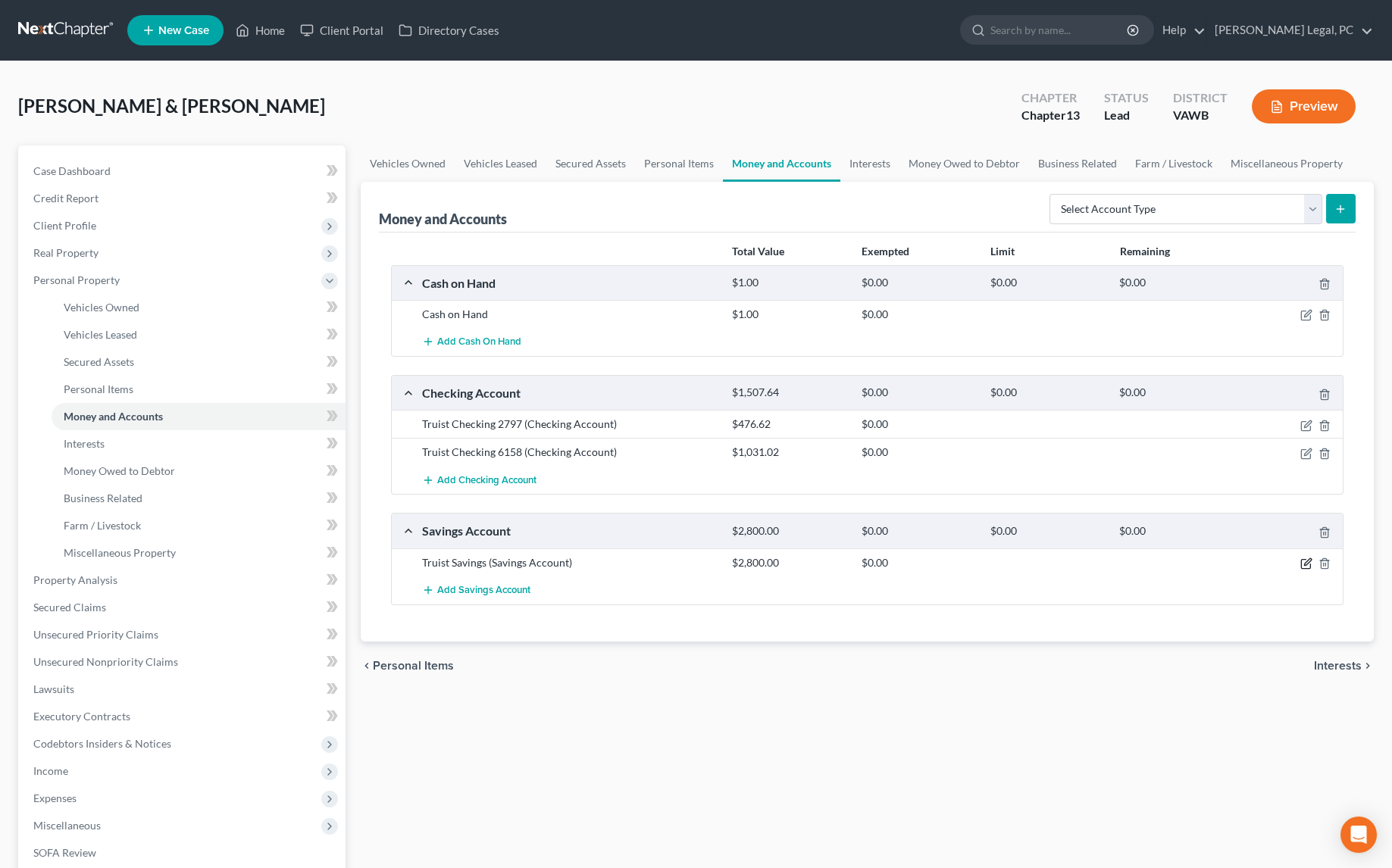
click at [1304, 559] on icon "button" at bounding box center [1306, 561] width 6 height 6
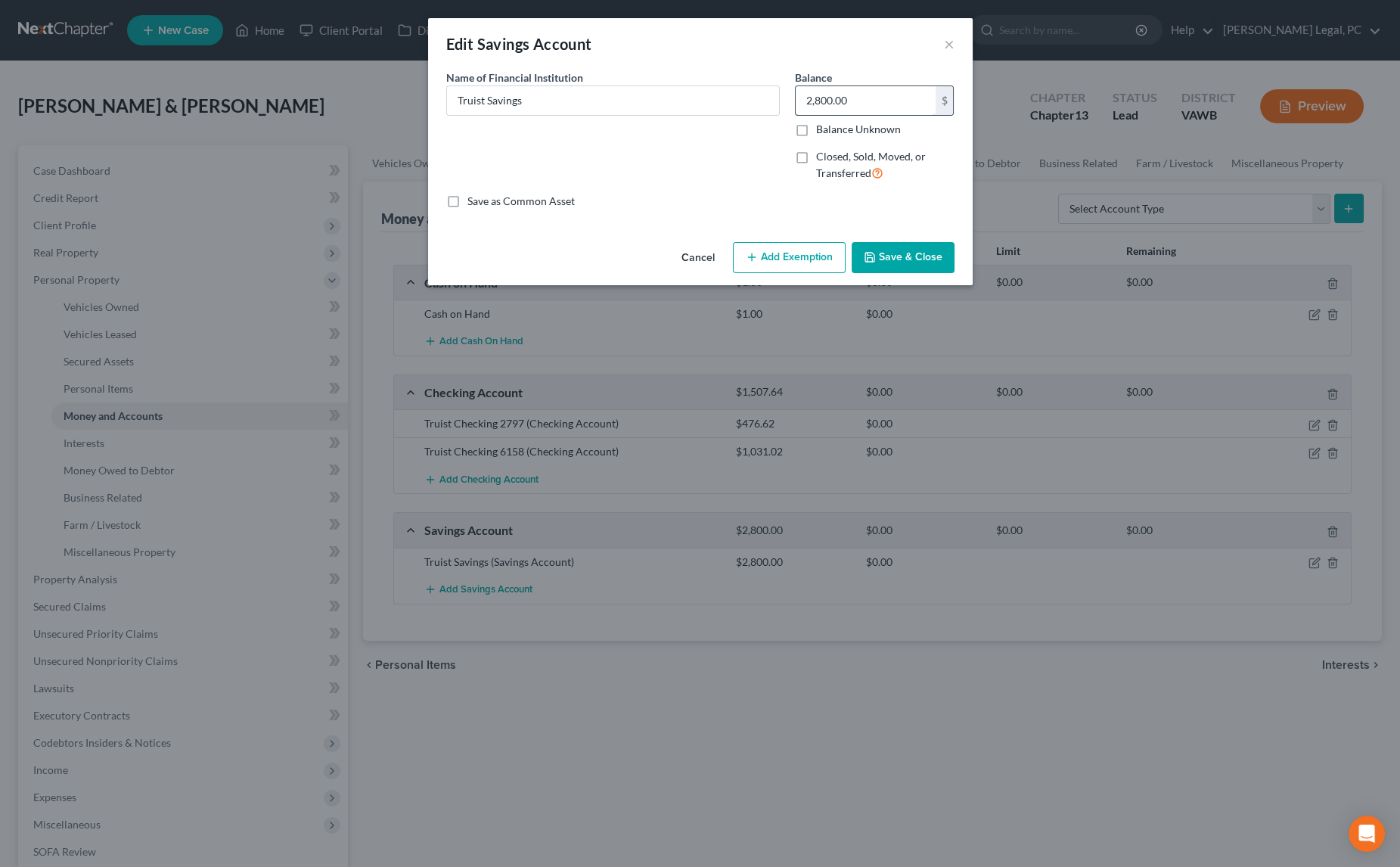
click at [864, 102] on input "2,800.00" at bounding box center [866, 101] width 140 height 29
click at [764, 260] on button "Add Exemption" at bounding box center [790, 257] width 113 height 32
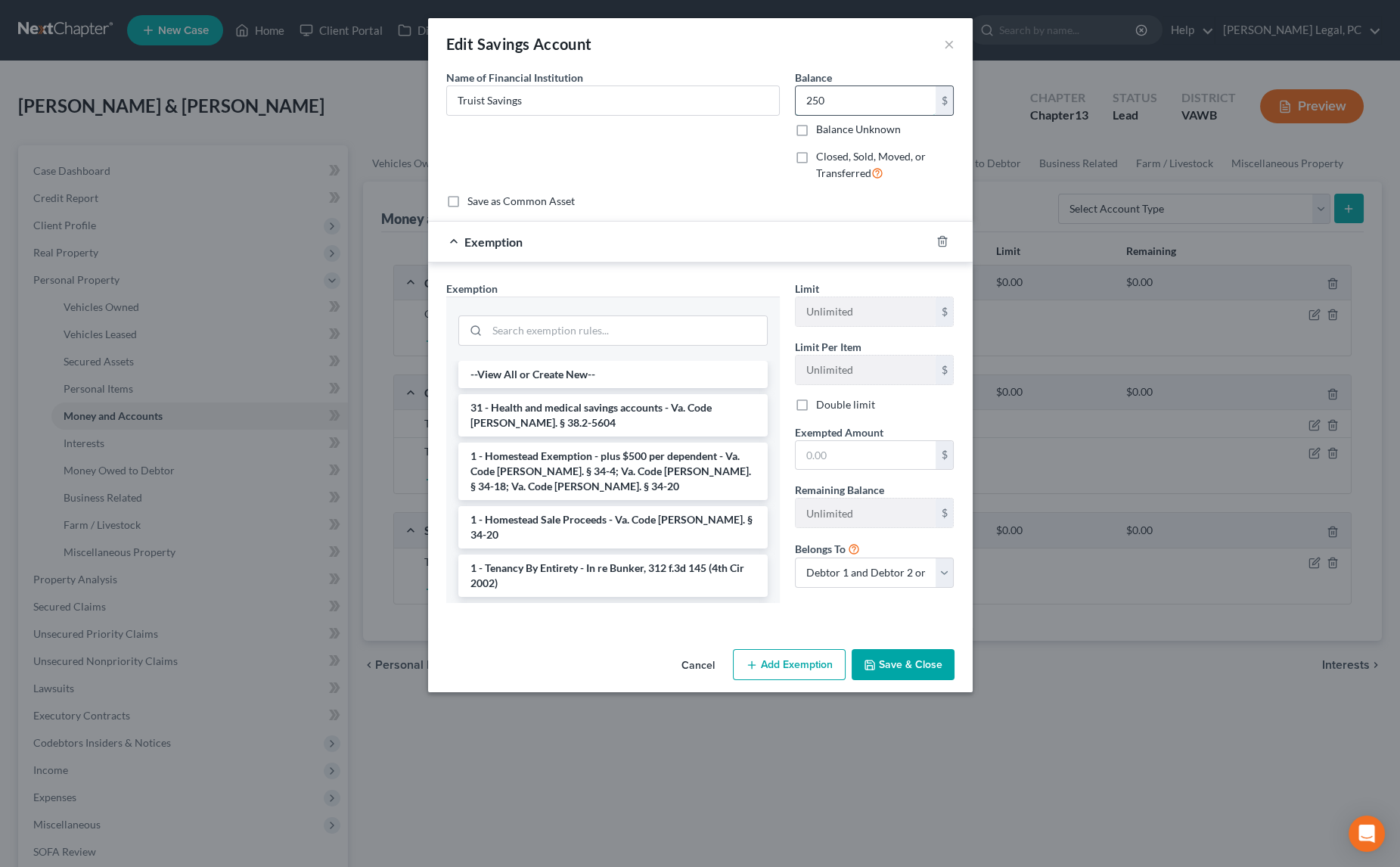
click at [865, 113] on input "250" at bounding box center [866, 101] width 140 height 29
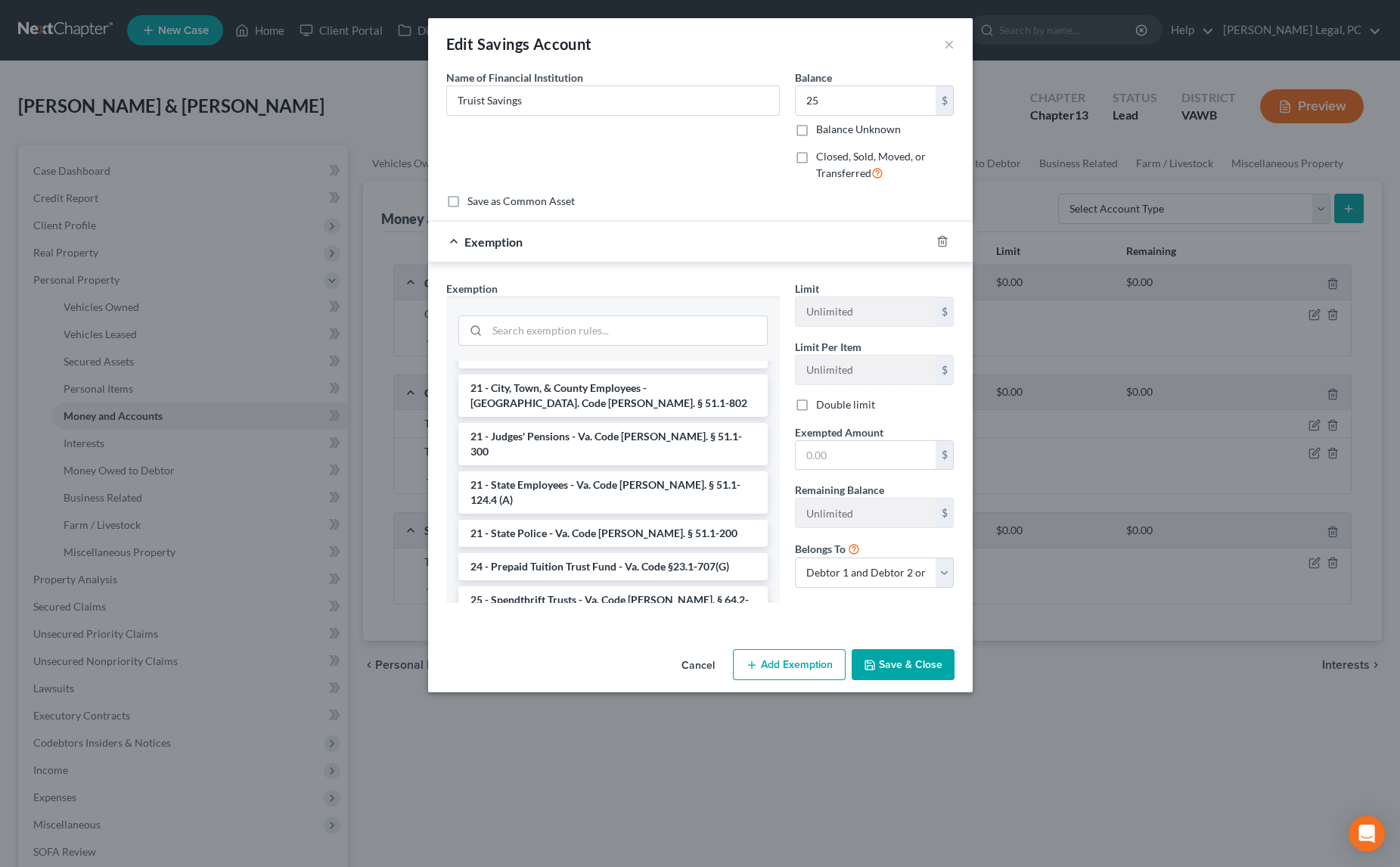
scroll to position [2294, 0]
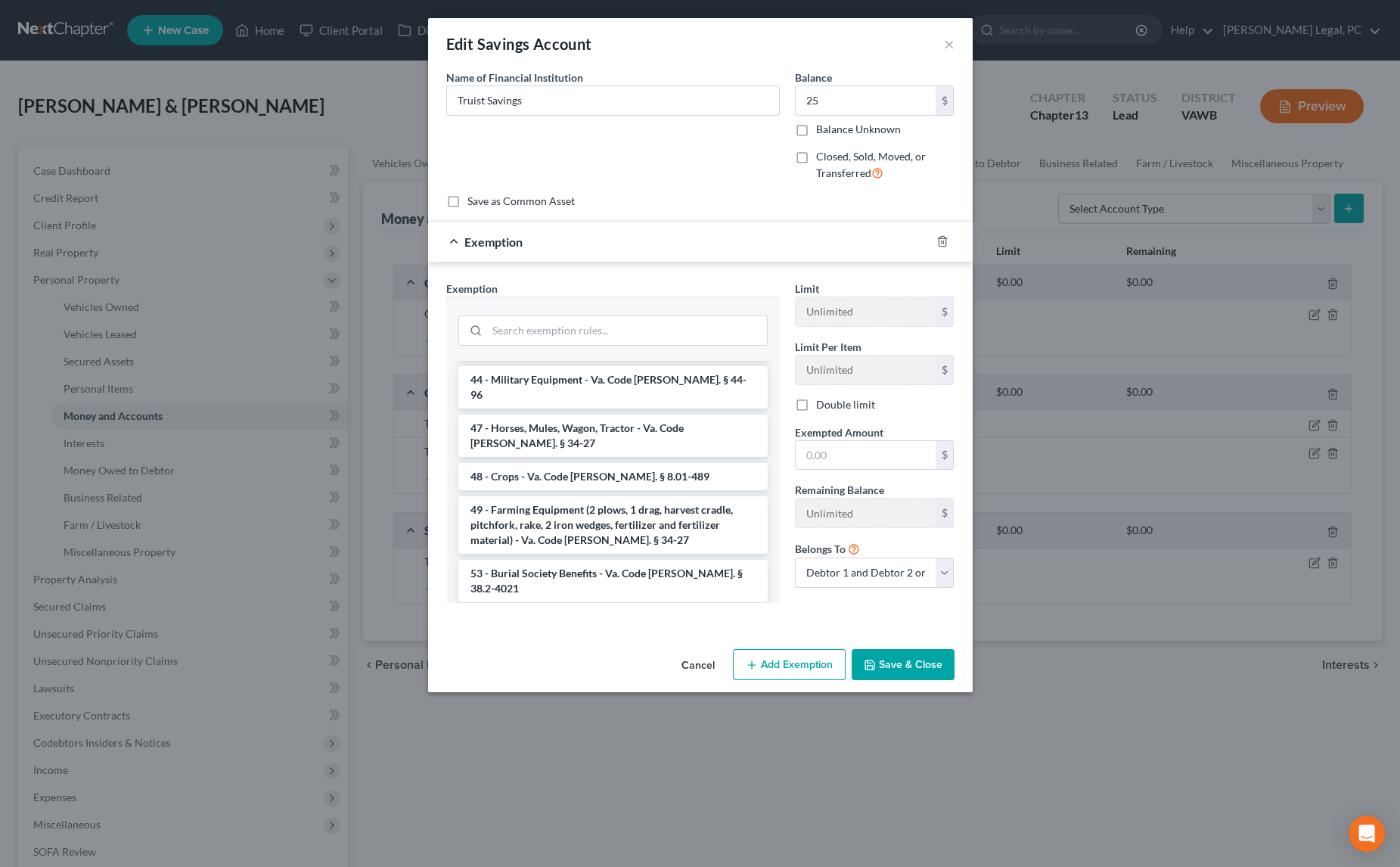
click at [690, 753] on li "Firm Created - Homestead - § 34-4 - Va. Code [PERSON_NAME]. § 34-4" at bounding box center [613, 774] width 309 height 43
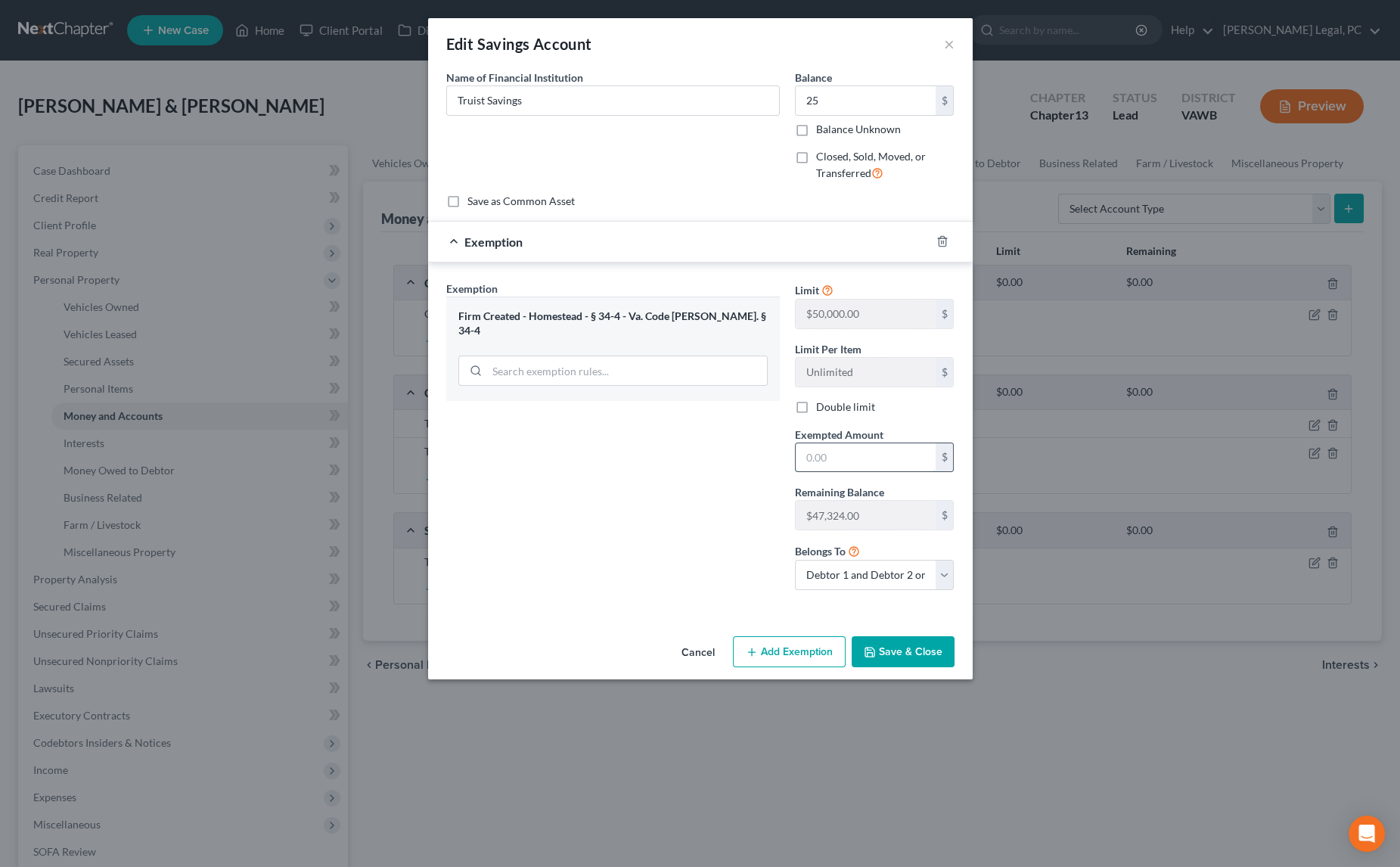
click at [831, 456] on input "text" at bounding box center [866, 458] width 140 height 29
click at [874, 646] on icon "button" at bounding box center [870, 651] width 12 height 12
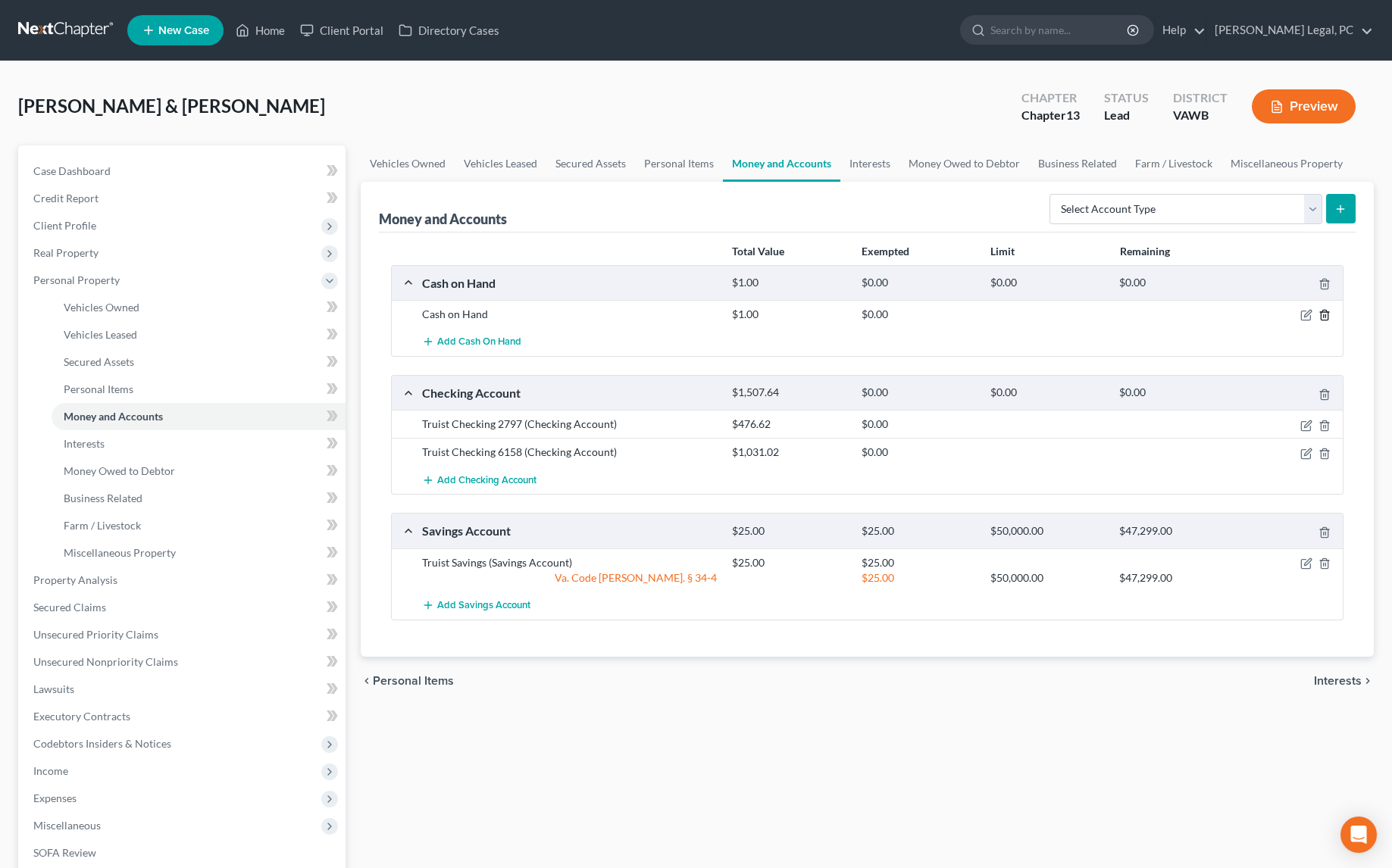
click at [1325, 309] on icon "button" at bounding box center [1324, 314] width 12 height 12
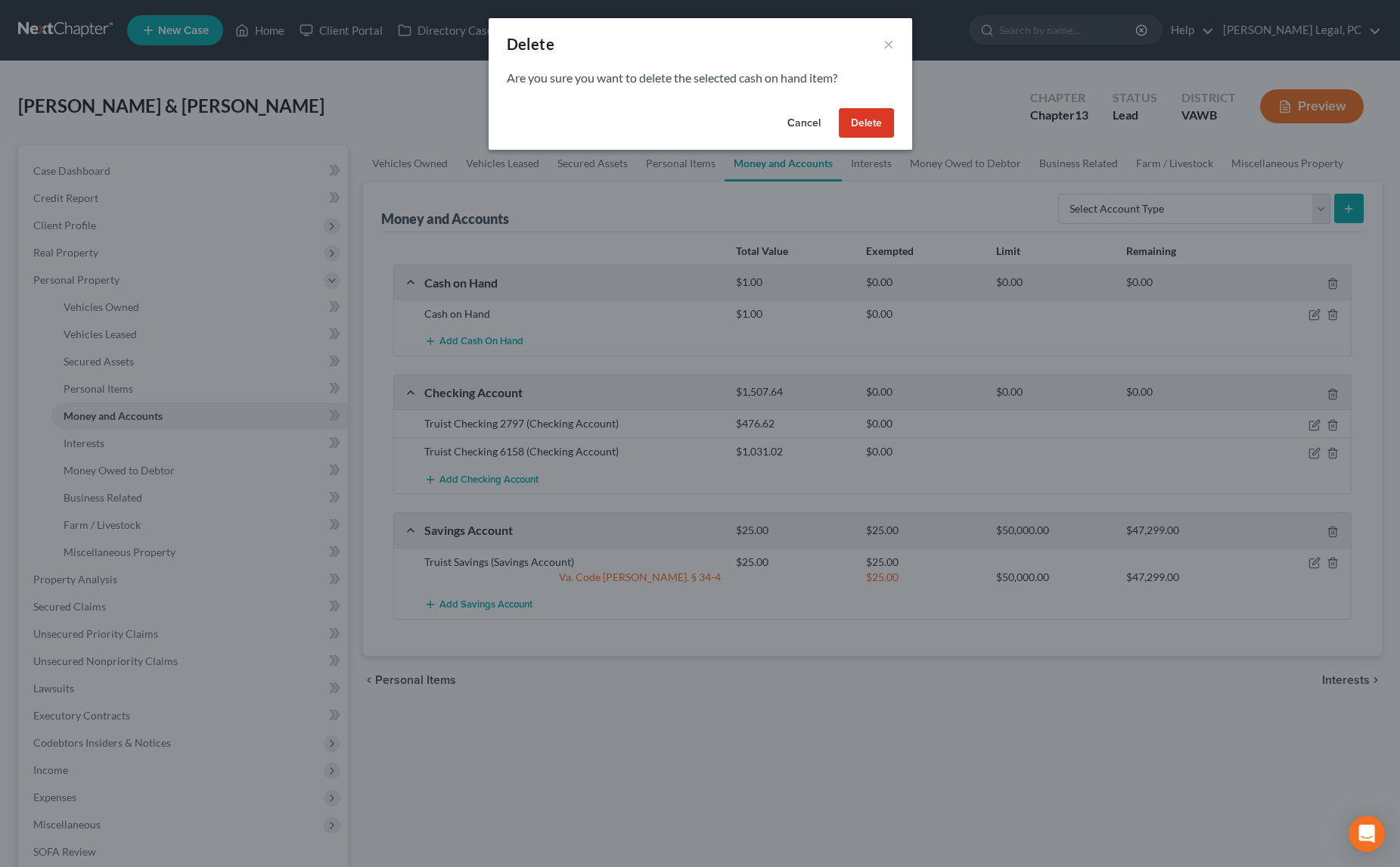
click at [860, 116] on button "Delete" at bounding box center [866, 123] width 55 height 30
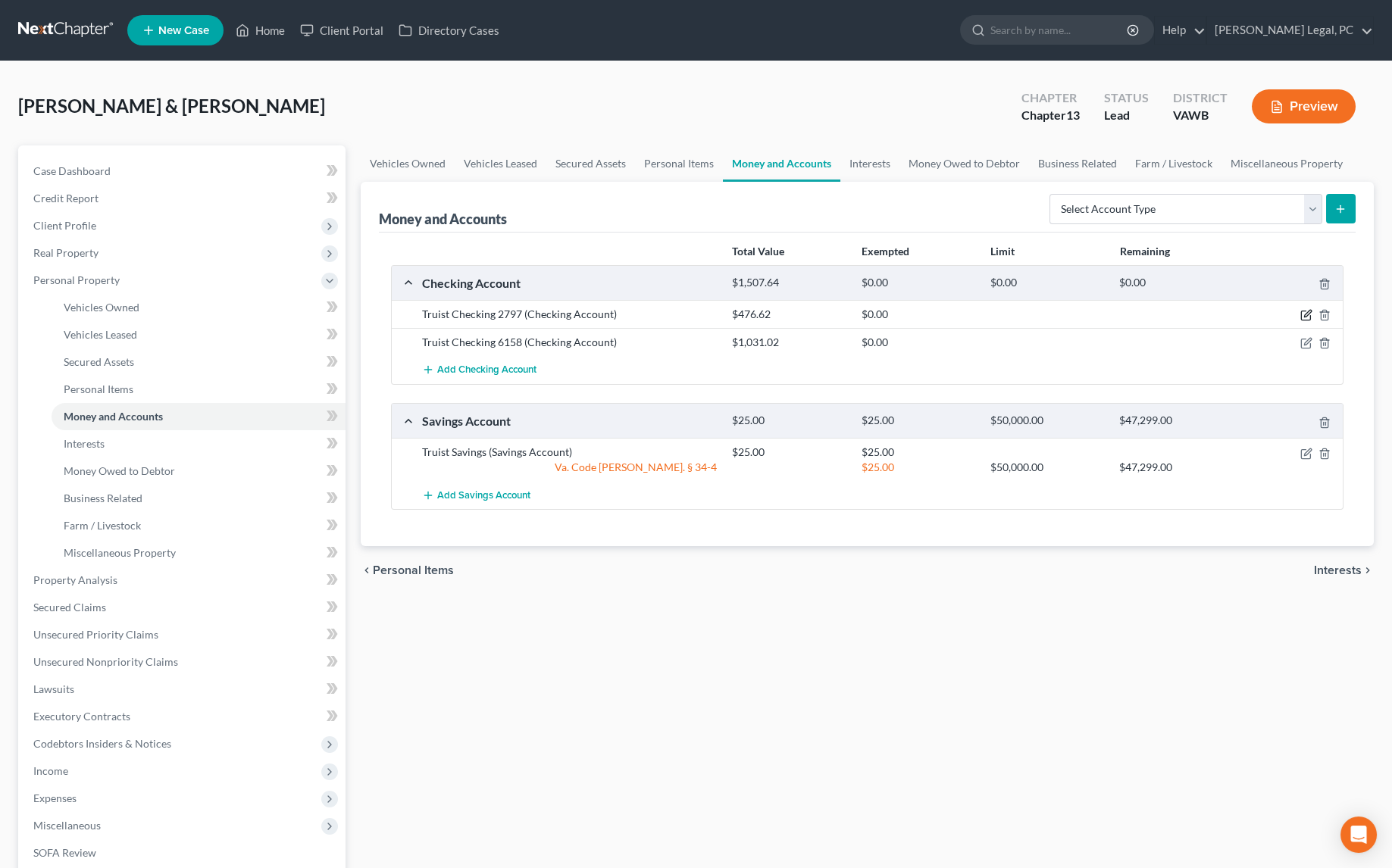
click at [1302, 313] on icon "button" at bounding box center [1305, 316] width 9 height 9
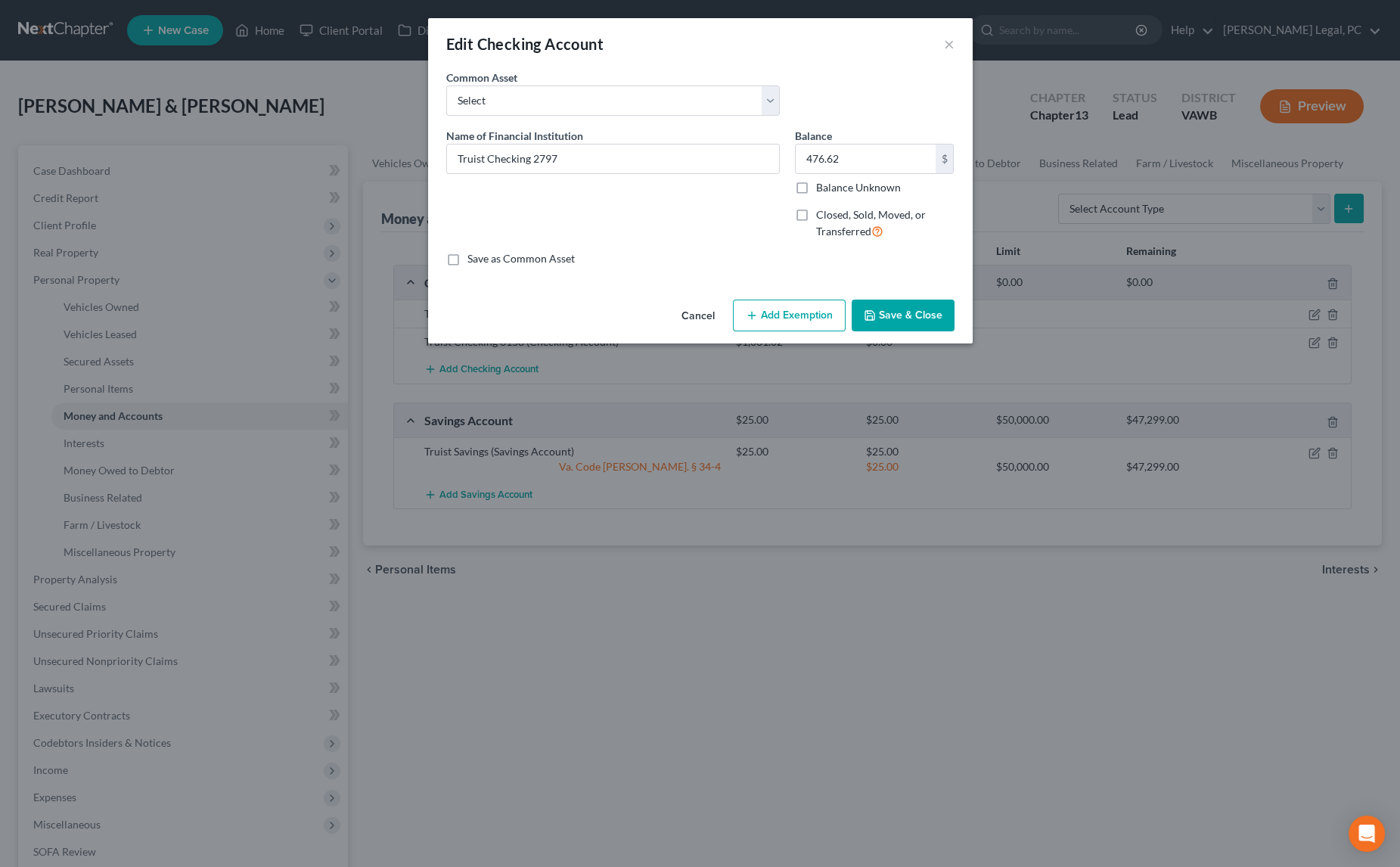
click at [846, 175] on div "476.62 $ Balance Unknown" at bounding box center [874, 169] width 159 height 52
click at [851, 165] on input "476.62" at bounding box center [866, 159] width 140 height 29
click at [763, 312] on button "Add Exemption" at bounding box center [790, 315] width 113 height 32
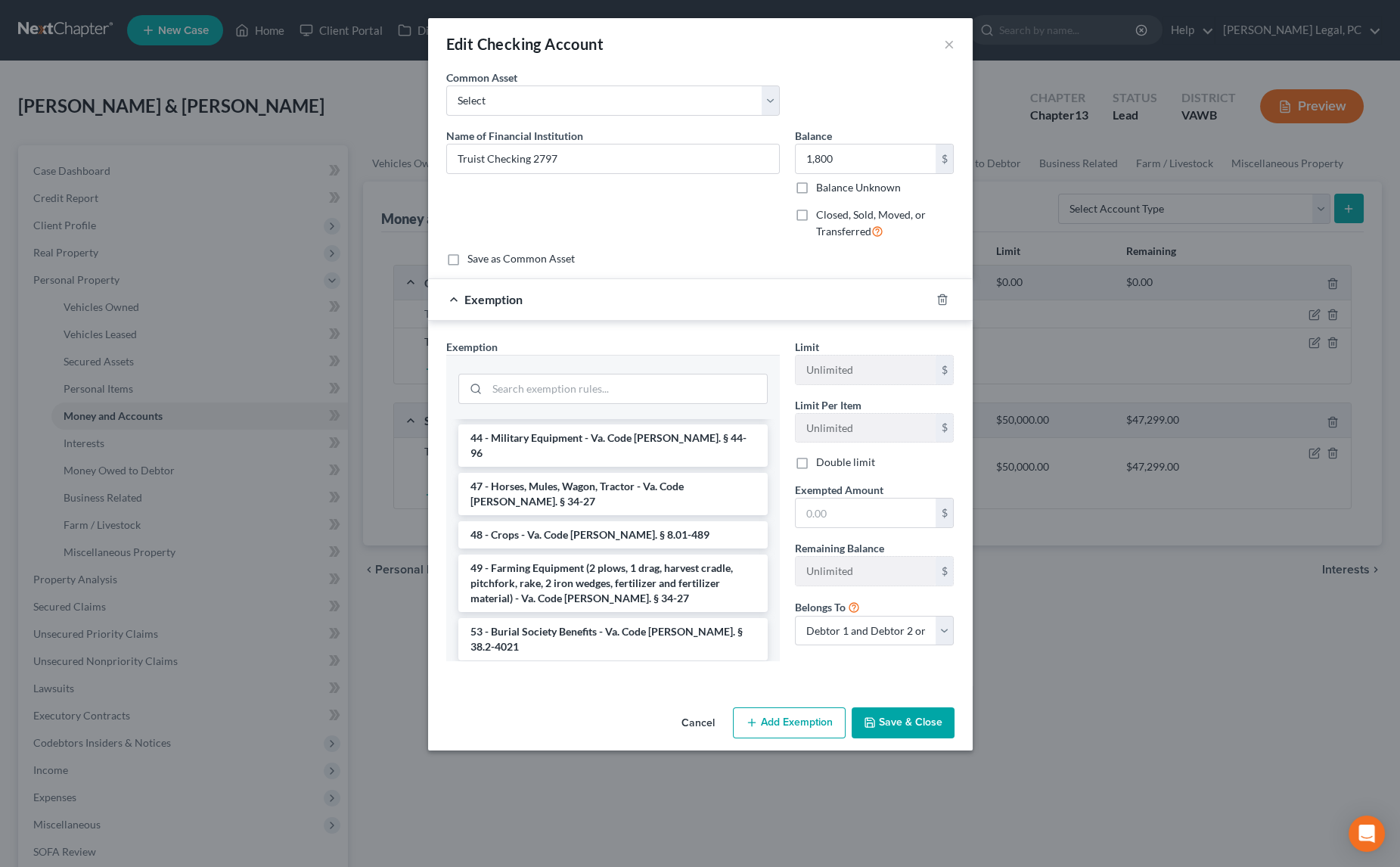
click at [681, 812] on li "Firm Created - Homestead - § 34-4 - Va. Code [PERSON_NAME]. § 34-4" at bounding box center [613, 832] width 309 height 43
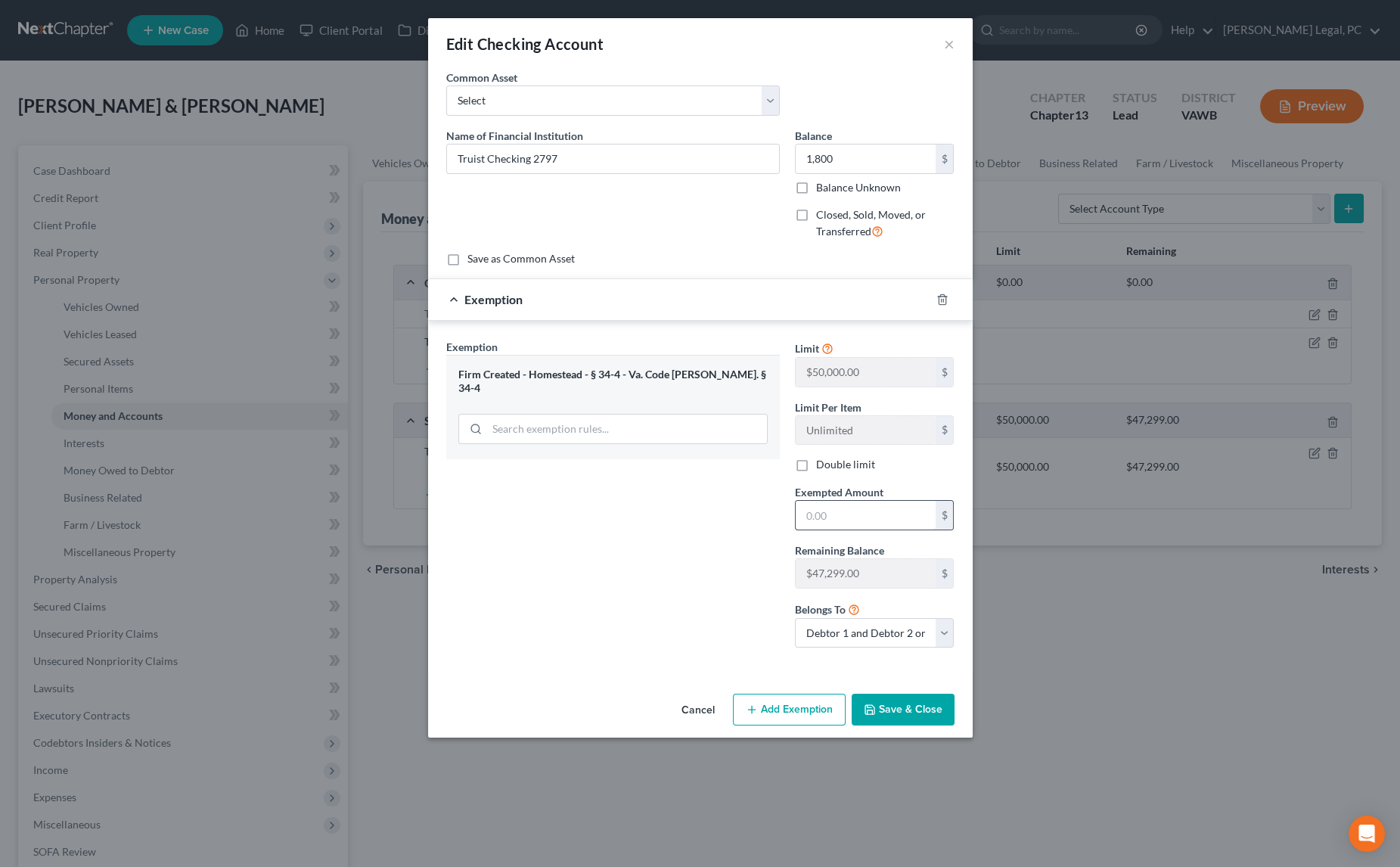
click at [811, 520] on input "text" at bounding box center [866, 515] width 140 height 29
drag, startPoint x: 746, startPoint y: 552, endPoint x: 841, endPoint y: 652, distance: 137.9
click at [746, 552] on div "Exemption Set must be selected for CA. Exemption * Firm Created - Homestead - §…" at bounding box center [612, 499] width 348 height 321
click at [895, 702] on button "Save & Close" at bounding box center [902, 710] width 103 height 32
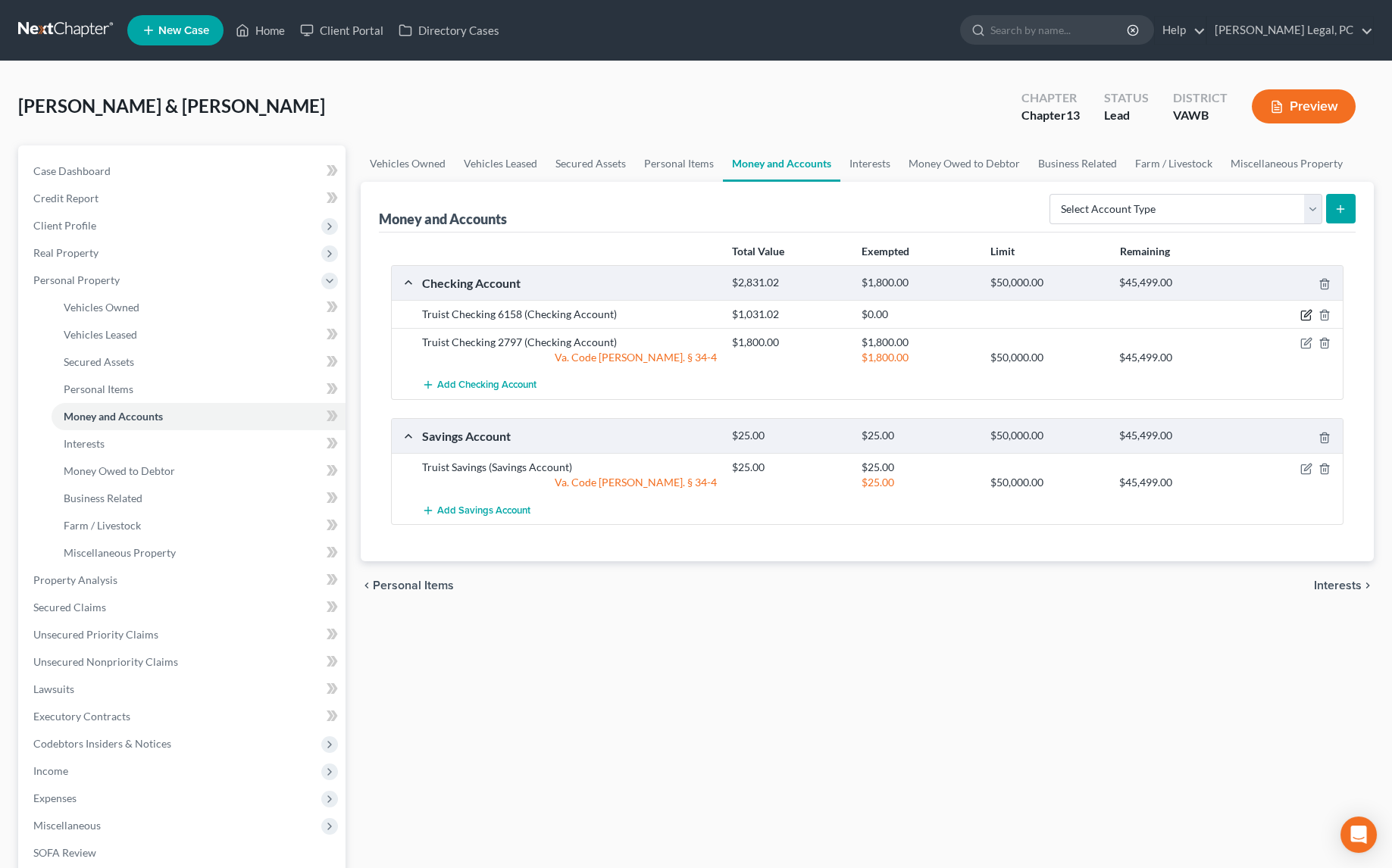
click at [1307, 316] on icon "button" at bounding box center [1305, 314] width 12 height 12
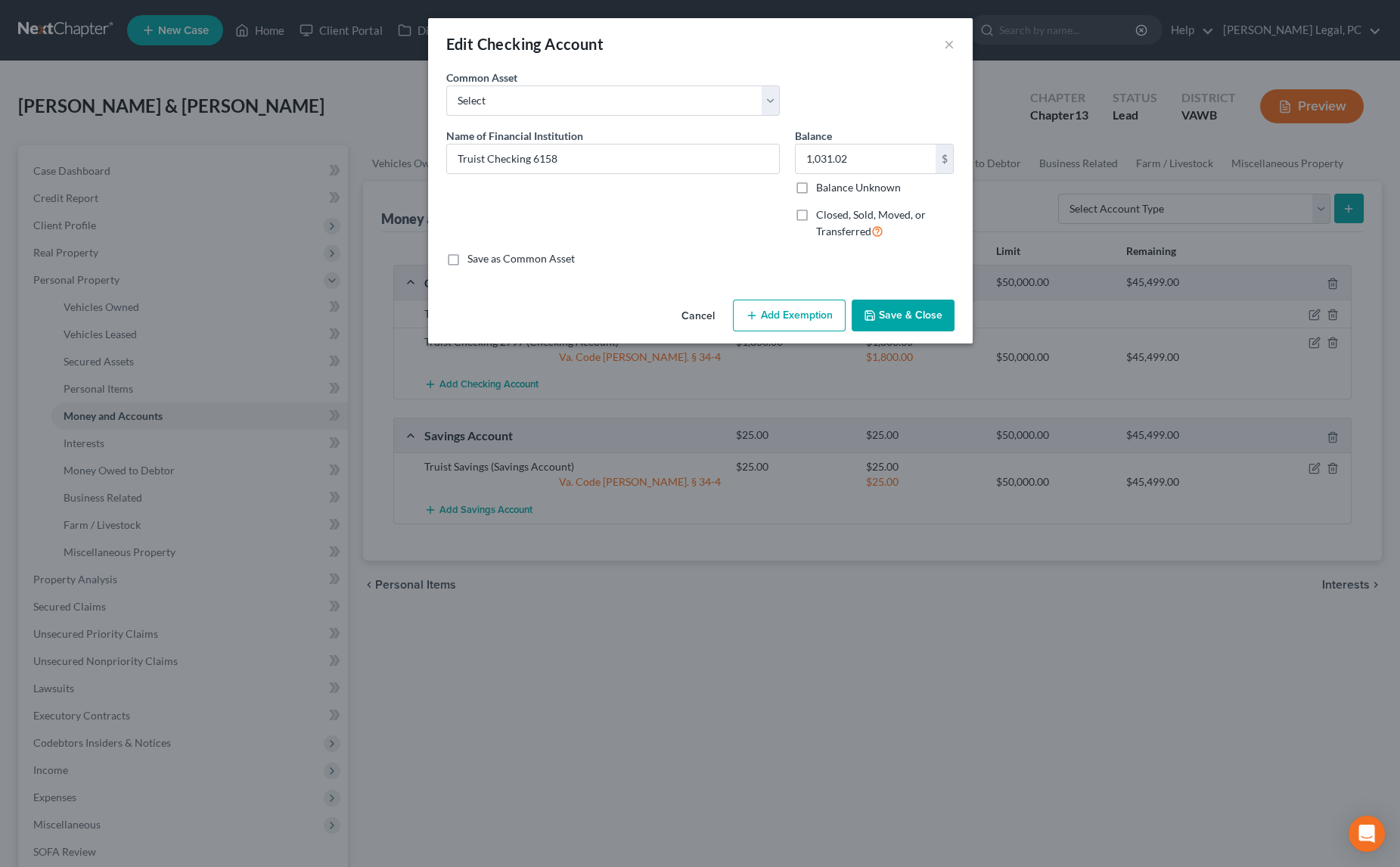
click at [777, 325] on button "Add Exemption" at bounding box center [790, 315] width 113 height 32
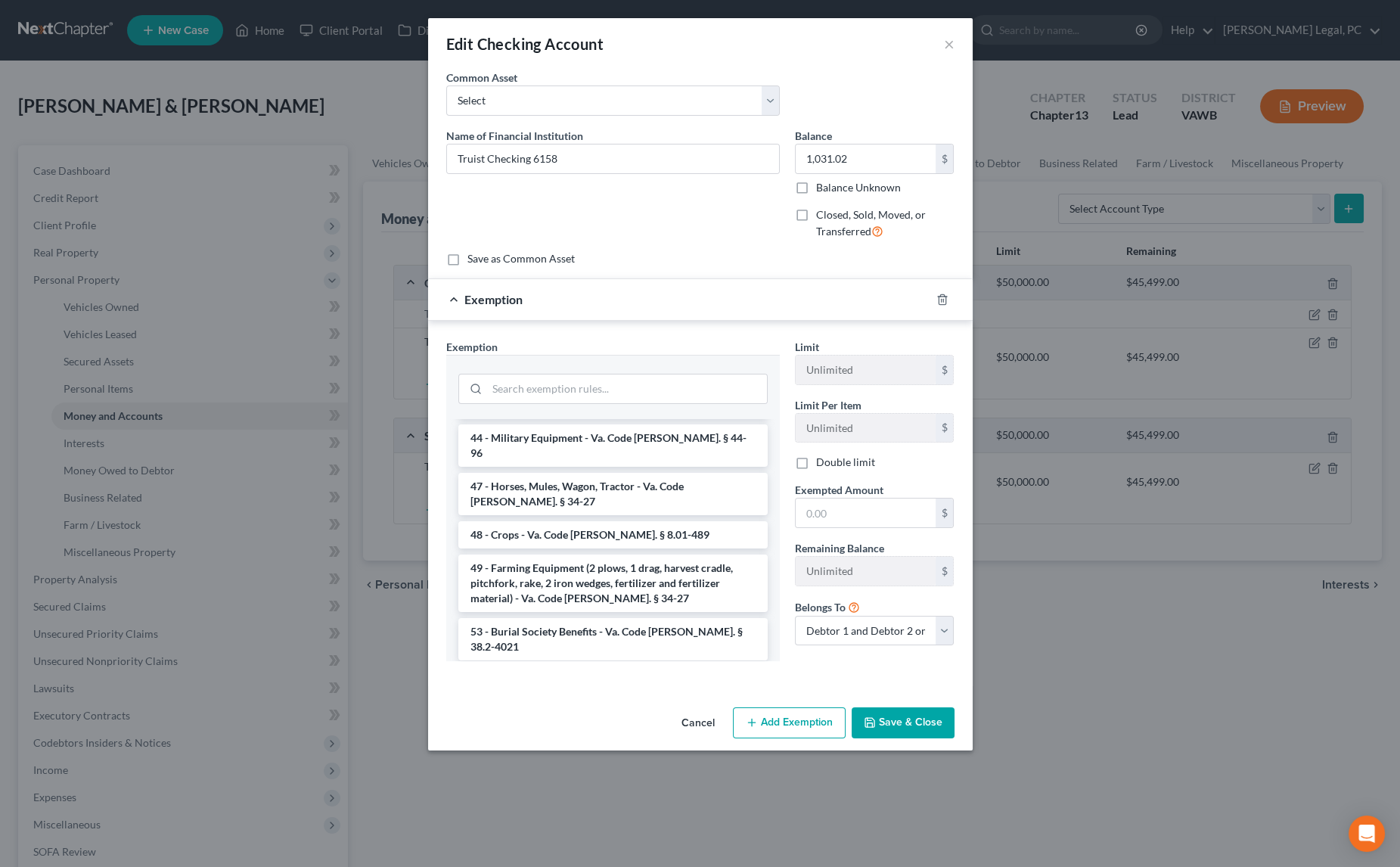
click at [697, 812] on li "Firm Created - Homestead - § 34-4 - Va. Code [PERSON_NAME]. § 34-4" at bounding box center [613, 832] width 309 height 43
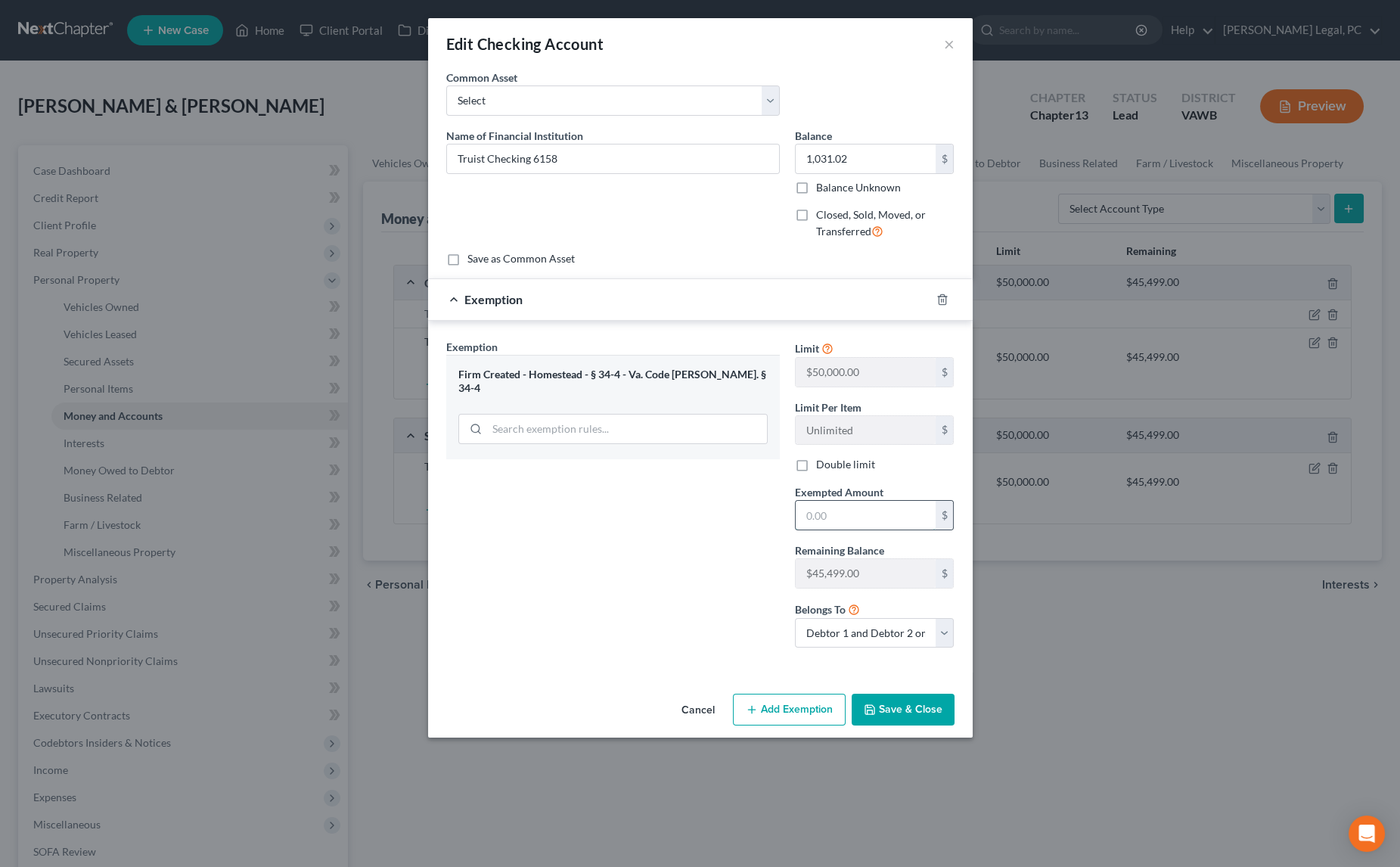
click at [826, 524] on input "text" at bounding box center [866, 515] width 140 height 29
click at [885, 698] on button "Save & Close" at bounding box center [902, 710] width 103 height 32
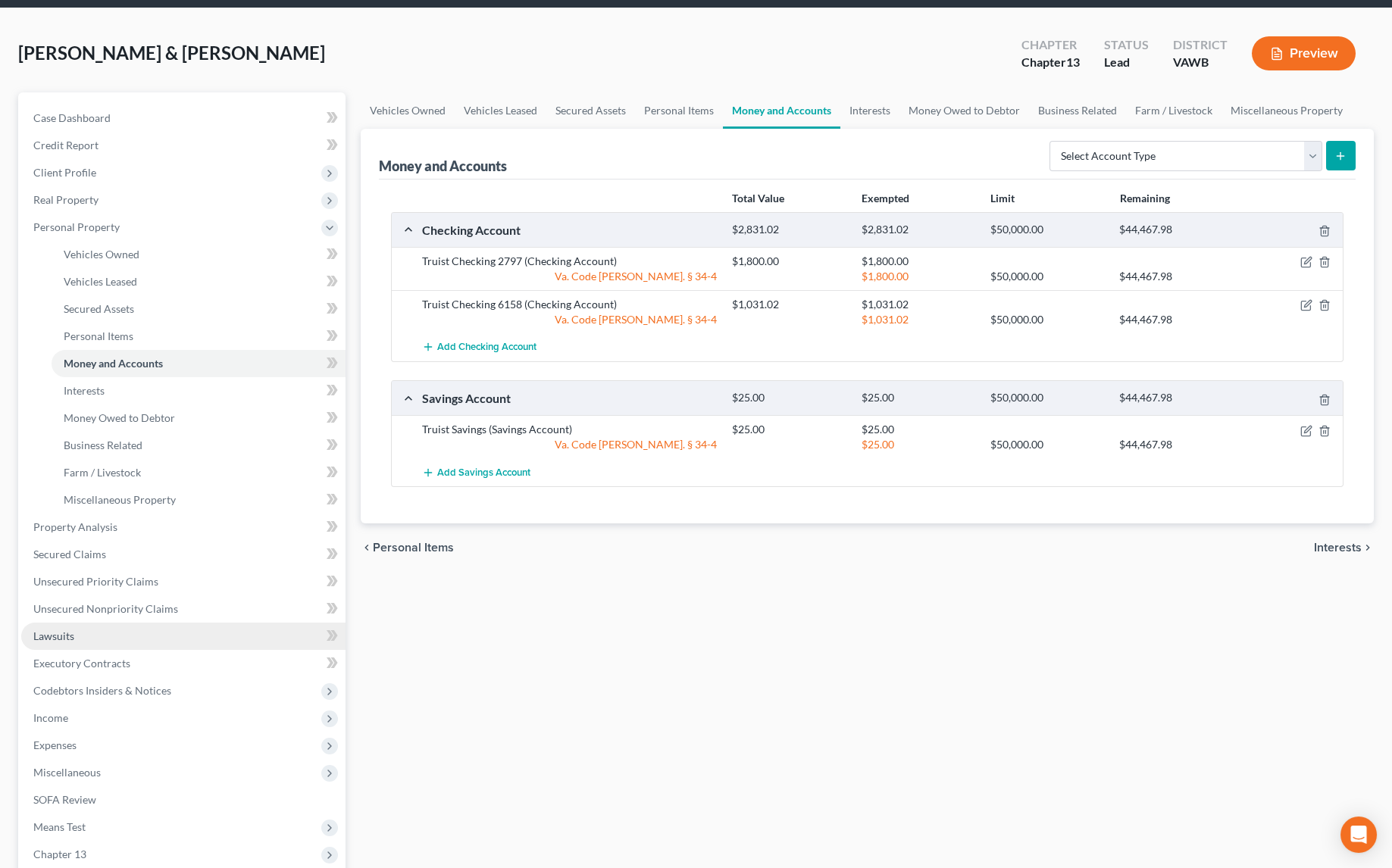
scroll to position [206, 0]
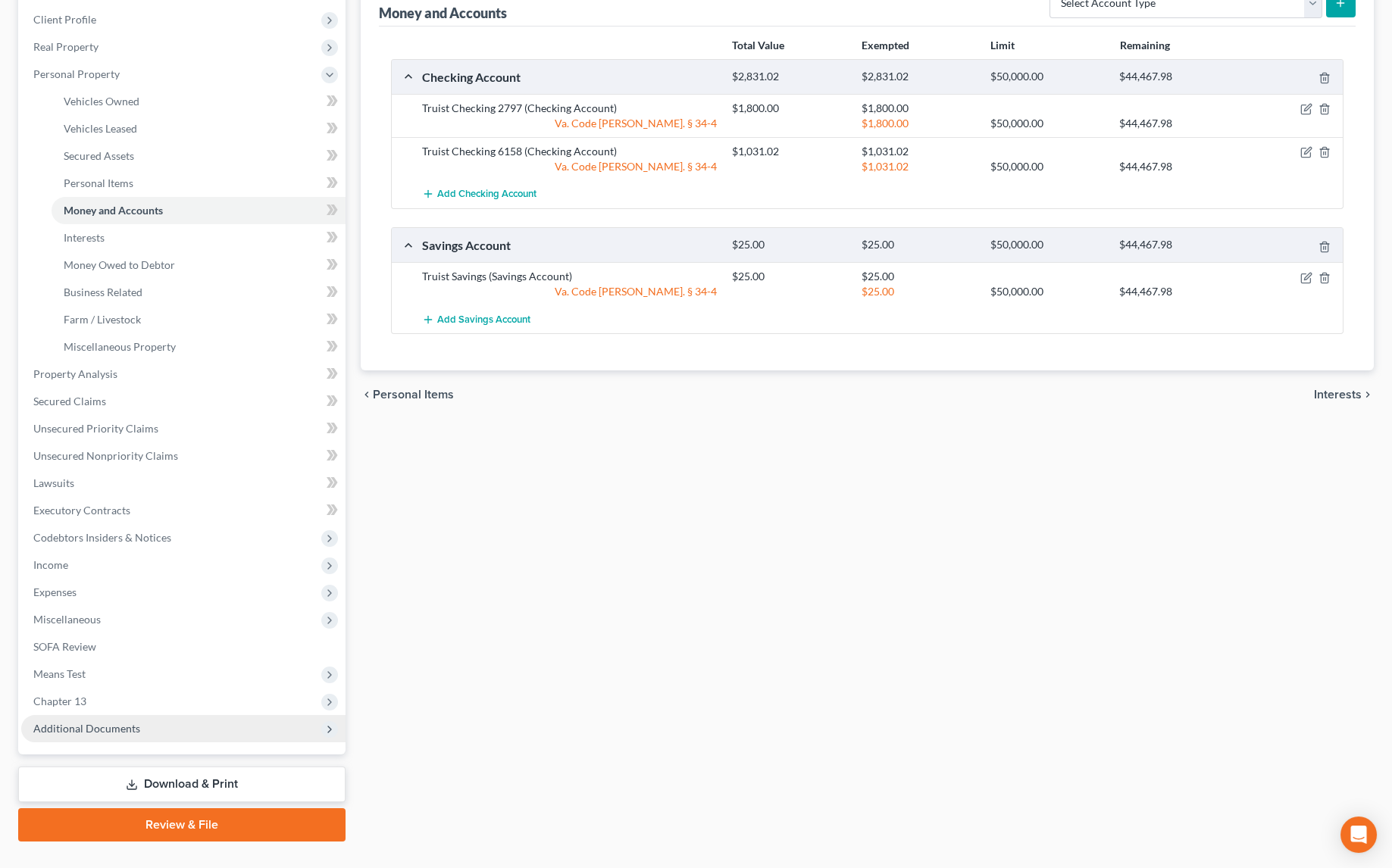
click at [80, 724] on span "Additional Documents" at bounding box center [87, 728] width 107 height 13
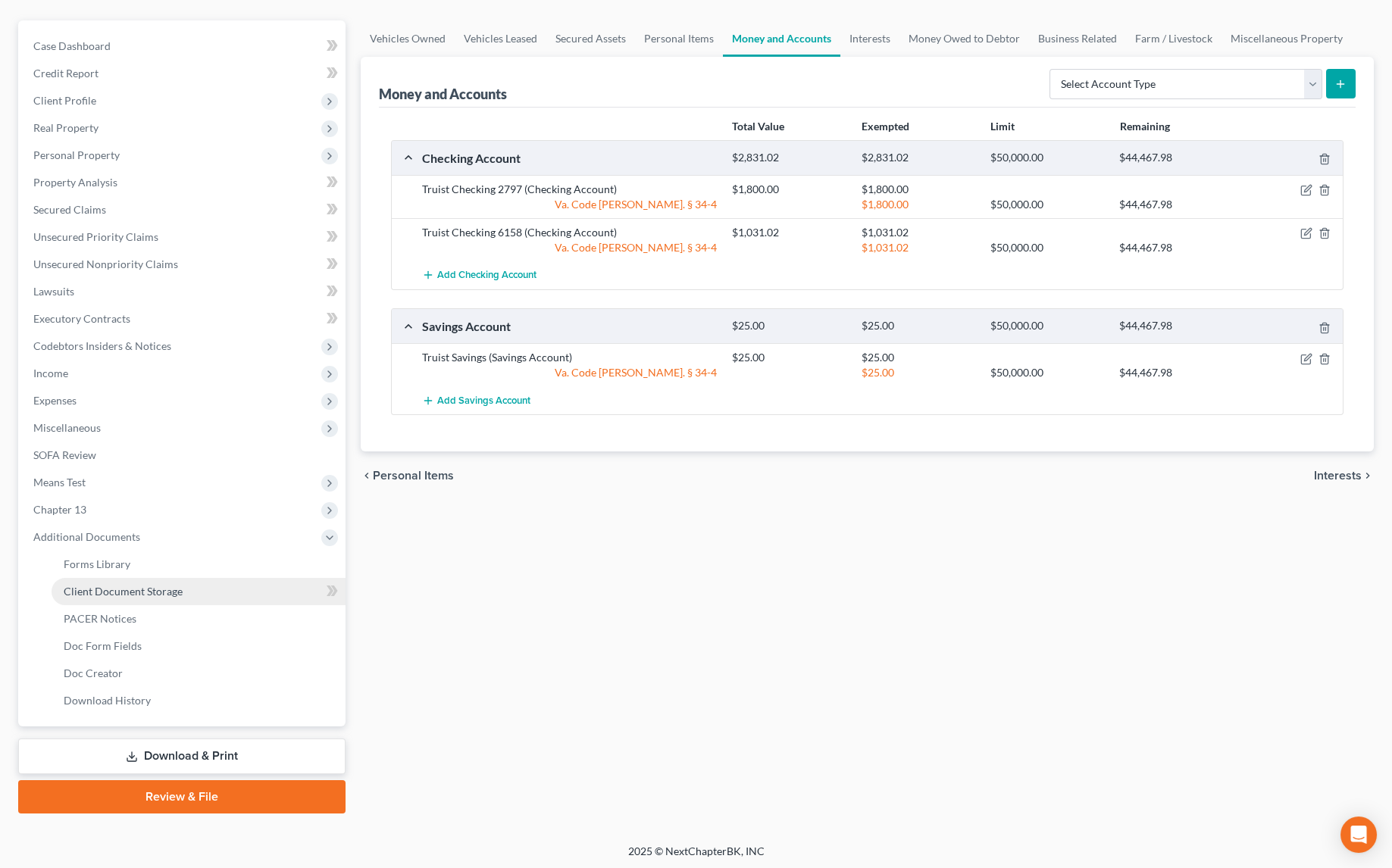
click at [164, 593] on span "Client Document Storage" at bounding box center [123, 591] width 119 height 13
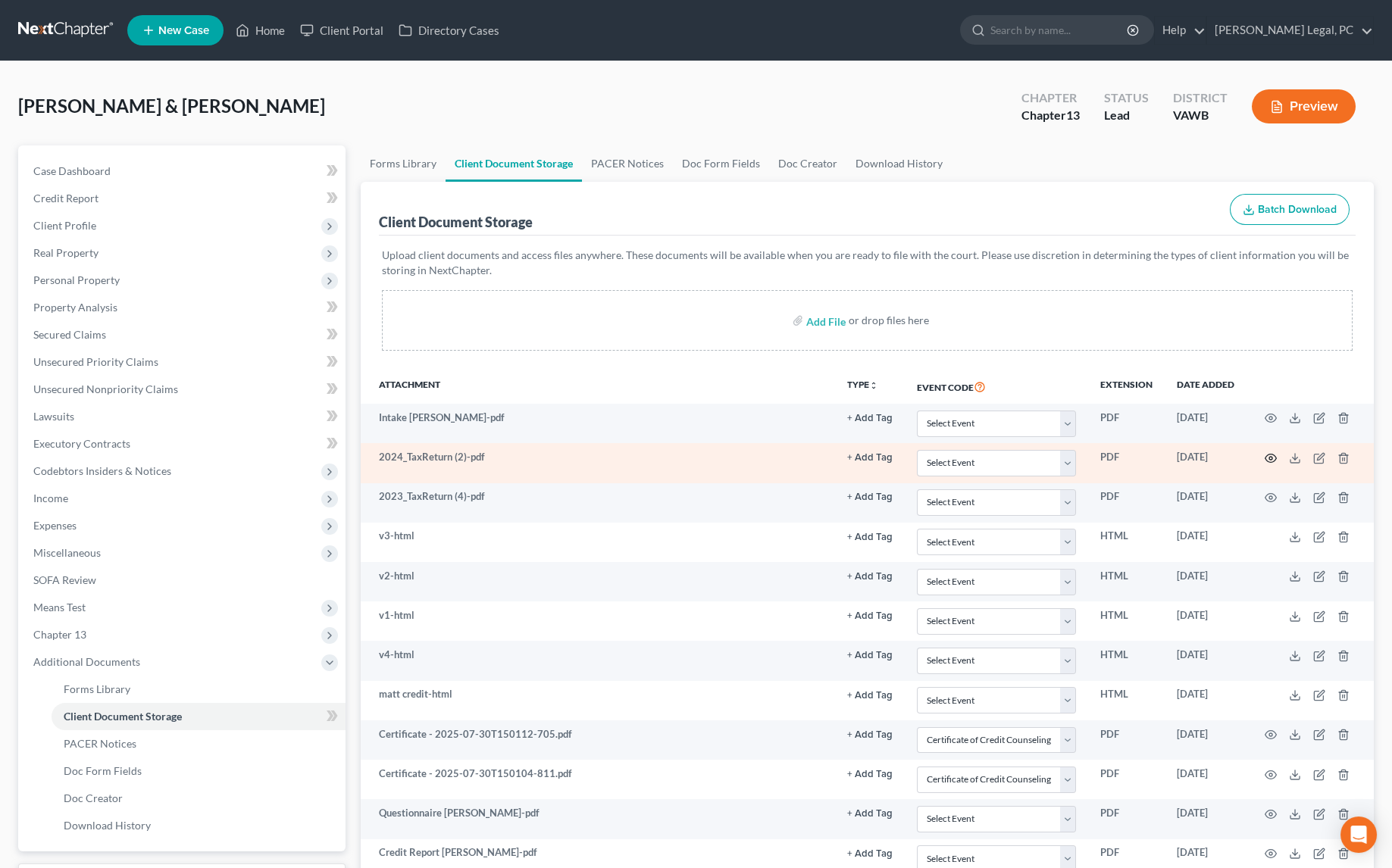
click at [1264, 454] on icon "button" at bounding box center [1270, 457] width 12 height 12
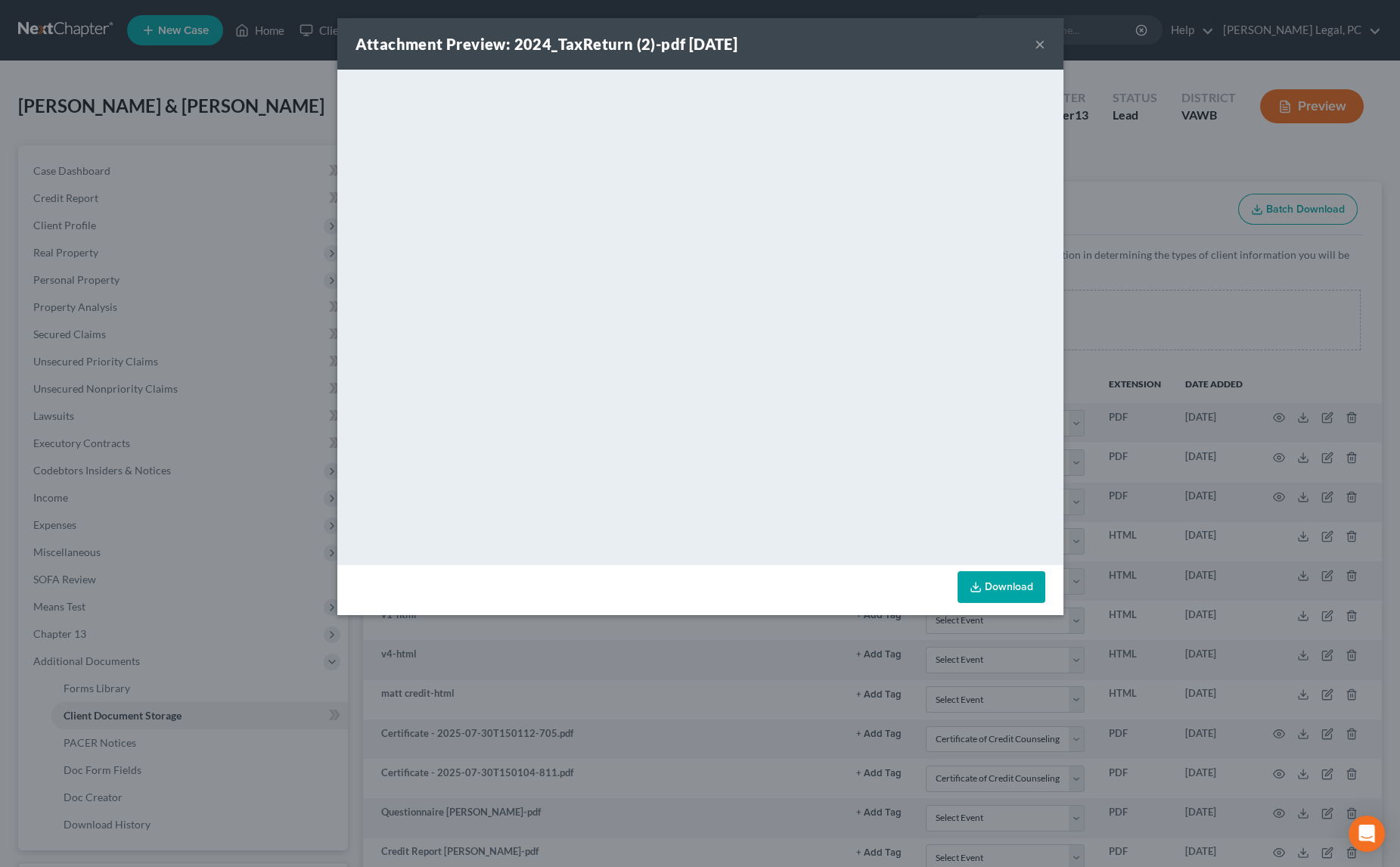
click at [1035, 45] on button "×" at bounding box center [1041, 44] width 11 height 18
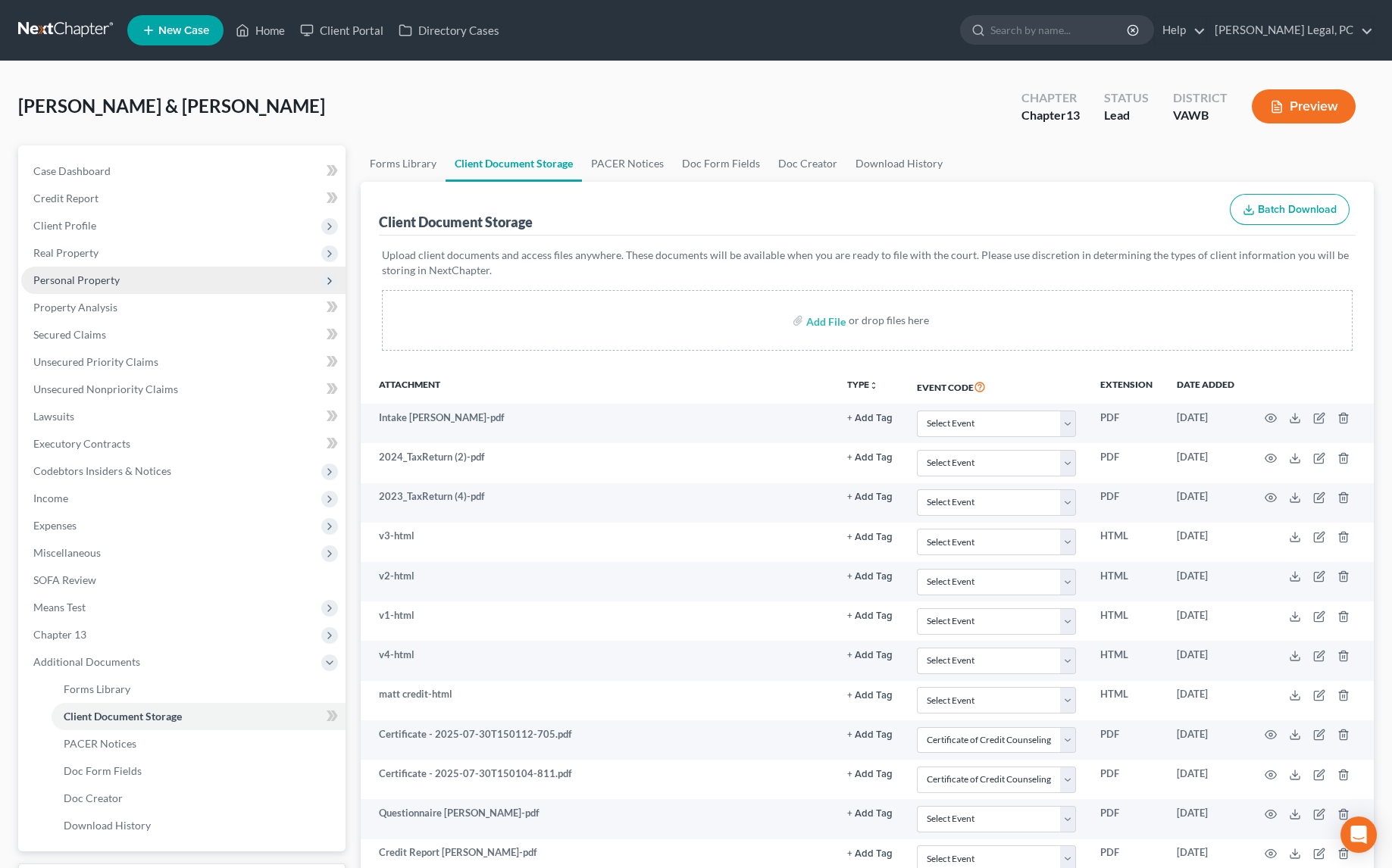
click at [71, 281] on span "Personal Property" at bounding box center [77, 280] width 87 height 13
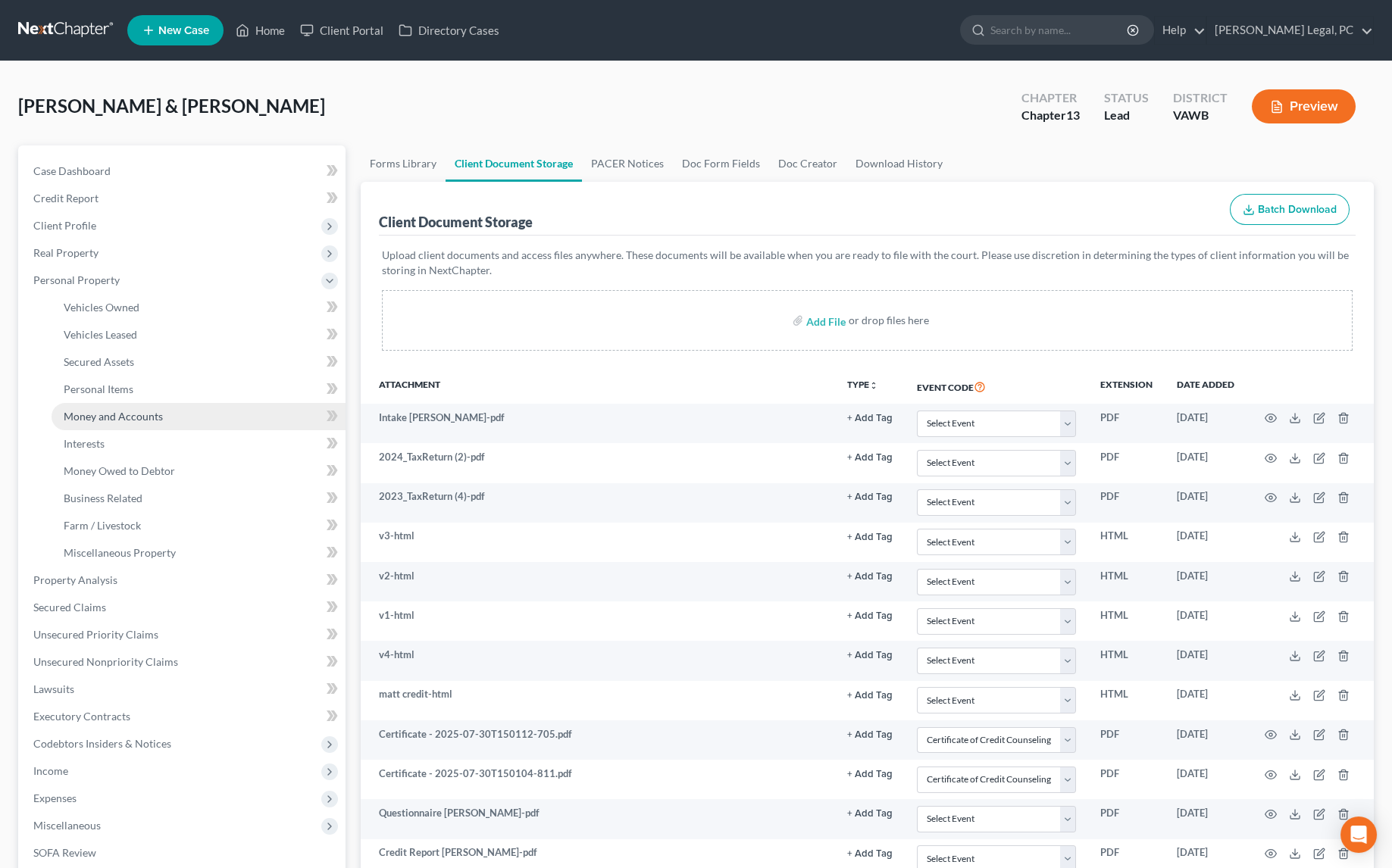
click at [116, 411] on span "Money and Accounts" at bounding box center [113, 416] width 99 height 13
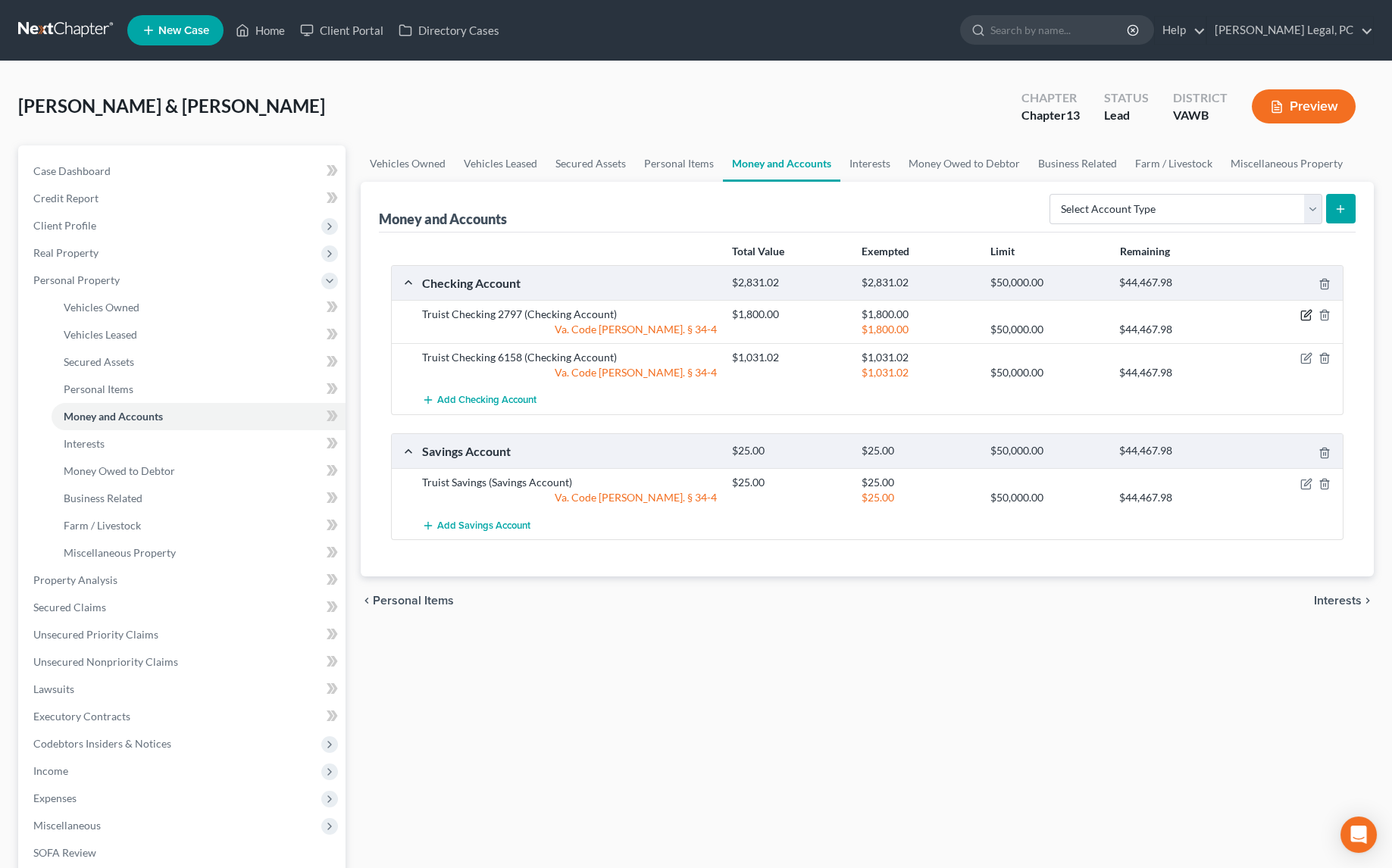
click at [1302, 317] on icon "button" at bounding box center [1305, 316] width 9 height 9
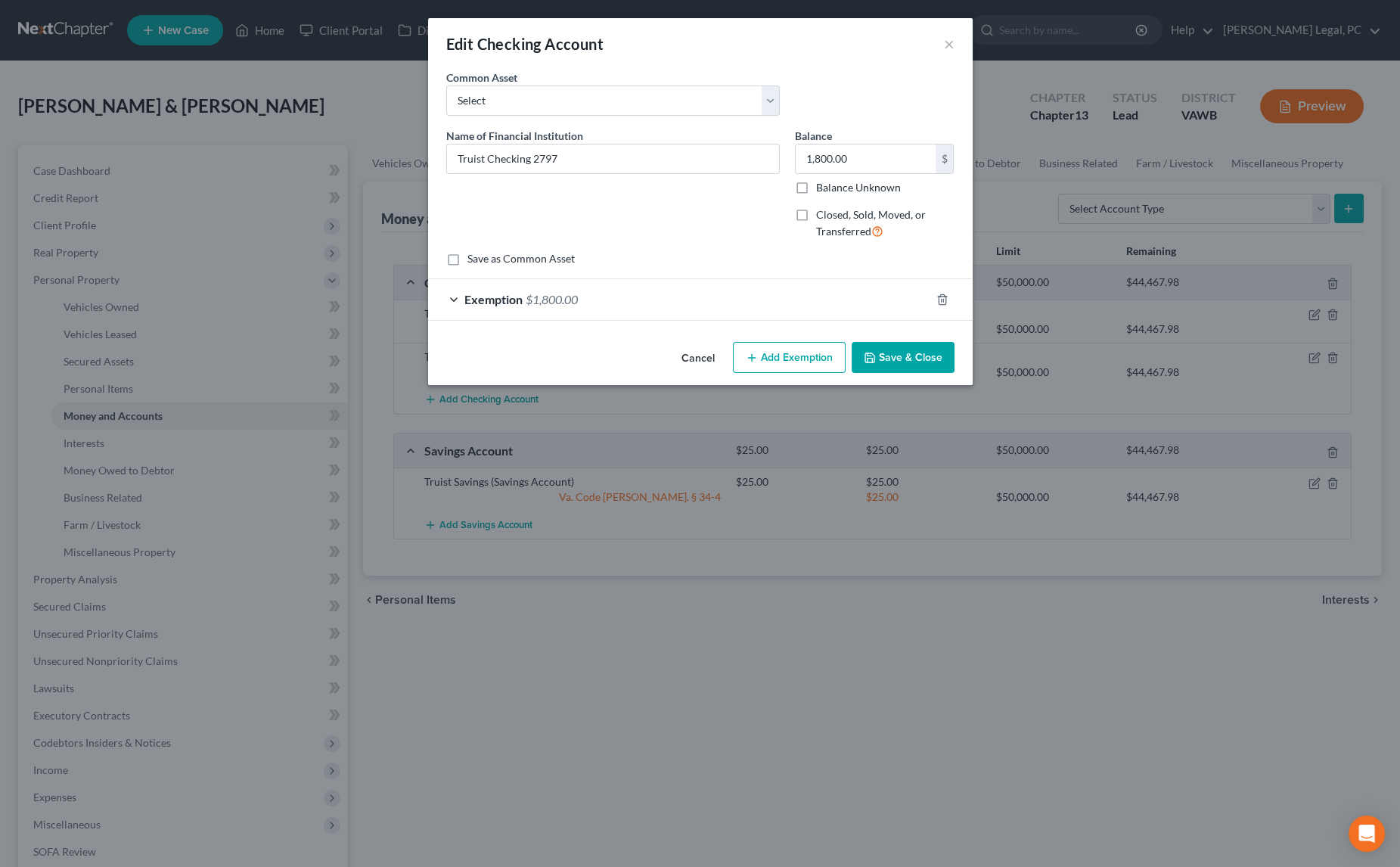
click at [742, 289] on div "Exemption $1,800.00" at bounding box center [680, 299] width 502 height 40
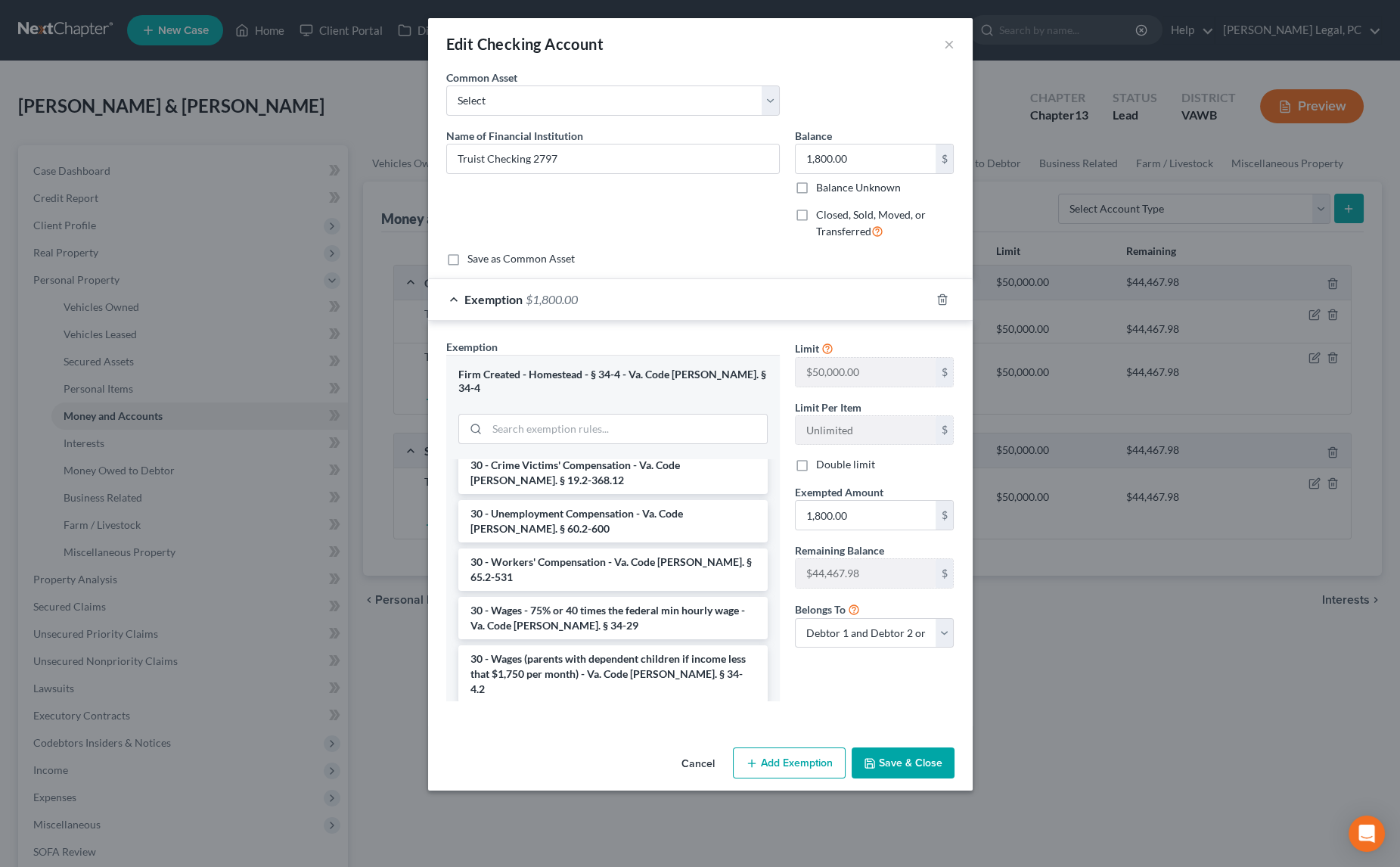
scroll to position [2063, 0]
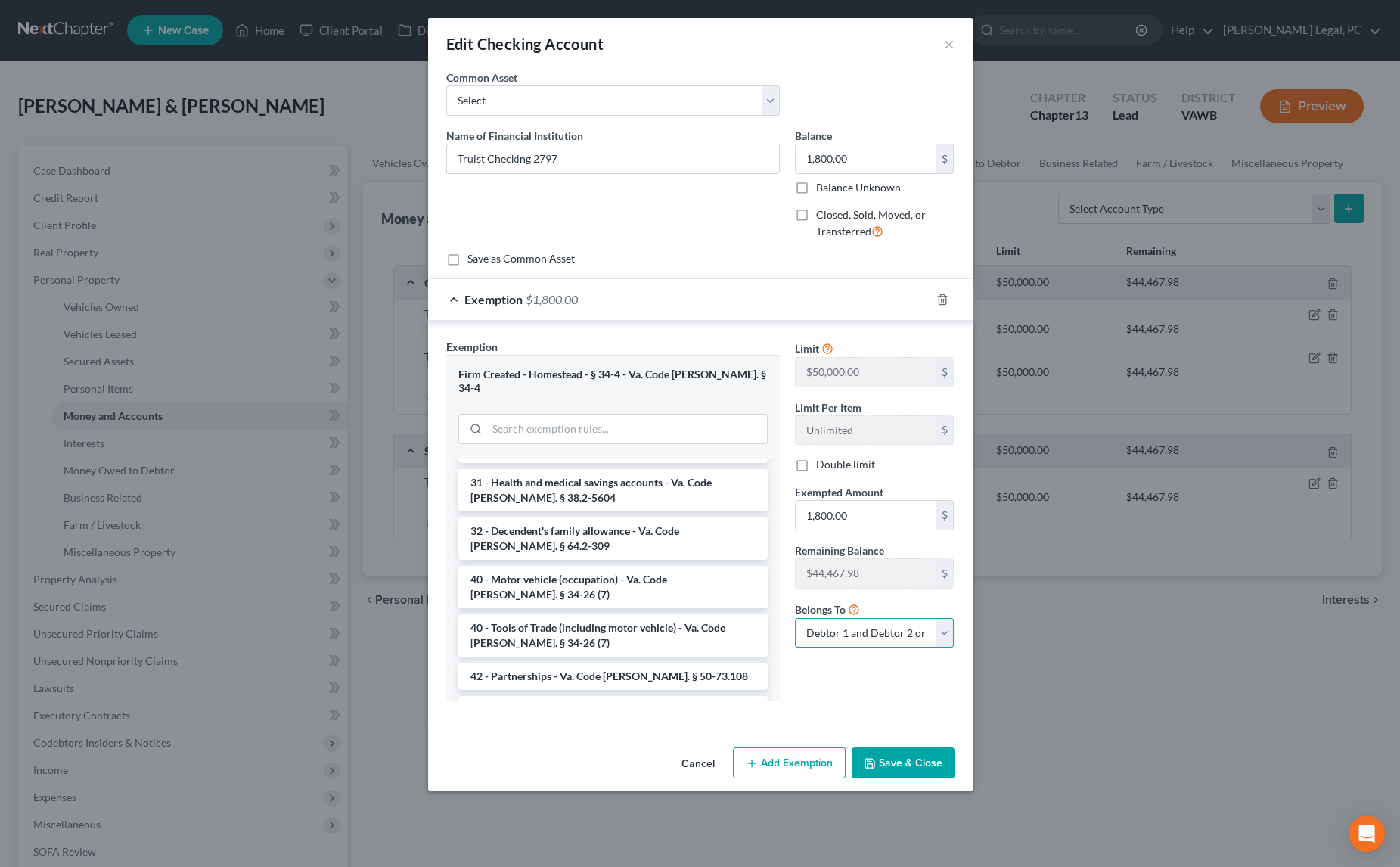
click at [846, 634] on select "Debtor 1 only Debtor 2 only Debtor 1 and Debtor 2 only" at bounding box center [874, 632] width 159 height 30
click at [795, 618] on select "Debtor 1 only Debtor 2 only Debtor 1 and Debtor 2 only" at bounding box center [874, 632] width 159 height 30
click at [908, 748] on button "Save & Close" at bounding box center [902, 763] width 103 height 32
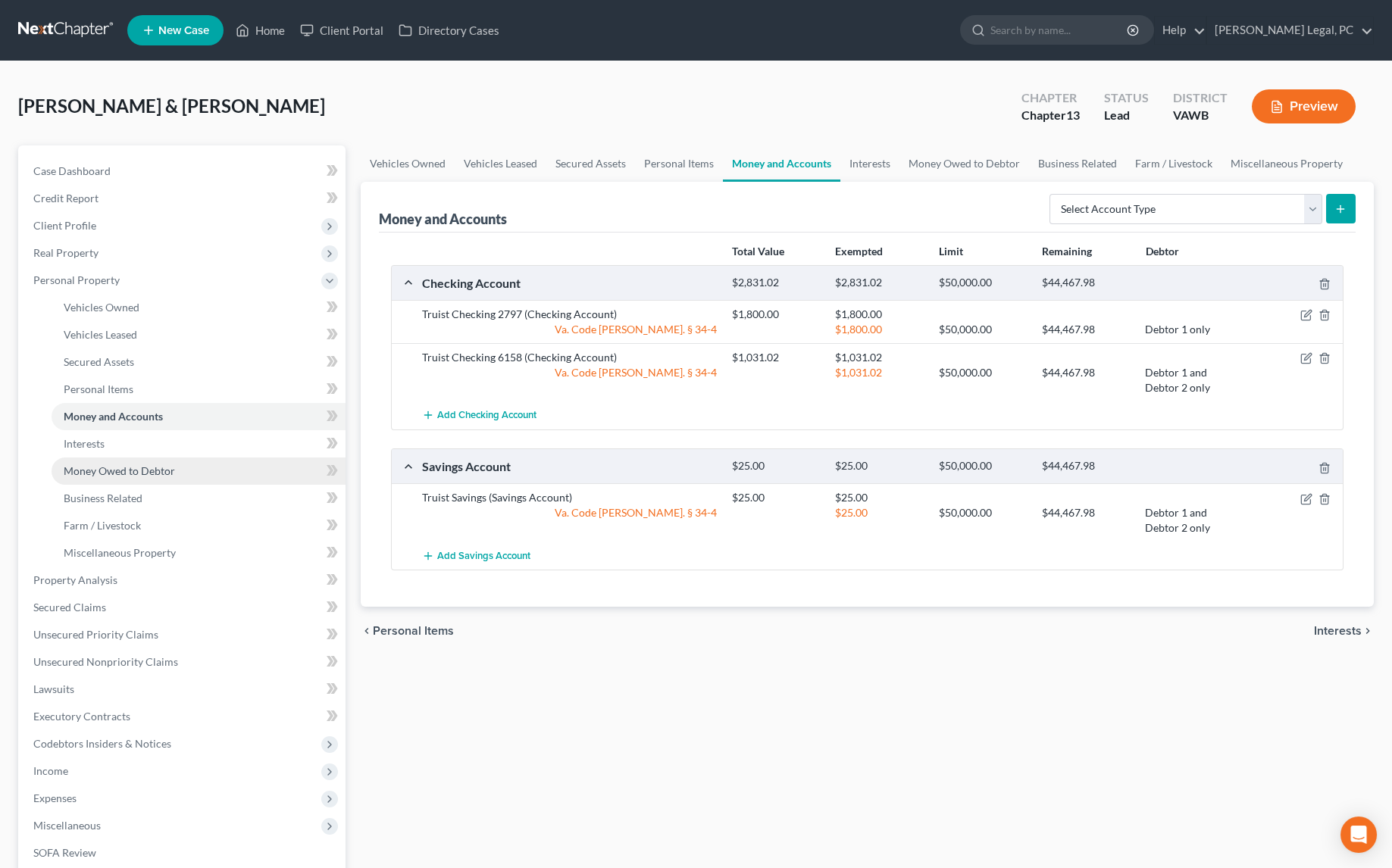
click at [150, 475] on span "Money Owed to Debtor" at bounding box center [119, 471] width 111 height 13
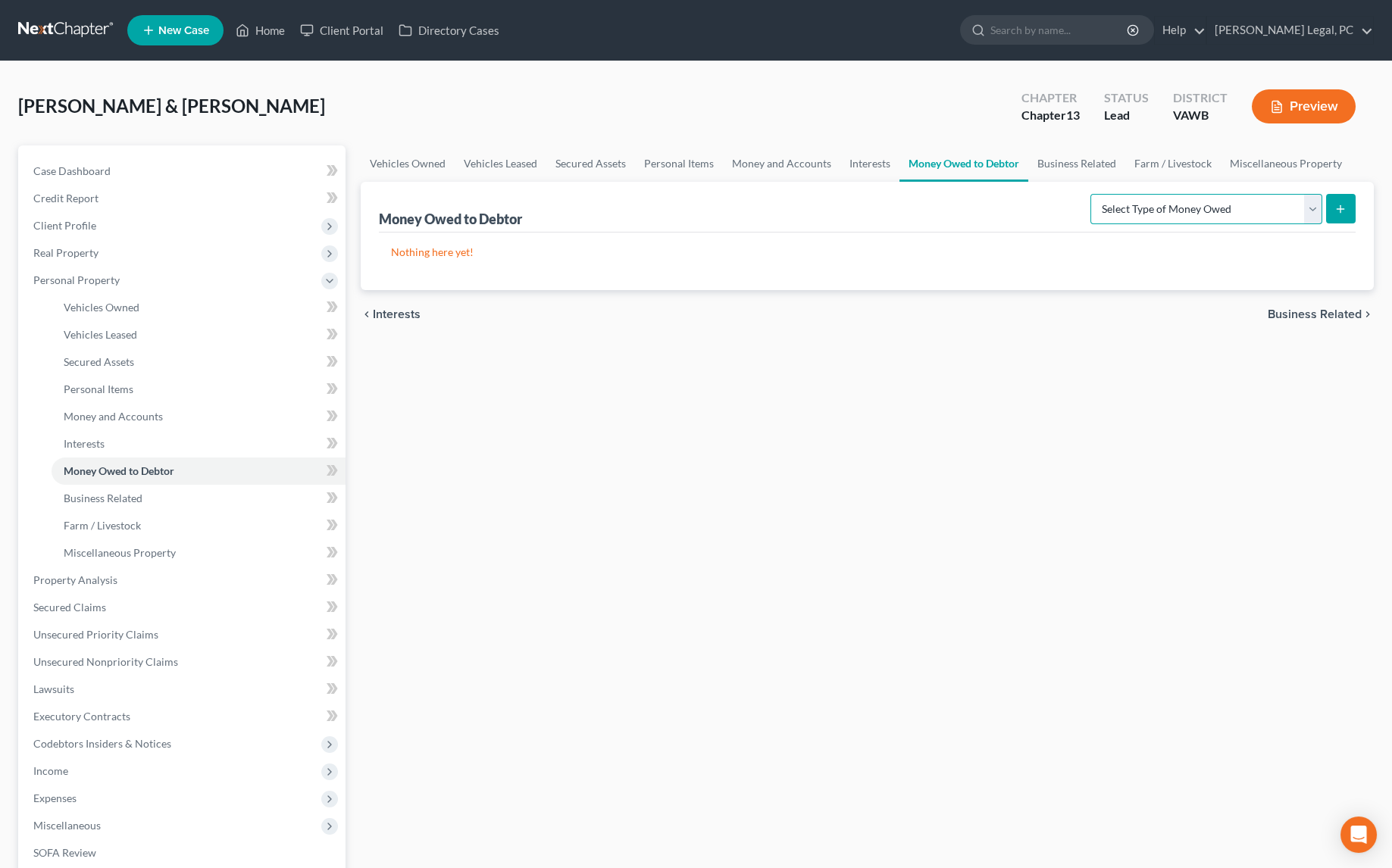
click at [1252, 219] on select "Select Type of Money Owed Accounts Receivable Alimony Child Support Claims Agai…" at bounding box center [1206, 209] width 231 height 30
click at [1093, 194] on select "Select Type of Money Owed Accounts Receivable Alimony Child Support Claims Agai…" at bounding box center [1206, 209] width 231 height 30
click at [1337, 209] on icon "submit" at bounding box center [1339, 209] width 12 height 12
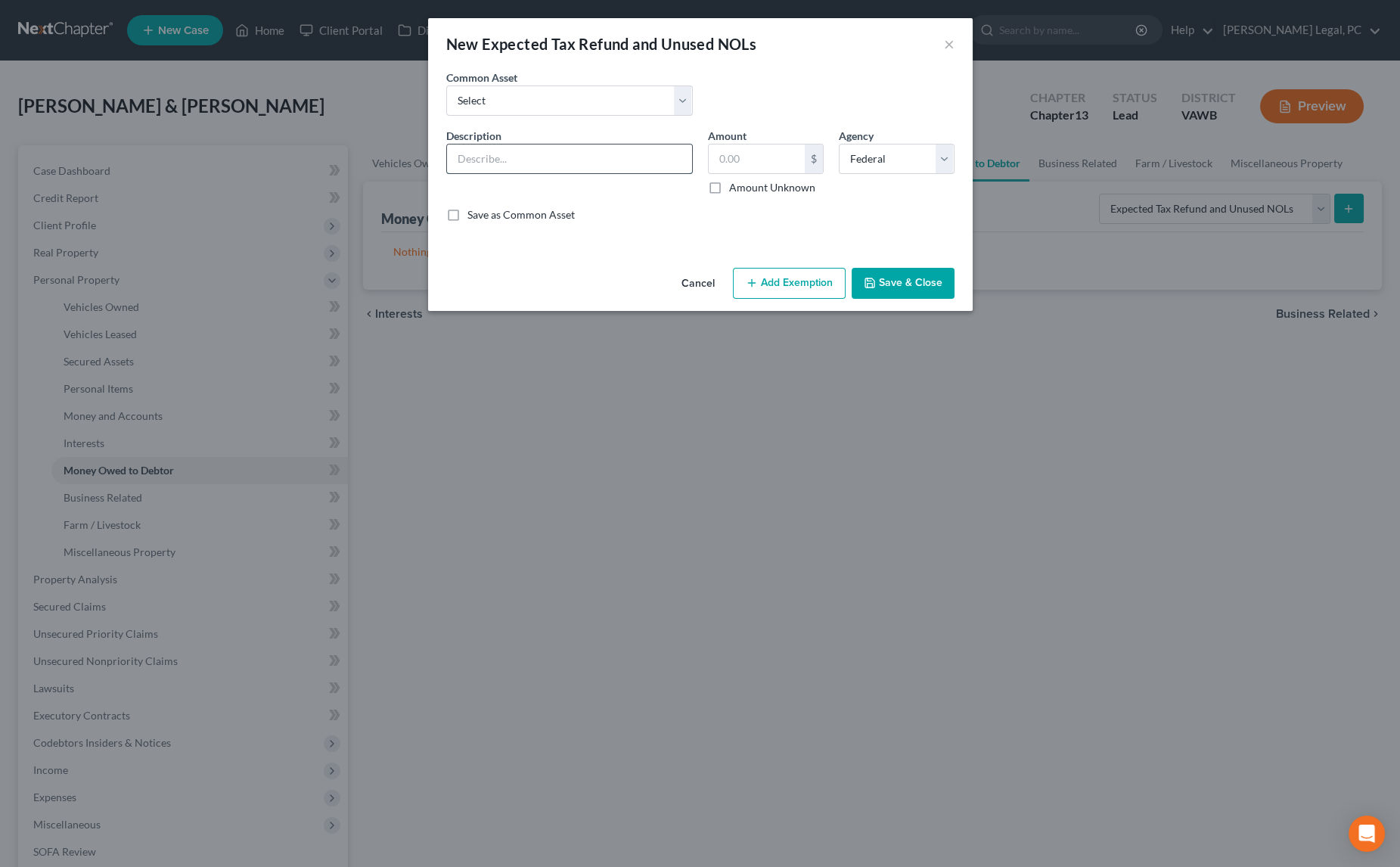
click at [524, 164] on input "text" at bounding box center [569, 159] width 245 height 29
click at [802, 285] on button "Add Exemption" at bounding box center [790, 283] width 113 height 32
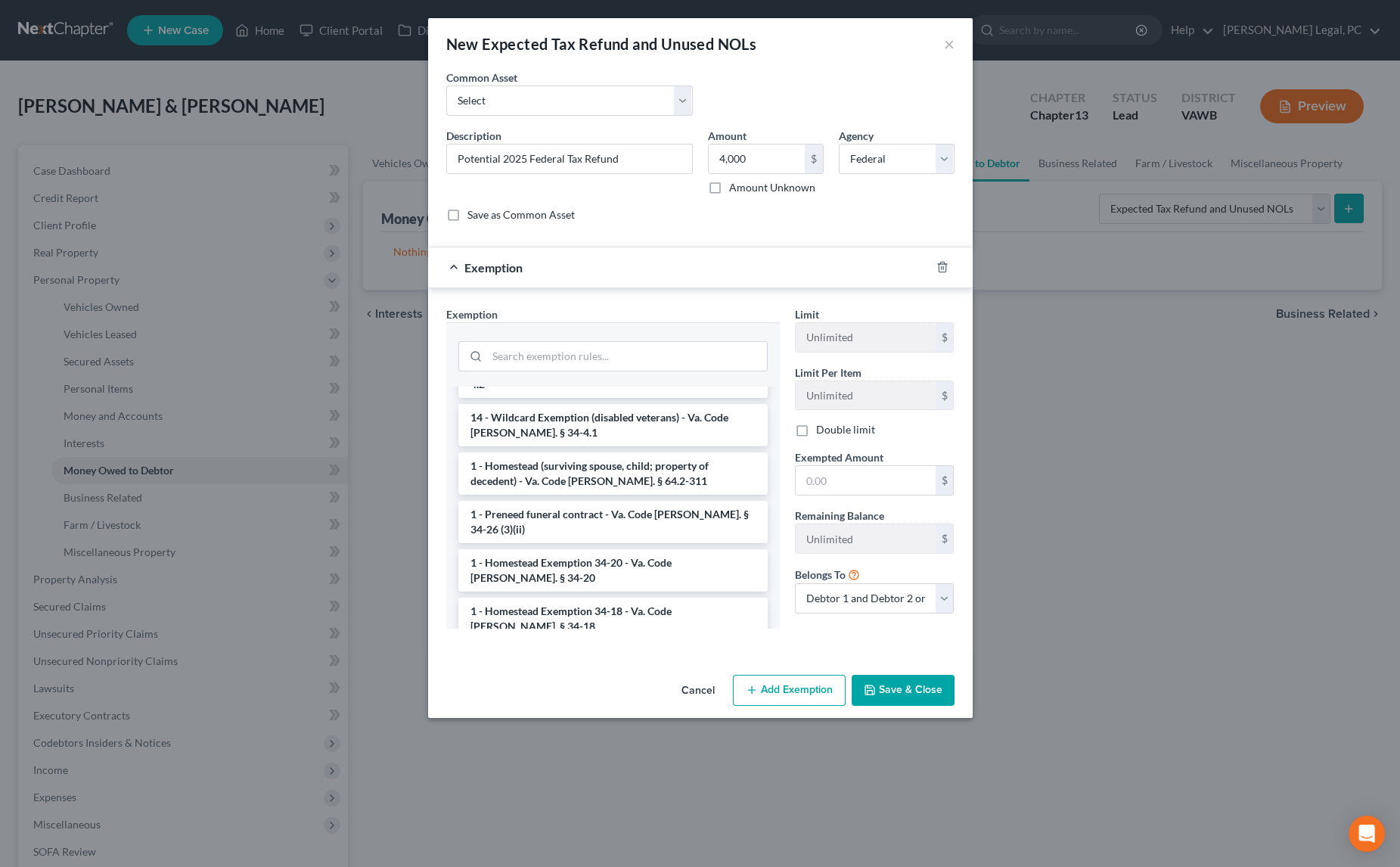
scroll to position [2294, 0]
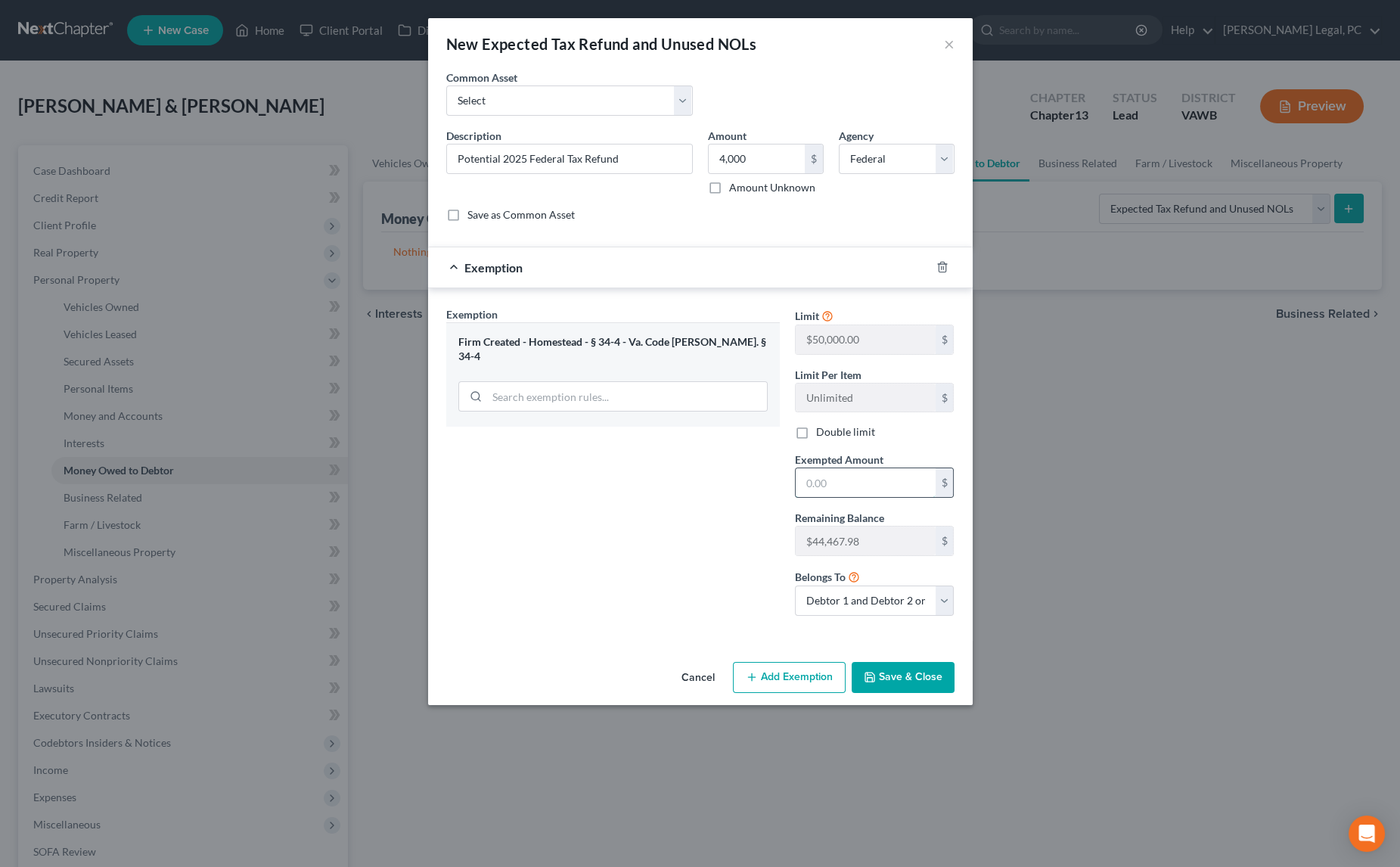
click at [824, 486] on input "text" at bounding box center [866, 483] width 140 height 29
click at [887, 671] on button "Save & Close" at bounding box center [902, 678] width 103 height 32
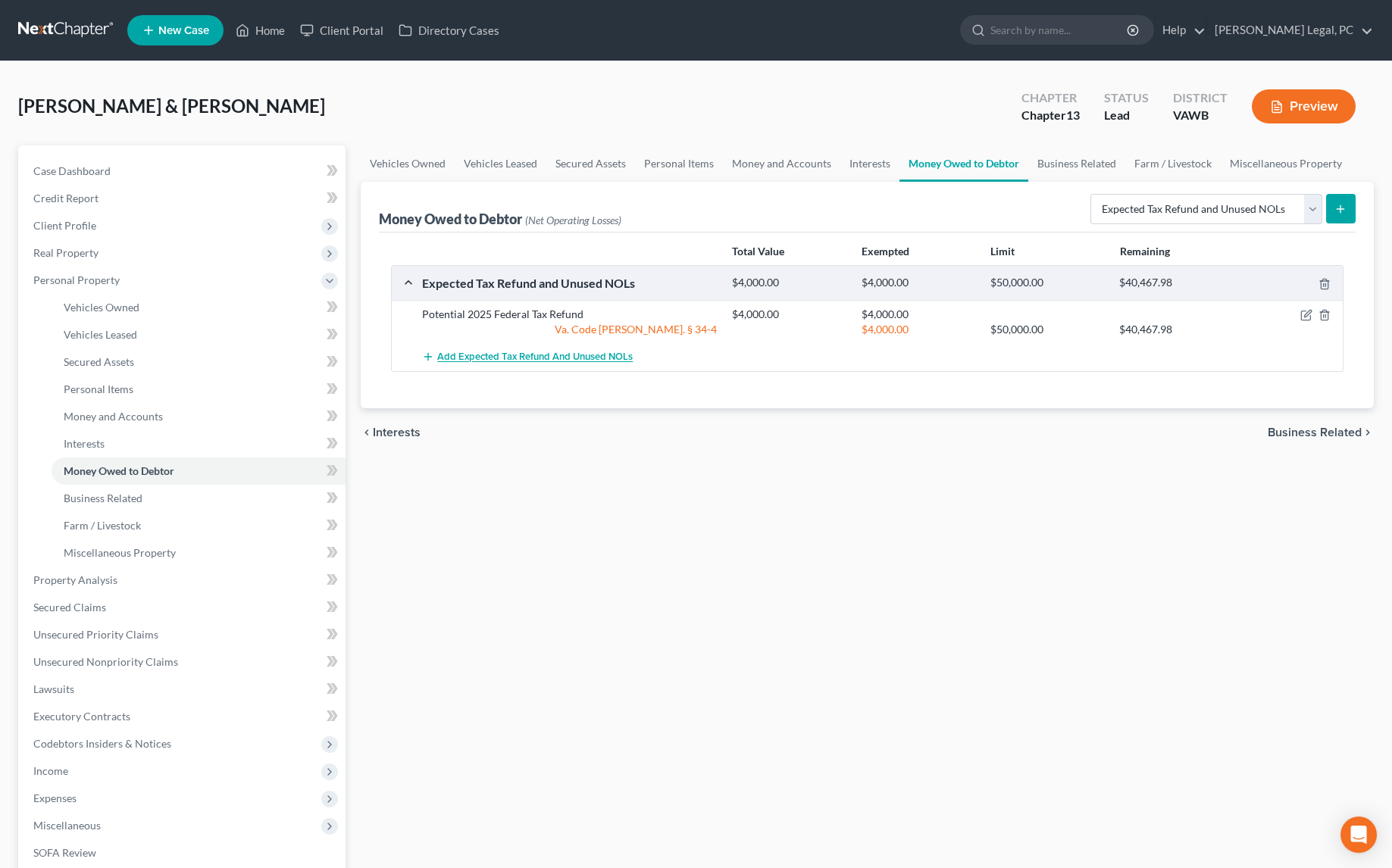
click at [582, 358] on span "Add Expected Tax Refund and Unused NOLs" at bounding box center [535, 357] width 196 height 12
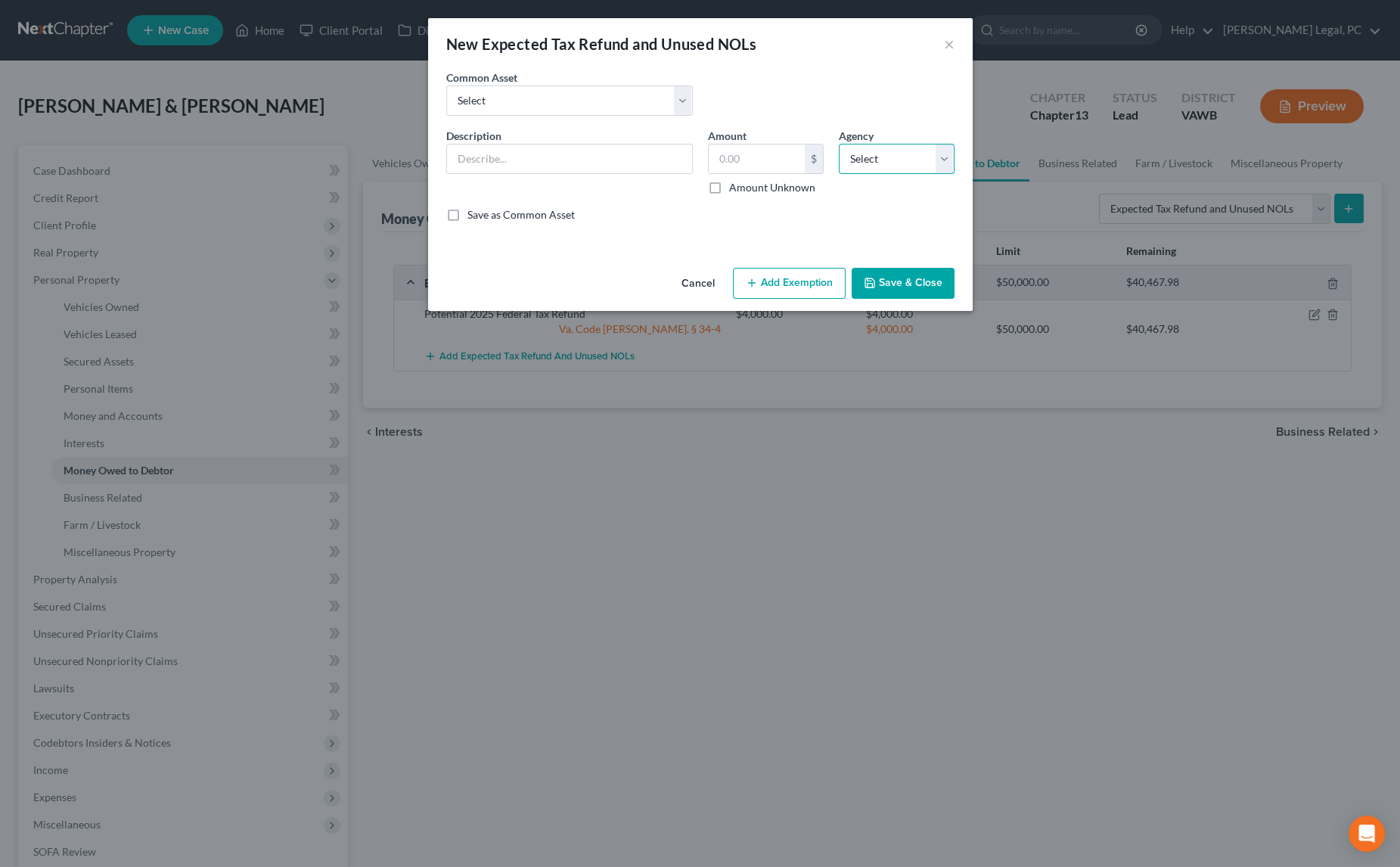
click at [875, 155] on select "Select Federal State Local" at bounding box center [896, 158] width 116 height 30
click at [839, 144] on select "Select Federal State Local" at bounding box center [896, 158] width 116 height 30
click at [737, 160] on input "text" at bounding box center [757, 159] width 96 height 29
drag, startPoint x: 565, startPoint y: 153, endPoint x: 604, endPoint y: 163, distance: 40.3
click at [565, 153] on input "text" at bounding box center [569, 159] width 245 height 29
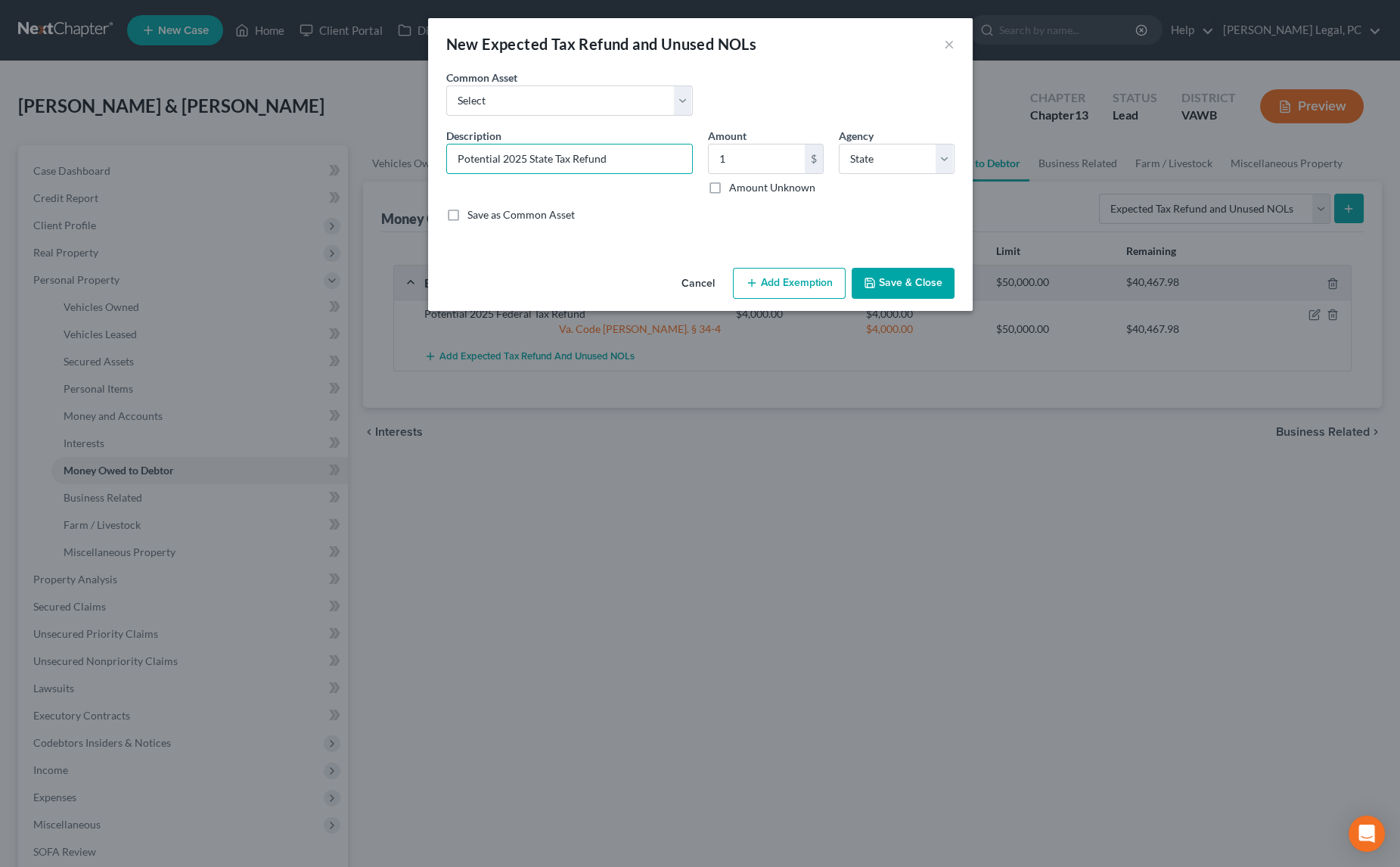
drag, startPoint x: 779, startPoint y: 280, endPoint x: 734, endPoint y: 362, distance: 93.5
click at [780, 280] on button "Add Exemption" at bounding box center [790, 283] width 113 height 32
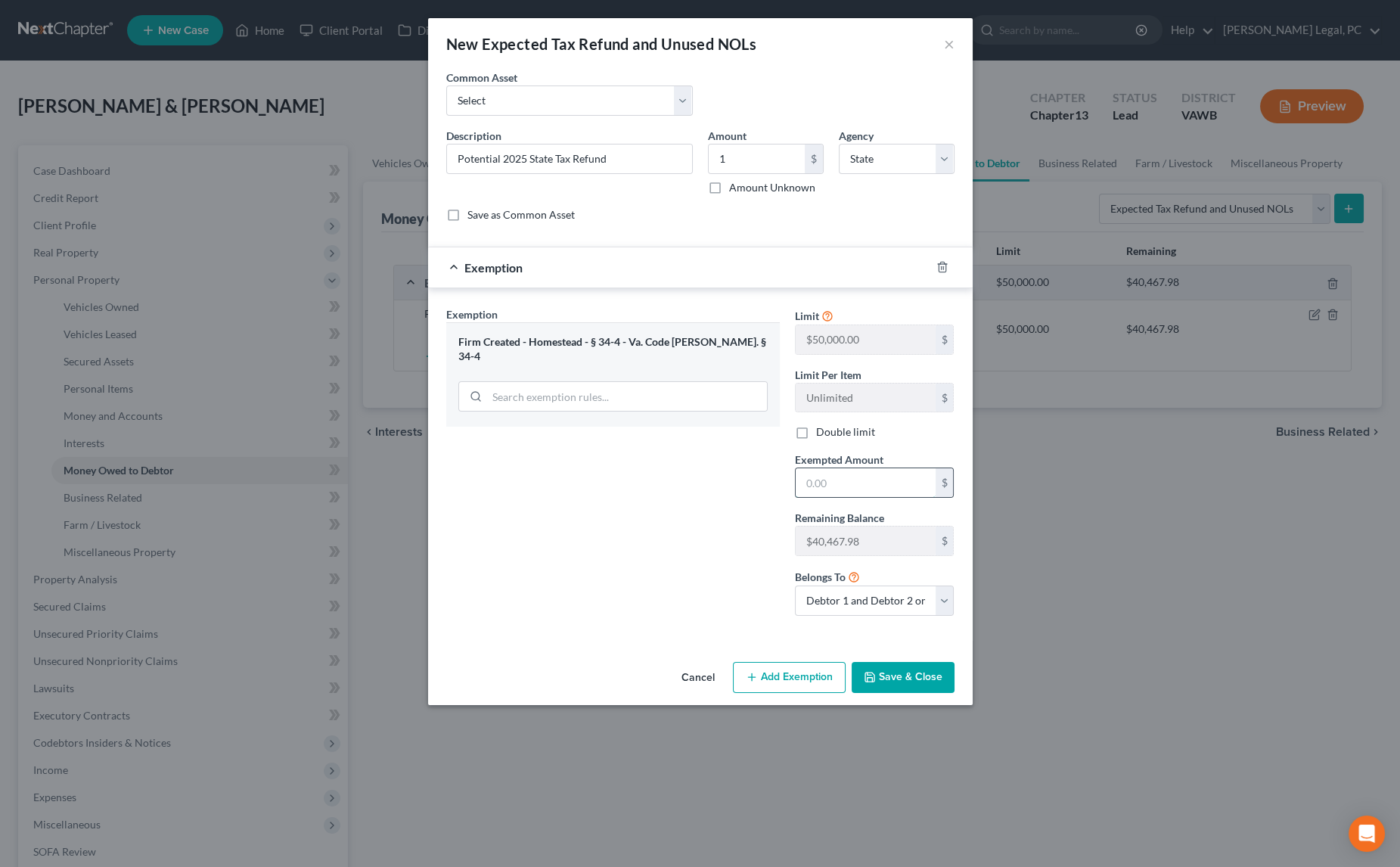
click at [851, 481] on input "text" at bounding box center [866, 483] width 140 height 29
click at [691, 512] on div "Exemption Set must be selected for CA. Exemption * Firm Created - Homestead - §…" at bounding box center [612, 467] width 348 height 321
click at [891, 675] on button "Save & Close" at bounding box center [902, 678] width 103 height 32
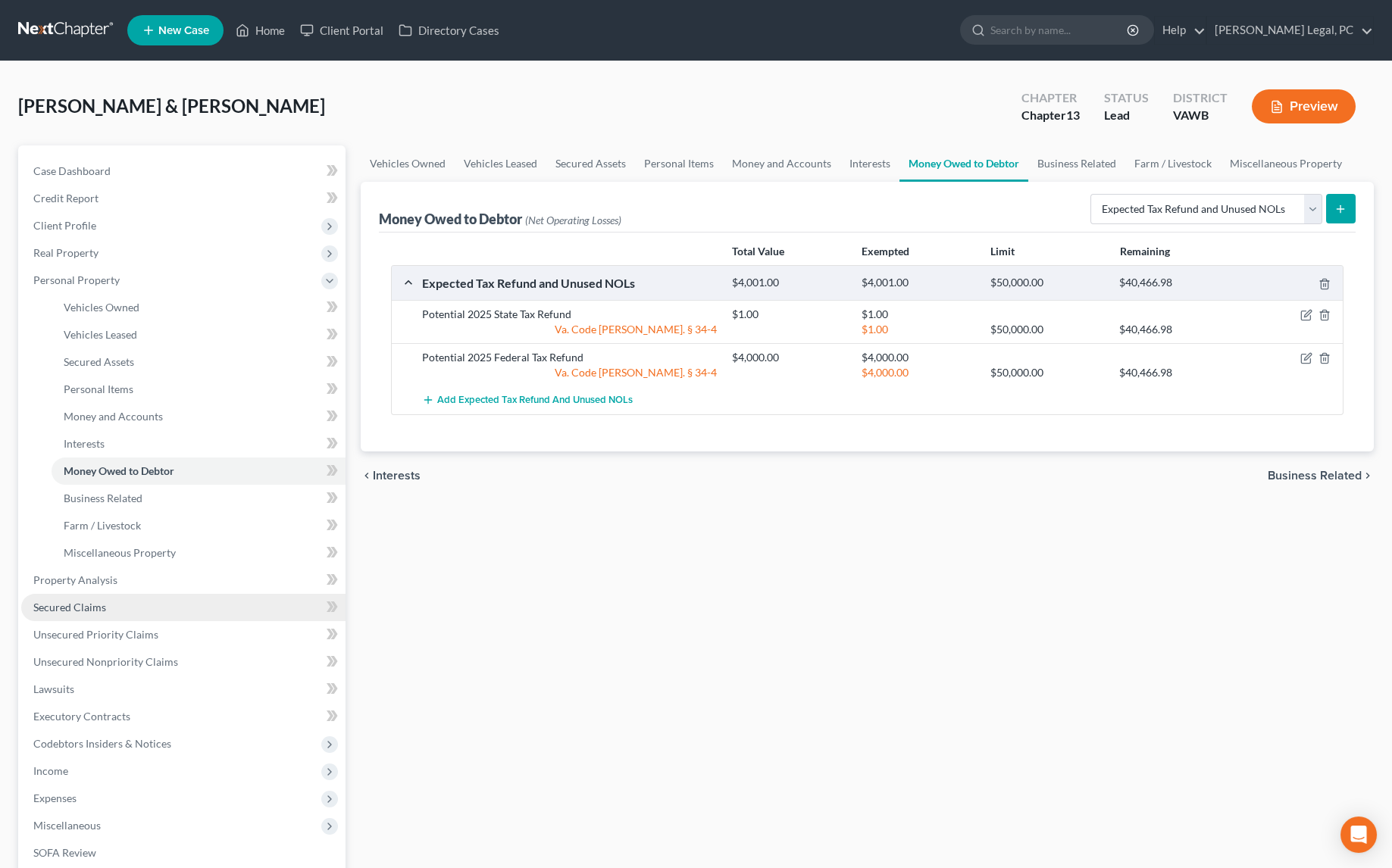
click at [84, 603] on span "Secured Claims" at bounding box center [70, 607] width 73 height 13
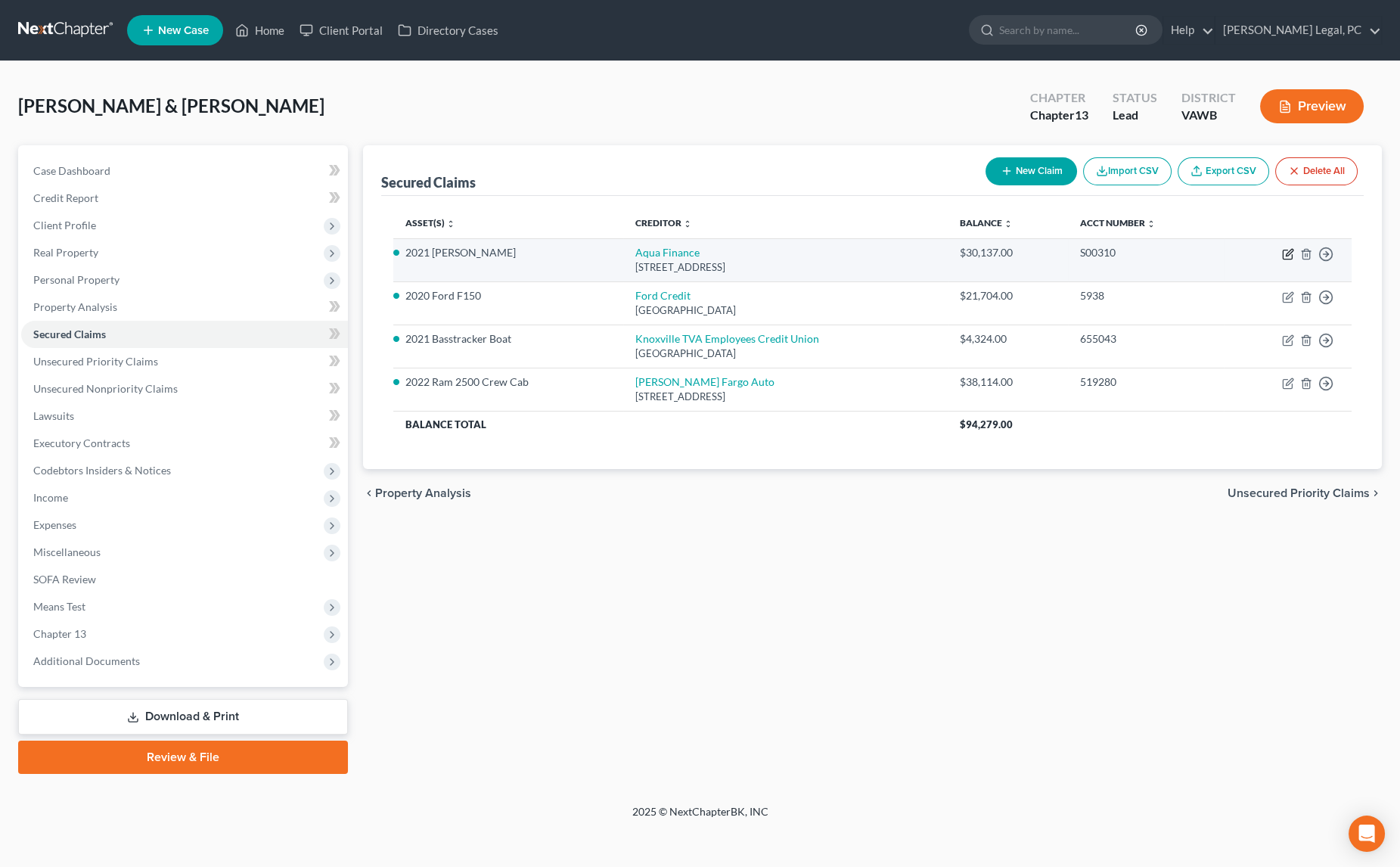
click at [1285, 252] on icon "button" at bounding box center [1287, 254] width 12 height 12
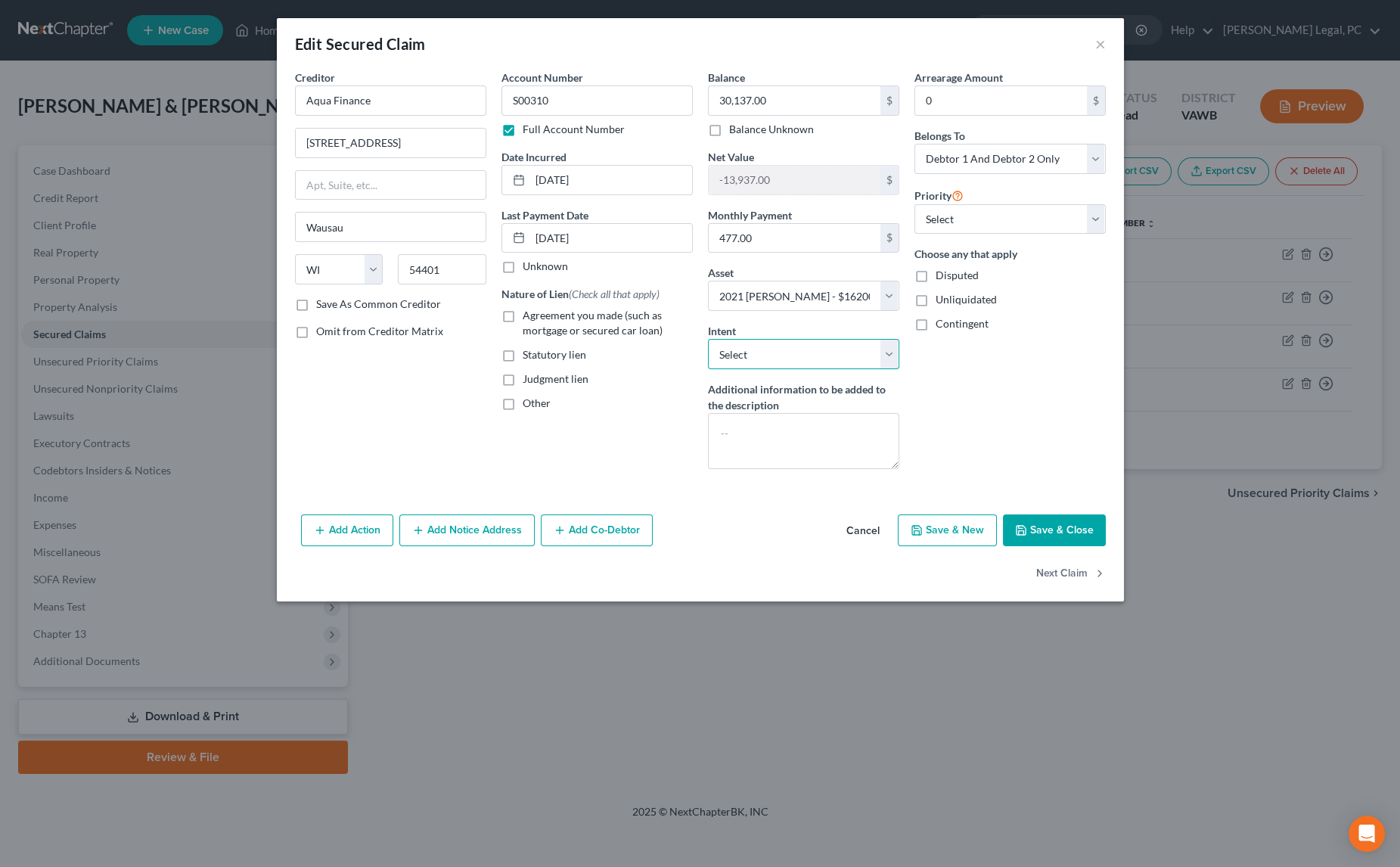
drag, startPoint x: 787, startPoint y: 357, endPoint x: 783, endPoint y: 365, distance: 8.9
click at [786, 357] on select "Select Surrender Redeem Reaffirm Avoid Other" at bounding box center [803, 354] width 191 height 30
click at [708, 339] on select "Select Surrender Redeem Reaffirm Avoid Other" at bounding box center [803, 354] width 191 height 30
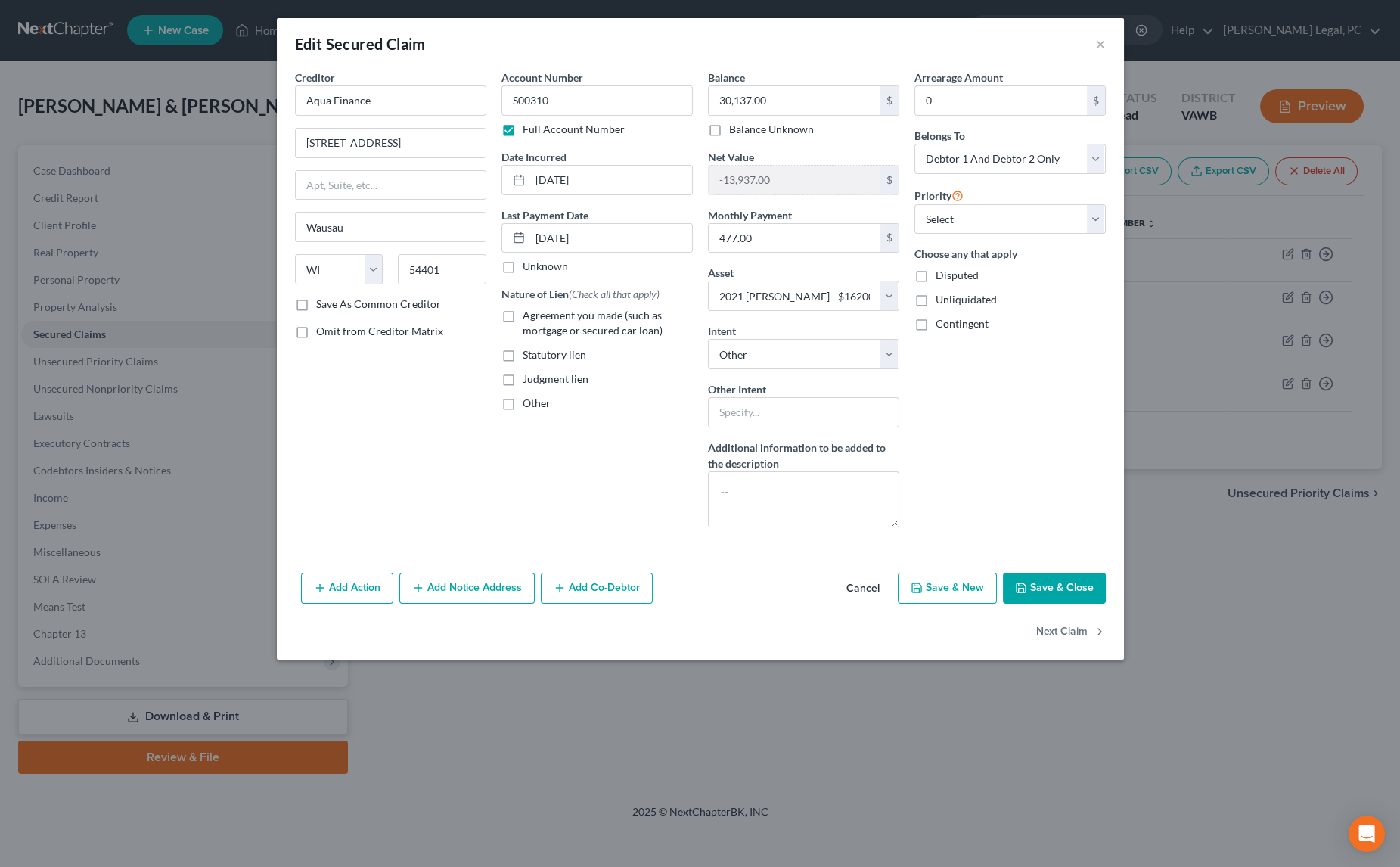
click at [523, 314] on label "Agreement you made (such as mortgage or secured car loan)" at bounding box center [608, 322] width 170 height 30
click at [529, 314] on input "Agreement you made (such as mortgage or secured car loan)" at bounding box center [533, 312] width 10 height 10
click at [785, 404] on input "text" at bounding box center [803, 412] width 191 height 30
click at [1056, 589] on button "Save & Close" at bounding box center [1054, 588] width 103 height 32
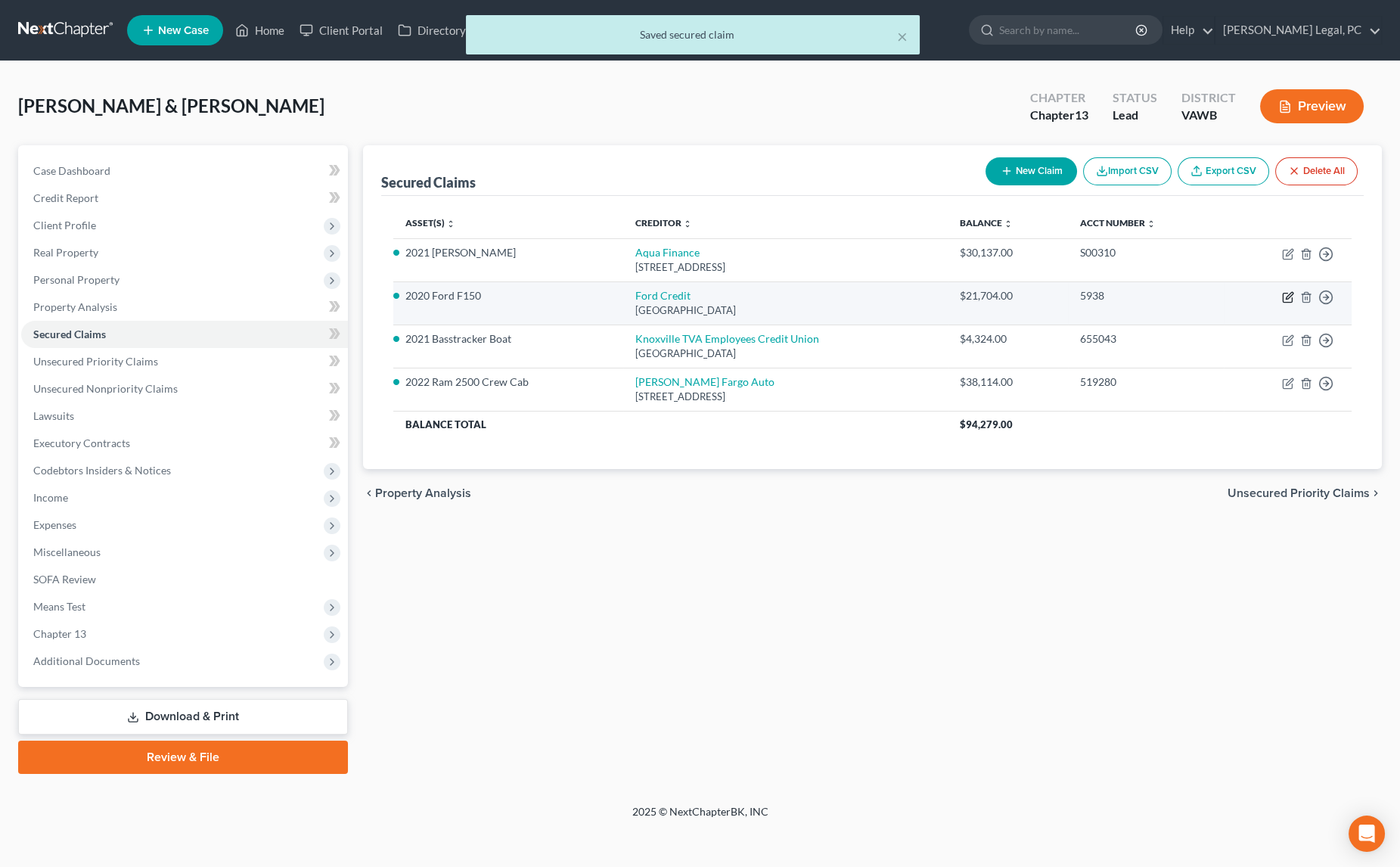
click at [1293, 296] on icon "button" at bounding box center [1287, 297] width 12 height 12
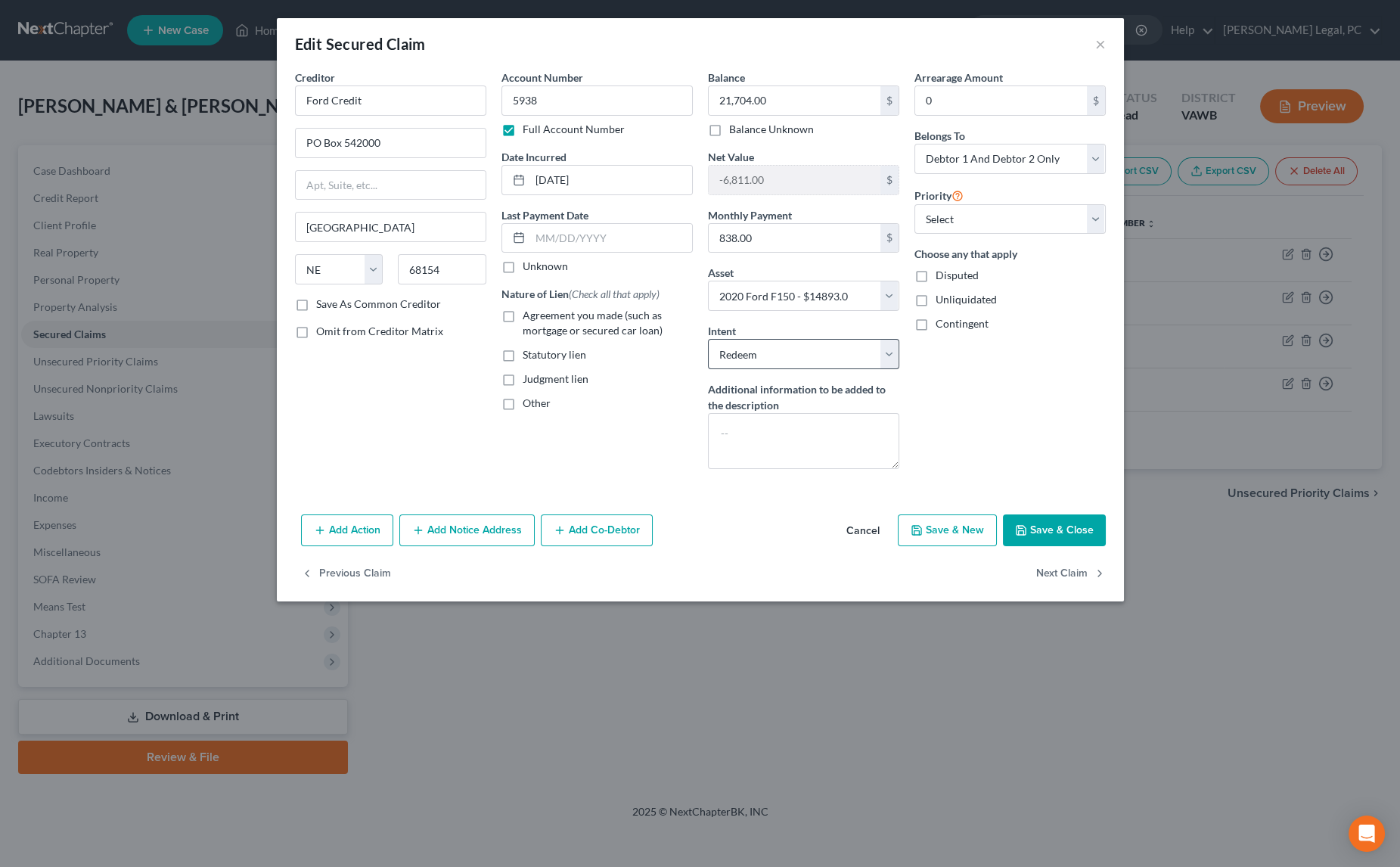
drag, startPoint x: 508, startPoint y: 313, endPoint x: 744, endPoint y: 348, distance: 238.6
click at [523, 312] on label "Agreement you made (such as mortgage or secured car loan)" at bounding box center [608, 322] width 170 height 30
click at [529, 312] on input "Agreement you made (such as mortgage or secured car loan)" at bounding box center [533, 312] width 10 height 10
click at [744, 348] on select "Select Surrender Redeem Reaffirm Avoid Other" at bounding box center [803, 354] width 191 height 30
click at [708, 339] on select "Select Surrender Redeem Reaffirm Avoid Other" at bounding box center [803, 354] width 191 height 30
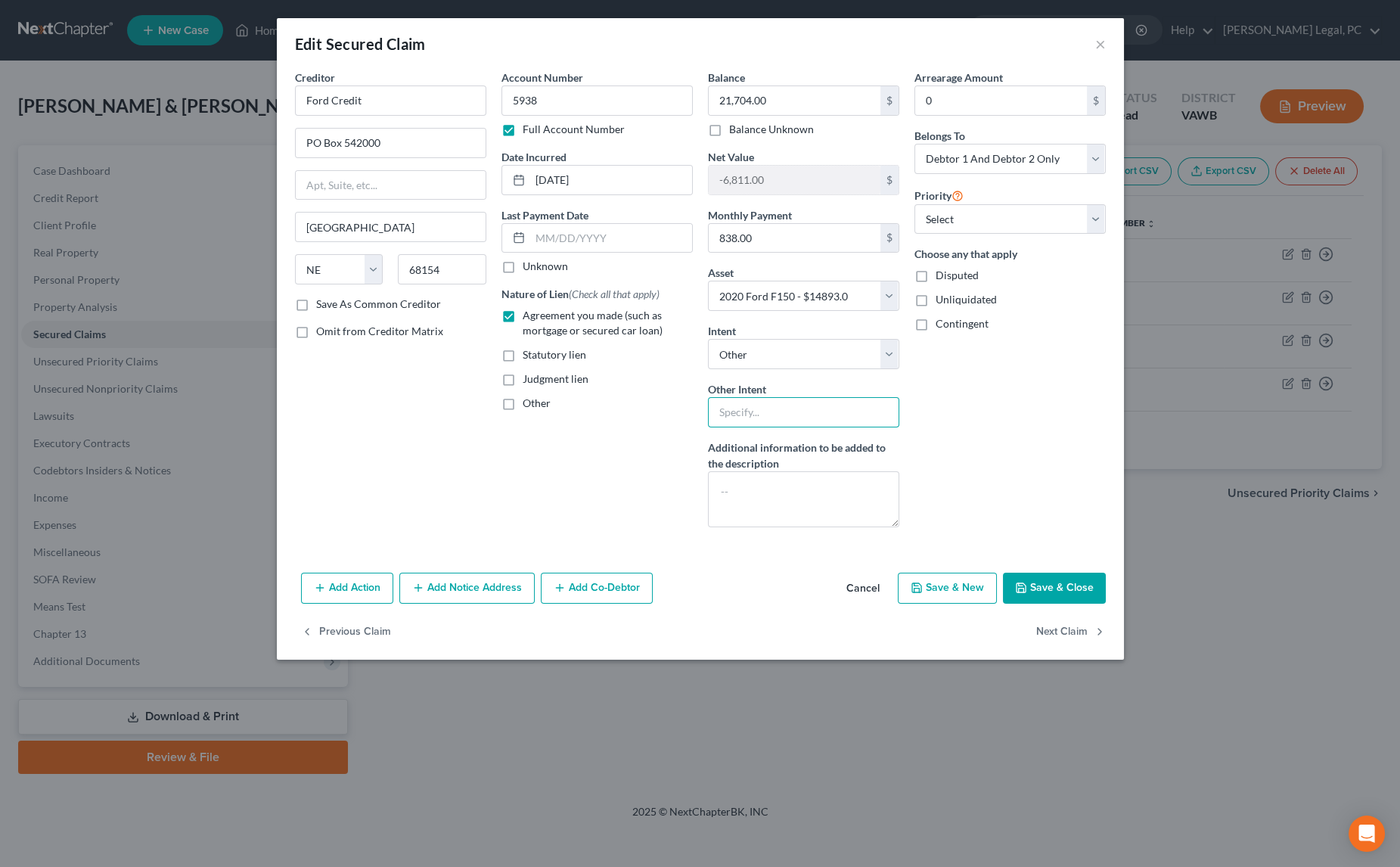
drag, startPoint x: 757, startPoint y: 404, endPoint x: 783, endPoint y: 427, distance: 34.7
click at [757, 404] on input "text" at bounding box center [803, 412] width 191 height 30
click at [1036, 585] on button "Save & Close" at bounding box center [1054, 588] width 103 height 32
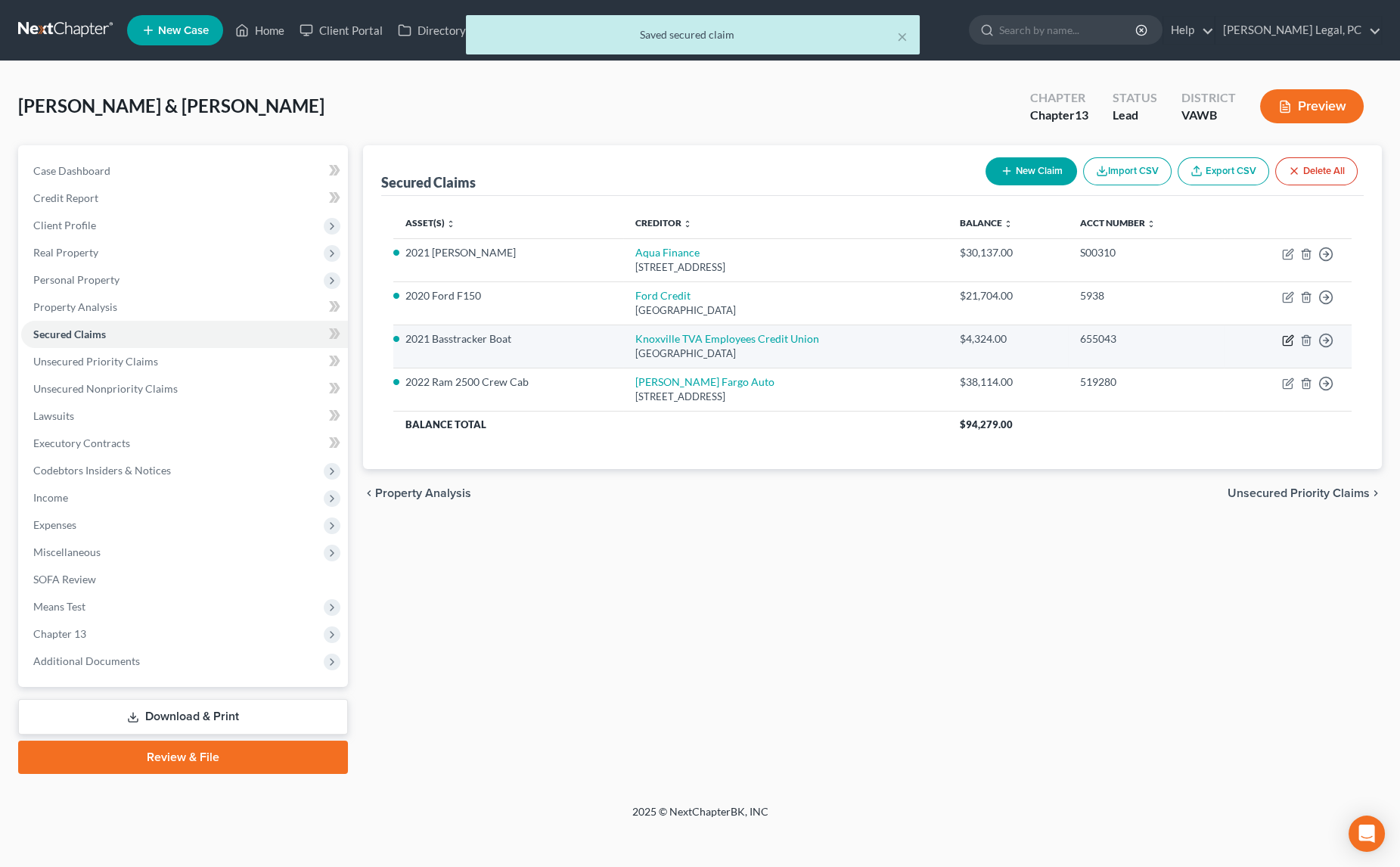
click at [1287, 339] on icon "button" at bounding box center [1287, 340] width 12 height 12
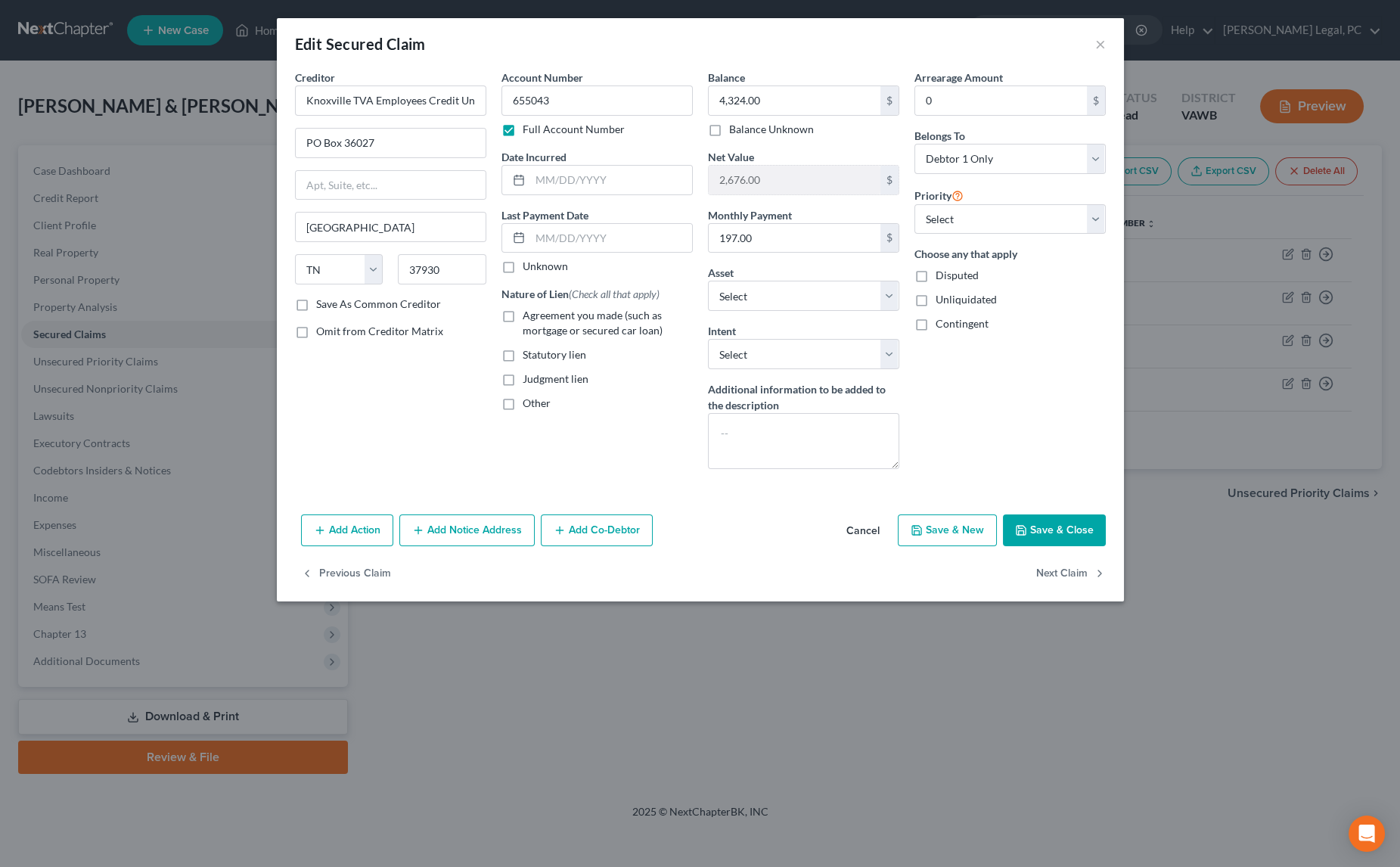
click at [523, 314] on label "Agreement you made (such as mortgage or secured car loan)" at bounding box center [608, 322] width 170 height 30
click at [529, 314] on input "Agreement you made (such as mortgage or secured car loan)" at bounding box center [533, 312] width 10 height 10
click at [726, 352] on select "Select Surrender Redeem Reaffirm Avoid Other" at bounding box center [803, 354] width 191 height 30
click at [708, 339] on select "Select Surrender Redeem Reaffirm Avoid Other" at bounding box center [803, 354] width 191 height 30
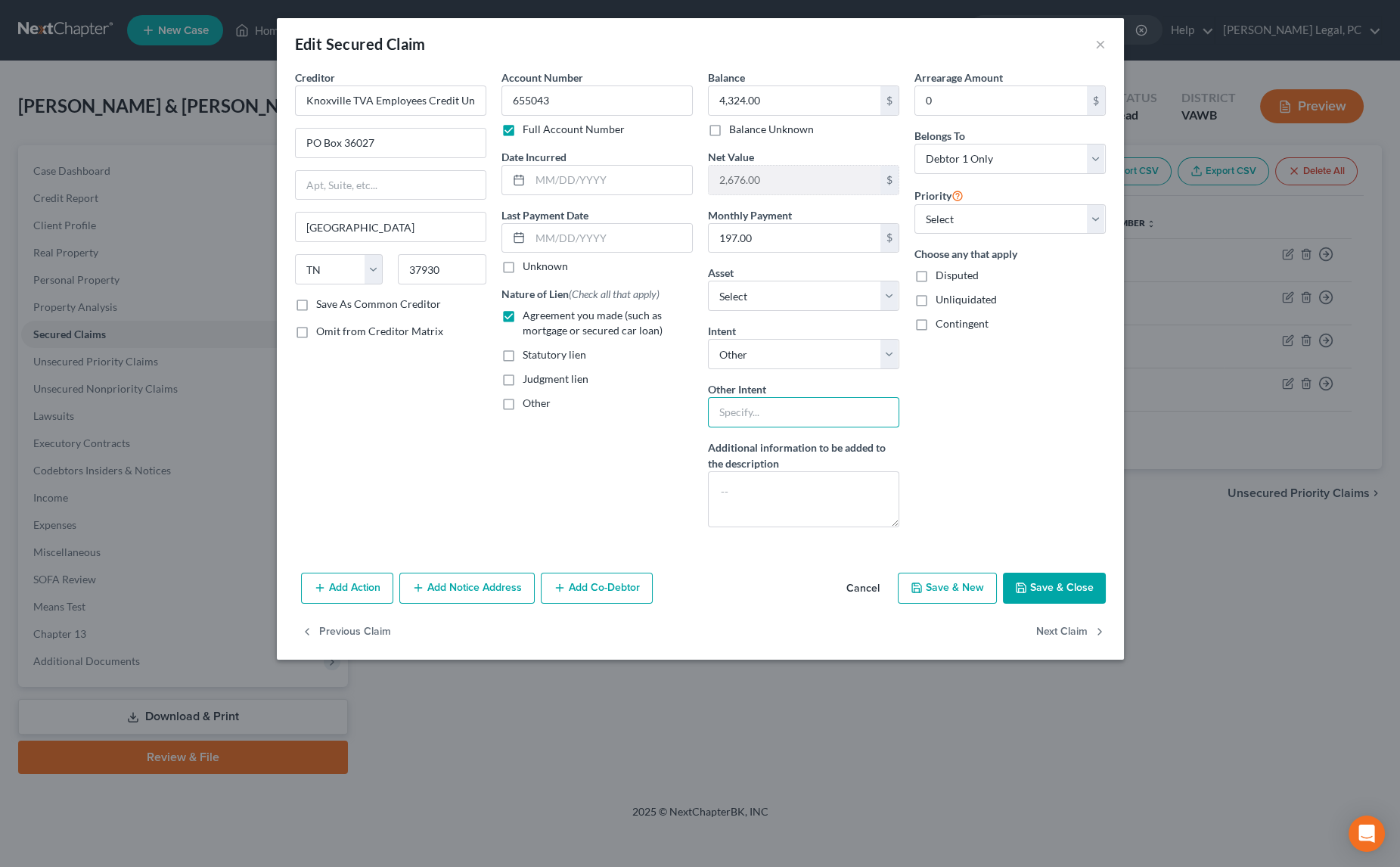
click at [750, 407] on input "text" at bounding box center [803, 412] width 191 height 30
click at [1039, 577] on button "Save & Close" at bounding box center [1054, 588] width 103 height 32
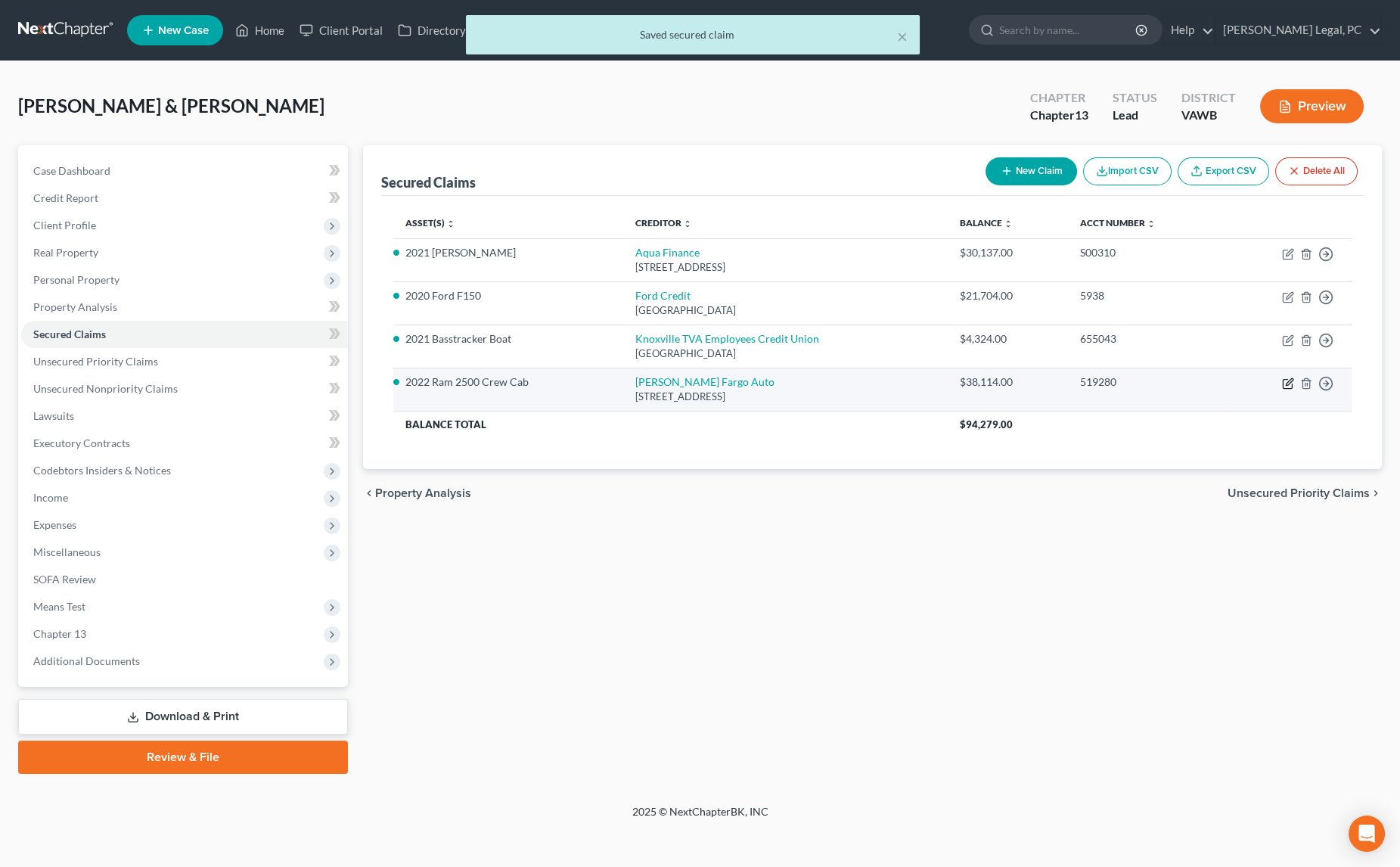
click at [1292, 379] on icon "button" at bounding box center [1289, 381] width 6 height 6
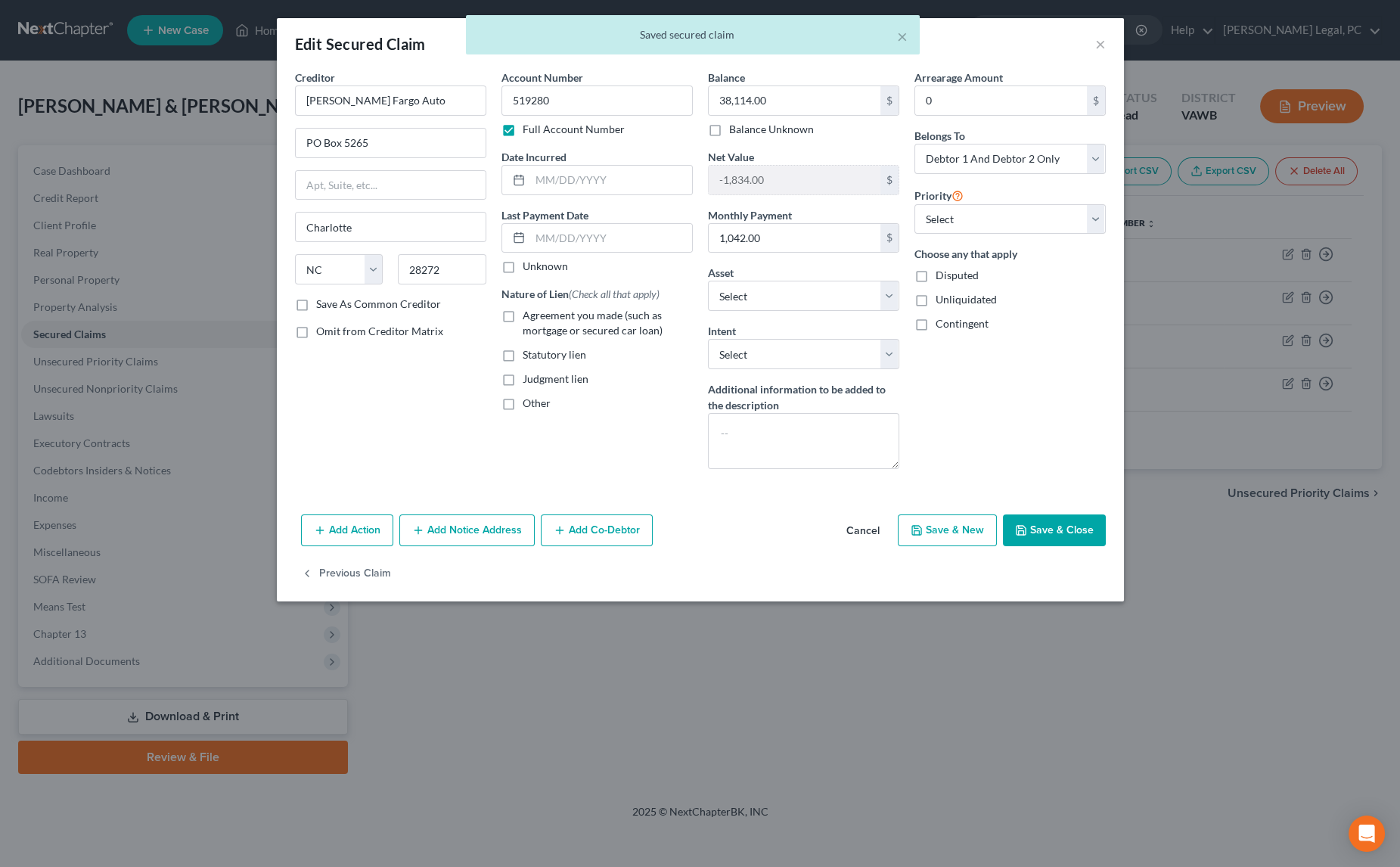
click at [523, 314] on label "Agreement you made (such as mortgage or secured car loan)" at bounding box center [608, 322] width 170 height 30
click at [529, 314] on input "Agreement you made (such as mortgage or secured car loan)" at bounding box center [533, 312] width 10 height 10
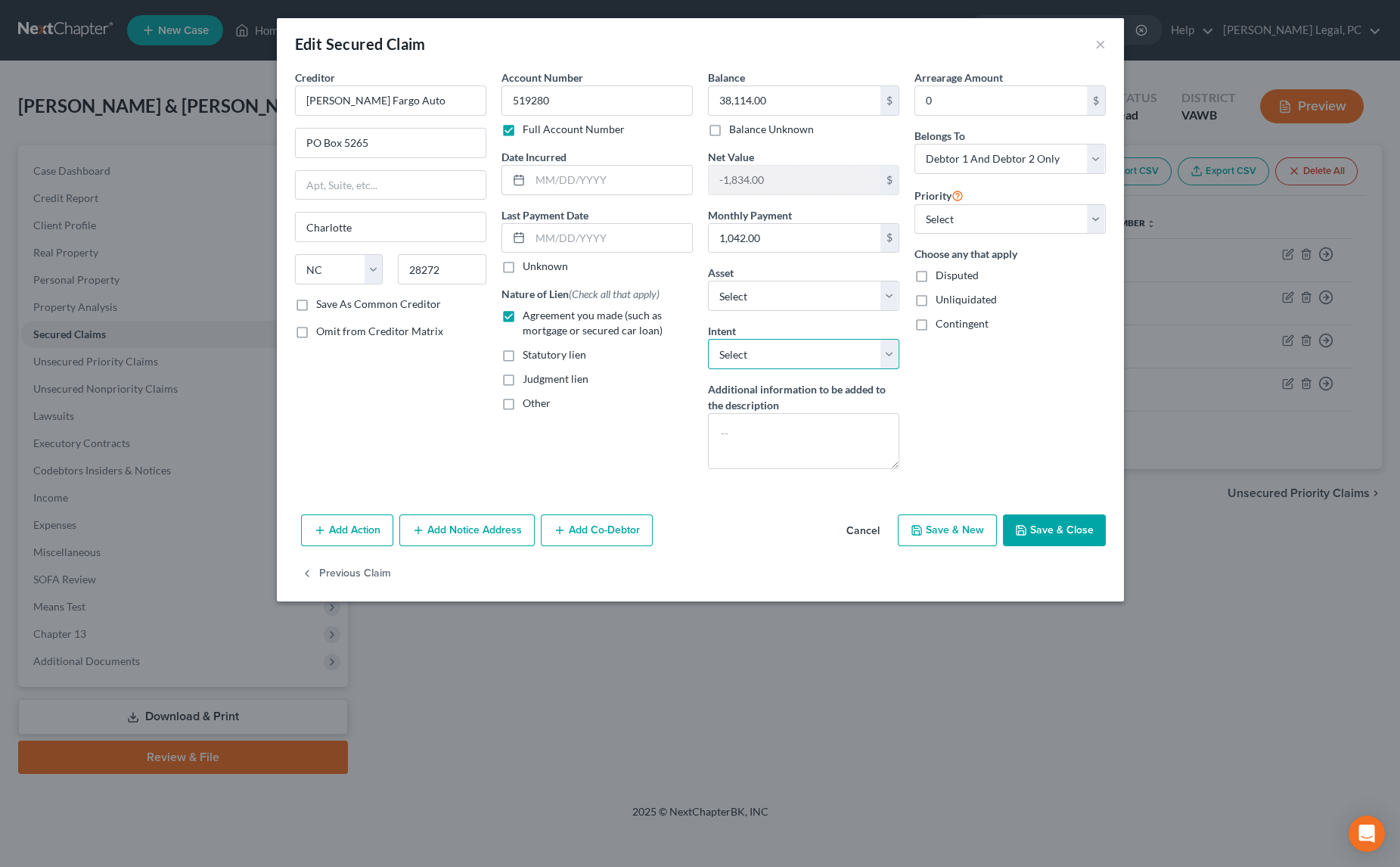
click at [756, 358] on select "Select Surrender Redeem Reaffirm Avoid Other" at bounding box center [803, 354] width 191 height 30
click at [708, 339] on select "Select Surrender Redeem Reaffirm Avoid Other" at bounding box center [803, 354] width 191 height 30
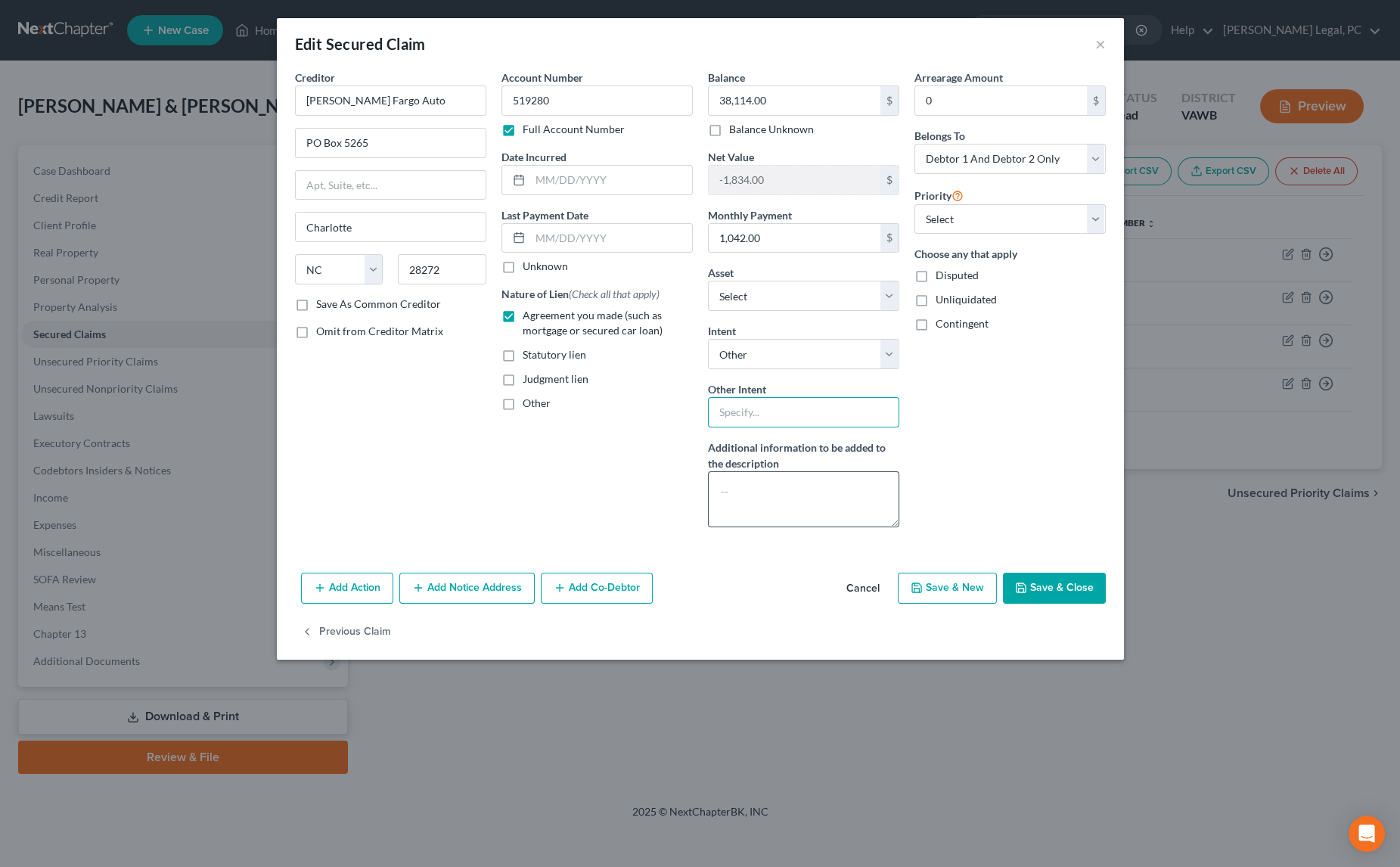
drag, startPoint x: 748, startPoint y: 420, endPoint x: 770, endPoint y: 478, distance: 62.0
click at [748, 420] on input "text" at bounding box center [803, 412] width 191 height 30
click at [1026, 583] on icon "button" at bounding box center [1022, 588] width 9 height 9
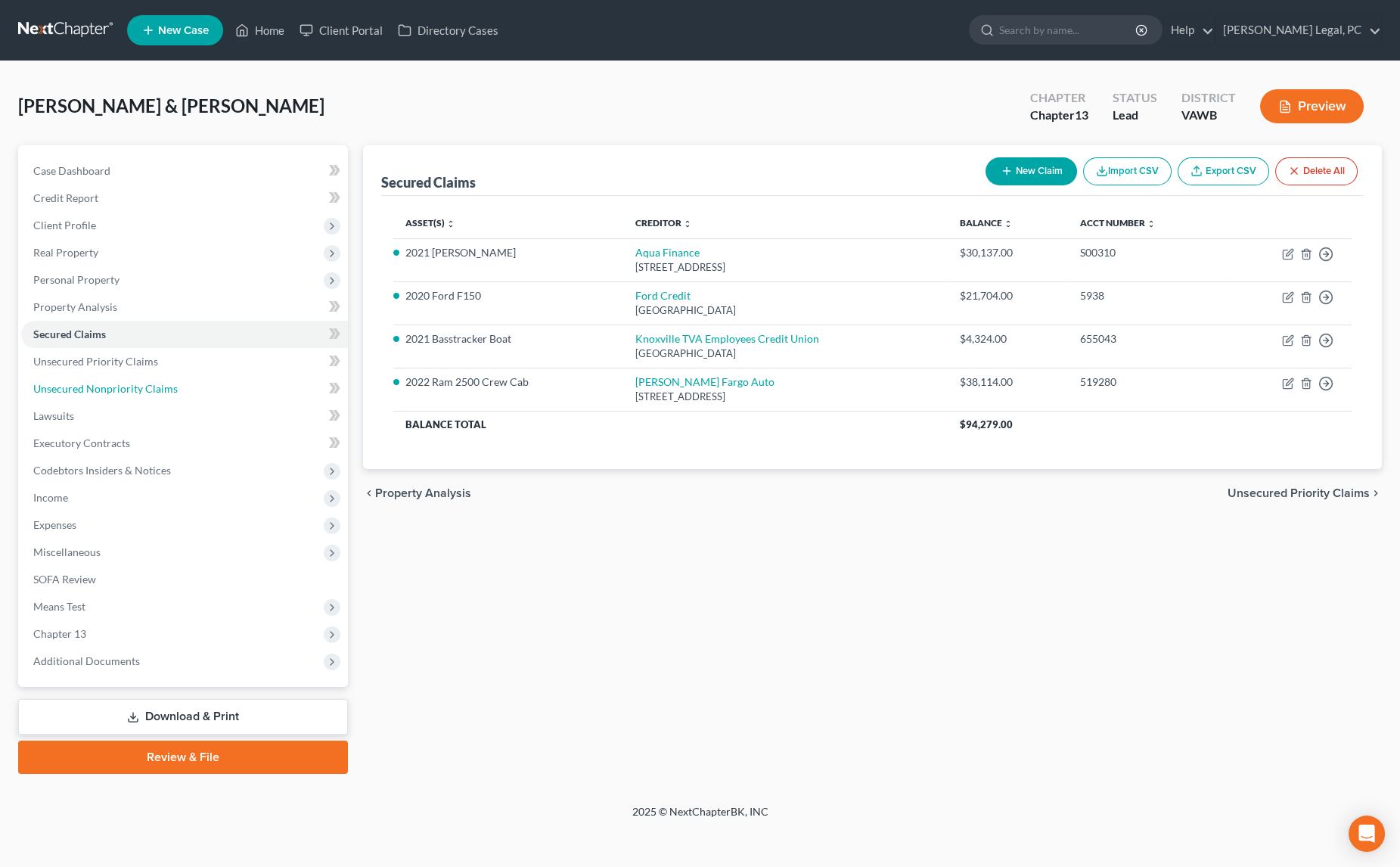
drag, startPoint x: 129, startPoint y: 388, endPoint x: 1026, endPoint y: 493, distance: 903.1
click at [129, 388] on span "Unsecured Nonpriority Claims" at bounding box center [106, 388] width 145 height 13
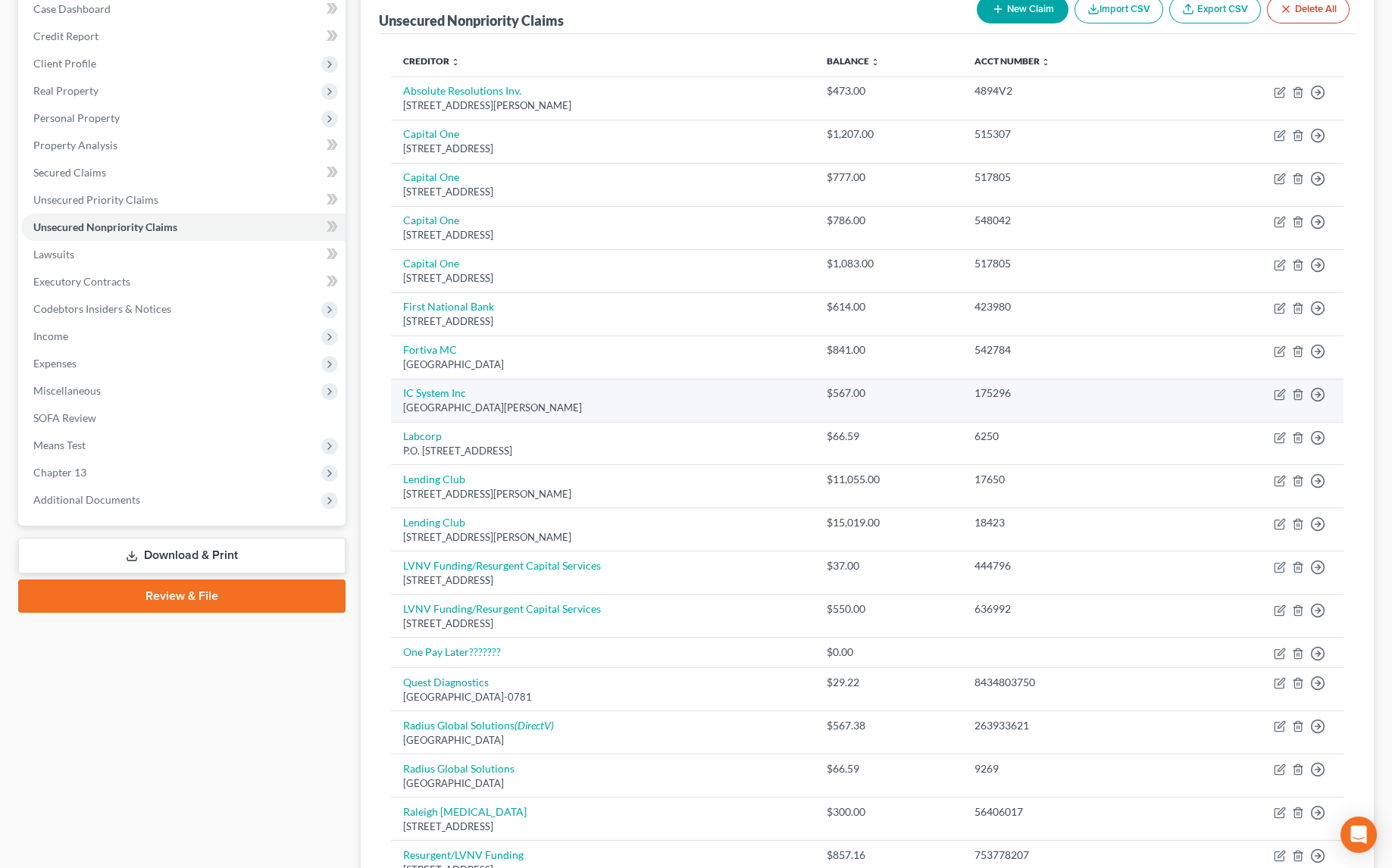
scroll to position [206, 0]
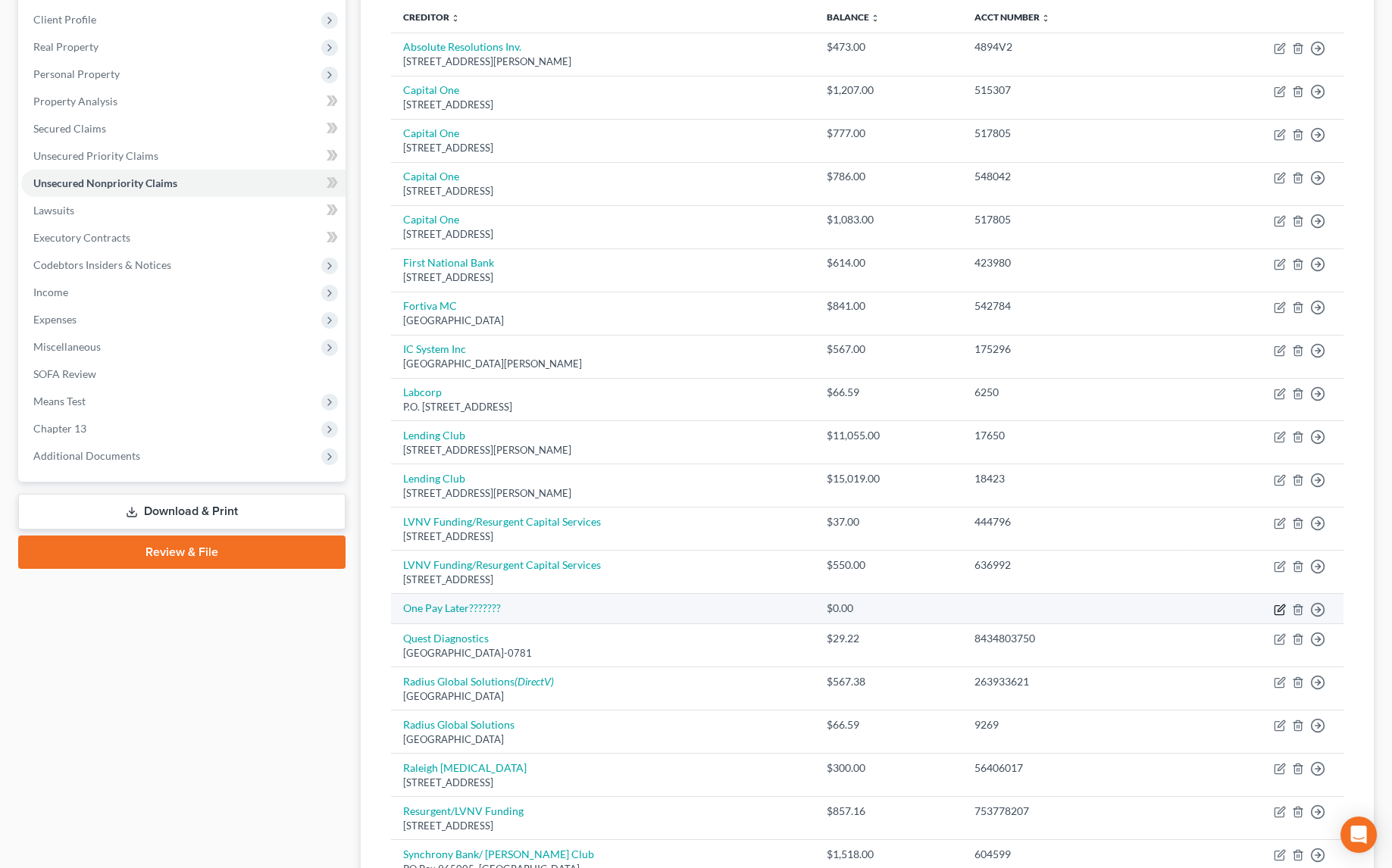
click at [1277, 605] on icon "button" at bounding box center [1280, 608] width 6 height 6
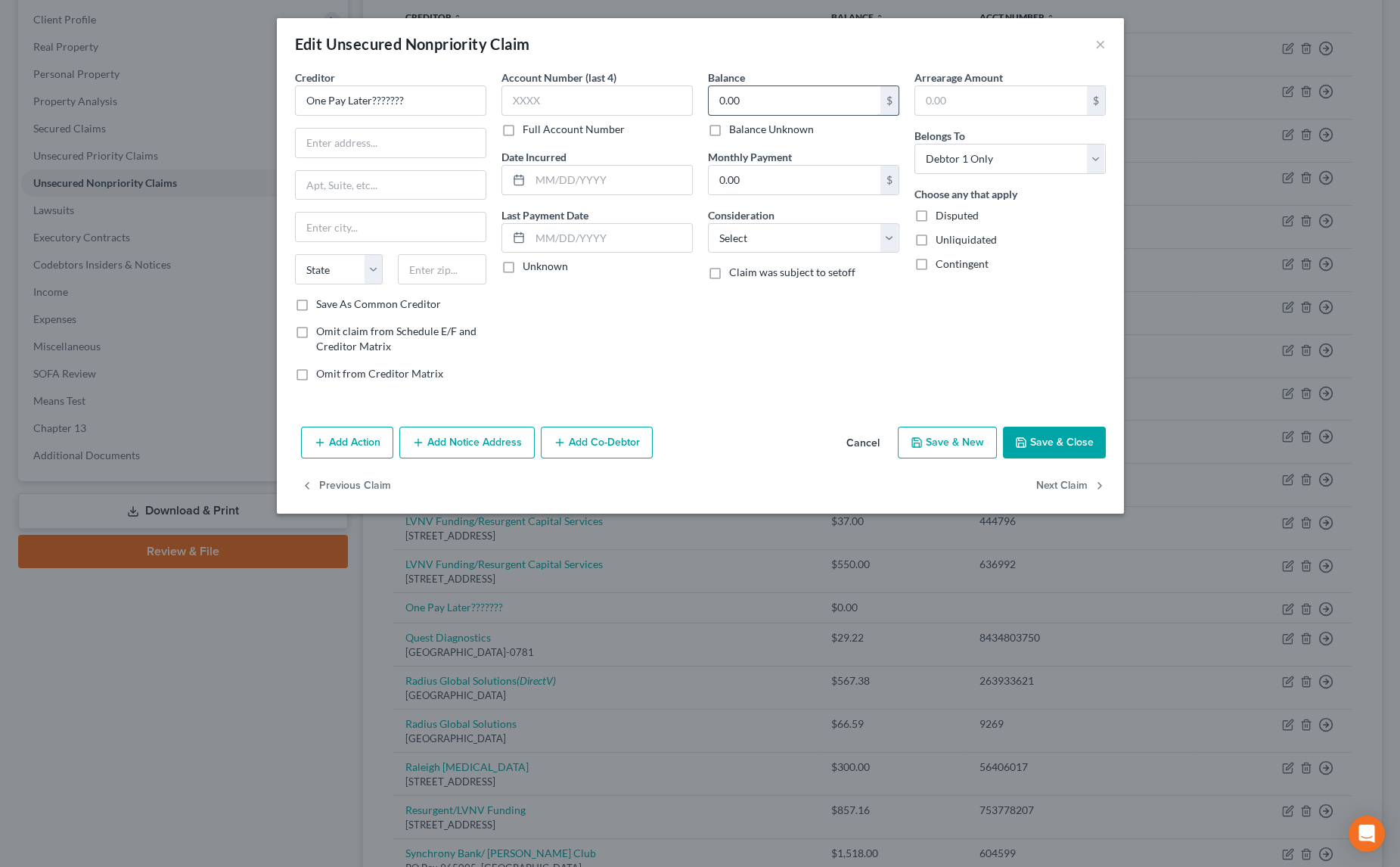
click at [769, 97] on input "0.00" at bounding box center [794, 101] width 172 height 29
click at [447, 95] on input "One Pay Later???????" at bounding box center [390, 100] width 191 height 30
click at [405, 141] on input "text" at bounding box center [390, 143] width 190 height 29
click at [1059, 441] on button "Save & Close" at bounding box center [1054, 442] width 103 height 32
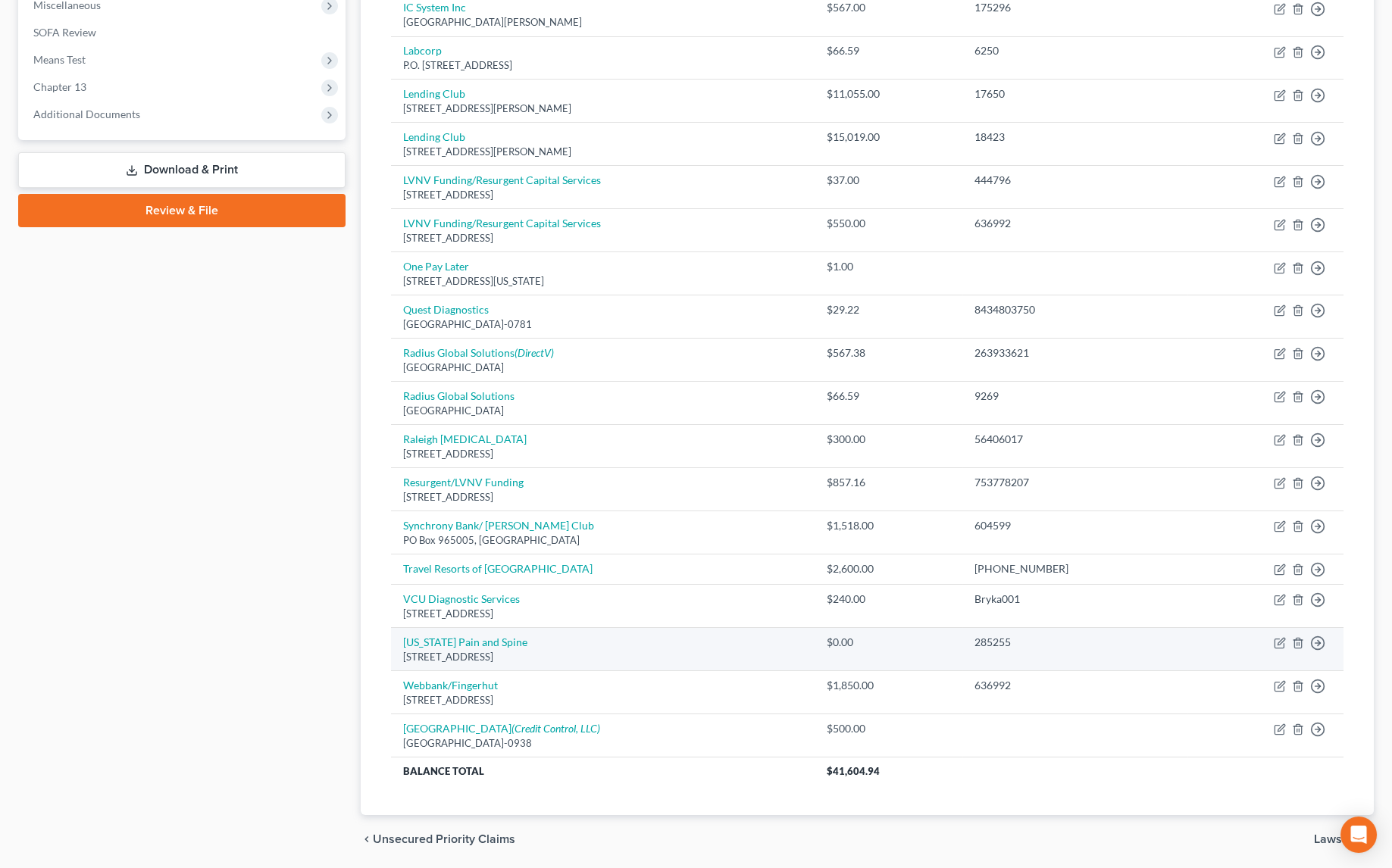
scroll to position [551, 0]
click at [1272, 632] on td "Move to D Move to E Move to G Move to Notice Only" at bounding box center [1264, 645] width 156 height 43
click at [1276, 634] on icon "button" at bounding box center [1279, 639] width 12 height 12
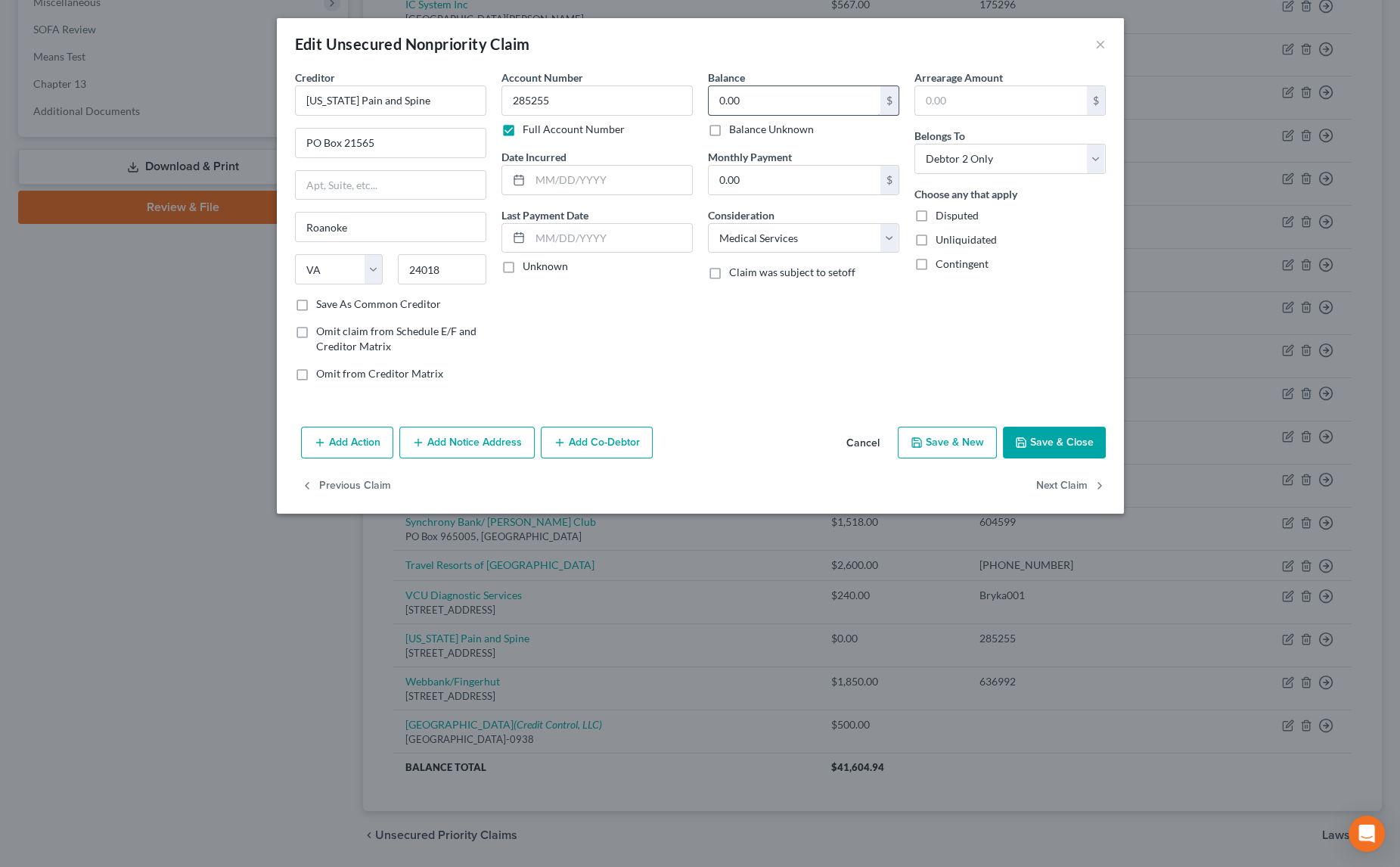
click at [769, 88] on input "0.00" at bounding box center [794, 101] width 172 height 29
click at [1026, 427] on button "Save & Close" at bounding box center [1054, 442] width 103 height 32
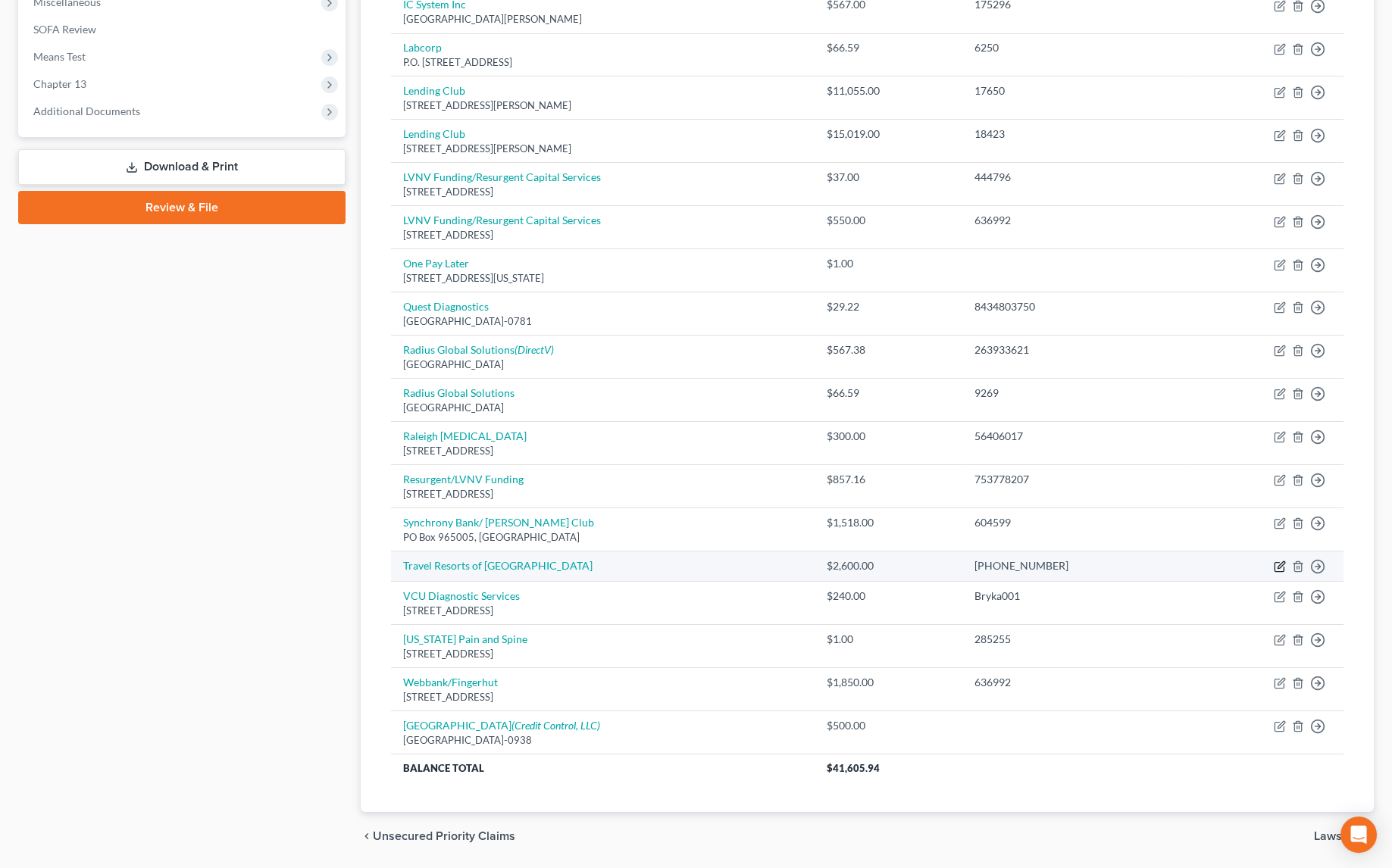
click at [1276, 560] on icon "button" at bounding box center [1279, 566] width 12 height 12
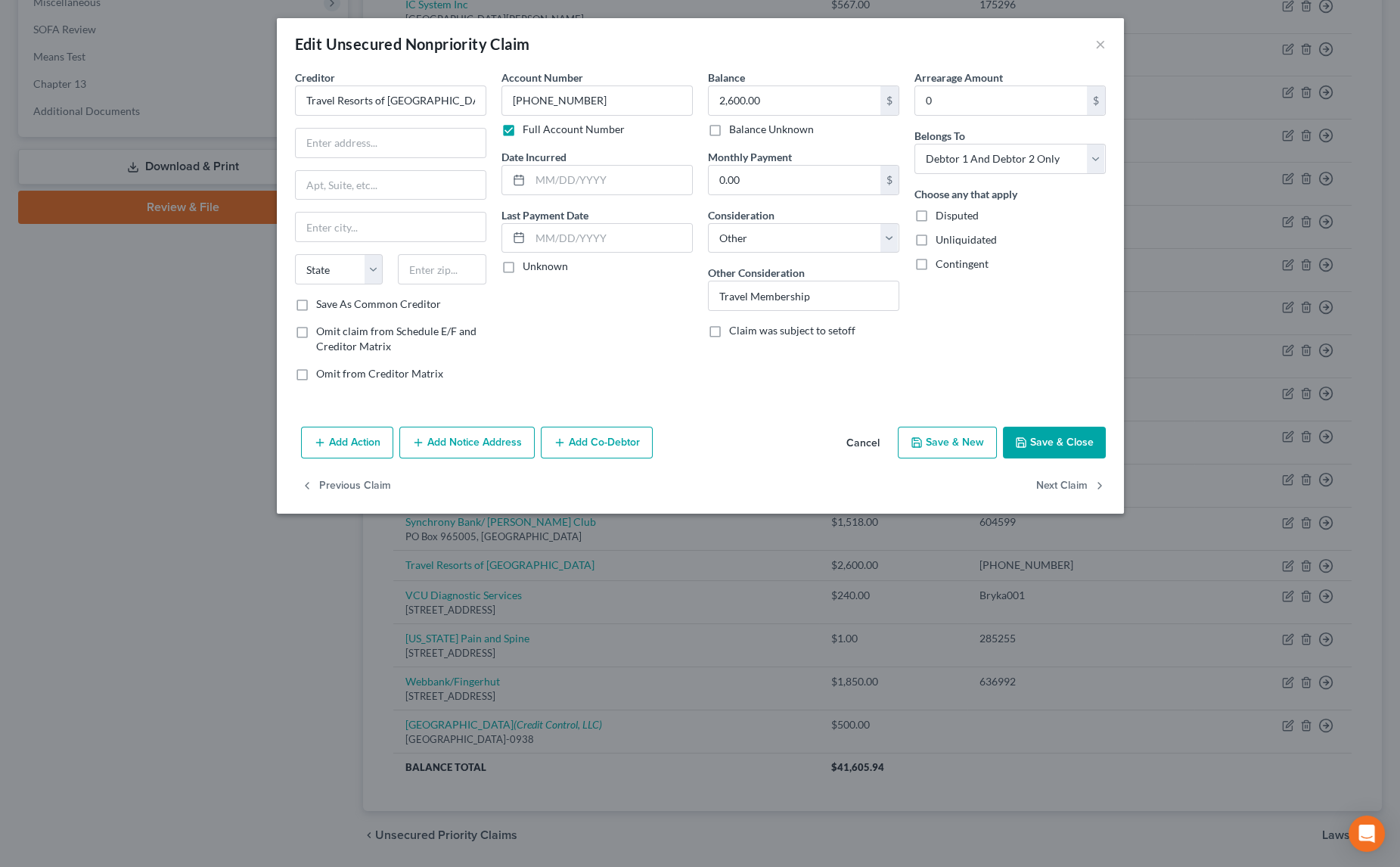
click at [523, 126] on label "Full Account Number" at bounding box center [574, 129] width 102 height 15
click at [529, 126] on input "Full Account Number" at bounding box center [533, 126] width 10 height 10
click at [352, 148] on input "text" at bounding box center [390, 143] width 190 height 29
click at [1019, 437] on icon "button" at bounding box center [1021, 442] width 12 height 12
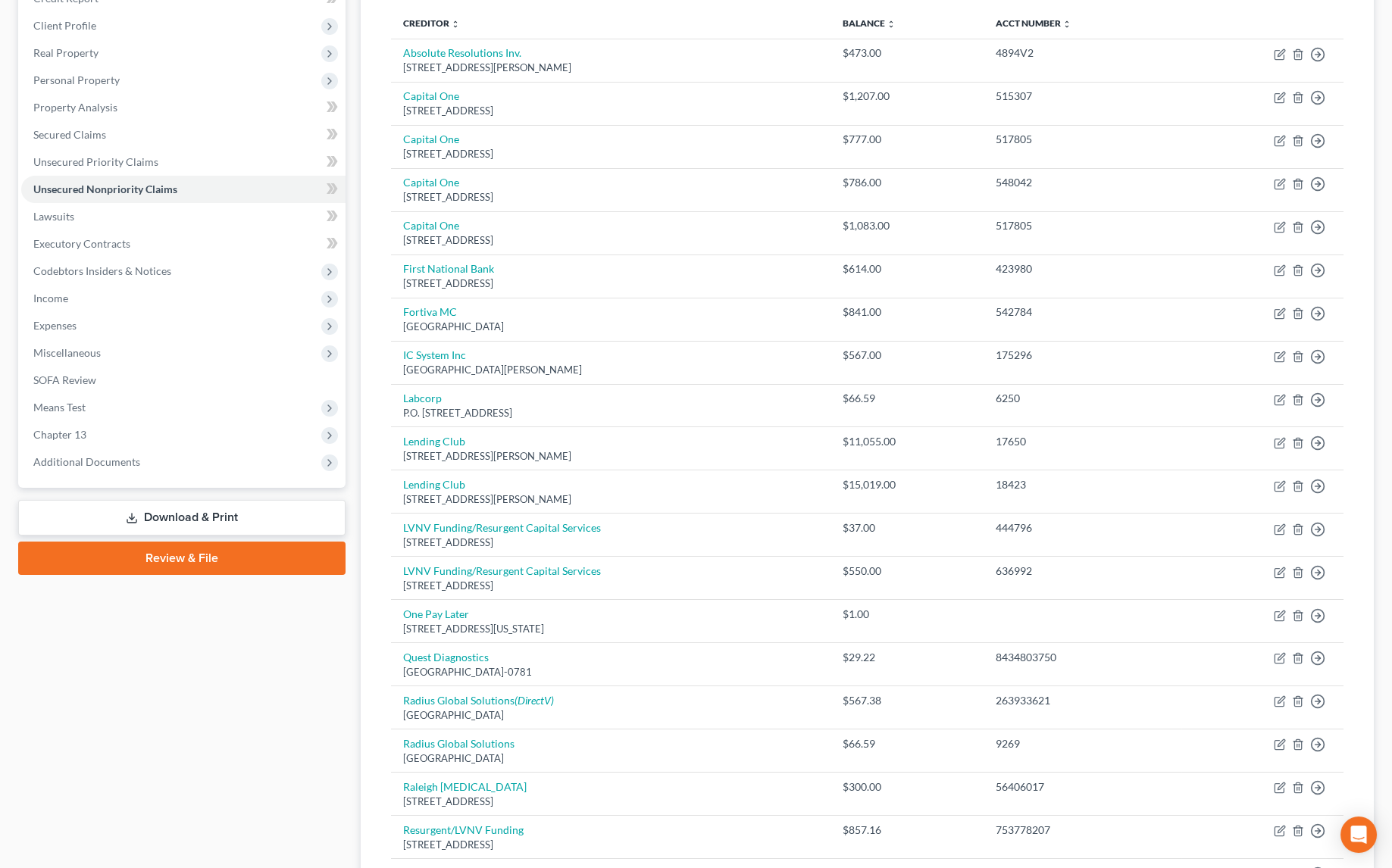
scroll to position [191, 0]
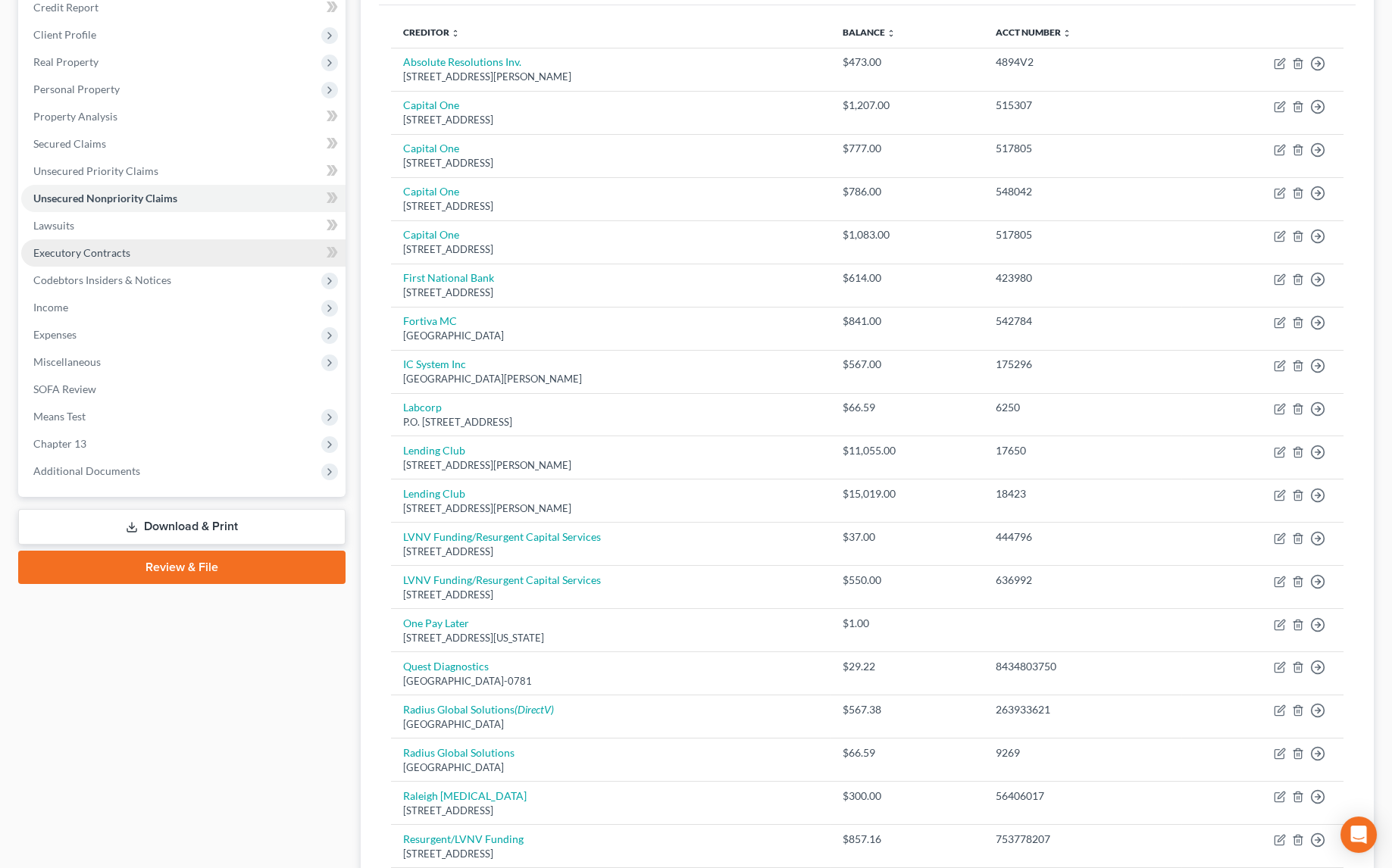
click at [74, 252] on span "Executory Contracts" at bounding box center [82, 252] width 97 height 13
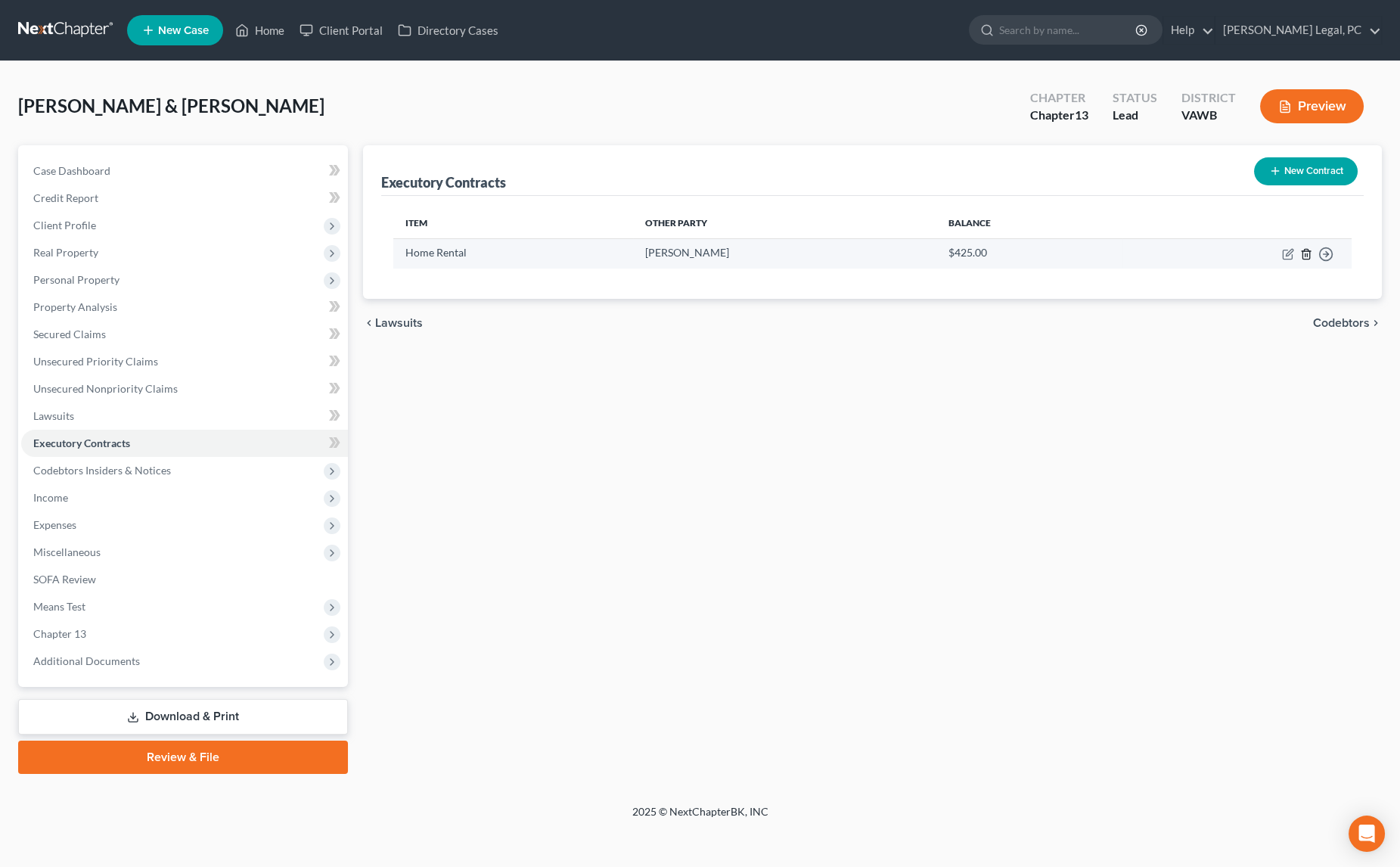
click at [1301, 250] on icon "button" at bounding box center [1305, 254] width 12 height 12
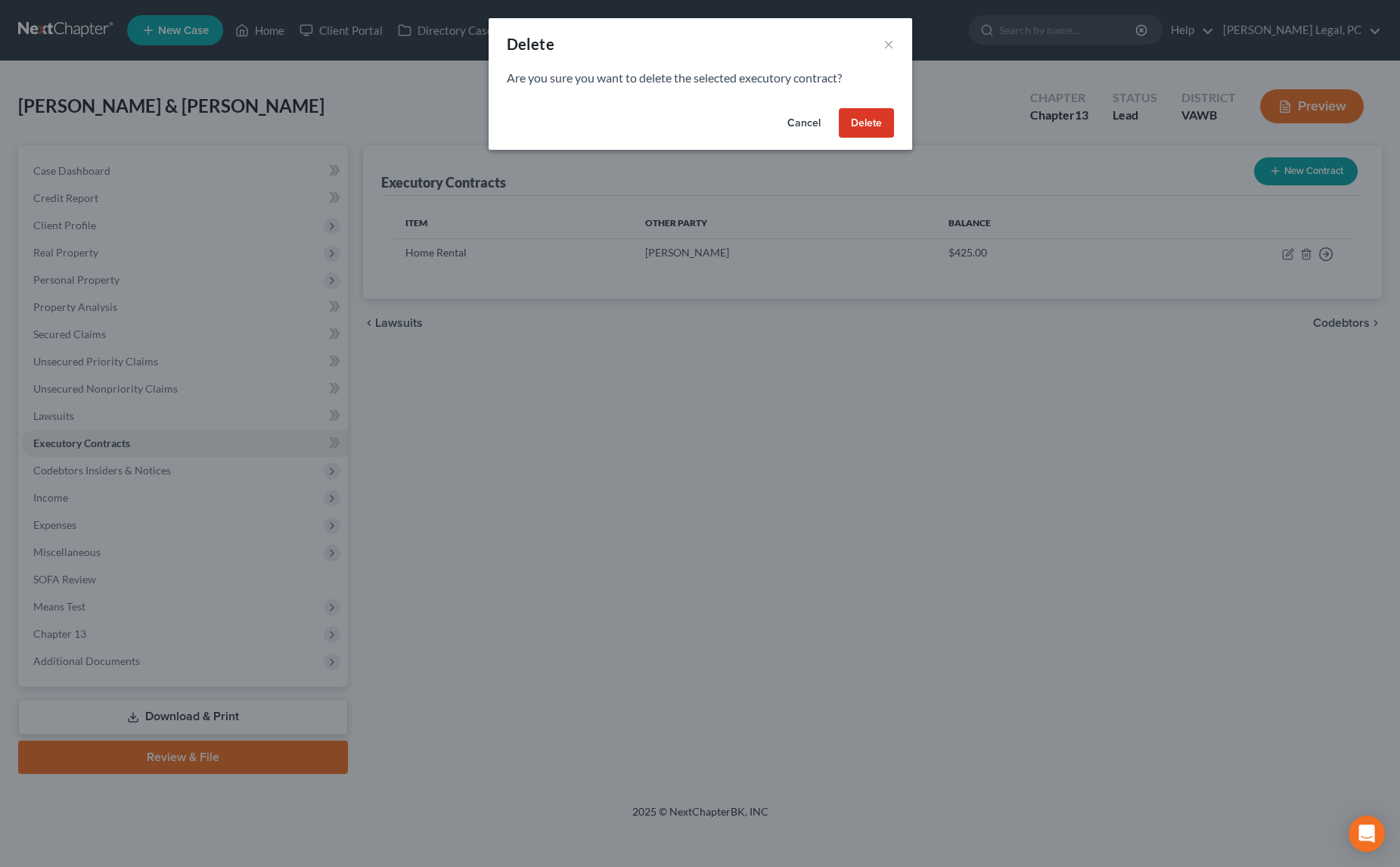
click at [874, 129] on button "Delete" at bounding box center [866, 123] width 55 height 30
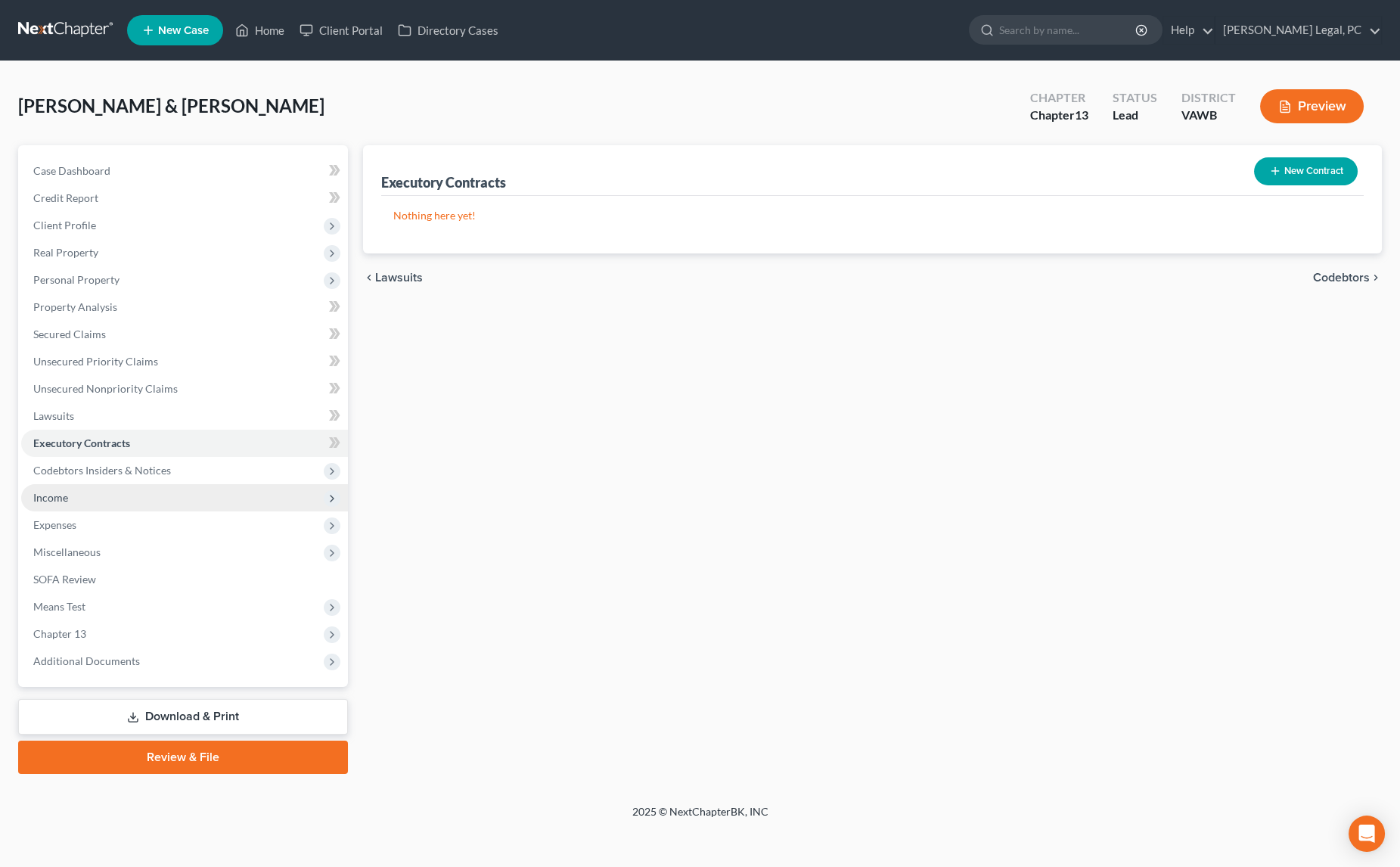
click at [90, 491] on span "Income" at bounding box center [184, 498] width 327 height 27
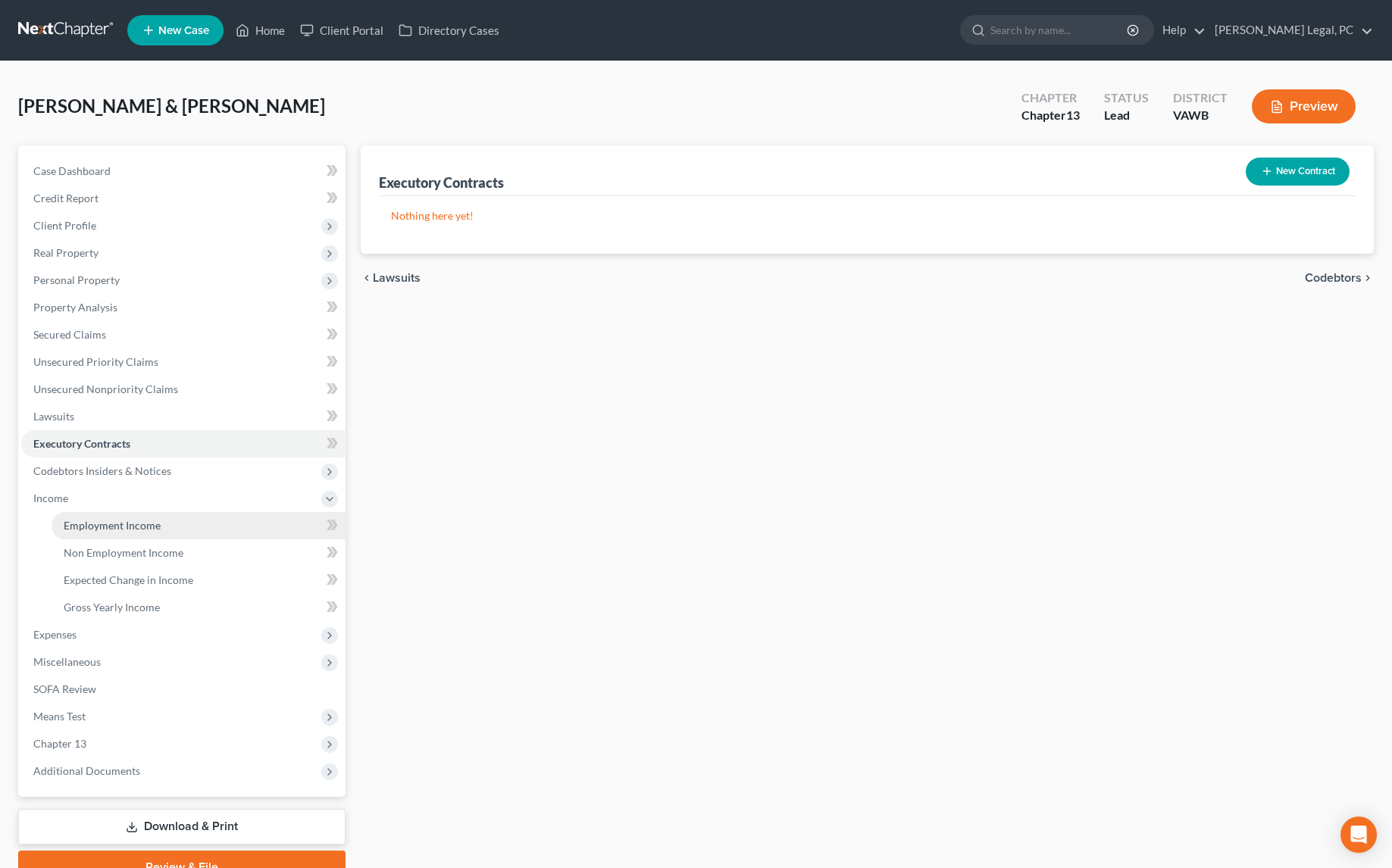
click at [135, 524] on span "Employment Income" at bounding box center [112, 526] width 97 height 13
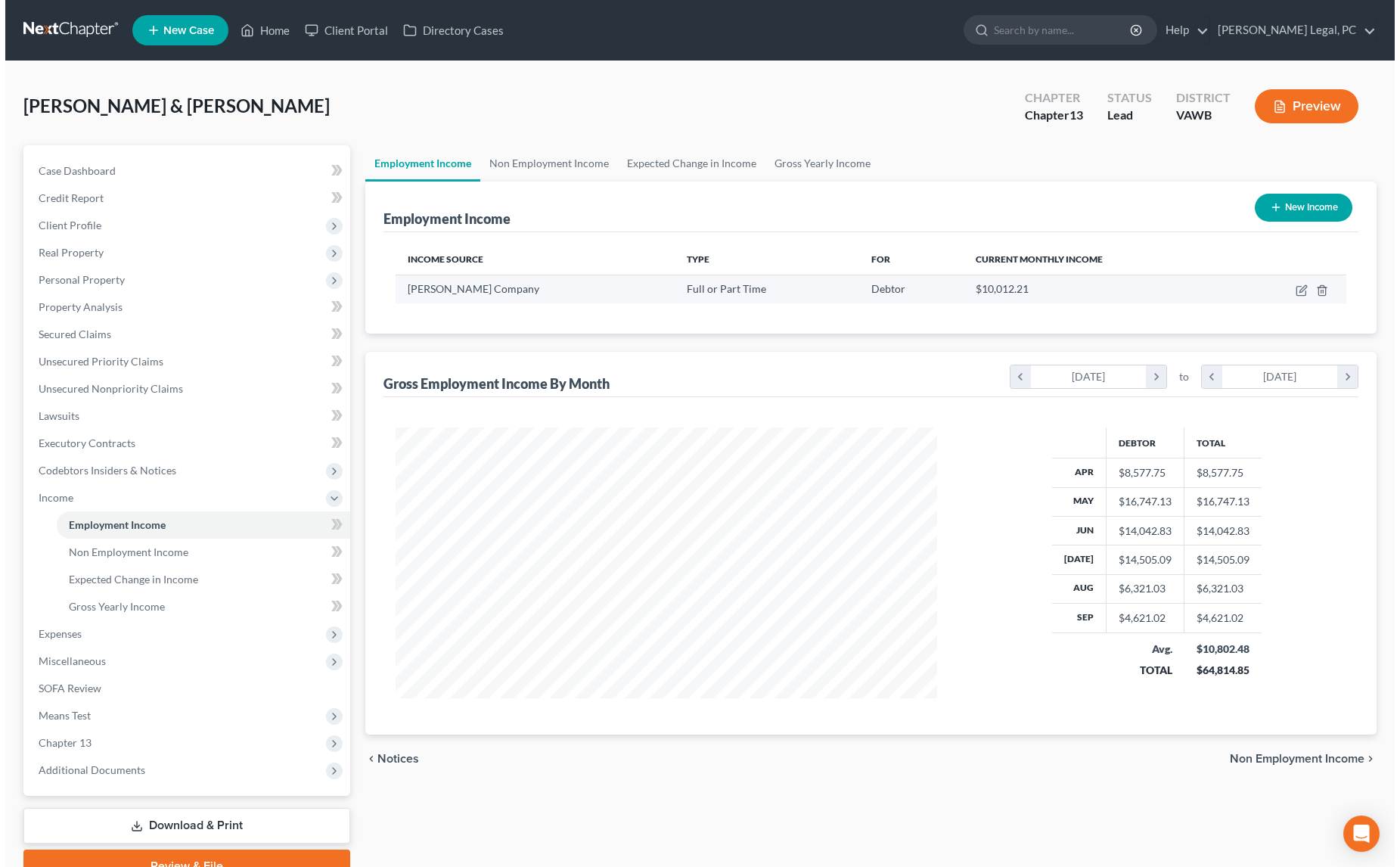
scroll to position [270, 572]
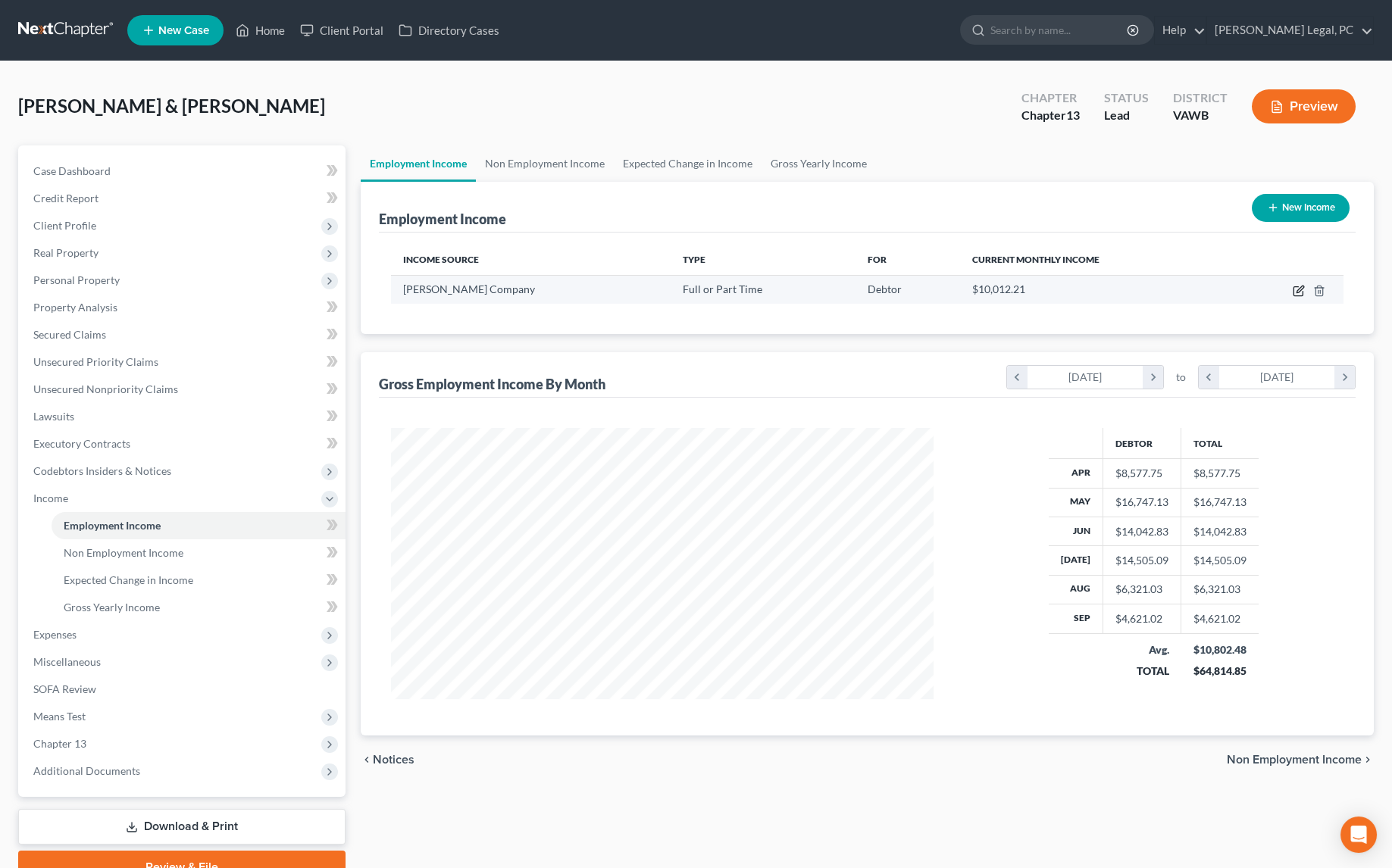
click at [1297, 292] on icon "button" at bounding box center [1298, 291] width 12 height 12
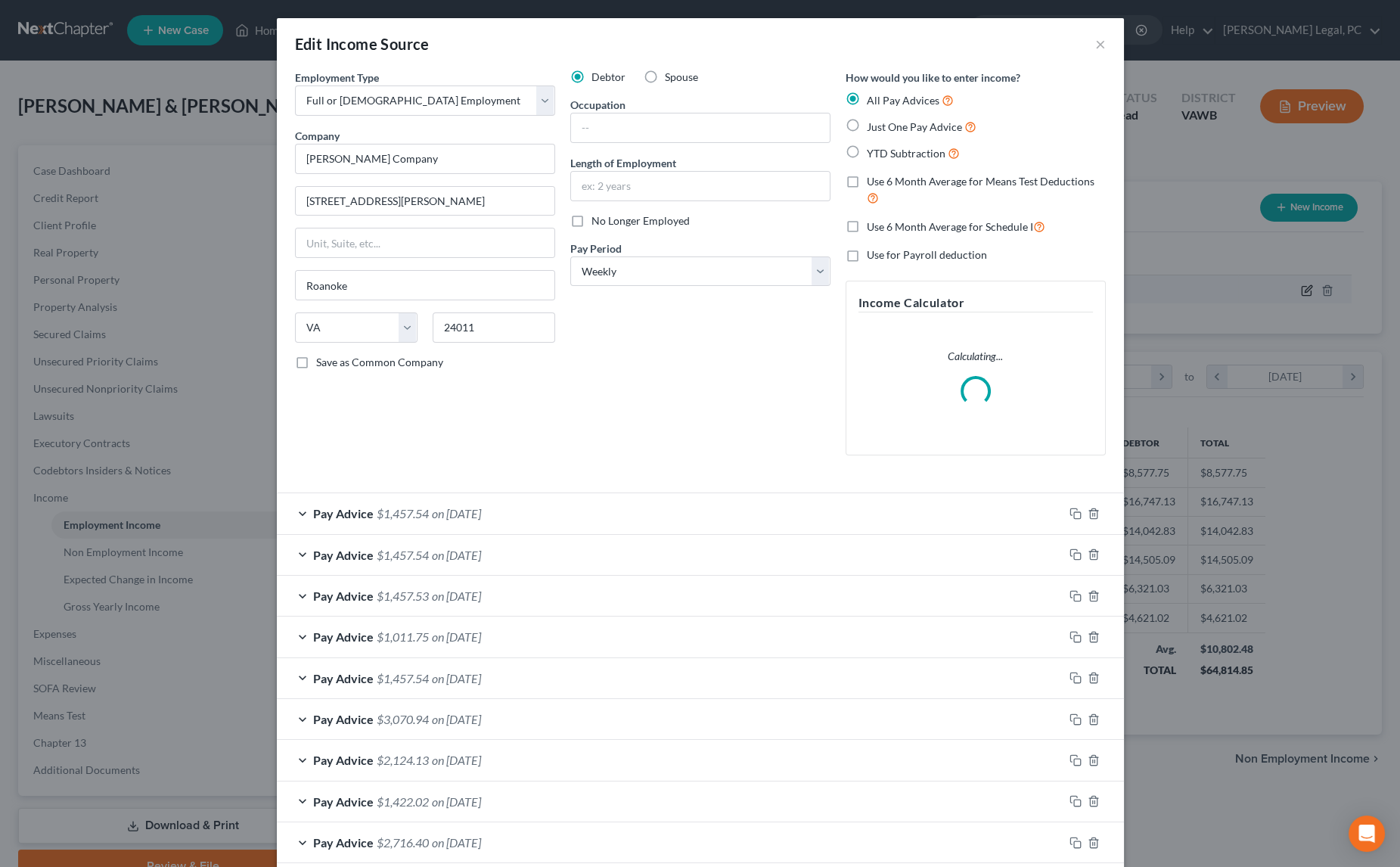
scroll to position [272, 577]
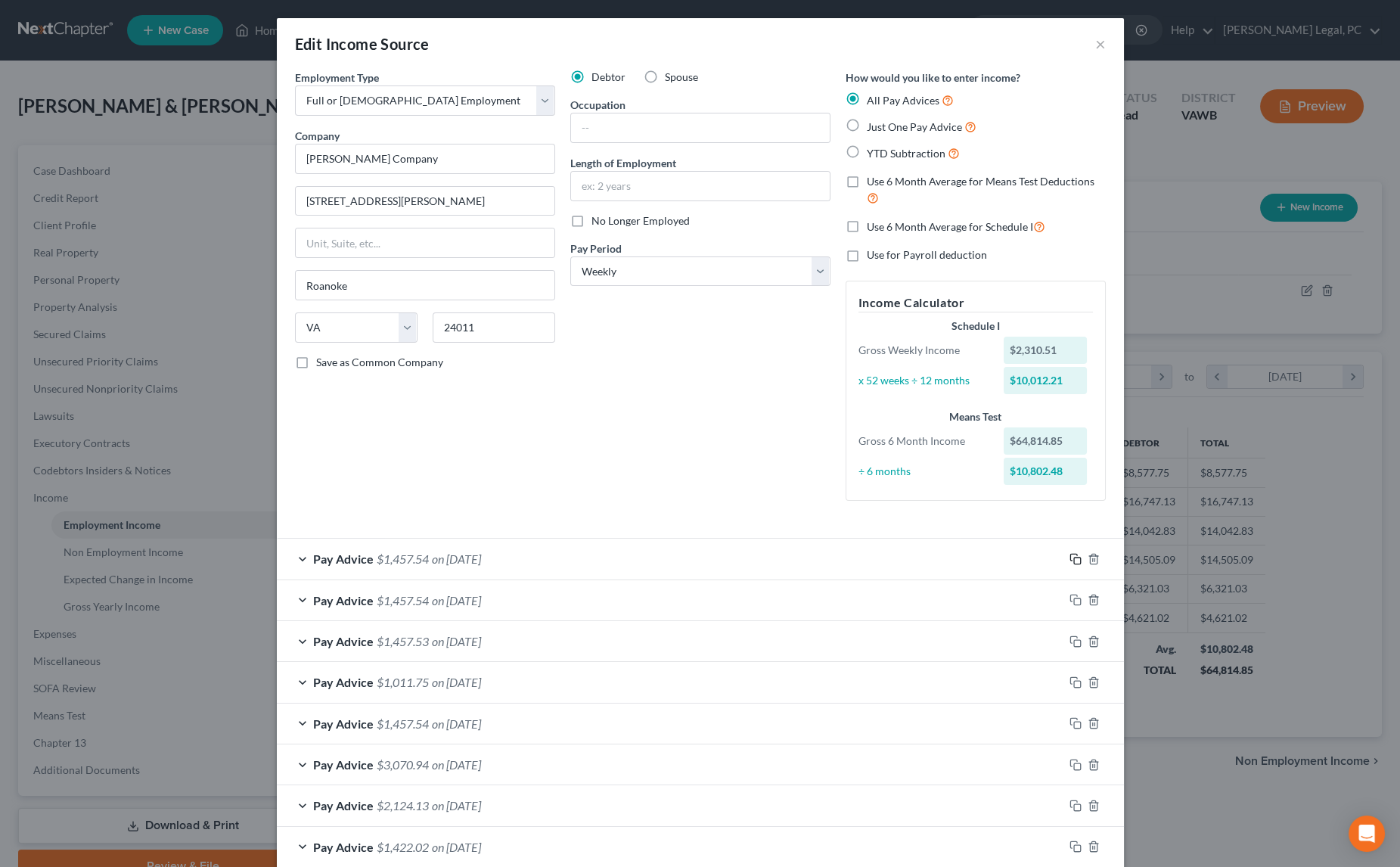
click at [1070, 555] on icon "button" at bounding box center [1075, 559] width 12 height 12
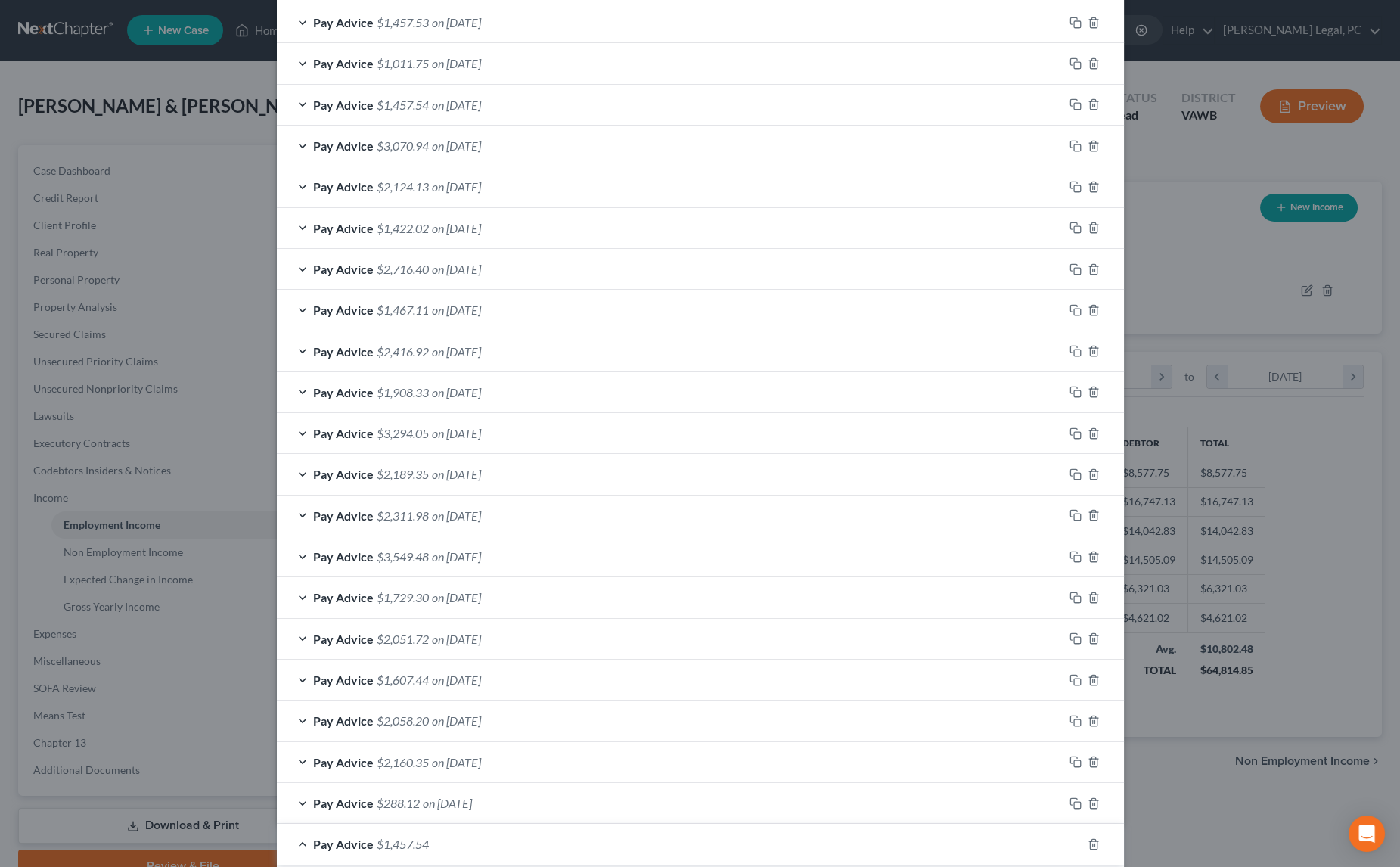
scroll to position [893, 0]
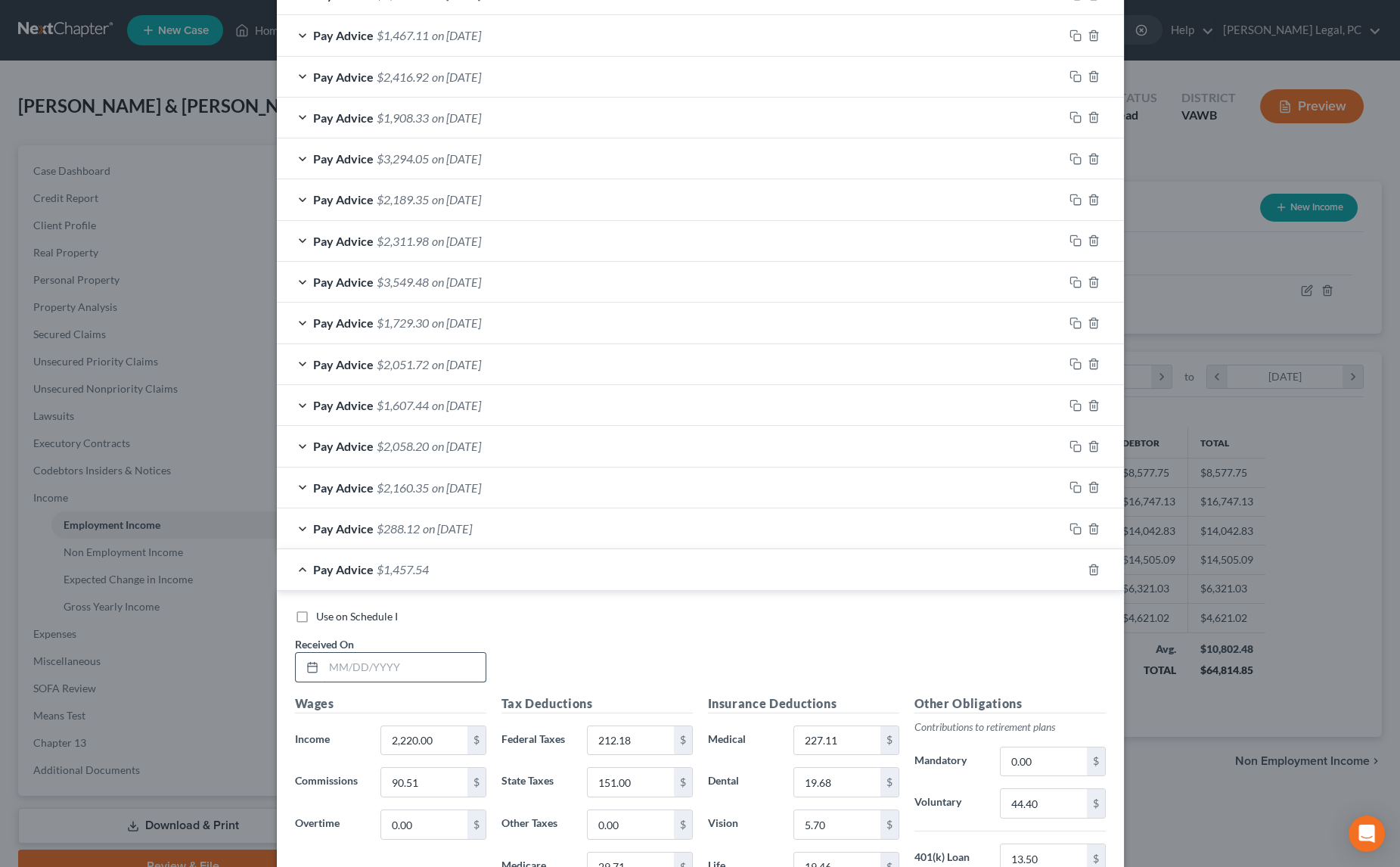
click at [368, 660] on input "text" at bounding box center [405, 668] width 162 height 29
click at [1070, 563] on icon "button" at bounding box center [1075, 569] width 12 height 12
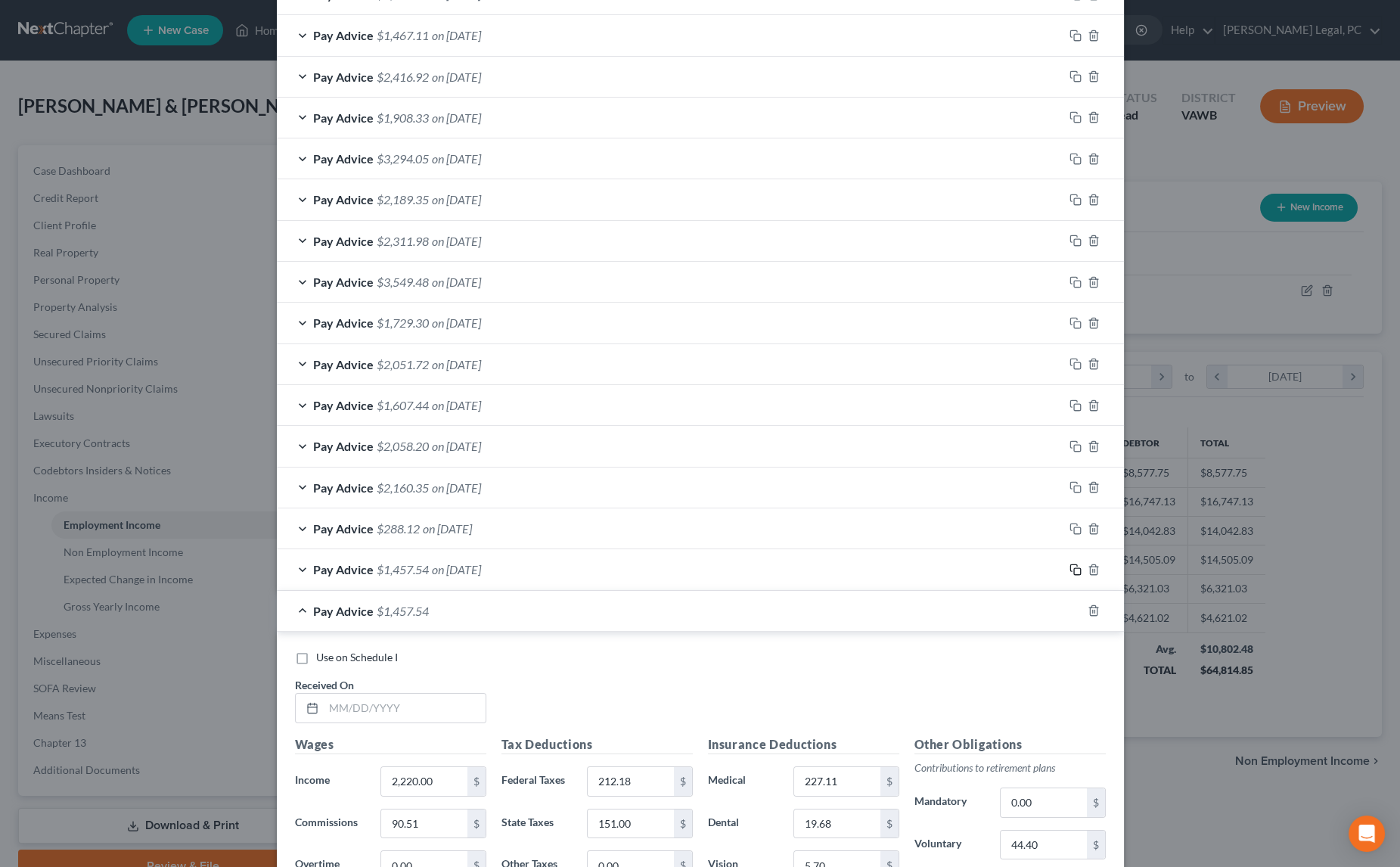
scroll to position [1183, 0]
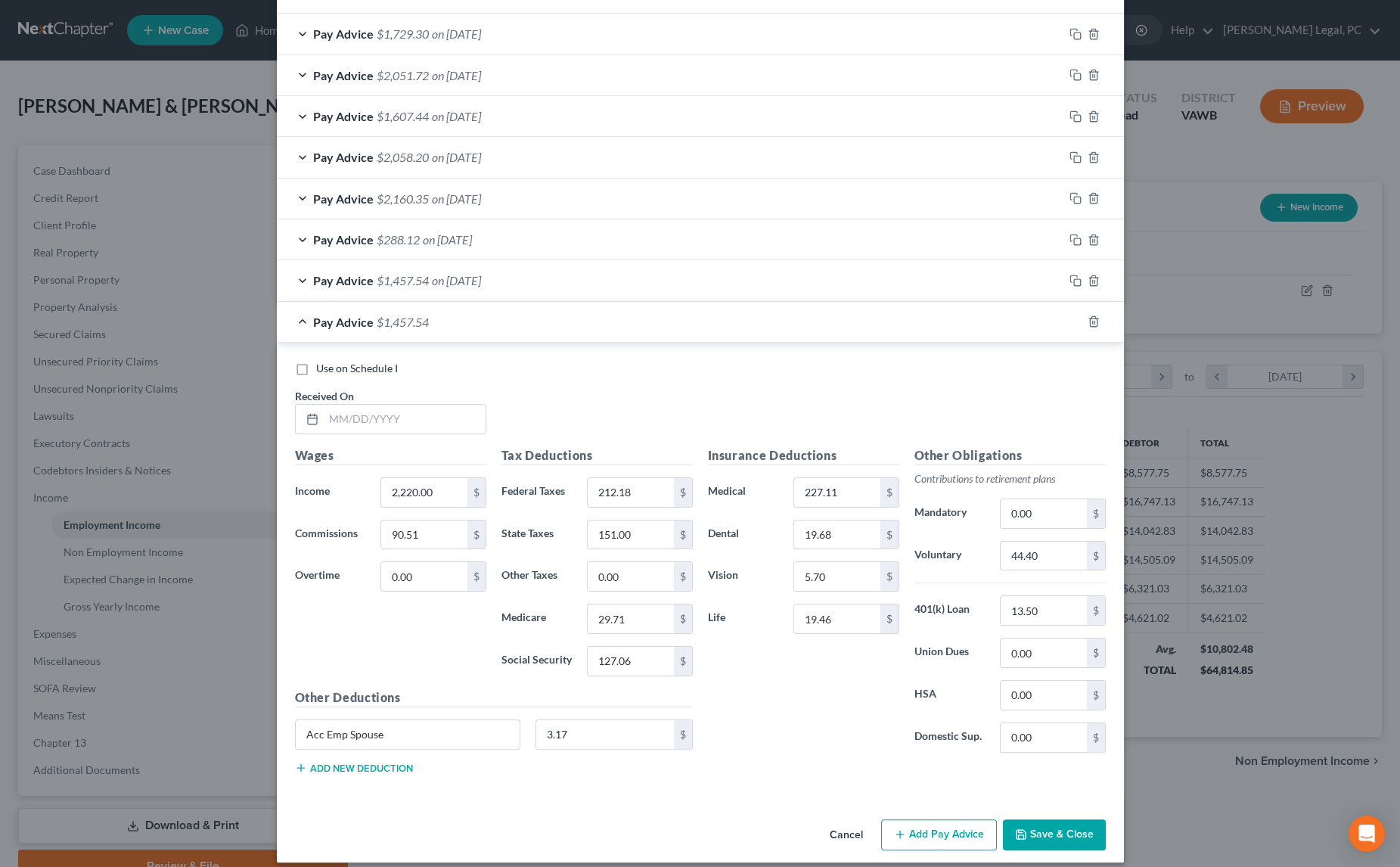
click at [351, 395] on div "Received On *" at bounding box center [390, 411] width 206 height 46
click at [359, 413] on input "text" at bounding box center [405, 419] width 162 height 29
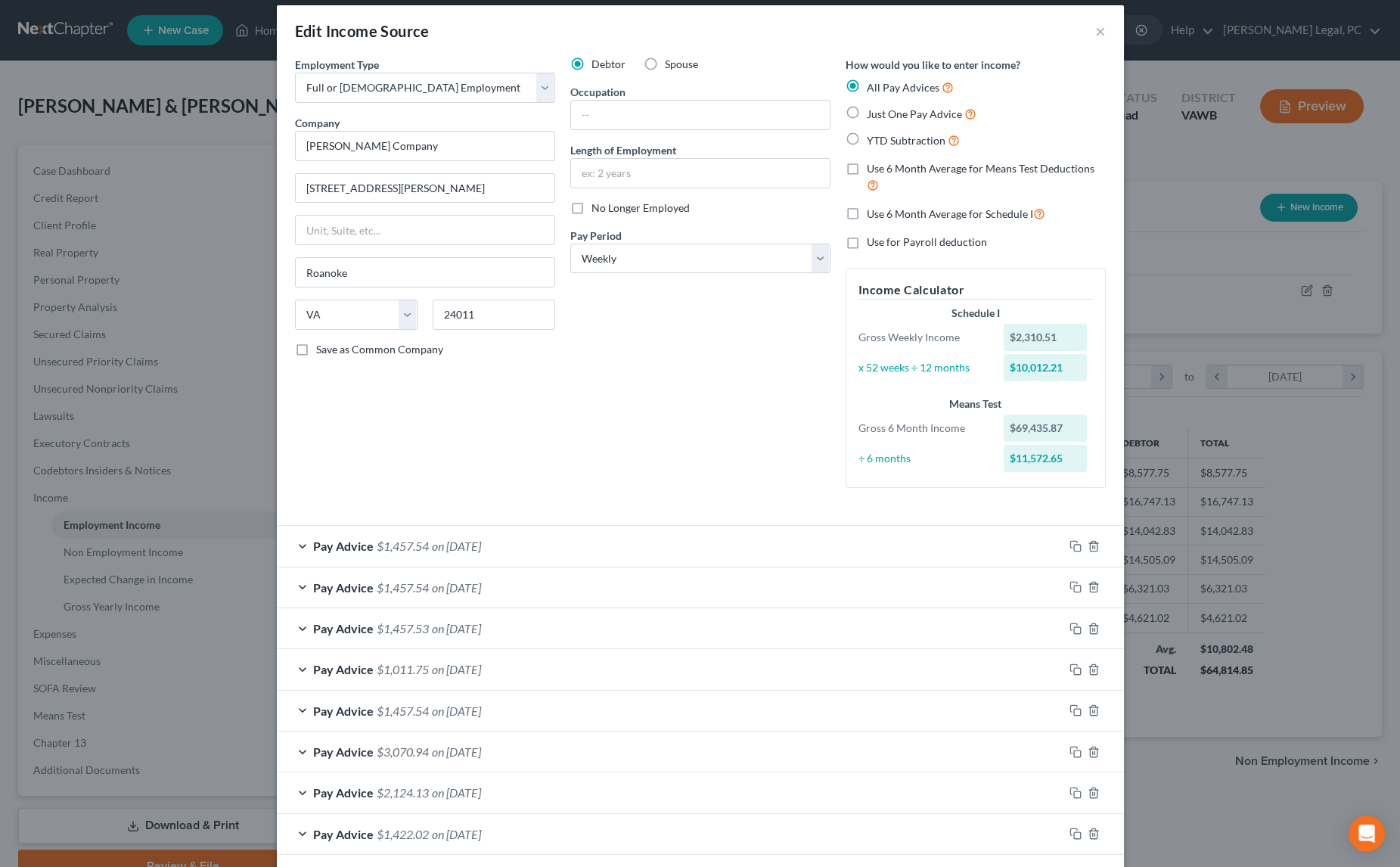
scroll to position [0, 0]
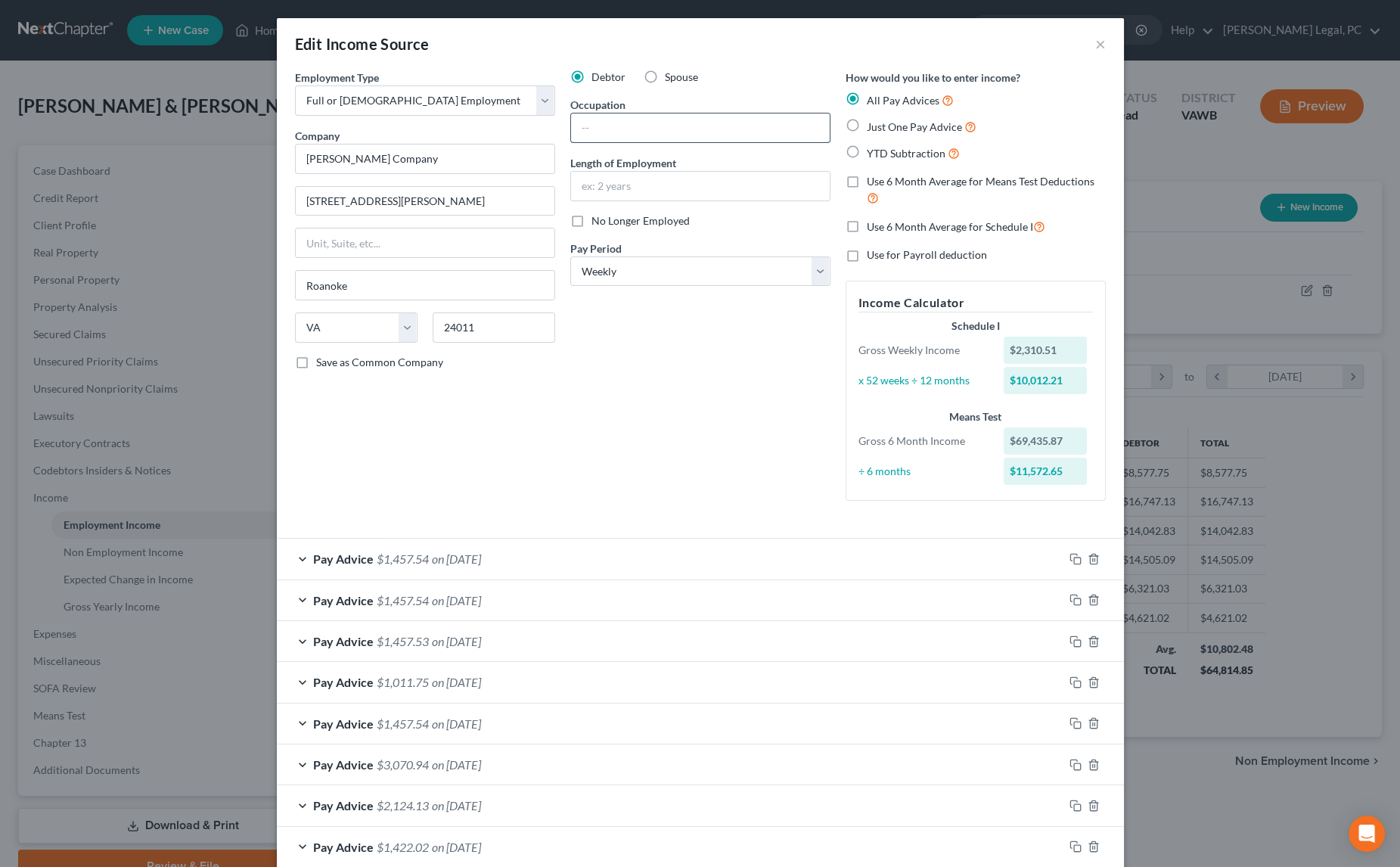
click at [581, 134] on input "text" at bounding box center [700, 128] width 258 height 29
click at [582, 371] on div "Debtor Spouse Occupation [PERSON_NAME] Length of Employment 6 months No Longer …" at bounding box center [700, 291] width 276 height 443
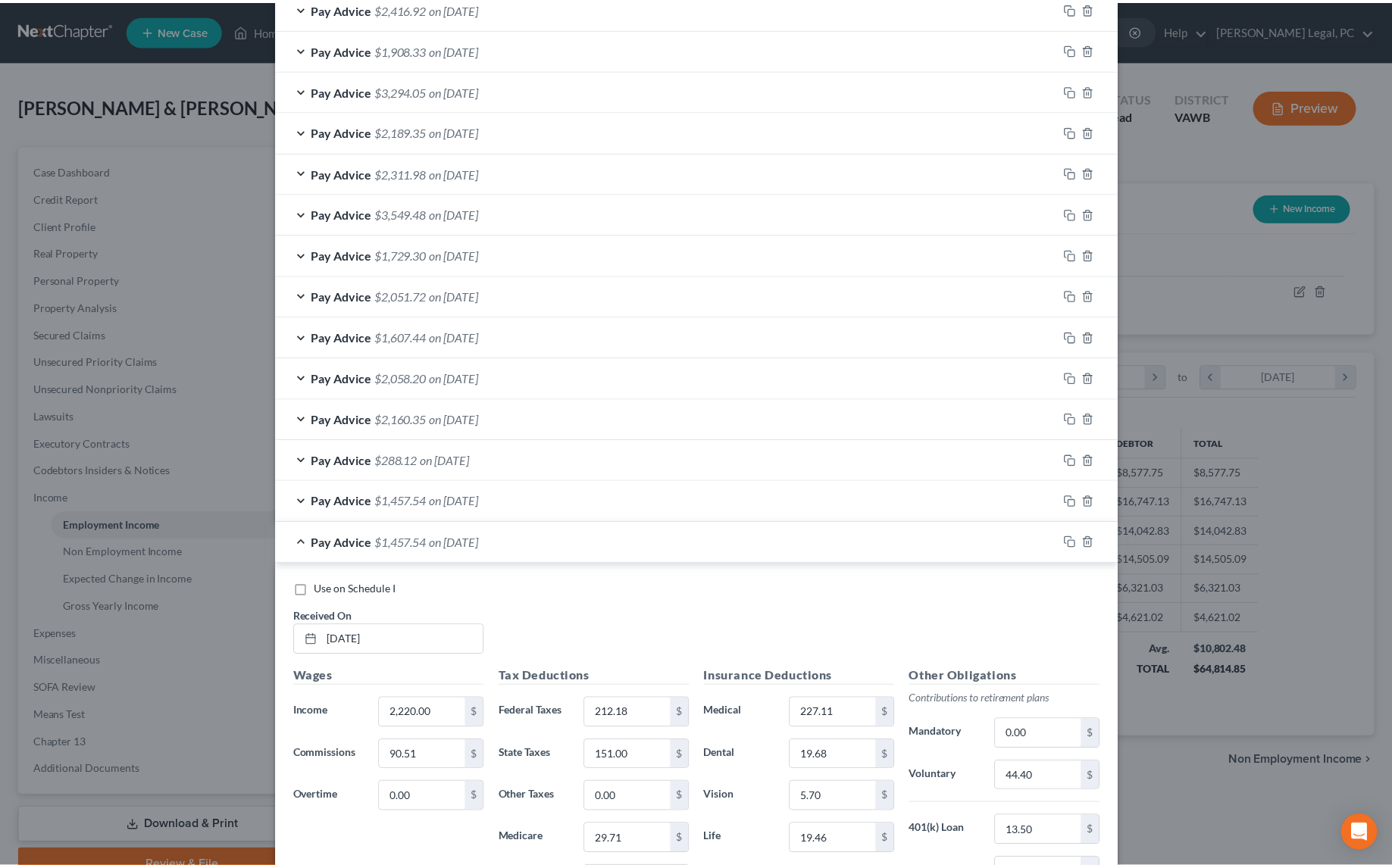
scroll to position [1184, 0]
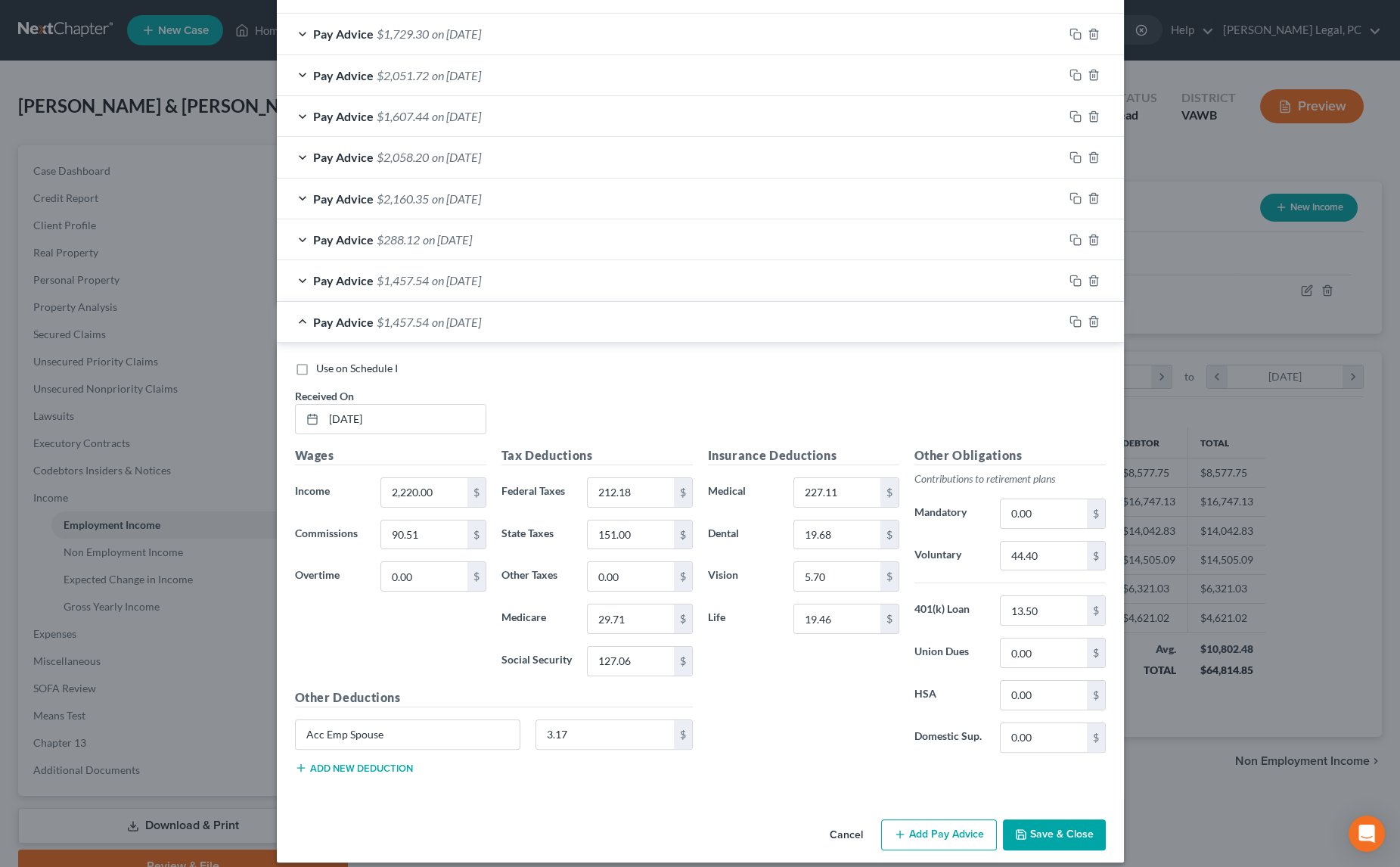
click at [1061, 823] on button "Save & Close" at bounding box center [1054, 835] width 103 height 32
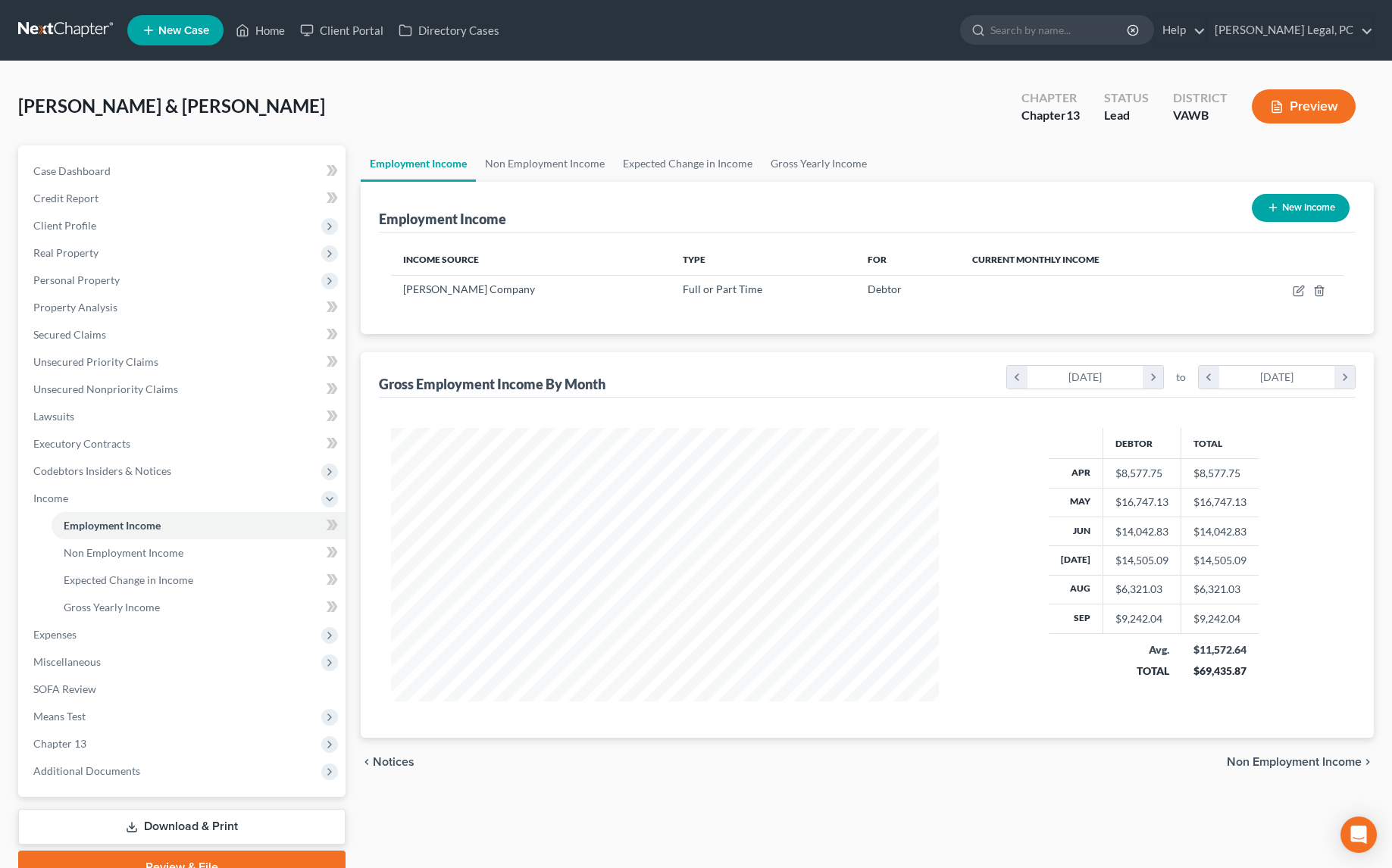
scroll to position [757088, 756942]
click at [819, 170] on link "Gross Yearly Income" at bounding box center [819, 164] width 115 height 36
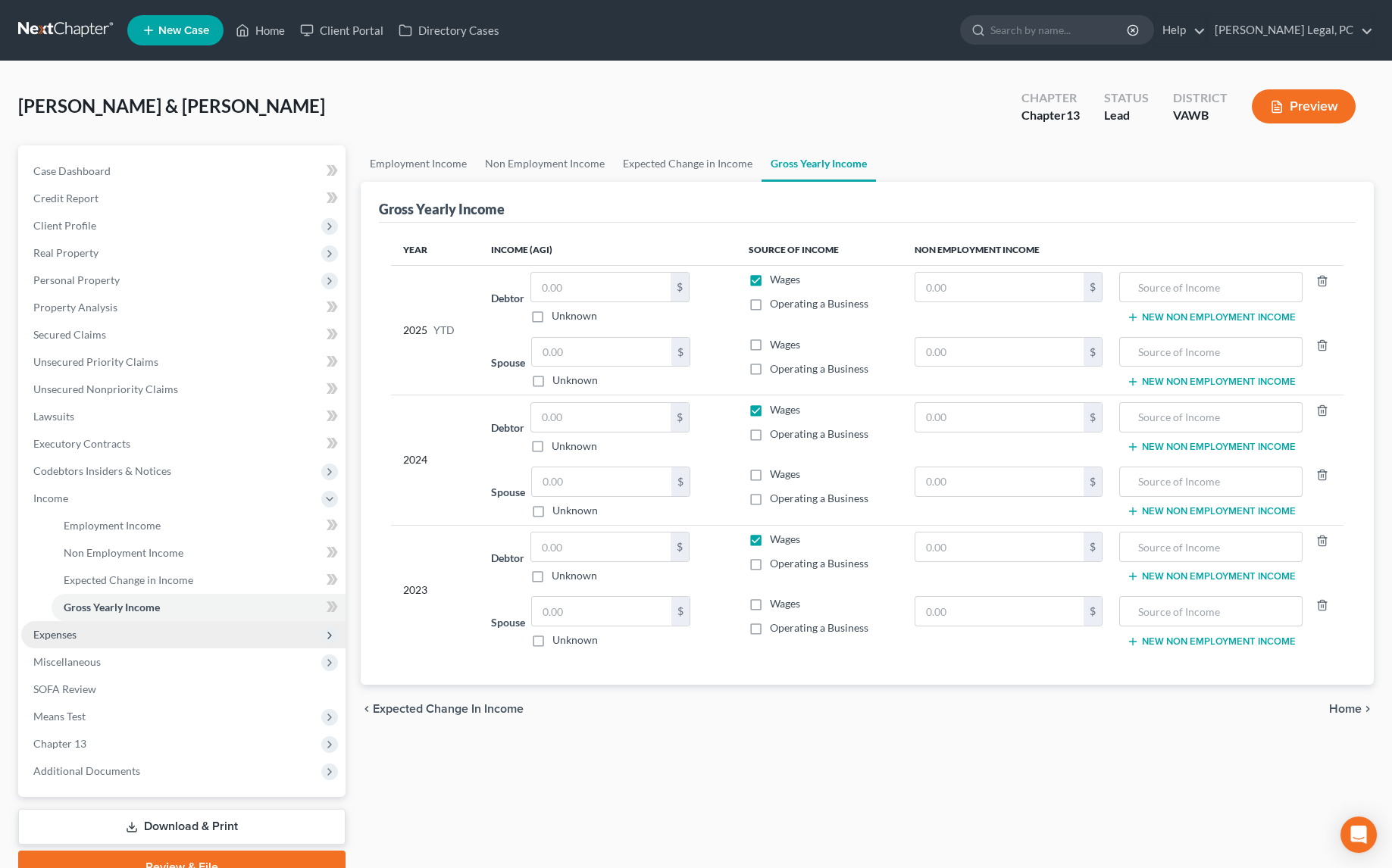
click at [124, 638] on span "Expenses" at bounding box center [183, 635] width 324 height 27
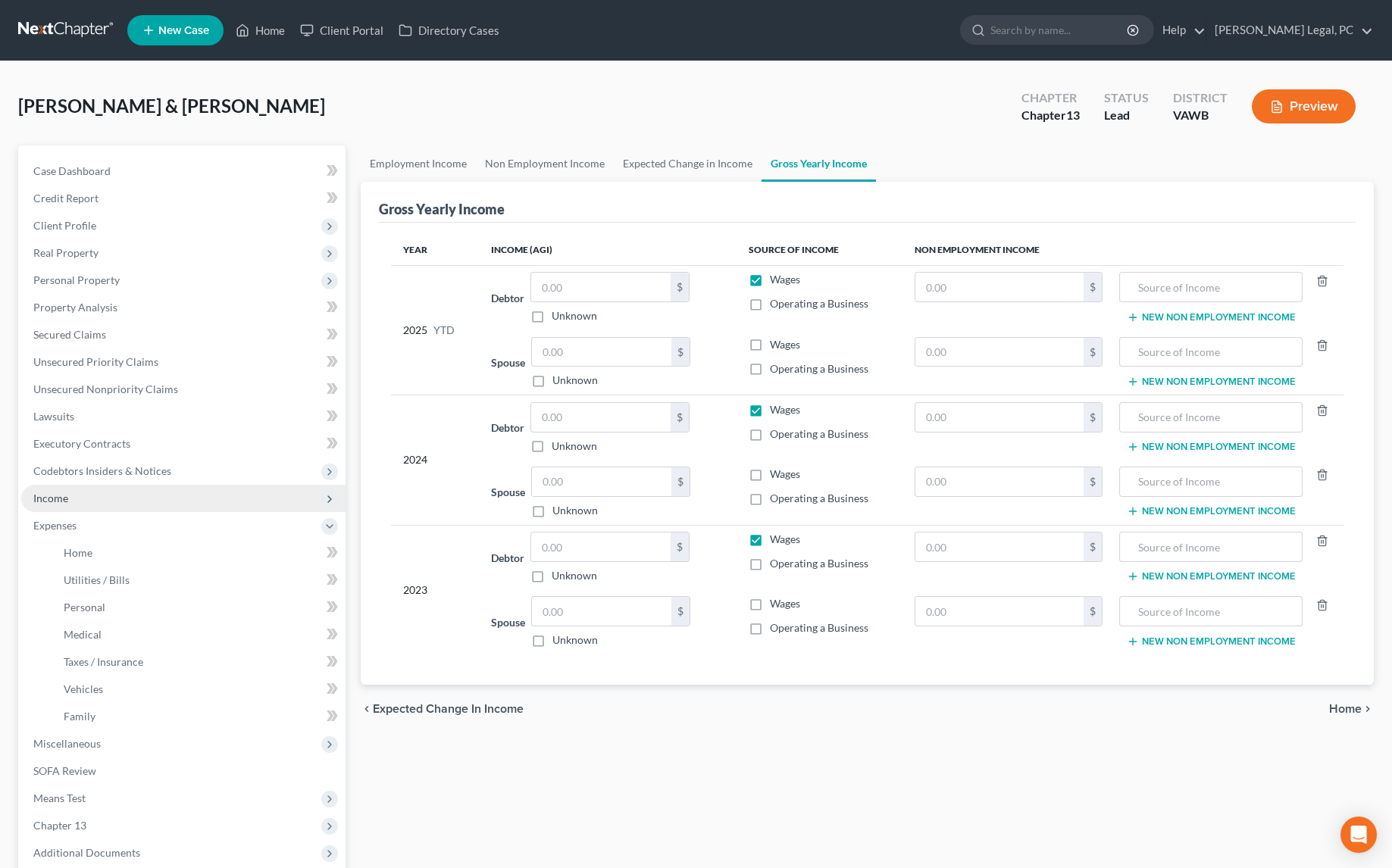
click at [68, 500] on span "Income" at bounding box center [183, 498] width 324 height 27
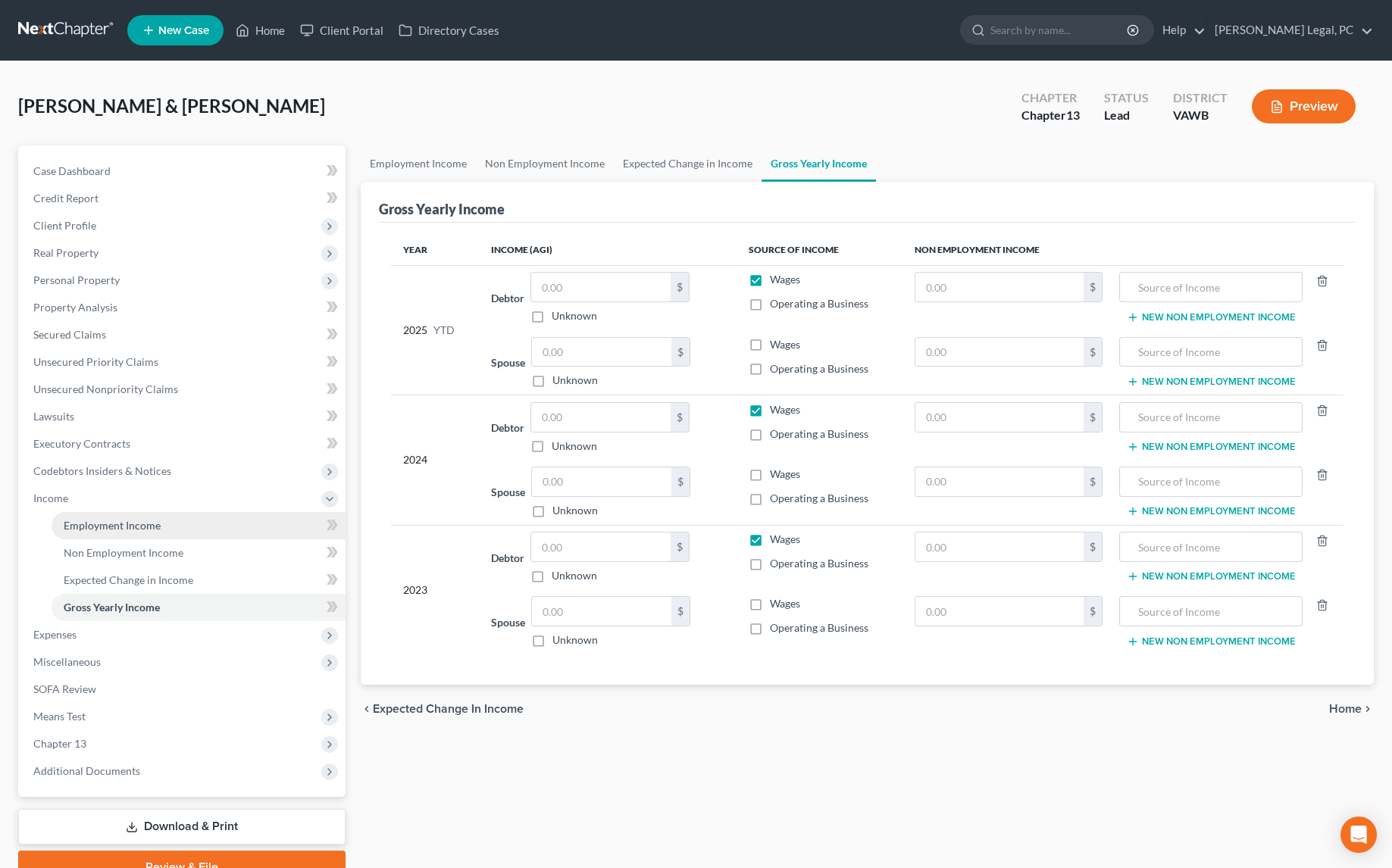
click at [85, 519] on span "Employment Income" at bounding box center [112, 526] width 97 height 13
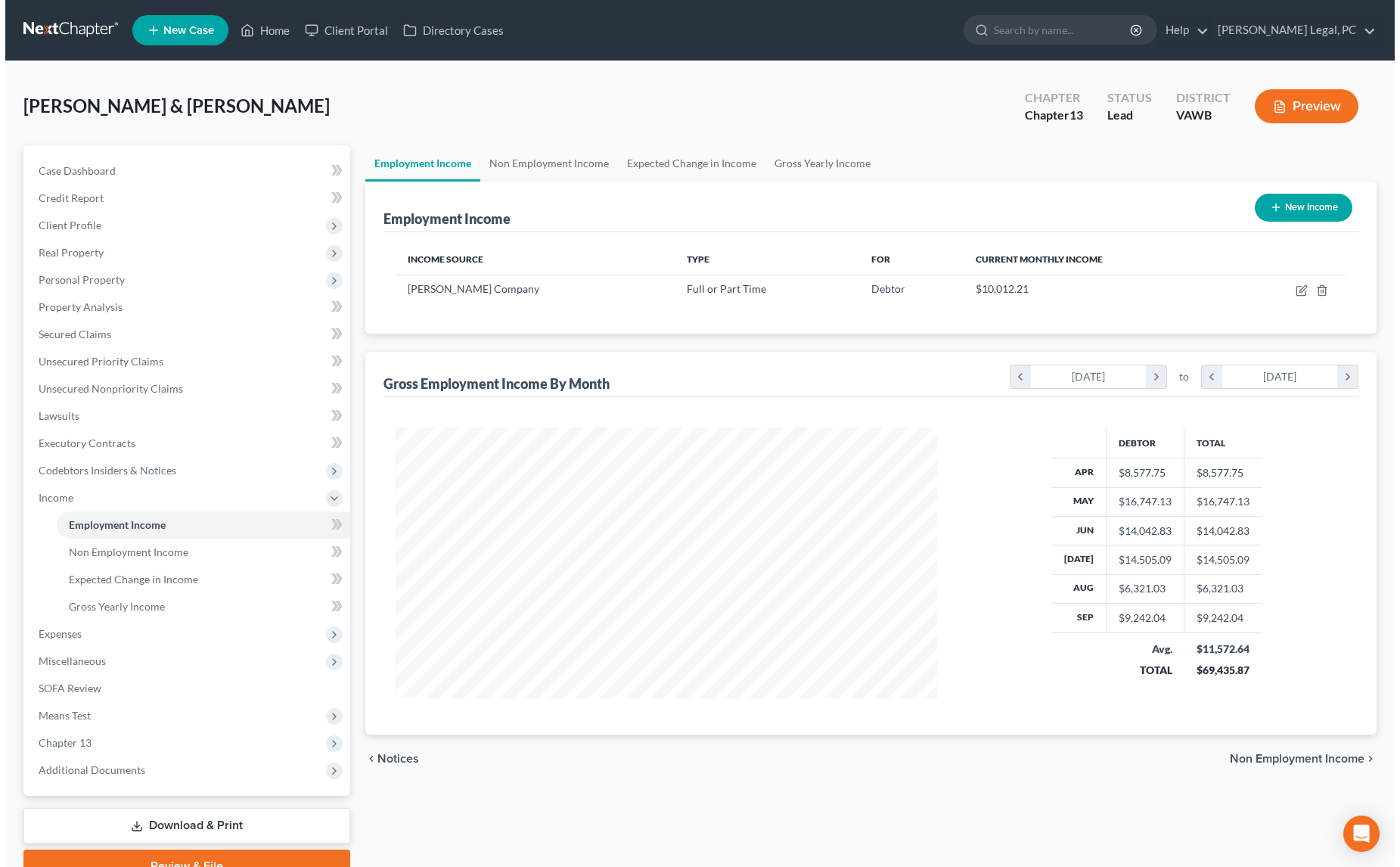
scroll to position [270, 572]
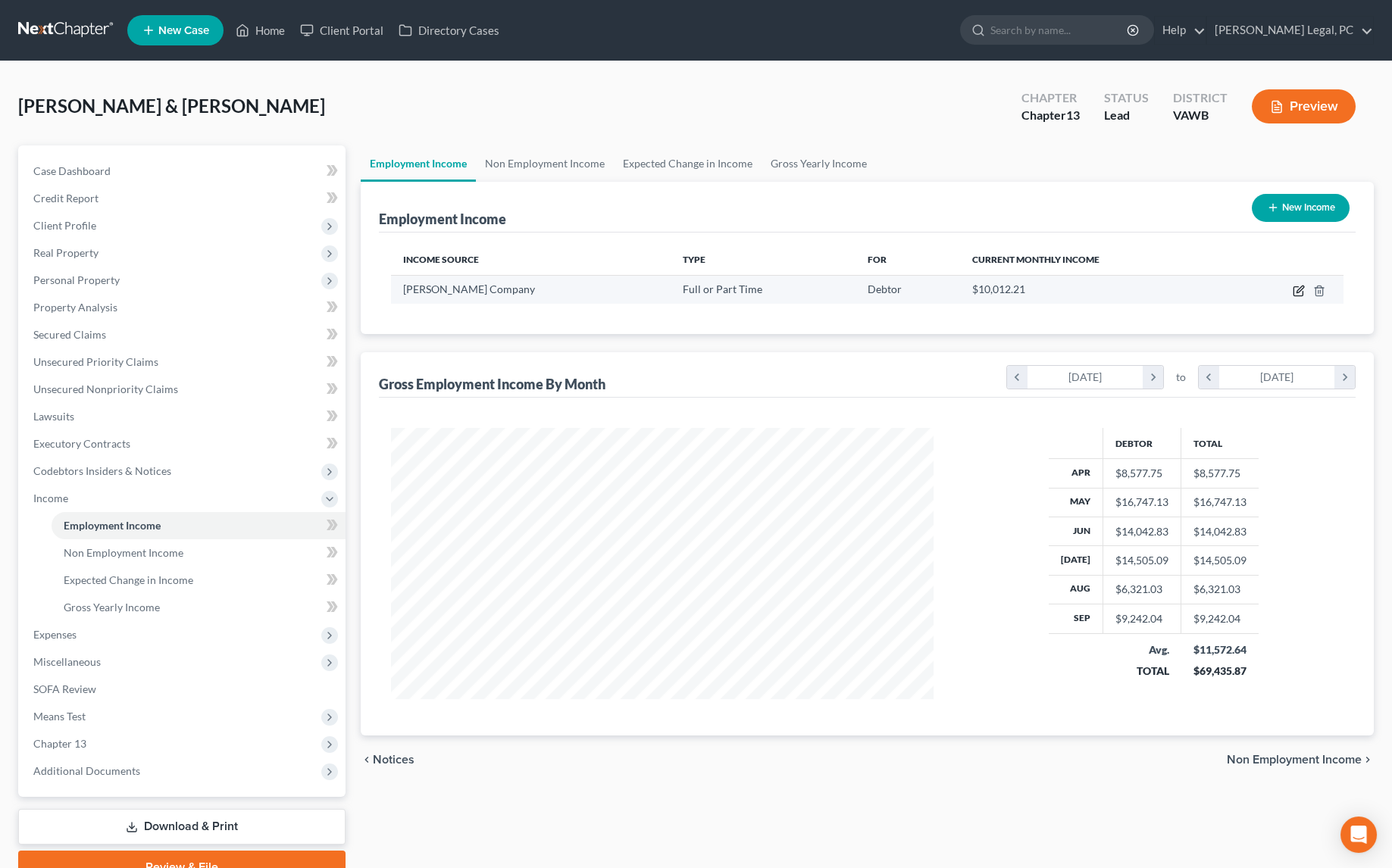
click at [1297, 290] on icon "button" at bounding box center [1299, 288] width 6 height 6
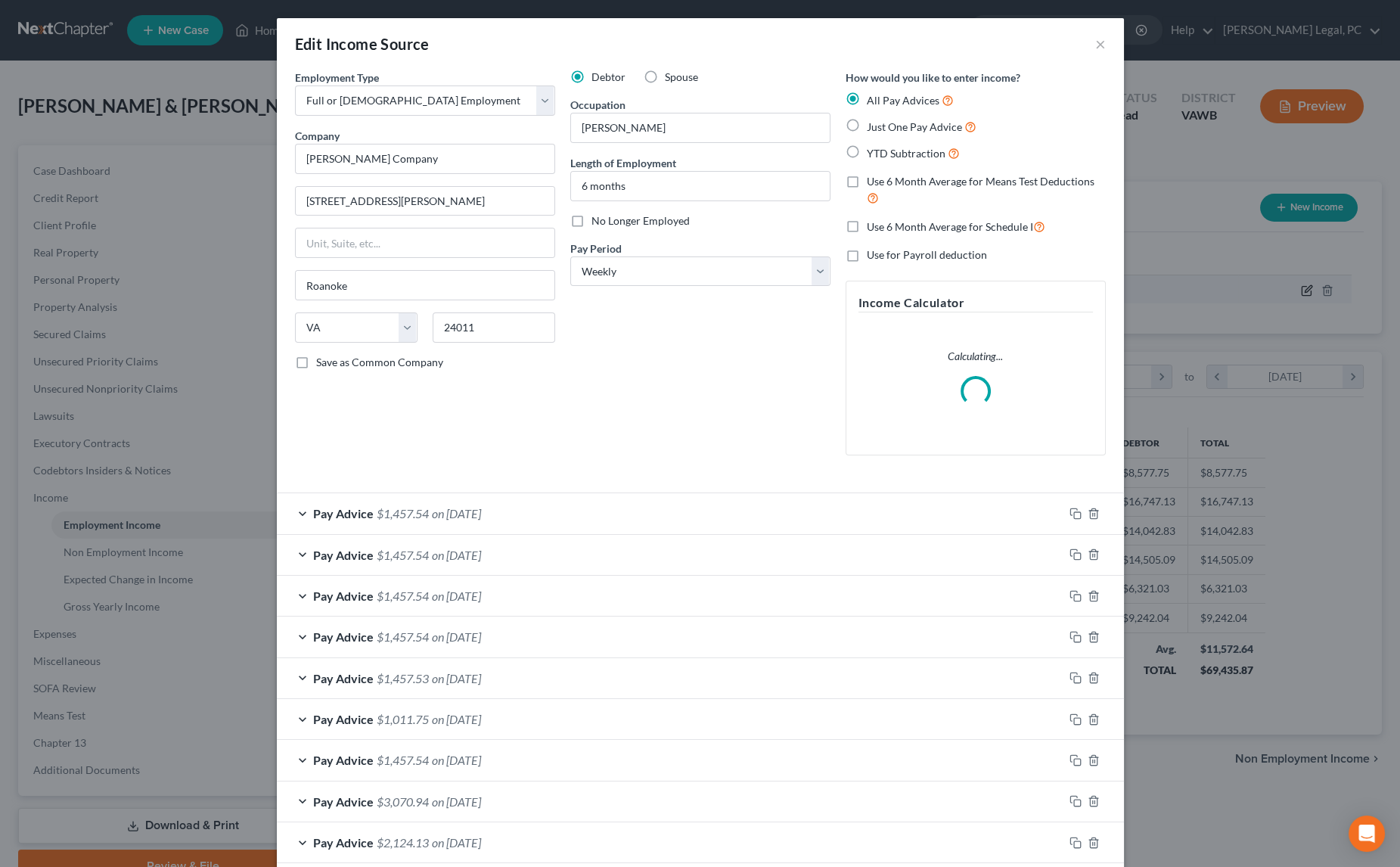
scroll to position [272, 577]
